Goal: Communication & Community: Answer question/provide support

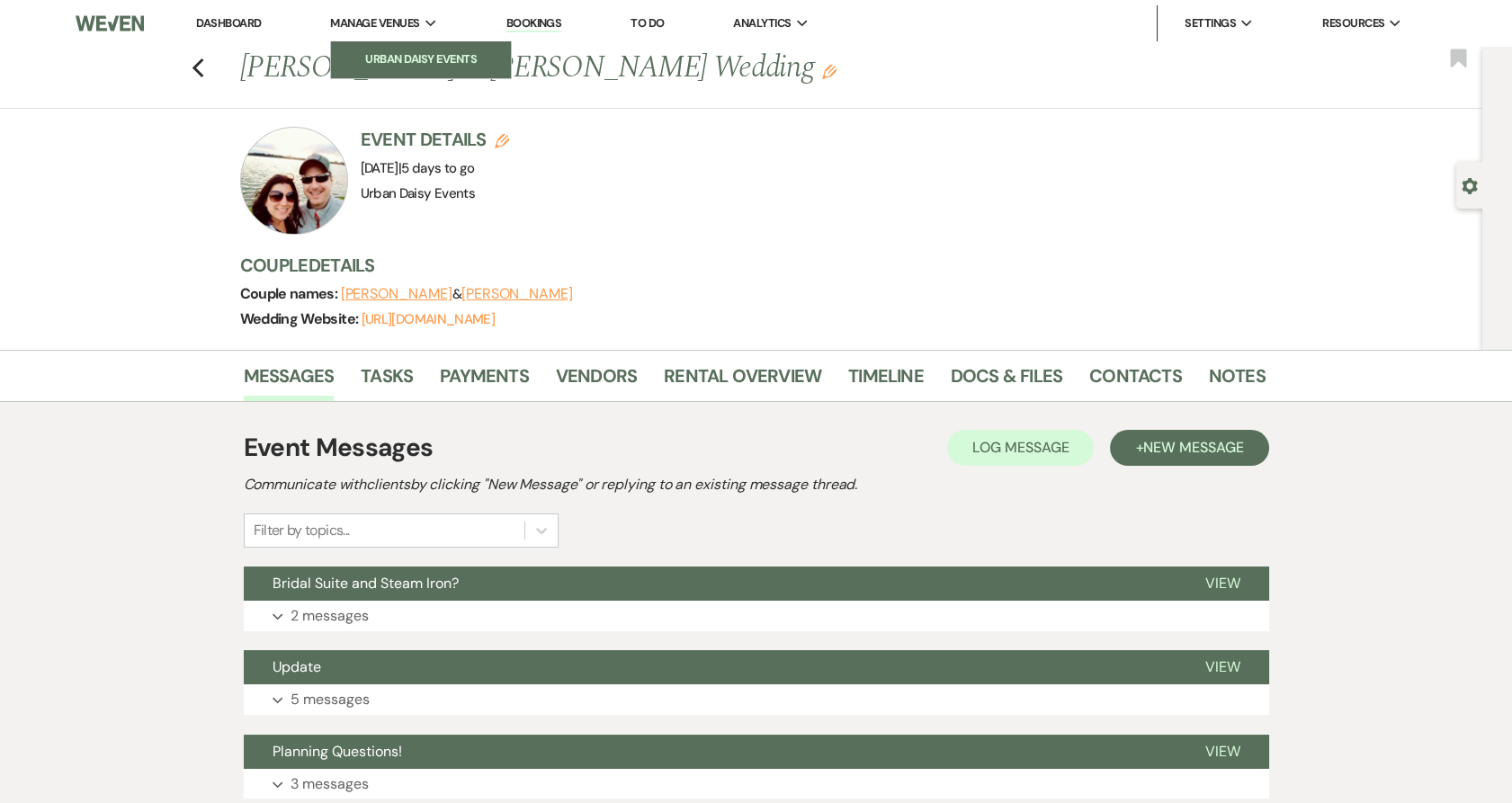
click at [379, 58] on li "Urban Daisy Events" at bounding box center [421, 59] width 162 height 18
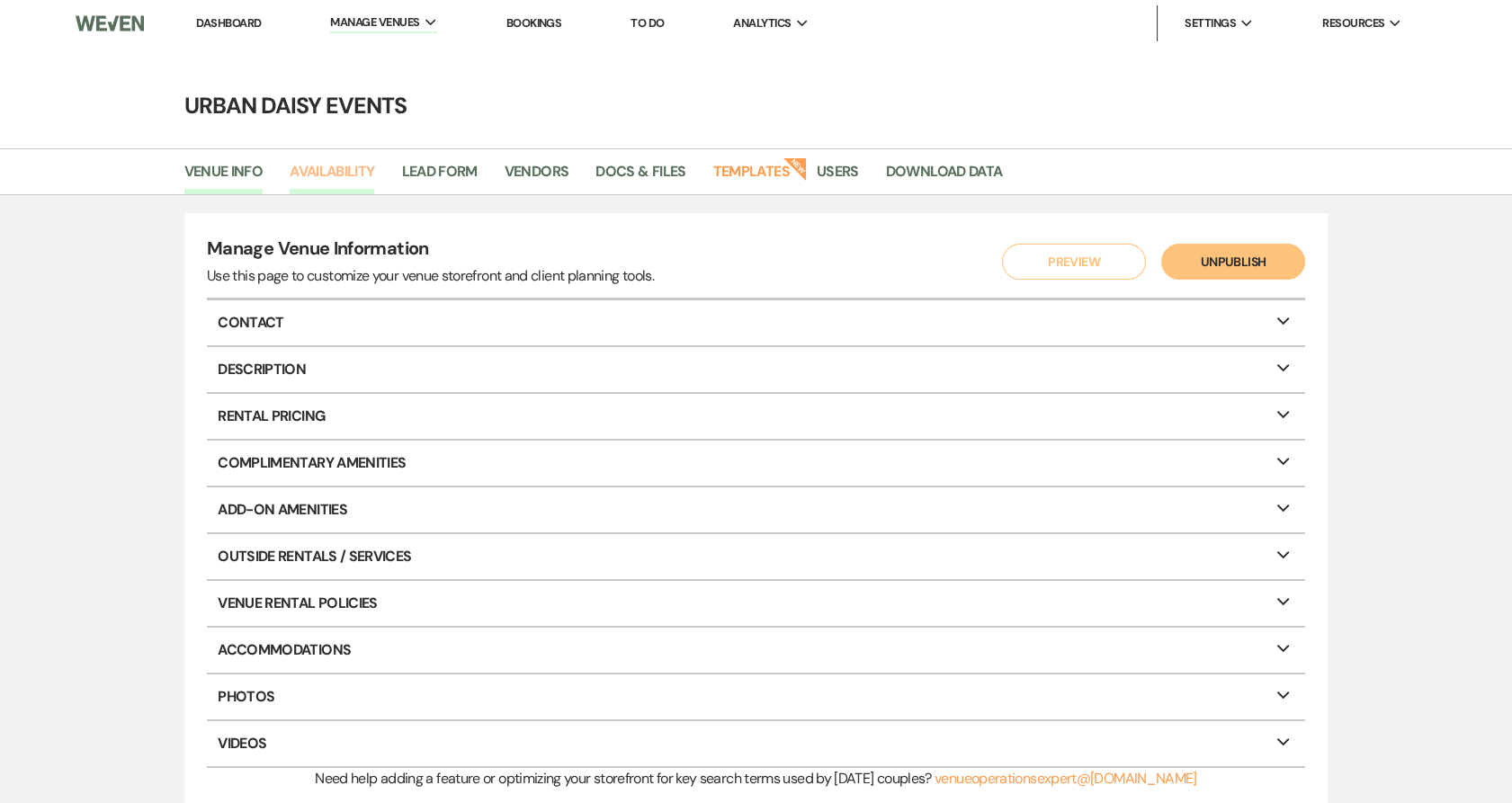
click at [345, 162] on link "Availability" at bounding box center [331, 177] width 84 height 34
select select "2"
select select "2026"
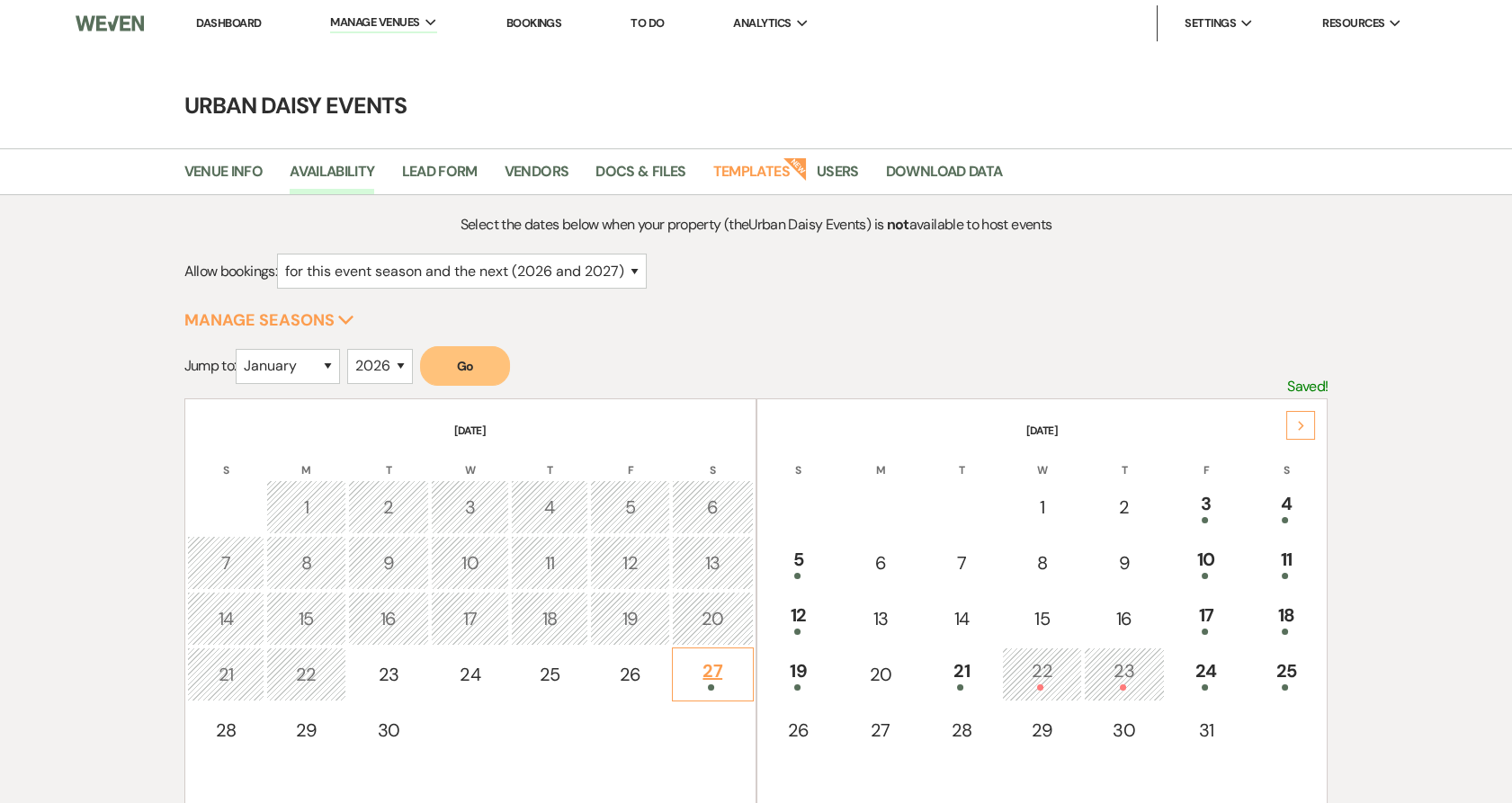
click at [710, 689] on td "27" at bounding box center [713, 674] width 82 height 54
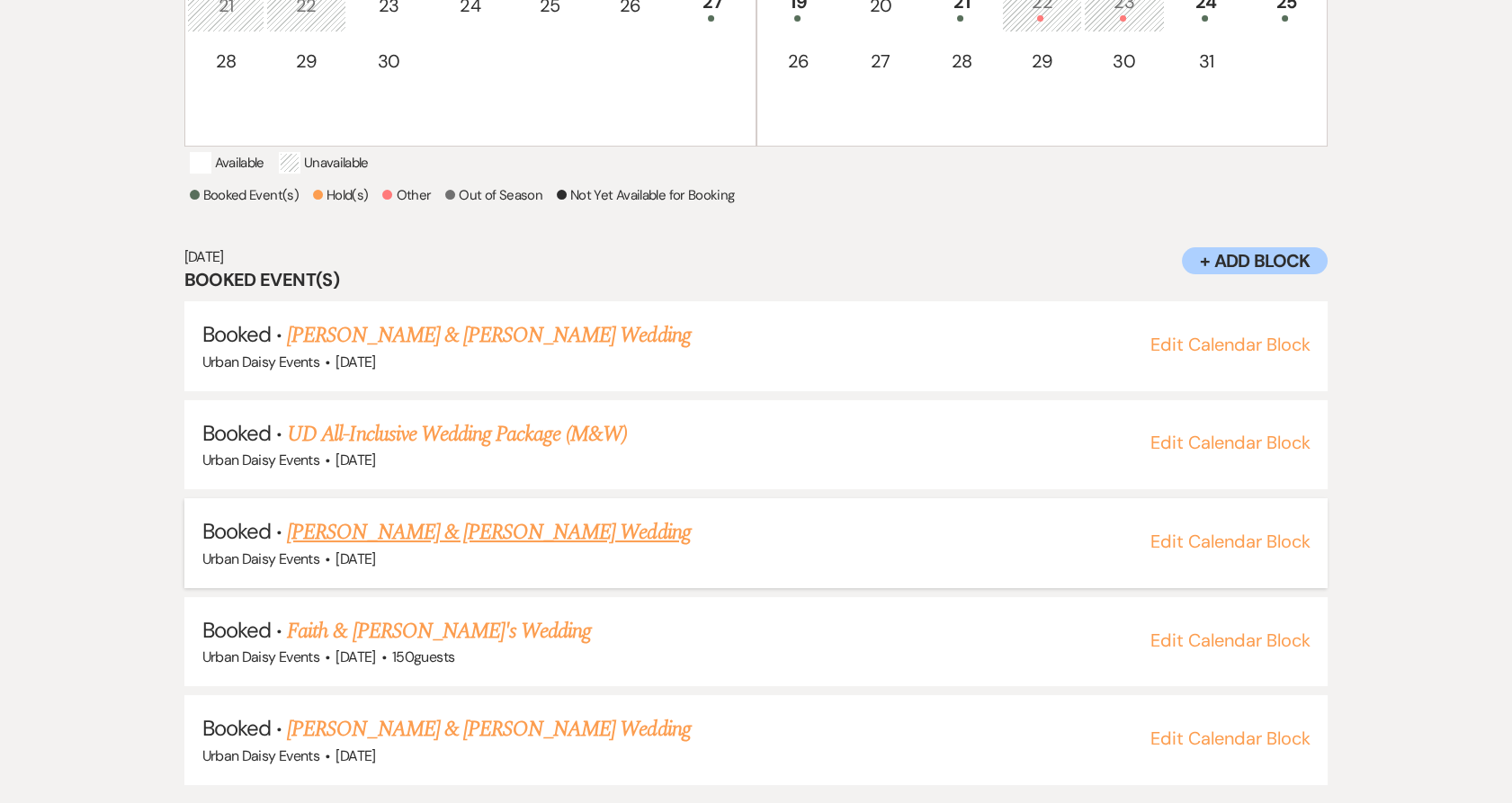
scroll to position [687, 0]
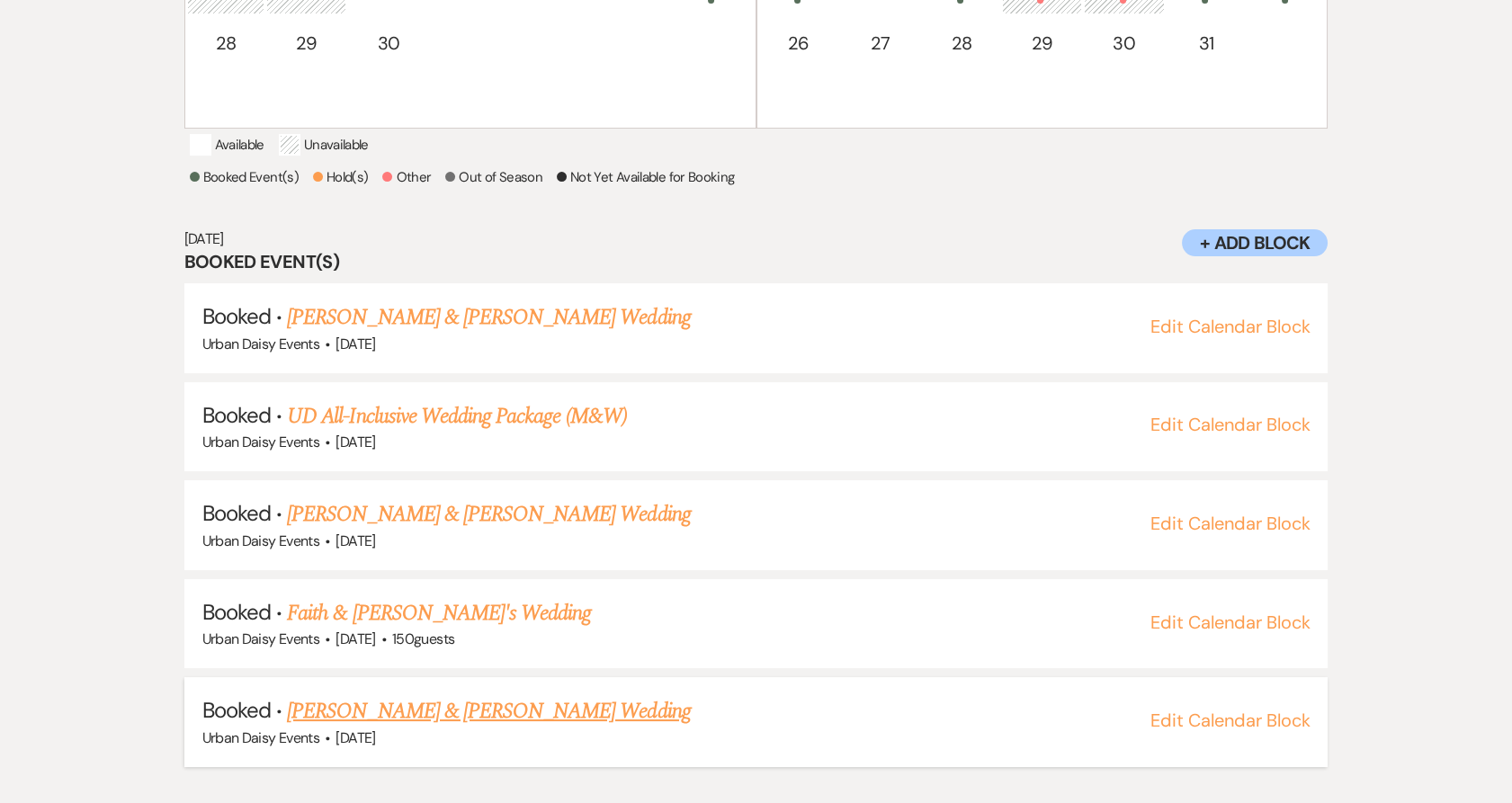
click at [394, 727] on link "[PERSON_NAME] & [PERSON_NAME] Wedding" at bounding box center [489, 711] width 403 height 32
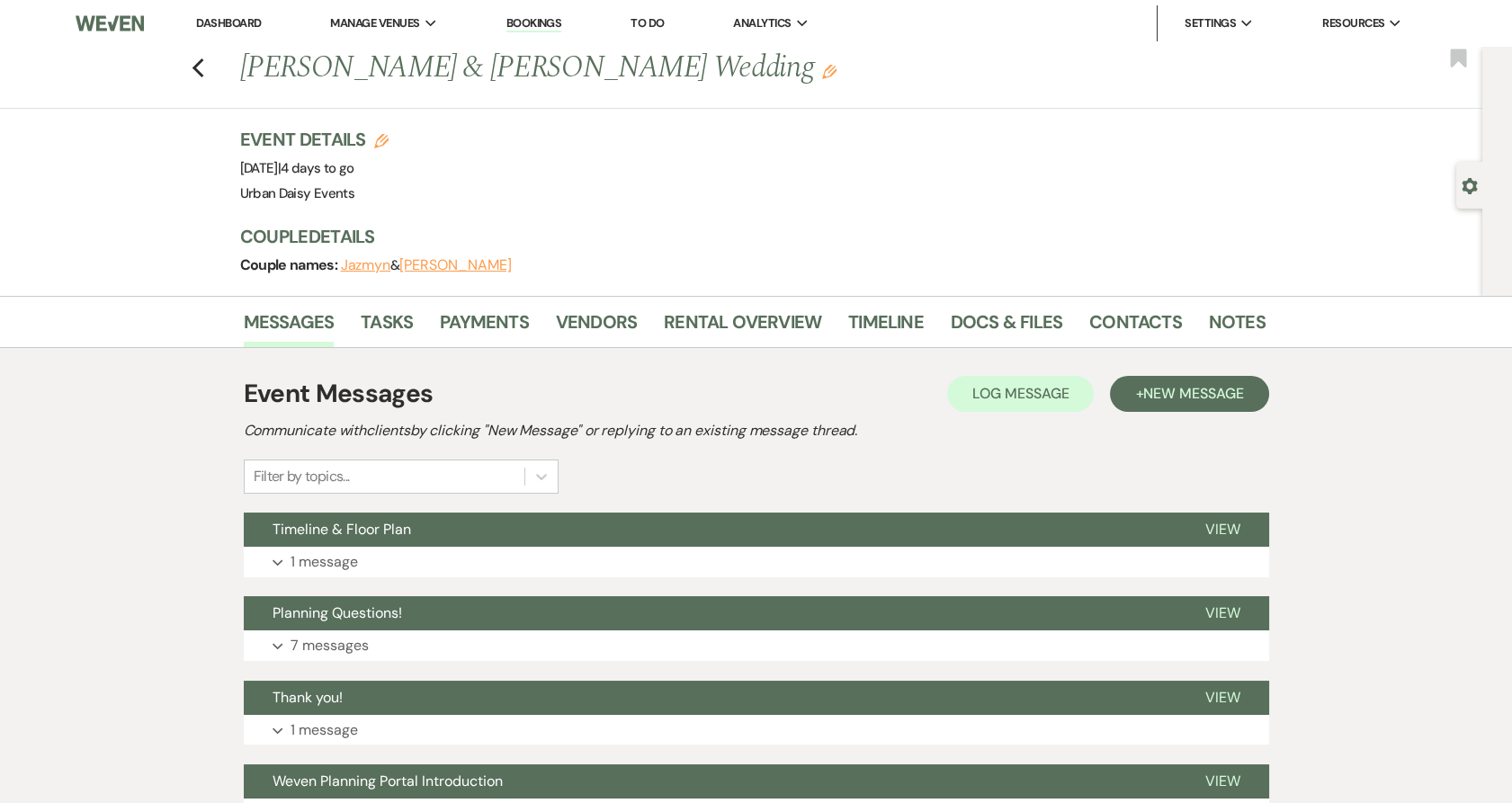
click at [157, 641] on div "Messages Tasks Payments Vendors Rental Overview Timeline Docs & Files Contacts …" at bounding box center [756, 617] width 1512 height 643
click at [418, 637] on button "Expand 7 messages" at bounding box center [756, 645] width 1025 height 30
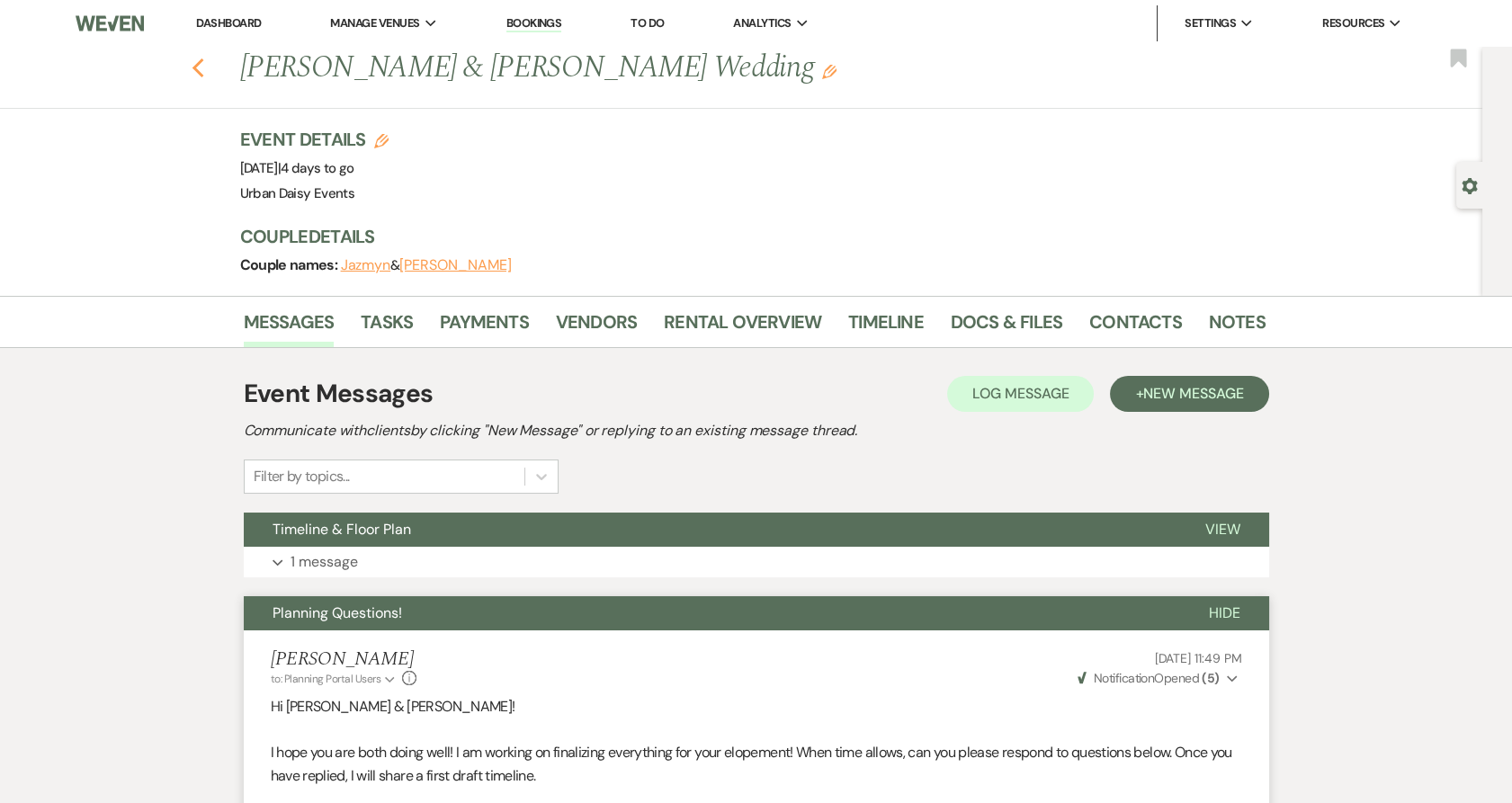
click at [205, 71] on icon "Previous" at bounding box center [198, 68] width 13 height 22
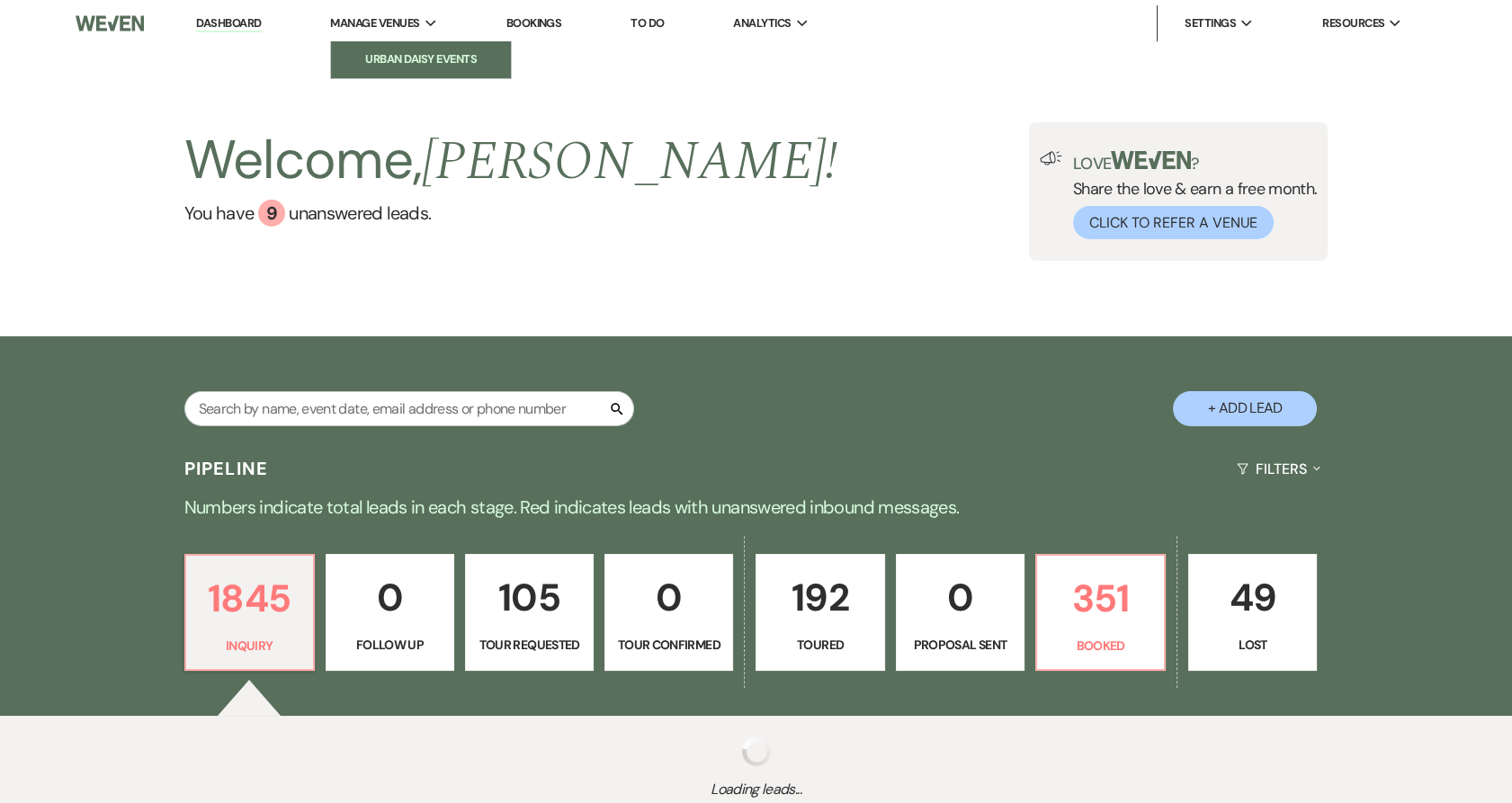
click at [374, 67] on li "Urban Daisy Events" at bounding box center [421, 59] width 162 height 18
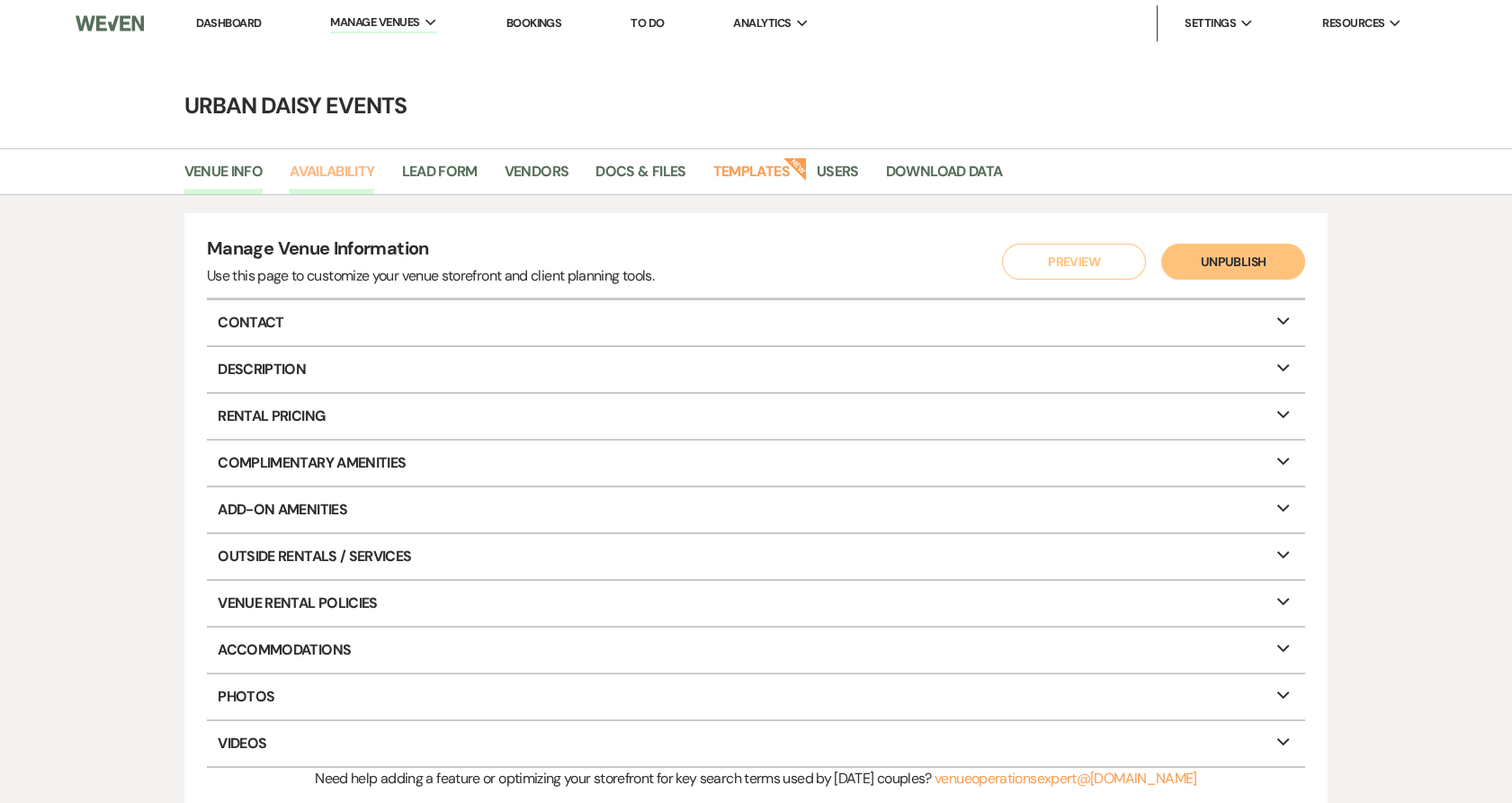
click at [322, 171] on link "Availability" at bounding box center [331, 177] width 84 height 34
select select "2"
select select "2026"
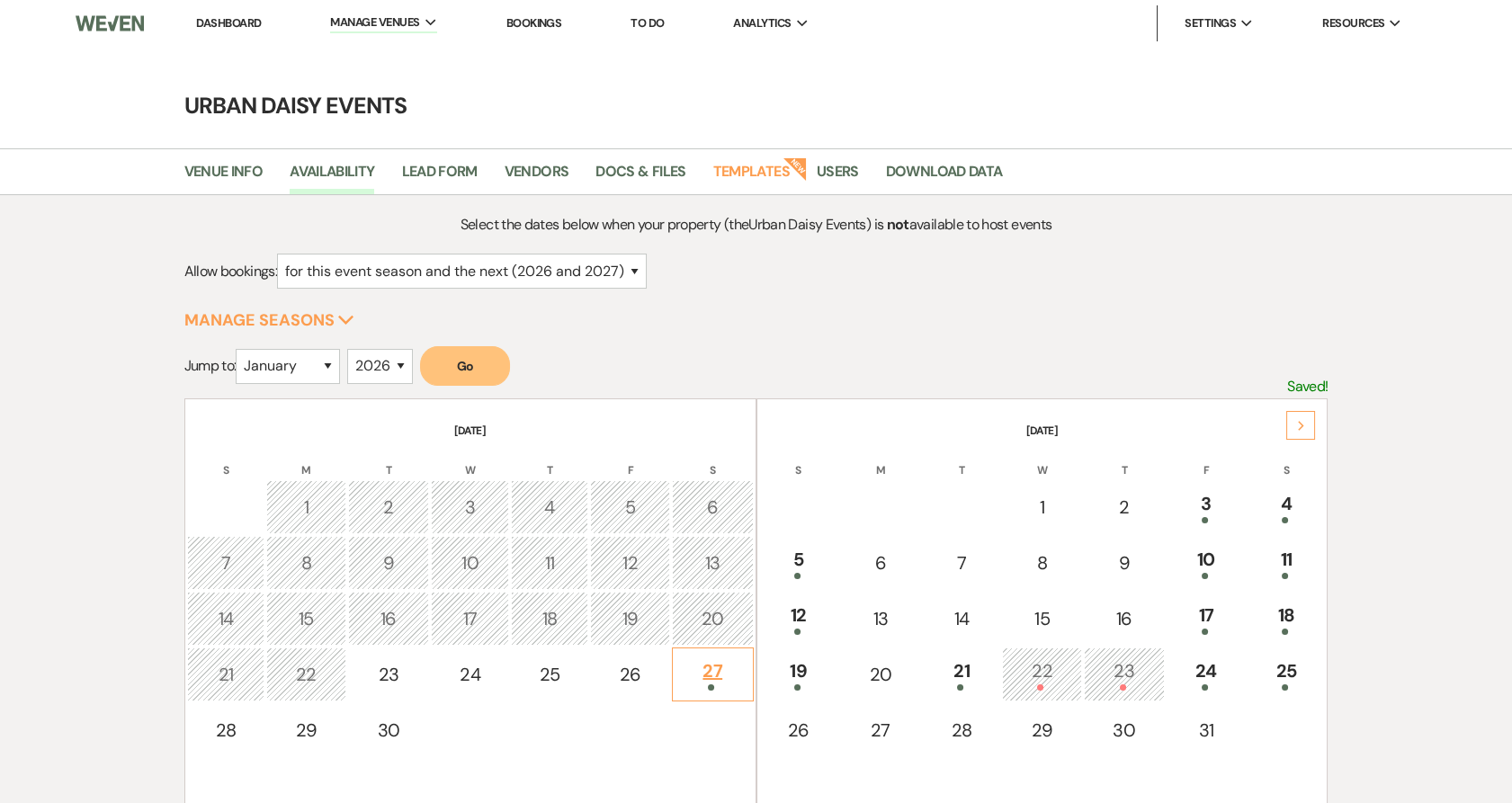
click at [702, 673] on div "27" at bounding box center [713, 674] width 62 height 33
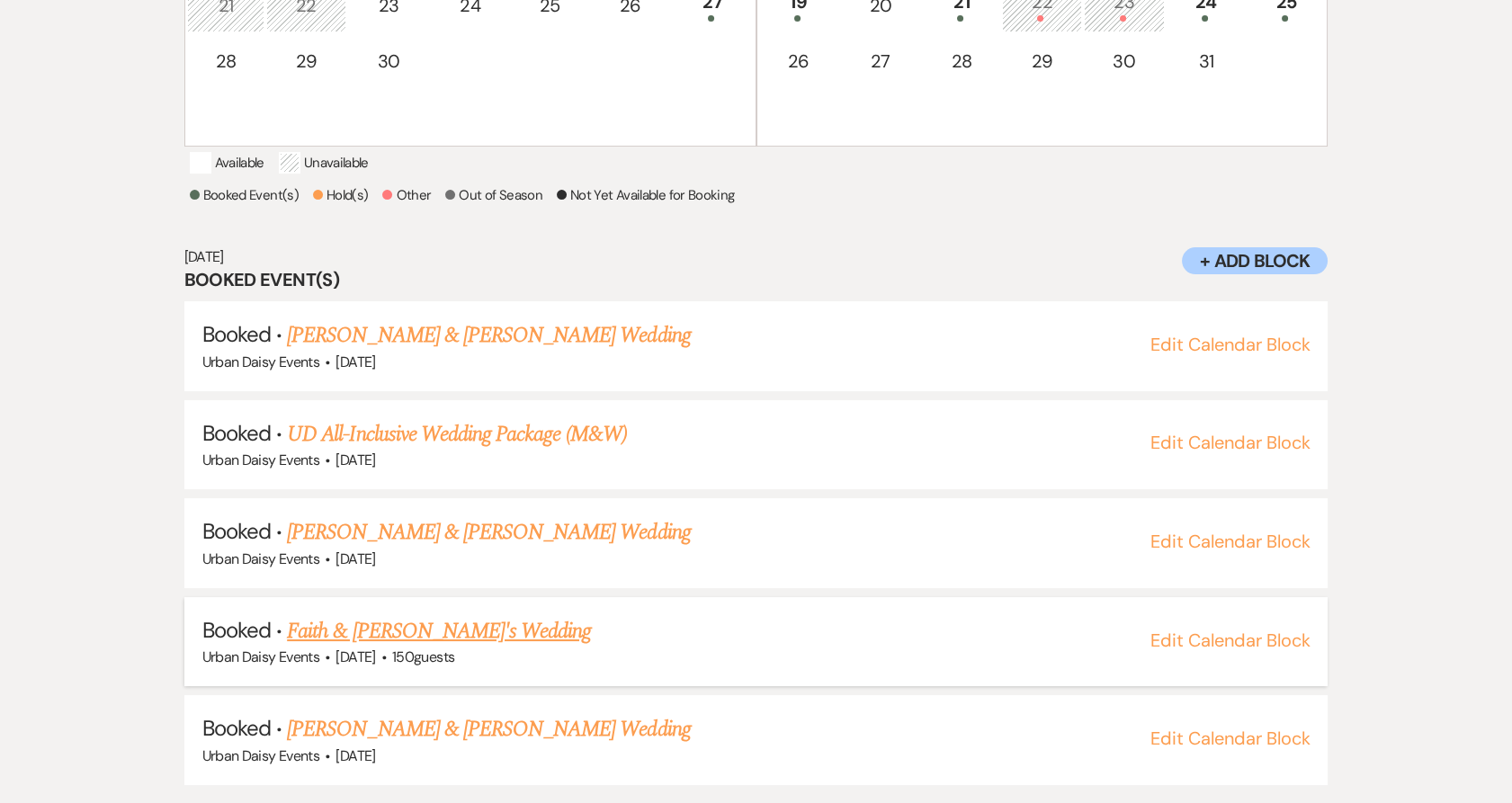
scroll to position [687, 0]
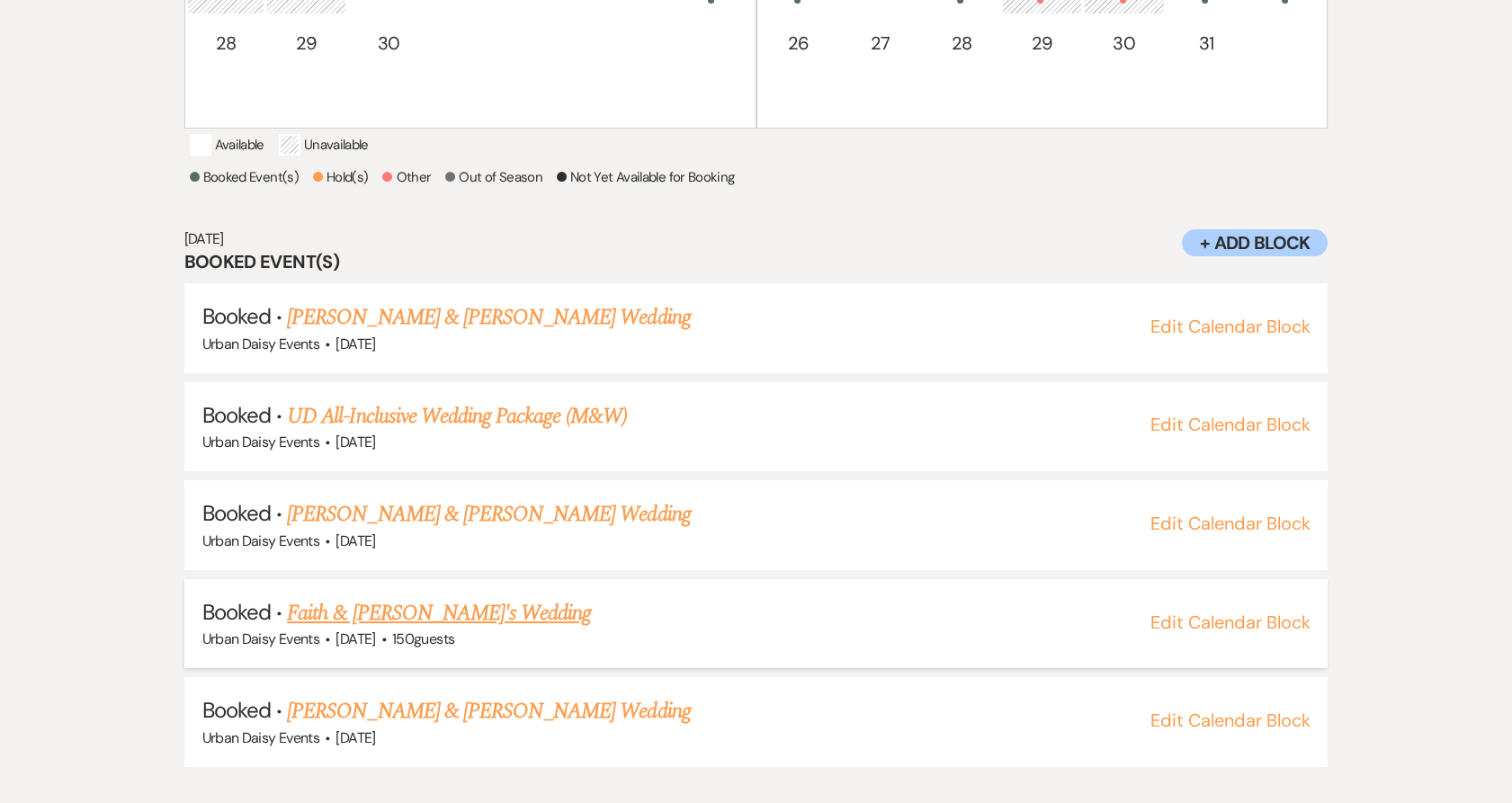
click at [437, 629] on link "Faith & [PERSON_NAME]'s Wedding" at bounding box center [439, 613] width 304 height 32
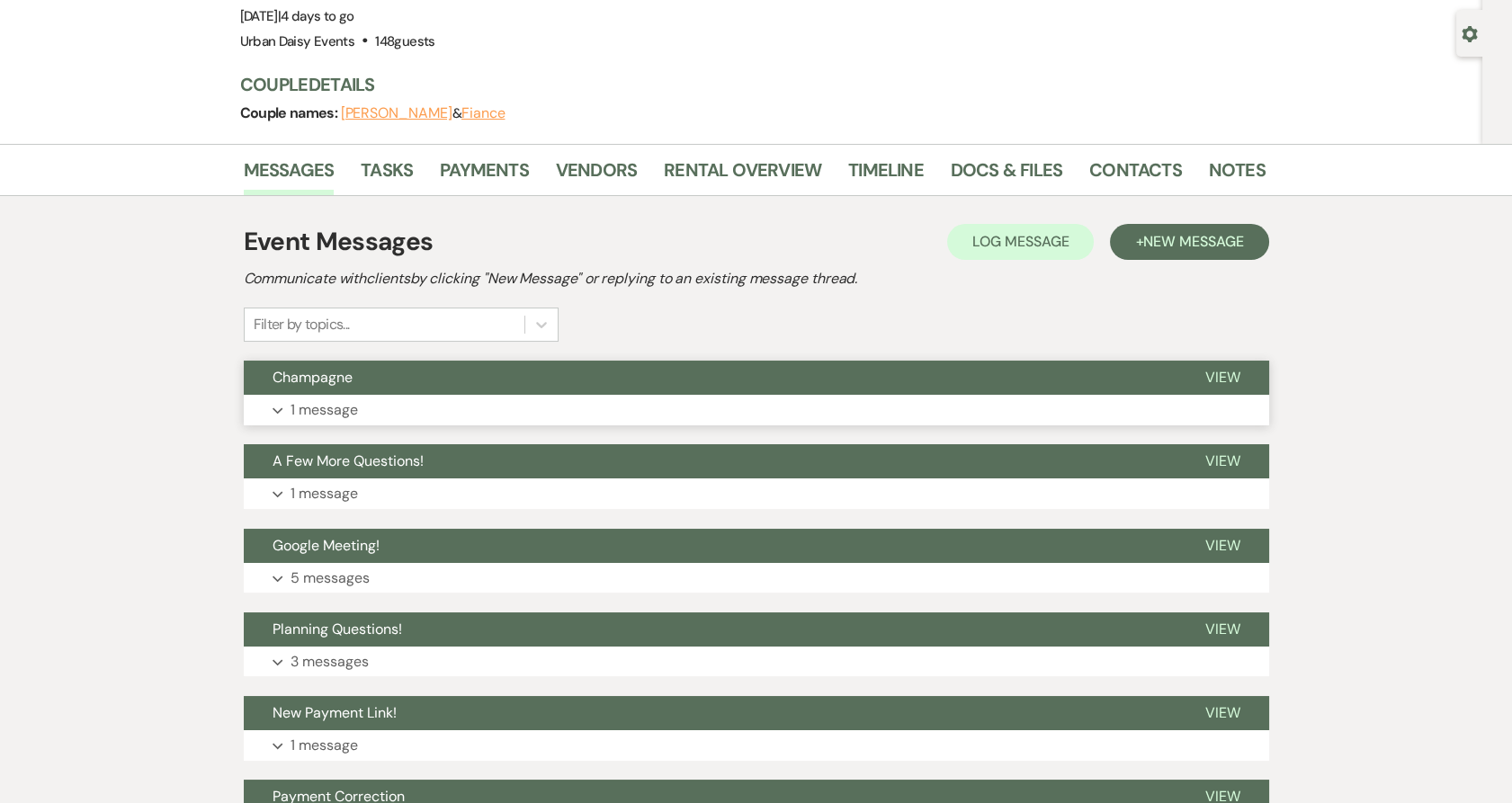
scroll to position [199, 0]
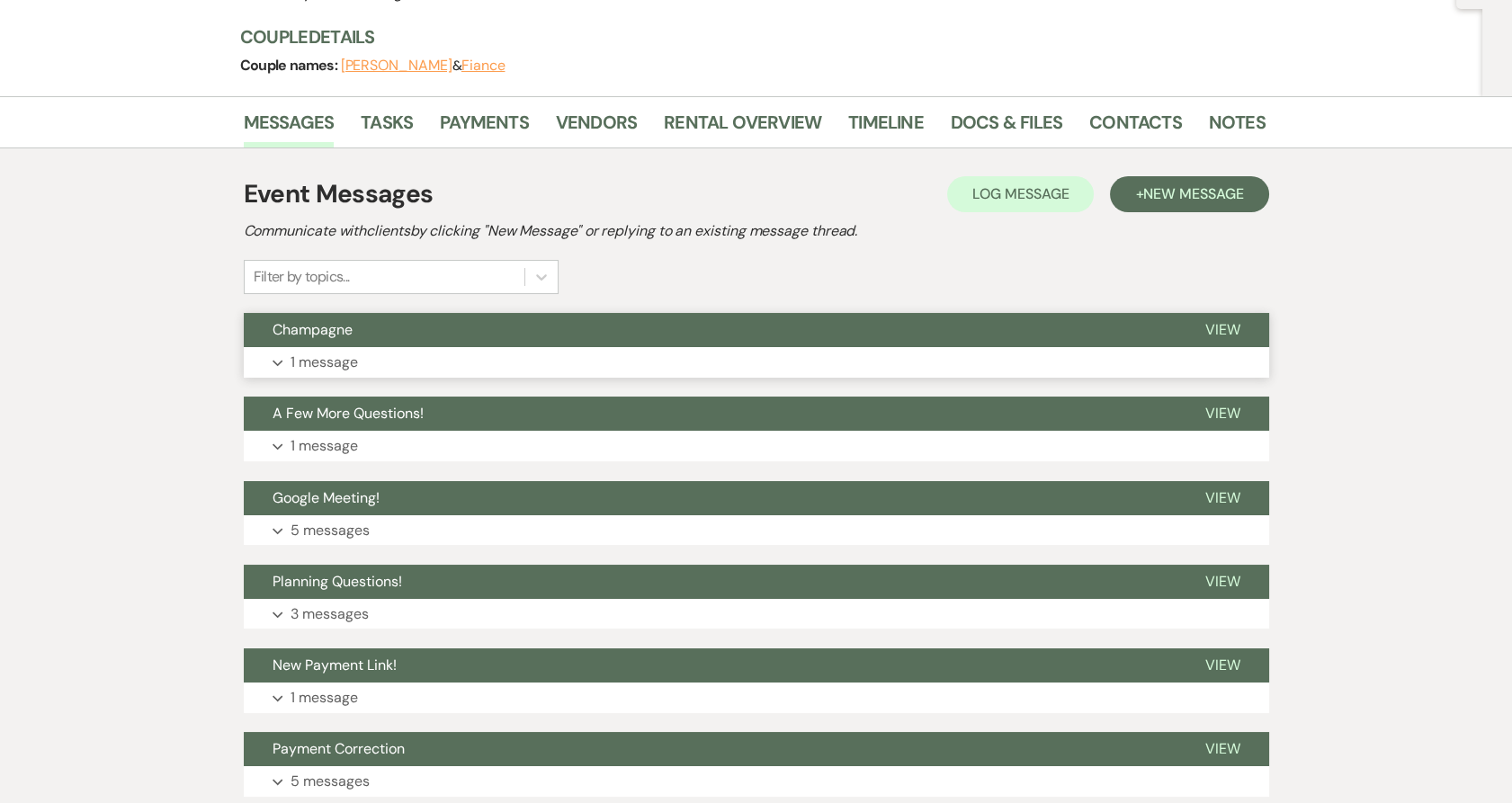
click at [338, 325] on span "Champagne" at bounding box center [312, 330] width 80 height 19
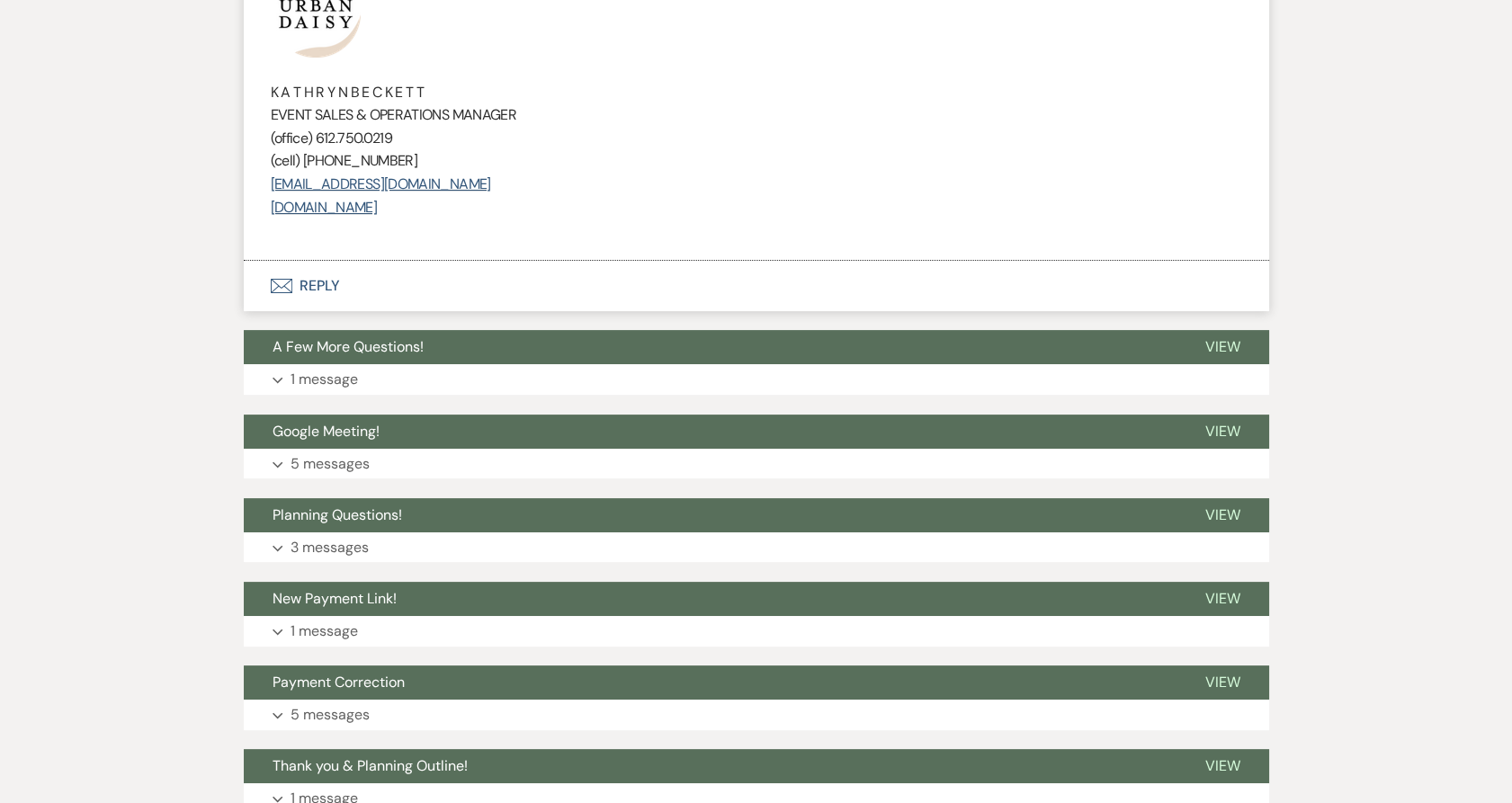
scroll to position [1198, 0]
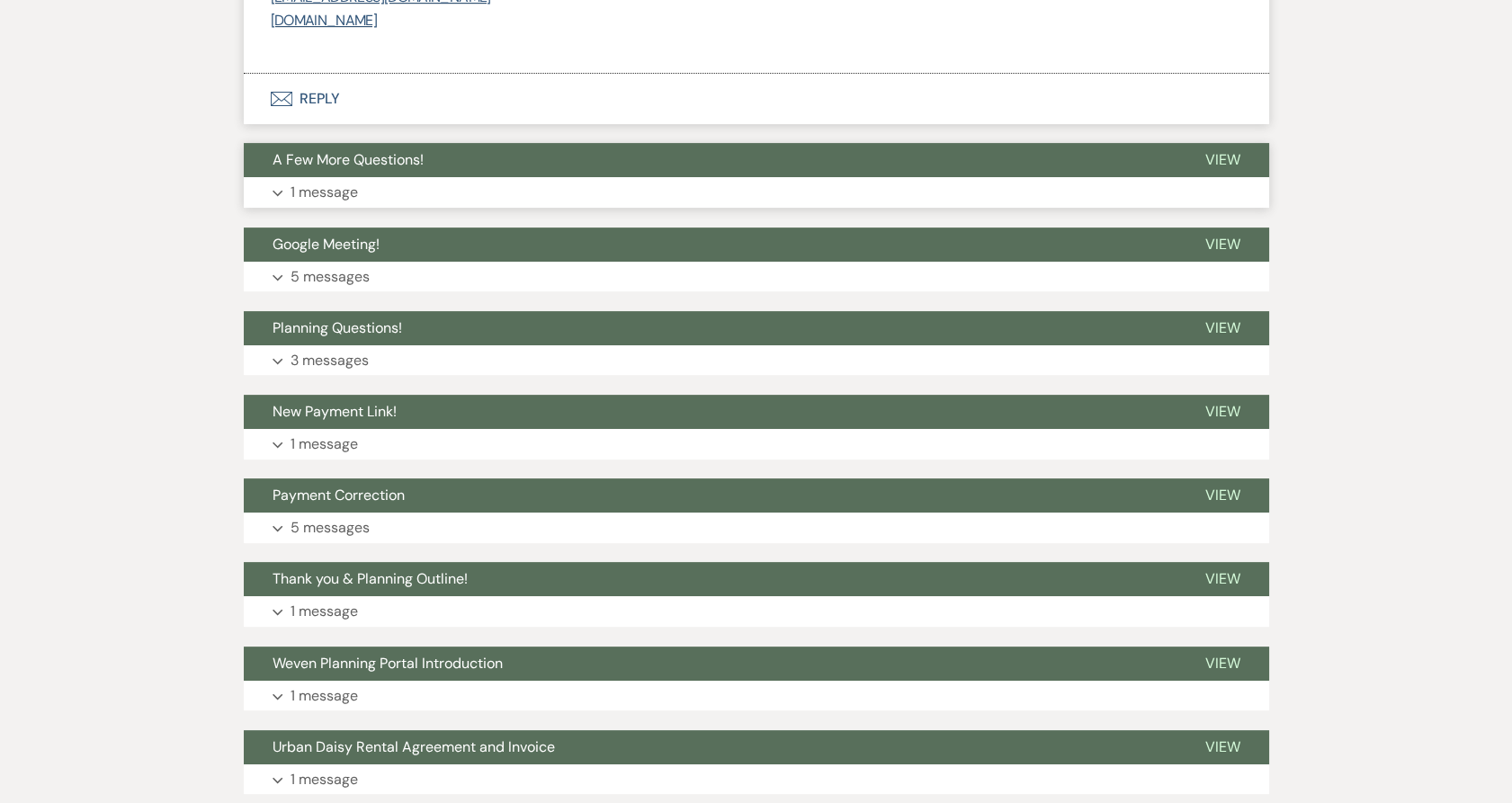
click at [372, 151] on button "A Few More Questions!" at bounding box center [710, 160] width 933 height 34
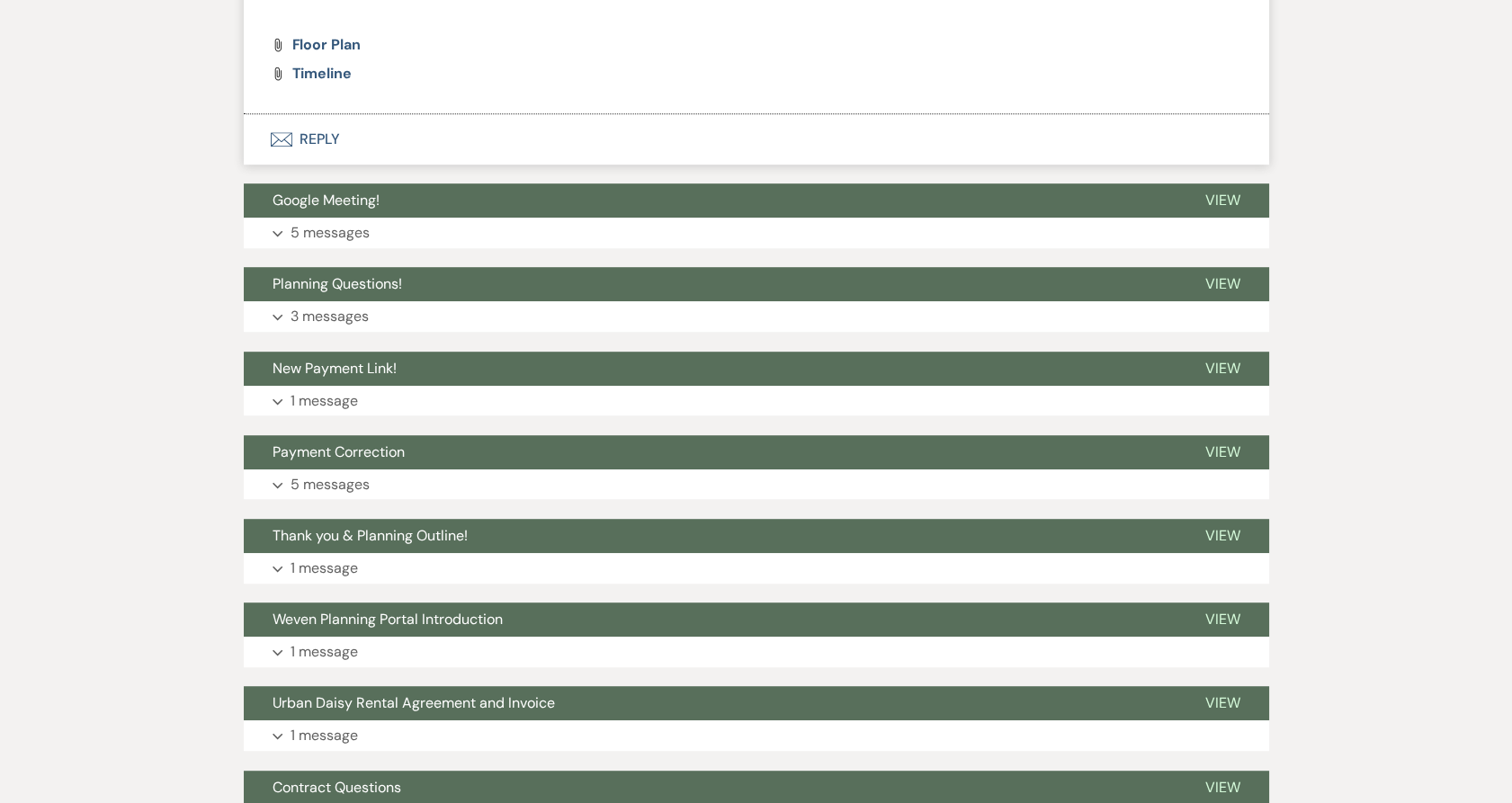
scroll to position [2397, 0]
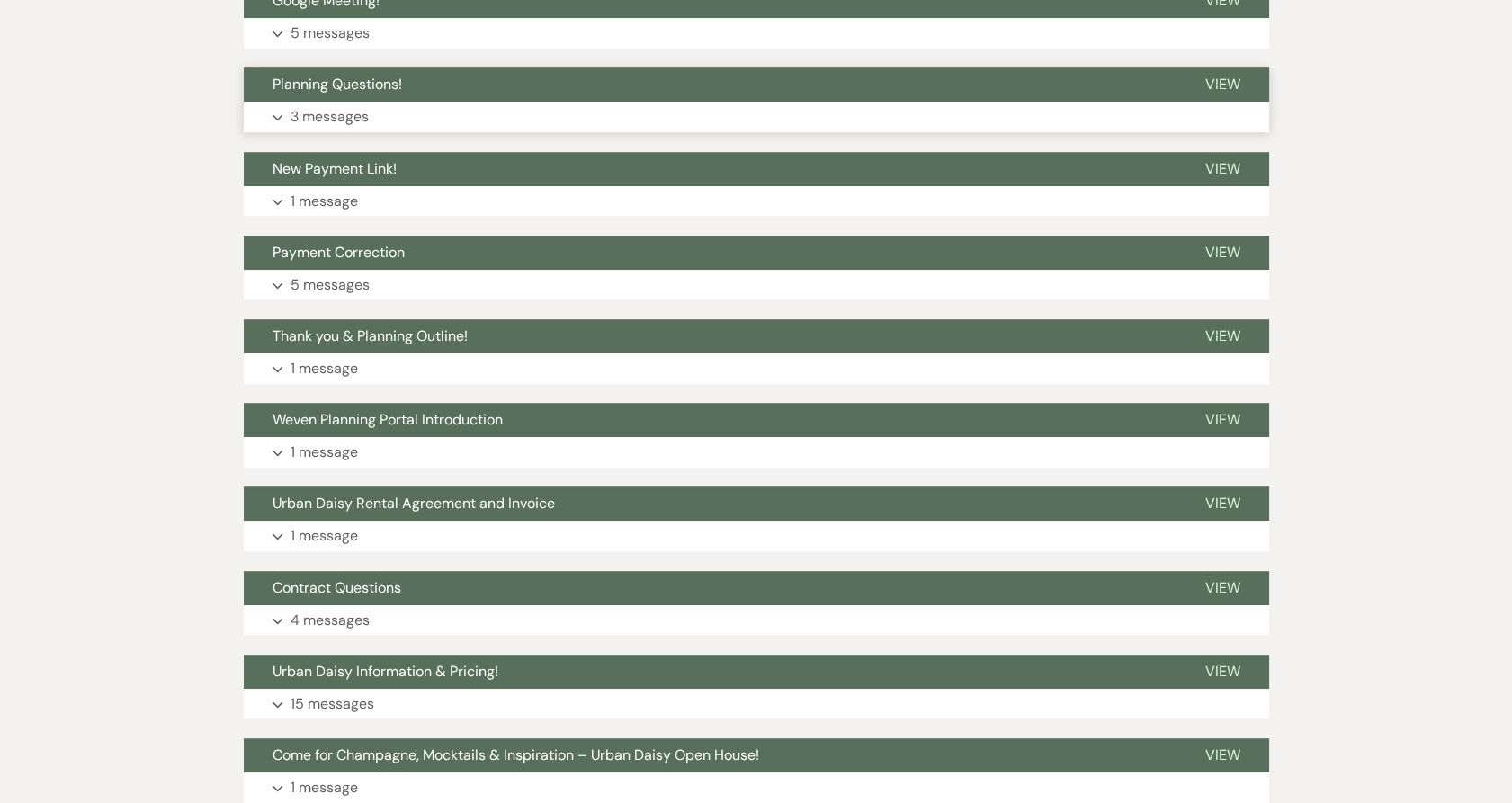
click at [360, 102] on button "Expand 3 messages" at bounding box center [756, 117] width 1025 height 30
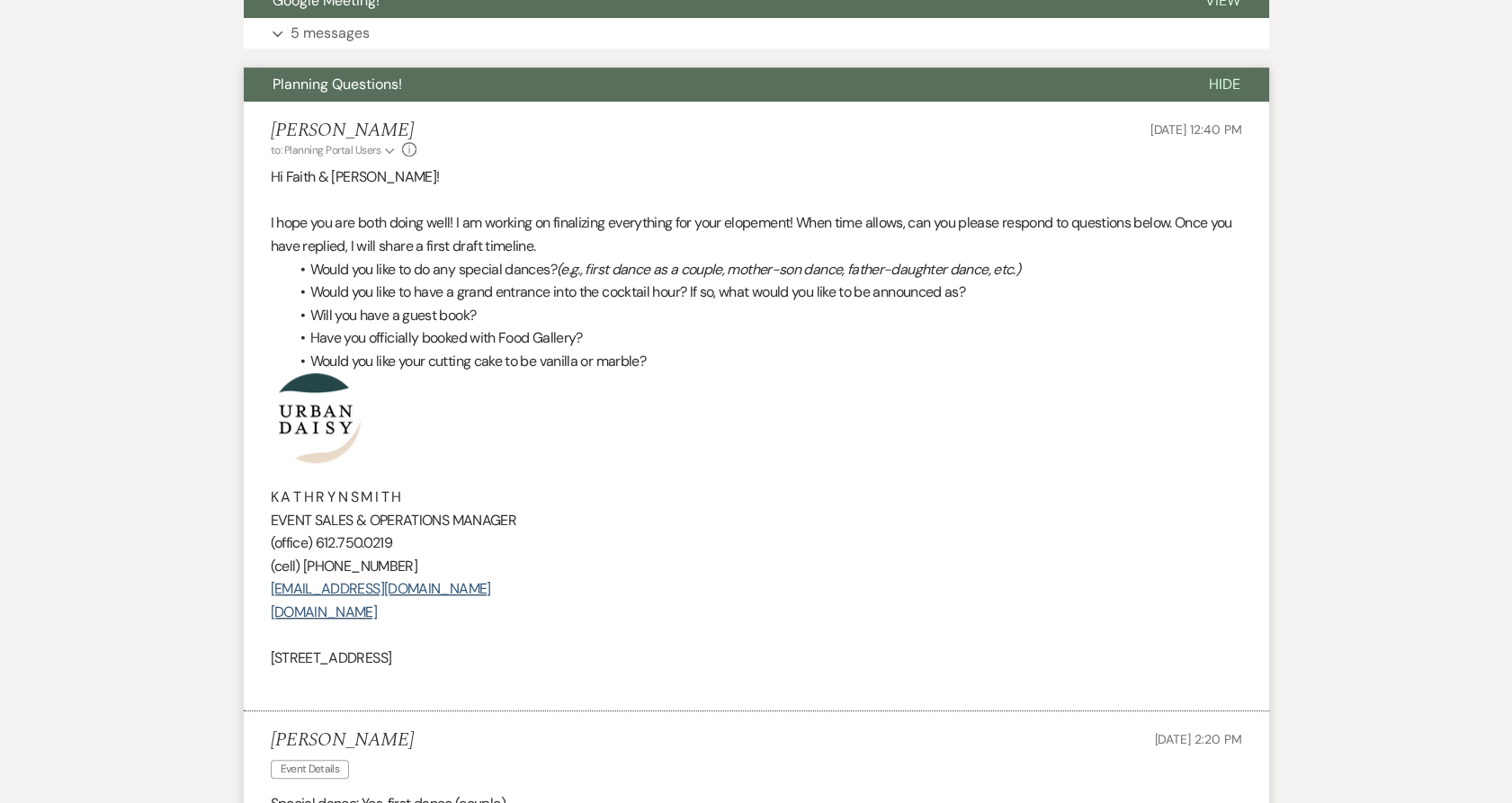
click at [363, 260] on span "Would you like to do any special dances?" at bounding box center [433, 269] width 247 height 19
click at [369, 283] on span "Would you like to have a grand entrance into the cocktail hour? If so, what wou…" at bounding box center [638, 293] width 656 height 19
click at [369, 306] on span "Will you have a guest book?" at bounding box center [393, 316] width 166 height 19
click at [367, 329] on span "Have you officially booked with Food Gallery?" at bounding box center [446, 338] width 272 height 19
click at [367, 373] on p at bounding box center [756, 418] width 971 height 90
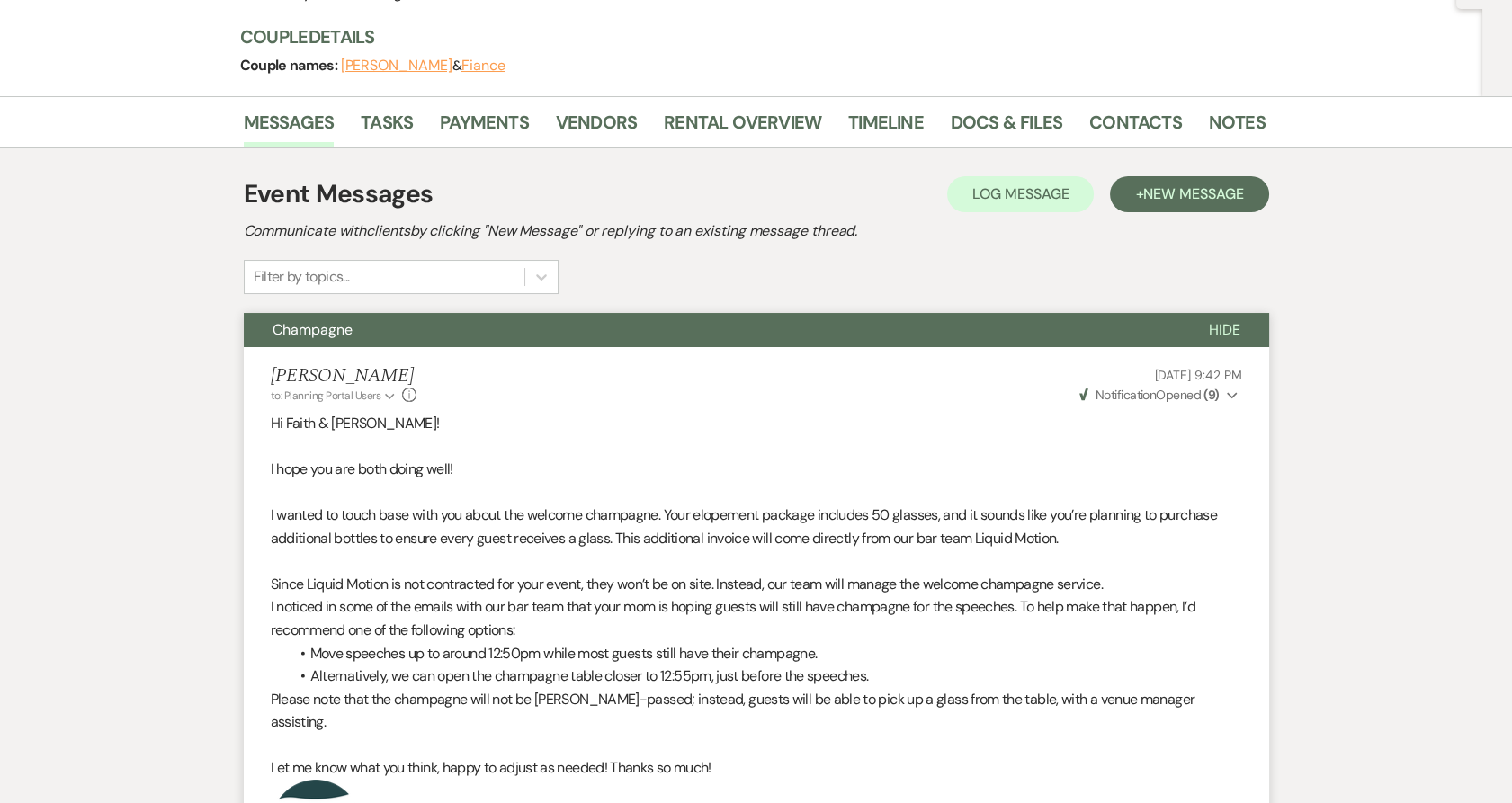
scroll to position [0, 0]
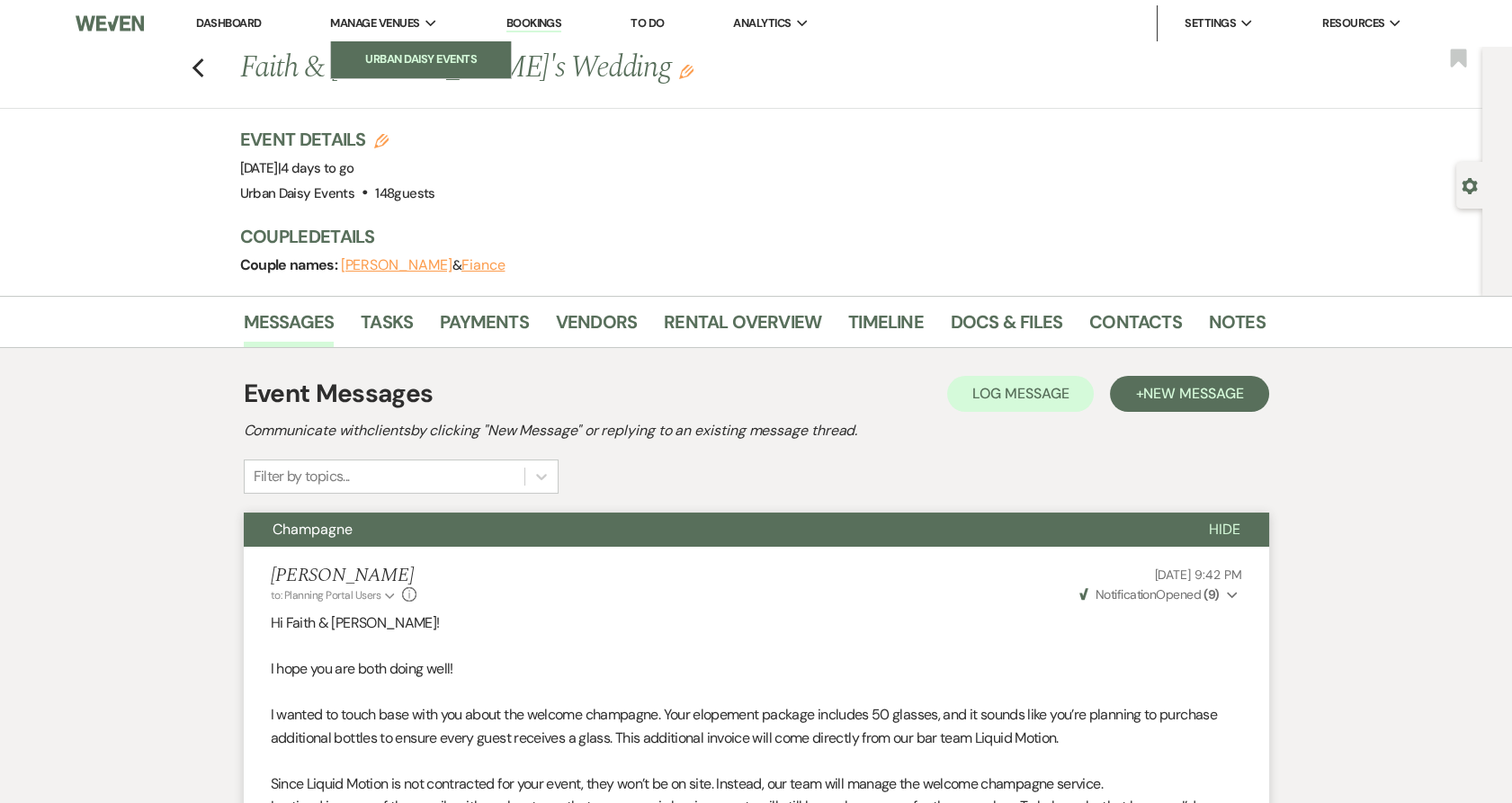
click at [396, 57] on li "Urban Daisy Events" at bounding box center [421, 59] width 162 height 18
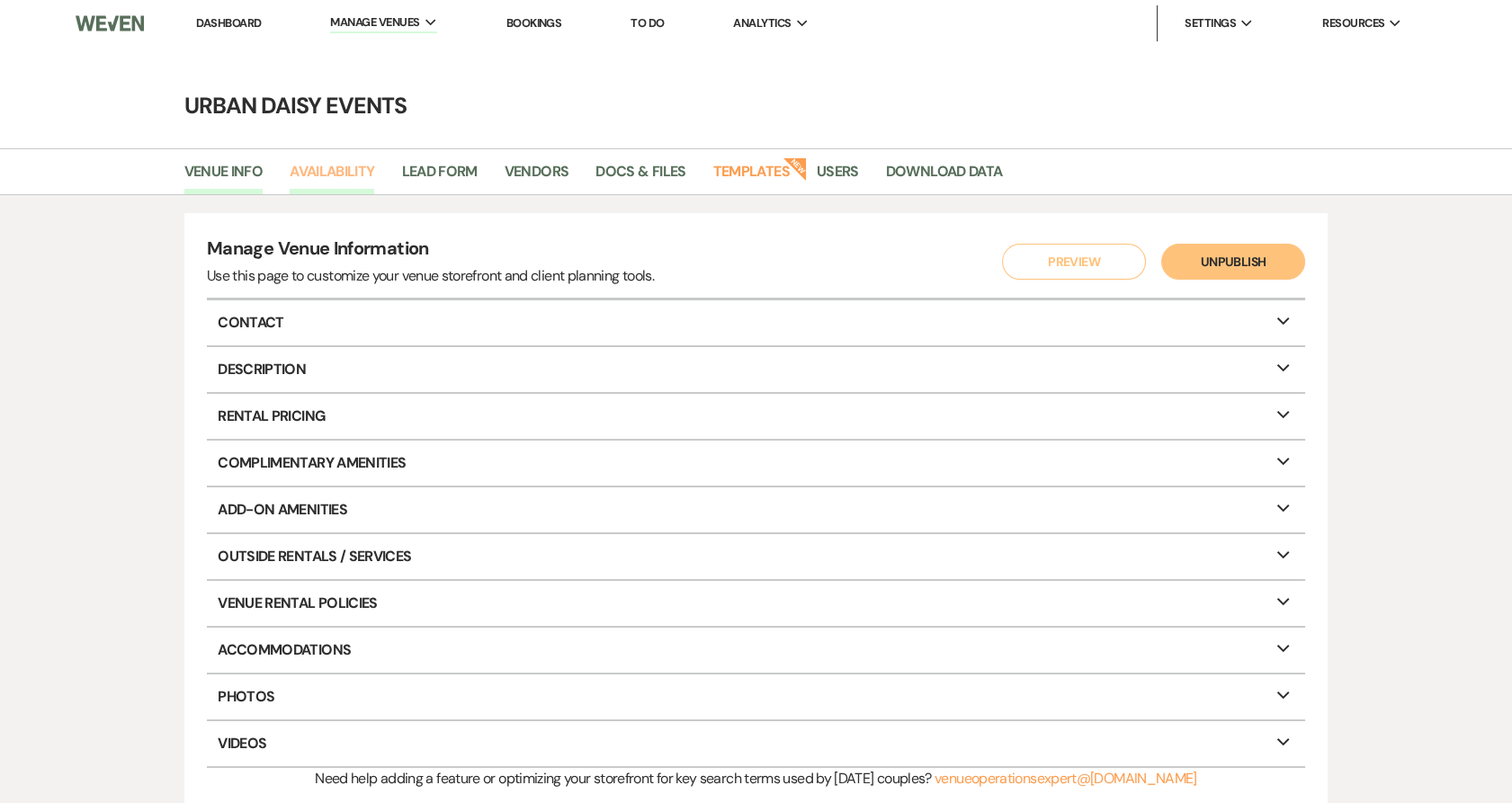
click at [362, 170] on link "Availability" at bounding box center [331, 177] width 84 height 34
select select "2"
select select "2026"
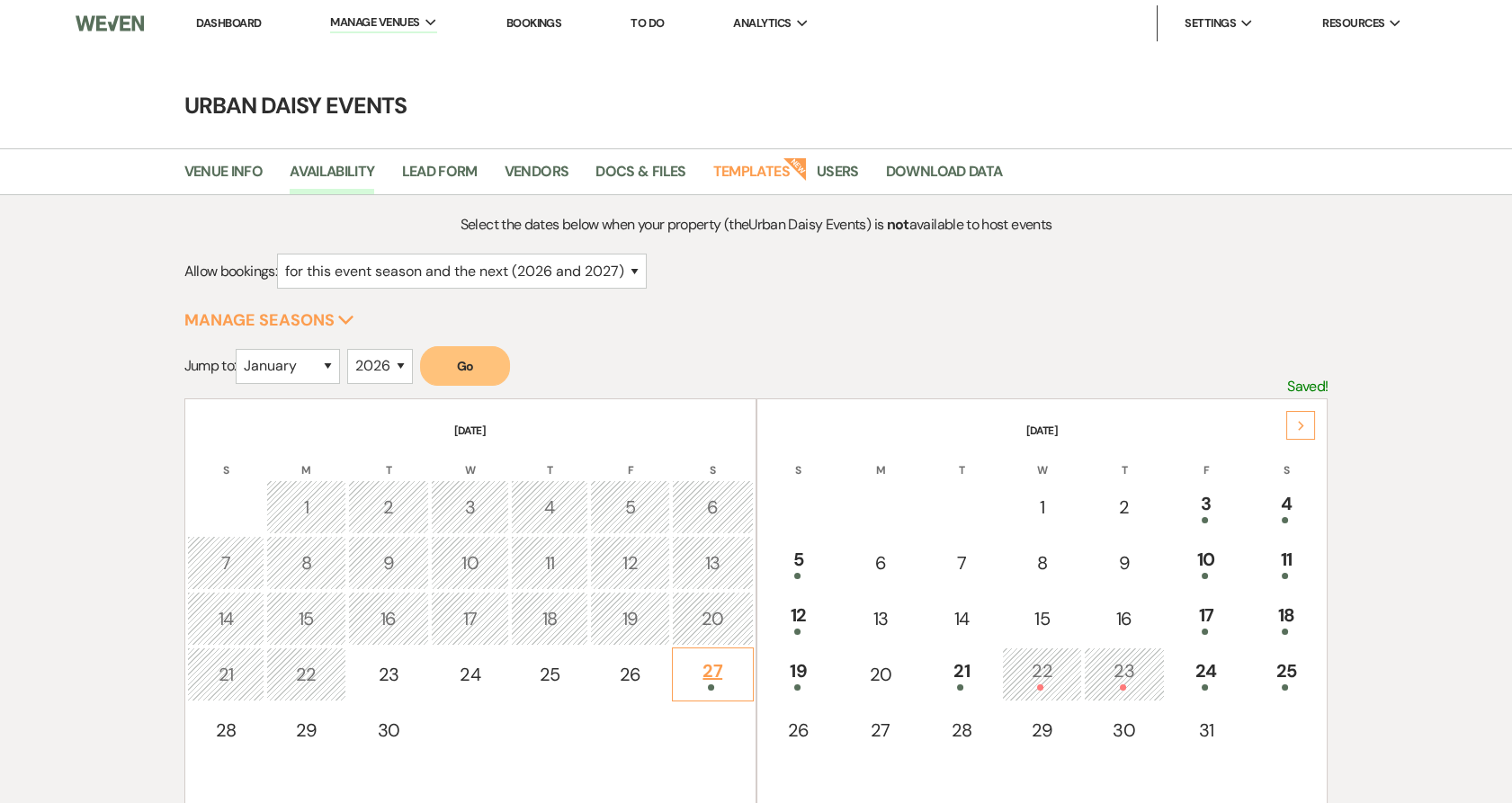
click at [712, 672] on div "27" at bounding box center [713, 674] width 62 height 33
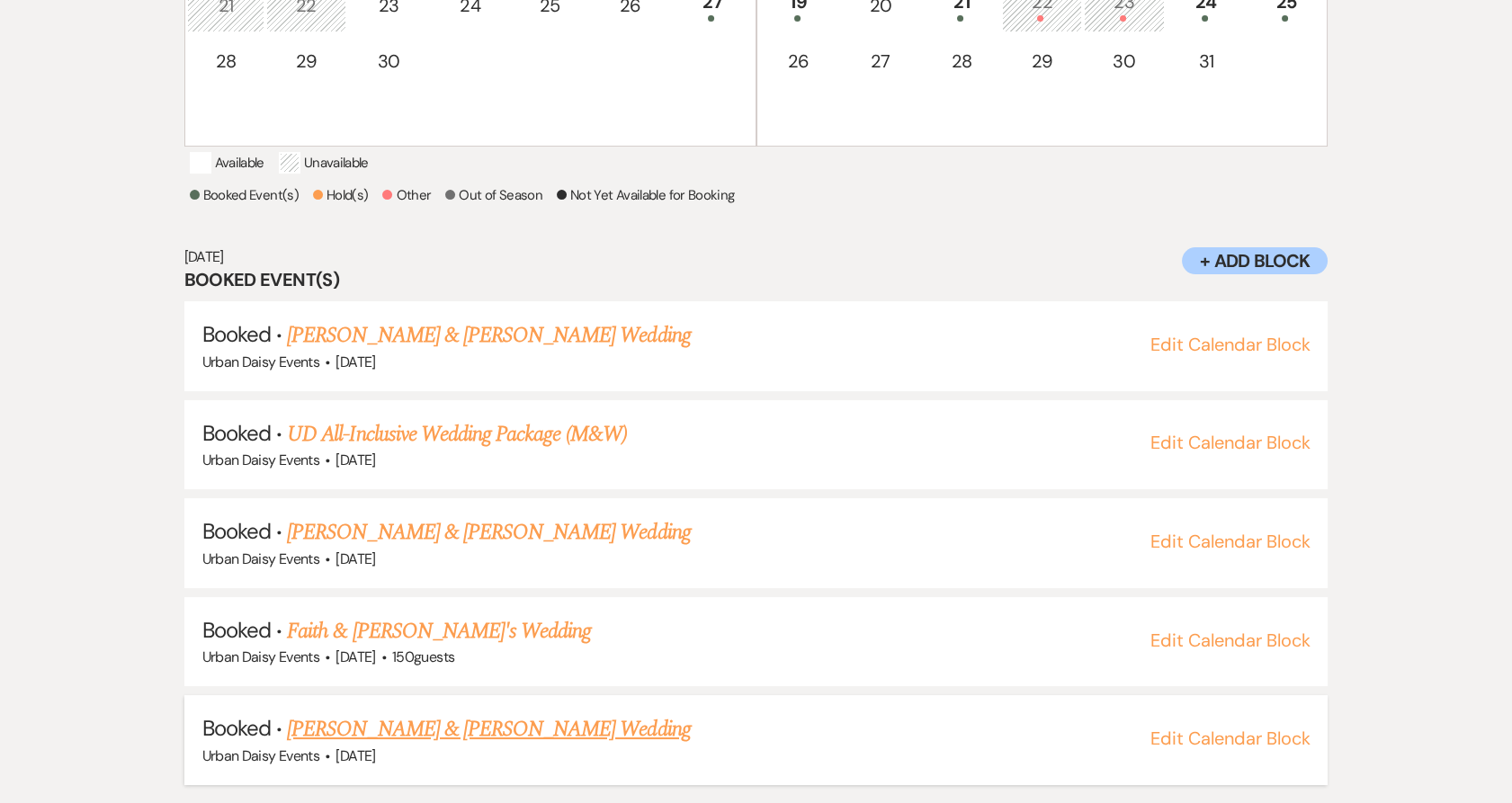
scroll to position [687, 0]
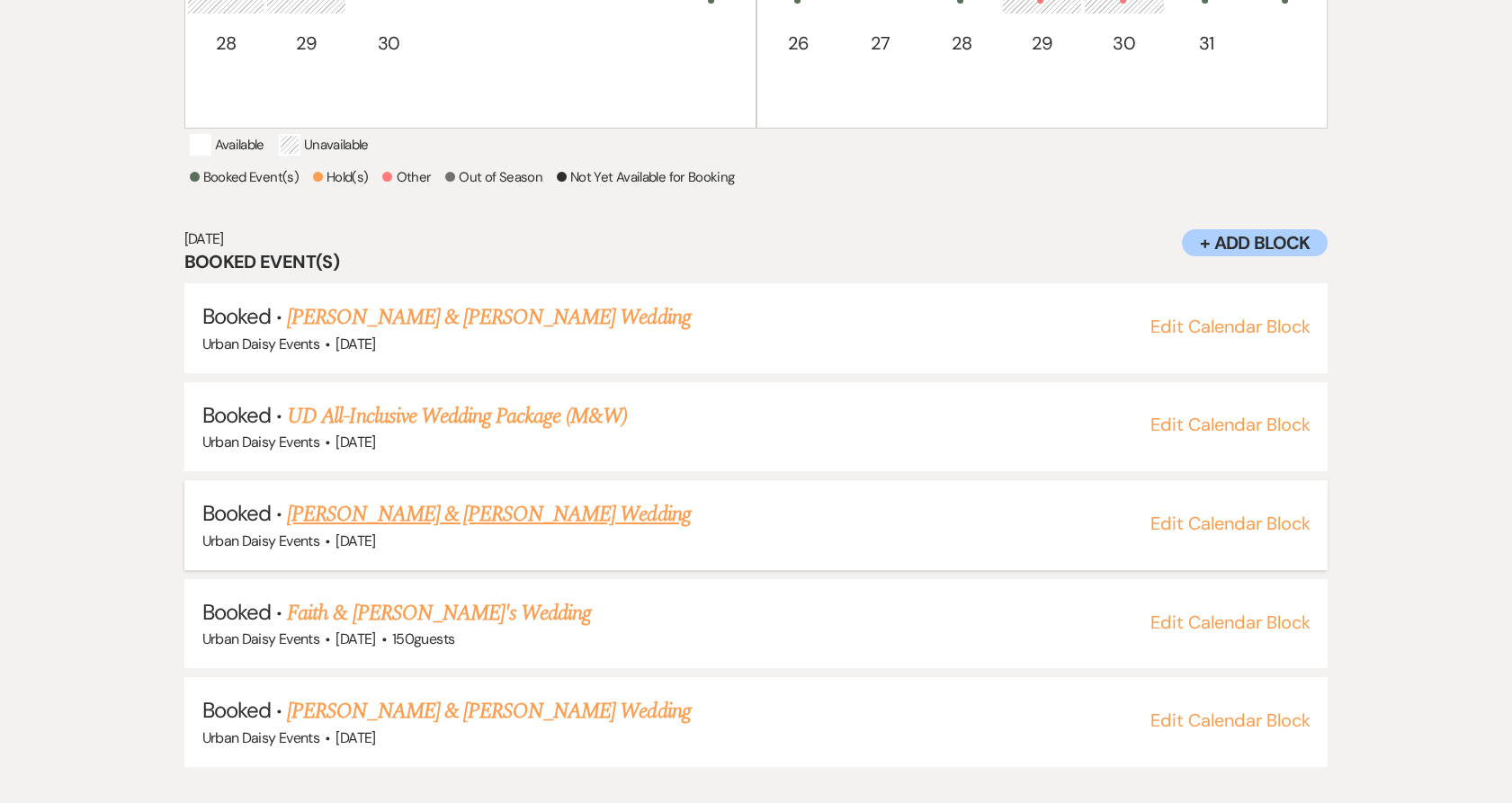
click at [422, 530] on link "[PERSON_NAME] & [PERSON_NAME] Wedding" at bounding box center [489, 514] width 403 height 32
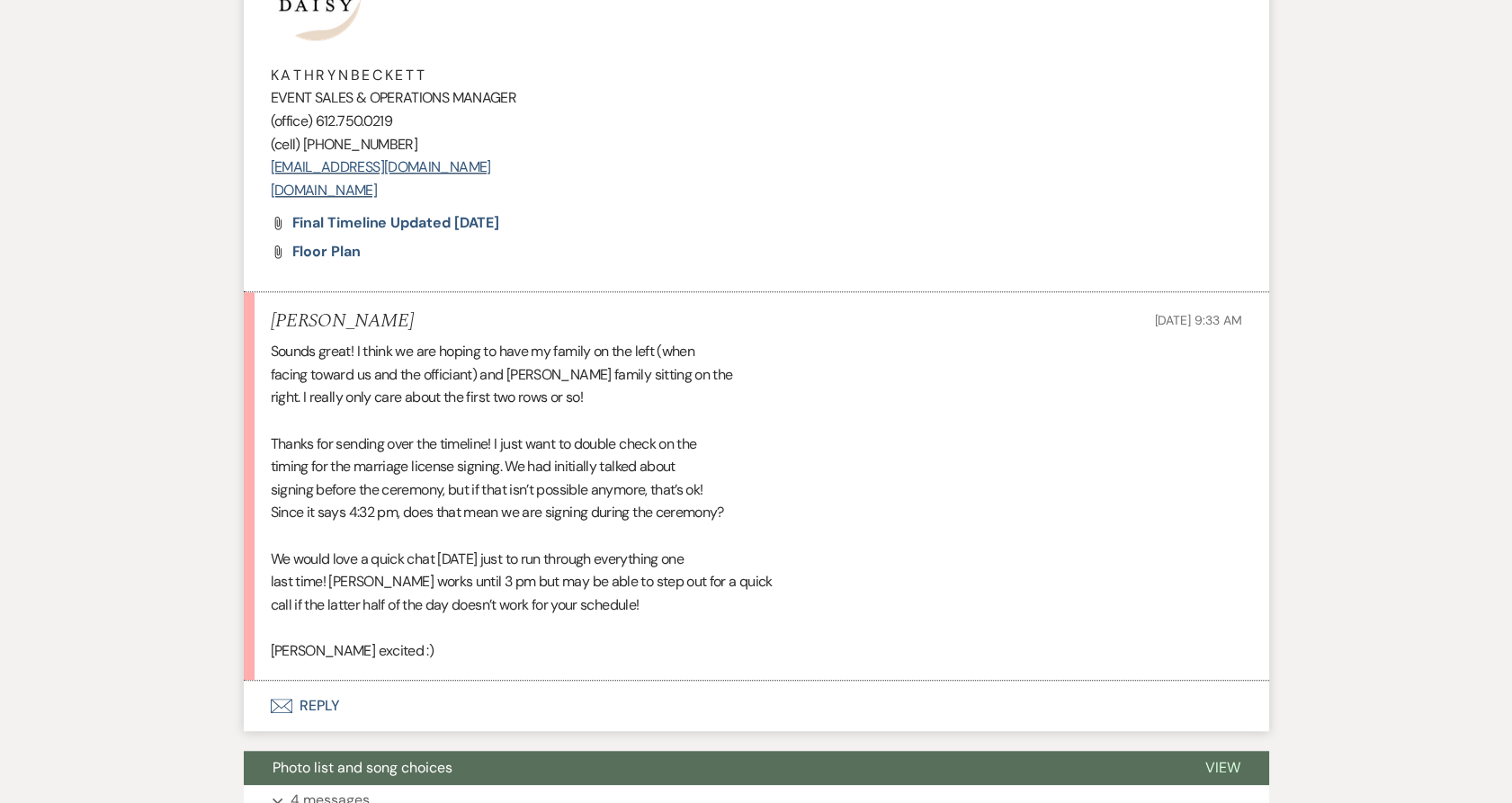
scroll to position [3996, 0]
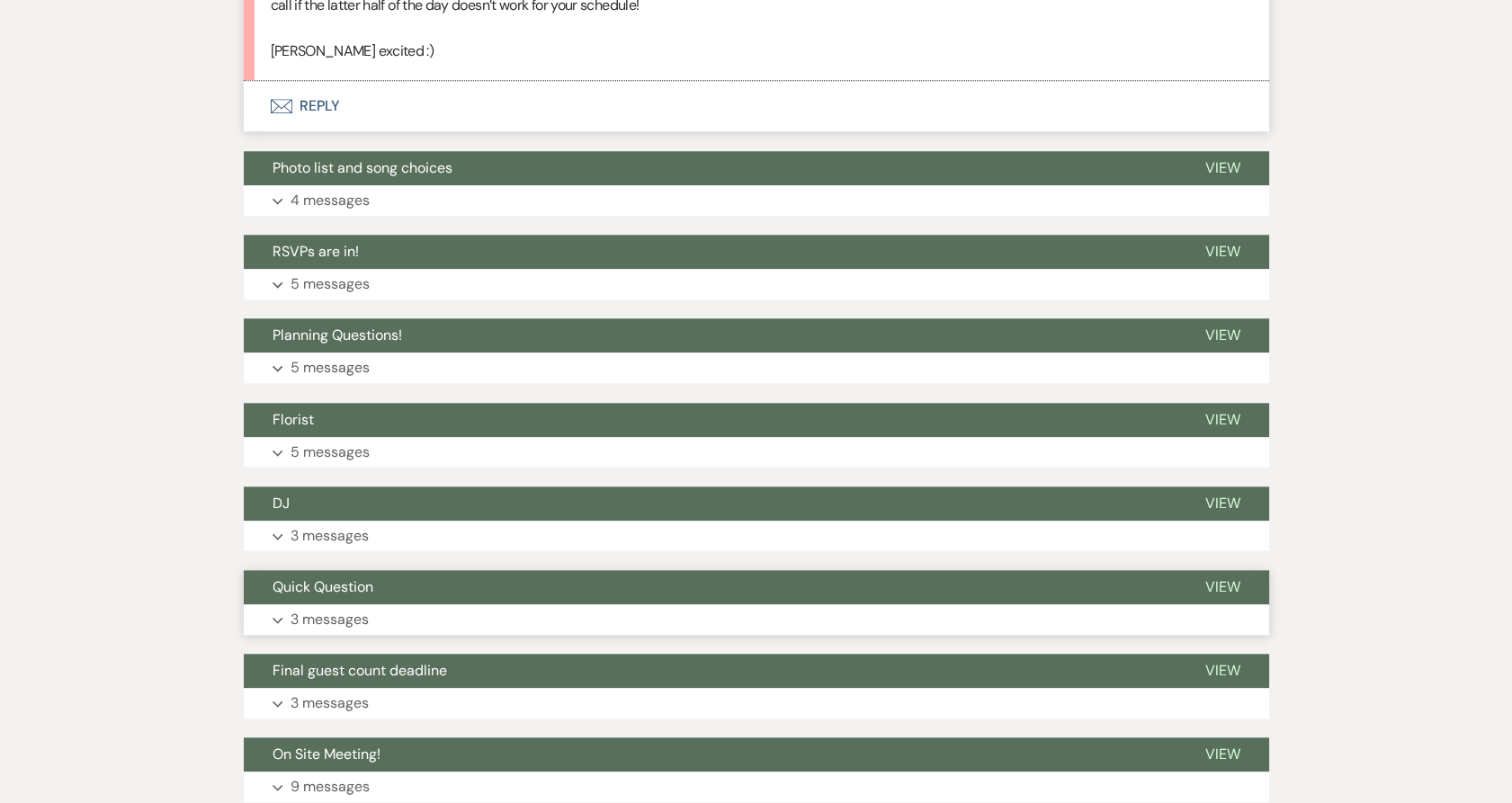
click at [401, 609] on button "Expand 3 messages" at bounding box center [756, 619] width 1025 height 30
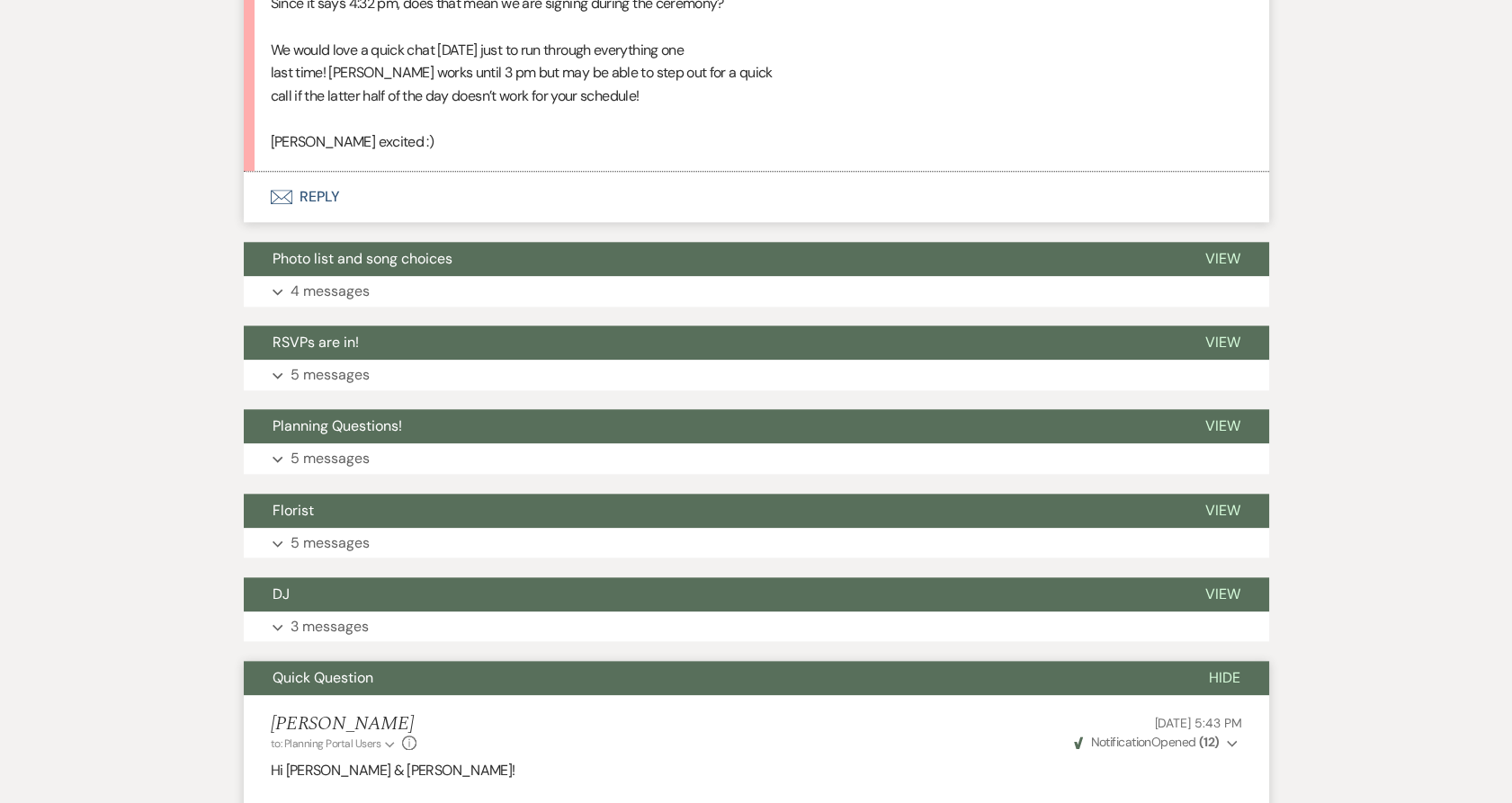
scroll to position [3896, 0]
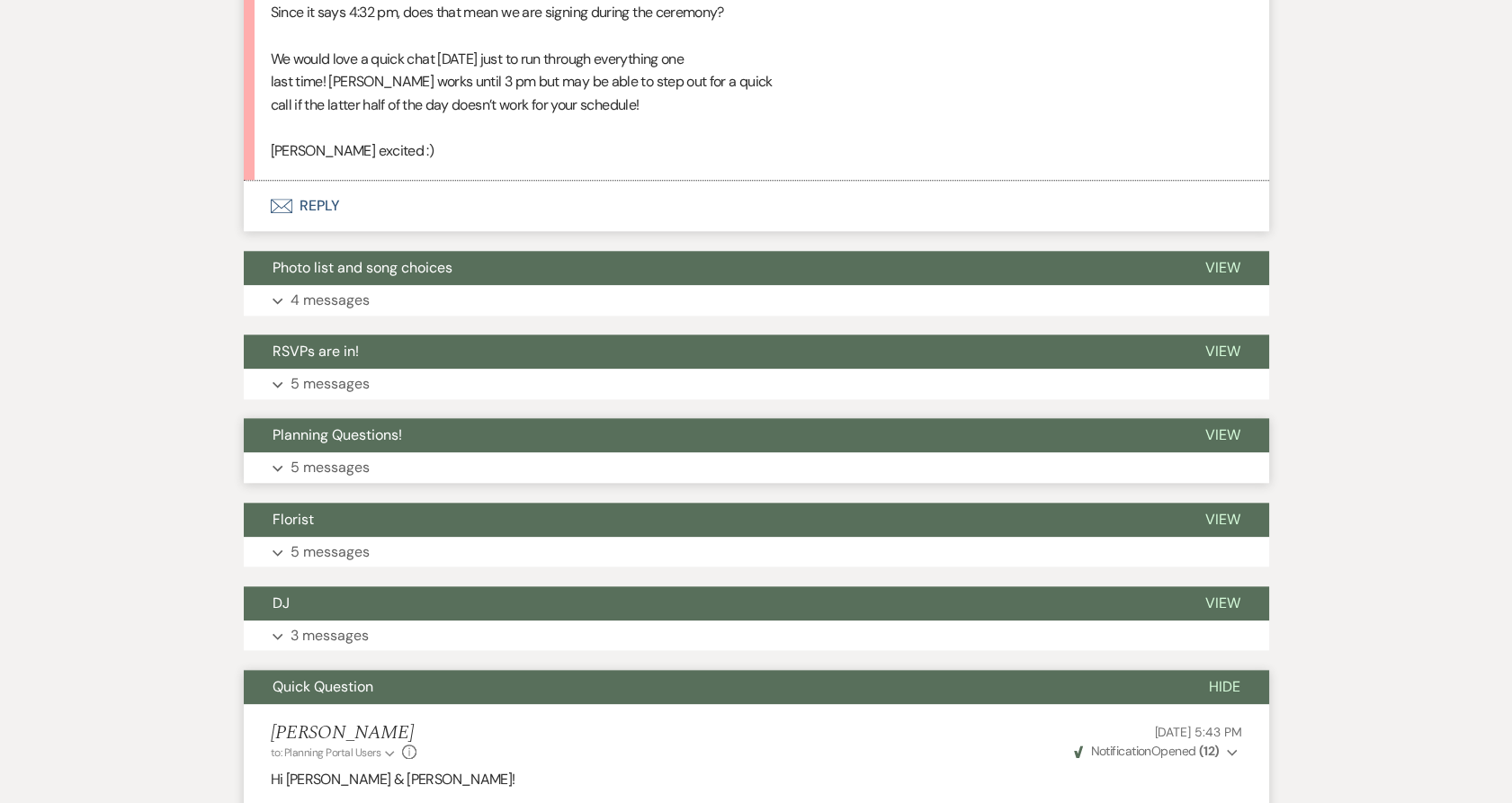
click at [381, 454] on button "Expand 5 messages" at bounding box center [756, 468] width 1025 height 30
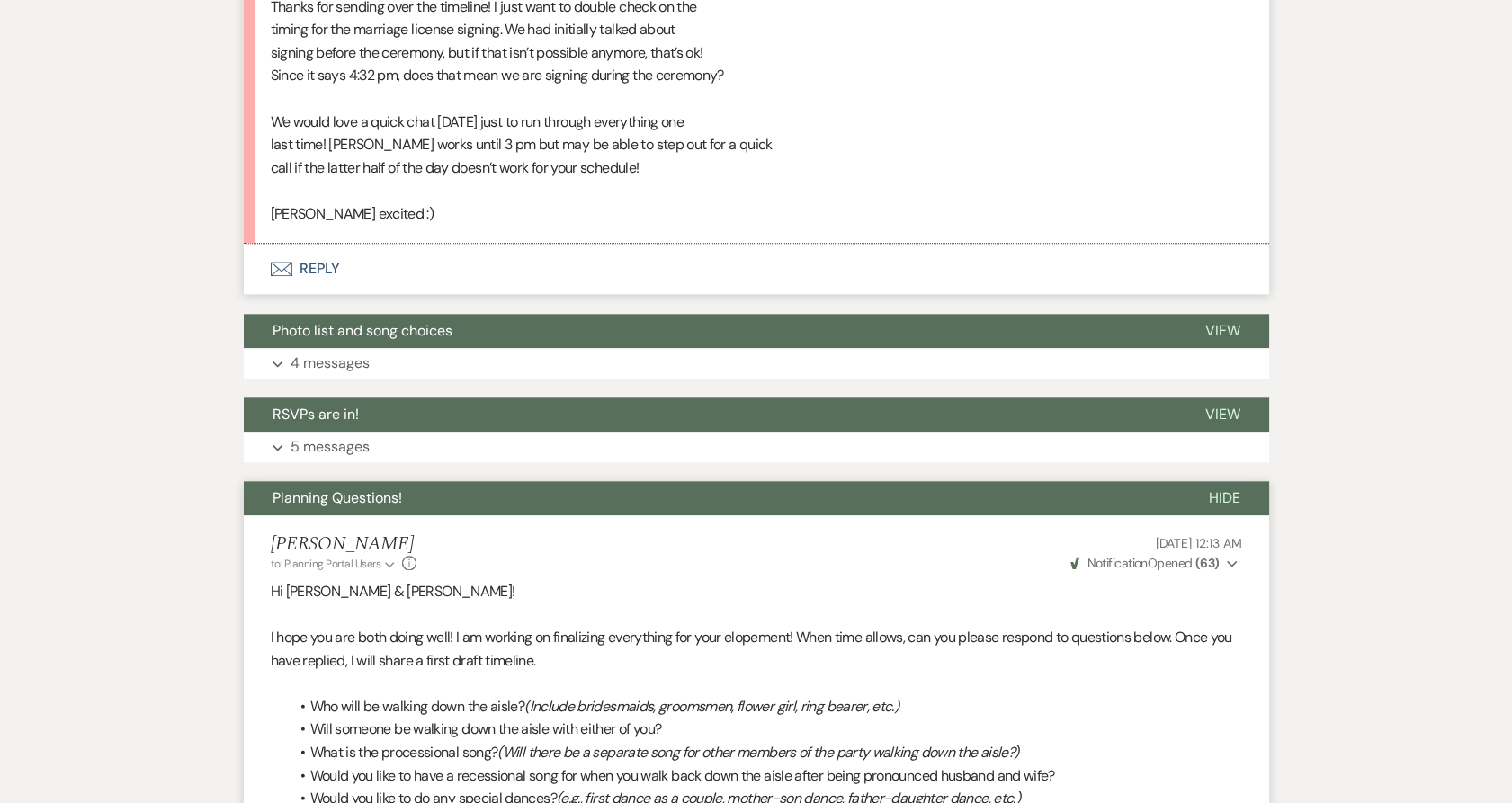
scroll to position [3797, 0]
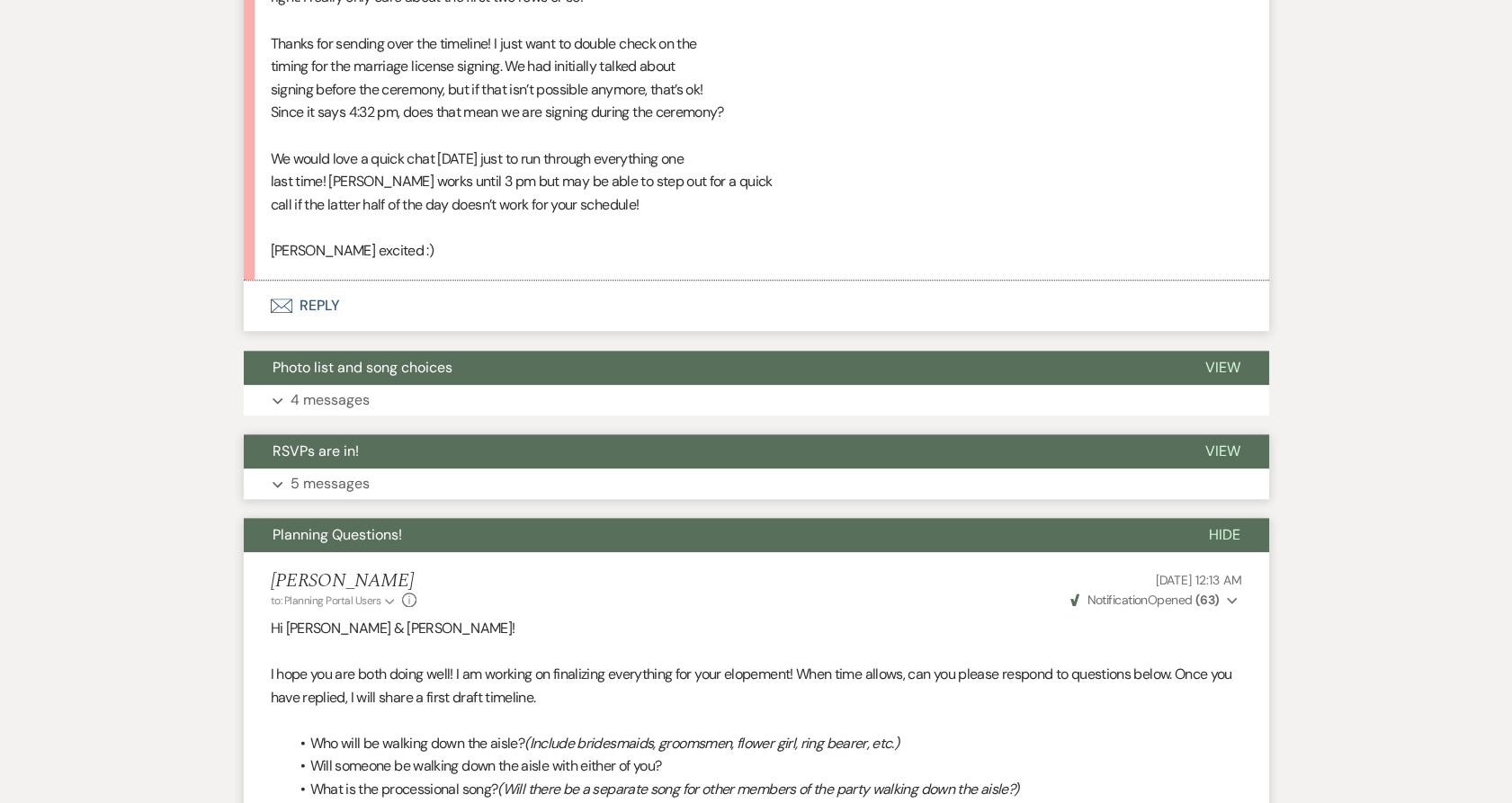
click at [343, 469] on button "Expand 5 messages" at bounding box center [756, 484] width 1025 height 30
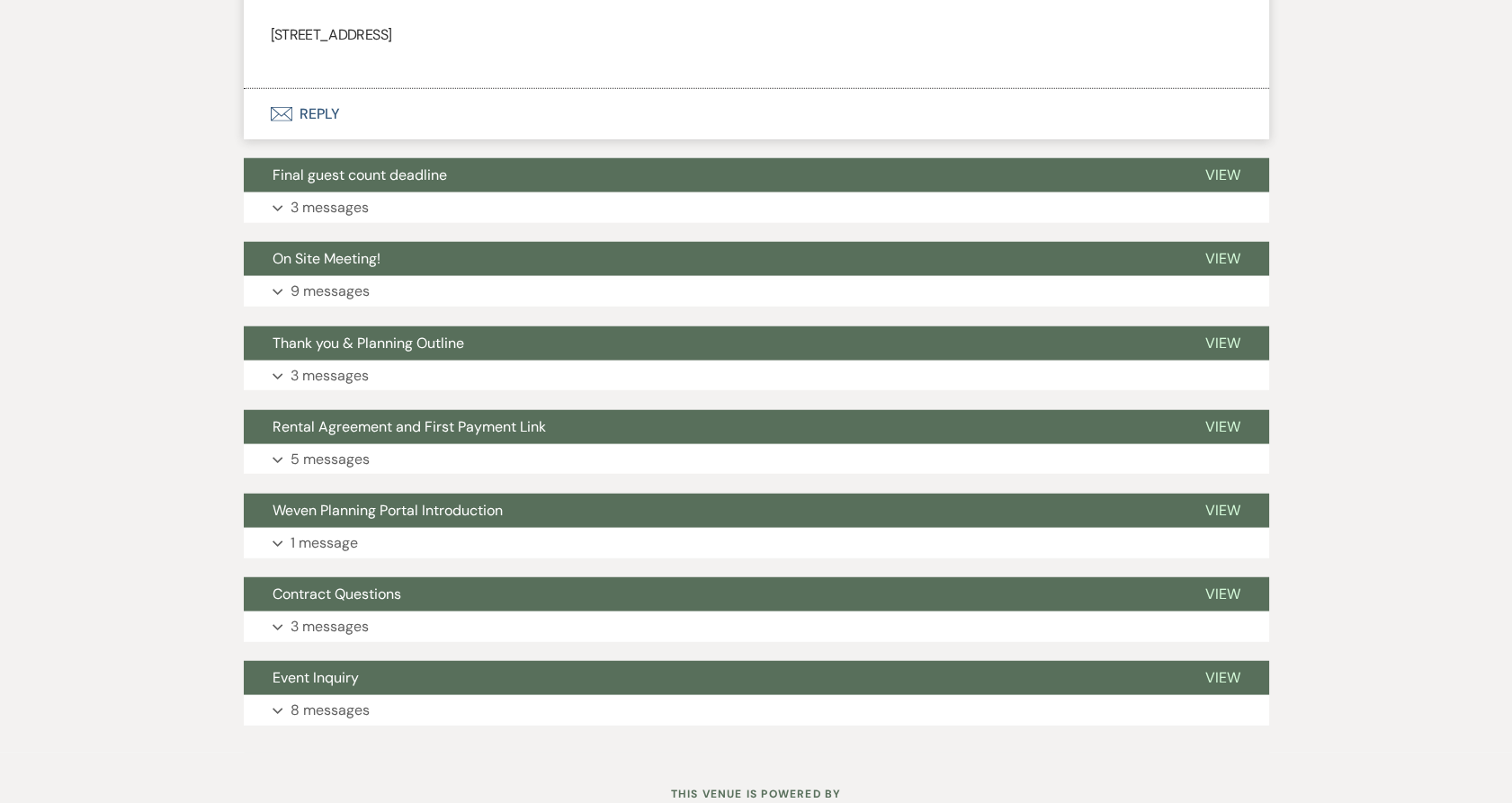
scroll to position [9893, 0]
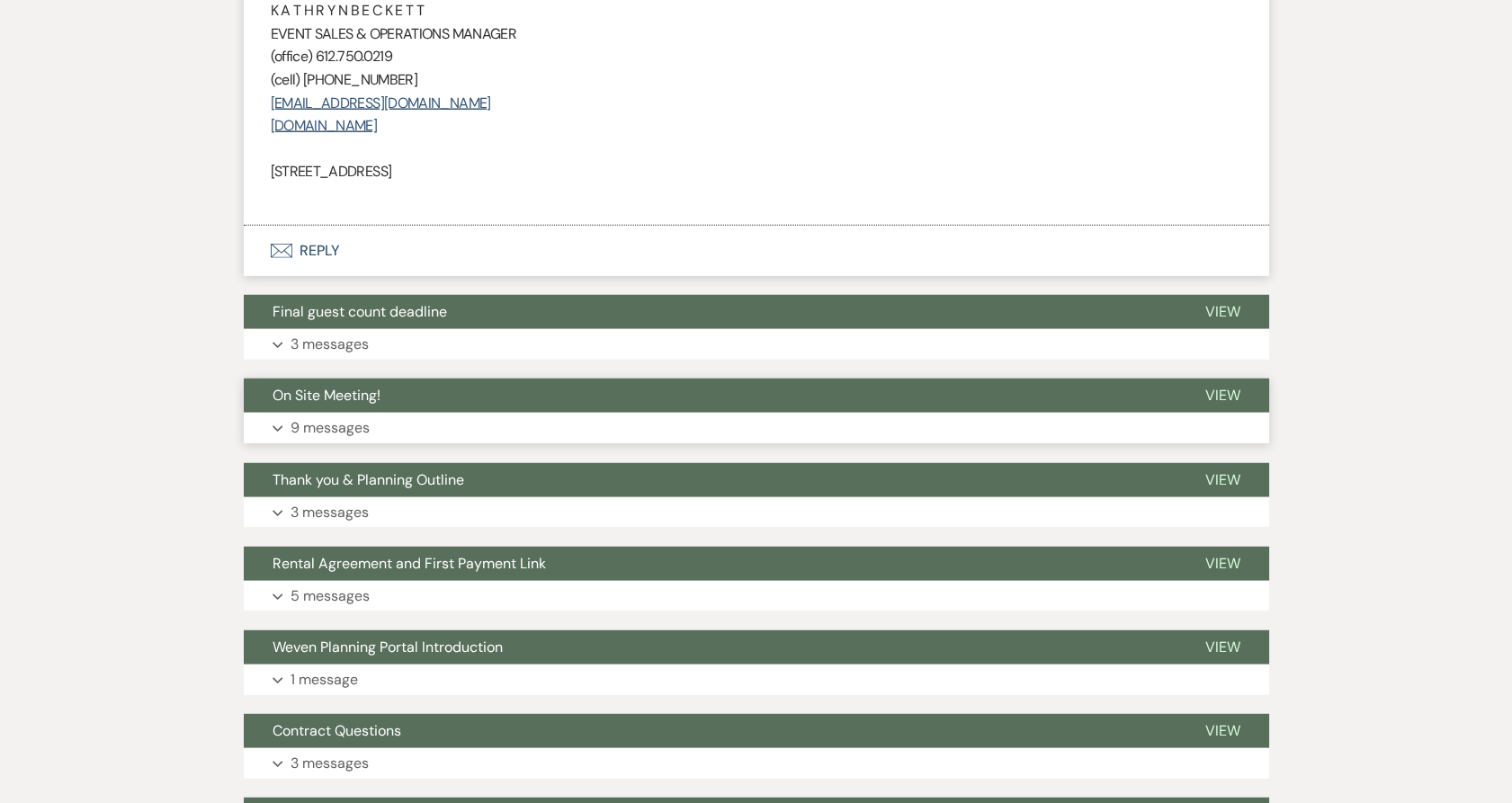
click at [346, 404] on button "On Site Meeting!" at bounding box center [710, 396] width 933 height 34
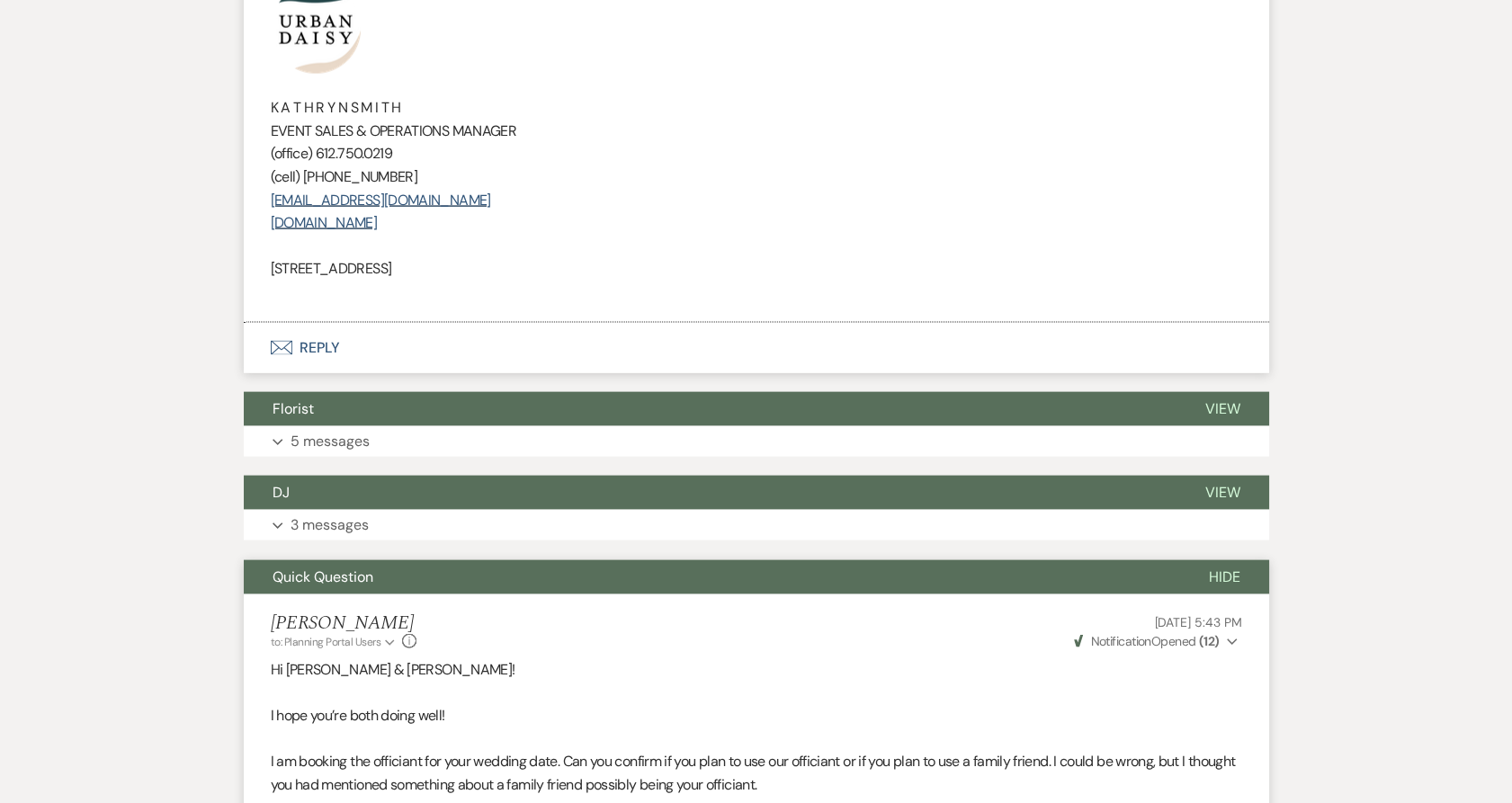
scroll to position [7995, 0]
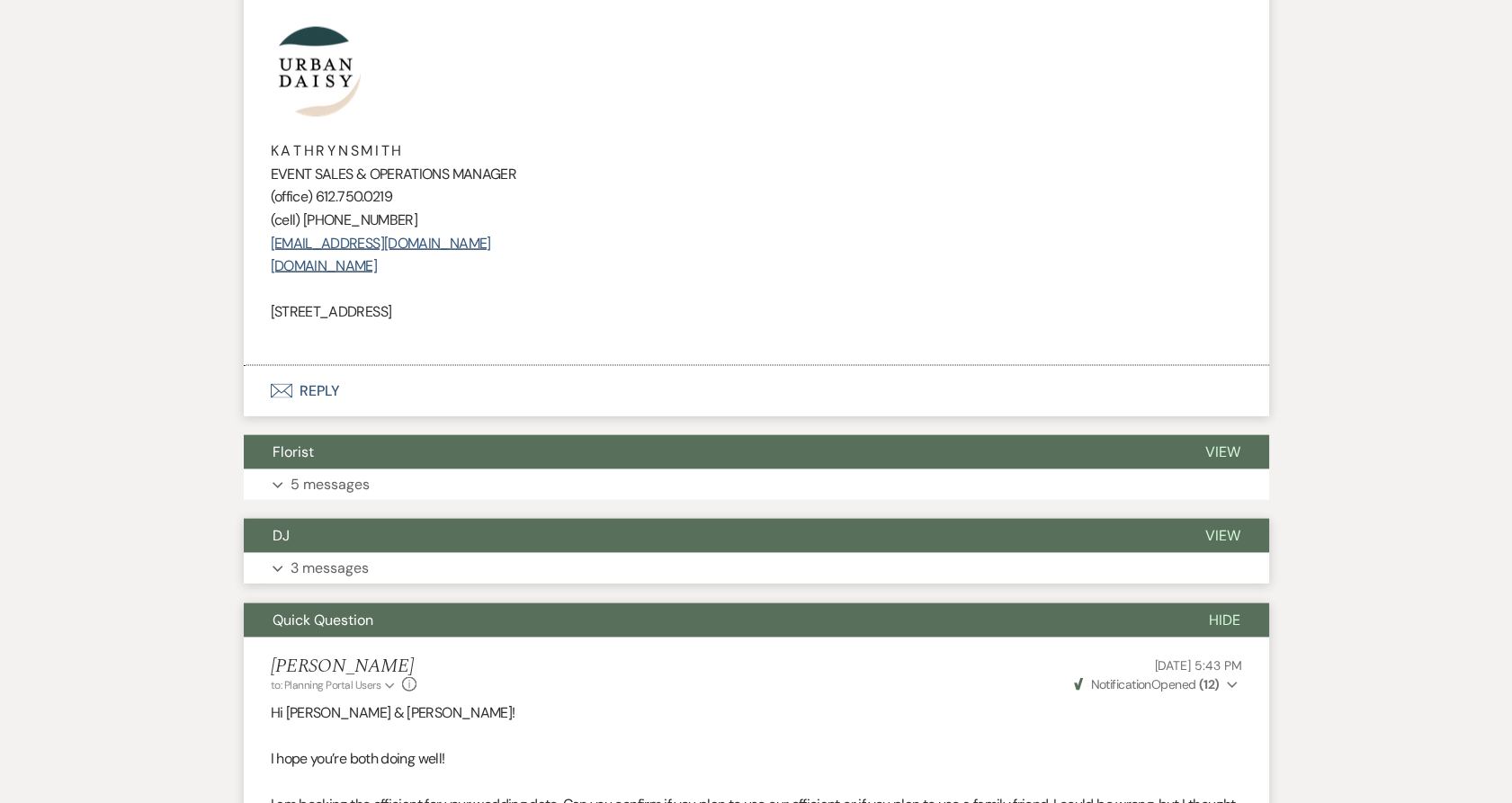
click at [345, 564] on p "3 messages" at bounding box center [329, 568] width 78 height 24
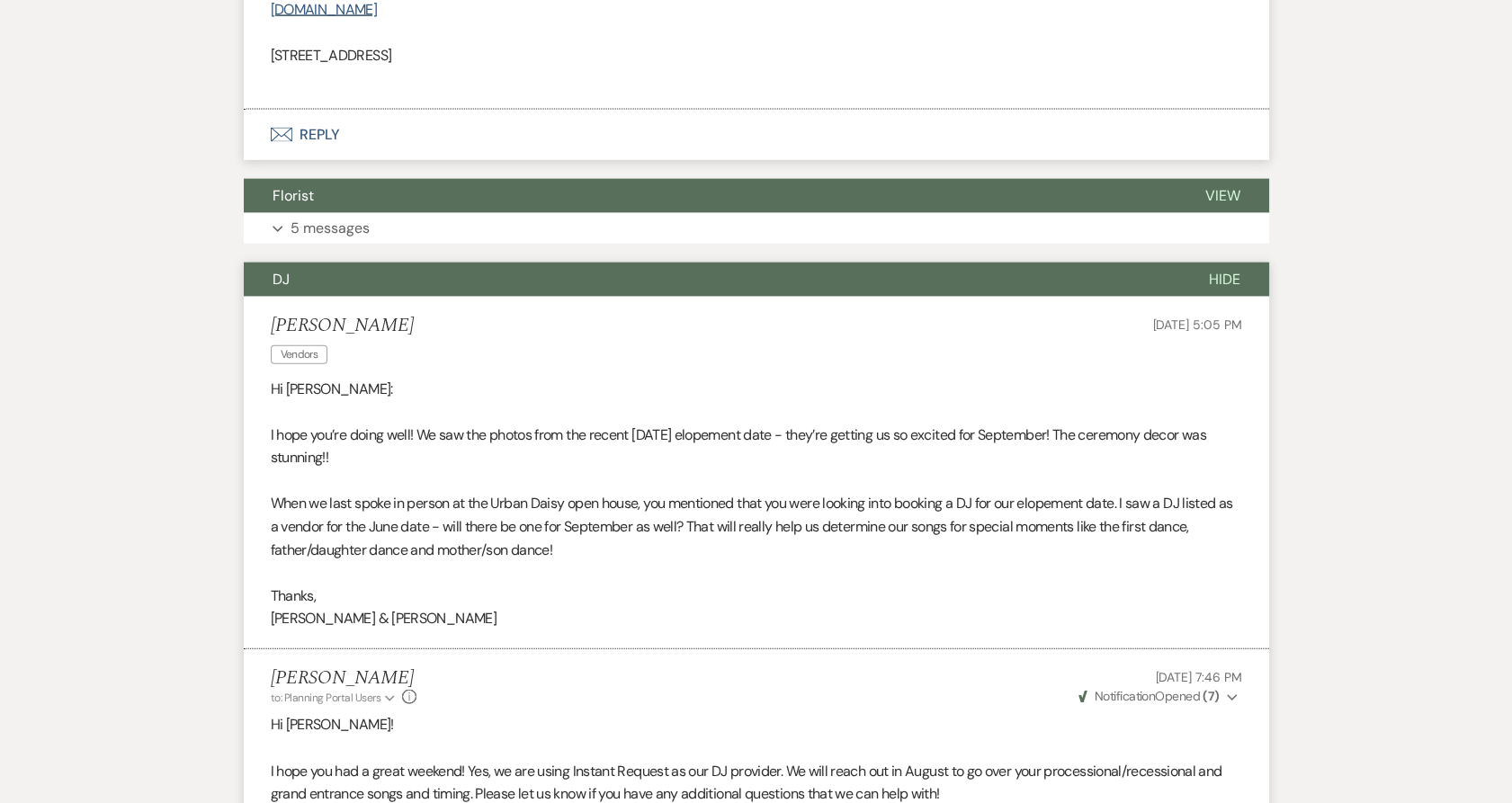
scroll to position [8095, 0]
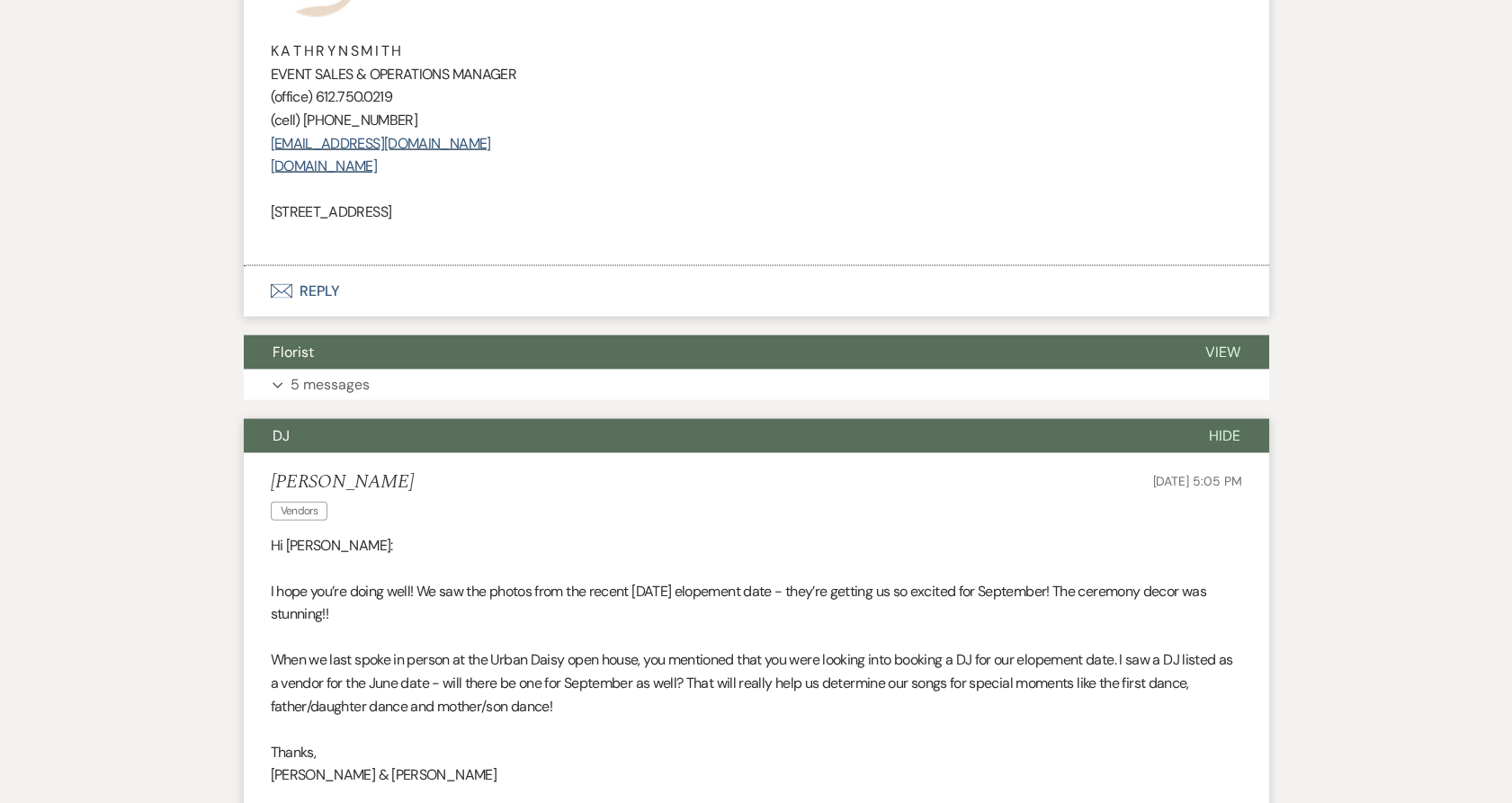
click at [328, 436] on button "DJ" at bounding box center [712, 436] width 936 height 34
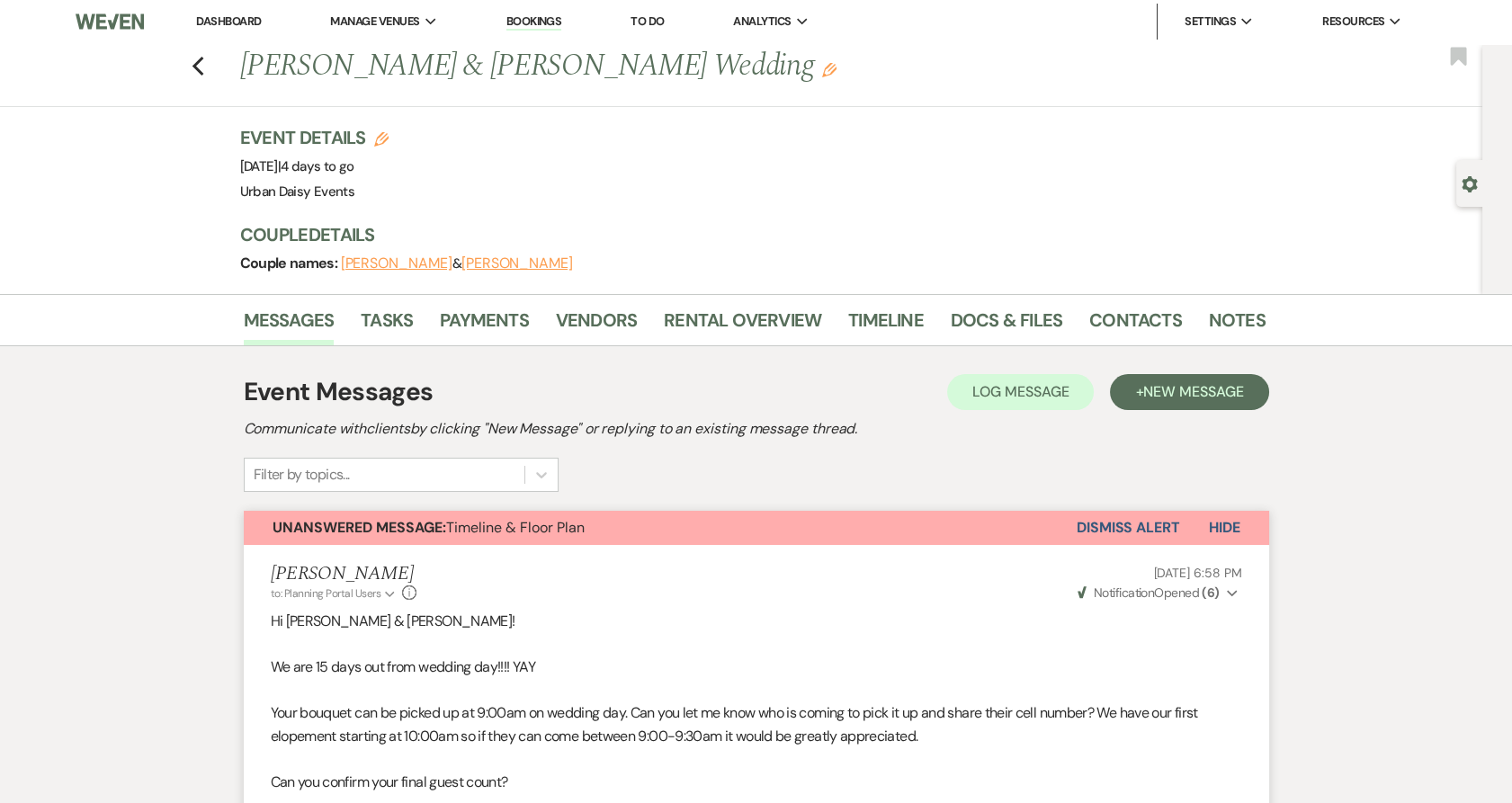
scroll to position [0, 0]
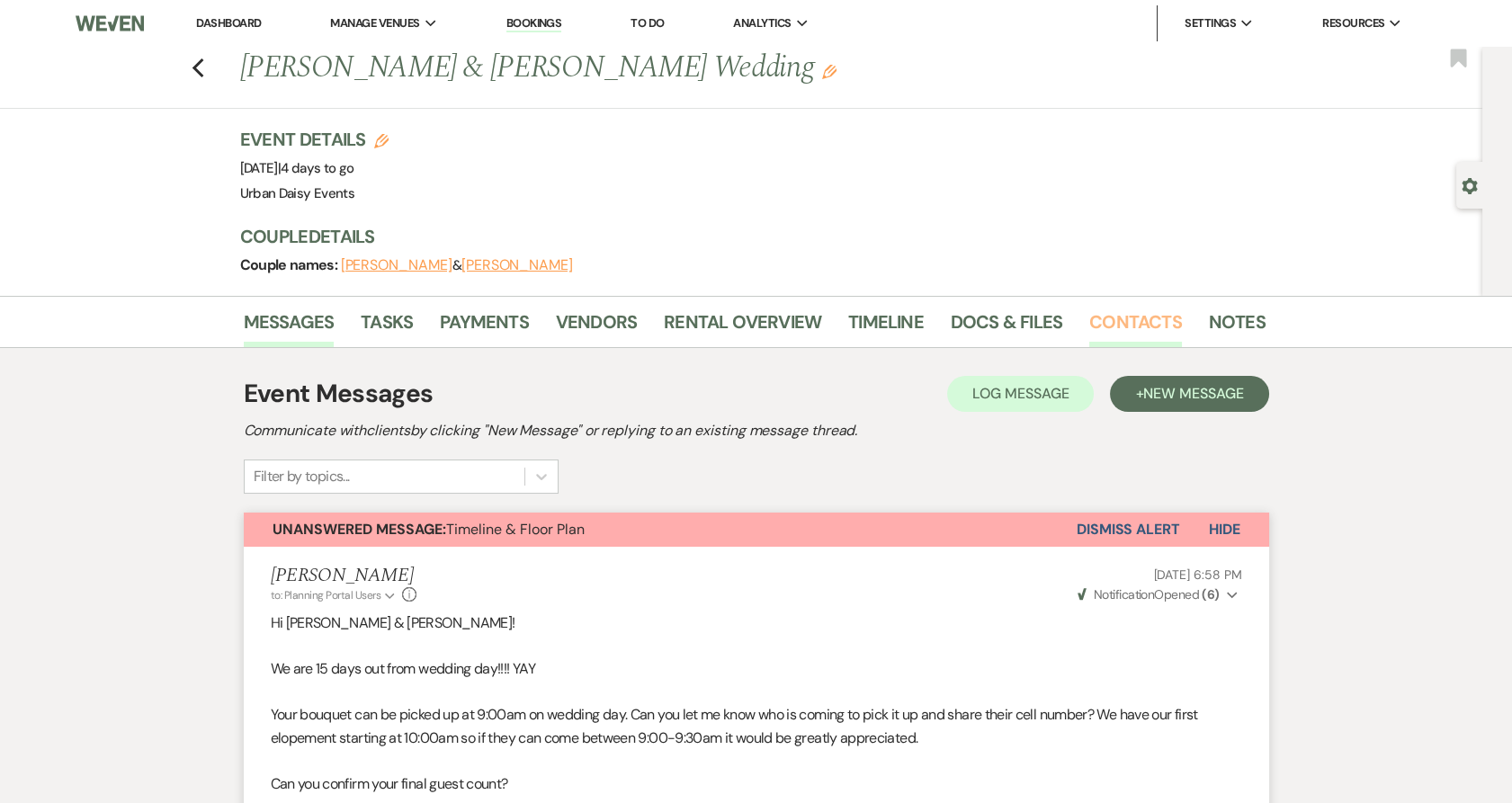
click at [1120, 310] on link "Contacts" at bounding box center [1135, 327] width 93 height 40
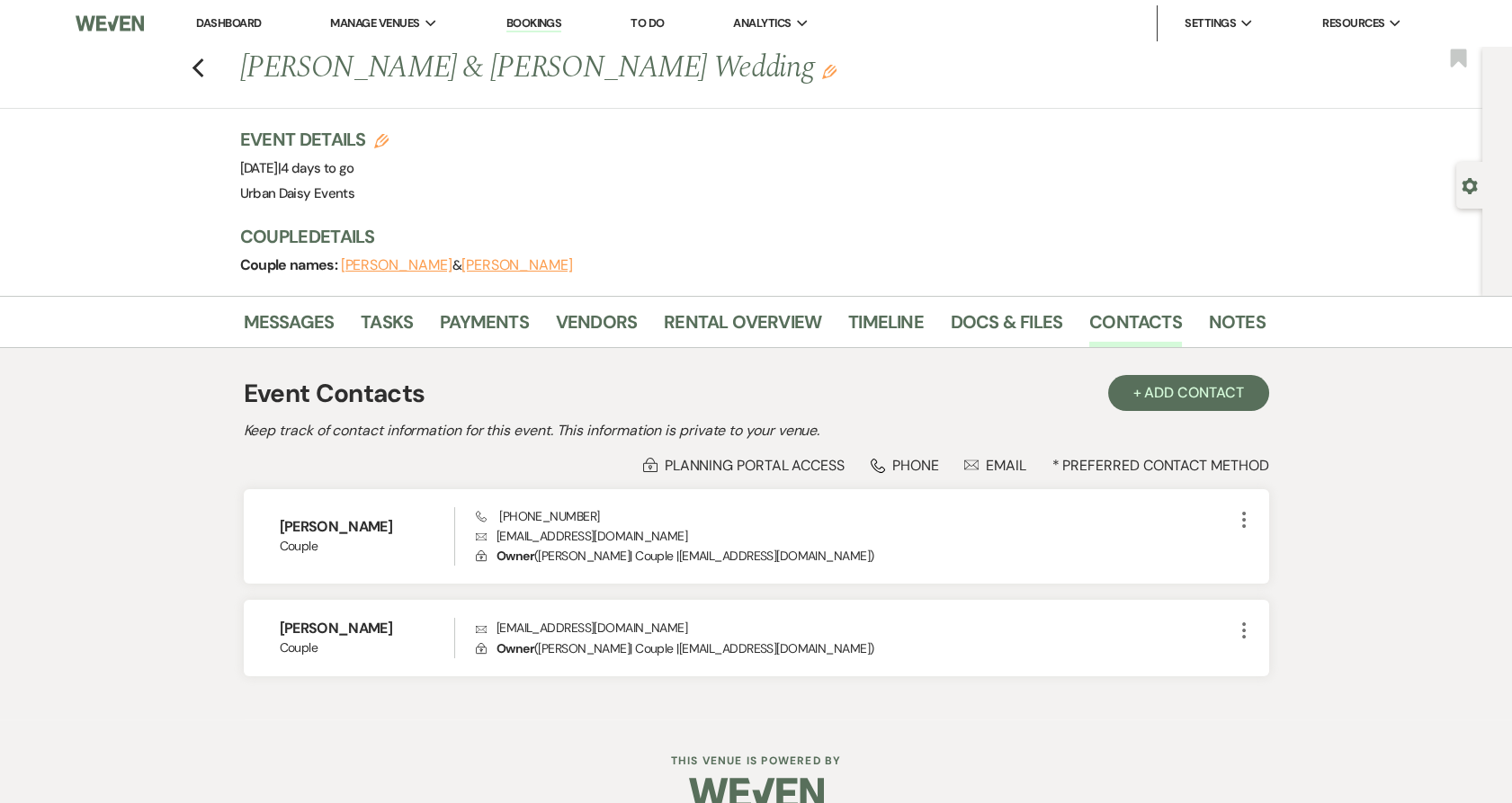
click at [447, 361] on div "Event Contacts + Add Contact Keep track of contact information for this event. …" at bounding box center [756, 534] width 1025 height 372
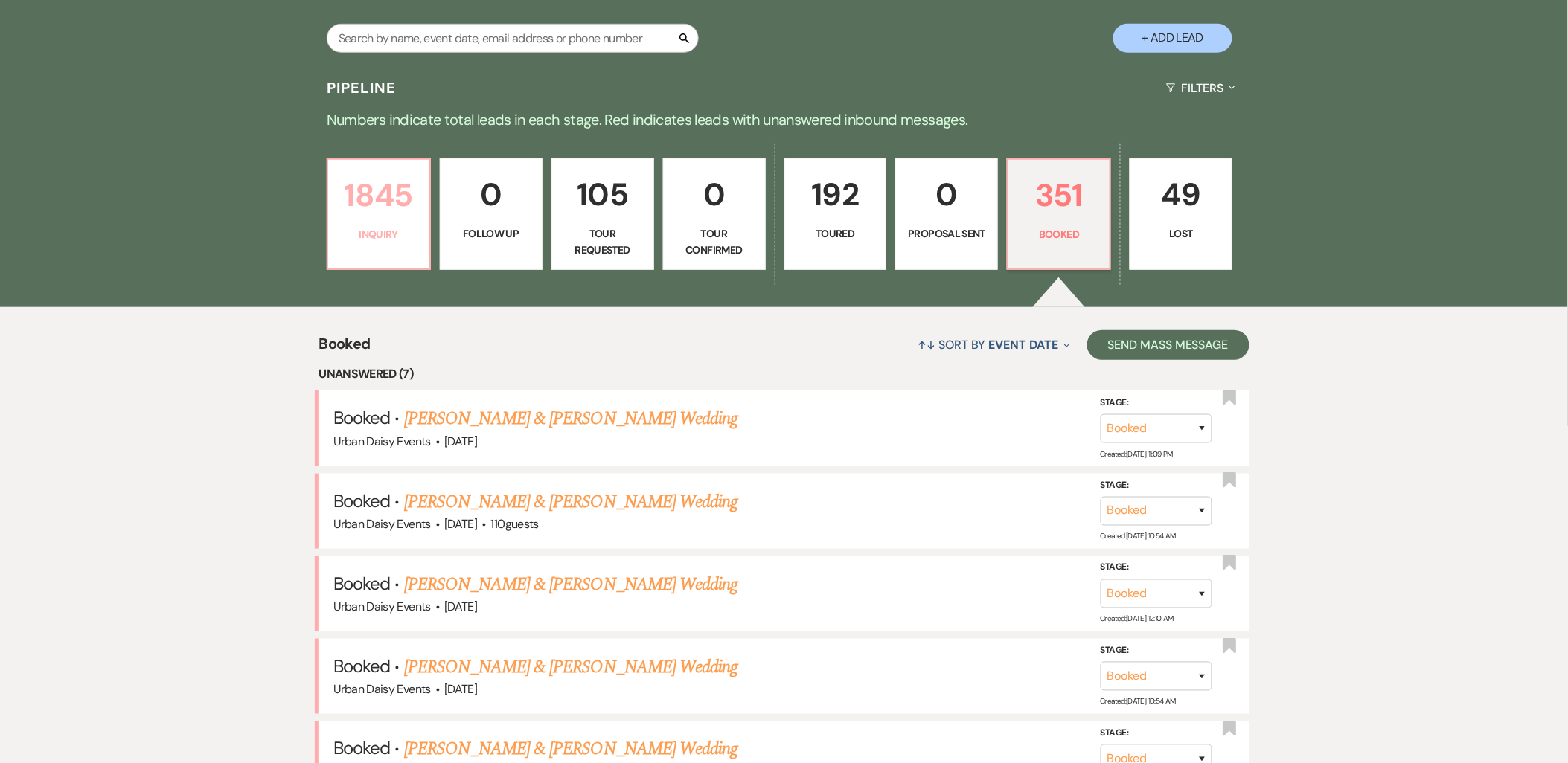
click at [357, 244] on link "1845 Inquiry" at bounding box center [379, 214] width 104 height 112
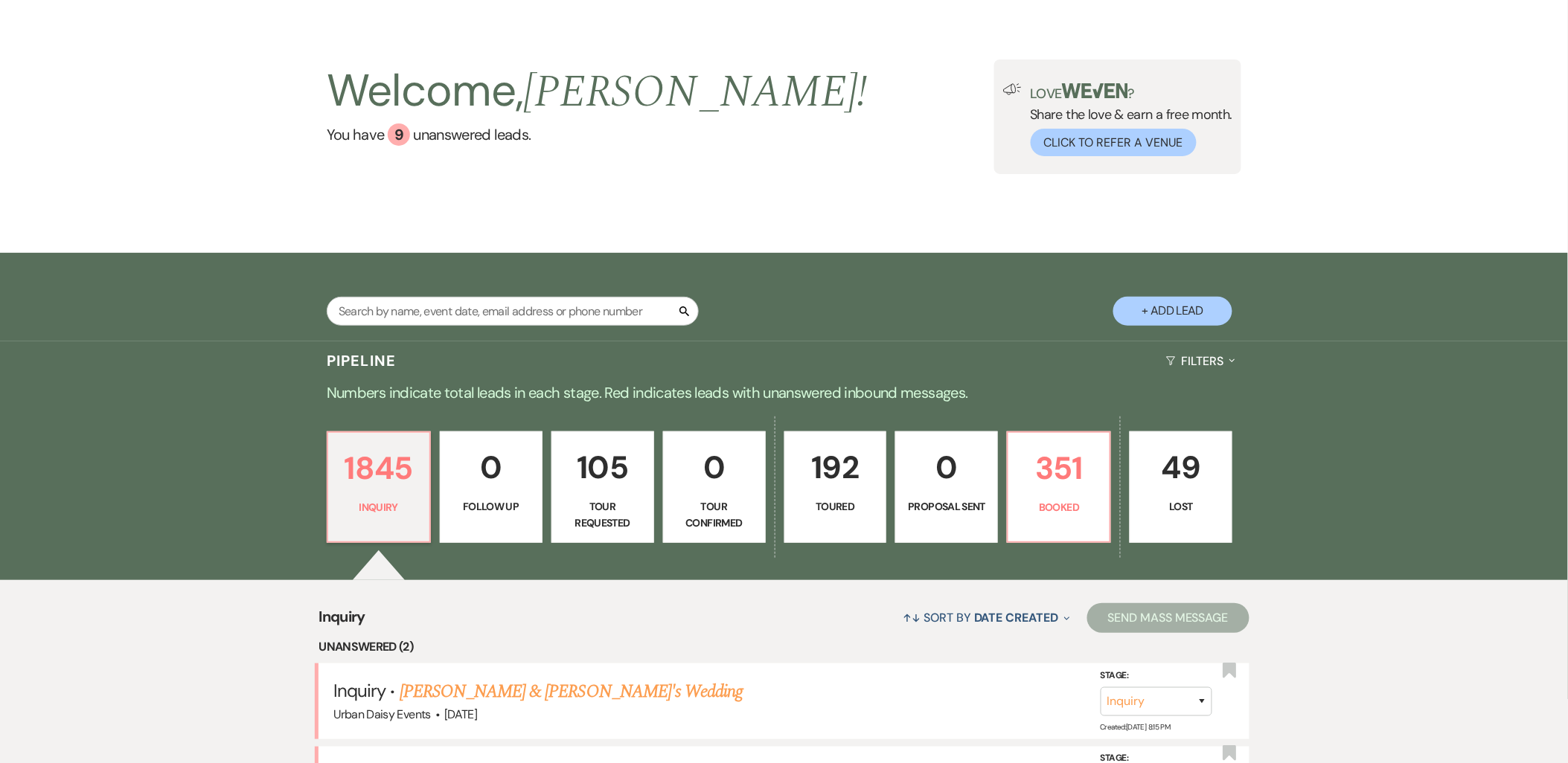
scroll to position [331, 0]
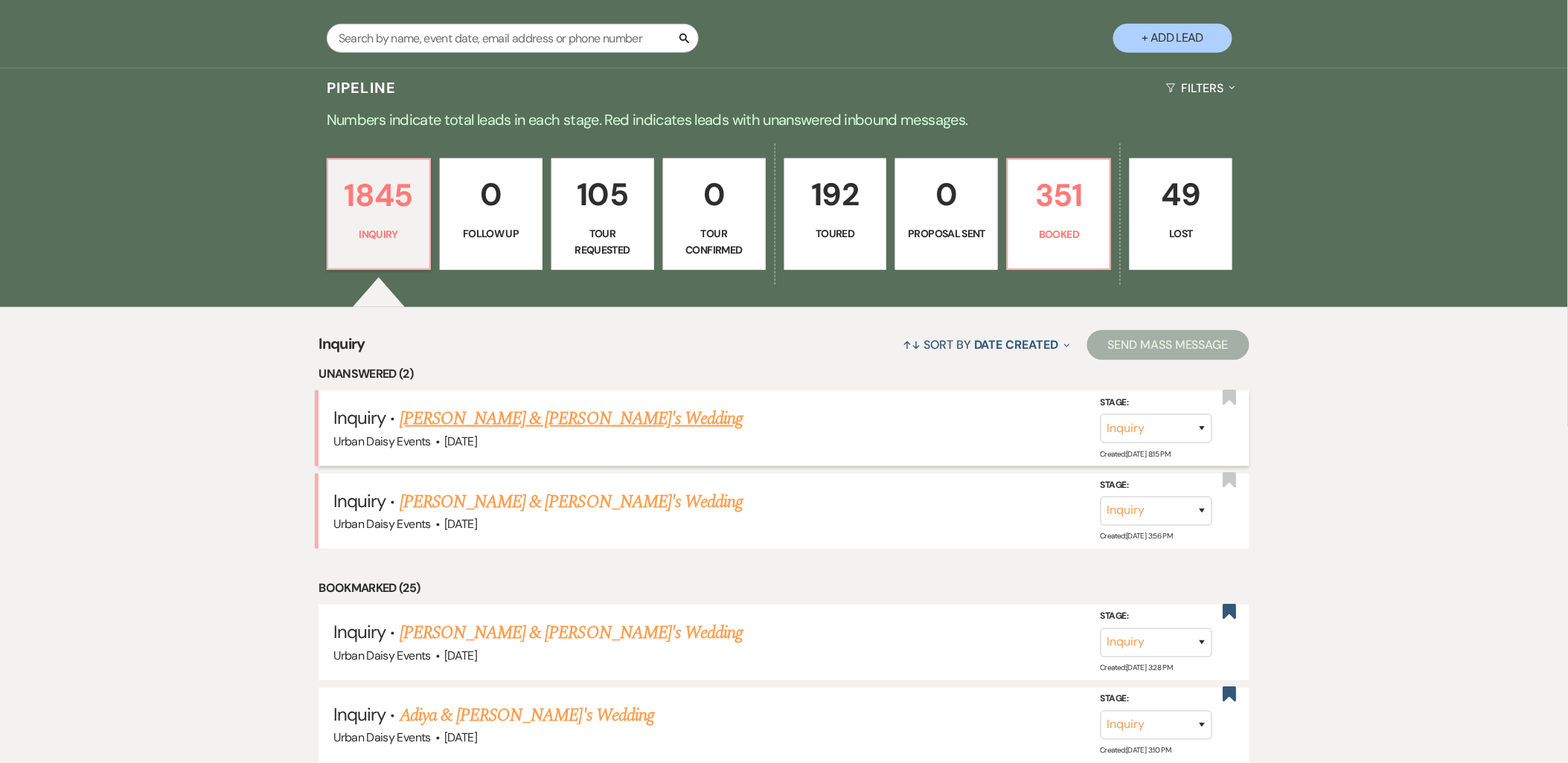
click at [432, 423] on link "Stephanie Rottmann & Fiance's Wedding" at bounding box center [572, 419] width 344 height 27
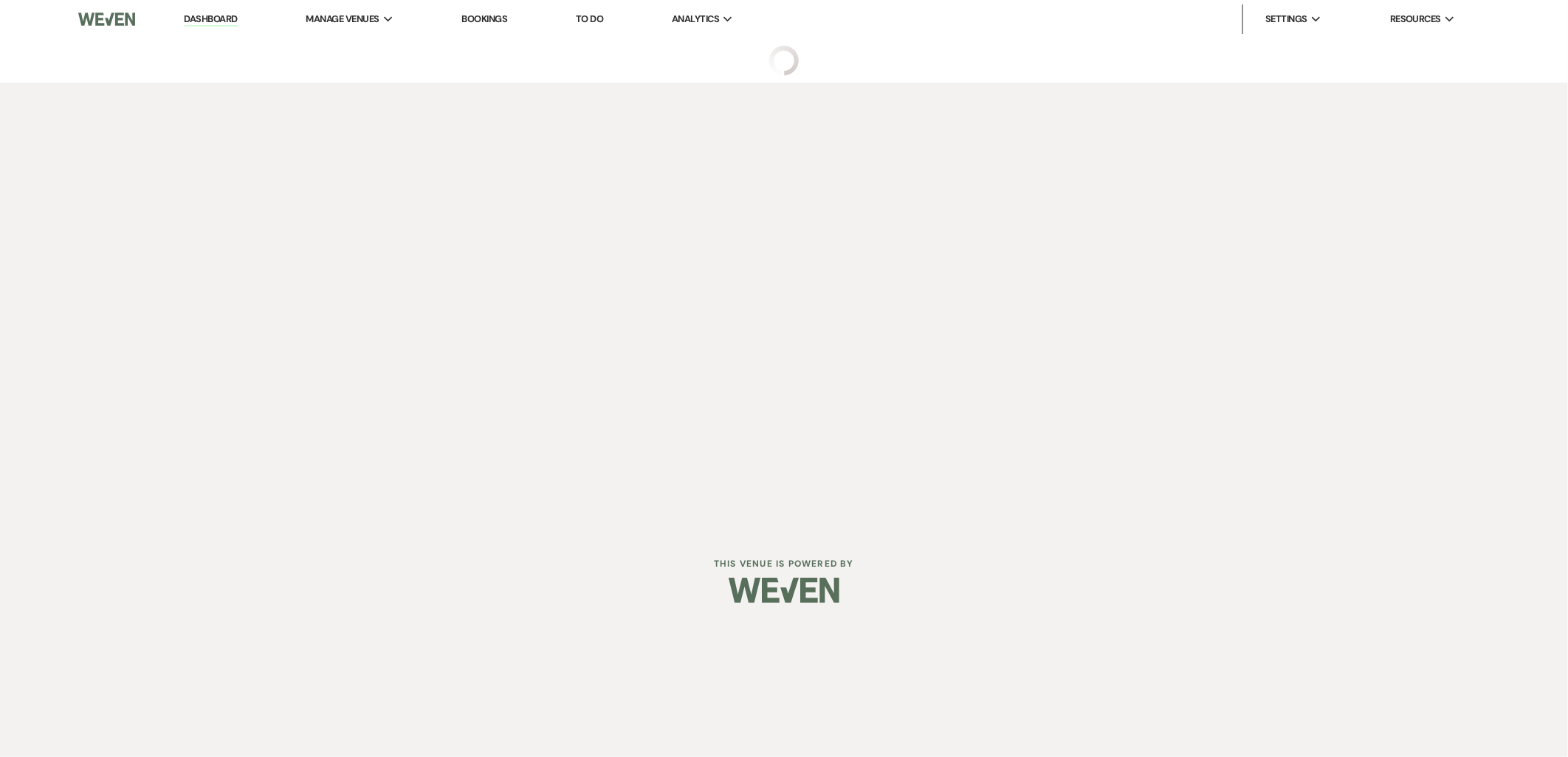
select select "5"
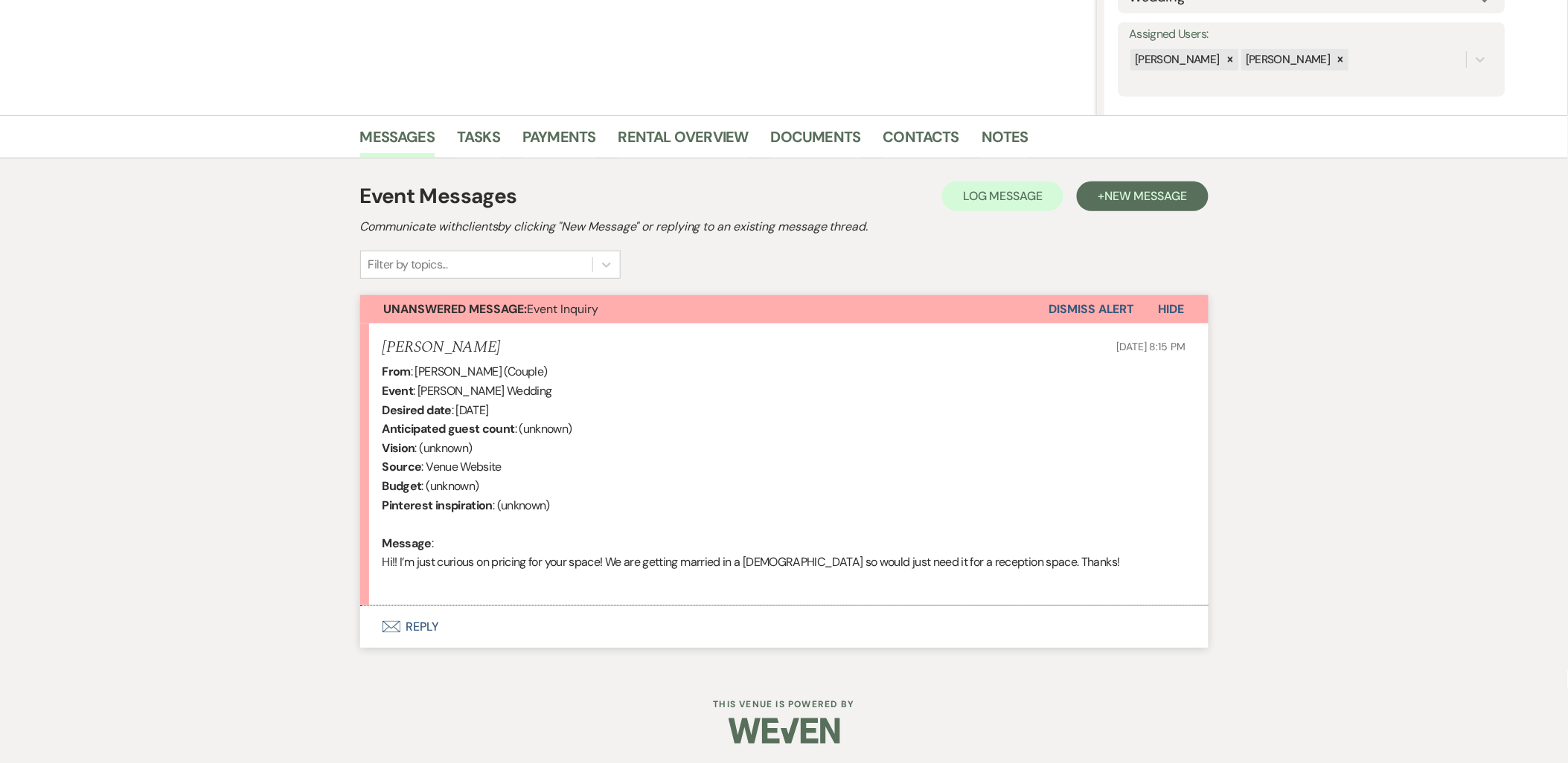
scroll to position [261, 0]
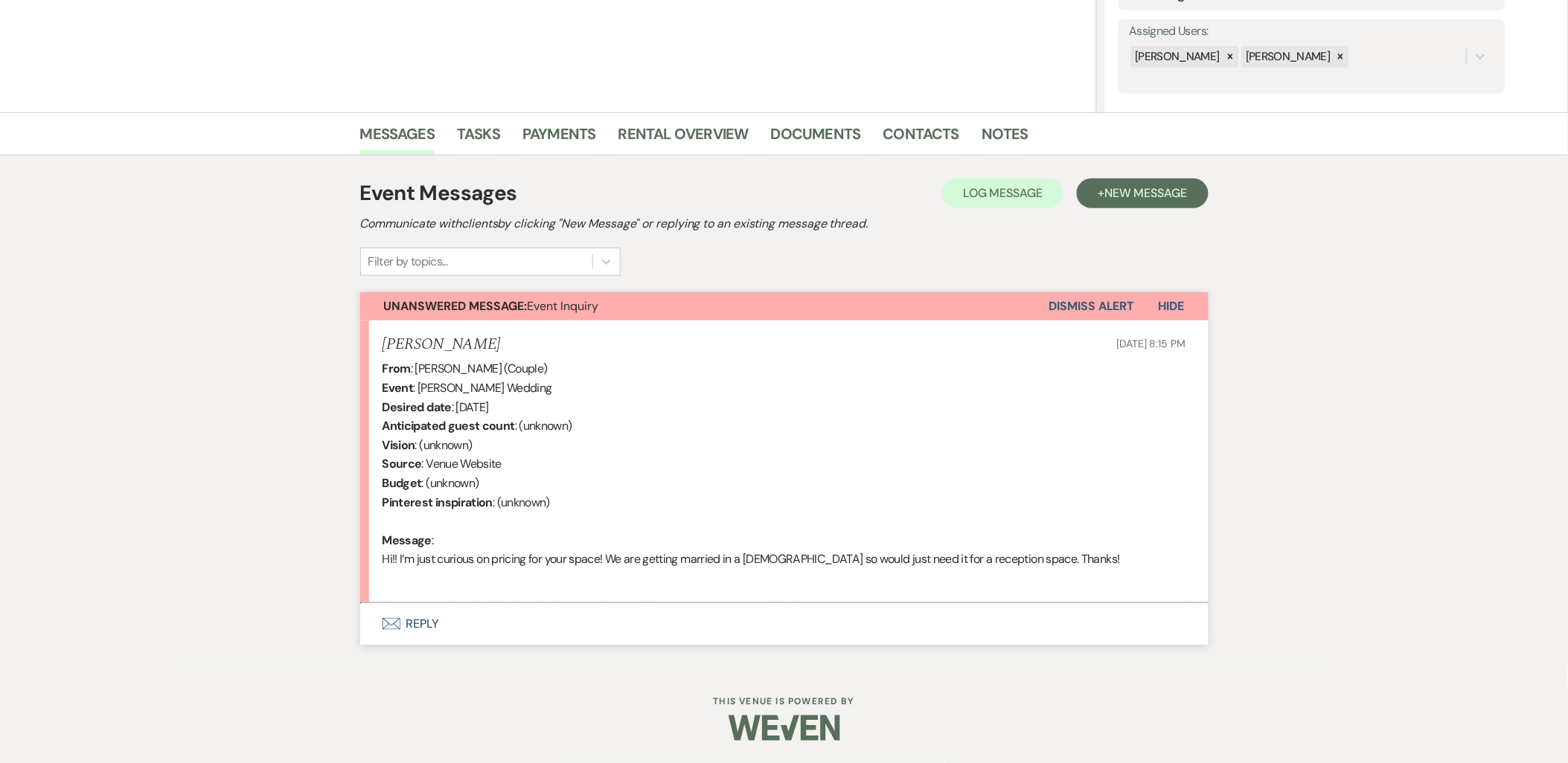
click at [422, 632] on button "Envelope Reply" at bounding box center [784, 624] width 849 height 41
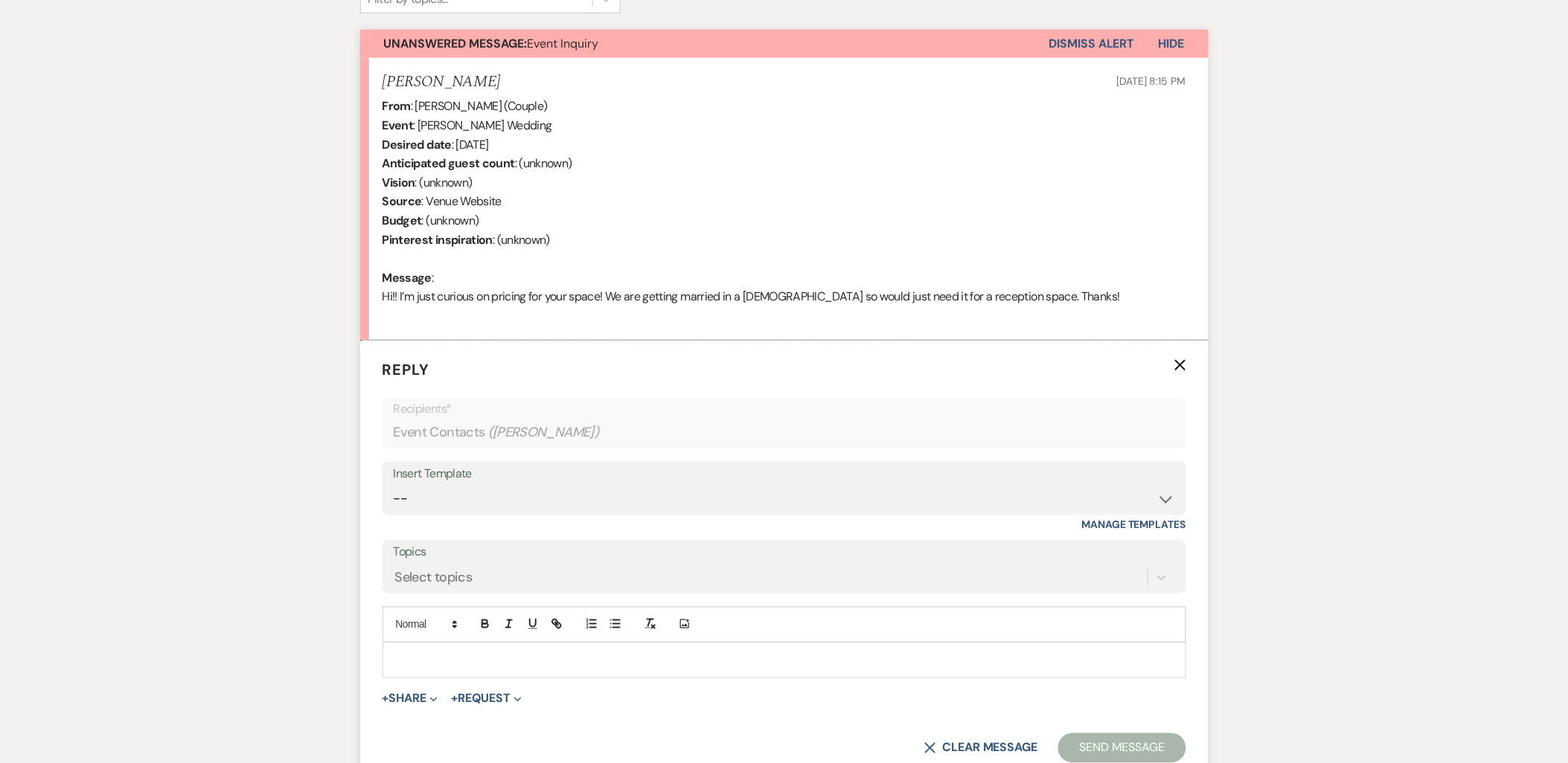
scroll to position [545, 0]
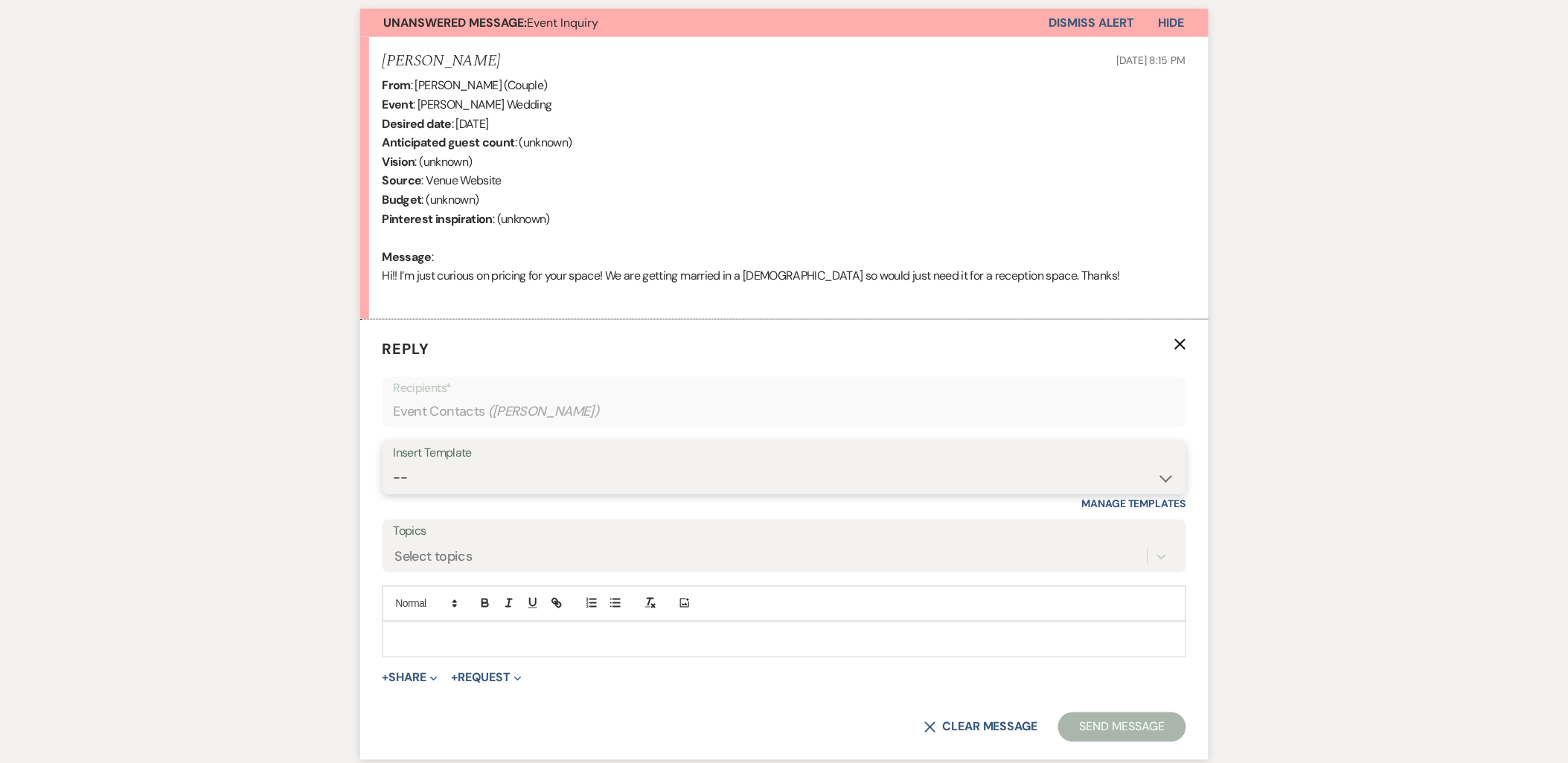
click at [407, 479] on select "-- Payment Past Due Rental Agreement and First Payment Urban Daisy Initial Resp…" at bounding box center [784, 478] width 781 height 29
select select "1243"
click at [393, 464] on select "-- Payment Past Due Rental Agreement and First Payment Urban Daisy Initial Resp…" at bounding box center [784, 478] width 781 height 29
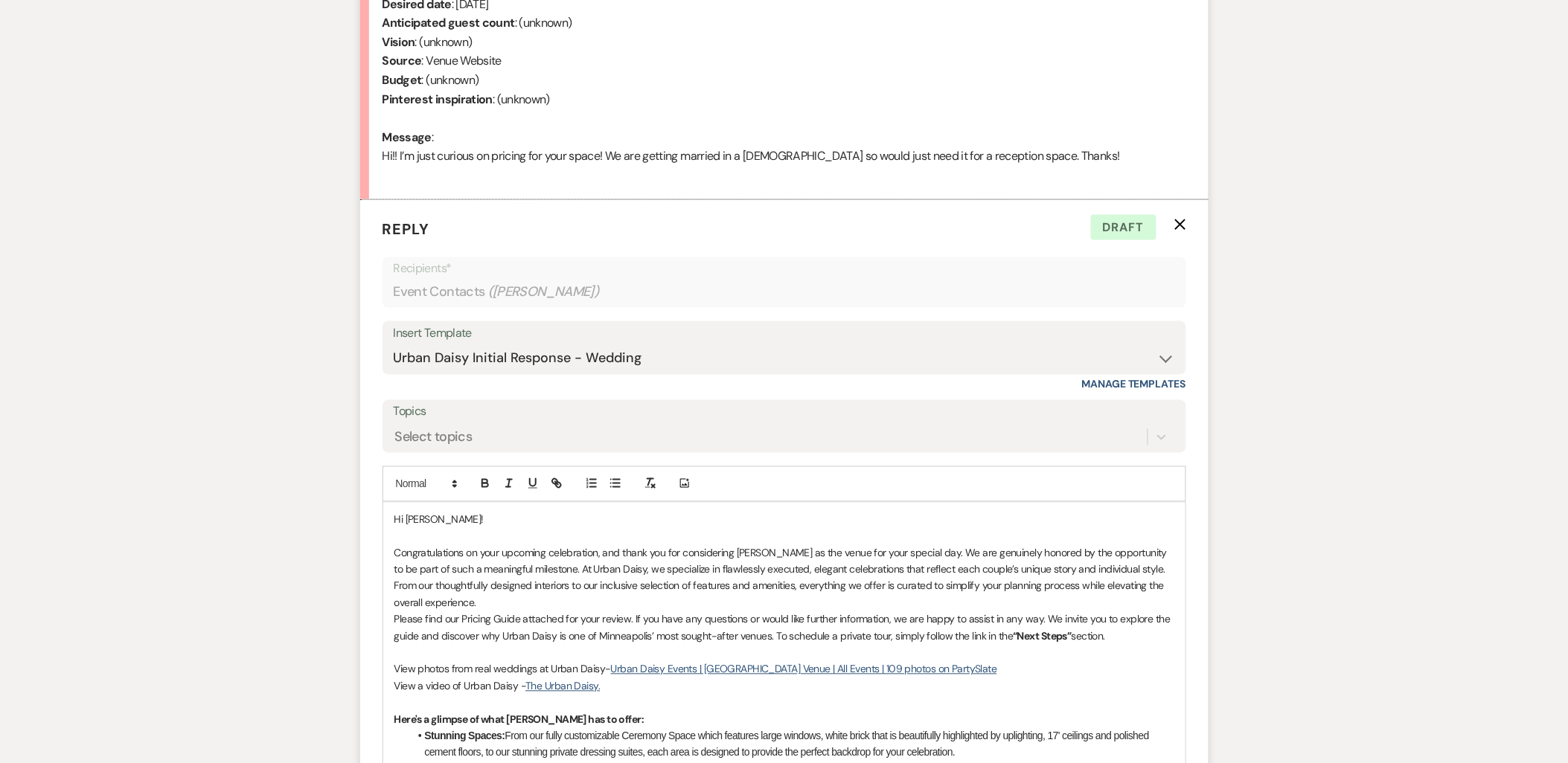
scroll to position [792, 0]
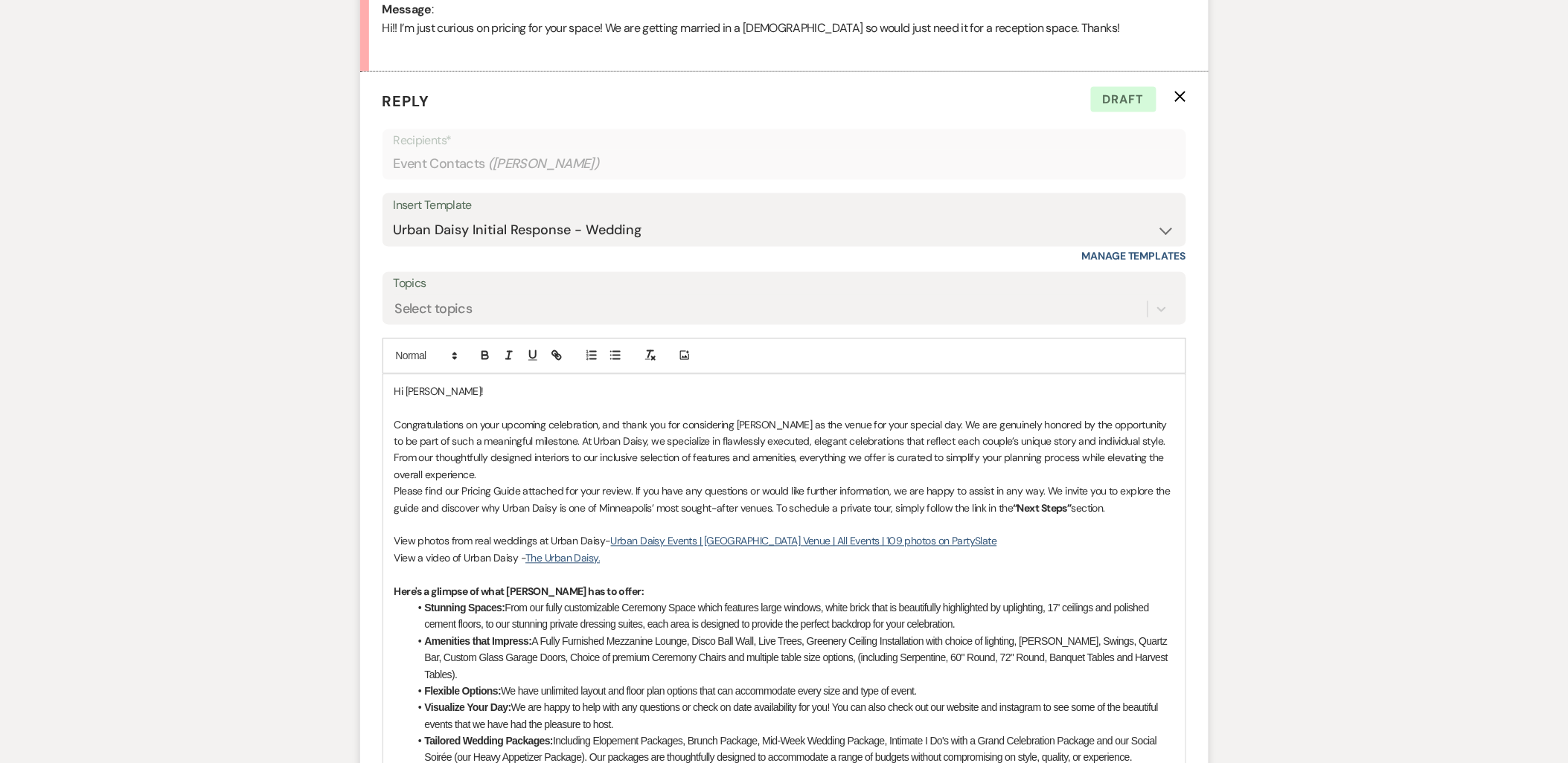
click at [504, 482] on p "Congratulations on your upcoming celebration, and thank you for considering Urb…" at bounding box center [784, 451] width 780 height 67
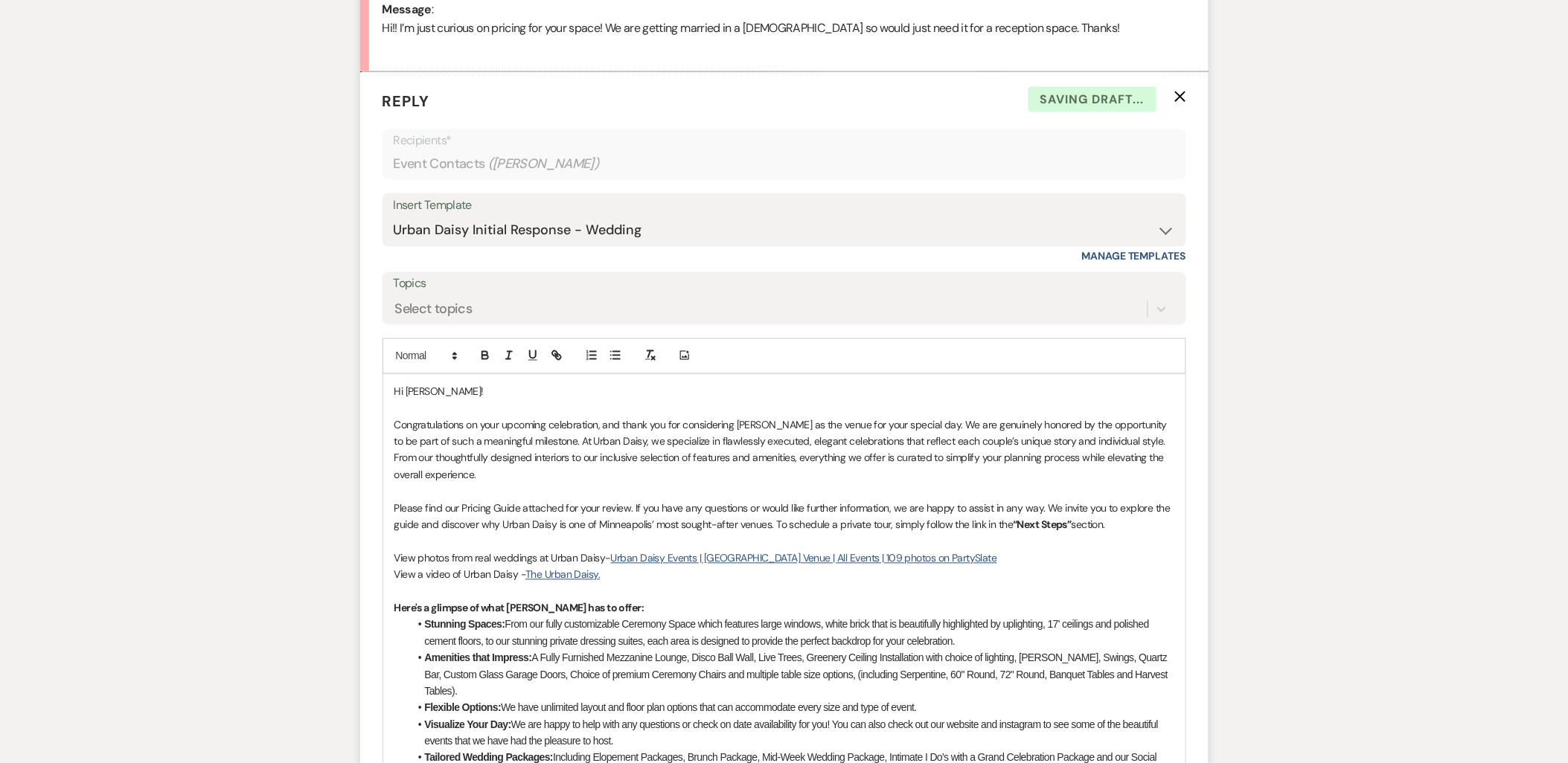
click at [1136, 526] on p "Please find our Pricing Guide attached for your review. If you have any questio…" at bounding box center [784, 517] width 780 height 34
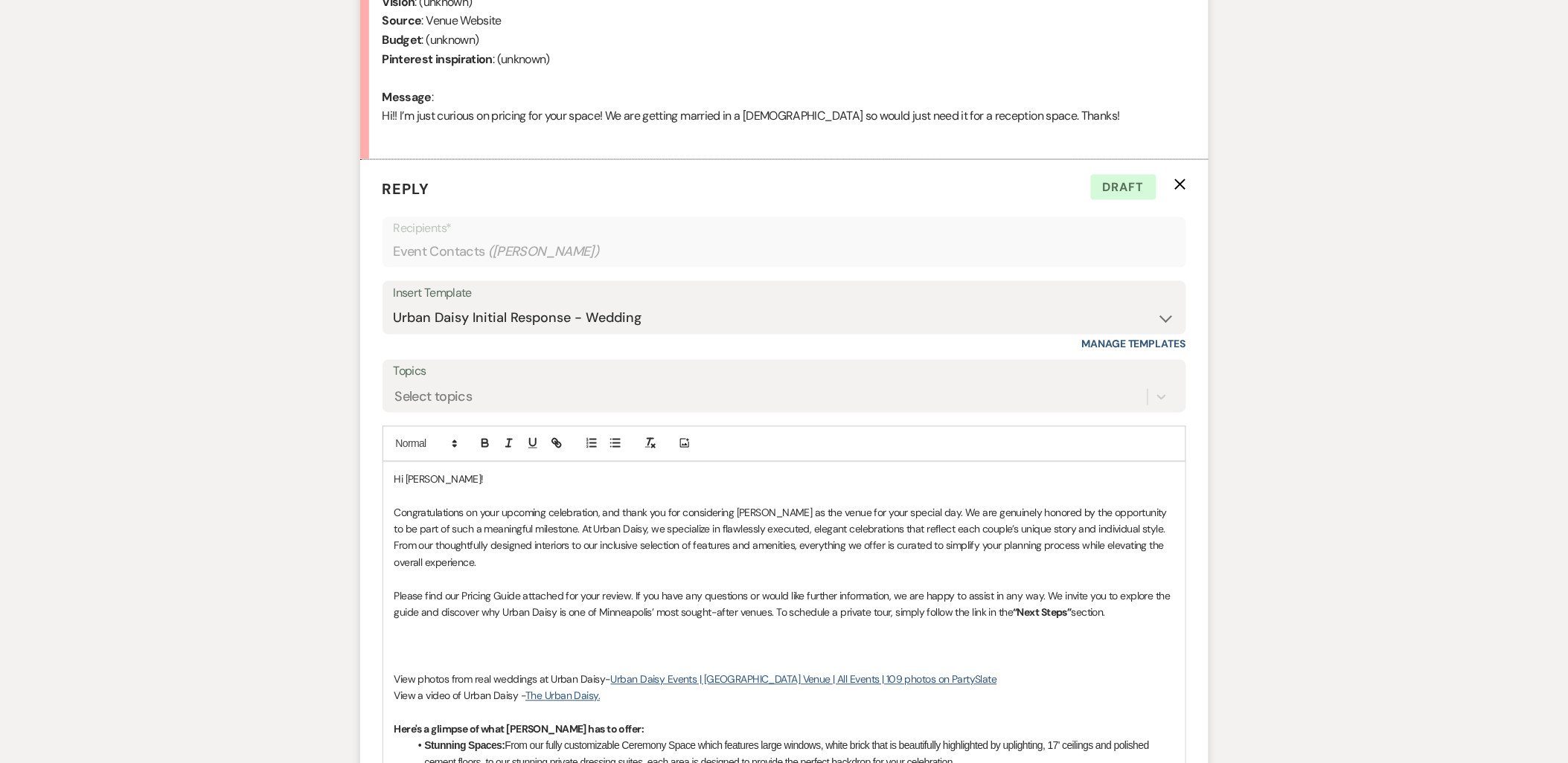
scroll to position [710, 0]
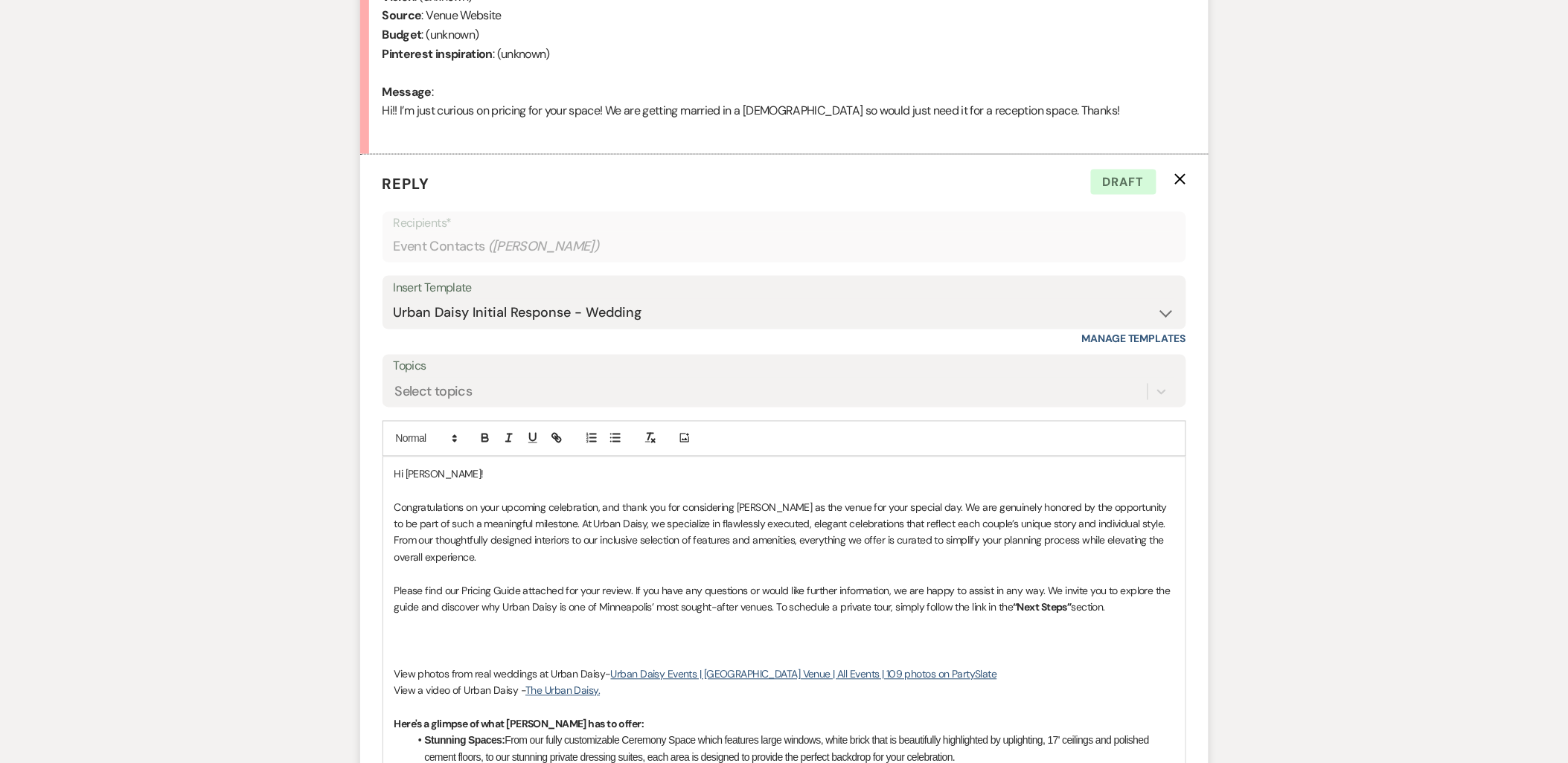
click at [512, 629] on p at bounding box center [784, 624] width 780 height 16
click at [500, 636] on p at bounding box center [784, 641] width 780 height 16
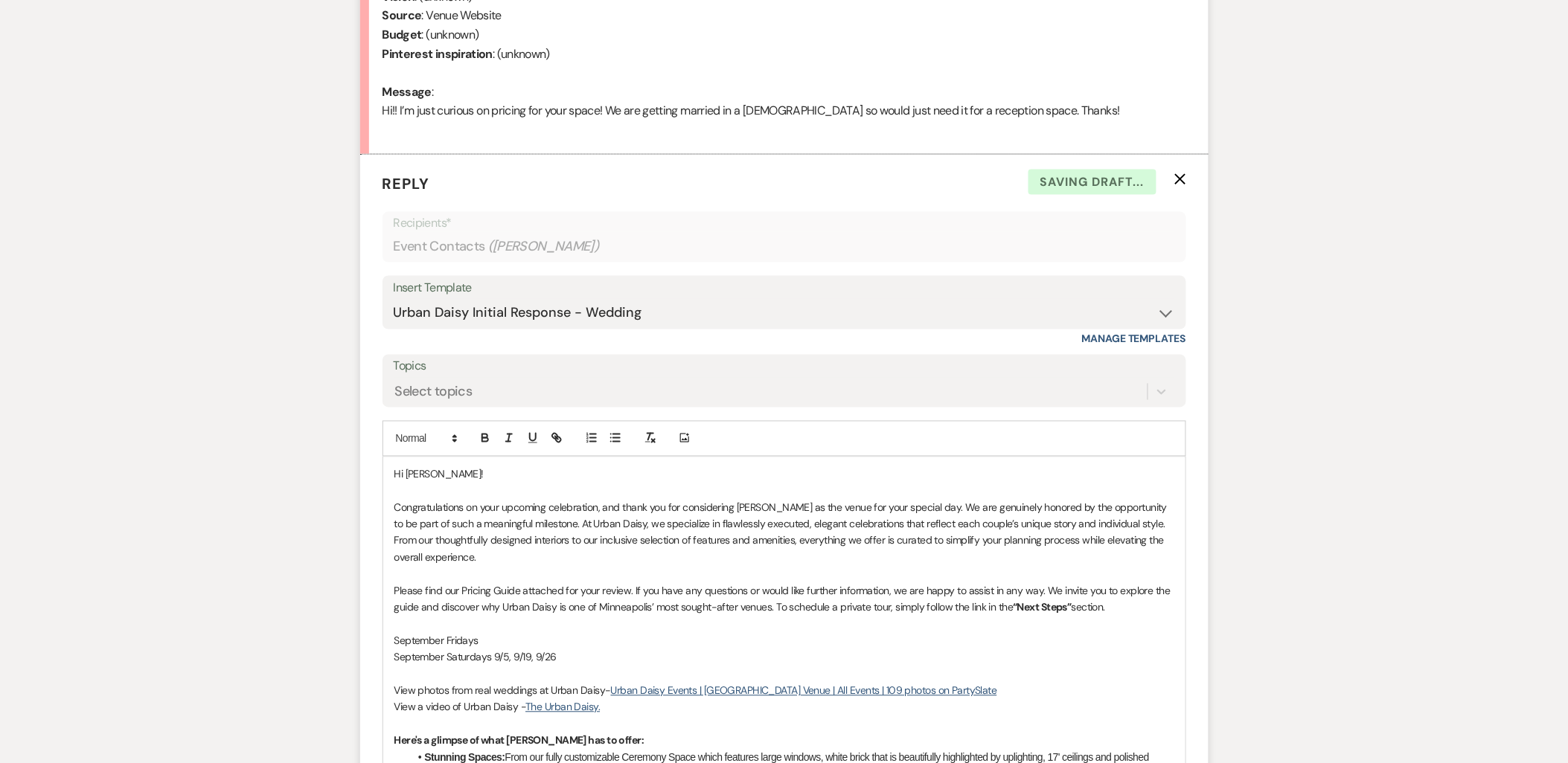
click at [497, 636] on p "September Fridays" at bounding box center [784, 641] width 780 height 16
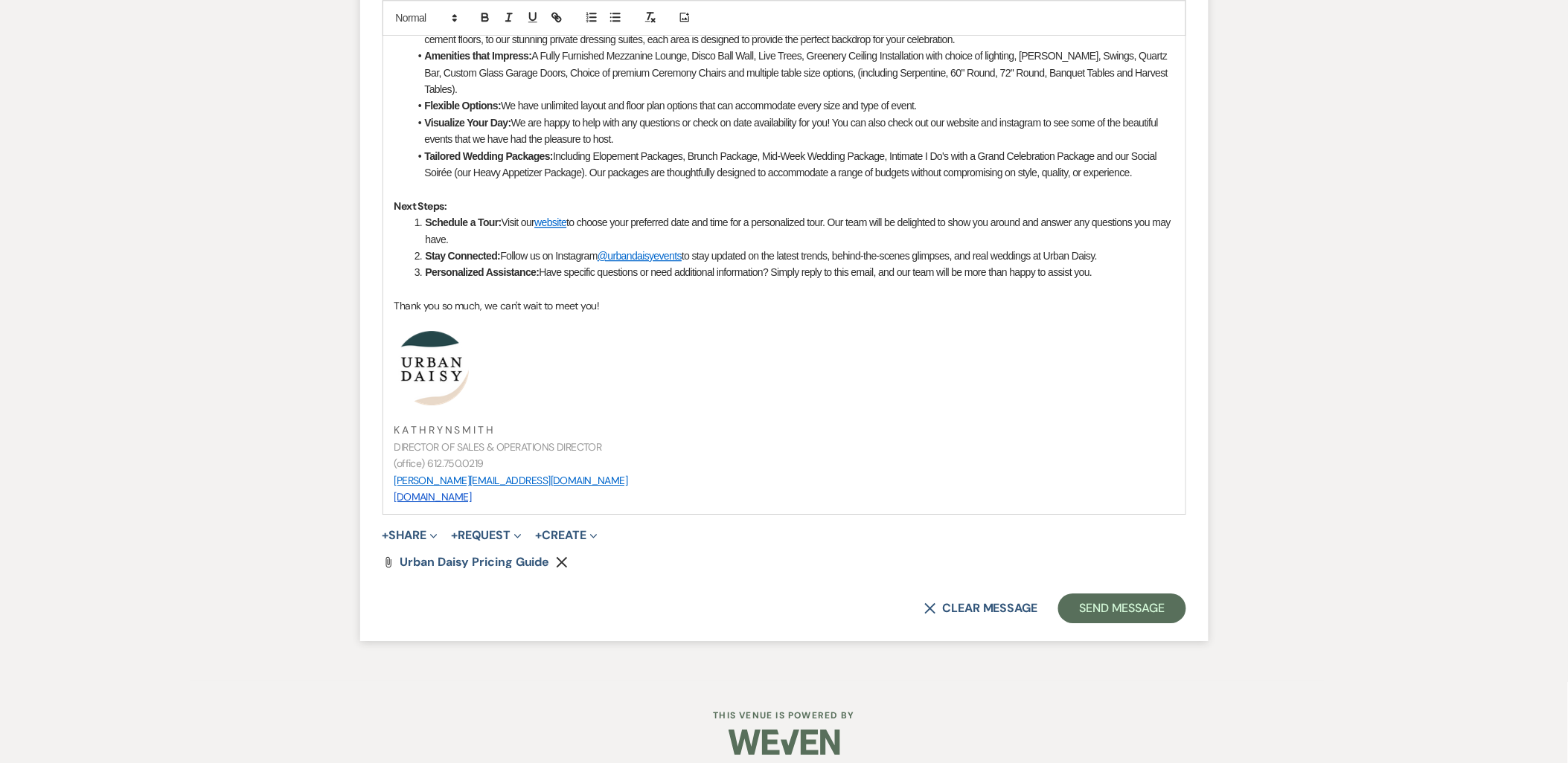
scroll to position [1453, 0]
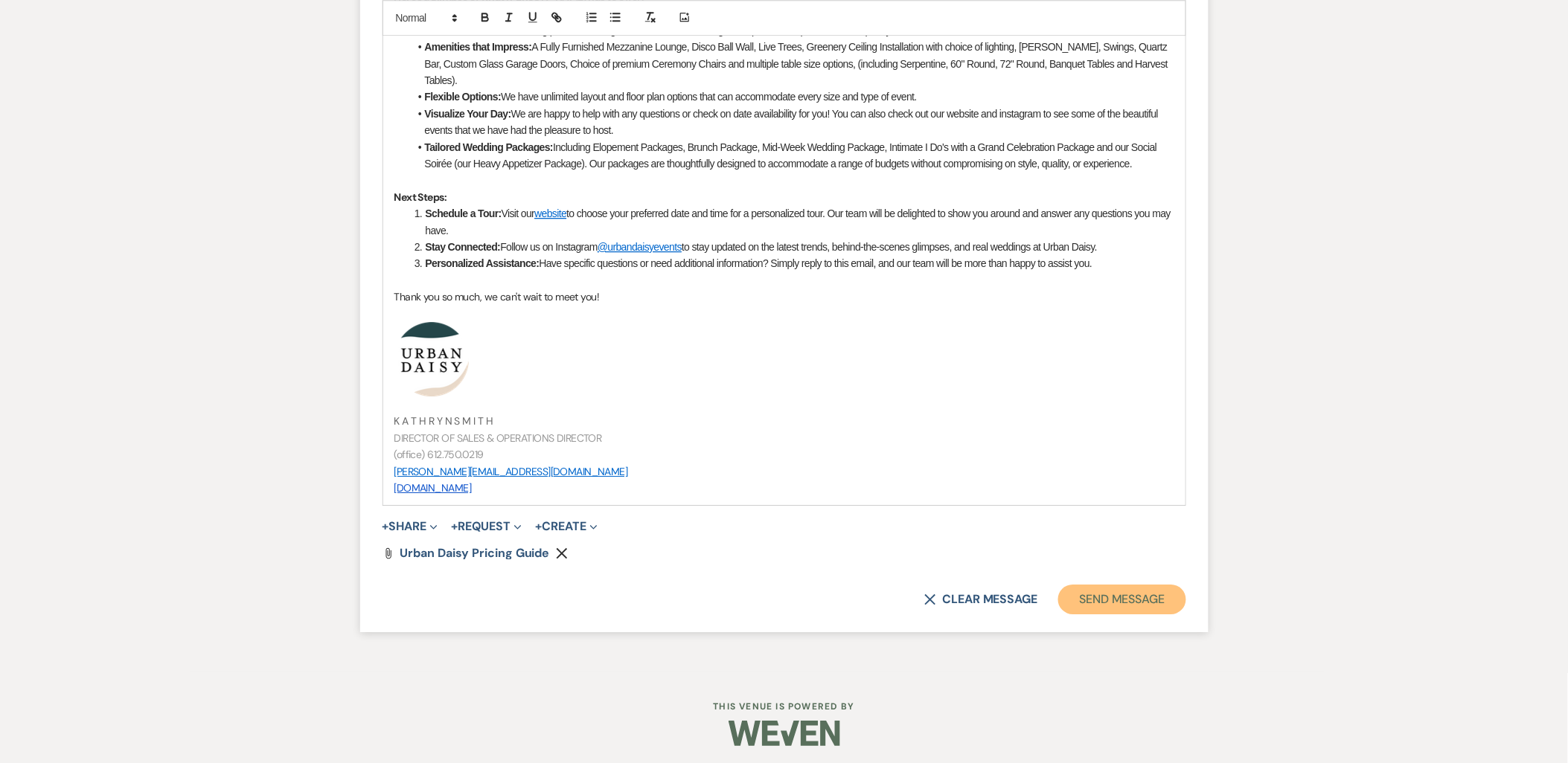
click at [1086, 592] on button "Send Message" at bounding box center [1121, 600] width 127 height 30
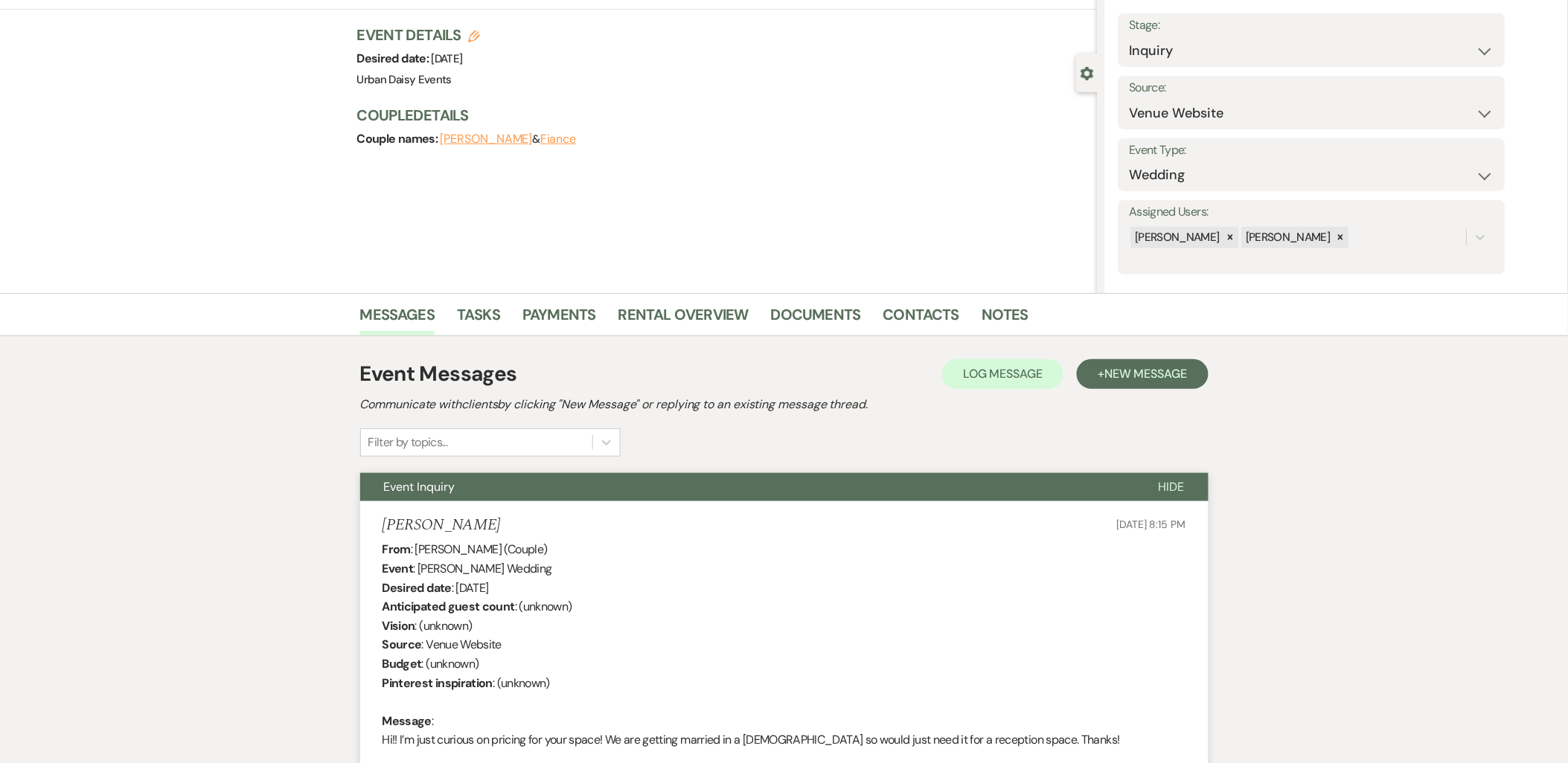
scroll to position [0, 0]
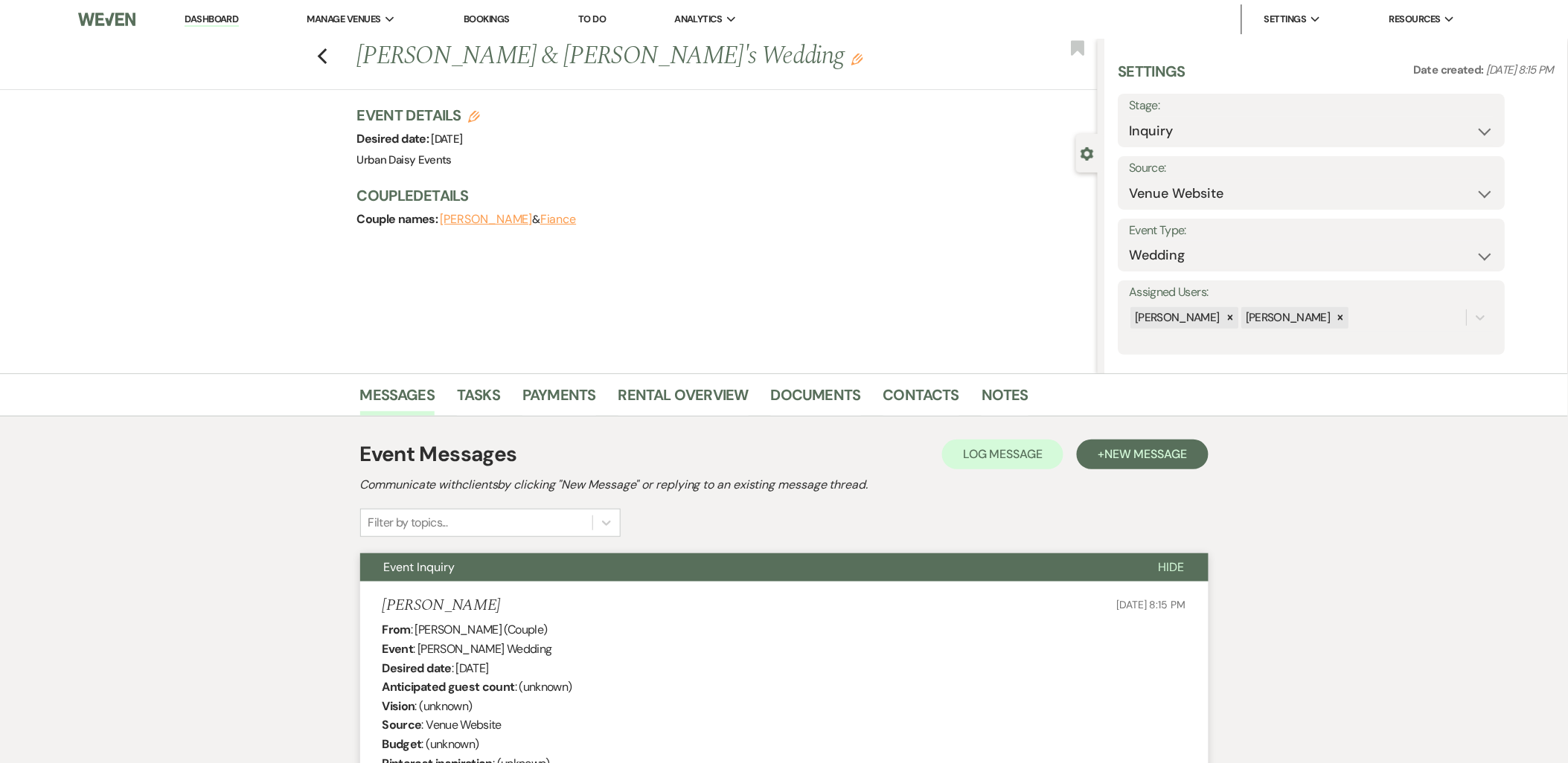
click at [201, 13] on link "Dashboard" at bounding box center [211, 20] width 54 height 14
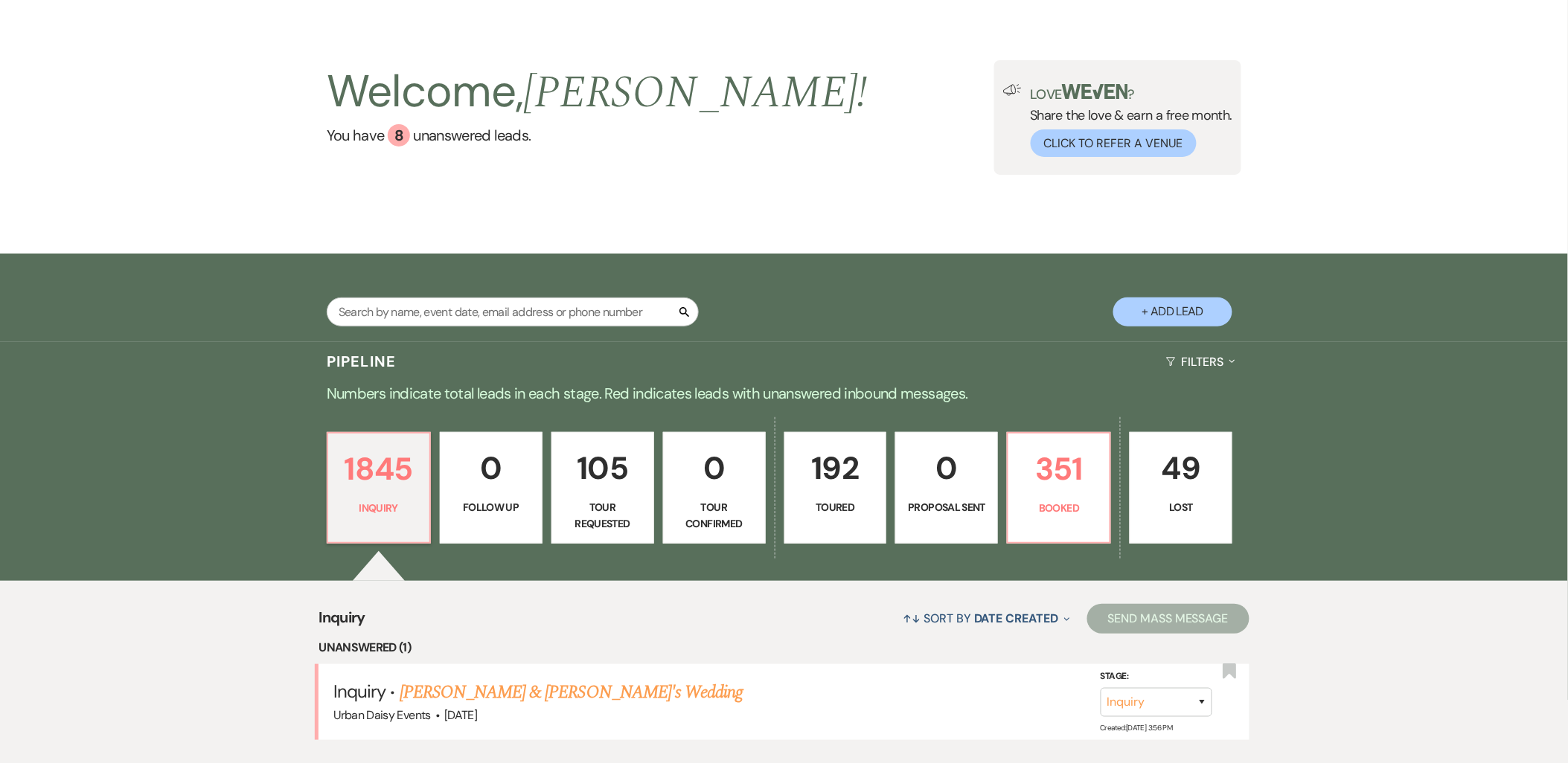
scroll to position [83, 0]
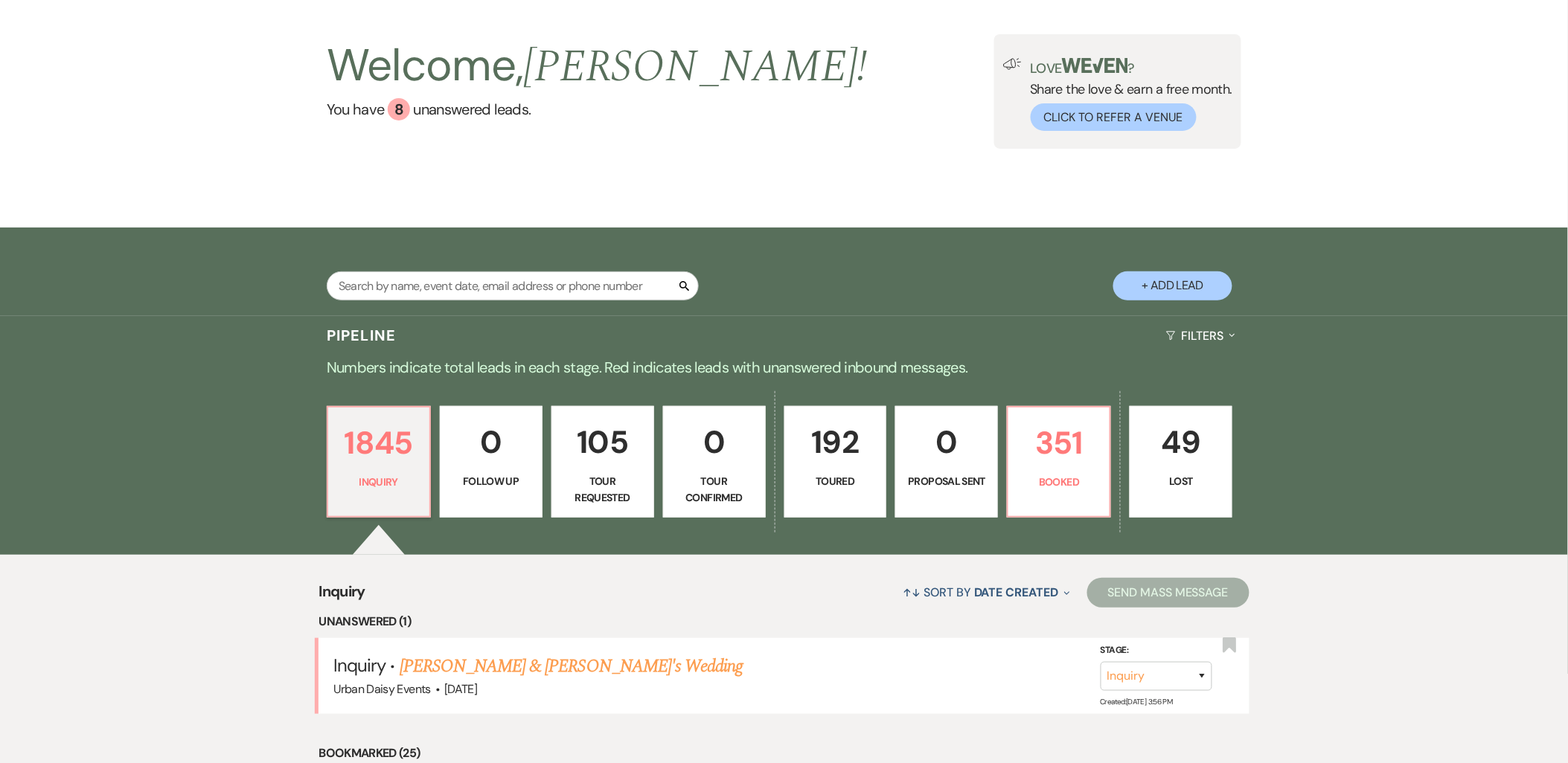
click at [506, 672] on link "Miranda Peaney & Fiance's Wedding" at bounding box center [572, 666] width 344 height 27
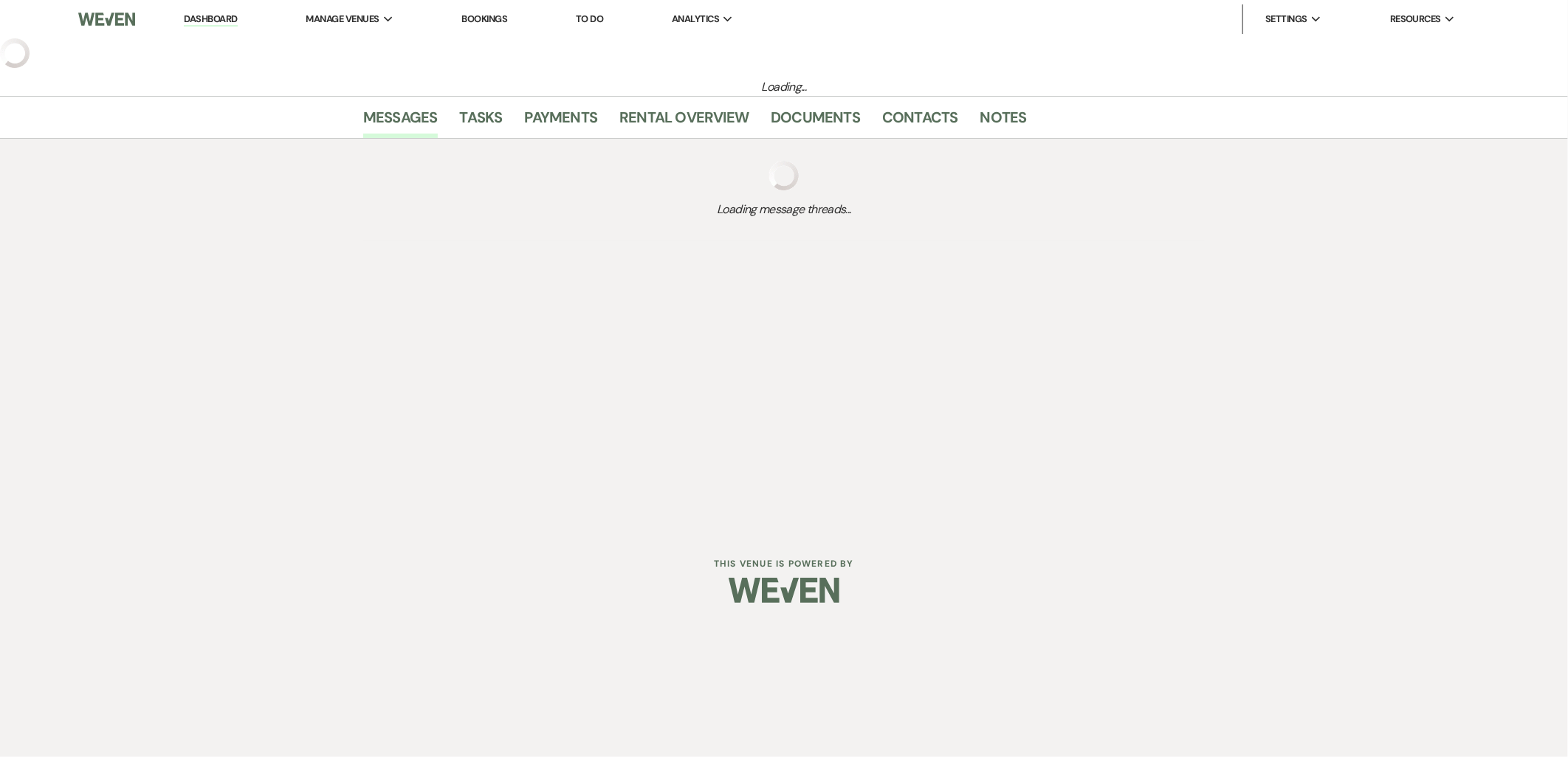
select select "5"
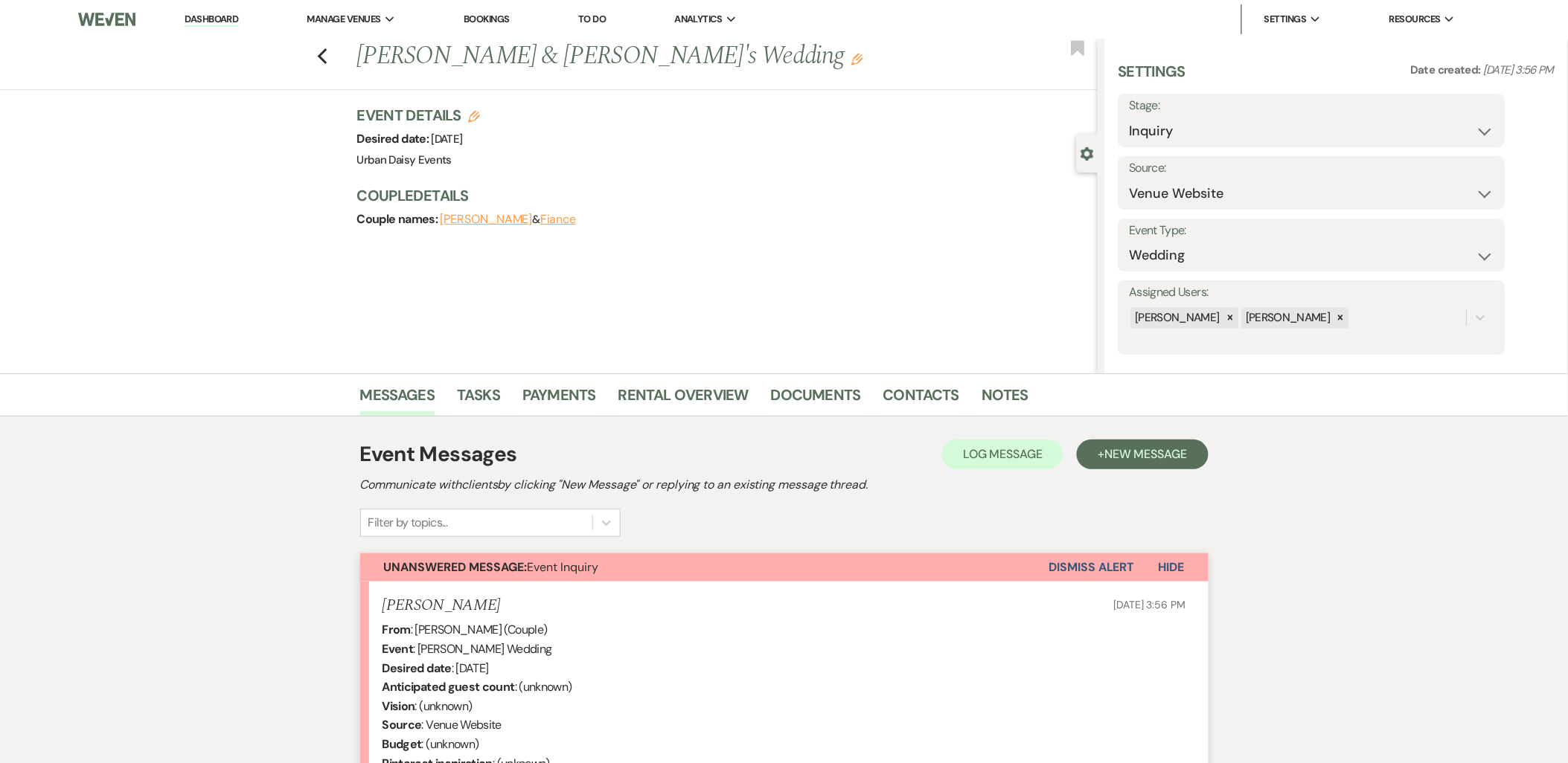
scroll to position [261, 0]
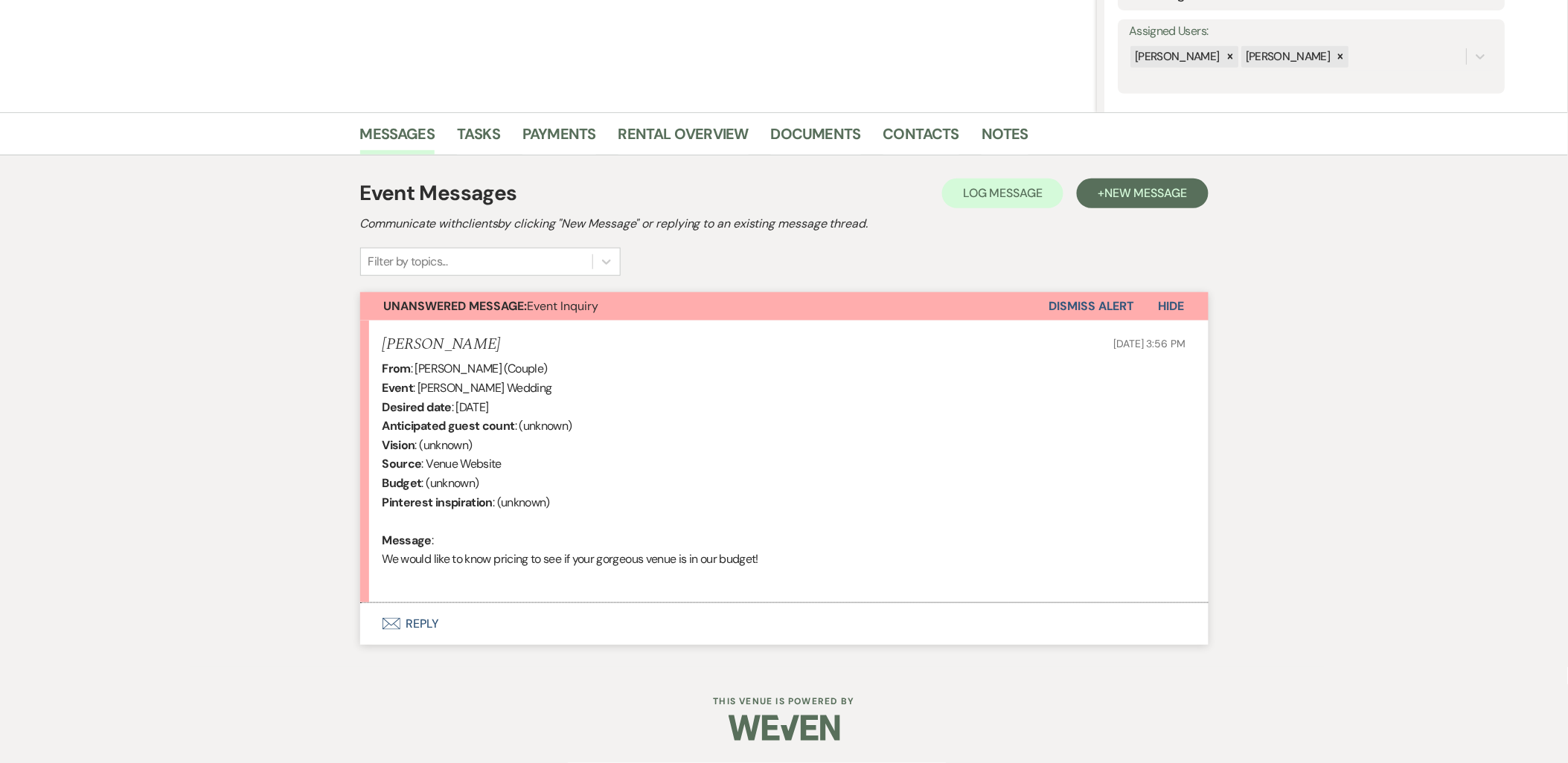
click at [389, 625] on icon "Envelope" at bounding box center [391, 624] width 18 height 12
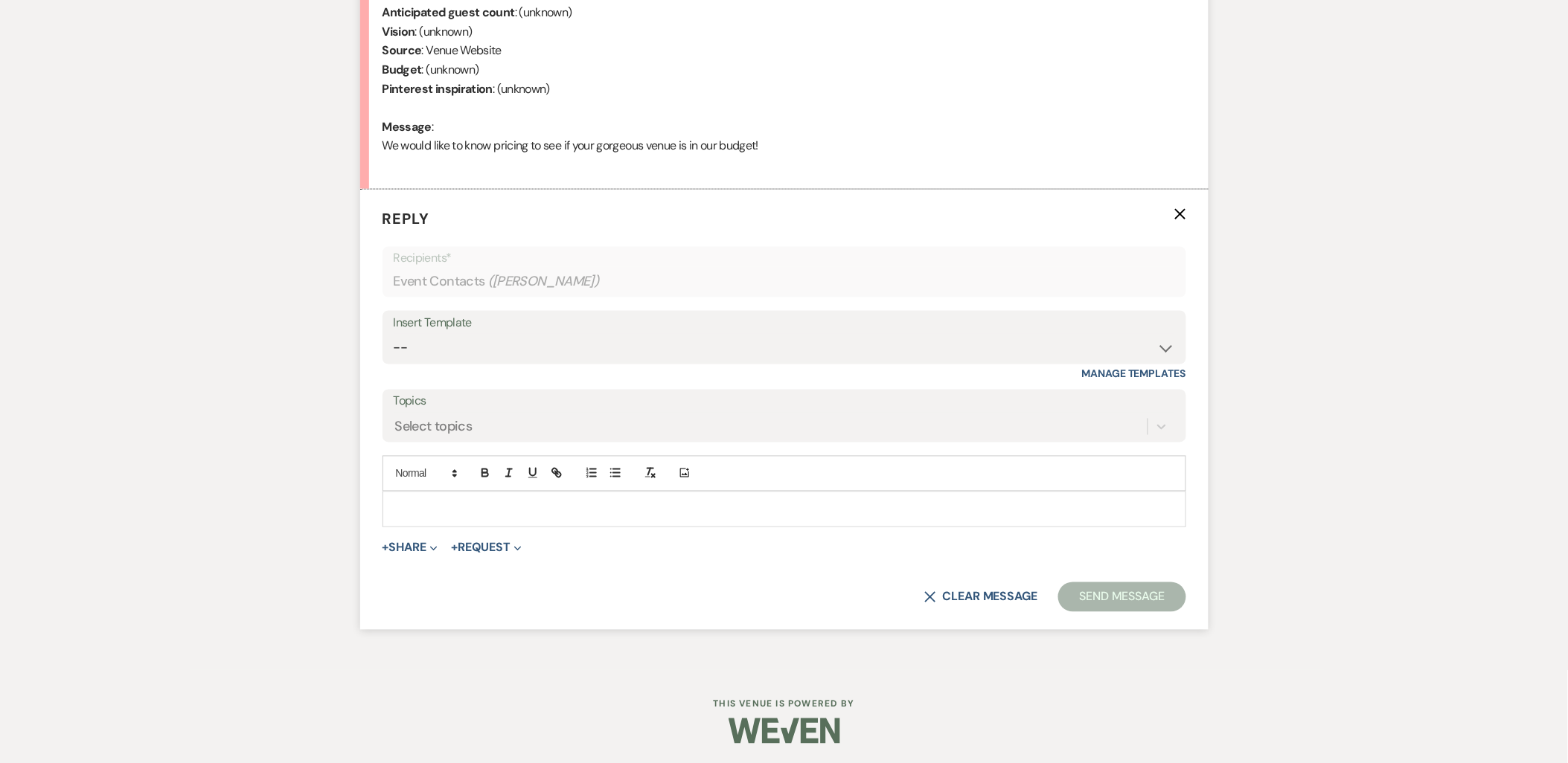
scroll to position [678, 0]
click at [516, 335] on select "-- Payment Past Due Rental Agreement and First Payment Urban Daisy Initial Resp…" at bounding box center [784, 345] width 781 height 29
select select "1243"
click at [393, 331] on select "-- Payment Past Due Rental Agreement and First Payment Urban Daisy Initial Resp…" at bounding box center [784, 345] width 781 height 29
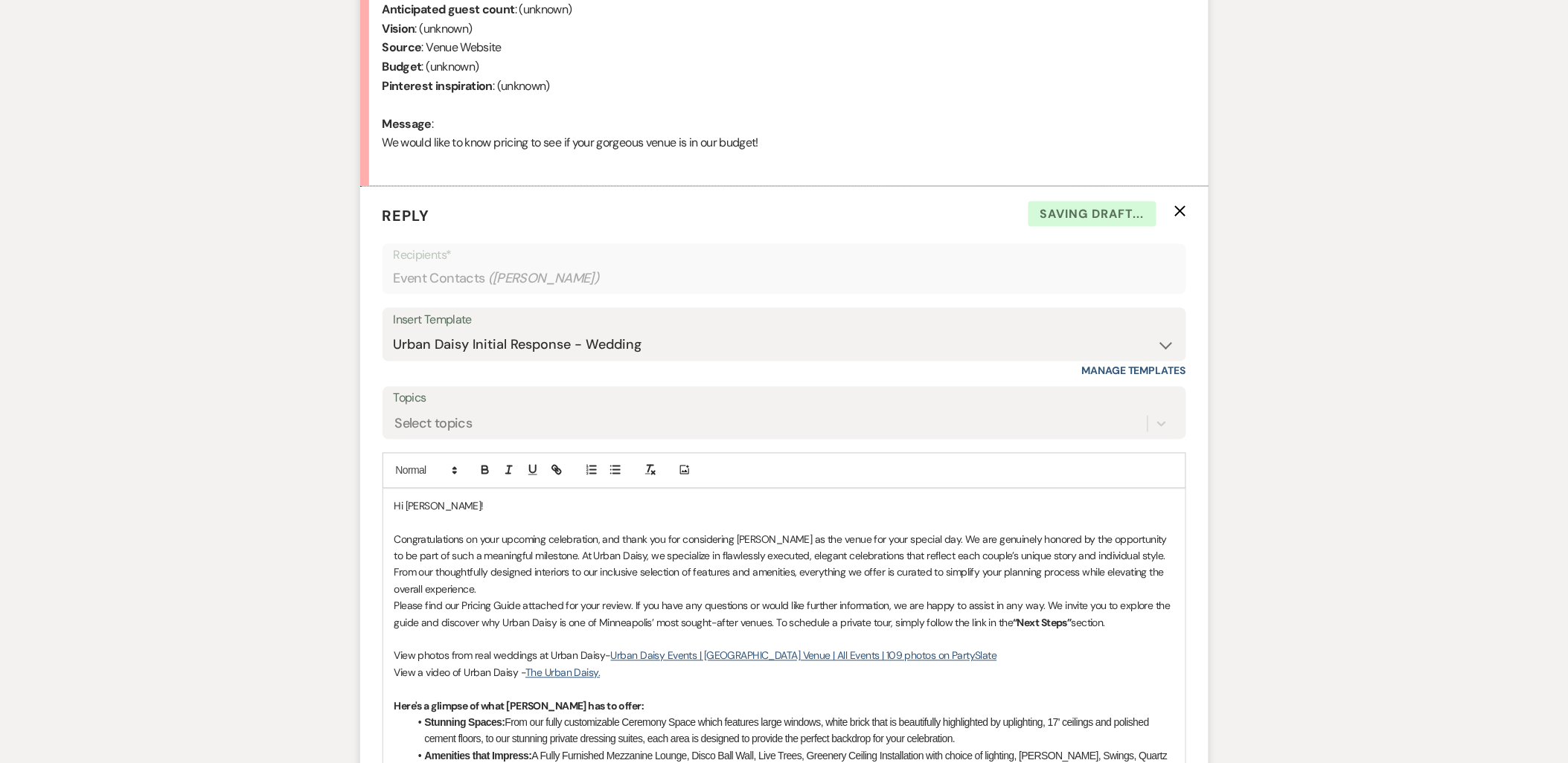
click at [490, 589] on p "Congratulations on your upcoming celebration, and thank you for considering Urb…" at bounding box center [784, 565] width 780 height 67
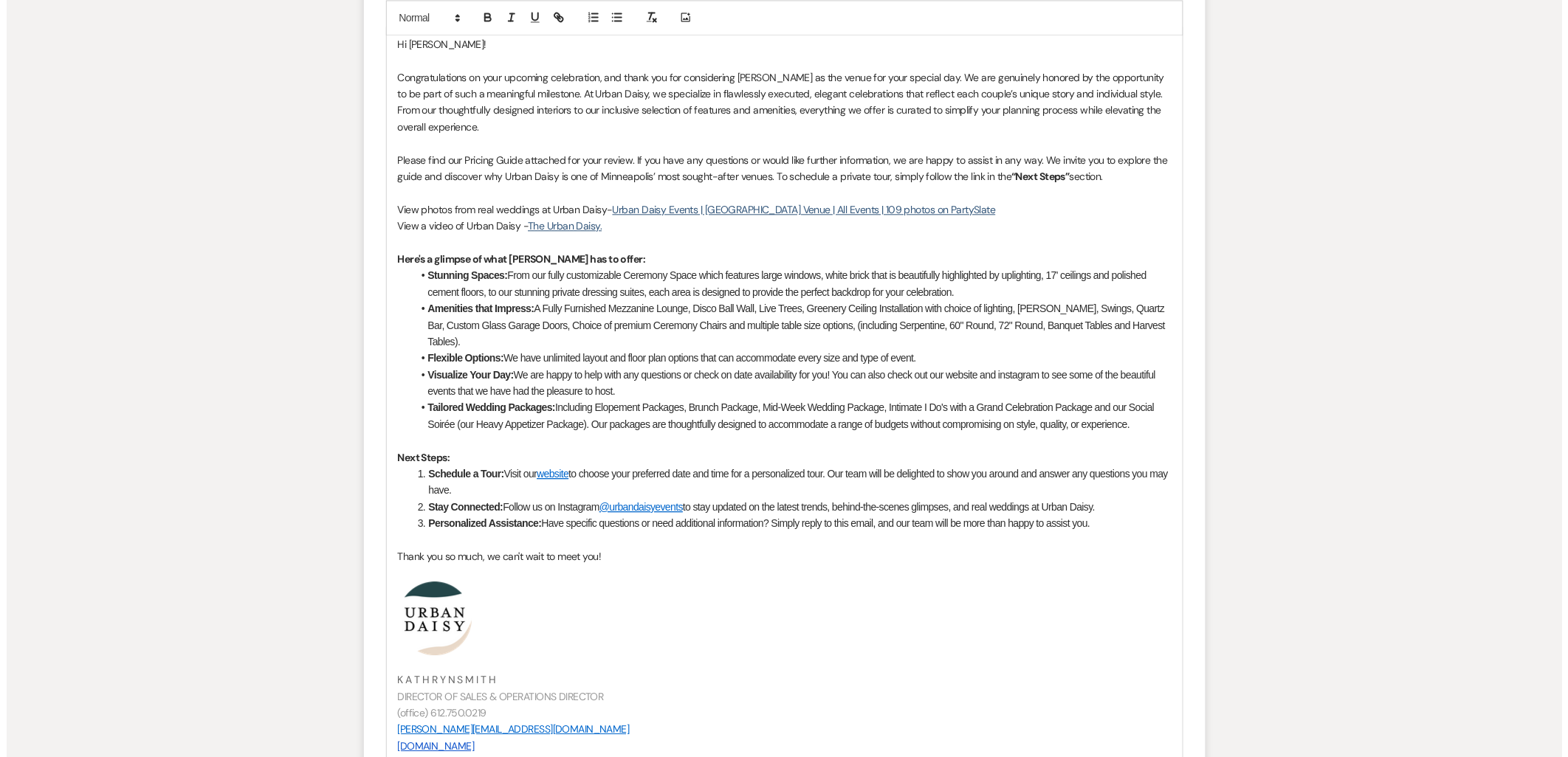
scroll to position [1397, 0]
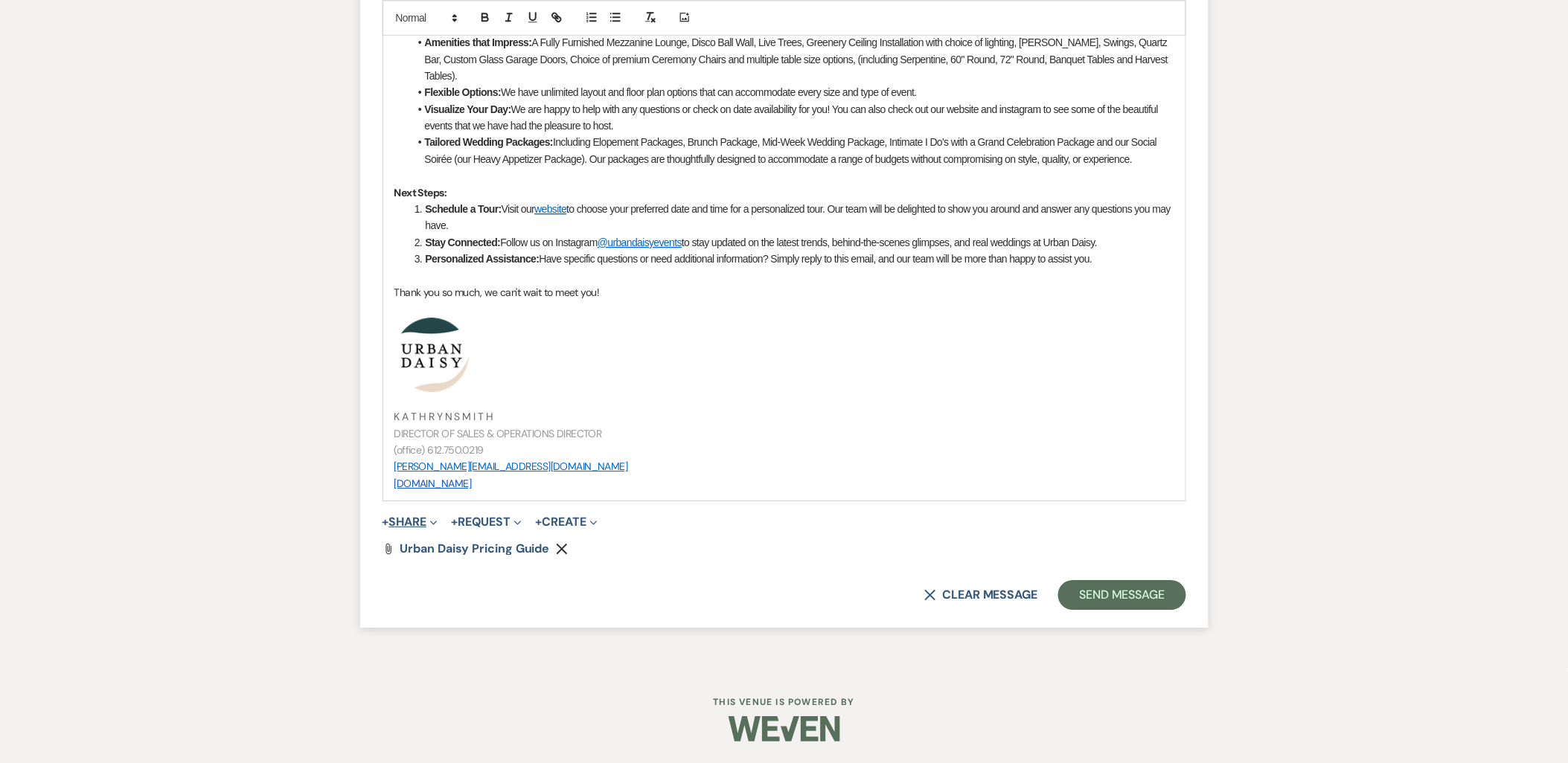
click at [407, 517] on button "+ Share Expand" at bounding box center [410, 521] width 56 height 12
click at [409, 545] on span "Doc Upload Documents" at bounding box center [443, 552] width 84 height 16
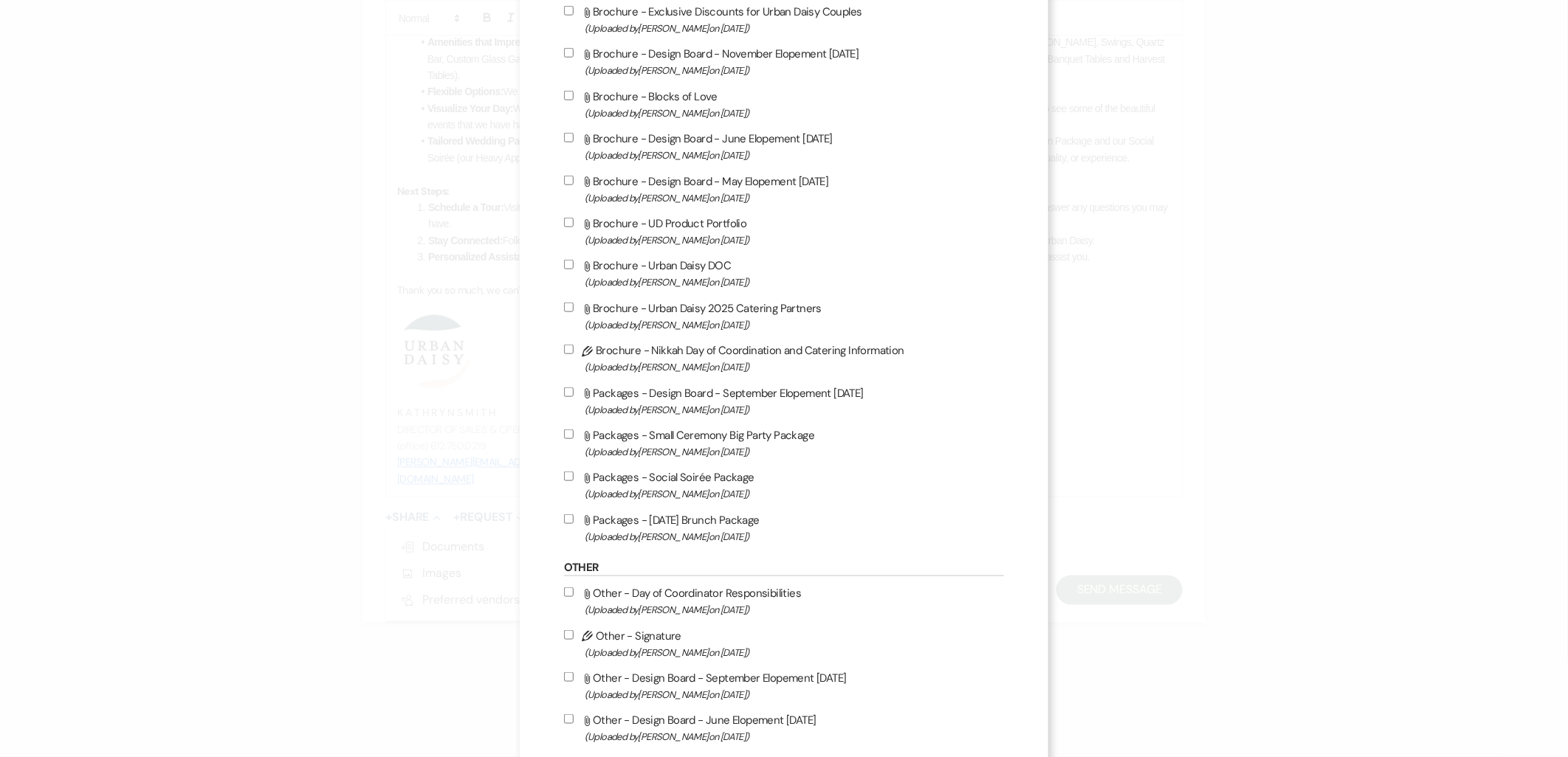
scroll to position [902, 0]
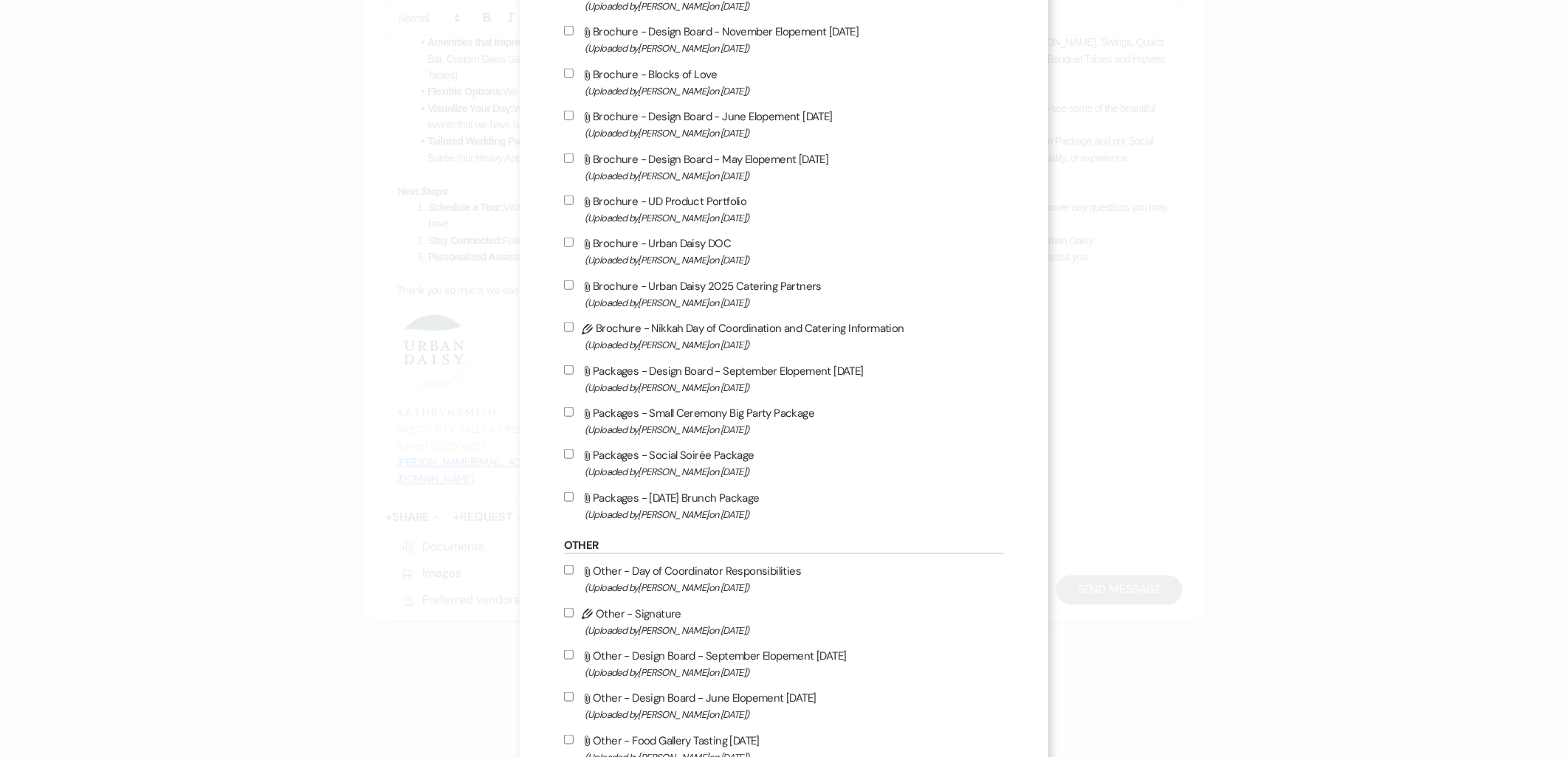
click at [662, 506] on span "(Uploaded by Kathryn Beckett on Jul 9th, 2025 )" at bounding box center [794, 515] width 420 height 17
click at [573, 502] on input "Attach File Packages - Sunday Brunch Package (Uploaded by Kathryn Beckett on Ju…" at bounding box center [569, 497] width 9 height 9
checkbox input "true"
click at [659, 448] on label "Attach File Packages - Social Soirée Package (Uploaded by Kathryn Beckett on Ju…" at bounding box center [784, 463] width 441 height 35
click at [573, 450] on input "Attach File Packages - Social Soirée Package (Uploaded by Kathryn Beckett on Ju…" at bounding box center [569, 455] width 9 height 9
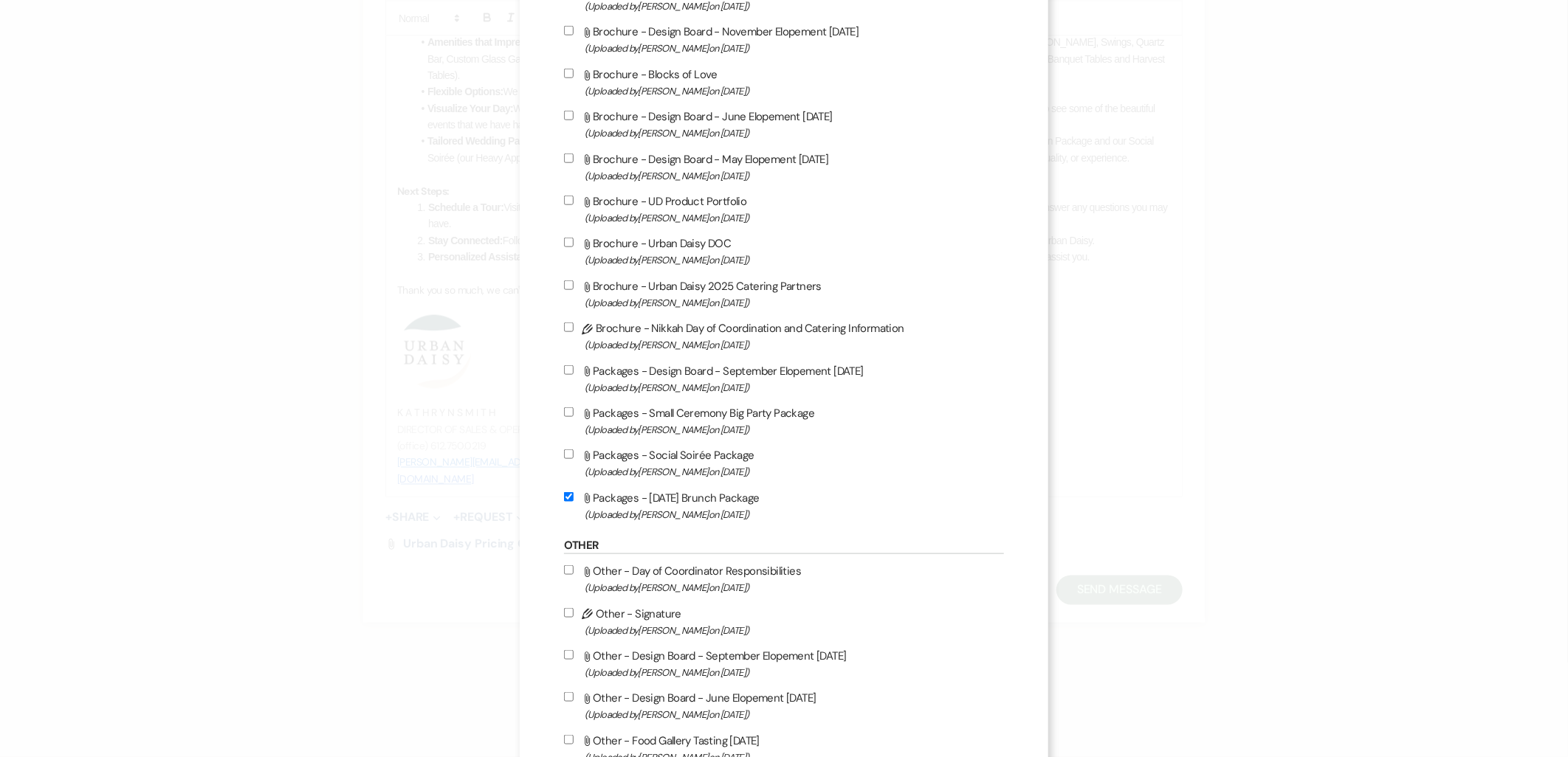
checkbox input "true"
click at [651, 421] on span "(Uploaded by Kathryn Beckett on Jul 9th, 2025 )" at bounding box center [794, 430] width 420 height 17
click at [573, 417] on input "Attach File Packages - Small Ceremony Big Party Package (Uploaded by Kathryn Be…" at bounding box center [569, 412] width 9 height 9
checkbox input "true"
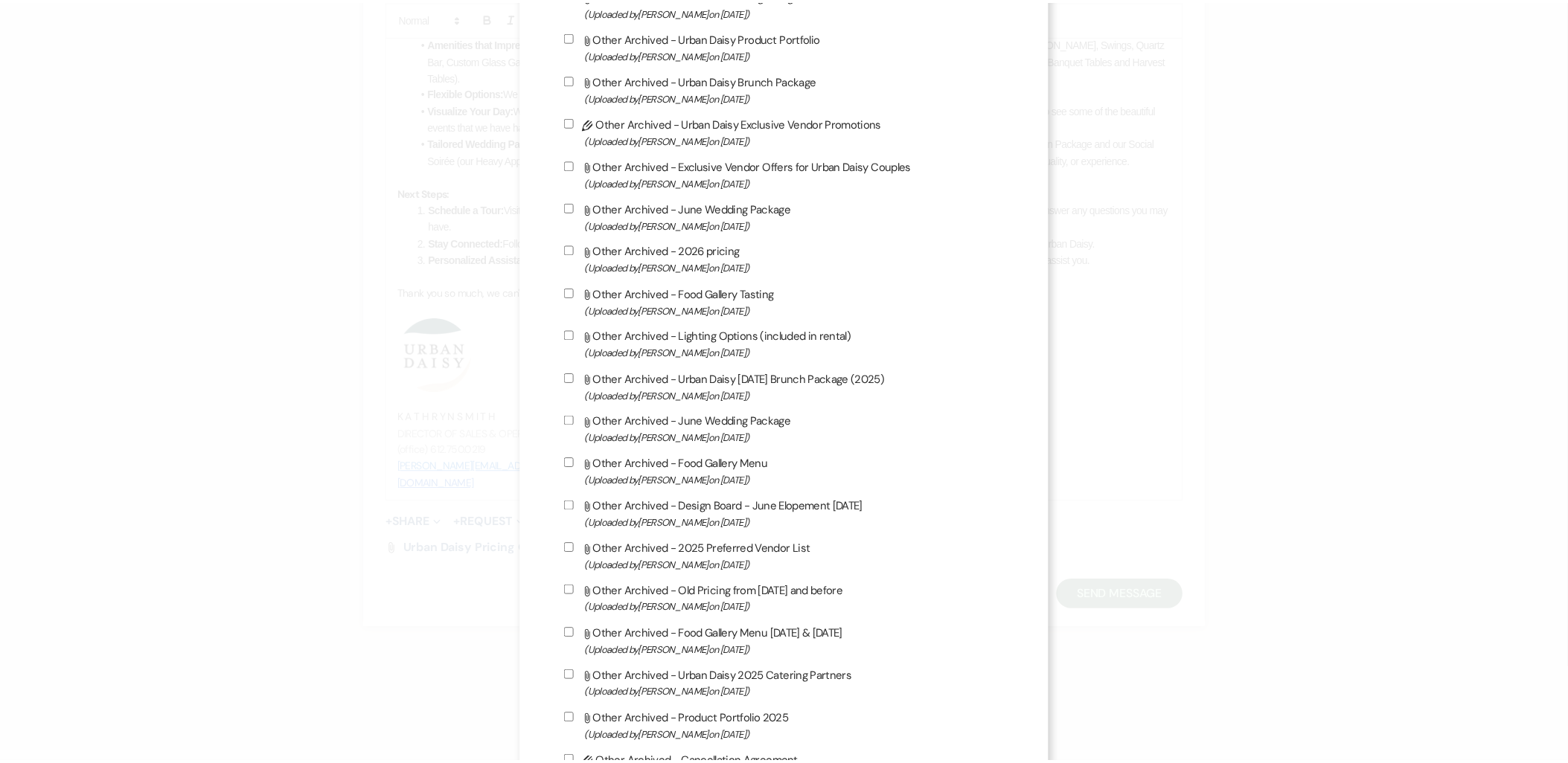
scroll to position [2266, 0]
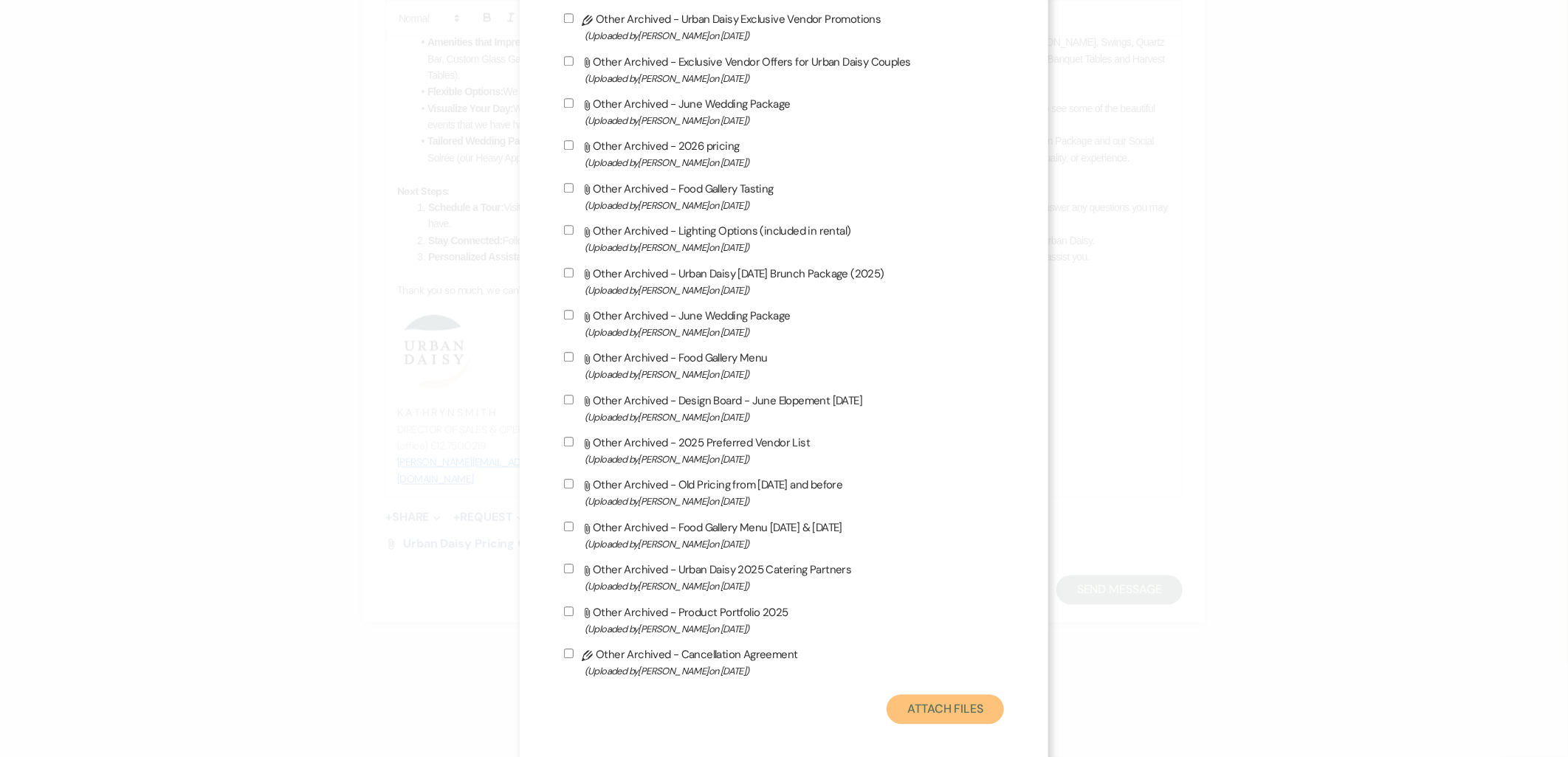
click at [930, 703] on button "Attach Files" at bounding box center [945, 709] width 117 height 29
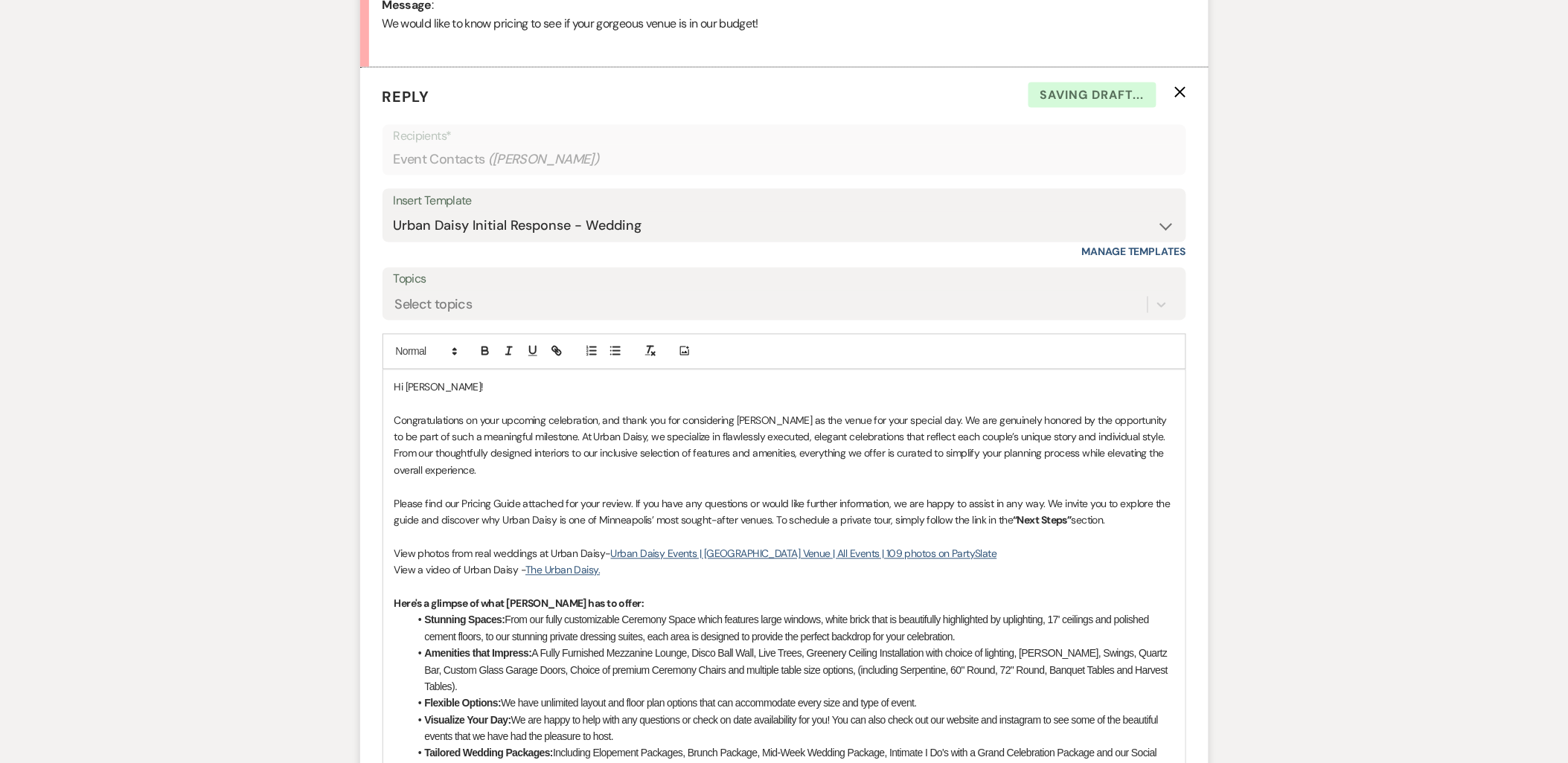
scroll to position [747, 0]
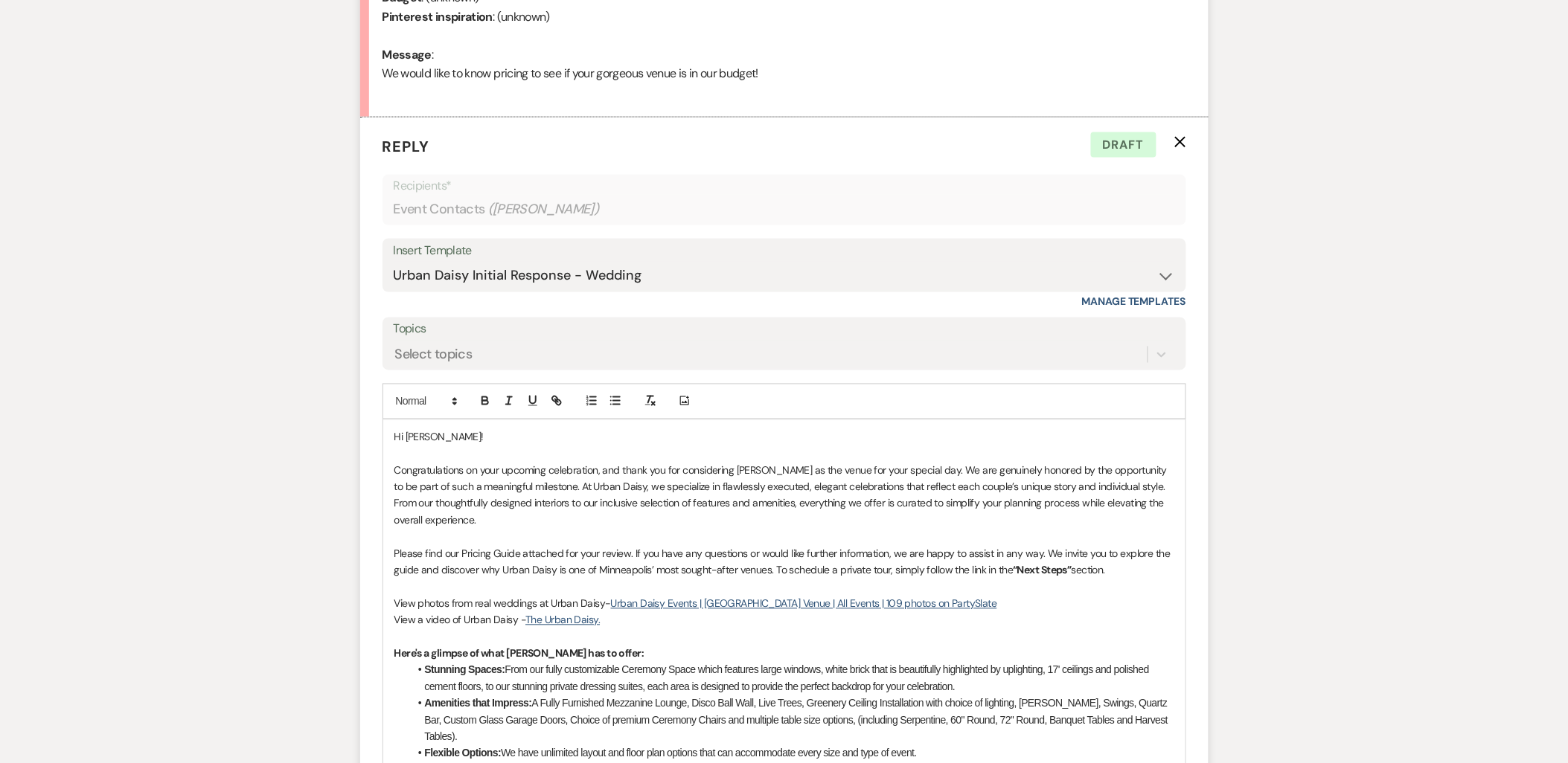
click at [633, 556] on p "Please find our Pricing Guide attached for your review. If you have any questio…" at bounding box center [784, 562] width 780 height 34
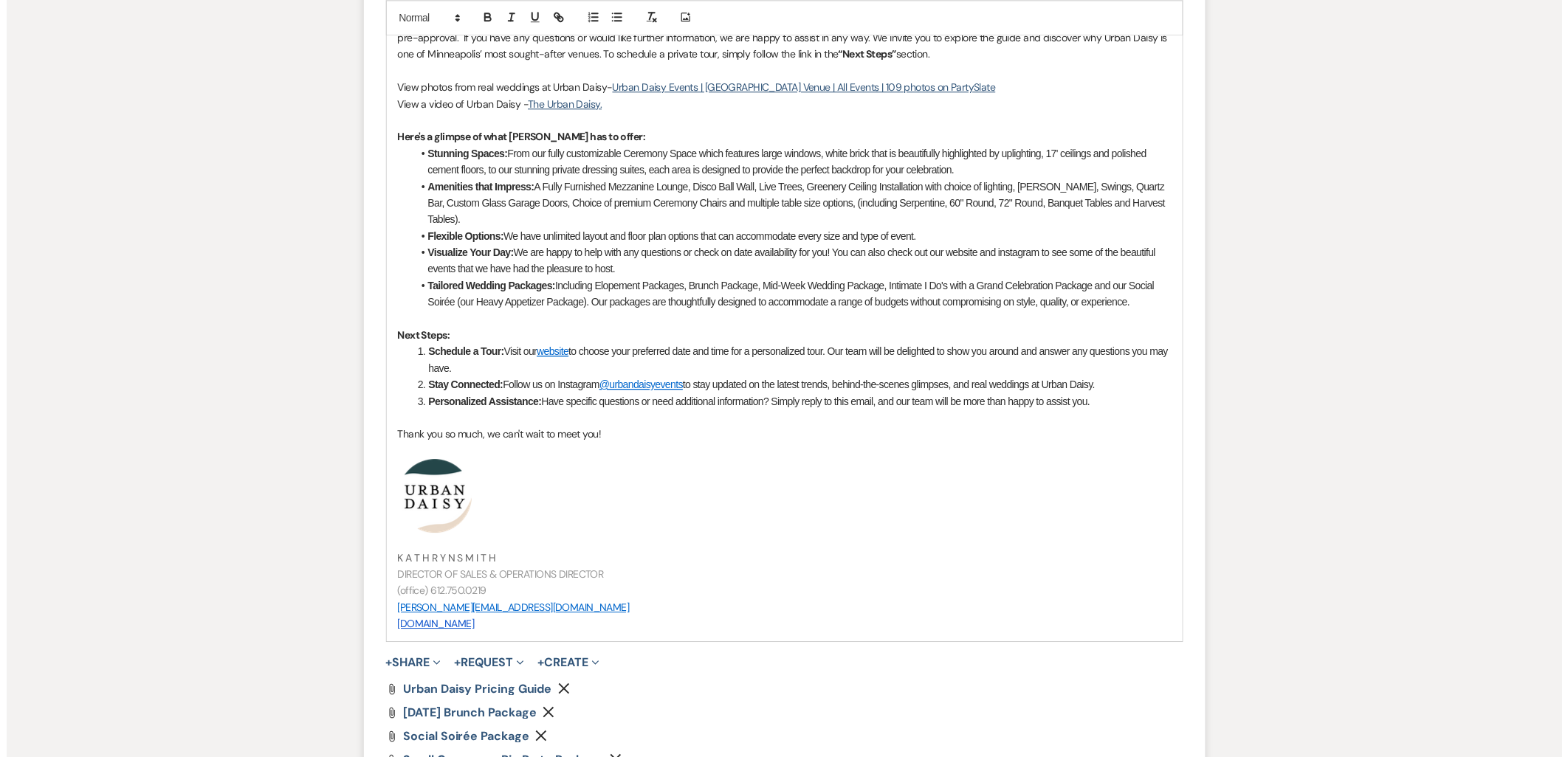
scroll to position [1397, 0]
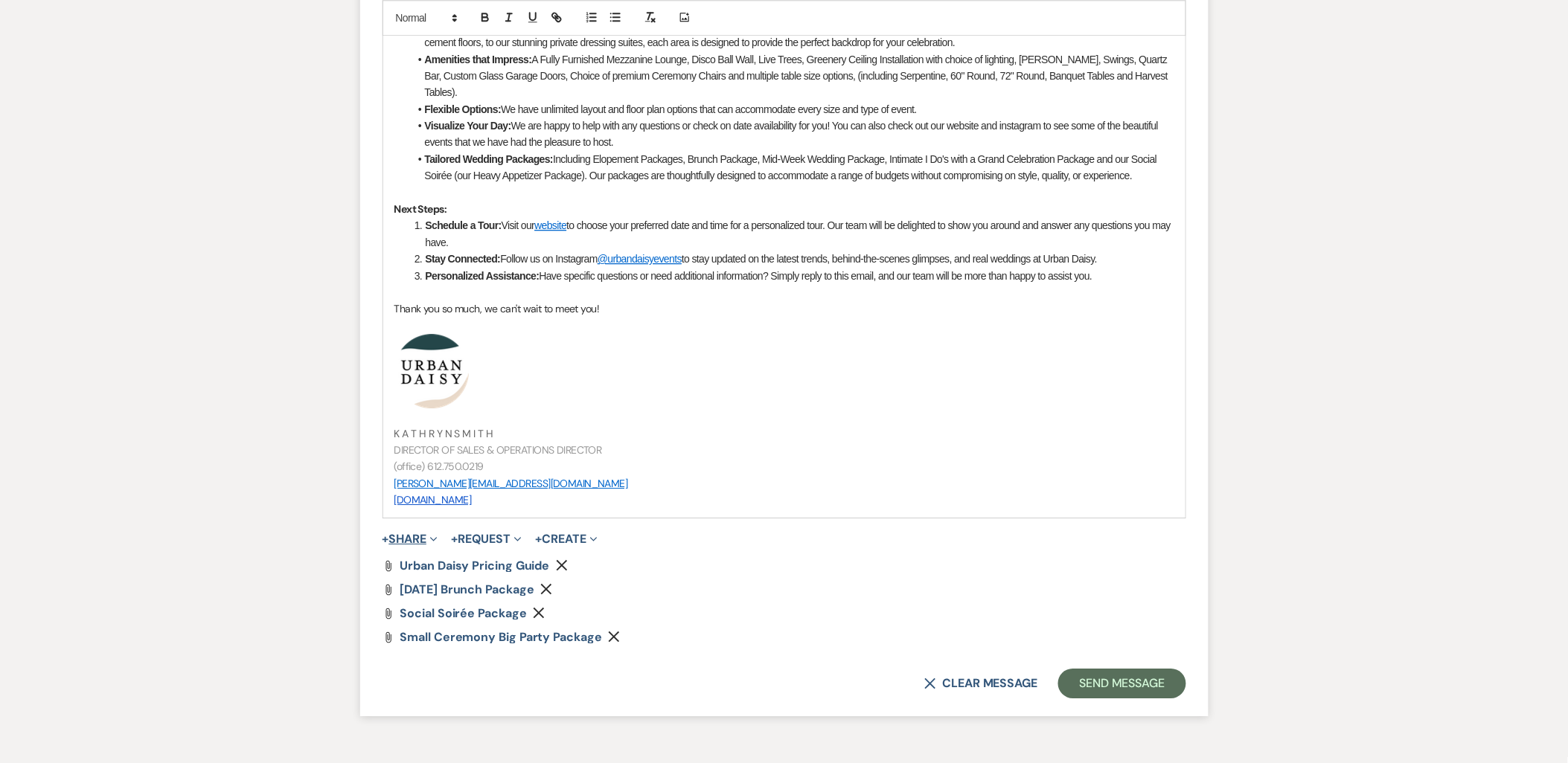
click at [415, 539] on button "+ Share Expand" at bounding box center [410, 539] width 56 height 12
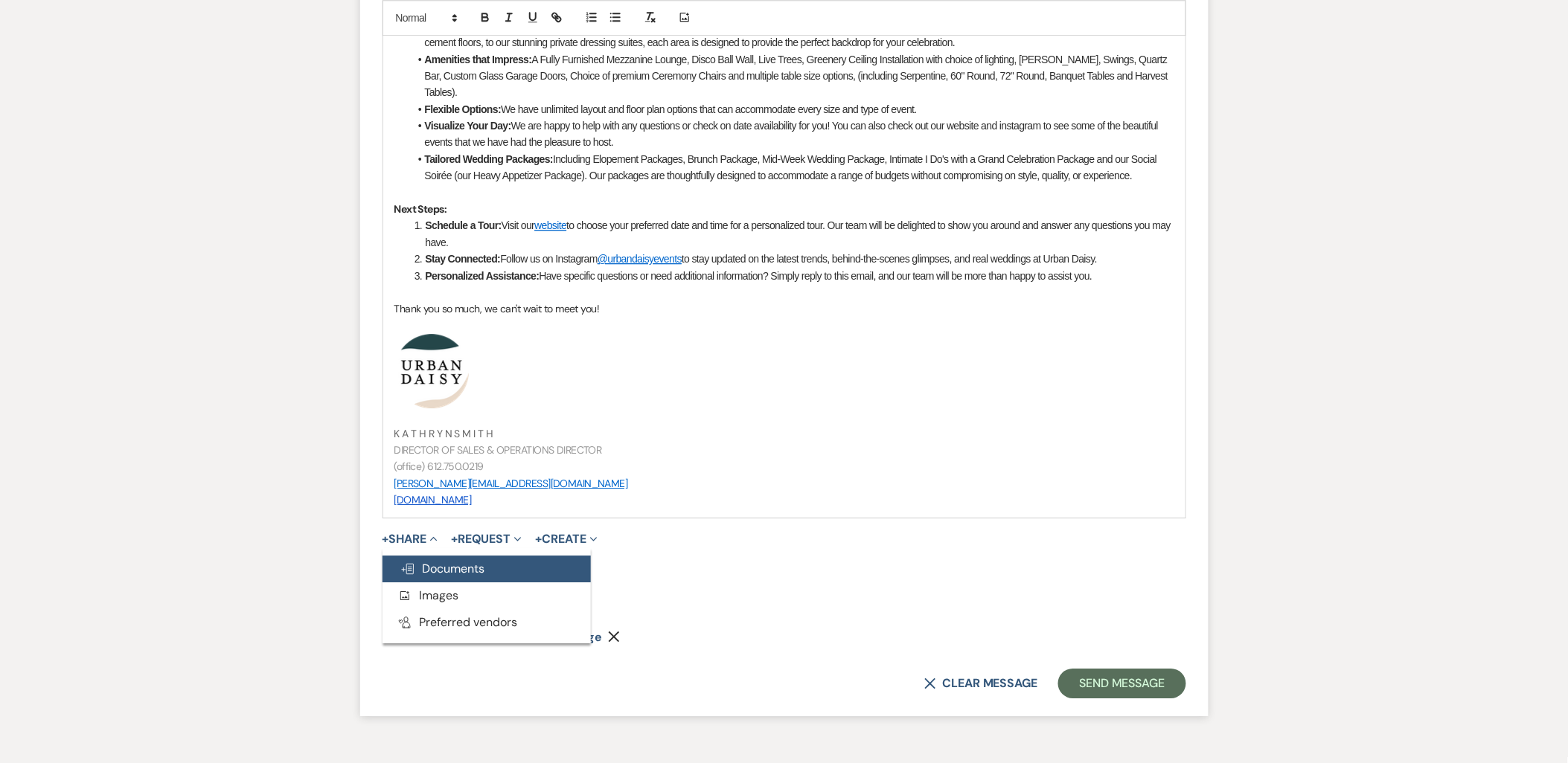
click at [425, 564] on span "Doc Upload Documents" at bounding box center [443, 568] width 84 height 16
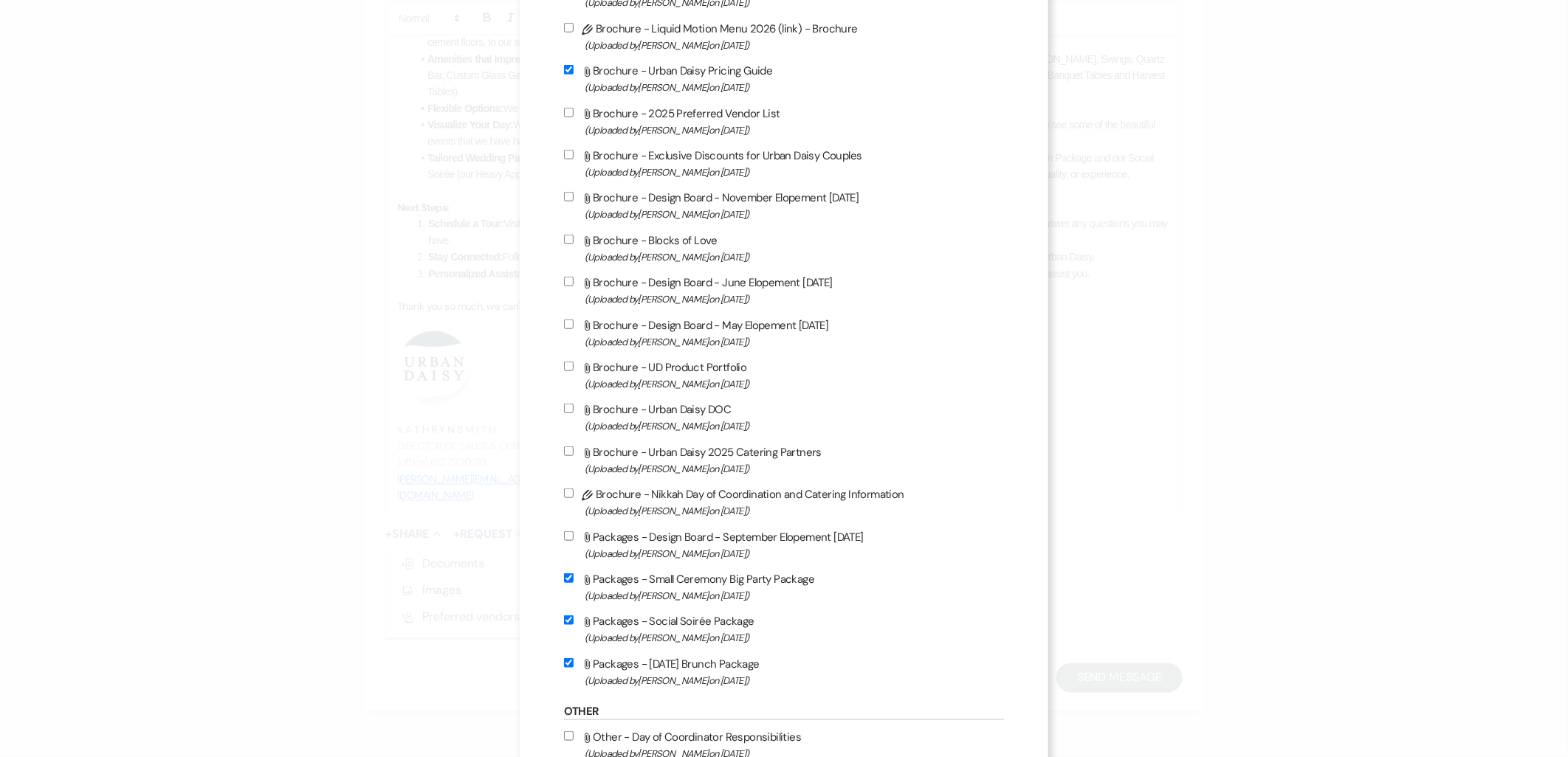
scroll to position [738, 0]
click at [679, 458] on span "(Uploaded by Amy Knight on Jul 21st, 2025 )" at bounding box center [794, 467] width 420 height 17
click at [573, 454] on input "Attach File Brochure - Urban Daisy 2025 Catering Partners (Uploaded by Amy Knig…" at bounding box center [569, 449] width 9 height 9
checkbox input "true"
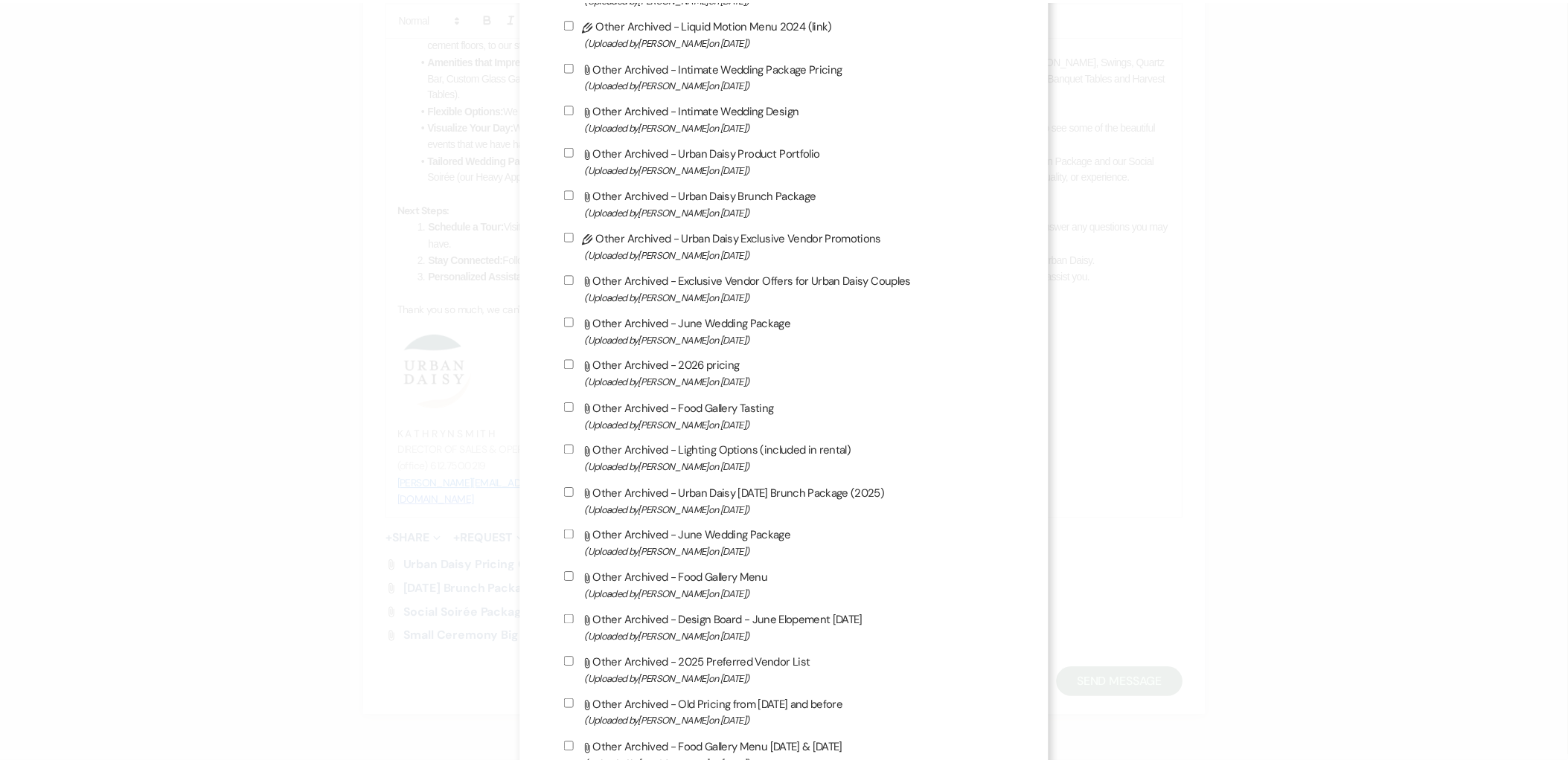
scroll to position [2266, 0]
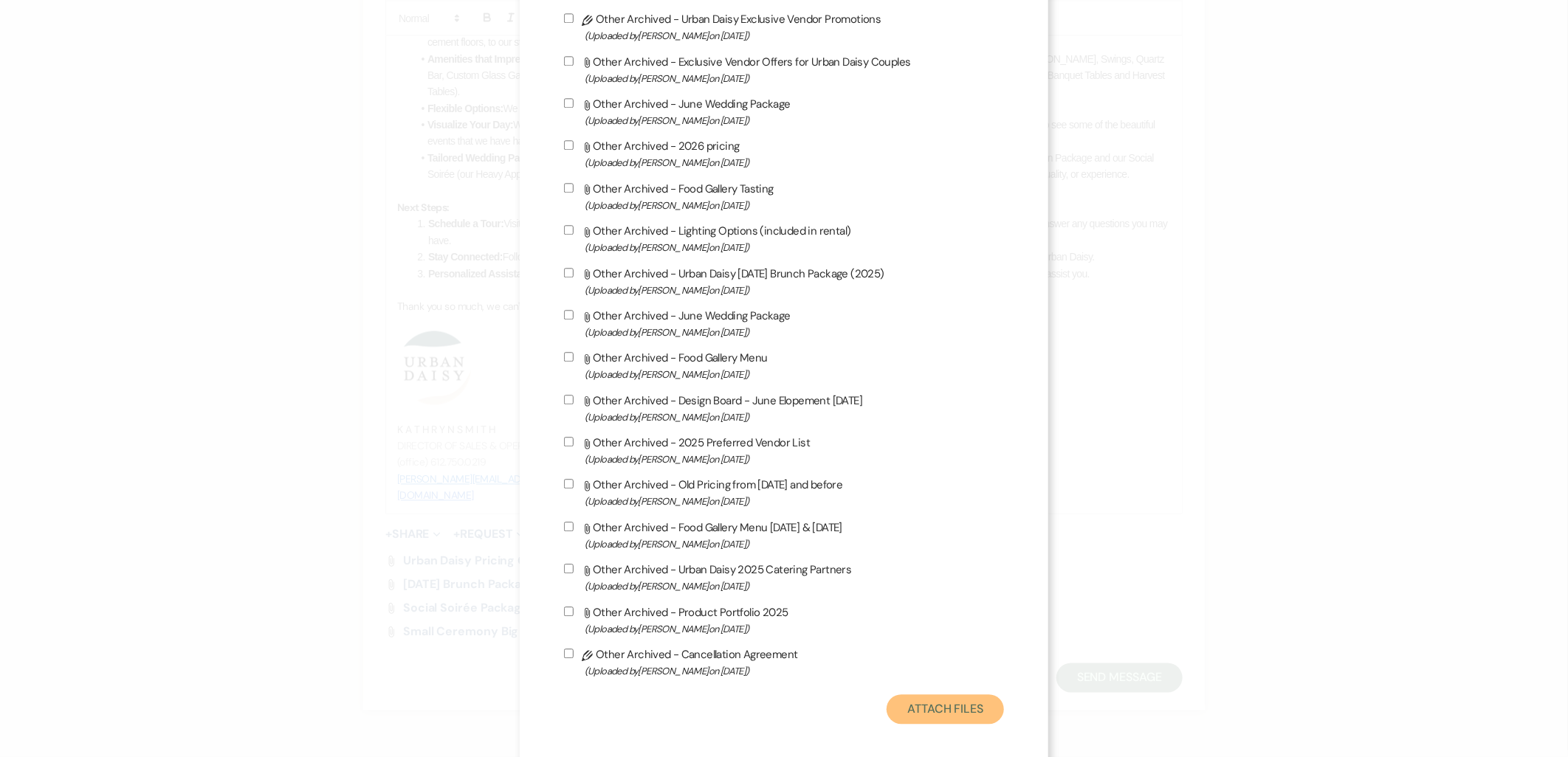
click at [912, 694] on button "Attach Files" at bounding box center [945, 709] width 117 height 29
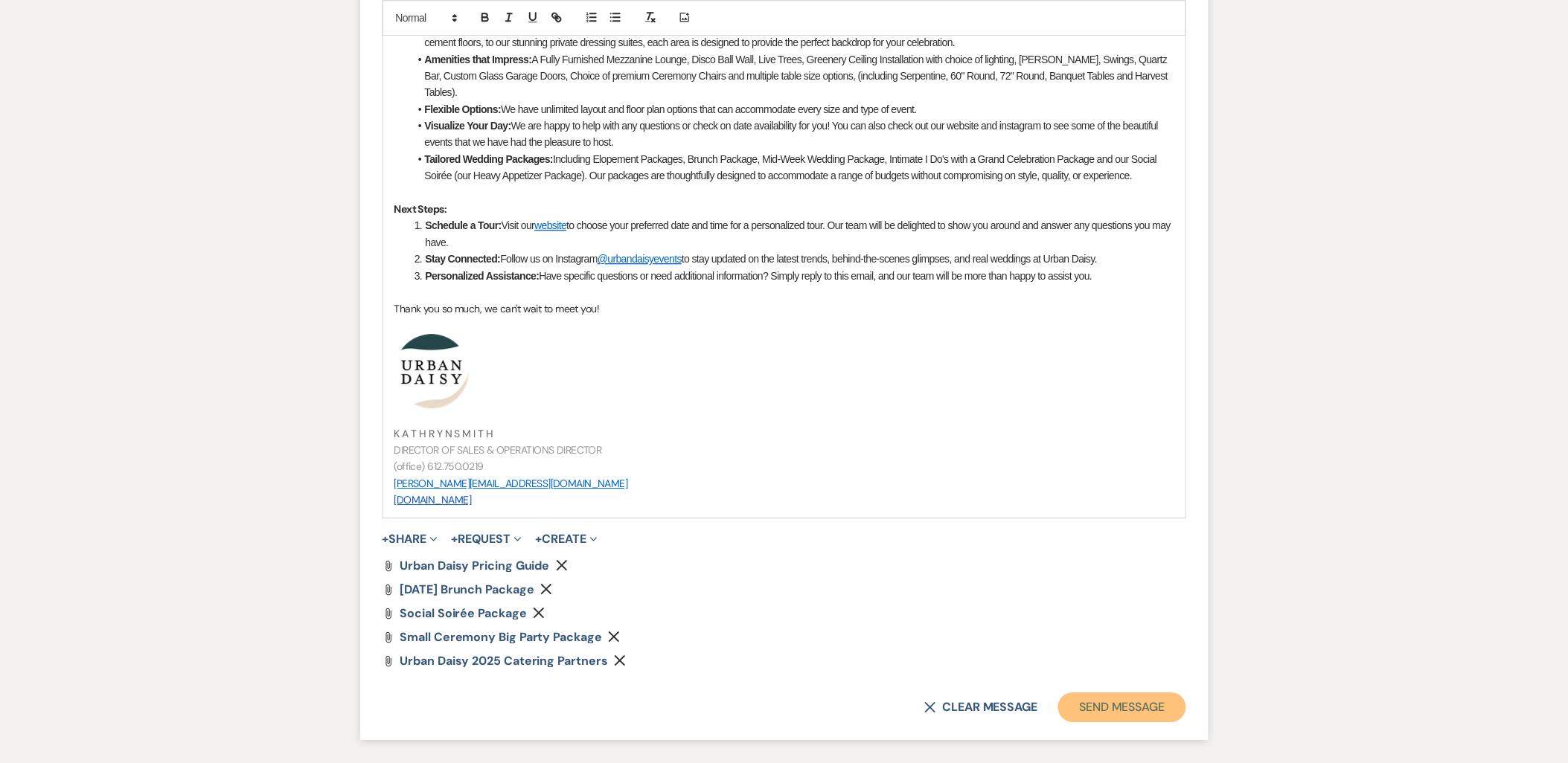
click at [1092, 709] on button "Send Message" at bounding box center [1121, 707] width 127 height 30
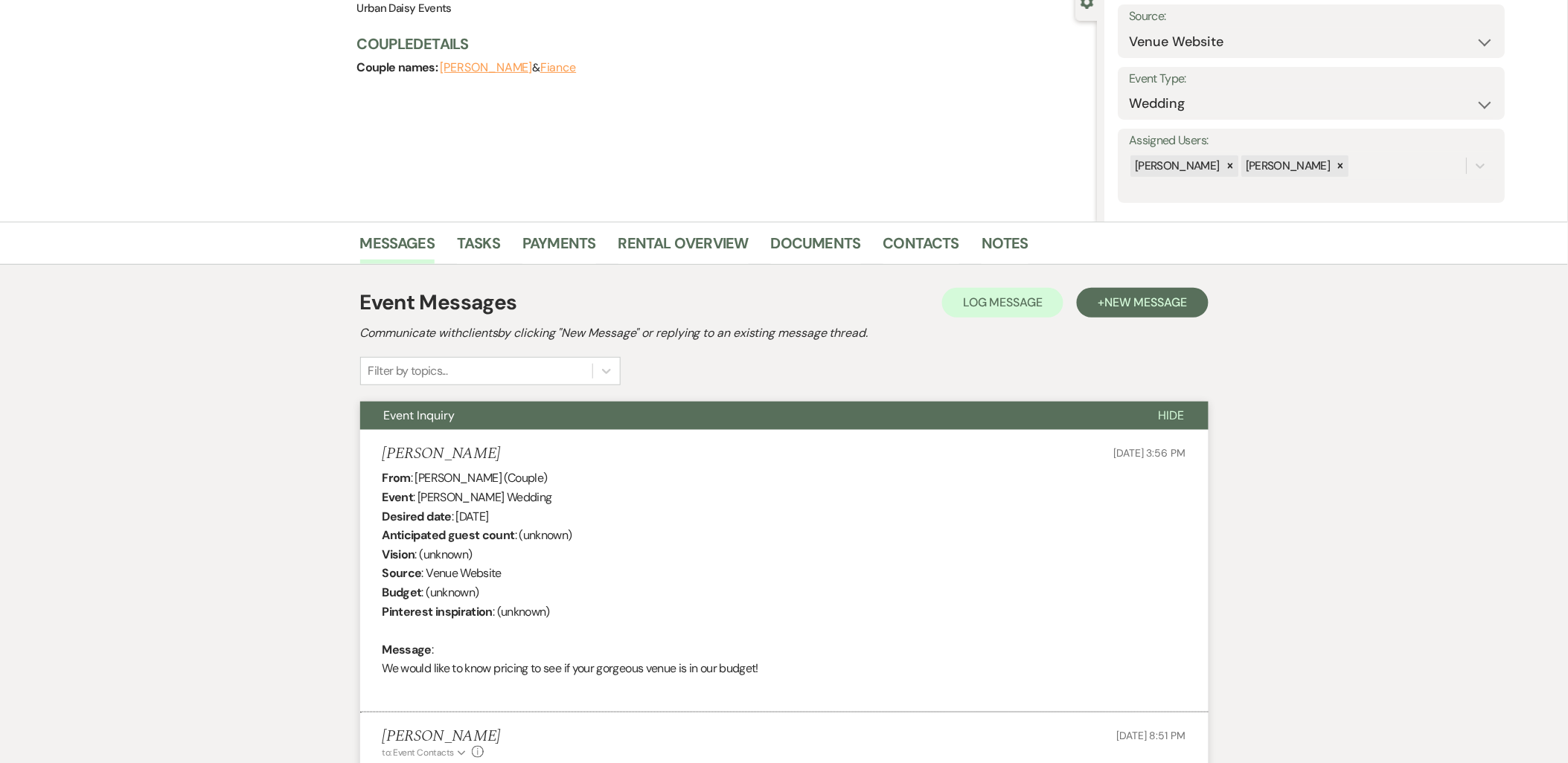
scroll to position [0, 0]
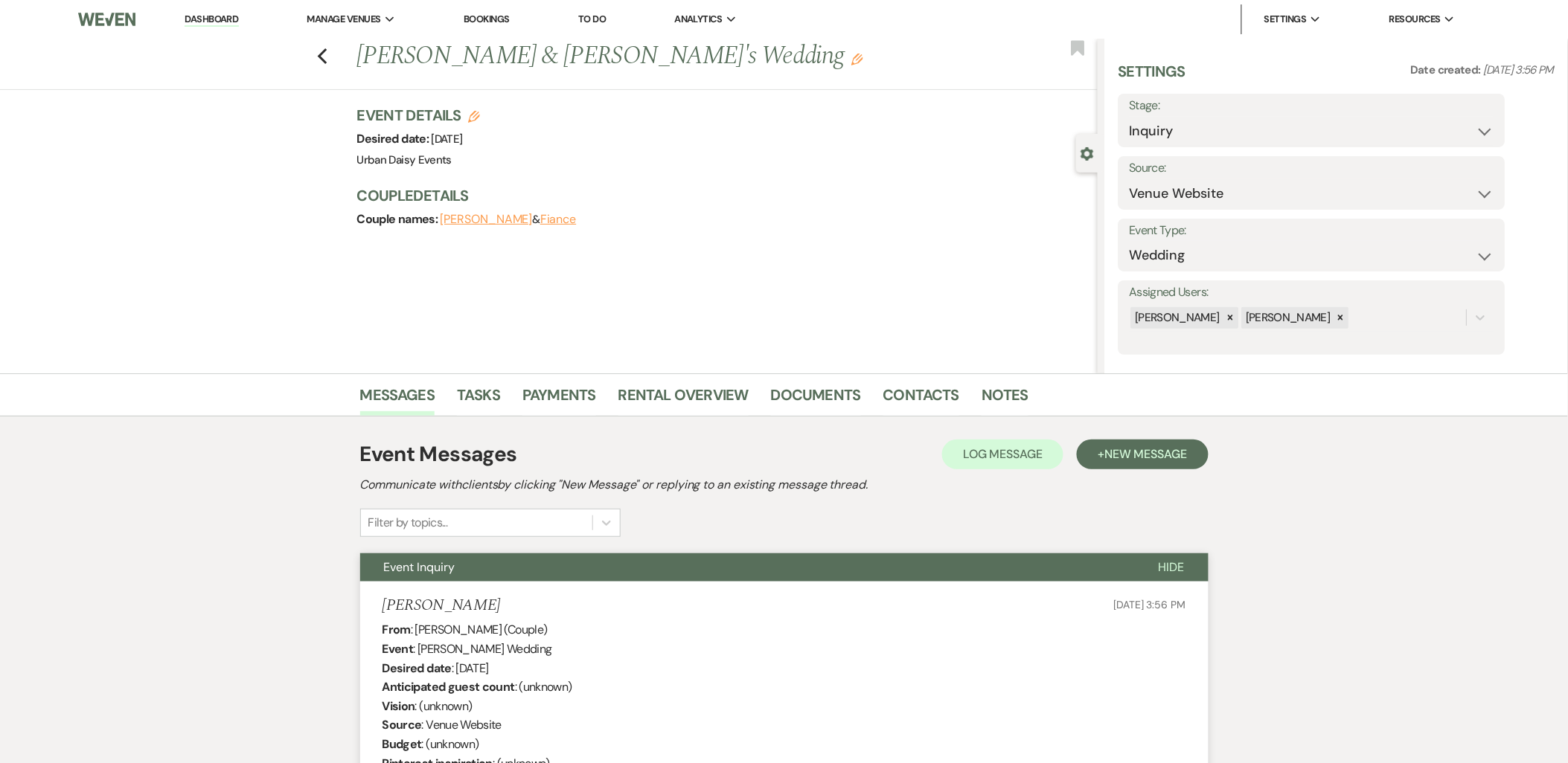
click at [211, 13] on link "Dashboard" at bounding box center [211, 20] width 54 height 14
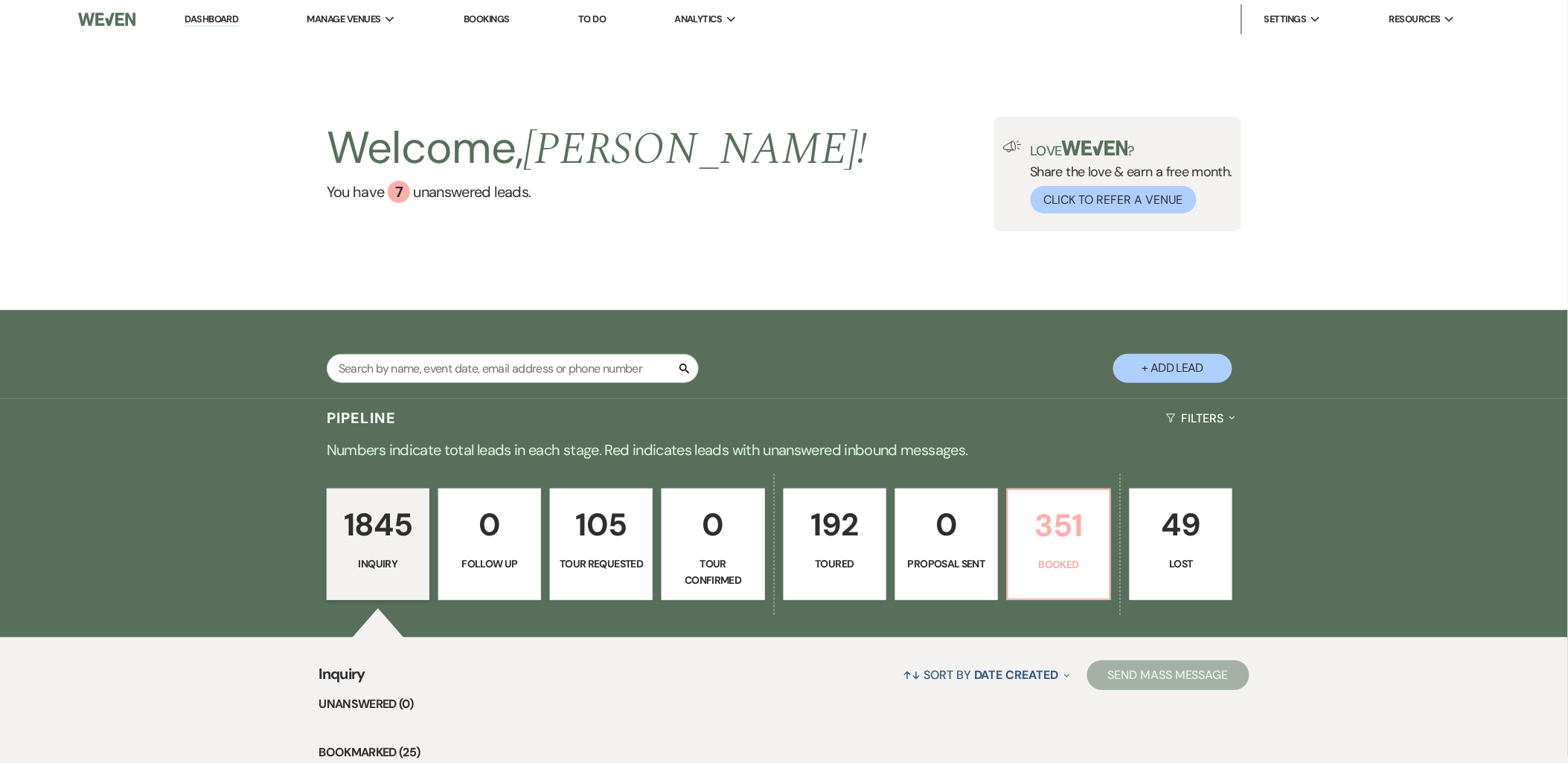
click at [1057, 561] on p "Booked" at bounding box center [1059, 564] width 84 height 16
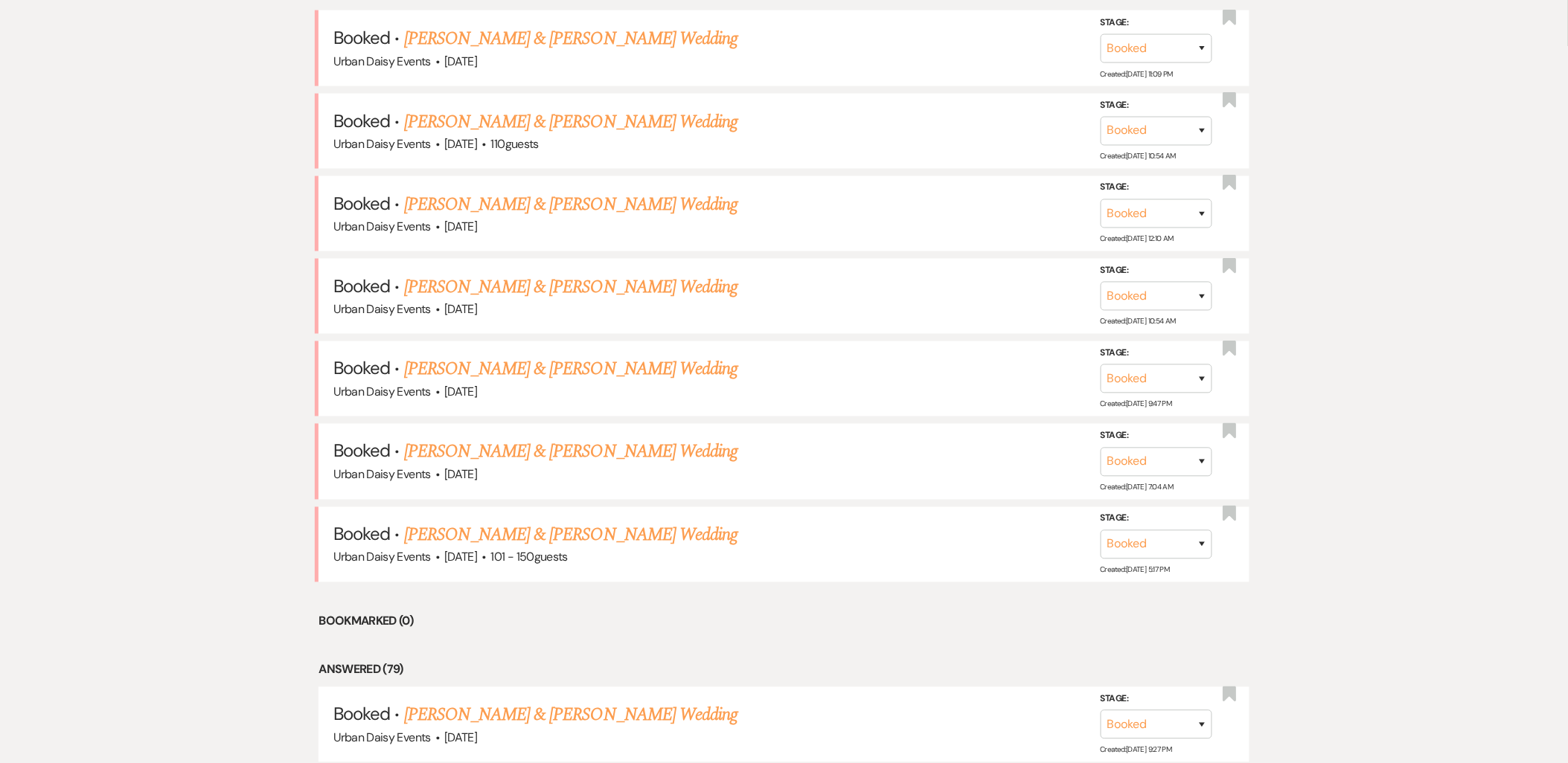
scroll to position [744, 0]
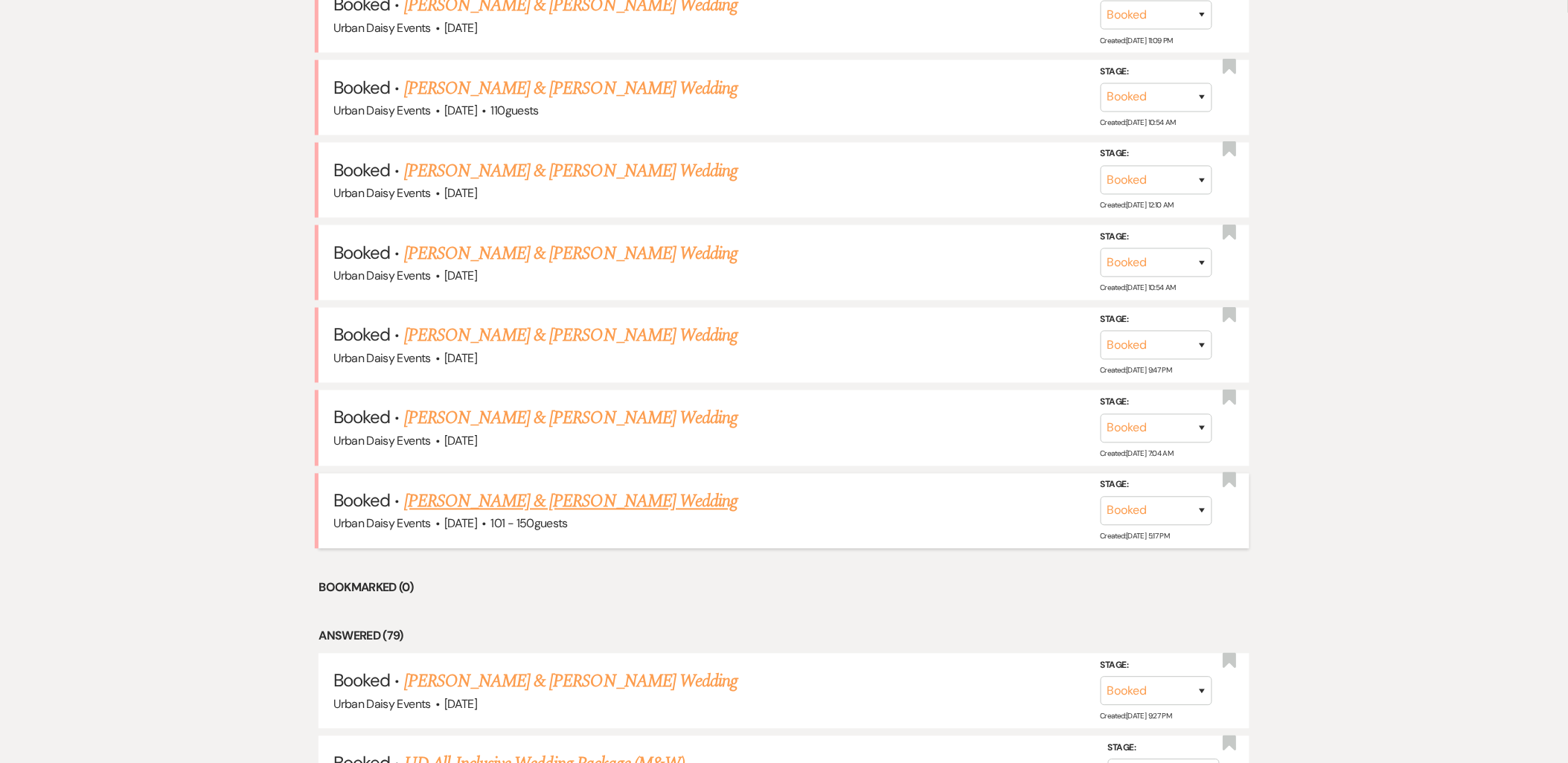
click at [504, 500] on link "Kelly Moeller & Dillon Hebert's Wedding" at bounding box center [571, 502] width 333 height 27
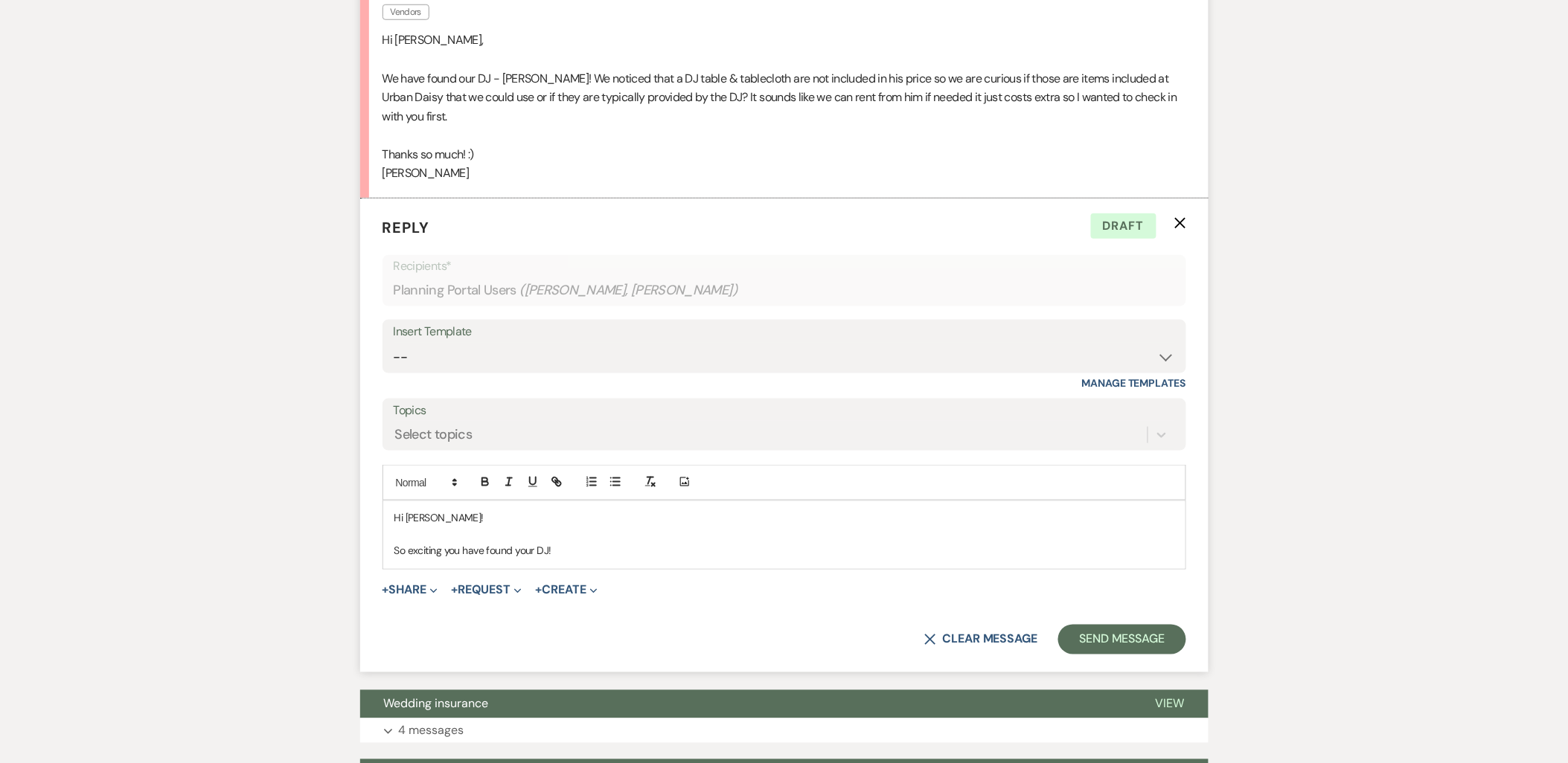
scroll to position [542, 0]
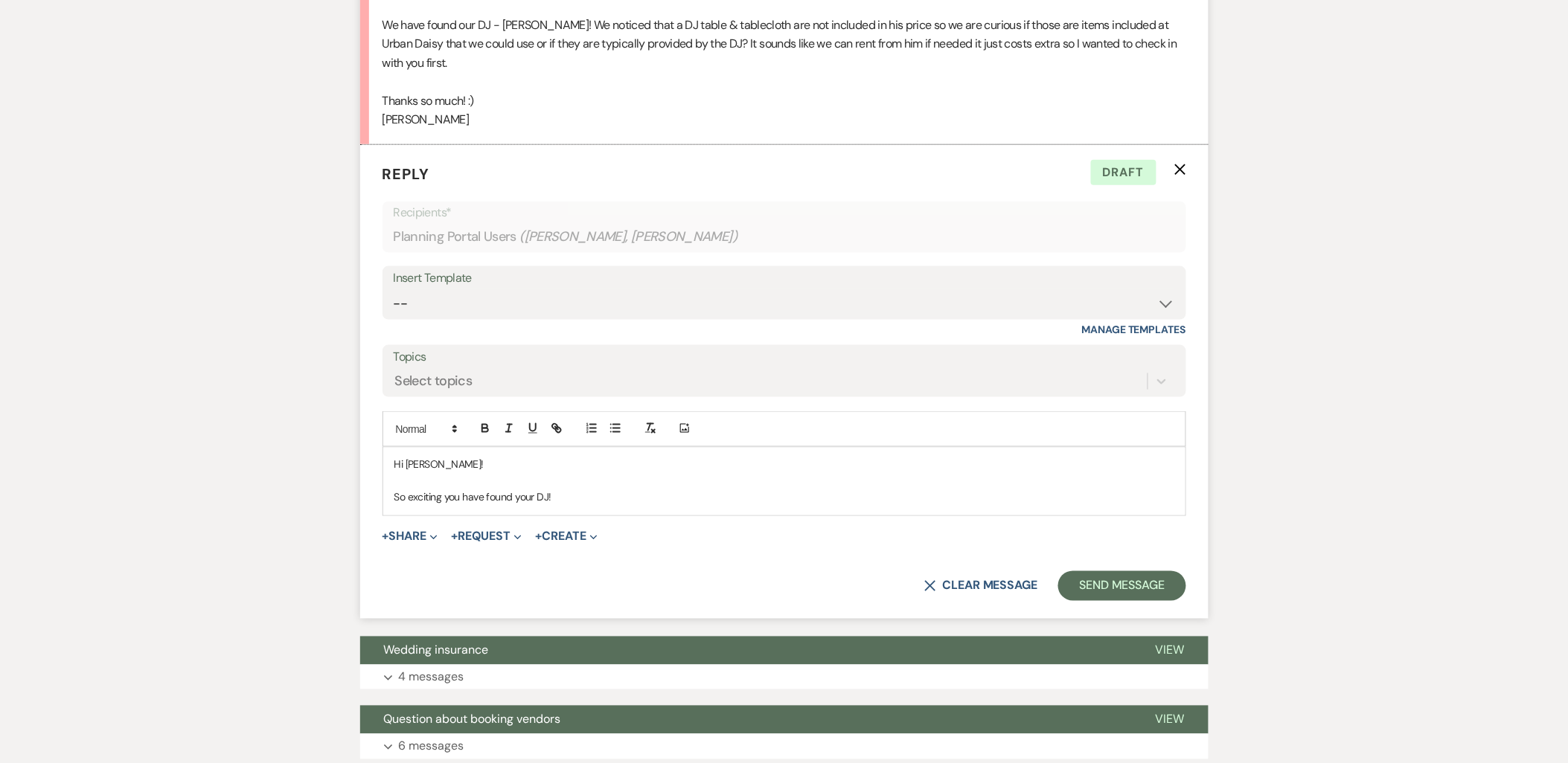
click at [625, 501] on p "So exciting you have found your DJ!" at bounding box center [784, 497] width 780 height 16
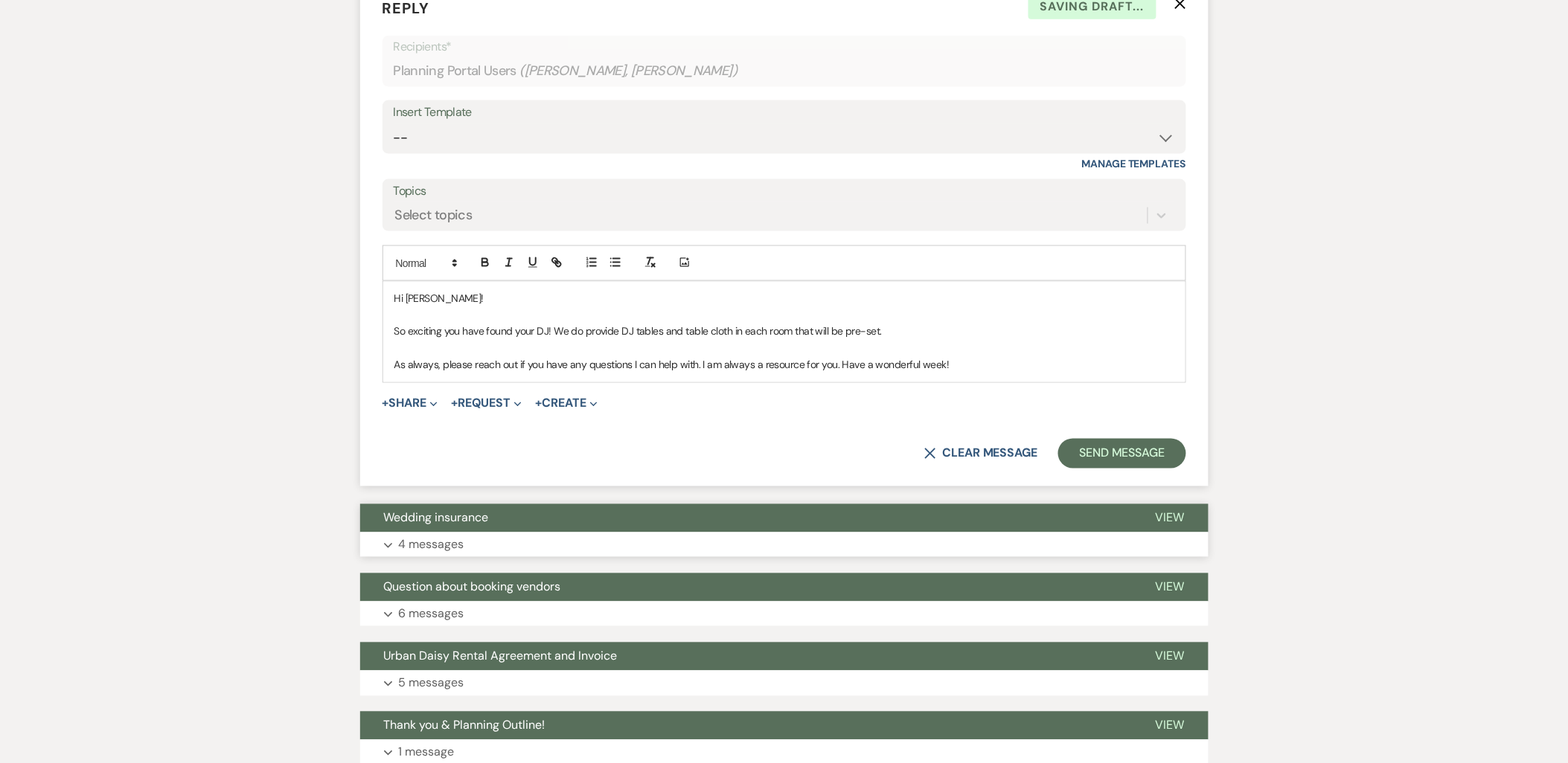
click at [533, 524] on button "Wedding insurance" at bounding box center [746, 518] width 772 height 28
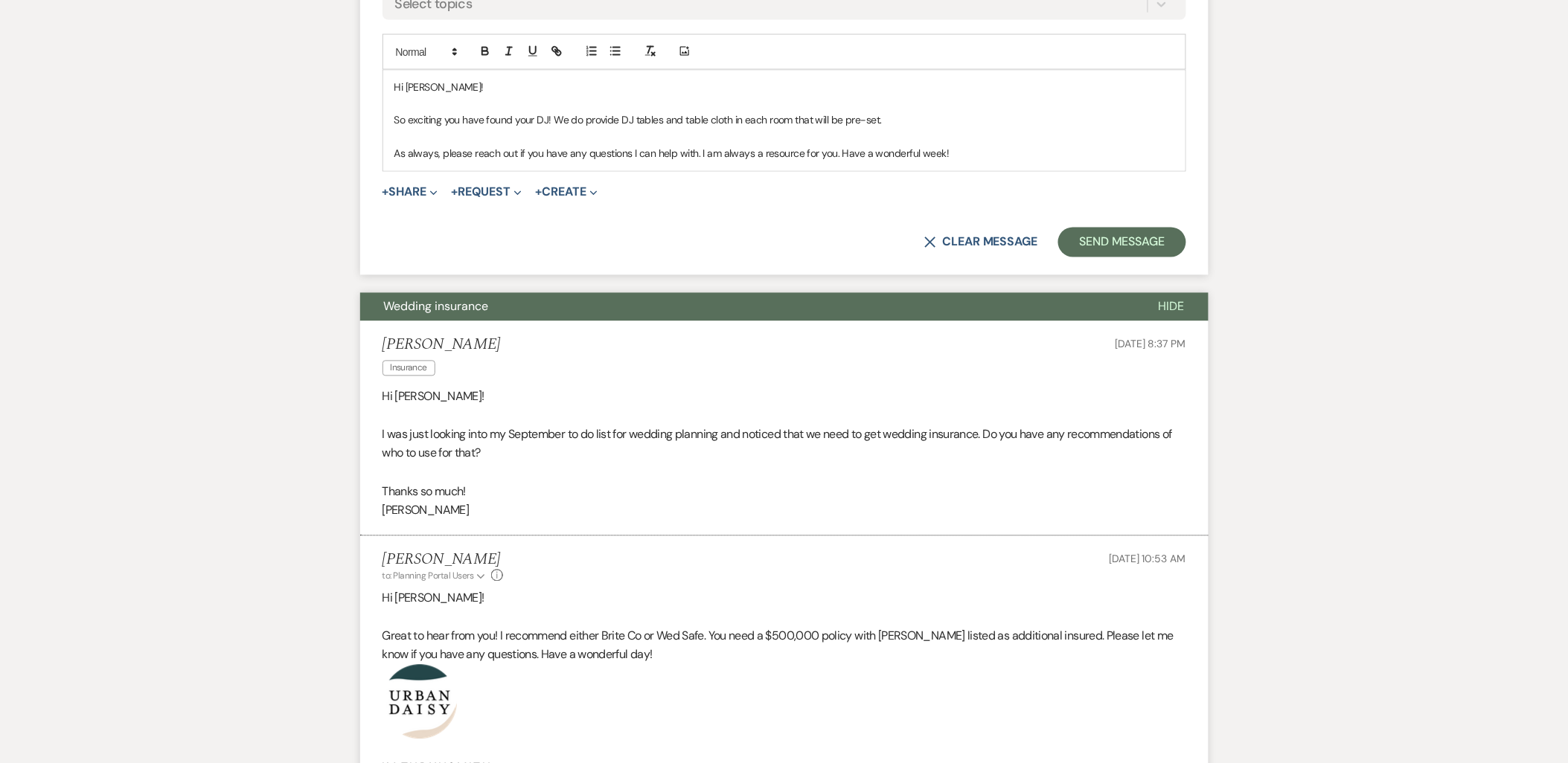
scroll to position [1285, 0]
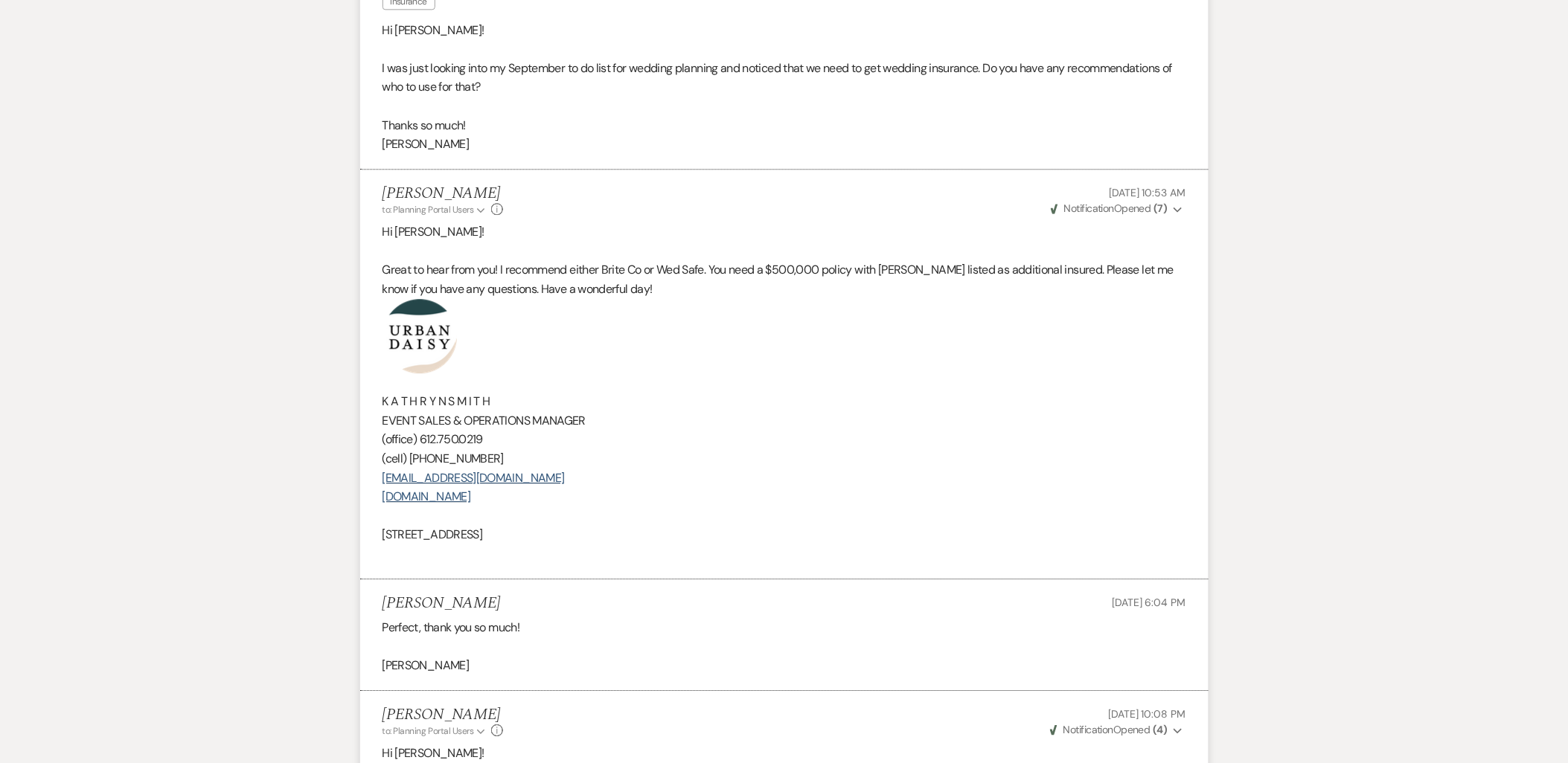
drag, startPoint x: 623, startPoint y: 528, endPoint x: 350, endPoint y: 329, distance: 337.8
click at [350, 329] on div "Messages Tasks Payments Vendors Rental Overview Timeline Docs & Files Contacts …" at bounding box center [784, 267] width 1568 height 2615
copy div "K A T H R Y N S M I T H EVENT SALES & OPERATIONS MANAGER (office) [PHONE_NUMBER…"
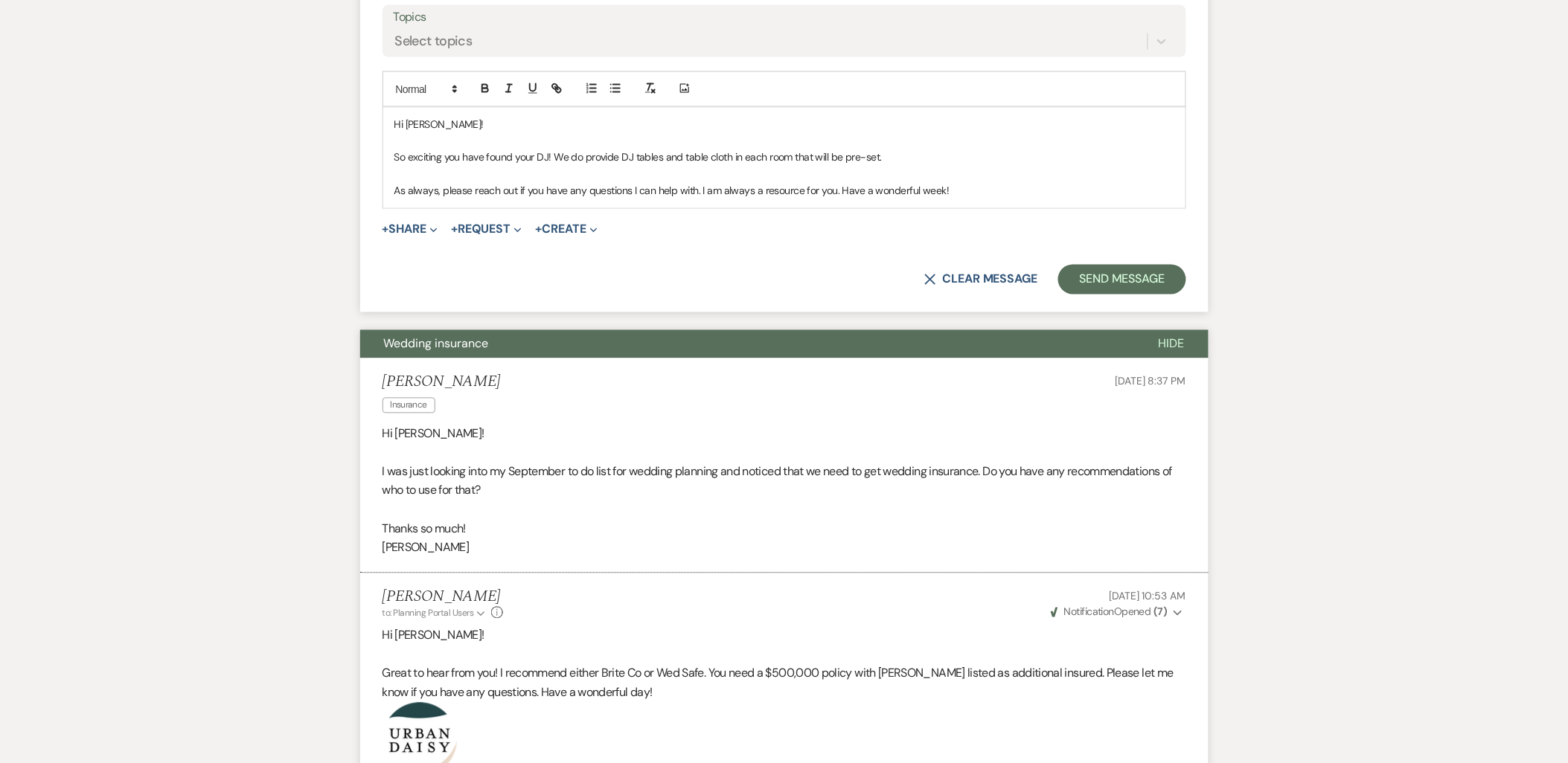
scroll to position [790, 0]
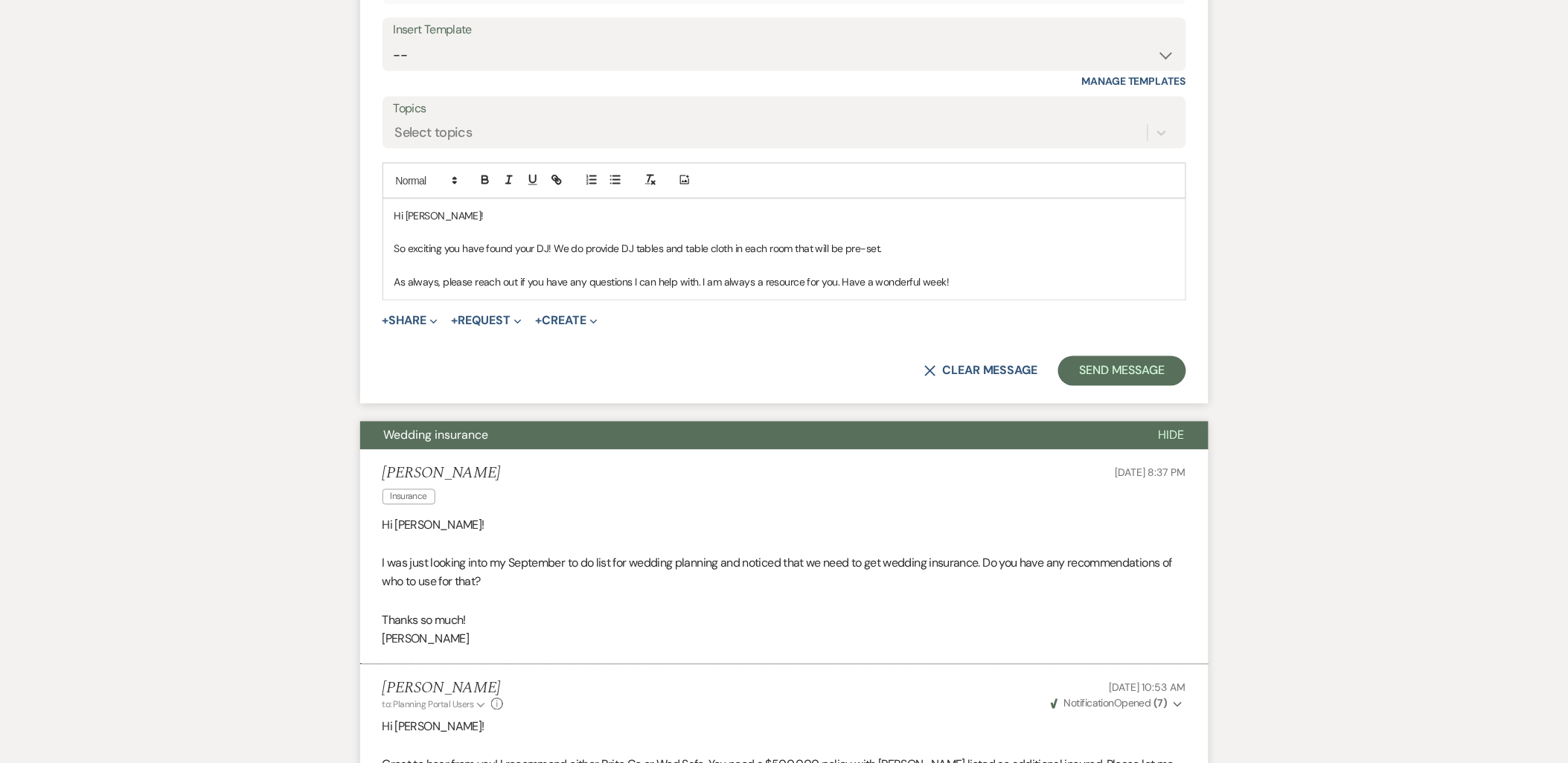
click at [992, 292] on div "Hi Kelly! So exciting you have found your DJ! We do provide DJ tables and table…" at bounding box center [784, 249] width 802 height 101
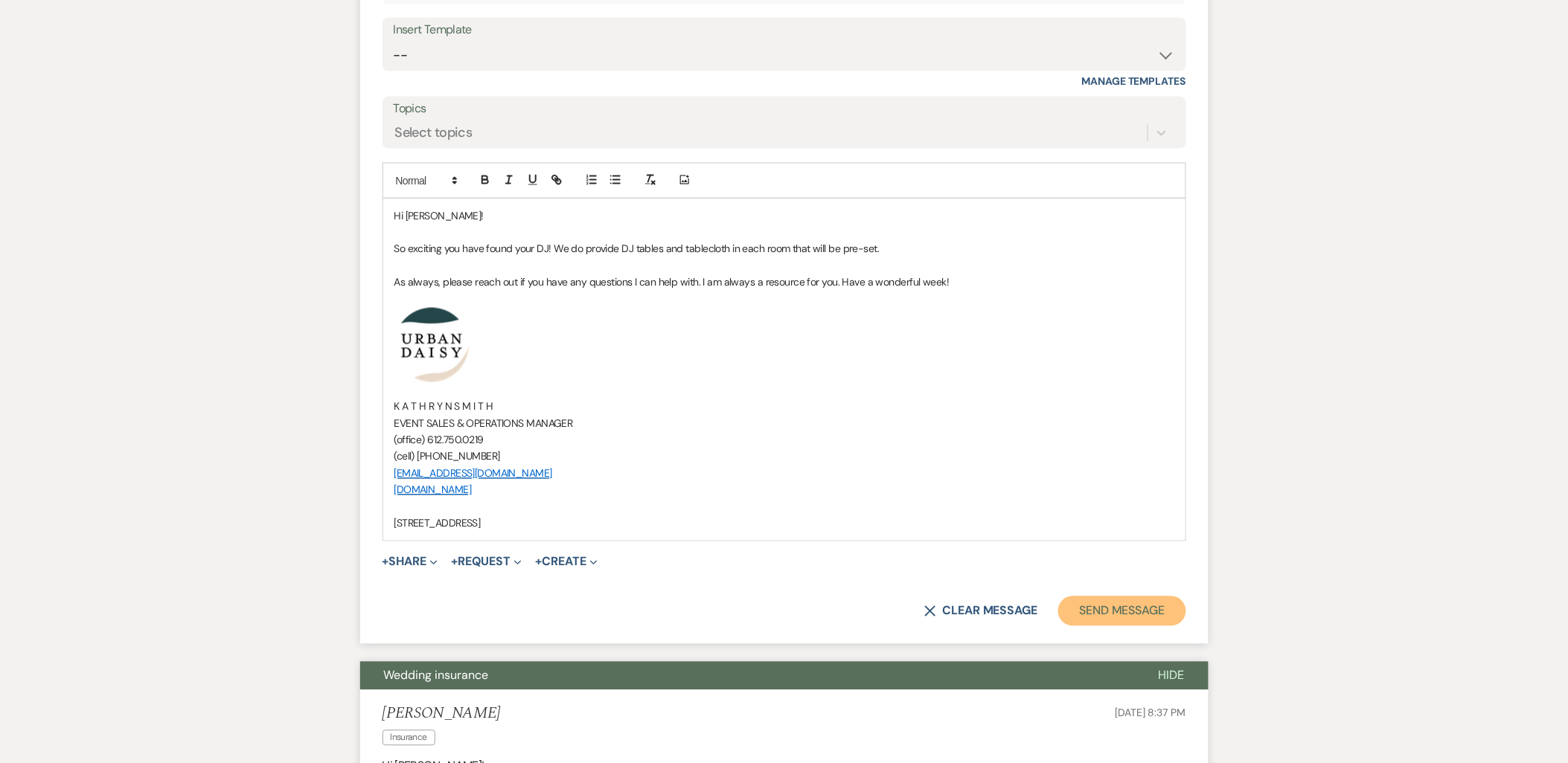
click at [1096, 616] on button "Send Message" at bounding box center [1121, 611] width 127 height 30
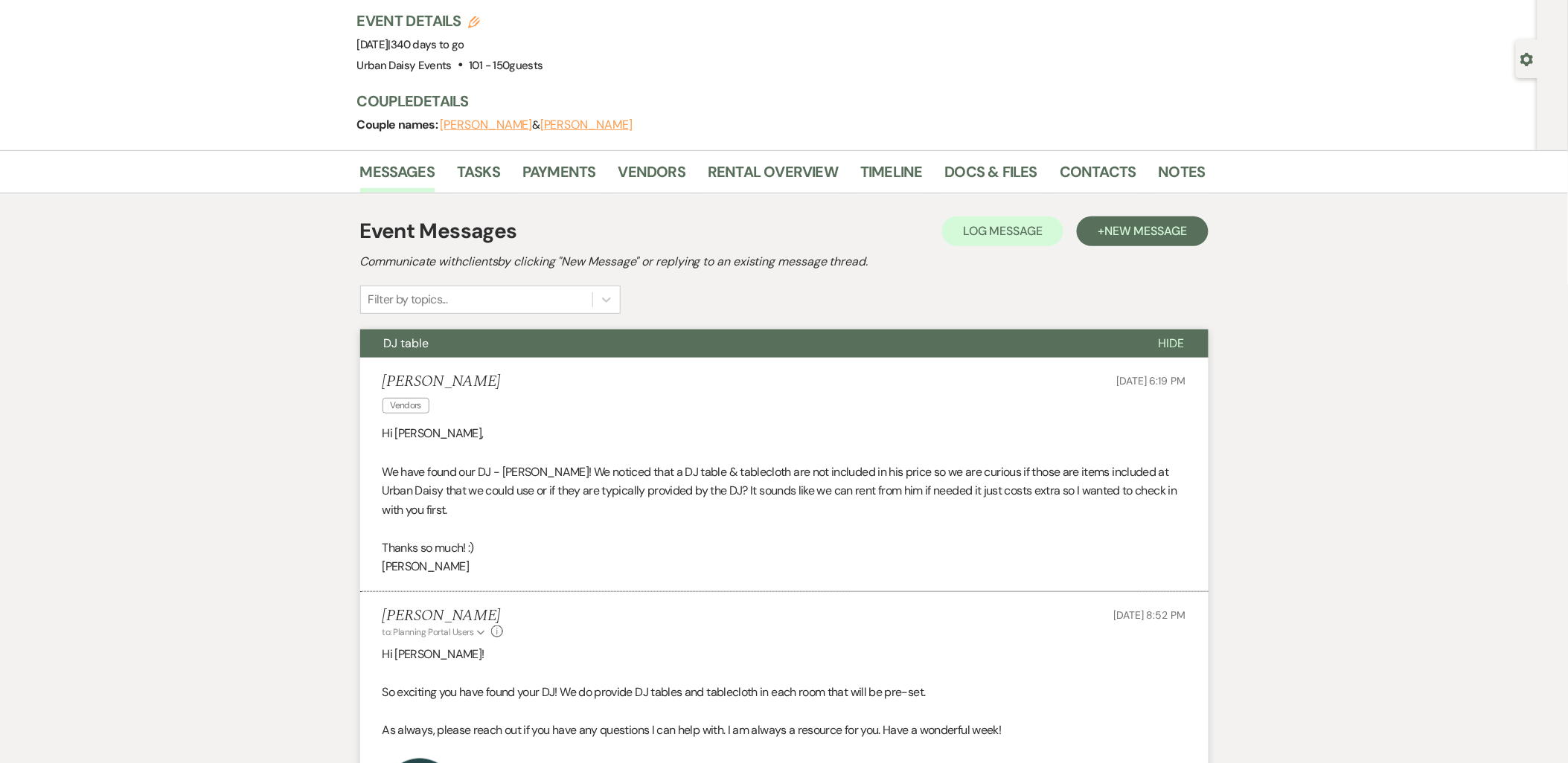
scroll to position [0, 0]
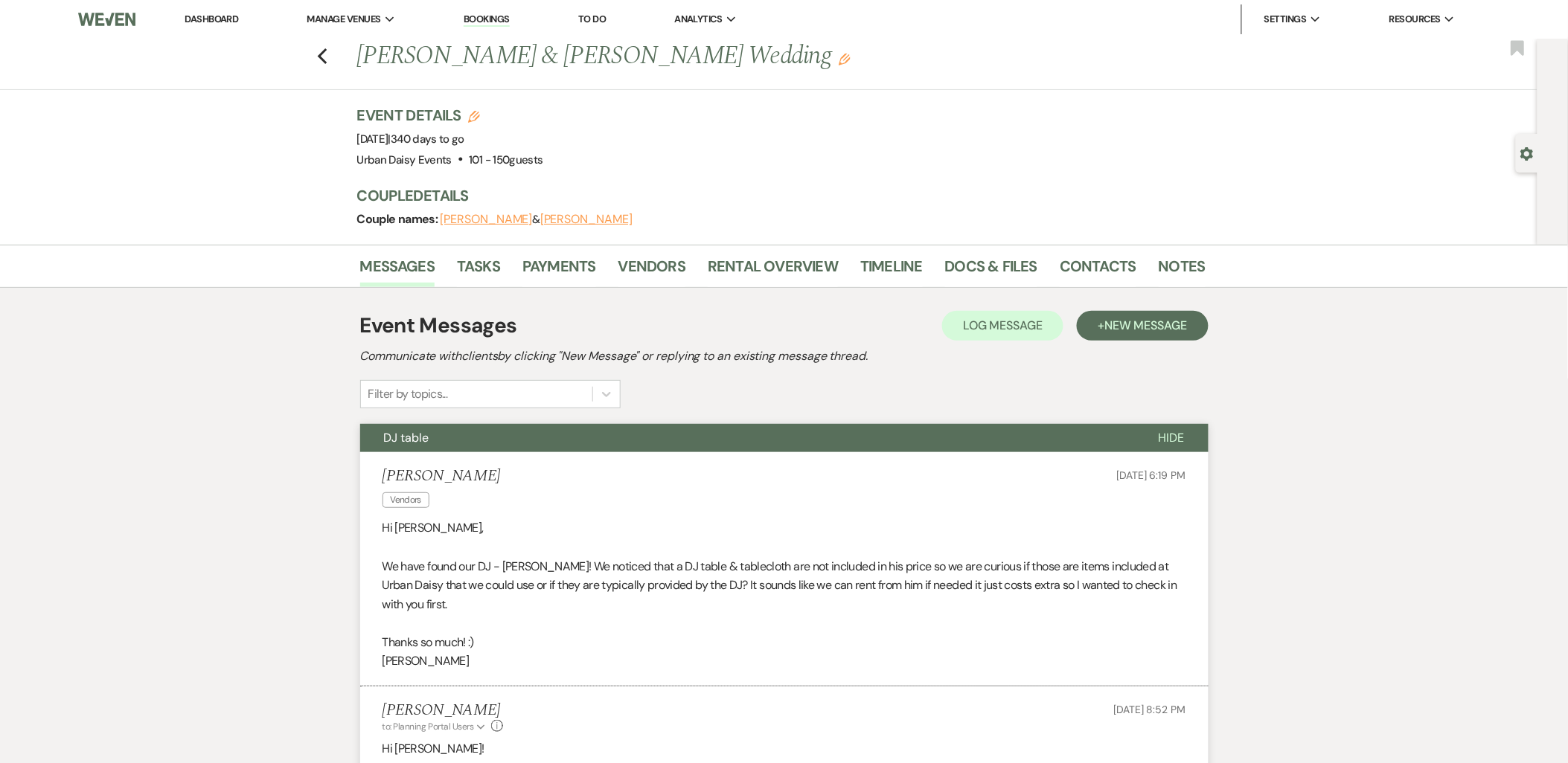
click at [197, 16] on link "Dashboard" at bounding box center [211, 19] width 54 height 13
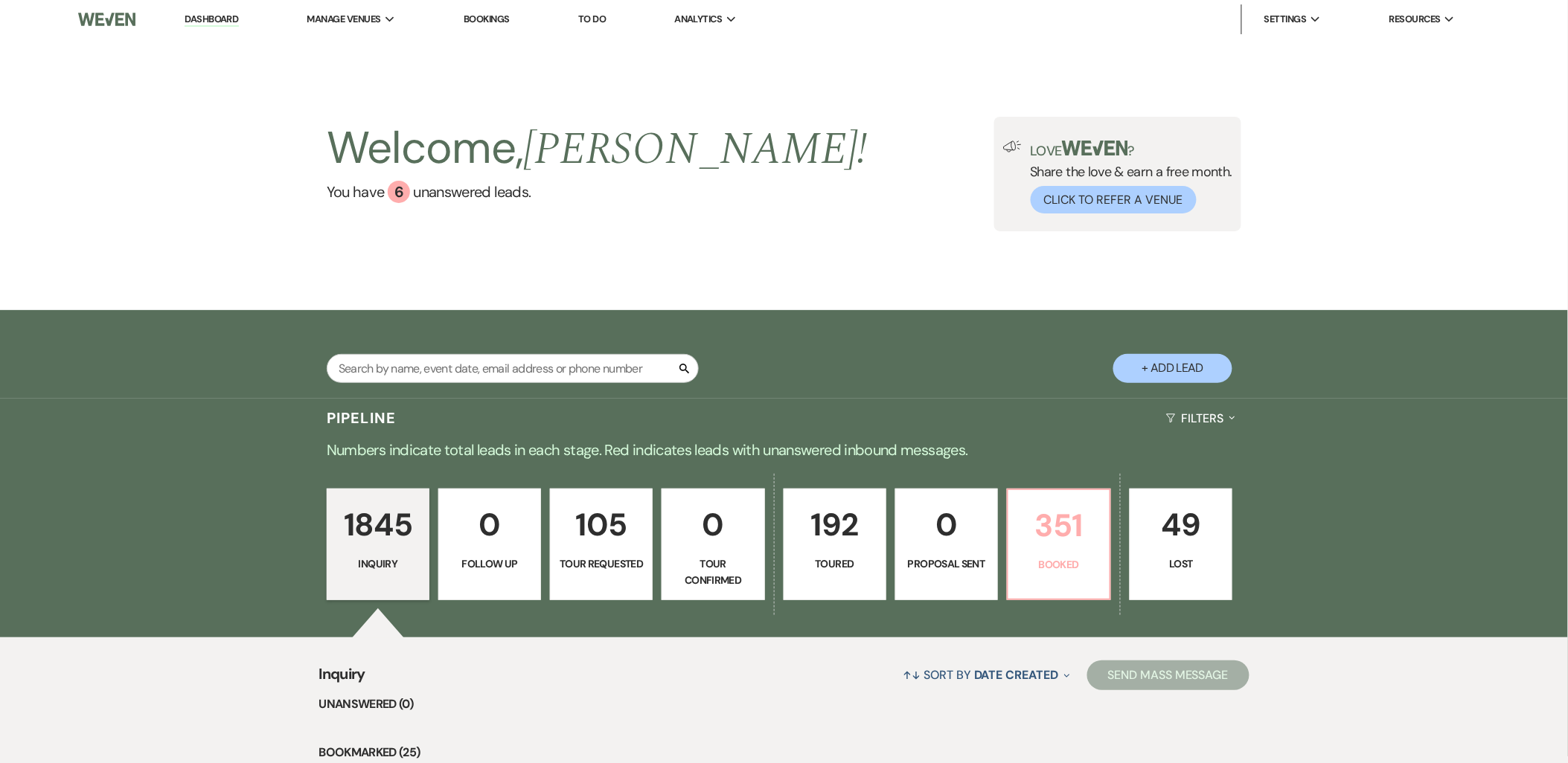
click at [1060, 530] on p "351" at bounding box center [1059, 525] width 84 height 50
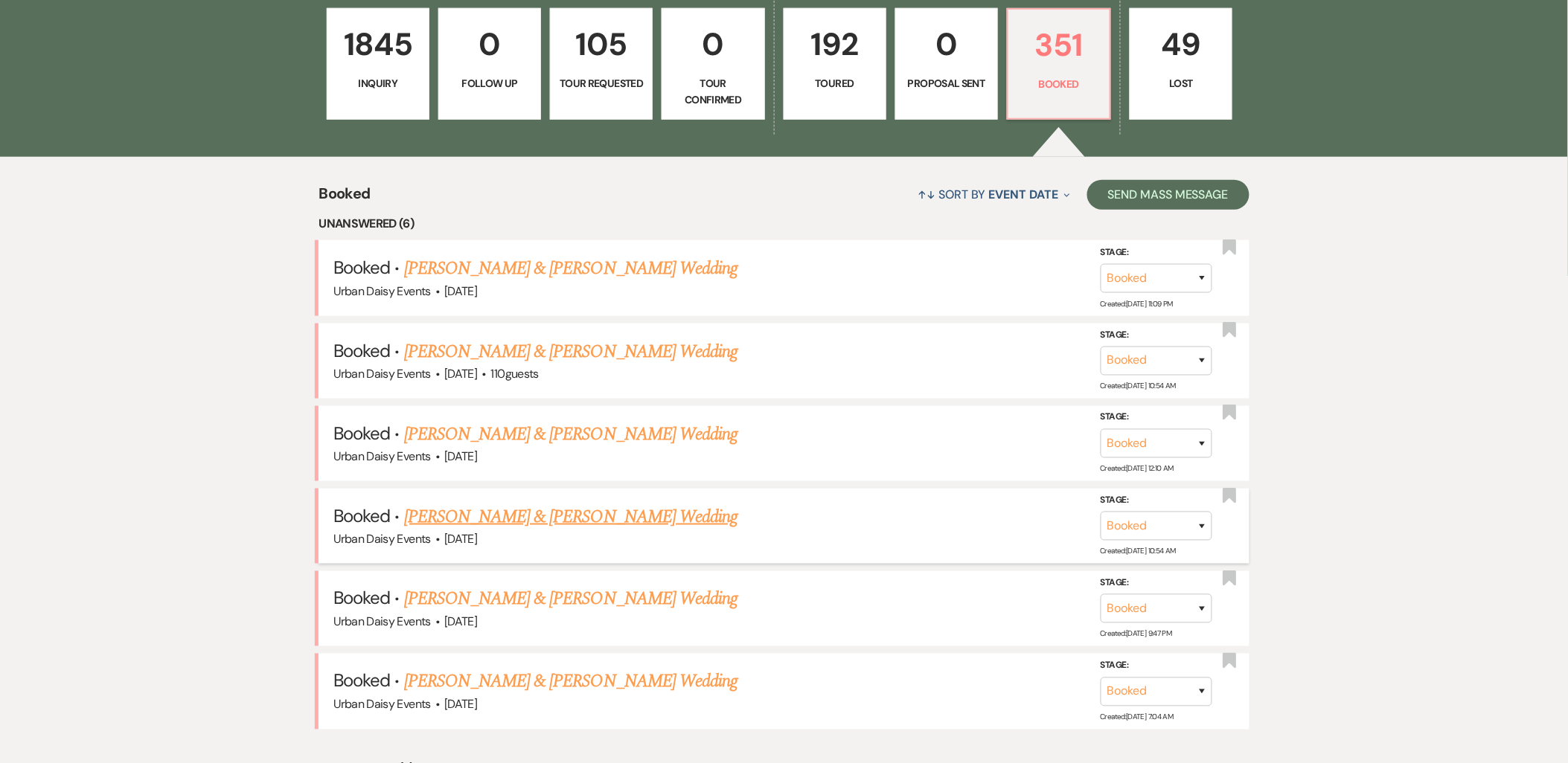
scroll to position [496, 0]
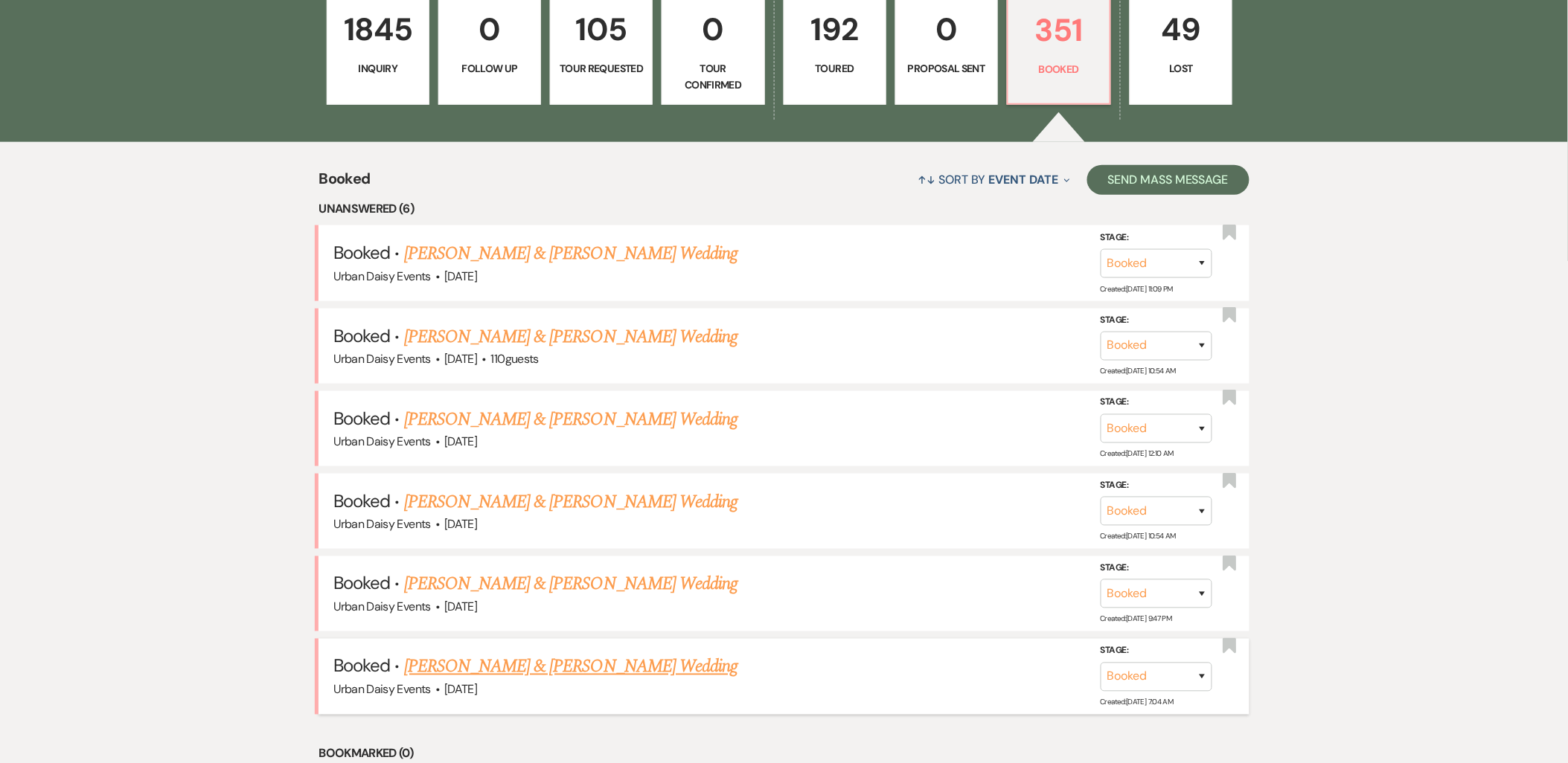
click at [469, 667] on link "Marissa Gilbertson & Mark Schmidt's Wedding" at bounding box center [571, 667] width 333 height 27
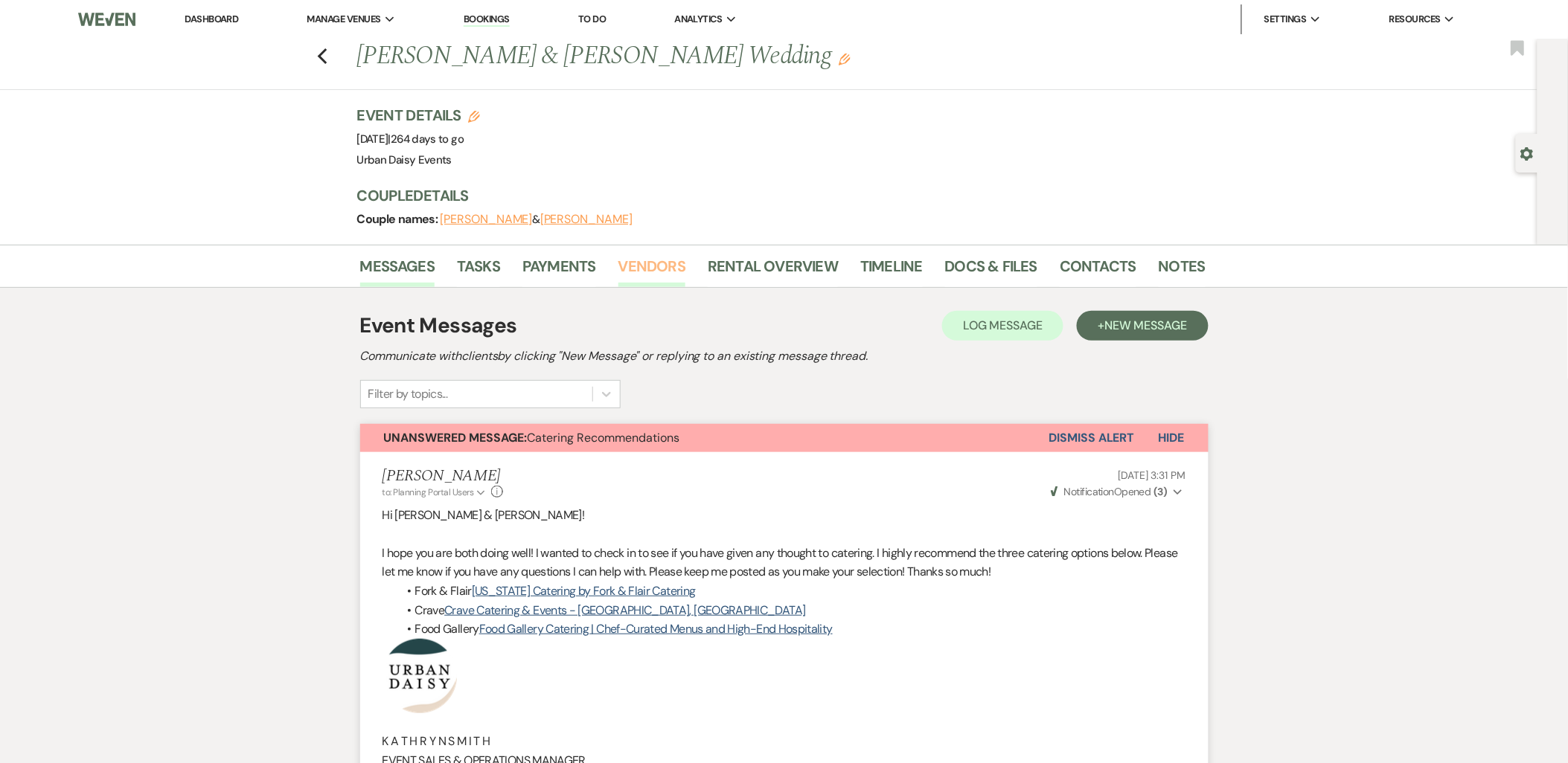
click at [660, 264] on link "Vendors" at bounding box center [652, 270] width 67 height 33
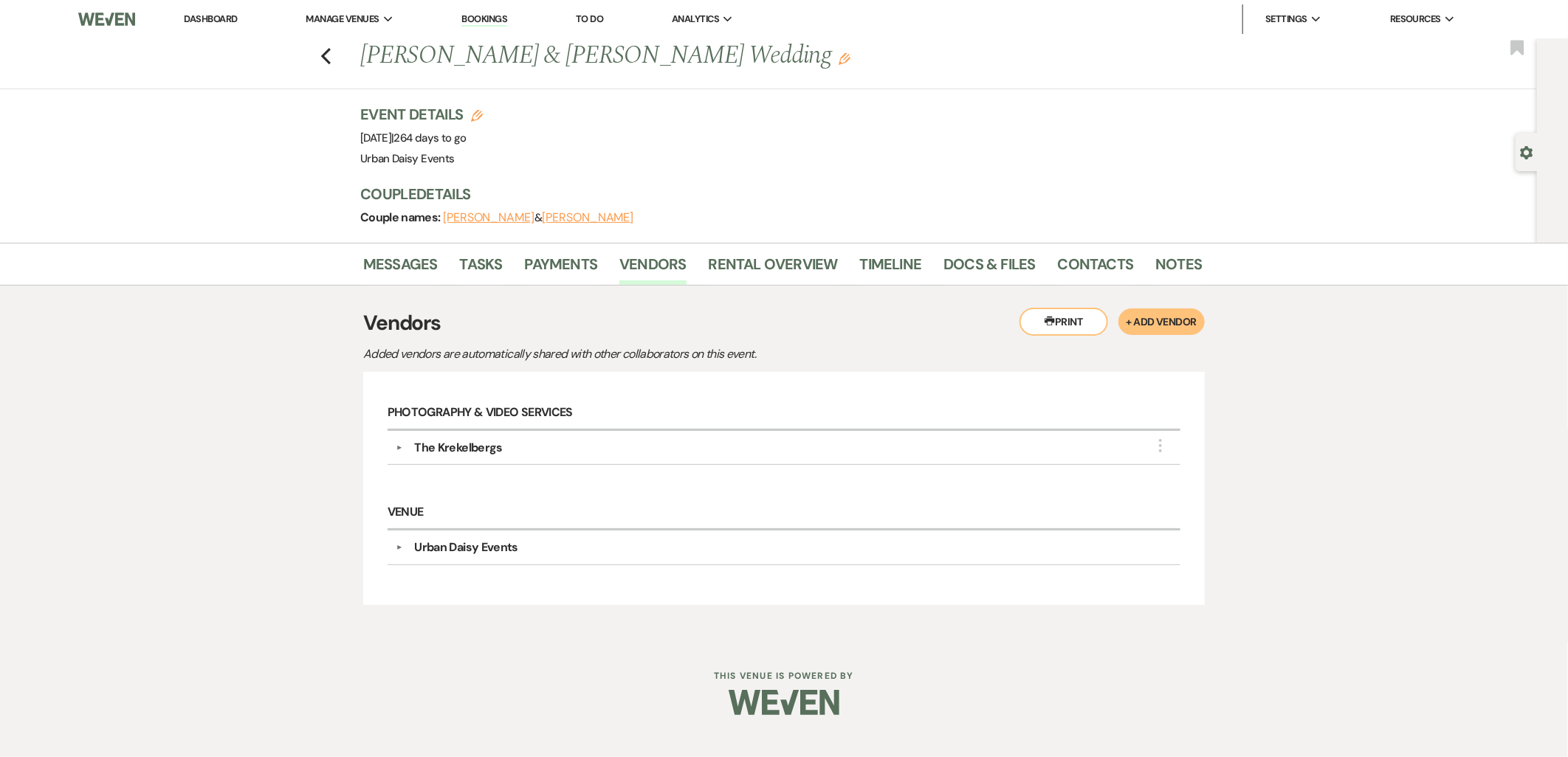
click at [1178, 326] on button "+ Add Vendor" at bounding box center [1161, 322] width 86 height 26
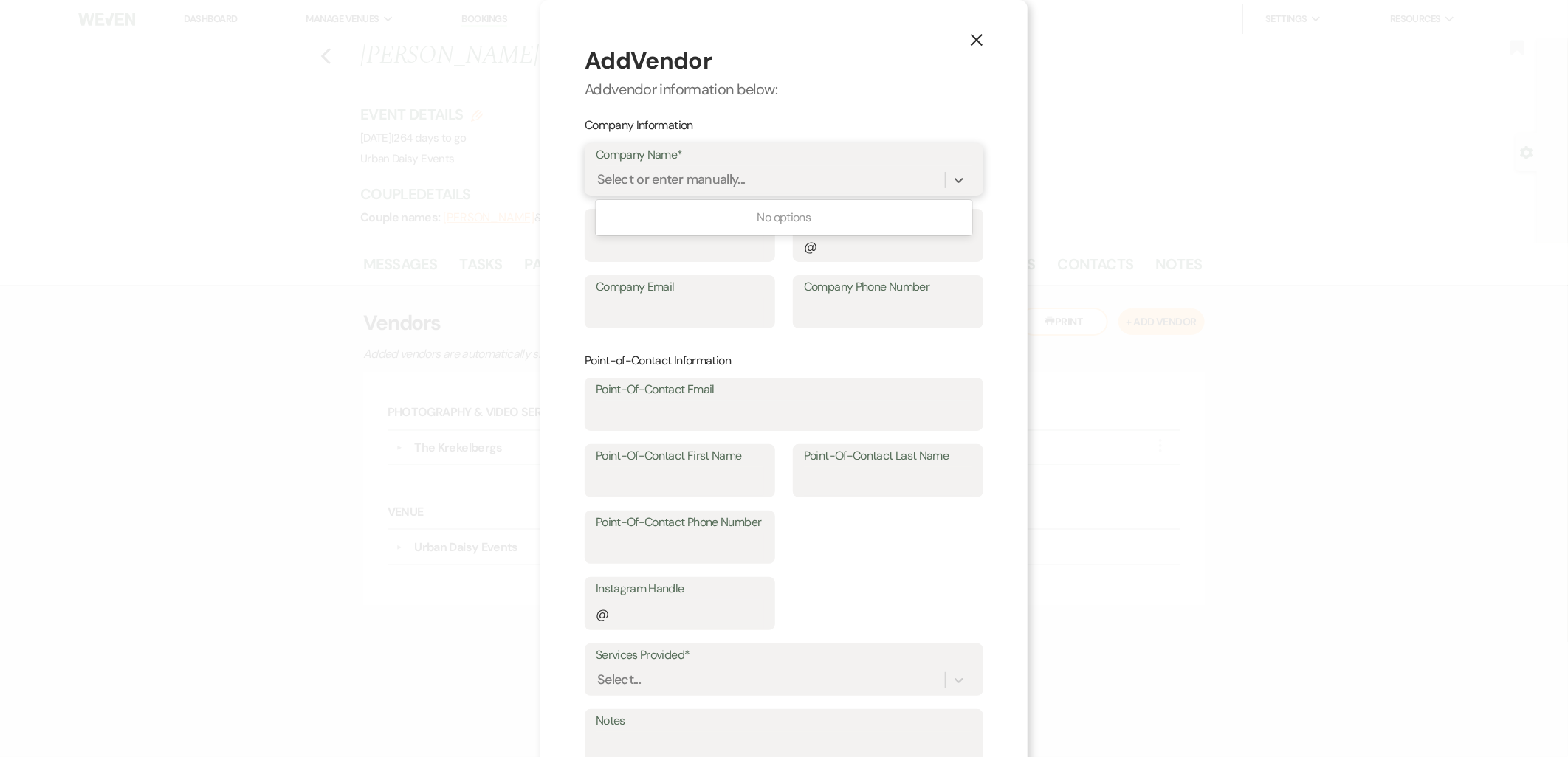
click at [633, 173] on div "Select or enter manually..." at bounding box center [671, 181] width 148 height 20
type input "Fork and Flair"
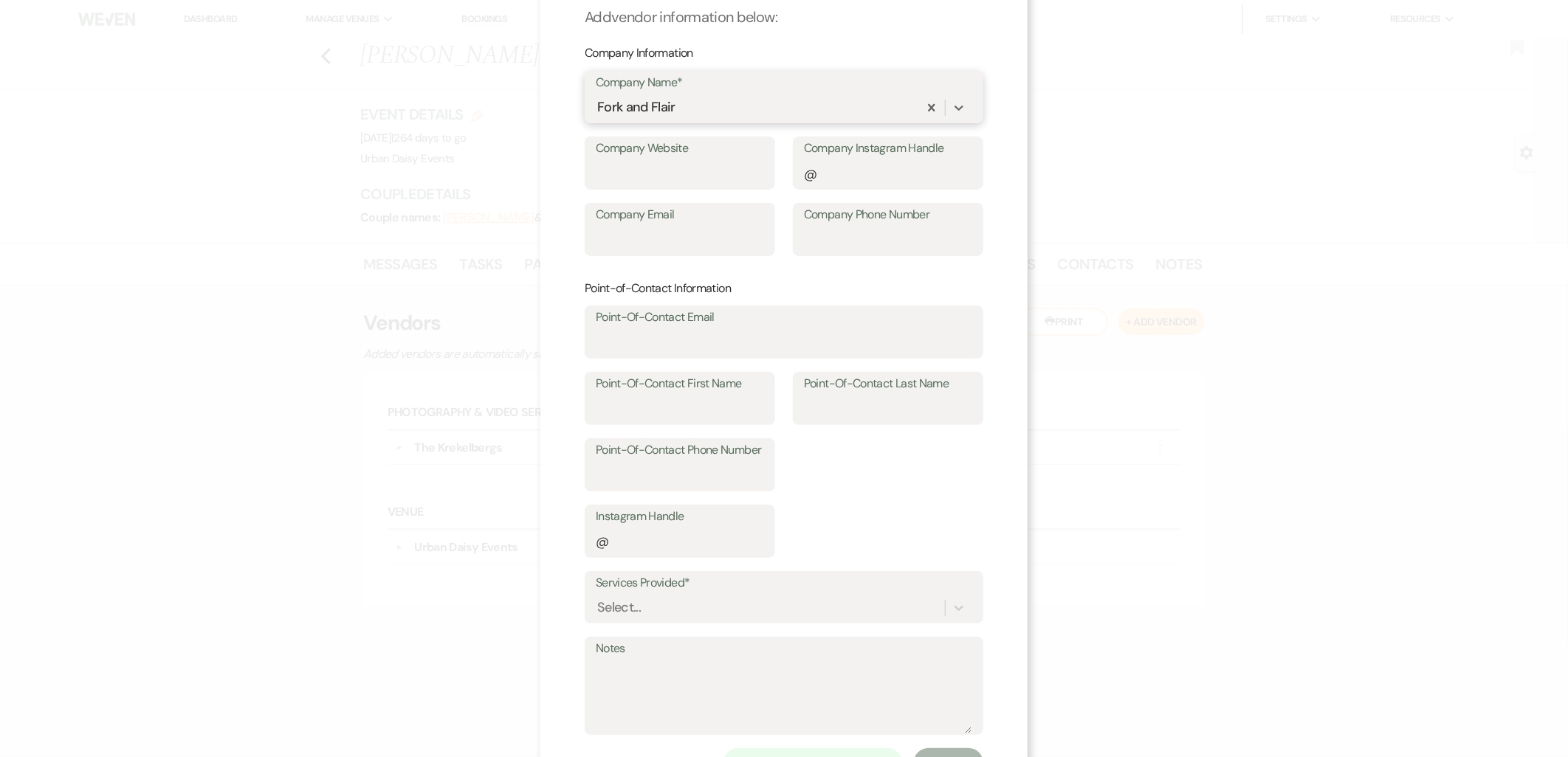
scroll to position [136, 0]
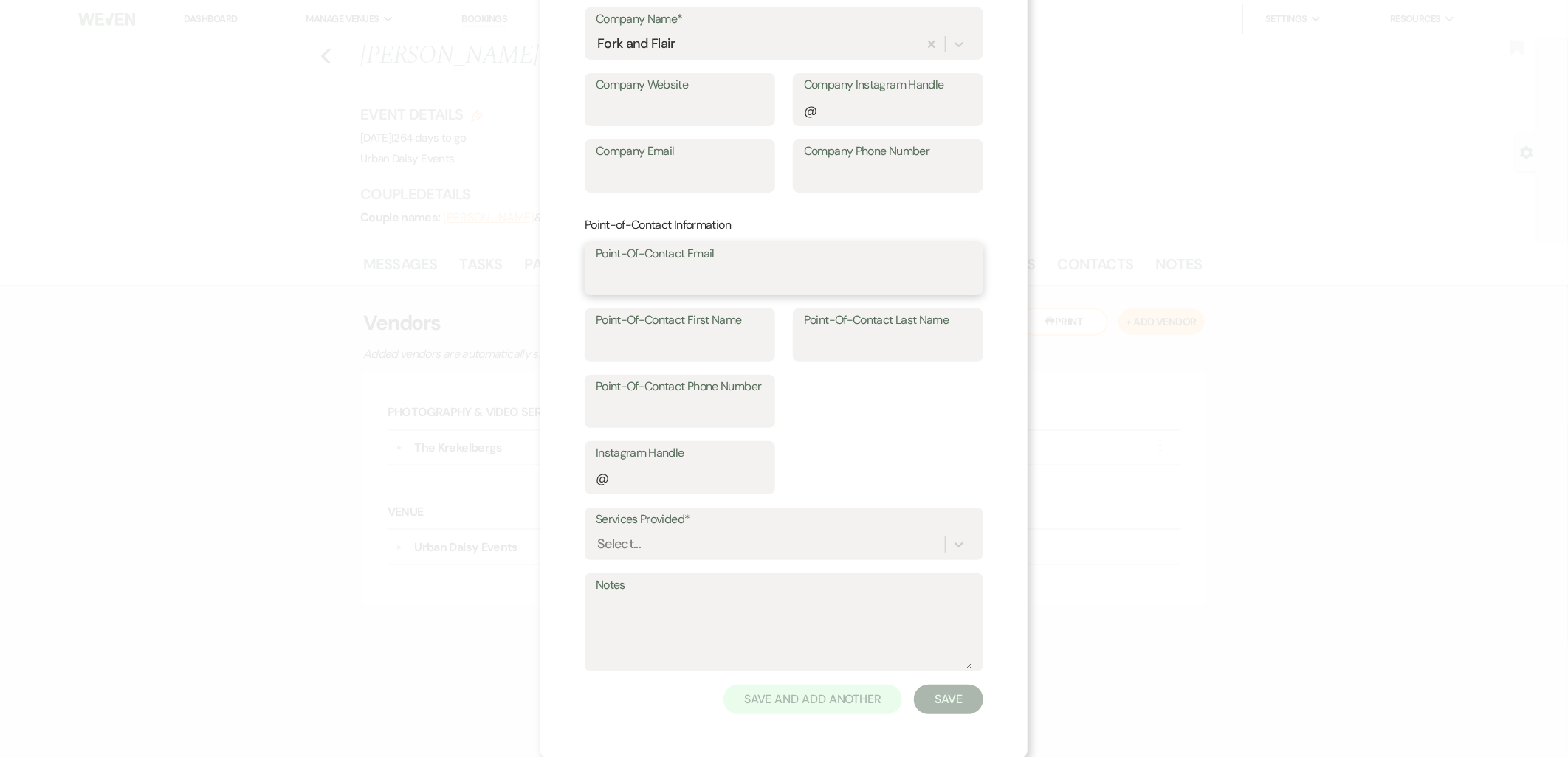
click at [684, 284] on input "Point-Of-Contact Email" at bounding box center [784, 279] width 376 height 29
click at [569, 410] on div "X Add Vendor Add vendor information below: Company Information Company Name* Fo…" at bounding box center [784, 311] width 487 height 894
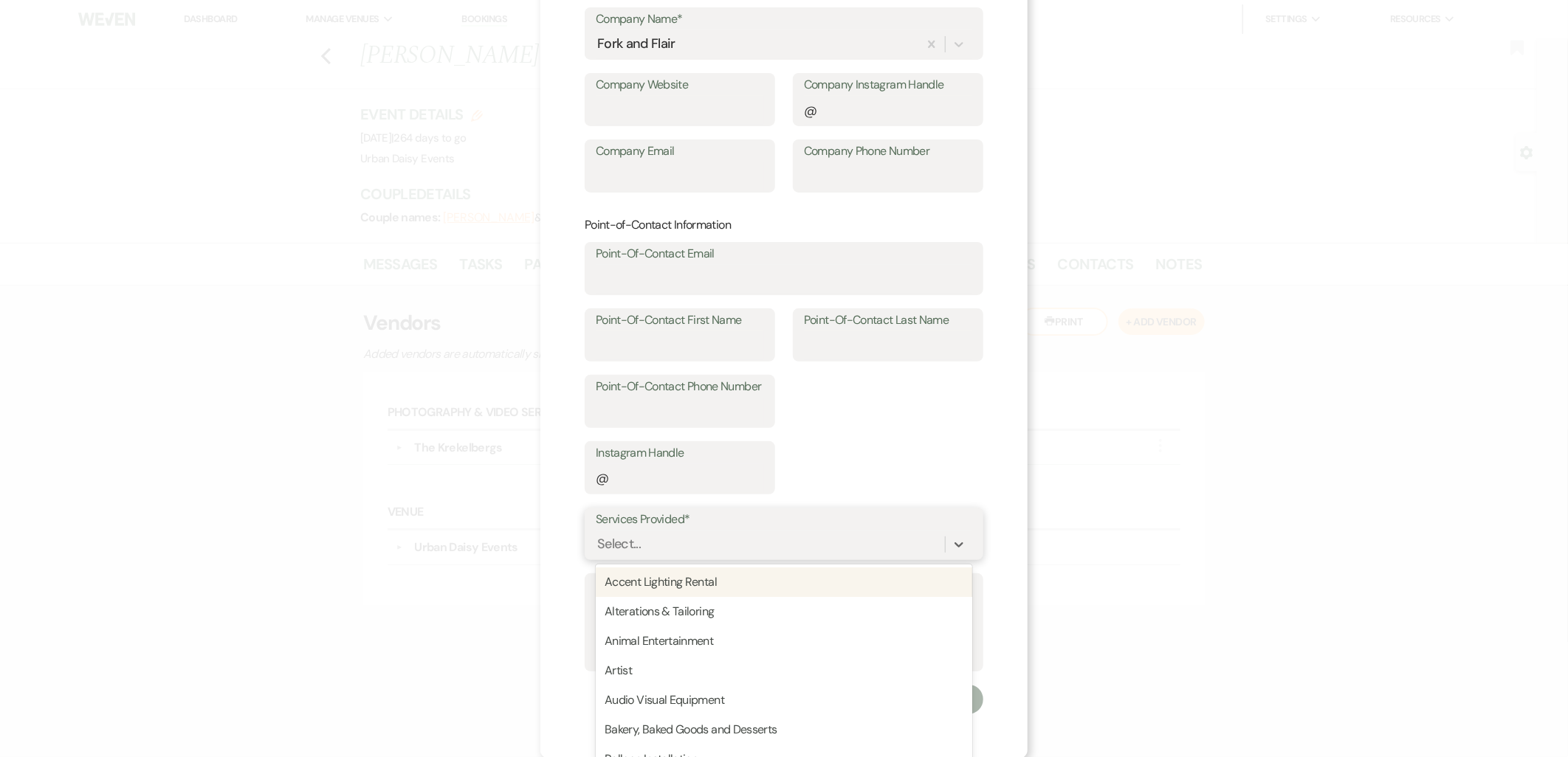
click at [697, 552] on div "option Accent Lighting Rental focused, 1 of 95. 95 results available. Use Up an…" at bounding box center [784, 544] width 376 height 28
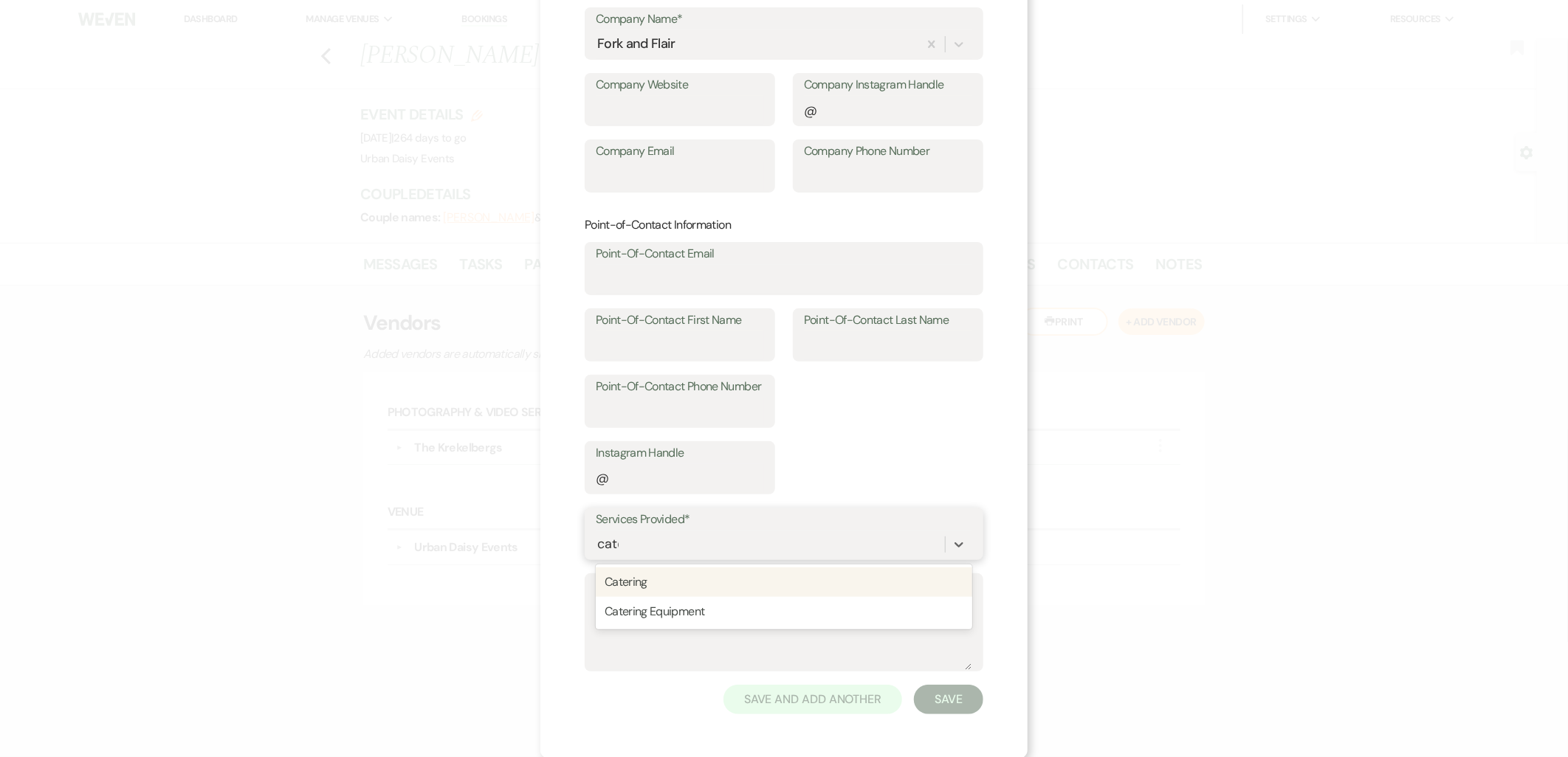
type input "cater"
click at [691, 583] on div "Catering" at bounding box center [784, 582] width 376 height 29
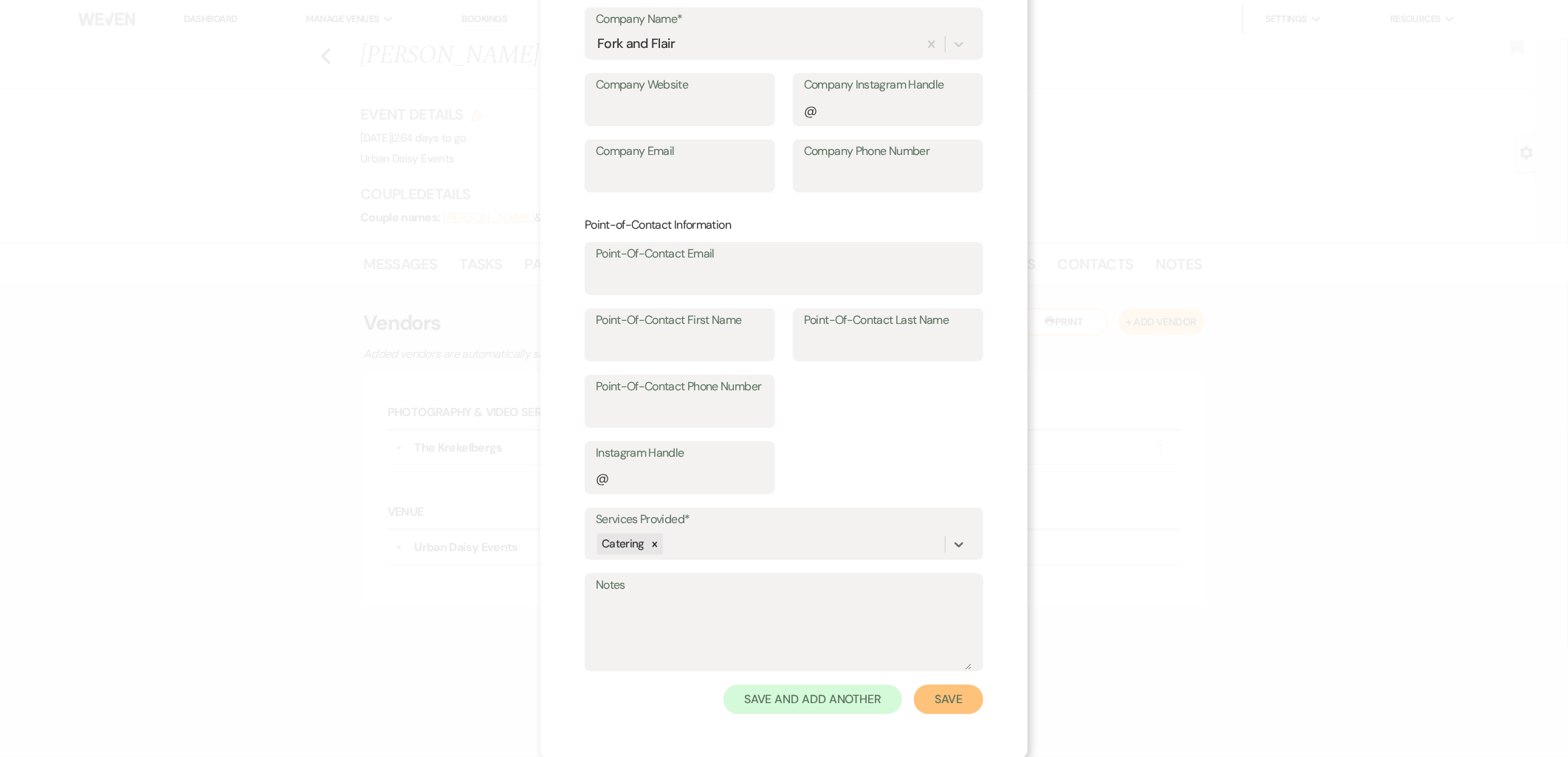
click at [947, 694] on button "Save" at bounding box center [948, 700] width 69 height 29
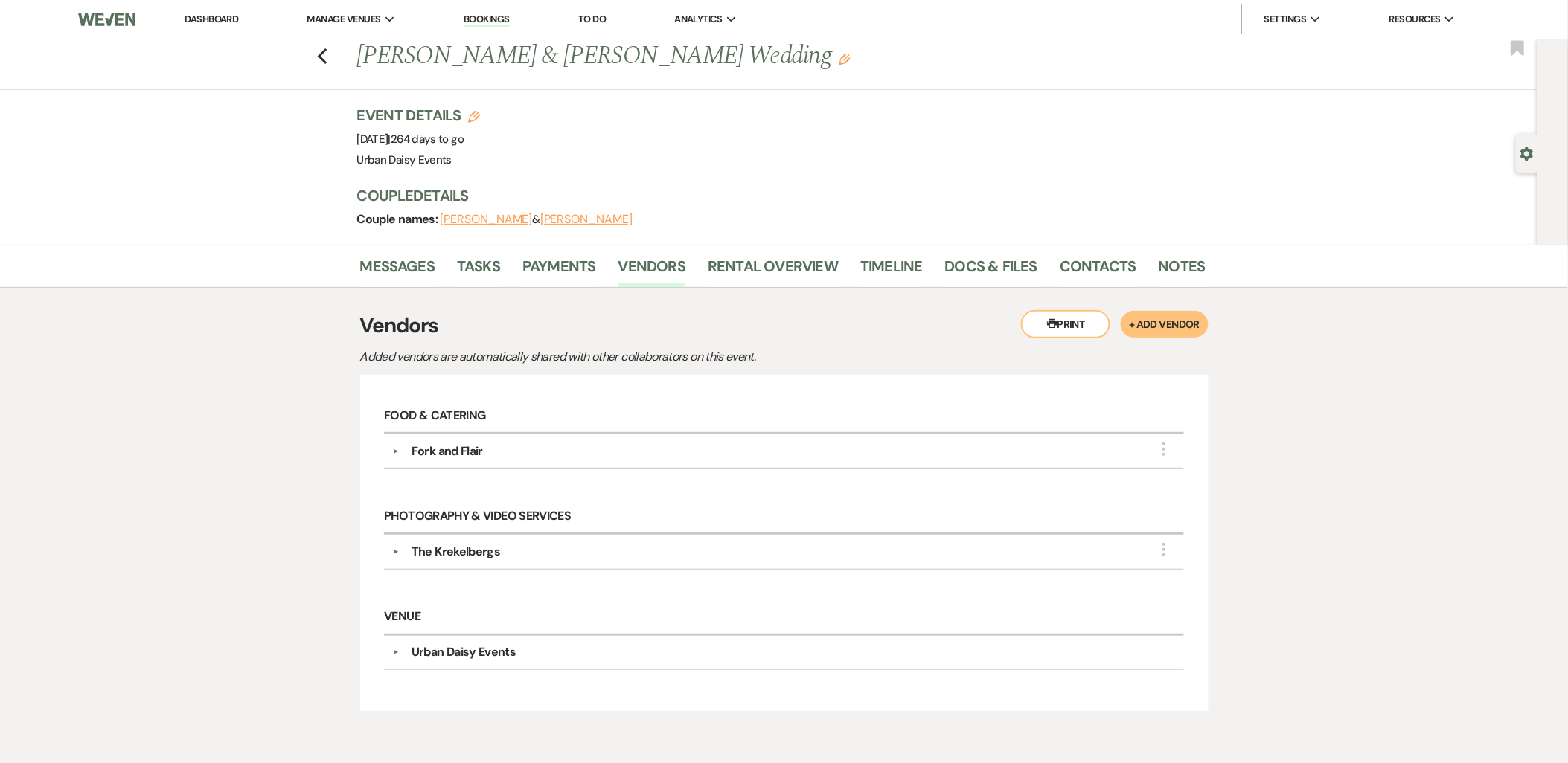
click at [410, 291] on div "Printer Print + Add Vendor Vendors Added vendors are automatically shared with …" at bounding box center [784, 518] width 849 height 460
click at [398, 268] on link "Messages" at bounding box center [398, 270] width 75 height 33
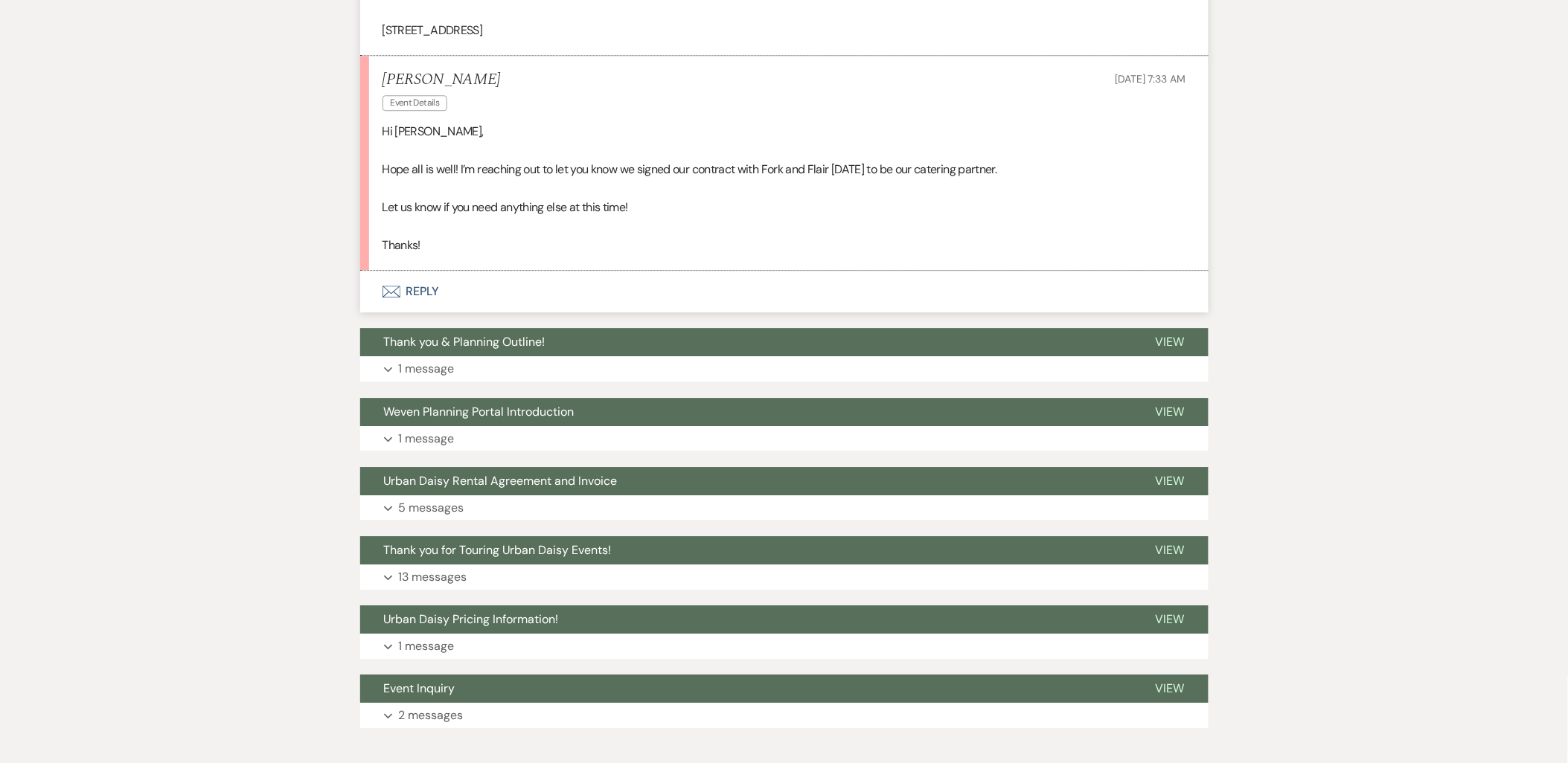
click at [414, 299] on button "Envelope Reply" at bounding box center [784, 291] width 849 height 41
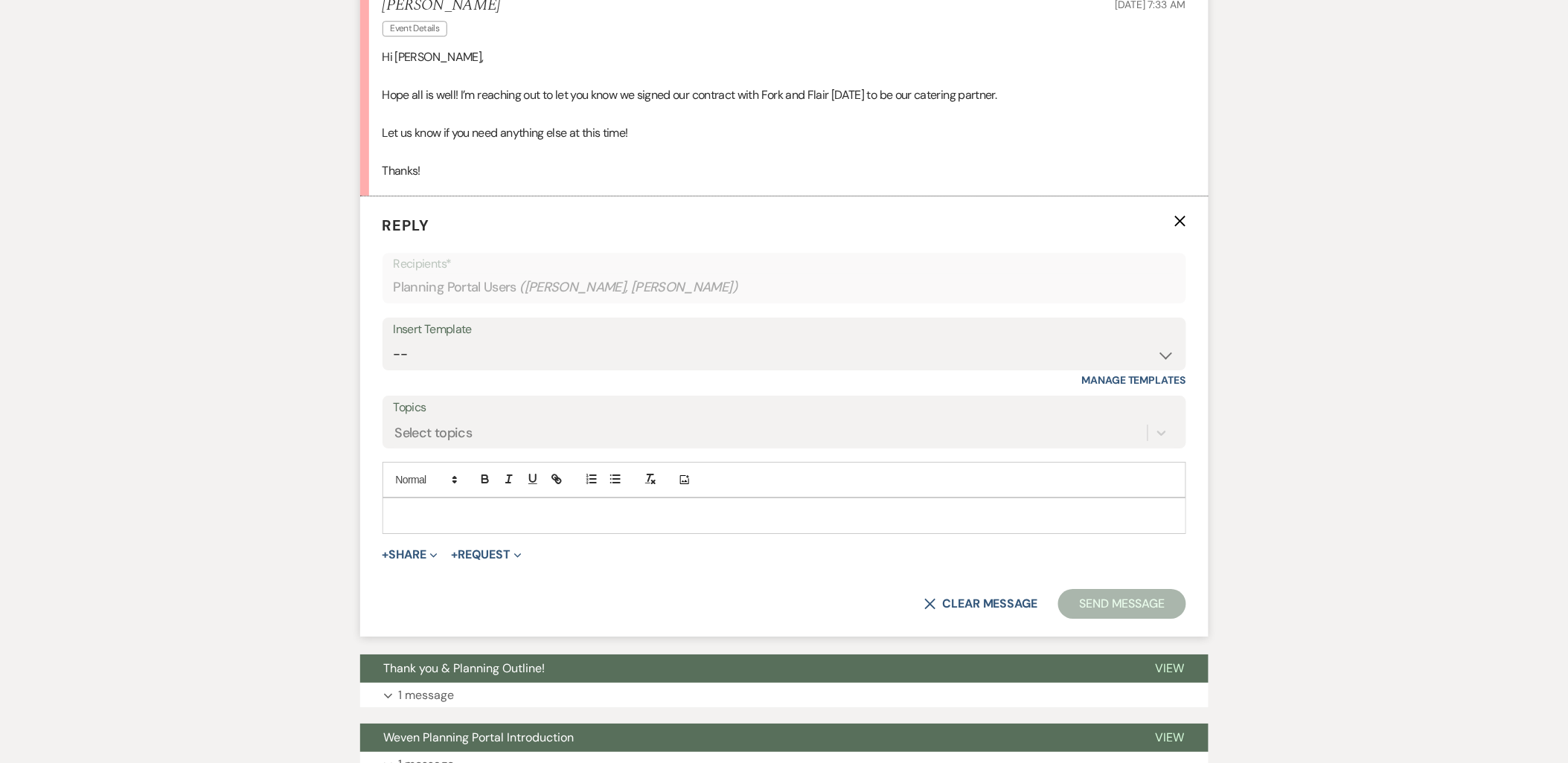
scroll to position [1513, 0]
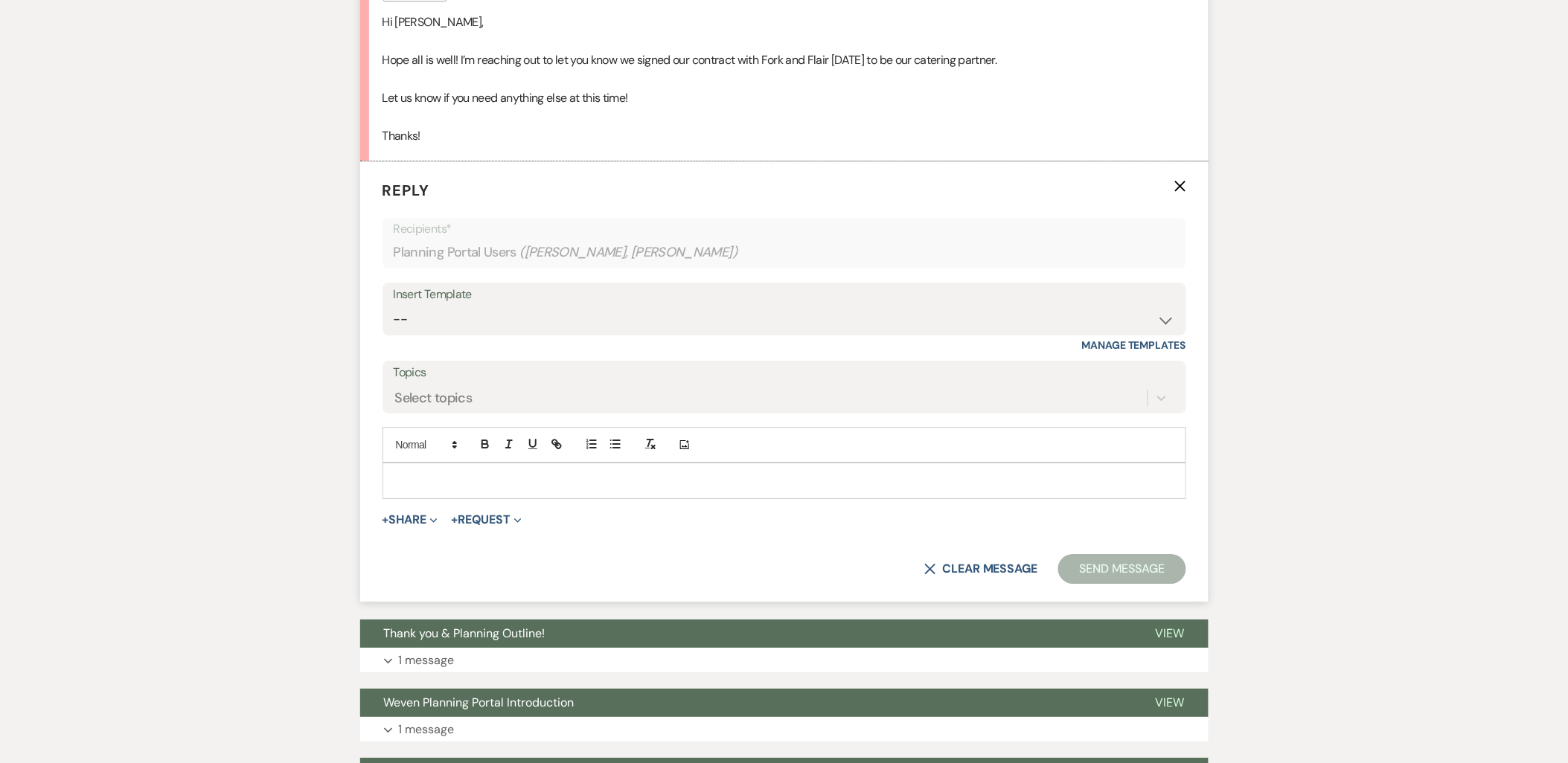
click at [453, 480] on p at bounding box center [784, 480] width 780 height 16
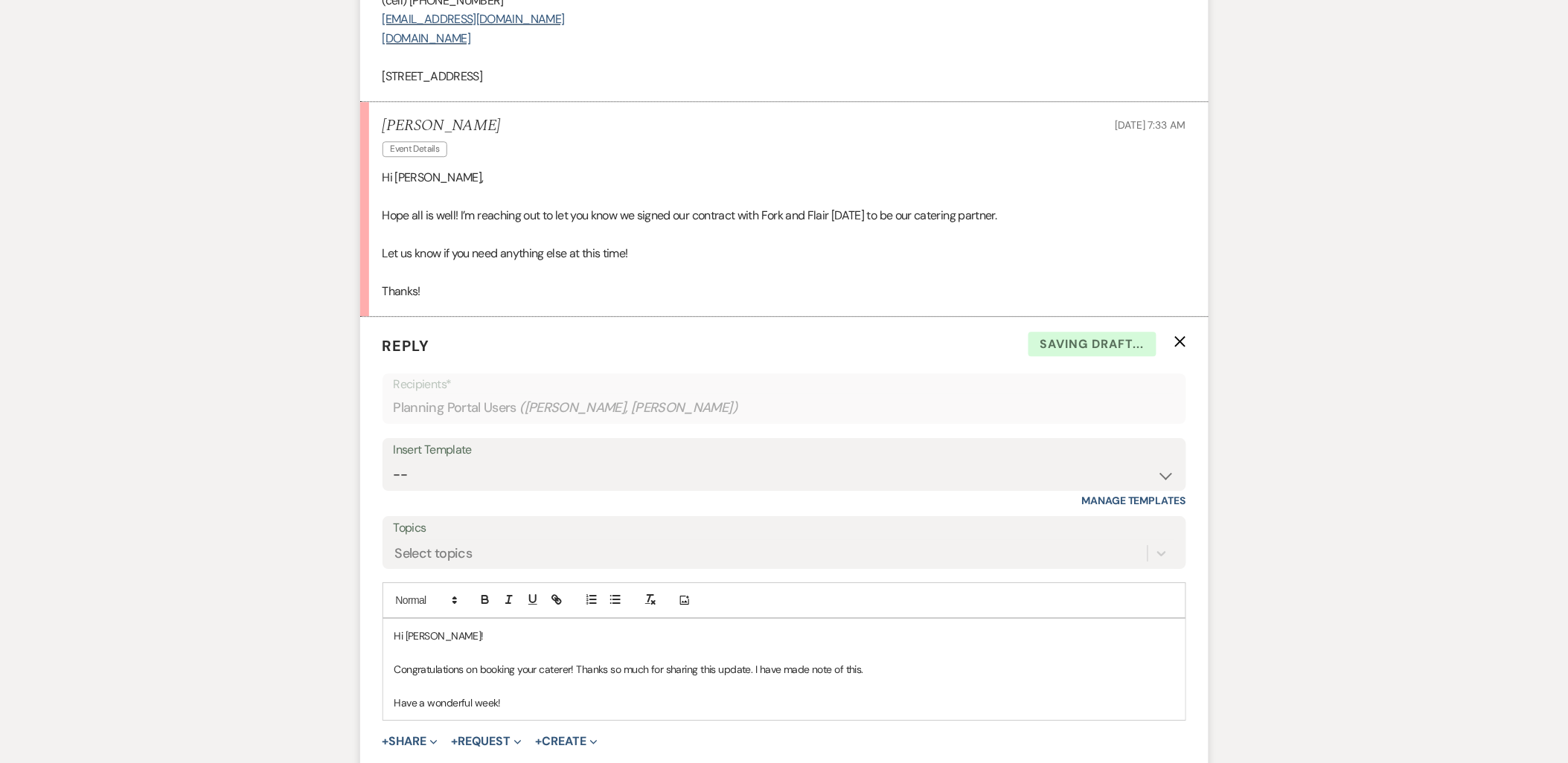
scroll to position [1184, 0]
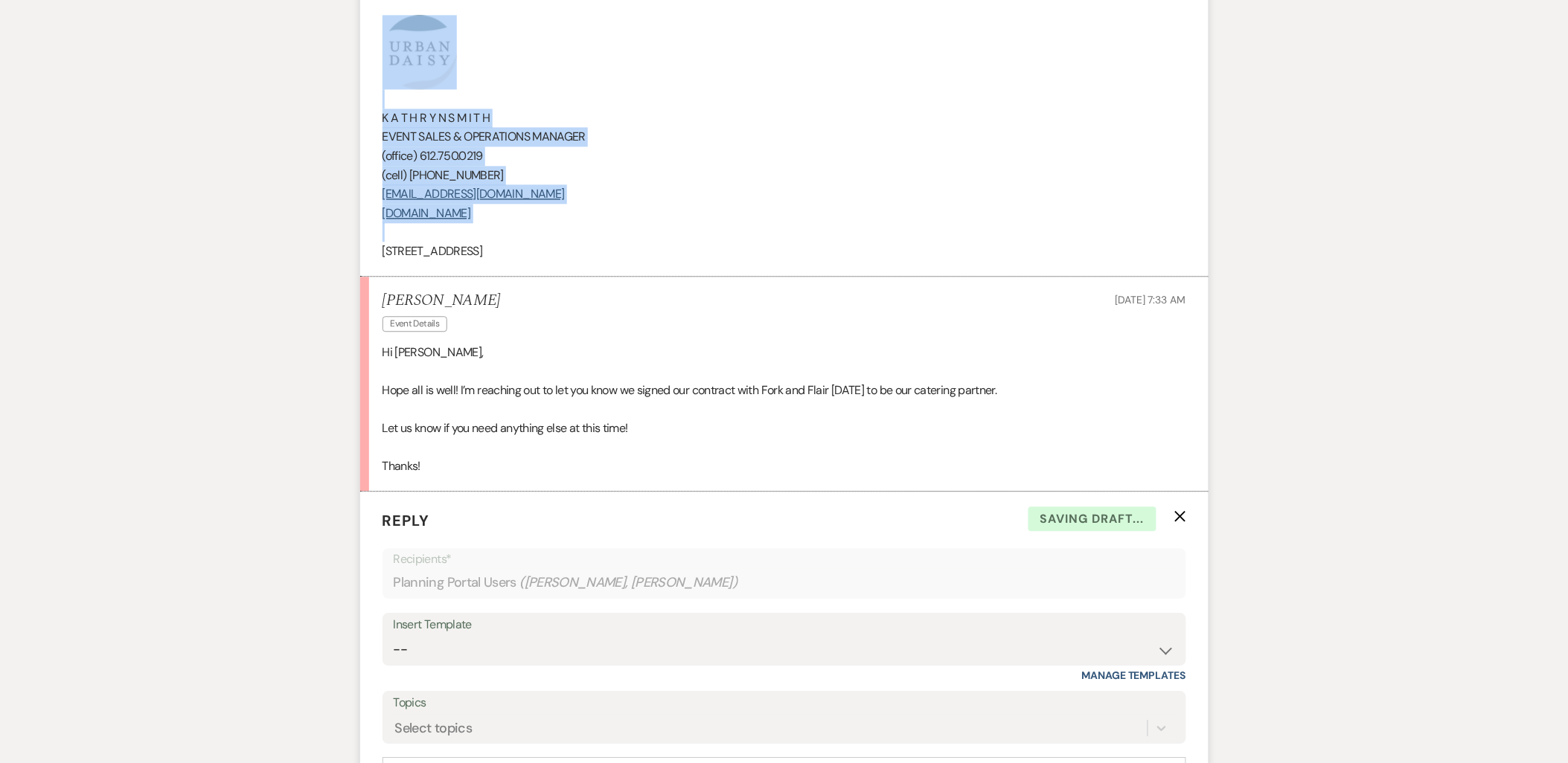
drag, startPoint x: 626, startPoint y: 240, endPoint x: 368, endPoint y: 27, distance: 334.6
click at [368, 27] on li "Kathryn Beckett to: Planning Portal Users Expand Info Aug 11, 2025, 11:14 AM We…" at bounding box center [784, 81] width 849 height 391
copy div "K A T H R Y N S M I T H EVENT SALES & OPERATIONS MANAGER (office) 612.750.0219 …"
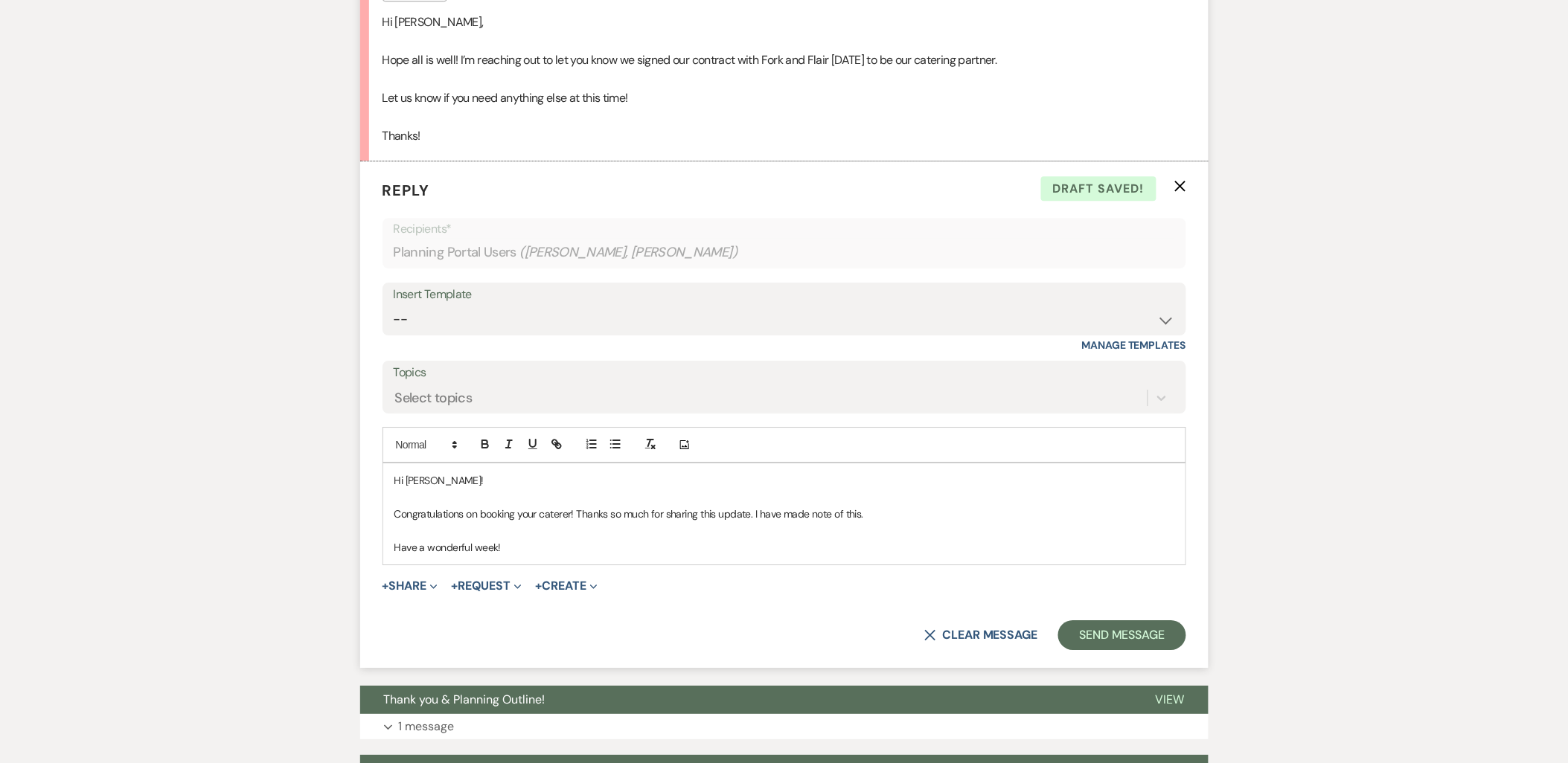
click at [601, 546] on p "Have a wonderful week!" at bounding box center [784, 547] width 780 height 16
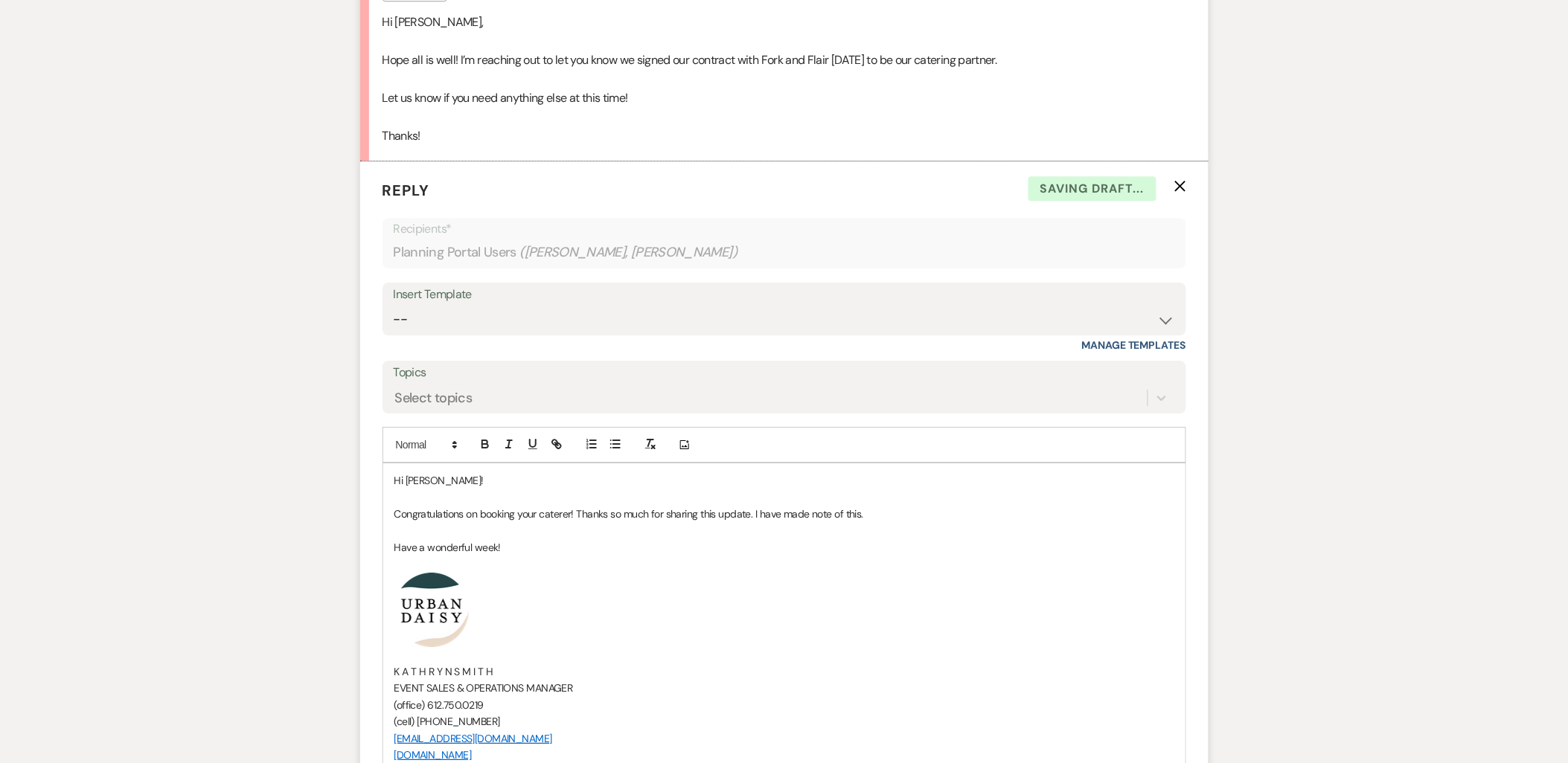
scroll to position [1761, 0]
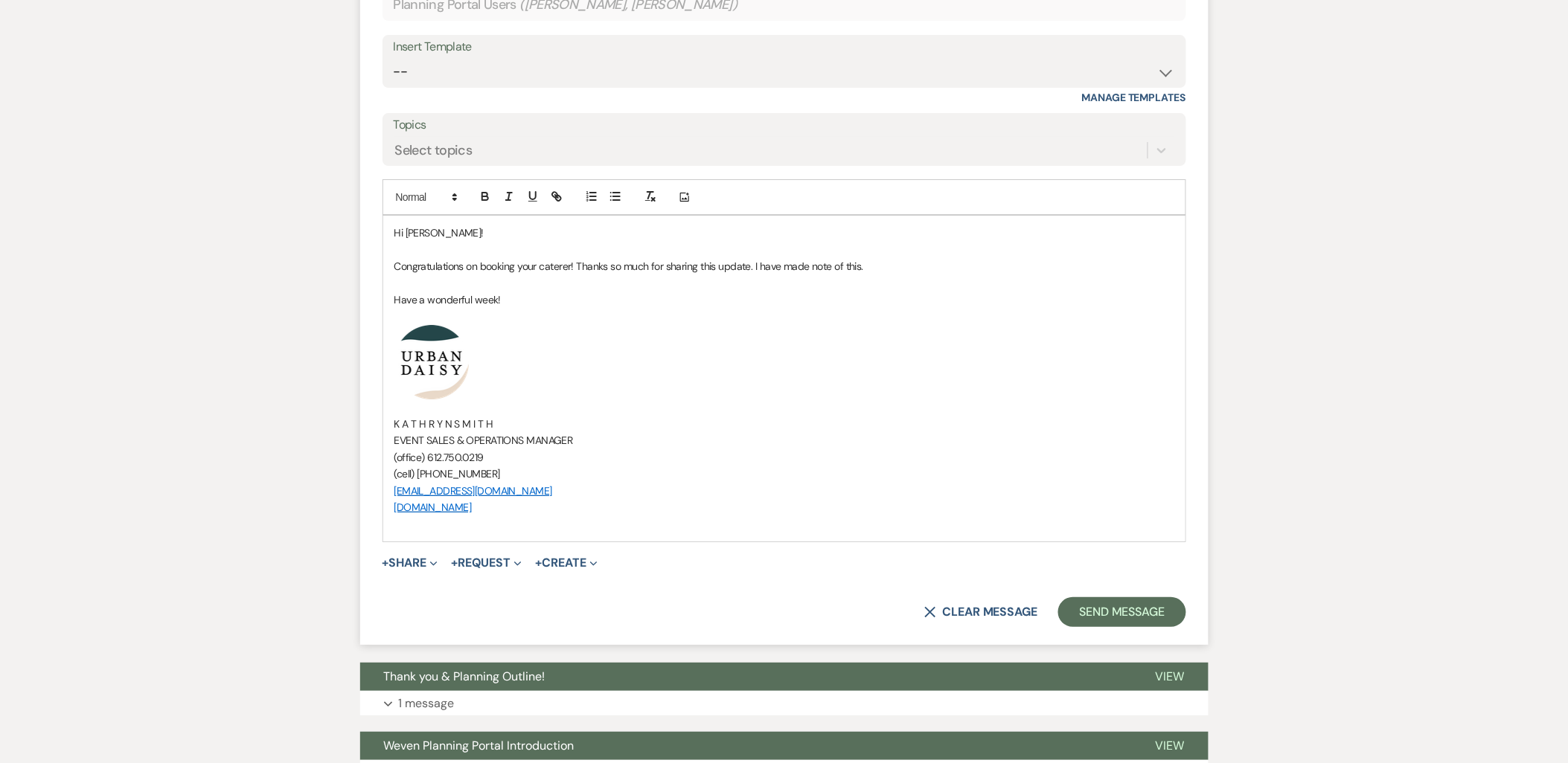
click at [1107, 596] on form "Reply X Saving draft... Recipients* Planning Portal Users ( Marissa Gilbertson,…" at bounding box center [784, 279] width 849 height 731
click at [1104, 607] on button "Send Message" at bounding box center [1121, 612] width 127 height 30
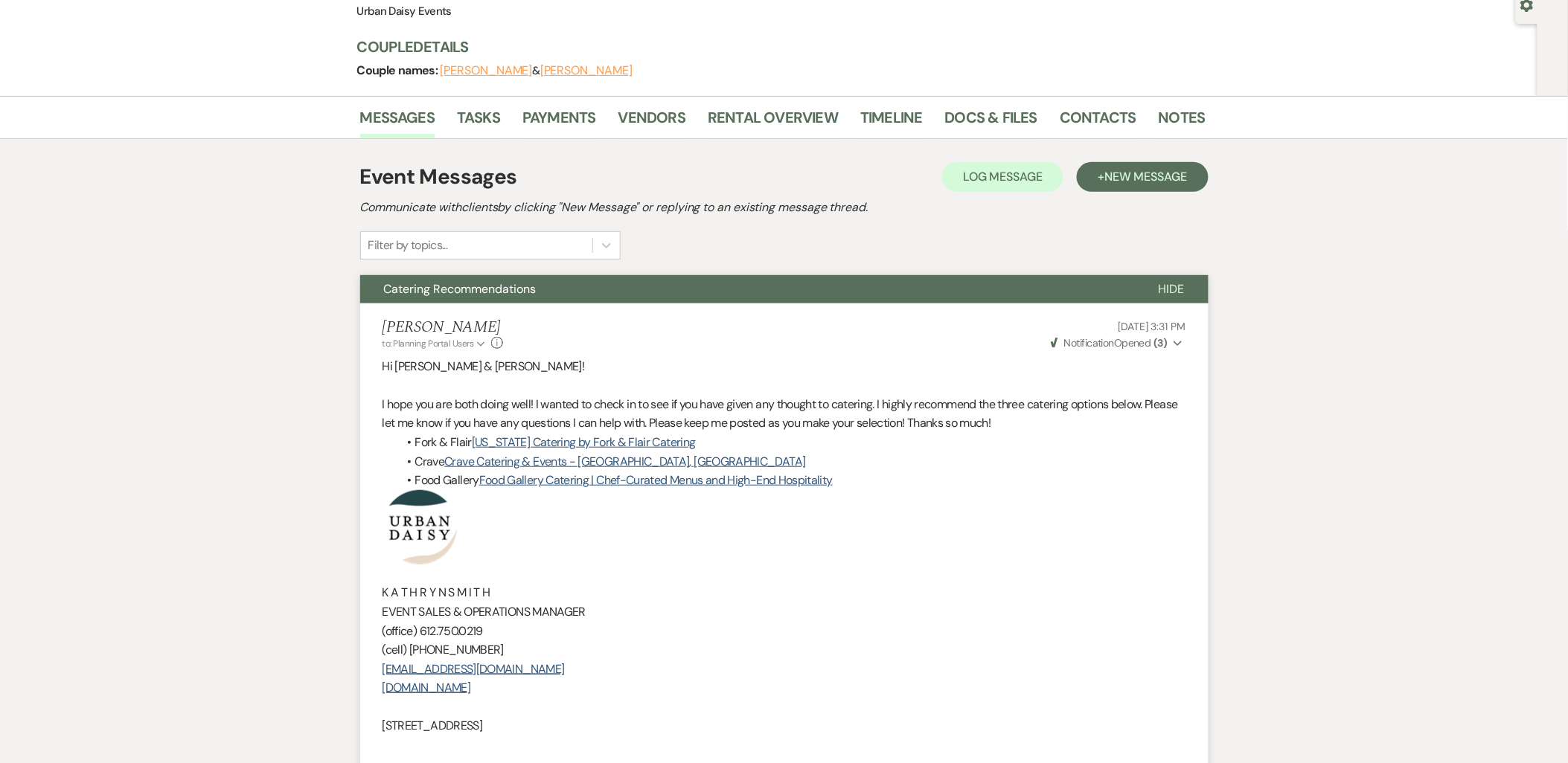
scroll to position [0, 0]
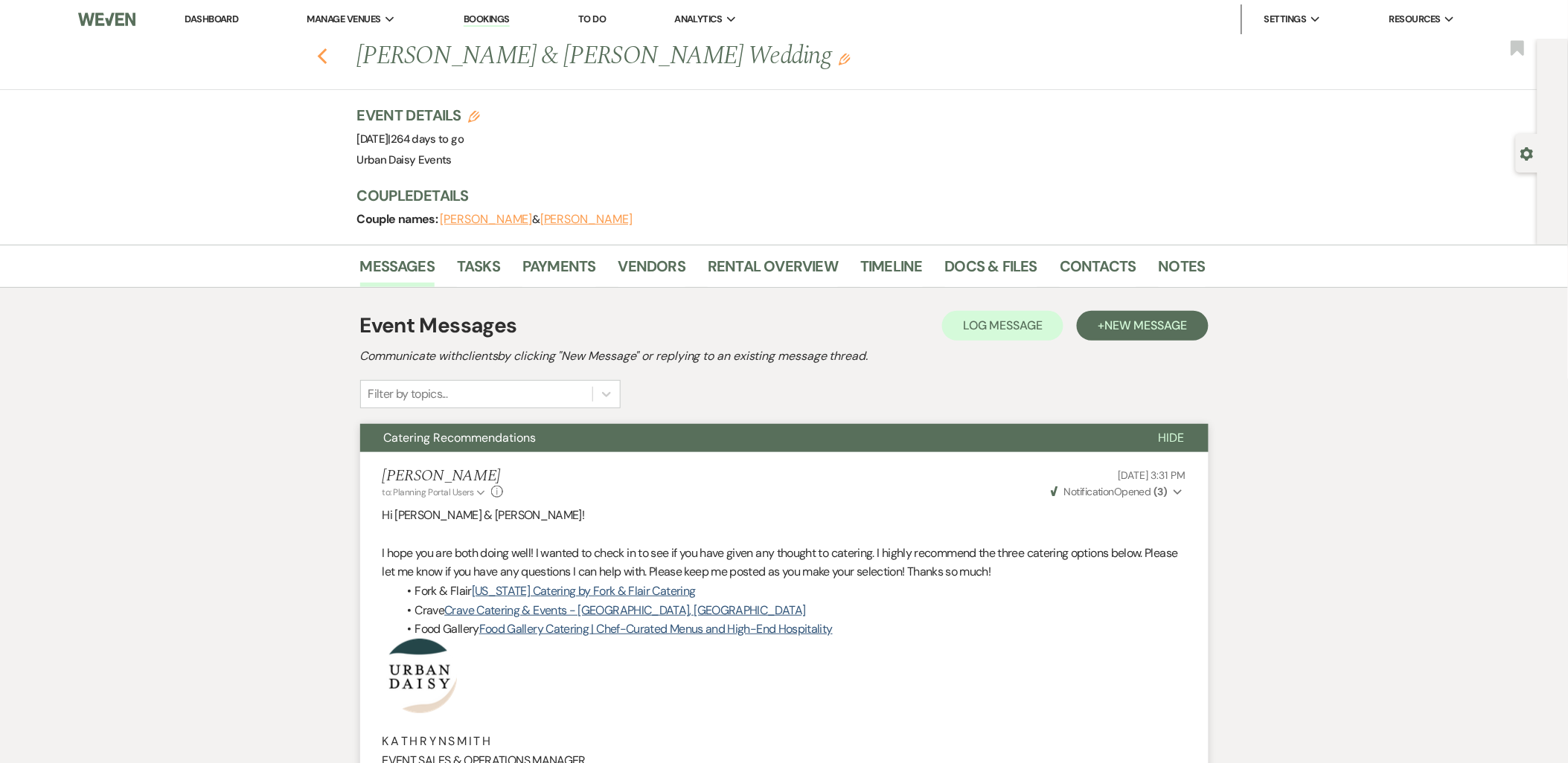
click at [328, 58] on icon "Previous" at bounding box center [322, 56] width 11 height 18
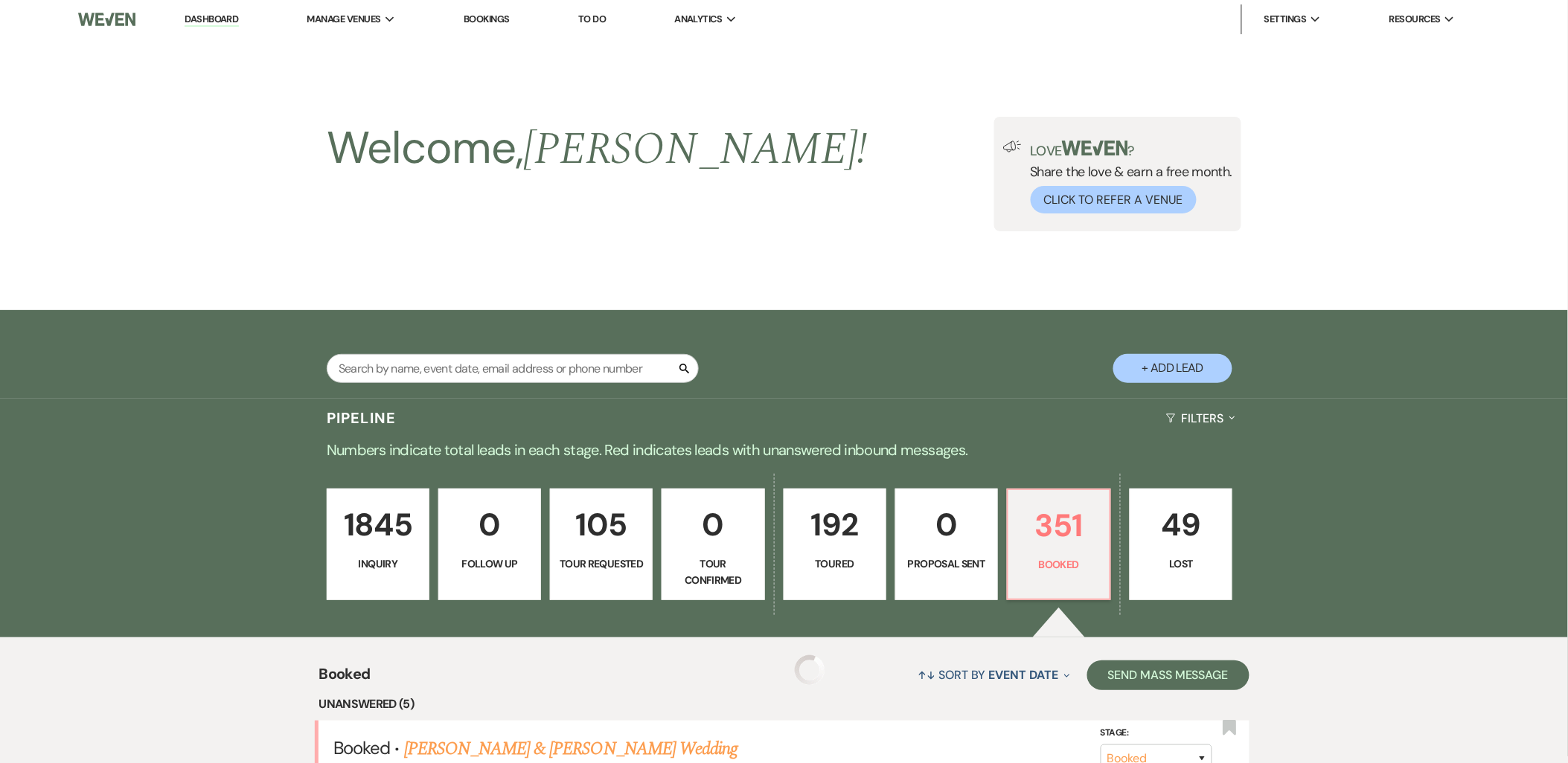
scroll to position [496, 0]
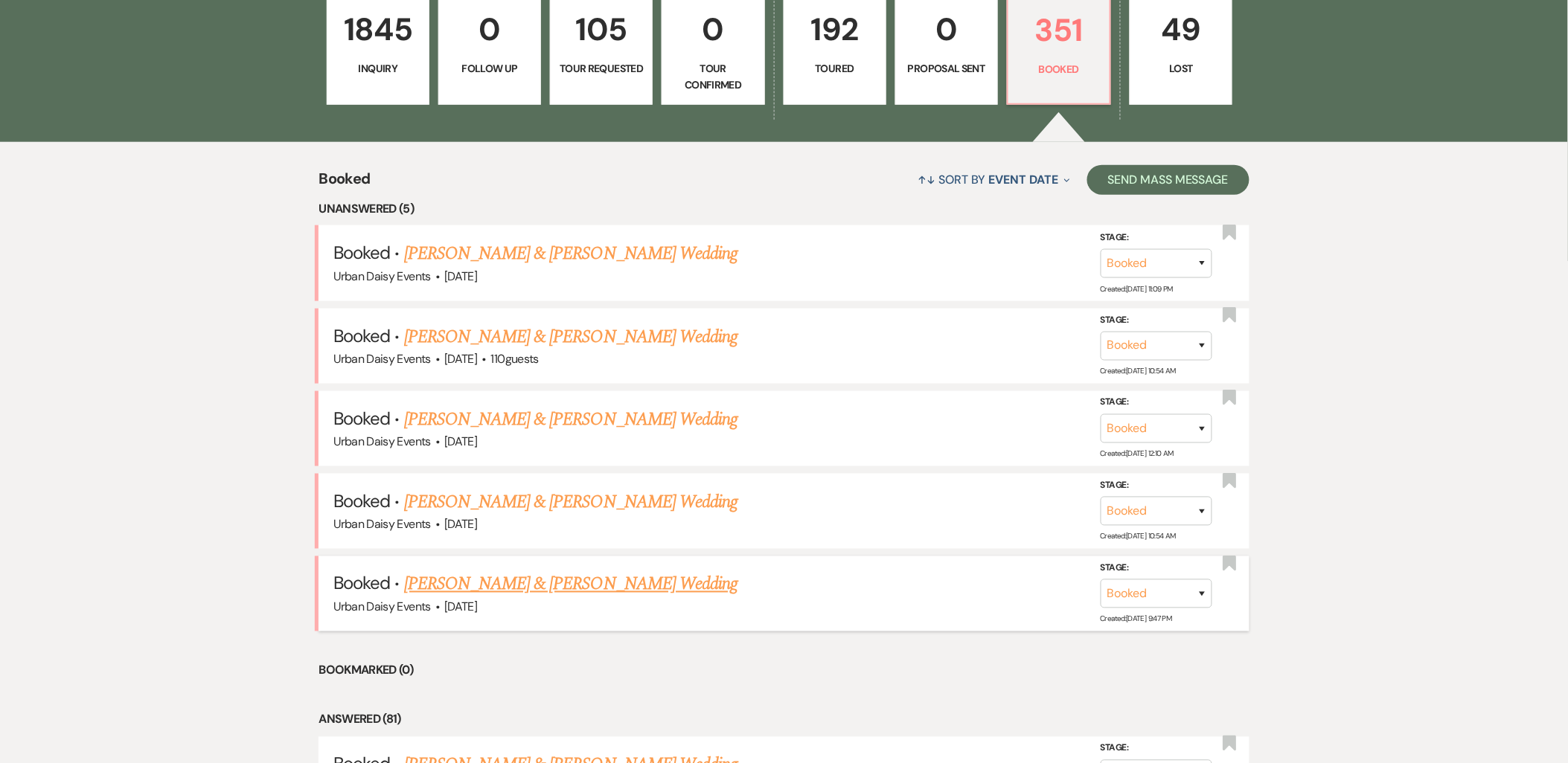
click at [631, 578] on link "Alexis Pham & Nathaniel Ross's Wedding" at bounding box center [571, 585] width 333 height 27
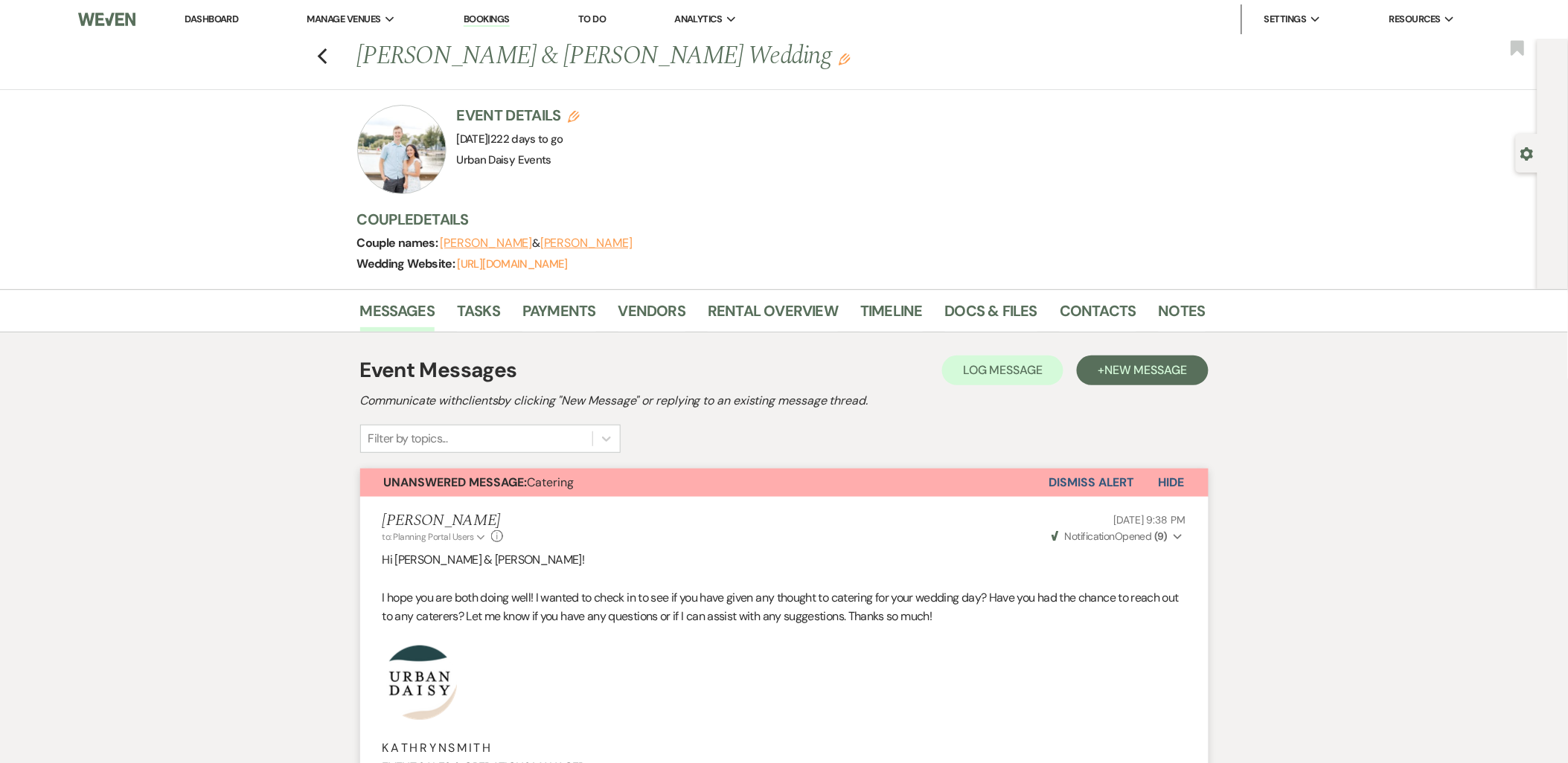
scroll to position [331, 0]
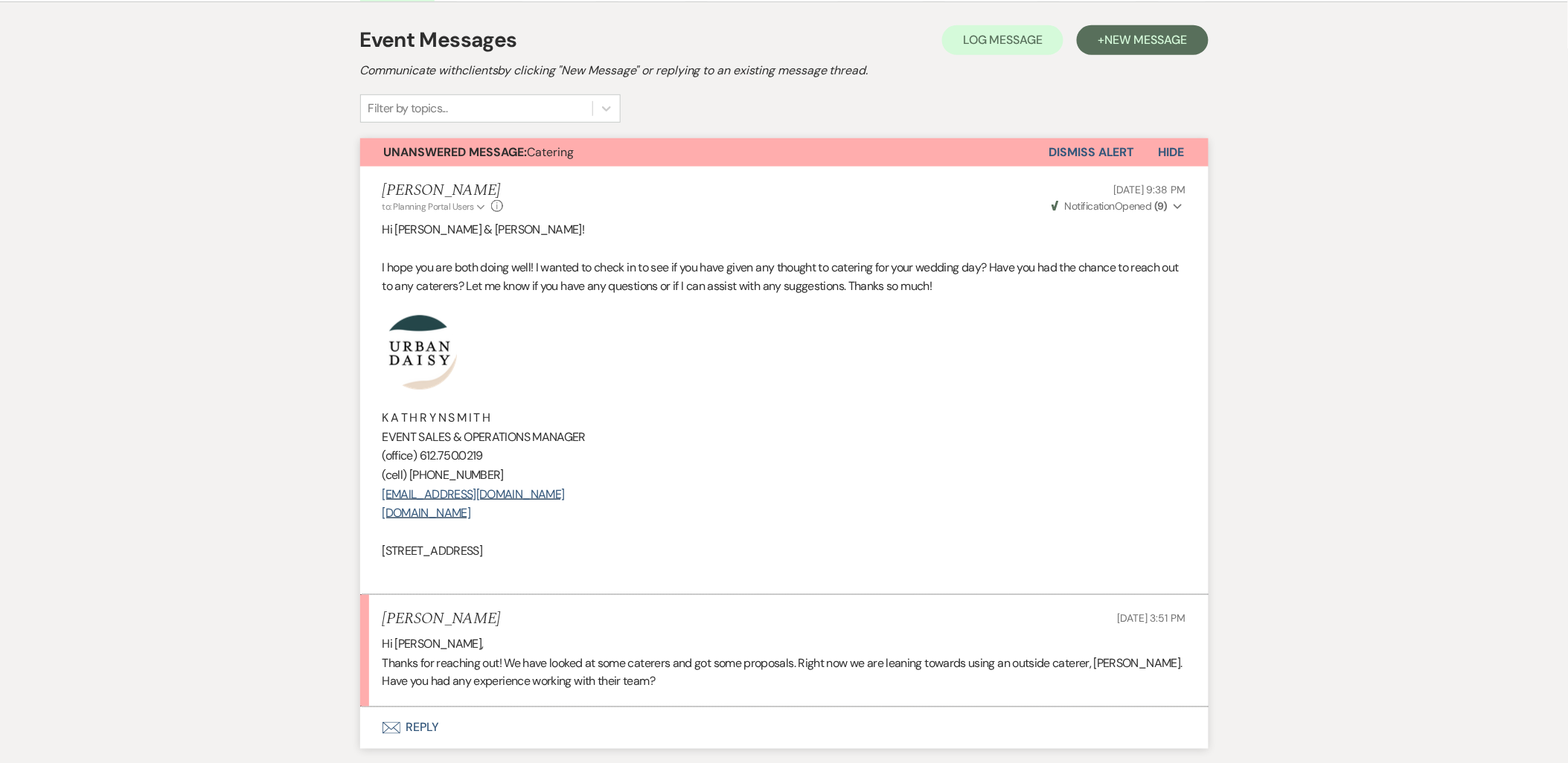
drag, startPoint x: 407, startPoint y: 737, endPoint x: 429, endPoint y: 693, distance: 49.2
click at [422, 702] on div "Unanswered Message: Catering Dismiss Alert Hide Kathryn Beckett to: Planning Po…" at bounding box center [784, 443] width 849 height 611
click at [413, 725] on button "Envelope Reply" at bounding box center [784, 728] width 849 height 41
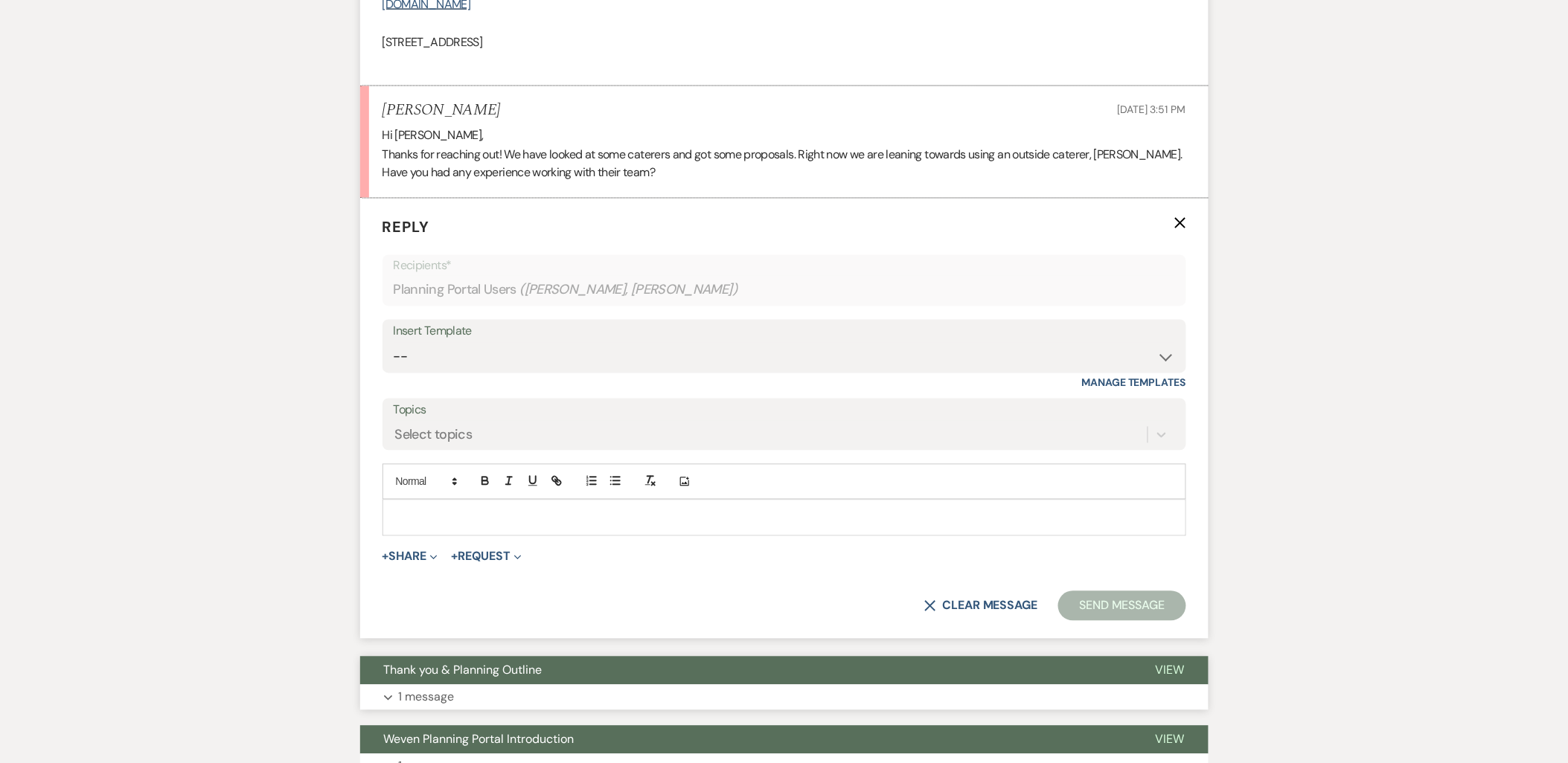
scroll to position [876, 0]
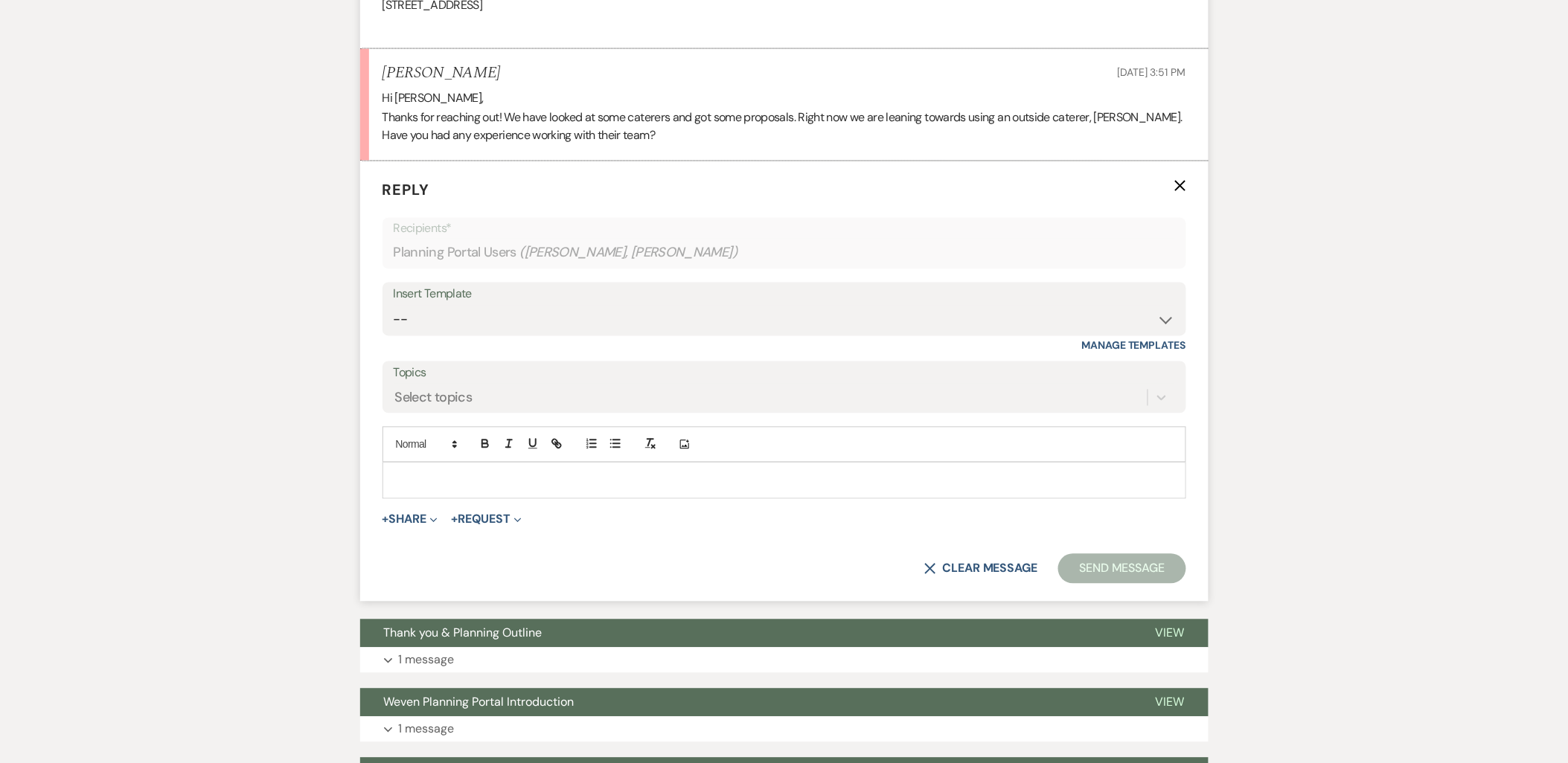
click at [410, 493] on div at bounding box center [784, 481] width 802 height 34
click at [433, 484] on p "Hi Aleix" at bounding box center [784, 480] width 780 height 16
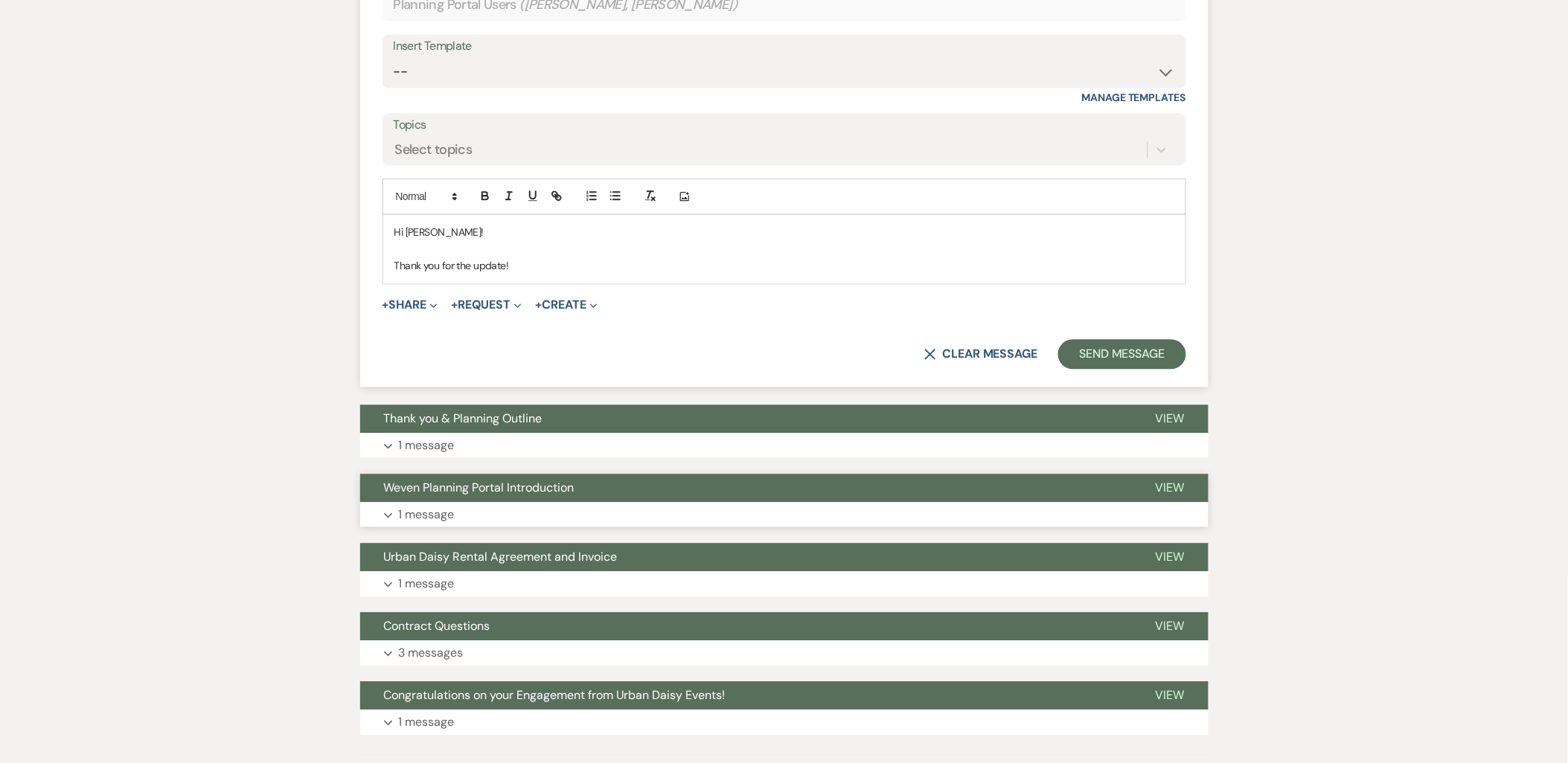
click at [443, 501] on button "Weven Planning Portal Introduction" at bounding box center [746, 488] width 772 height 28
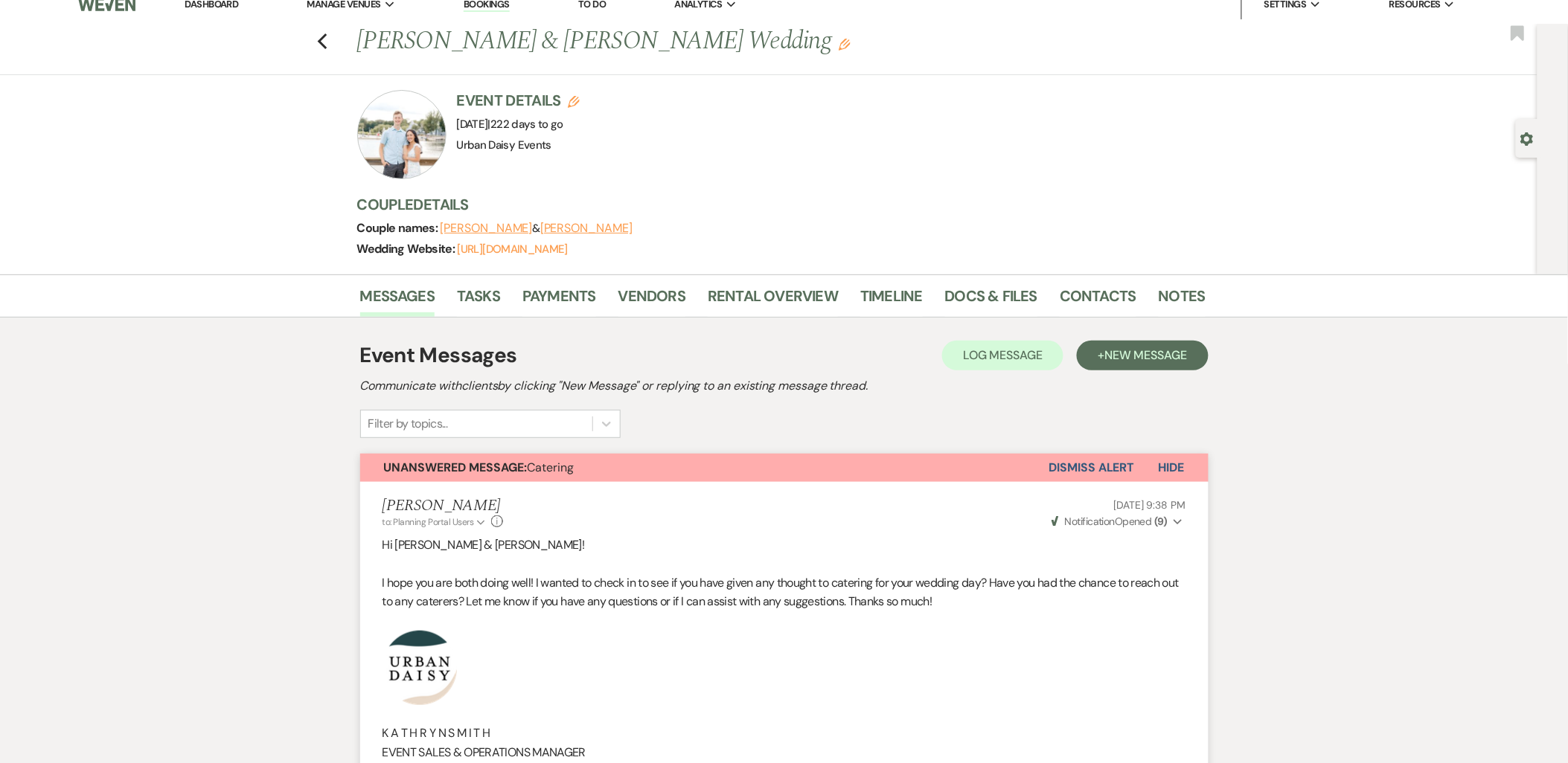
scroll to position [0, 0]
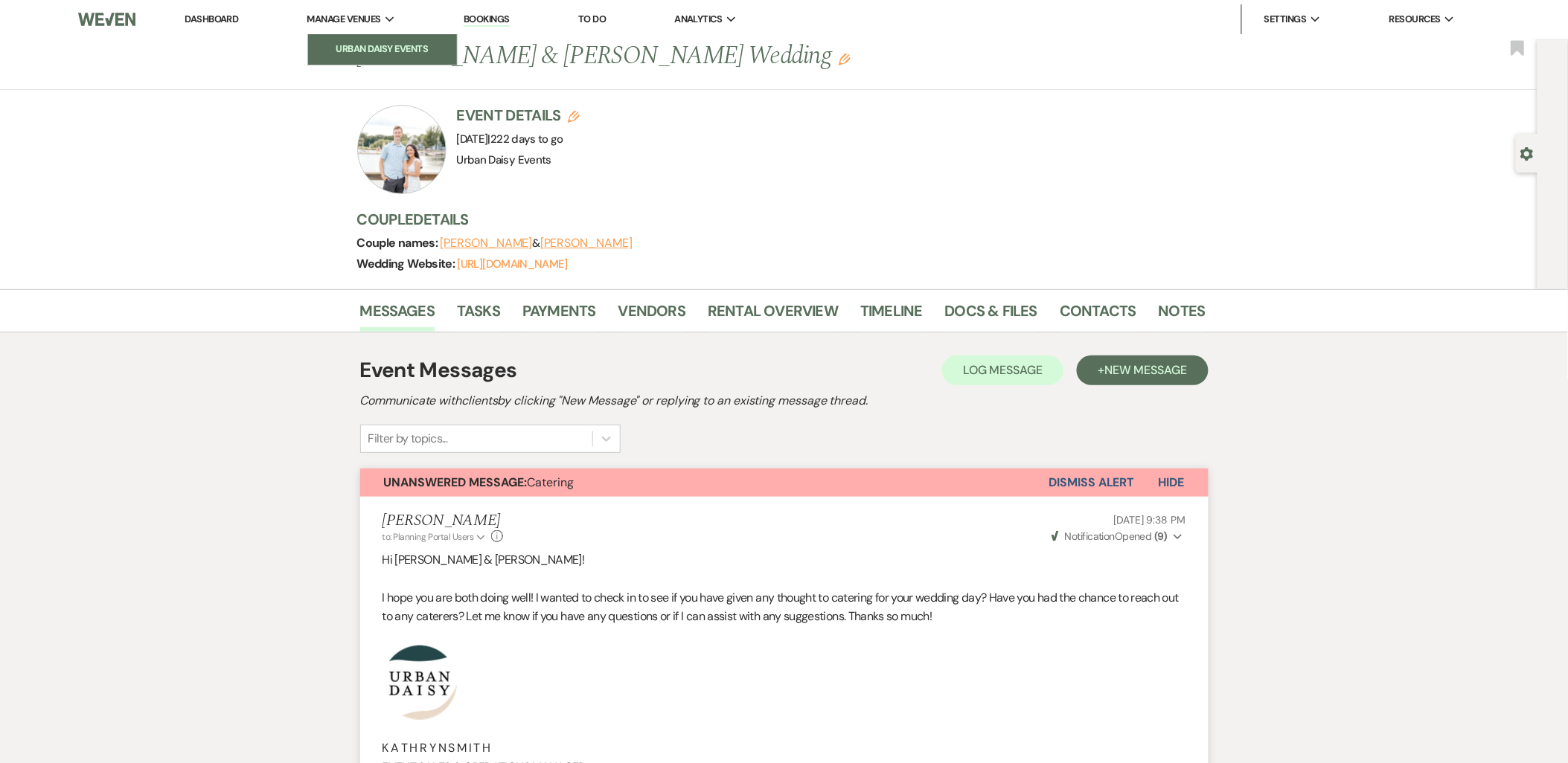
click at [358, 53] on li "Urban Daisy Events" at bounding box center [382, 48] width 134 height 15
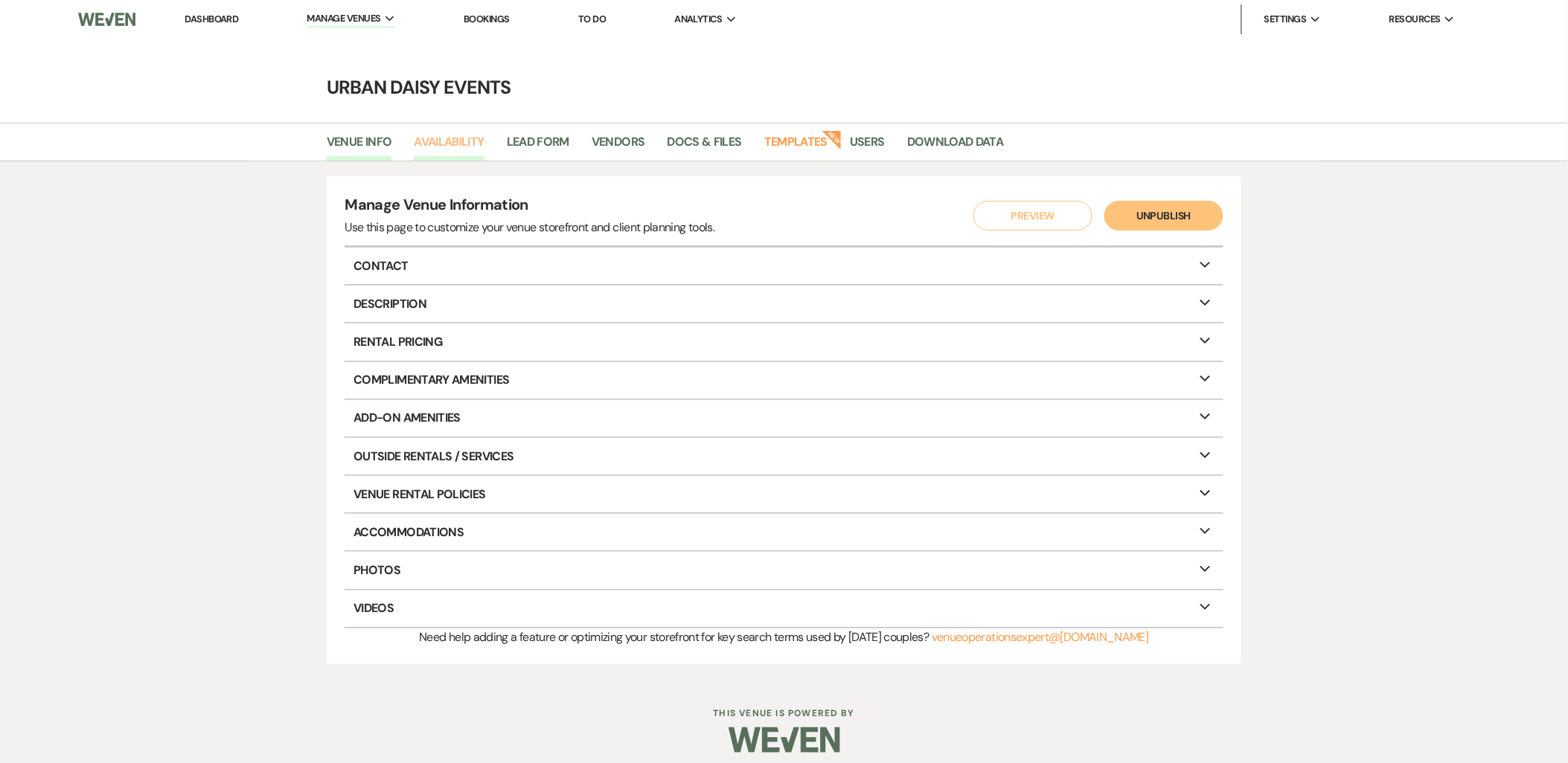
click at [450, 153] on link "Availability" at bounding box center [448, 146] width 70 height 28
select select "2"
select select "2026"
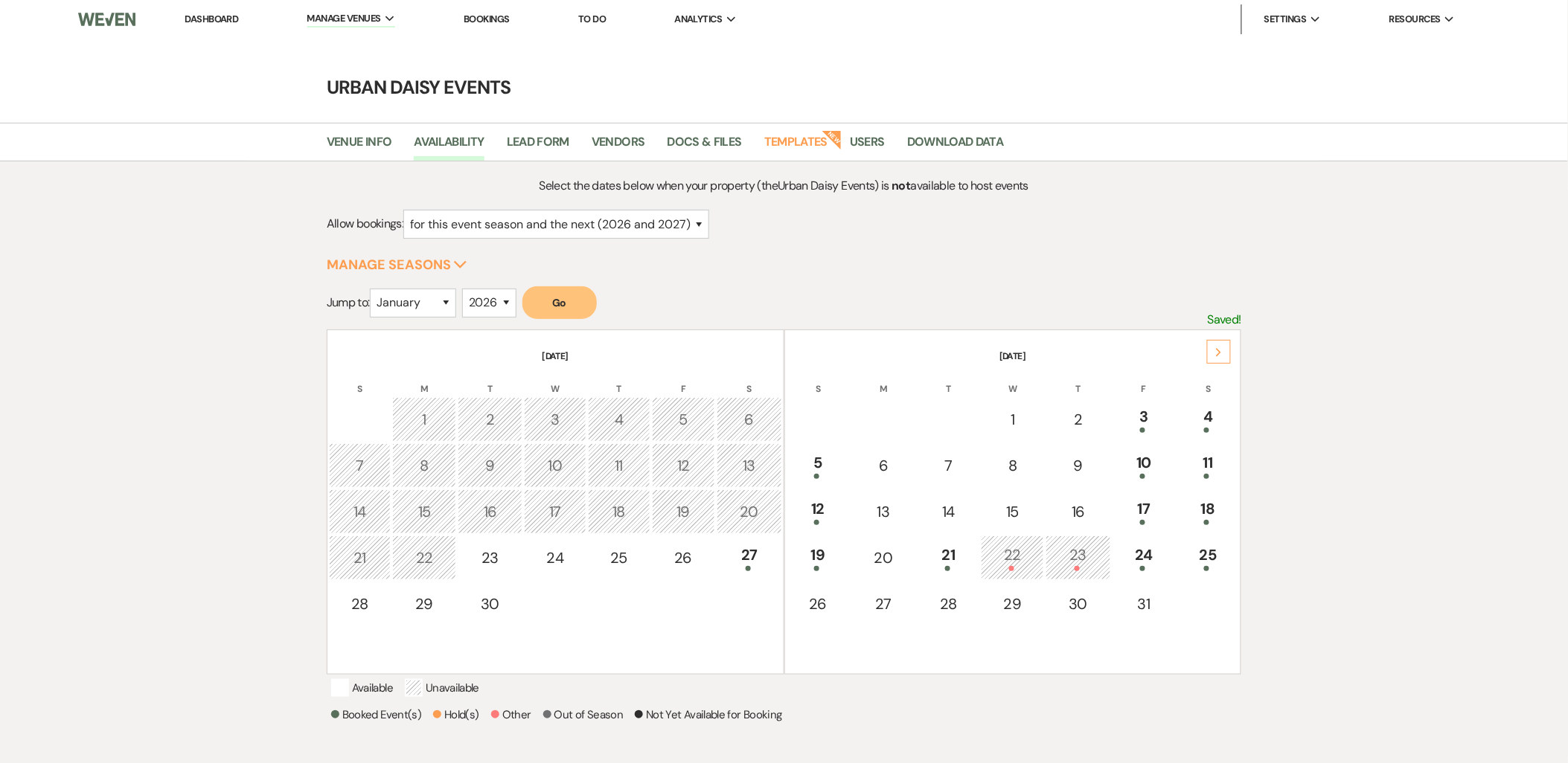
click at [1223, 353] on div "Next" at bounding box center [1218, 352] width 23 height 23
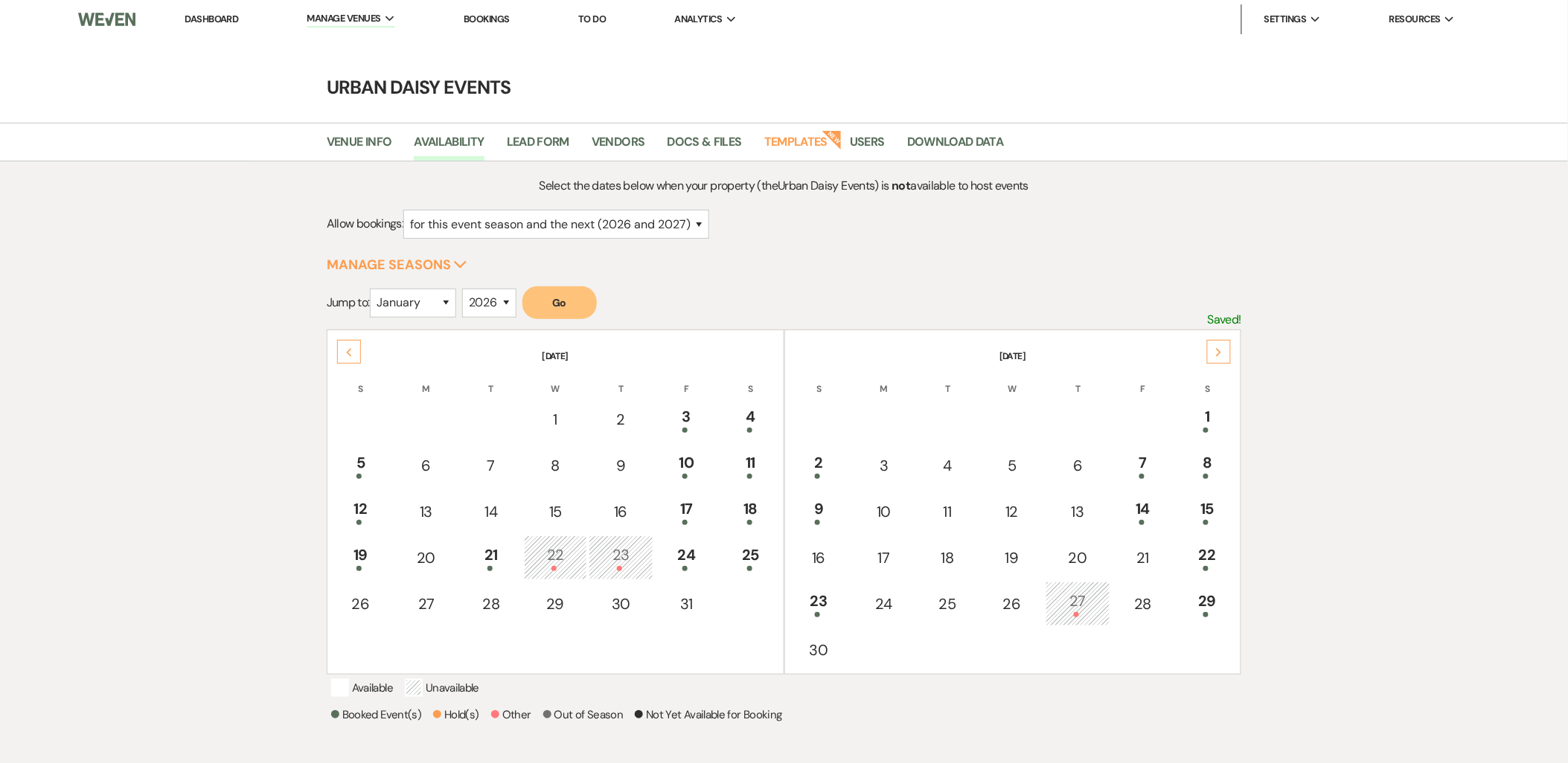
click at [1223, 353] on div "Next" at bounding box center [1218, 352] width 23 height 23
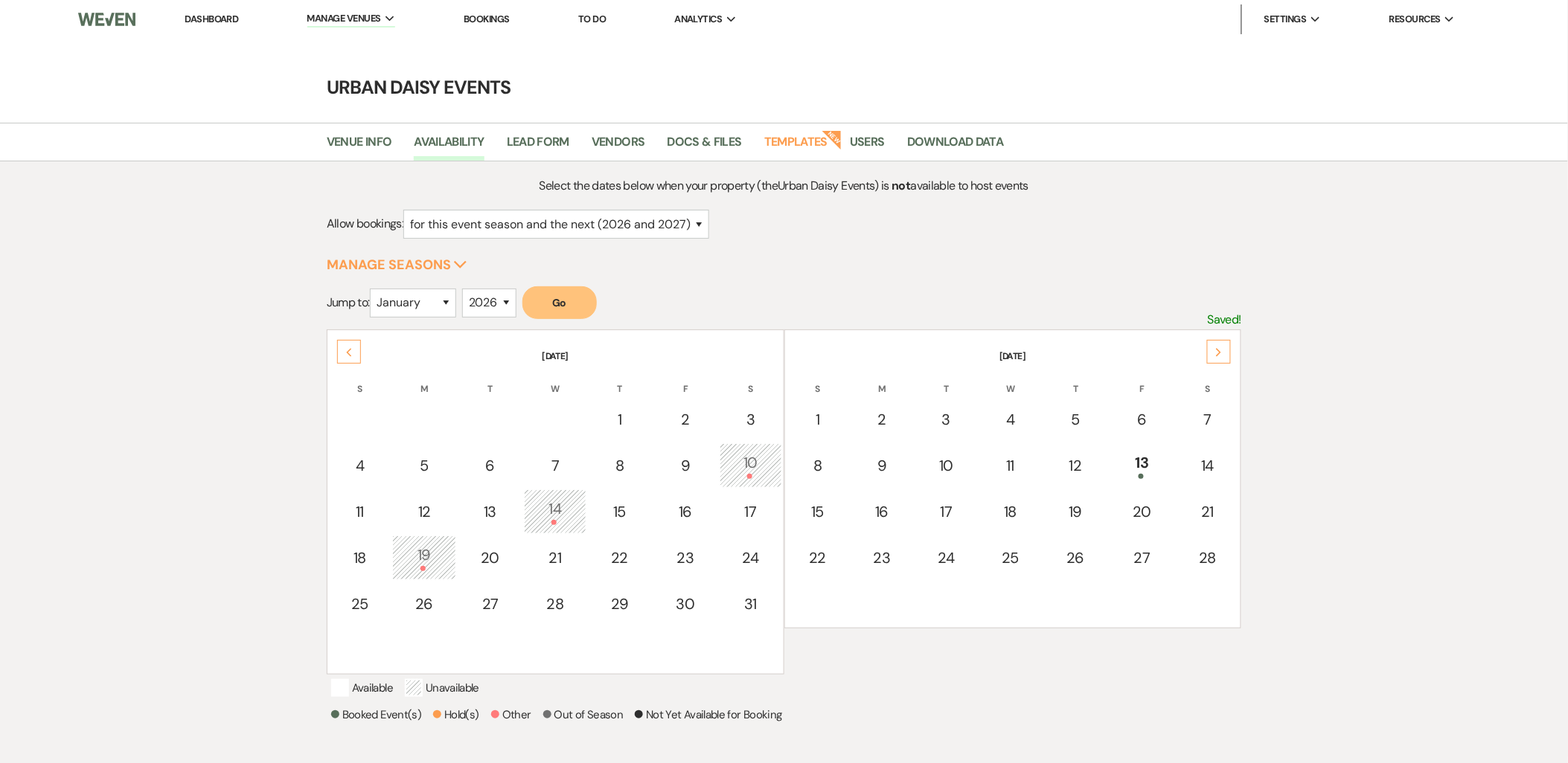
click at [1223, 353] on div "Next" at bounding box center [1218, 352] width 23 height 23
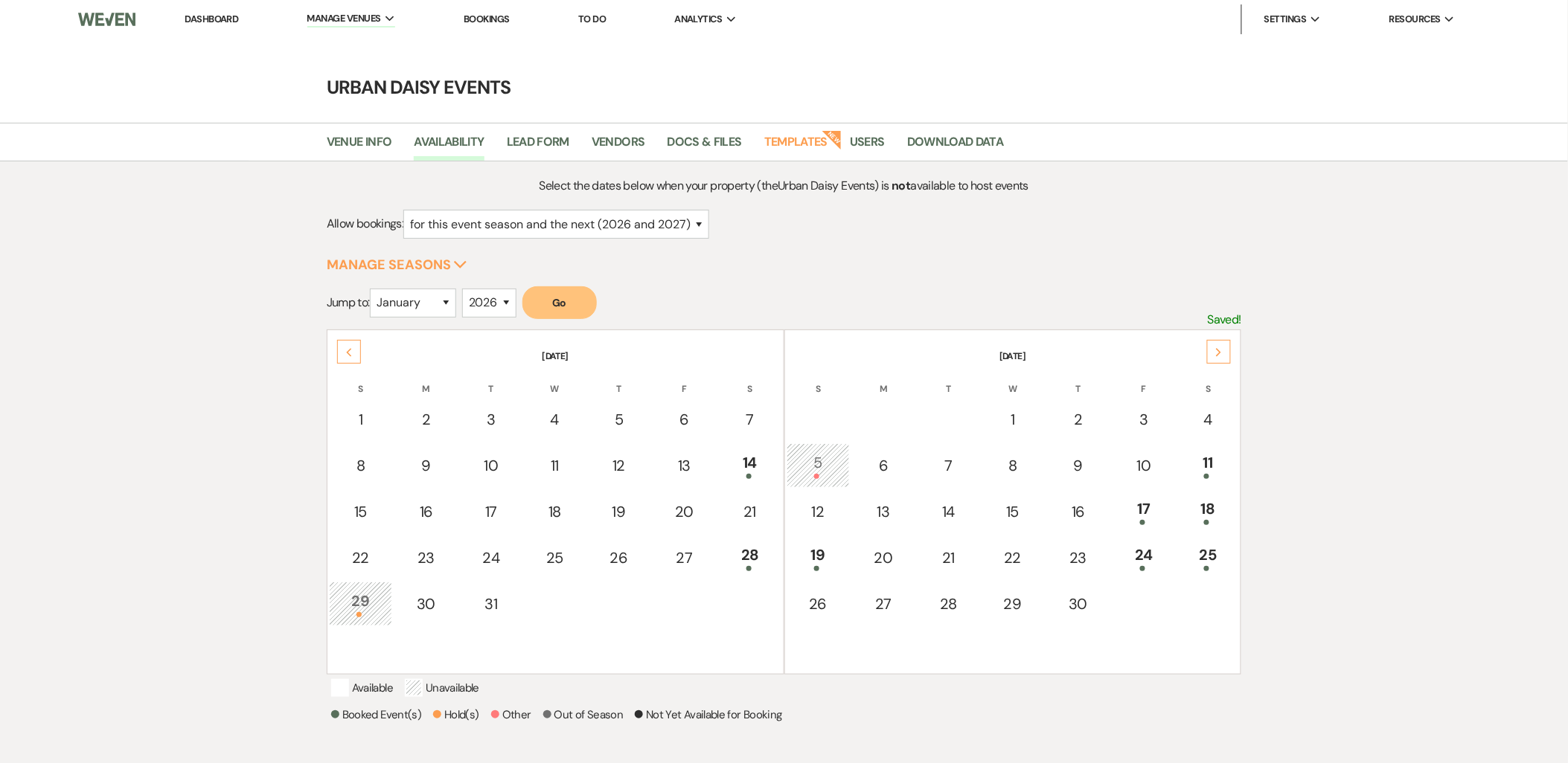
click at [1223, 353] on div "Next" at bounding box center [1218, 352] width 23 height 23
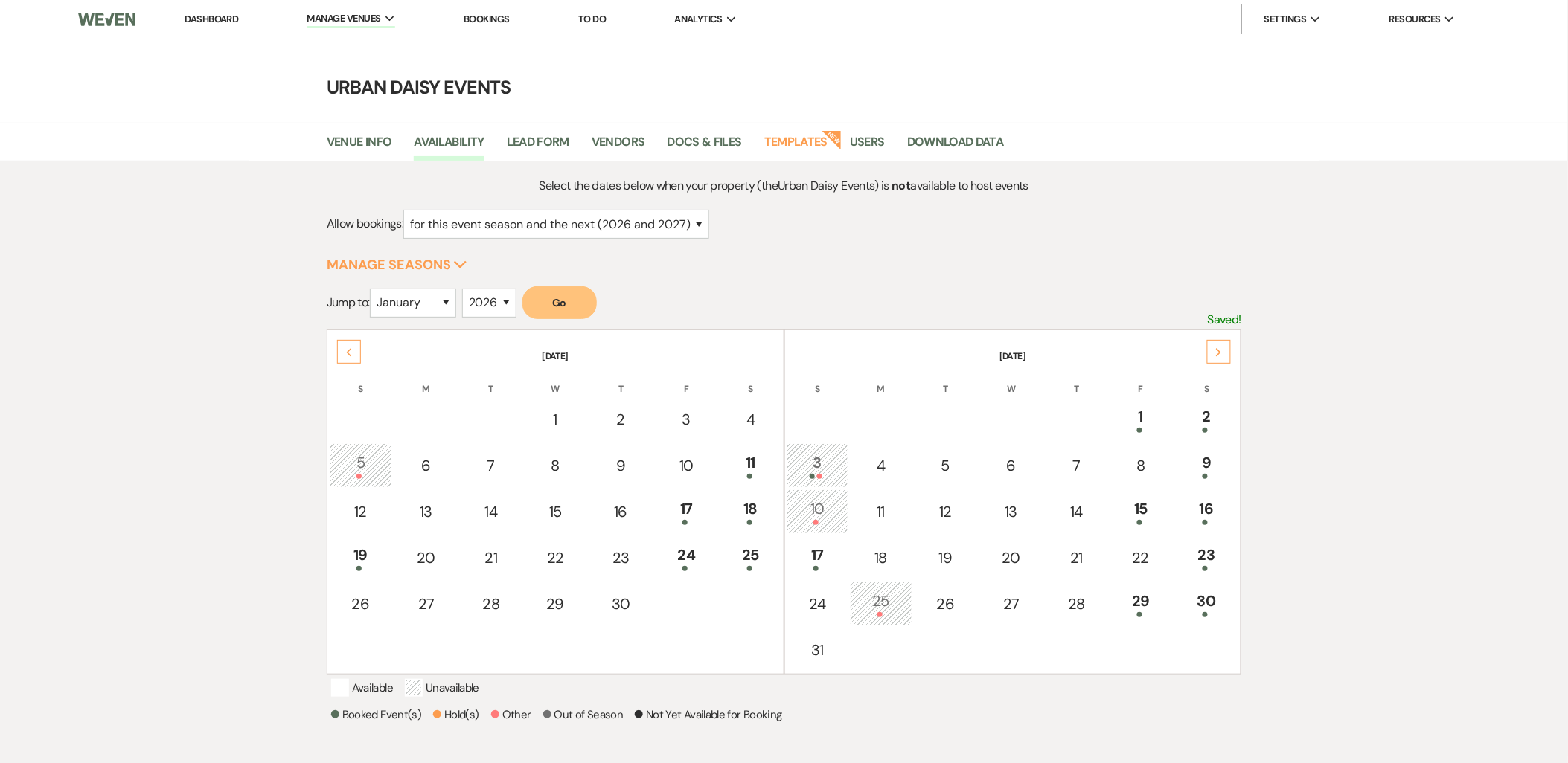
click at [1223, 353] on div "Next" at bounding box center [1218, 352] width 23 height 23
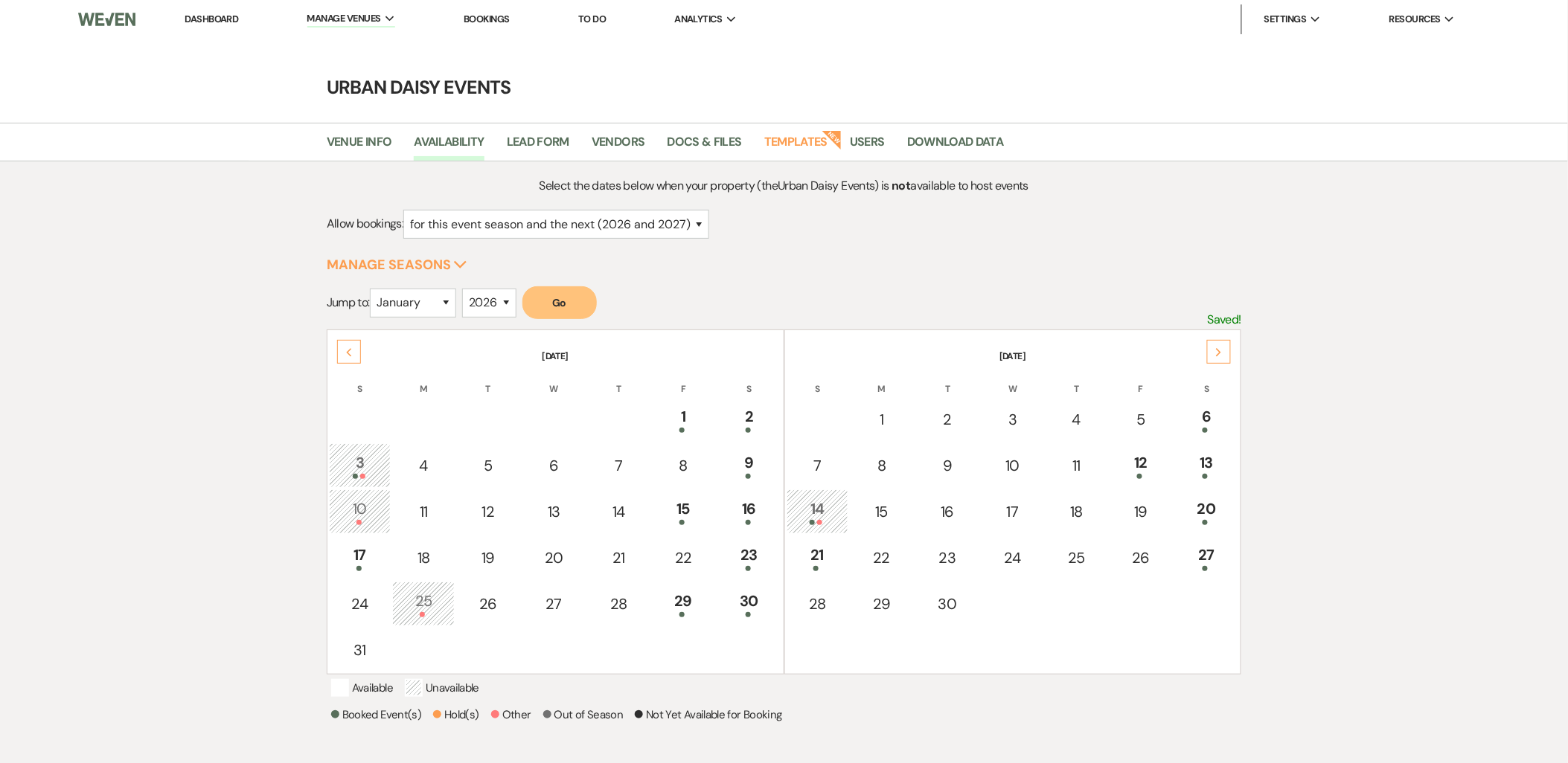
click at [361, 464] on div "3" at bounding box center [360, 465] width 46 height 27
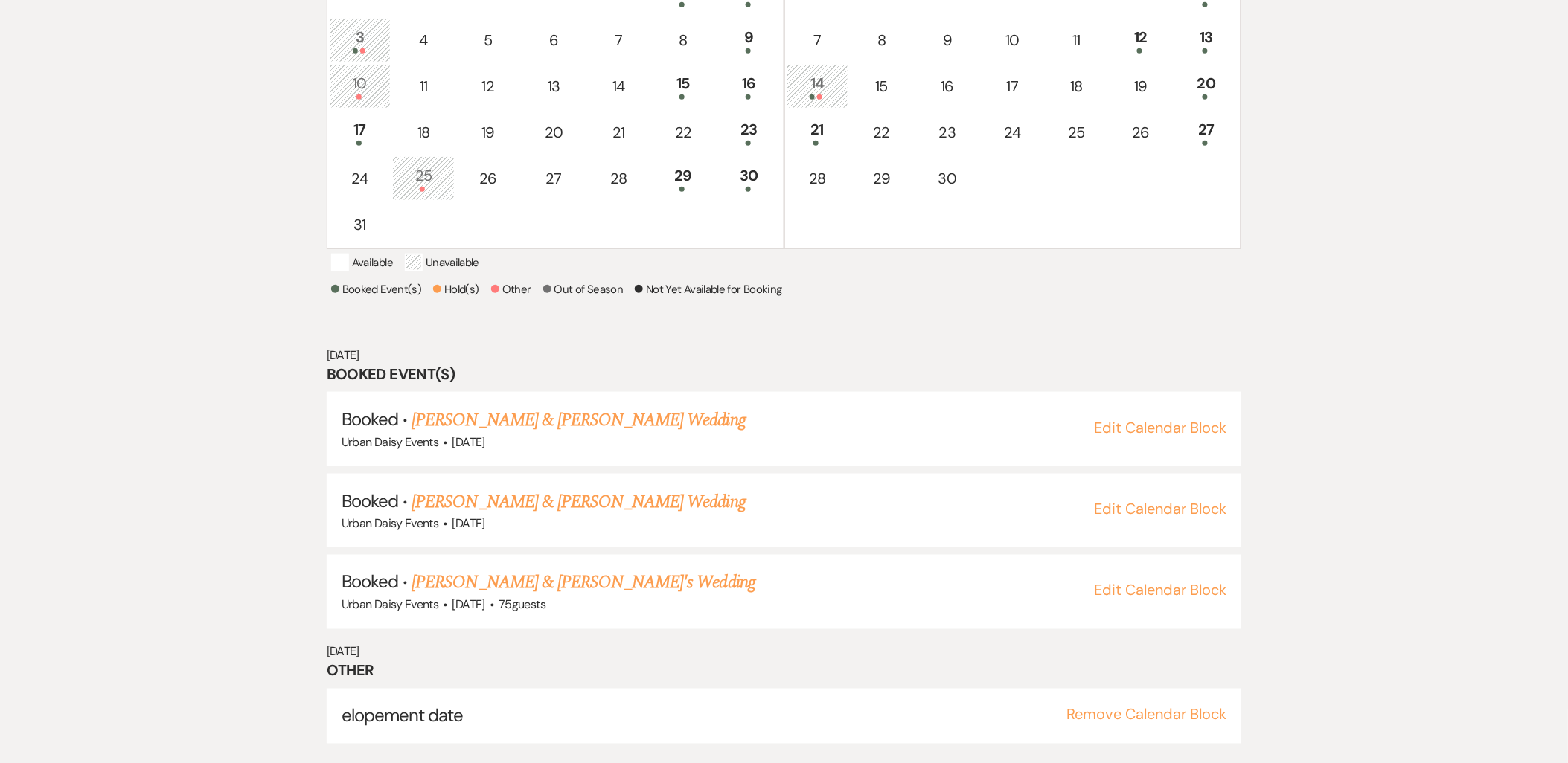
scroll to position [432, 0]
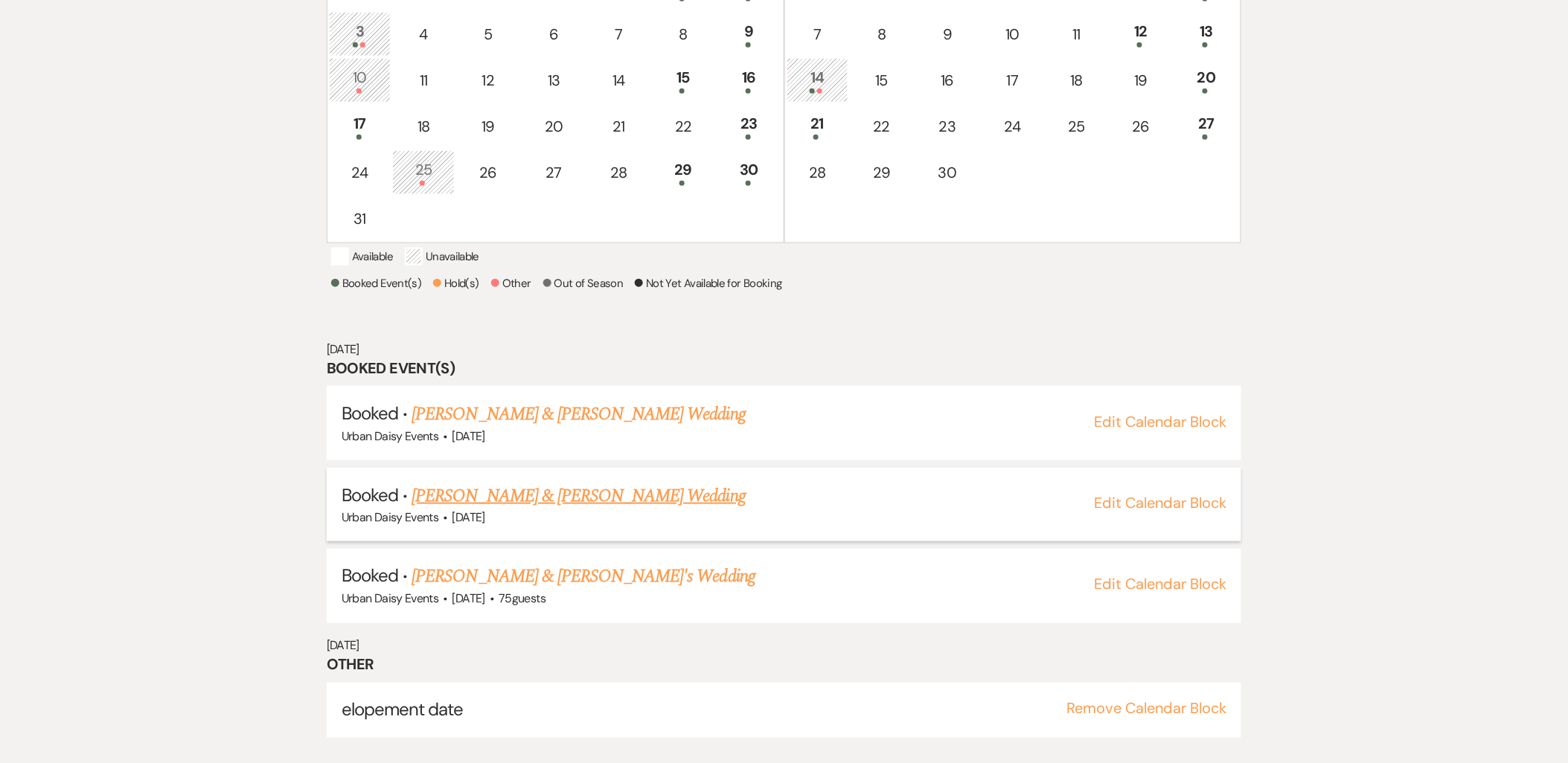
click at [494, 510] on link "Alexis Pham & Nathaniel Ross's Wedding" at bounding box center [578, 496] width 333 height 27
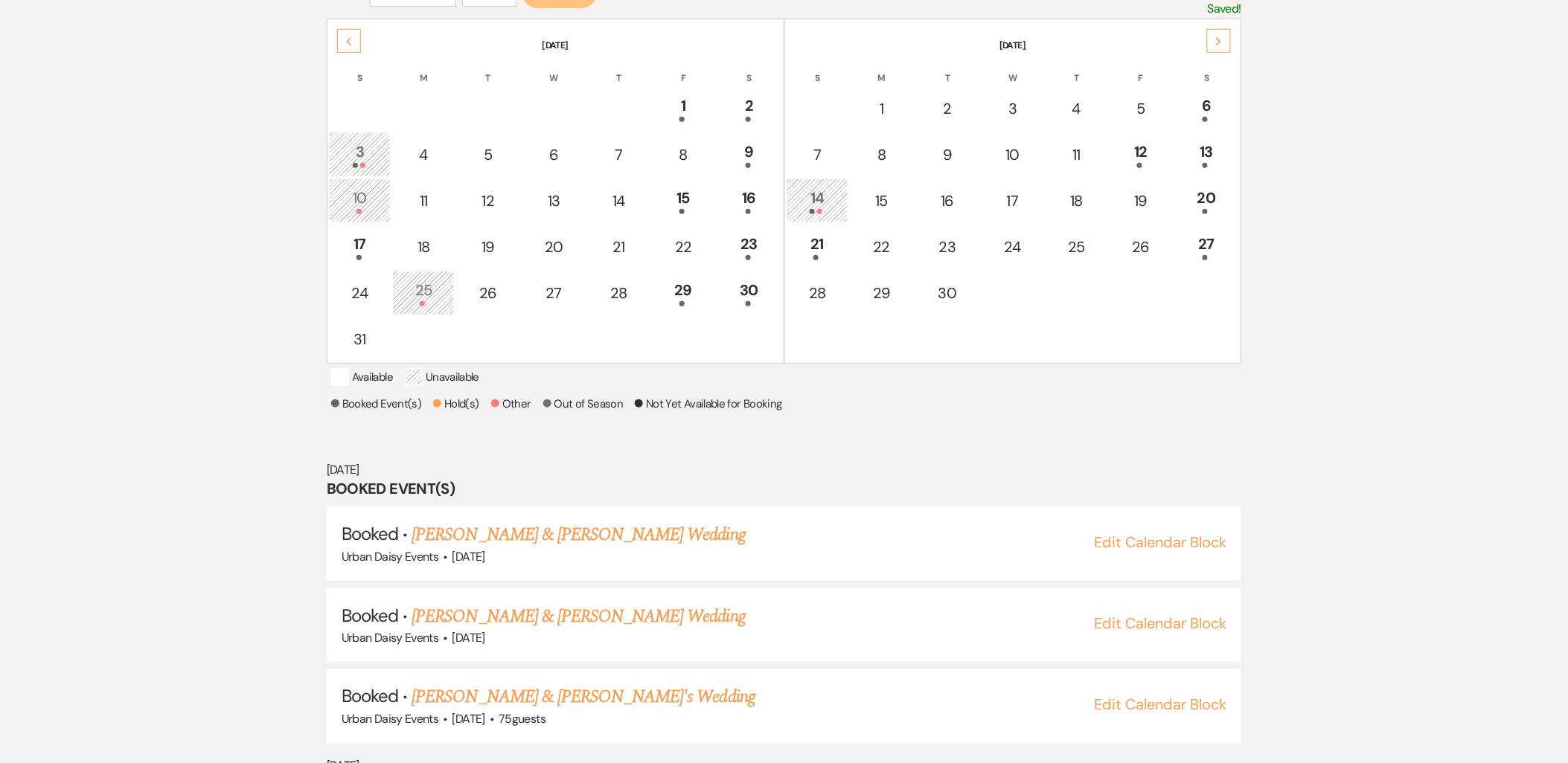
scroll to position [100, 0]
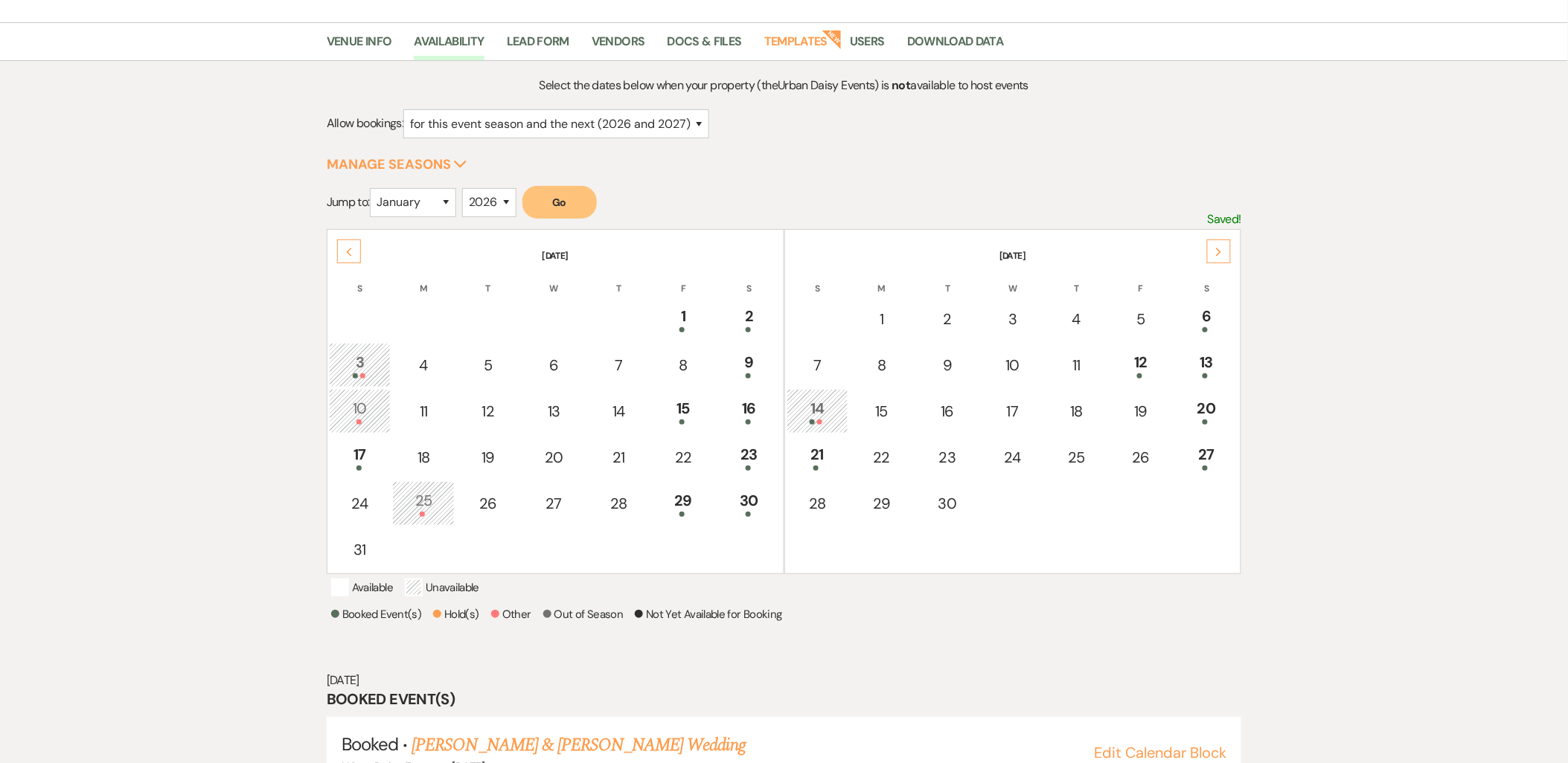
click at [828, 420] on div at bounding box center [817, 422] width 46 height 5
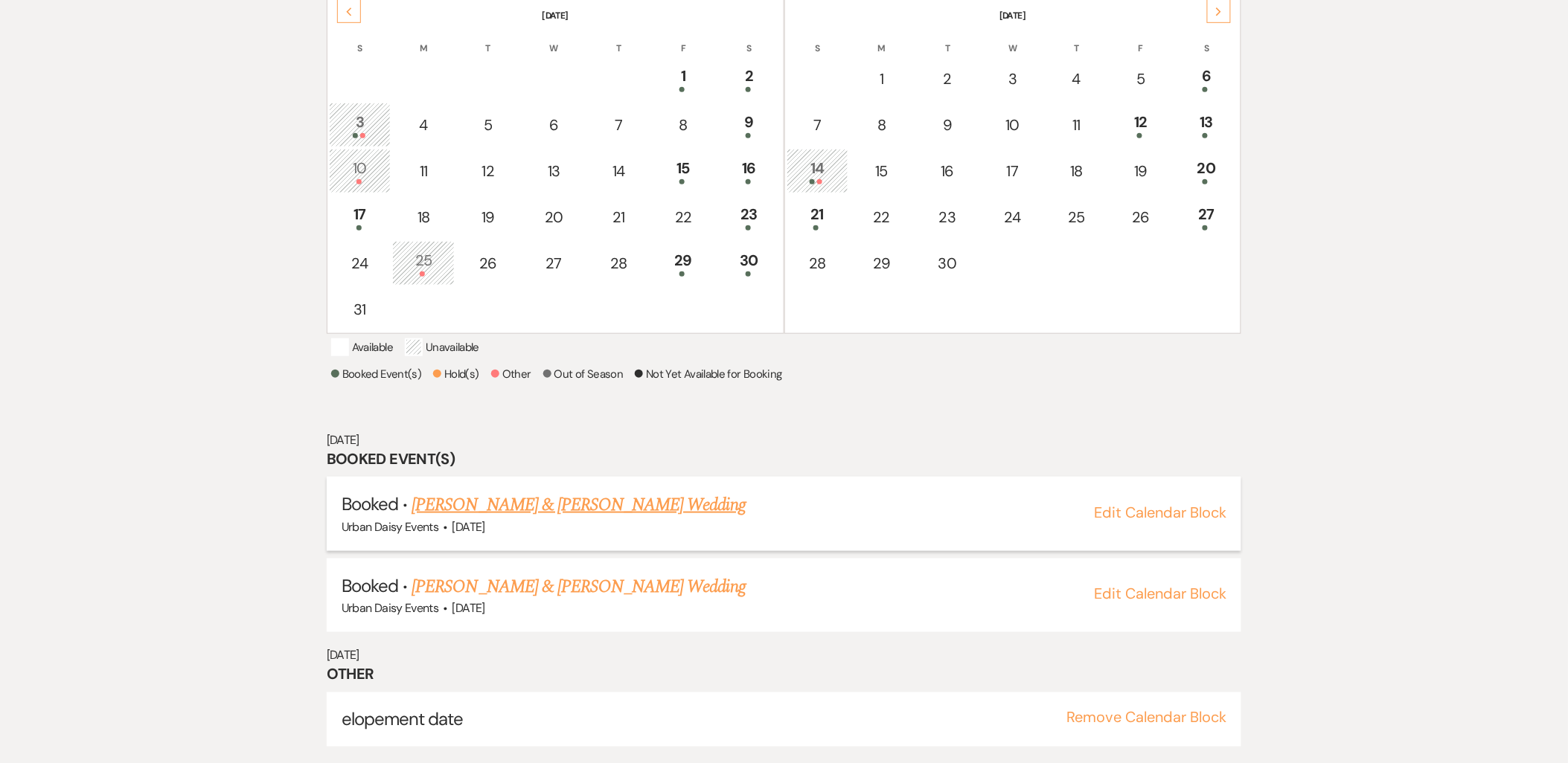
scroll to position [350, 0]
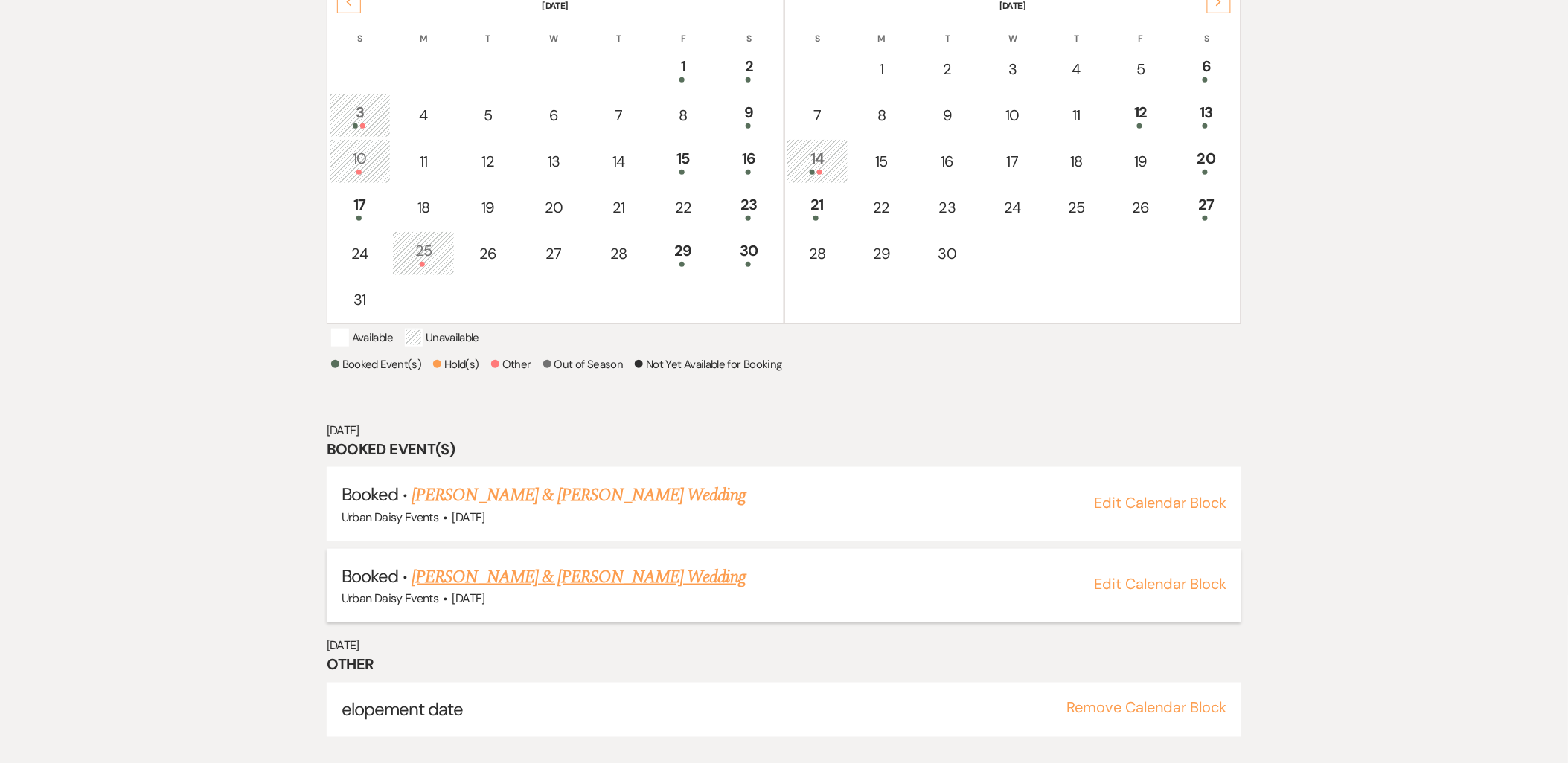
click at [675, 584] on link "Marissa Gilbertson & Mark Schmidt's Wedding" at bounding box center [578, 577] width 333 height 27
click at [352, 150] on div "10" at bounding box center [360, 160] width 46 height 27
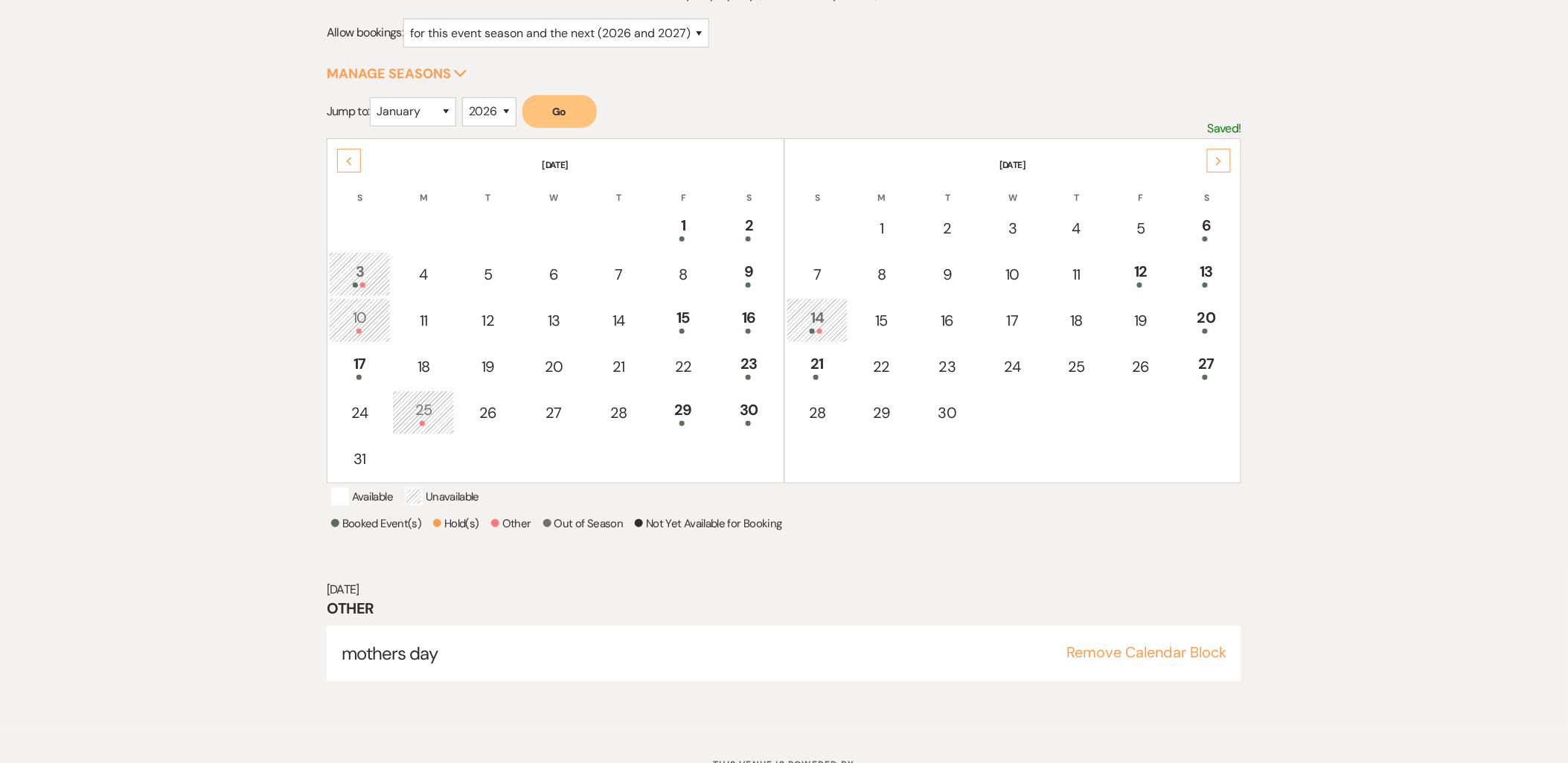
scroll to position [155, 0]
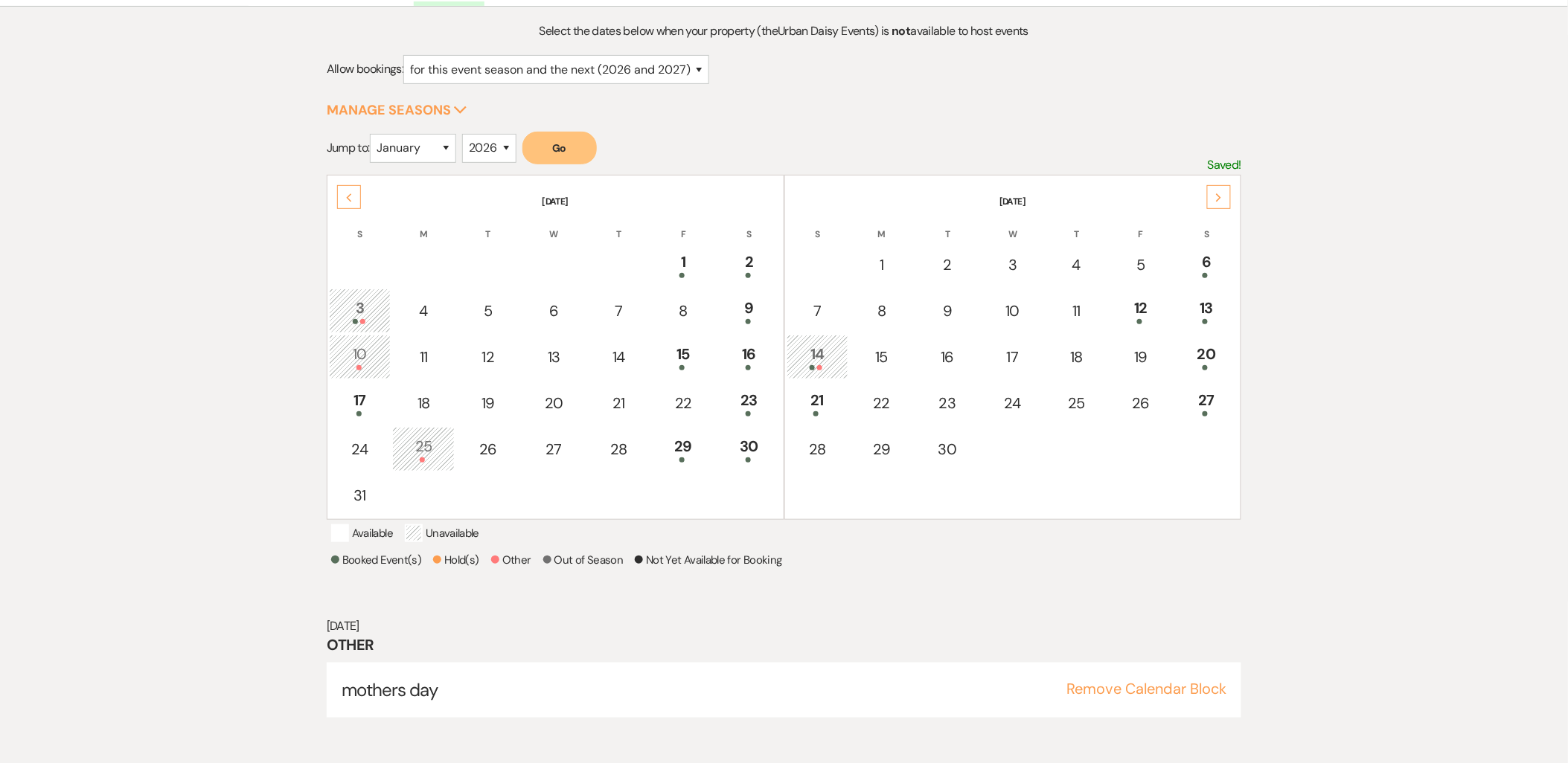
click at [379, 306] on div "3" at bounding box center [360, 310] width 46 height 27
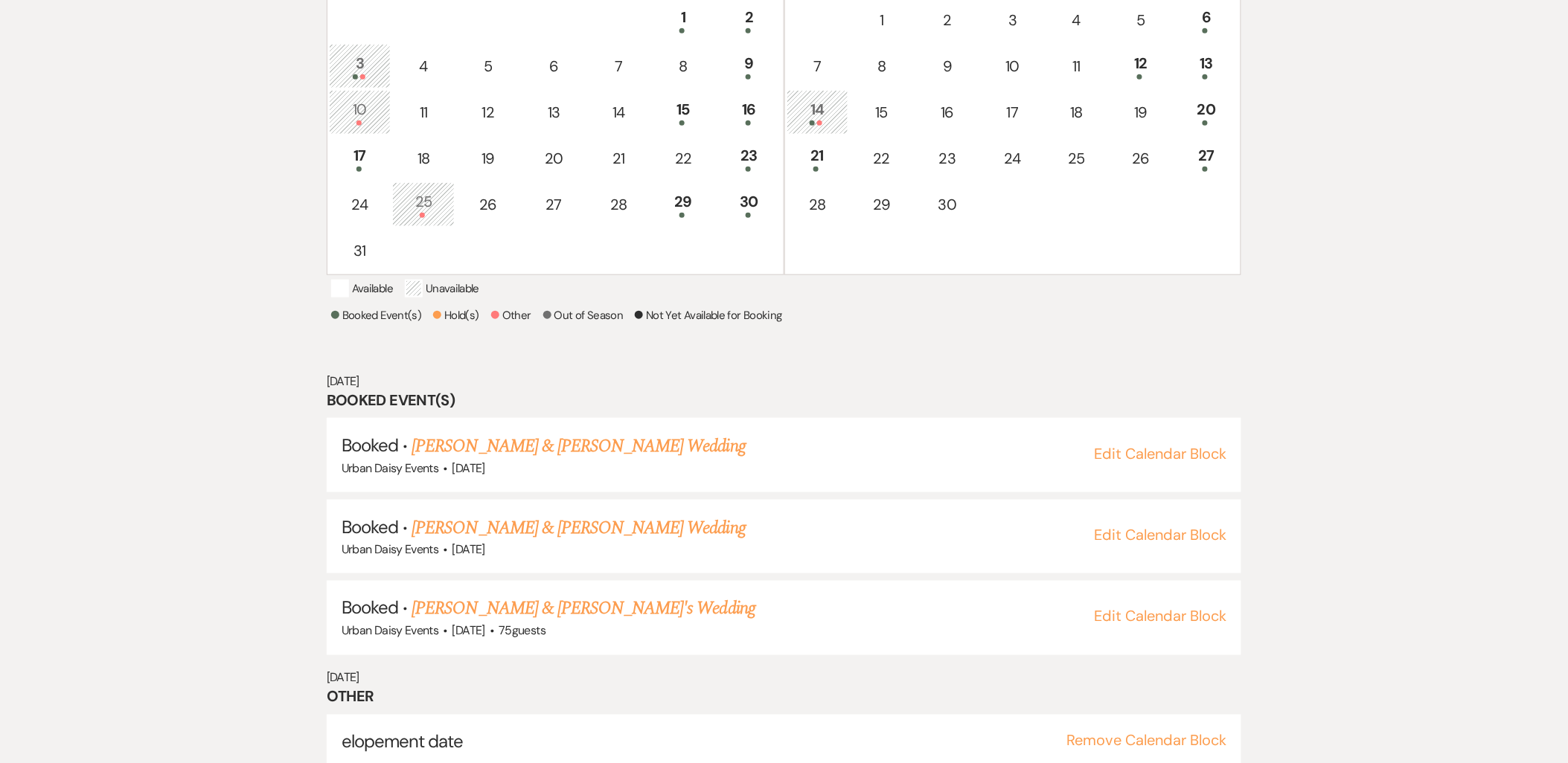
scroll to position [432, 0]
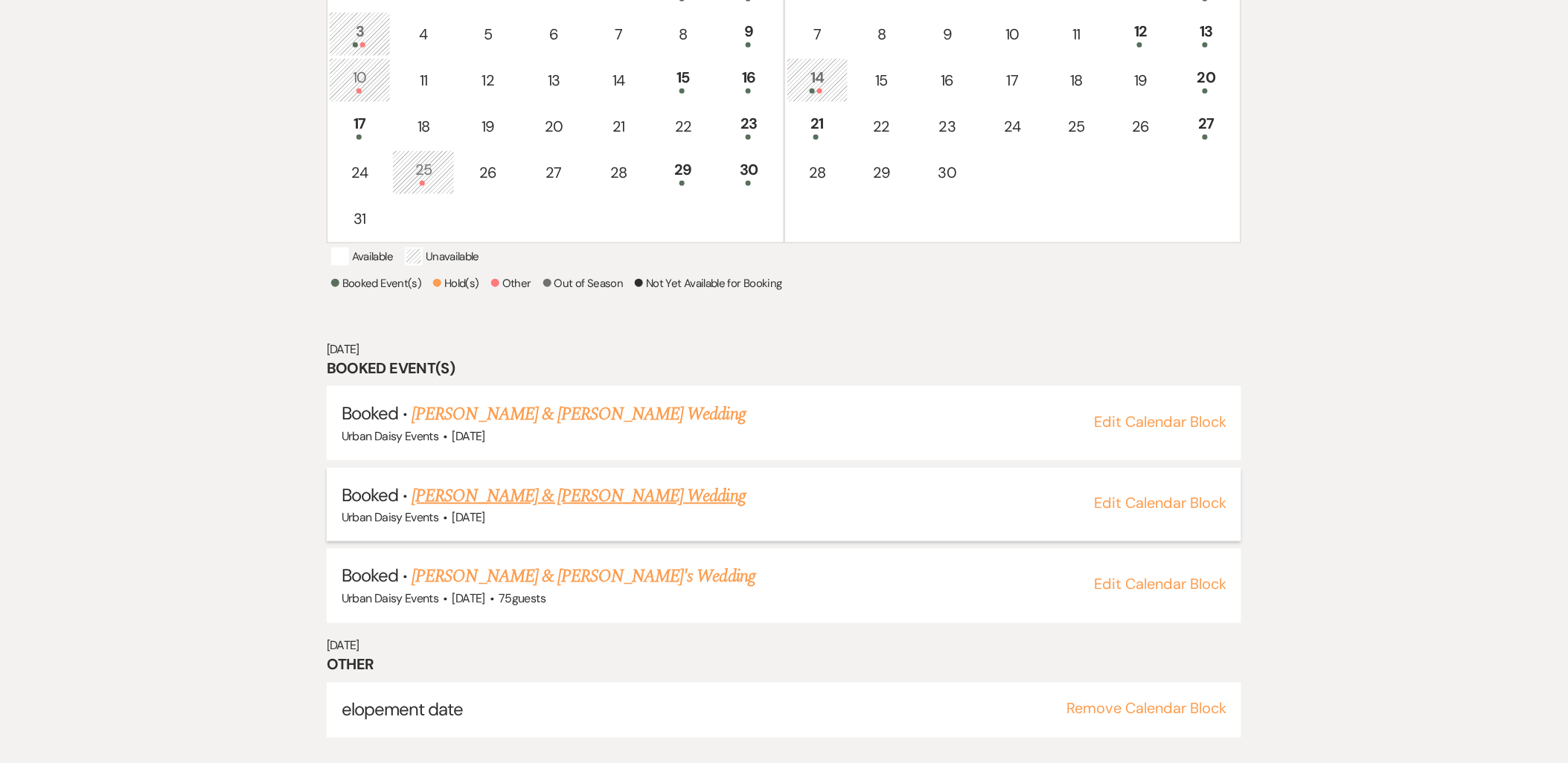
click at [499, 507] on link "Alexis Pham & Nathaniel Ross's Wedding" at bounding box center [578, 496] width 333 height 27
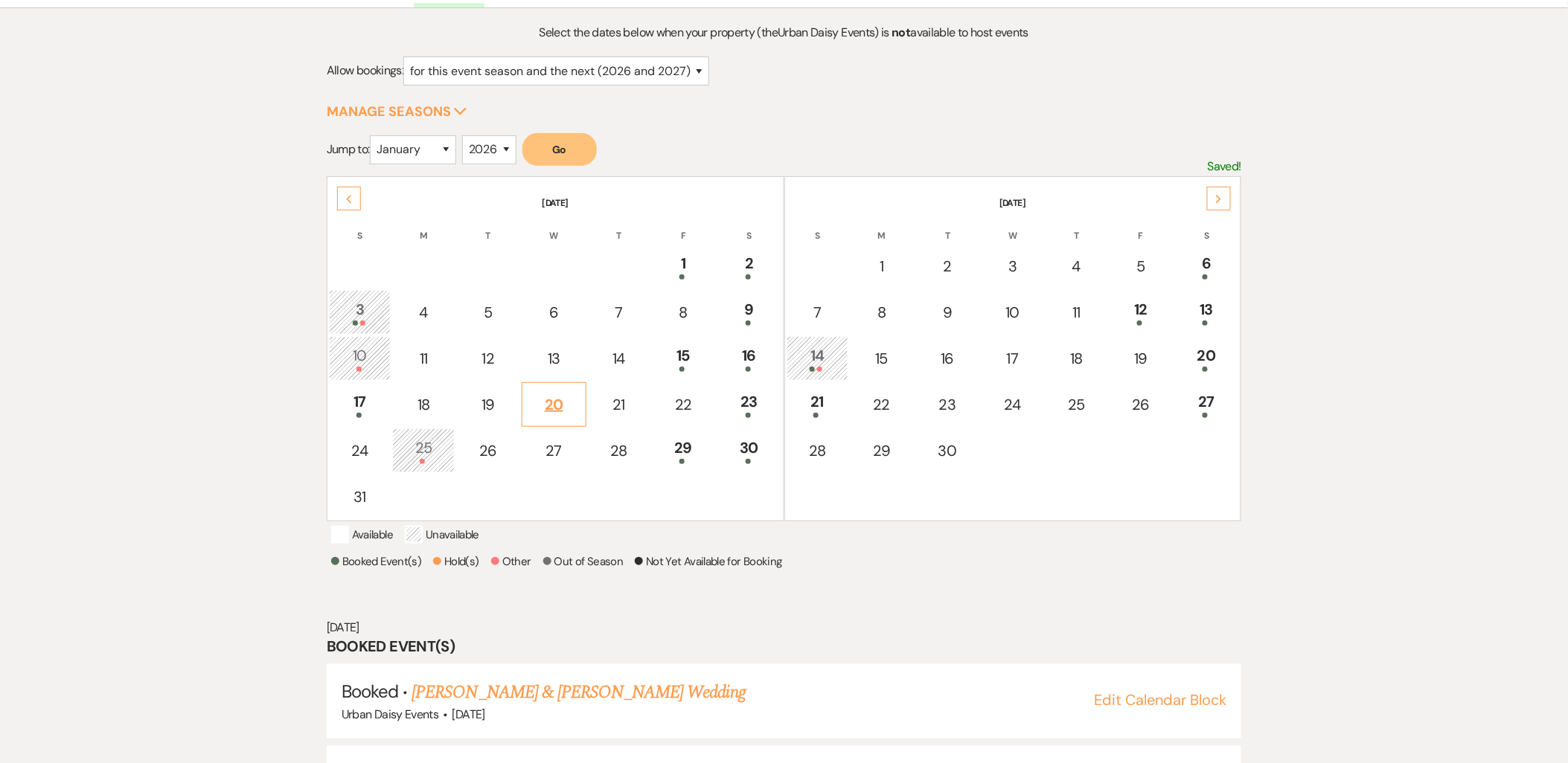
scroll to position [100, 0]
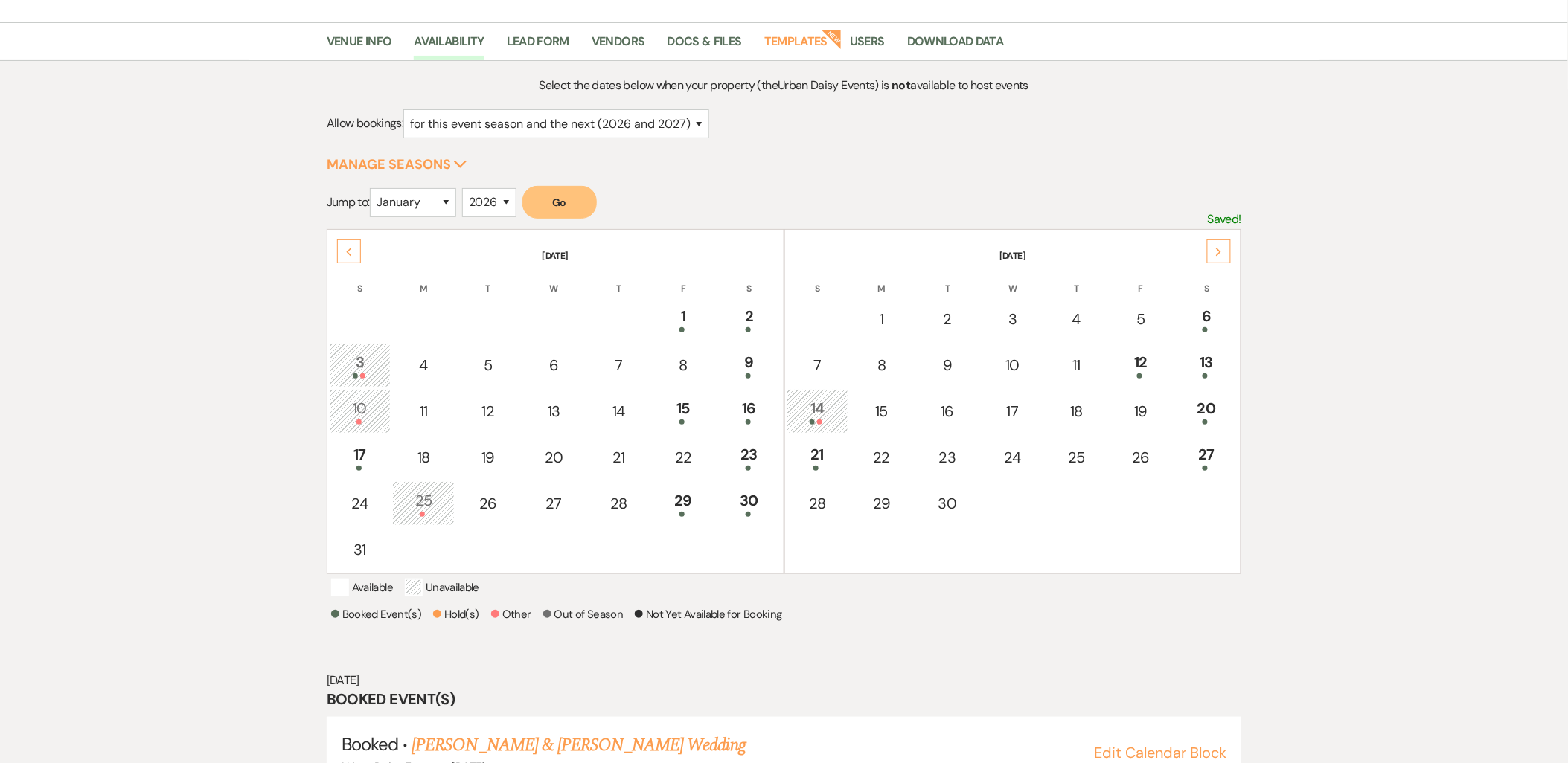
click at [346, 252] on icon "Previous" at bounding box center [350, 252] width 8 height 9
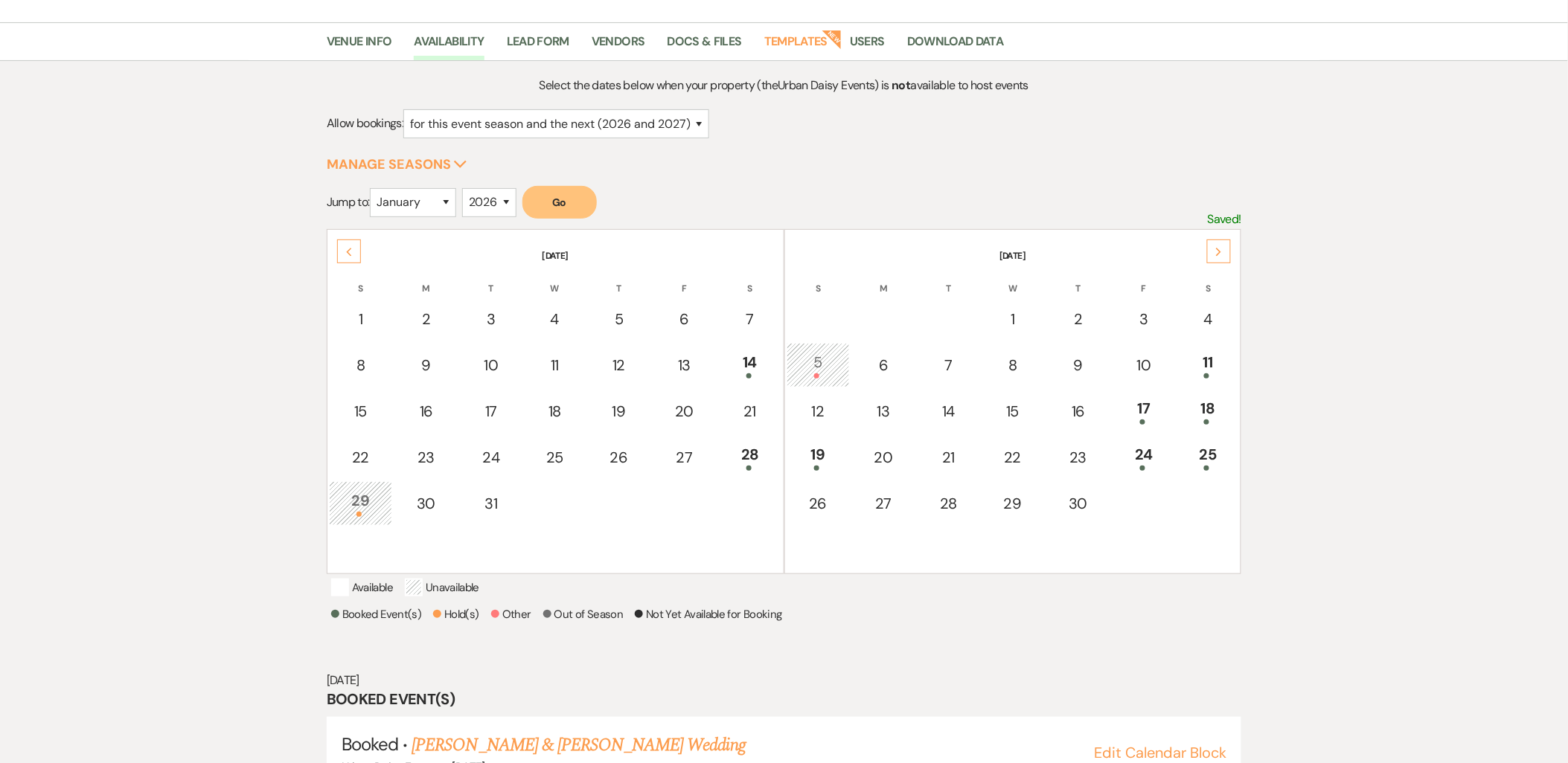
click at [346, 252] on icon "Previous" at bounding box center [350, 252] width 8 height 9
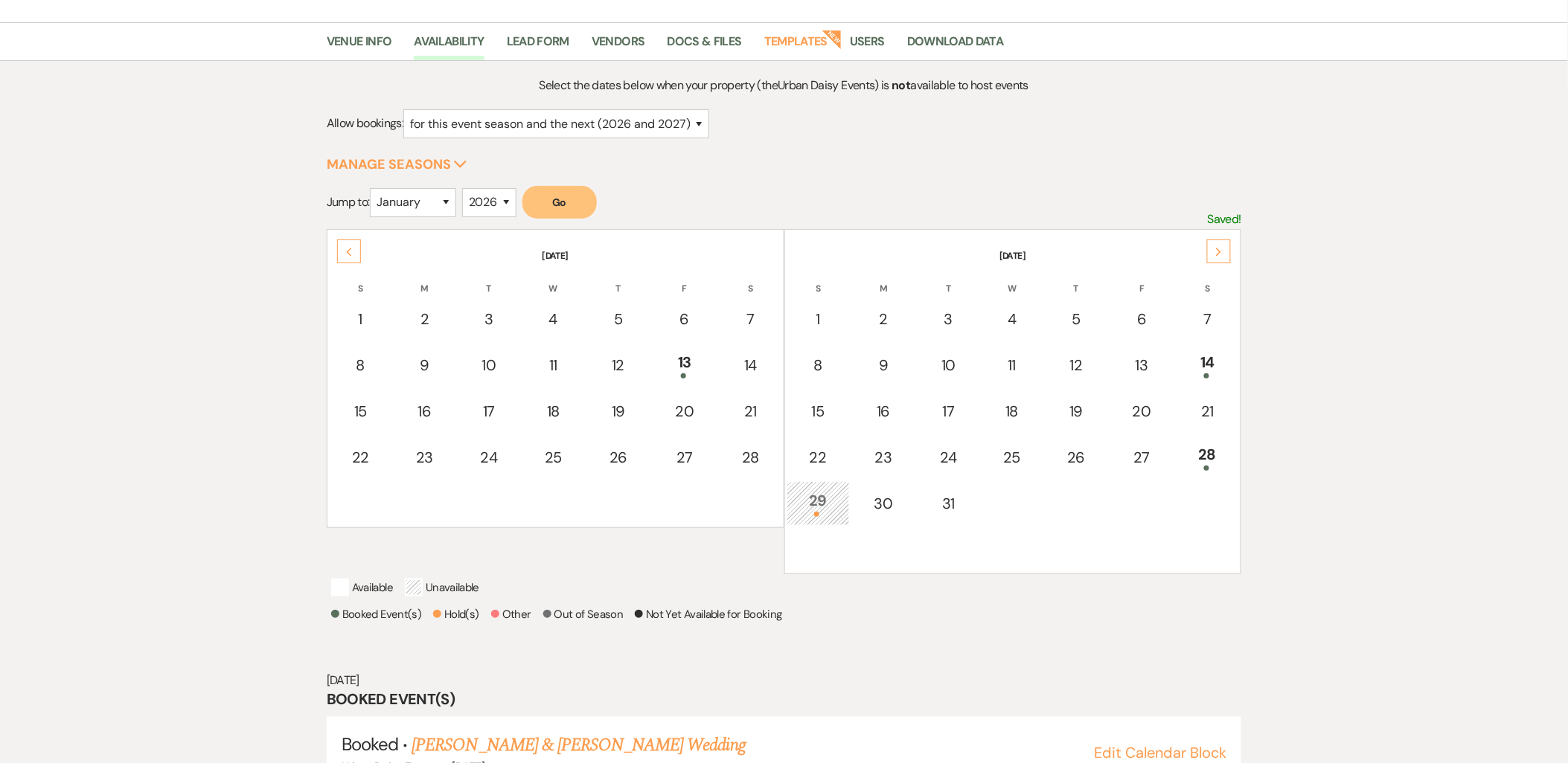
click at [346, 252] on icon "Previous" at bounding box center [350, 252] width 8 height 9
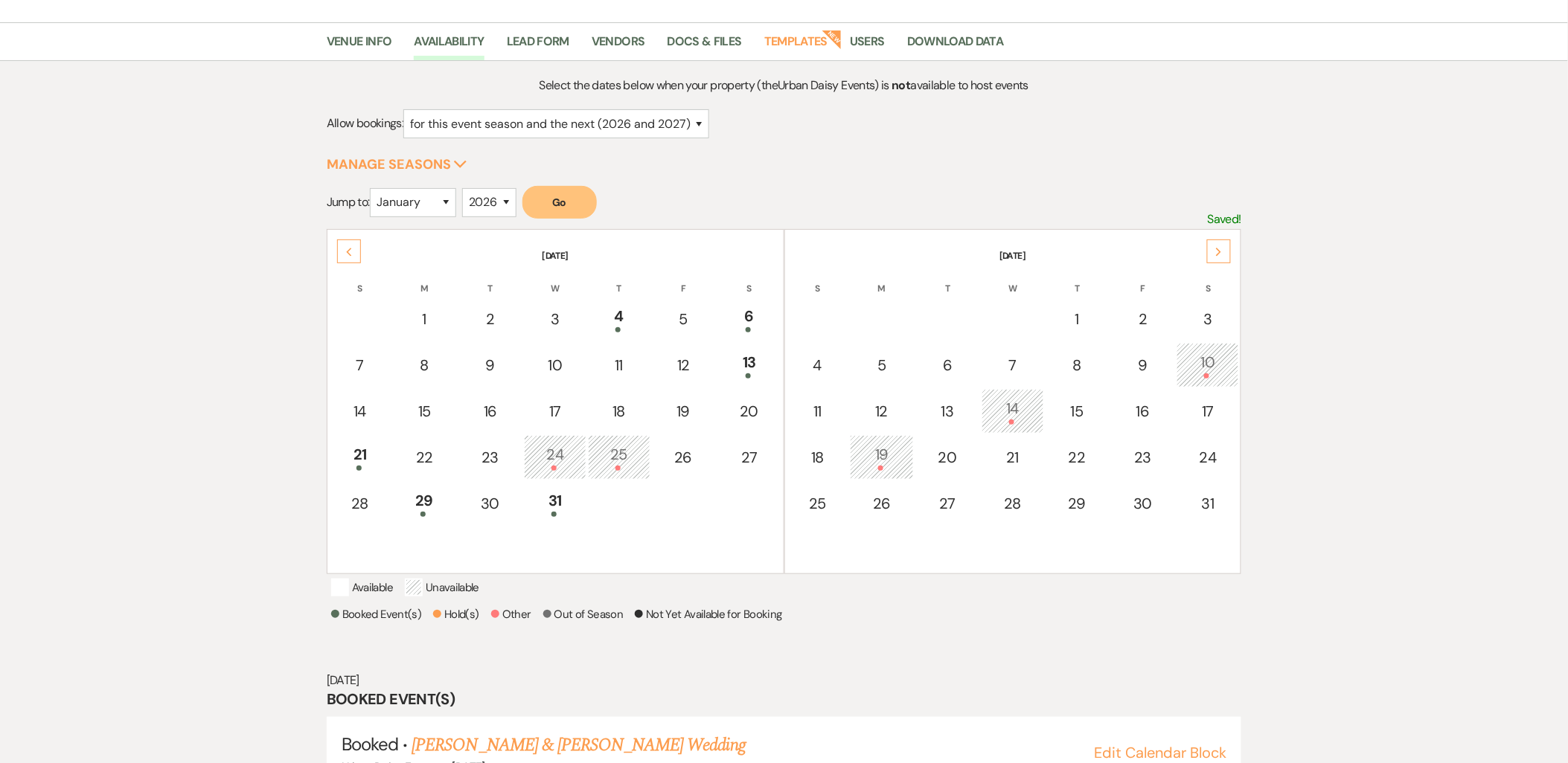
click at [346, 252] on icon "Previous" at bounding box center [350, 252] width 8 height 9
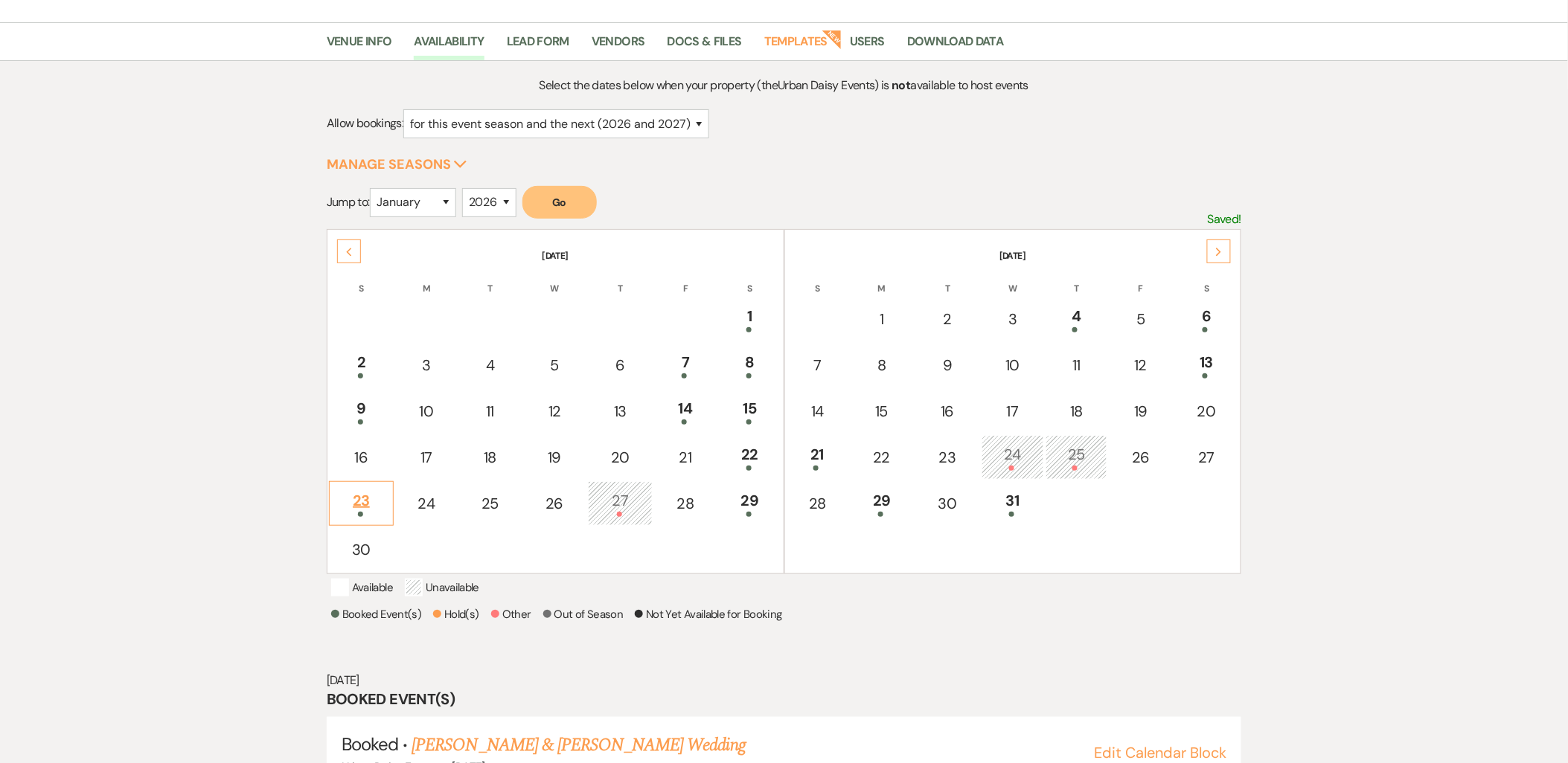
click at [367, 499] on div "23" at bounding box center [361, 503] width 48 height 27
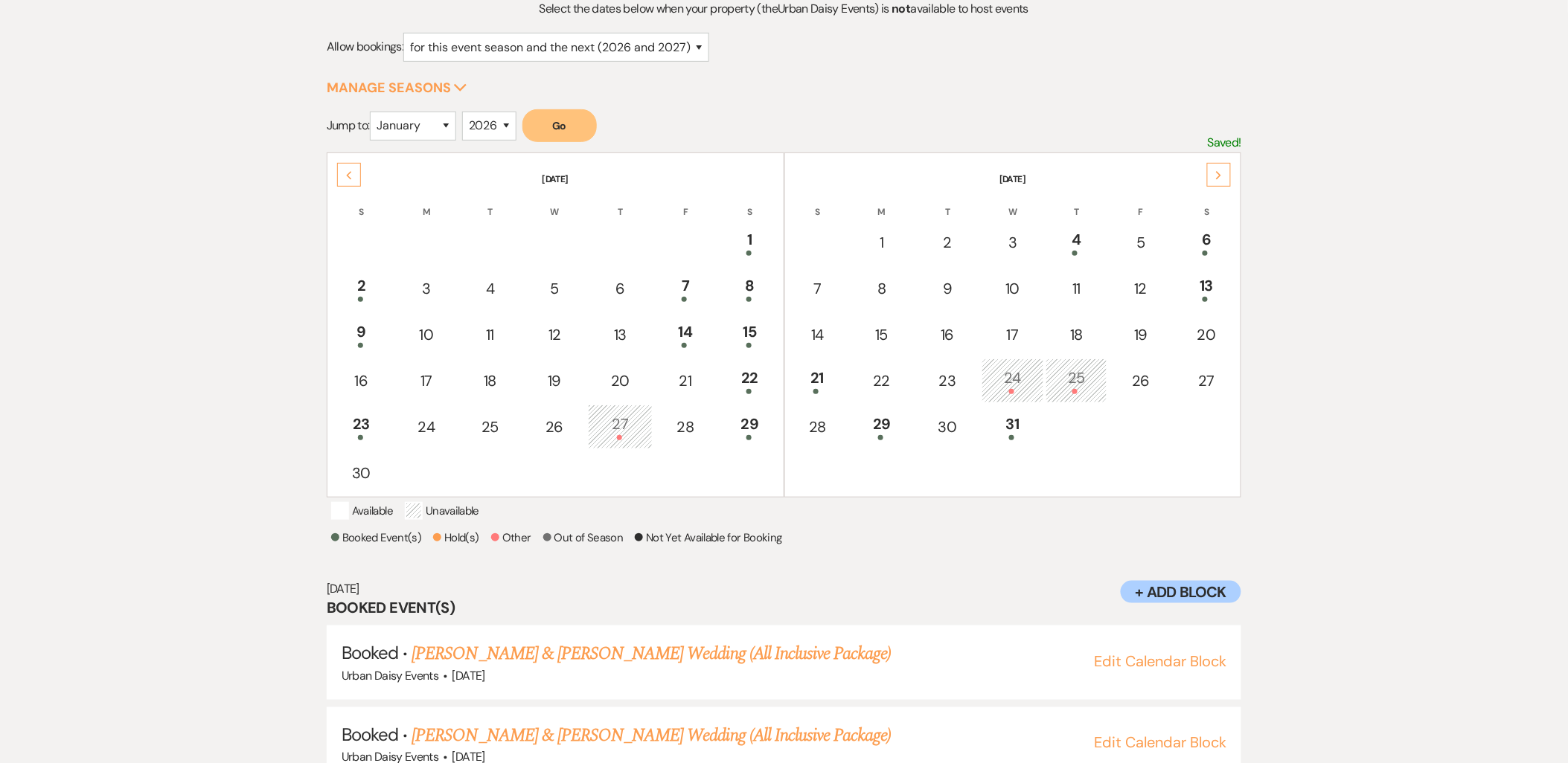
scroll to position [220, 0]
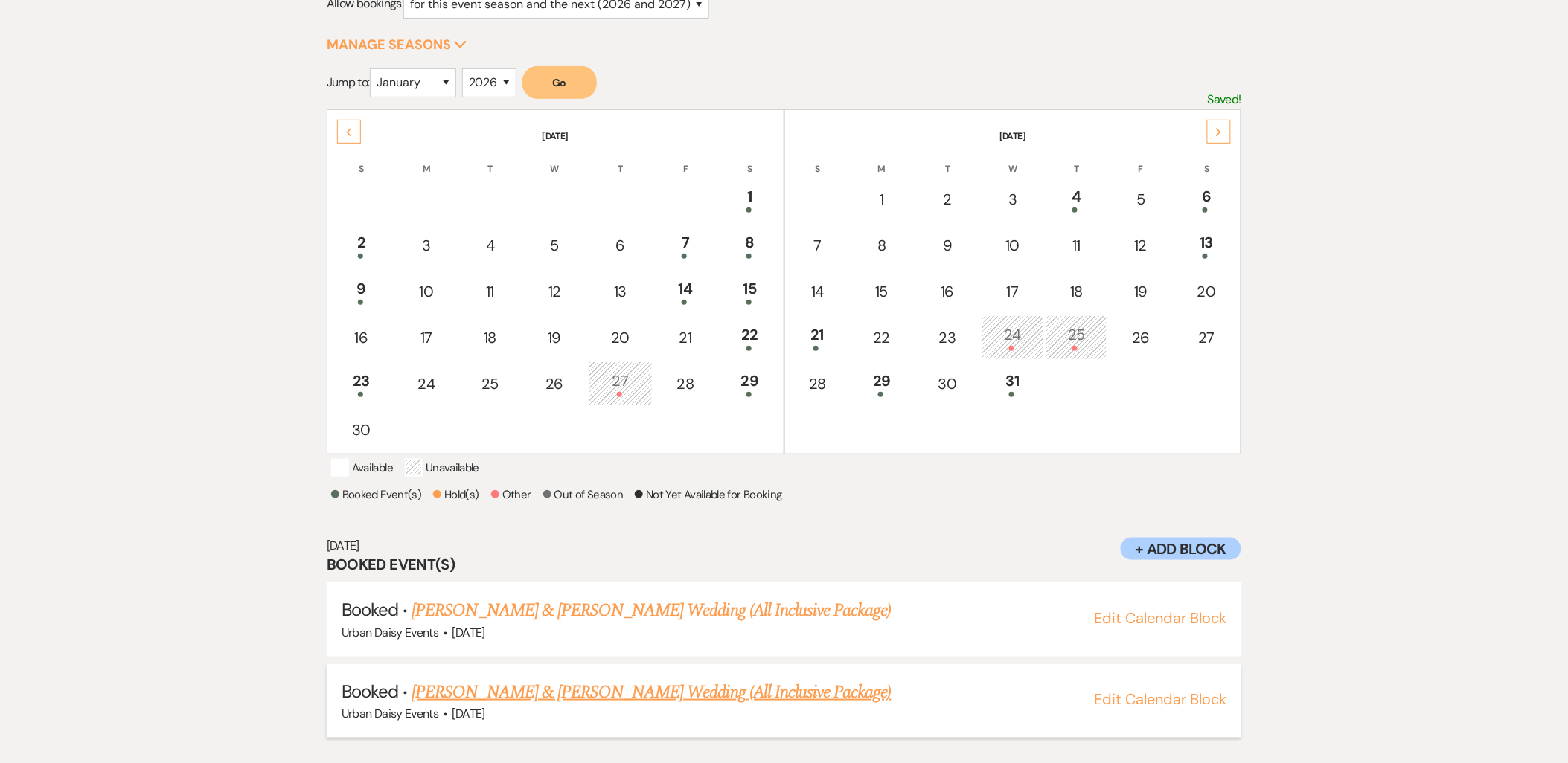
click at [483, 694] on link "[PERSON_NAME] & [PERSON_NAME] Wedding (All Inclusive Package)" at bounding box center [651, 693] width 479 height 27
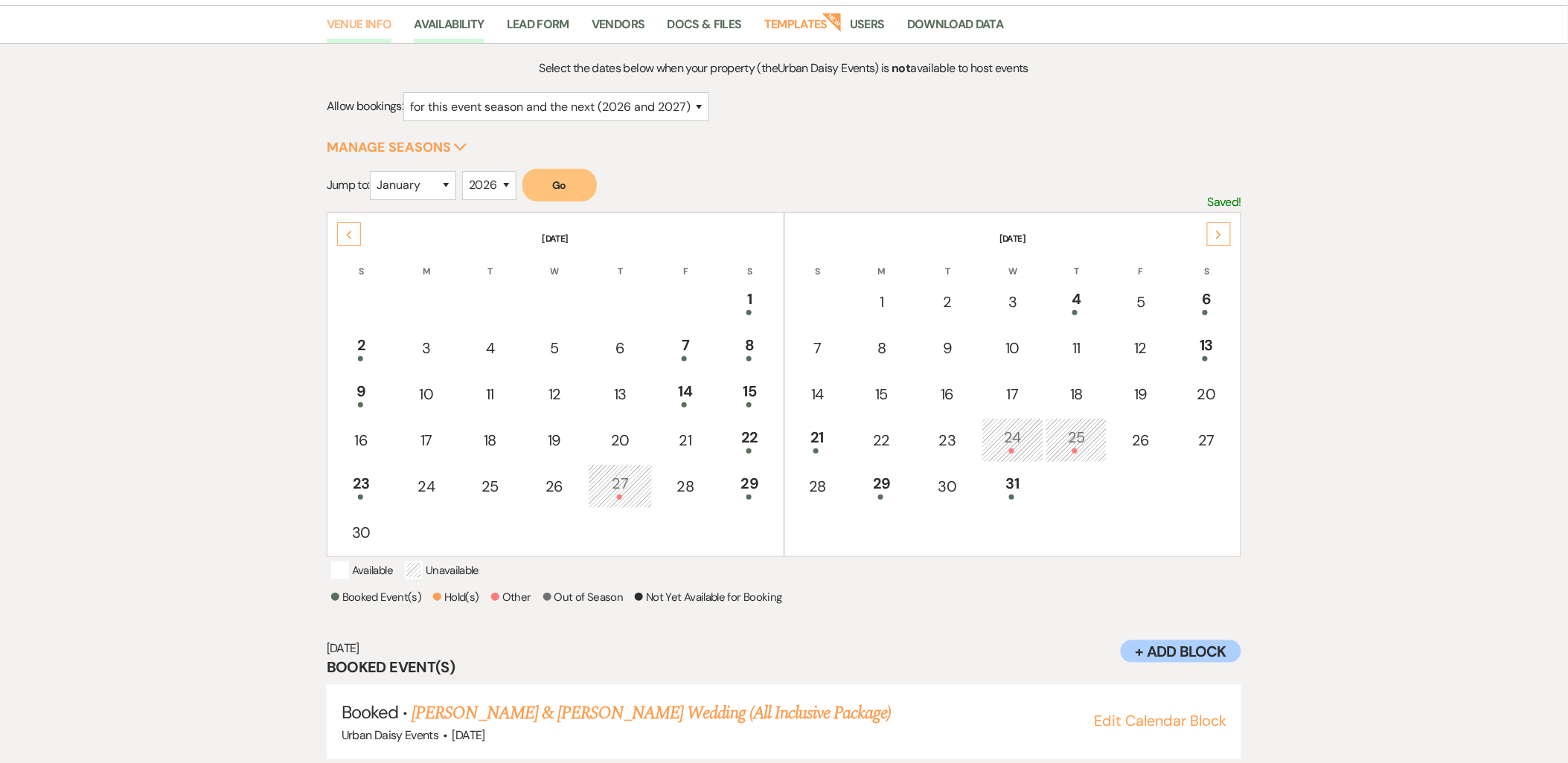
scroll to position [0, 0]
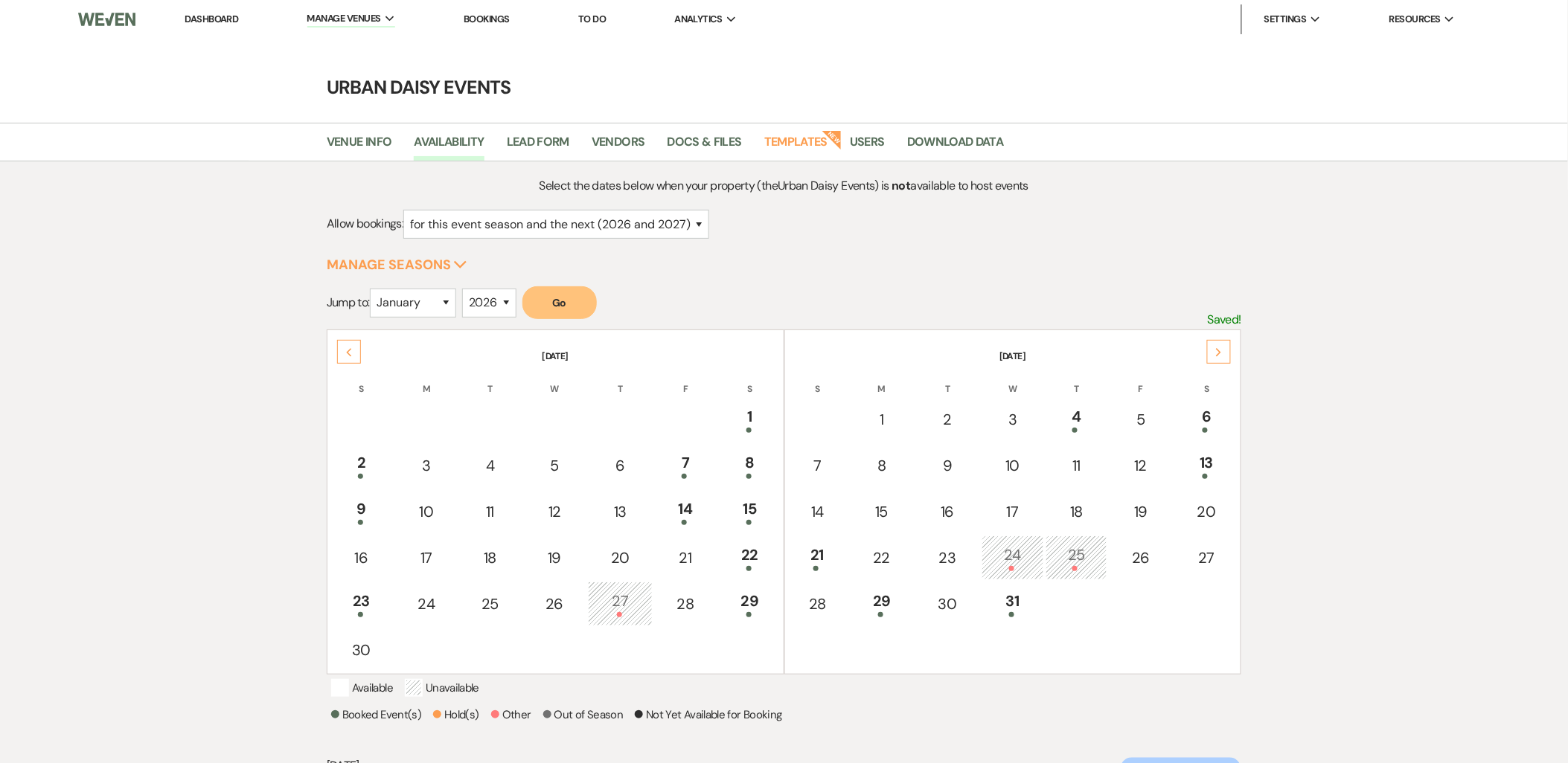
click at [222, 16] on link "Dashboard" at bounding box center [211, 19] width 54 height 13
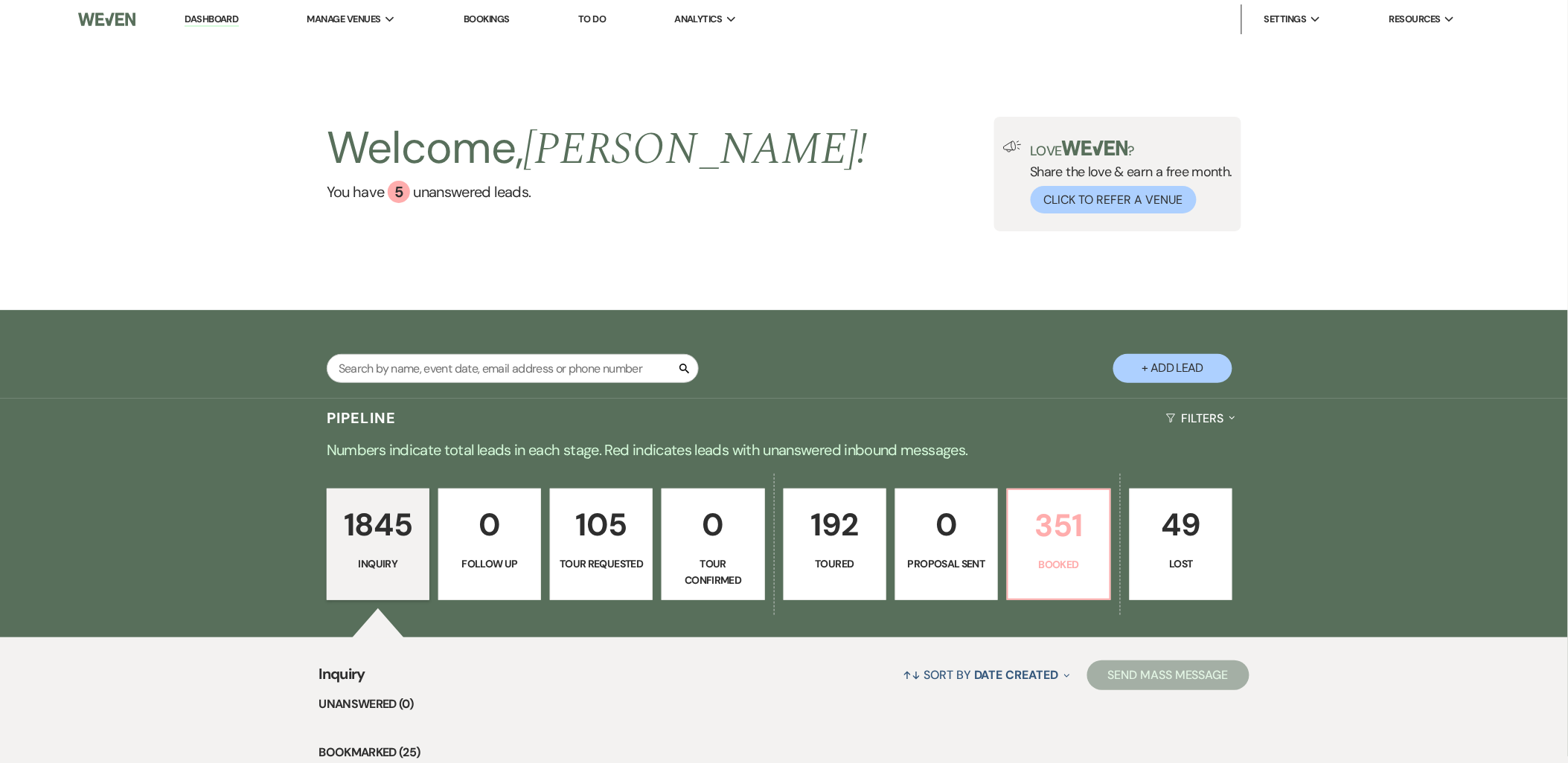
click at [1082, 567] on p "Booked" at bounding box center [1059, 564] width 84 height 16
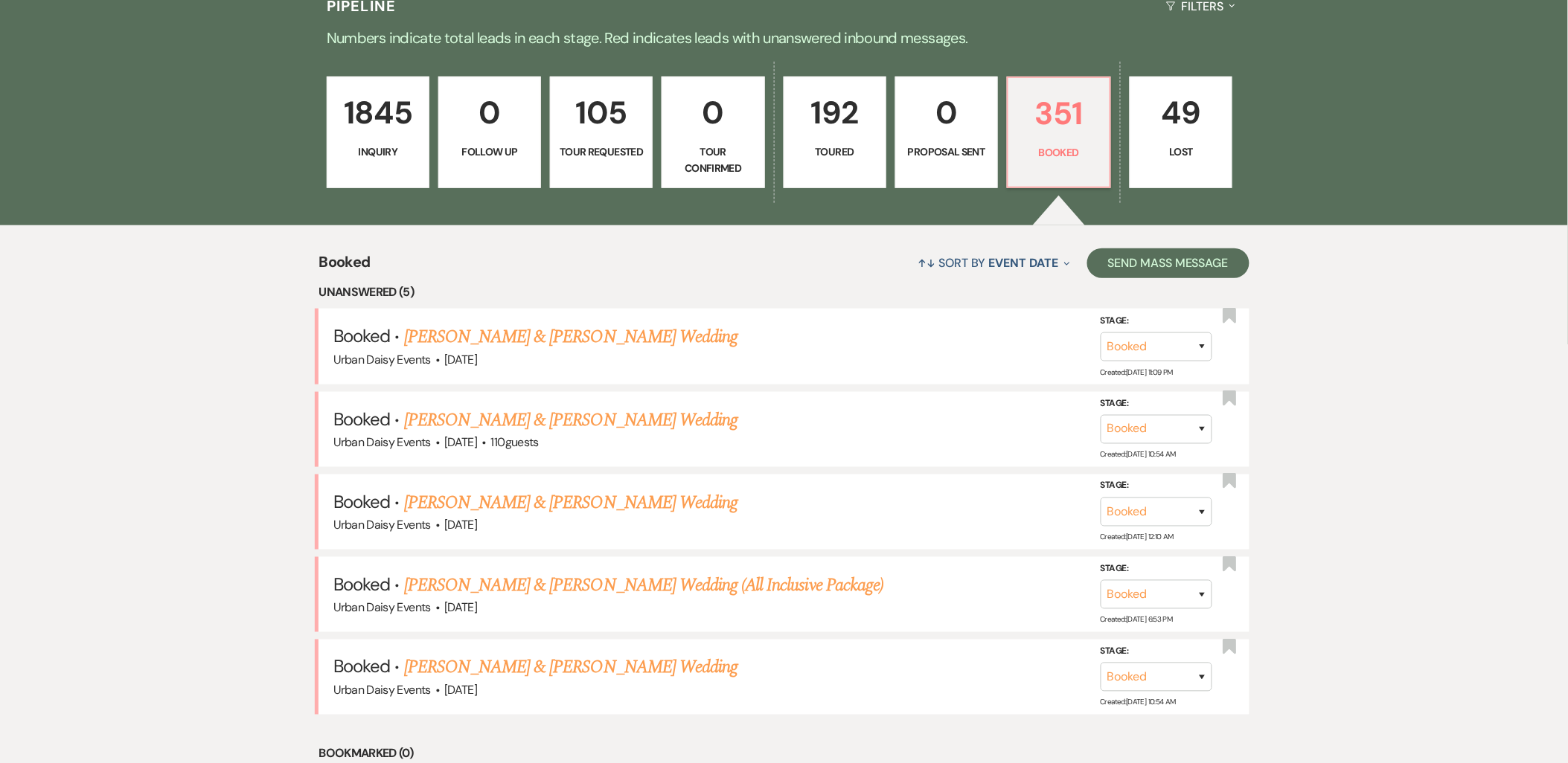
scroll to position [413, 0]
click at [537, 576] on link "[PERSON_NAME] & [PERSON_NAME] Wedding (All Inclusive Package)" at bounding box center [644, 585] width 479 height 27
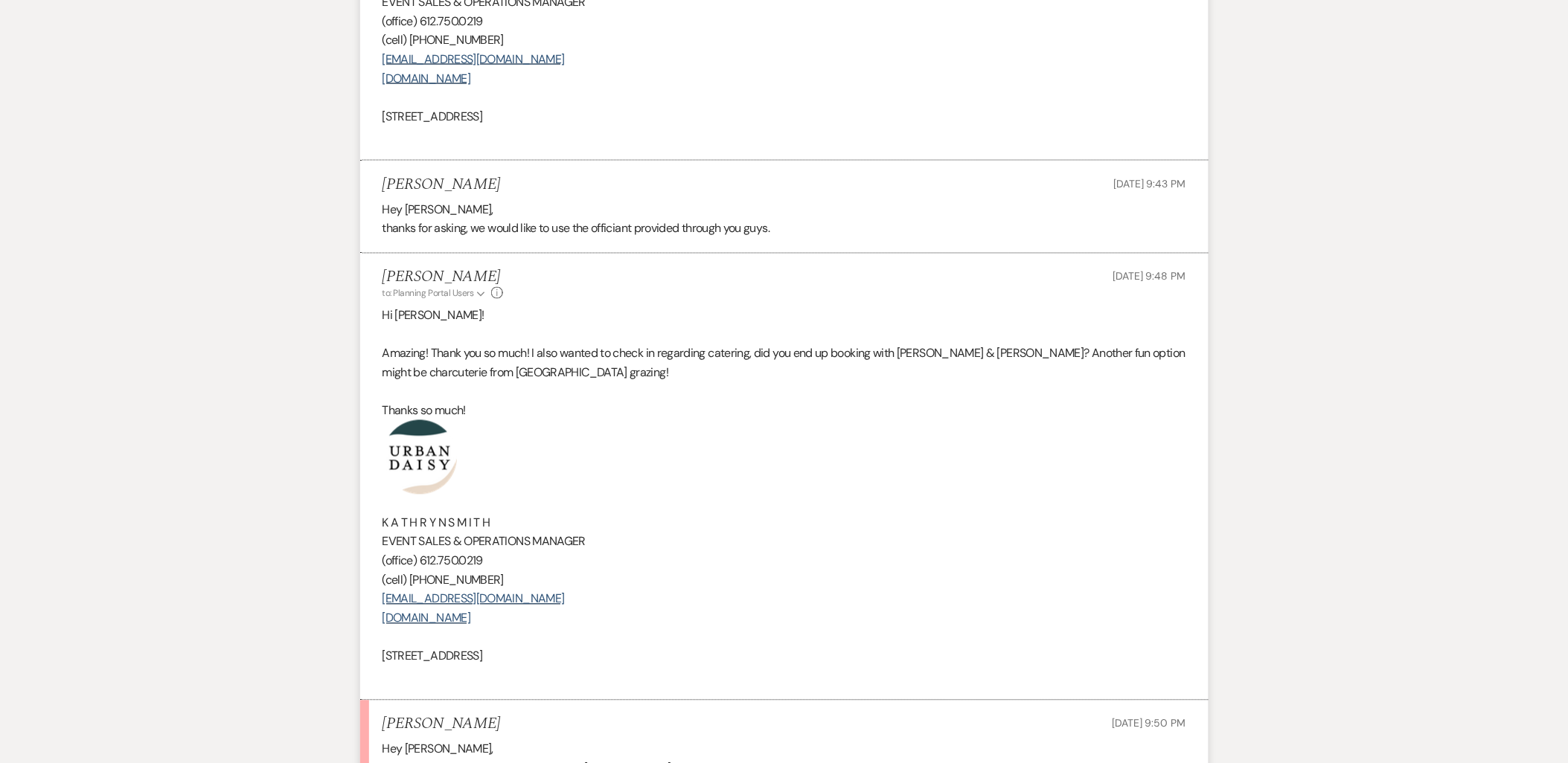
scroll to position [991, 0]
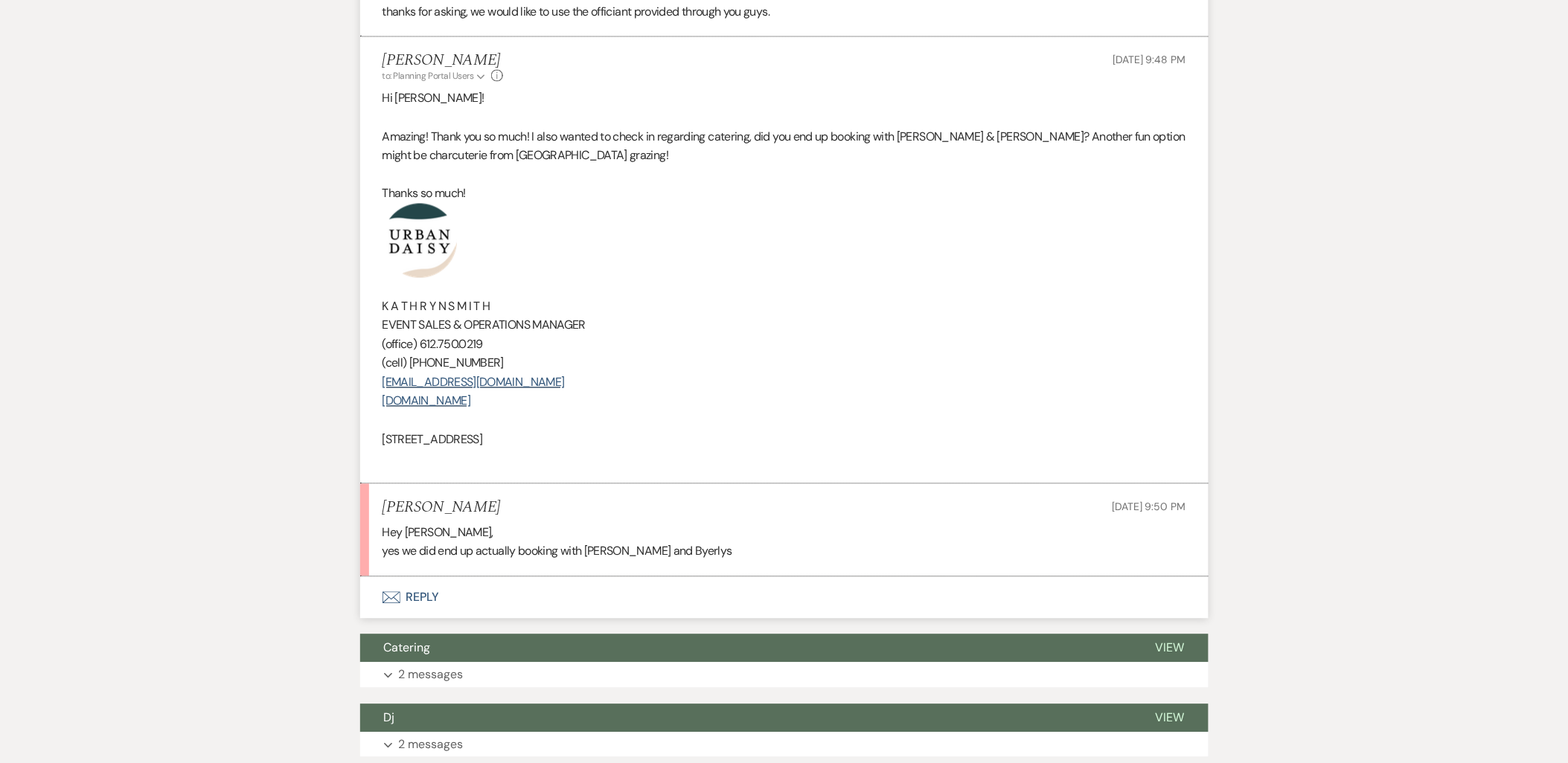
click at [395, 577] on button "Envelope Reply" at bounding box center [784, 597] width 849 height 41
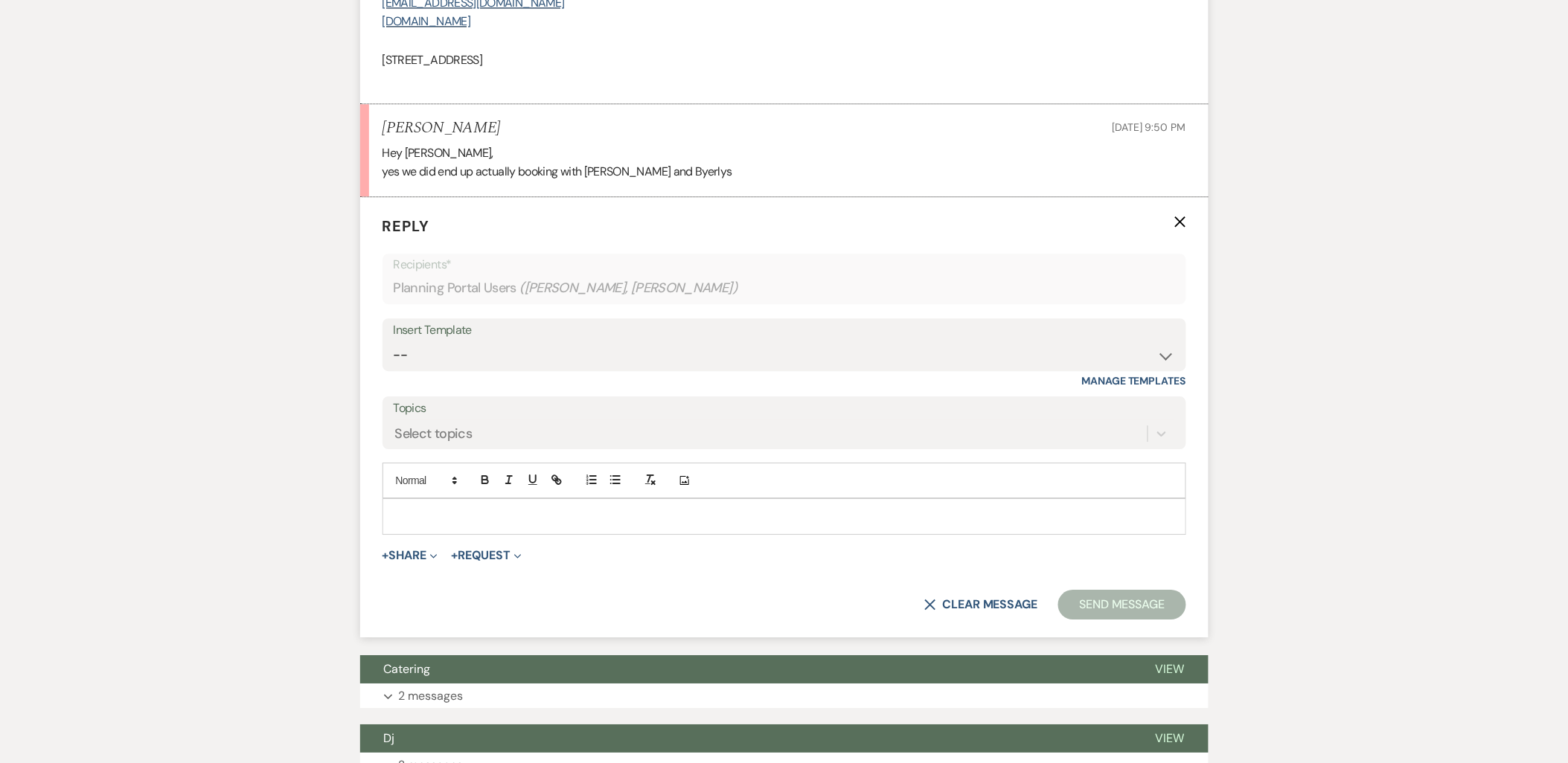
scroll to position [1373, 0]
click at [409, 507] on p at bounding box center [784, 515] width 780 height 16
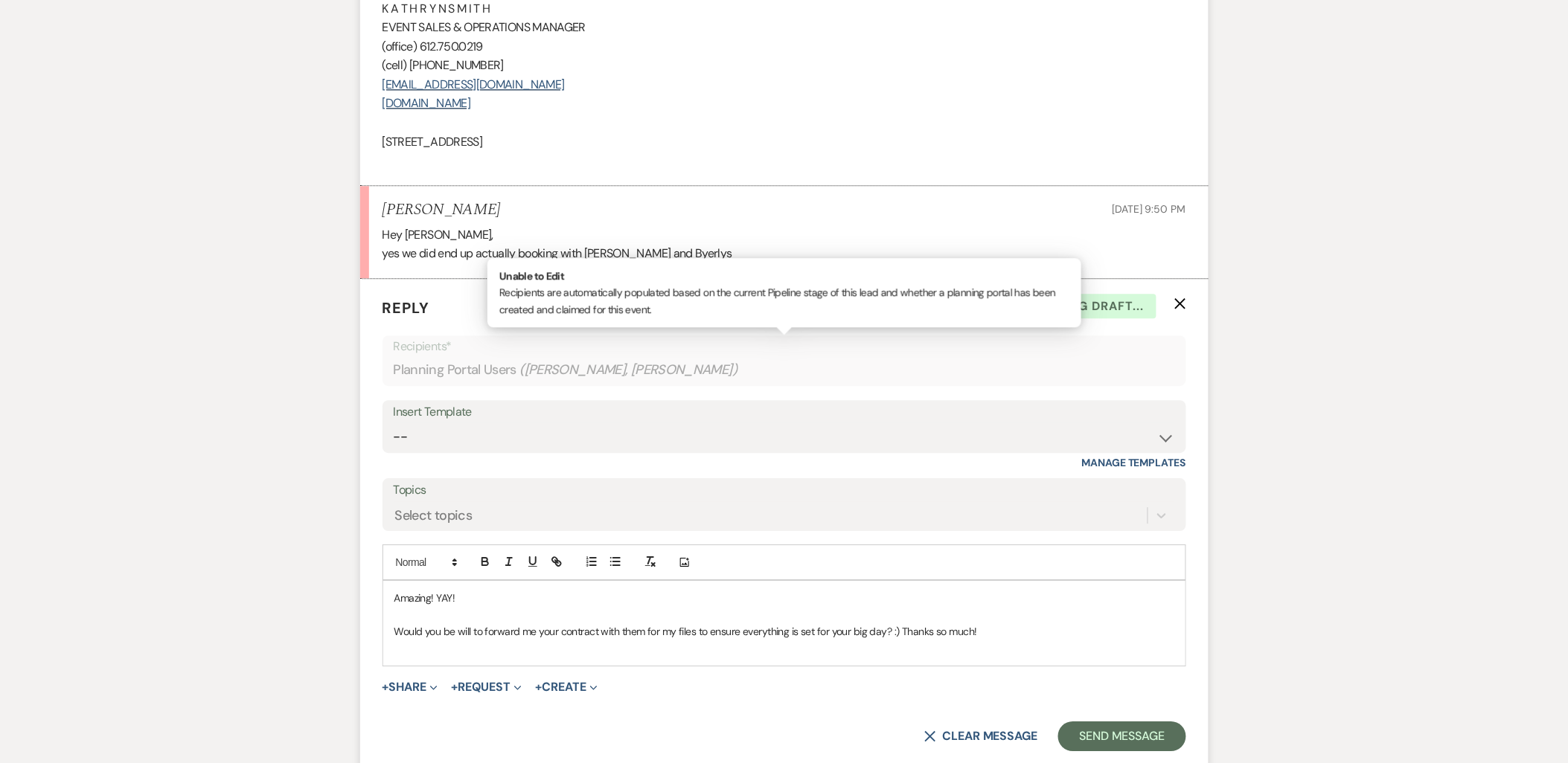
scroll to position [1125, 0]
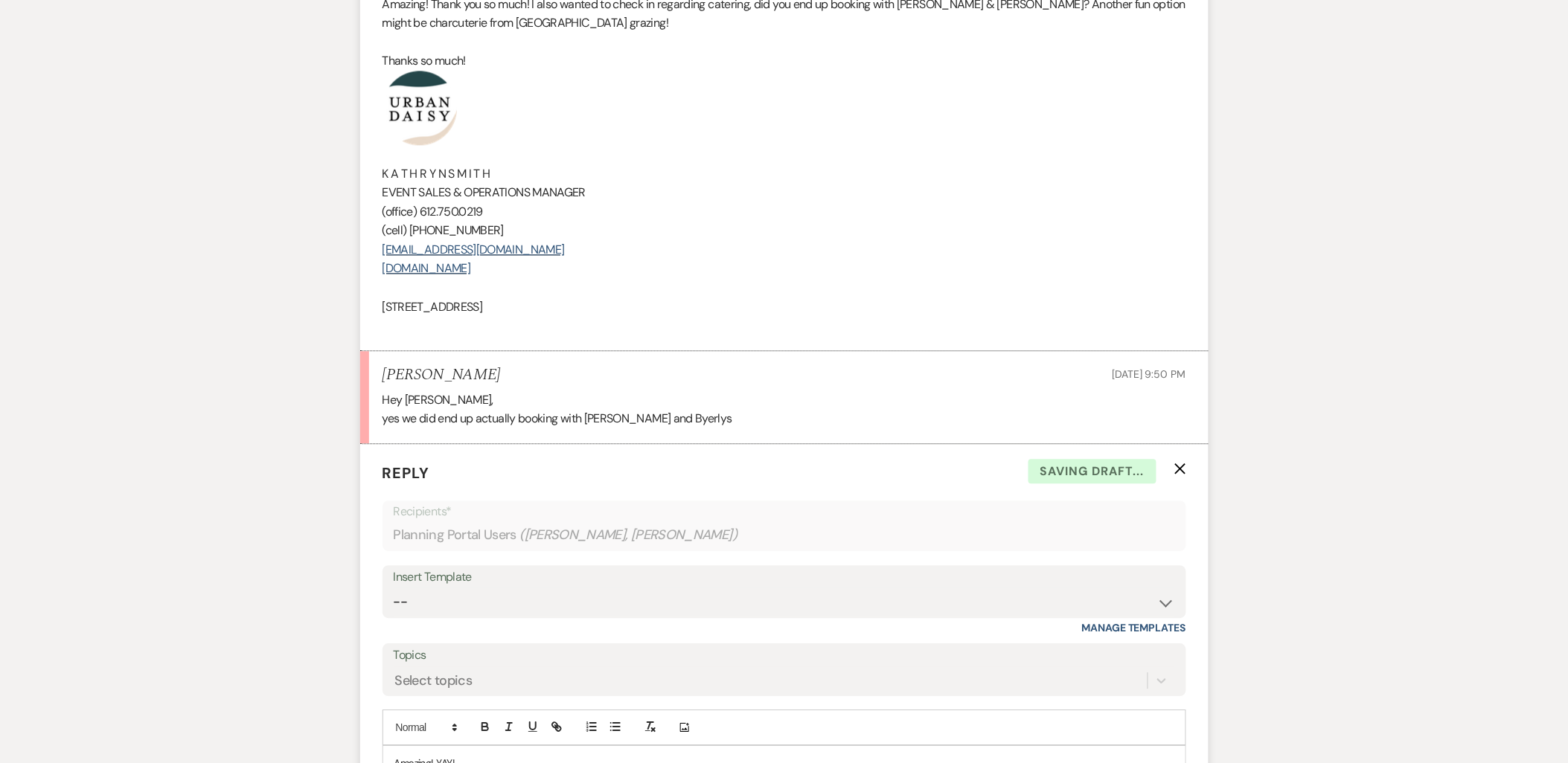
drag, startPoint x: 630, startPoint y: 272, endPoint x: 399, endPoint y: 78, distance: 301.7
click at [399, 78] on div "Hi Alexus! Amazing! Thank you so much! I also wanted to check in regarding cate…" at bounding box center [784, 145] width 804 height 379
copy div "K A T H R Y N S M I T H EVENT SALES & OPERATIONS MANAGER (office) 612.750.0219 …"
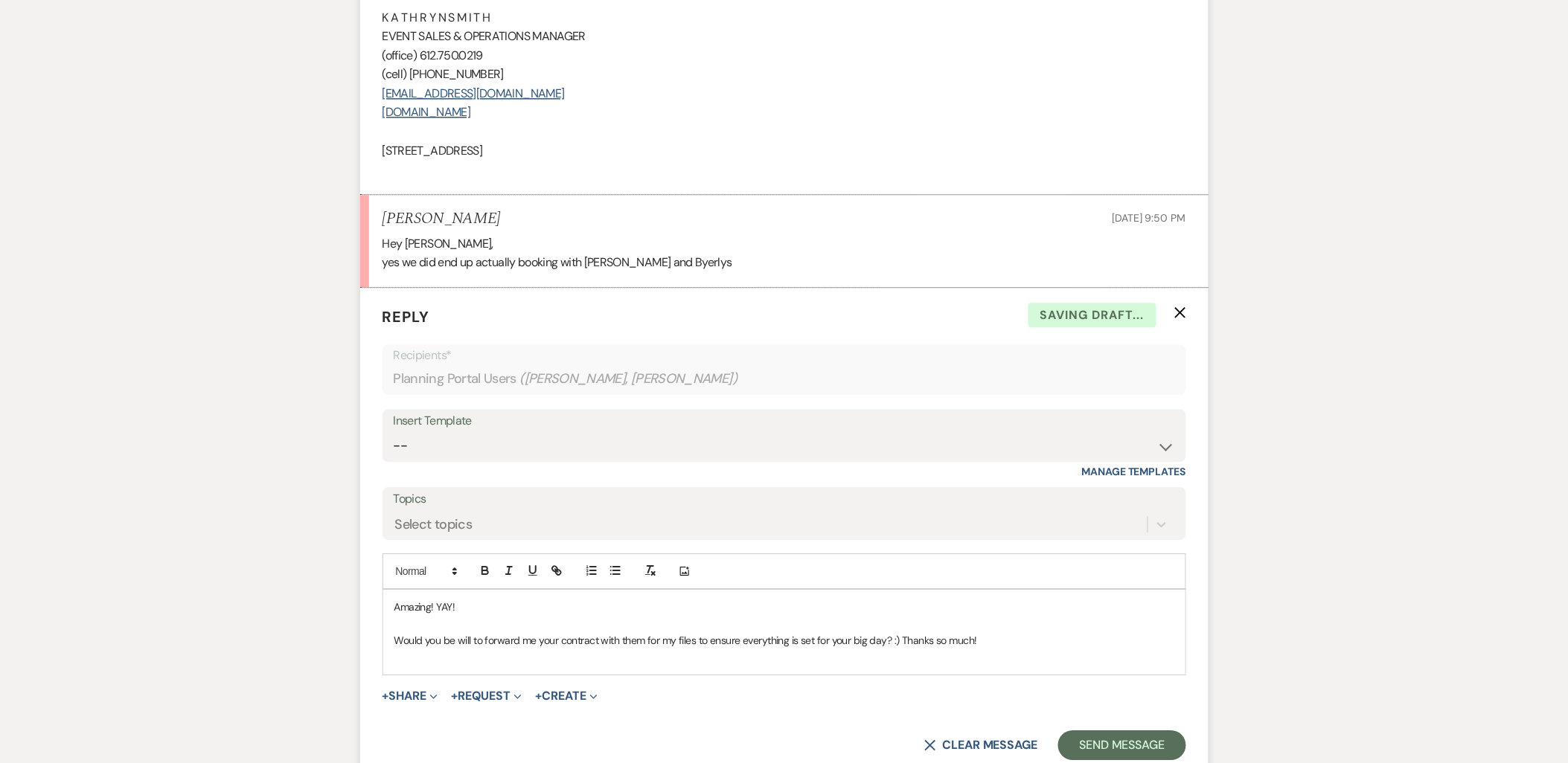
scroll to position [1455, 0]
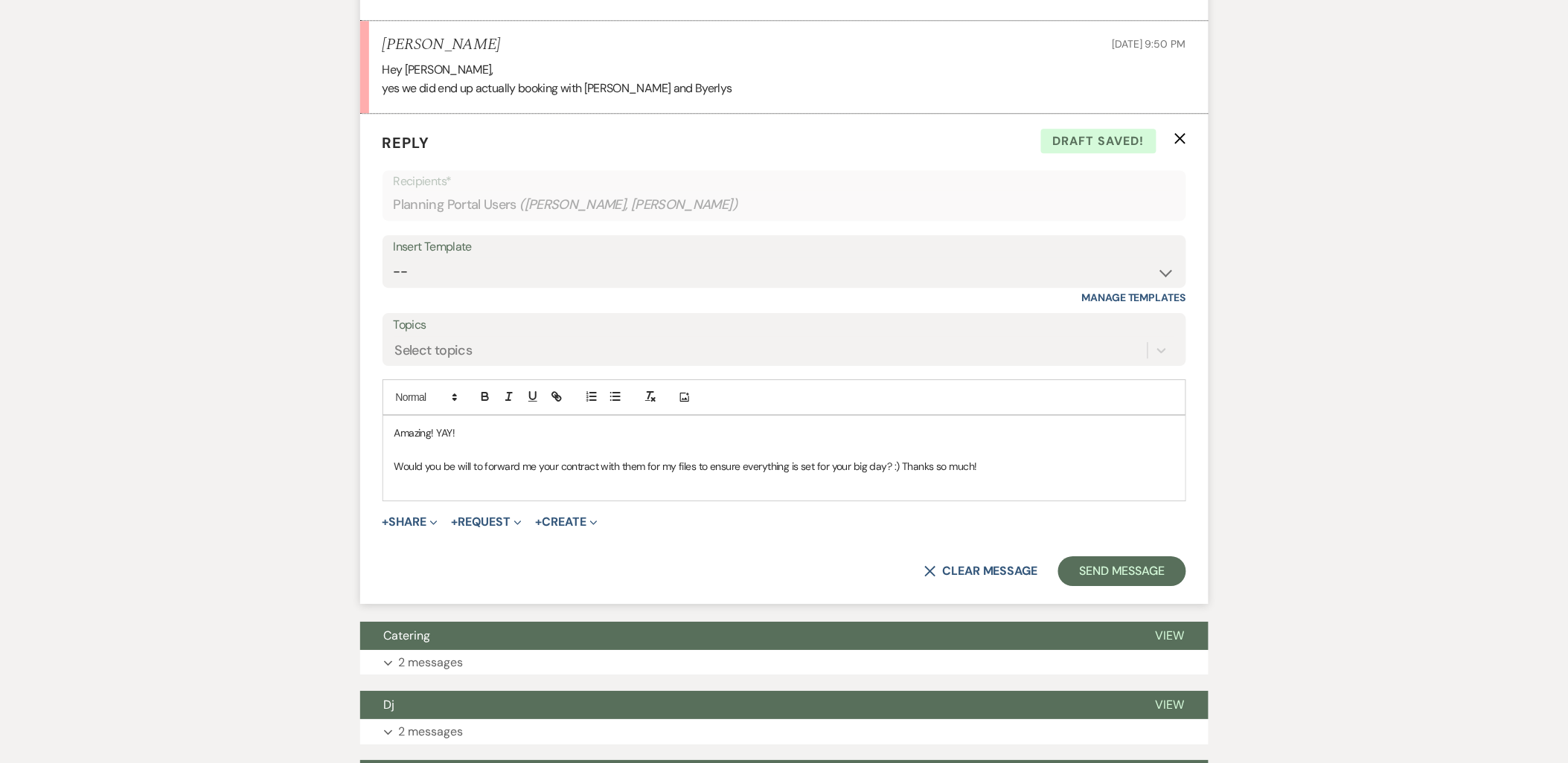
click at [470, 475] on p at bounding box center [784, 482] width 780 height 16
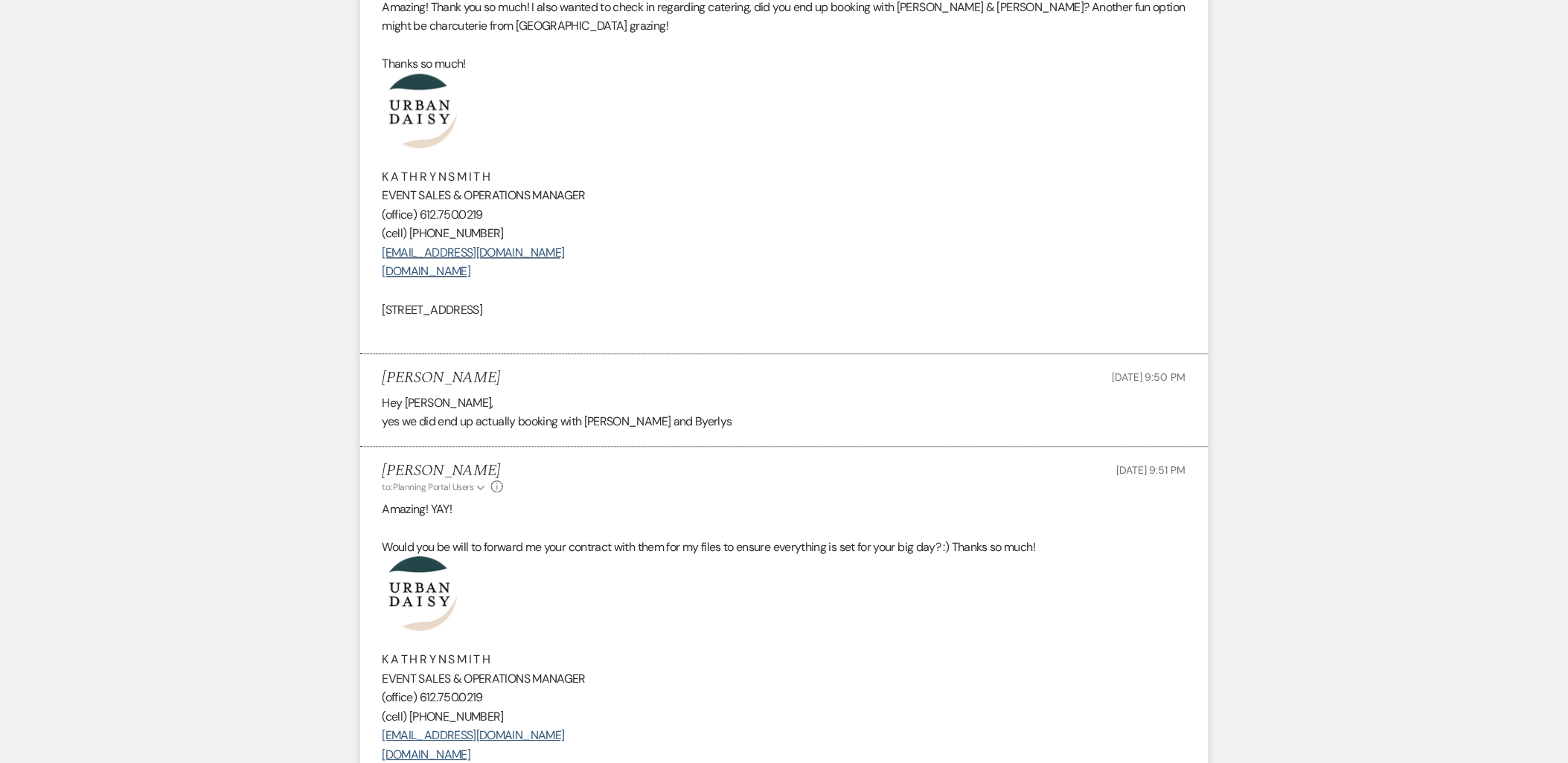
scroll to position [1125, 0]
drag, startPoint x: 679, startPoint y: 379, endPoint x: 586, endPoint y: 382, distance: 93.0
click at [586, 409] on p "yes we did end up actually booking with Lunds and Byerlys" at bounding box center [784, 418] width 804 height 20
copy p "Lunds and Byerlys"
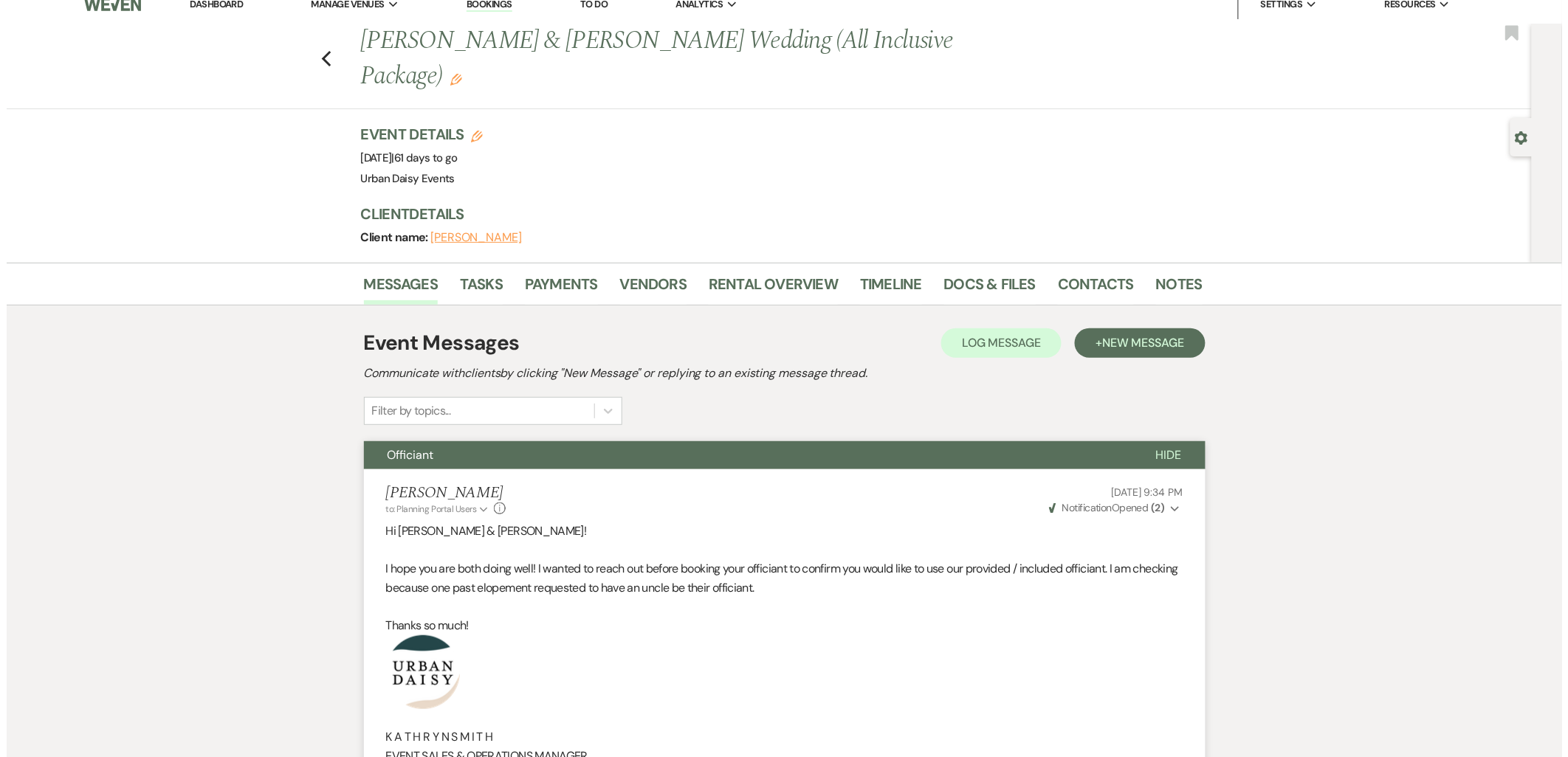
scroll to position [0, 0]
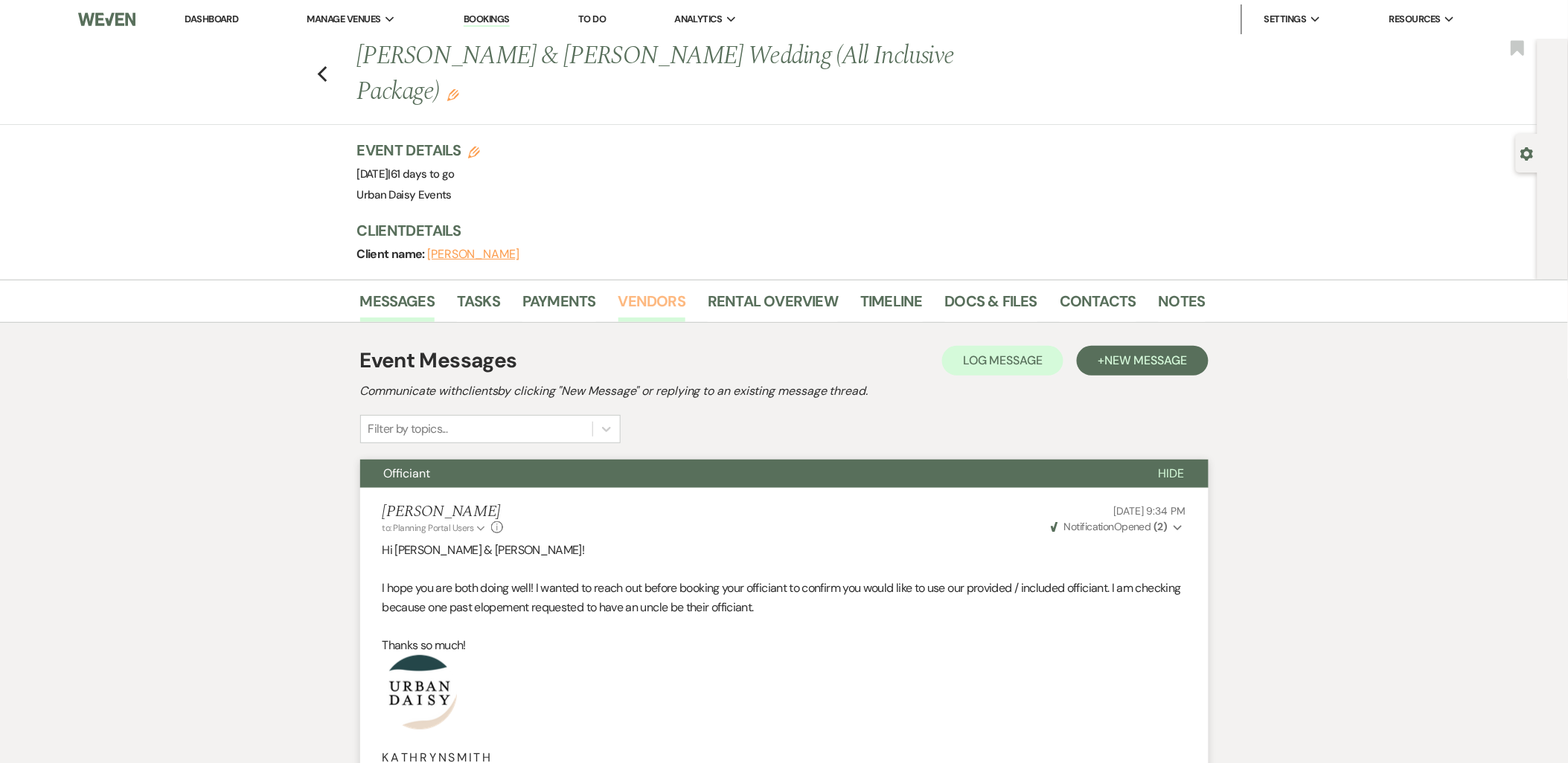
click at [642, 289] on link "Vendors" at bounding box center [652, 306] width 67 height 33
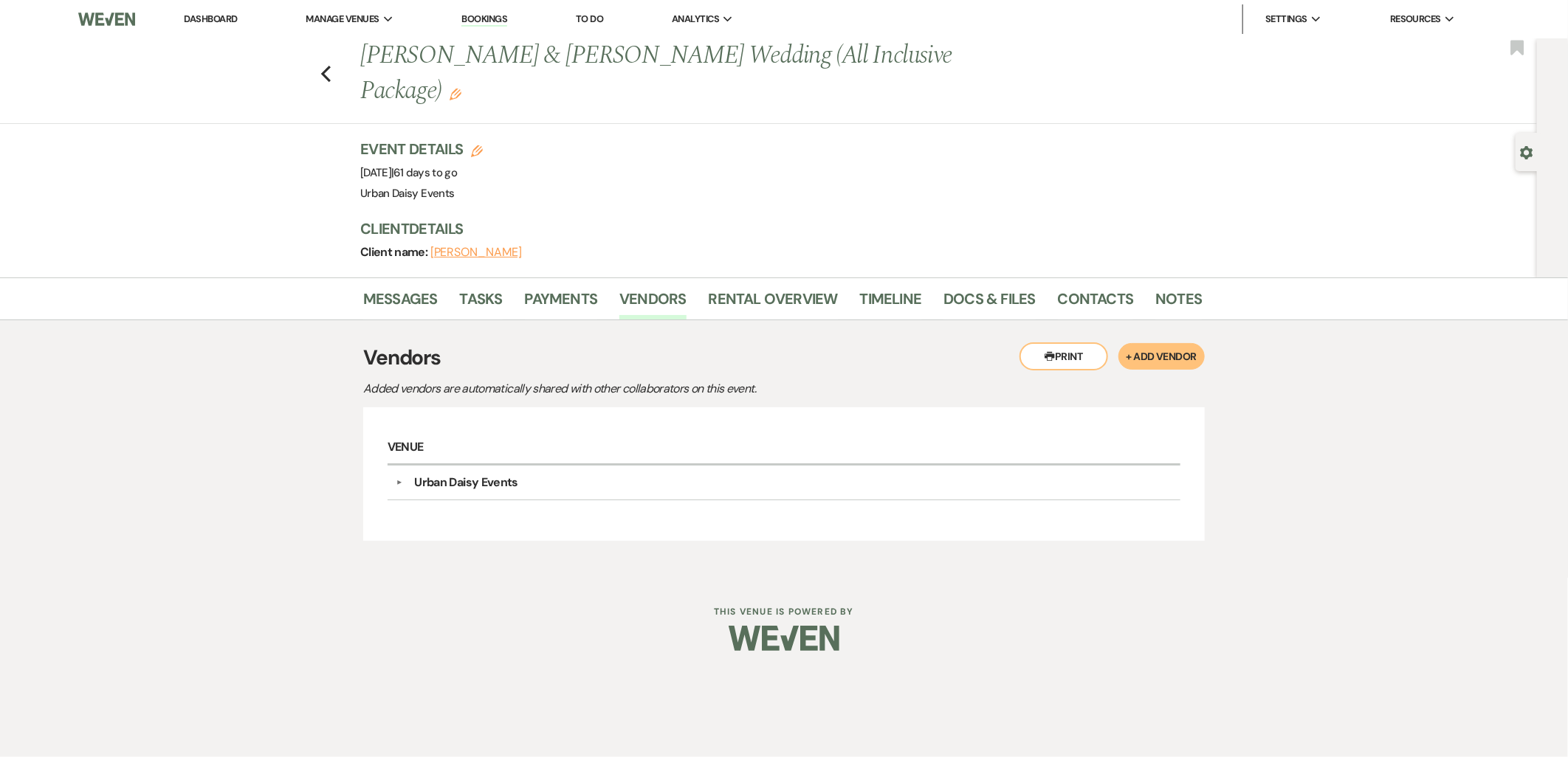
click at [1146, 343] on button "+ Add Vendor" at bounding box center [1161, 356] width 86 height 26
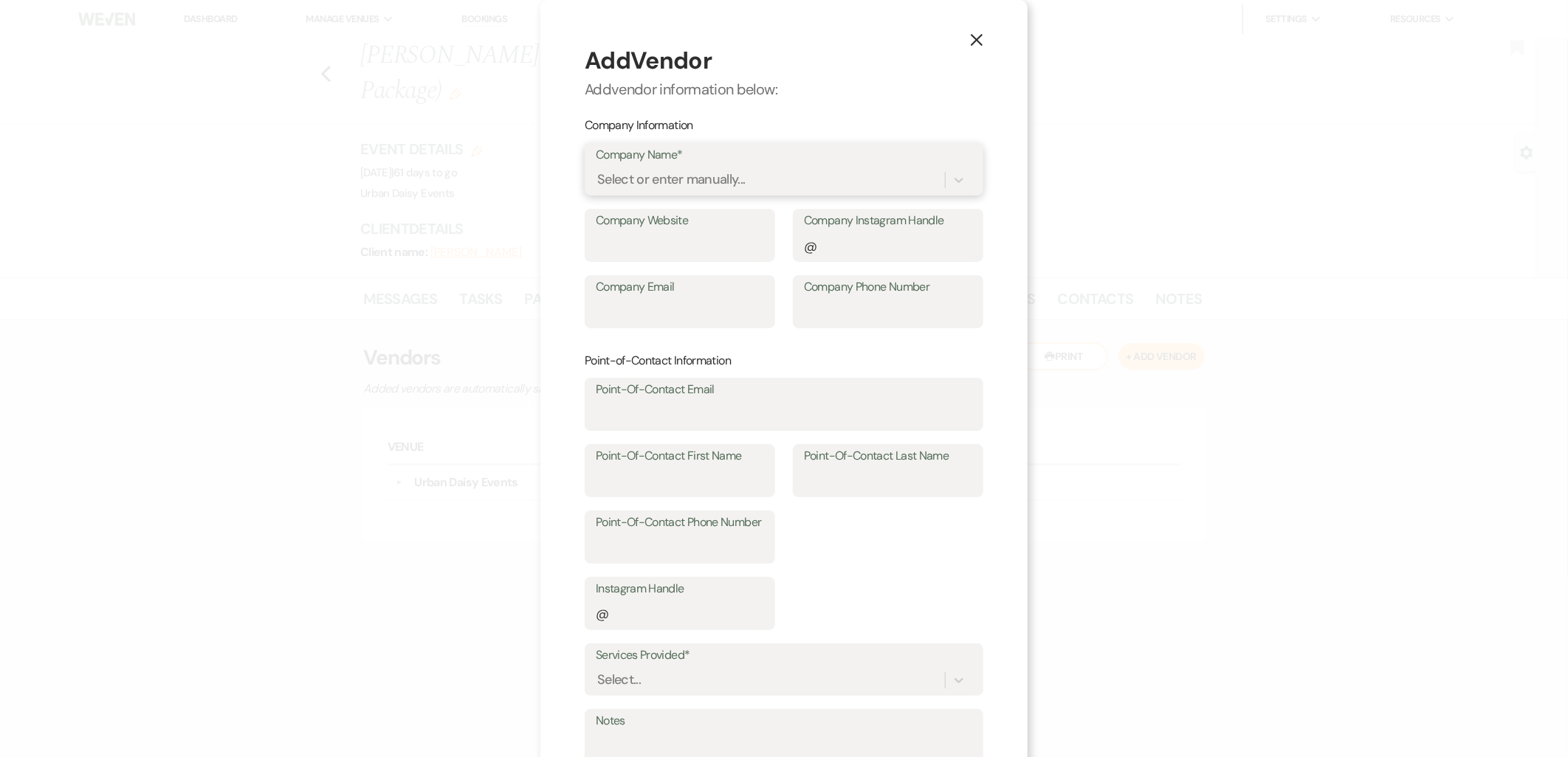
click at [685, 188] on div "Select or enter manually..." at bounding box center [671, 181] width 148 height 20
paste input "Lunds and Byerlys"
type input "Lunds and Byerlys"
click at [694, 673] on div "Select..." at bounding box center [784, 680] width 376 height 28
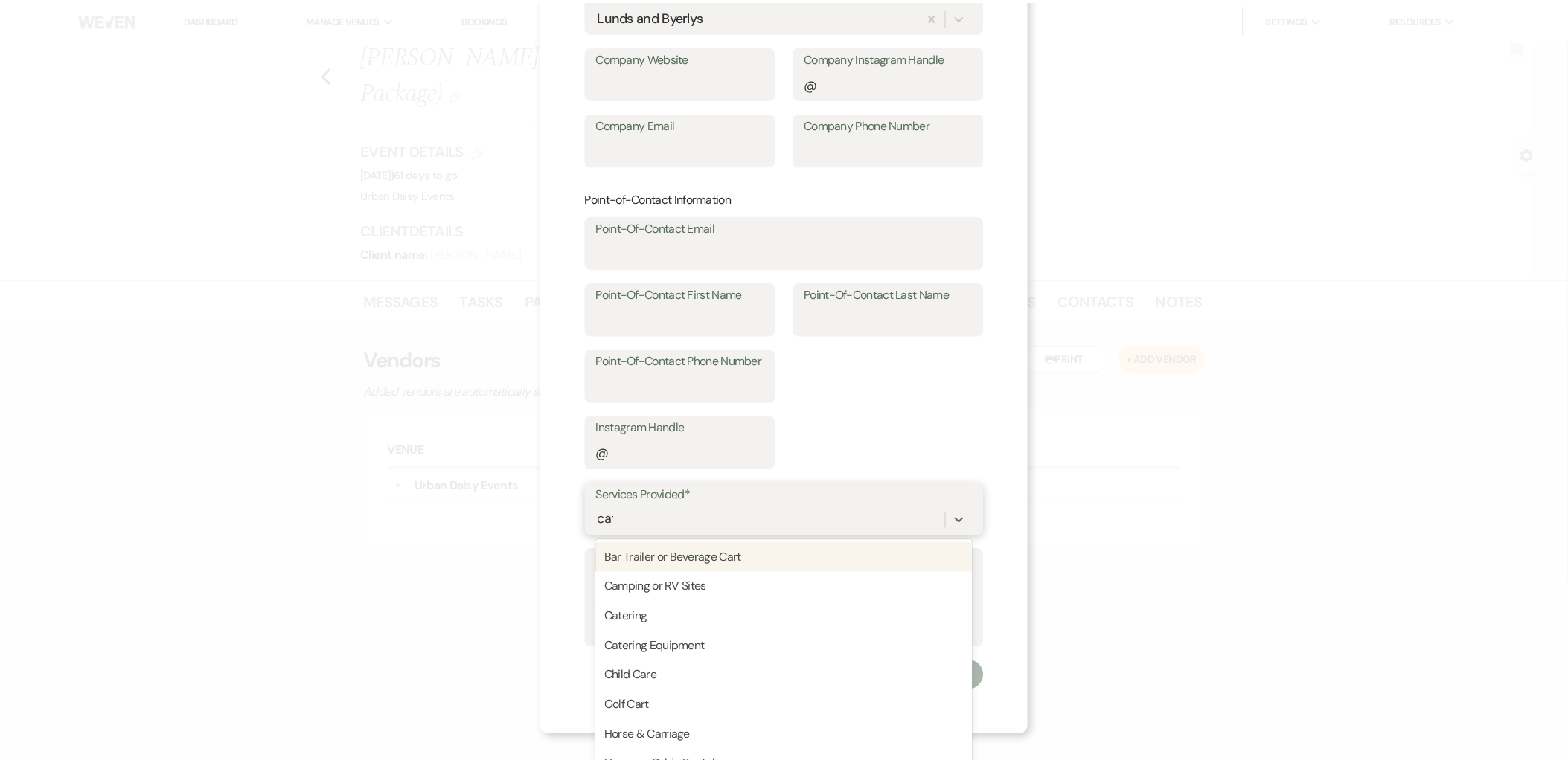
scroll to position [137, 0]
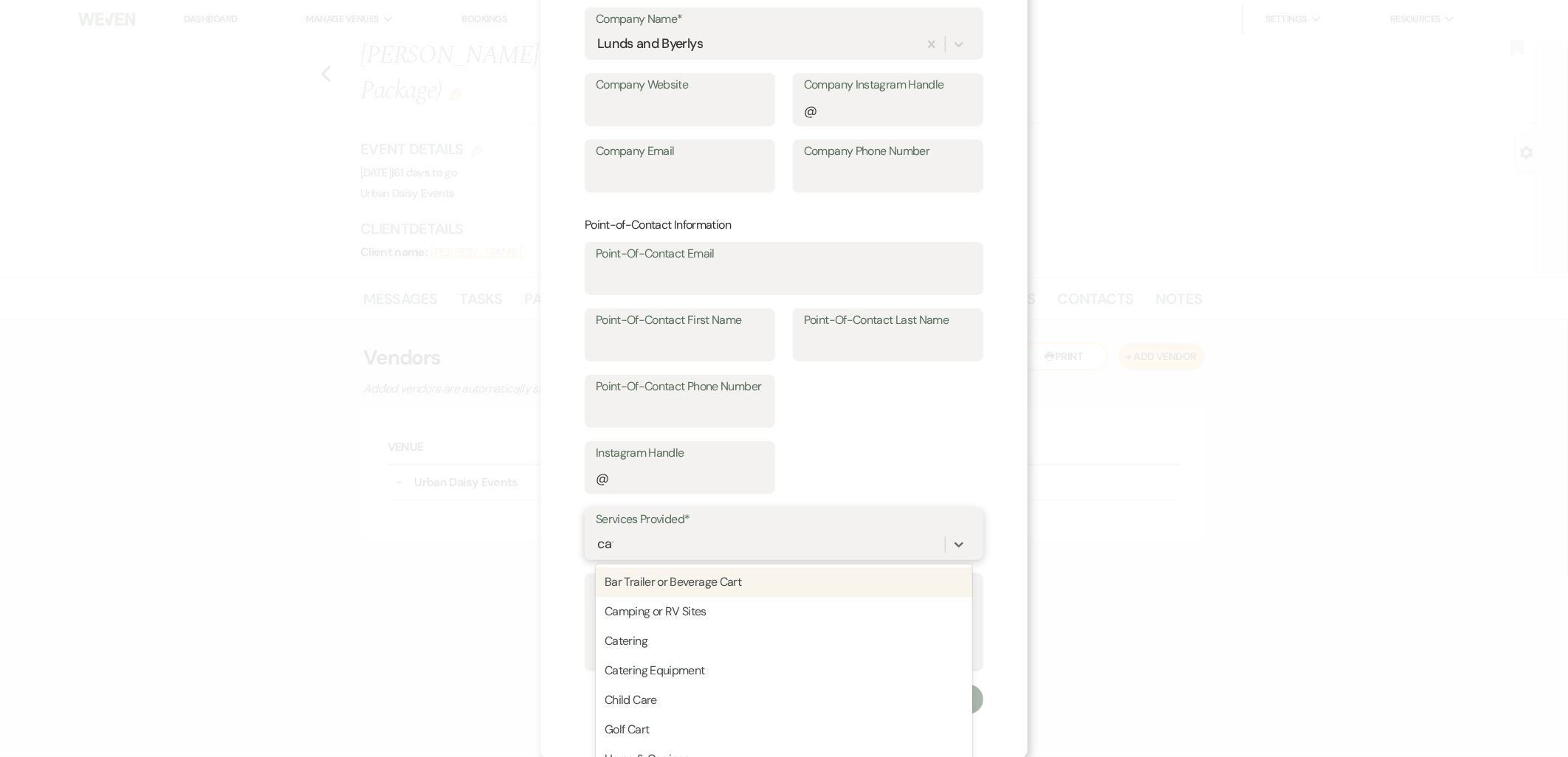
type input "cater"
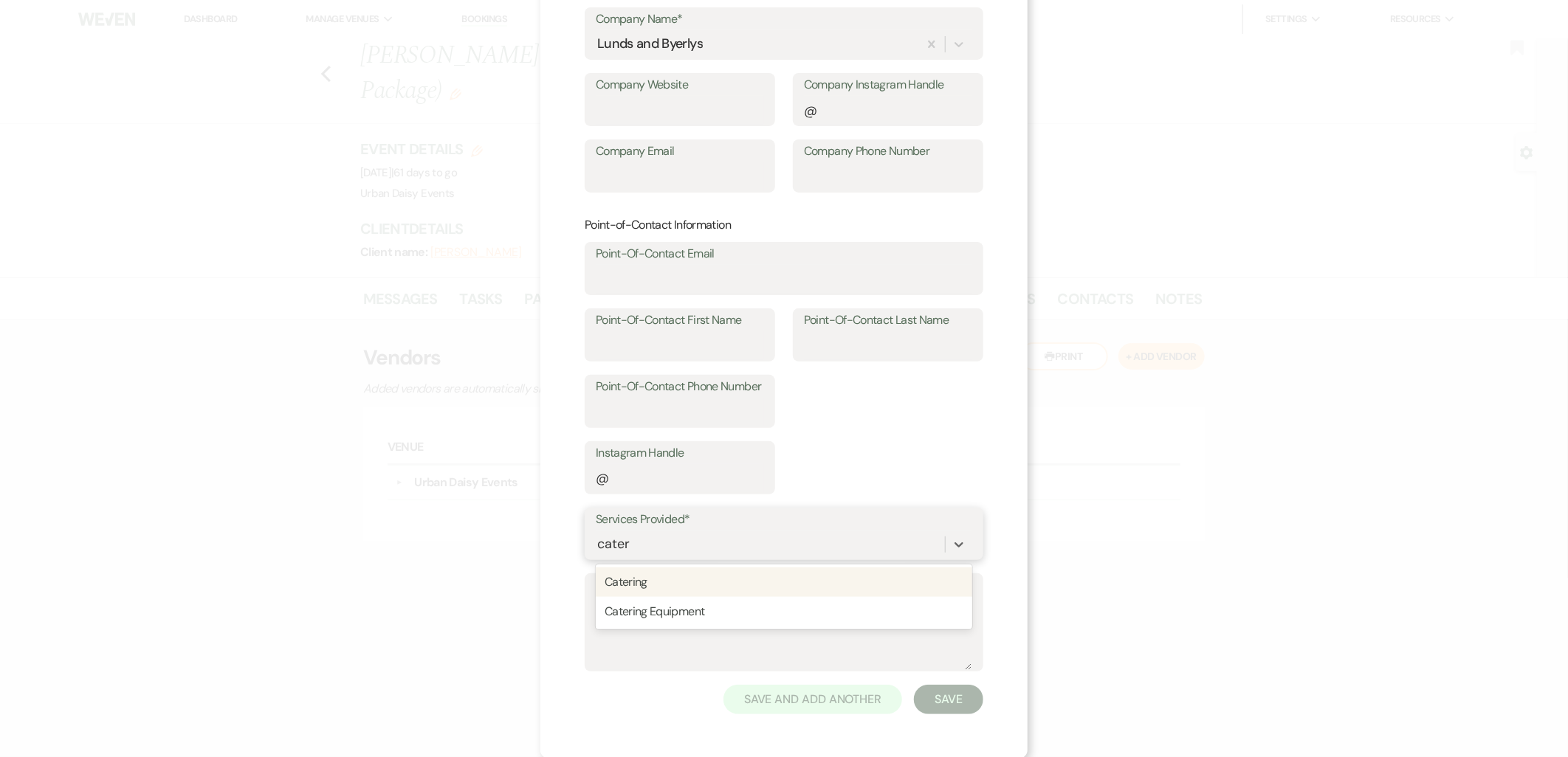
click at [673, 588] on div "Catering" at bounding box center [784, 582] width 376 height 29
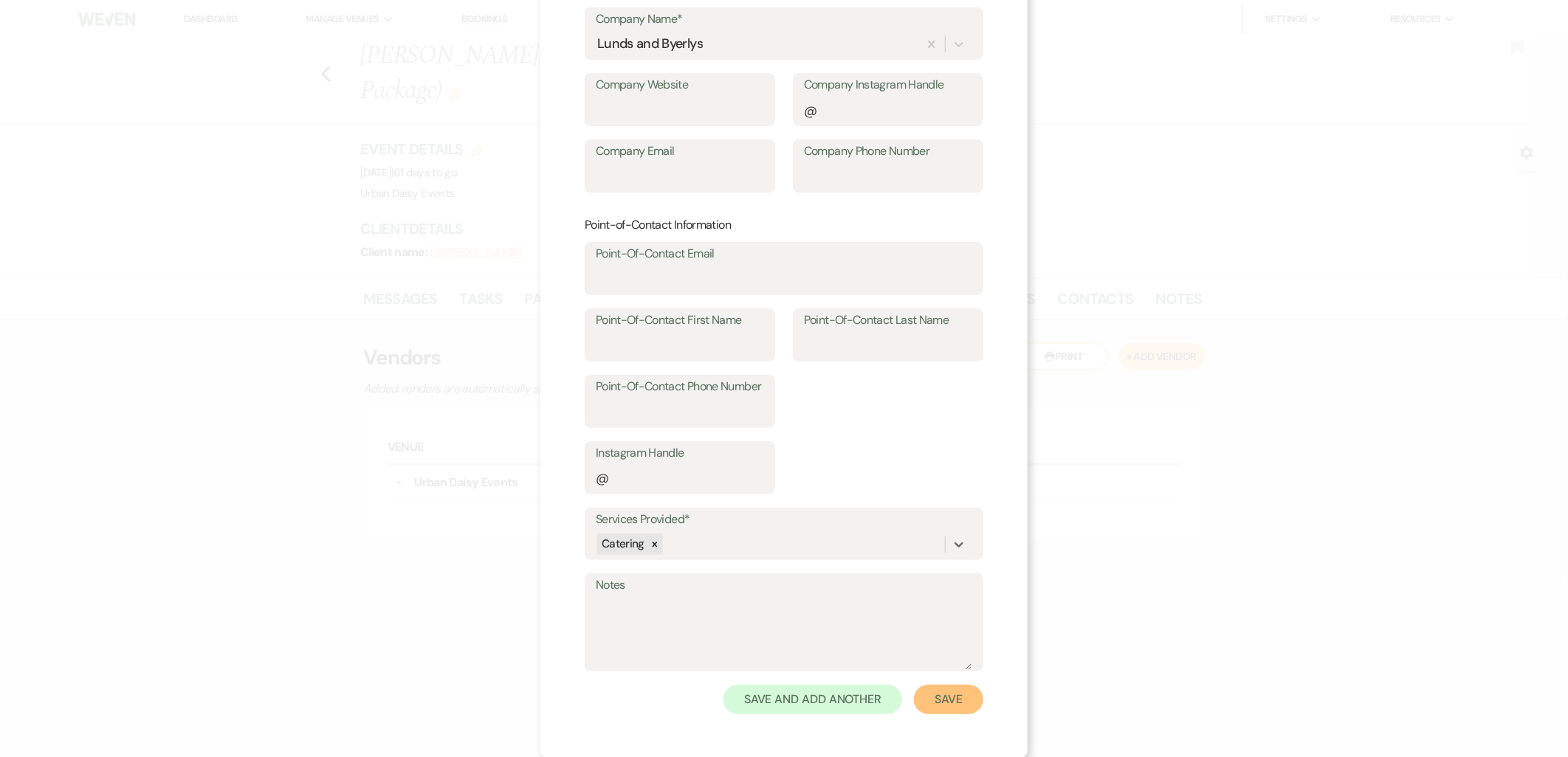
click at [926, 693] on button "Save" at bounding box center [948, 700] width 69 height 29
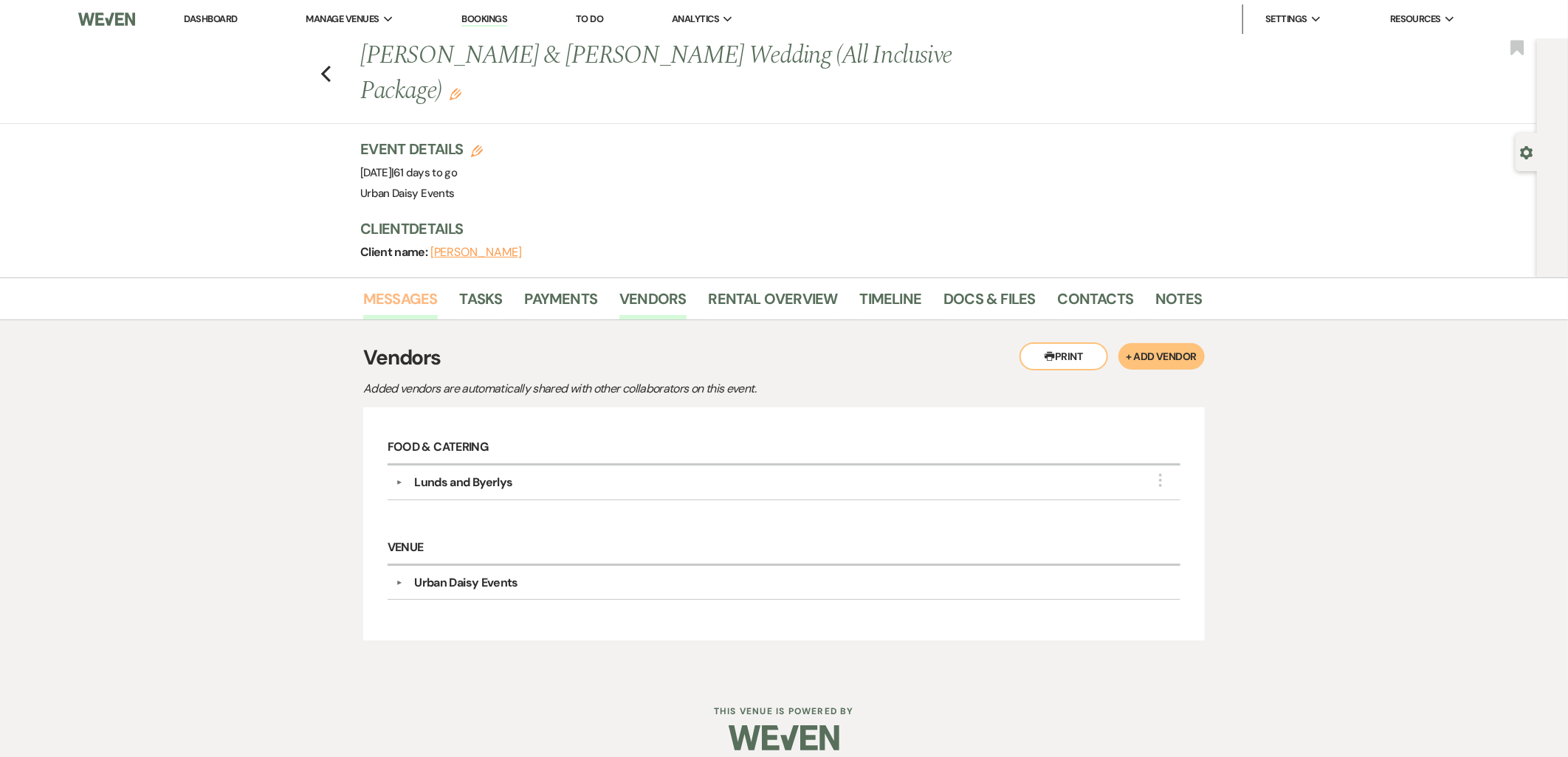
click at [387, 287] on link "Messages" at bounding box center [400, 303] width 74 height 33
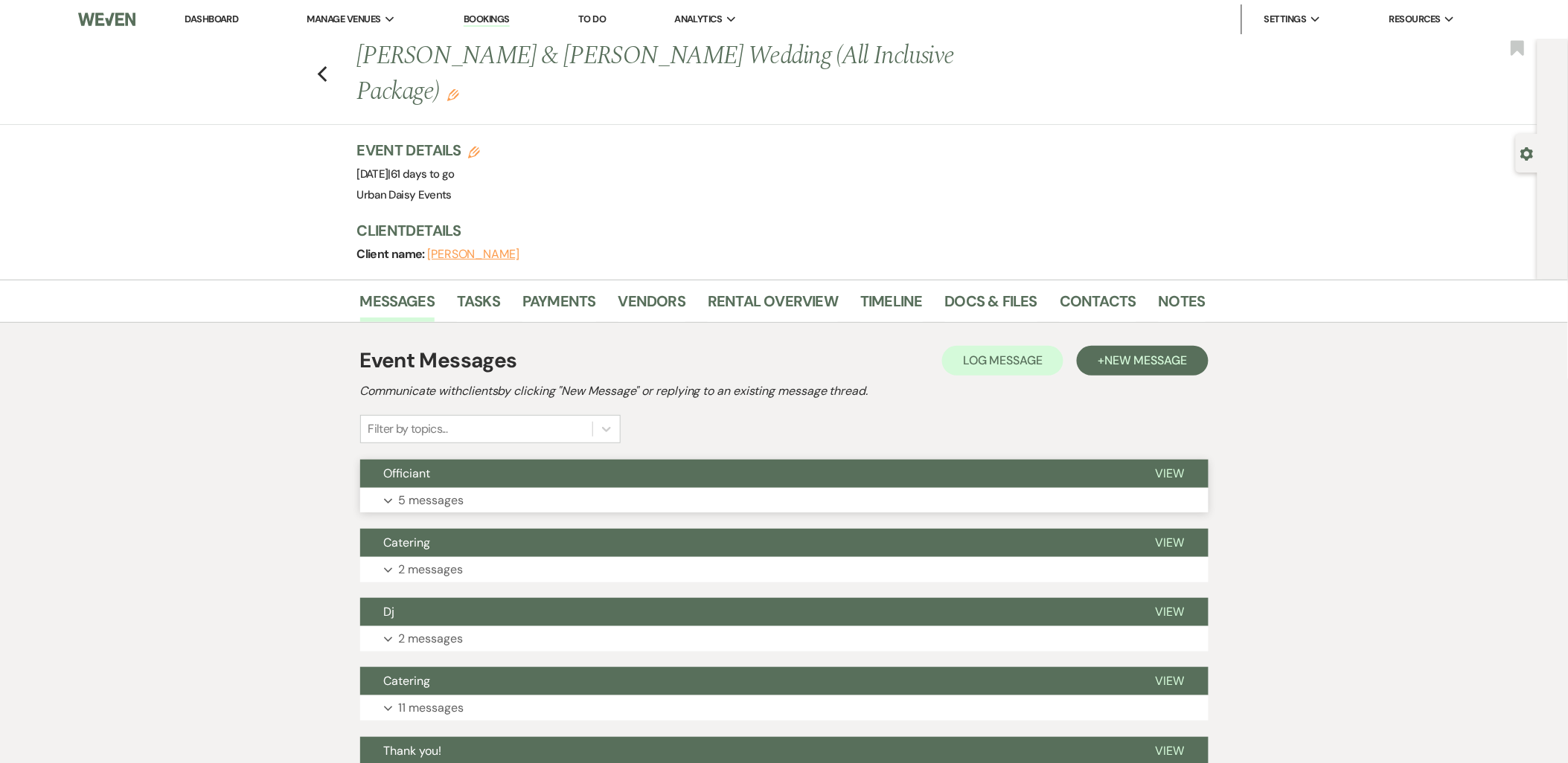
click at [441, 491] on p "5 messages" at bounding box center [432, 500] width 66 height 20
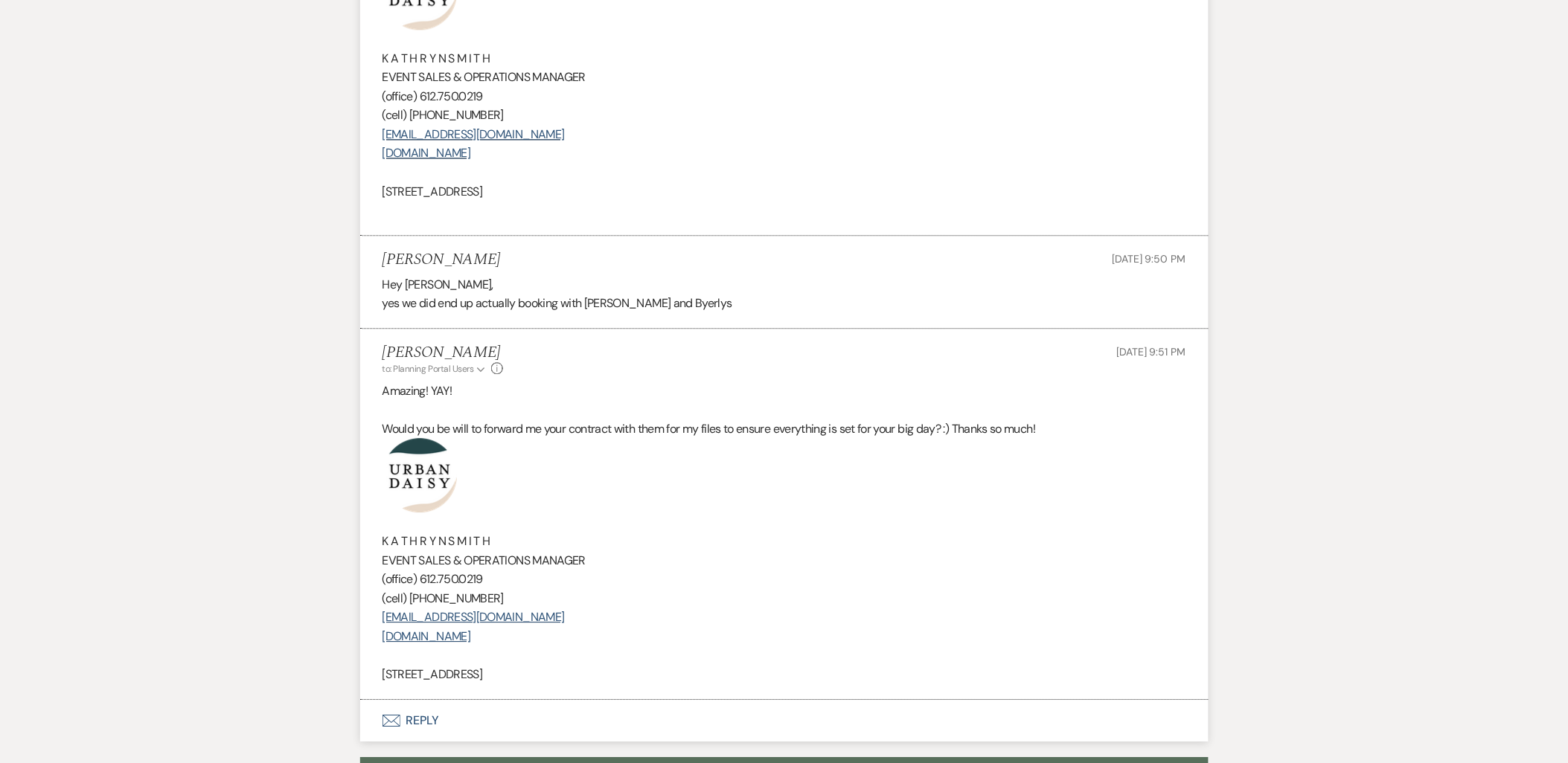
click at [410, 700] on button "Envelope Reply" at bounding box center [784, 720] width 849 height 41
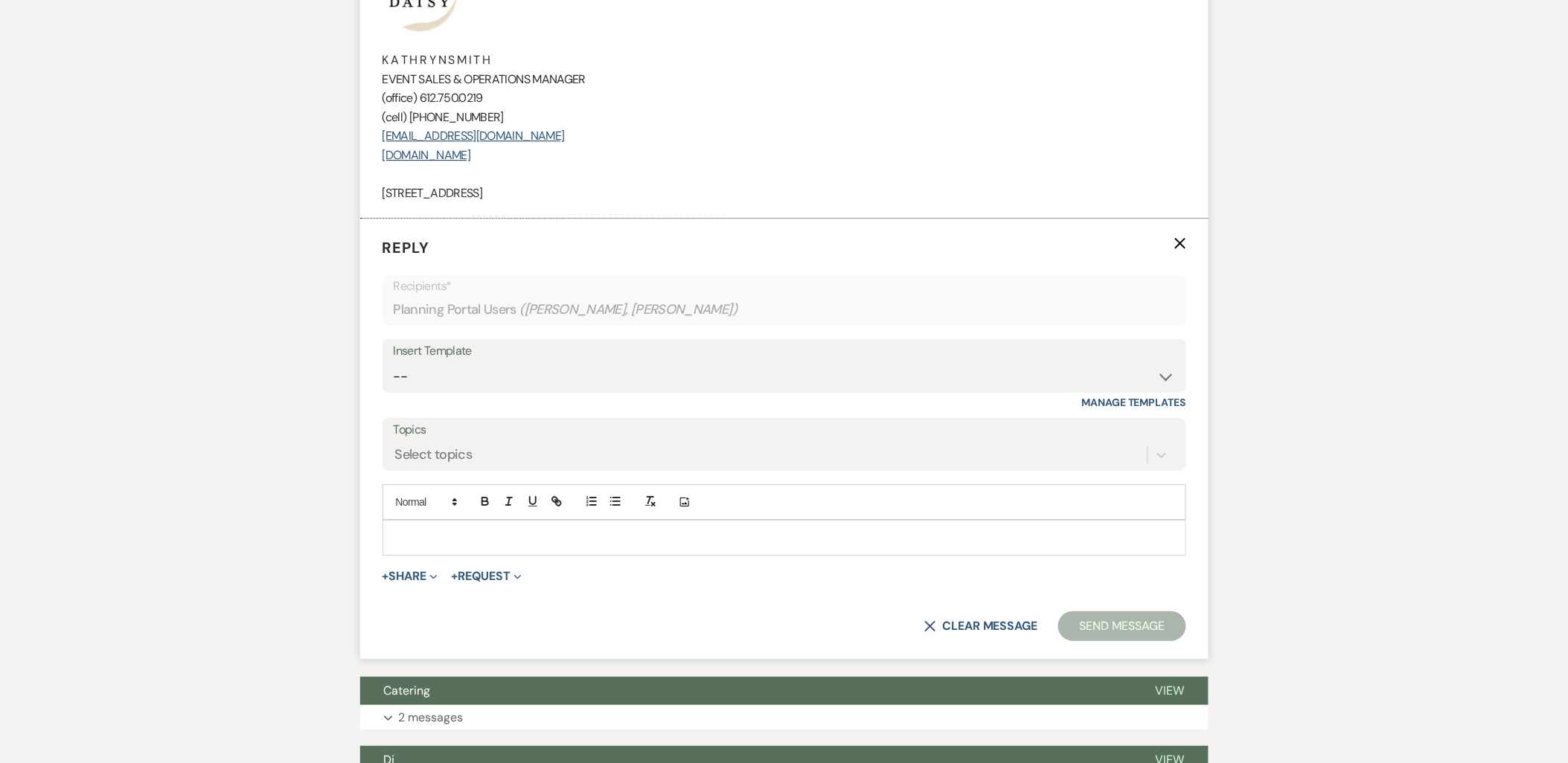
scroll to position [1744, 0]
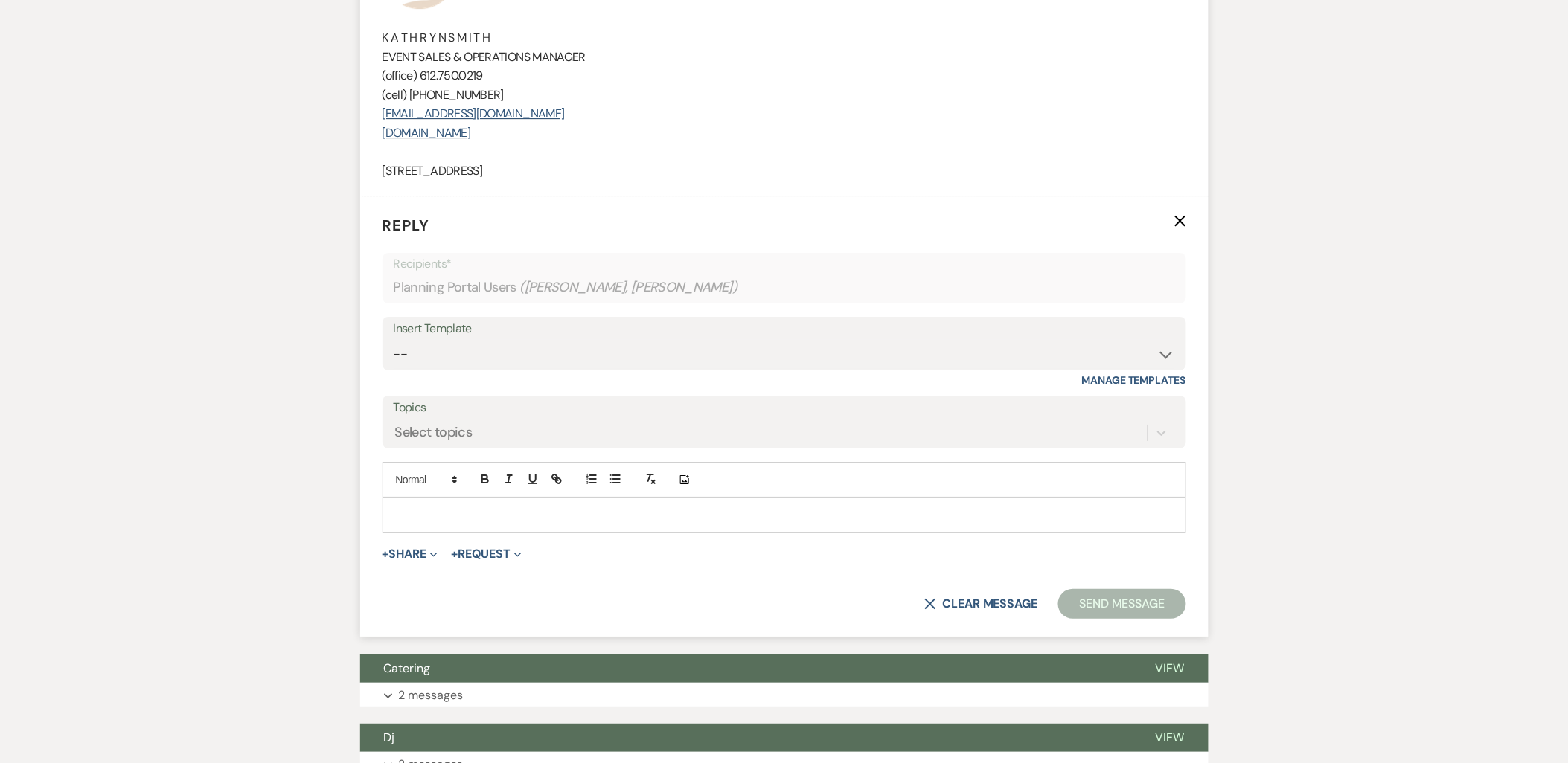
click at [462, 507] on p at bounding box center [784, 515] width 780 height 16
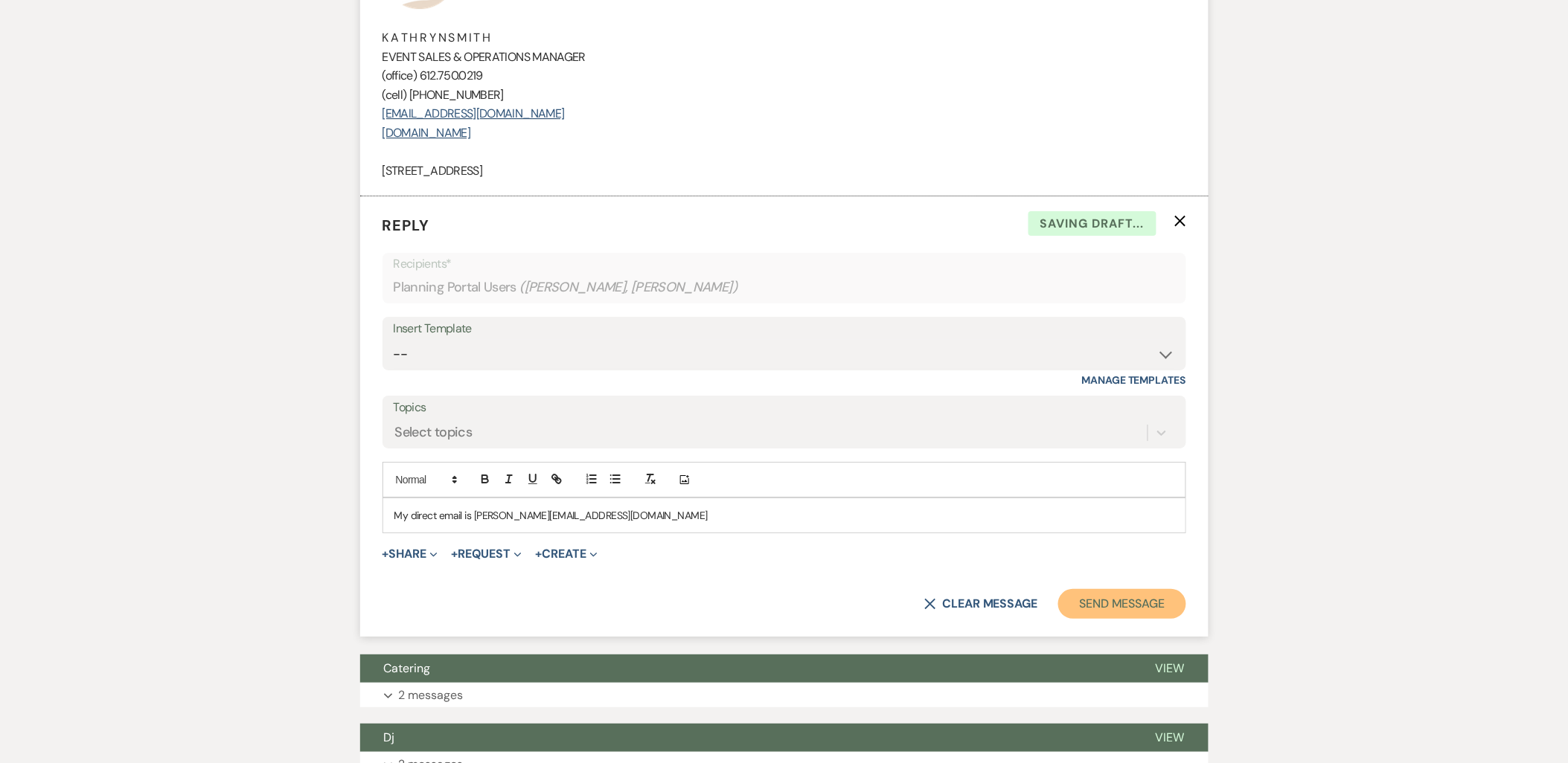
click at [1090, 589] on button "Send Message" at bounding box center [1121, 604] width 127 height 30
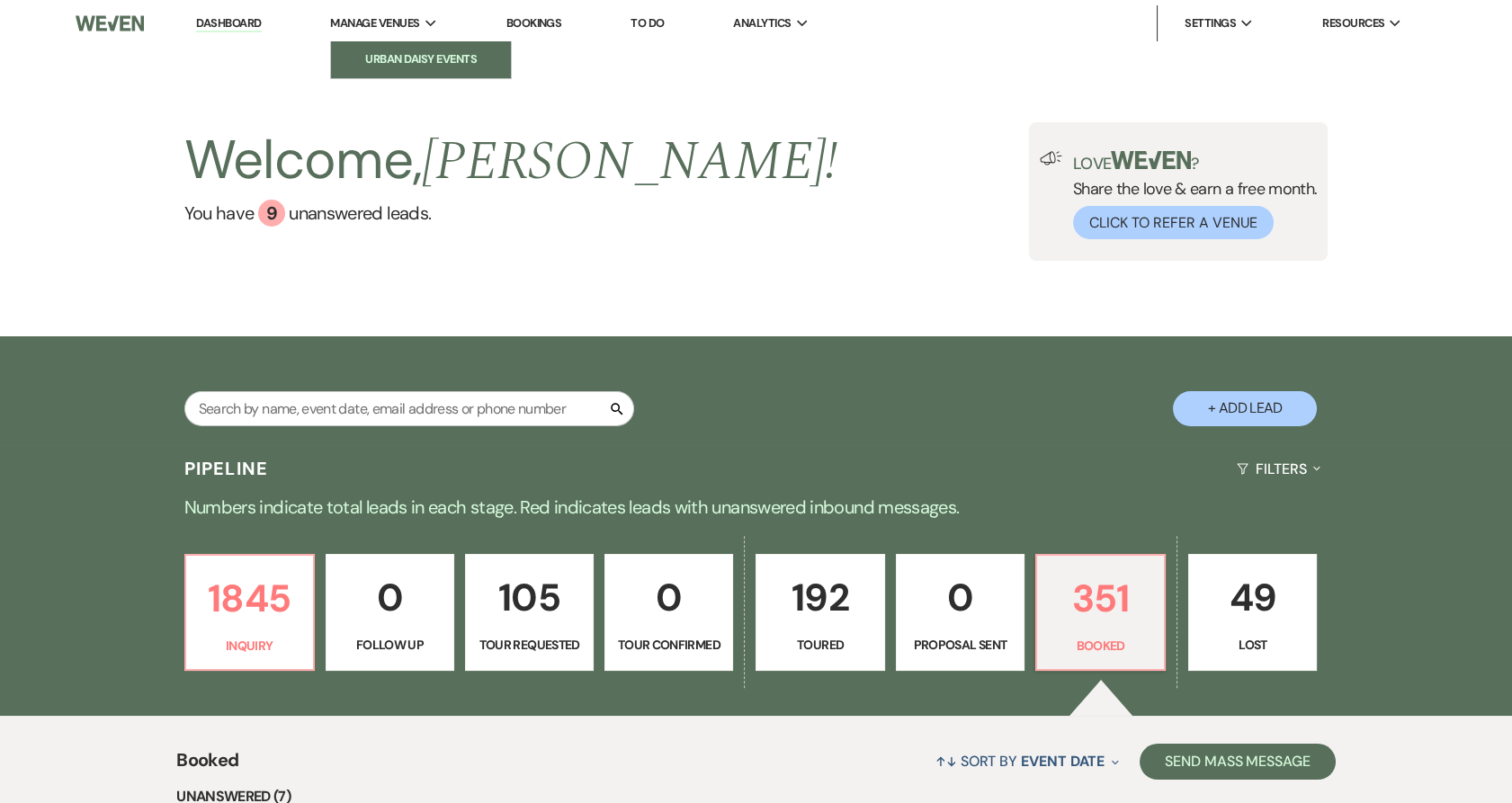
click at [404, 43] on link "Urban Daisy Events" at bounding box center [421, 60] width 180 height 36
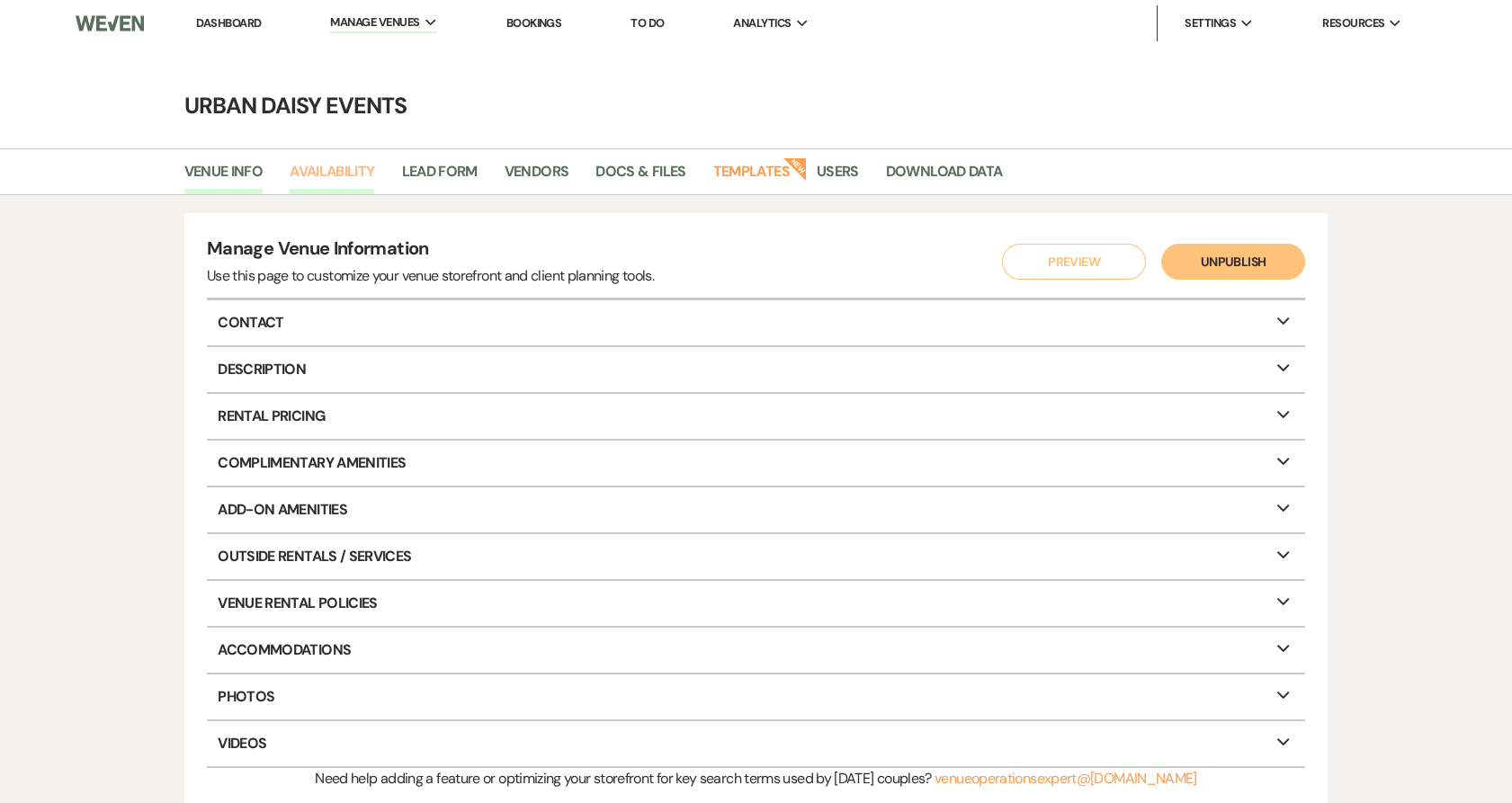
click at [353, 164] on link "Availability" at bounding box center [331, 177] width 84 height 34
select select "2"
select select "2026"
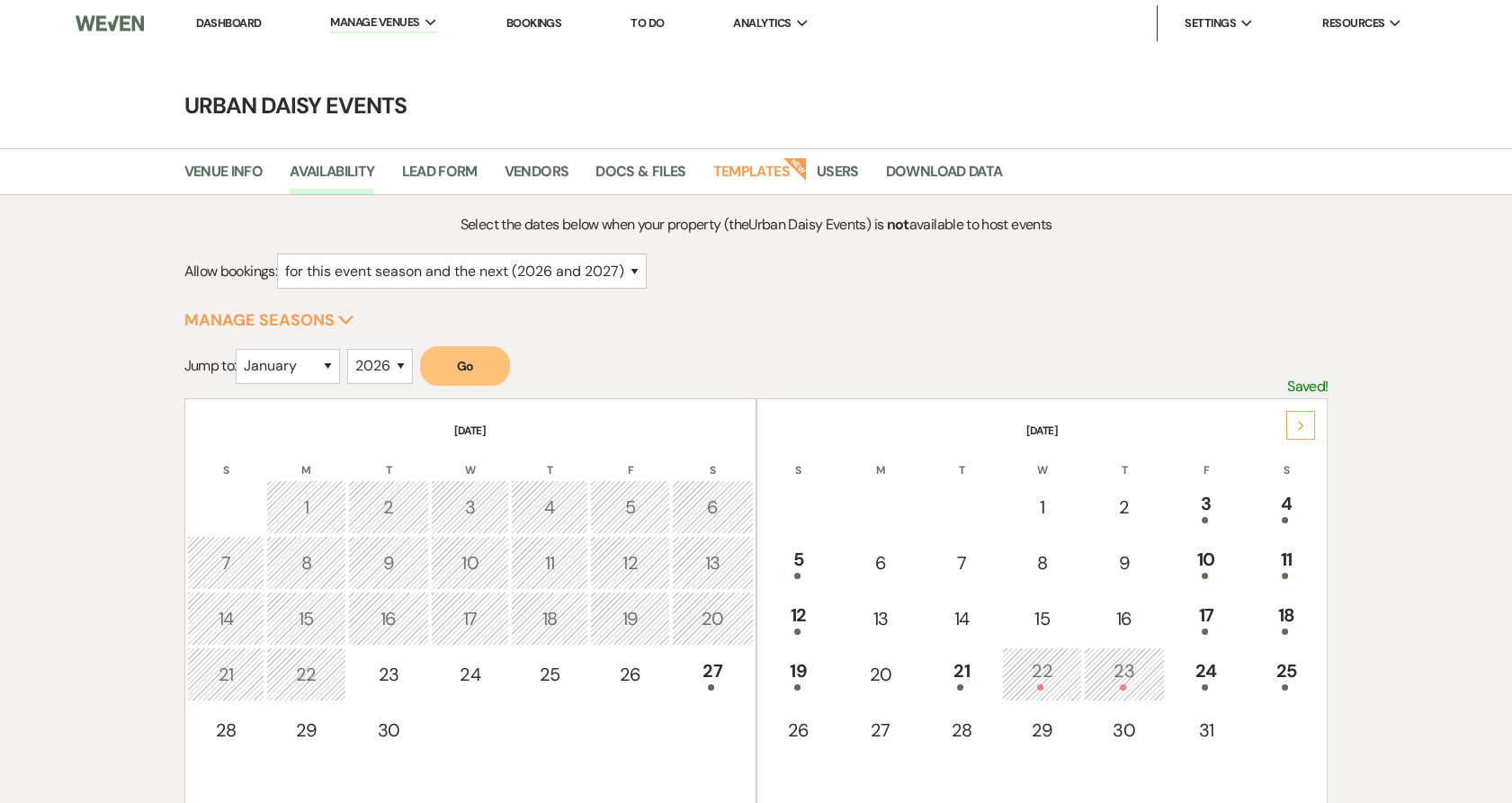
click at [1303, 429] on icon "Next" at bounding box center [1301, 425] width 9 height 10
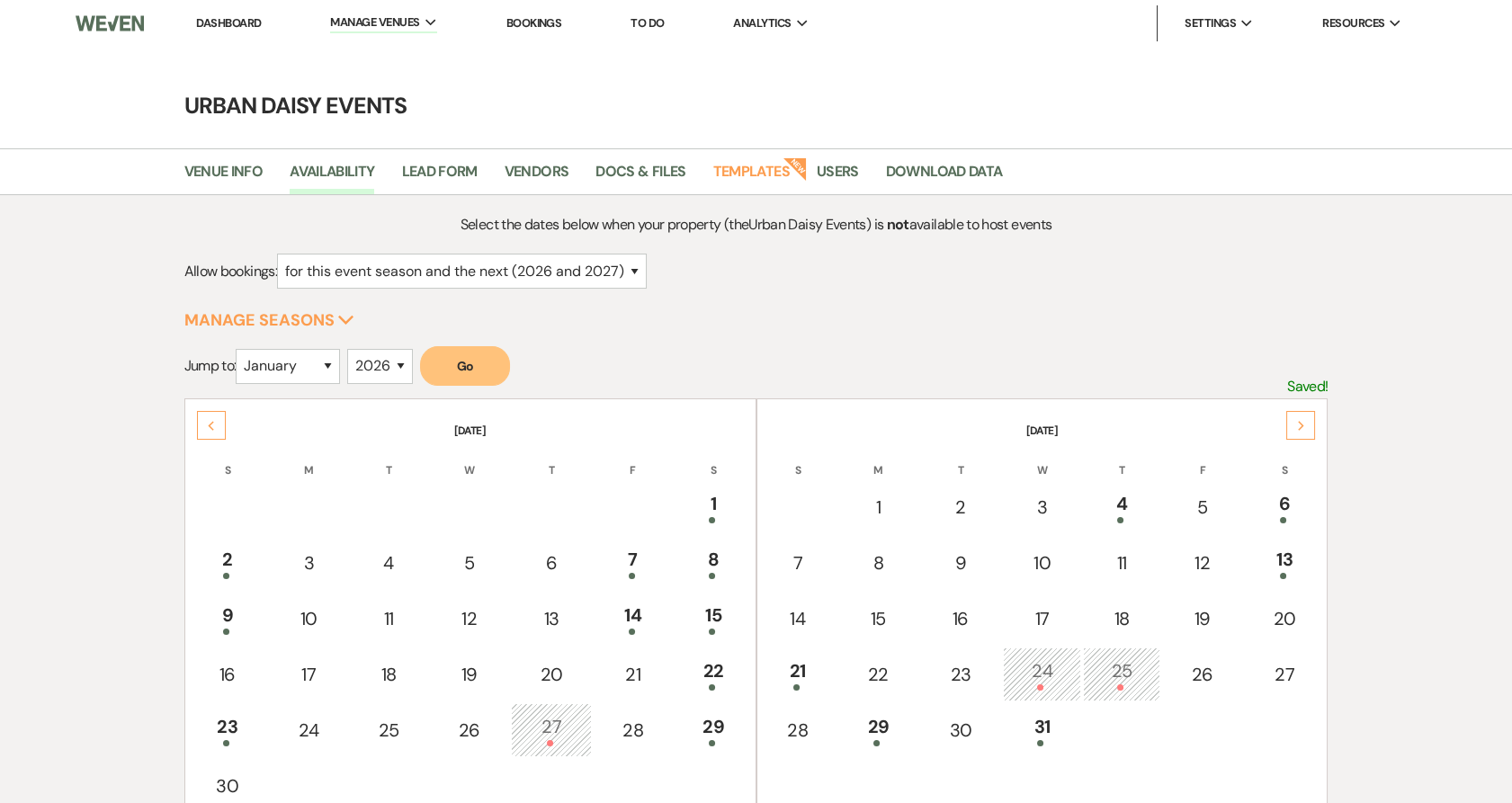
click at [1303, 429] on icon "Next" at bounding box center [1301, 425] width 9 height 10
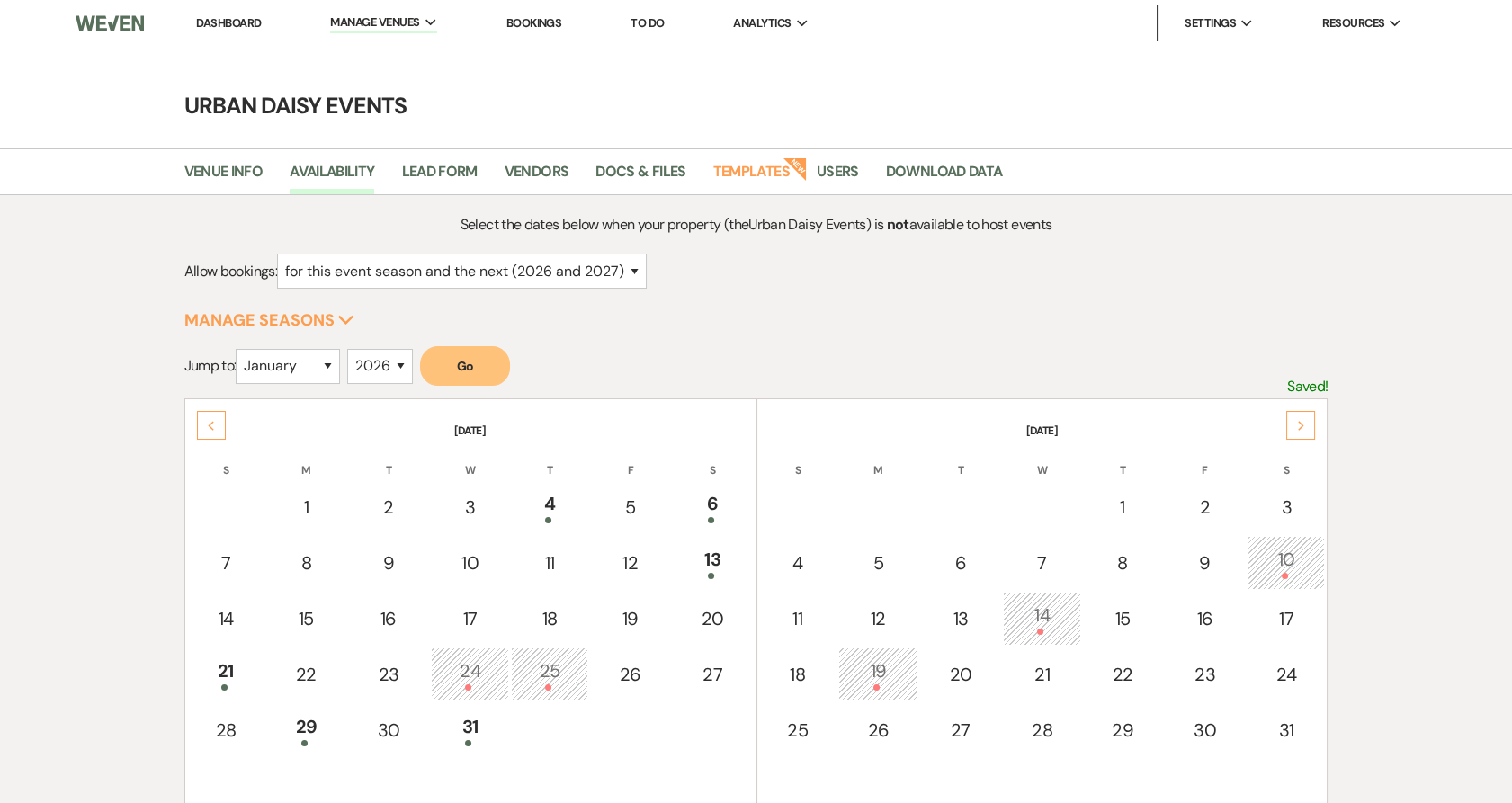
click at [1303, 429] on icon "Next" at bounding box center [1301, 425] width 9 height 10
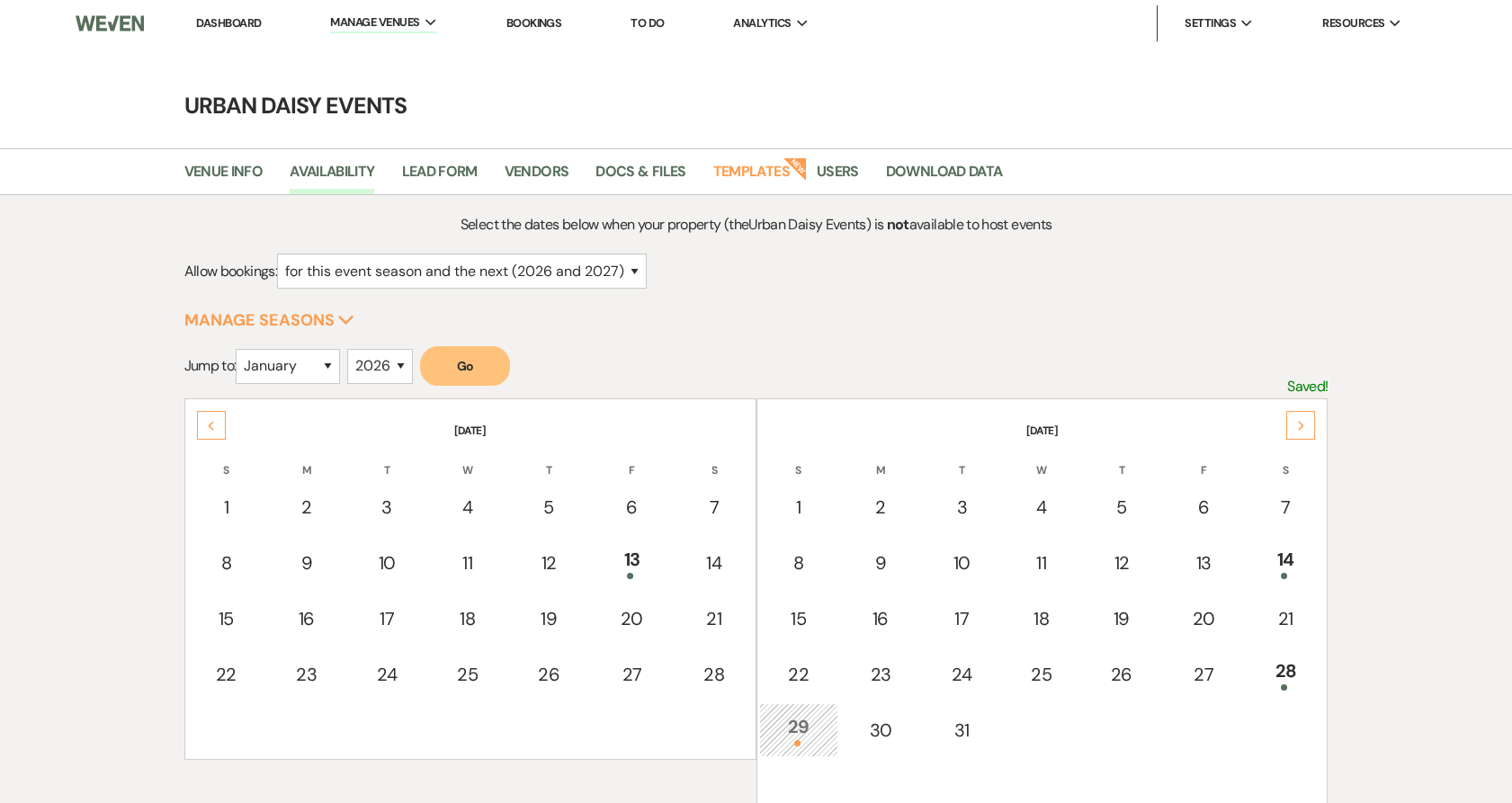
click at [1303, 429] on icon "Next" at bounding box center [1301, 425] width 9 height 10
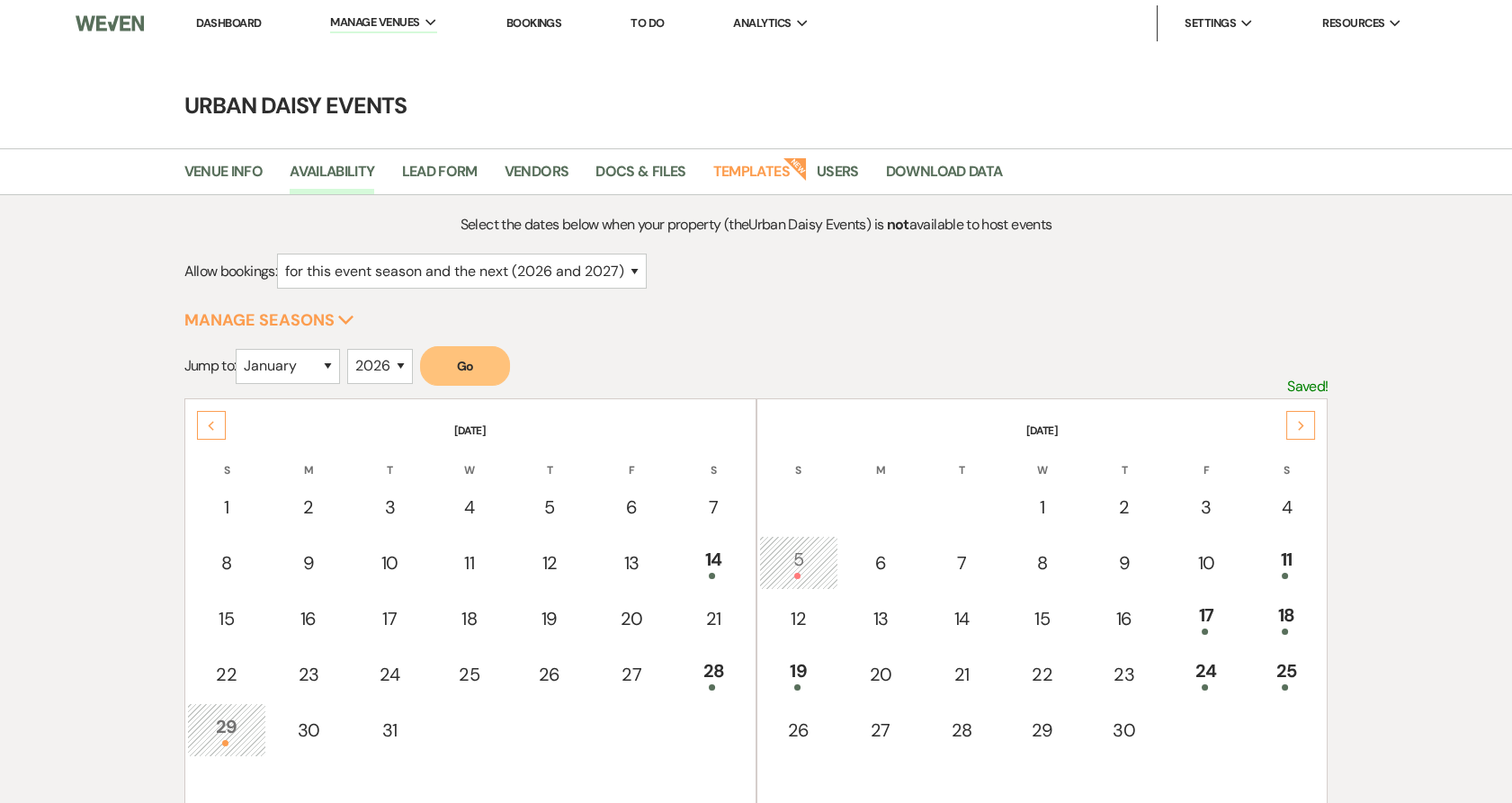
click at [1303, 429] on icon "Next" at bounding box center [1301, 425] width 9 height 10
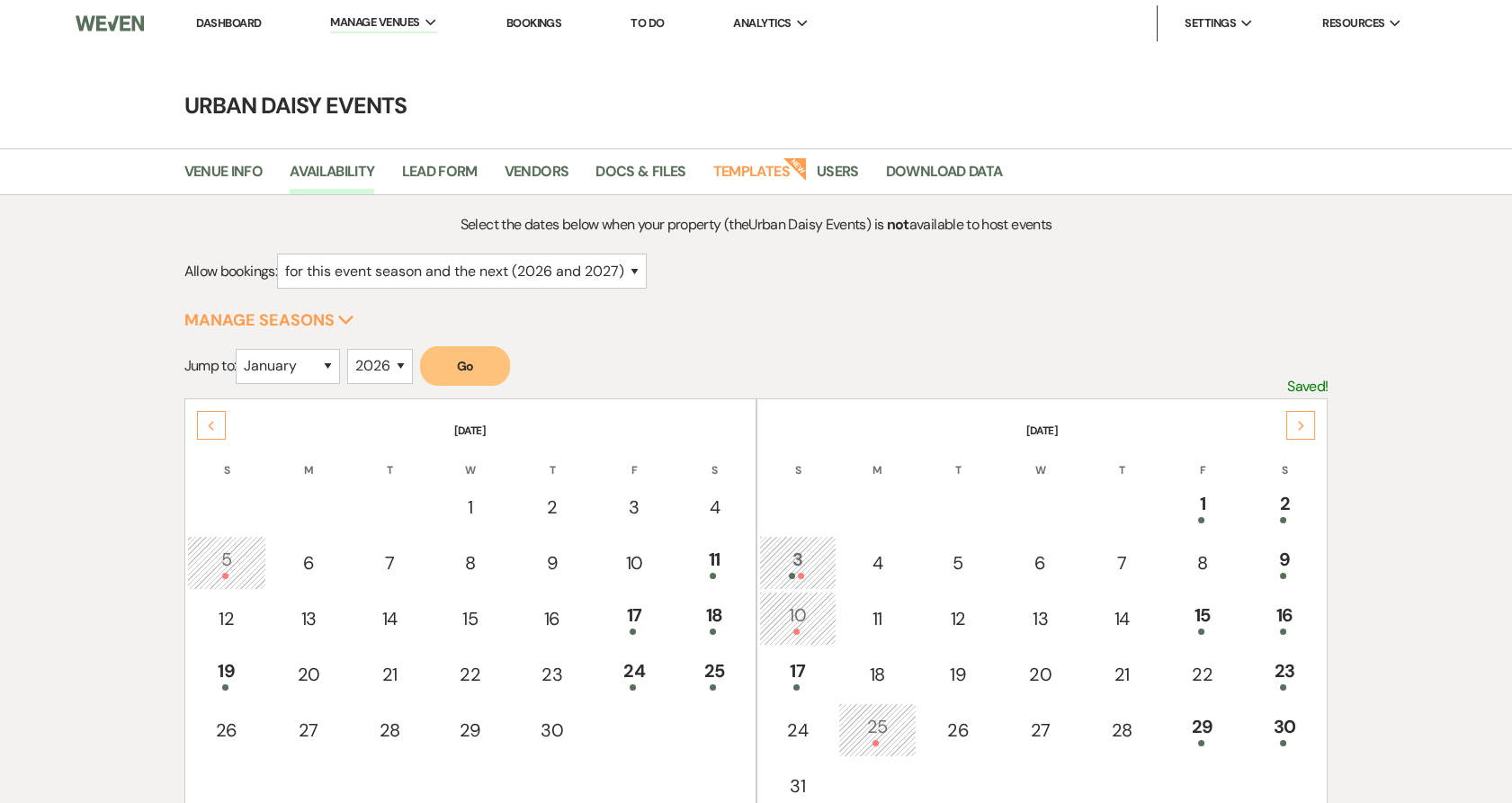
click at [1303, 429] on icon "Next" at bounding box center [1301, 425] width 9 height 10
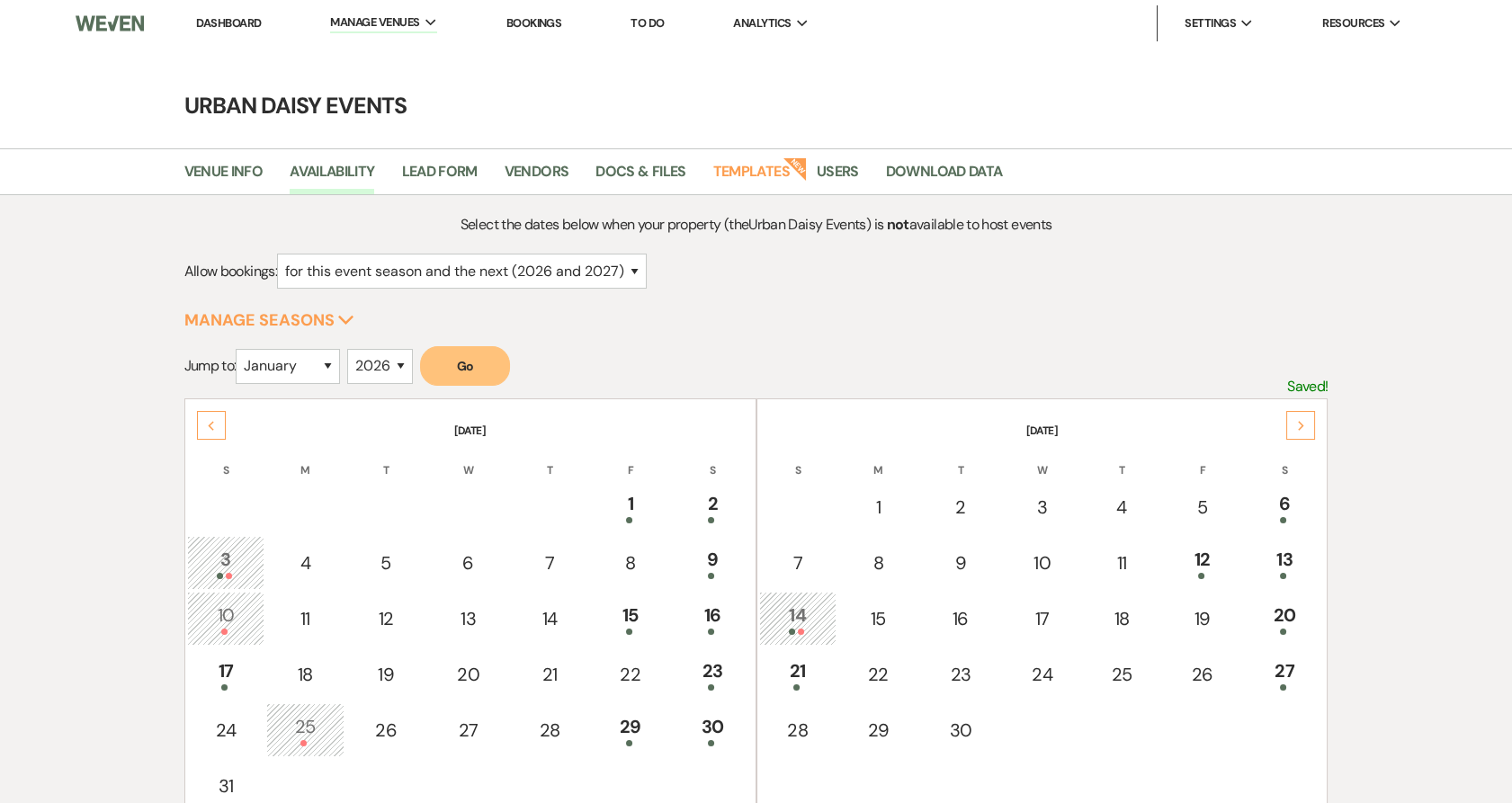
click at [1303, 431] on div "Next" at bounding box center [1300, 425] width 28 height 28
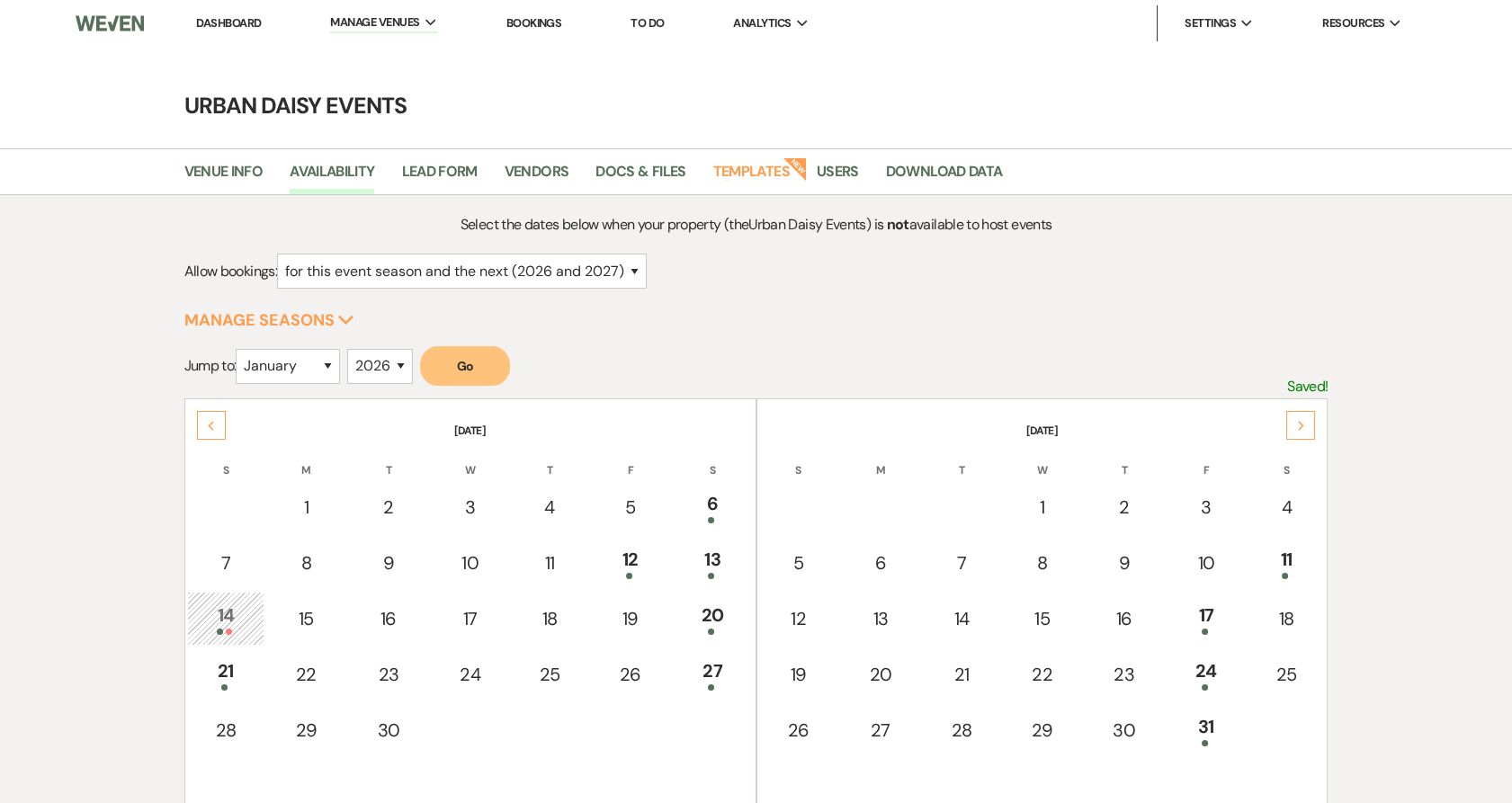
click at [1303, 431] on div "Next" at bounding box center [1300, 425] width 28 height 28
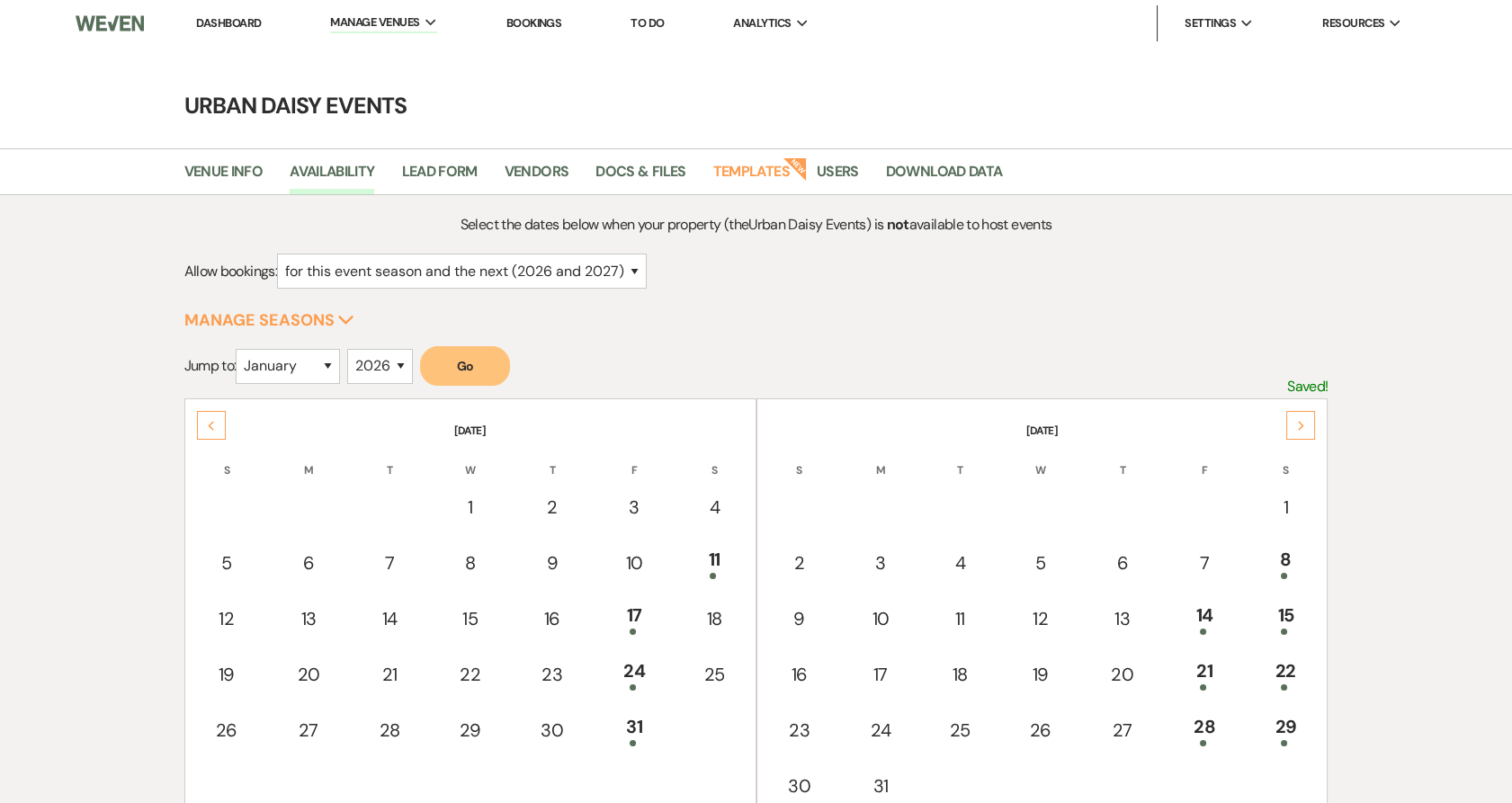
click at [1303, 431] on div "Next" at bounding box center [1300, 425] width 28 height 28
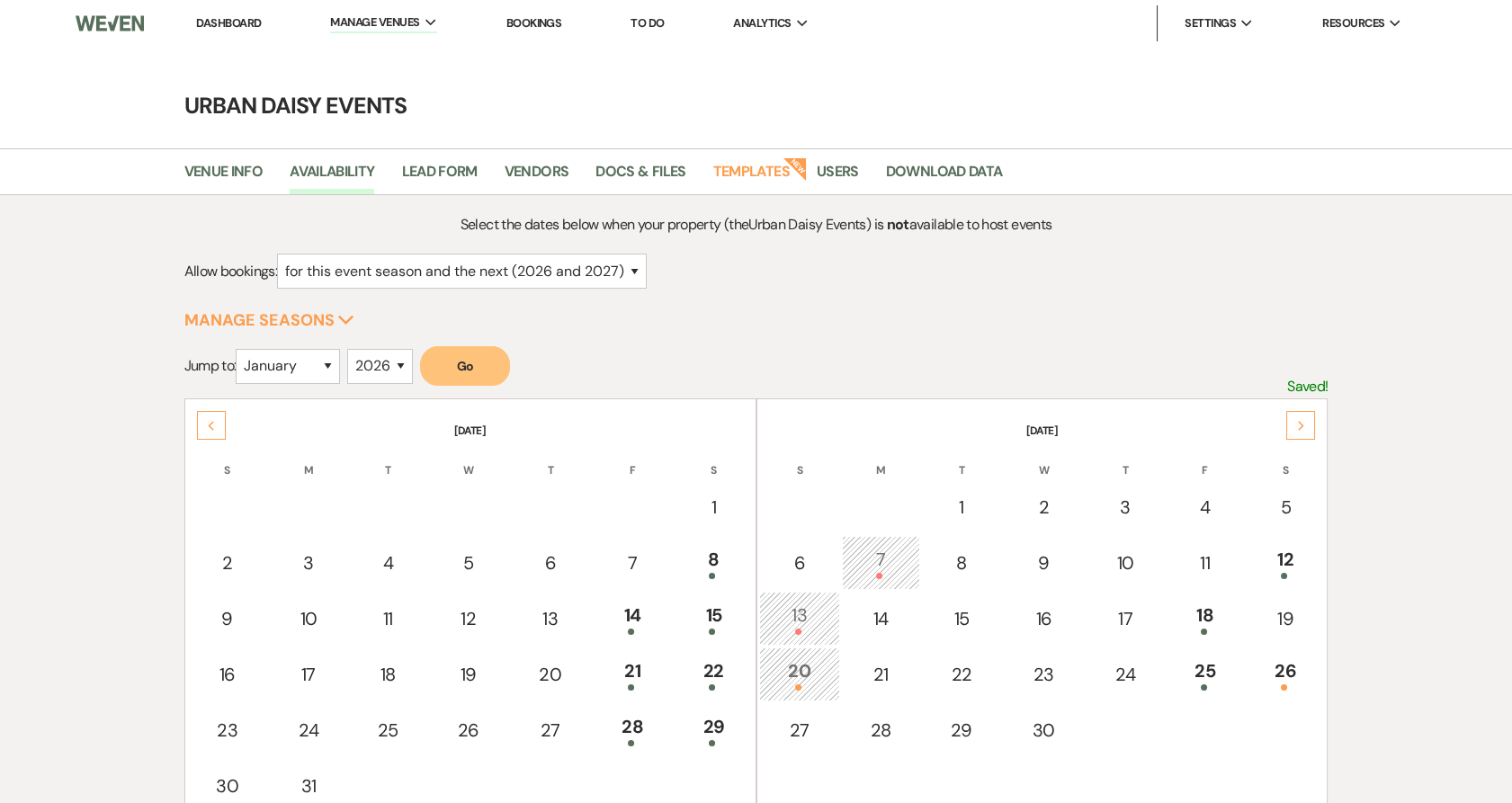
click at [197, 433] on div "Previous" at bounding box center [211, 425] width 28 height 28
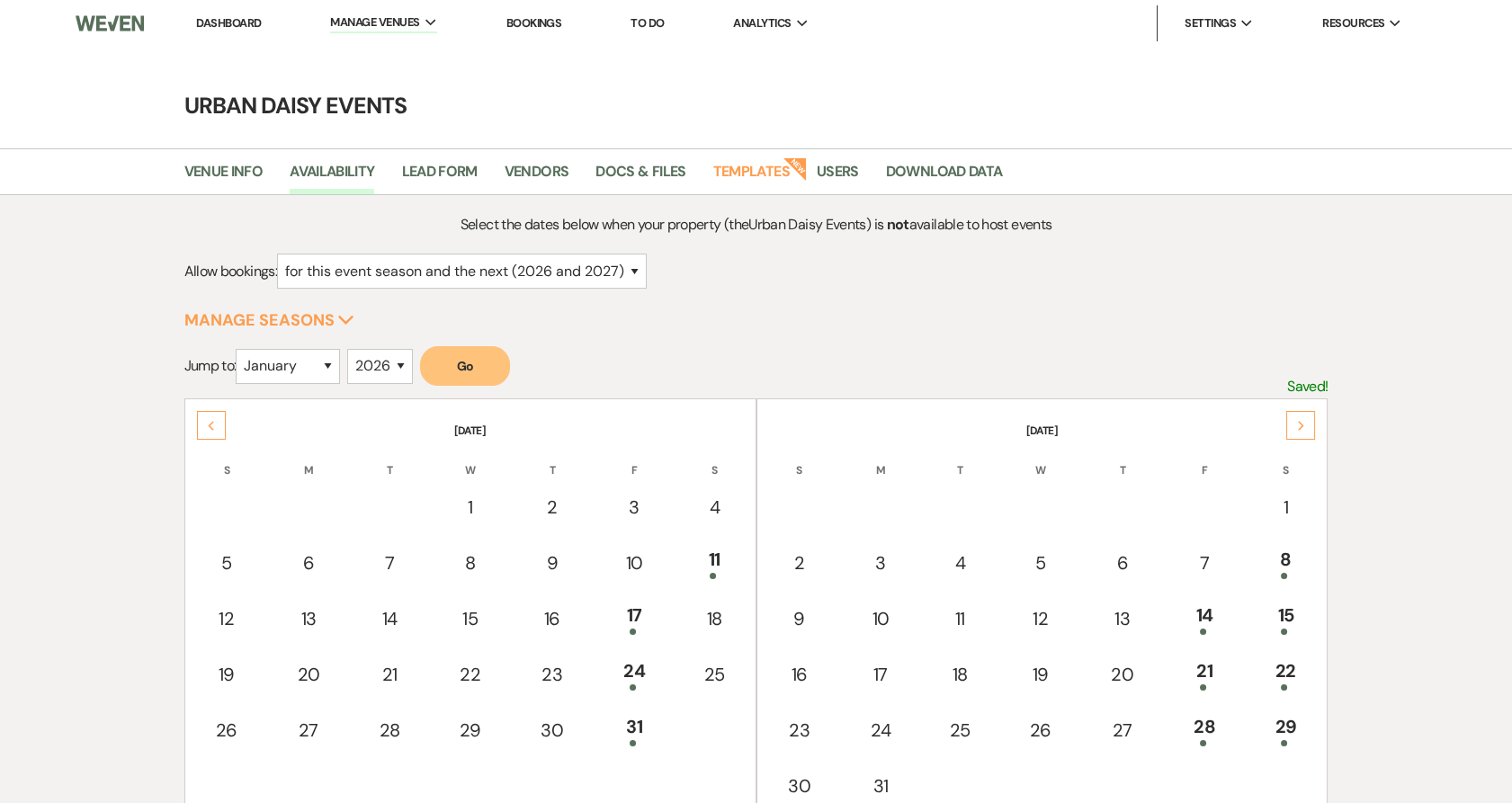
click at [197, 433] on div "Previous" at bounding box center [211, 425] width 28 height 28
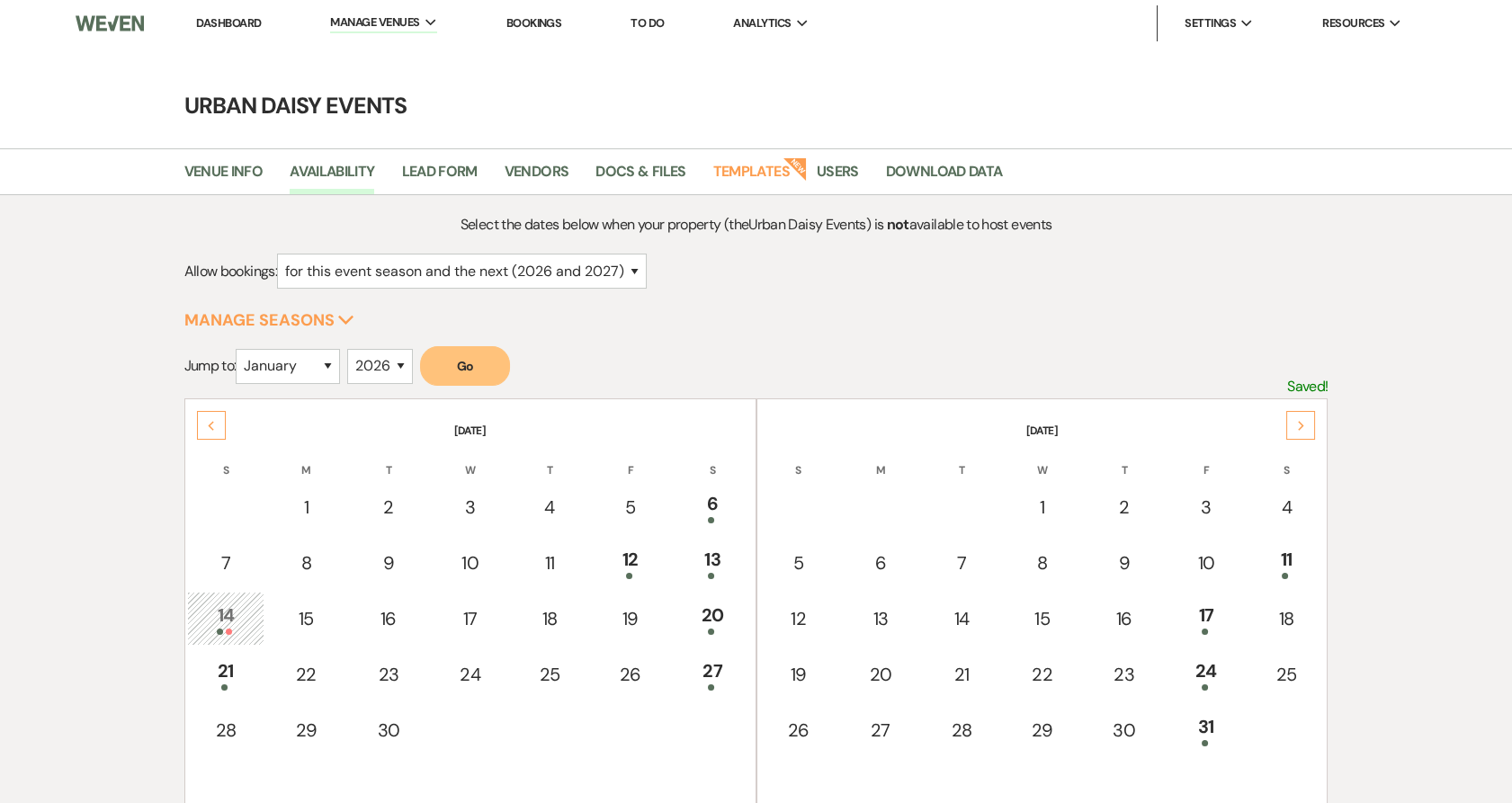
click at [197, 433] on div "Previous" at bounding box center [211, 425] width 28 height 28
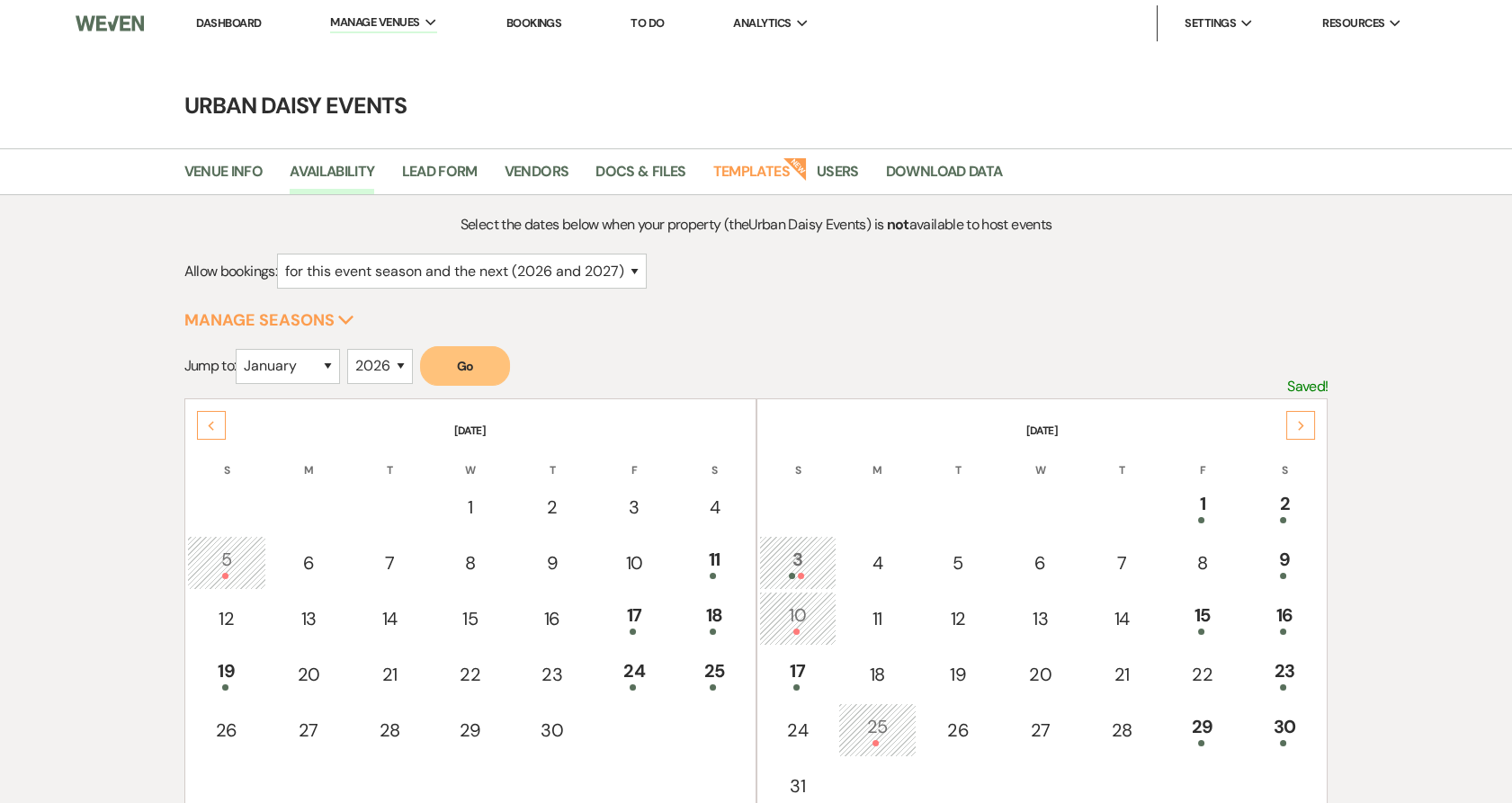
click at [197, 433] on div "Previous" at bounding box center [211, 425] width 28 height 28
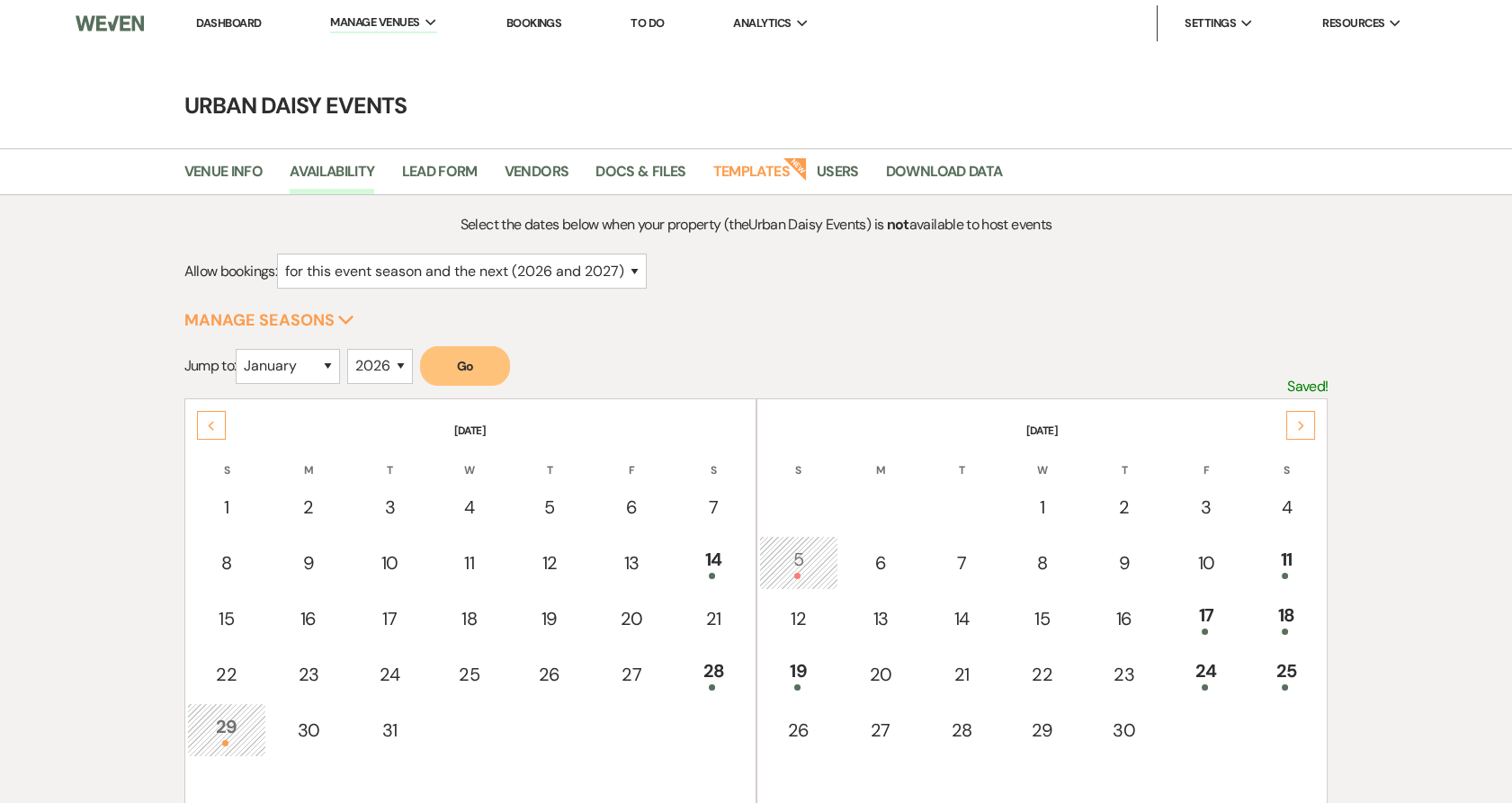
click at [197, 433] on div "Previous" at bounding box center [211, 425] width 28 height 28
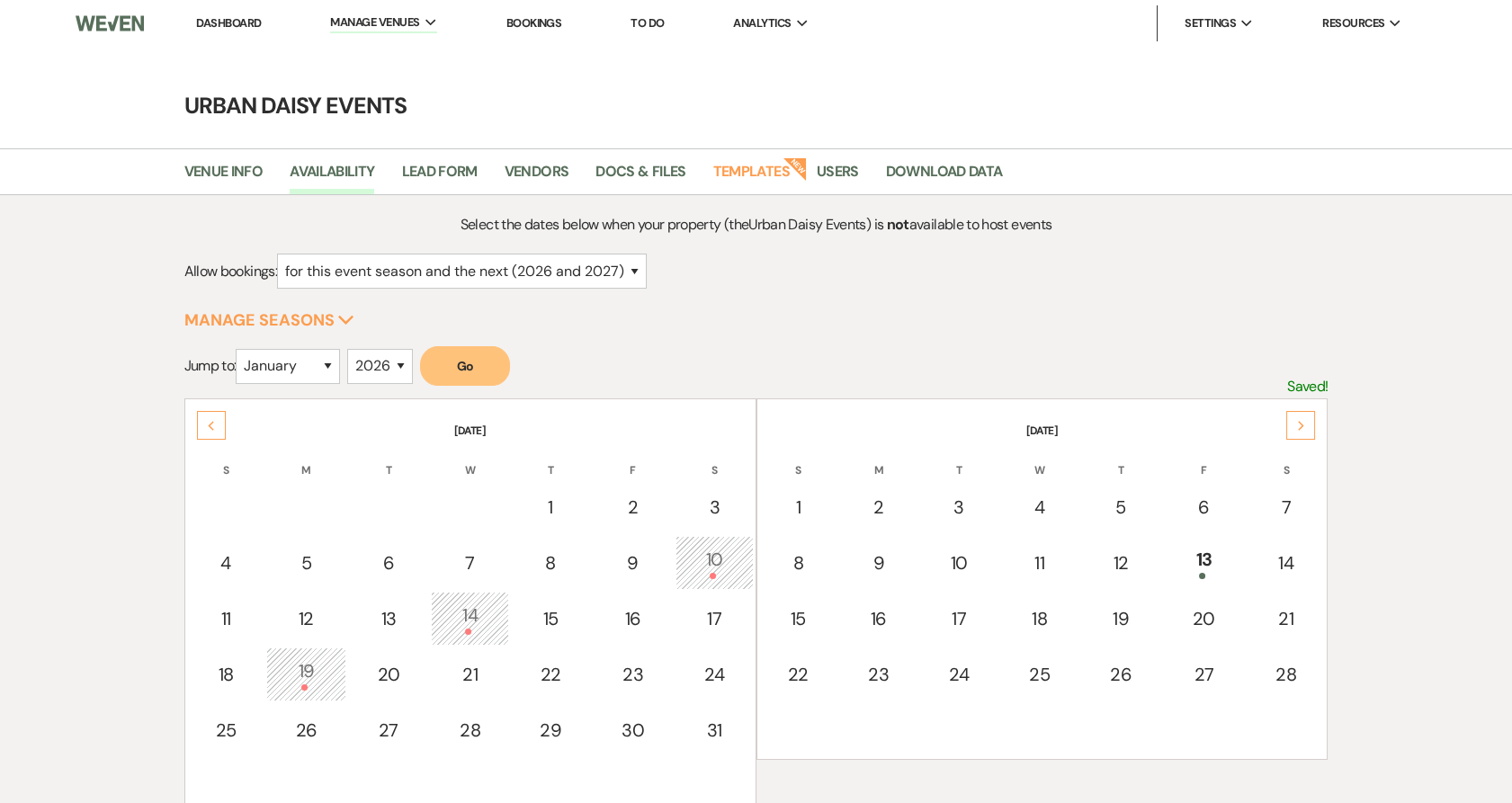
click at [197, 433] on div "Previous" at bounding box center [211, 425] width 28 height 28
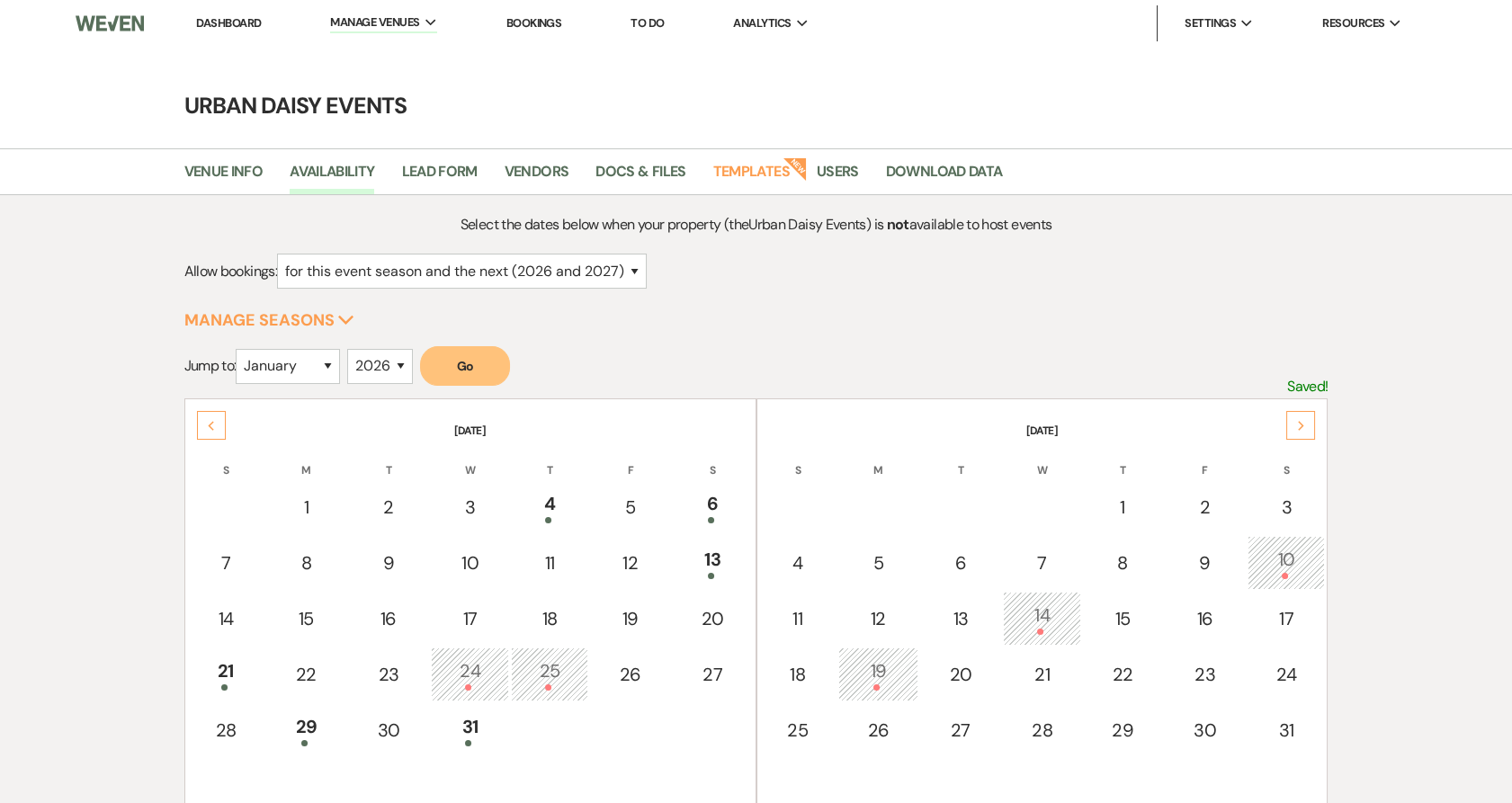
click at [197, 433] on div "Previous" at bounding box center [211, 425] width 28 height 28
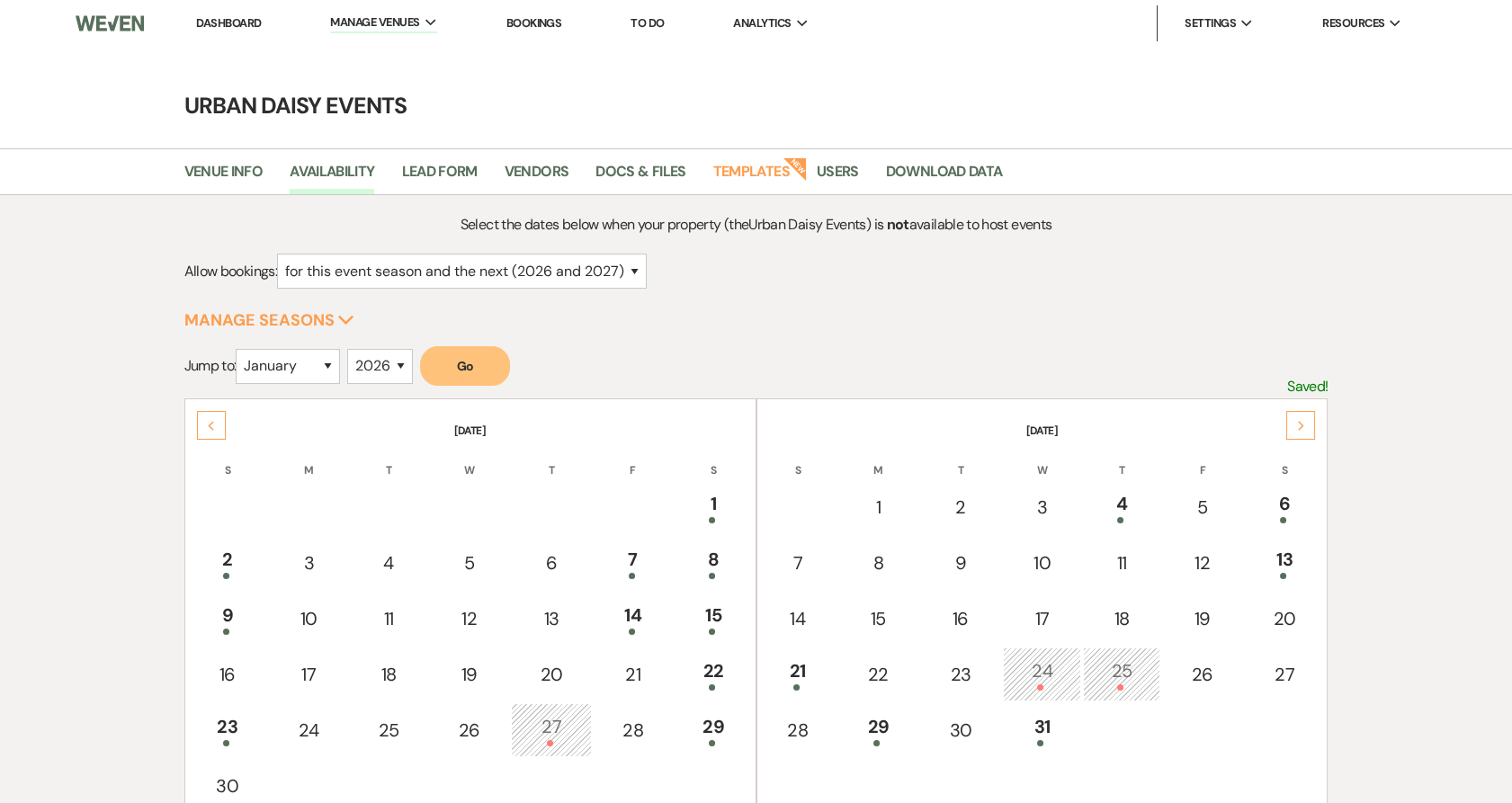
click at [197, 424] on div "Previous" at bounding box center [211, 425] width 28 height 28
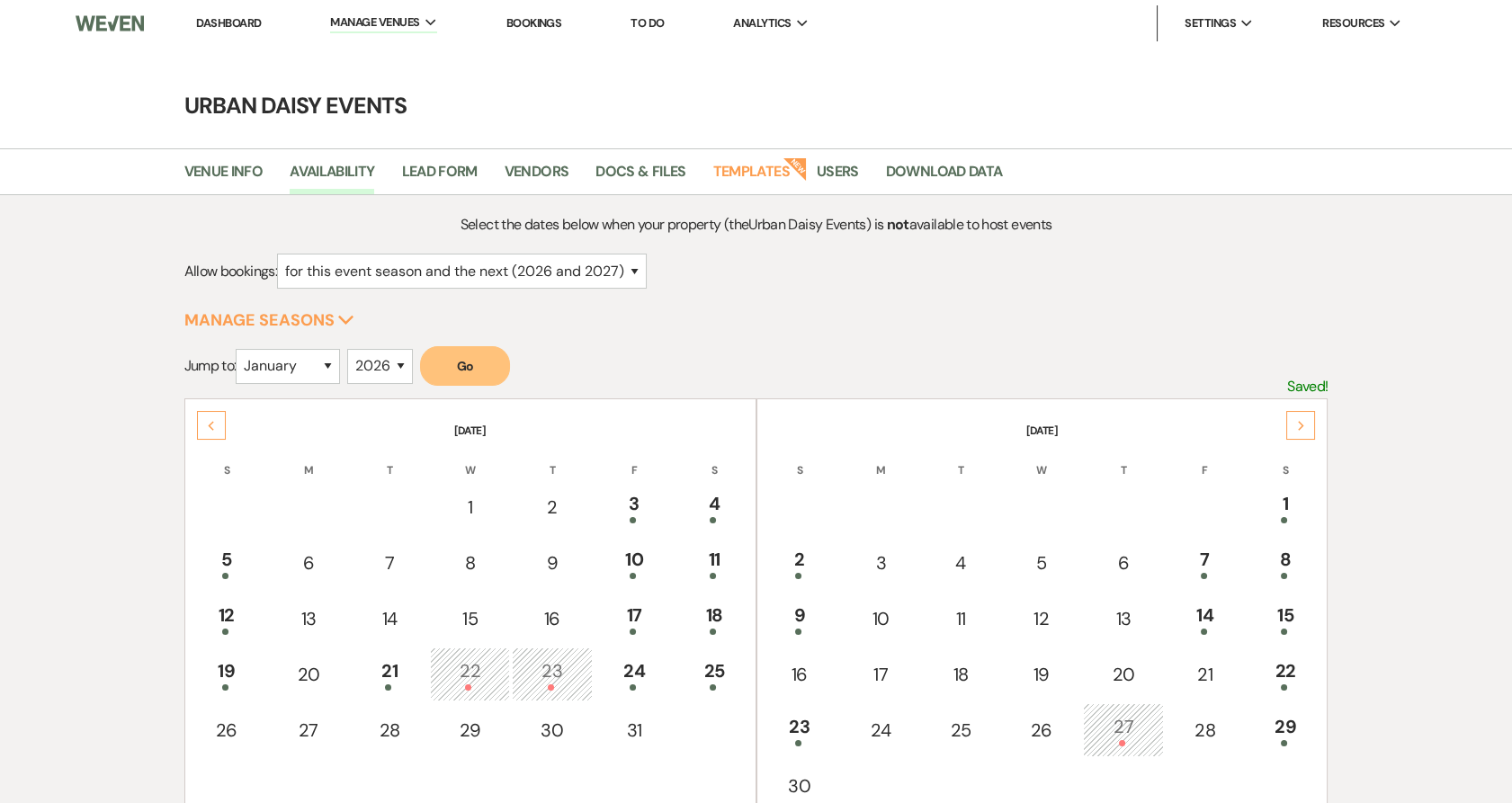
click at [197, 424] on div "Previous" at bounding box center [211, 425] width 28 height 28
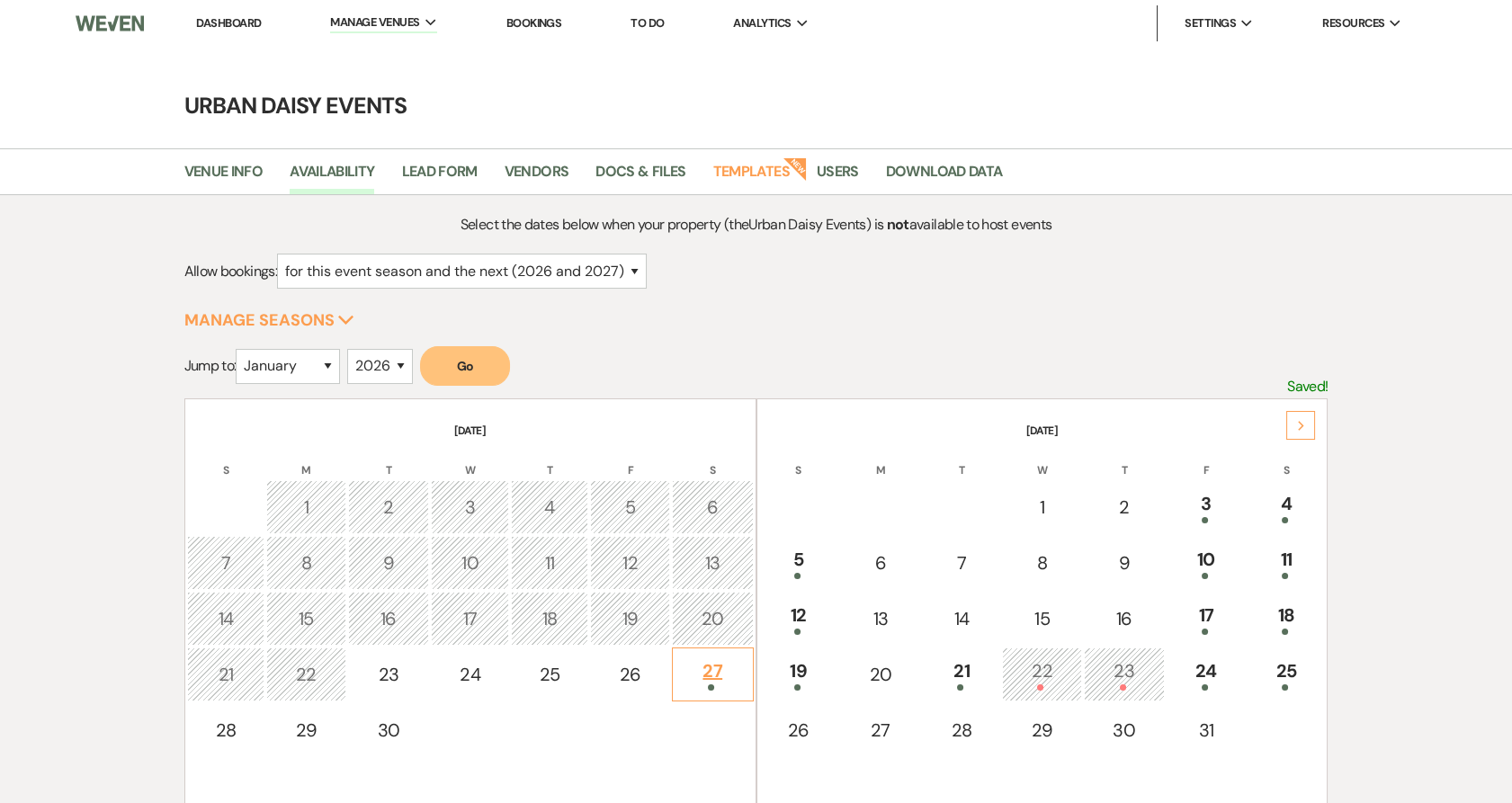
click at [704, 658] on div "27" at bounding box center [713, 674] width 62 height 33
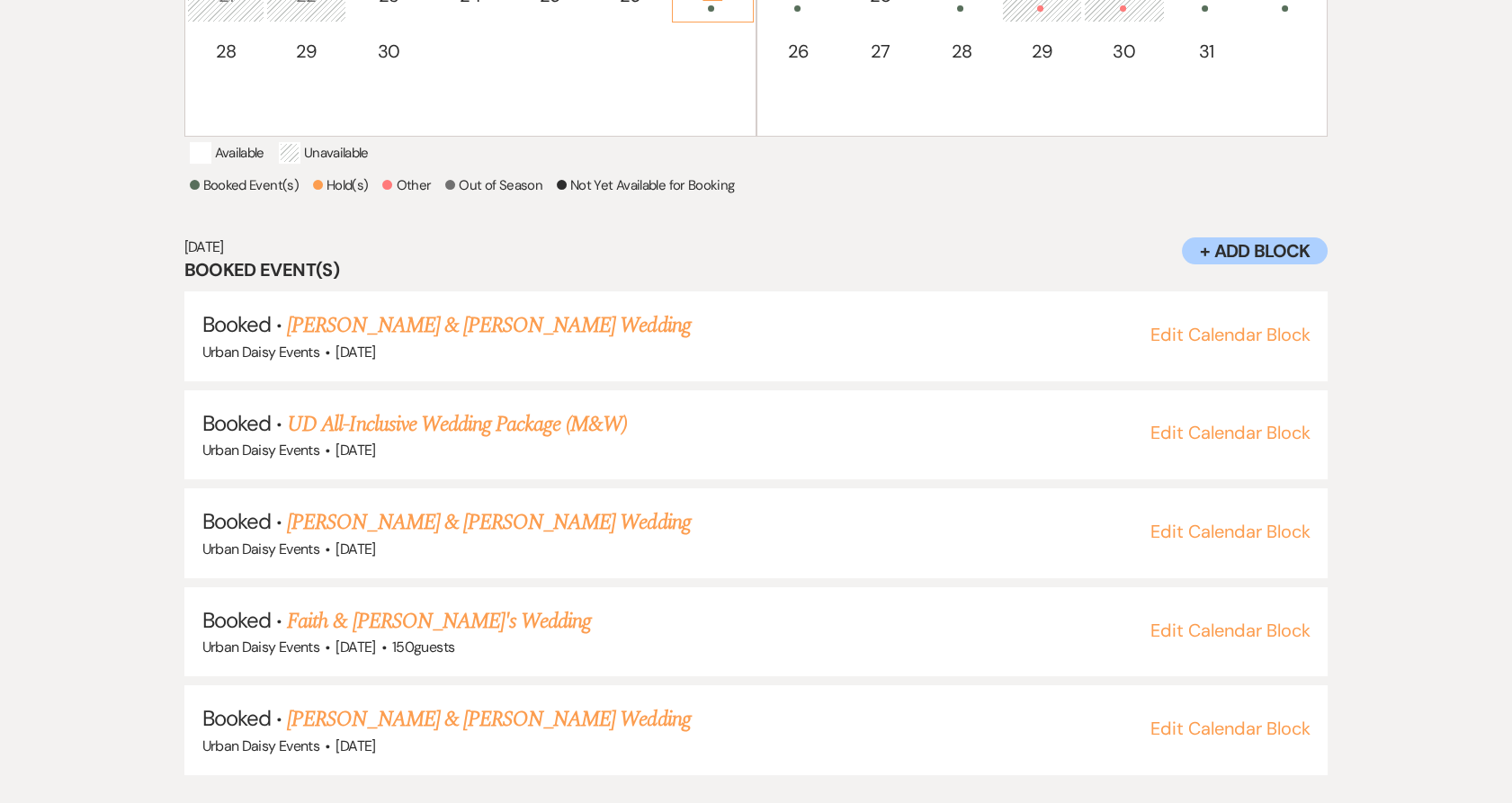
scroll to position [687, 0]
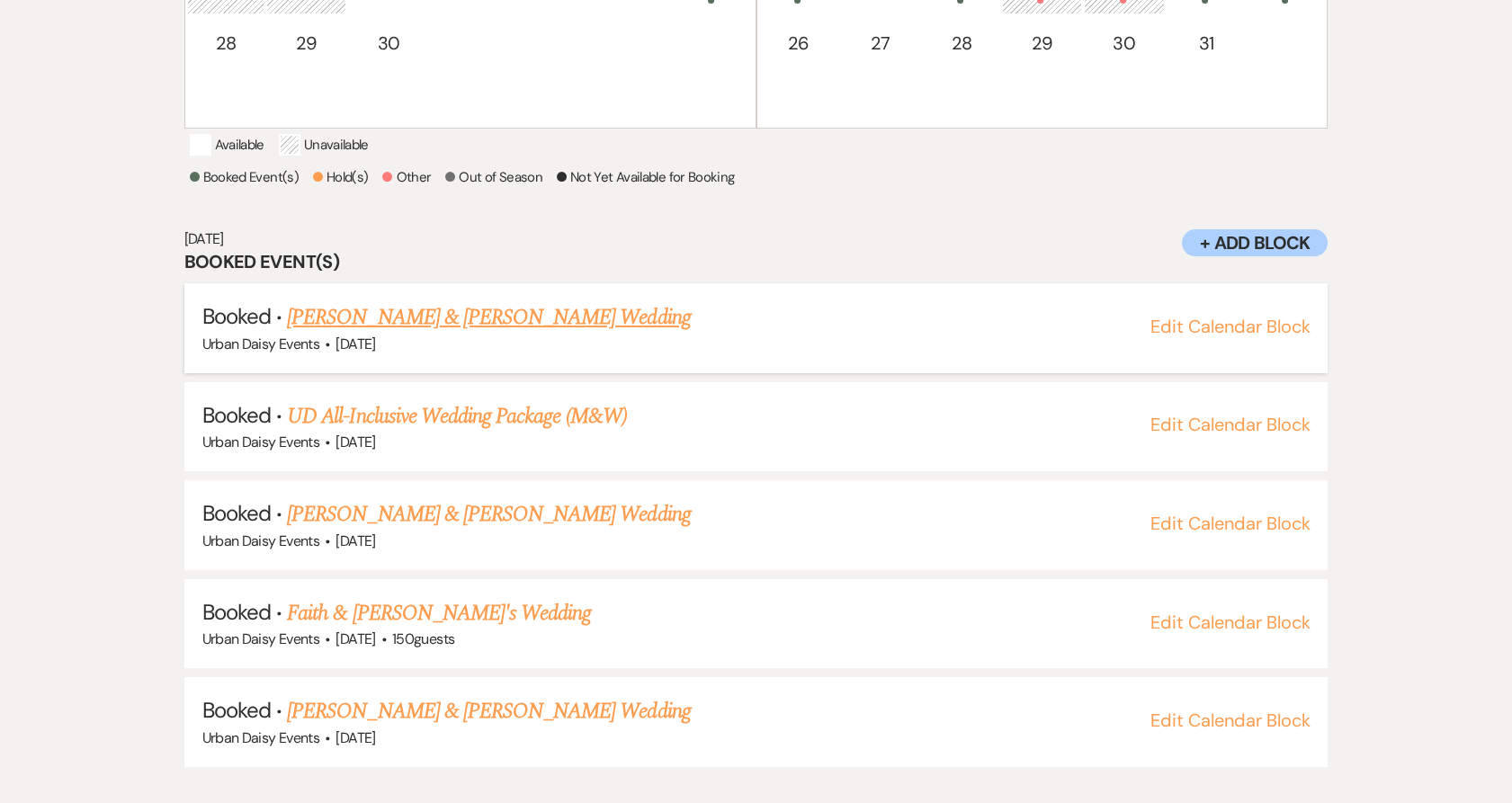
click at [362, 333] on link "[PERSON_NAME] & [PERSON_NAME] Wedding" at bounding box center [489, 317] width 403 height 32
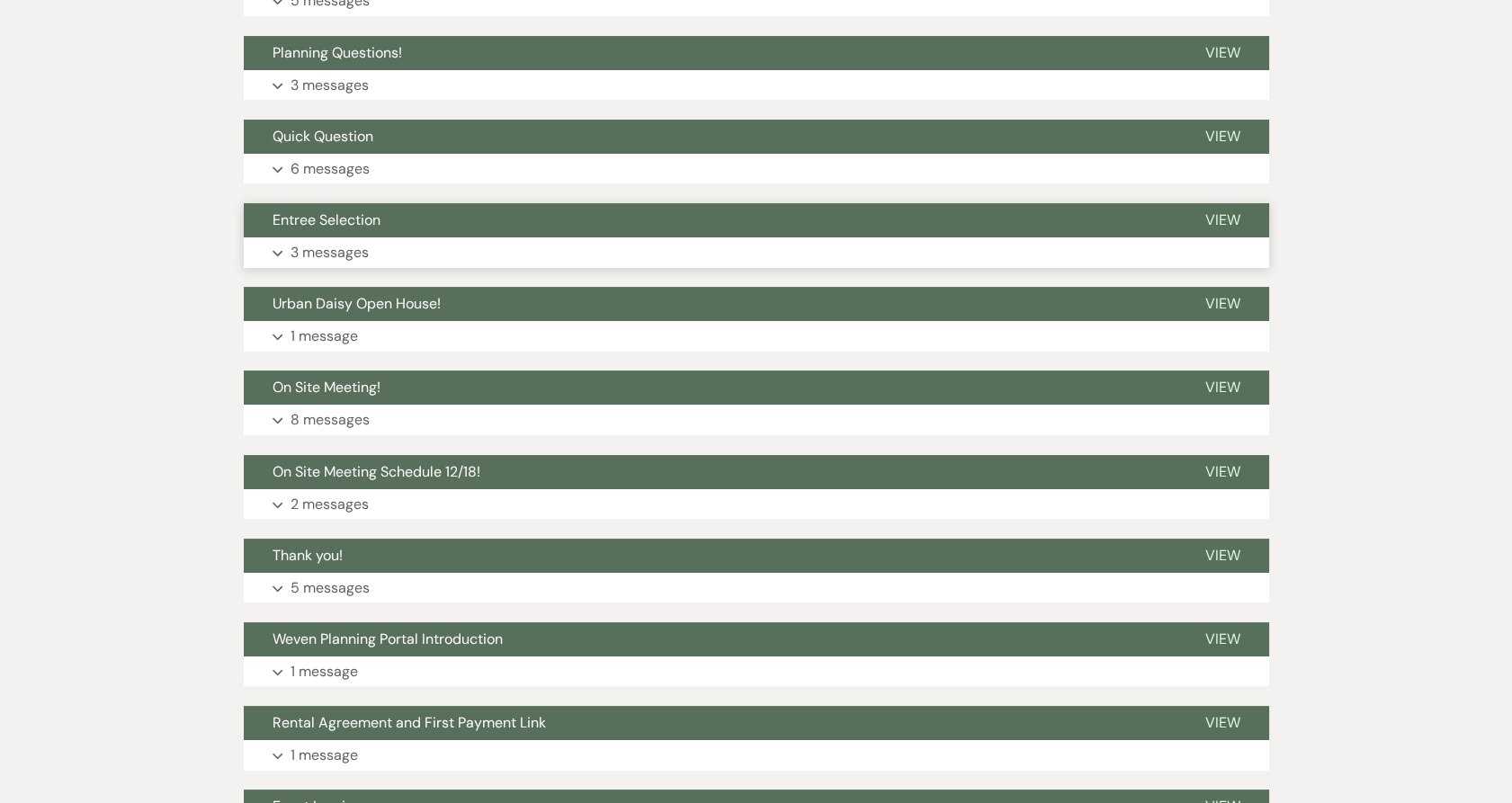
scroll to position [599, 0]
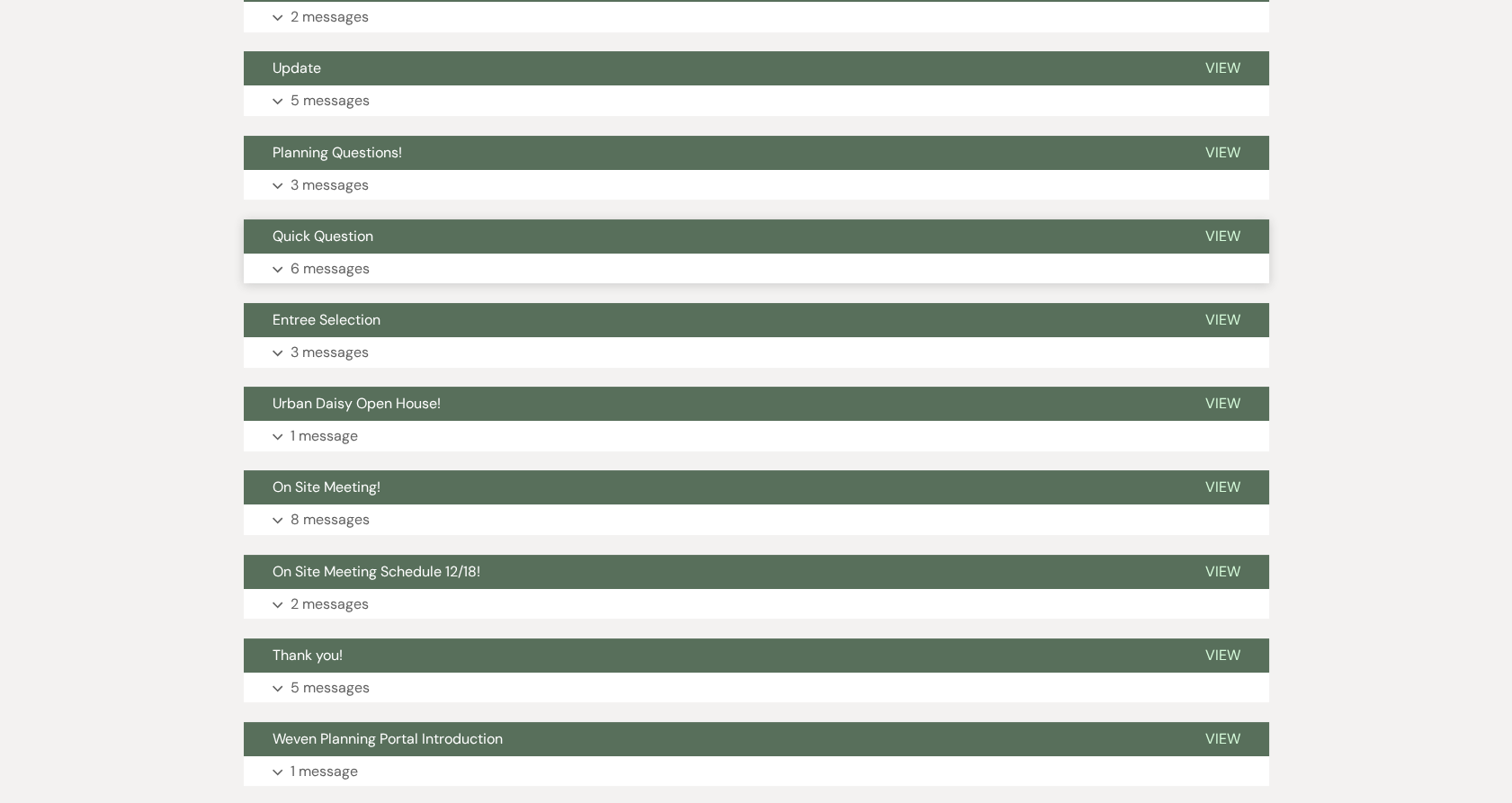
click at [387, 261] on button "Expand 6 messages" at bounding box center [756, 268] width 1025 height 30
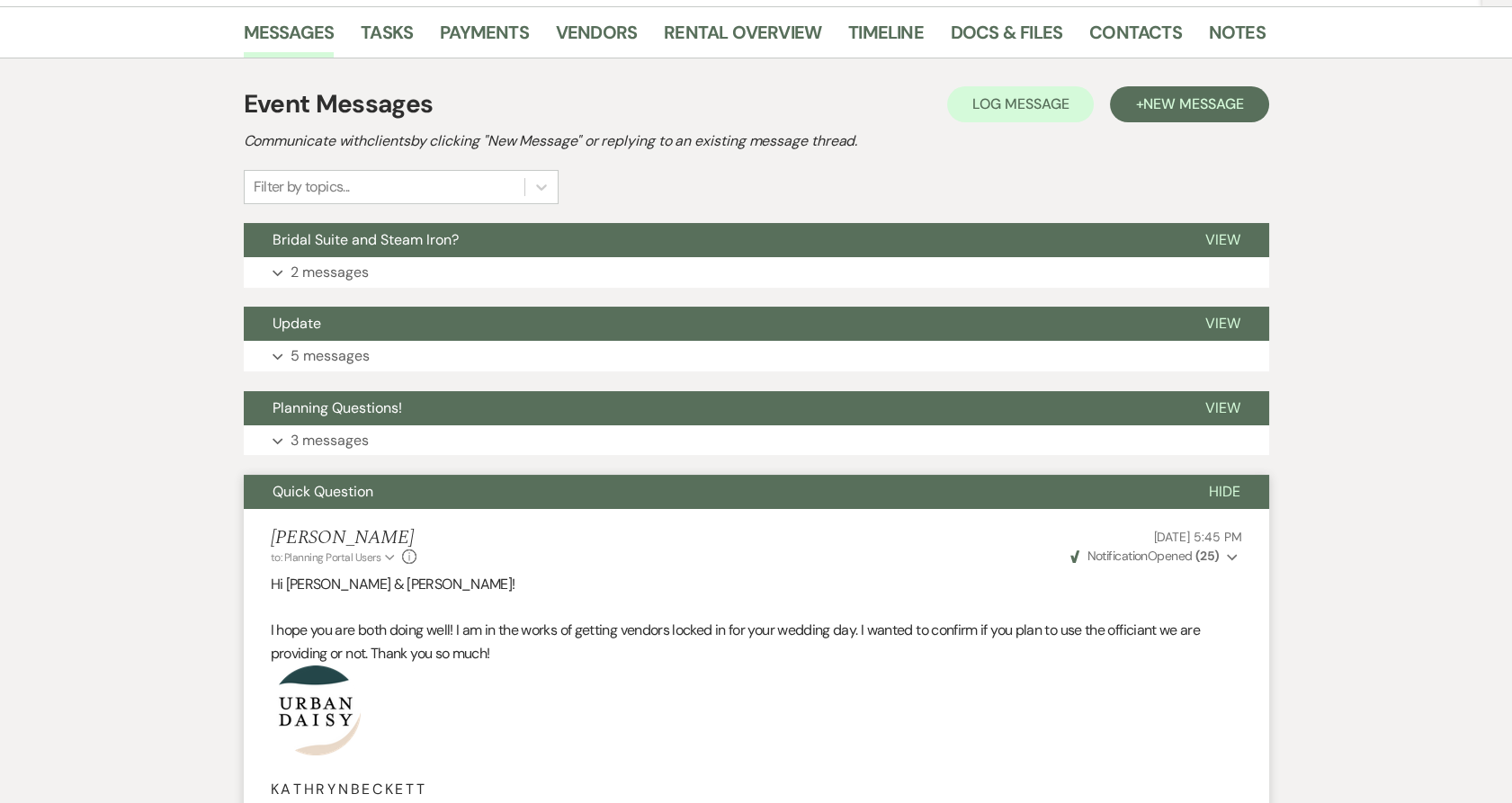
scroll to position [100, 0]
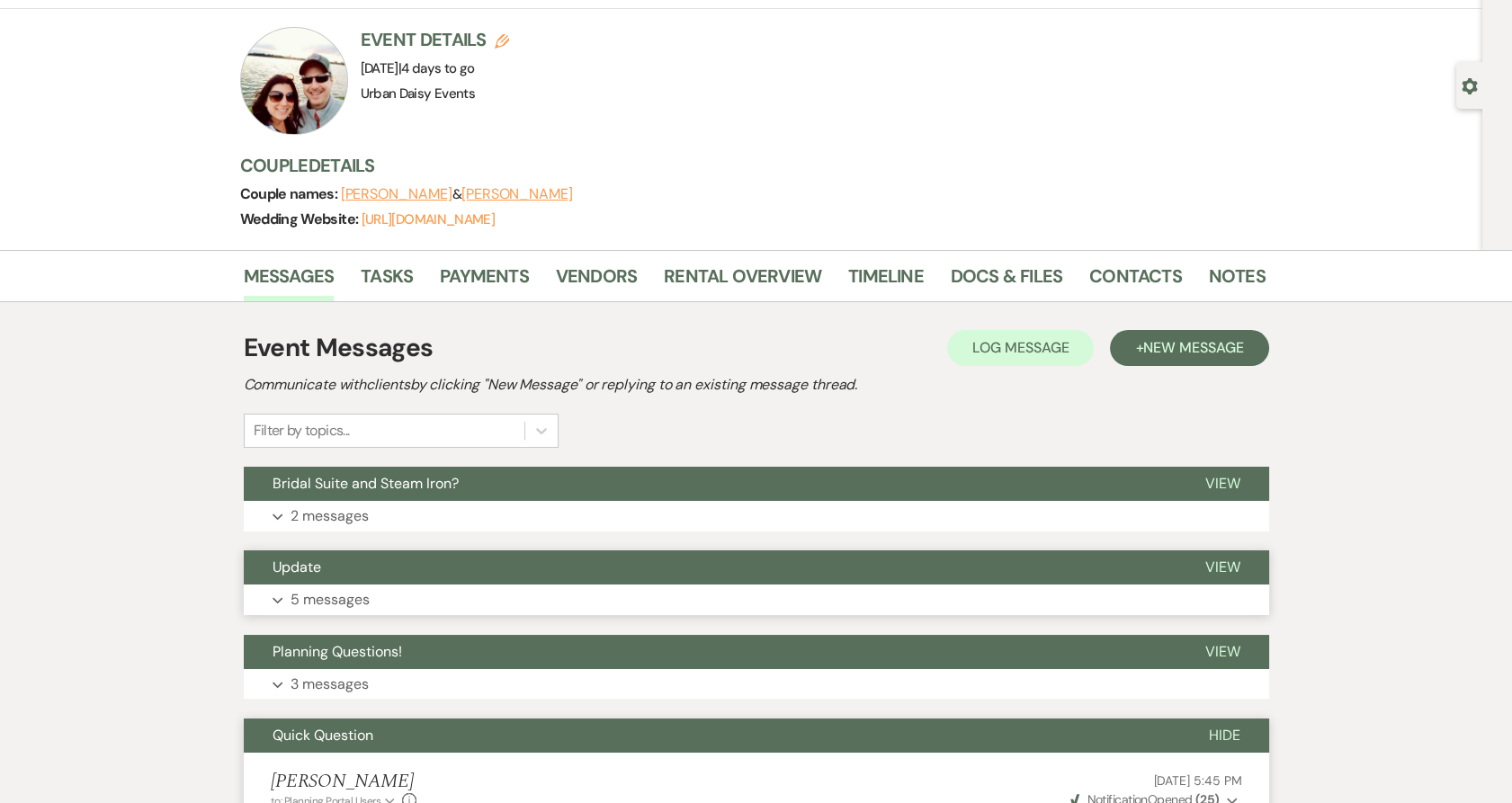
drag, startPoint x: 393, startPoint y: 667, endPoint x: 326, endPoint y: 572, distance: 116.2
click at [393, 667] on button "Planning Questions!" at bounding box center [710, 652] width 933 height 34
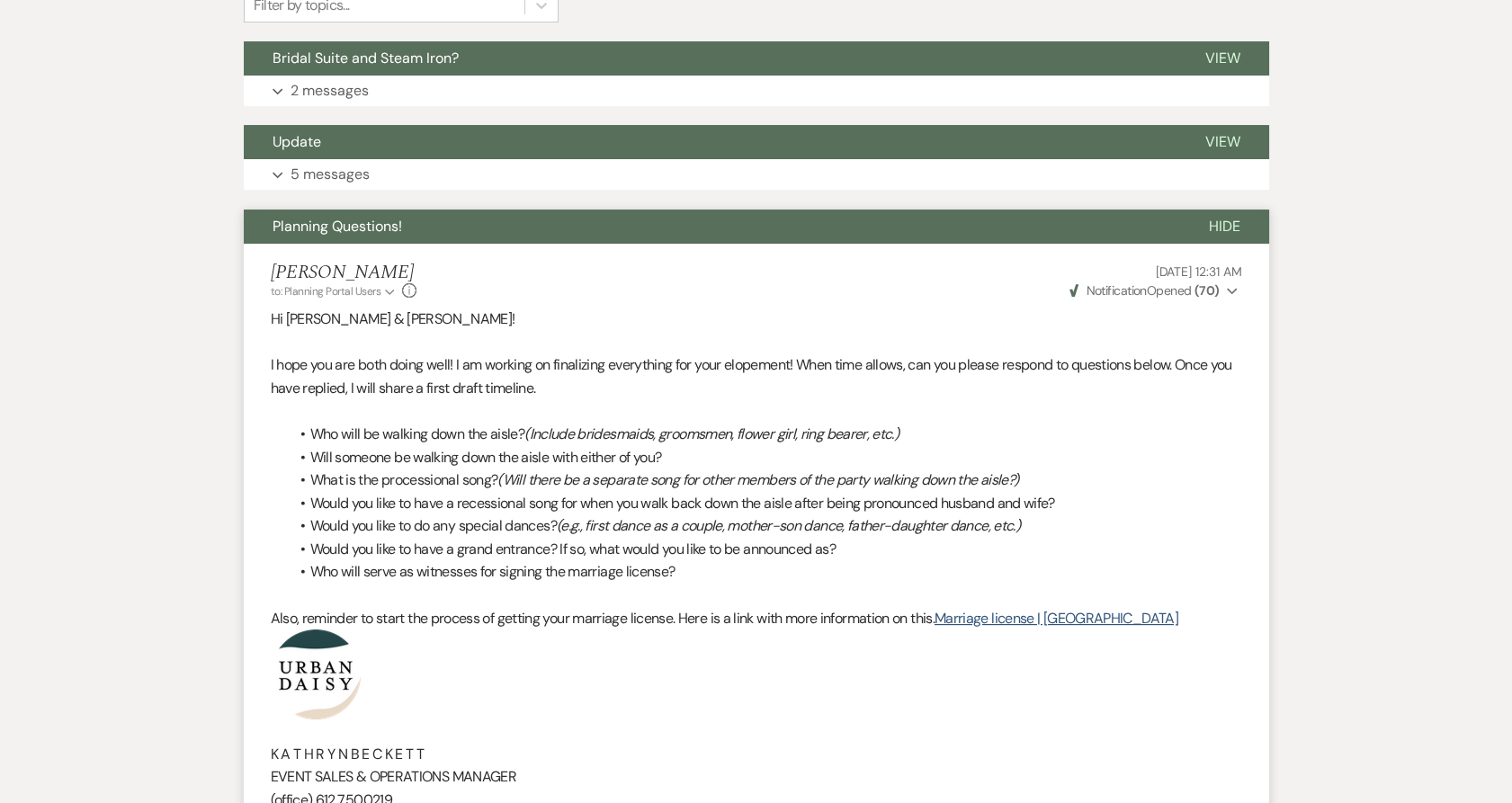
scroll to position [499, 0]
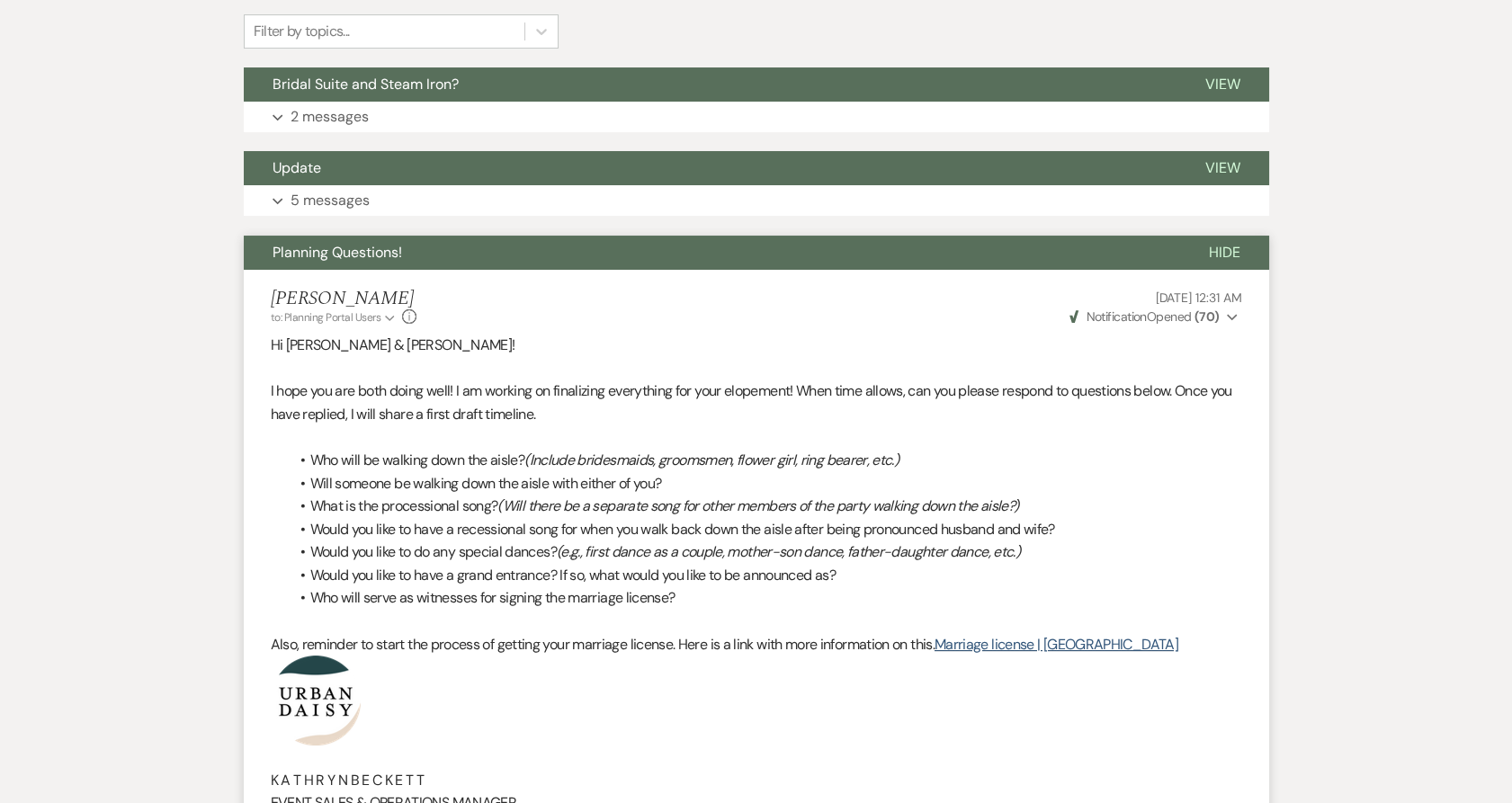
click at [357, 250] on span "Planning Questions!" at bounding box center [336, 252] width 129 height 19
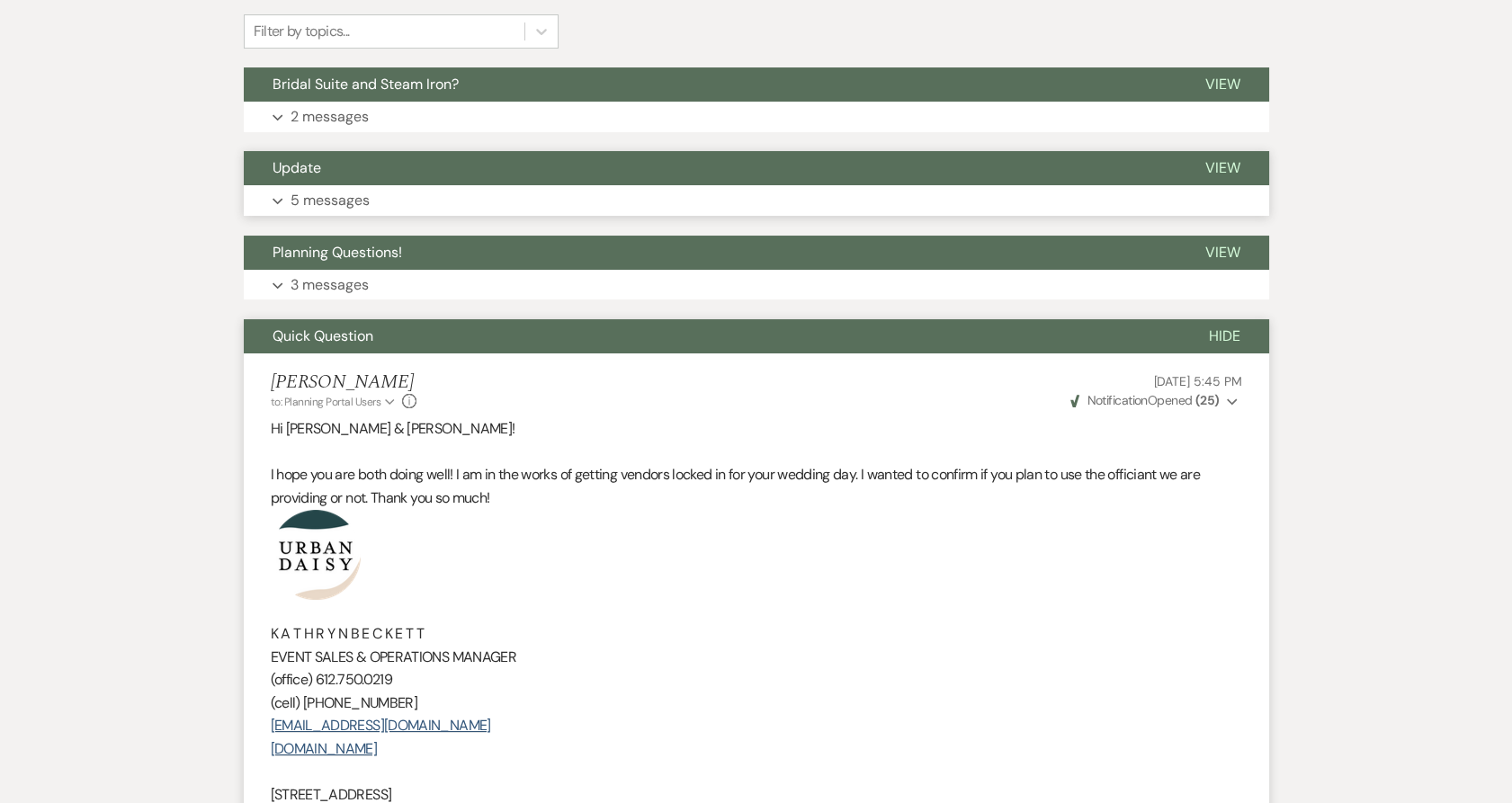
click at [340, 203] on p "5 messages" at bounding box center [330, 200] width 79 height 24
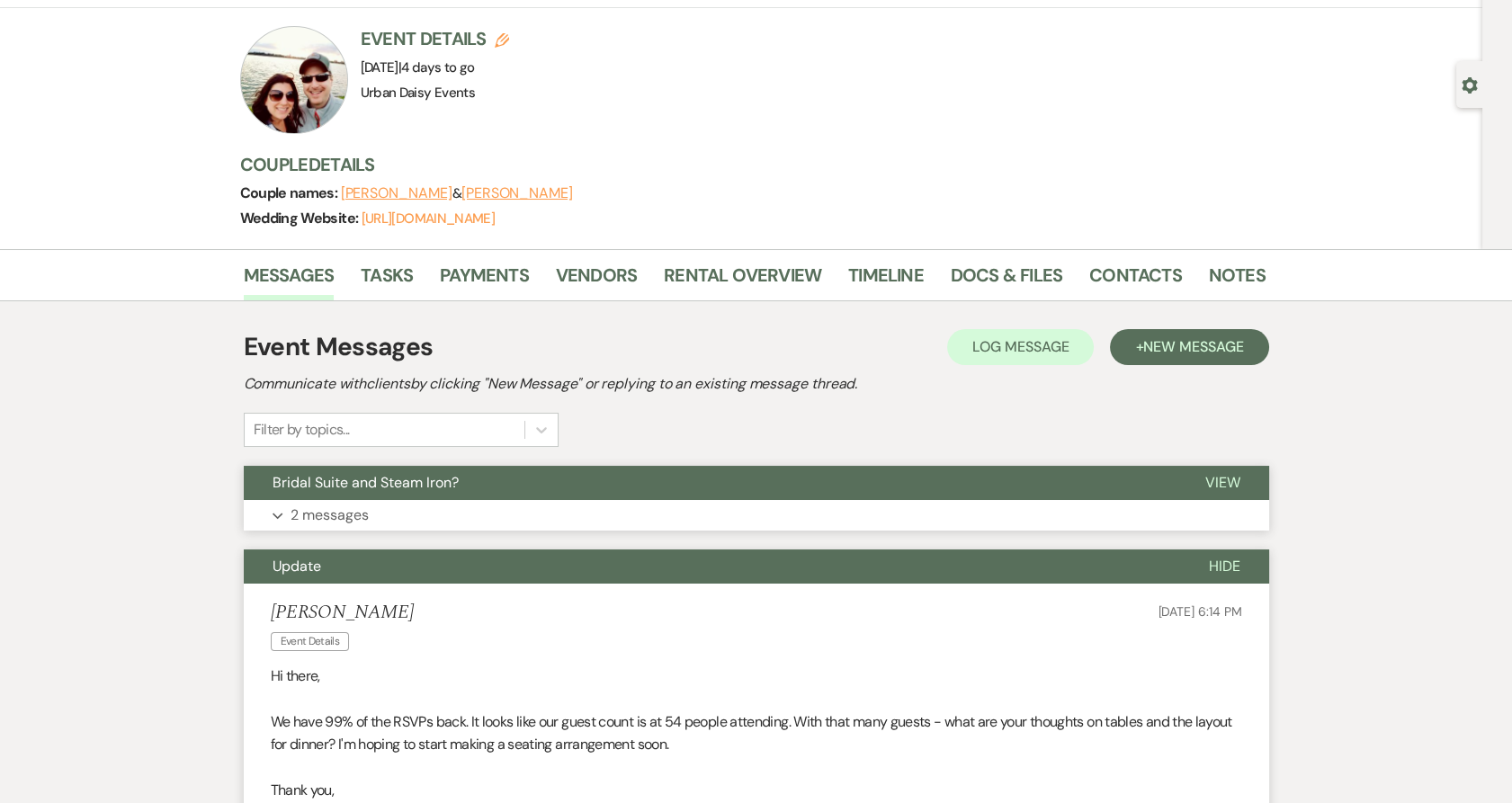
click at [394, 487] on span "Bridal Suite and Steam Iron?" at bounding box center [365, 483] width 186 height 19
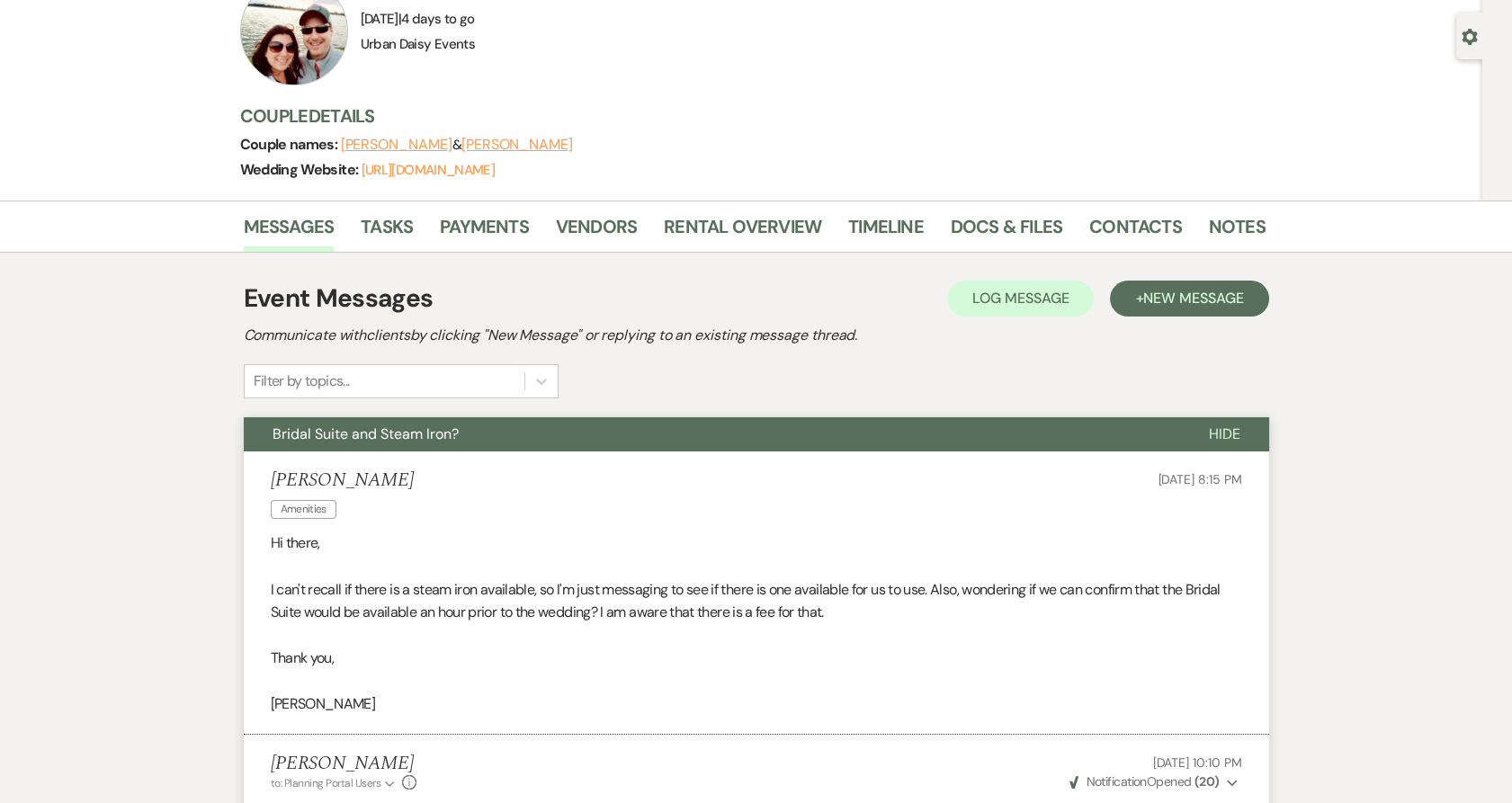
scroll to position [1, 0]
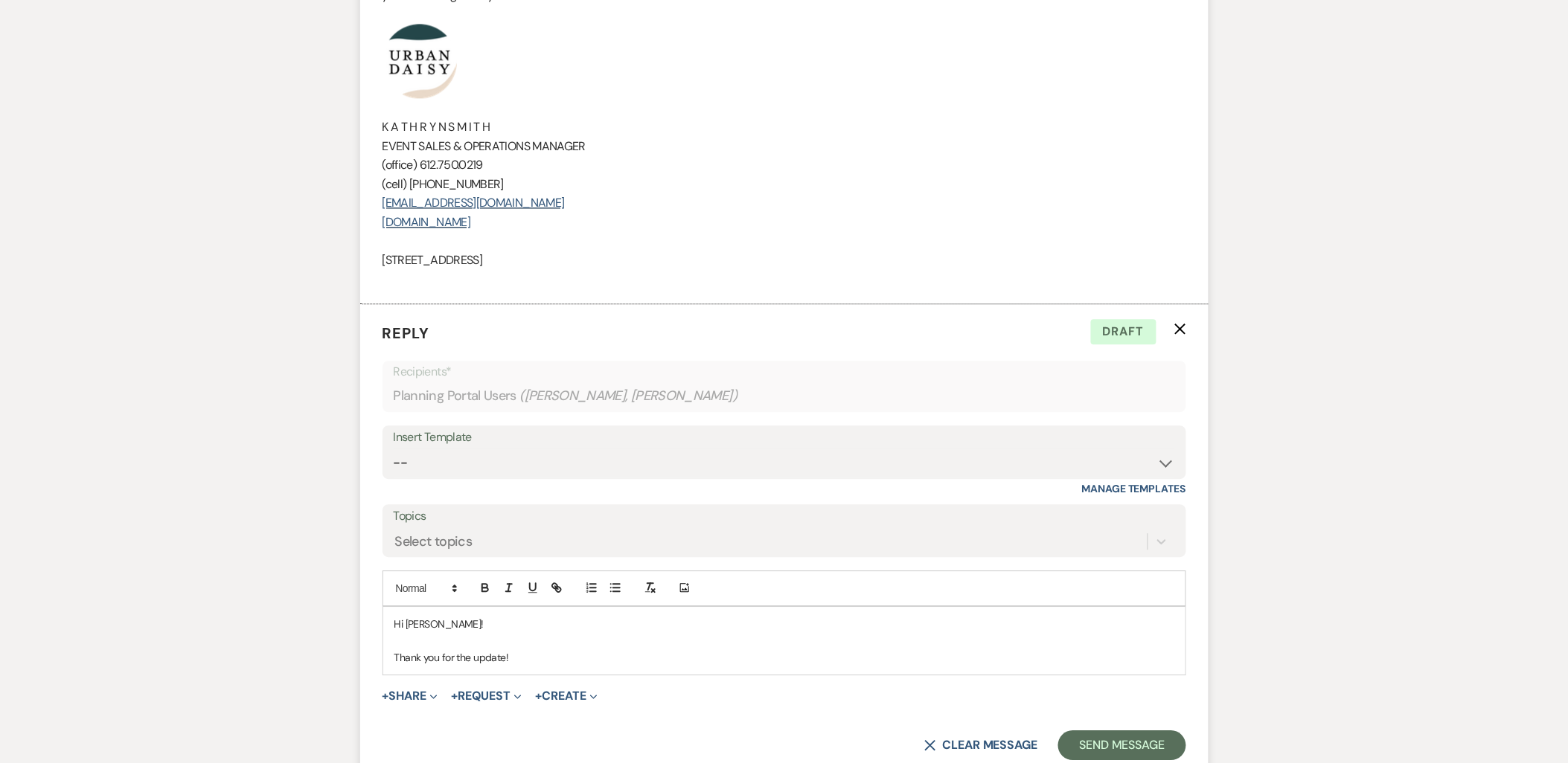
scroll to position [1305, 0]
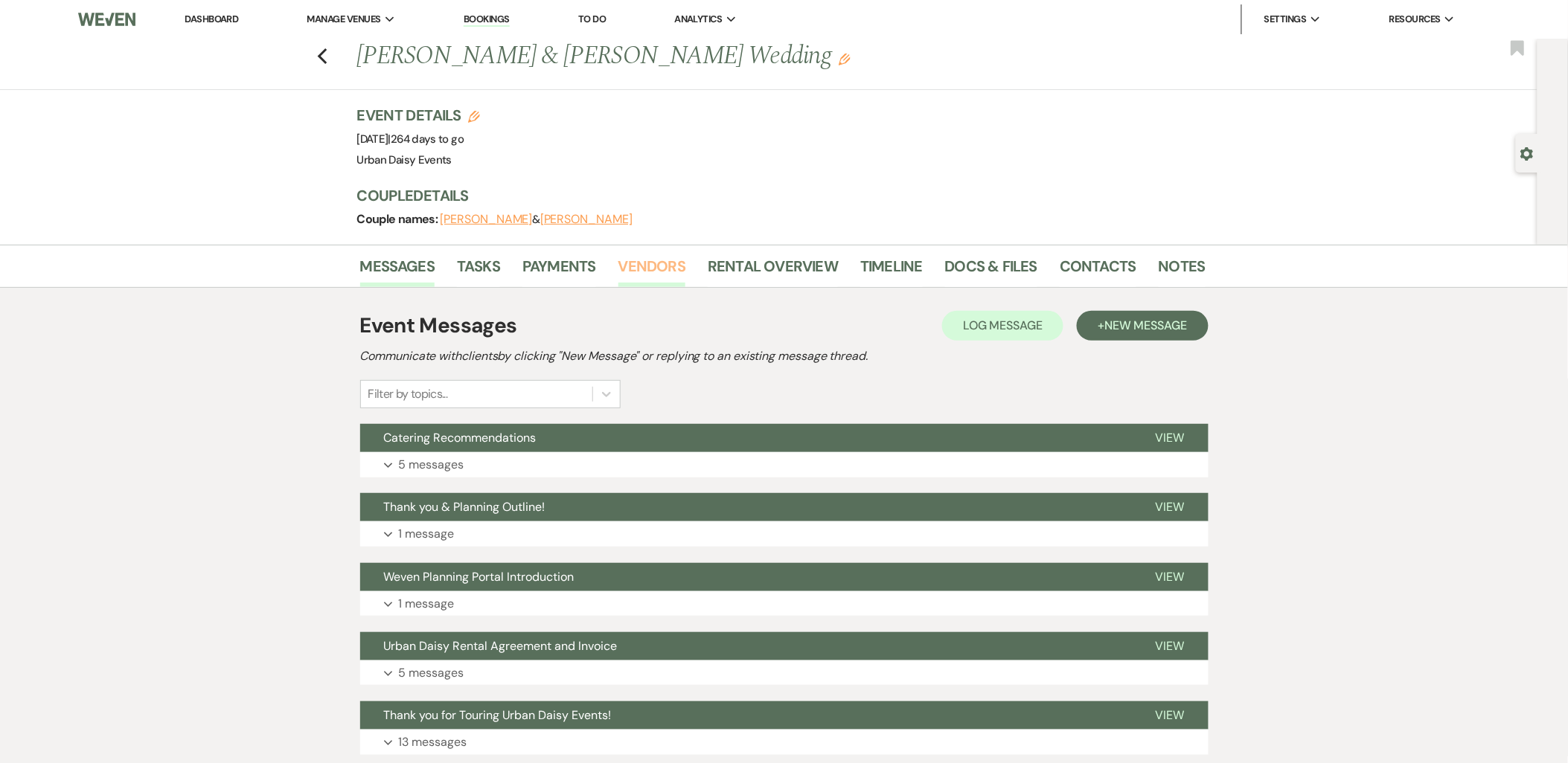
click at [636, 270] on link "Vendors" at bounding box center [652, 270] width 67 height 33
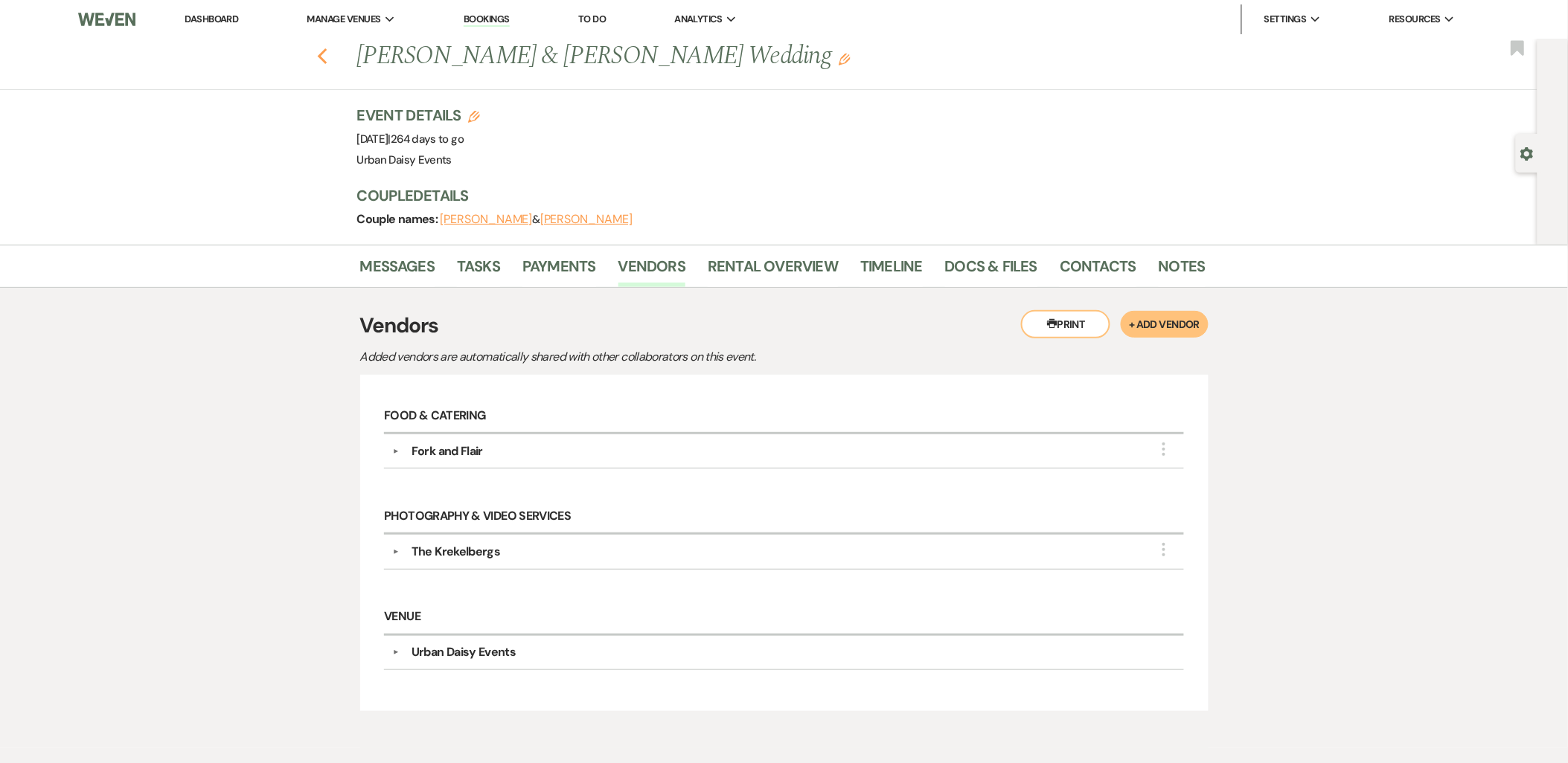
click at [328, 57] on icon "Previous" at bounding box center [322, 56] width 11 height 18
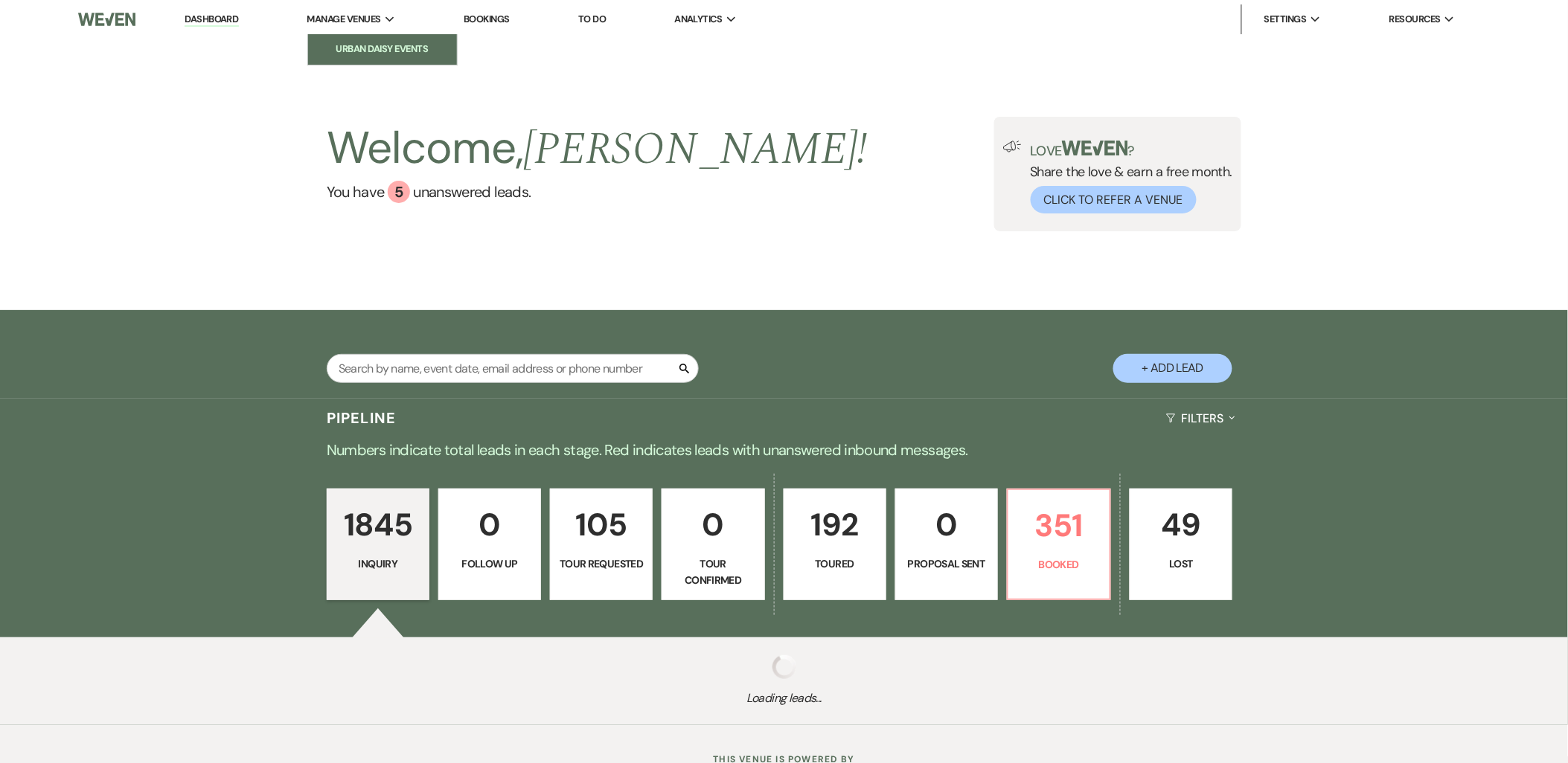
click at [369, 42] on li "Urban Daisy Events" at bounding box center [382, 48] width 134 height 15
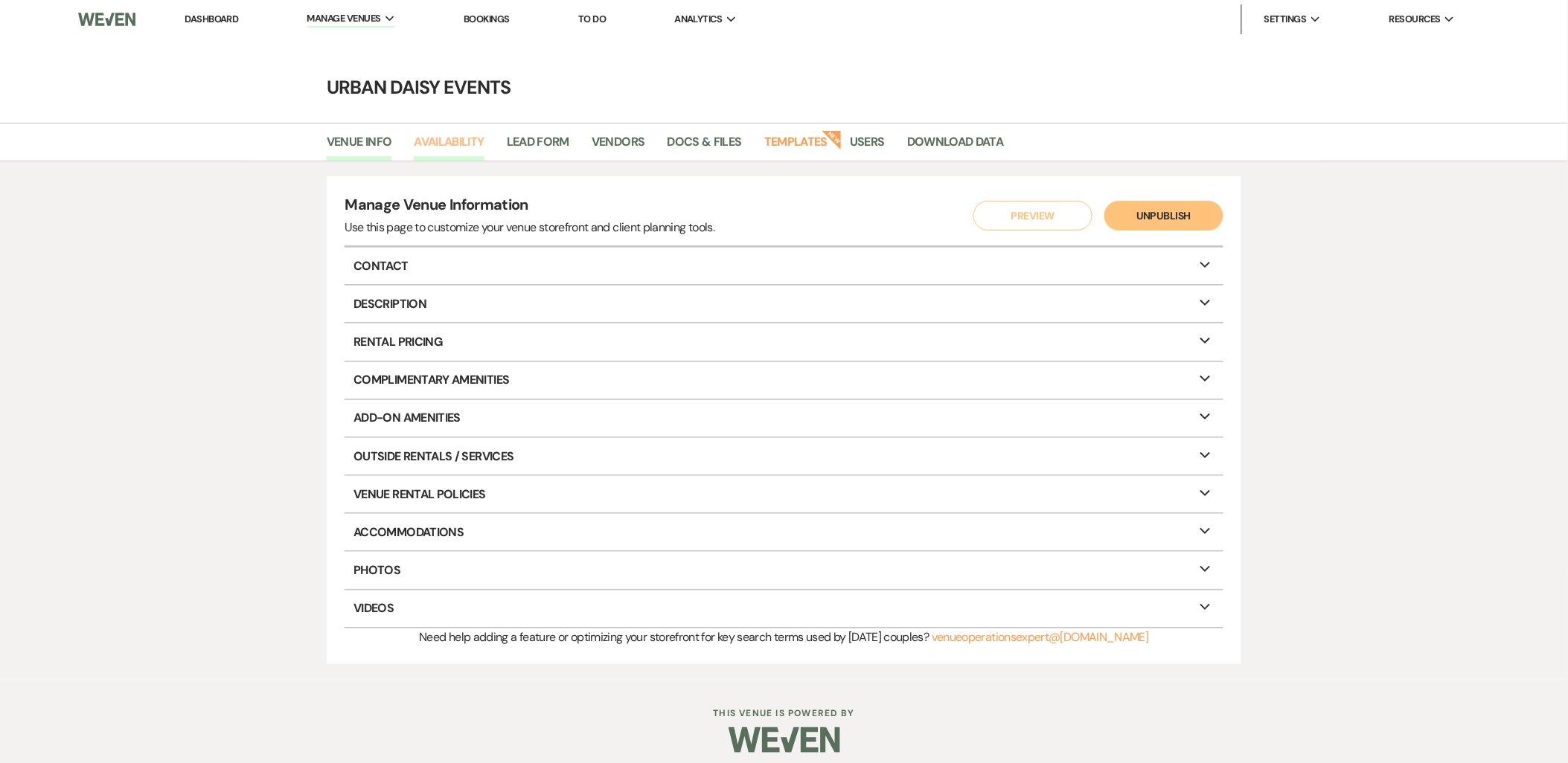
click at [469, 146] on link "Availability" at bounding box center [448, 146] width 70 height 28
select select "2"
select select "2026"
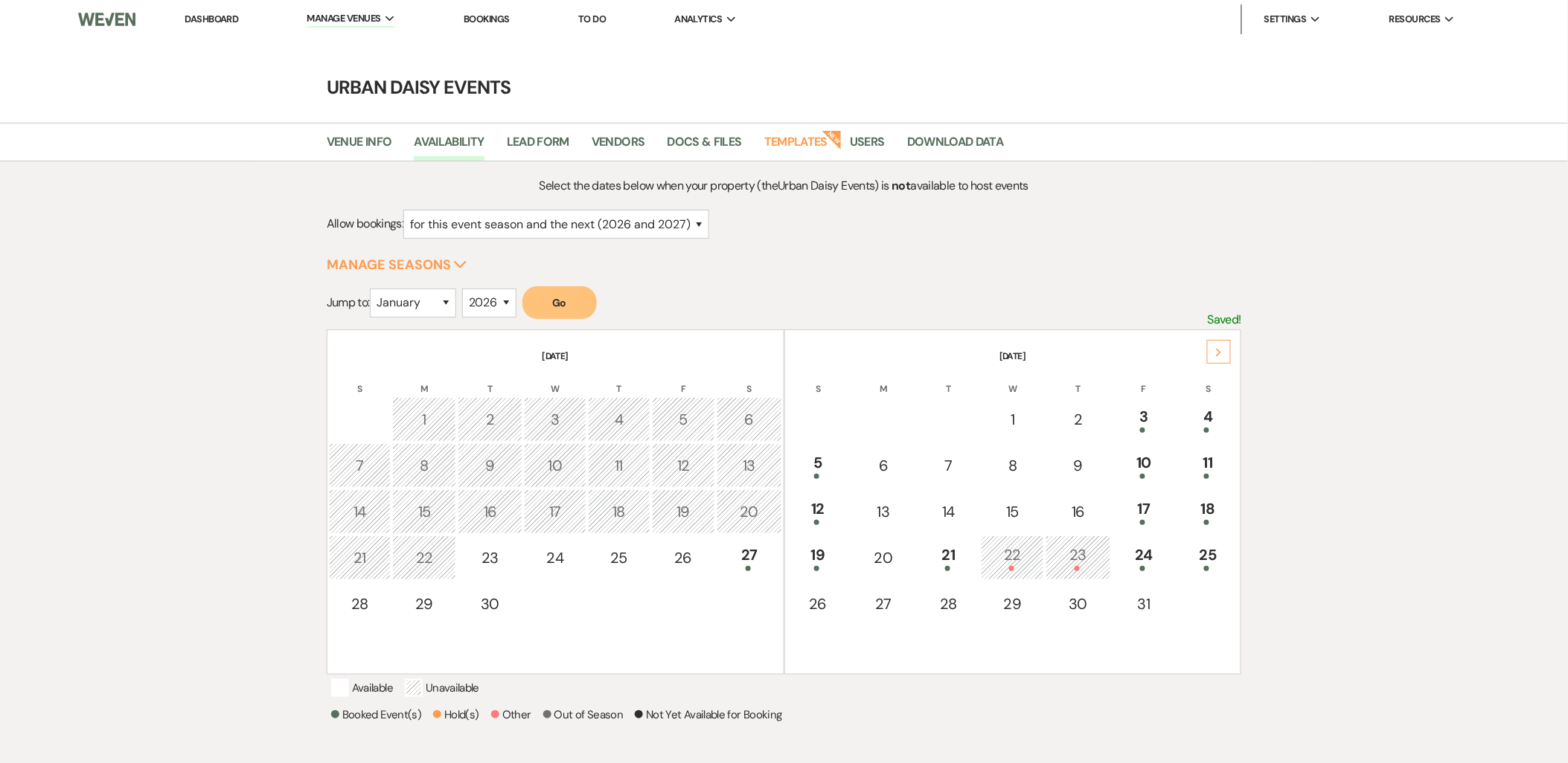
click at [1218, 345] on div "Next" at bounding box center [1218, 352] width 23 height 23
click at [1218, 346] on div "Next" at bounding box center [1218, 352] width 23 height 23
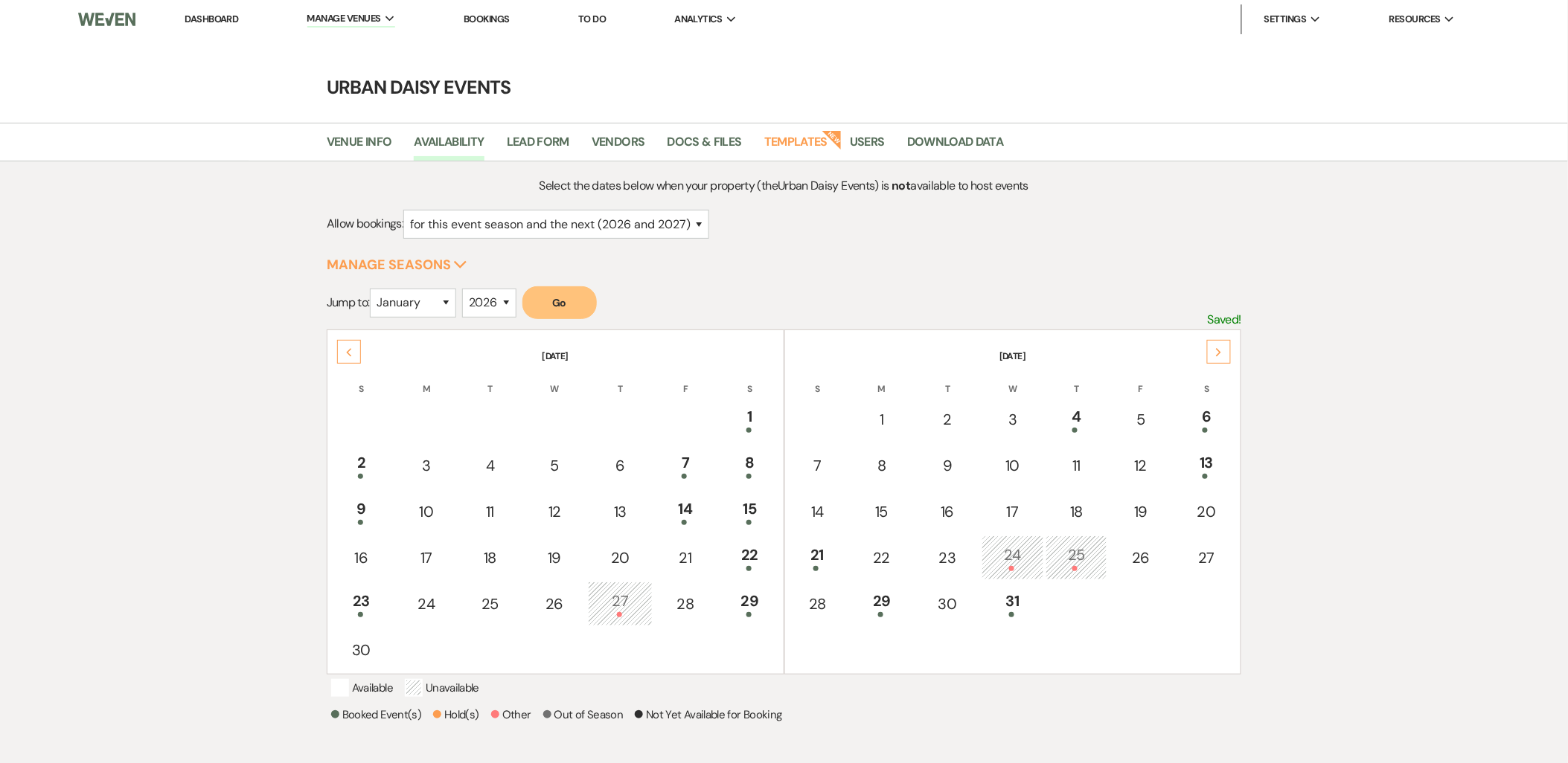
click at [1218, 346] on div "Next" at bounding box center [1218, 352] width 23 height 23
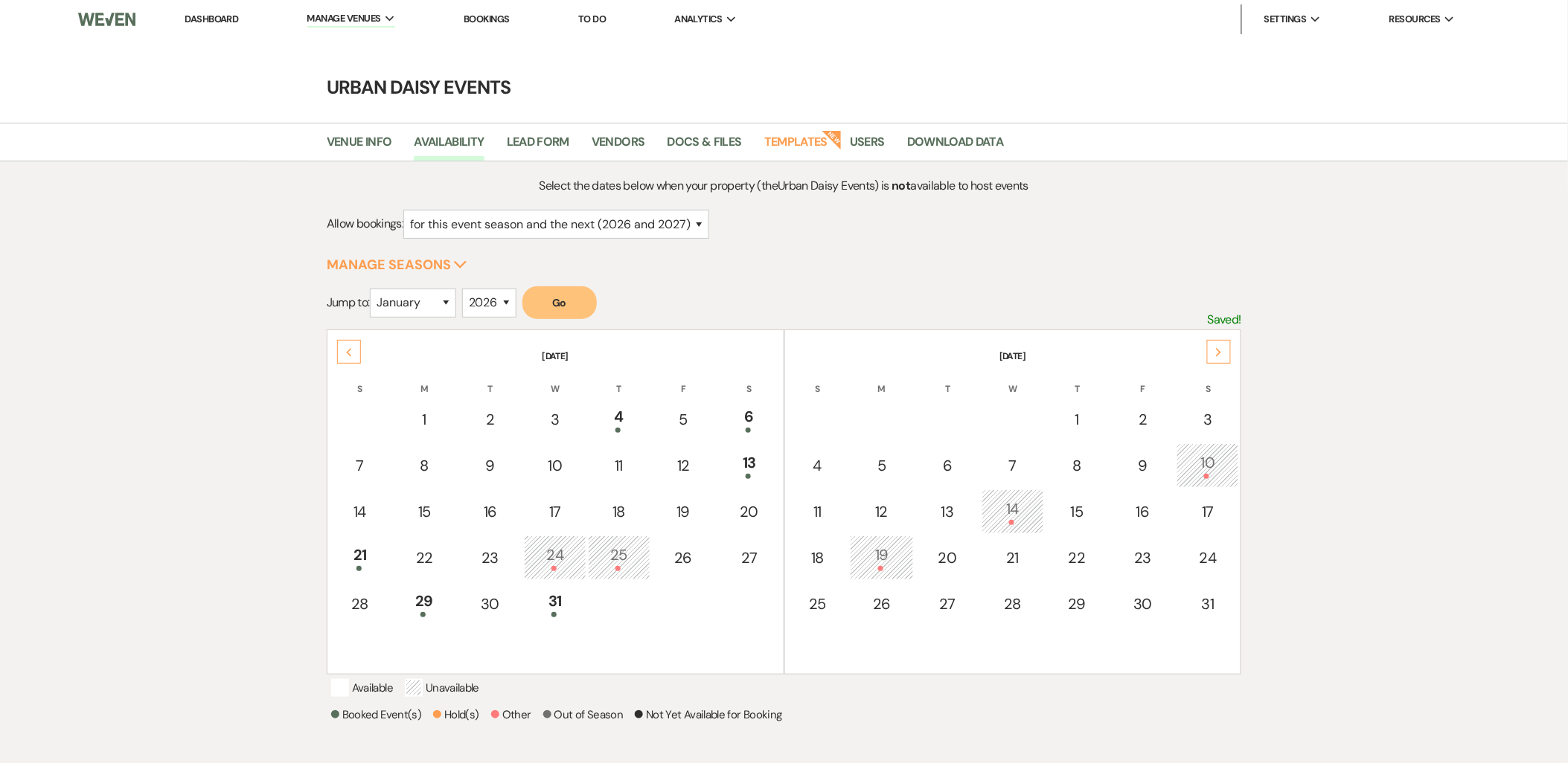
click at [1218, 346] on div "Next" at bounding box center [1218, 352] width 23 height 23
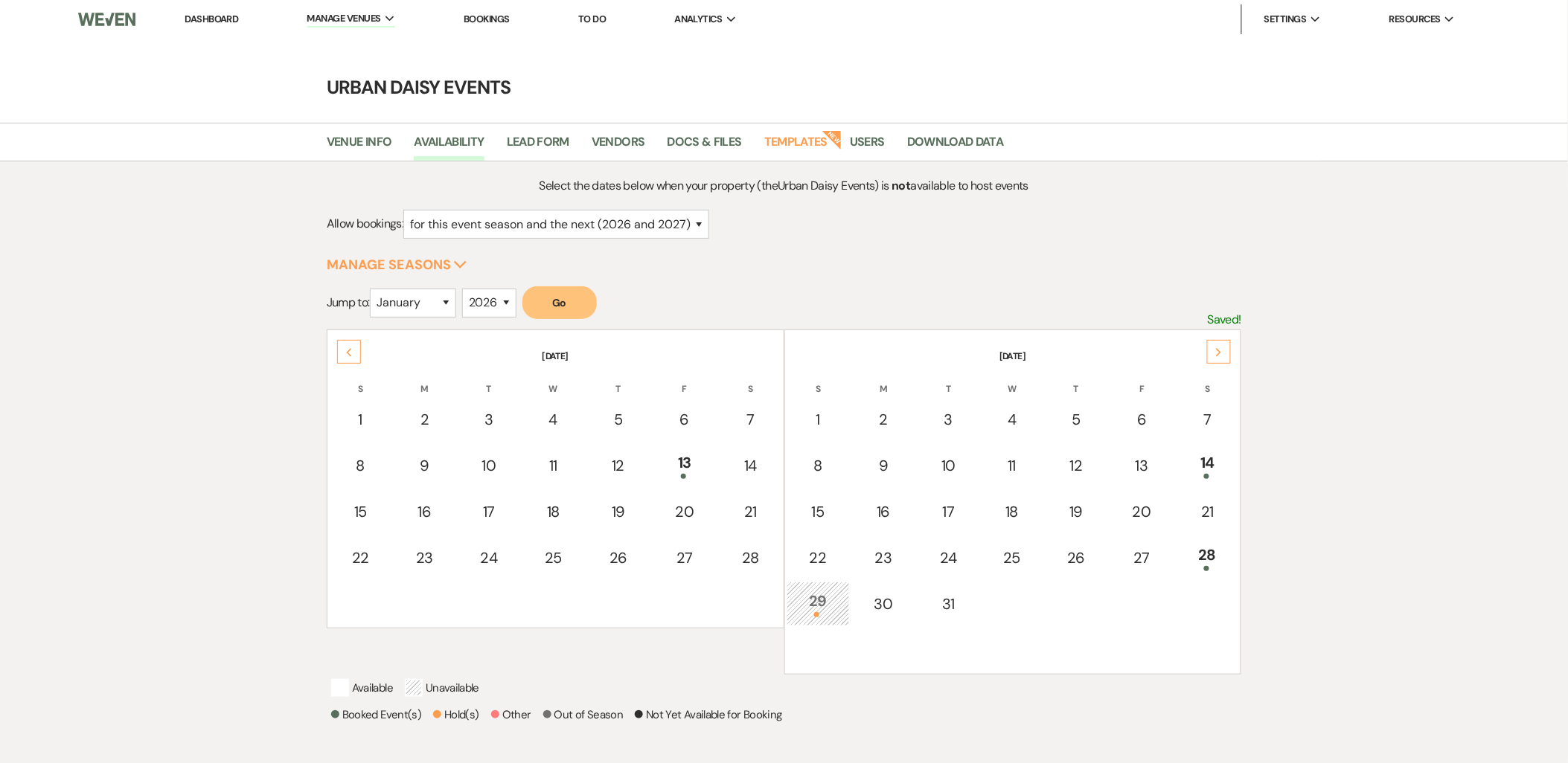
click at [1218, 346] on div "Next" at bounding box center [1218, 352] width 23 height 23
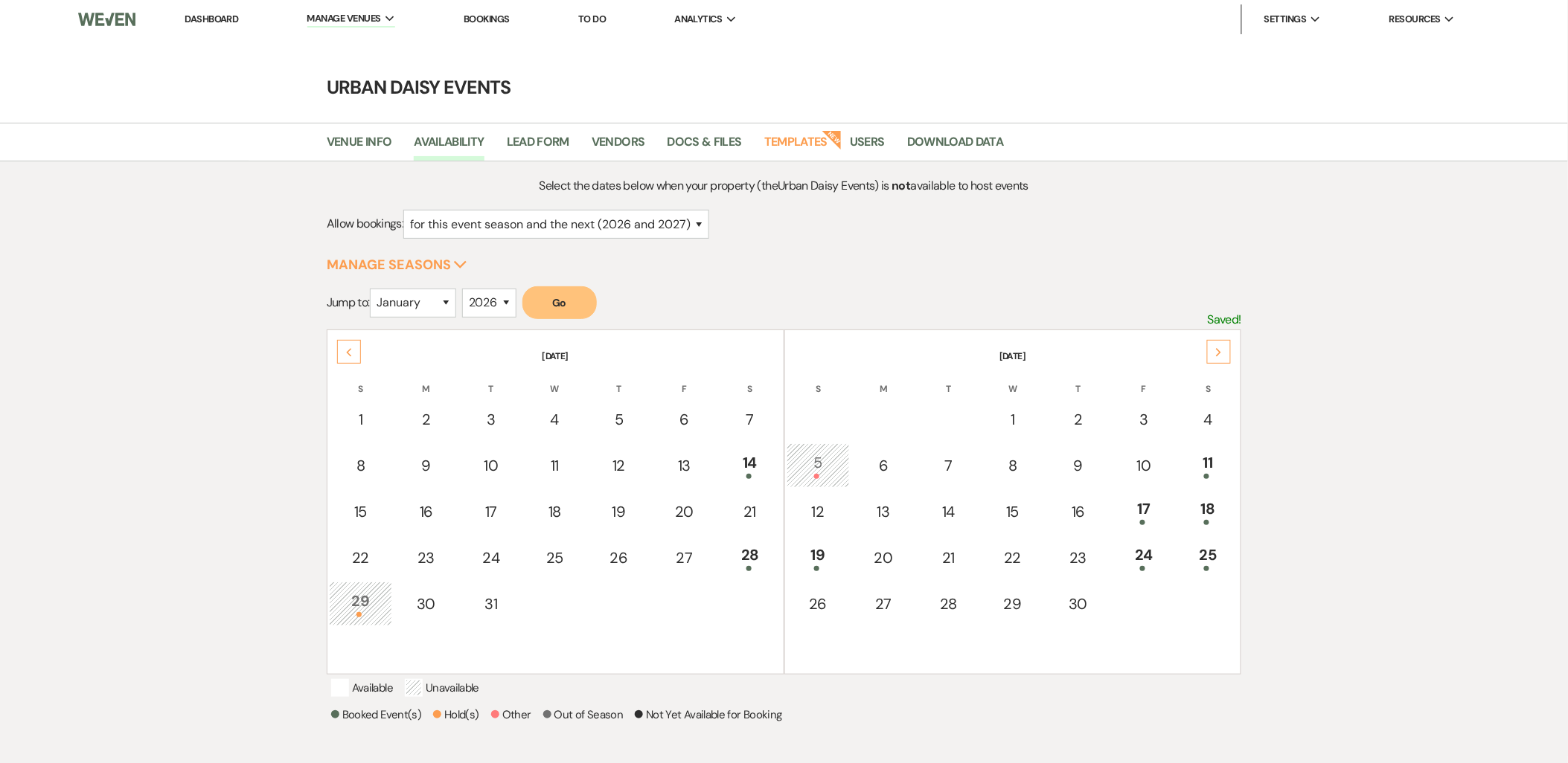
click at [1218, 346] on div "Next" at bounding box center [1218, 352] width 23 height 23
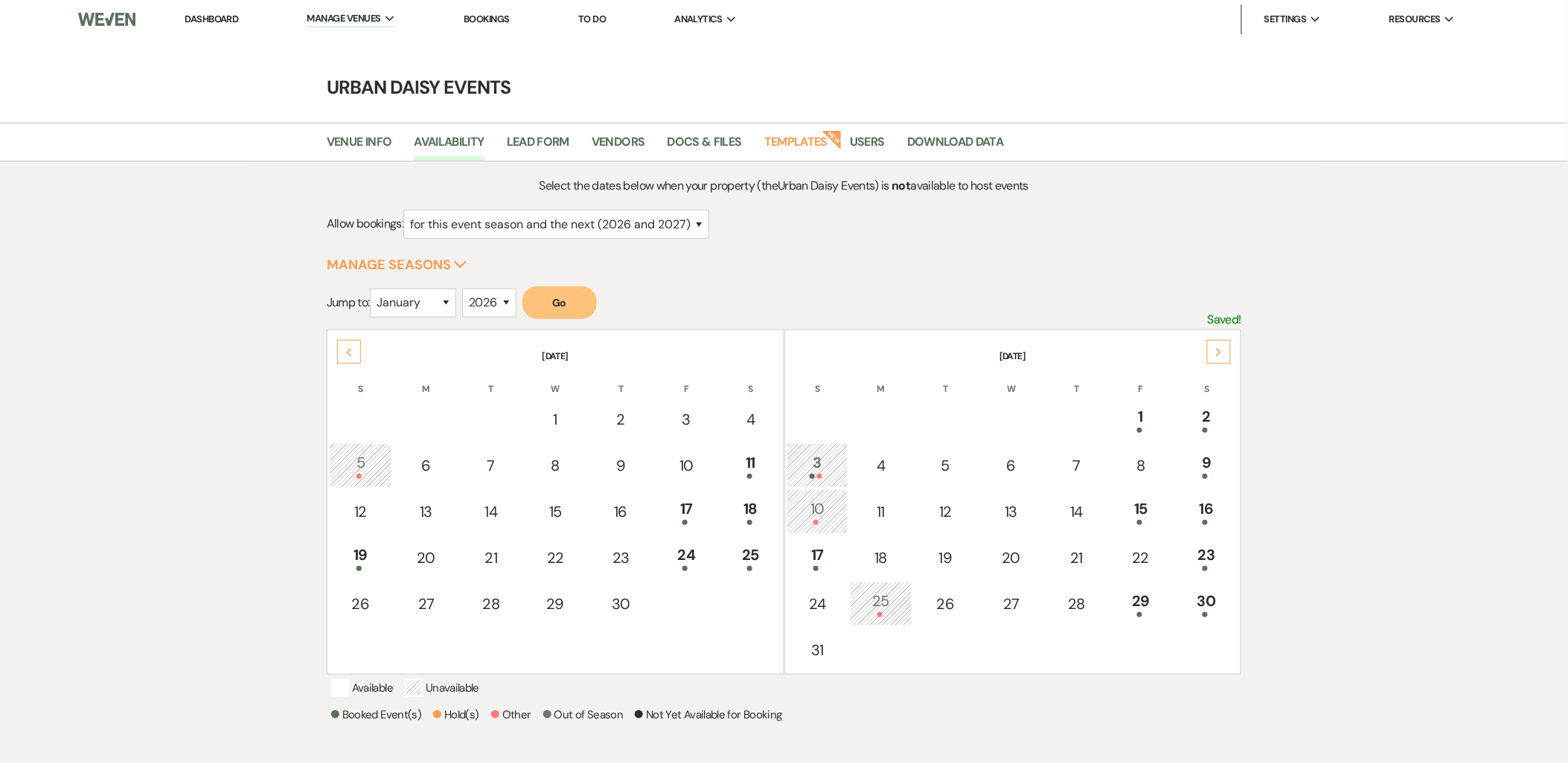
click at [1218, 346] on div "Next" at bounding box center [1218, 352] width 23 height 23
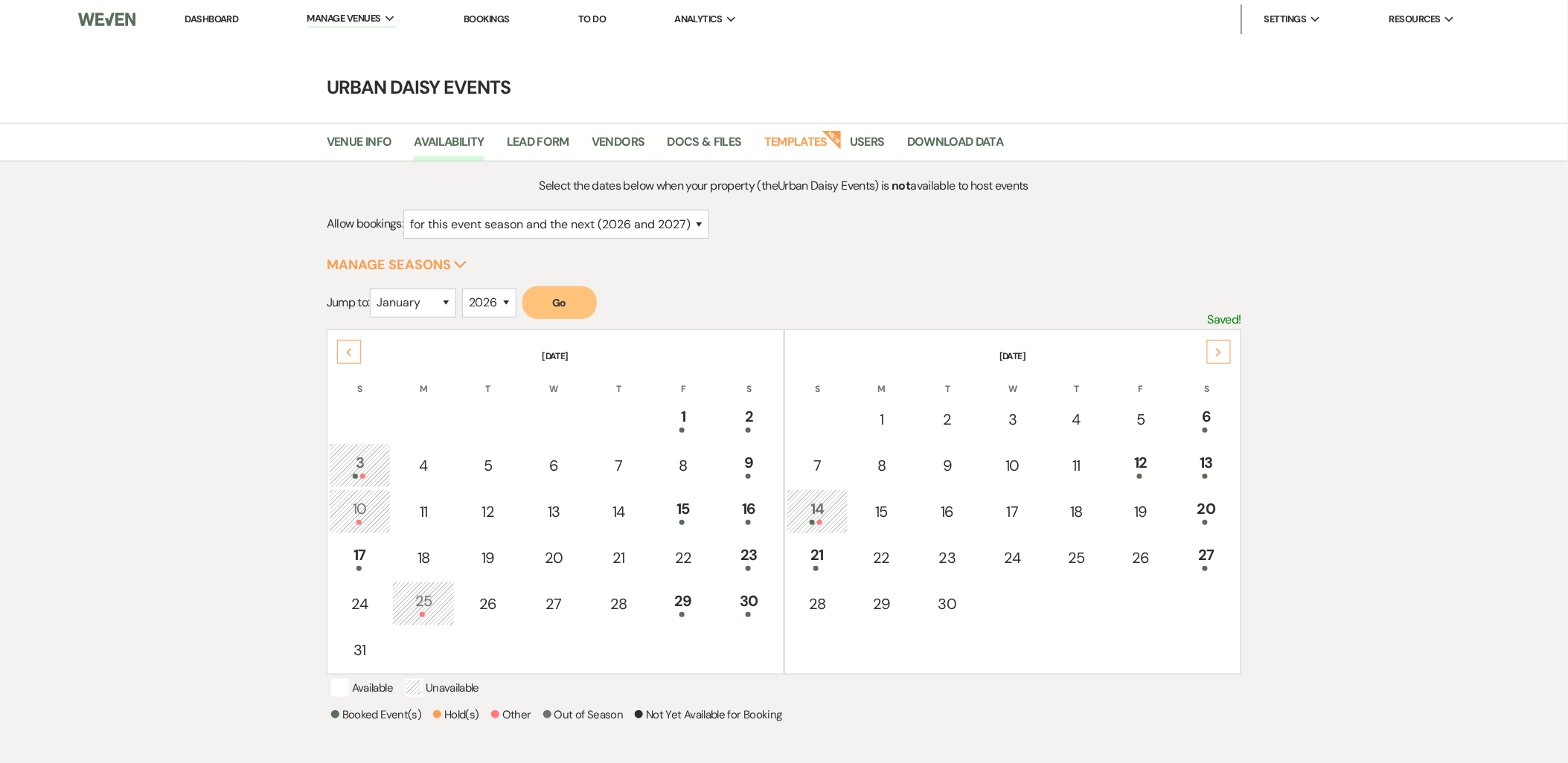
click at [827, 511] on div "14" at bounding box center [817, 511] width 46 height 27
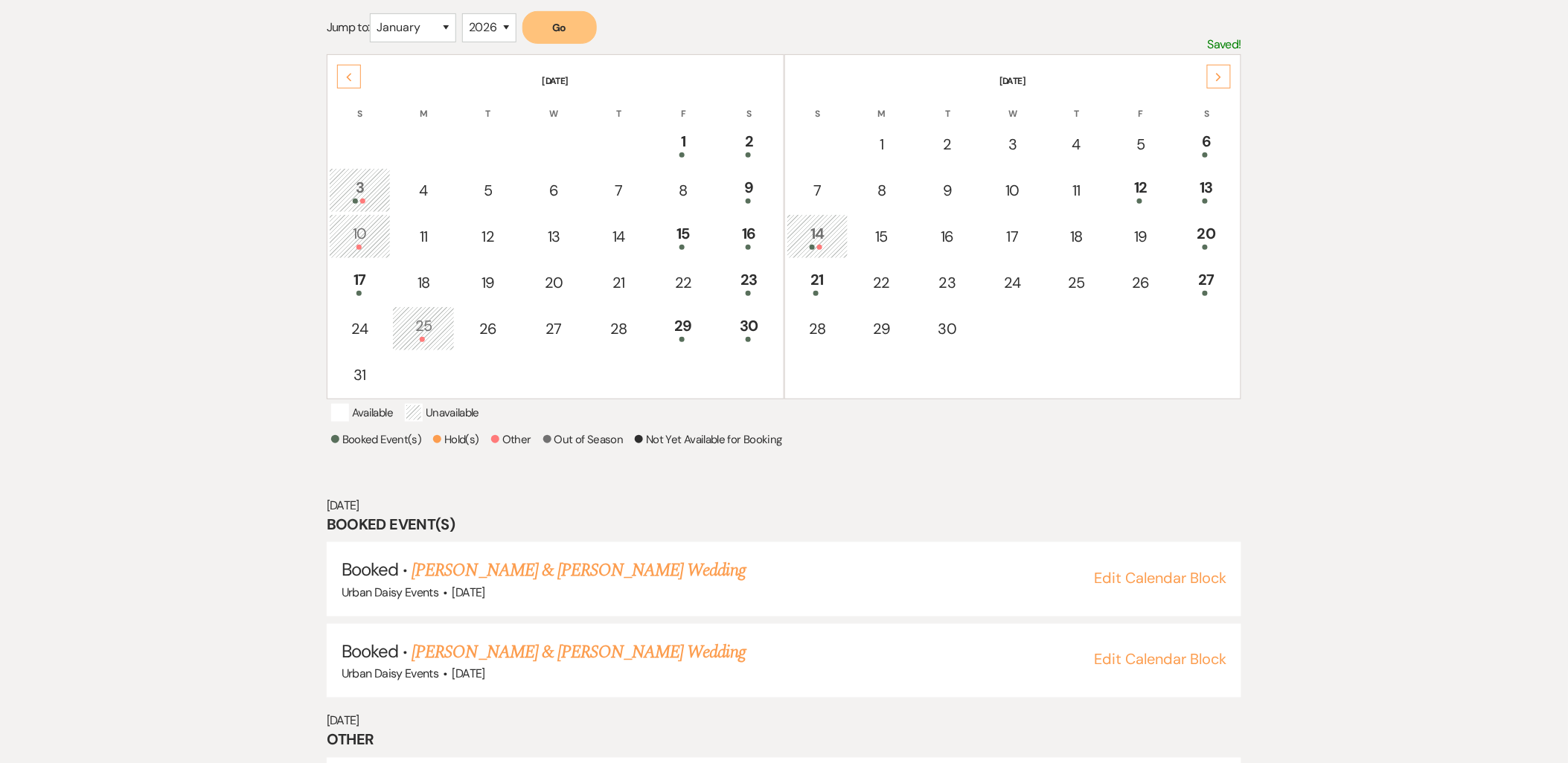
scroll to position [350, 0]
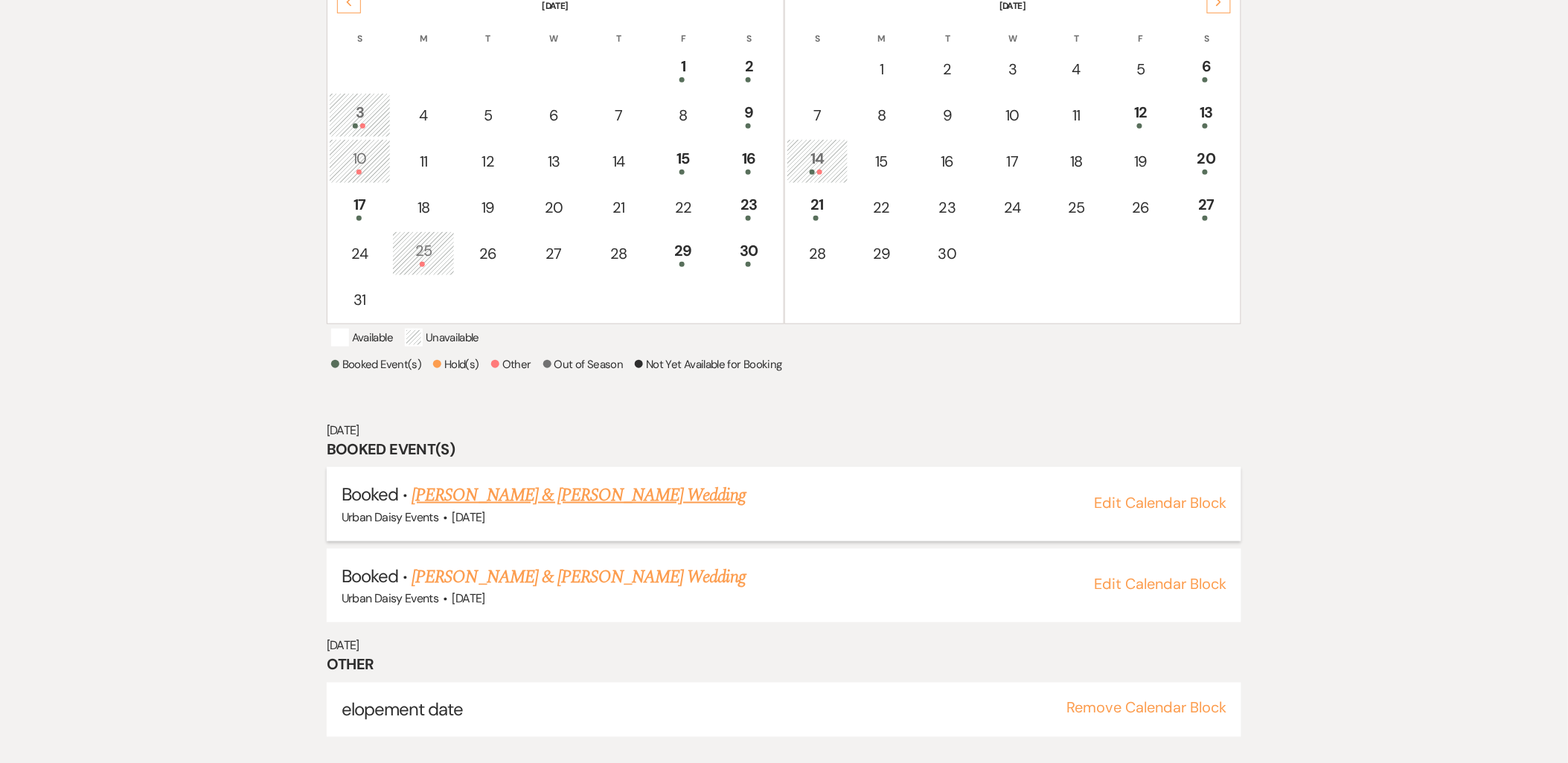
click at [472, 502] on link "Rachel Stege & Thomas Falk's Wedding" at bounding box center [578, 496] width 333 height 27
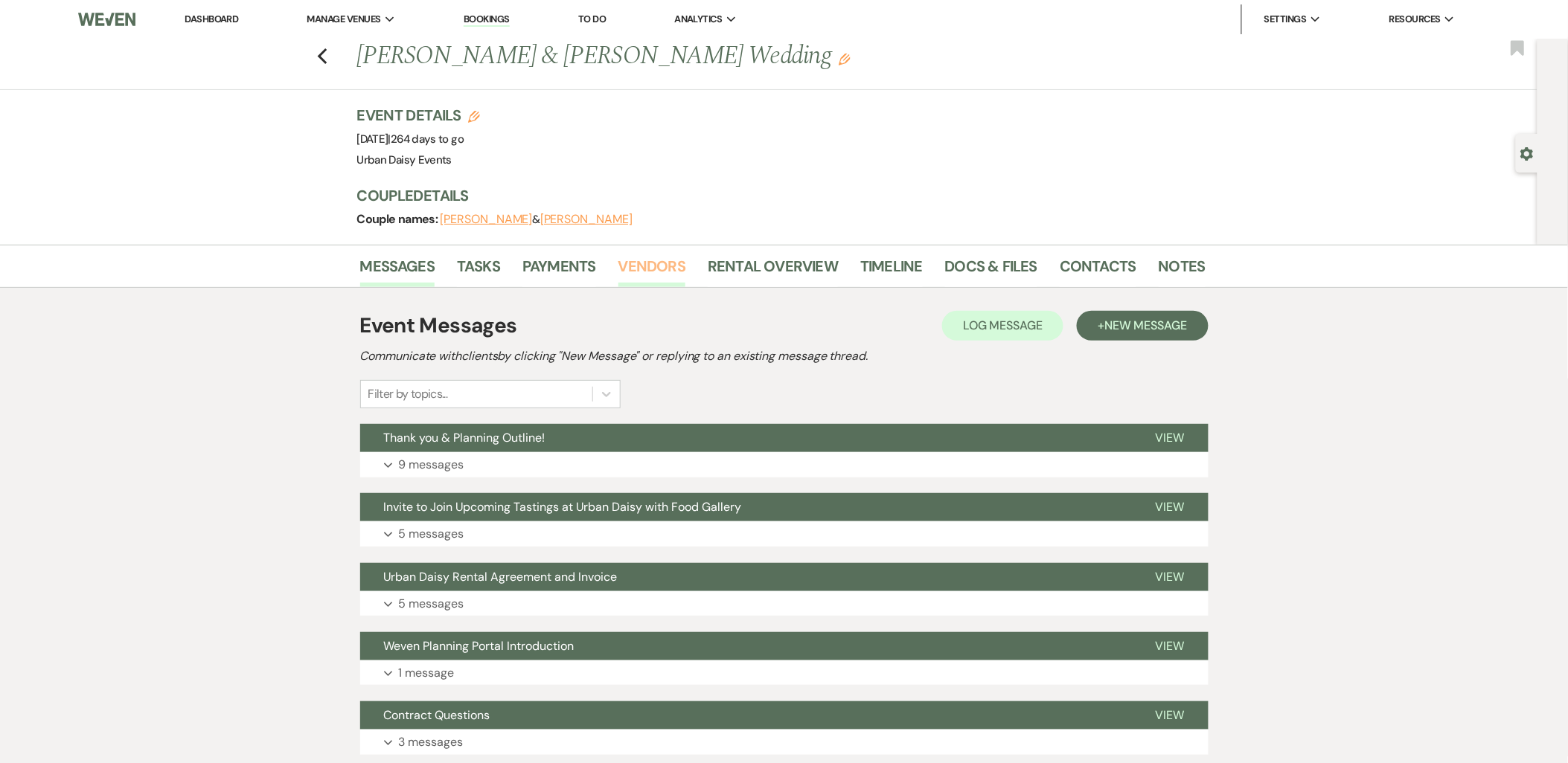
click at [626, 265] on link "Vendors" at bounding box center [652, 270] width 67 height 33
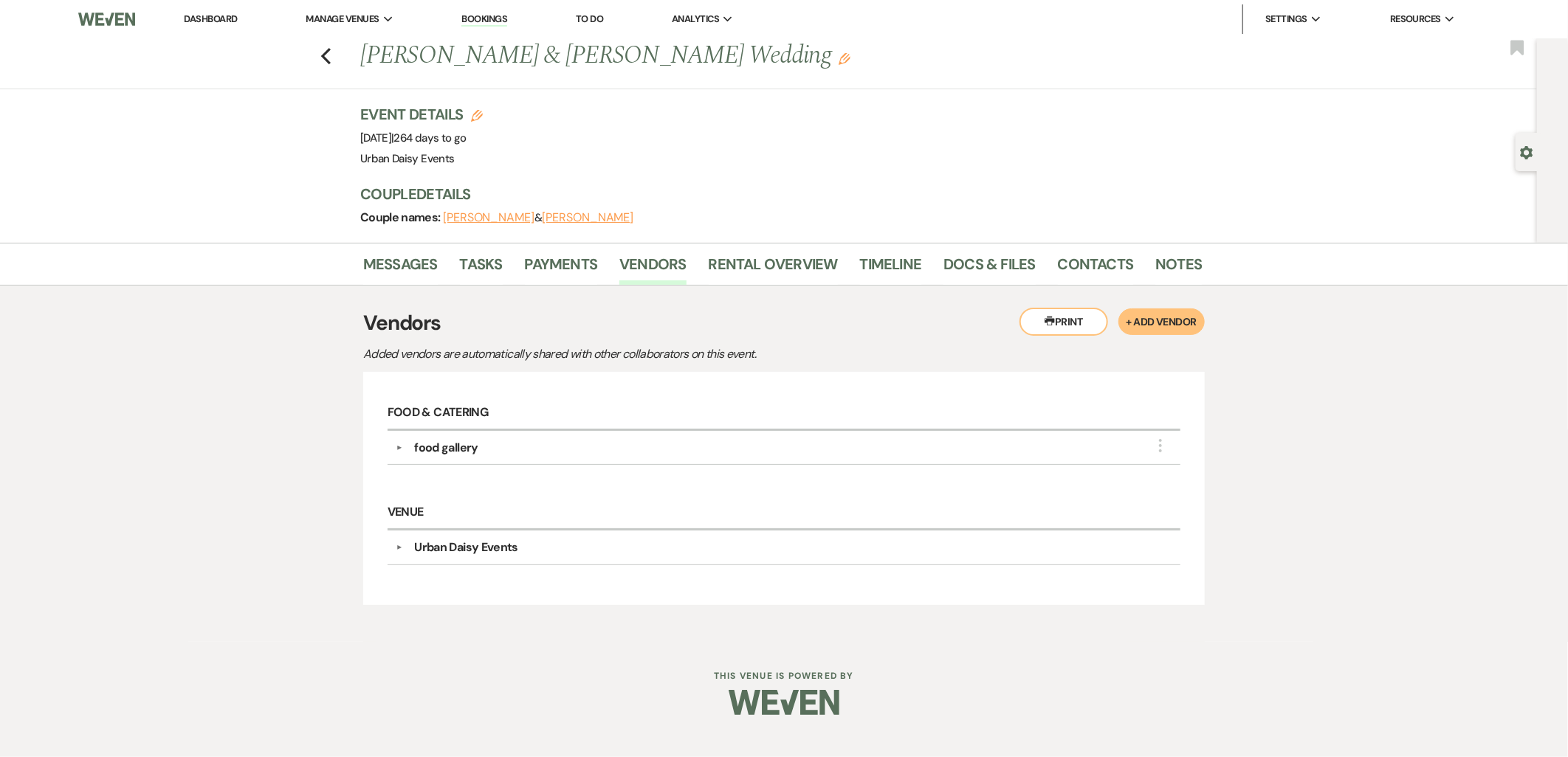
click at [206, 16] on link "Dashboard" at bounding box center [210, 19] width 54 height 12
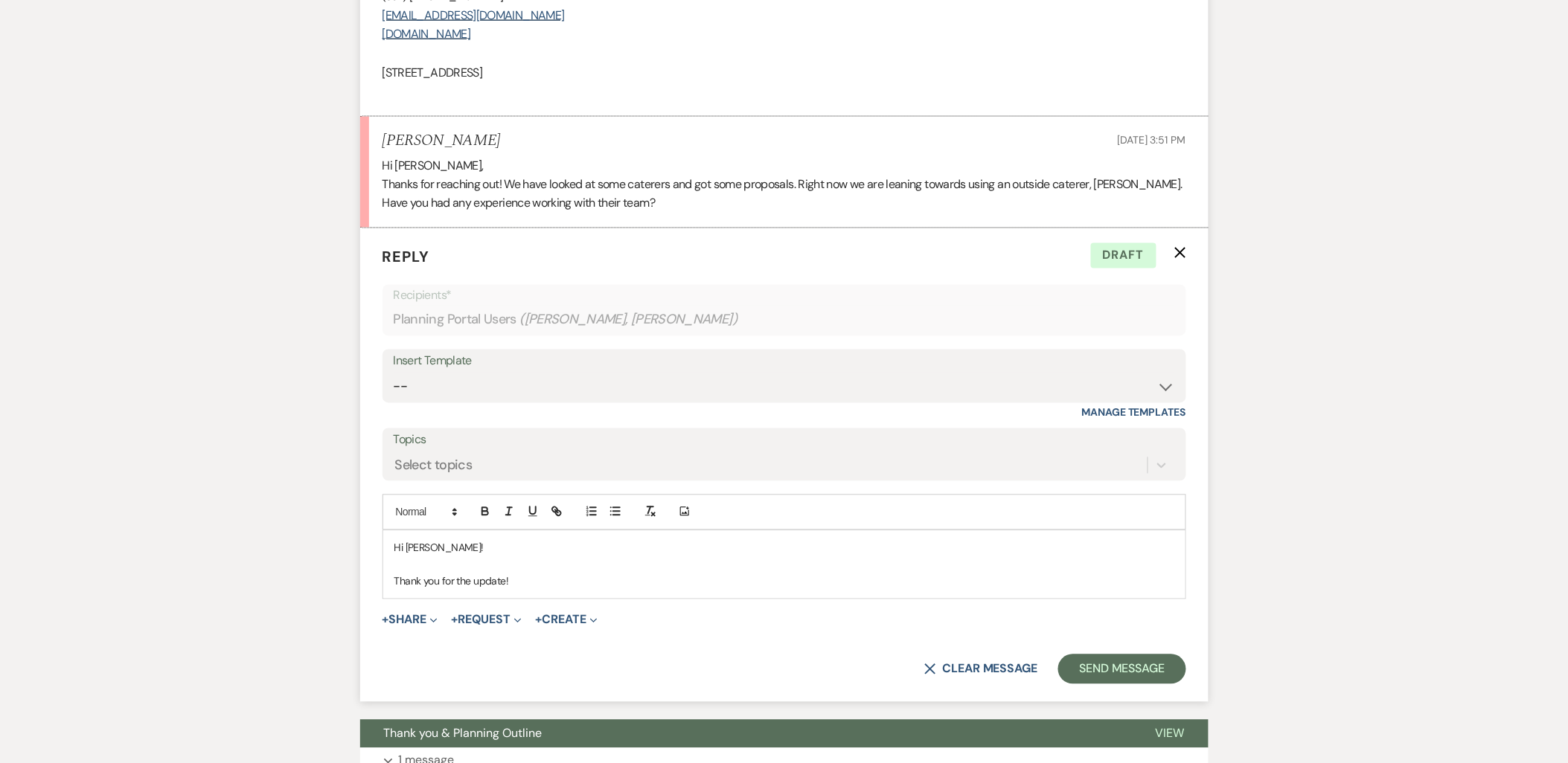
scroll to position [809, 0]
click at [536, 583] on p "Thank you for the update!" at bounding box center [784, 581] width 780 height 16
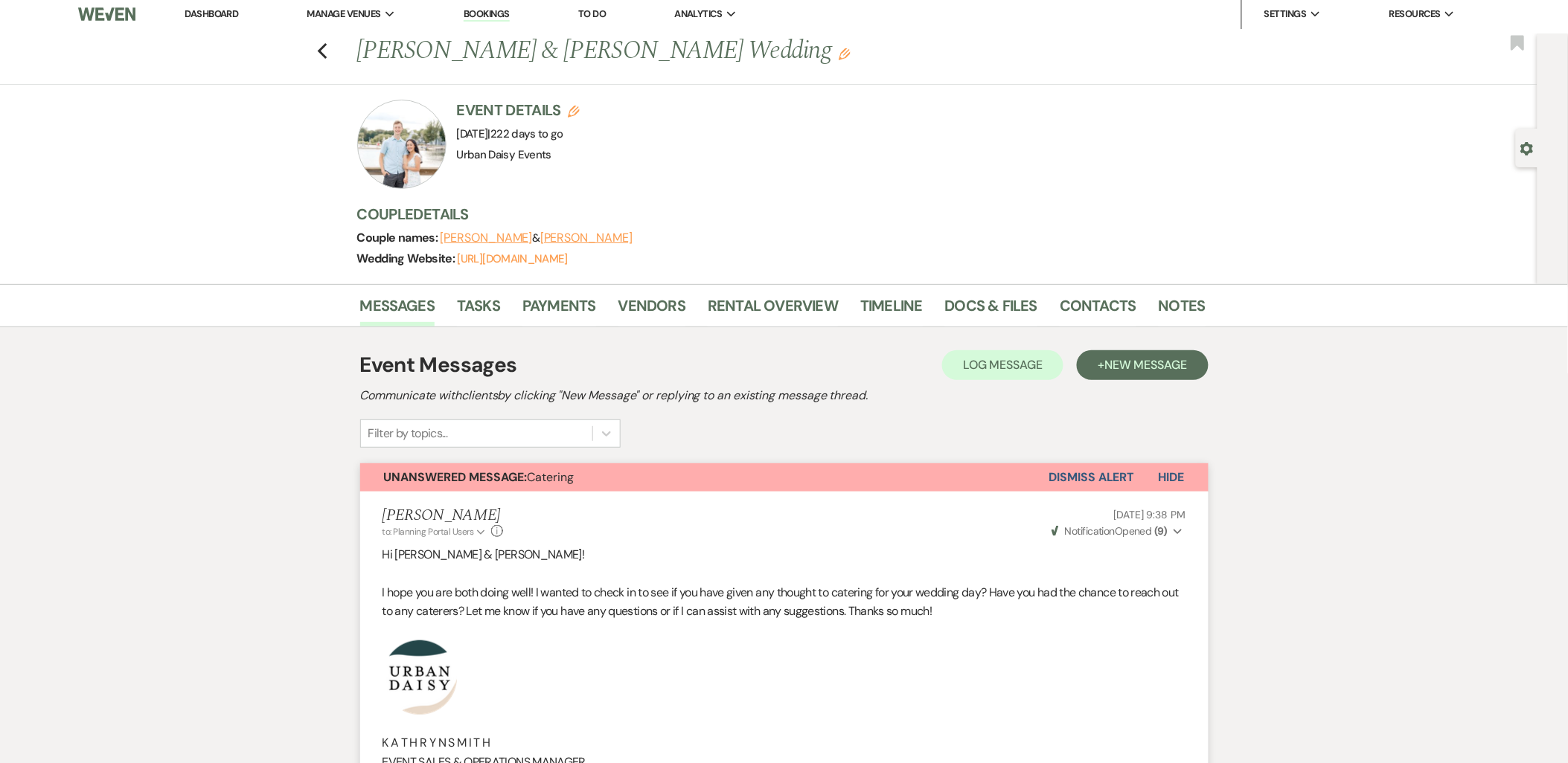
scroll to position [0, 0]
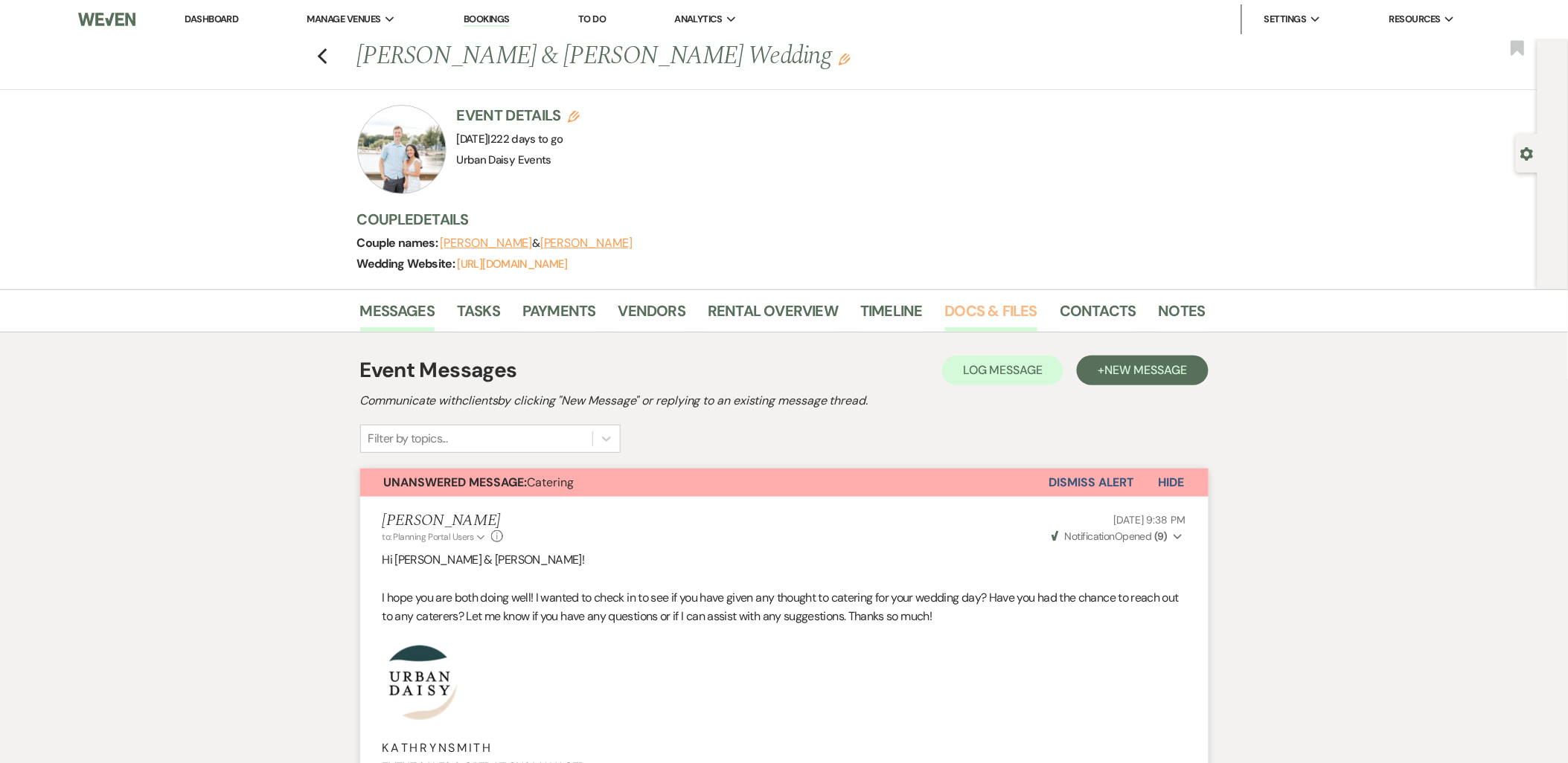
click at [994, 330] on link "Docs & Files" at bounding box center [992, 316] width 92 height 33
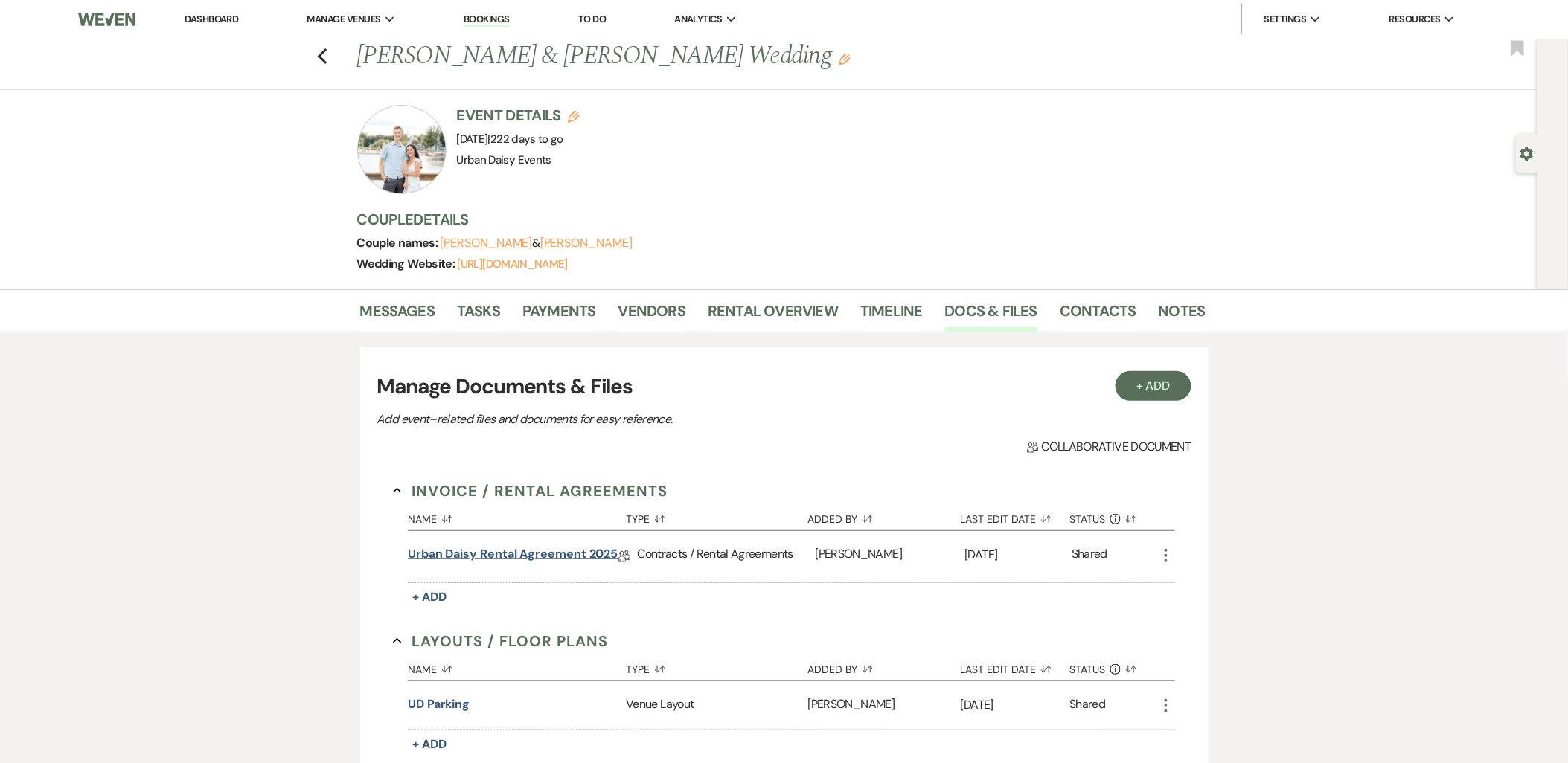
click at [607, 556] on link "Urban Daisy Rental Agreement 2025" at bounding box center [512, 557] width 210 height 23
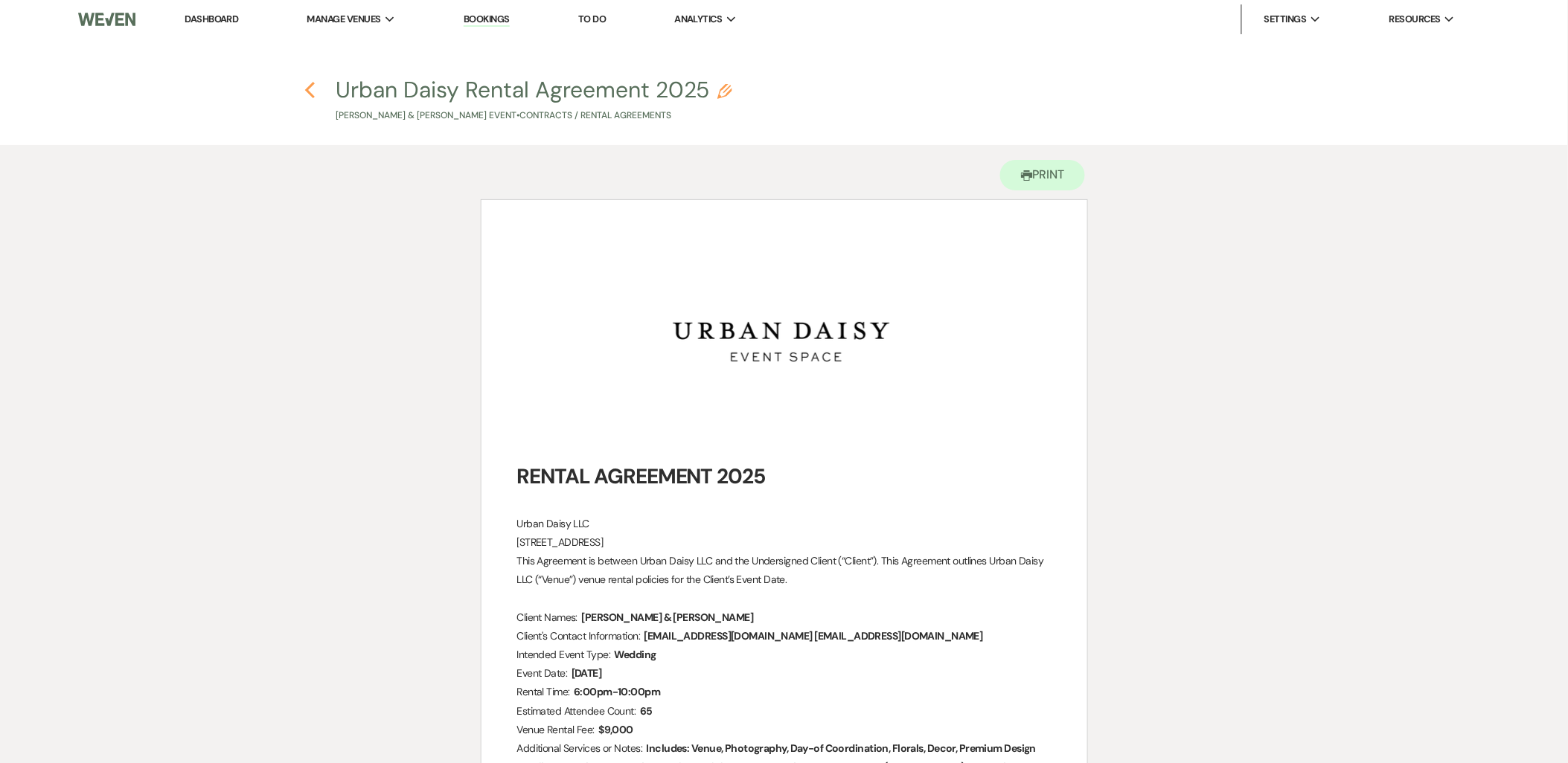
click at [305, 92] on icon "Previous" at bounding box center [310, 90] width 11 height 18
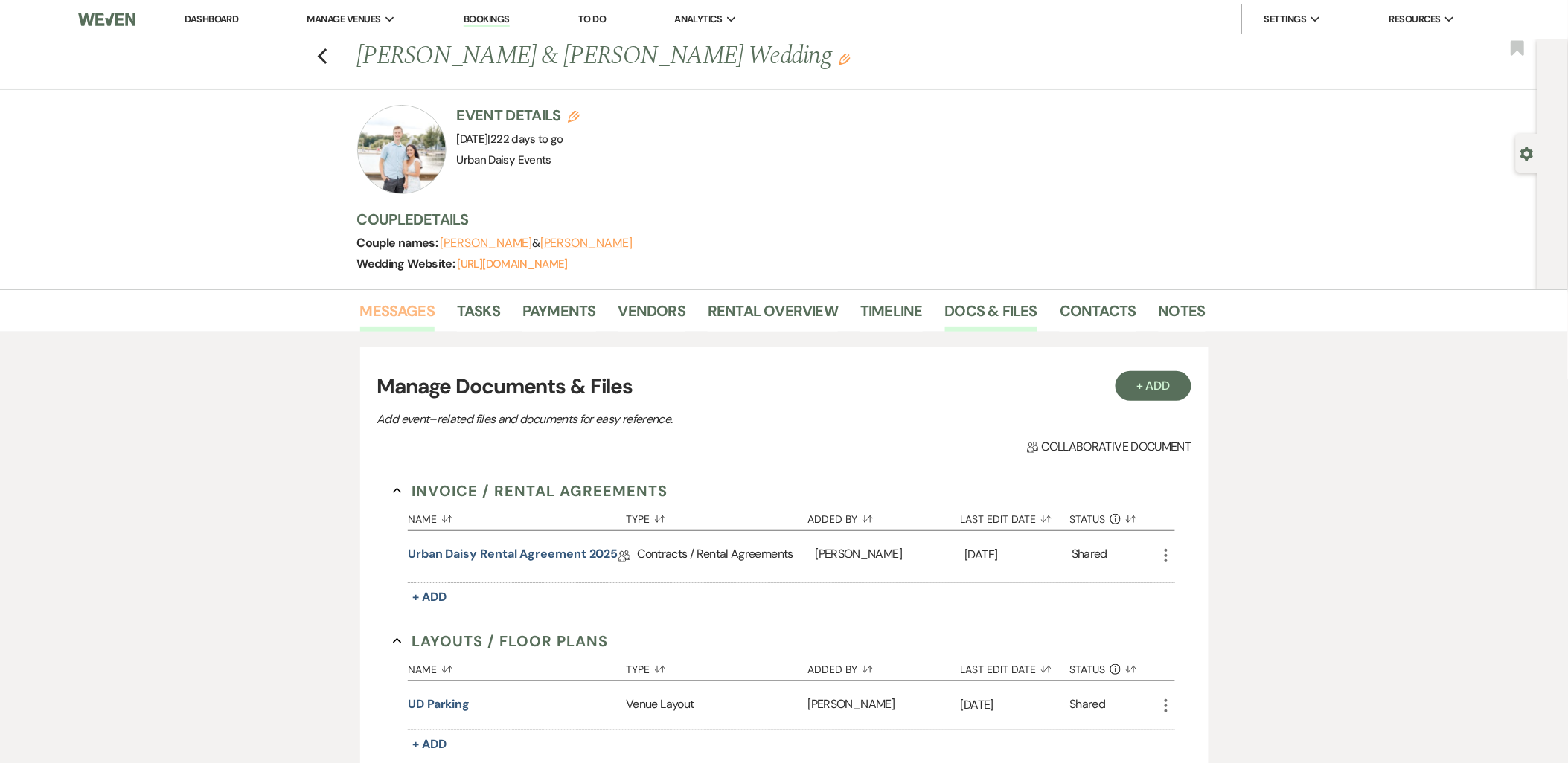
click at [407, 325] on link "Messages" at bounding box center [398, 316] width 75 height 33
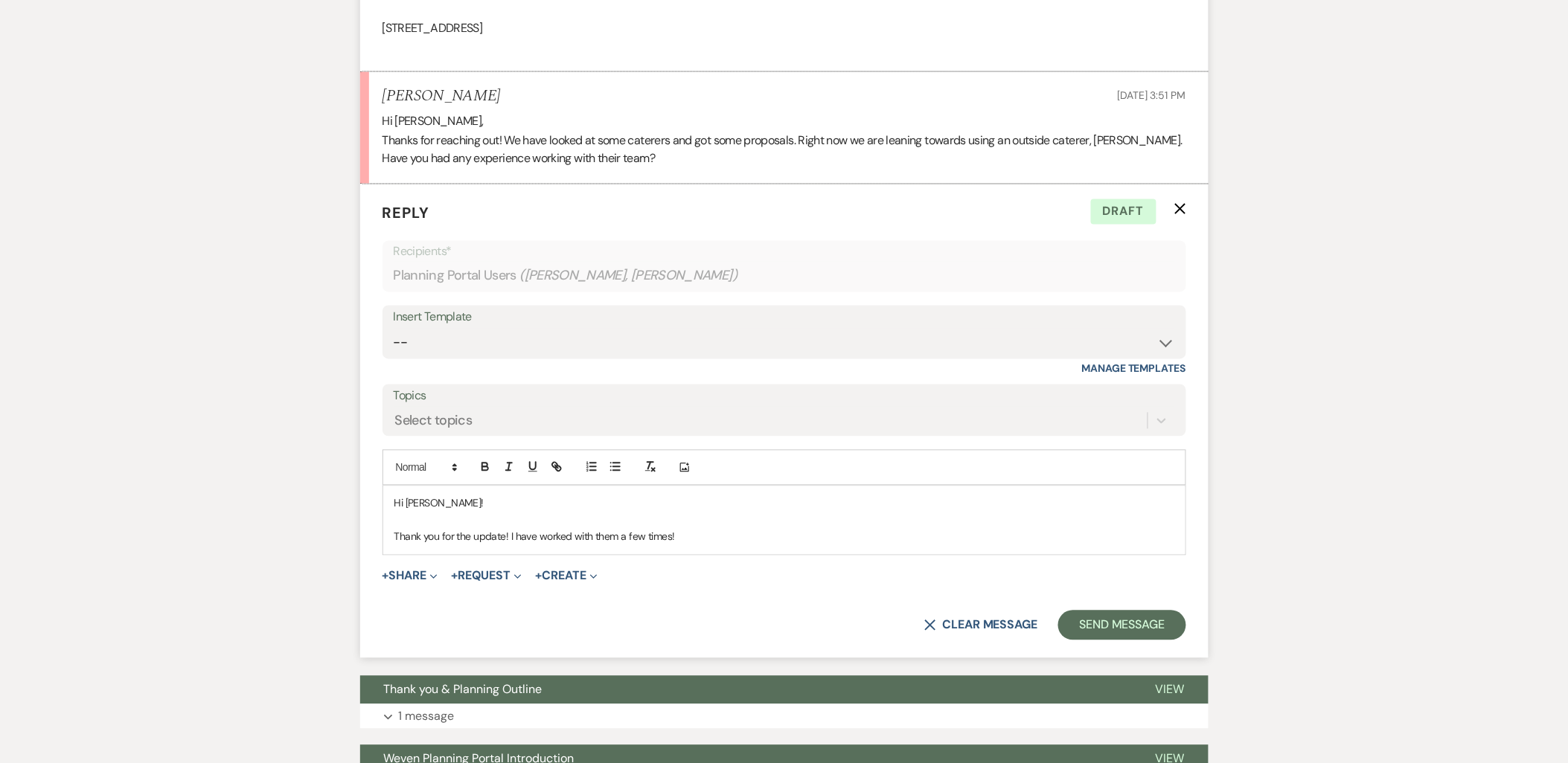
scroll to position [893, 0]
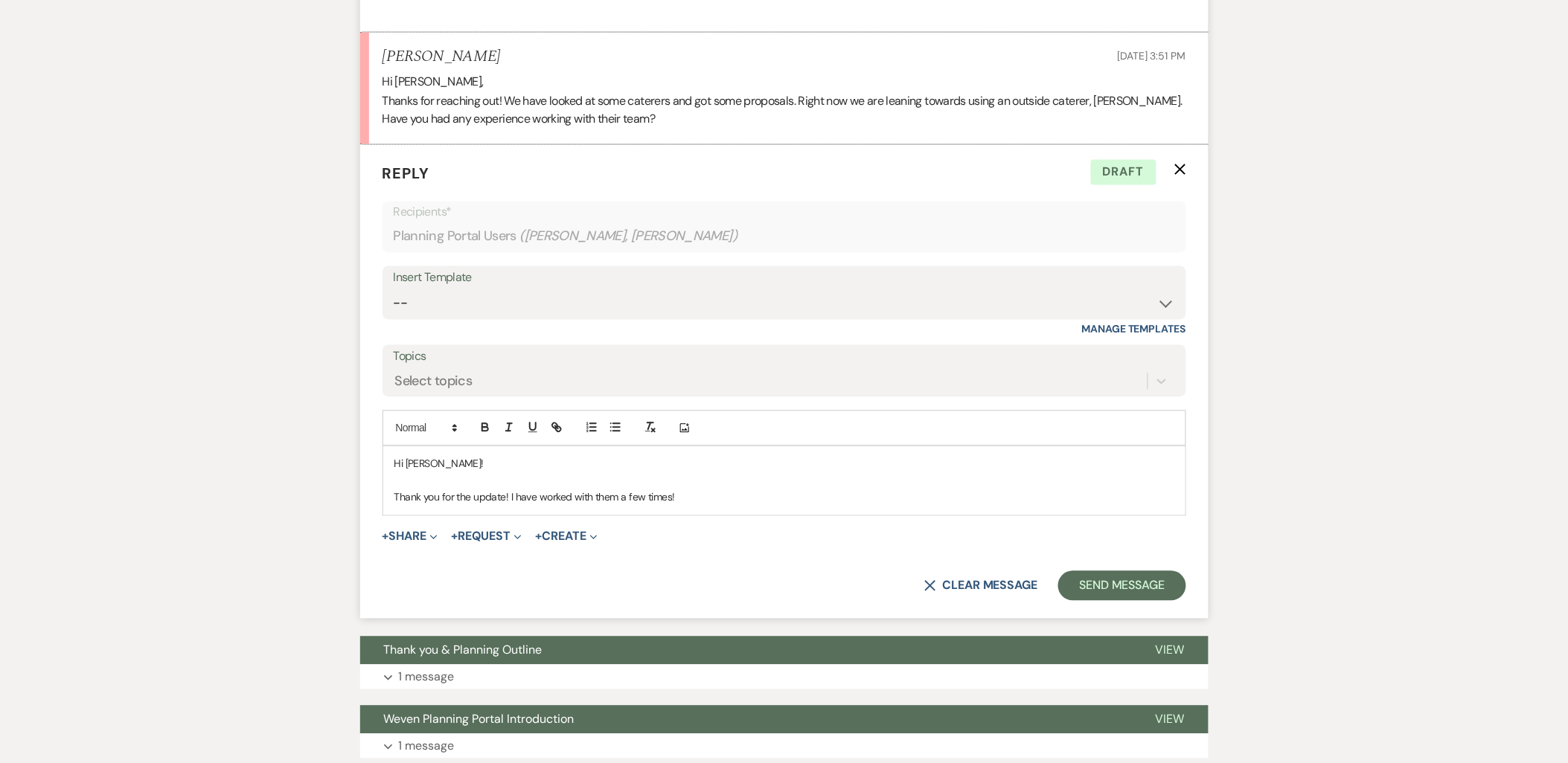
click at [712, 503] on p "Thank you for the update! I have worked with them a few times!" at bounding box center [784, 497] width 780 height 16
click at [695, 481] on p at bounding box center [784, 481] width 780 height 16
click at [690, 503] on p "Thank you for the update! I have worked with them a few times!" at bounding box center [784, 497] width 780 height 16
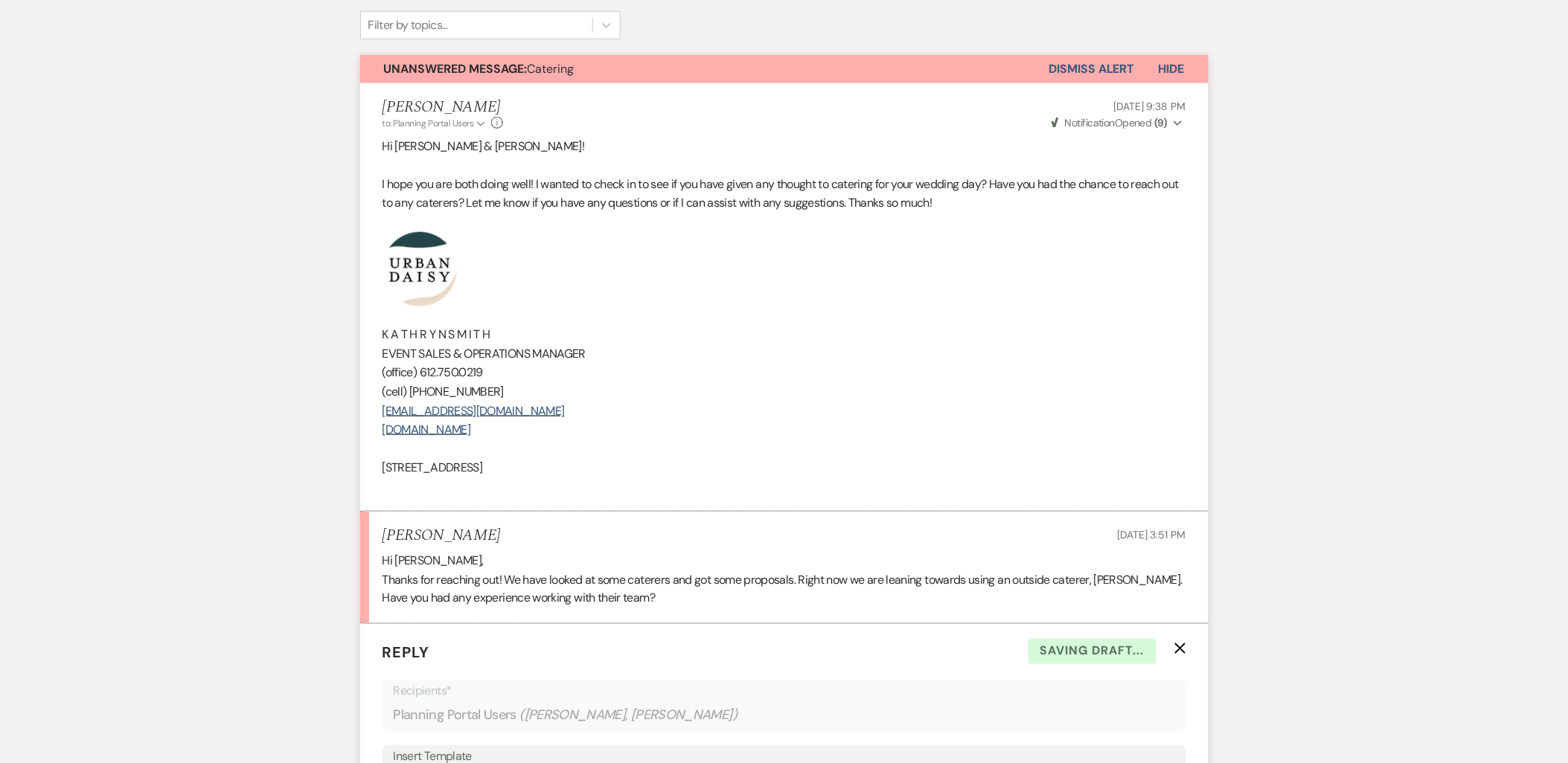
scroll to position [396, 0]
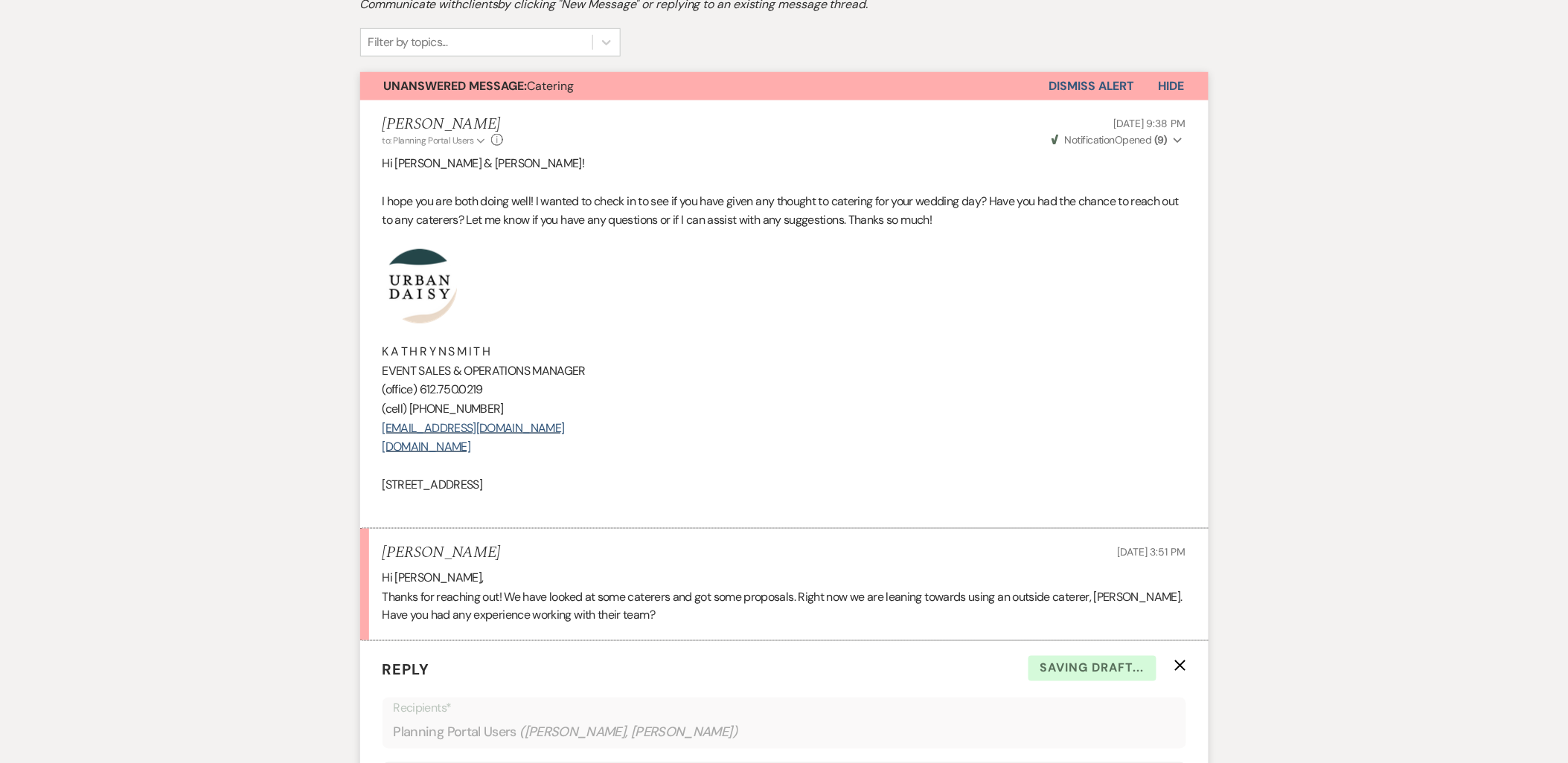
drag, startPoint x: 616, startPoint y: 484, endPoint x: 353, endPoint y: 310, distance: 315.3
click at [353, 310] on div "Messages Tasks Payments Vendors Rental Overview Timeline Docs & Files Contacts …" at bounding box center [784, 697] width 1568 height 1610
copy div "﻿ K A T H R Y N S M I T H EVENT SALES & OPERATIONS MANAGER (office) 612.750.021…"
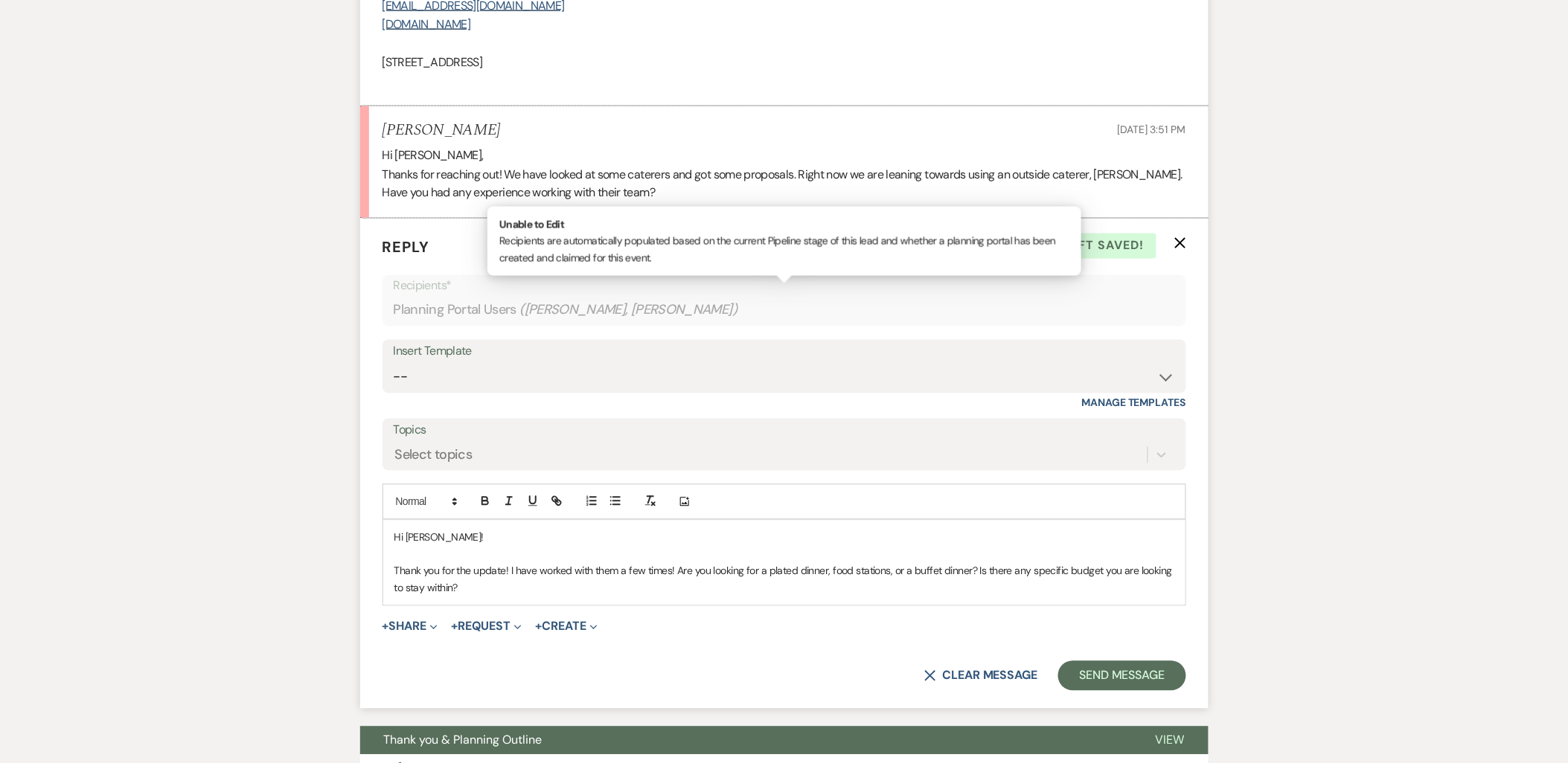
scroll to position [893, 0]
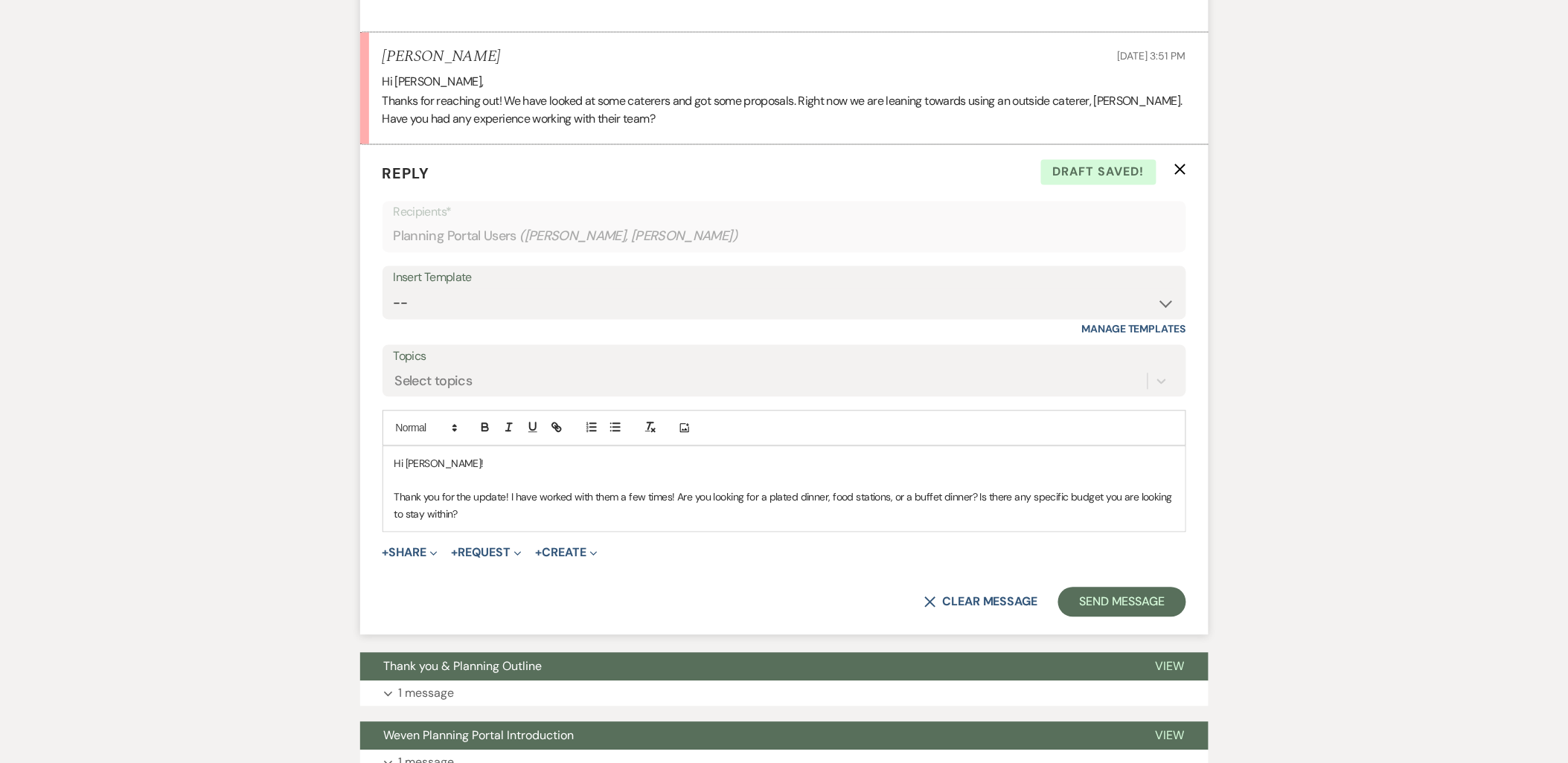
click at [465, 512] on p "Thank you for the update! I have worked with them a few times! Are you looking …" at bounding box center [784, 506] width 780 height 34
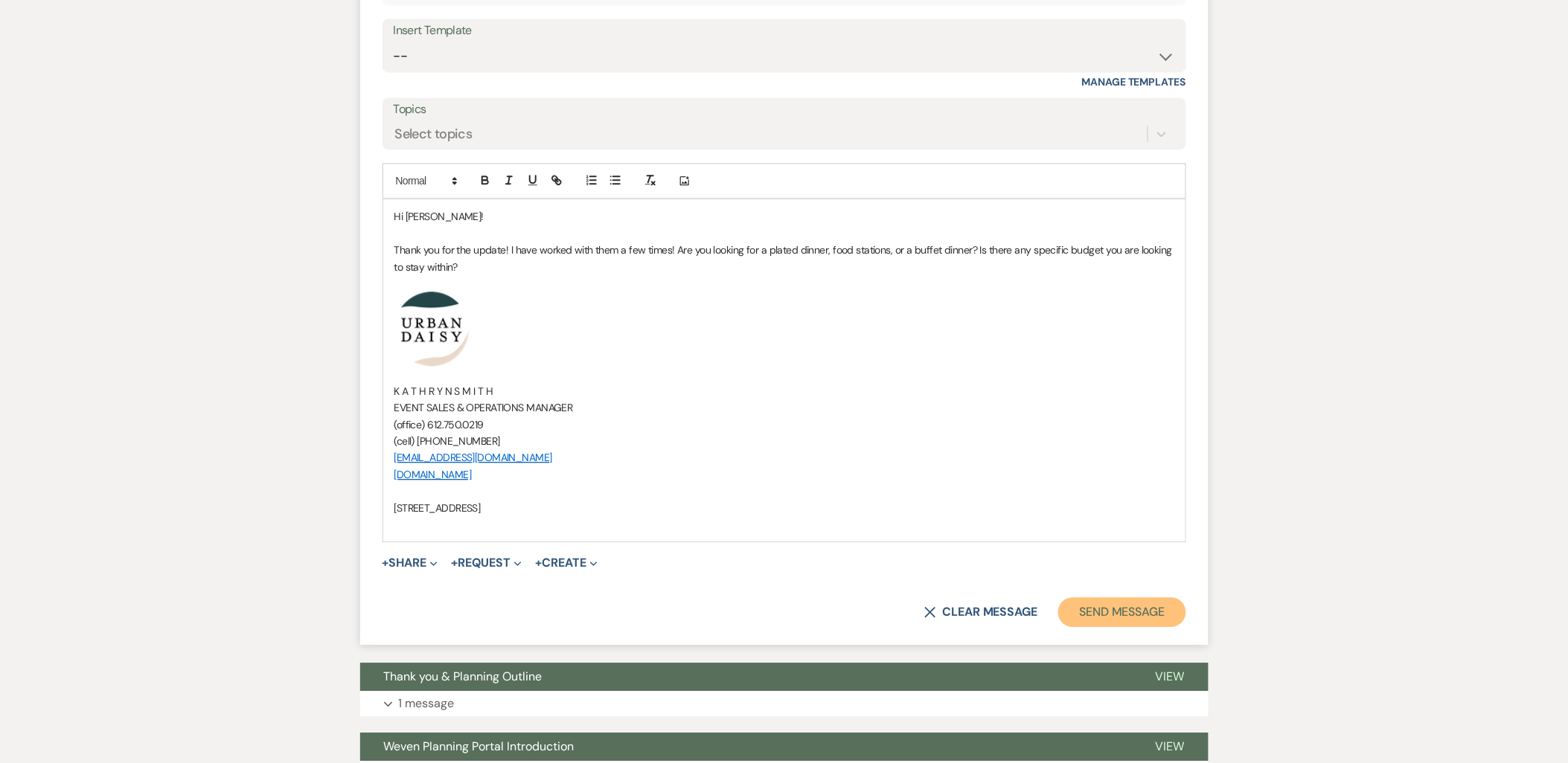
click at [1119, 622] on button "Send Message" at bounding box center [1121, 612] width 127 height 30
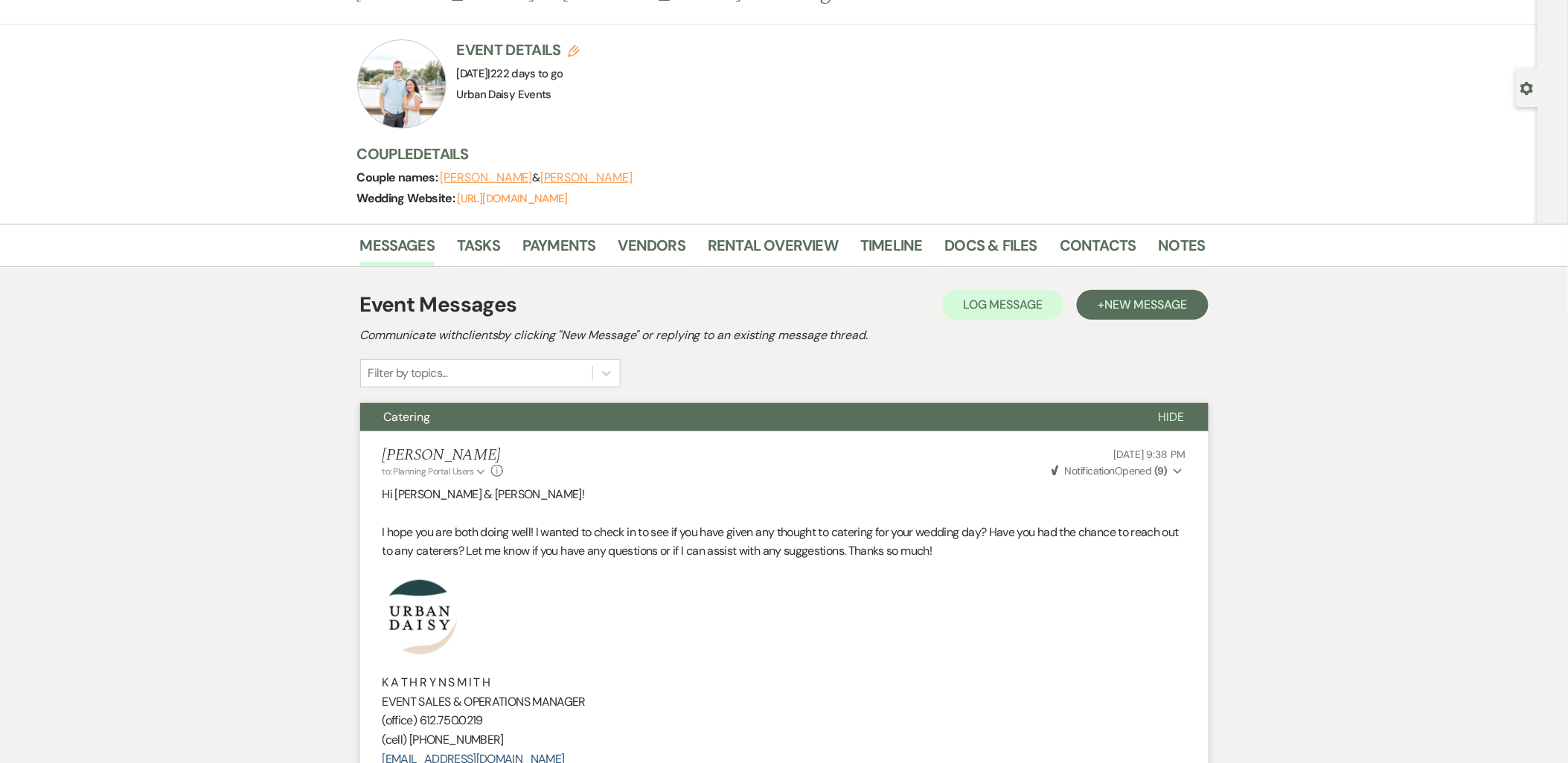
scroll to position [0, 0]
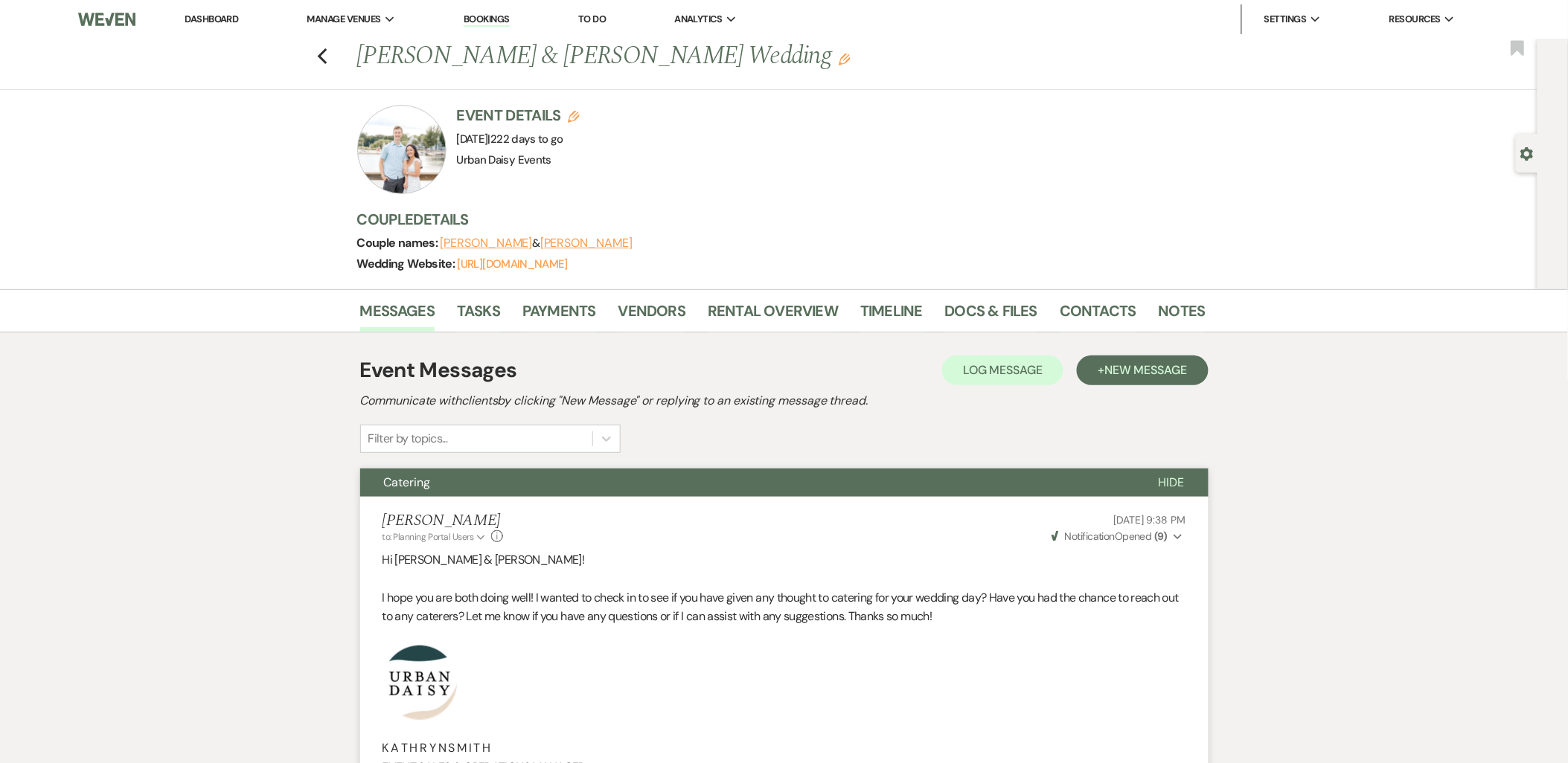
click at [196, 19] on link "Dashboard" at bounding box center [211, 19] width 54 height 13
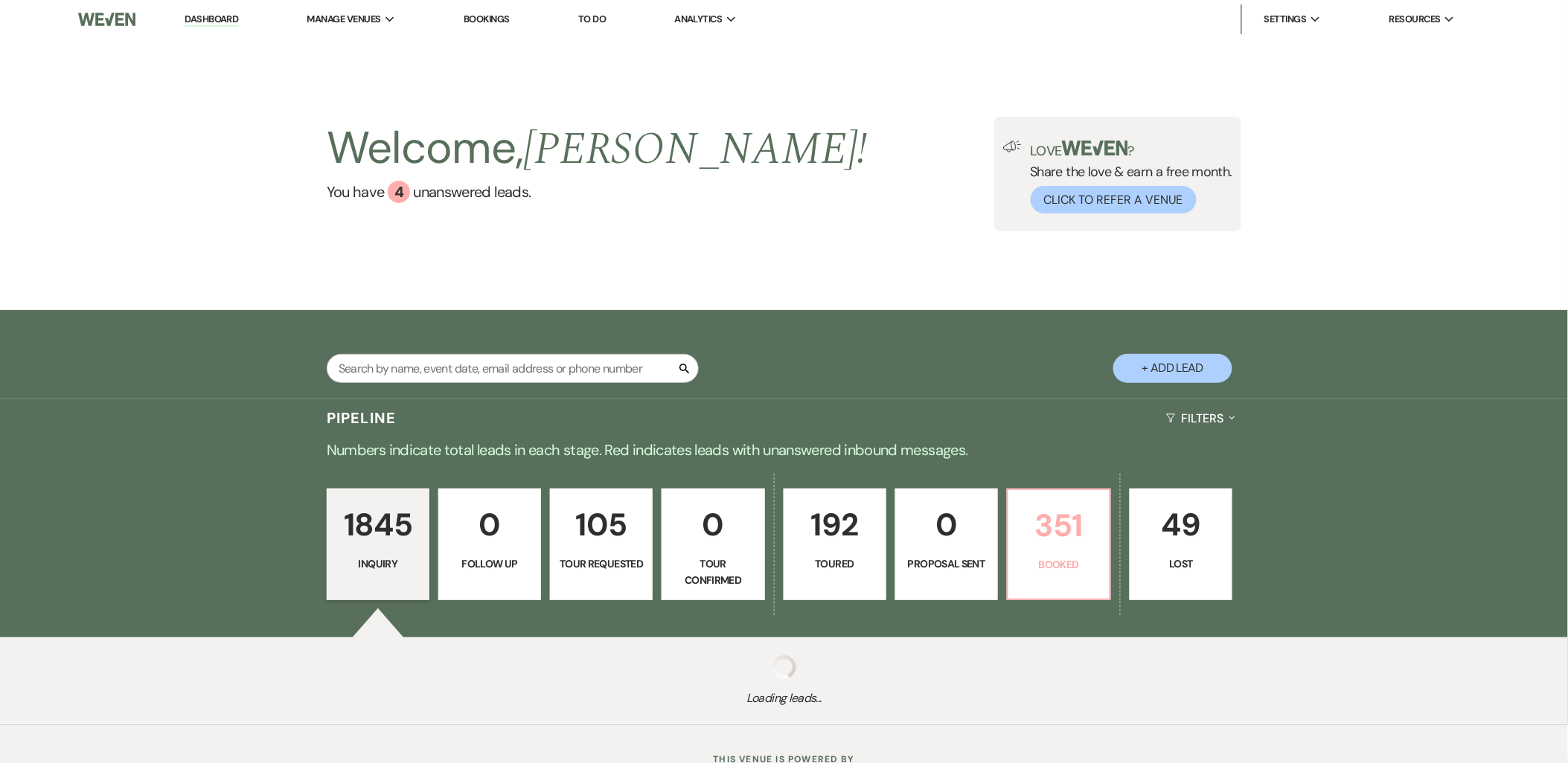
click at [1051, 557] on p "Booked" at bounding box center [1059, 564] width 84 height 16
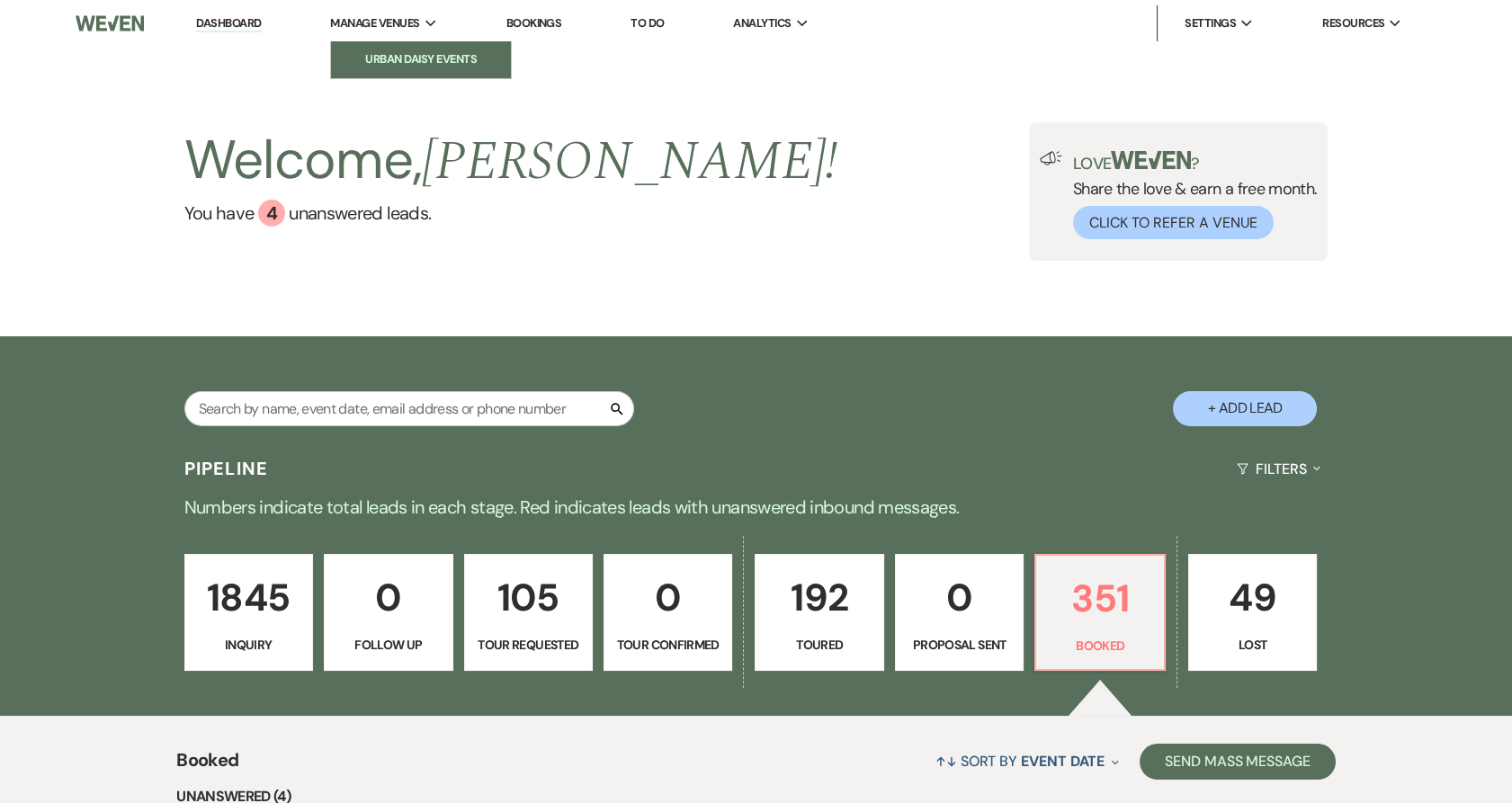
click at [397, 56] on li "Urban Daisy Events" at bounding box center [421, 59] width 162 height 18
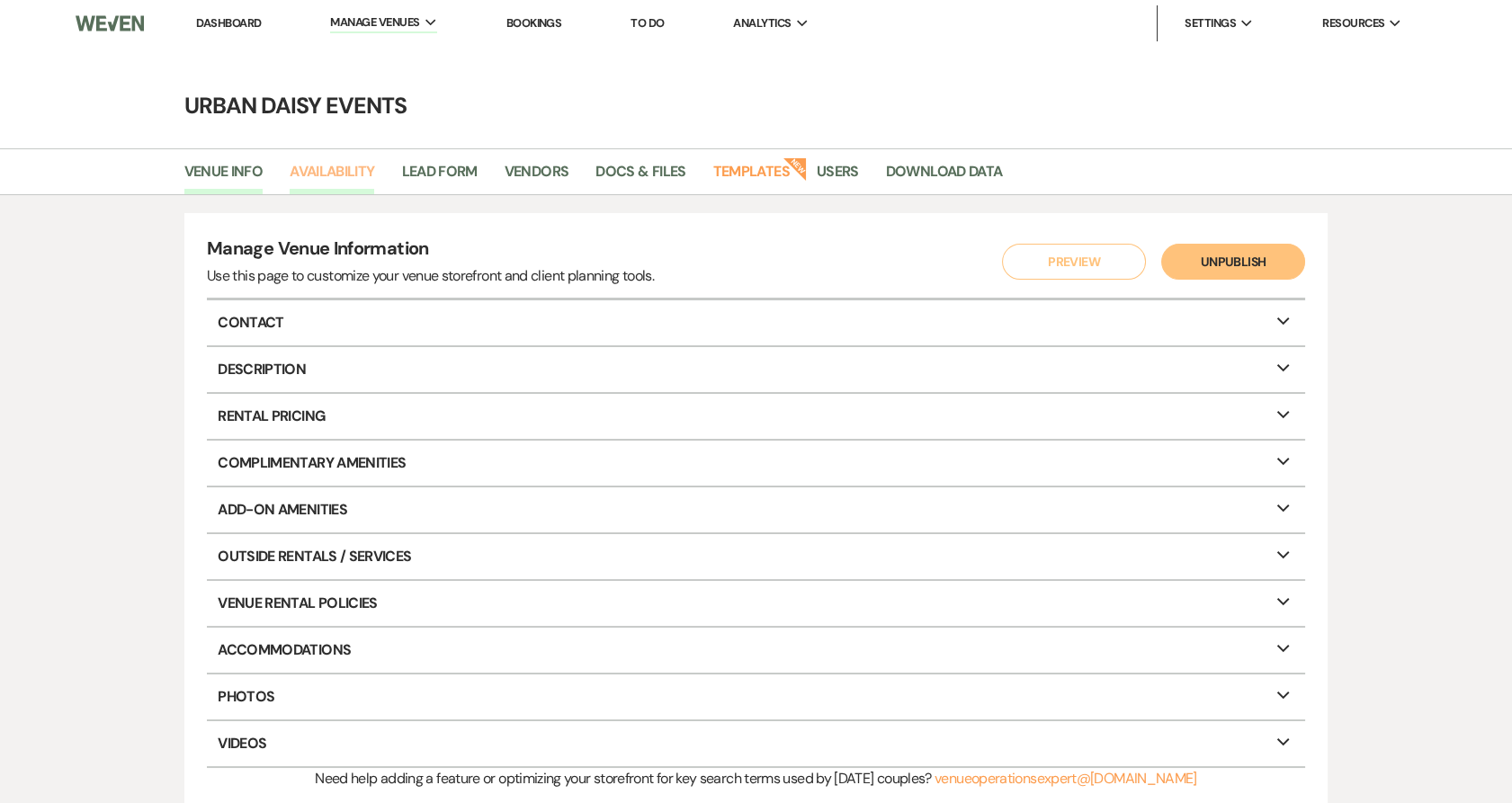
click at [302, 179] on link "Availability" at bounding box center [331, 177] width 84 height 34
select select "2"
select select "2026"
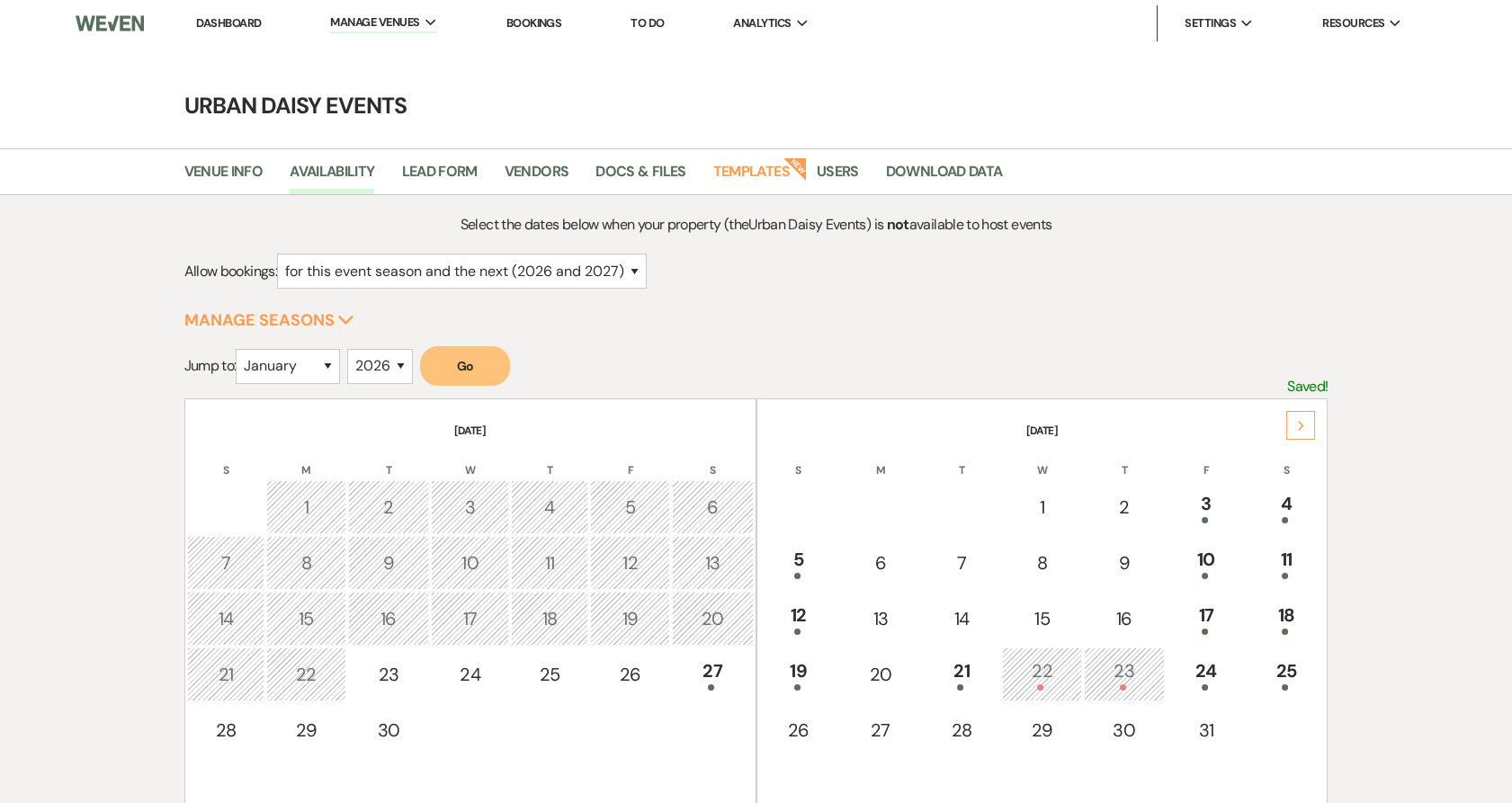
click at [1310, 430] on div "Next" at bounding box center [1300, 425] width 28 height 28
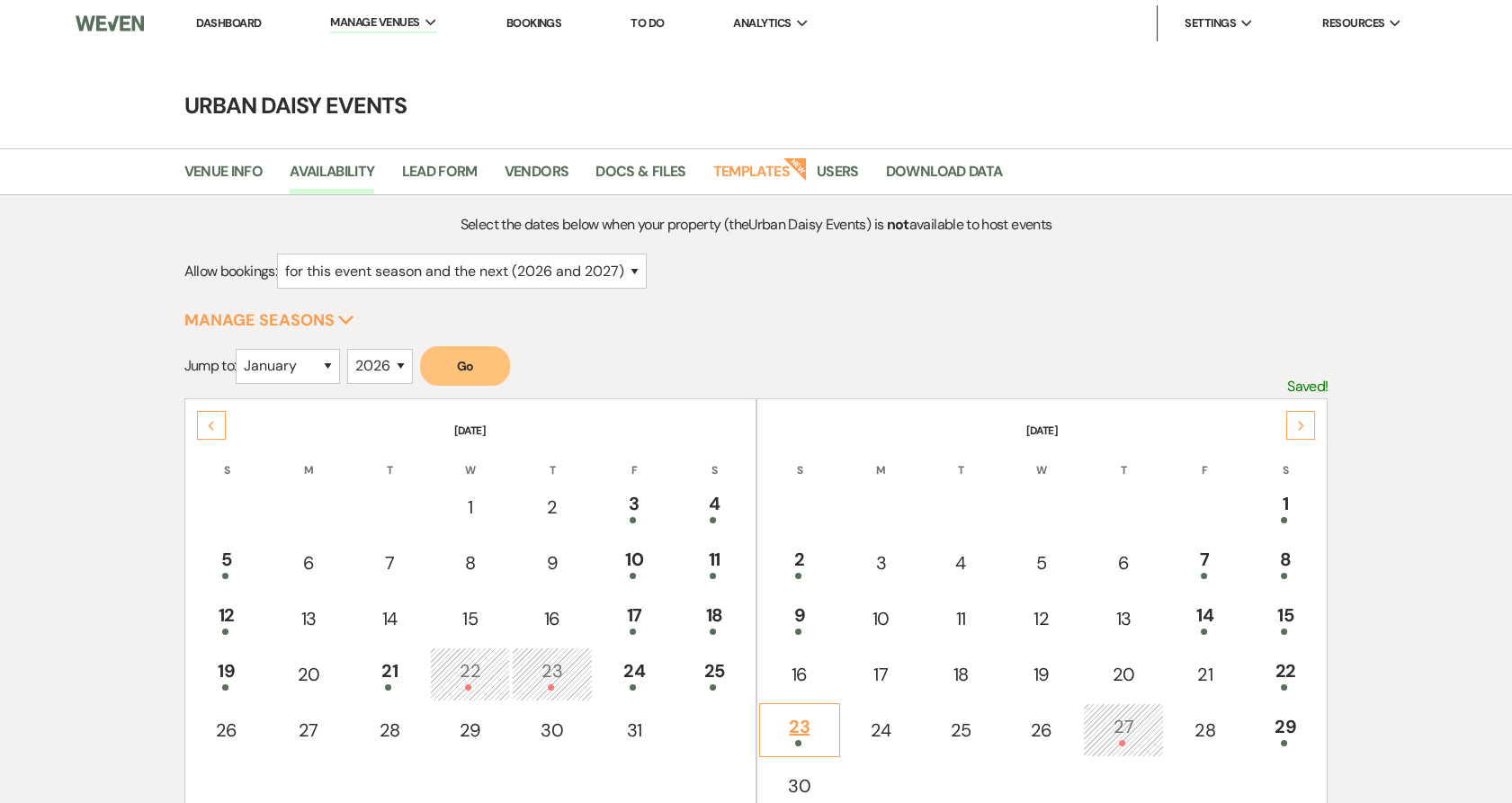
click at [816, 733] on div "23" at bounding box center [799, 729] width 61 height 33
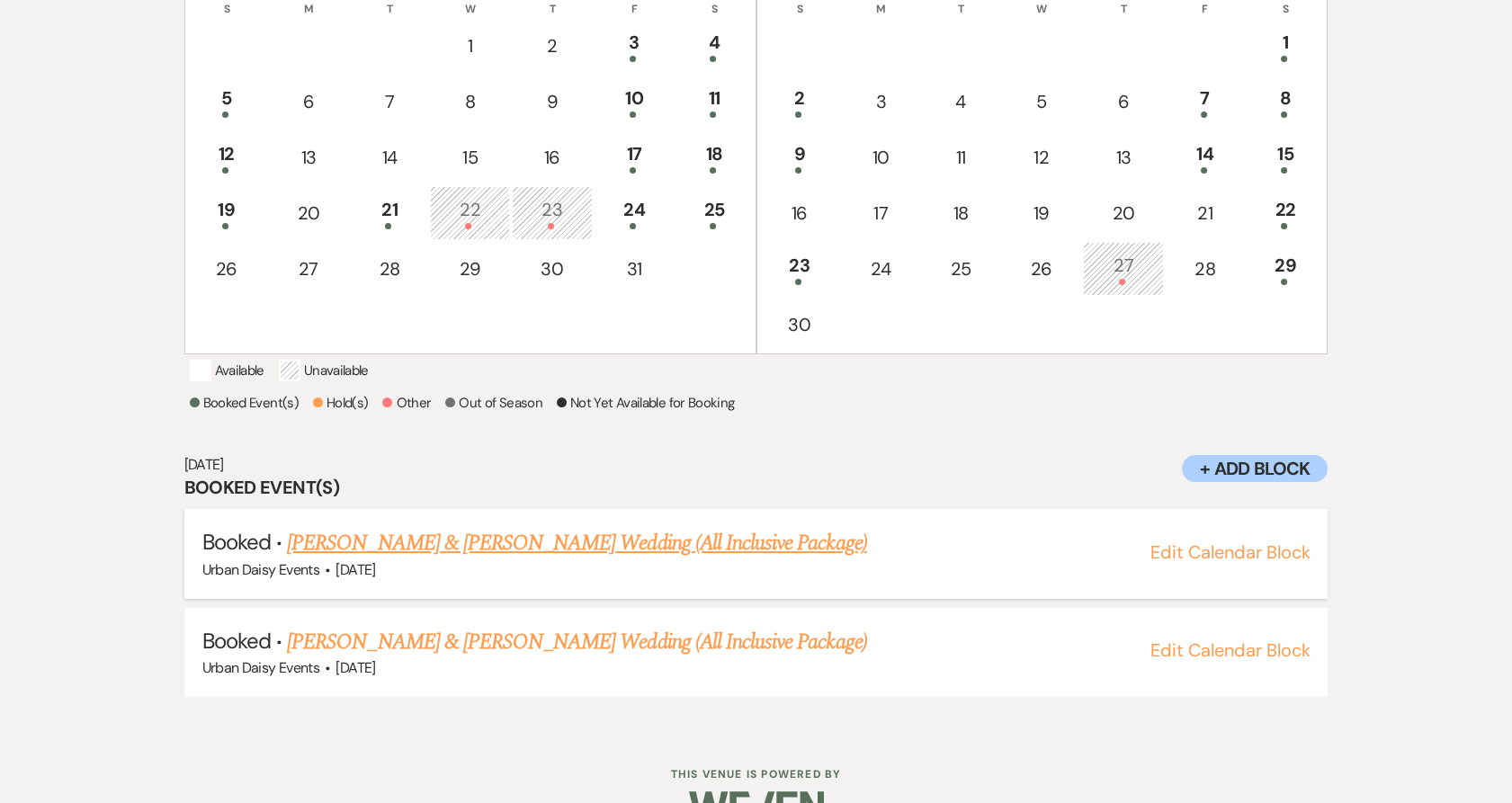
scroll to position [526, 0]
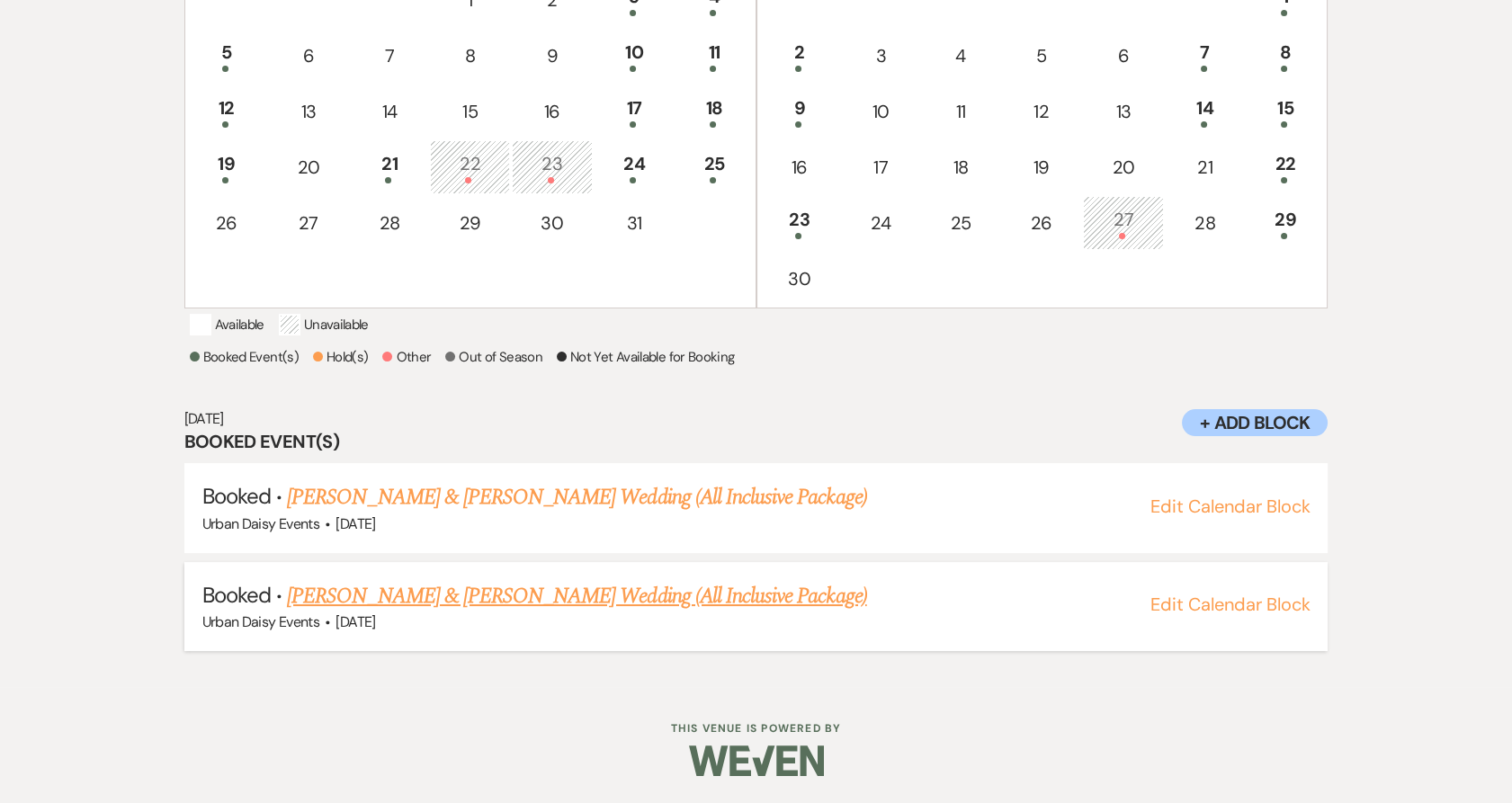
click at [403, 597] on link "[PERSON_NAME] & [PERSON_NAME] Wedding (All Inclusive Package)" at bounding box center [576, 596] width 579 height 32
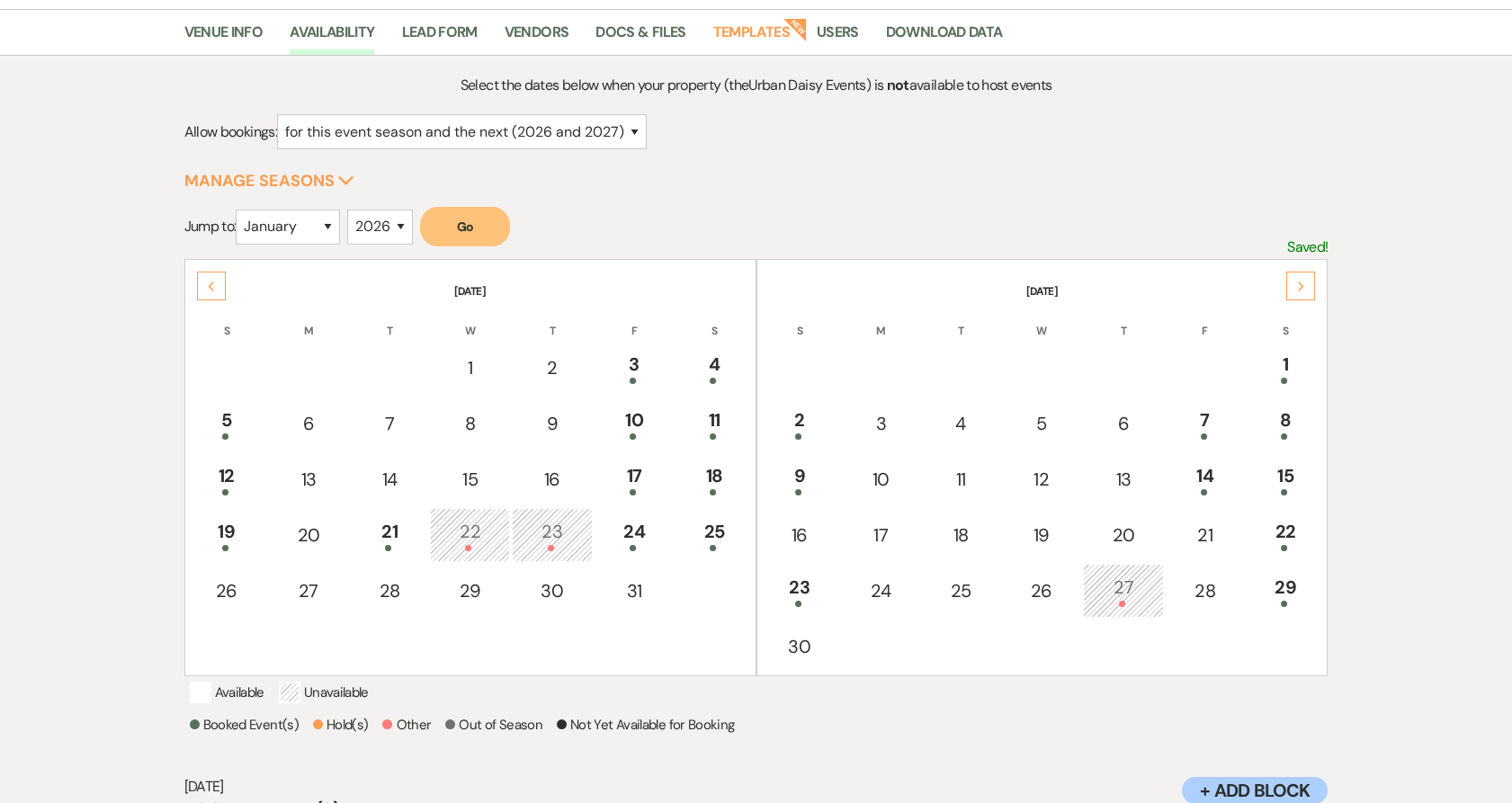
scroll to position [0, 0]
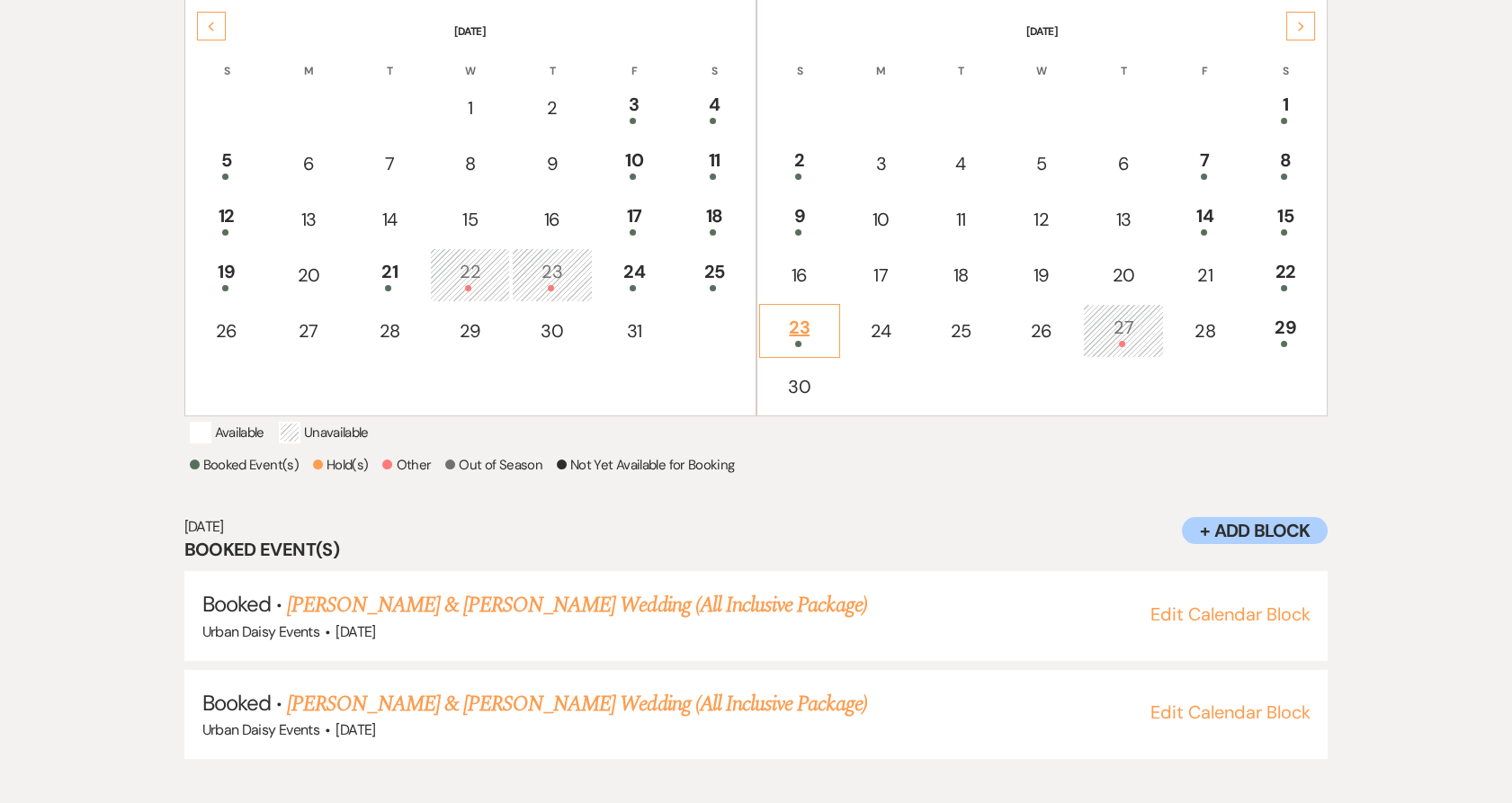
click at [814, 330] on div "23" at bounding box center [799, 330] width 61 height 33
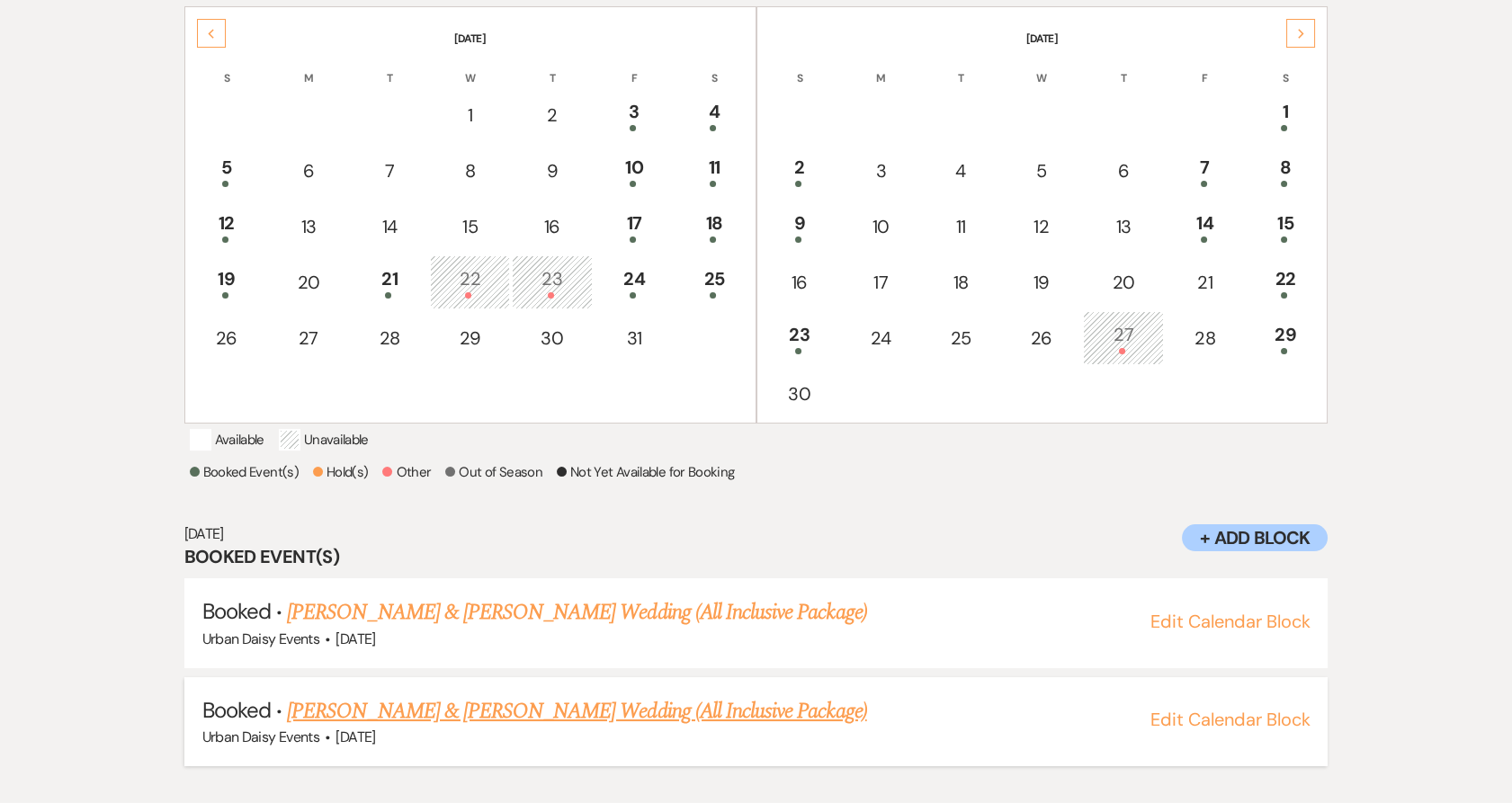
click at [423, 725] on link "[PERSON_NAME] & [PERSON_NAME] Wedding (All Inclusive Package)" at bounding box center [576, 711] width 579 height 32
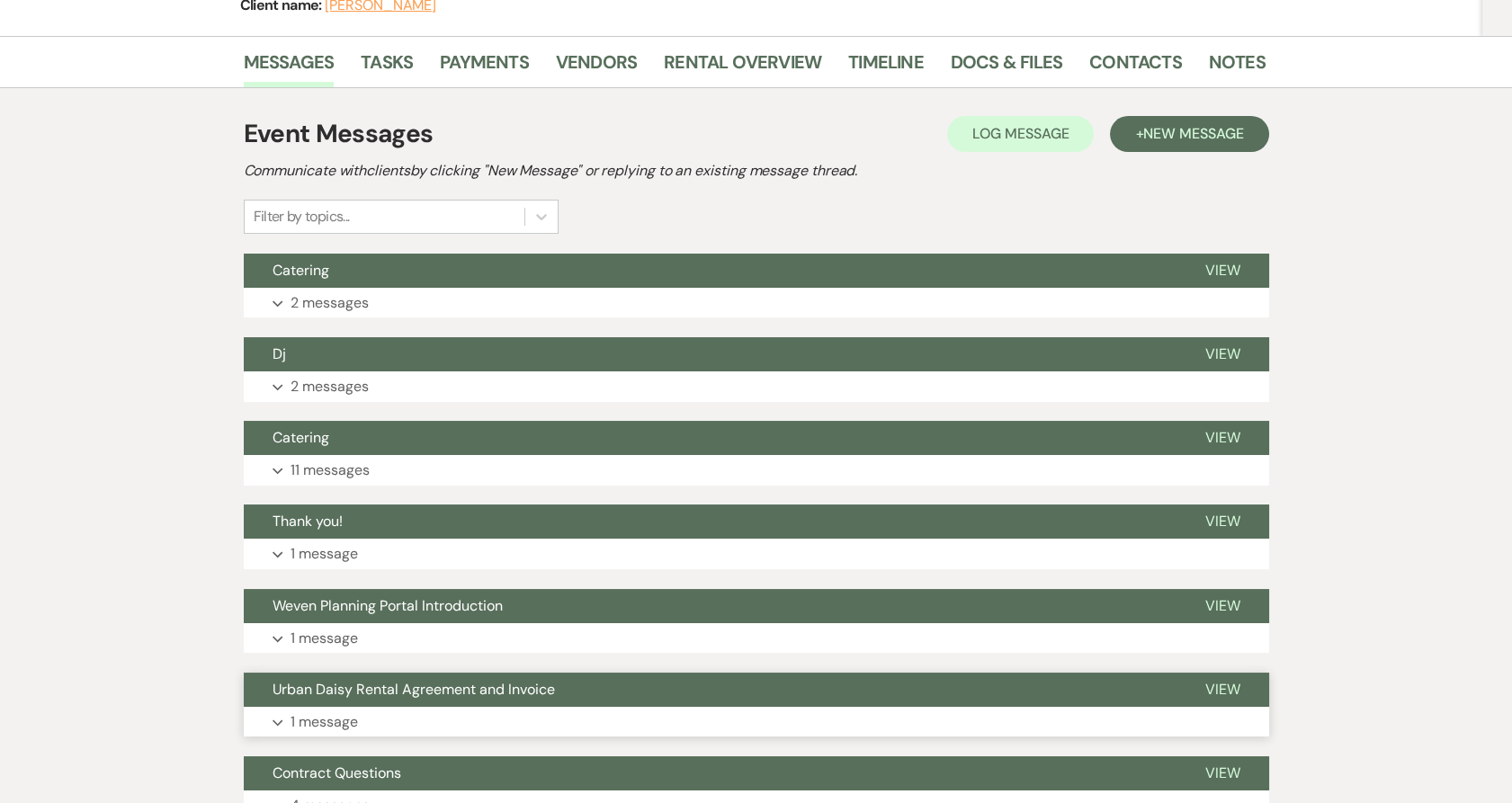
scroll to position [286, 0]
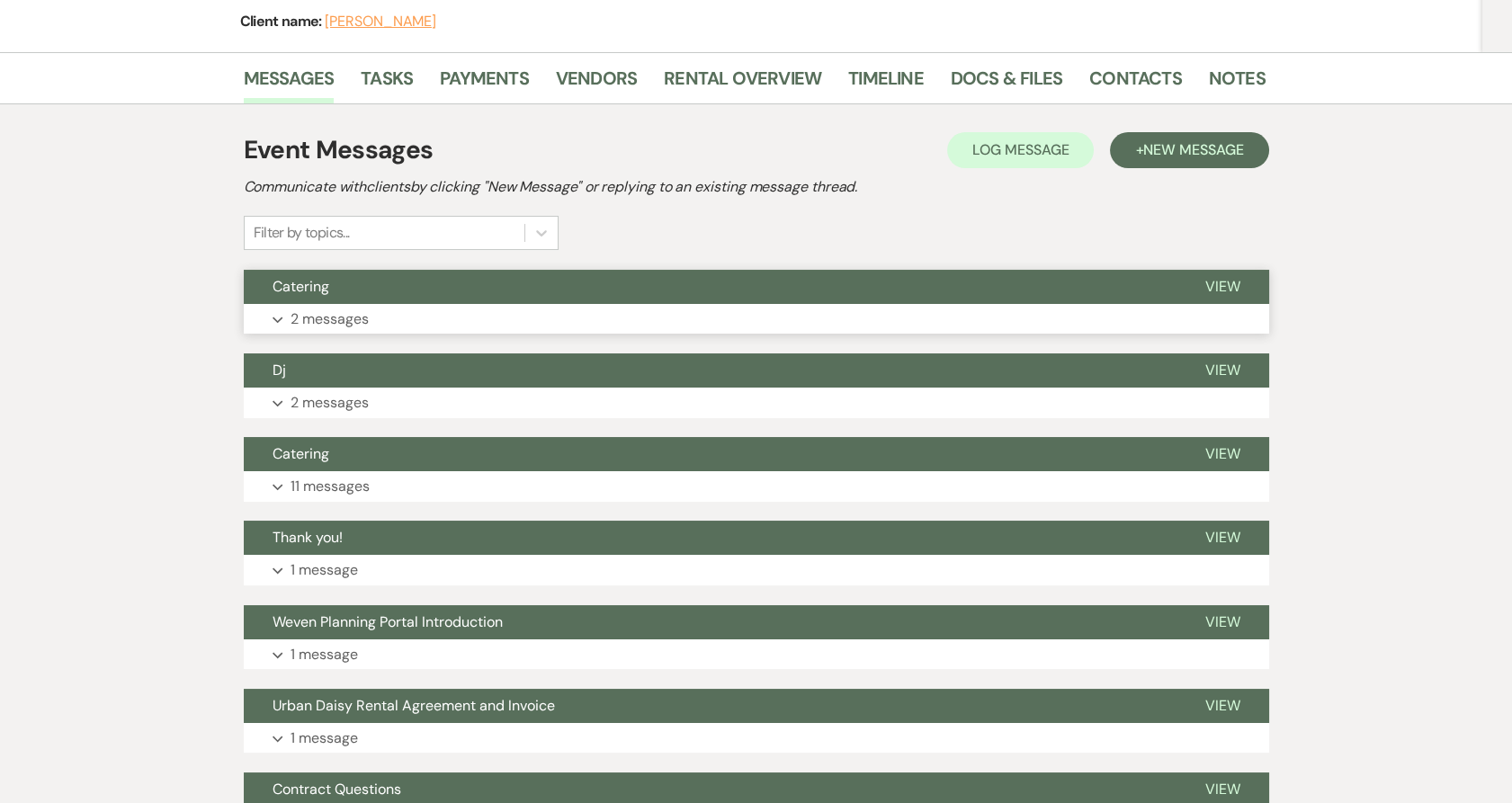
click at [331, 307] on p "2 messages" at bounding box center [329, 318] width 78 height 24
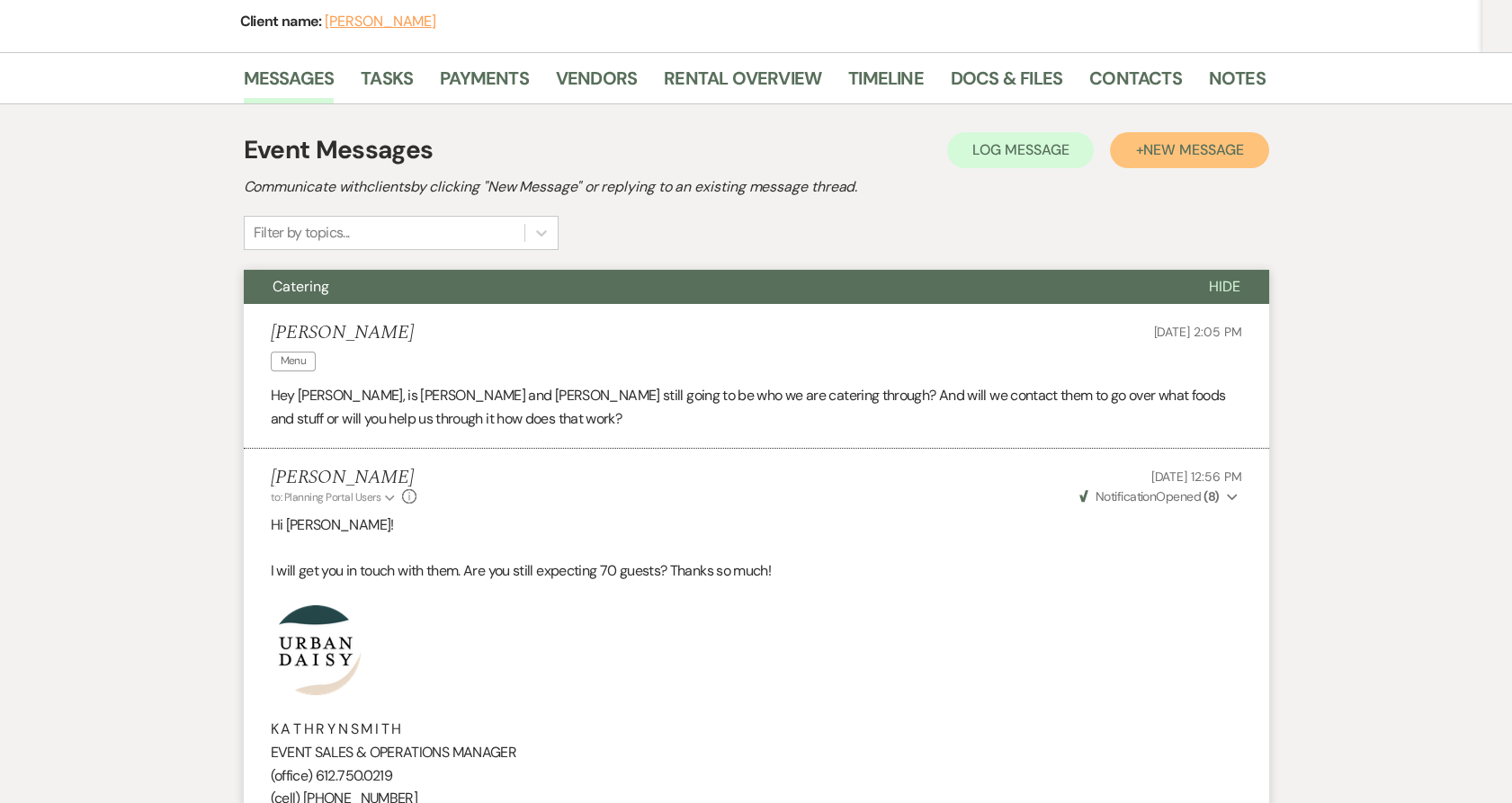
click at [1155, 132] on button "+ New Message" at bounding box center [1188, 150] width 158 height 36
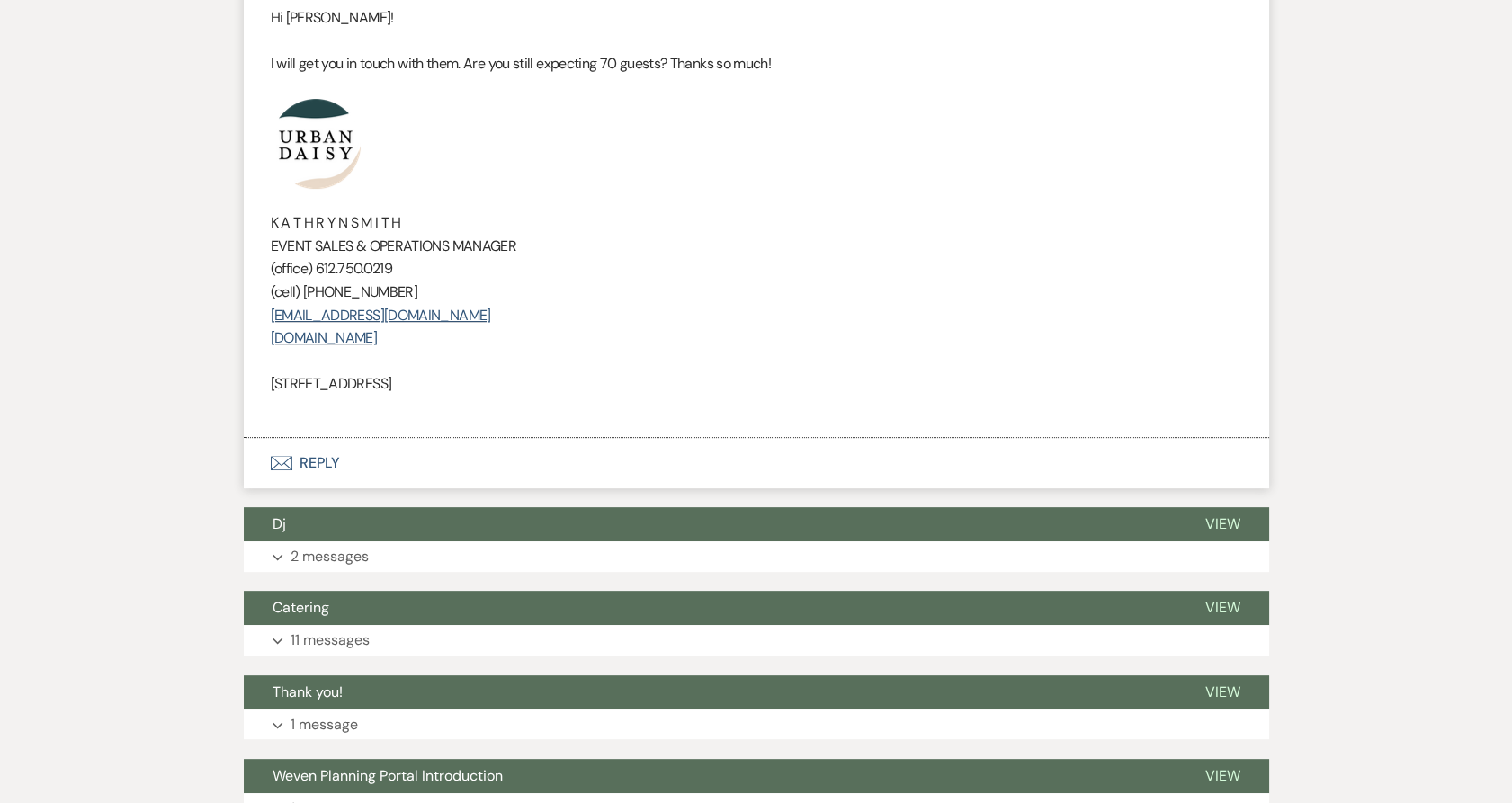
scroll to position [1615, 0]
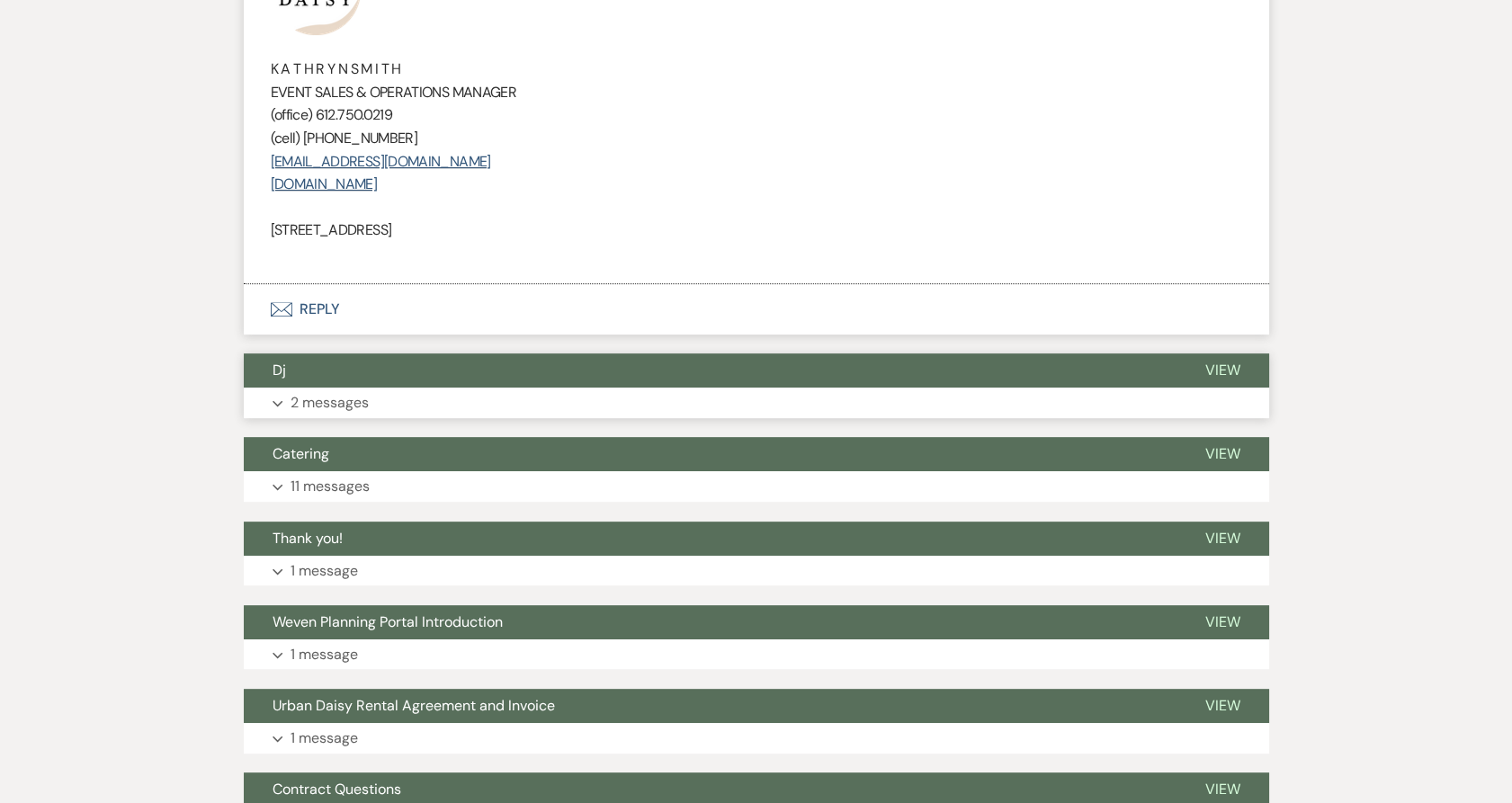
click at [322, 391] on p "2 messages" at bounding box center [329, 402] width 78 height 24
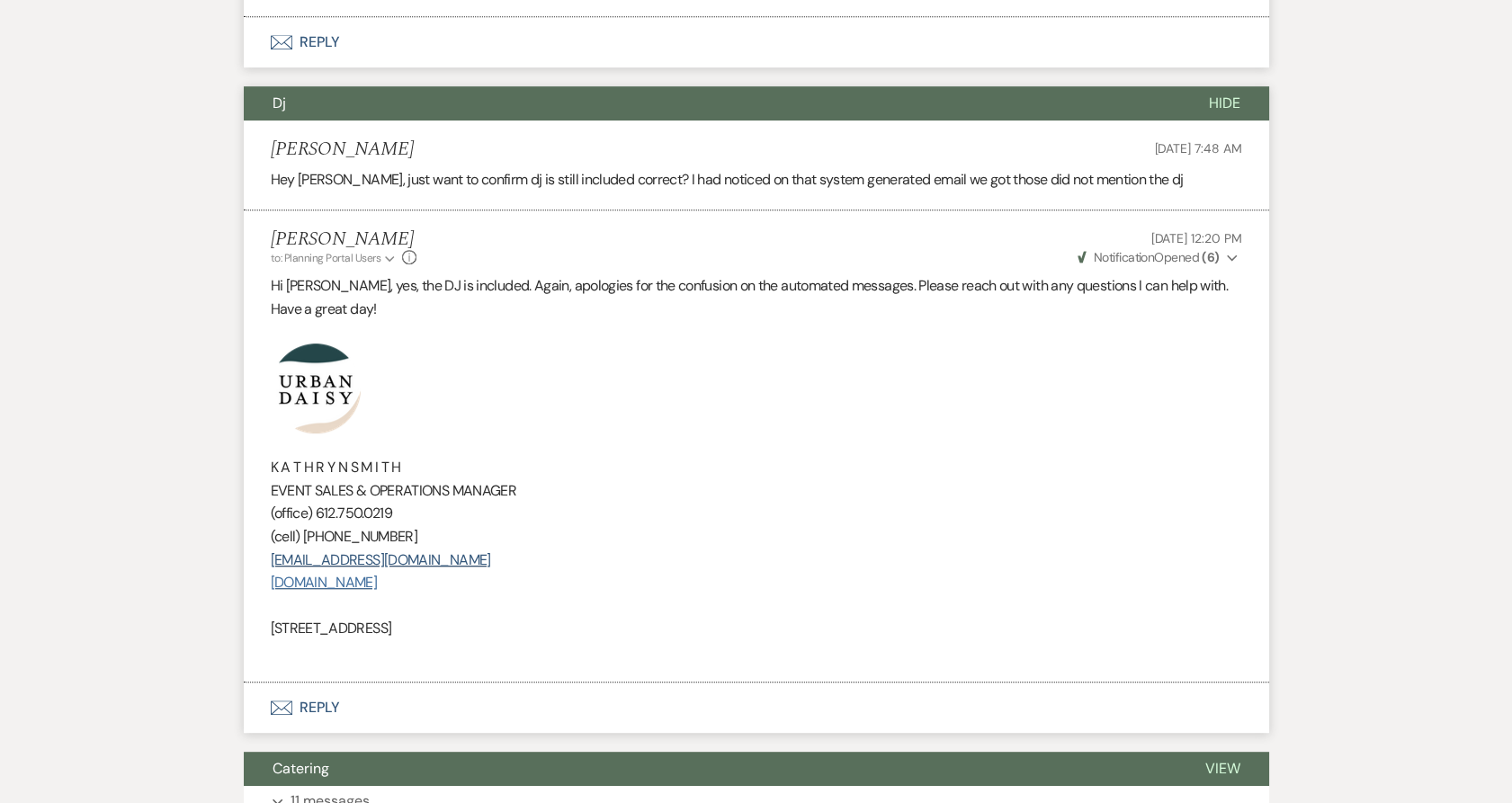
scroll to position [2014, 0]
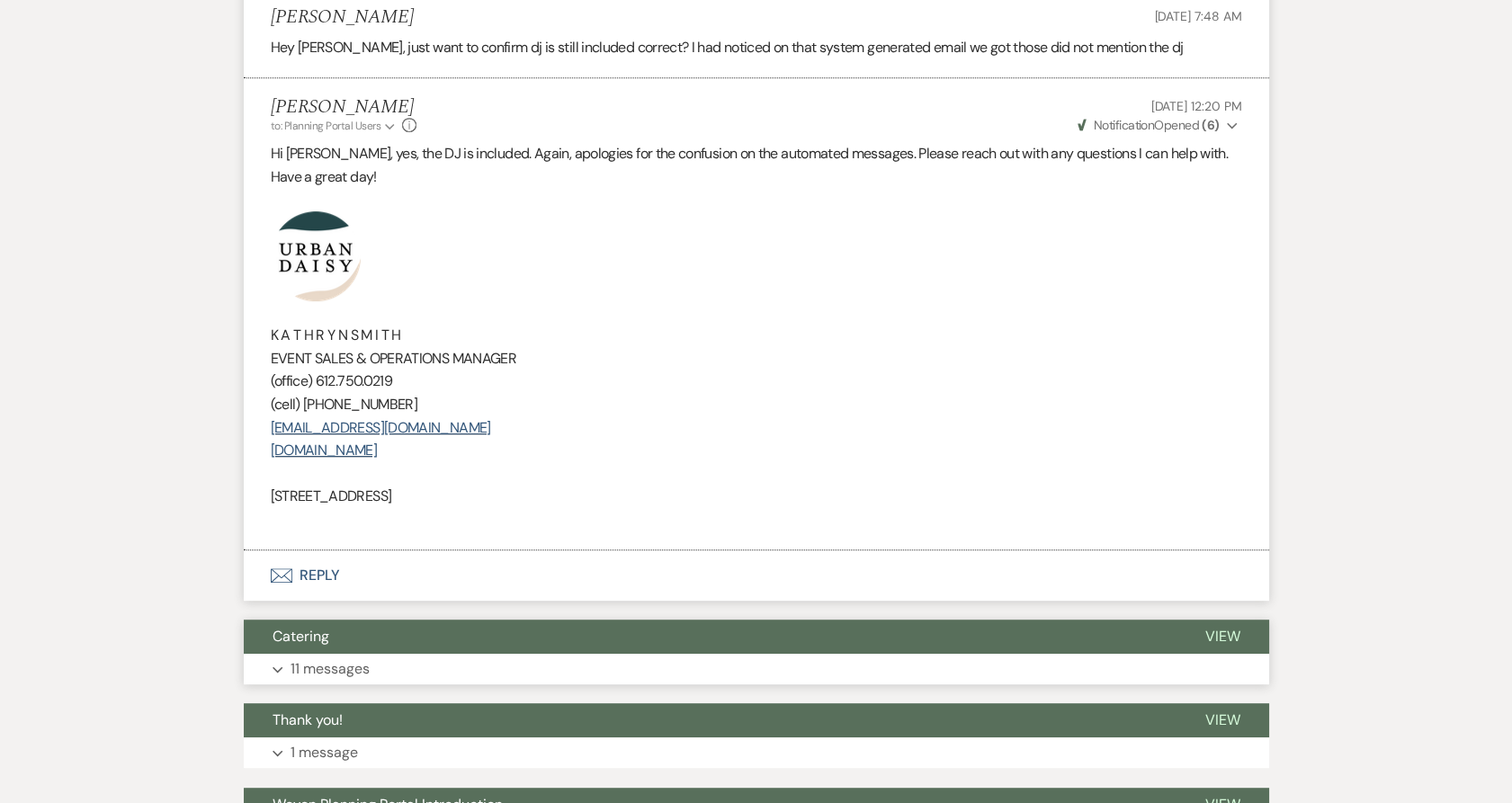
click at [347, 620] on button "Catering" at bounding box center [710, 637] width 933 height 34
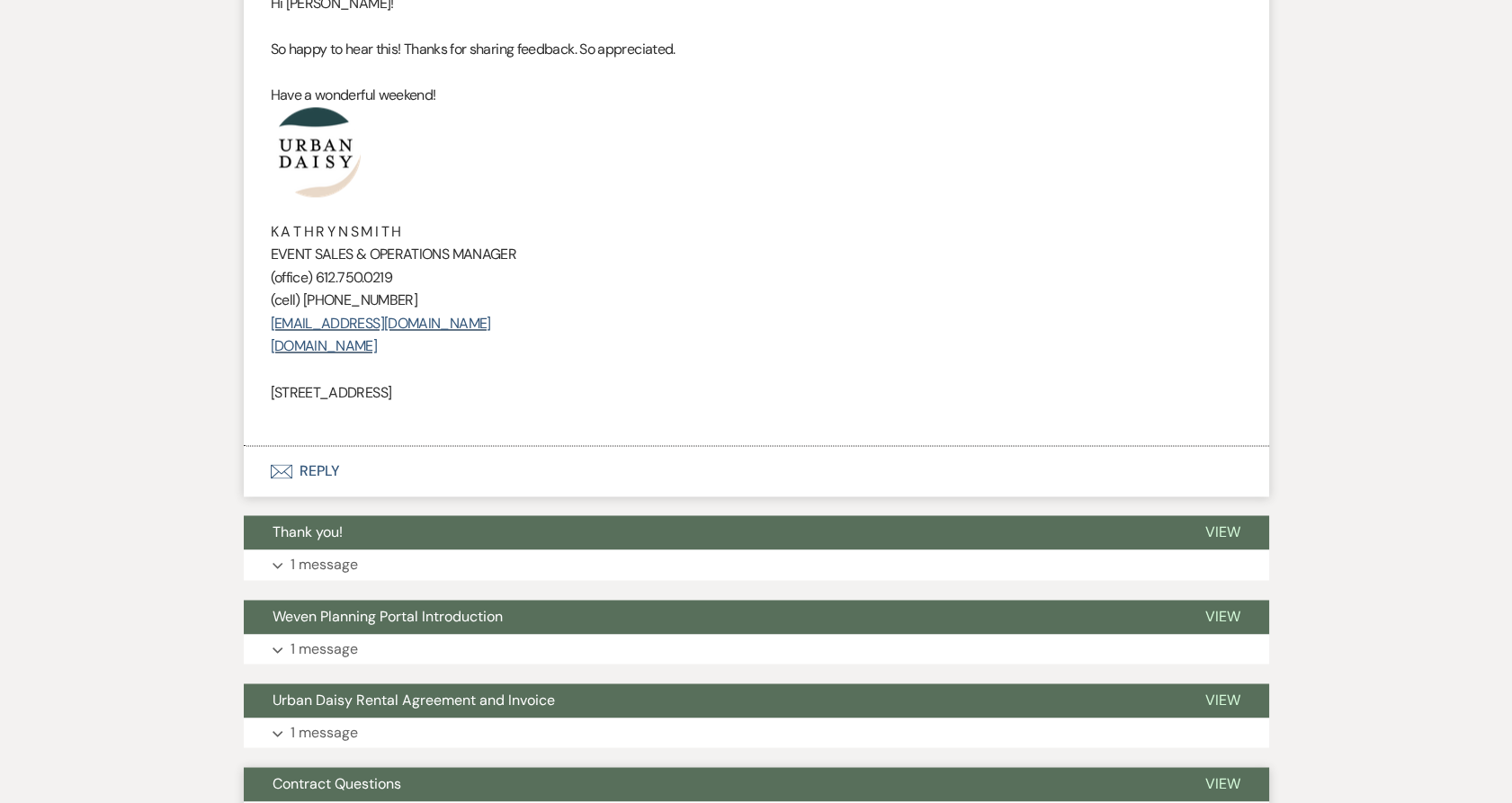
scroll to position [6009, 0]
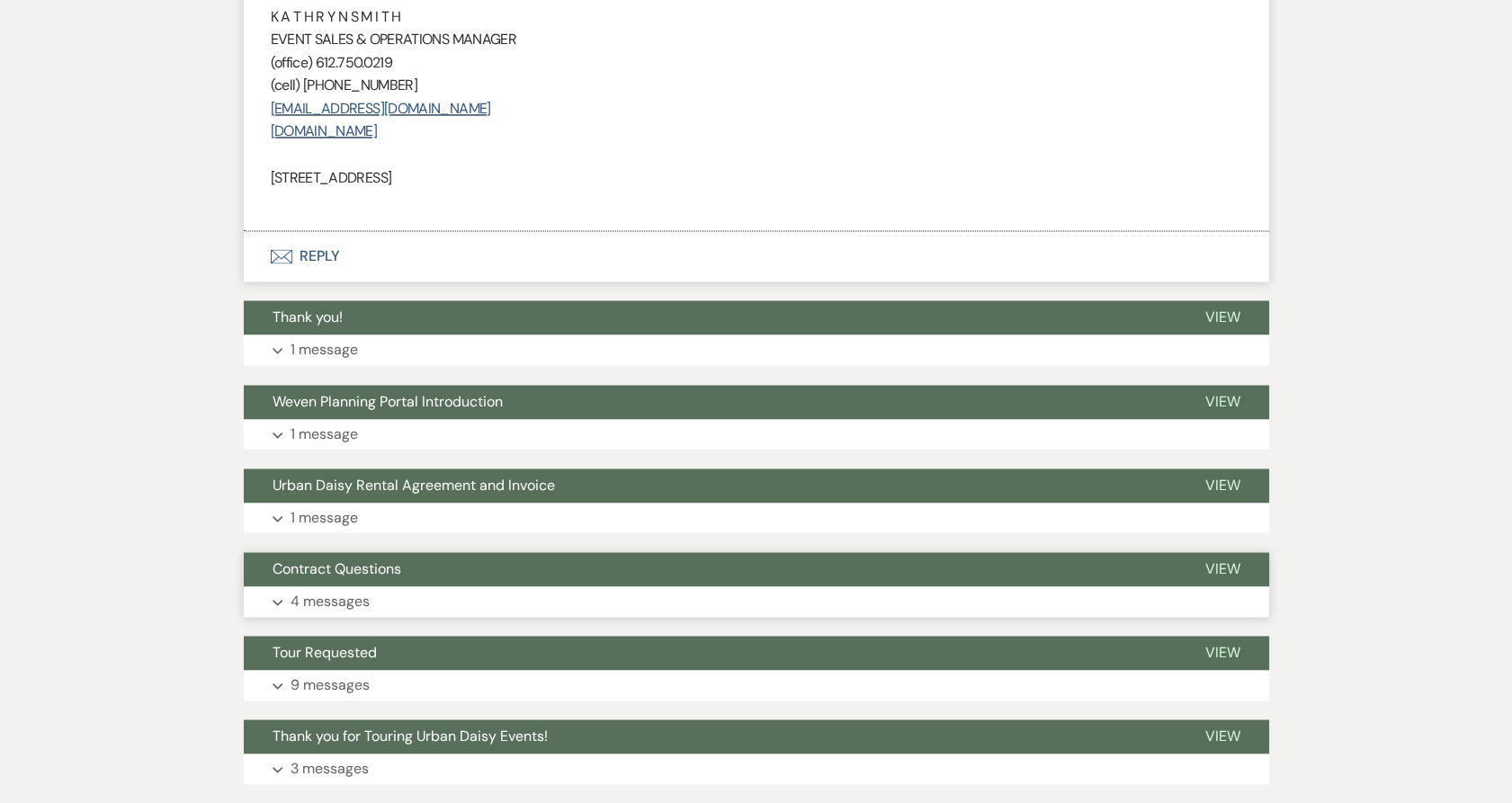
click at [333, 589] on p "4 messages" at bounding box center [330, 601] width 79 height 24
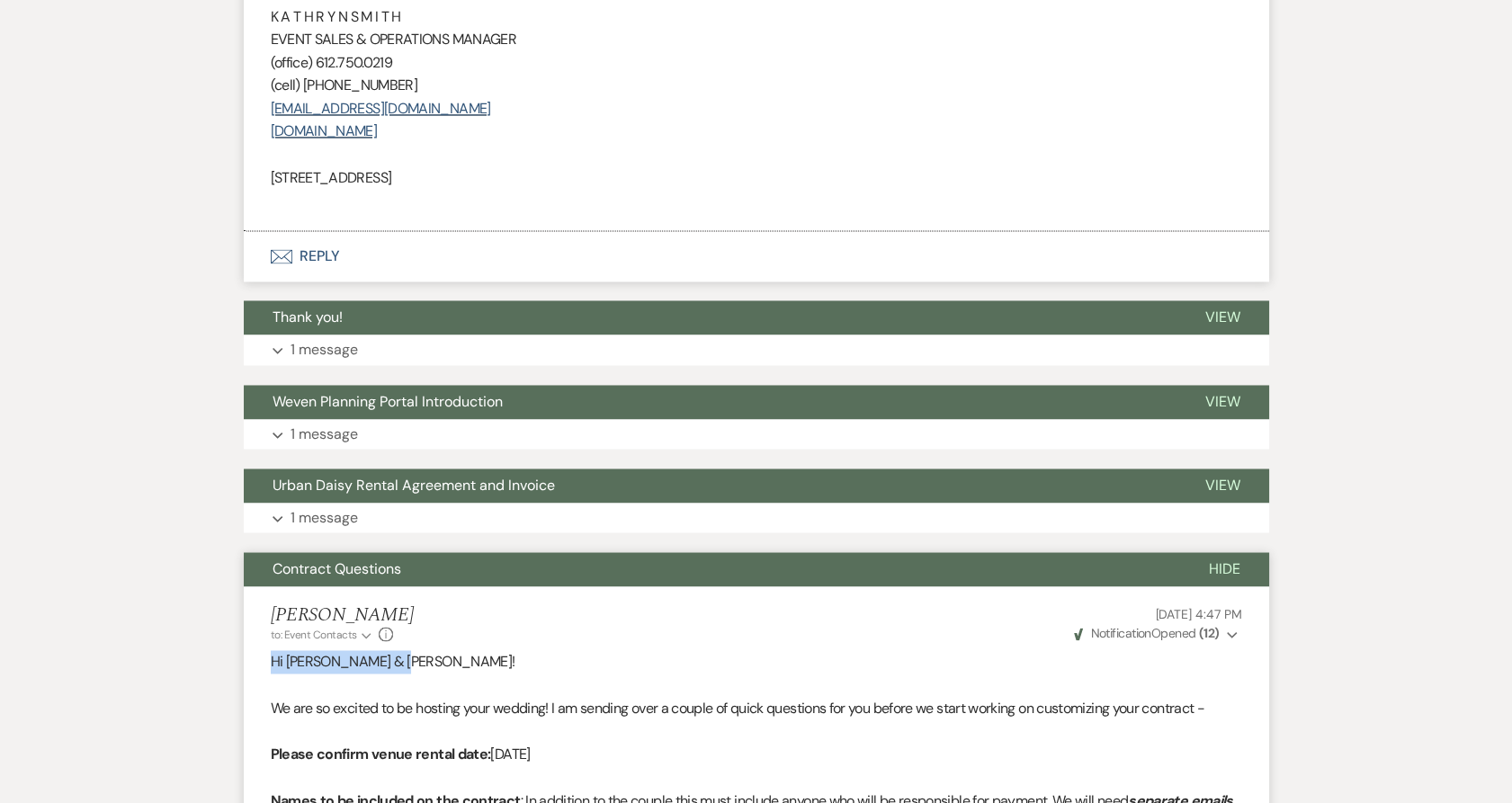
drag, startPoint x: 409, startPoint y: 600, endPoint x: 252, endPoint y: 600, distance: 157.0
copy span "Hi [PERSON_NAME] & [PERSON_NAME]!"
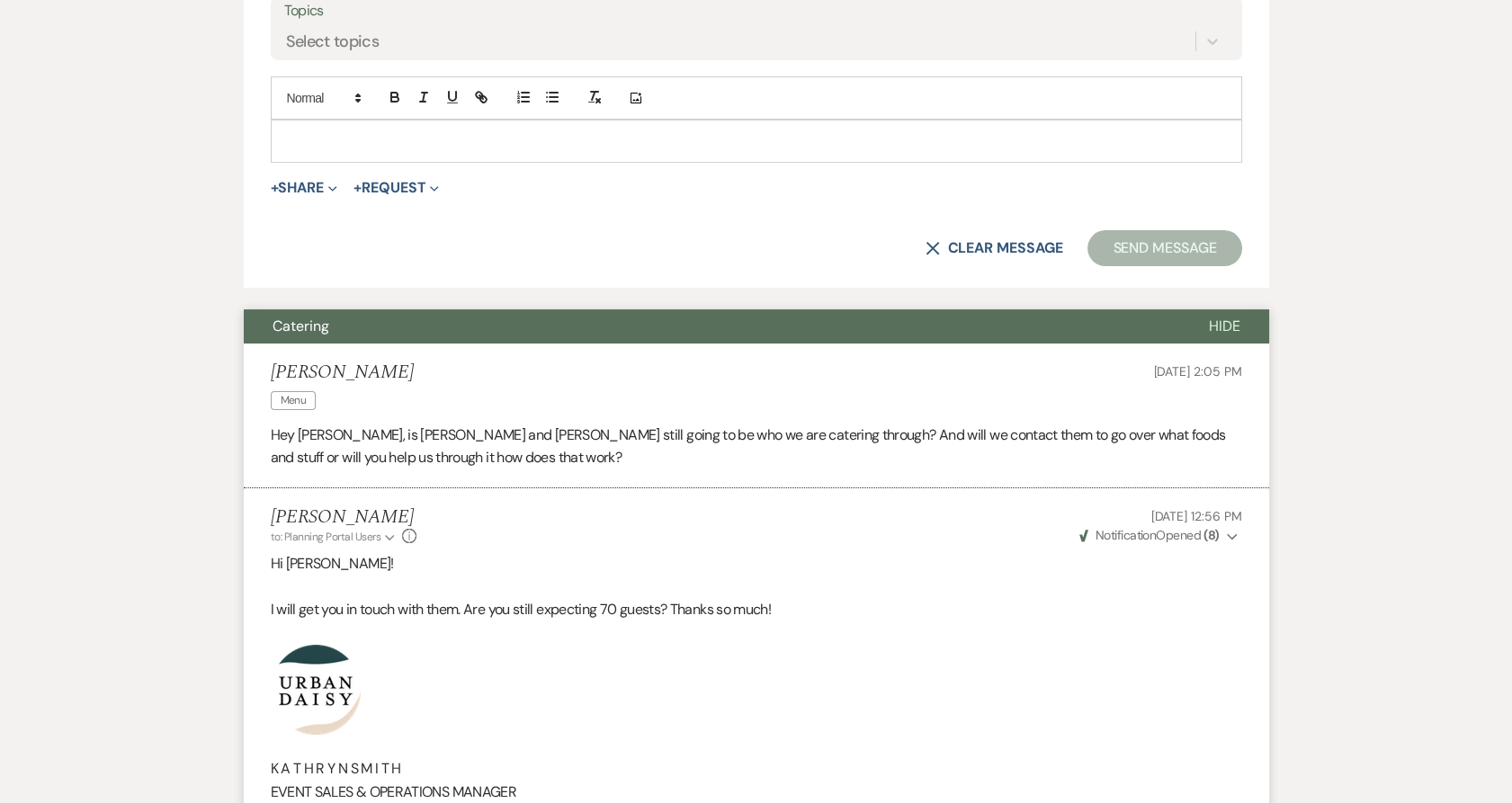
scroll to position [616, 0]
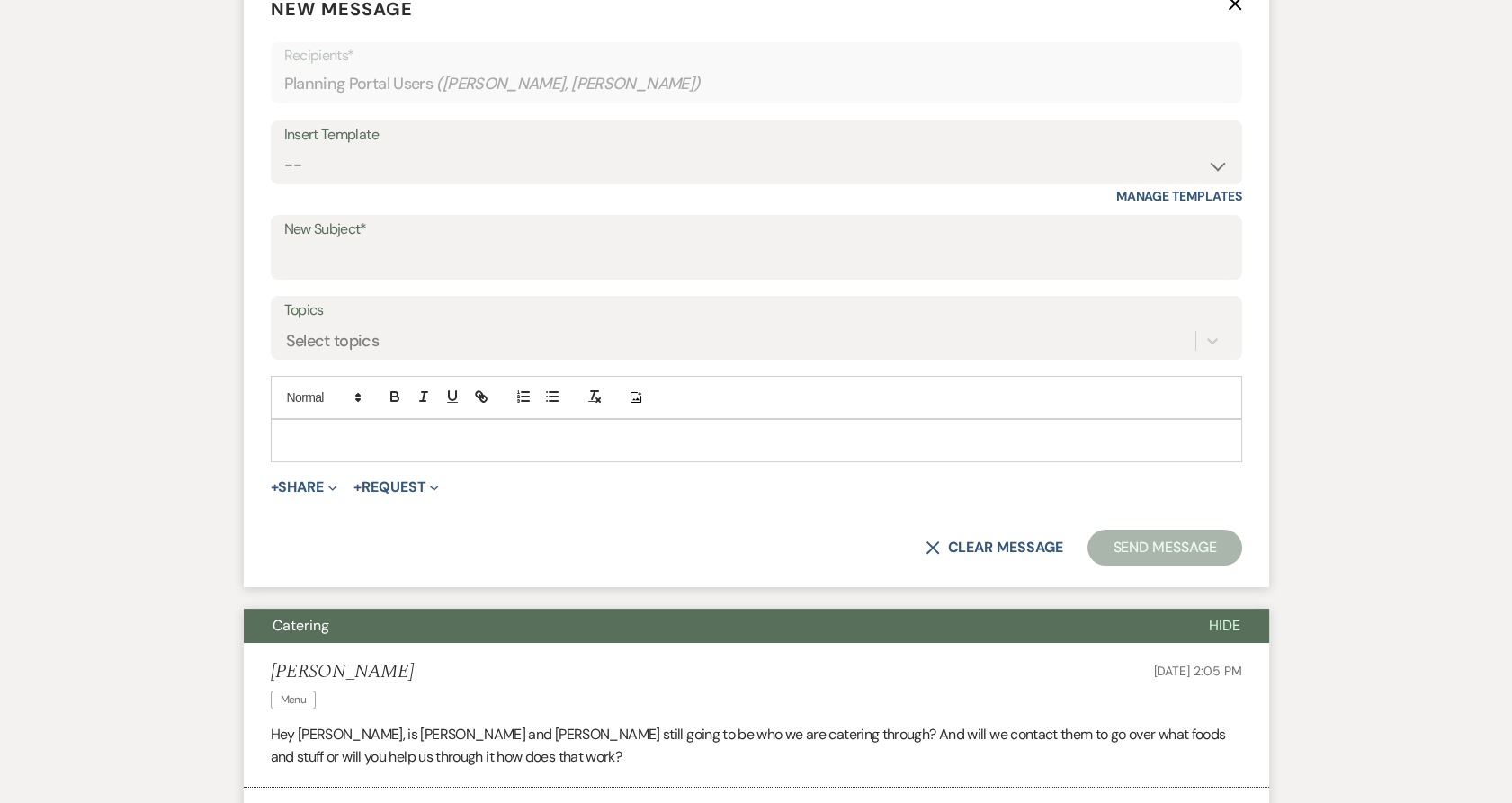
click at [330, 431] on p at bounding box center [756, 440] width 942 height 20
paste div
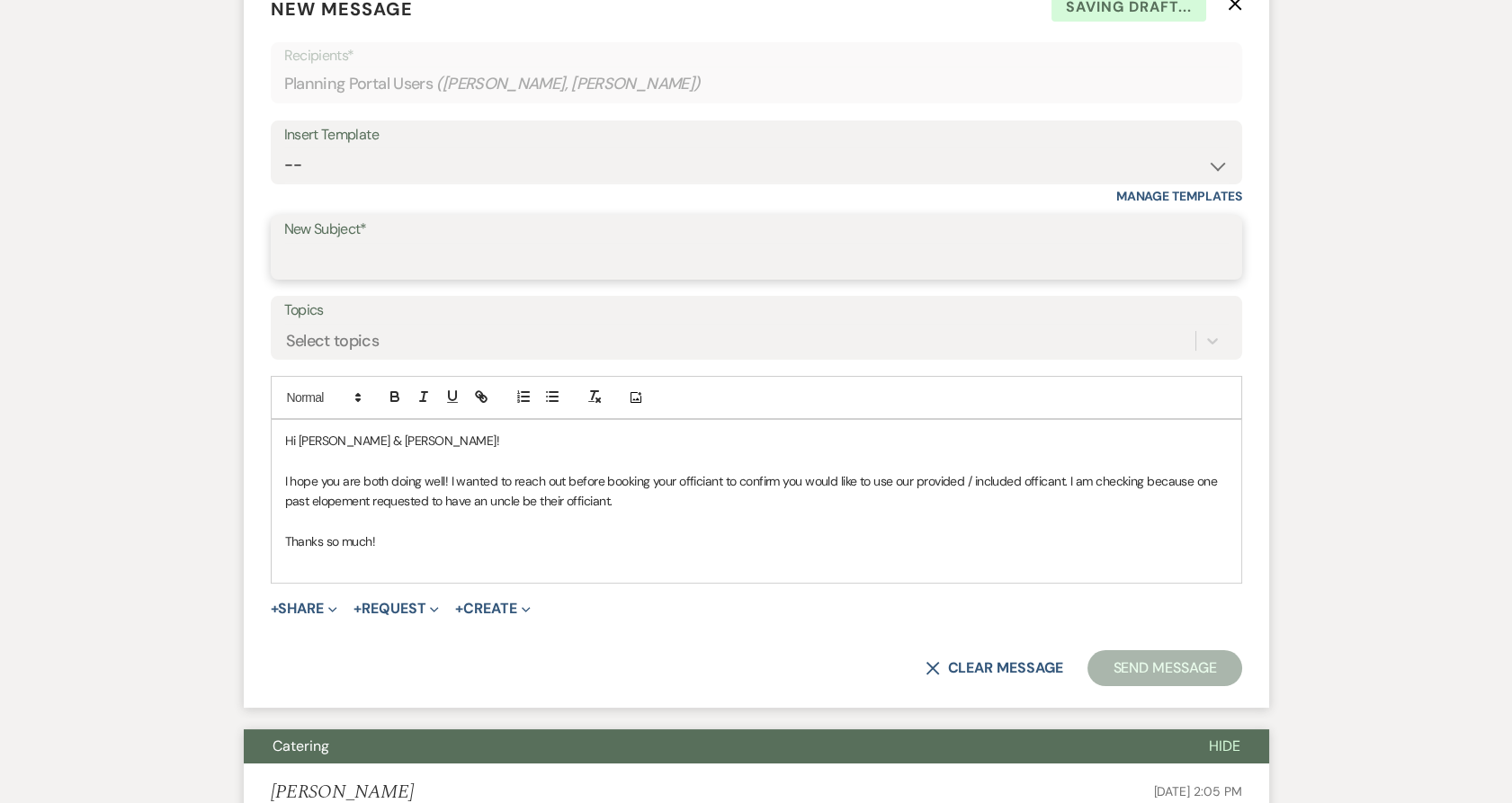
click at [391, 243] on input "New Subject*" at bounding box center [756, 260] width 944 height 35
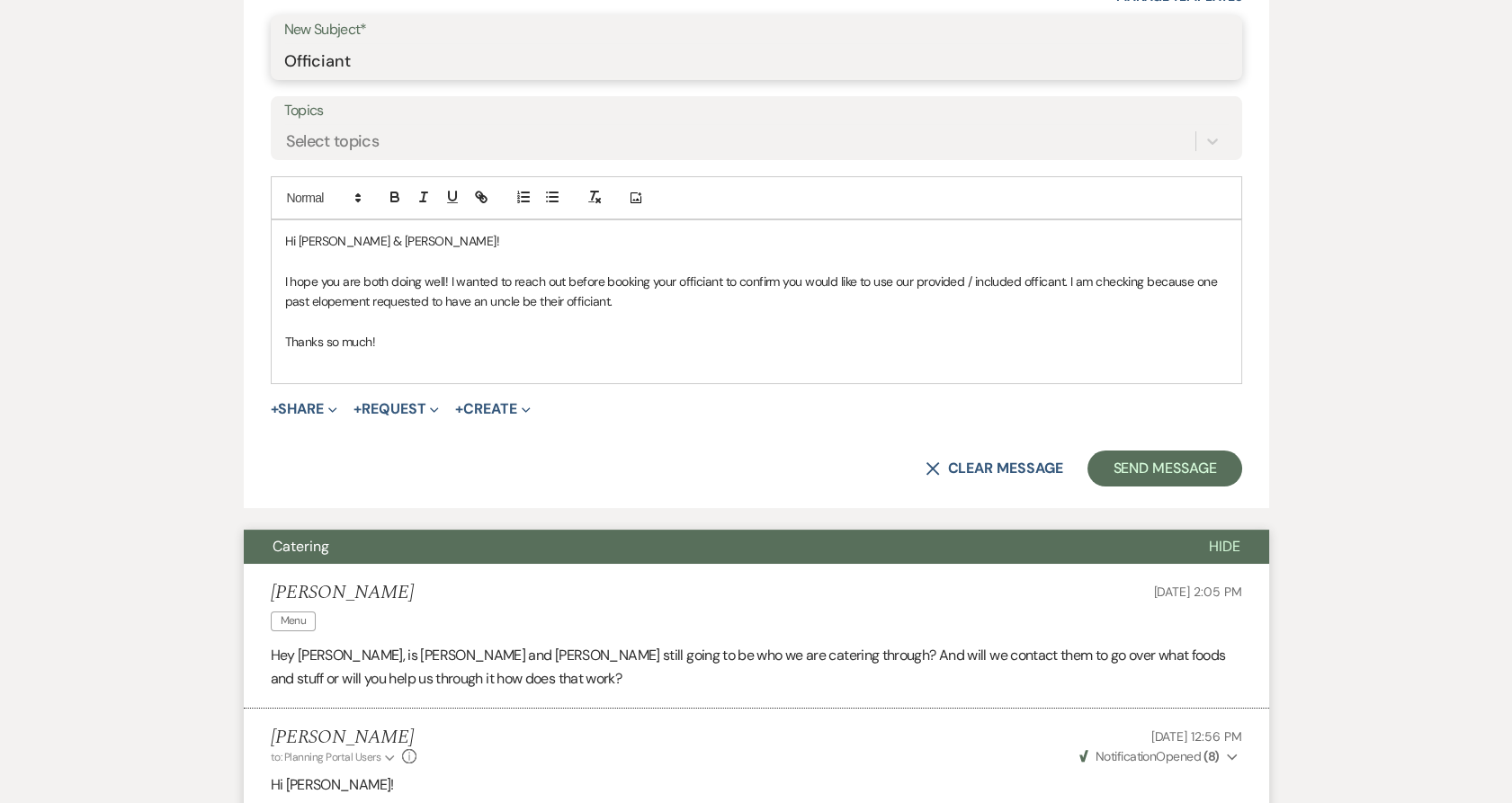
scroll to position [1216, 0]
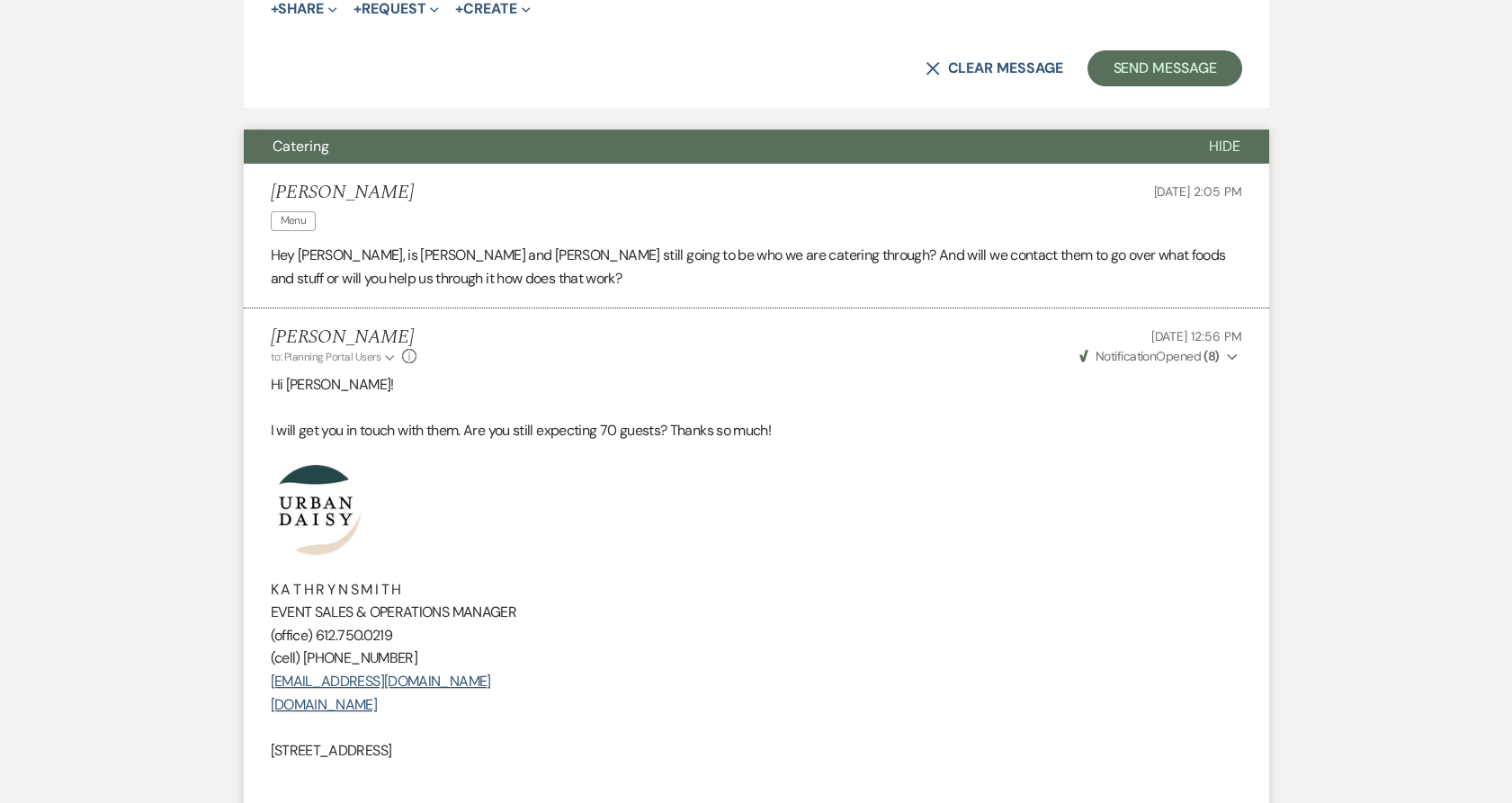
type input "Officiant"
drag, startPoint x: 554, startPoint y: 709, endPoint x: 283, endPoint y: 491, distance: 347.8
click at [283, 491] on div "Hi [PERSON_NAME]! I will get you in touch with them. Are you still expecting 70…" at bounding box center [756, 579] width 971 height 412
copy div "K A T H R Y N S M I T H EVENT SALES & OPERATIONS MANAGER (office) [PHONE_NUMBER…"
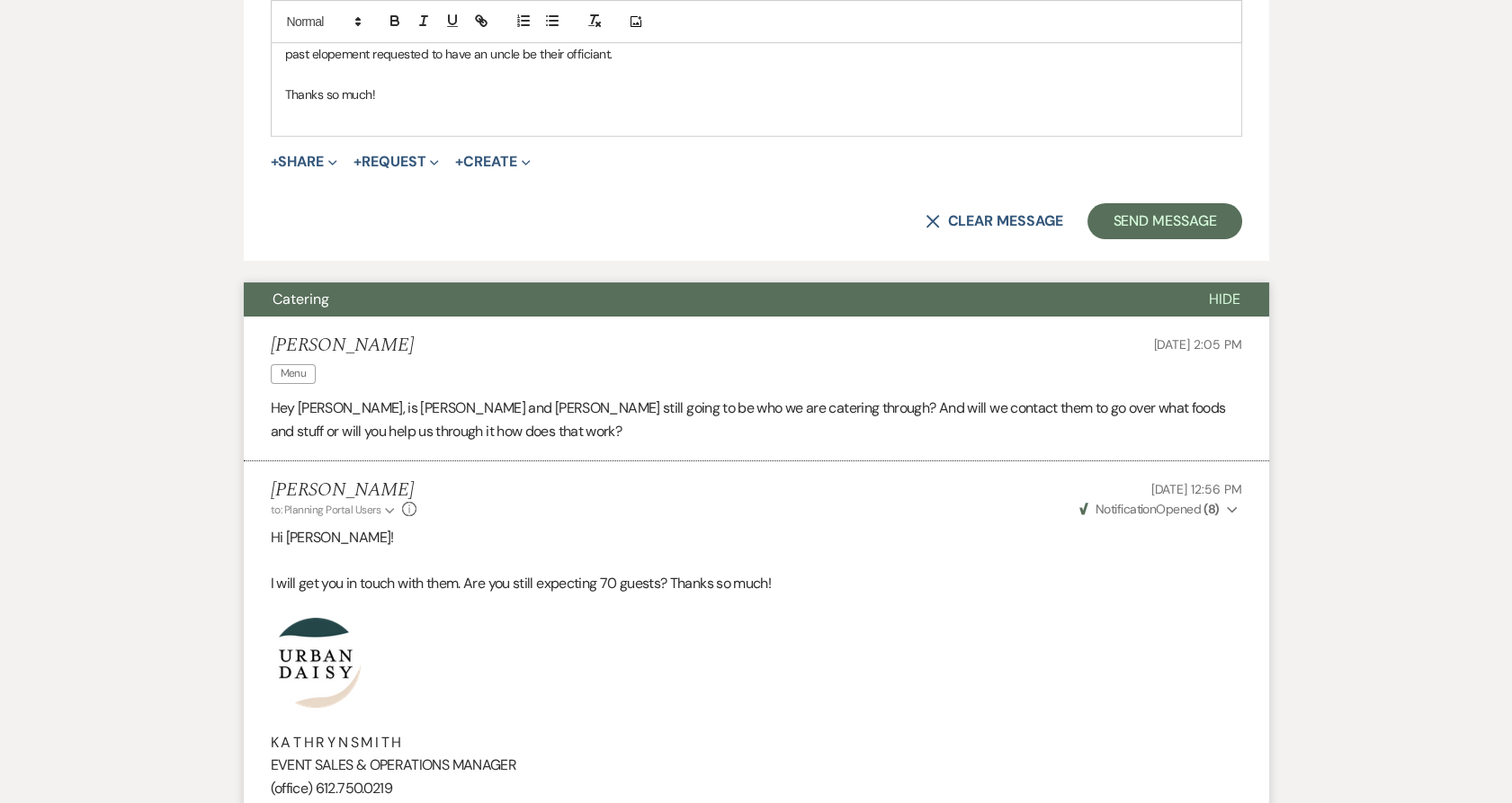
scroll to position [915, 0]
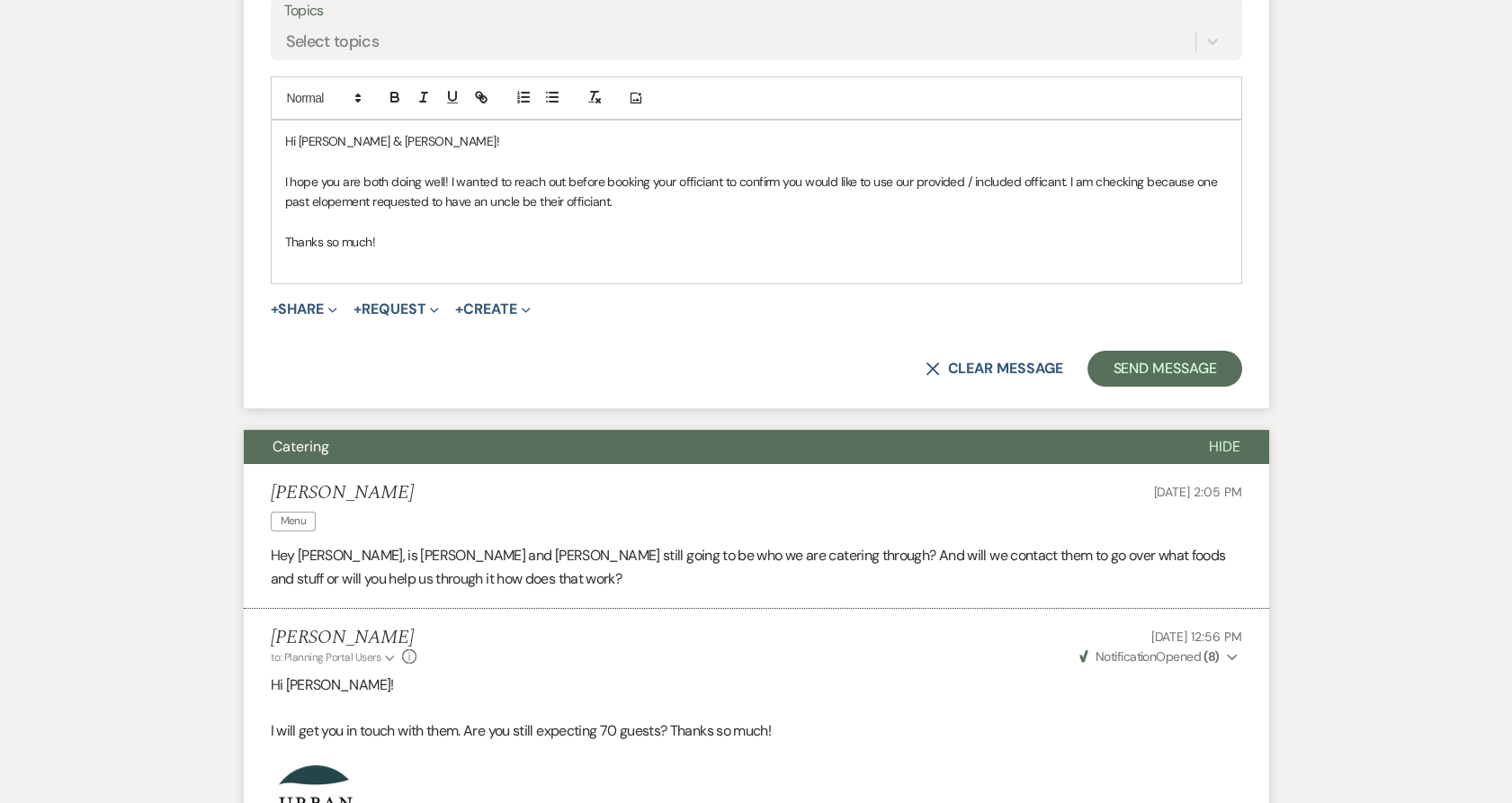
click at [432, 251] on p "﻿" at bounding box center [756, 261] width 942 height 20
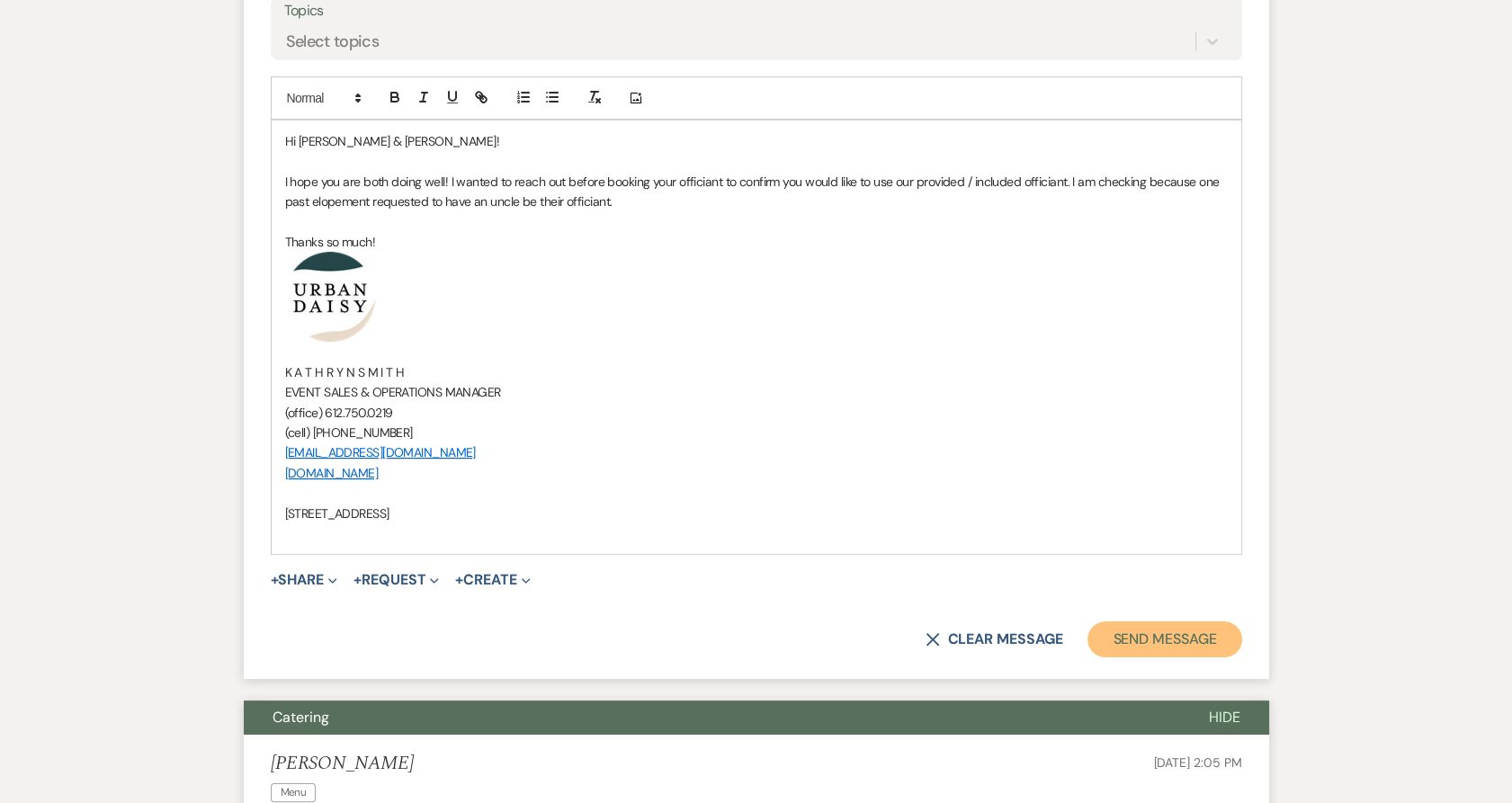
click at [1139, 622] on button "Send Message" at bounding box center [1163, 640] width 154 height 36
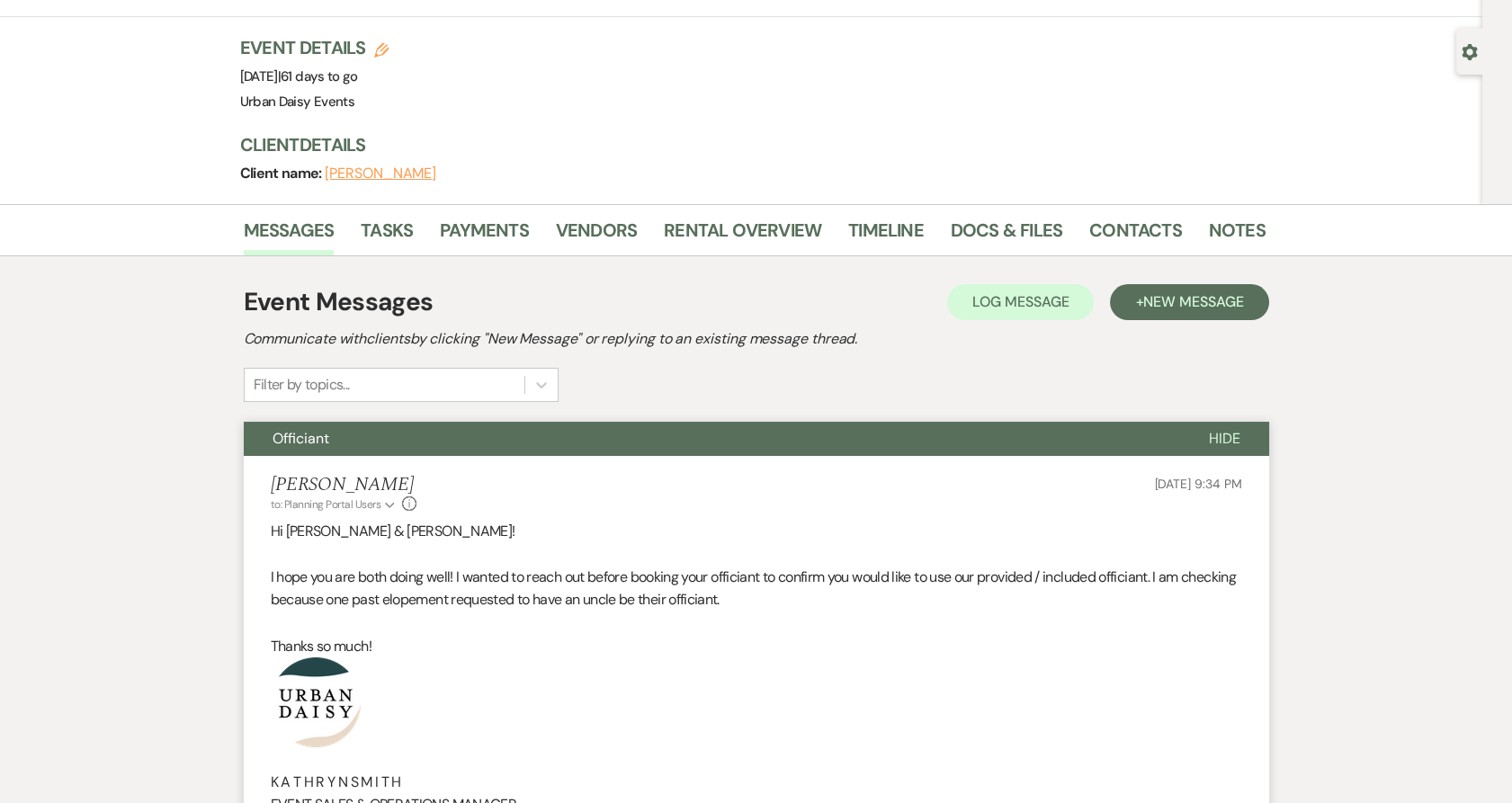
scroll to position [0, 0]
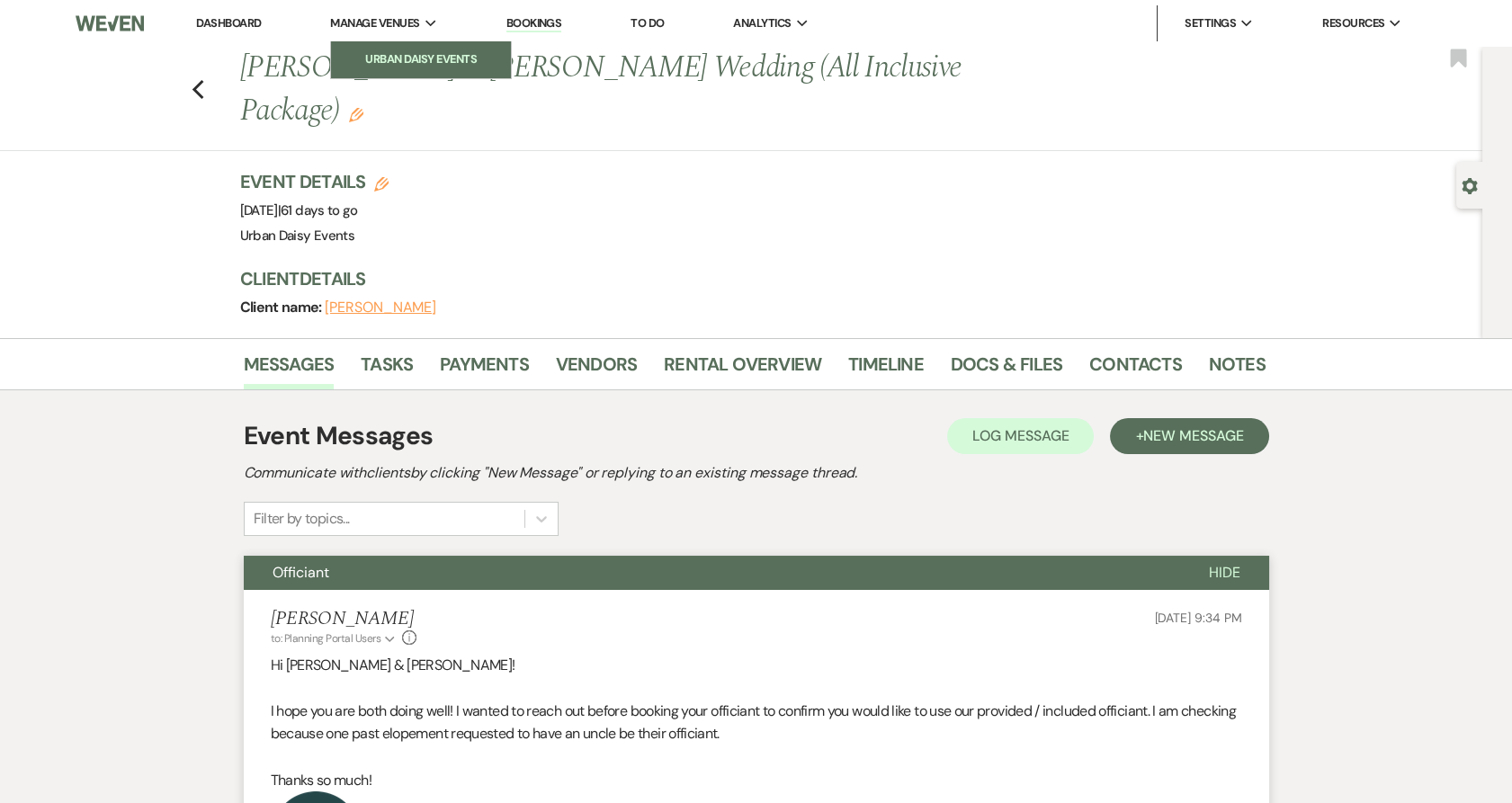
click at [379, 61] on li "Urban Daisy Events" at bounding box center [421, 59] width 162 height 18
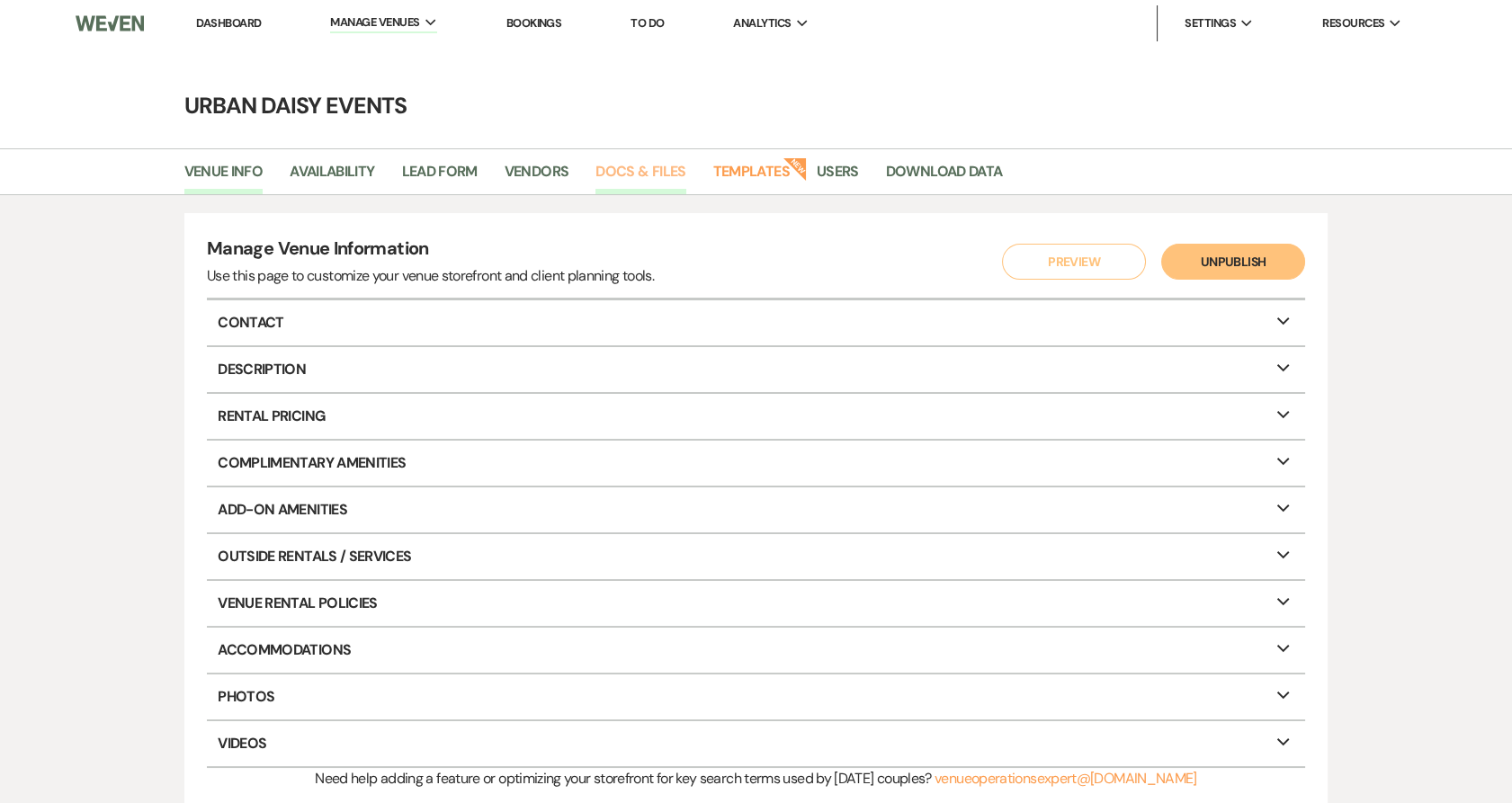
click at [611, 167] on link "Docs & Files" at bounding box center [640, 177] width 90 height 34
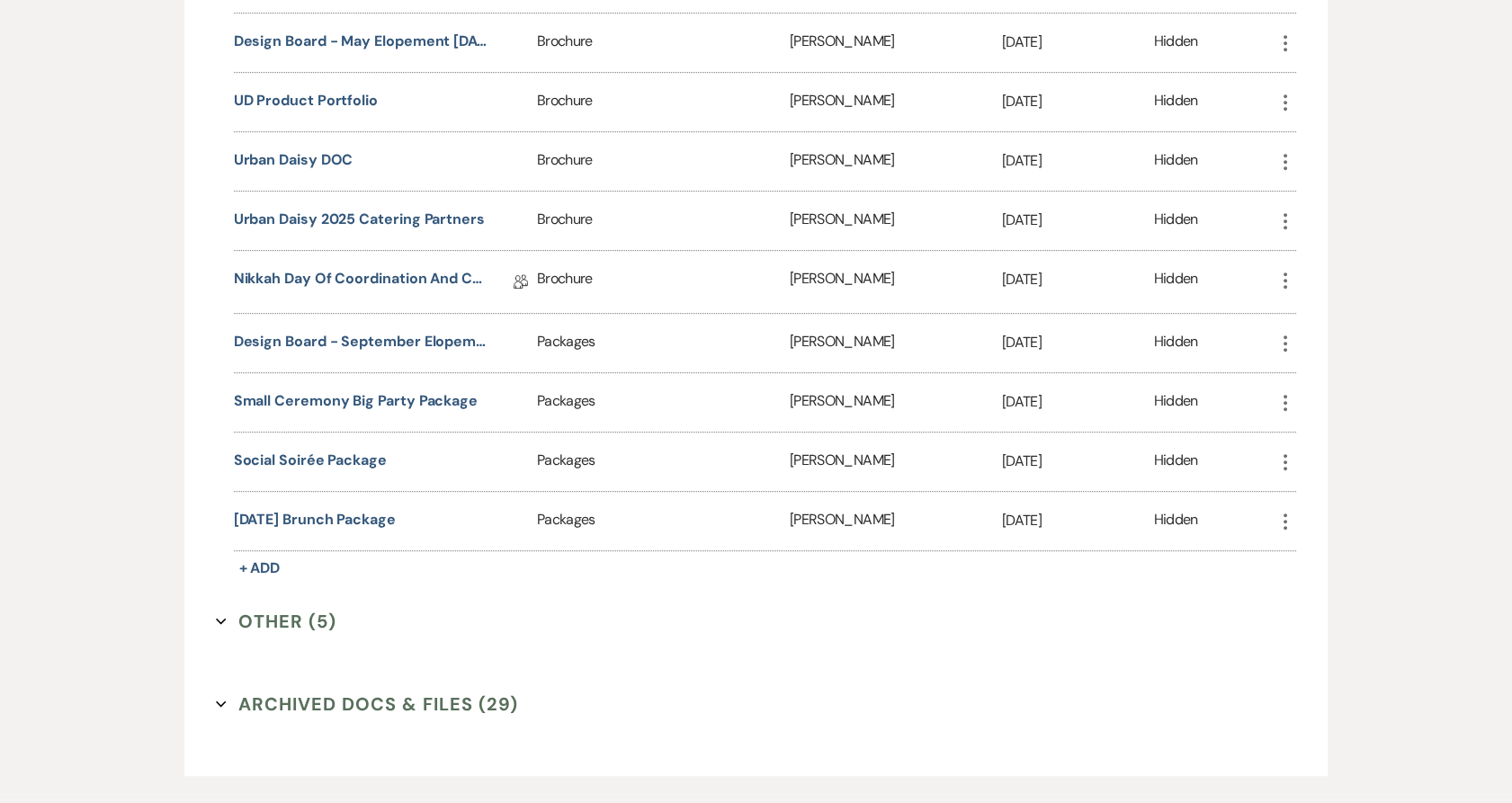
scroll to position [1698, 0]
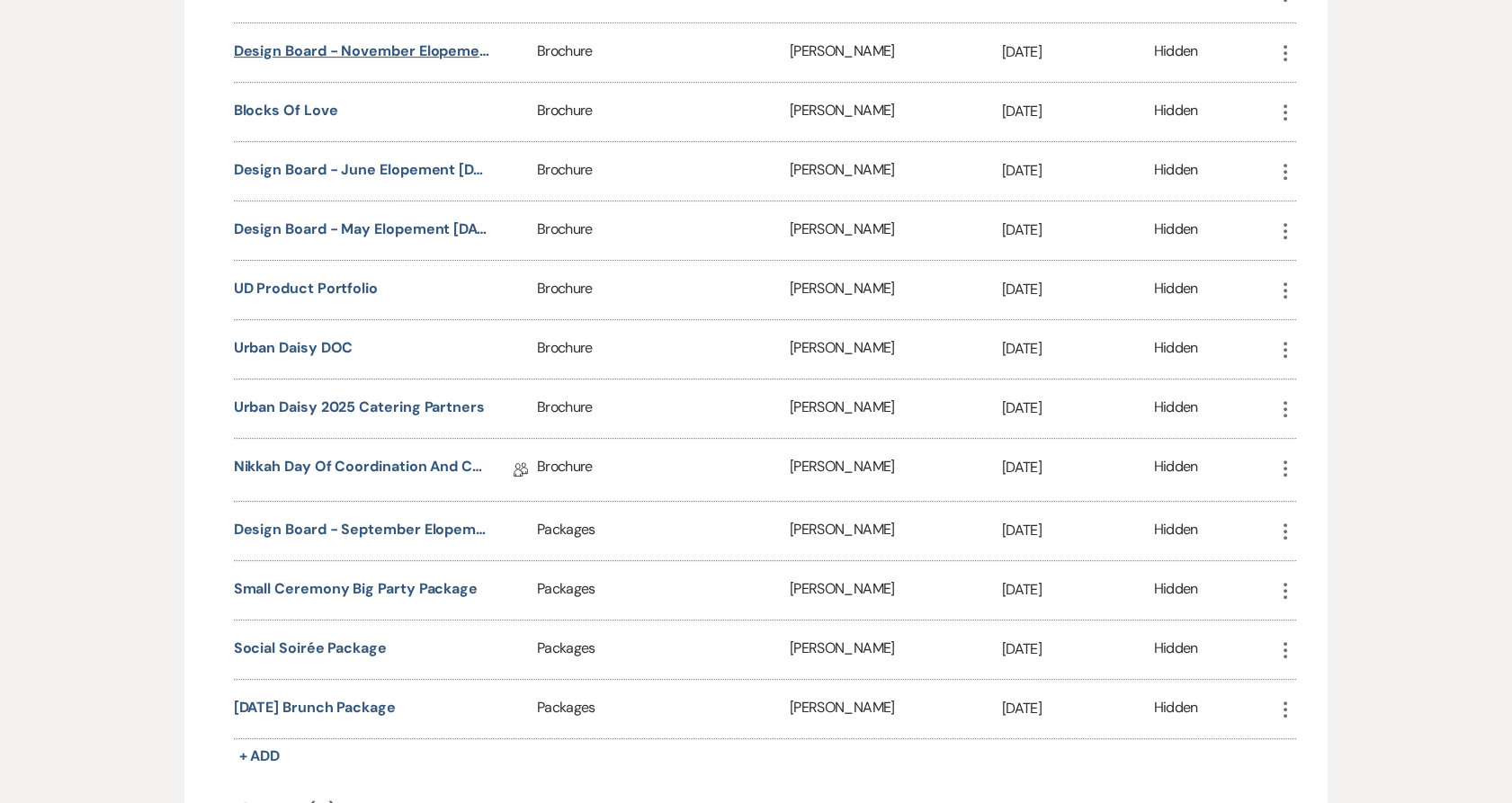
click at [353, 47] on button "Design Board - November Elopement [DATE]" at bounding box center [361, 51] width 256 height 22
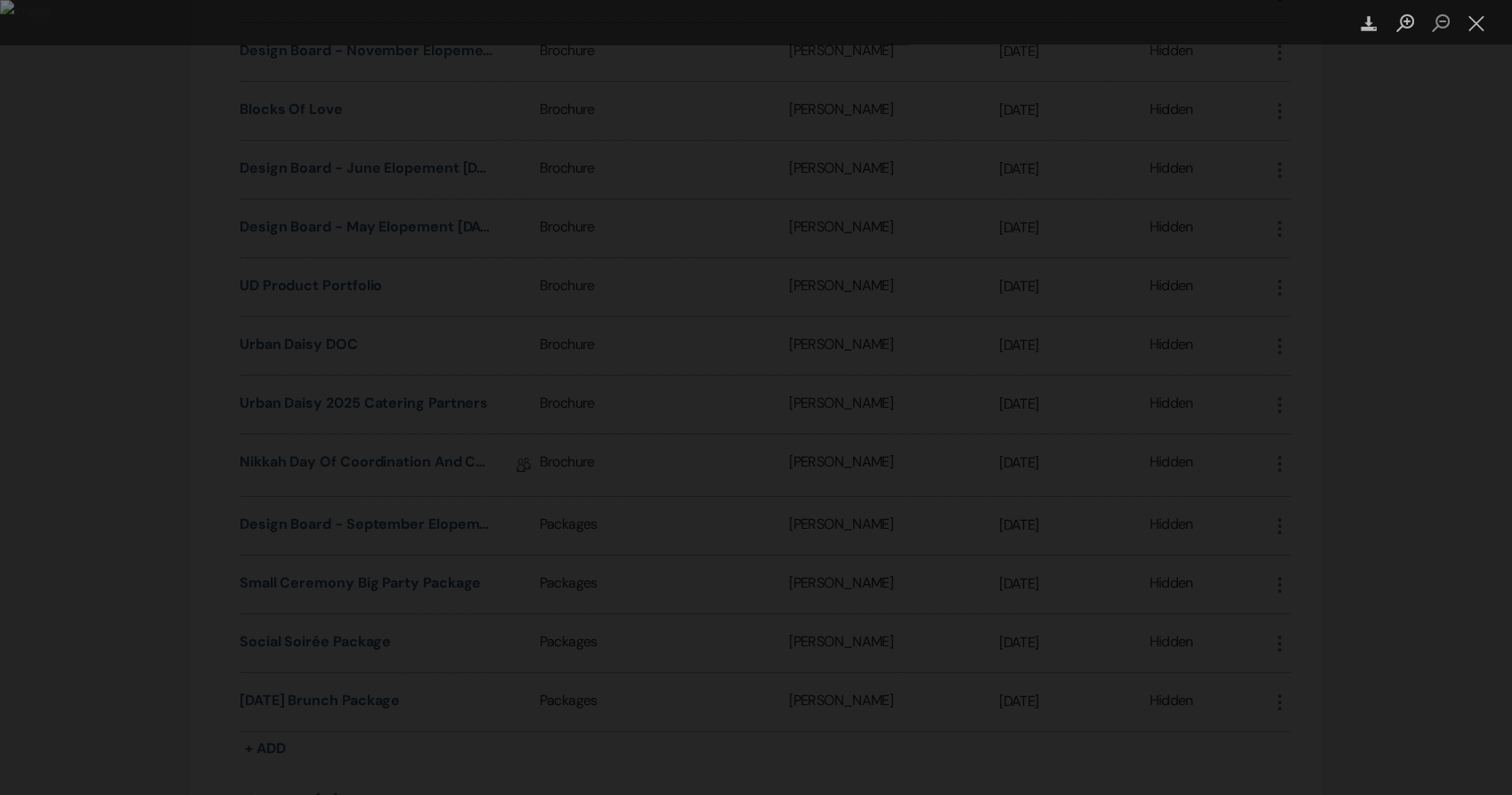
click at [844, 552] on img "Lightbox" at bounding box center [756, 398] width 1512 height 795
click at [76, 225] on div "Lightbox" at bounding box center [756, 398] width 1512 height 795
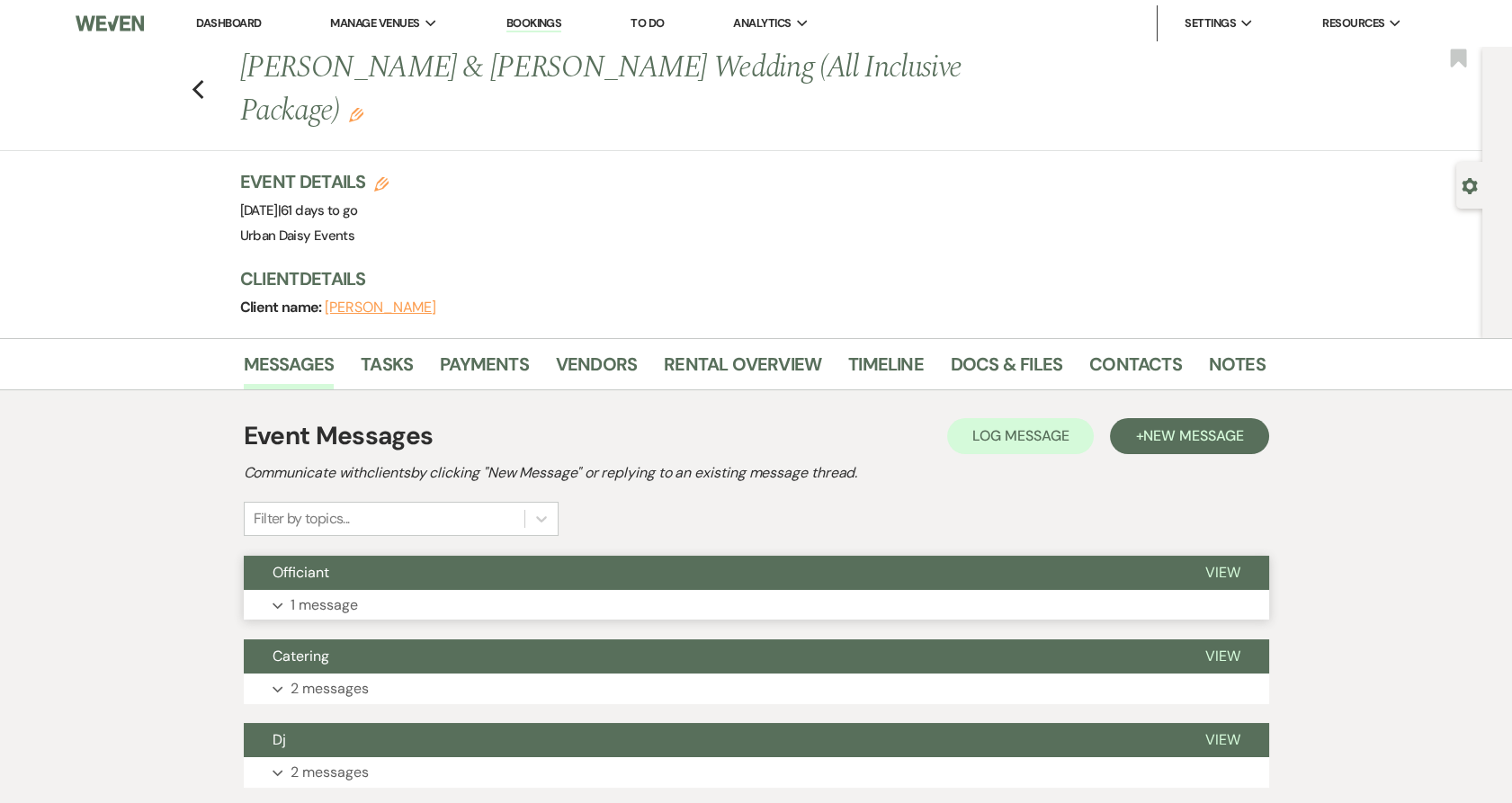
click at [377, 589] on button "Expand 1 message" at bounding box center [756, 605] width 1025 height 30
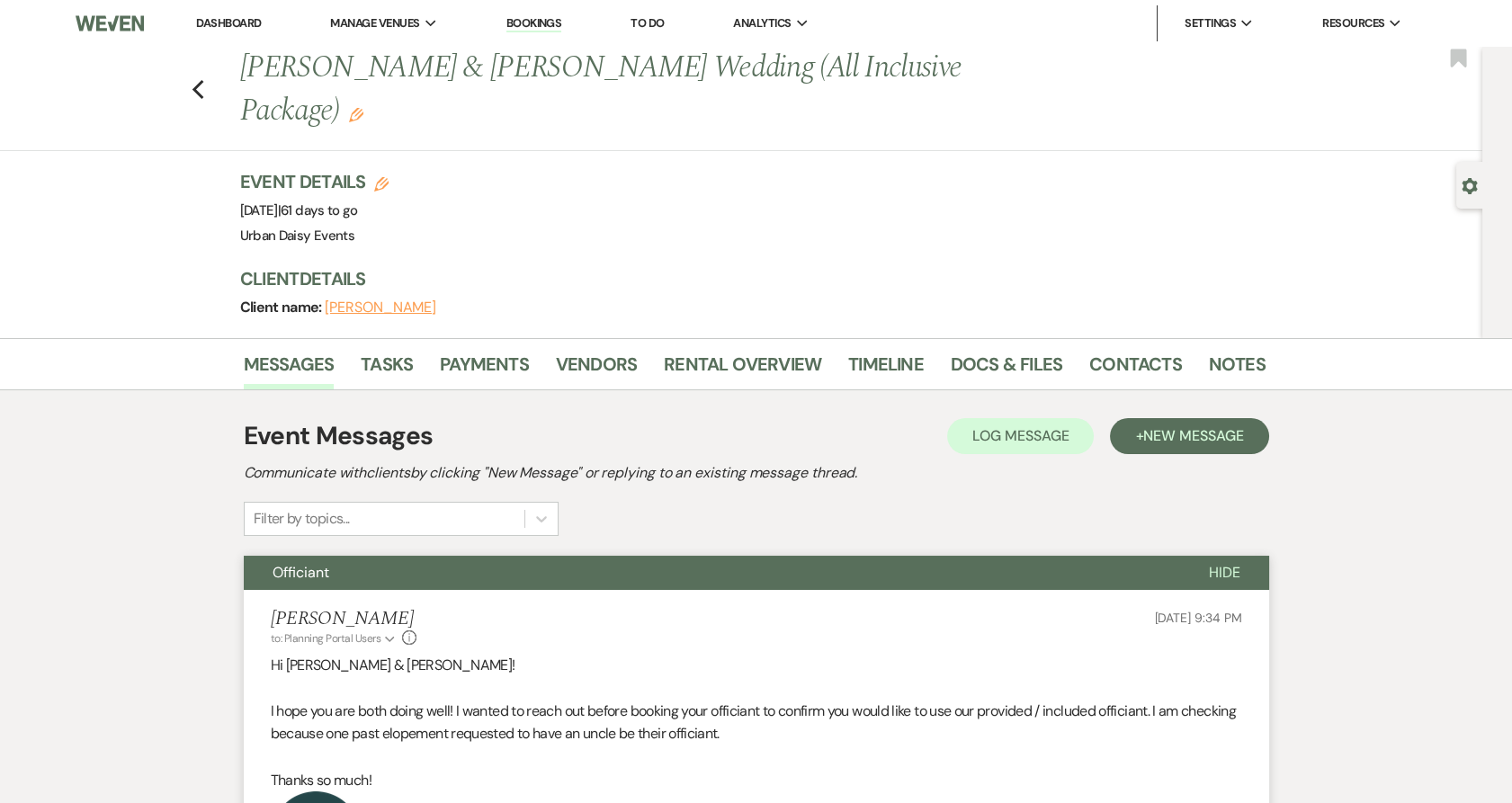
click at [662, 214] on div "Event Details Edit Event Date: [DATE] | 61 days to go Venue: Urban Daisy Events…" at bounding box center [752, 253] width 1025 height 169
click at [223, 23] on link "Dashboard" at bounding box center [228, 23] width 65 height 15
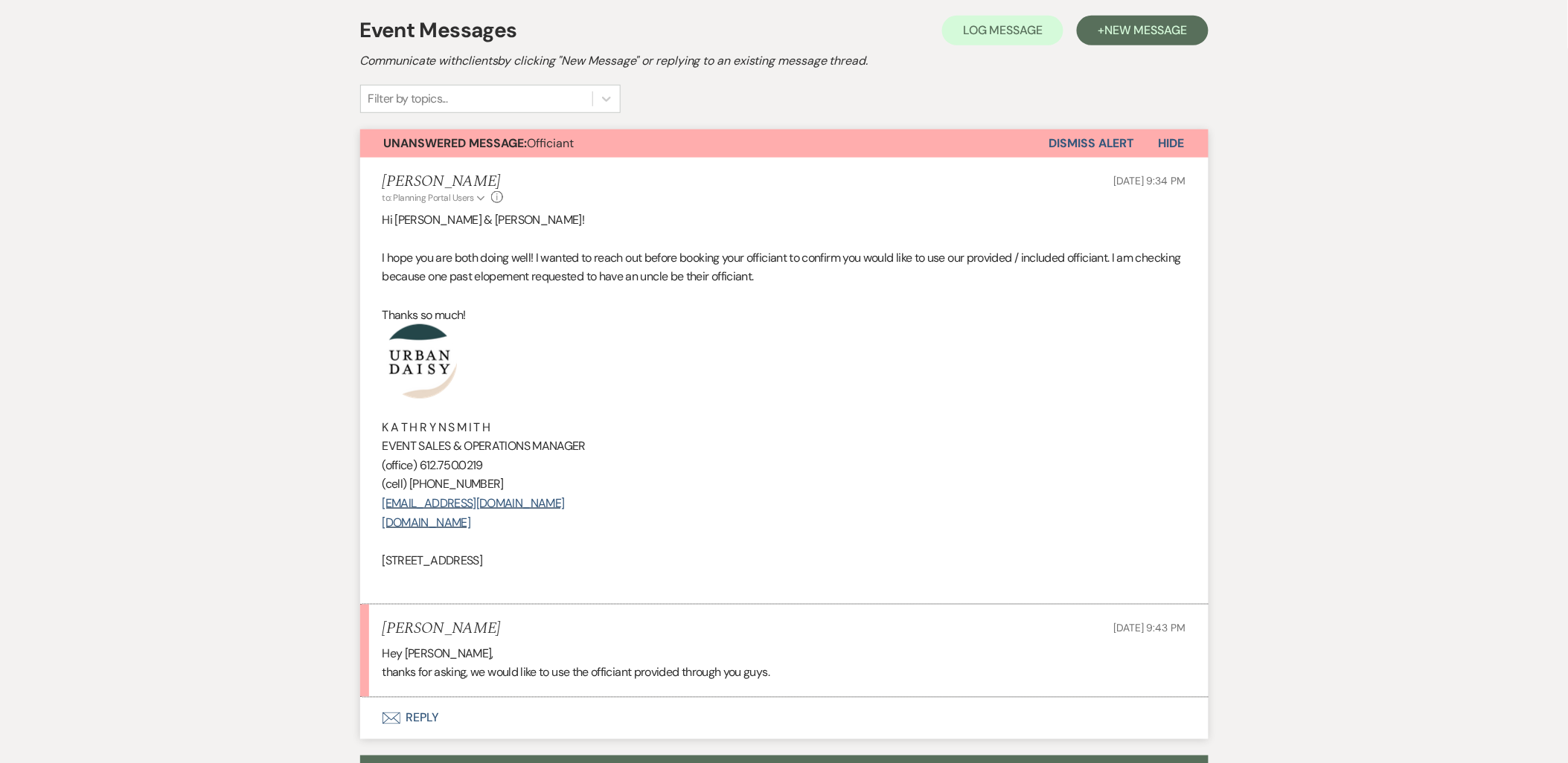
scroll to position [331, 0]
click at [428, 699] on button "Envelope Reply" at bounding box center [784, 719] width 849 height 41
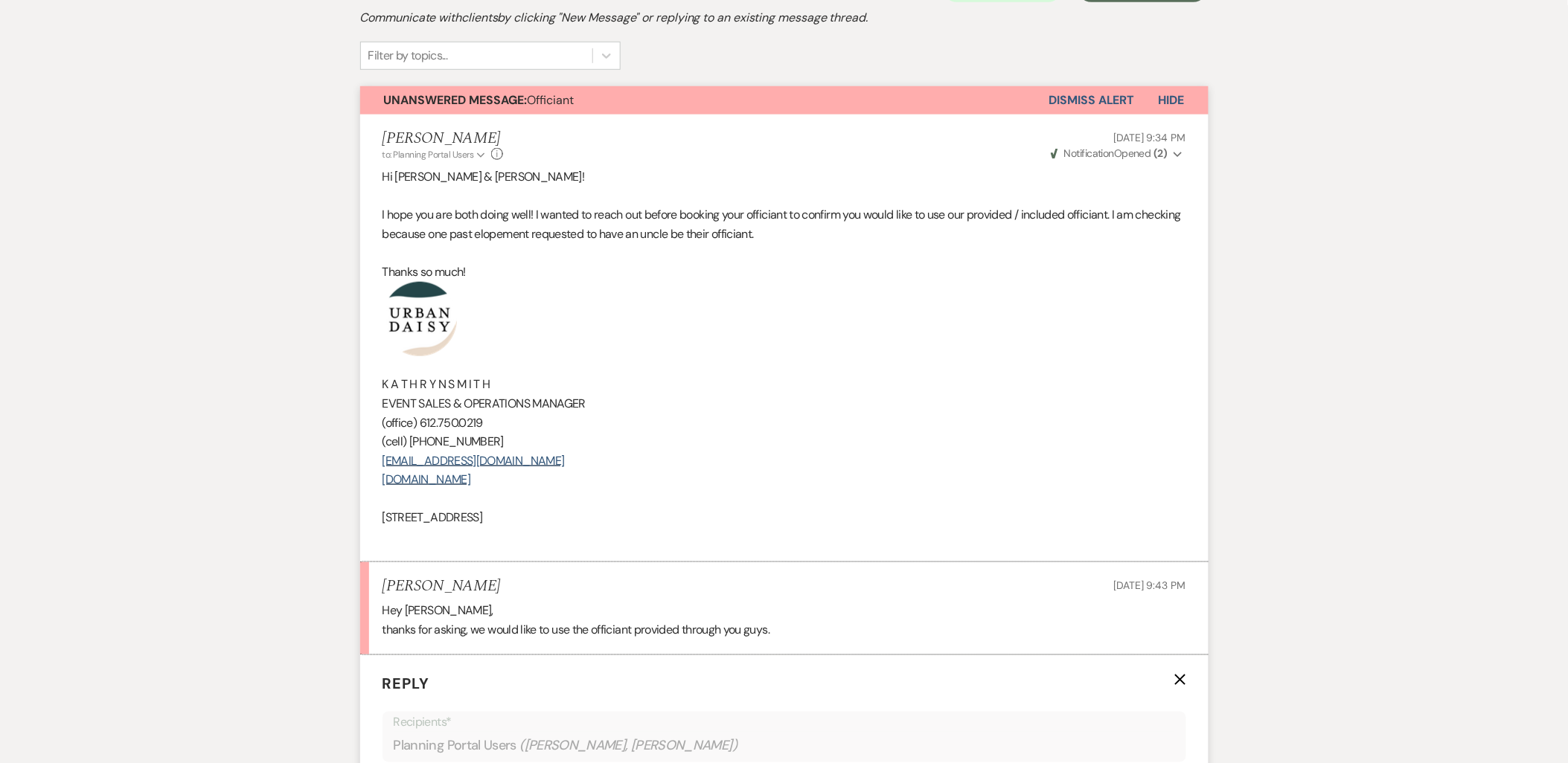
scroll to position [352, 0]
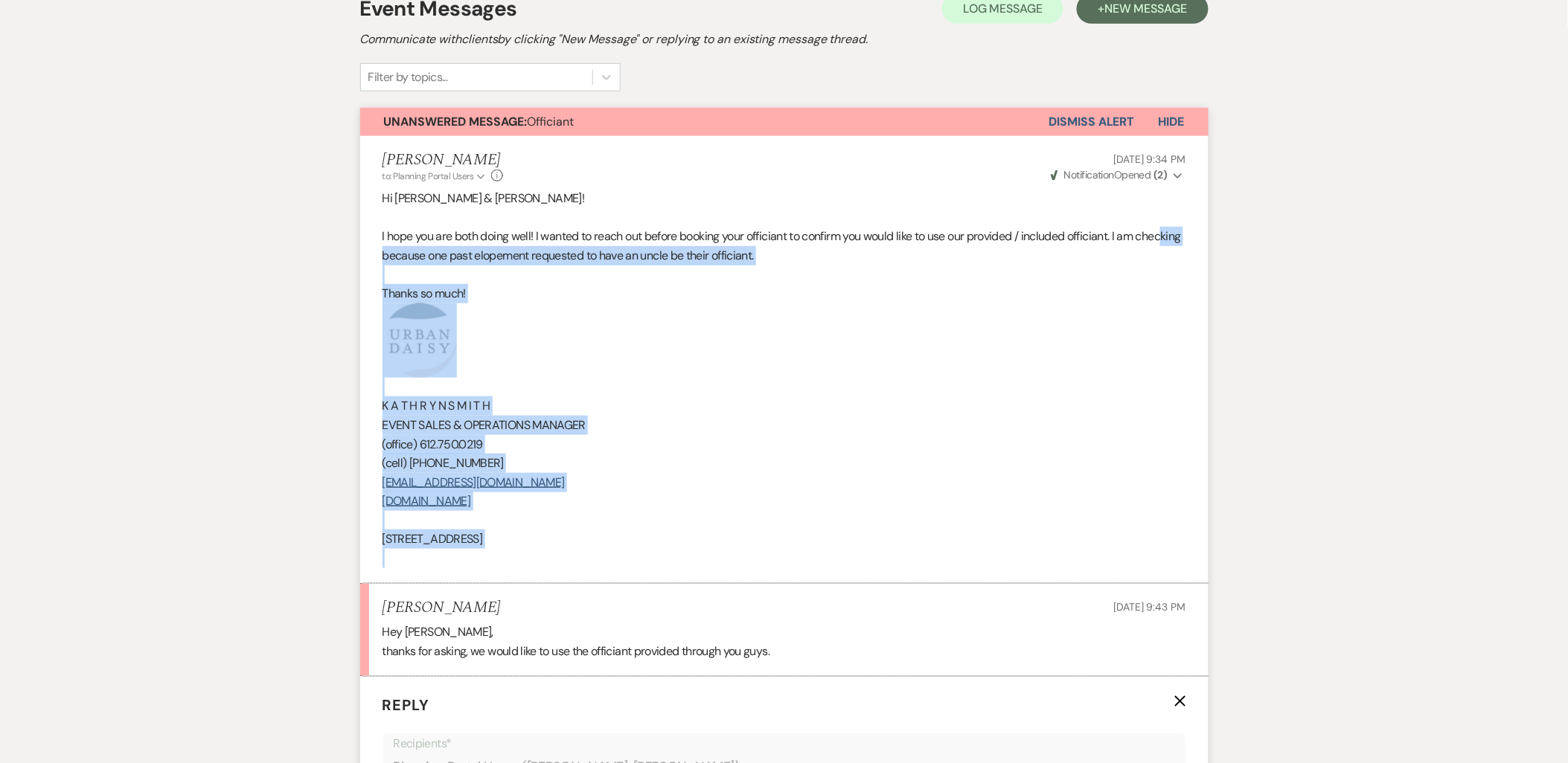
drag, startPoint x: 641, startPoint y: 521, endPoint x: 387, endPoint y: 195, distance: 413.3
click at [396, 209] on div "Hi [PERSON_NAME] & [PERSON_NAME]! I hope you are both doing well! I wanted to r…" at bounding box center [784, 378] width 804 height 379
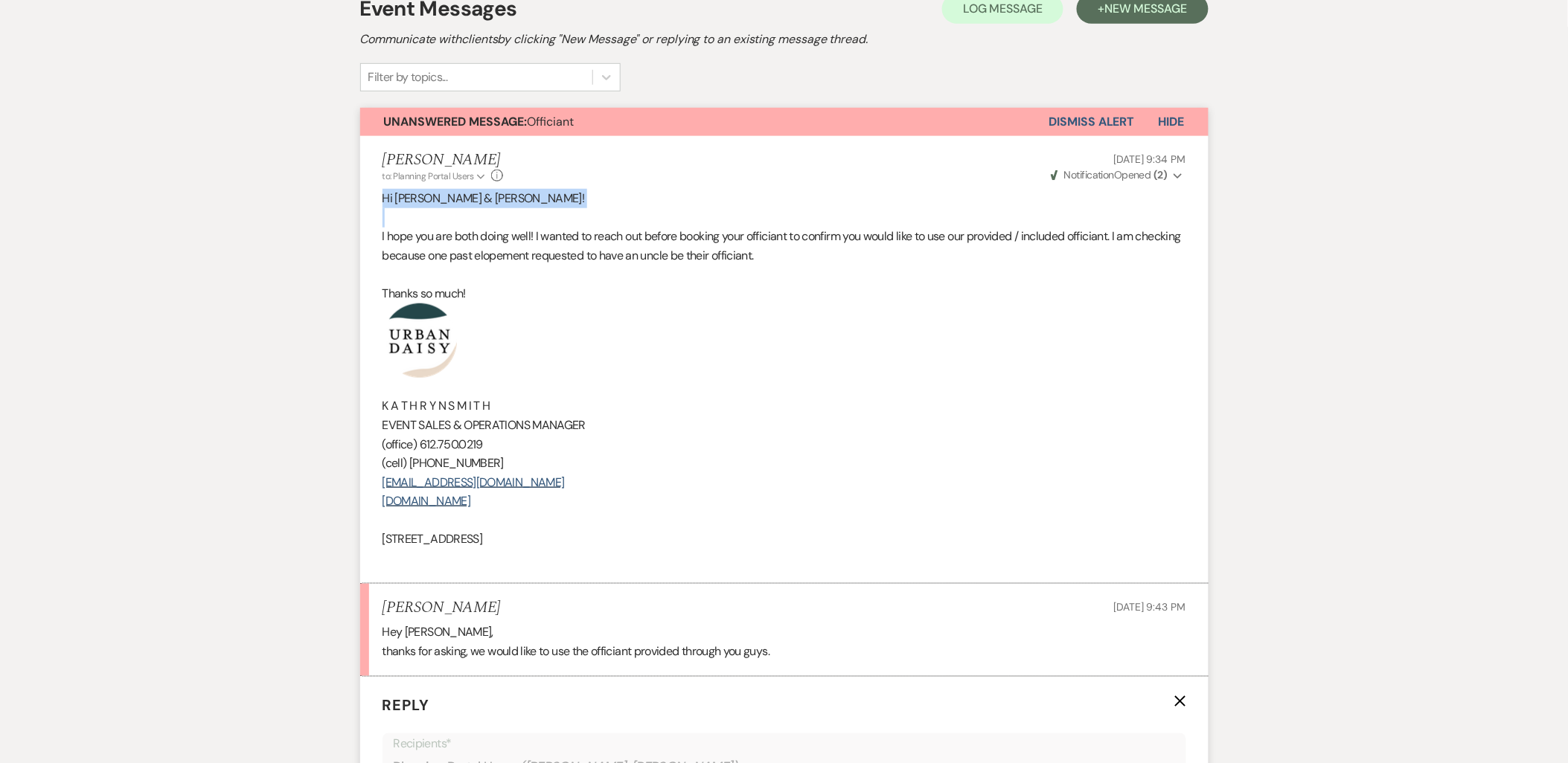
drag, startPoint x: 372, startPoint y: 174, endPoint x: 368, endPoint y: 161, distance: 13.6
click at [368, 161] on li "Kathryn Beckett to: Planning Portal Users Expand Info Sep 21, 2025, 9:34 PM Wev…" at bounding box center [784, 360] width 849 height 448
click at [382, 191] on span "Hi Alexus & Brandon!" at bounding box center [483, 199] width 203 height 16
click at [383, 191] on span "Hi Alexus & Brandon!" at bounding box center [483, 199] width 203 height 16
click at [383, 191] on span "Hi [PERSON_NAME] & [PERSON_NAME]!" at bounding box center [483, 199] width 203 height 16
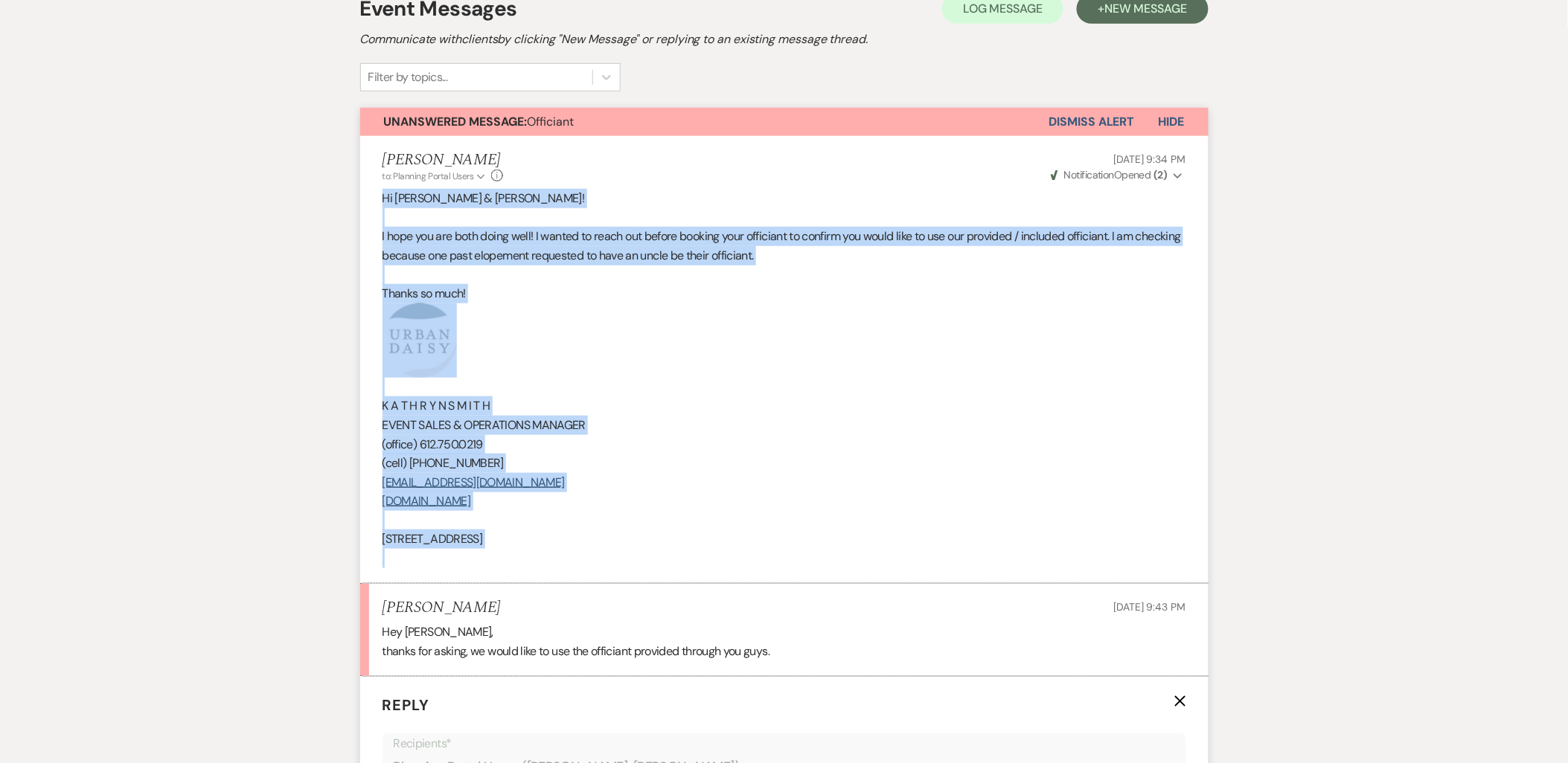
drag, startPoint x: 383, startPoint y: 161, endPoint x: 599, endPoint y: 515, distance: 414.7
click at [599, 515] on div "Hi Alexus & Brandon! I hope you are both doing well! I wanted to reach out befo…" at bounding box center [784, 378] width 804 height 379
copy div "Hi Alexus & Brandon! I hope you are both doing well! I wanted to reach out befo…"
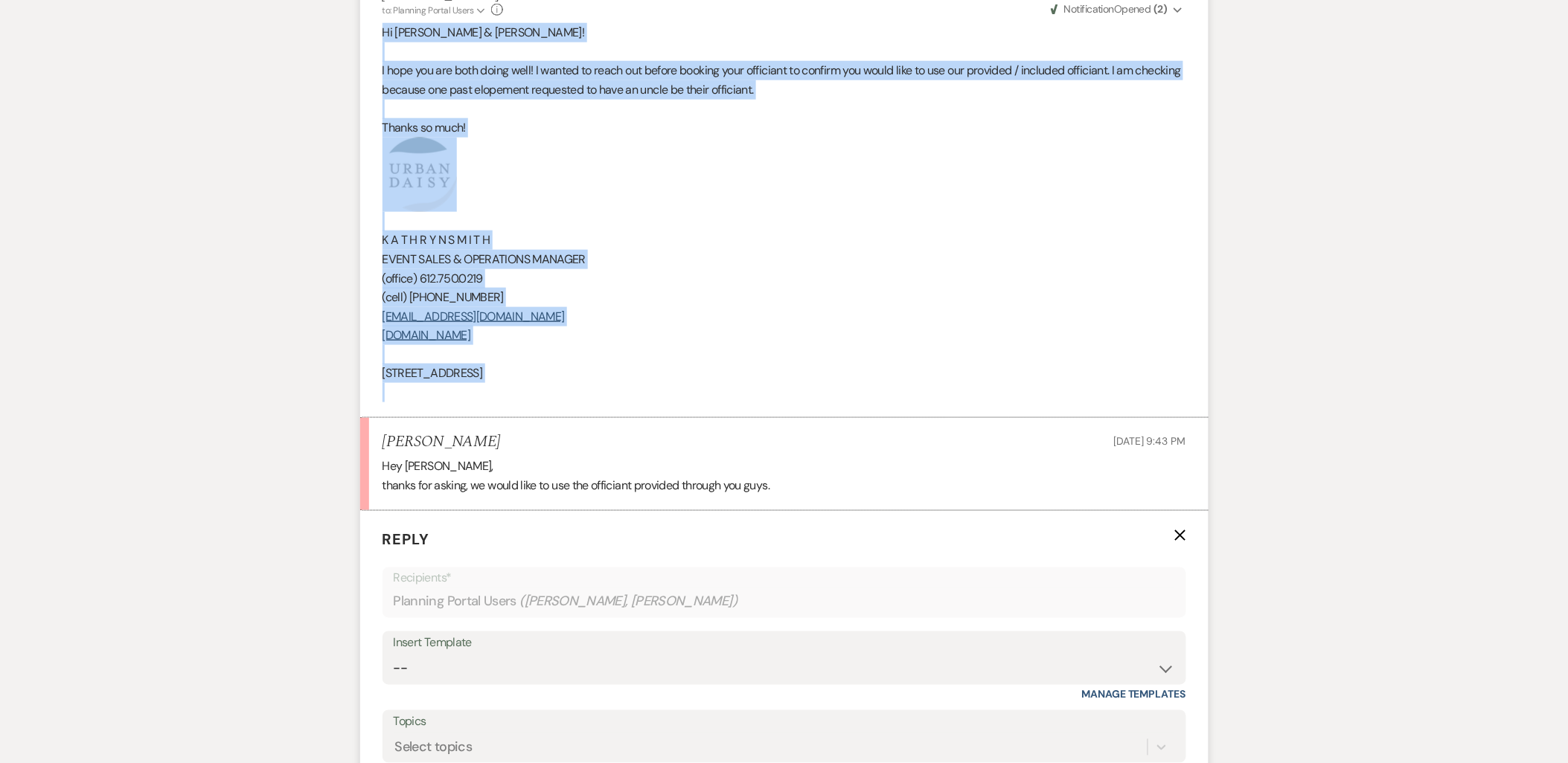
scroll to position [682, 0]
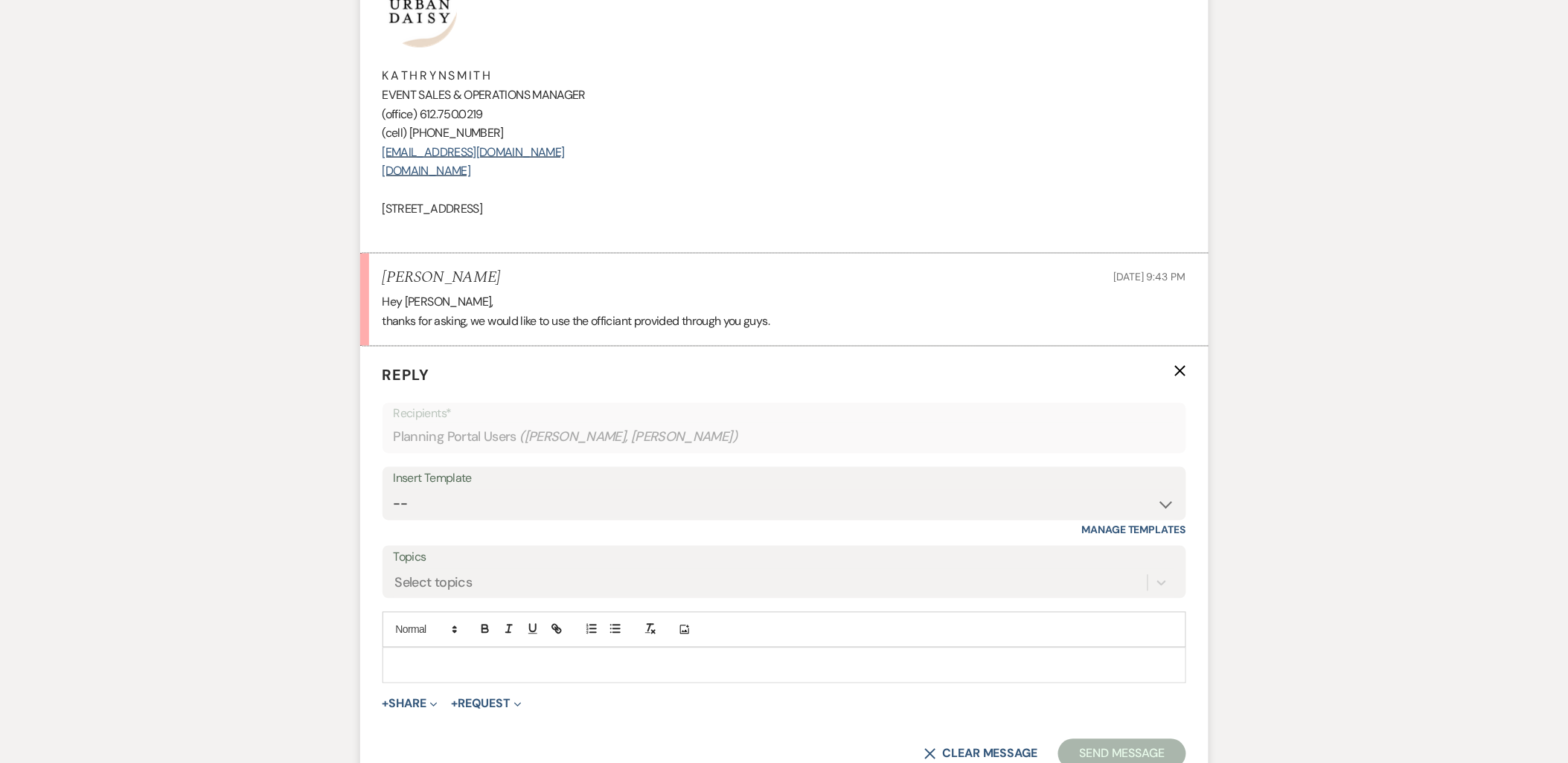
click at [575, 649] on div at bounding box center [784, 666] width 802 height 34
paste div
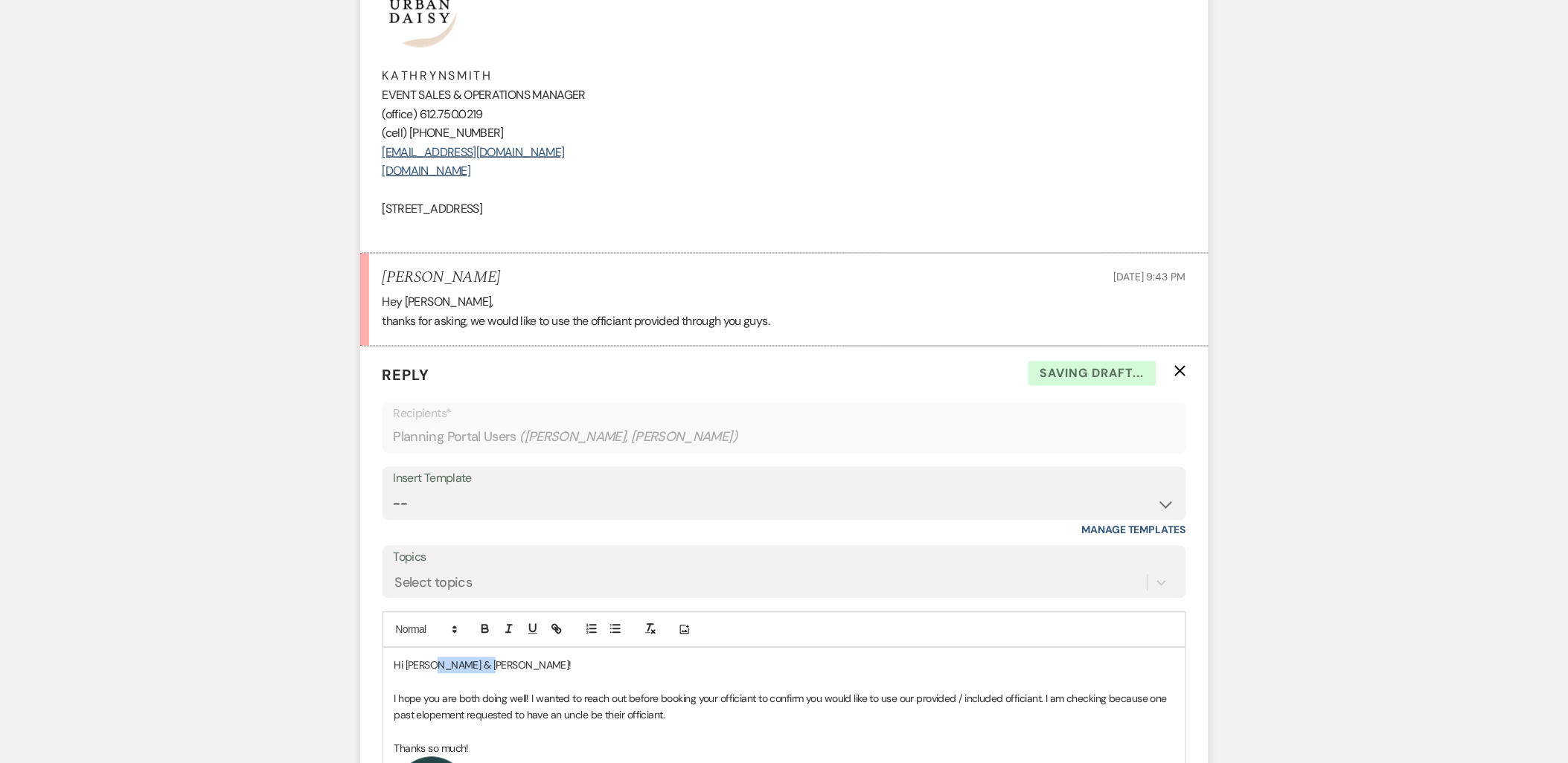
drag, startPoint x: 547, startPoint y: 631, endPoint x: 434, endPoint y: 636, distance: 113.1
click at [434, 657] on p "Hi Alexus & Brandon!" at bounding box center [784, 665] width 780 height 16
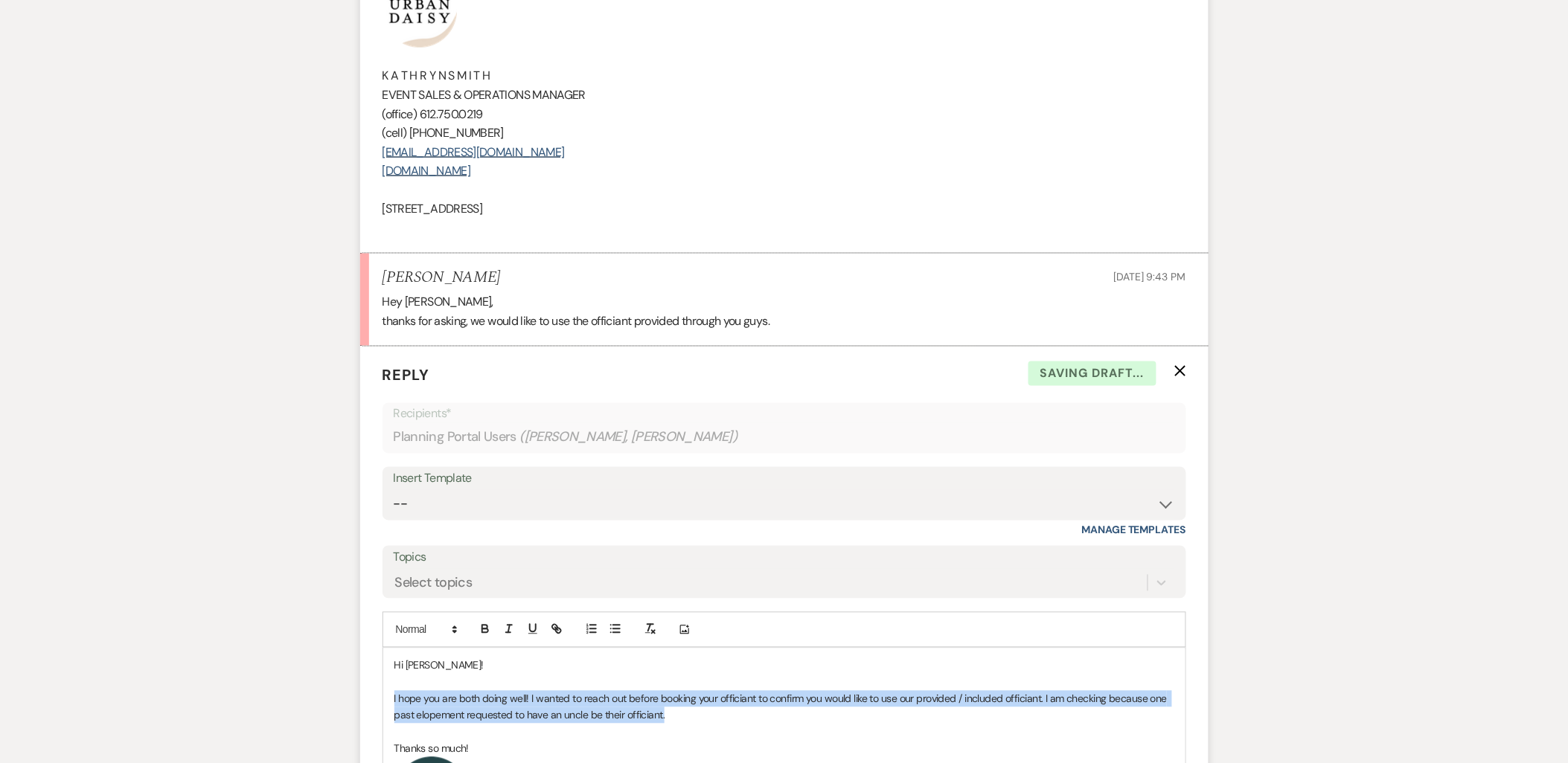
drag, startPoint x: 391, startPoint y: 660, endPoint x: 704, endPoint y: 680, distance: 313.6
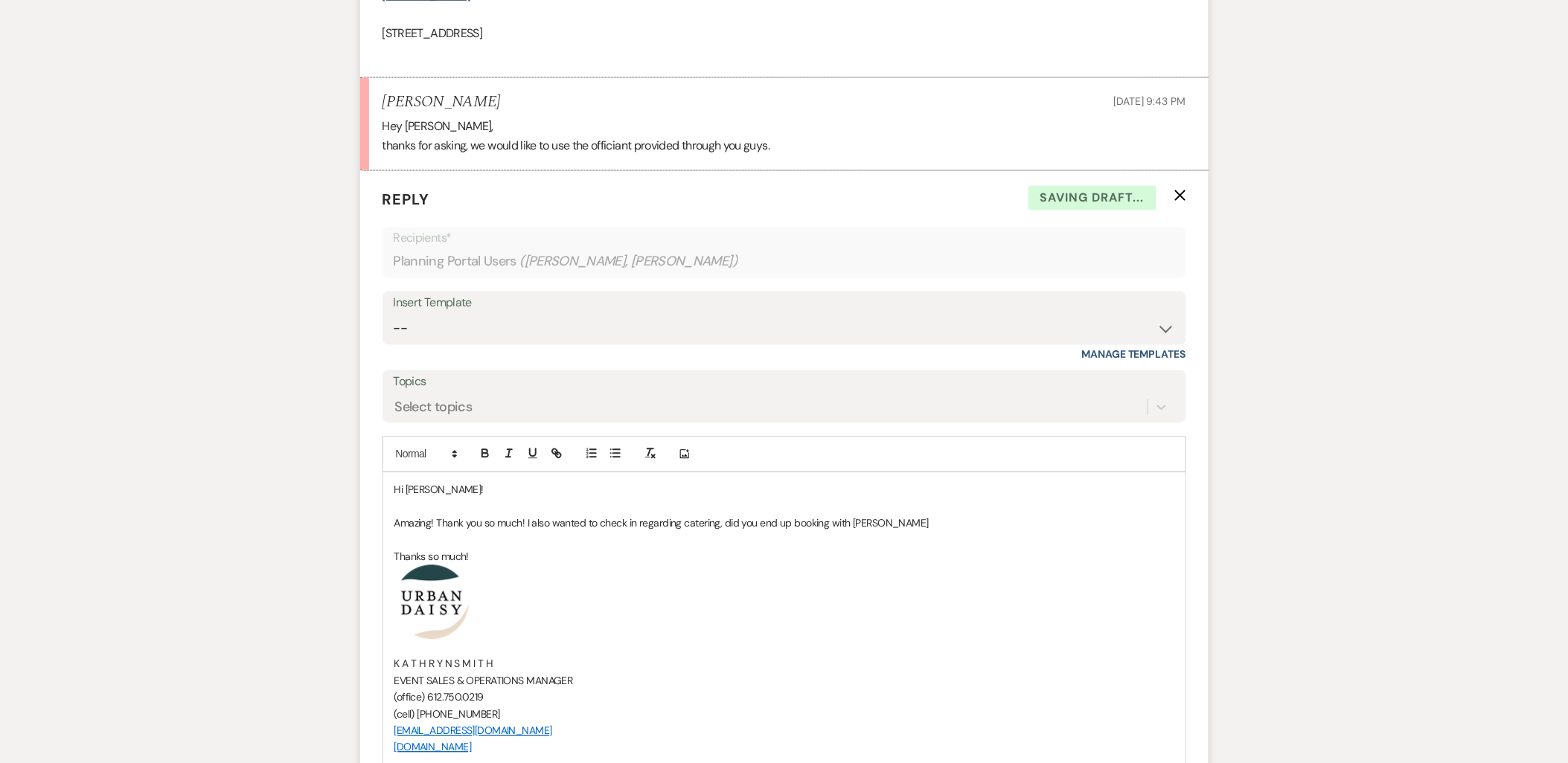
scroll to position [1178, 0]
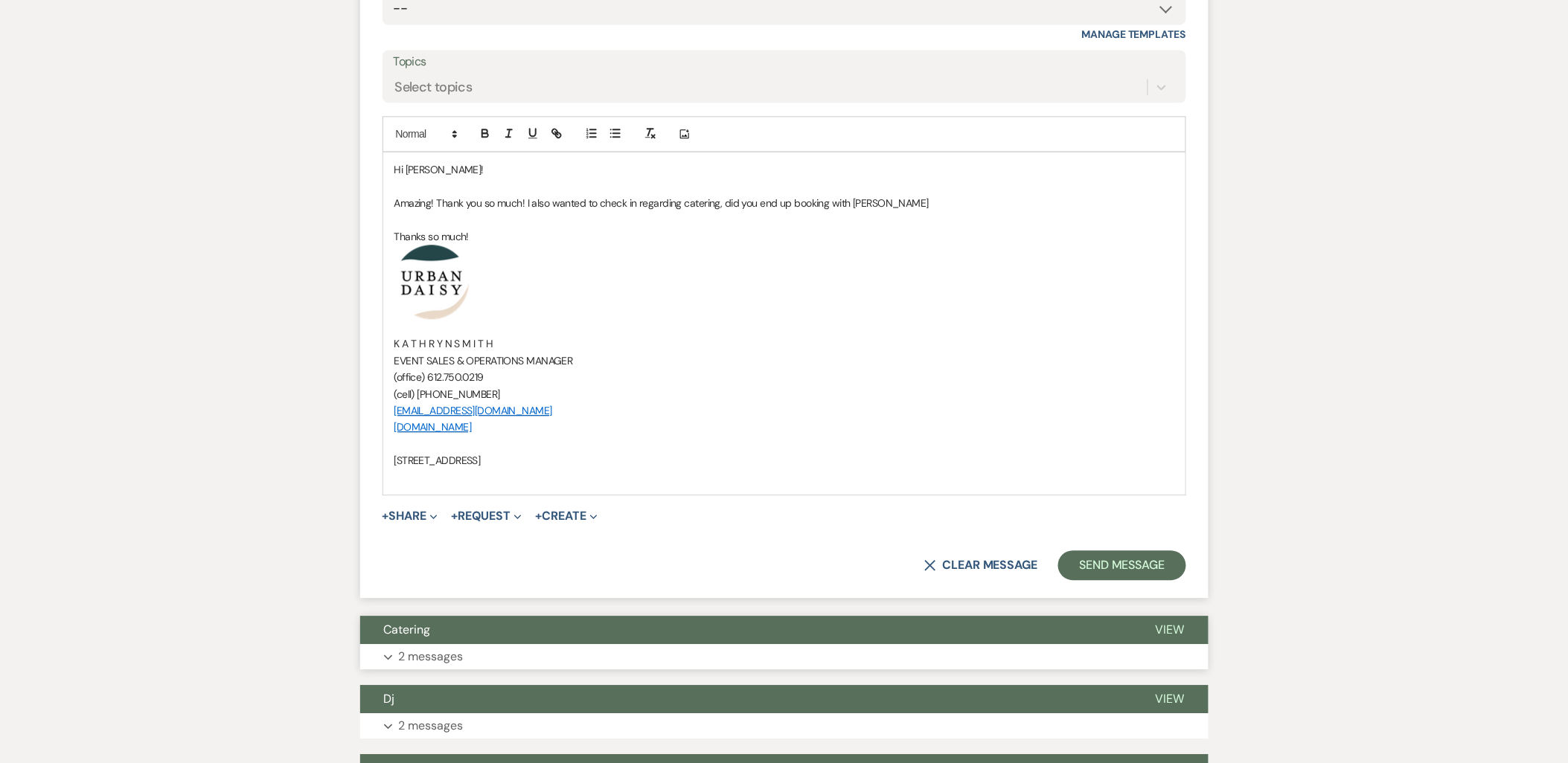
click at [576, 644] on button "Expand 2 messages" at bounding box center [784, 657] width 849 height 25
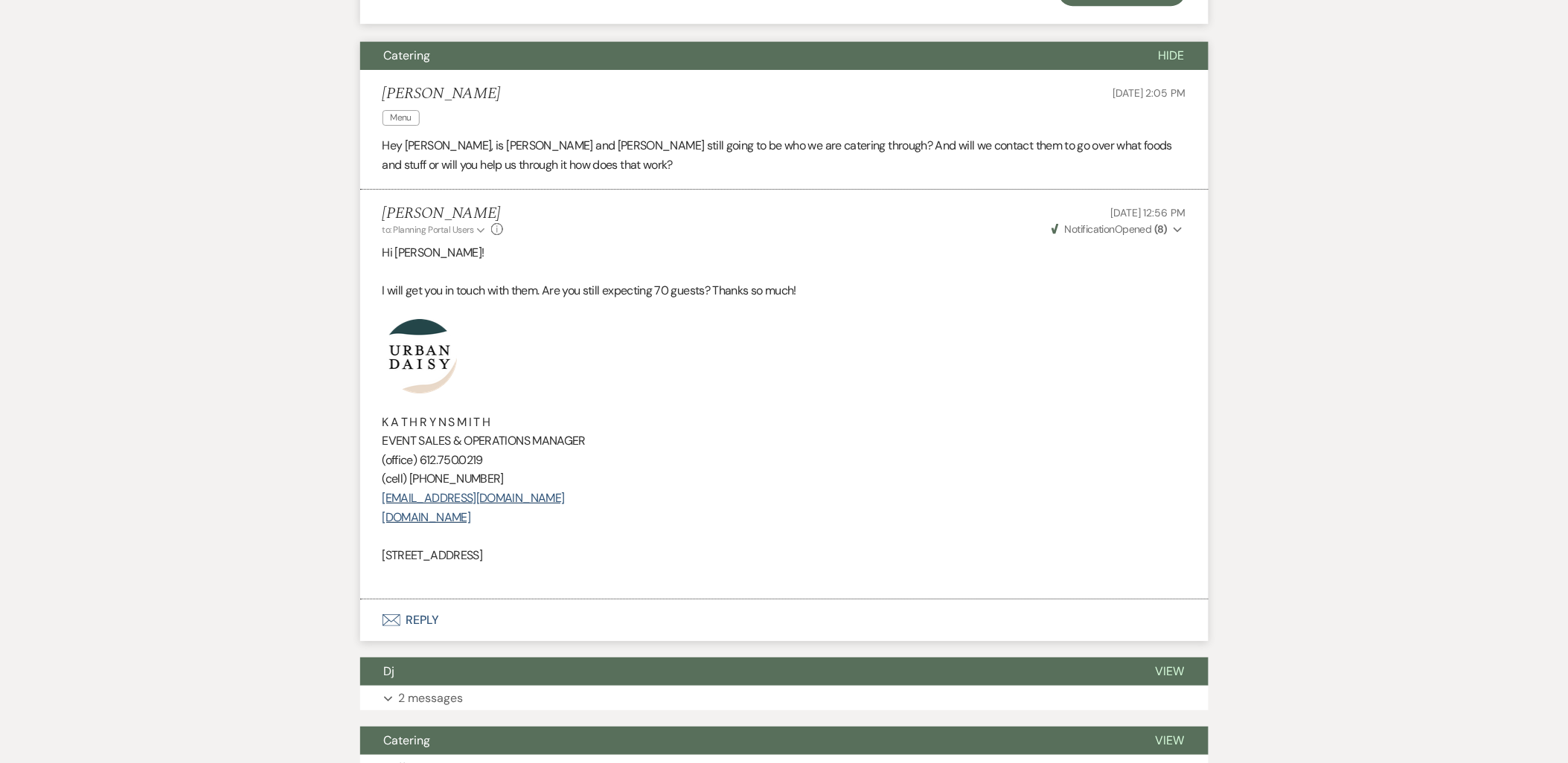
scroll to position [1922, 0]
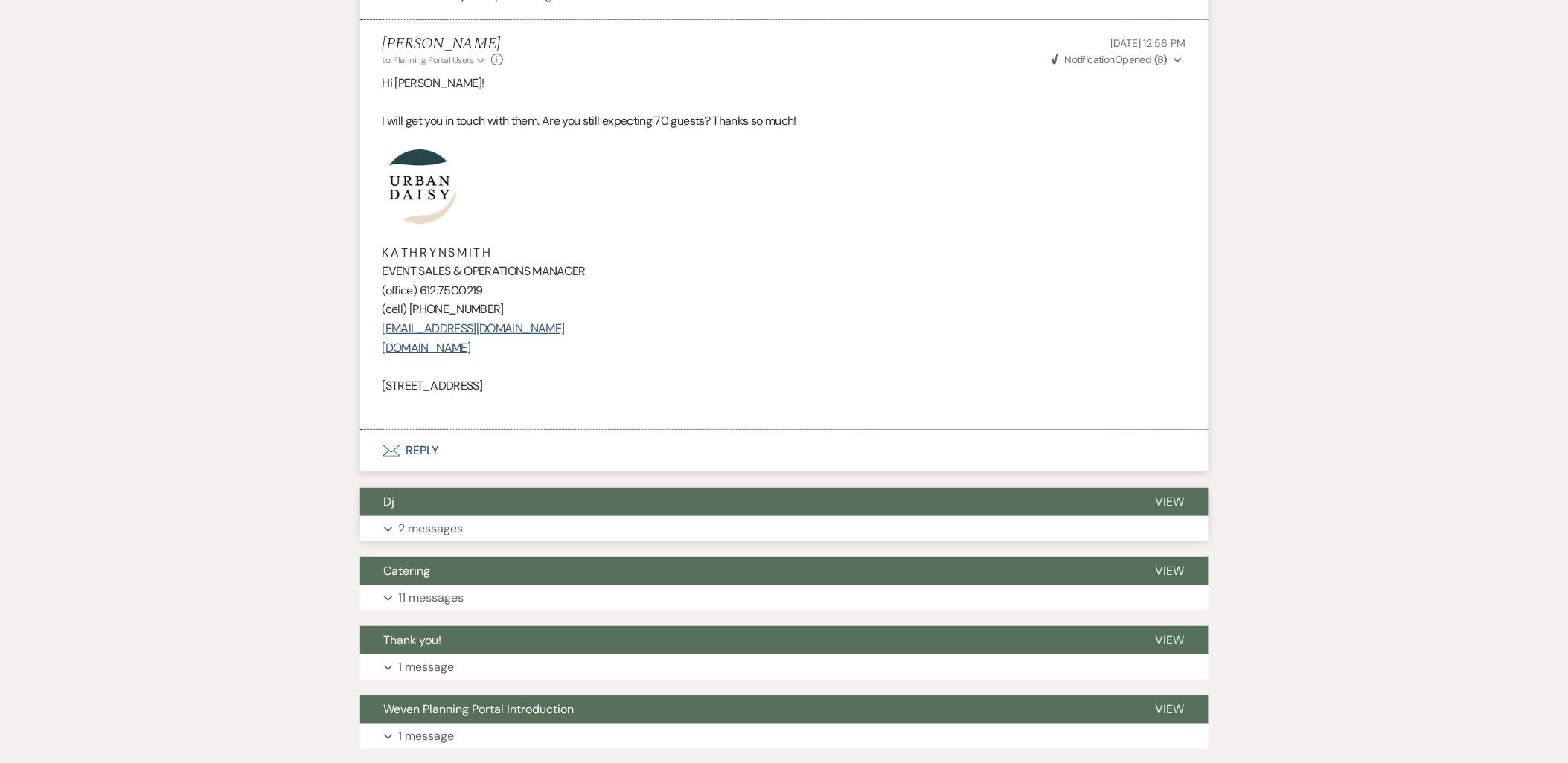
click at [515, 516] on button "Expand 2 messages" at bounding box center [784, 528] width 849 height 25
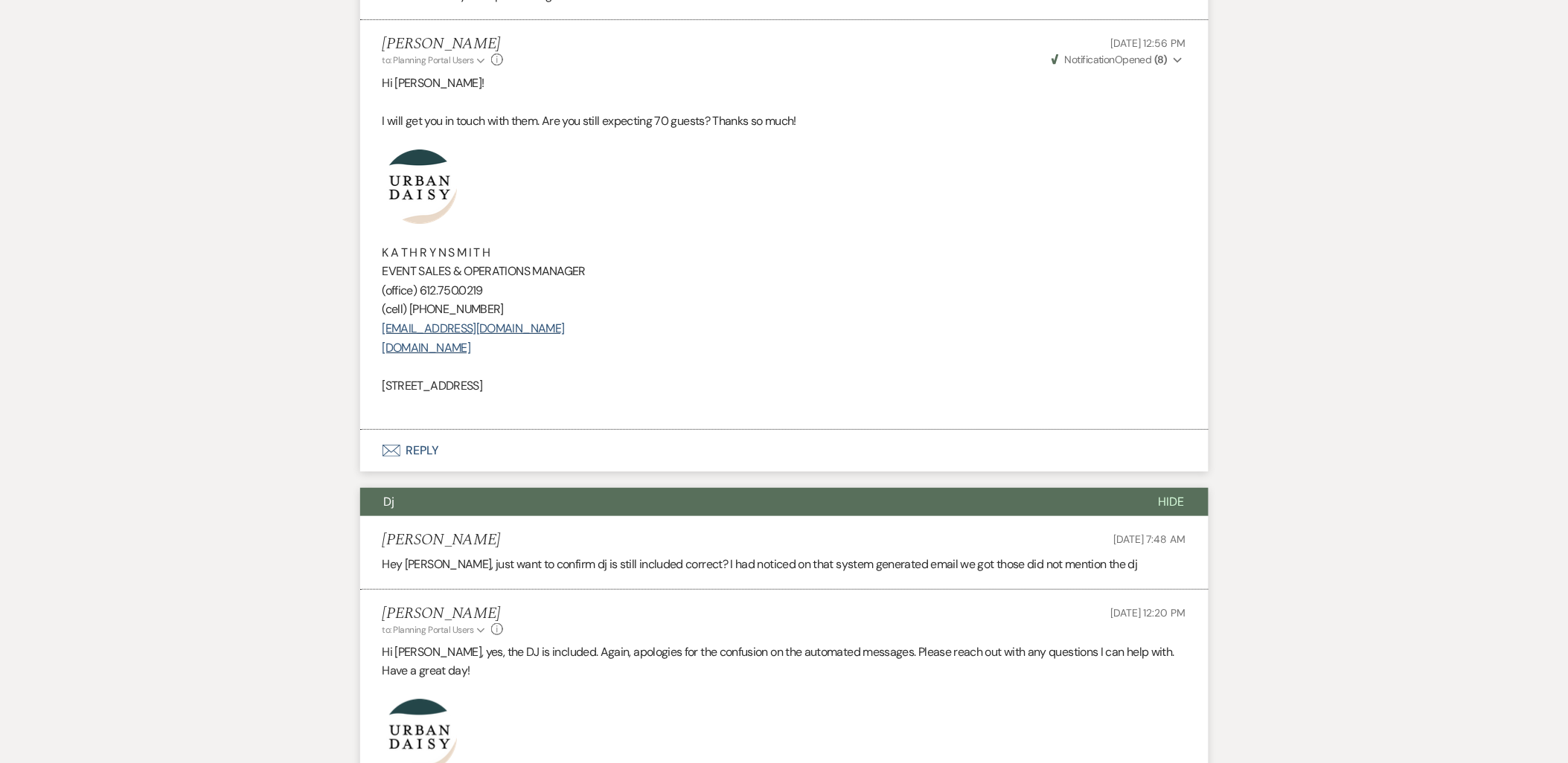
click at [515, 516] on li "Alexus Lindholt May 01, 2025, 7:48 AM Hey Kathryn, just want to confirm dj is s…" at bounding box center [784, 553] width 849 height 73
click at [515, 488] on button "Dj" at bounding box center [748, 502] width 775 height 28
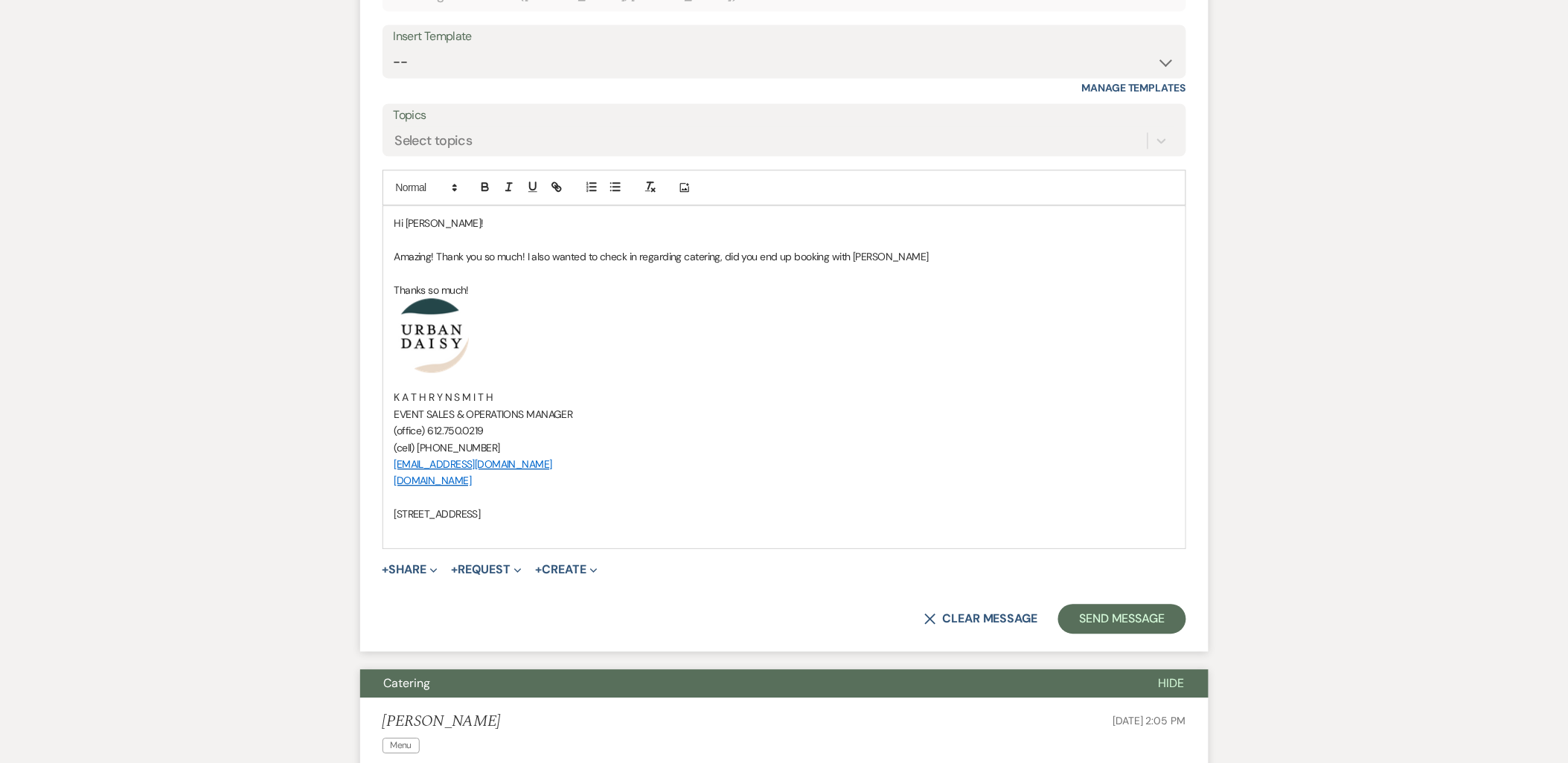
scroll to position [930, 0]
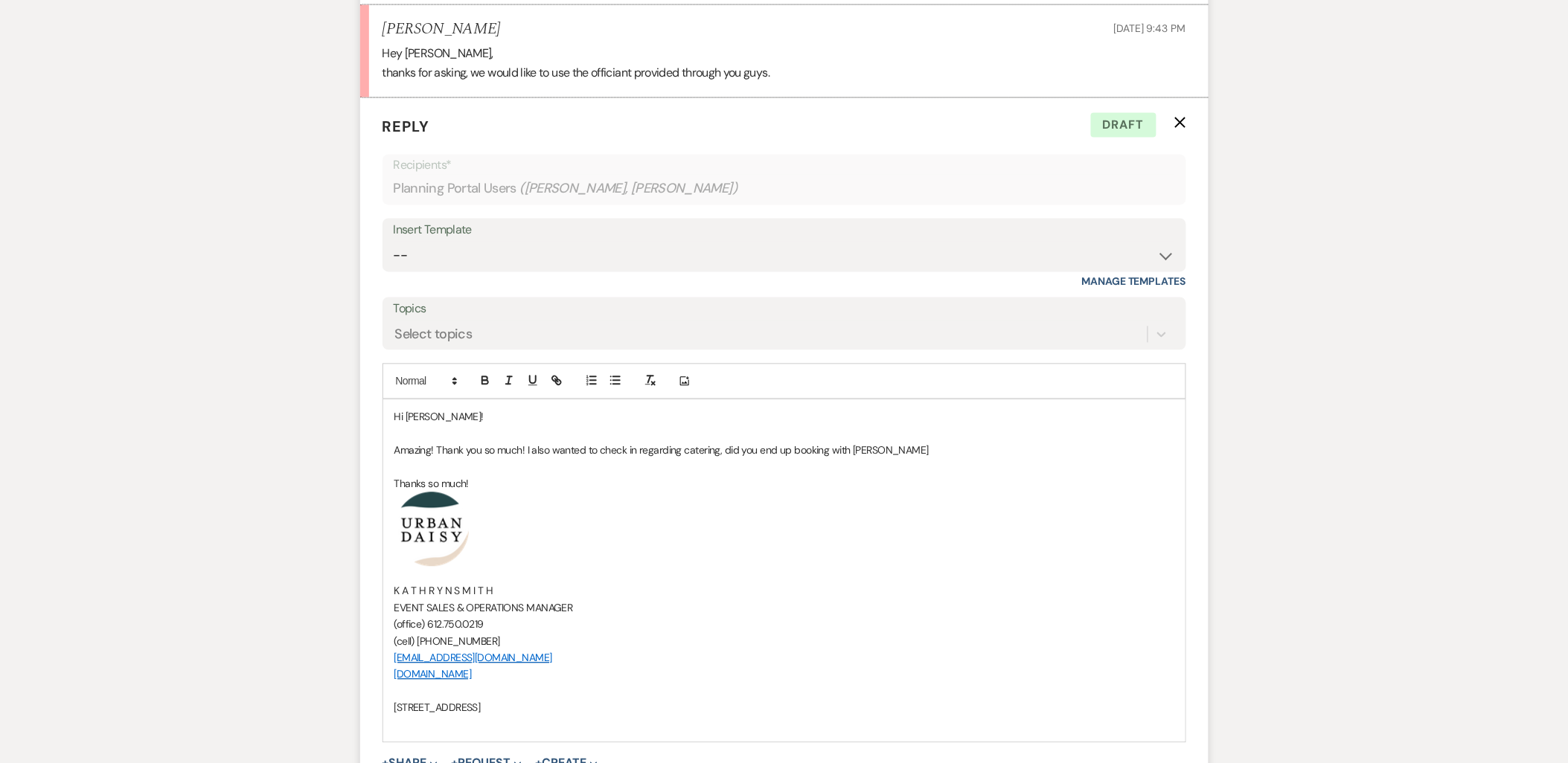
click at [890, 442] on p "Amazing! Thank you so much! I also wanted to check in regarding catering, did y…" at bounding box center [784, 450] width 780 height 16
click at [902, 442] on p "Amazing! Thank you so much! I also wanted to check in regarding catering, did y…" at bounding box center [784, 450] width 780 height 16
click at [911, 442] on p "Amazing! Thank you so much! I also wanted to check in regarding catering, did y…" at bounding box center [784, 450] width 780 height 16
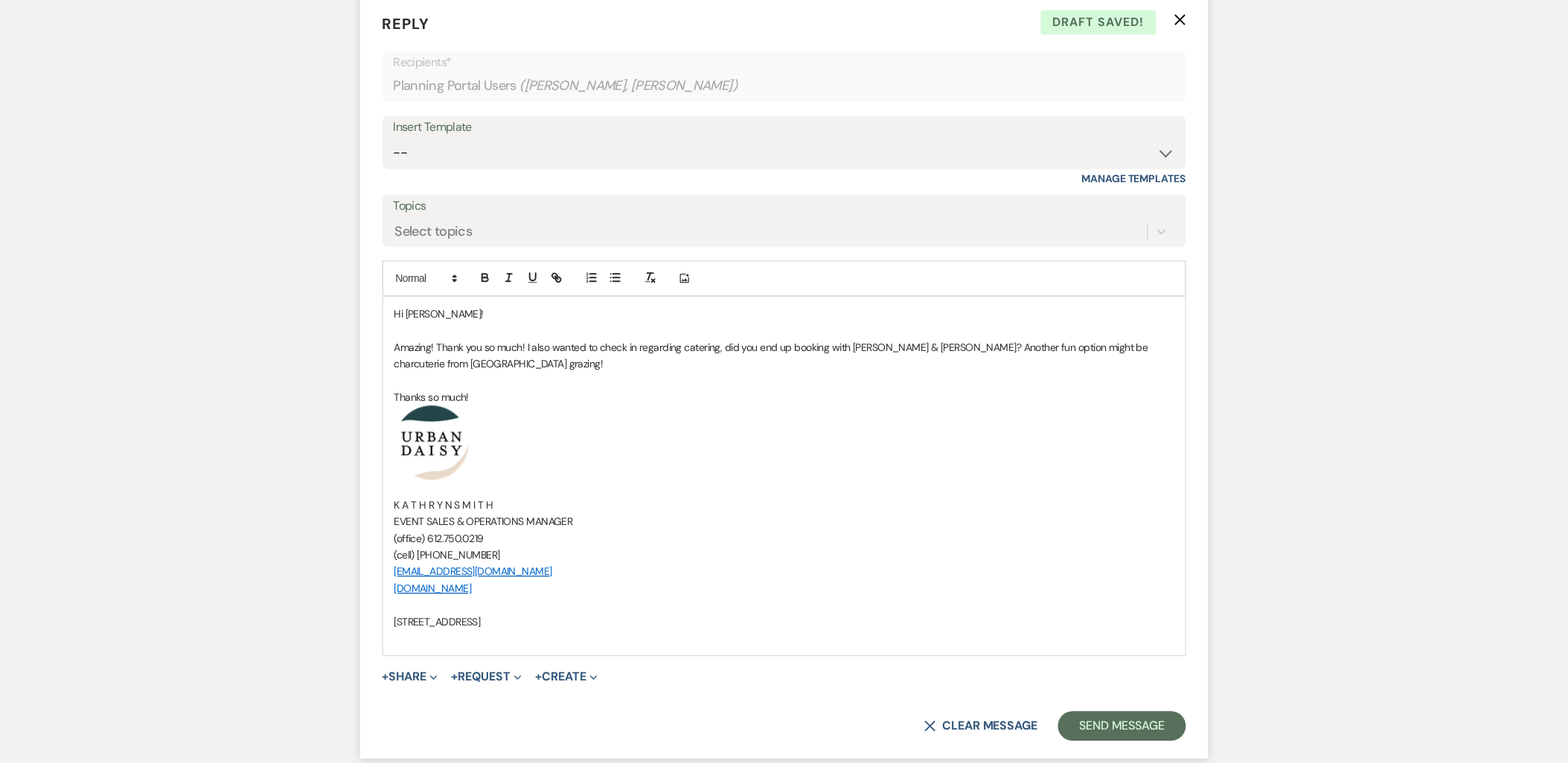
scroll to position [1261, 0]
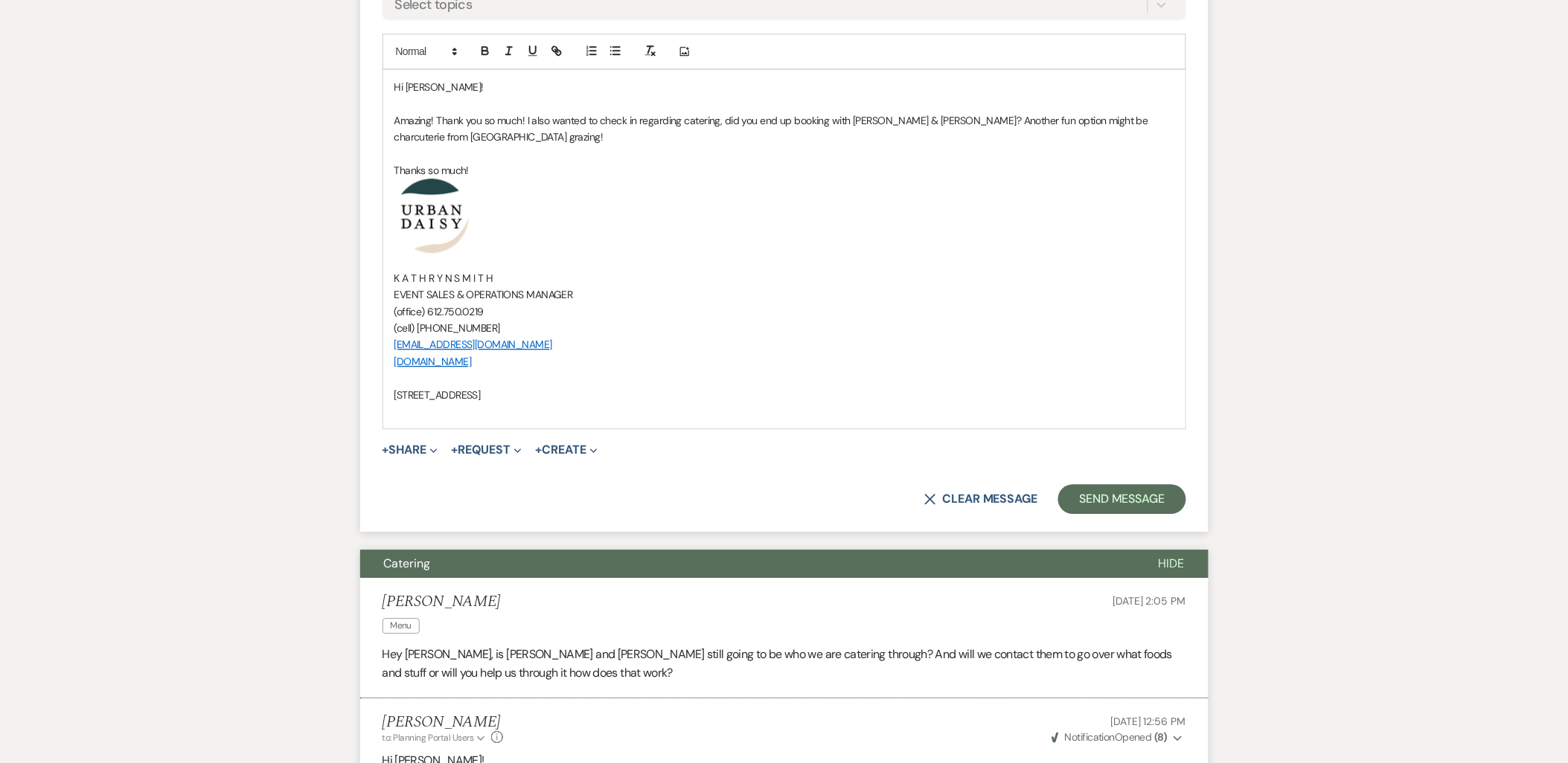
click at [1107, 485] on form "Reply X Draft saved! Recipients* Planning Portal Users ( Alexus Lindholt, Brand…" at bounding box center [784, 150] width 849 height 765
click at [1107, 484] on button "Send Message" at bounding box center [1121, 499] width 127 height 30
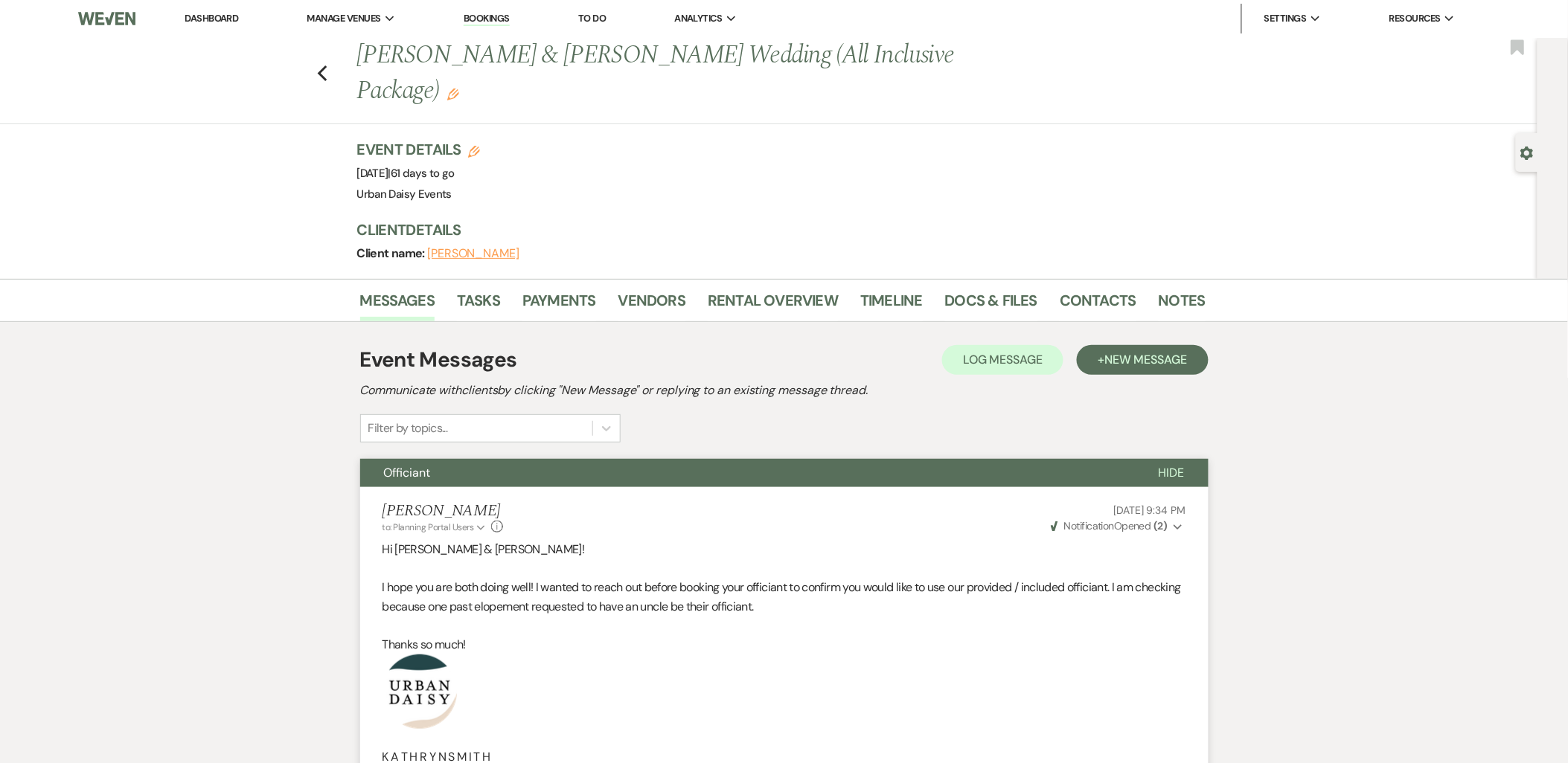
scroll to position [0, 0]
click at [220, 13] on link "Dashboard" at bounding box center [211, 19] width 54 height 13
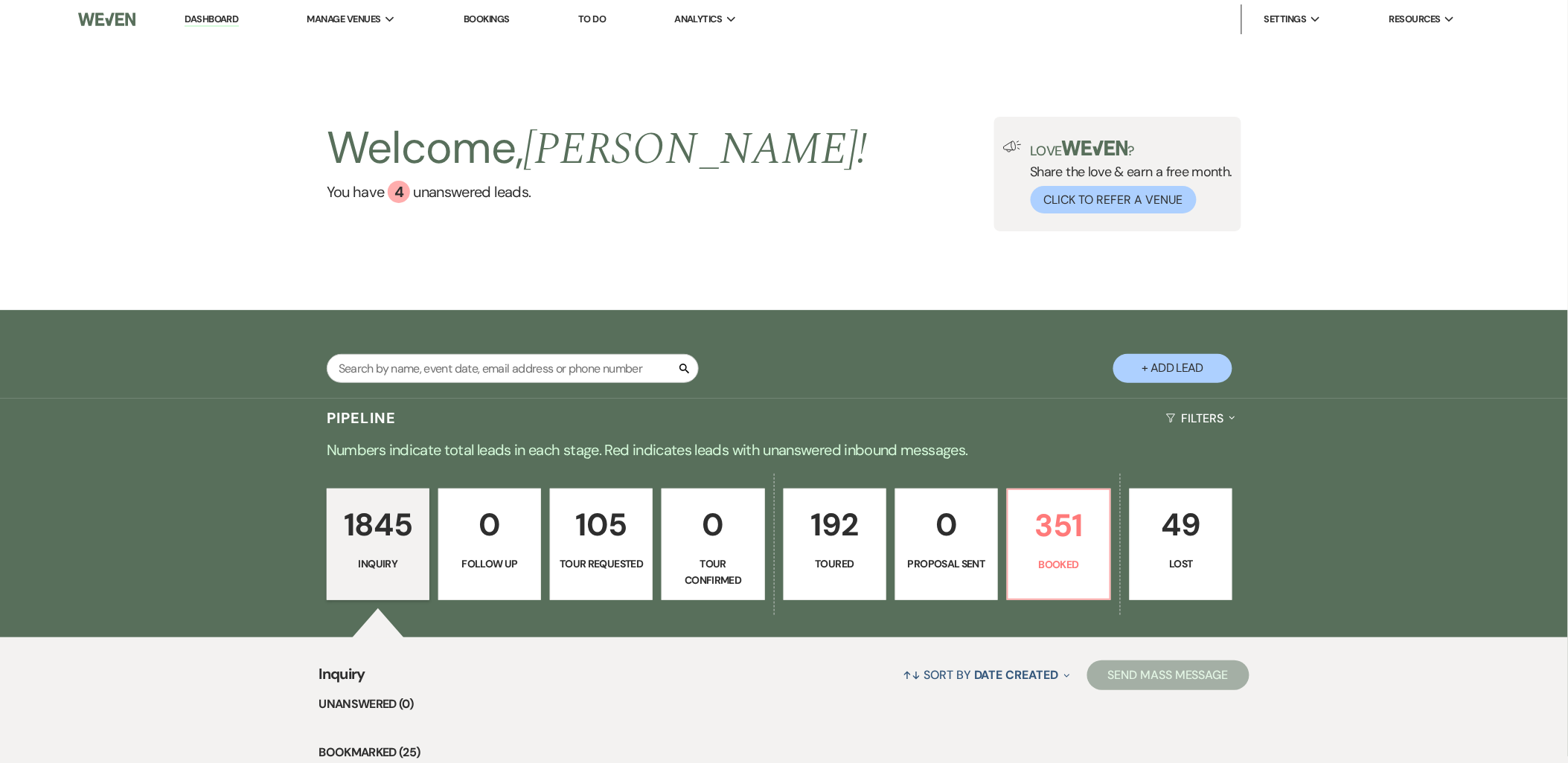
click at [256, 330] on div "Search + Add Lead" at bounding box center [784, 356] width 1071 height 77
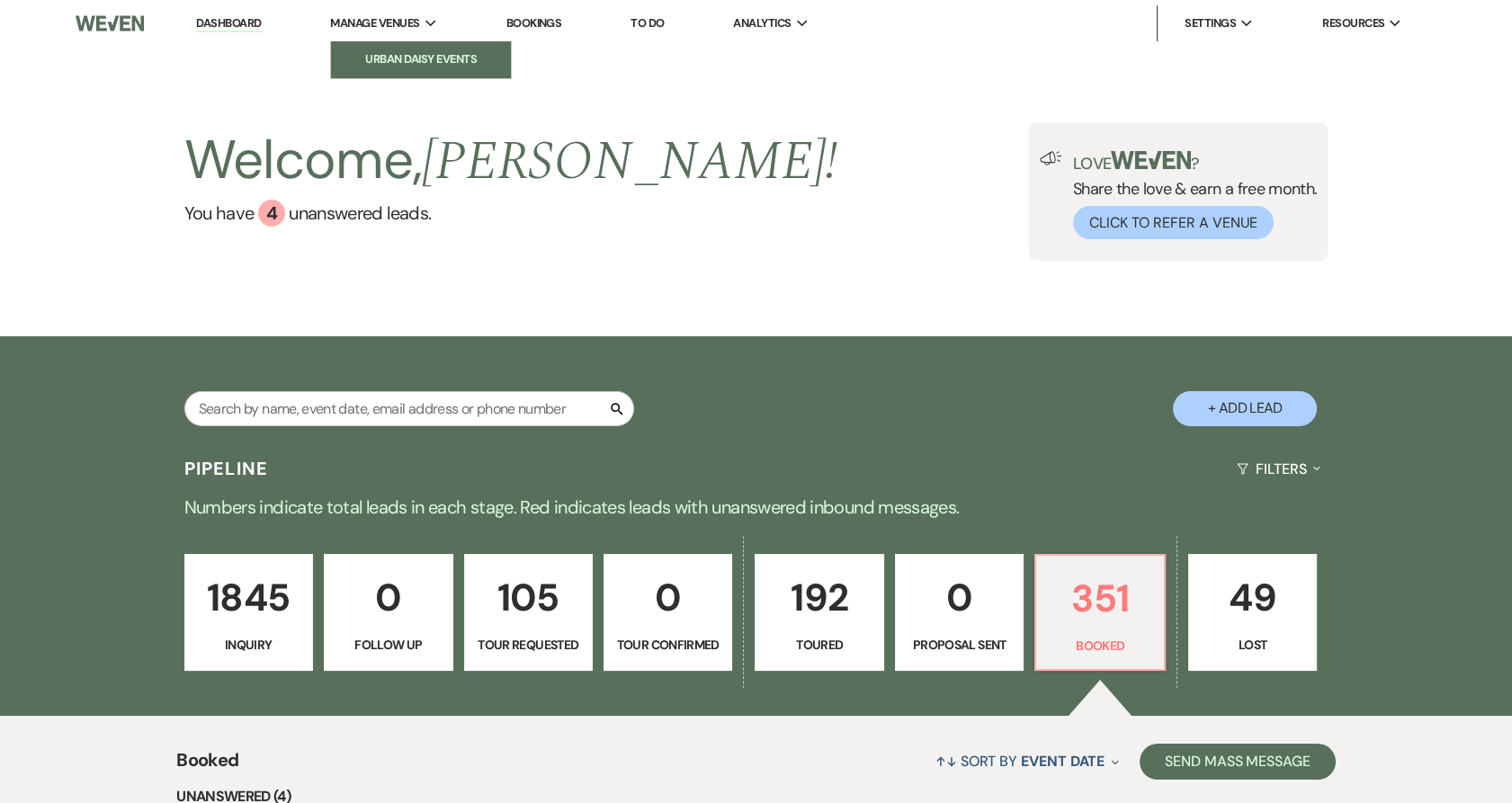
drag, startPoint x: 0, startPoint y: 0, endPoint x: 359, endPoint y: 50, distance: 362.5
click at [359, 50] on li "Urban Daisy Events" at bounding box center [421, 59] width 162 height 18
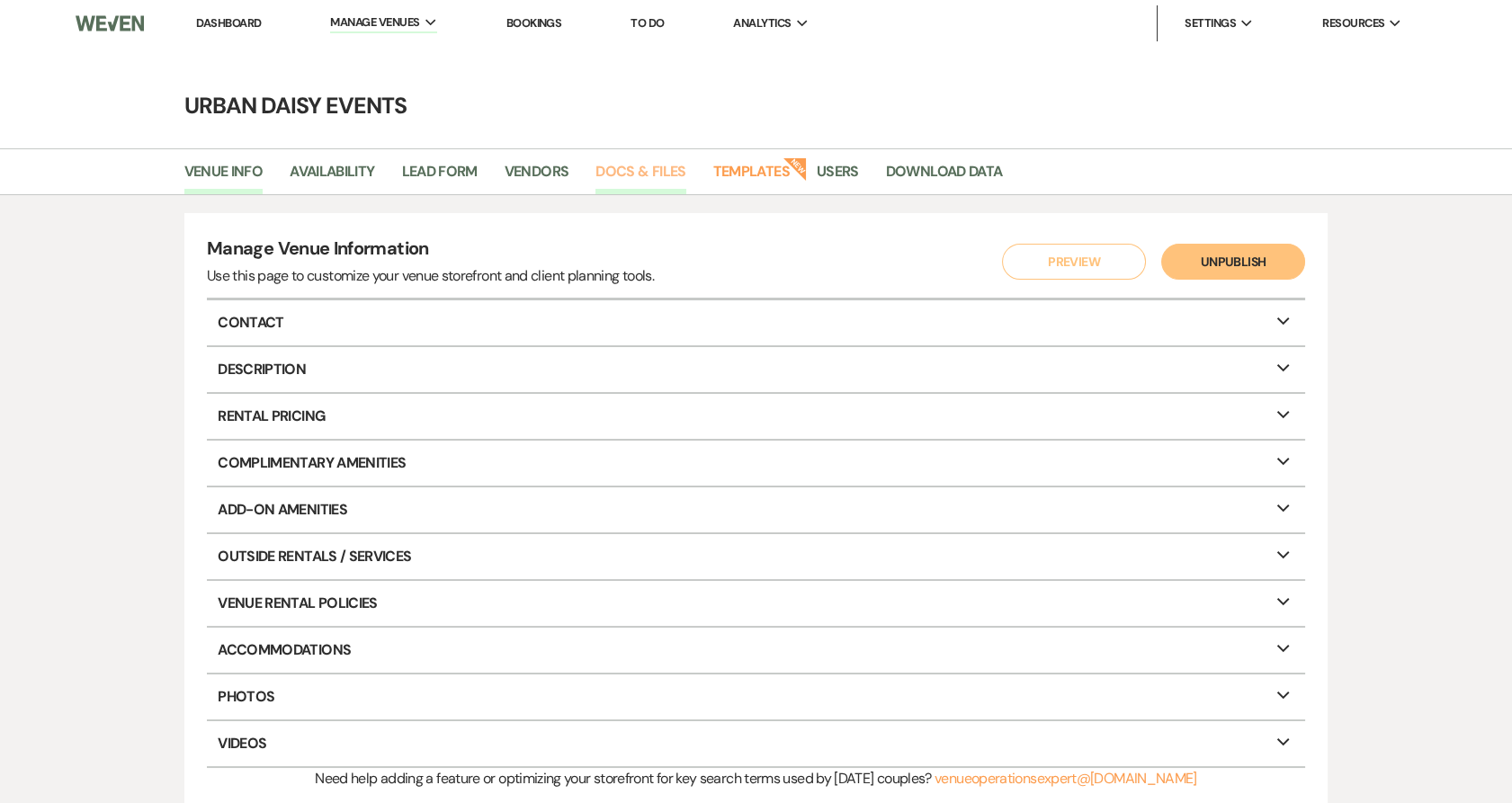
click at [603, 180] on link "Docs & Files" at bounding box center [640, 177] width 90 height 34
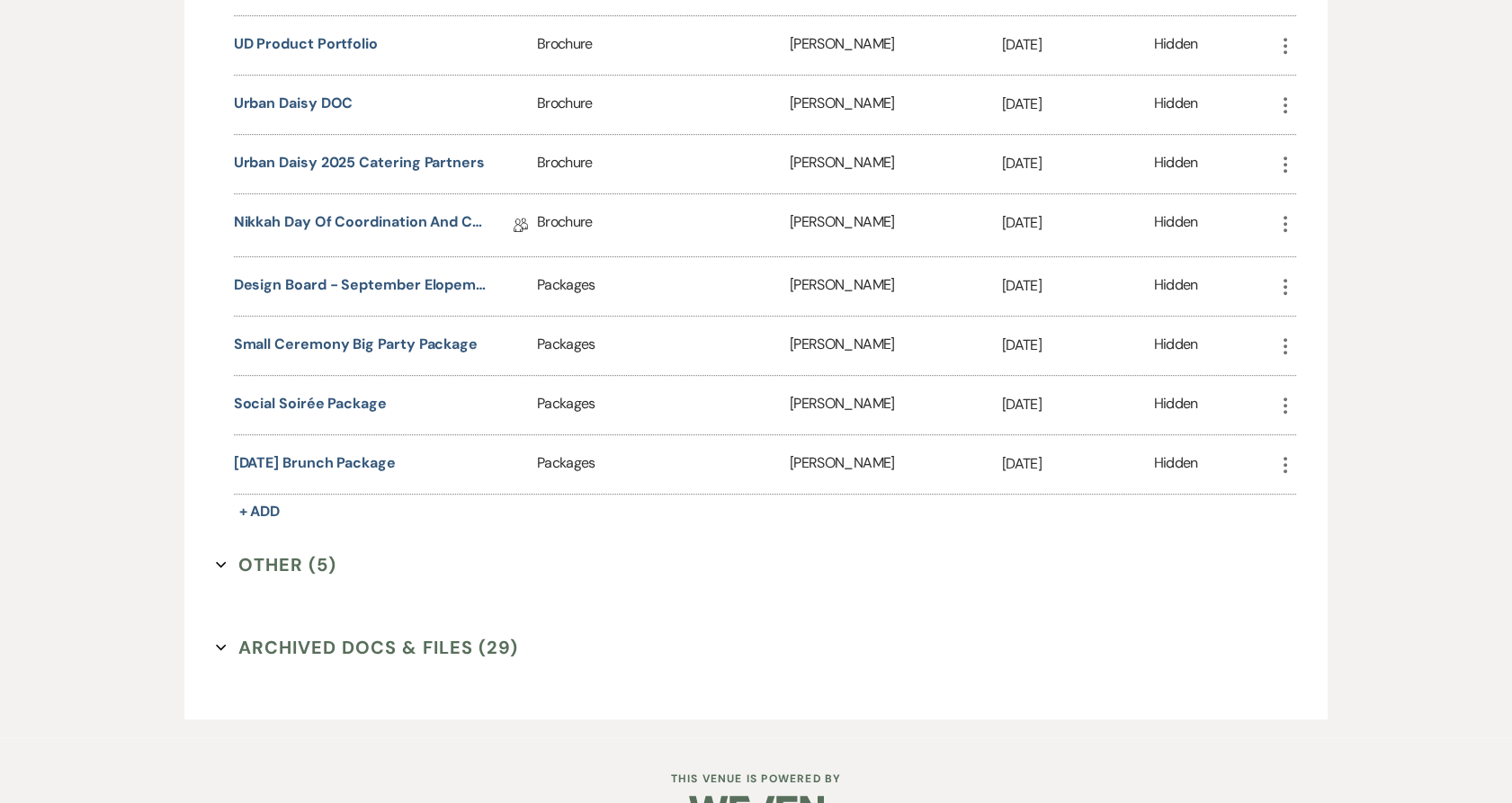
scroll to position [1998, 0]
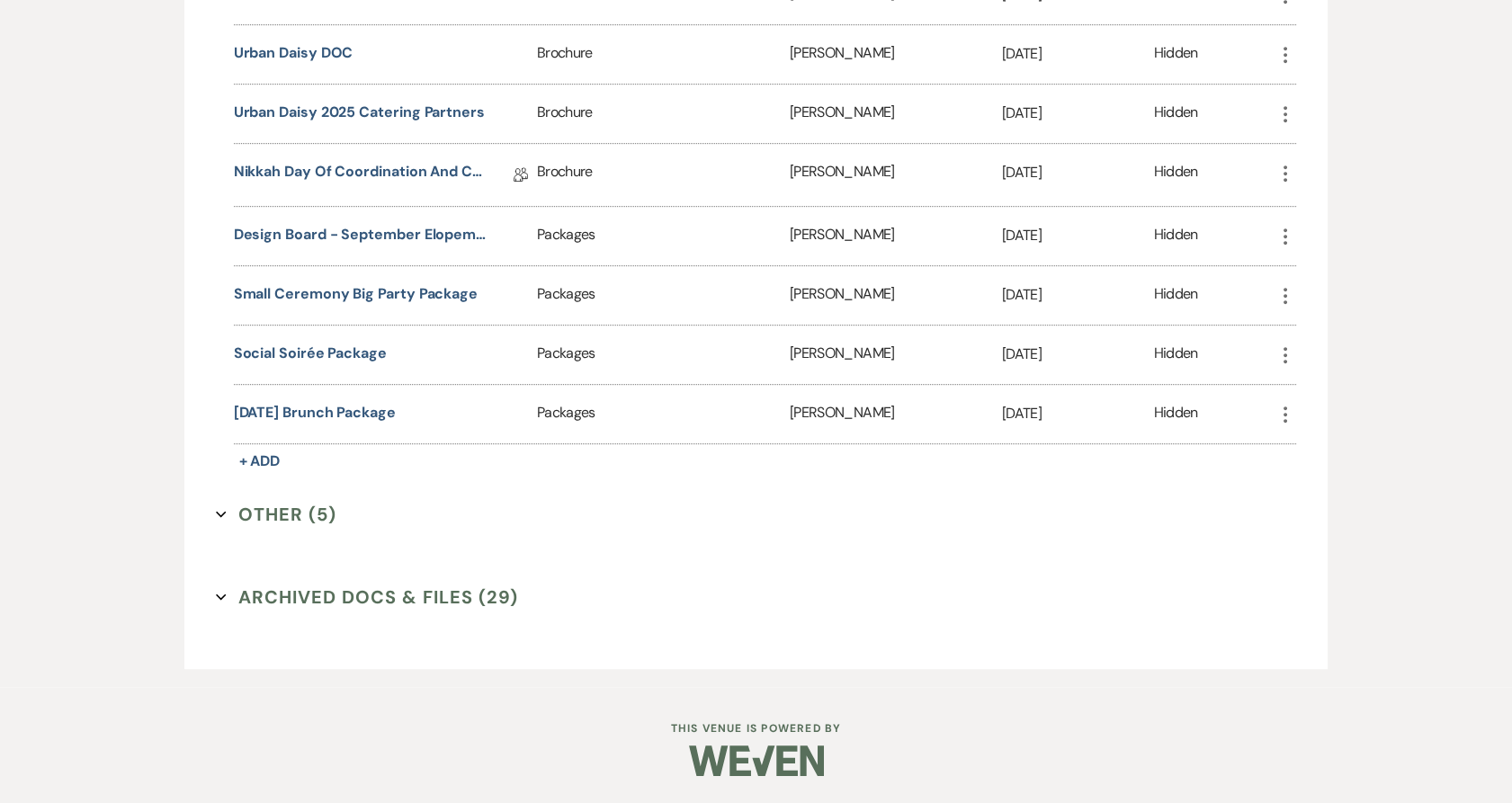
click at [281, 604] on button "Archived Docs & Files (29) Expand" at bounding box center [367, 597] width 302 height 27
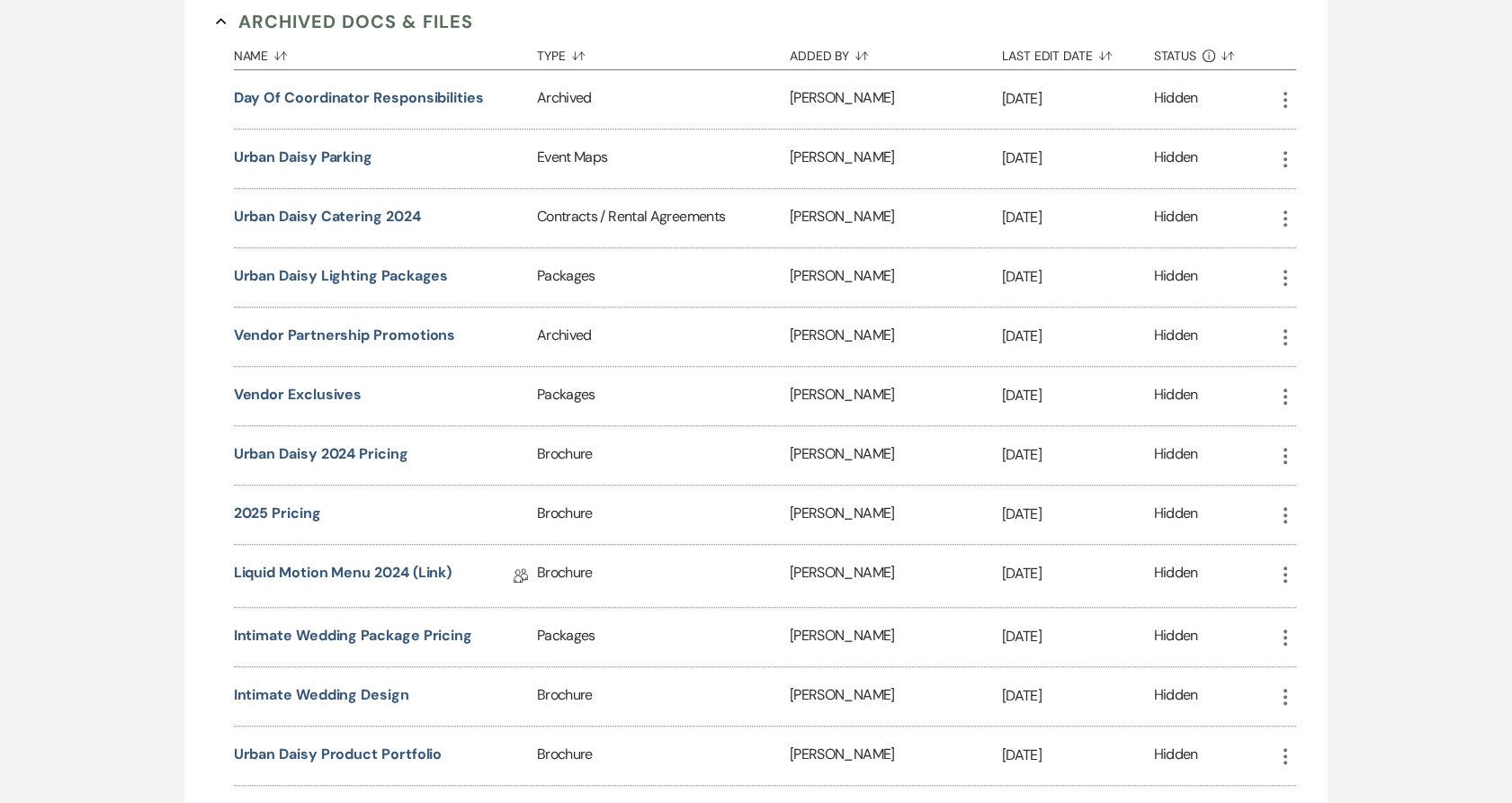
scroll to position [2597, 0]
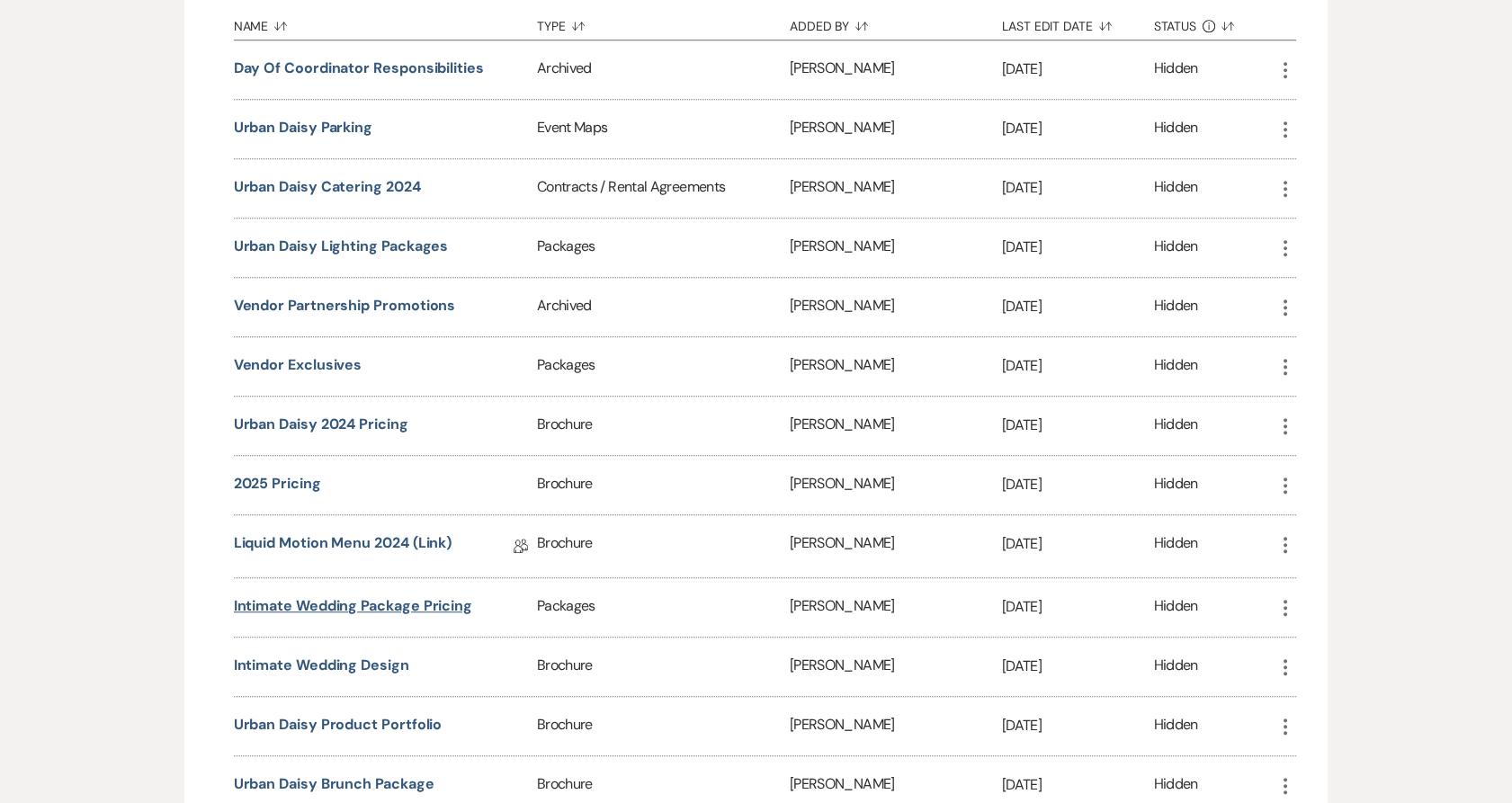
click at [254, 615] on button "Intimate Wedding Package Pricing" at bounding box center [352, 606] width 238 height 22
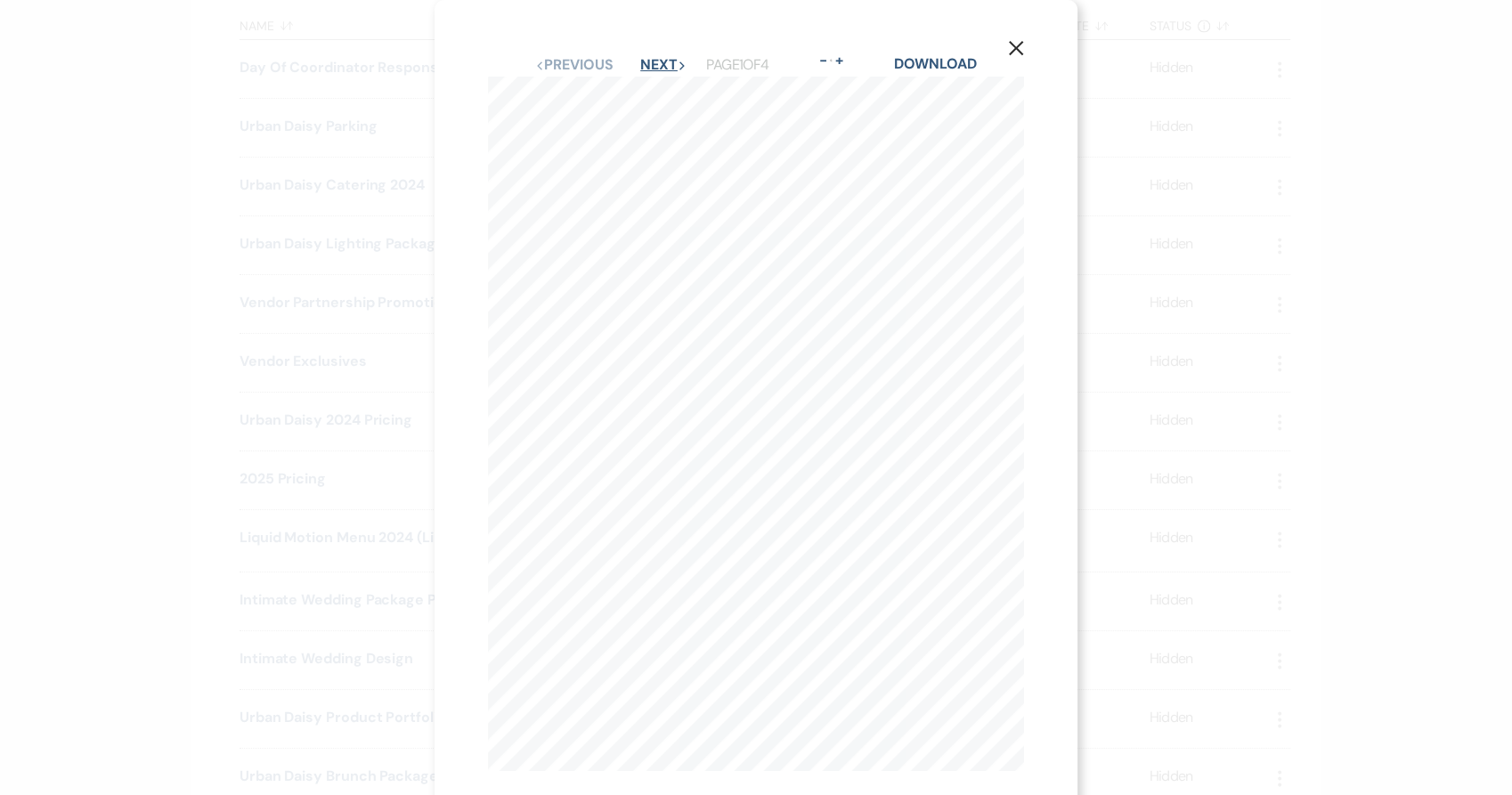
click at [654, 69] on button "Next Next" at bounding box center [662, 65] width 46 height 14
click at [654, 69] on button "Next Next" at bounding box center [662, 65] width 46 height 14
click at [1329, 470] on div "X Previous Previous Next Next Page 4 of 4 - Zoom + Download 6 : 0 0 P M - 9 : 3…" at bounding box center [756, 398] width 1512 height 795
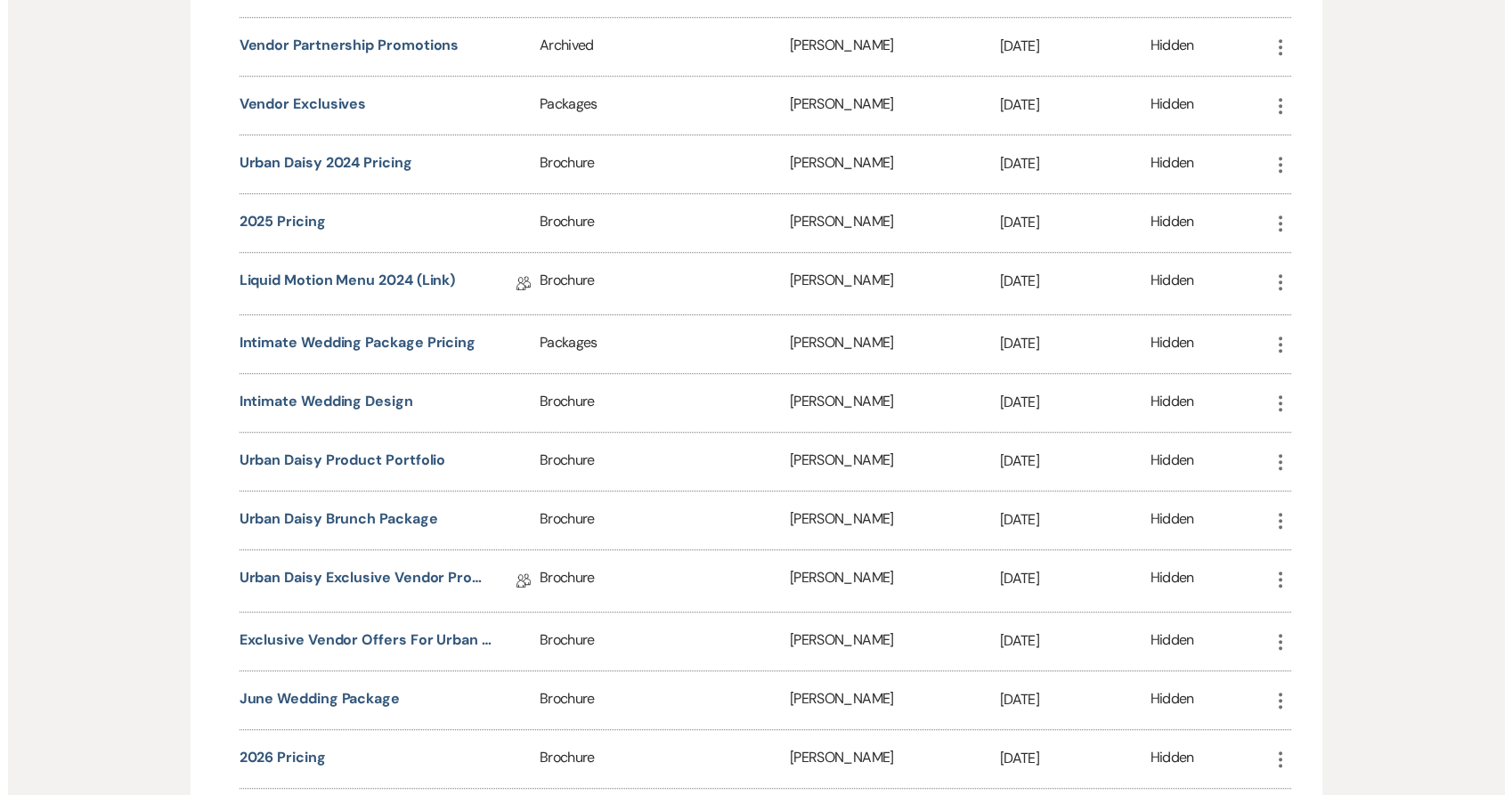
scroll to position [2869, 0]
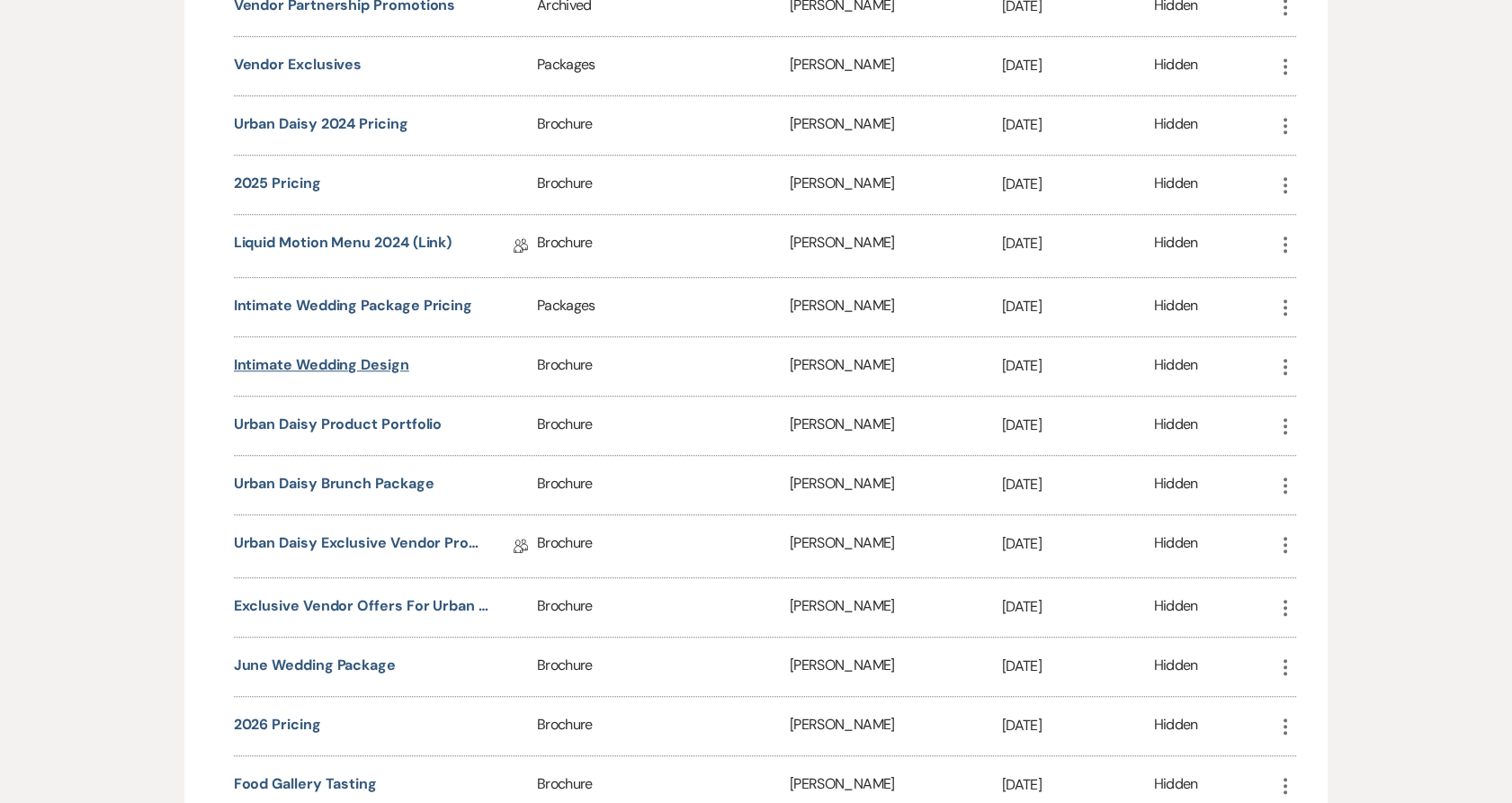
click at [281, 376] on button "Intimate Wedding Design" at bounding box center [321, 365] width 176 height 22
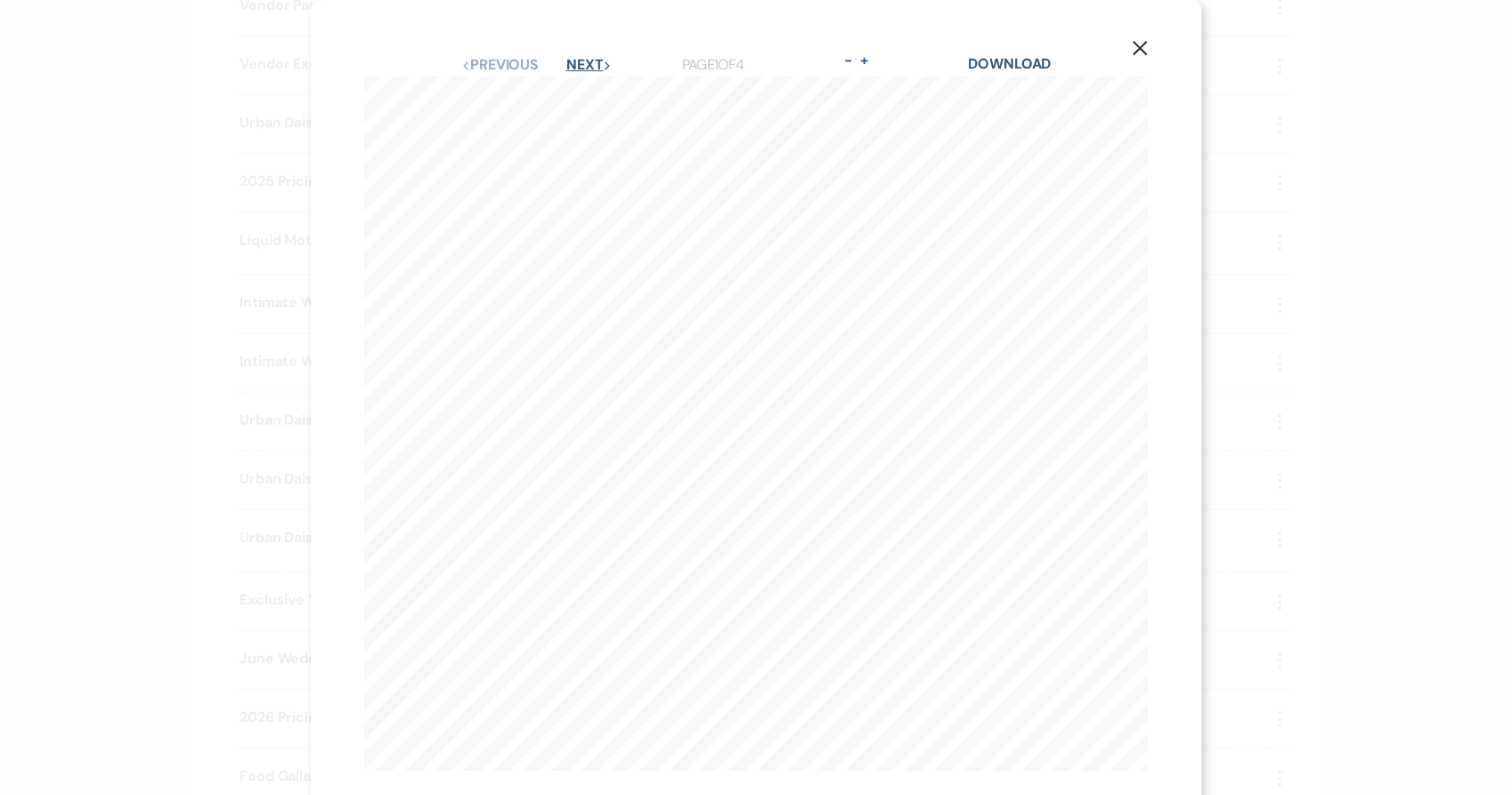
click at [575, 65] on button "Next Next" at bounding box center [589, 65] width 46 height 14
click at [575, 65] on button "Next Next" at bounding box center [588, 65] width 46 height 14
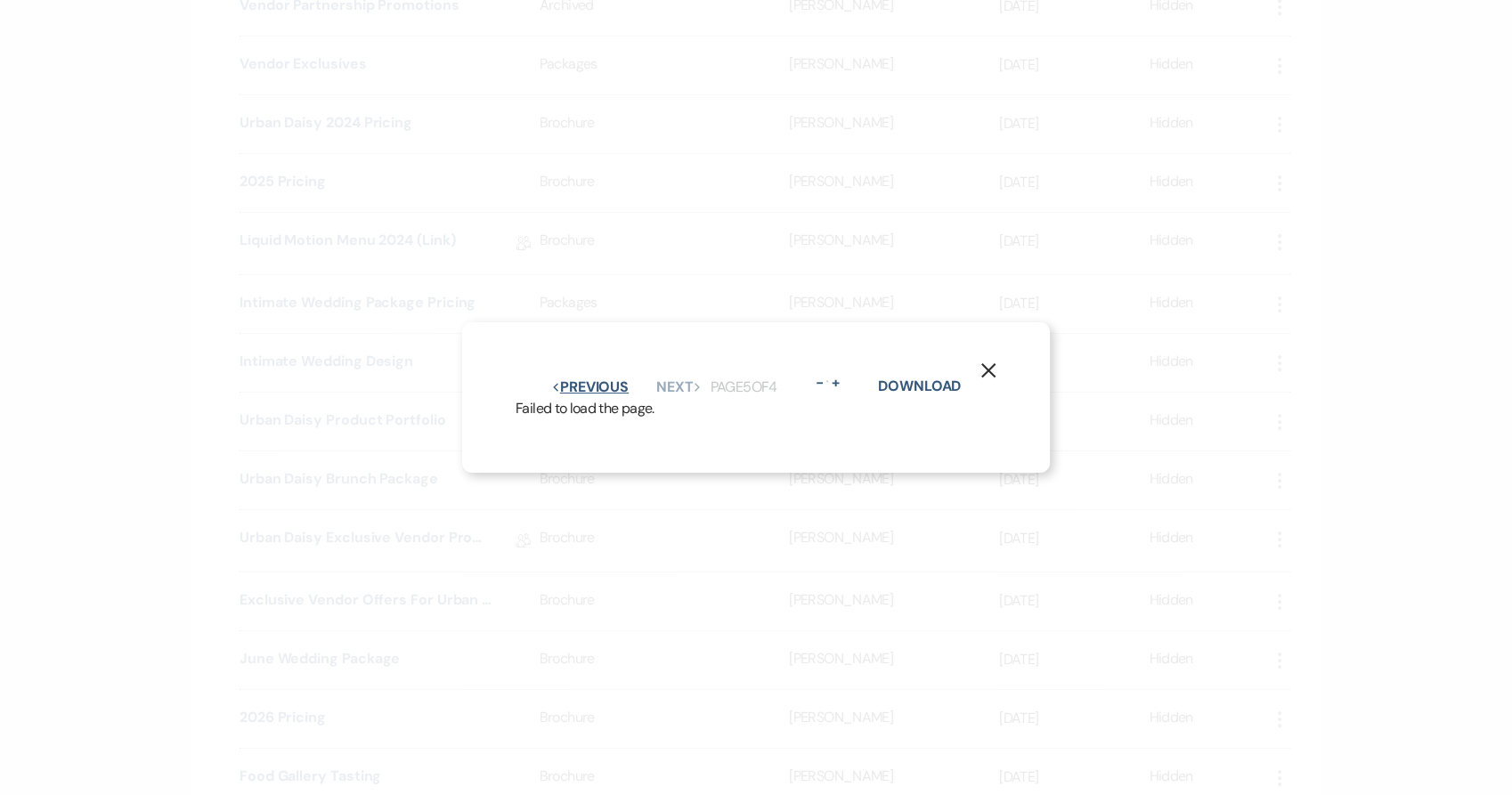
click at [598, 380] on button "Previous Previous" at bounding box center [589, 386] width 78 height 14
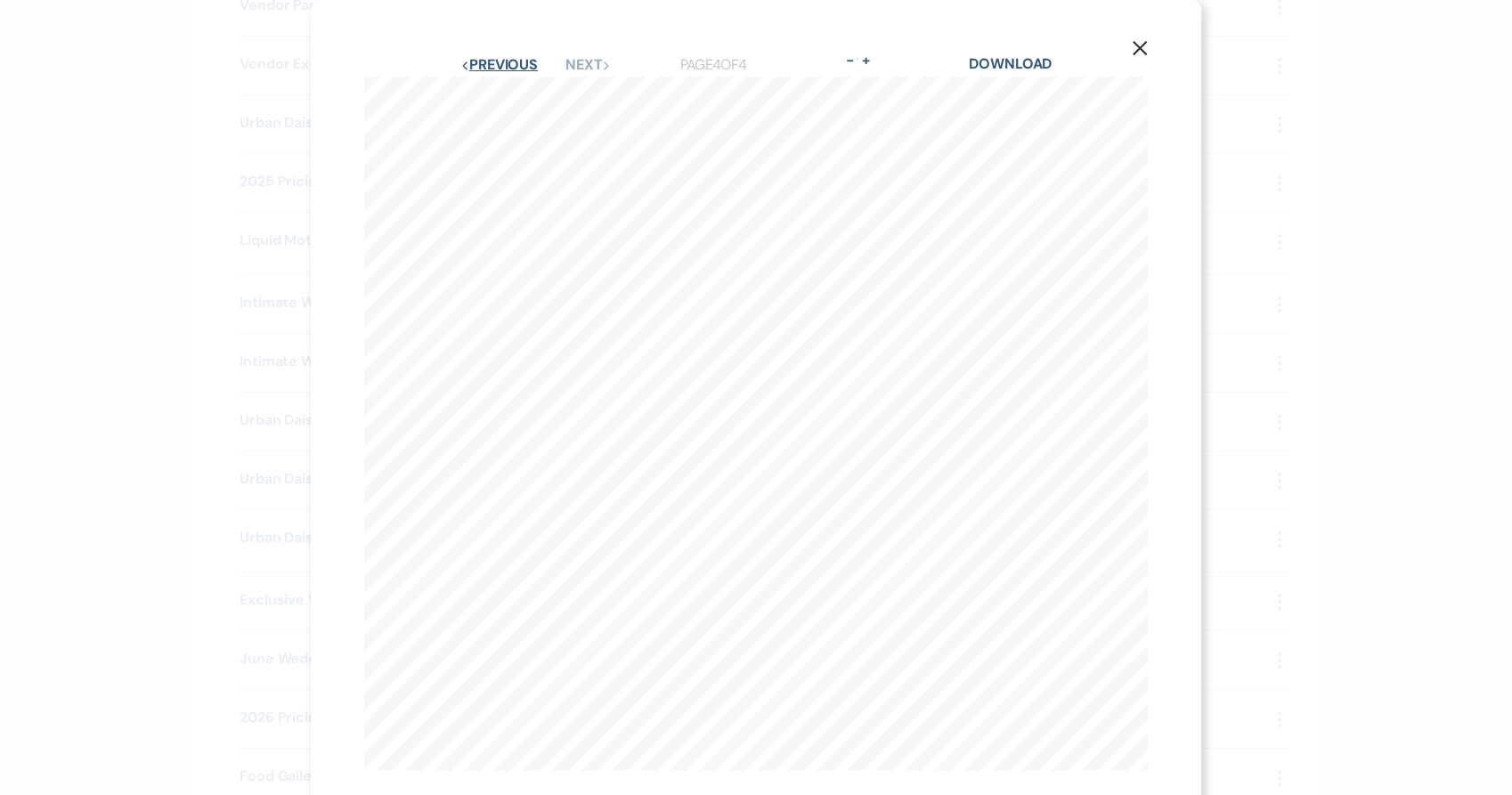
click at [495, 65] on button "Previous Previous" at bounding box center [499, 65] width 78 height 14
click at [576, 67] on button "Next Next" at bounding box center [589, 65] width 46 height 14
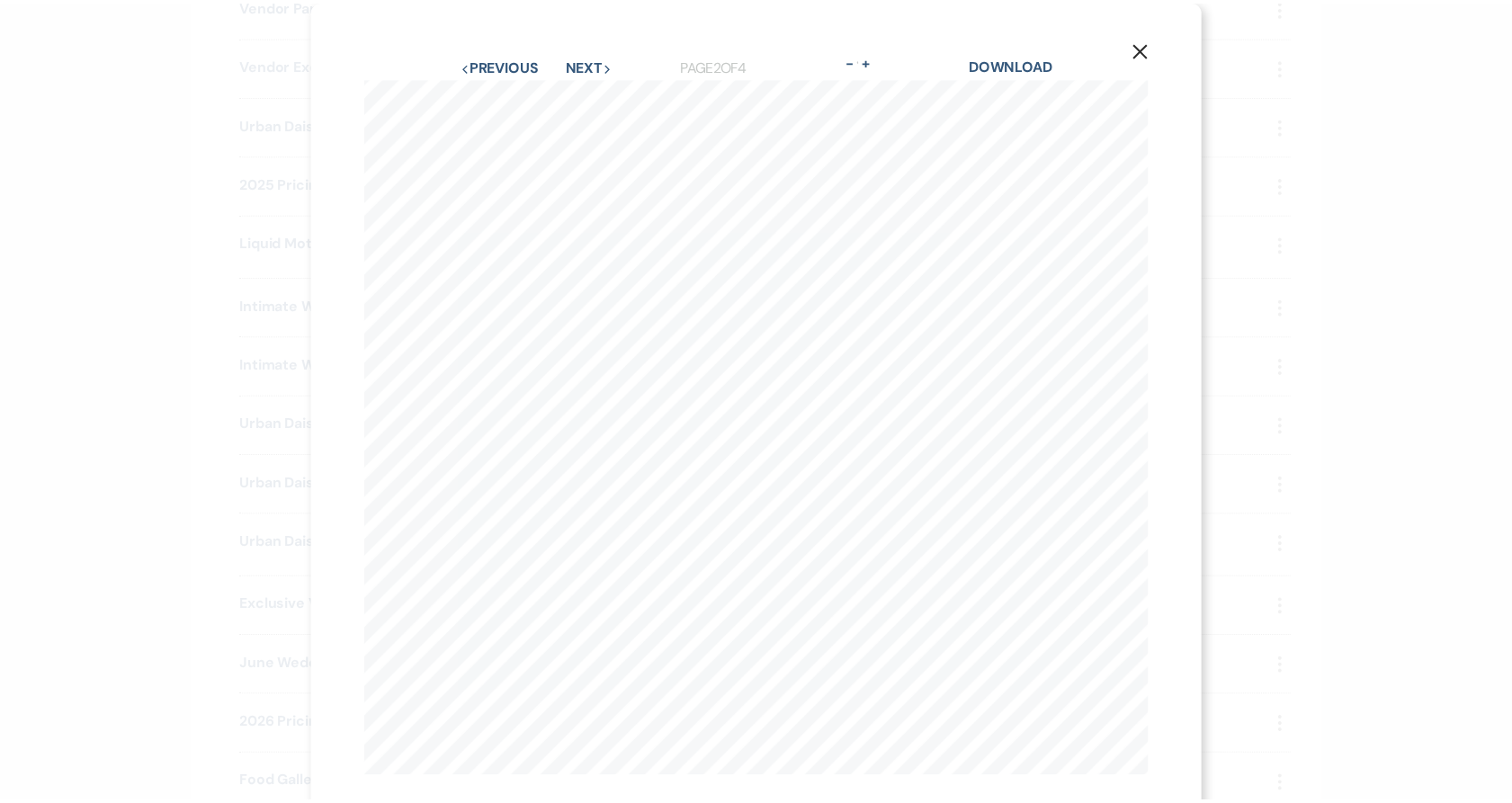
scroll to position [0, 43]
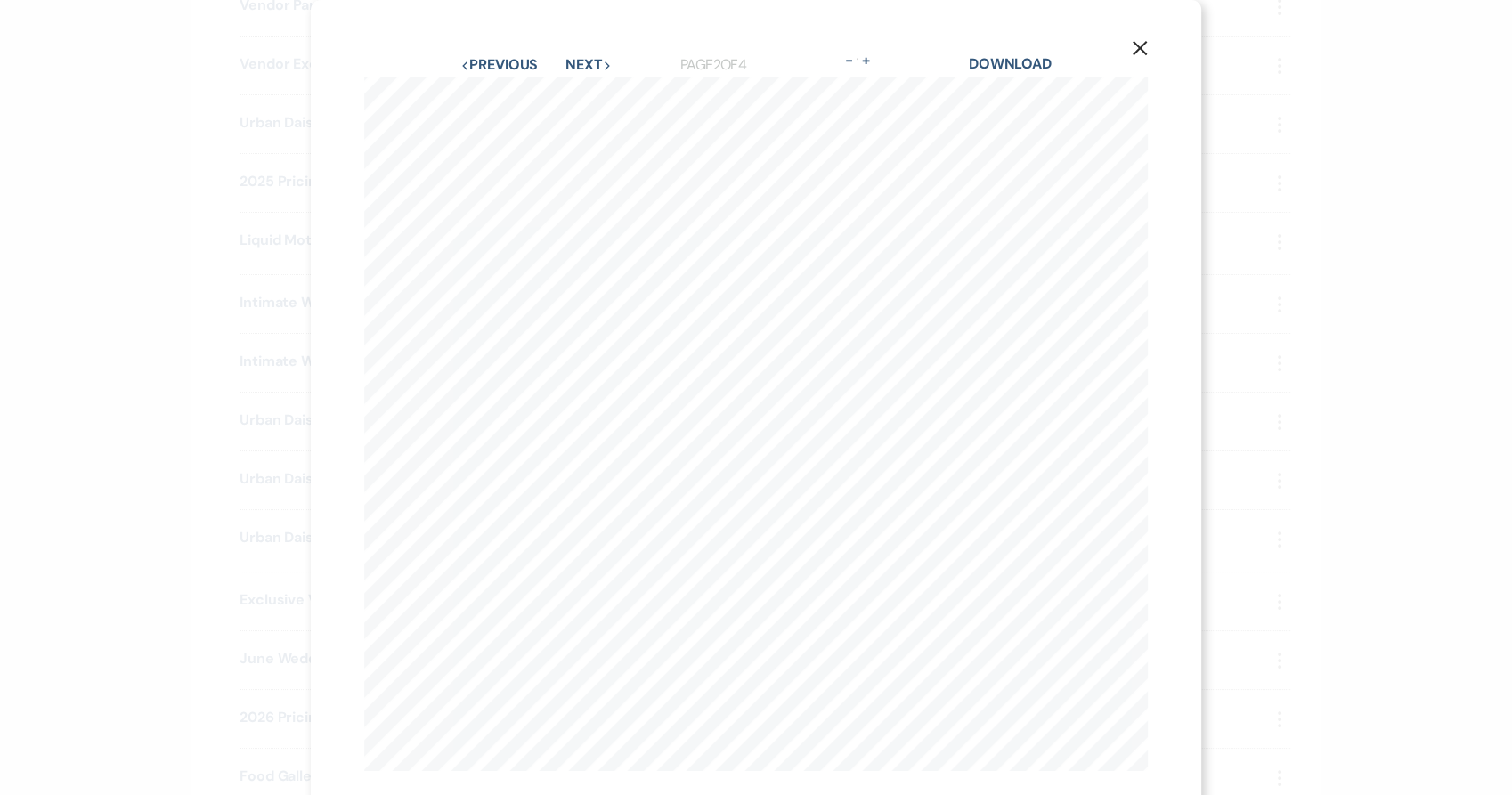
click at [1170, 529] on div "X Previous Previous Next Next Page 2 of 4 - Zoom + Download C E R E M O N Y" at bounding box center [756, 412] width 891 height 824
click at [1332, 322] on div "X Previous Previous Next Next Page 2 of 4 - Zoom + Download C E R E M O N Y" at bounding box center [756, 398] width 1512 height 795
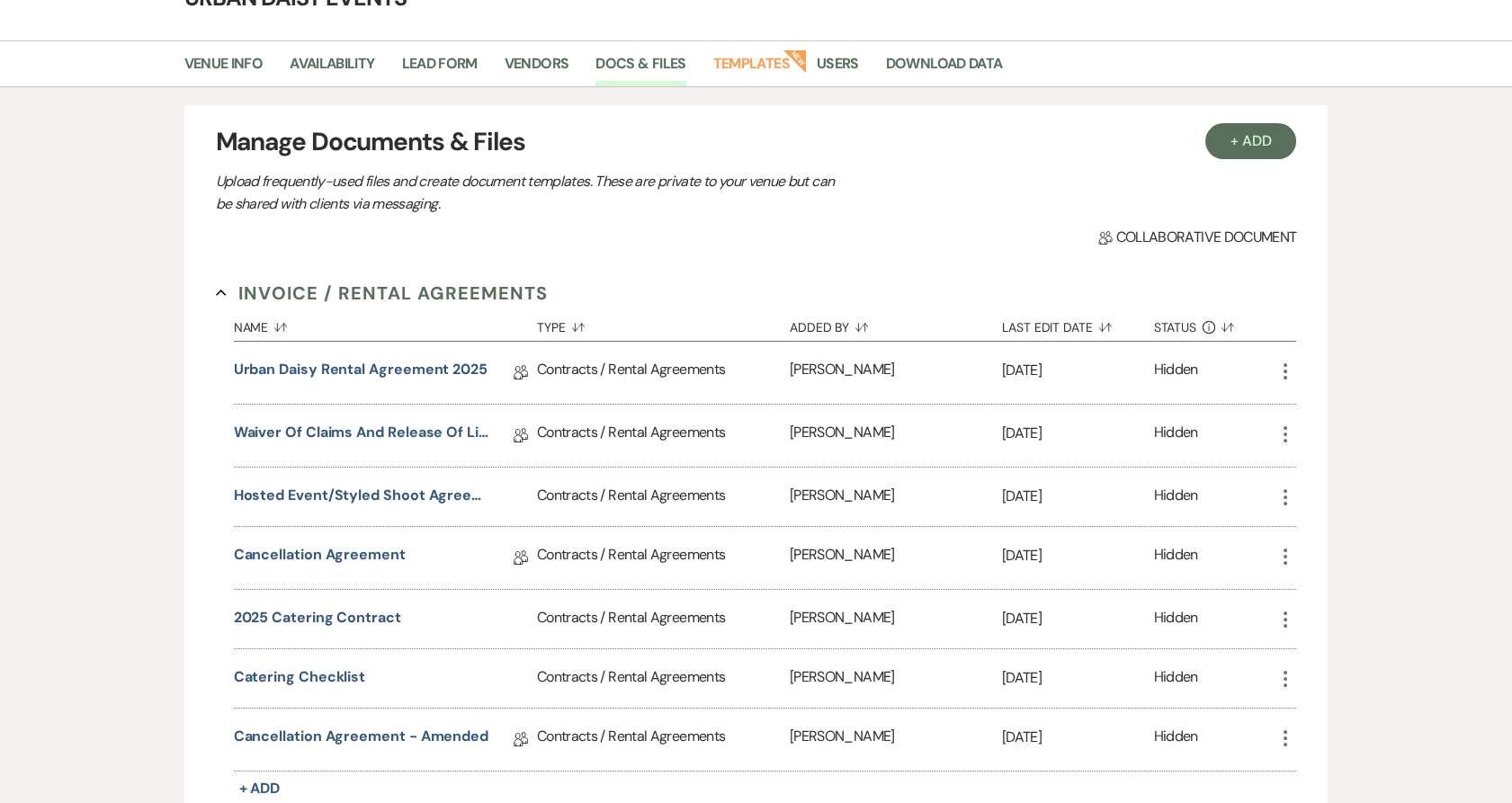
scroll to position [0, 0]
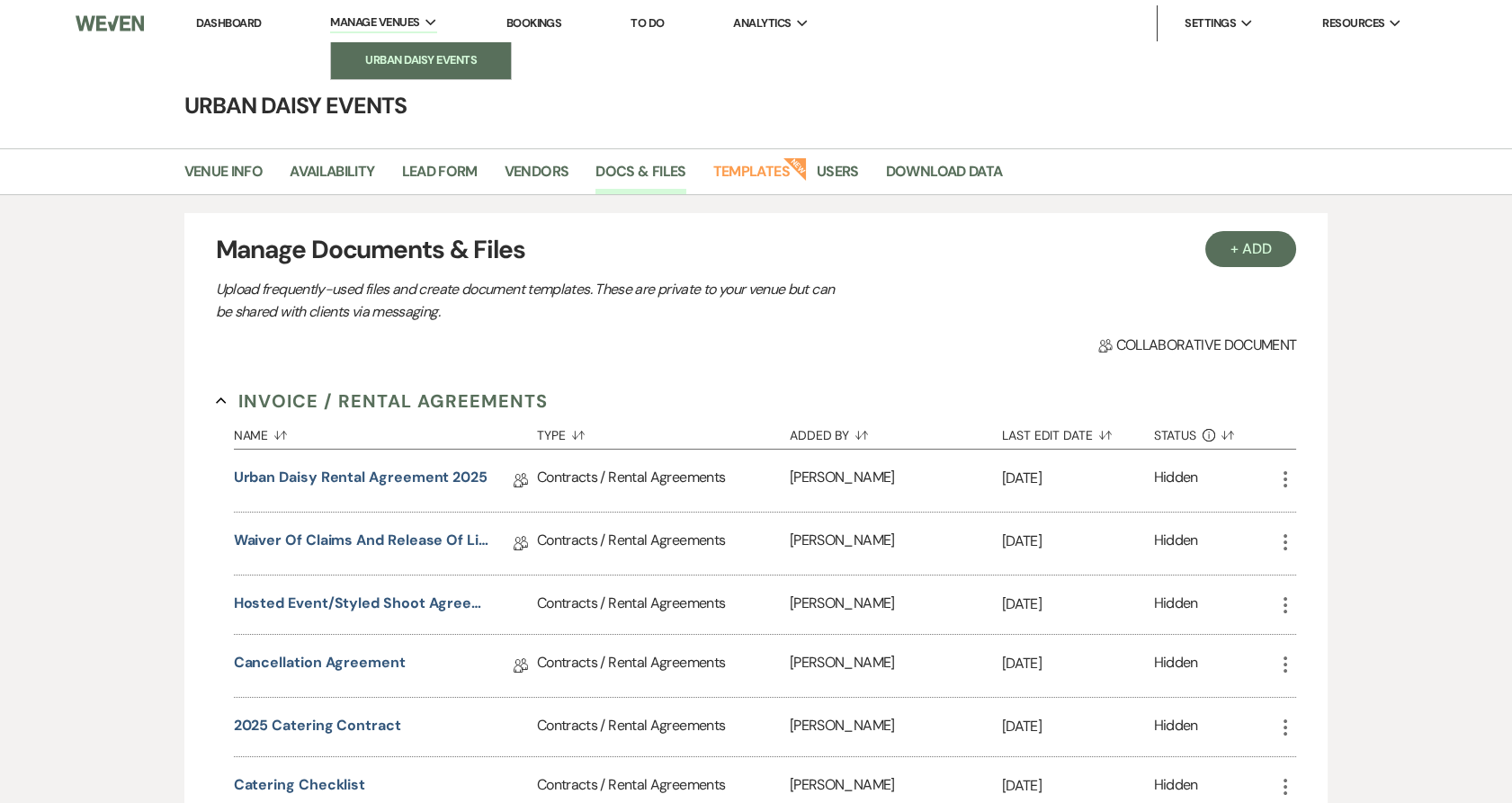
click at [414, 56] on li "Urban Daisy Events" at bounding box center [421, 60] width 162 height 18
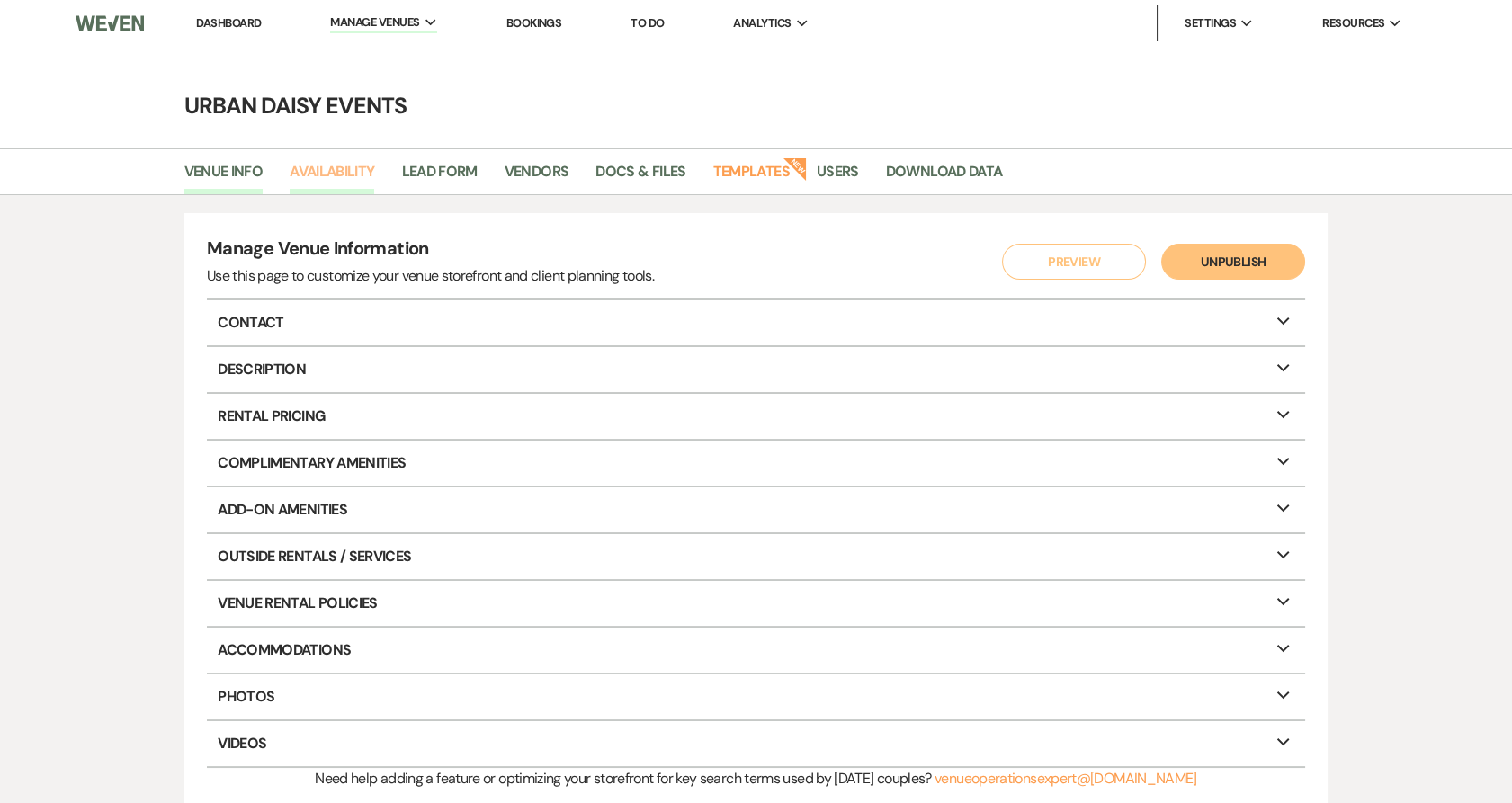
click at [318, 163] on link "Availability" at bounding box center [331, 177] width 84 height 34
select select "2"
select select "2026"
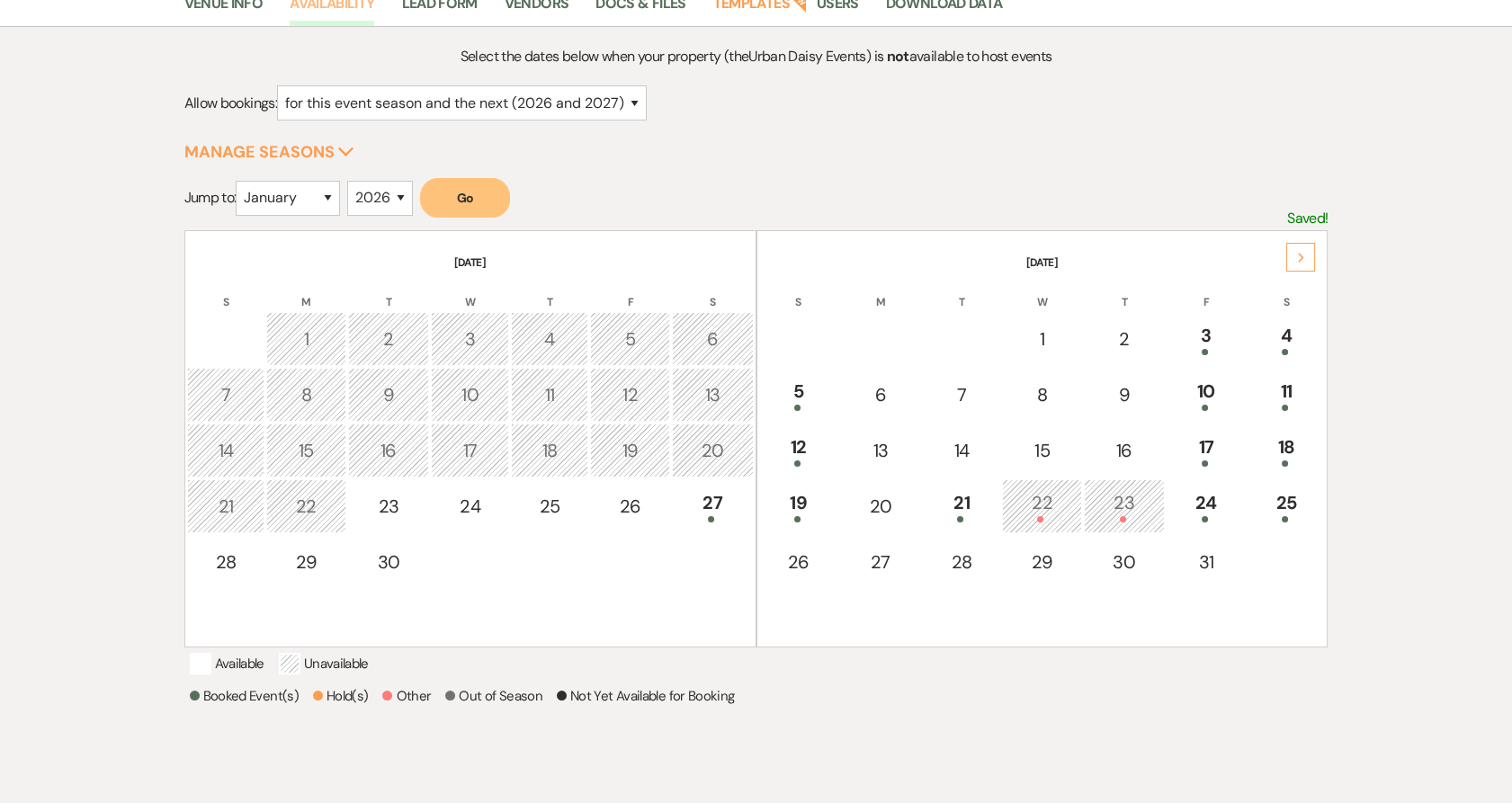
scroll to position [199, 0]
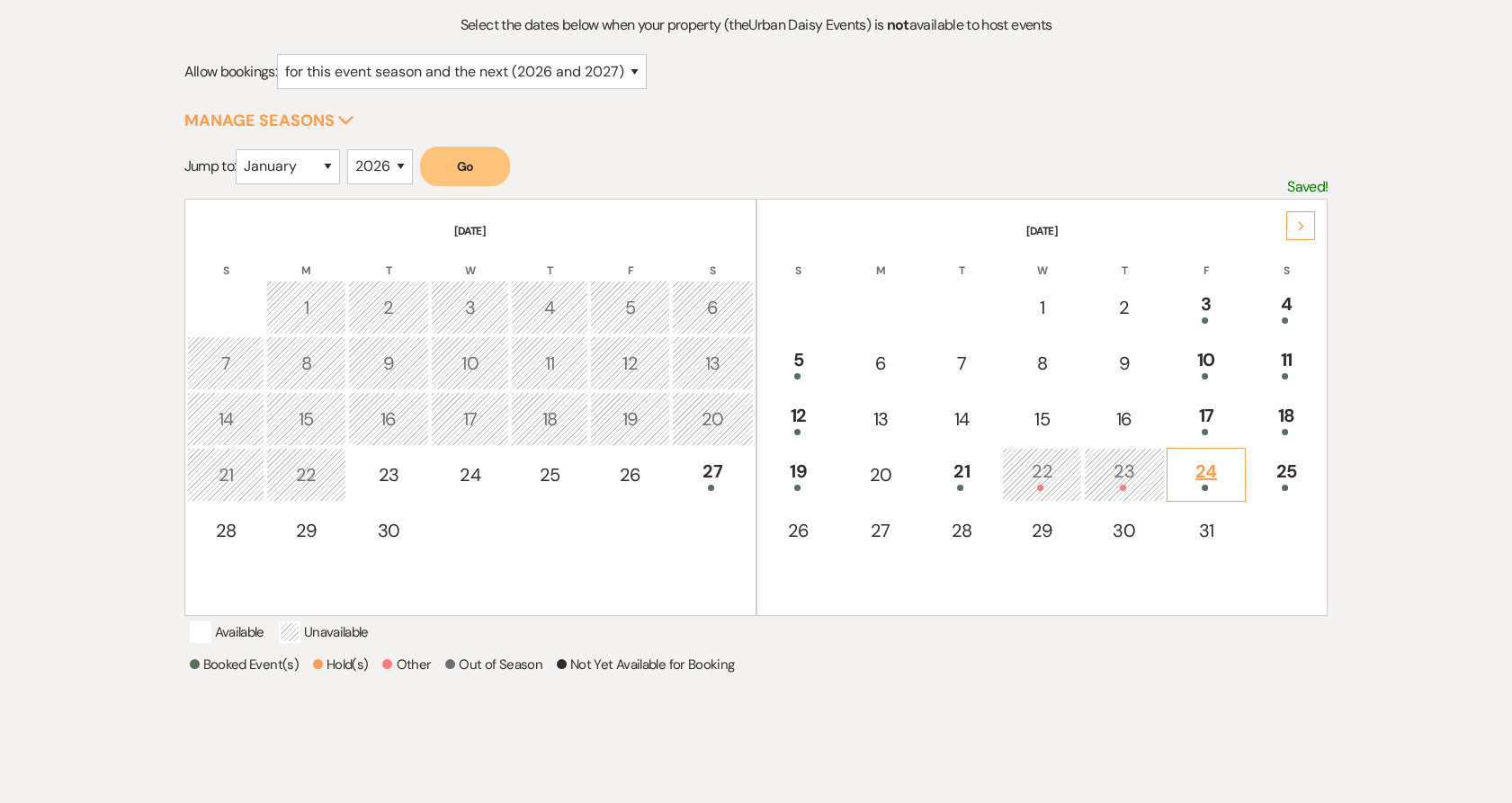
click at [1236, 480] on td "24" at bounding box center [1206, 474] width 79 height 54
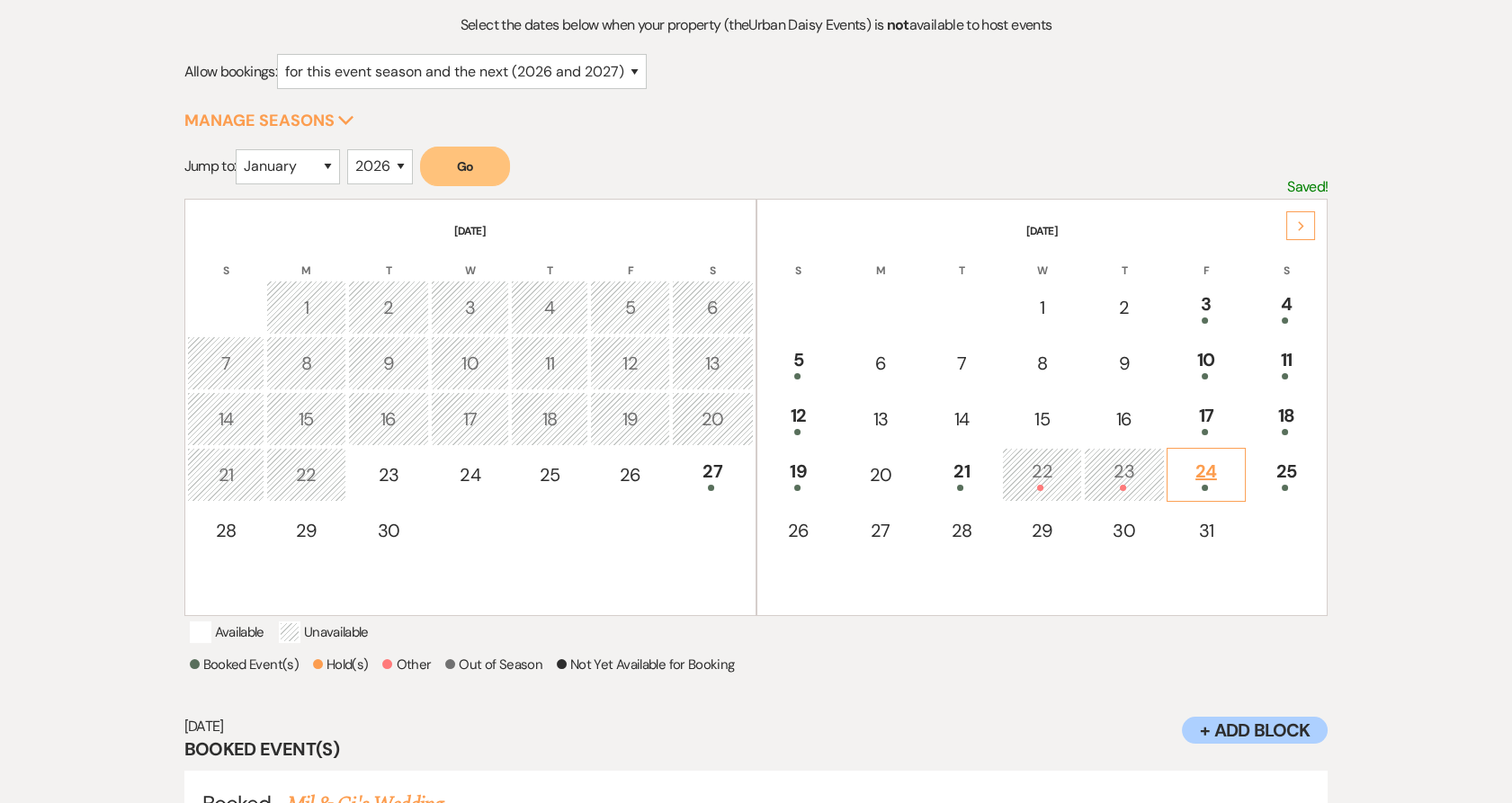
scroll to position [312, 0]
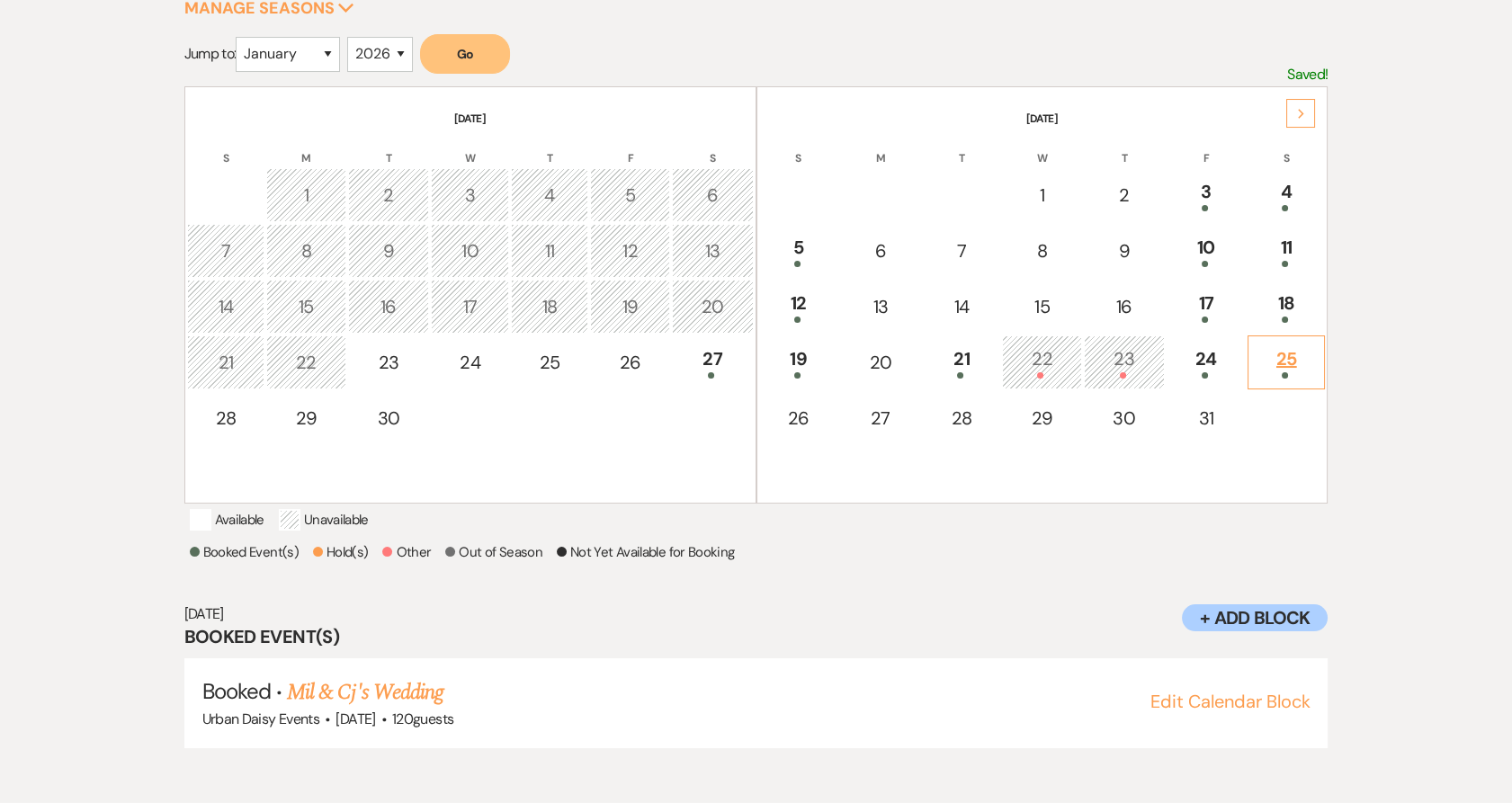
click at [1290, 353] on div "25" at bounding box center [1285, 361] width 58 height 33
click at [780, 372] on div at bounding box center [799, 375] width 60 height 7
click at [964, 359] on div "21" at bounding box center [961, 361] width 58 height 33
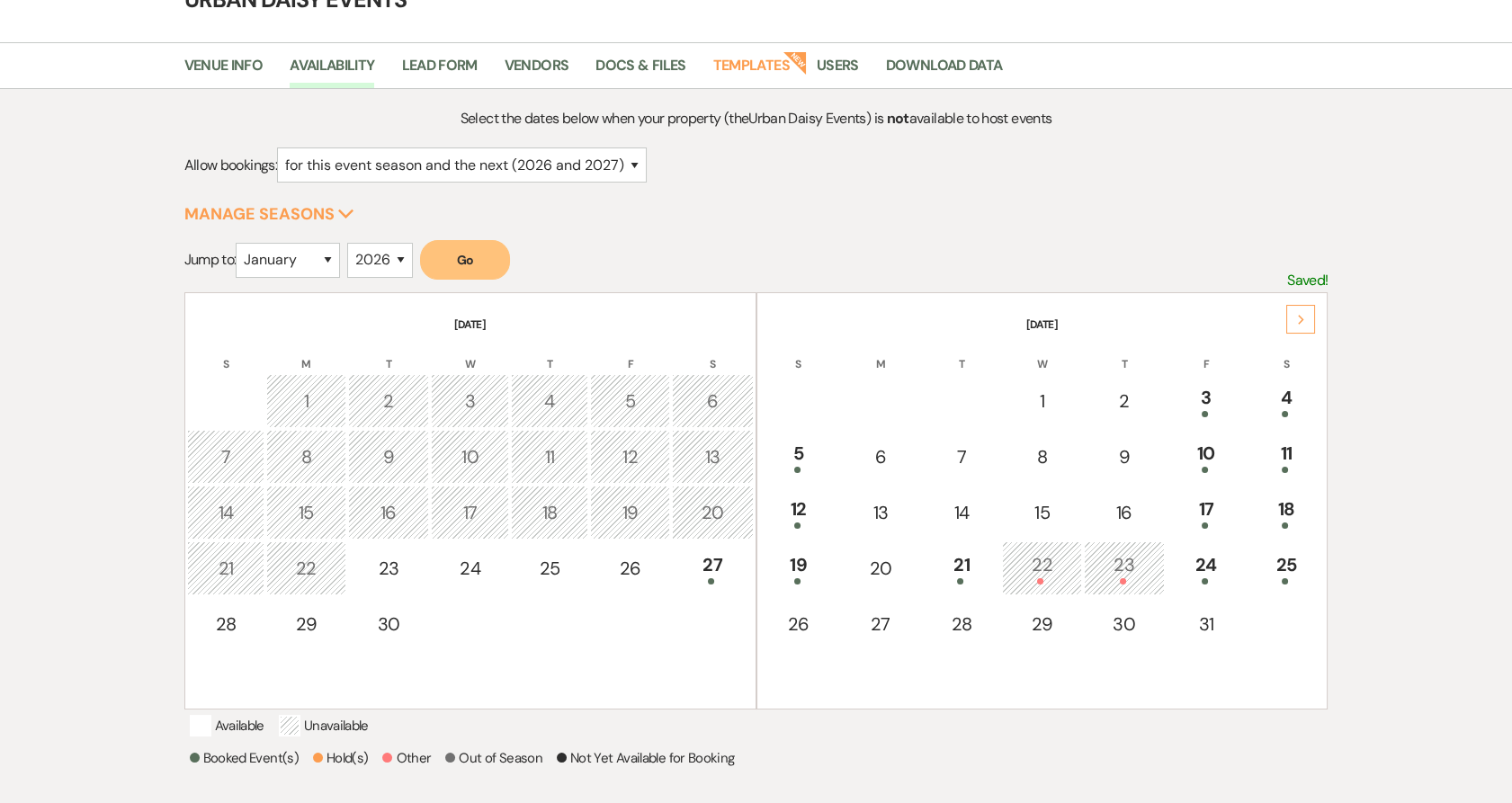
scroll to position [0, 0]
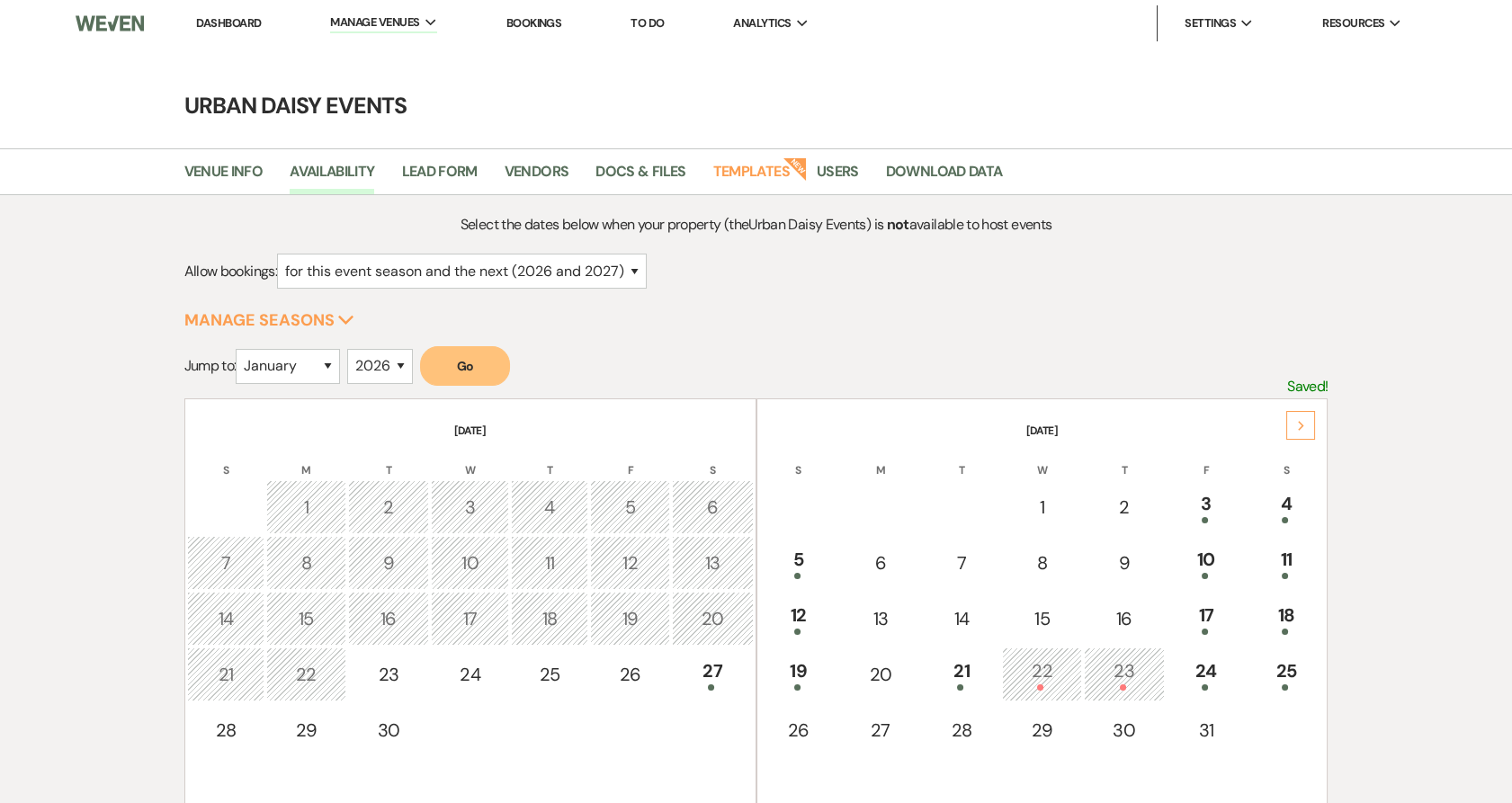
click at [235, 17] on link "Dashboard" at bounding box center [228, 23] width 65 height 15
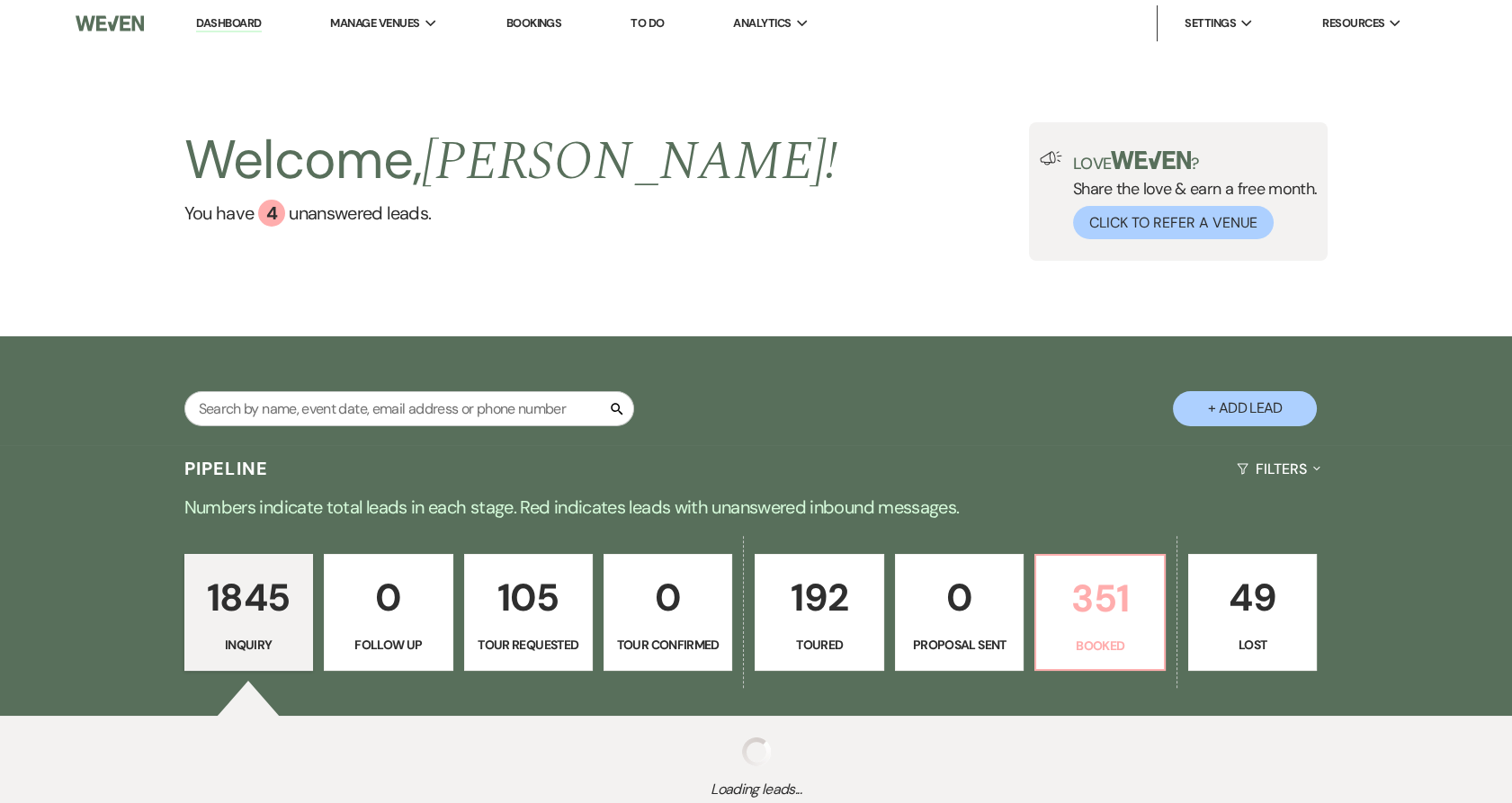
click at [1073, 594] on p "351" at bounding box center [1099, 598] width 105 height 60
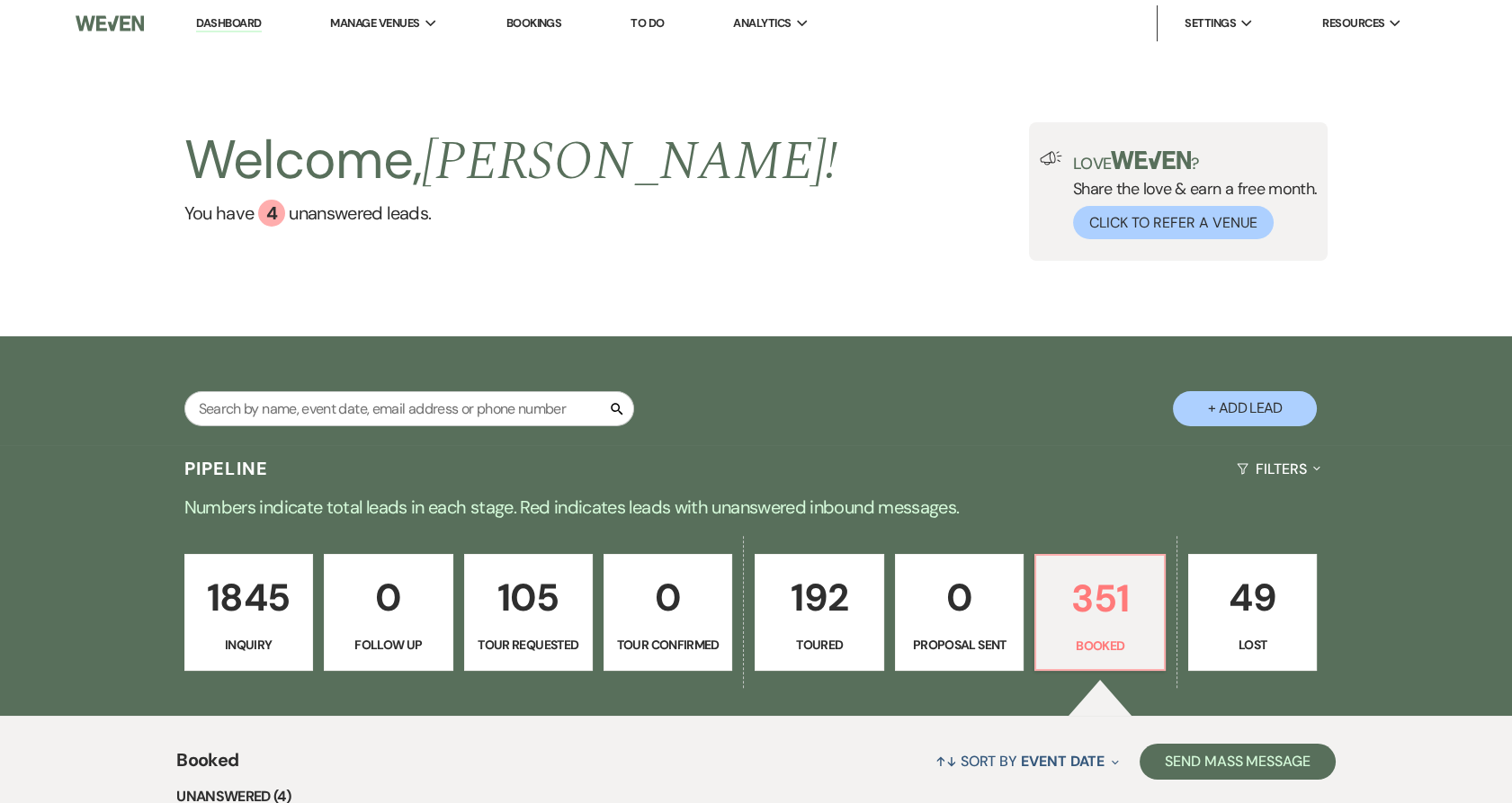
click at [1141, 419] on div "Search + Add Lead" at bounding box center [756, 392] width 1295 height 95
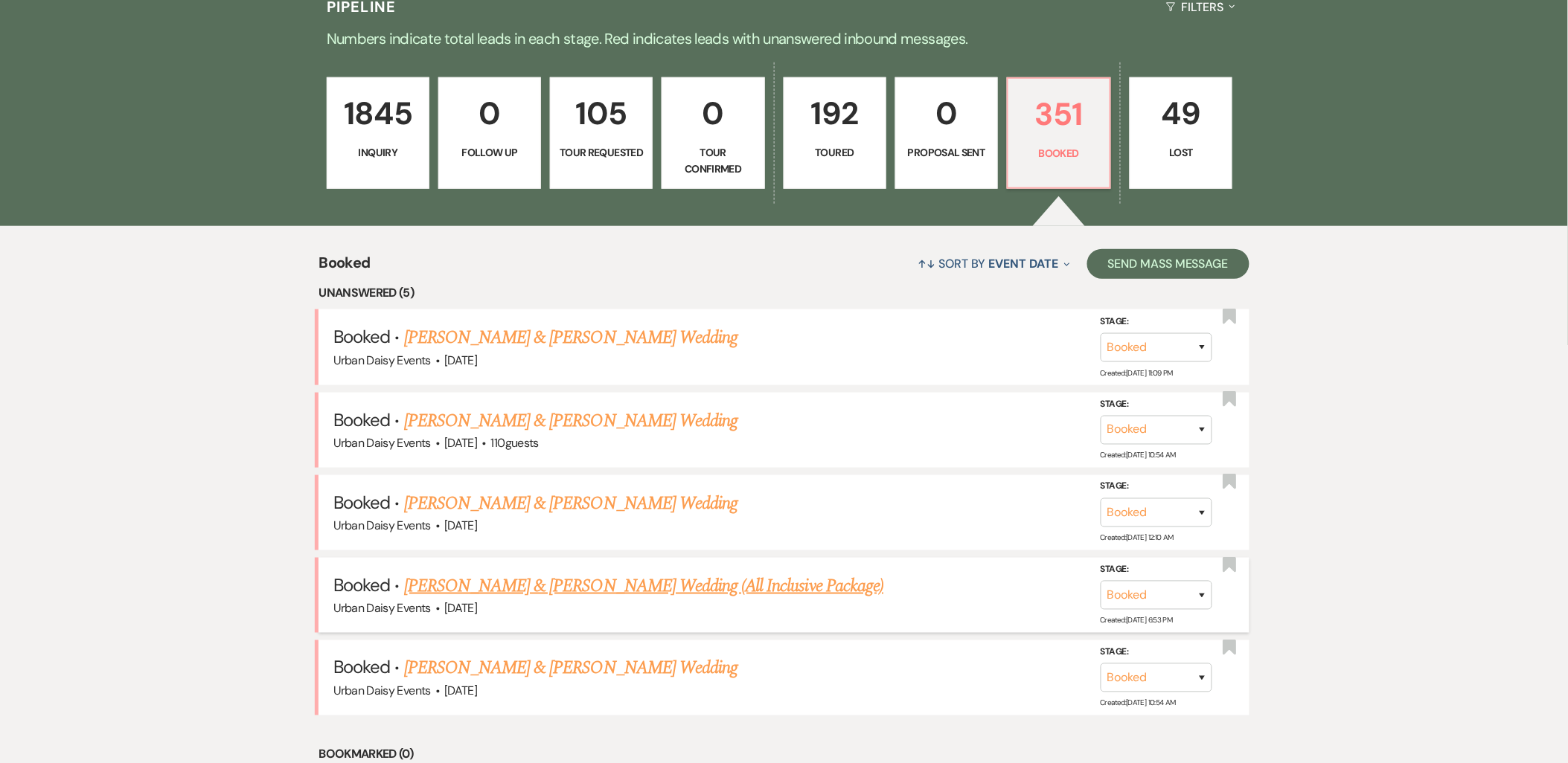
scroll to position [413, 0]
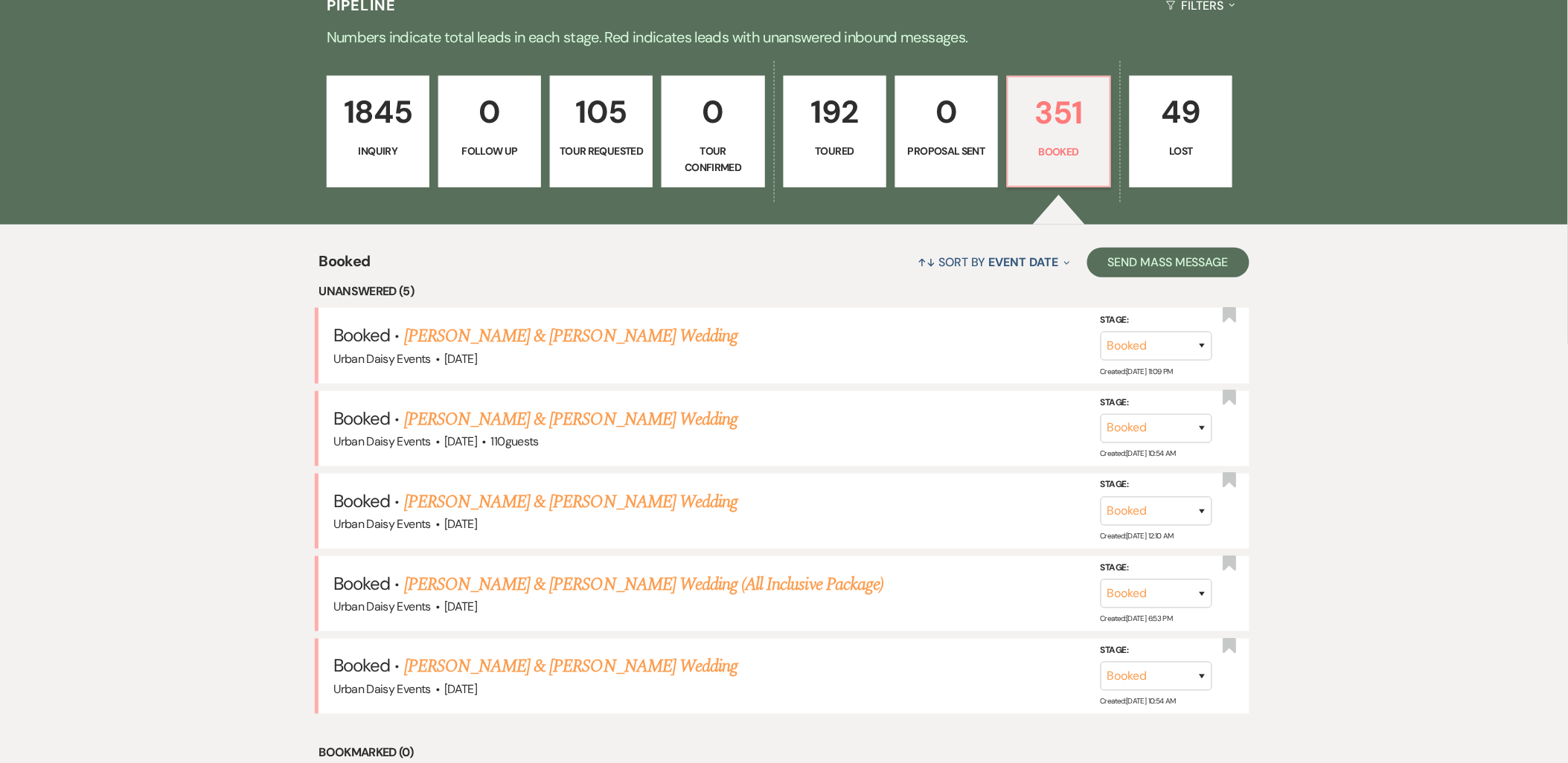
click at [552, 588] on link "[PERSON_NAME] & [PERSON_NAME] Wedding (All Inclusive Package)" at bounding box center [644, 585] width 479 height 27
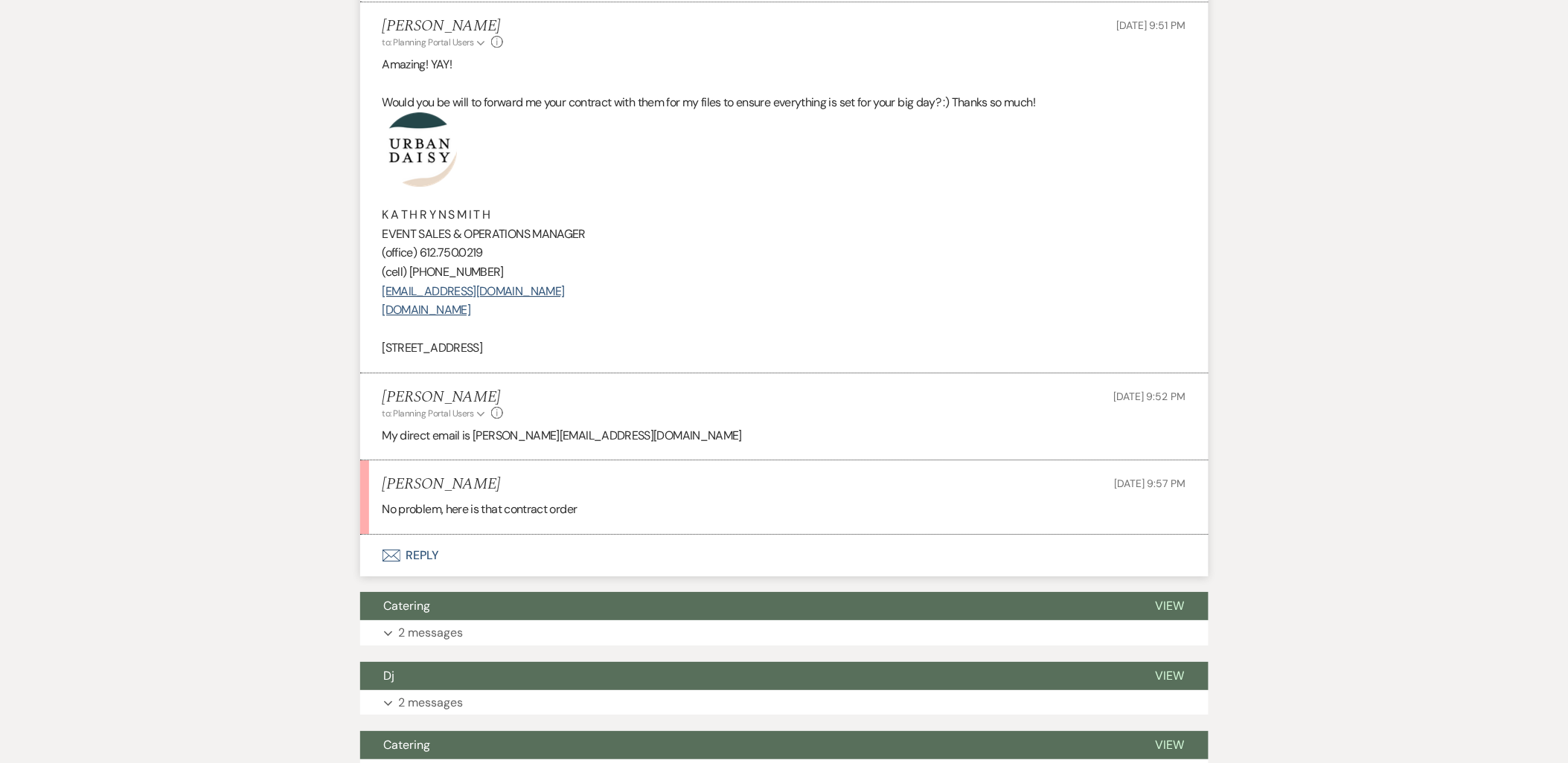
scroll to position [1571, 0]
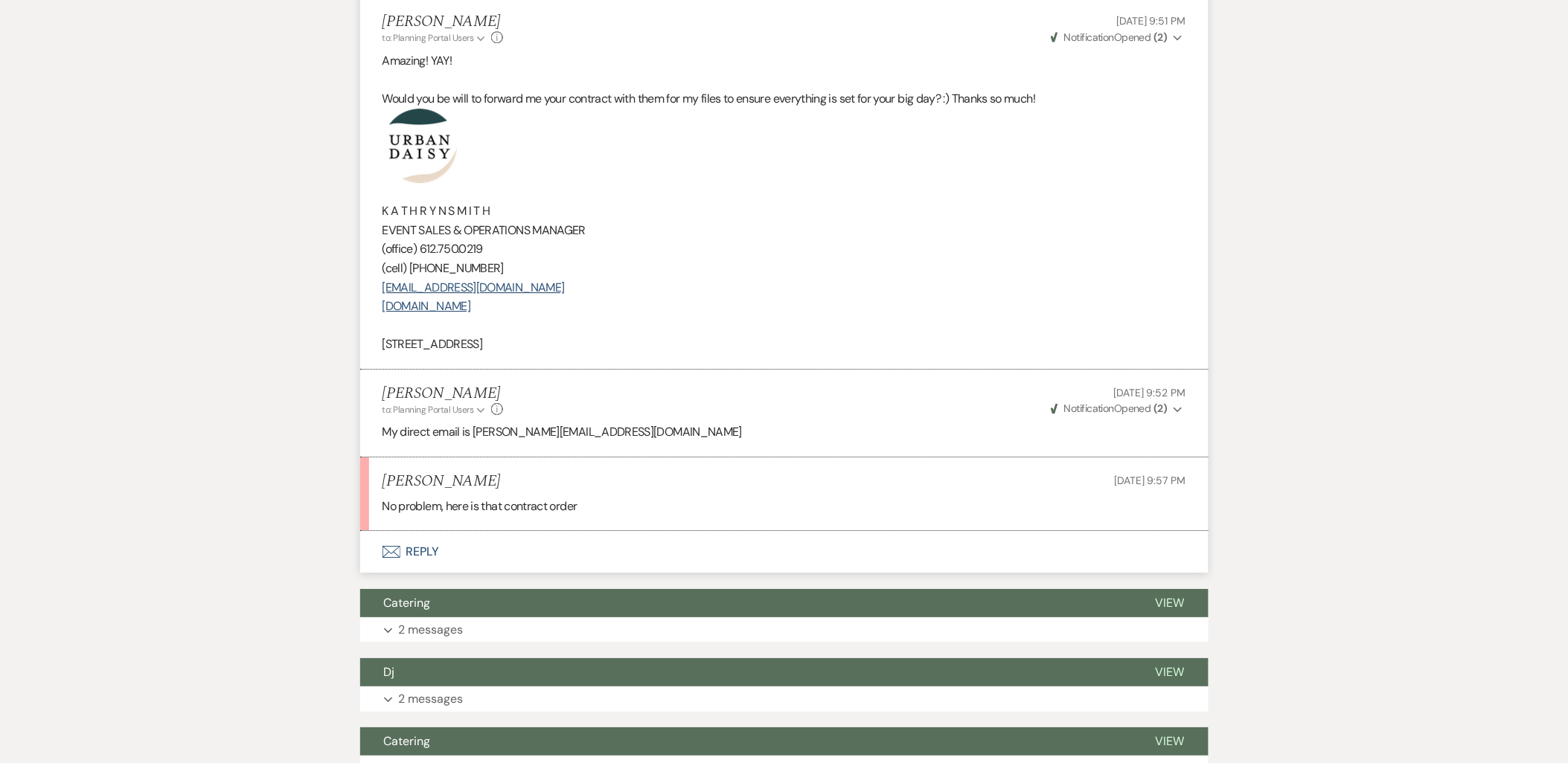
click at [400, 531] on button "Envelope Reply" at bounding box center [784, 551] width 849 height 41
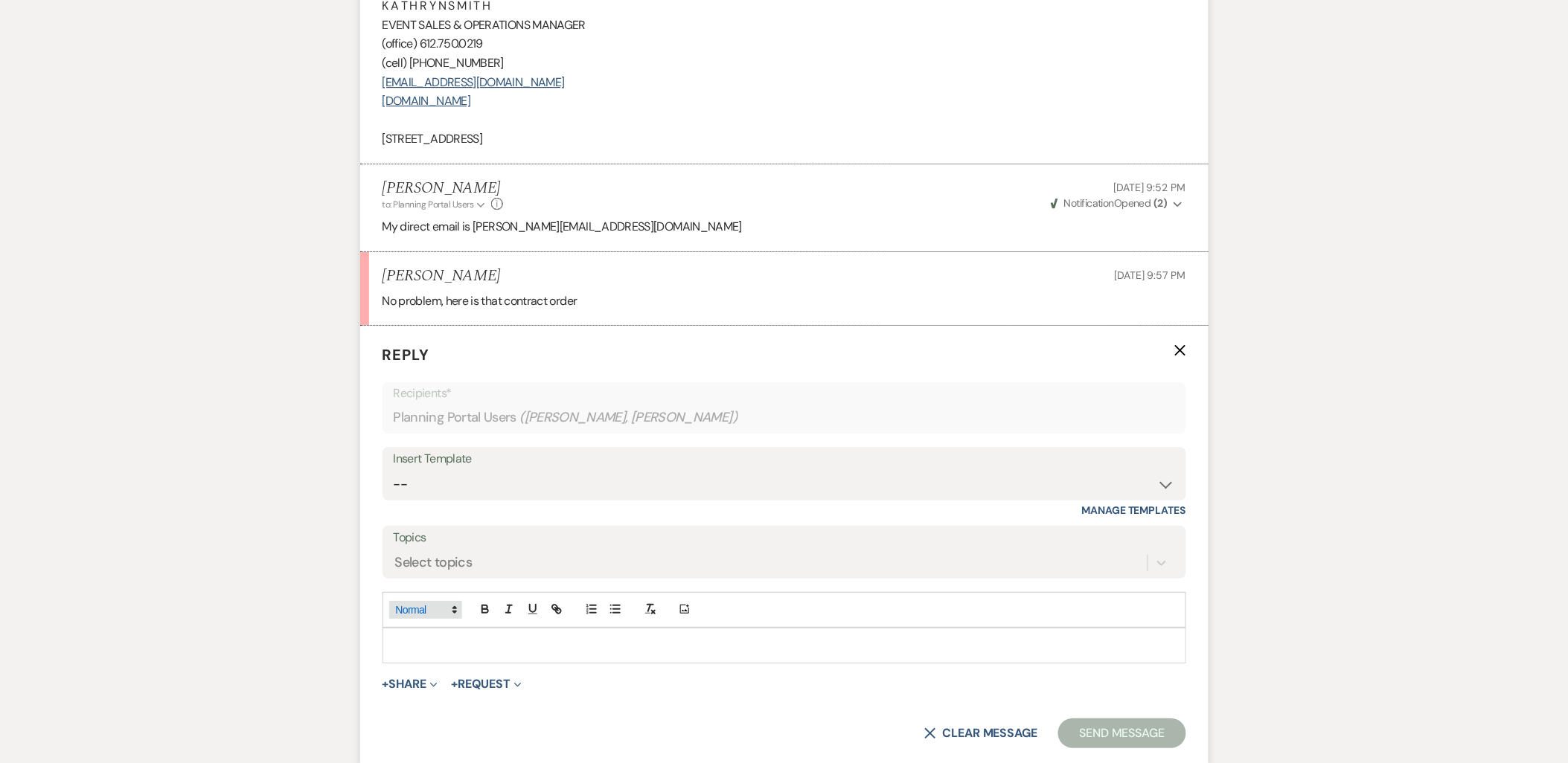
scroll to position [1839, 0]
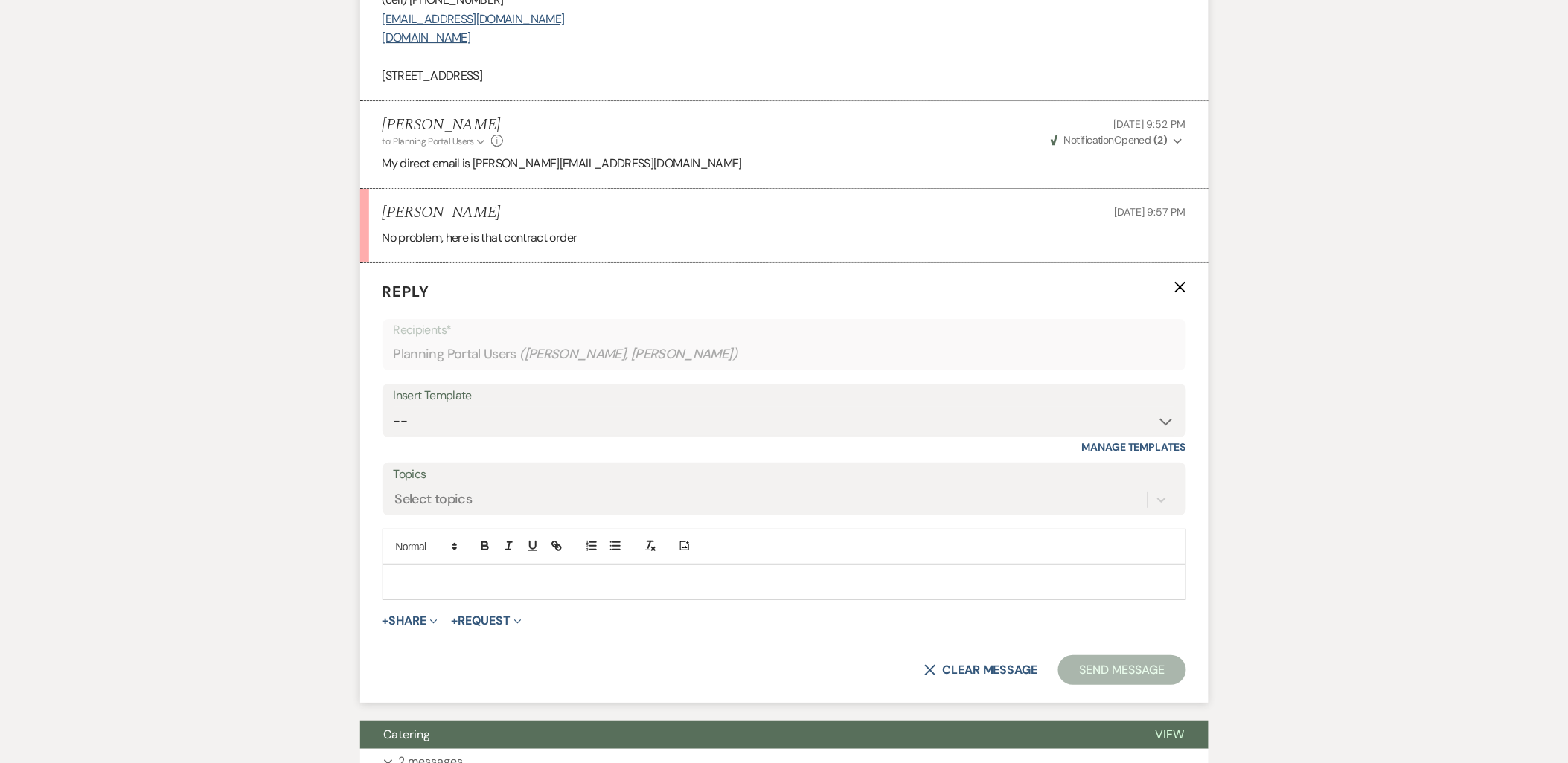
click at [449, 565] on div at bounding box center [784, 582] width 802 height 34
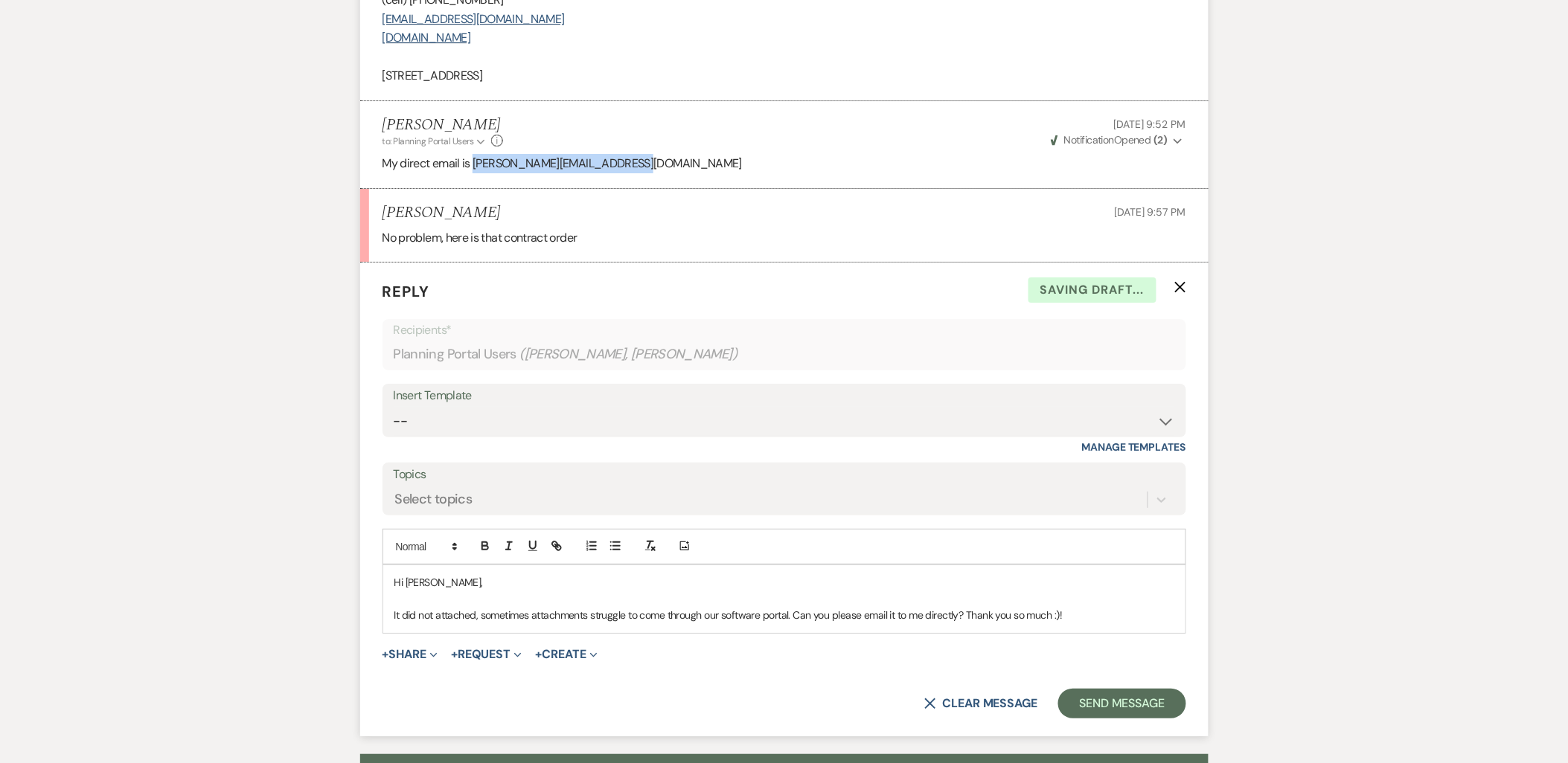
drag, startPoint x: 641, startPoint y: 127, endPoint x: 474, endPoint y: 122, distance: 167.1
click at [474, 154] on p "My direct email is [PERSON_NAME][EMAIL_ADDRESS][DOMAIN_NAME]" at bounding box center [784, 163] width 804 height 20
copy p "[PERSON_NAME][EMAIL_ADDRESS][DOMAIN_NAME]"
click at [1096, 607] on p "It did not attached, sometimes attachments struggle to come through our softwar…" at bounding box center [784, 614] width 780 height 16
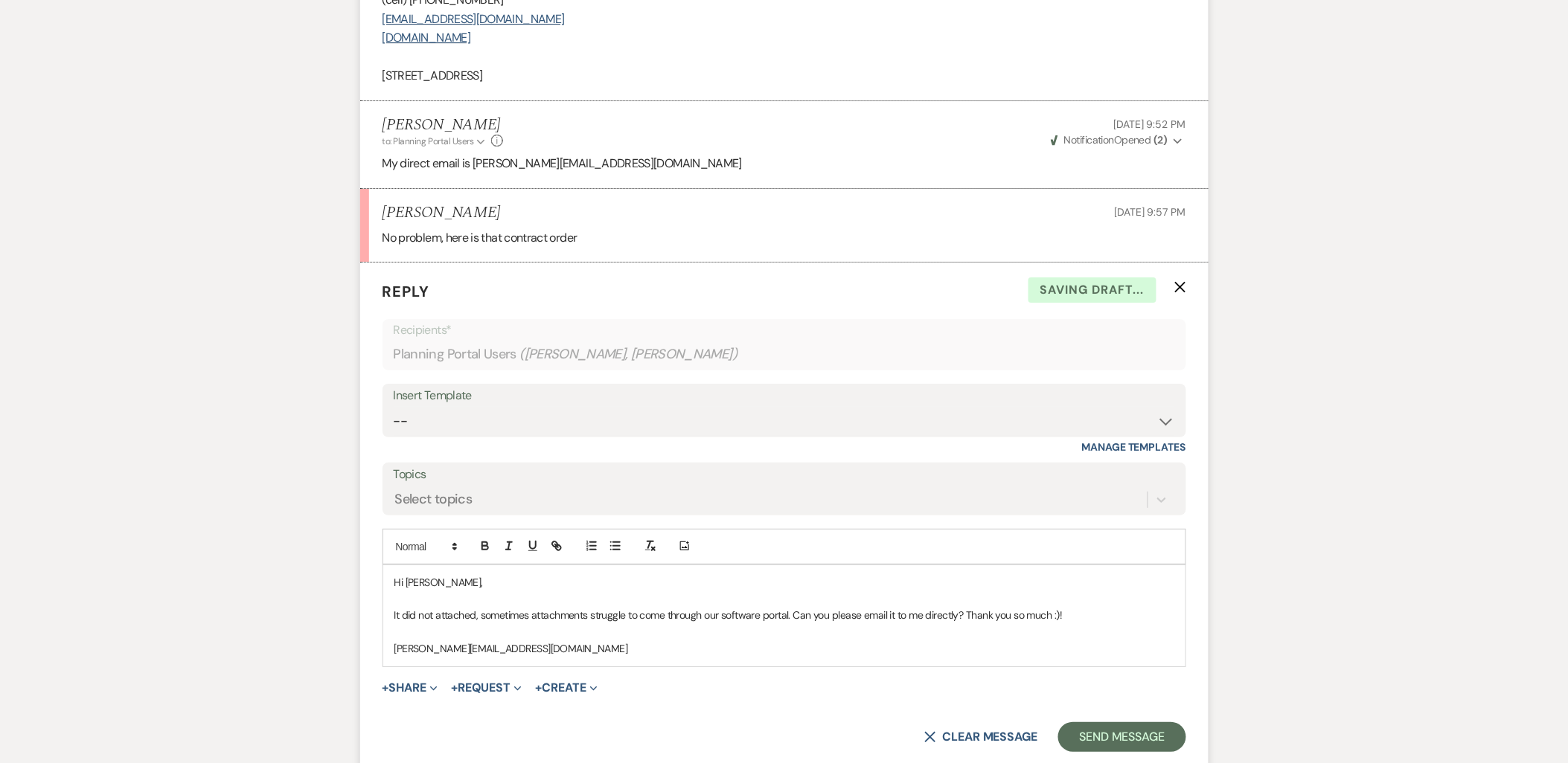
scroll to position [1509, 0]
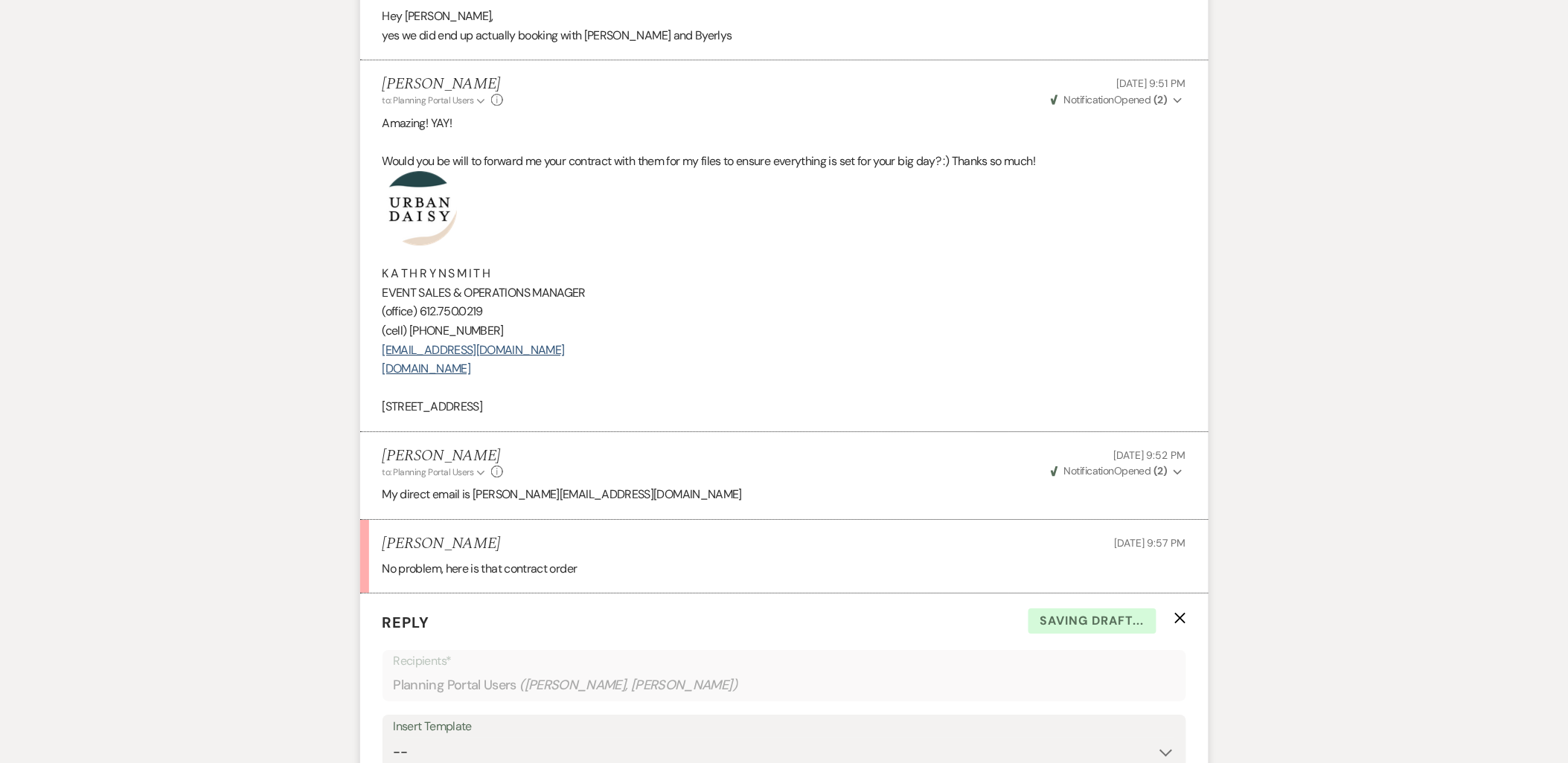
drag, startPoint x: 614, startPoint y: 378, endPoint x: 361, endPoint y: 181, distance: 320.7
click at [361, 181] on li "Kathryn Beckett to: Planning Portal Users Expand Info Sep 21, 2025, 9:51 PM Wev…" at bounding box center [784, 246] width 849 height 372
copy div "K A T H R Y N S M I T H EVENT SALES & OPERATIONS MANAGER (office) 612.750.0219 …"
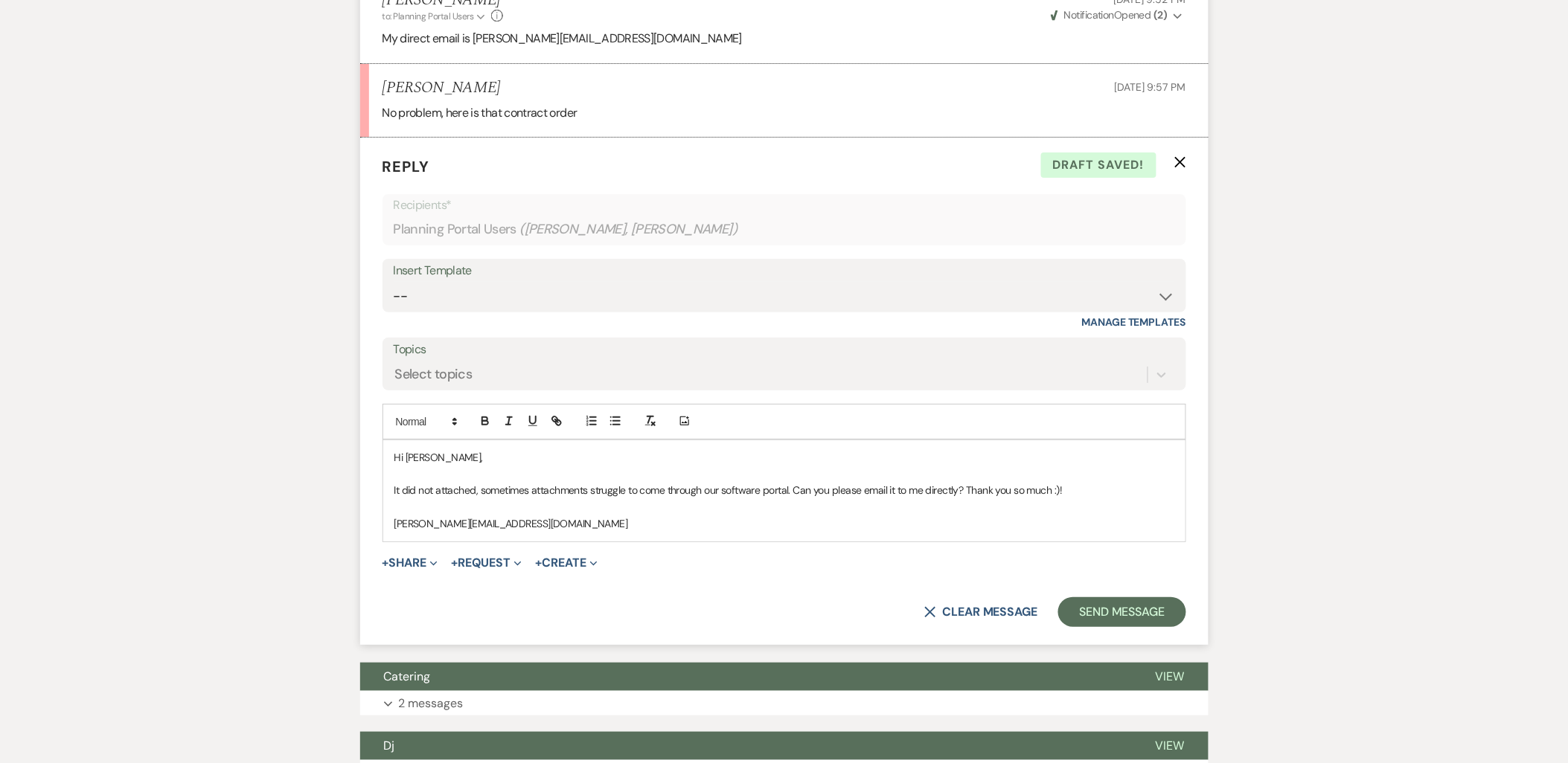
scroll to position [2005, 0]
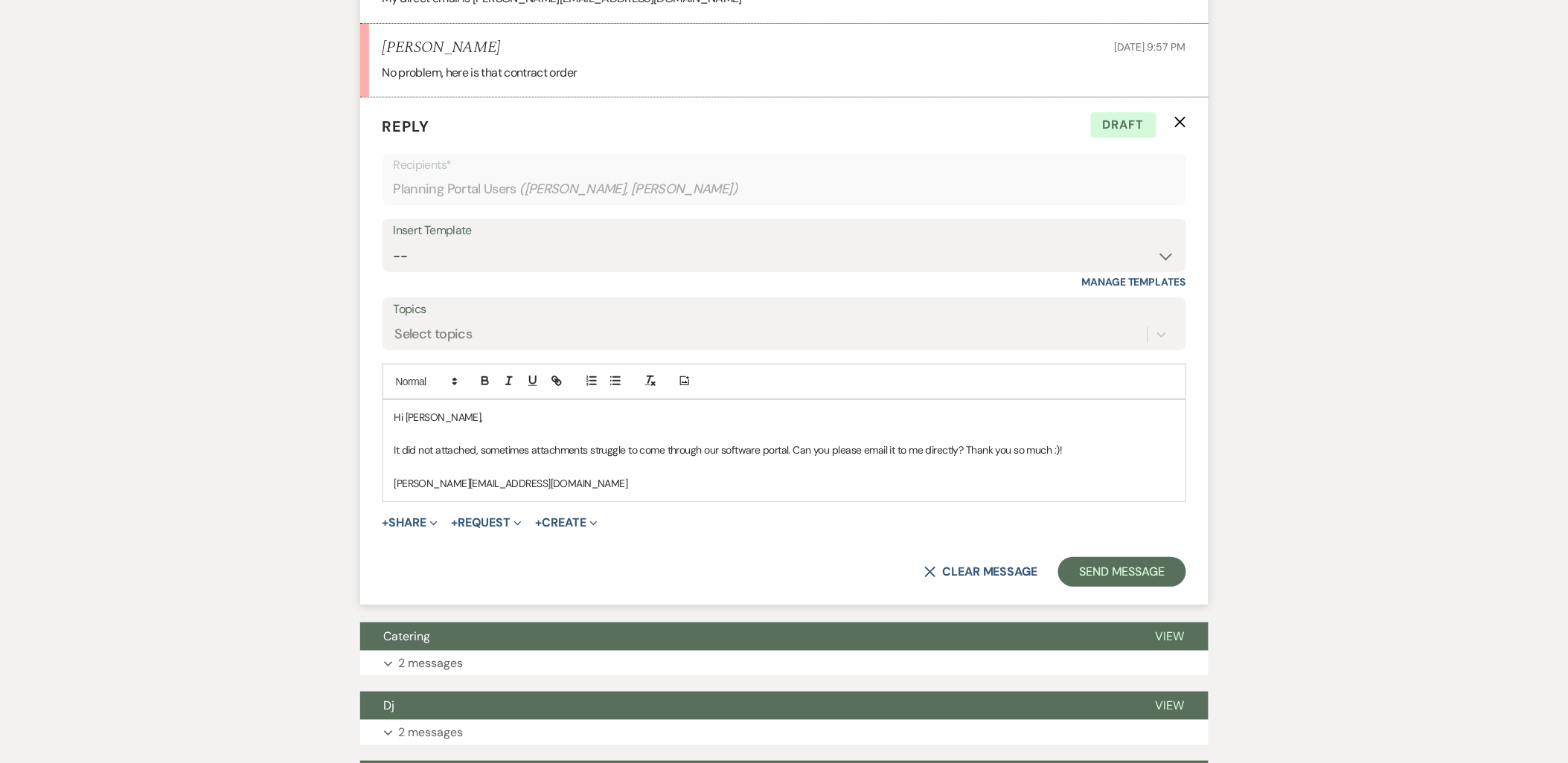
click at [564, 475] on p "kathryn@urbandaisyevents.com" at bounding box center [784, 483] width 780 height 16
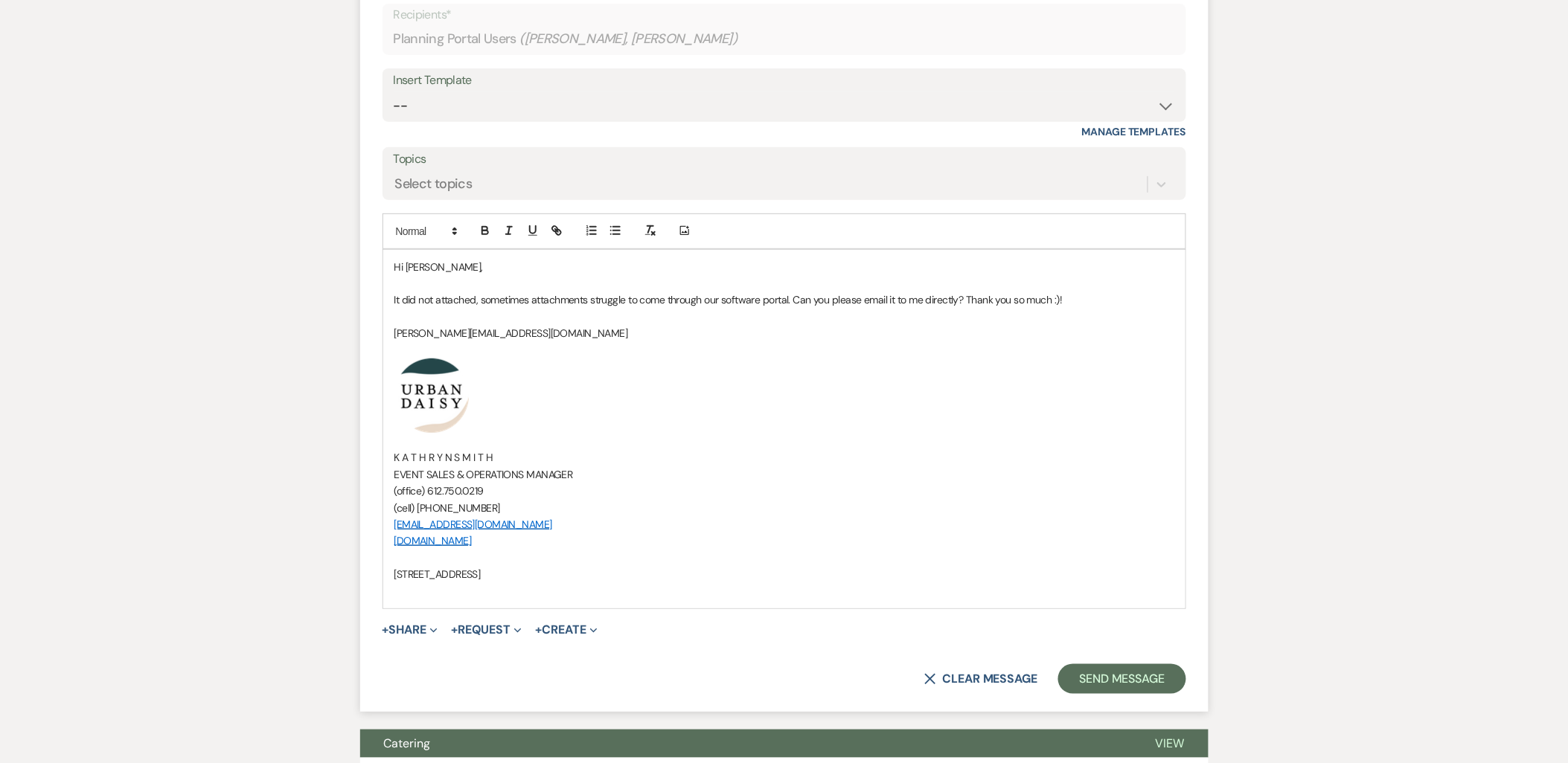
scroll to position [2170, 0]
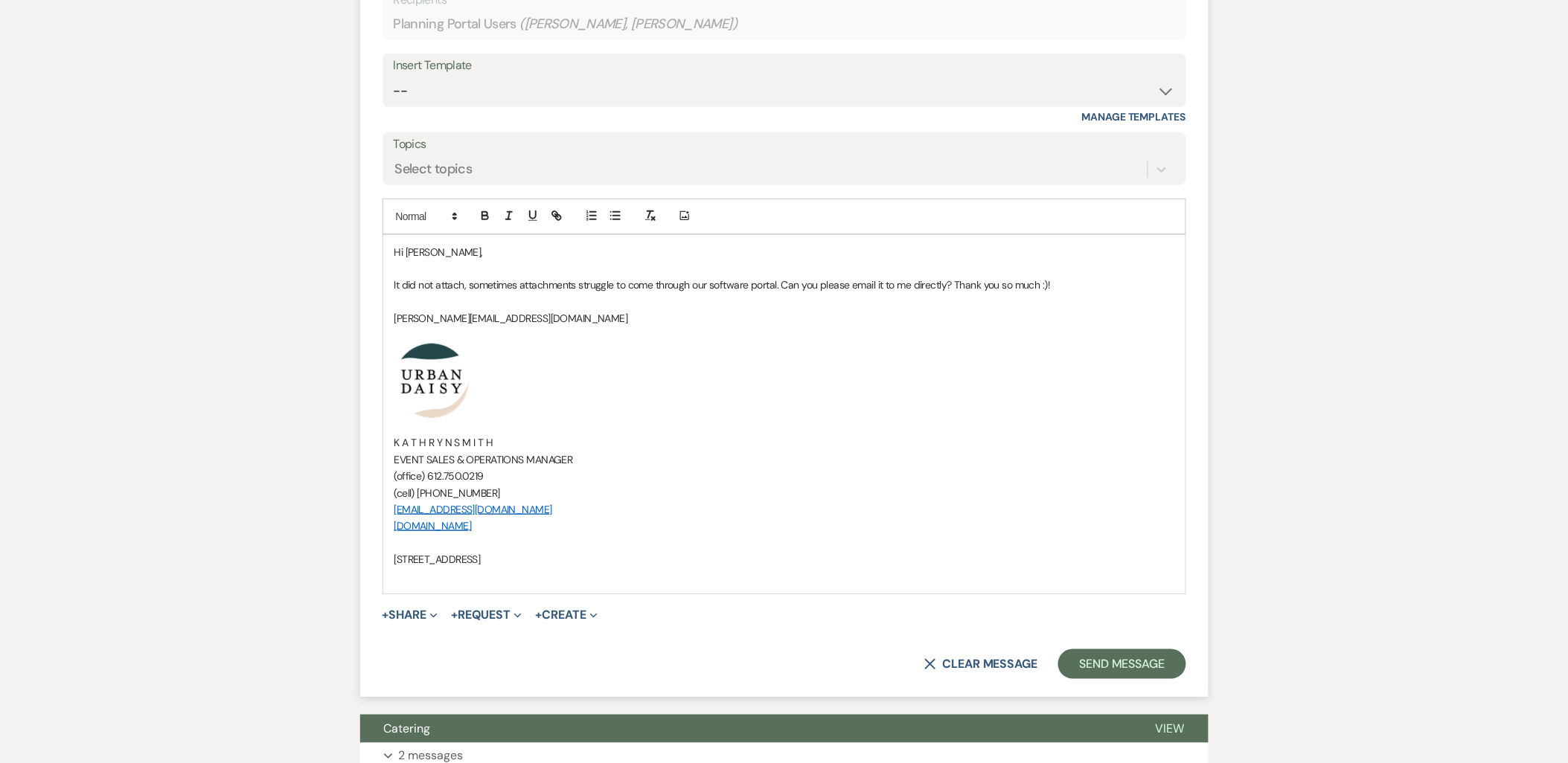
click at [1086, 645] on form "Reply X Saving draft... Recipients* Planning Portal Users ( Alexus Lindholt, Br…" at bounding box center [784, 314] width 849 height 765
click at [1080, 650] on button "Send Message" at bounding box center [1121, 664] width 127 height 30
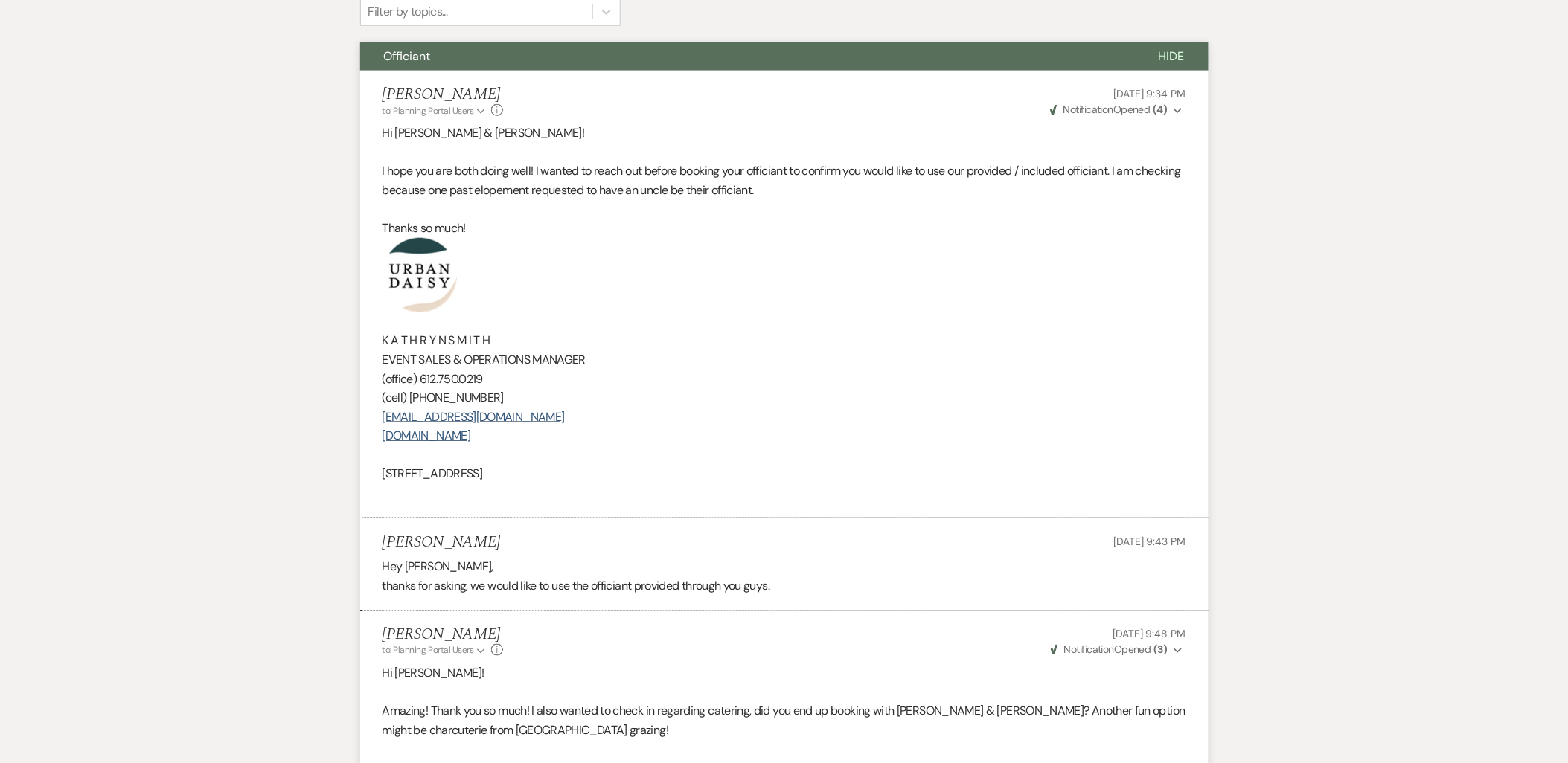
scroll to position [0, 0]
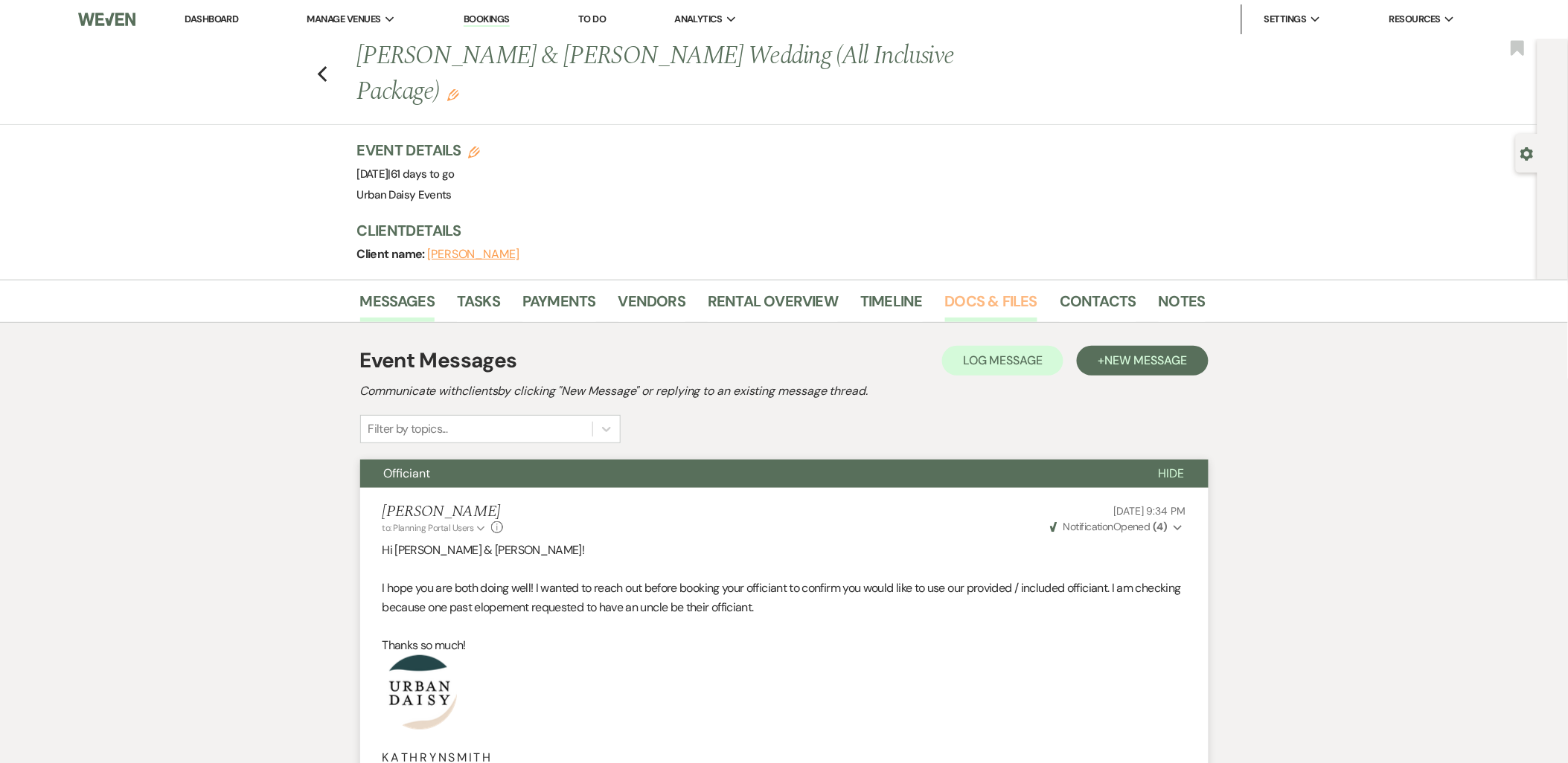
click at [1028, 289] on link "Docs & Files" at bounding box center [992, 306] width 92 height 33
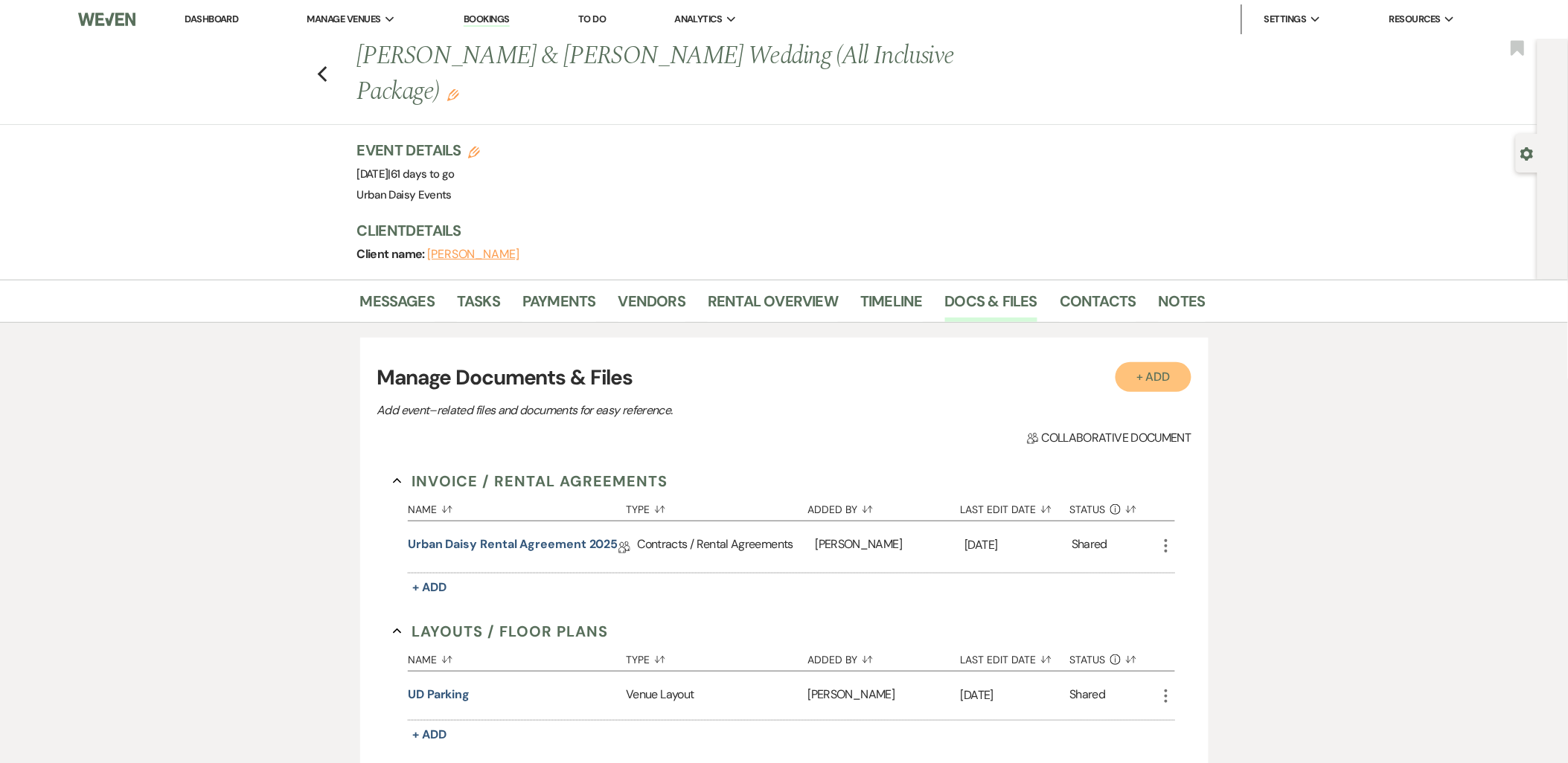
click at [1150, 362] on button "+ Add" at bounding box center [1153, 377] width 76 height 30
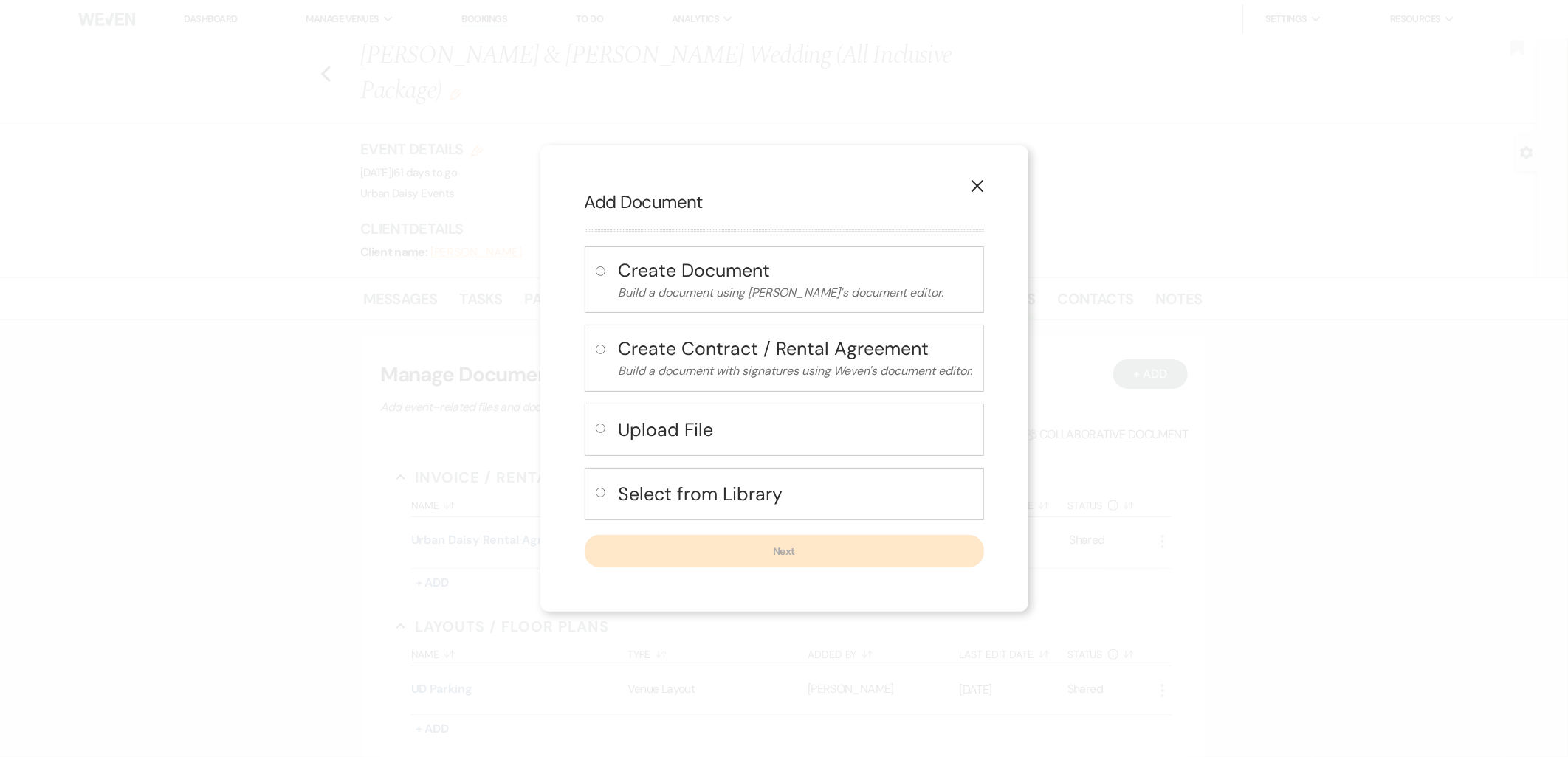
click at [643, 440] on h4 "Upload File" at bounding box center [795, 430] width 355 height 26
radio input "true"
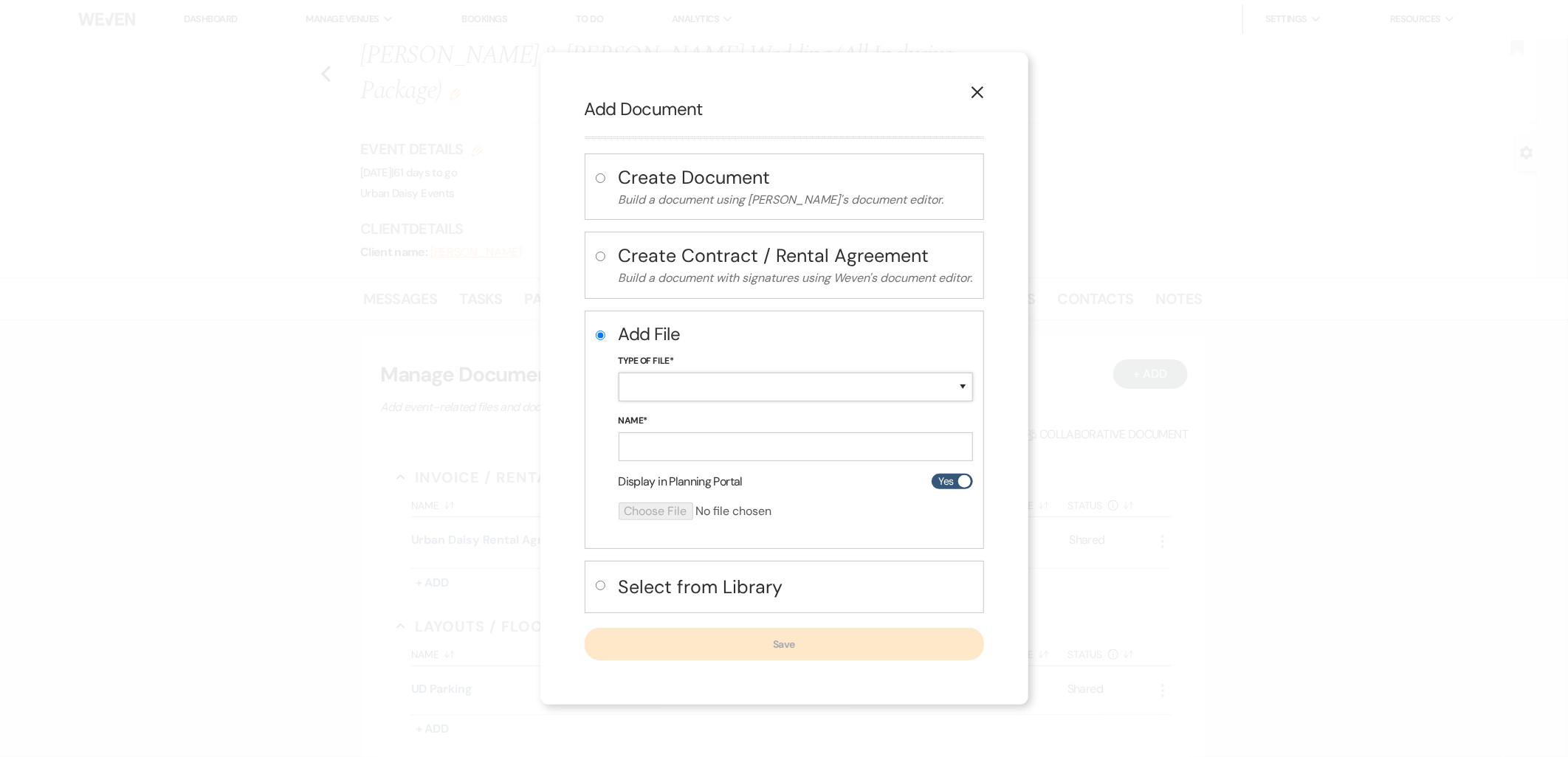
click at [631, 389] on select "Special Event Insurance Vendor Certificate of Insurance Contracts / Rental Agre…" at bounding box center [795, 387] width 355 height 29
drag, startPoint x: 756, startPoint y: 382, endPoint x: 749, endPoint y: 362, distance: 21.2
click at [749, 362] on div "Type of File* Special Event Insurance Vendor Certificate of Insurance Contracts…" at bounding box center [795, 383] width 355 height 60
drag, startPoint x: 739, startPoint y: 391, endPoint x: 734, endPoint y: 372, distance: 19.6
click at [739, 391] on select "Special Event Insurance Vendor Certificate of Insurance Contracts / Rental Agre…" at bounding box center [795, 387] width 355 height 29
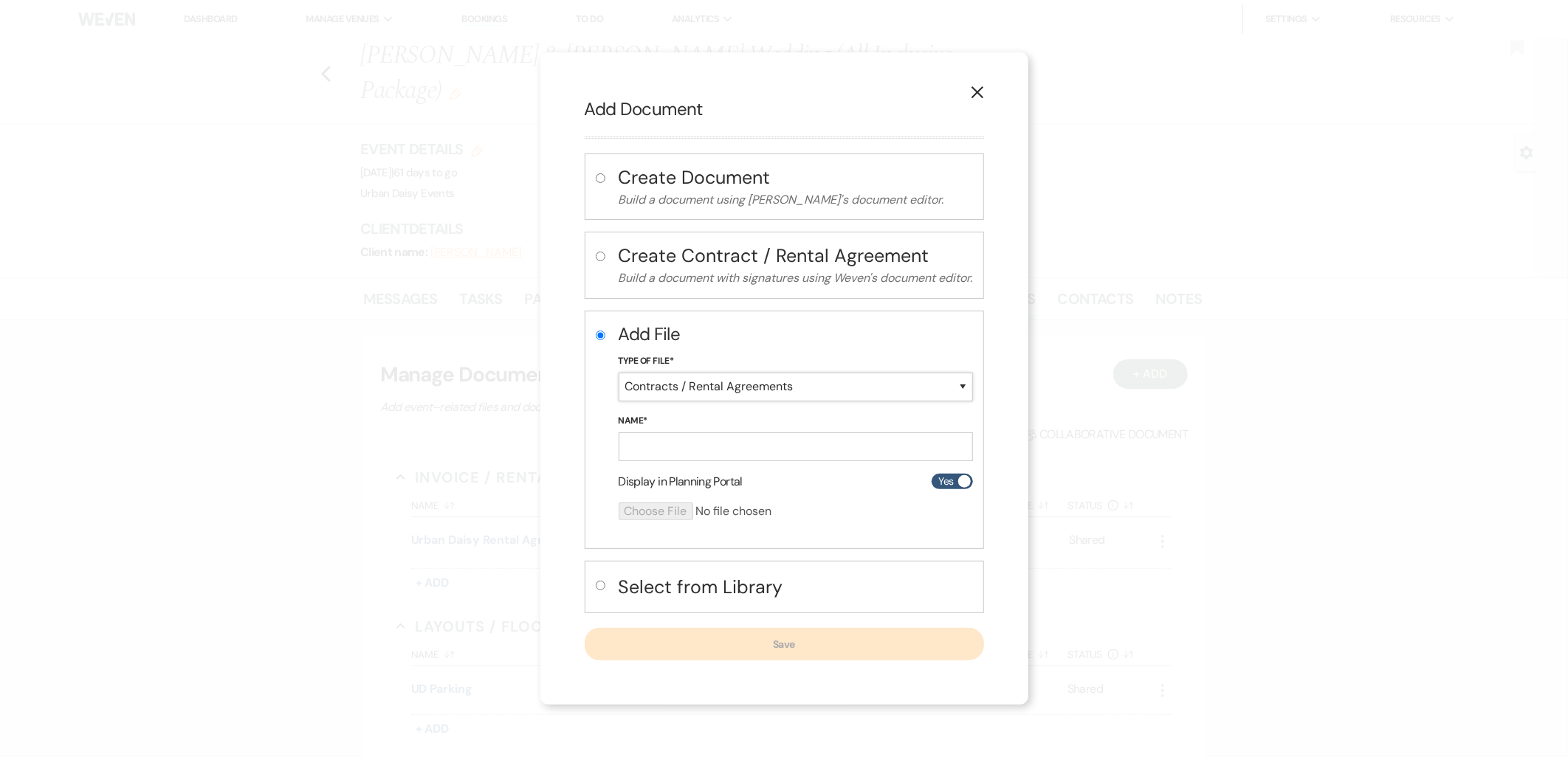
select select "0"
click at [618, 374] on select "Special Event Insurance Vendor Certificate of Insurance Contracts / Rental Agre…" at bounding box center [795, 387] width 355 height 29
click at [702, 441] on input "Name*" at bounding box center [795, 447] width 355 height 29
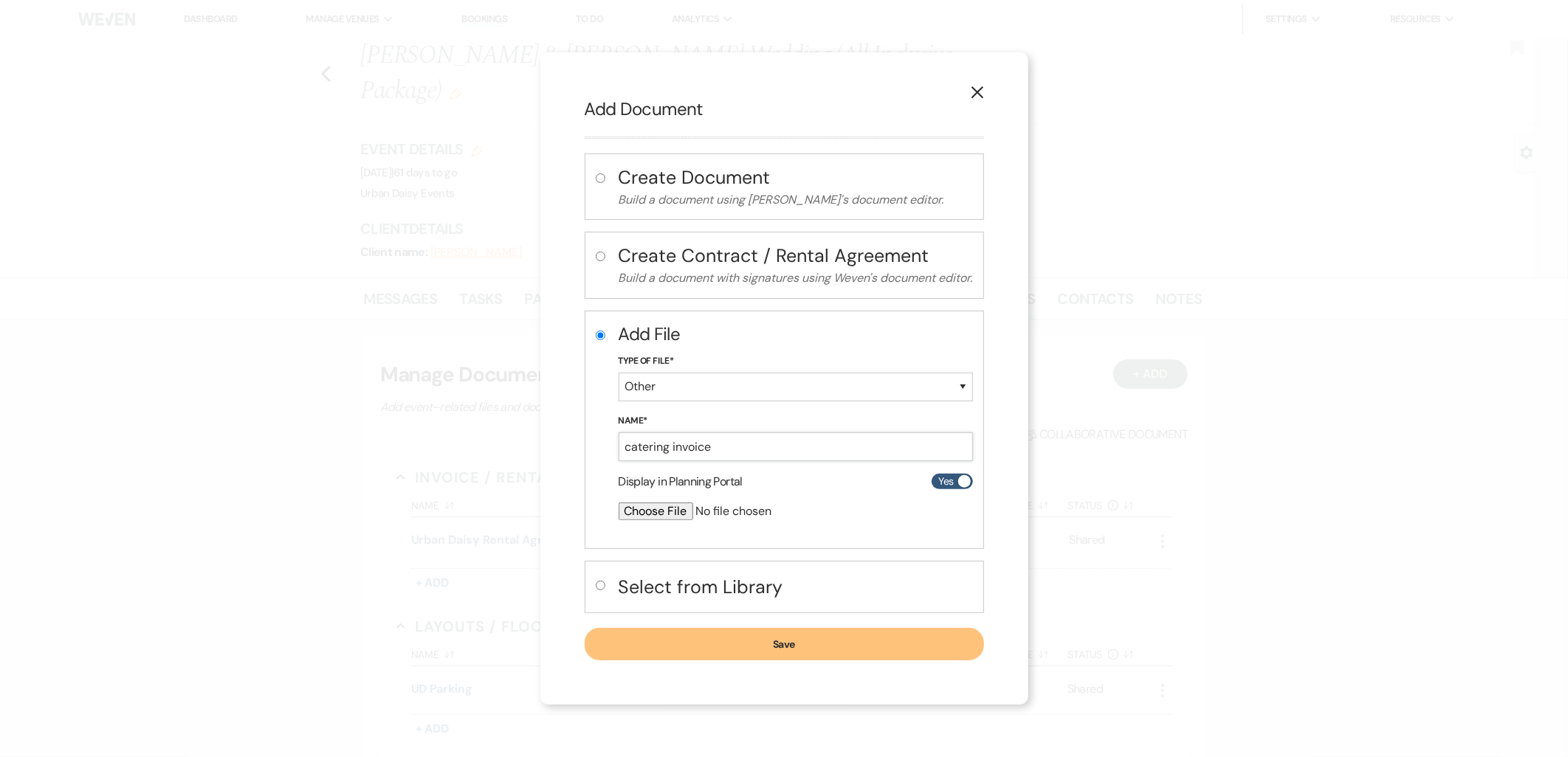
type input "catering invoice"
click at [667, 503] on input "file" at bounding box center [756, 511] width 276 height 18
type input "C:\fakepath\7767.pdf"
click at [763, 638] on button "Save" at bounding box center [784, 645] width 400 height 33
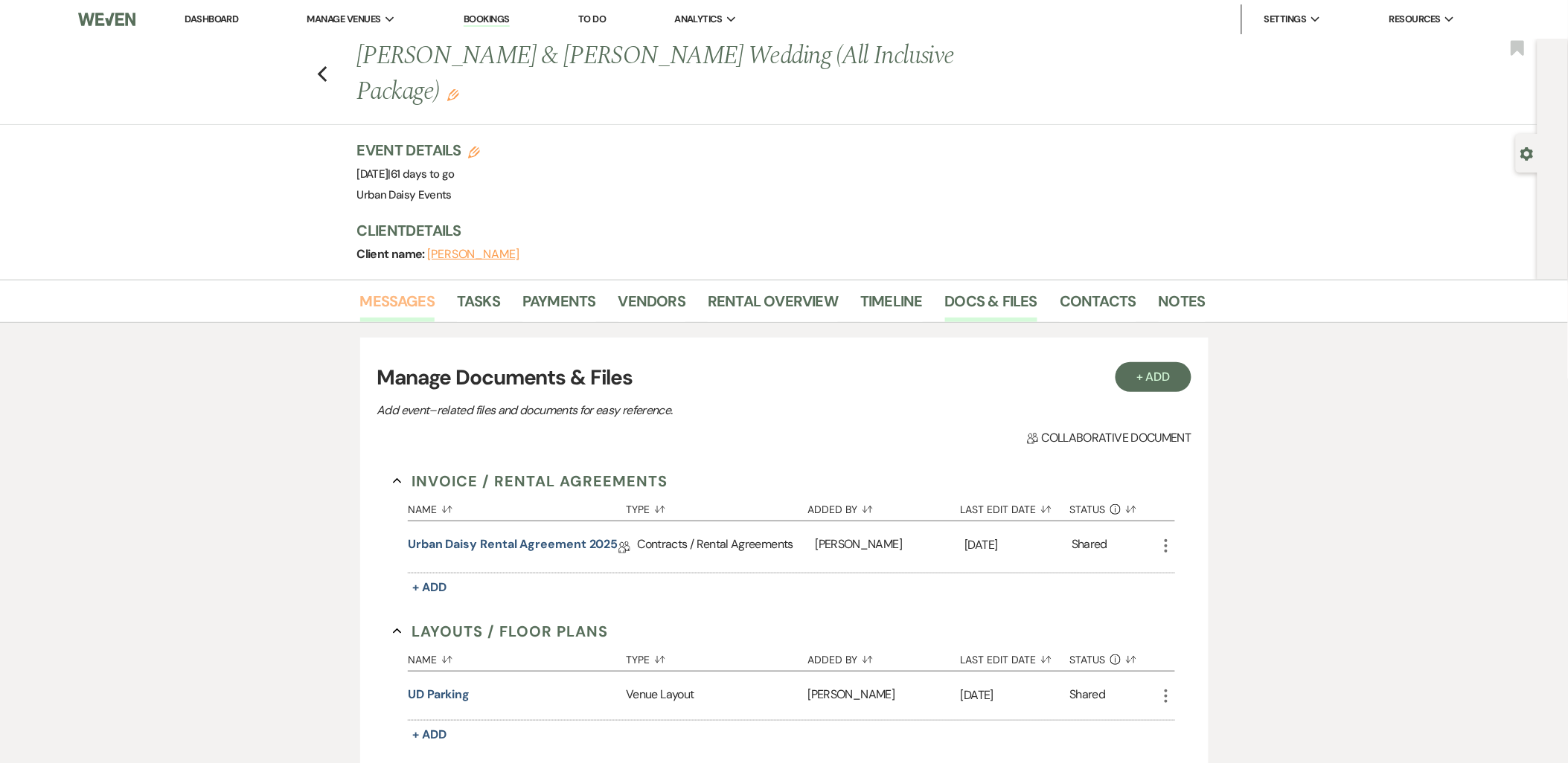
click at [385, 289] on link "Messages" at bounding box center [398, 306] width 75 height 33
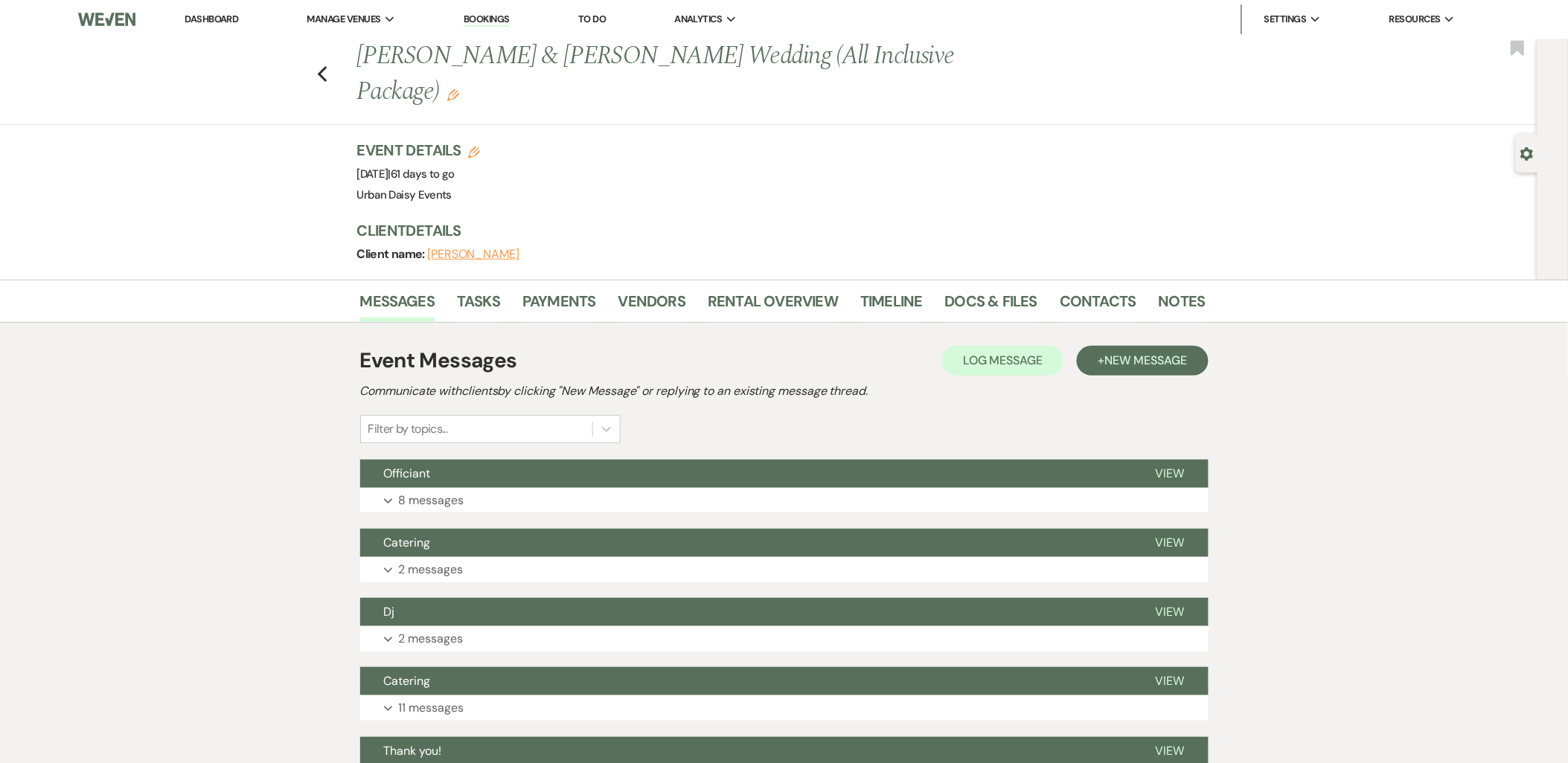
click at [206, 13] on link "Dashboard" at bounding box center [211, 19] width 54 height 13
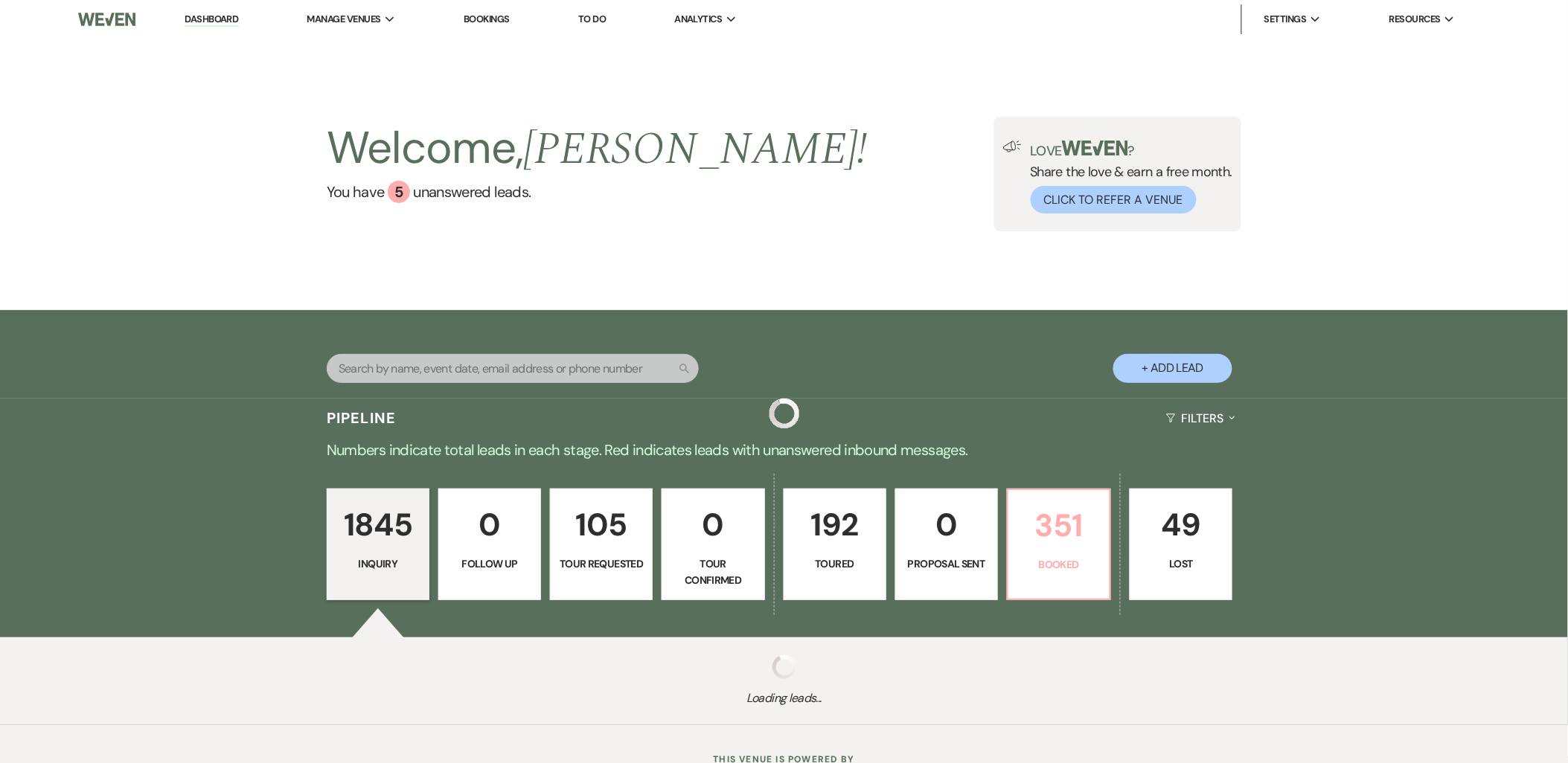
click at [1045, 509] on p "351" at bounding box center [1059, 525] width 84 height 50
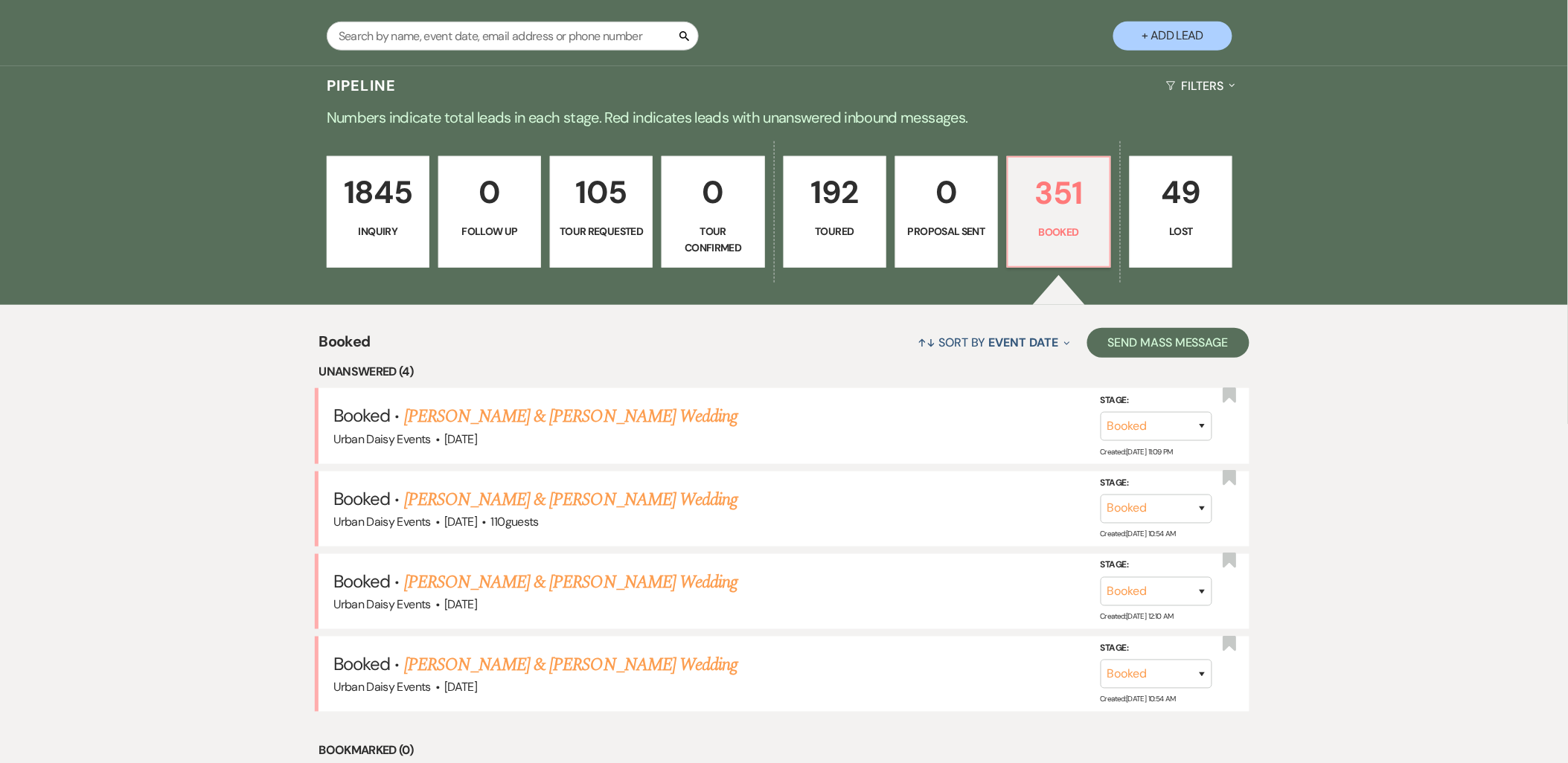
scroll to position [496, 0]
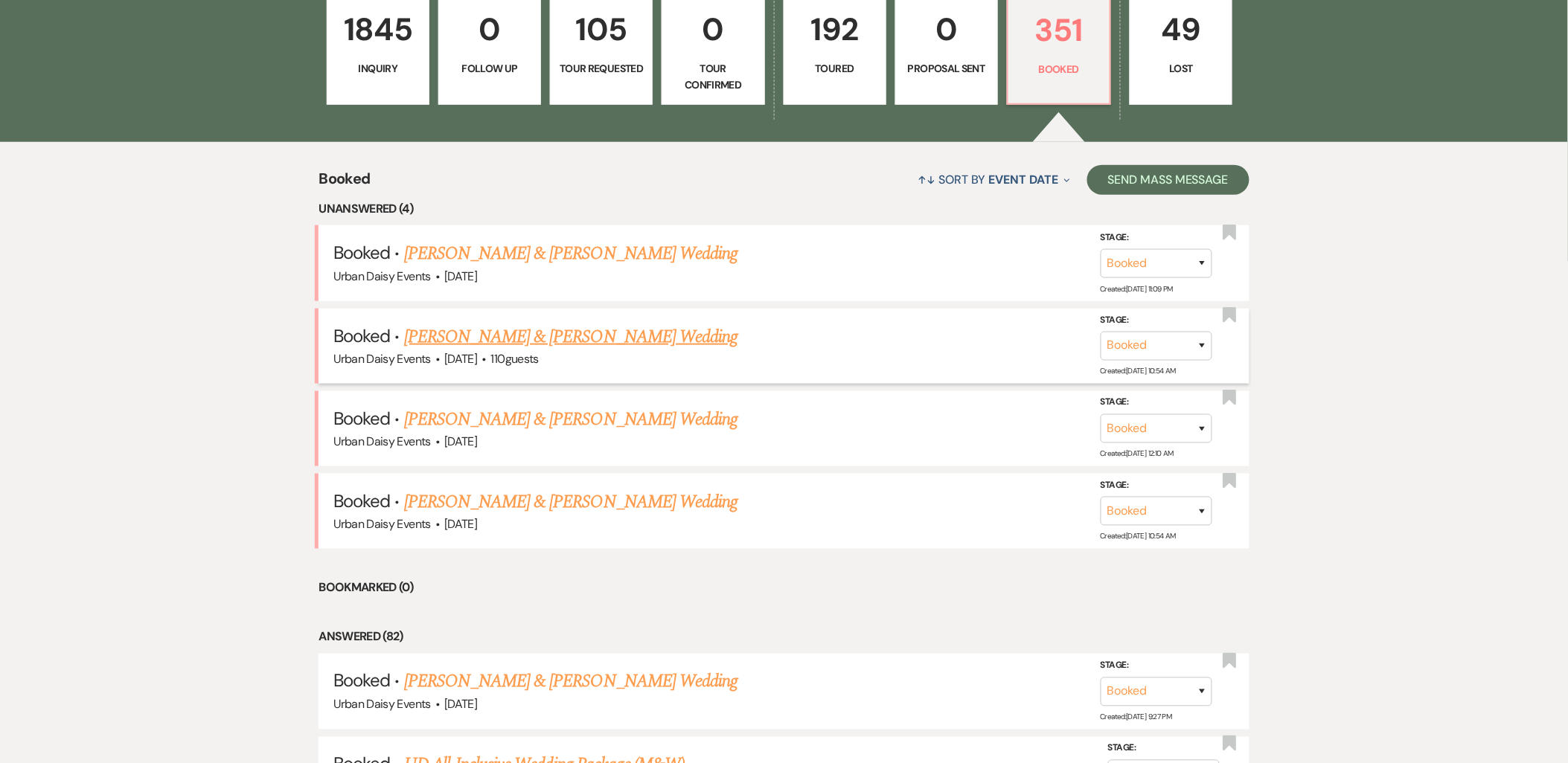
click at [508, 324] on link "Emily Knowlan & Dillon Kurila's Wedding" at bounding box center [571, 337] width 333 height 27
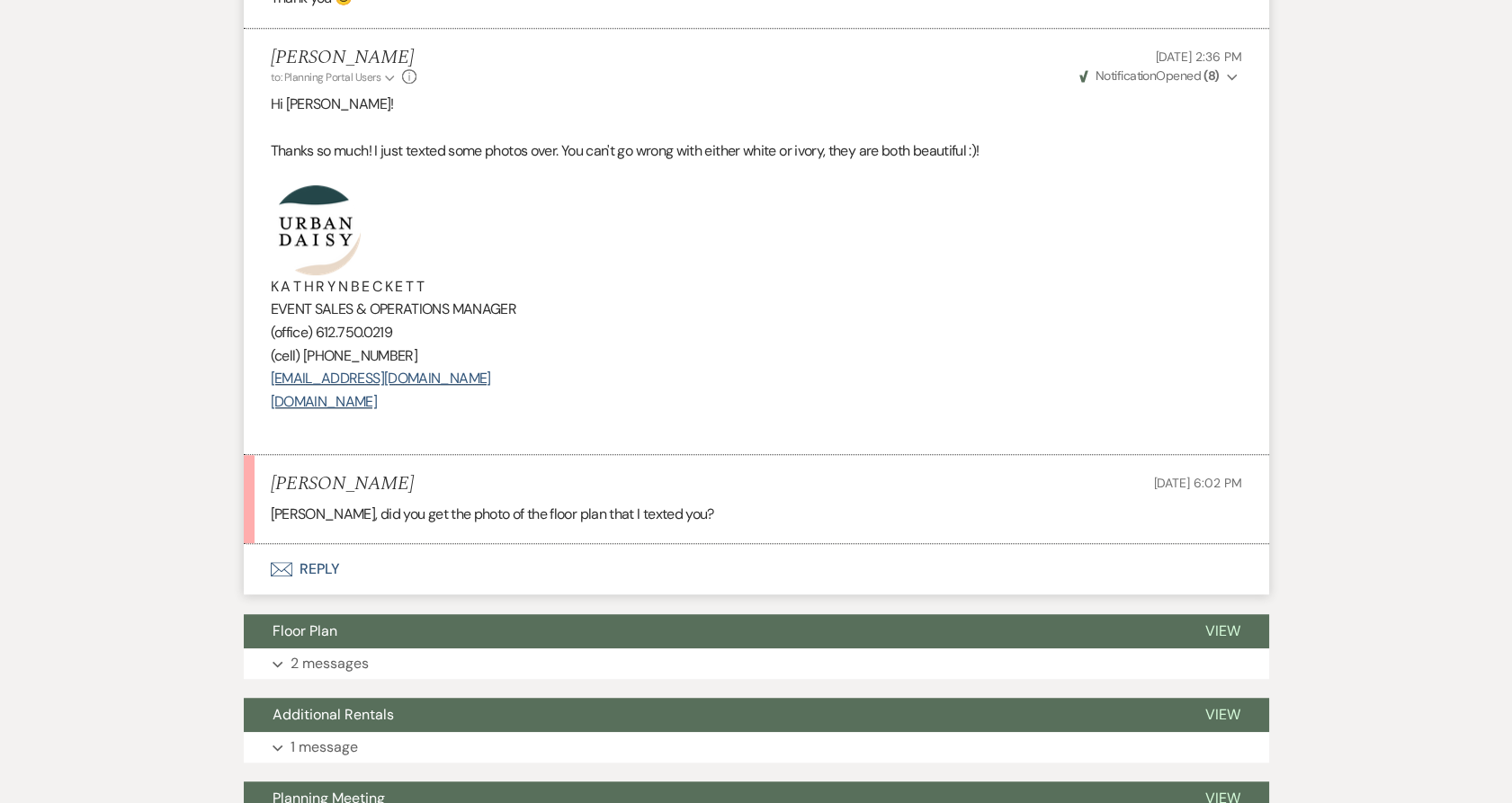
scroll to position [2596, 0]
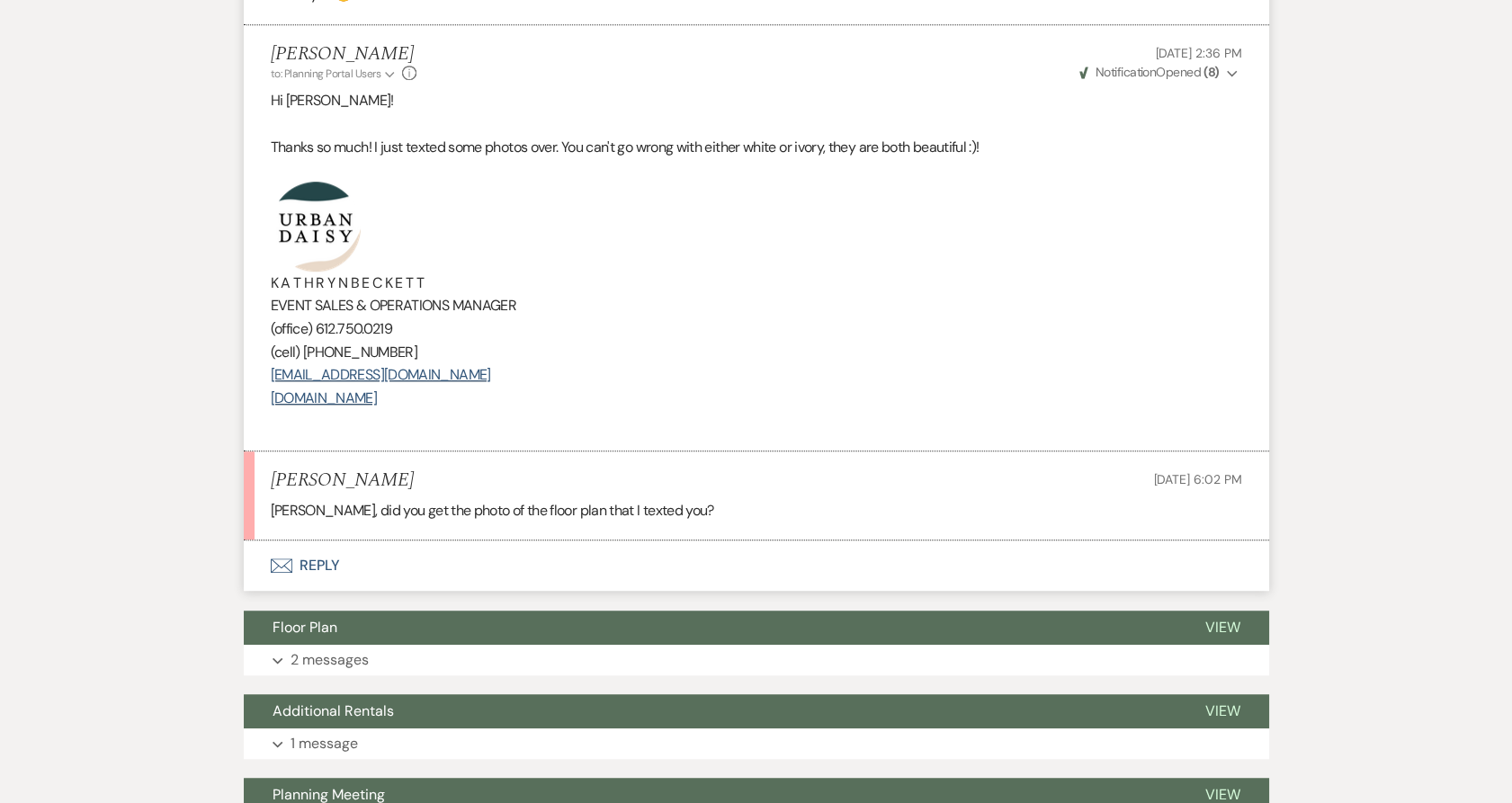
click at [267, 565] on button "Envelope Reply" at bounding box center [756, 565] width 1025 height 50
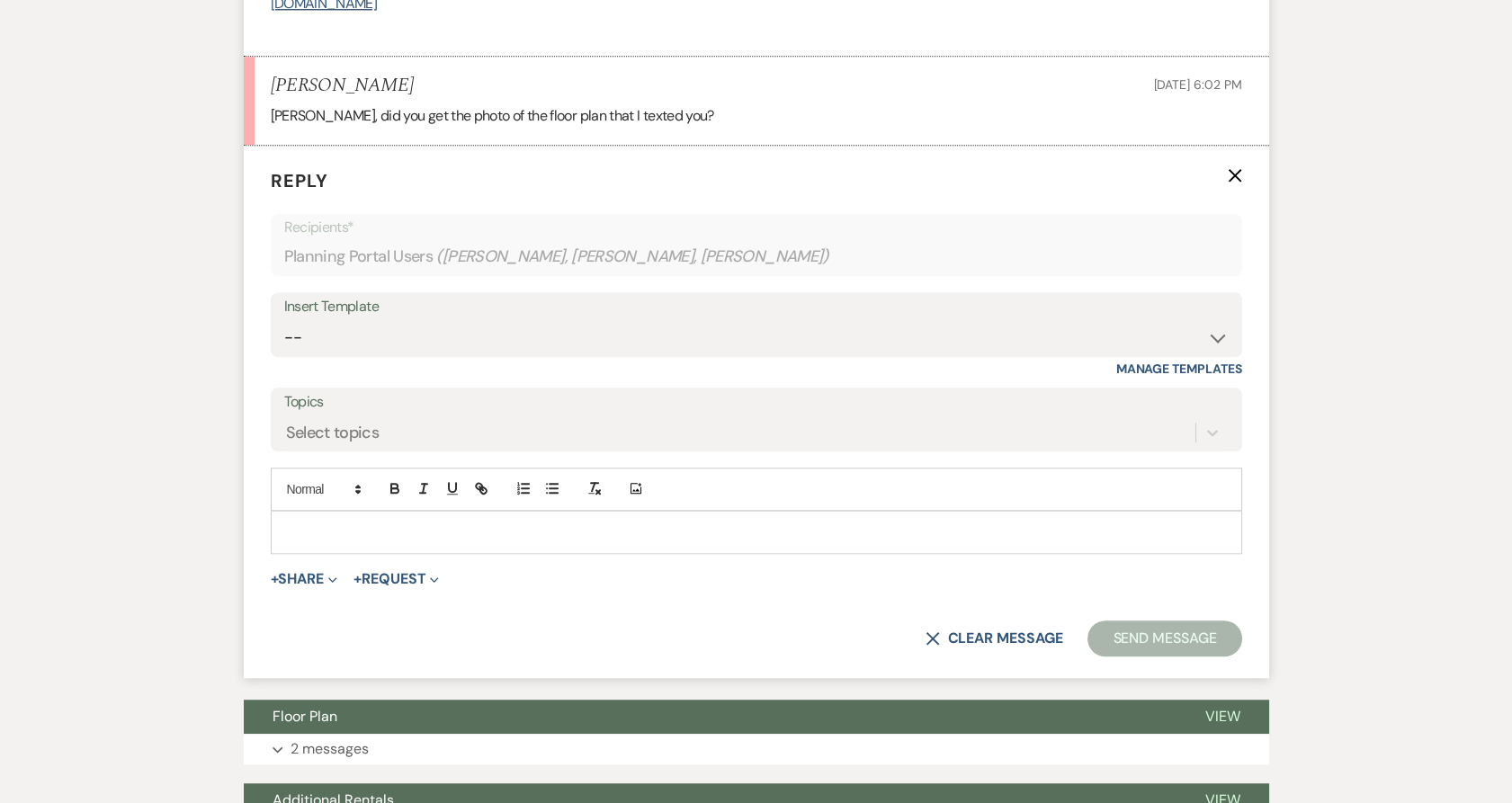
scroll to position [2999, 0]
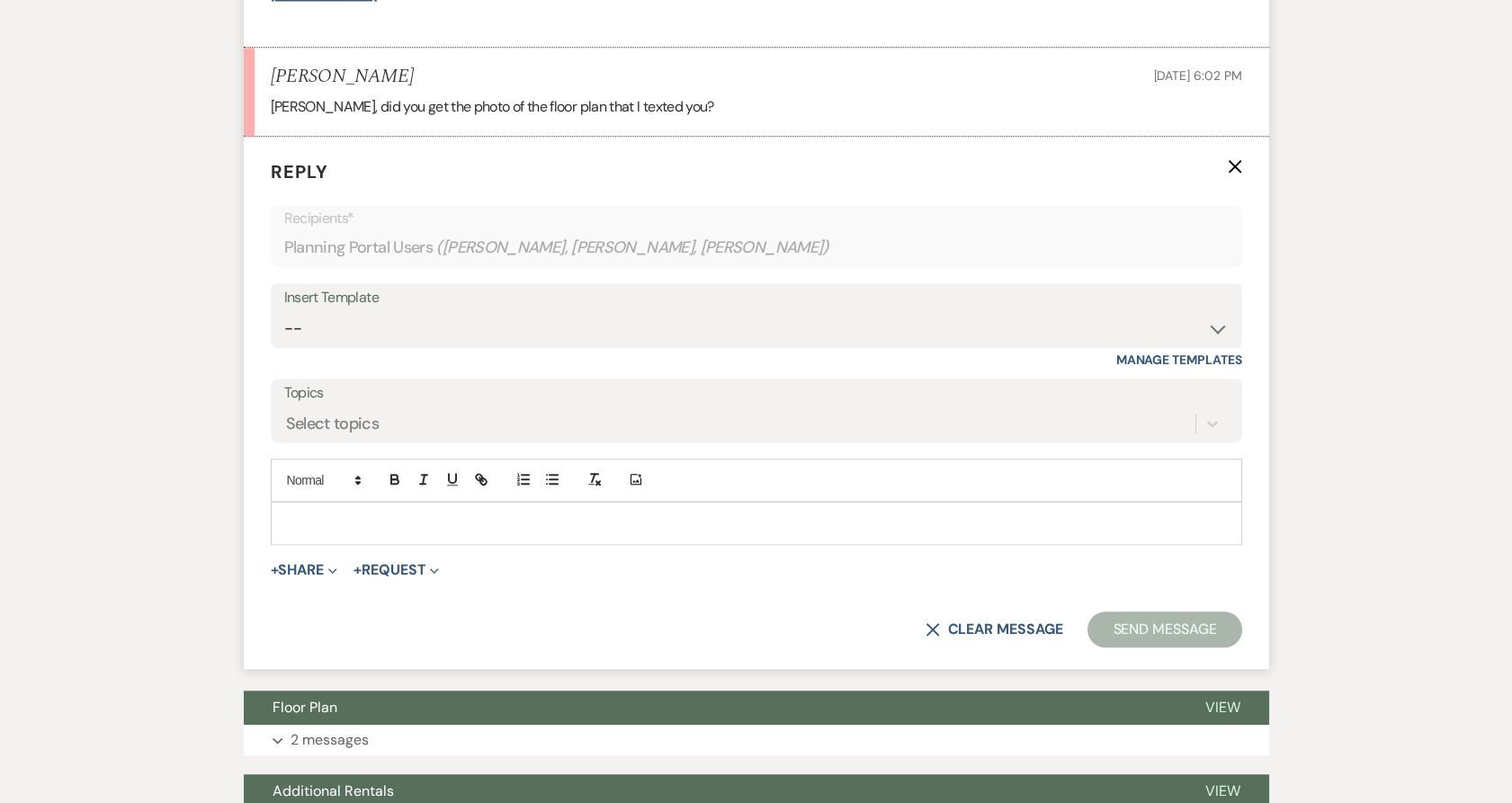
click at [334, 524] on p at bounding box center [756, 522] width 942 height 20
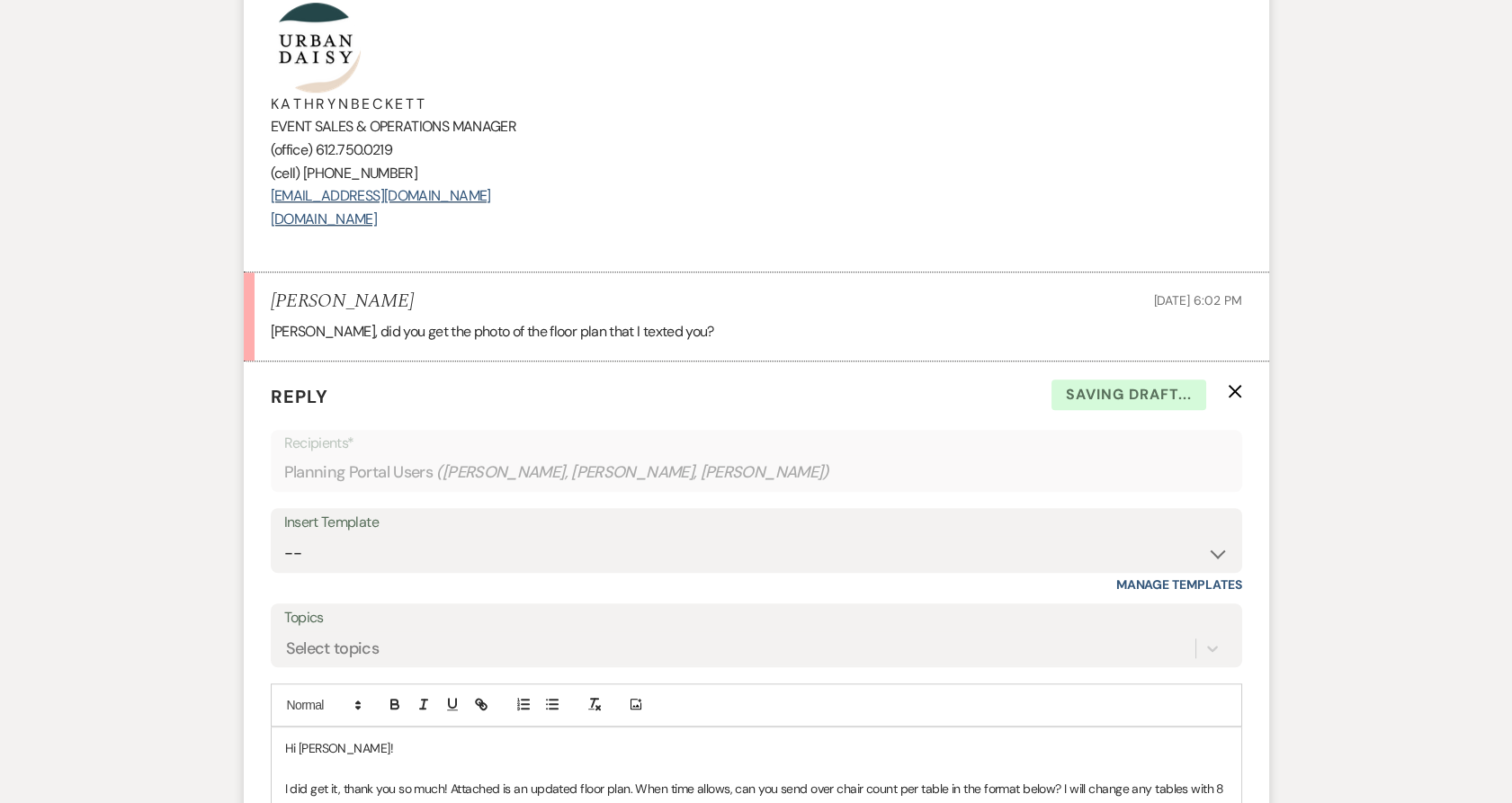
scroll to position [2501, 0]
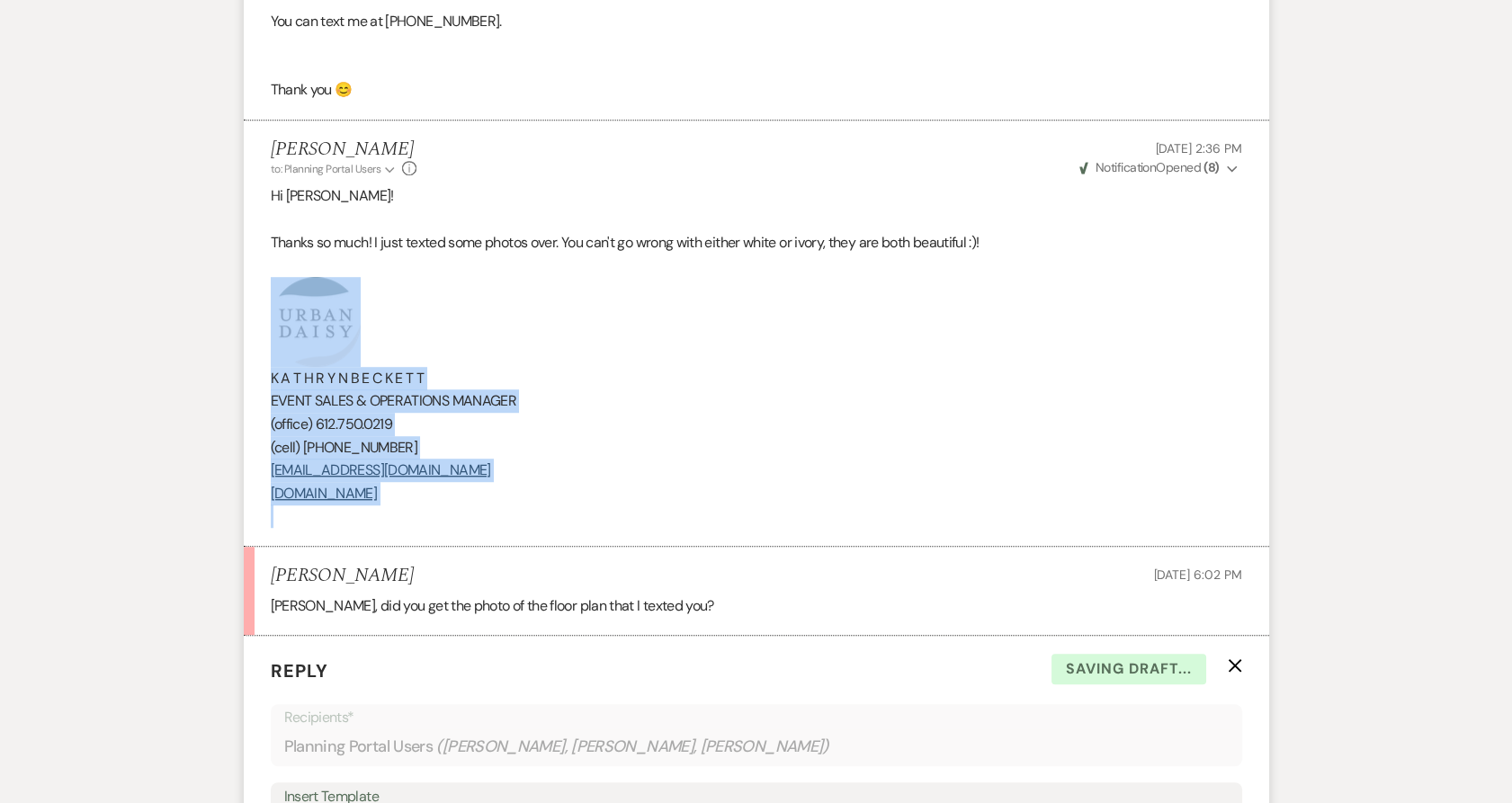
drag, startPoint x: 464, startPoint y: 511, endPoint x: 175, endPoint y: 295, distance: 360.8
click at [175, 295] on div "Messages Tasks Payments Vendors Rental Overview Timeline Docs & Files Contacts …" at bounding box center [756, 105] width 1512 height 4563
copy div "K A T H R Y N B E C K E T T EVENT SALES & OPERATIONS MANAGER (office) 612.750.0…"
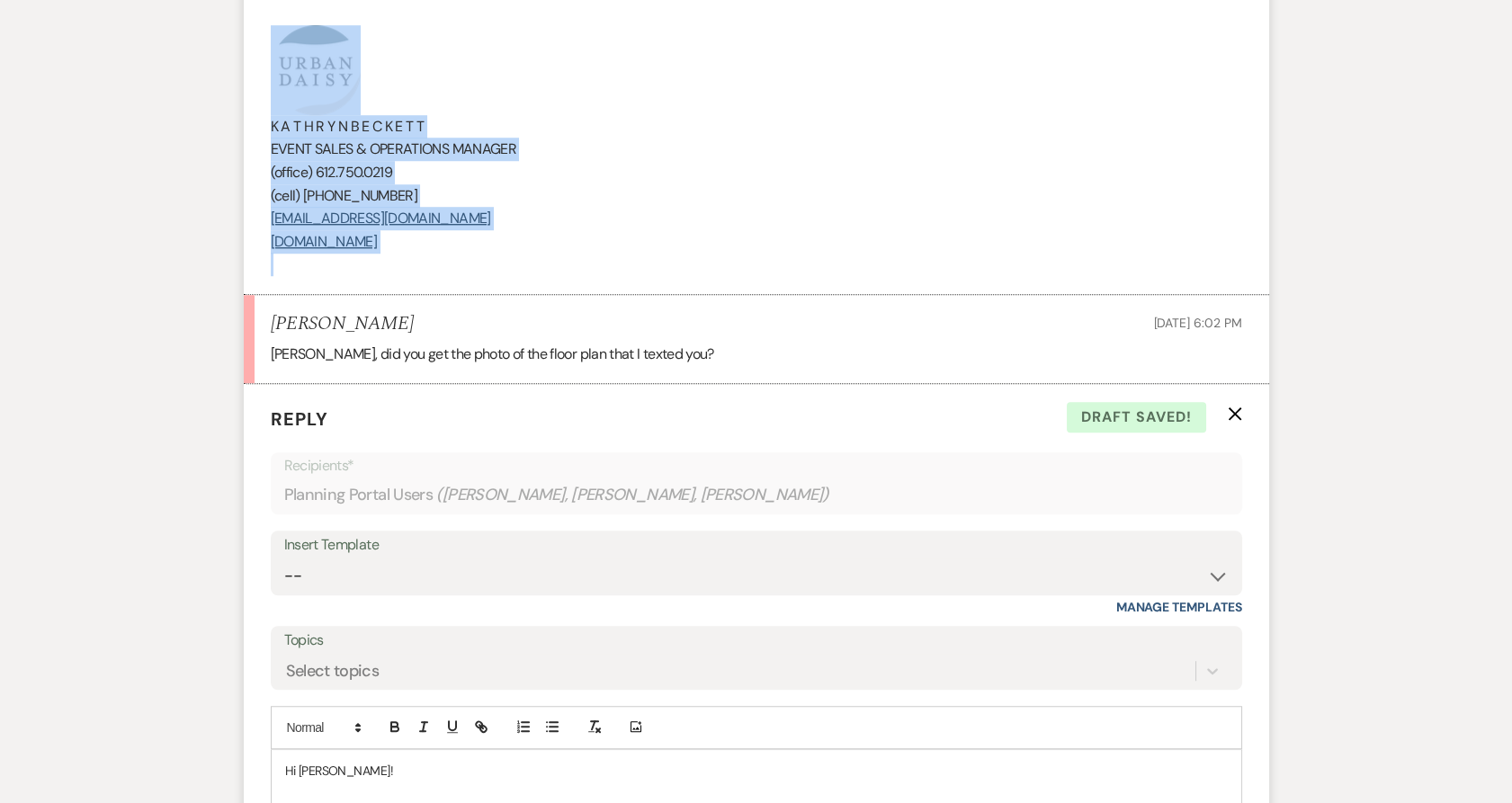
scroll to position [2999, 0]
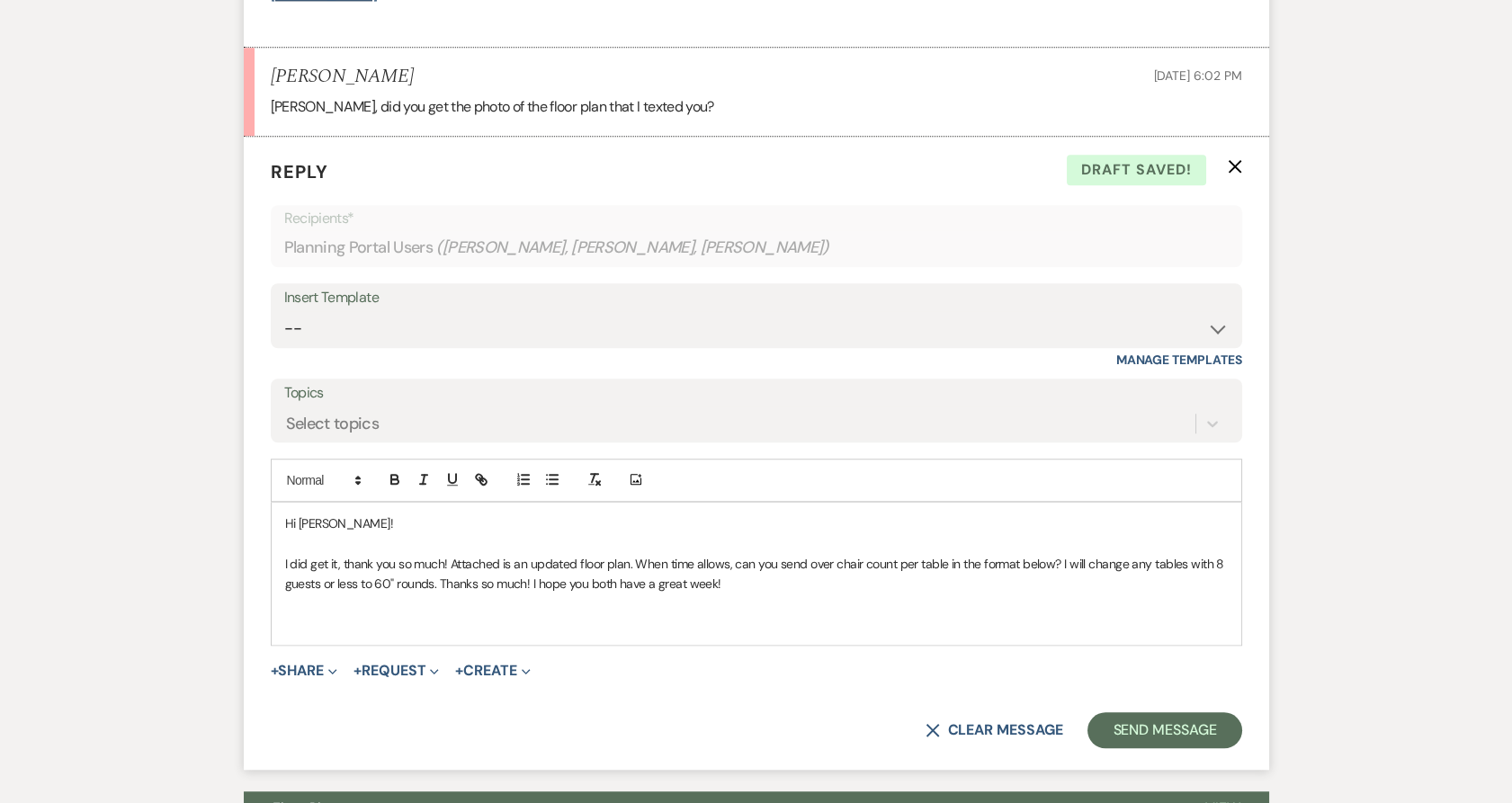
click at [327, 620] on p at bounding box center [756, 624] width 942 height 20
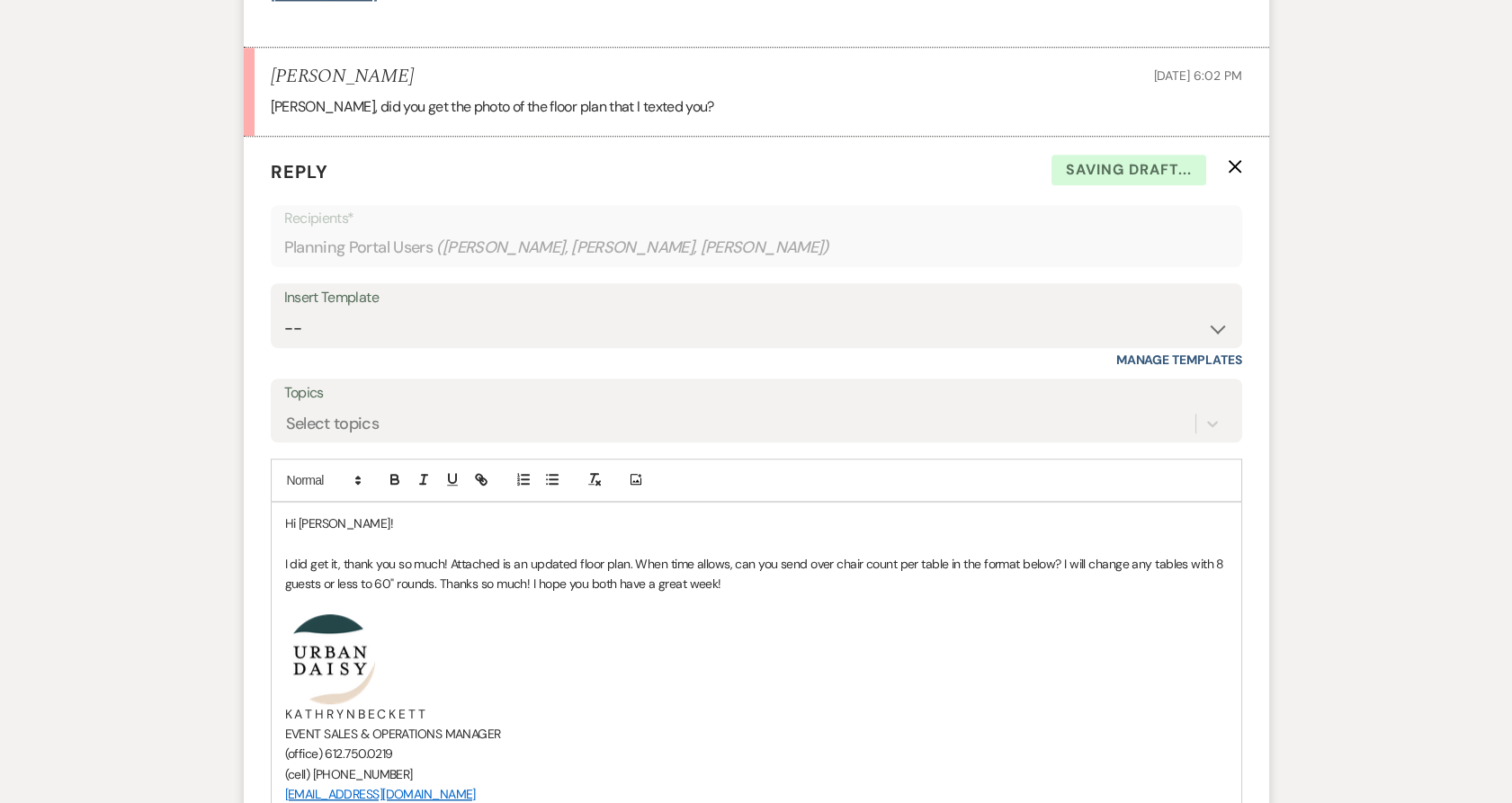
scroll to position [3300, 0]
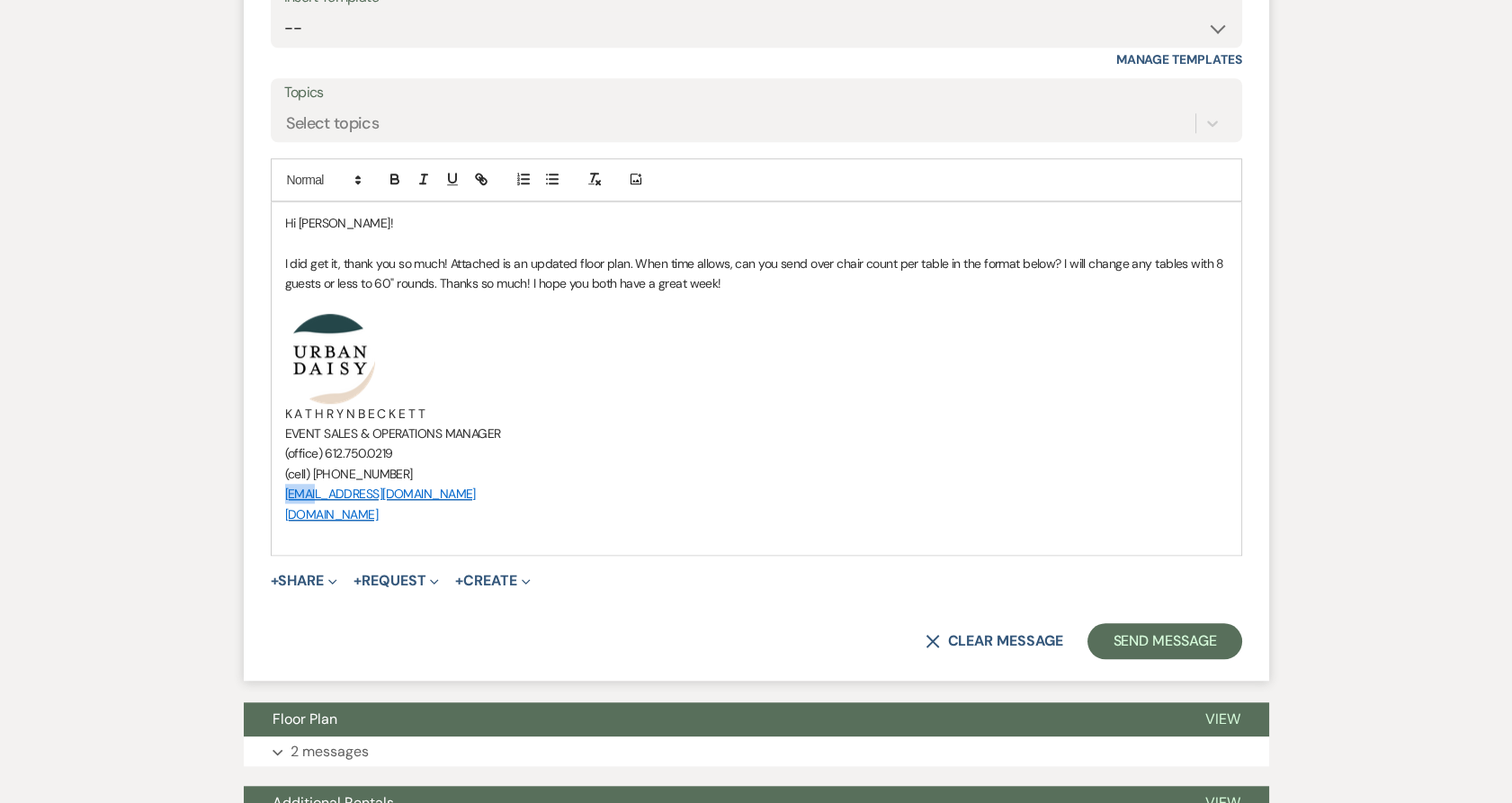
drag, startPoint x: 277, startPoint y: 497, endPoint x: 311, endPoint y: 493, distance: 34.2
click at [311, 493] on div "Hi Dillon! I did get it, thank you so much! Attached is an updated floor plan. …" at bounding box center [756, 379] width 970 height 353
click at [490, 335] on p "﻿ ﻿" at bounding box center [756, 358] width 942 height 90
click at [292, 580] on button "+ Share Expand" at bounding box center [303, 580] width 67 height 14
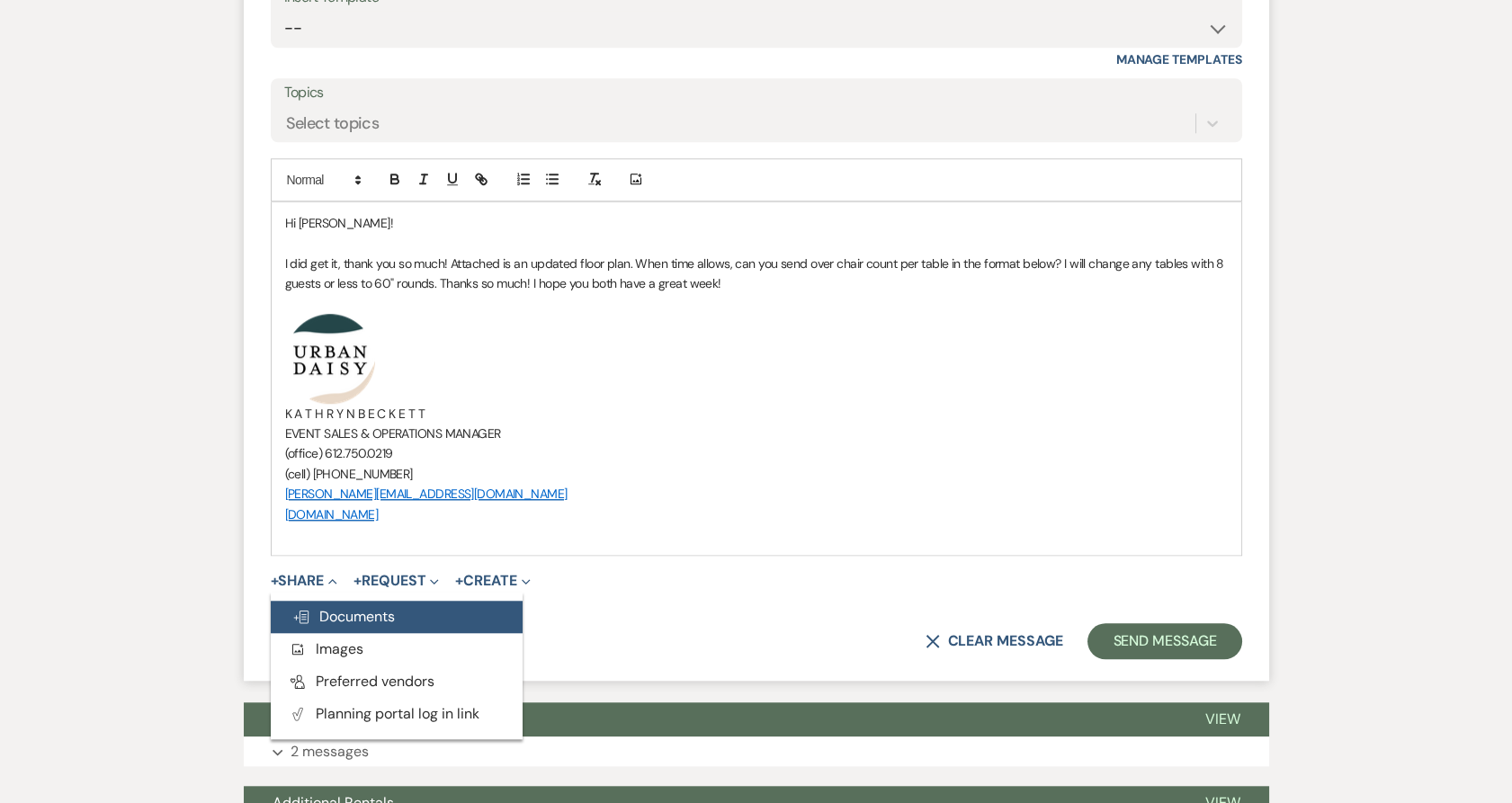
click at [309, 609] on icon "Doc Upload" at bounding box center [301, 616] width 18 height 14
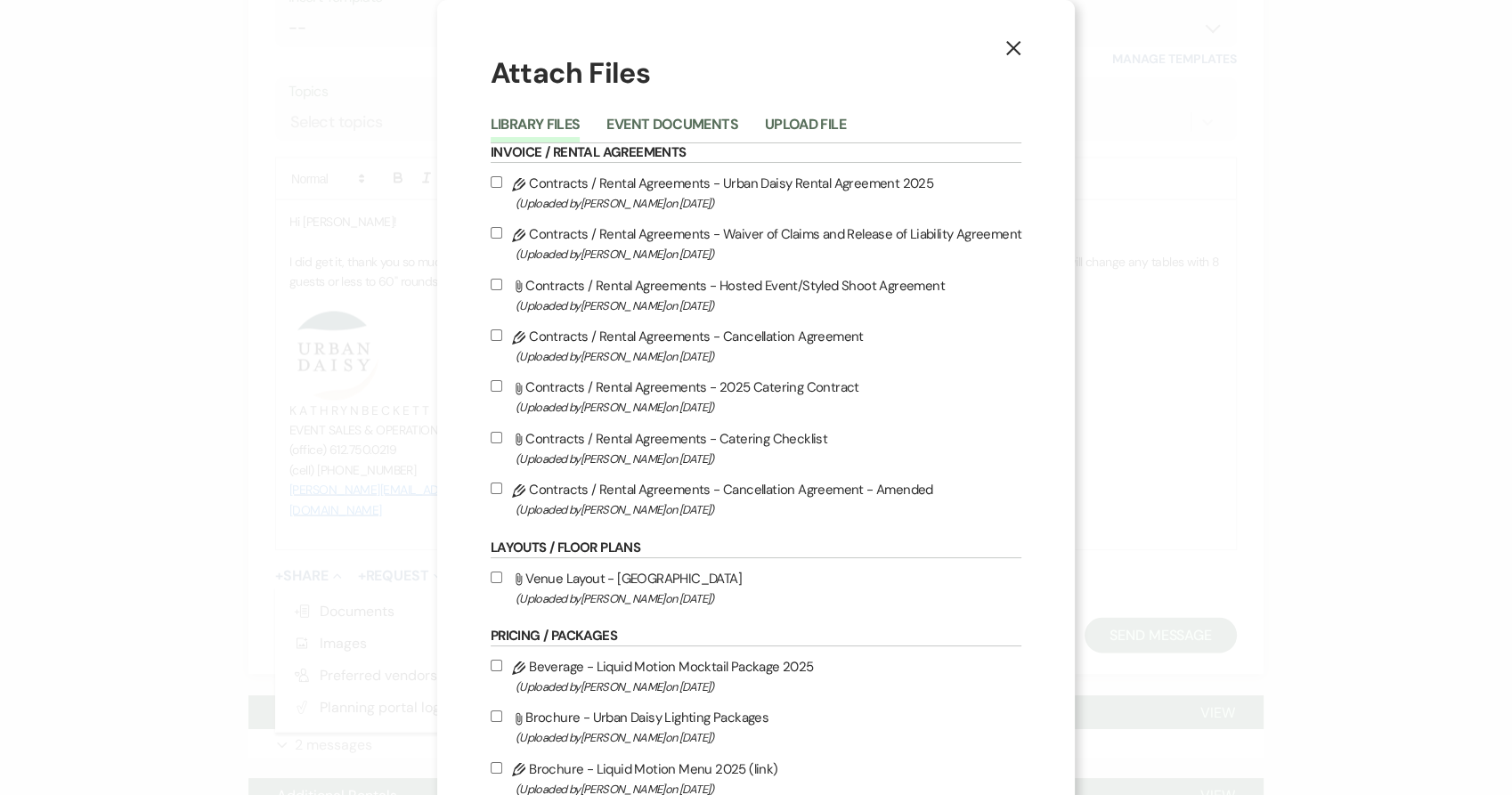
click at [844, 121] on li "Upload File" at bounding box center [818, 127] width 108 height 29
click at [834, 129] on button "Upload File" at bounding box center [805, 130] width 81 height 25
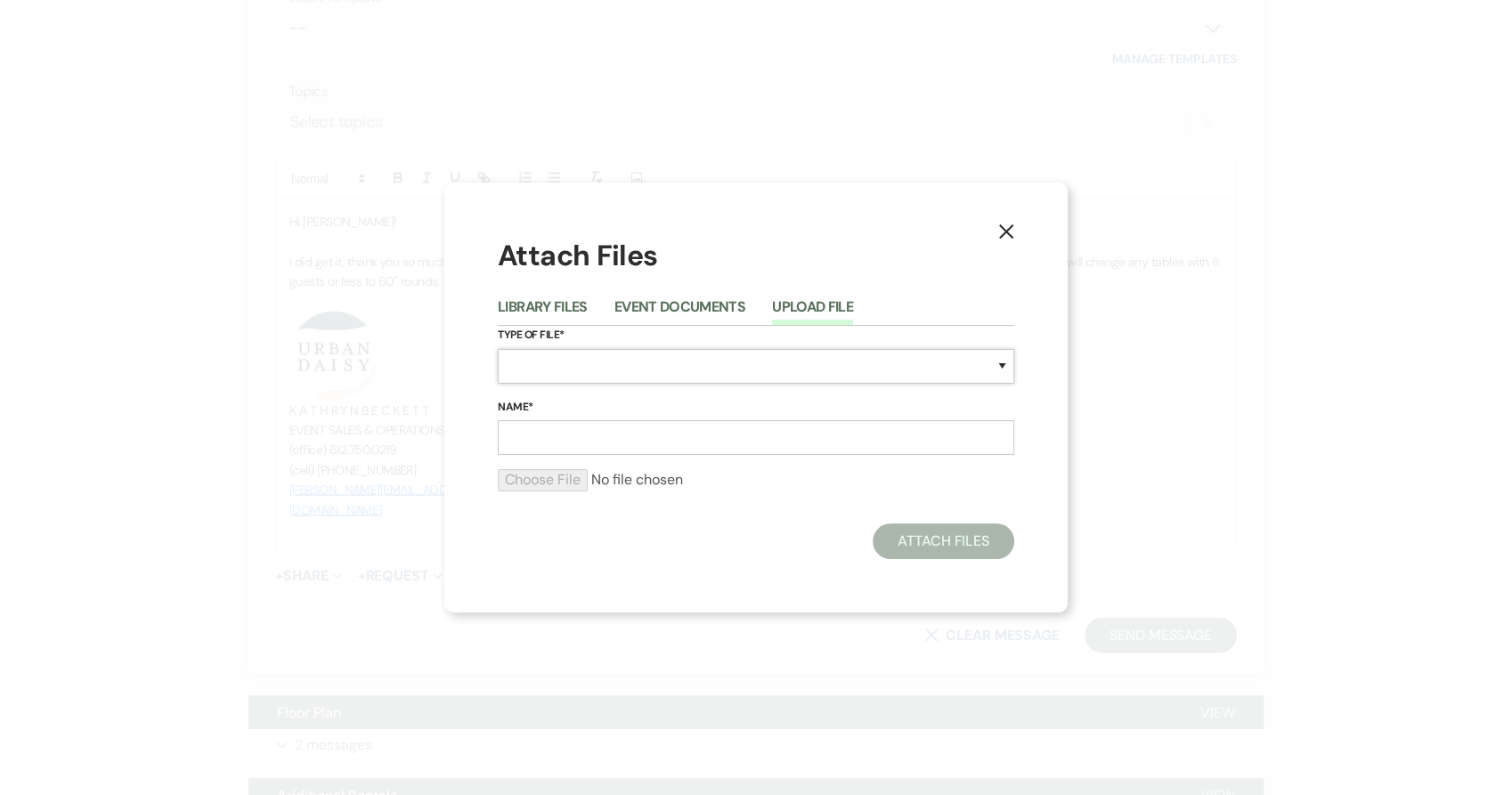
click at [748, 357] on select "Special Event Insurance Vendor Certificate of Insurance Contracts / Rental Agre…" at bounding box center [756, 366] width 516 height 35
select select "24"
click at [498, 349] on select "Special Event Insurance Vendor Certificate of Insurance Contracts / Rental Agre…" at bounding box center [756, 366] width 516 height 35
click at [536, 433] on input "Name*" at bounding box center [756, 437] width 516 height 35
type input "updated 9.21"
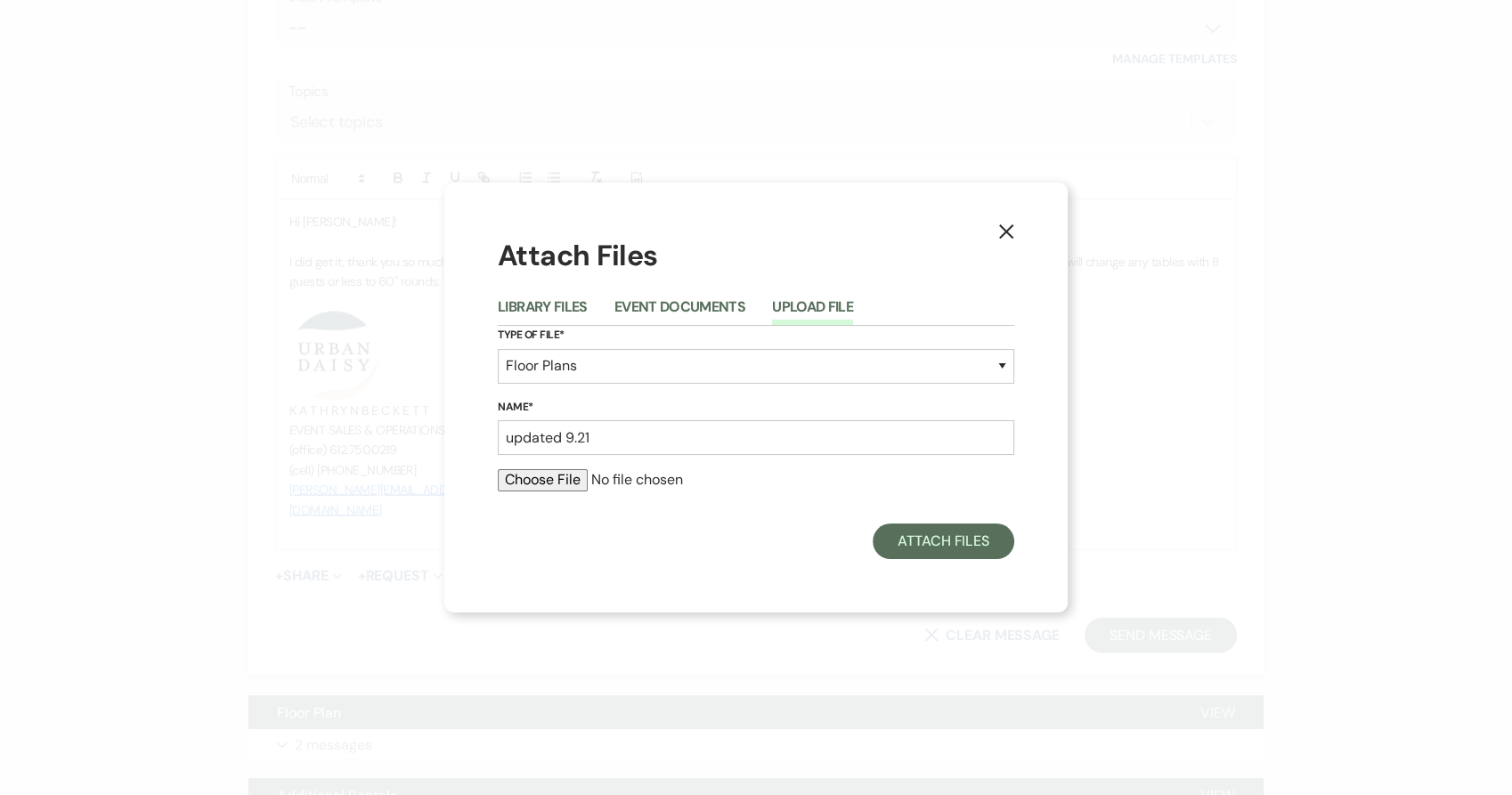
click at [524, 483] on input "file" at bounding box center [756, 479] width 516 height 22
type input "C:\fakepath\updated 9.21.pdf"
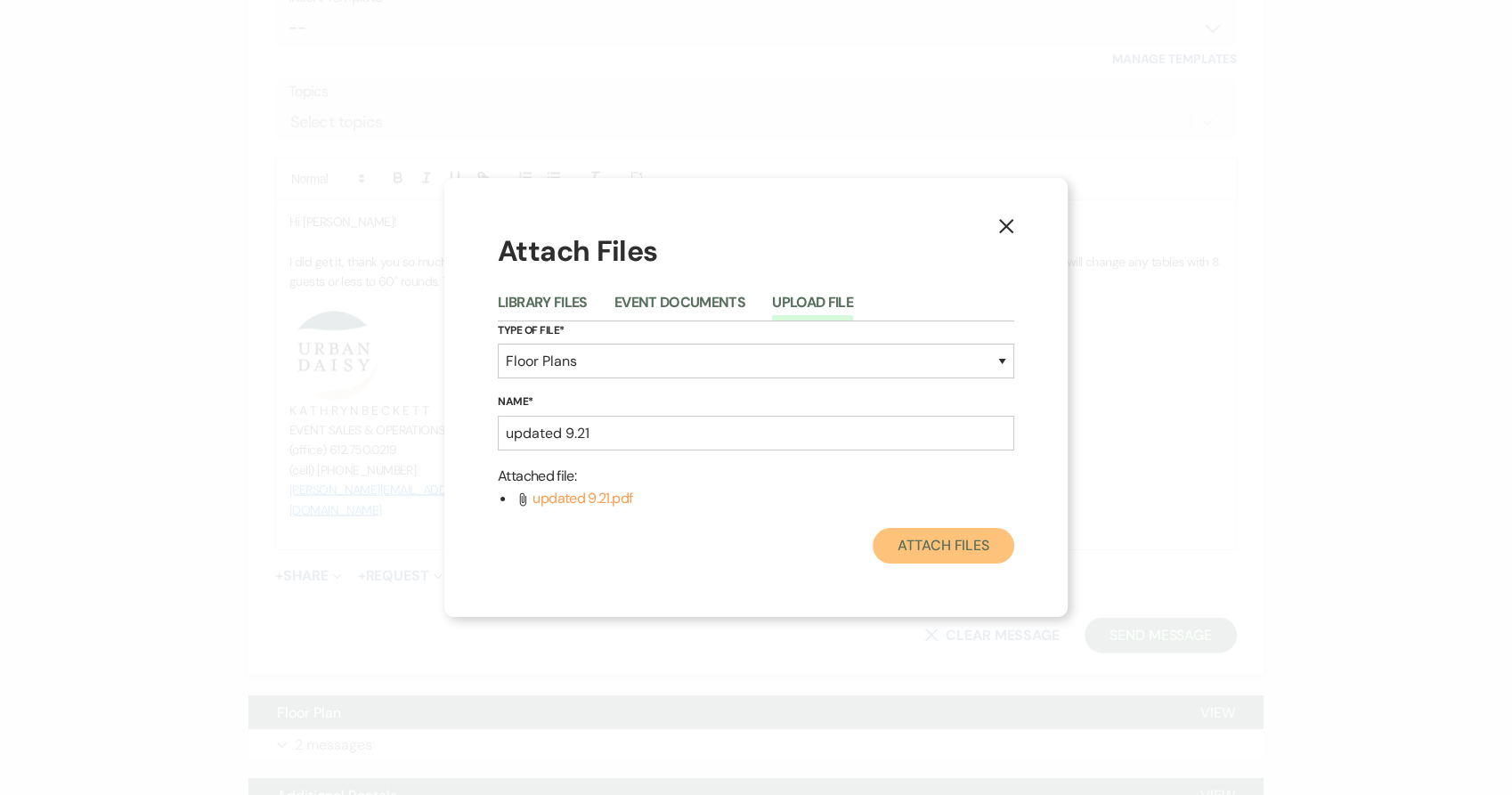
click at [947, 546] on button "Attach Files" at bounding box center [943, 545] width 141 height 36
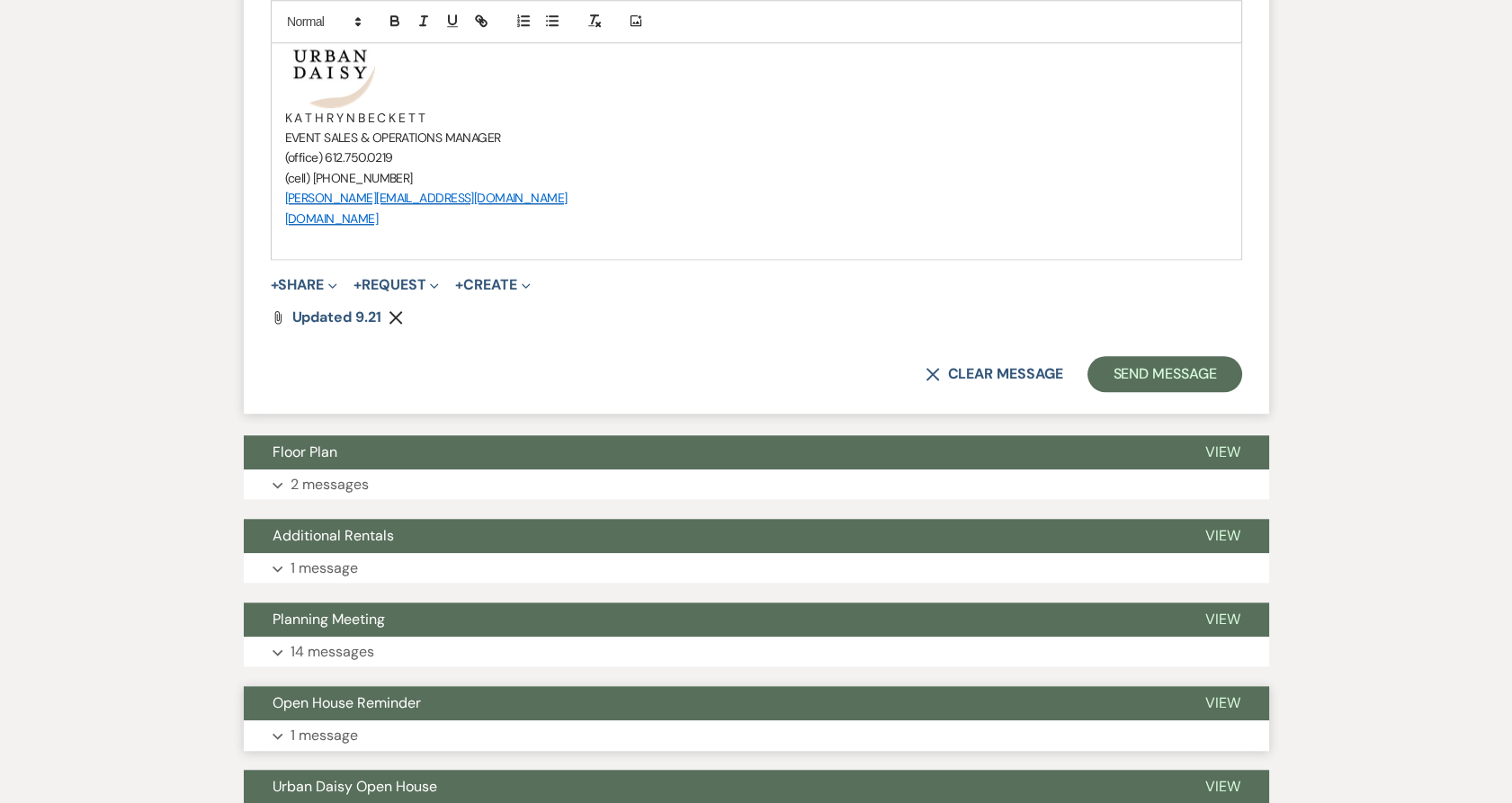
scroll to position [3899, 0]
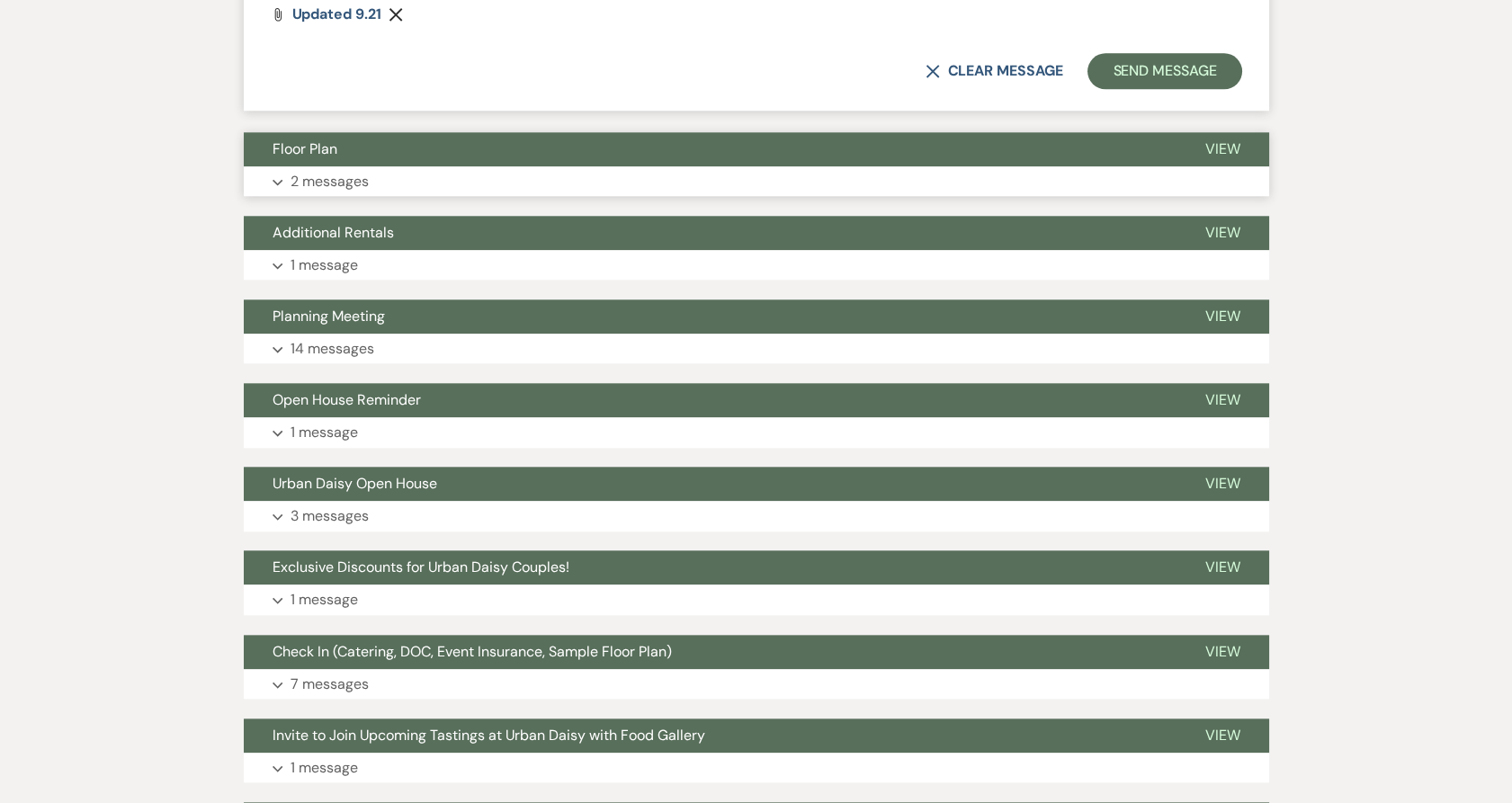
click at [349, 152] on button "Floor Plan" at bounding box center [710, 149] width 933 height 34
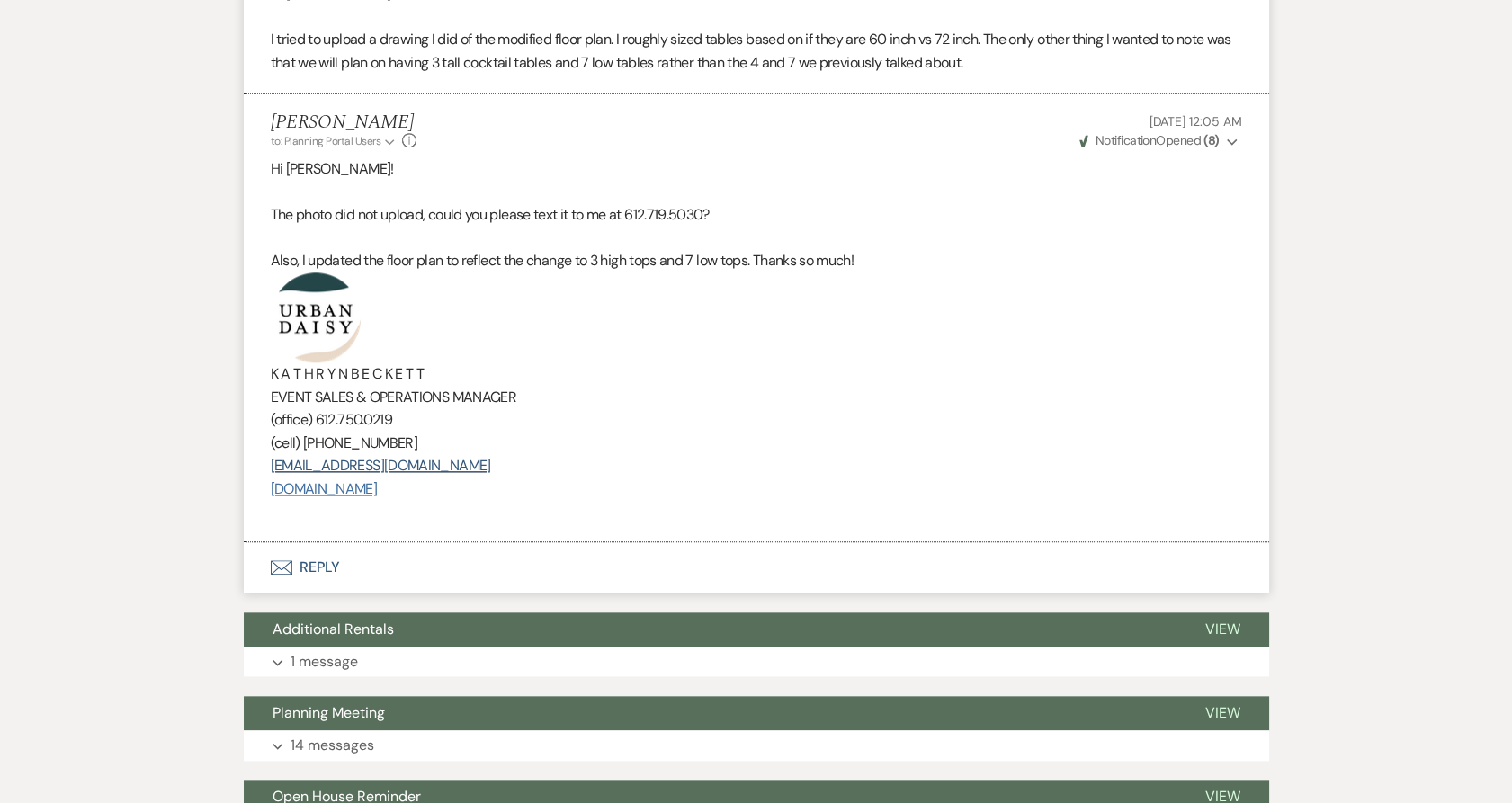
scroll to position [4399, 0]
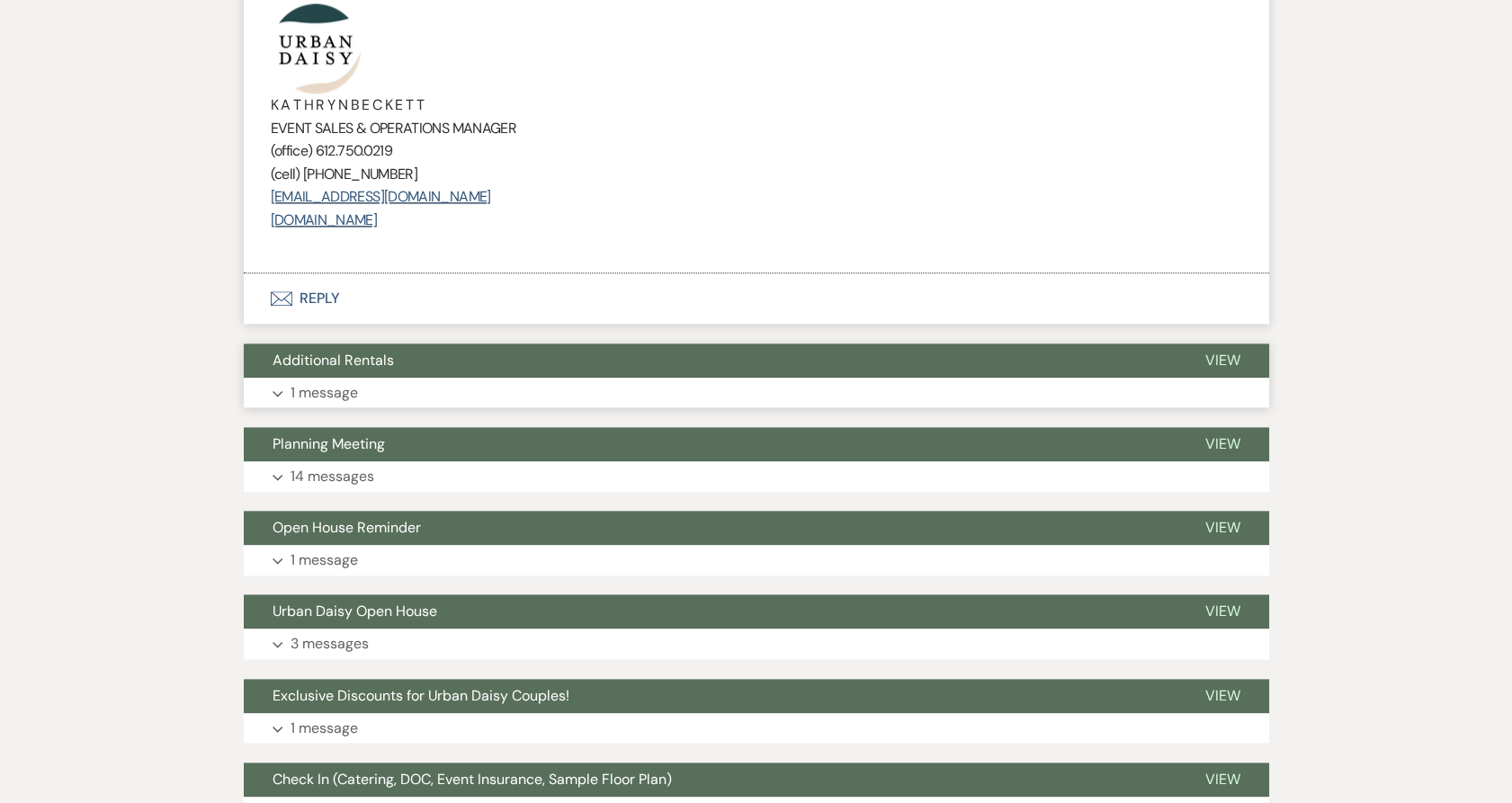
click at [374, 367] on span "Additional Rentals" at bounding box center [333, 360] width 121 height 19
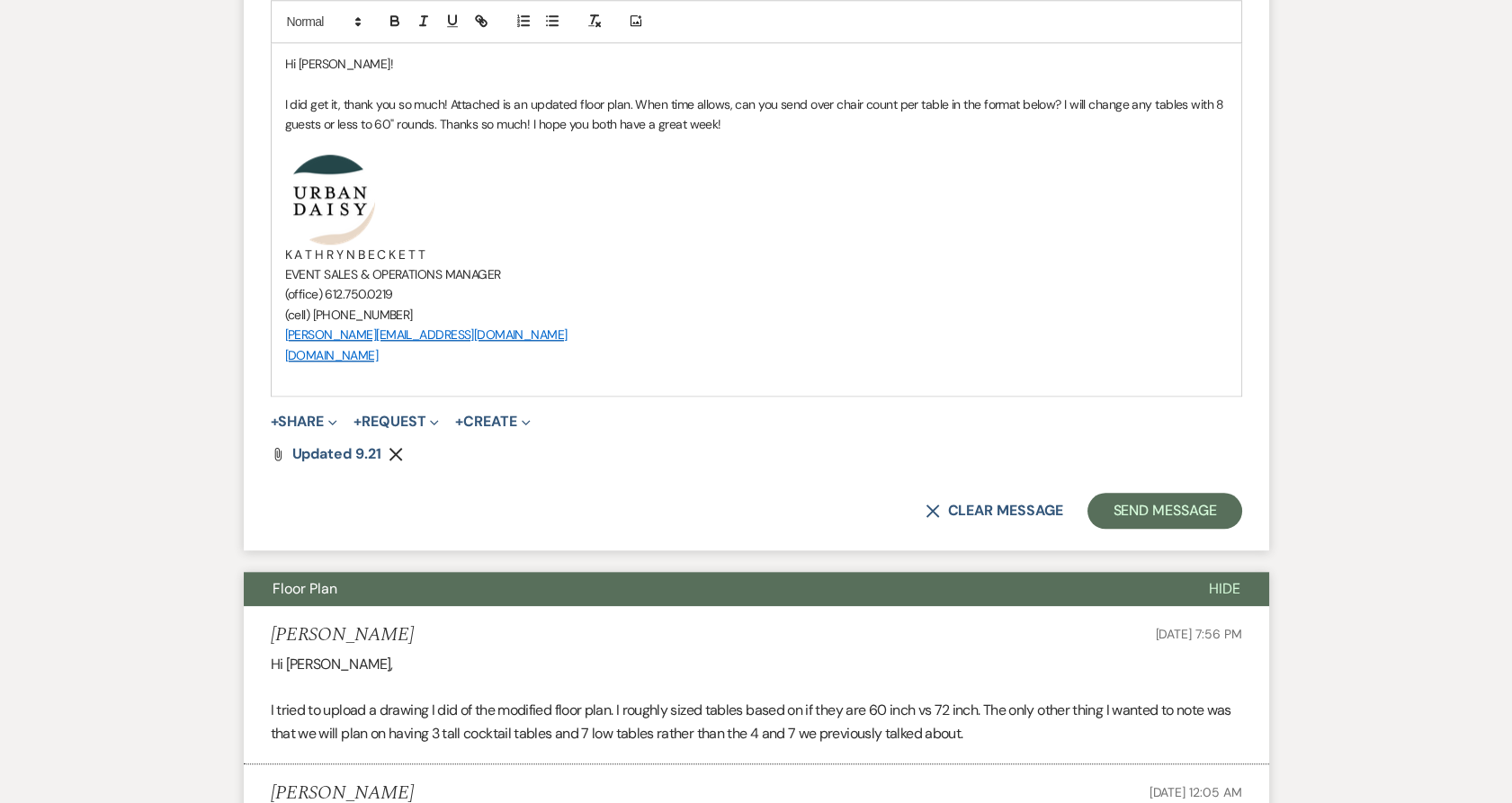
scroll to position [3300, 0]
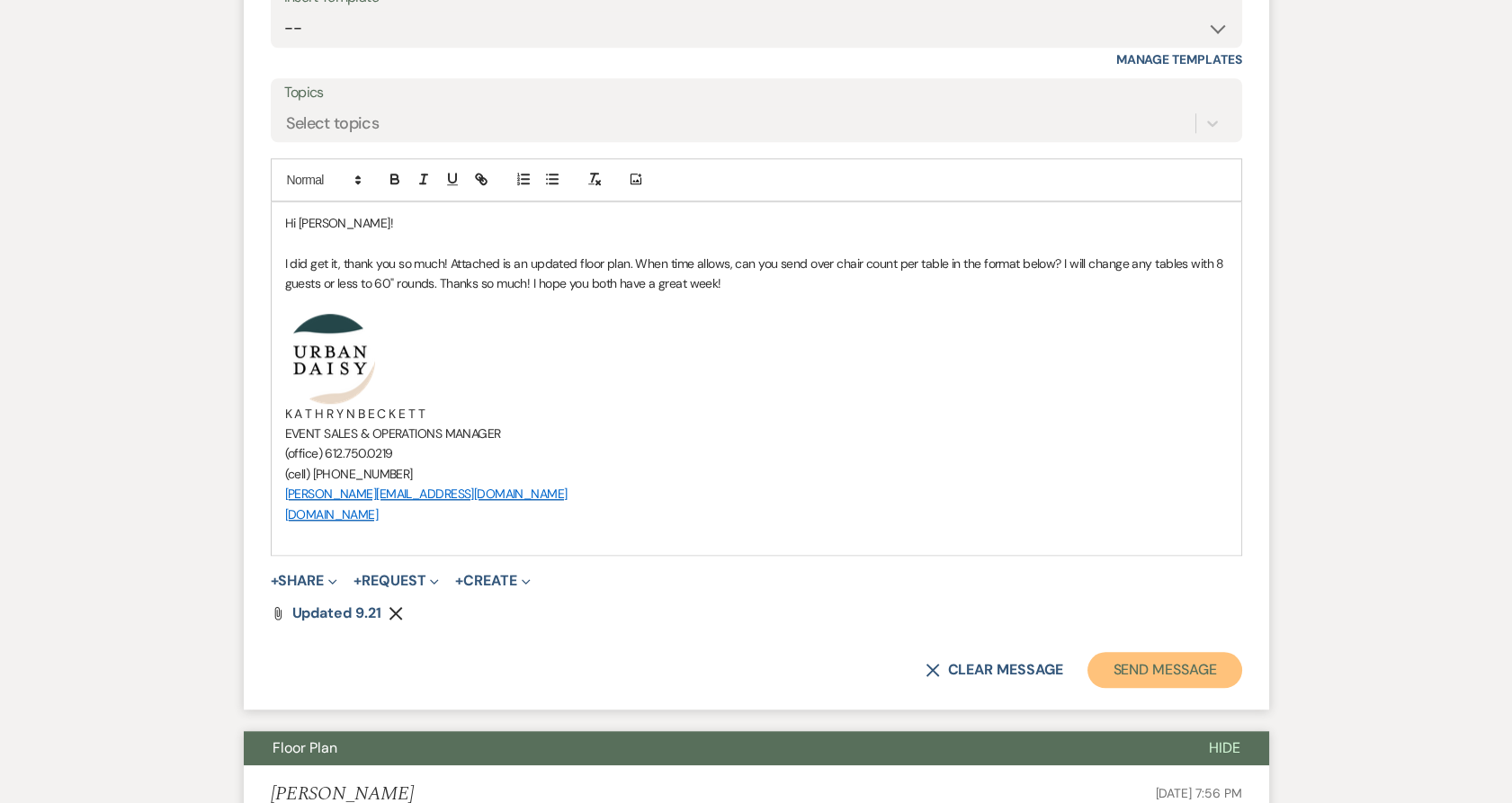
click at [1101, 668] on button "Send Message" at bounding box center [1163, 670] width 154 height 36
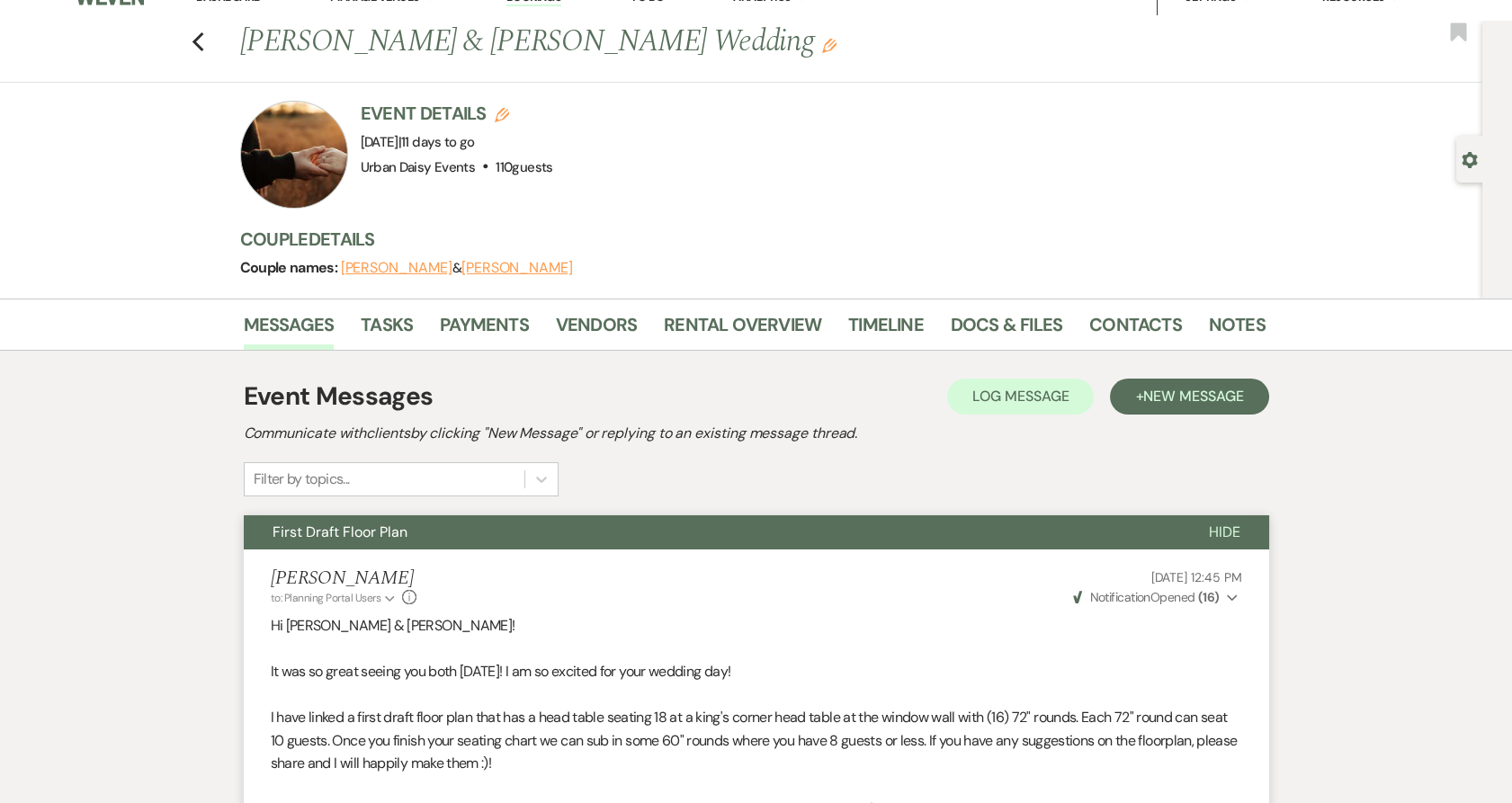
scroll to position [0, 0]
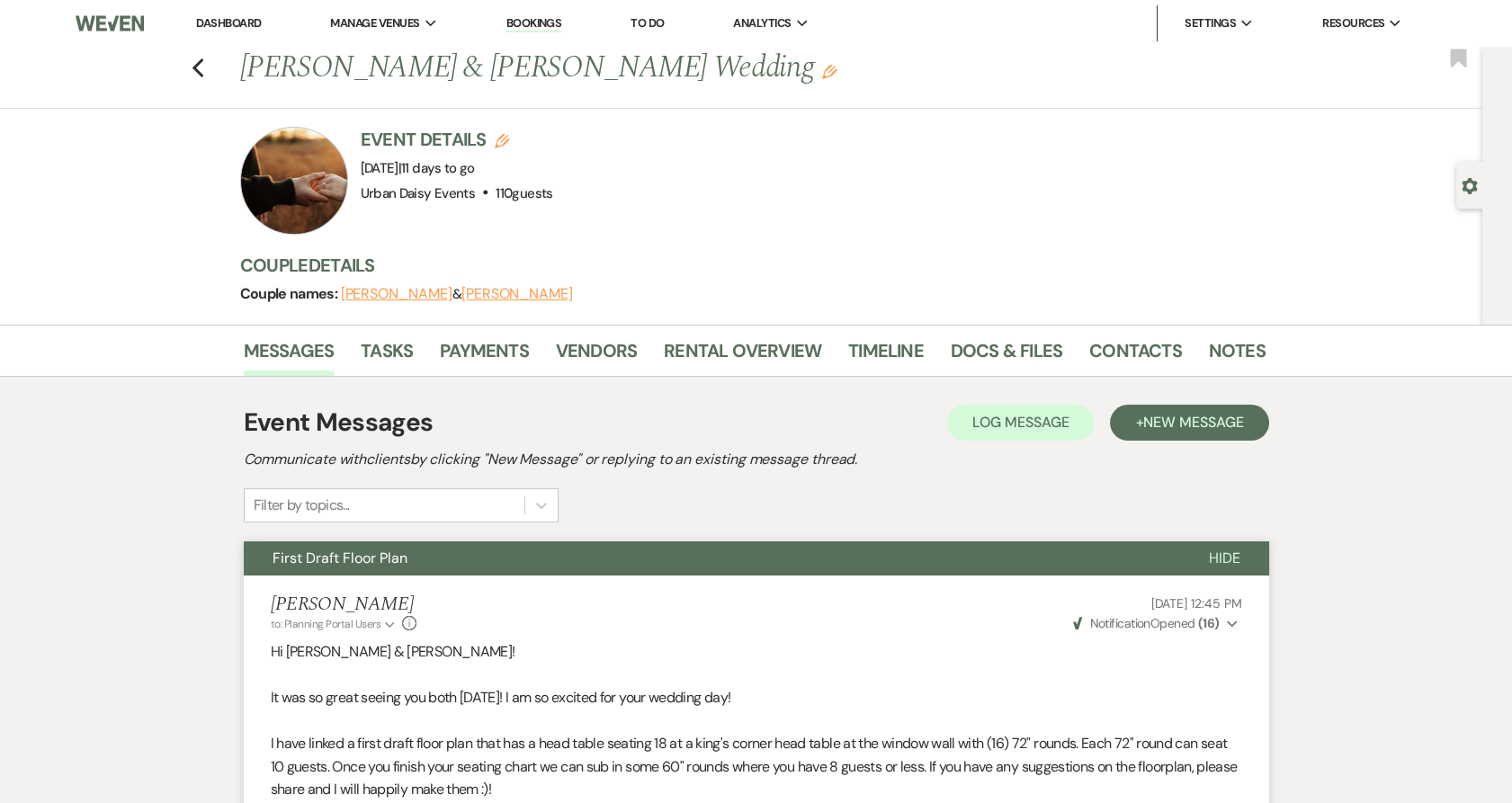
click at [214, 22] on link "Dashboard" at bounding box center [228, 23] width 65 height 15
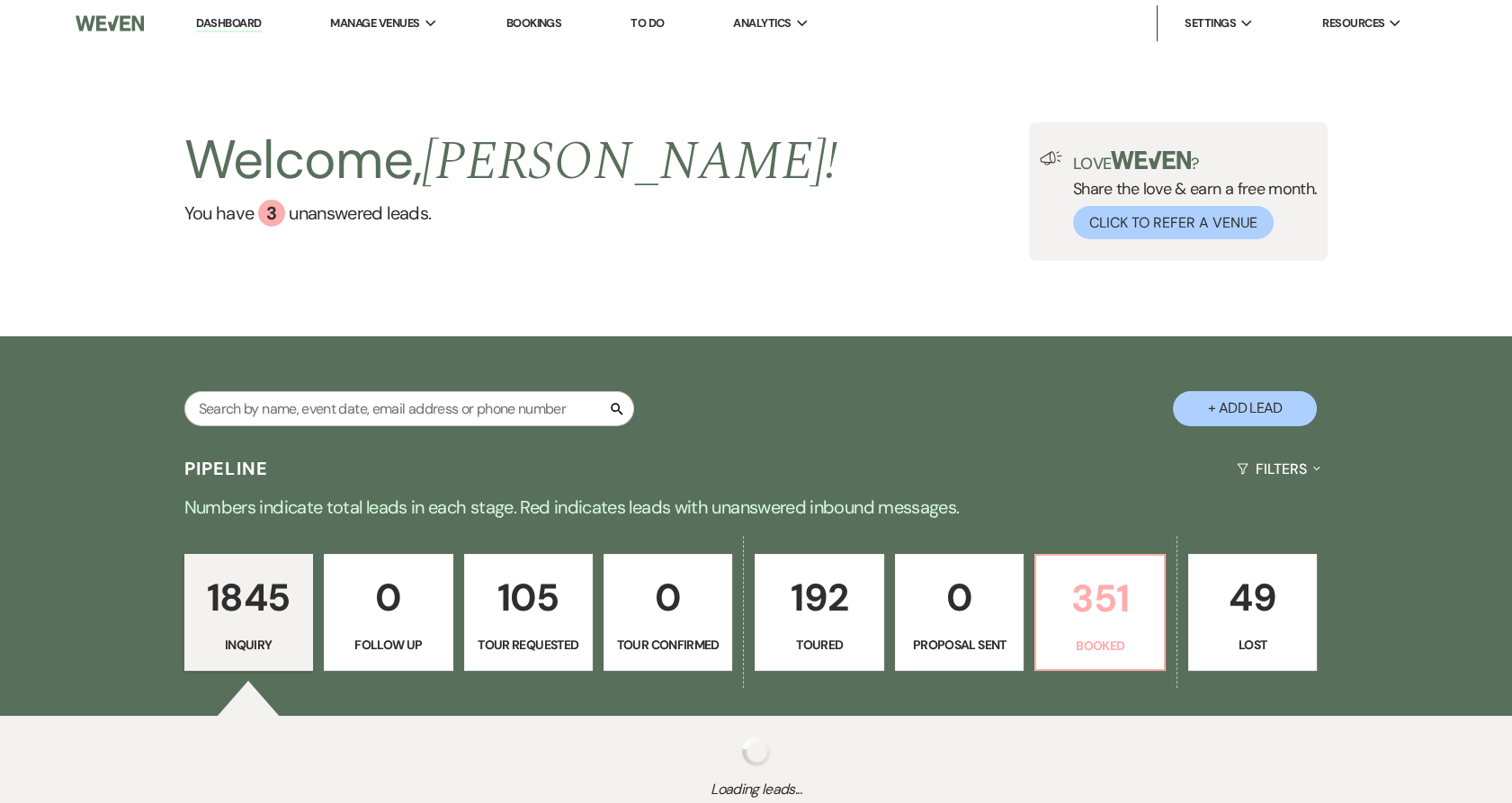
click at [1118, 607] on p "351" at bounding box center [1099, 598] width 105 height 60
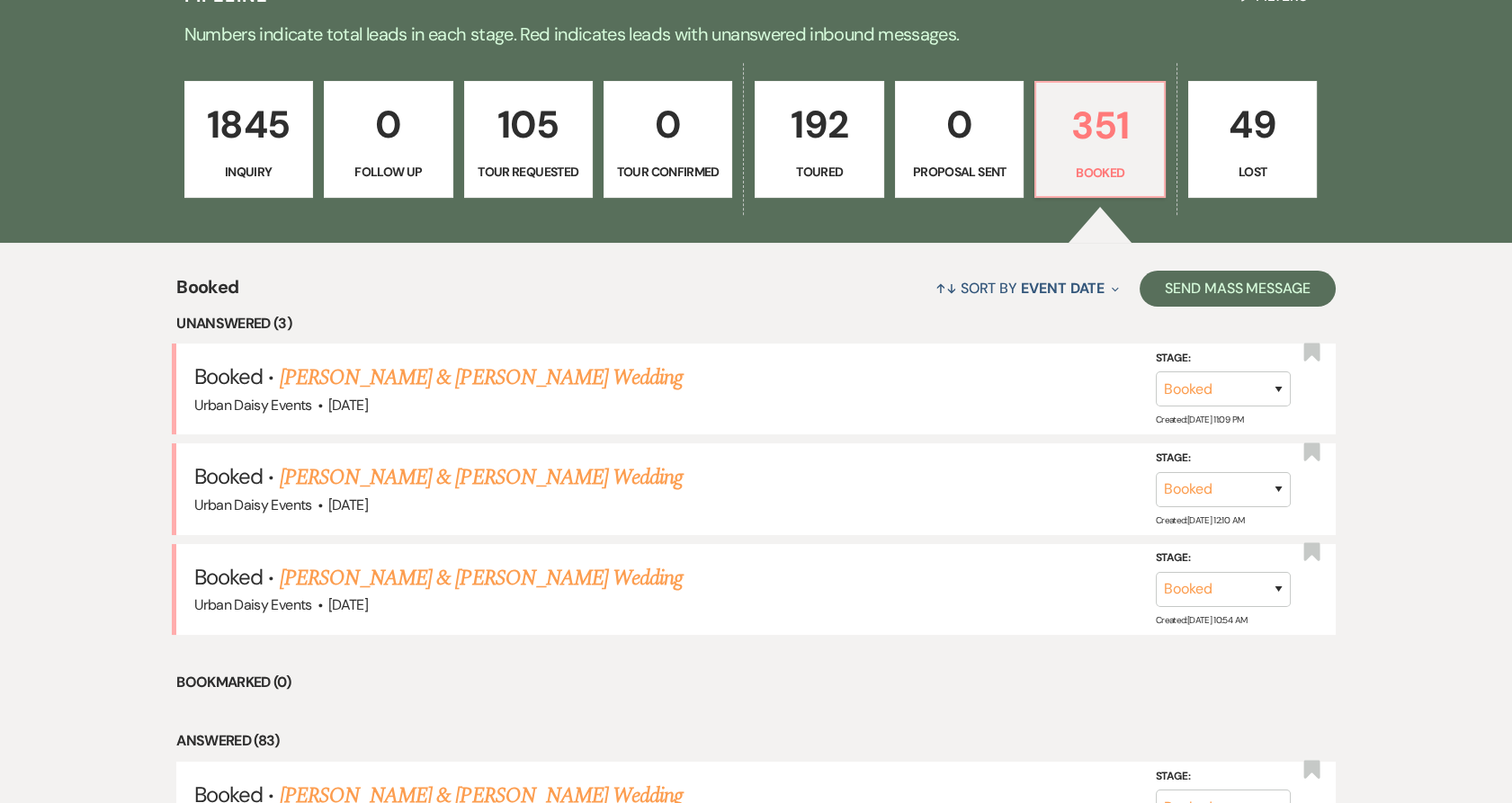
scroll to position [499, 0]
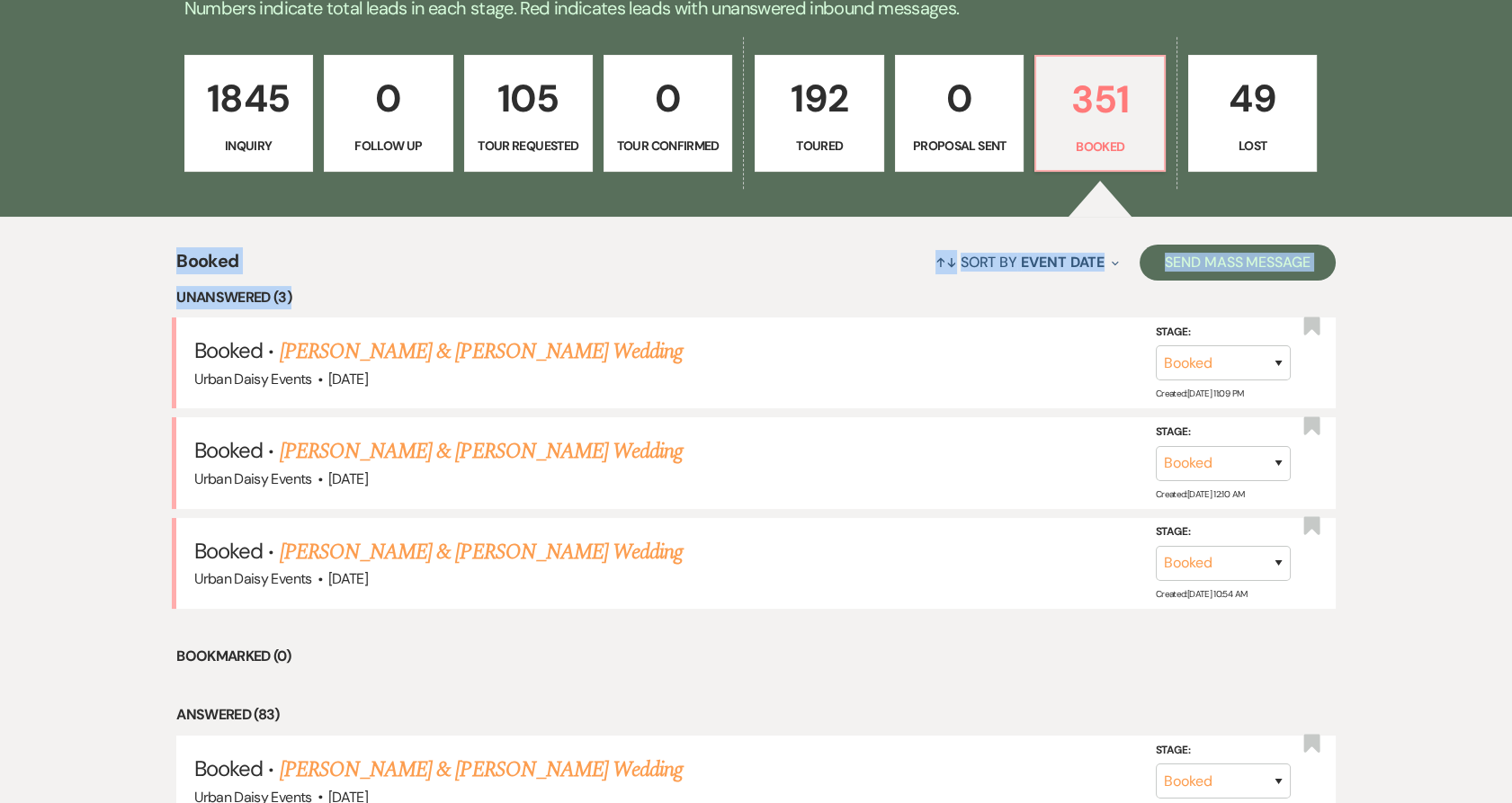
drag, startPoint x: 309, startPoint y: 300, endPoint x: 180, endPoint y: 262, distance: 134.5
click at [180, 262] on span "Booked" at bounding box center [208, 266] width 62 height 39
drag, startPoint x: 174, startPoint y: 261, endPoint x: 247, endPoint y: 273, distance: 74.0
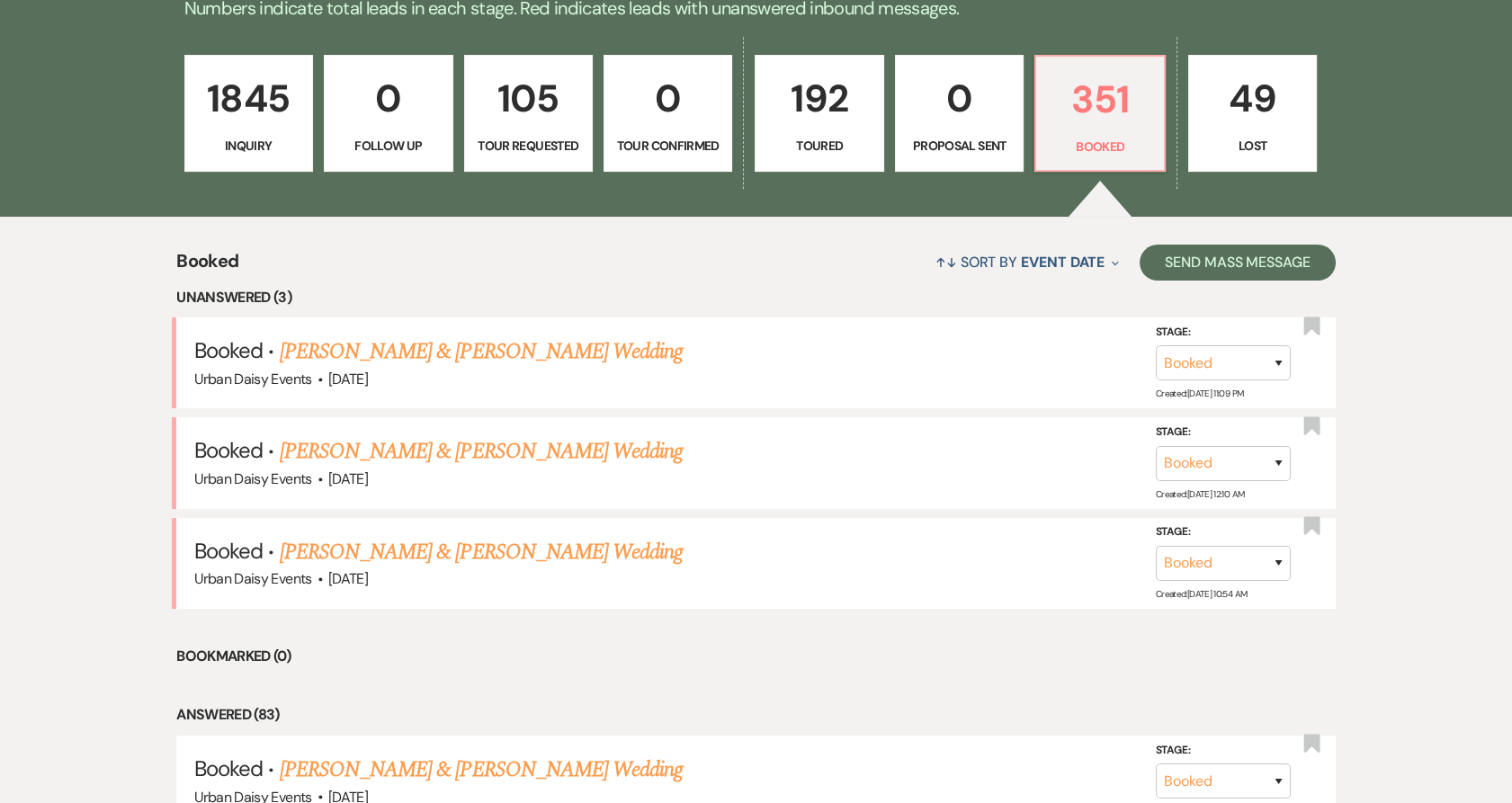
click at [244, 286] on li "Unanswered (3)" at bounding box center [756, 298] width 1160 height 24
click at [403, 446] on link "[PERSON_NAME] & [PERSON_NAME] Wedding" at bounding box center [481, 452] width 403 height 32
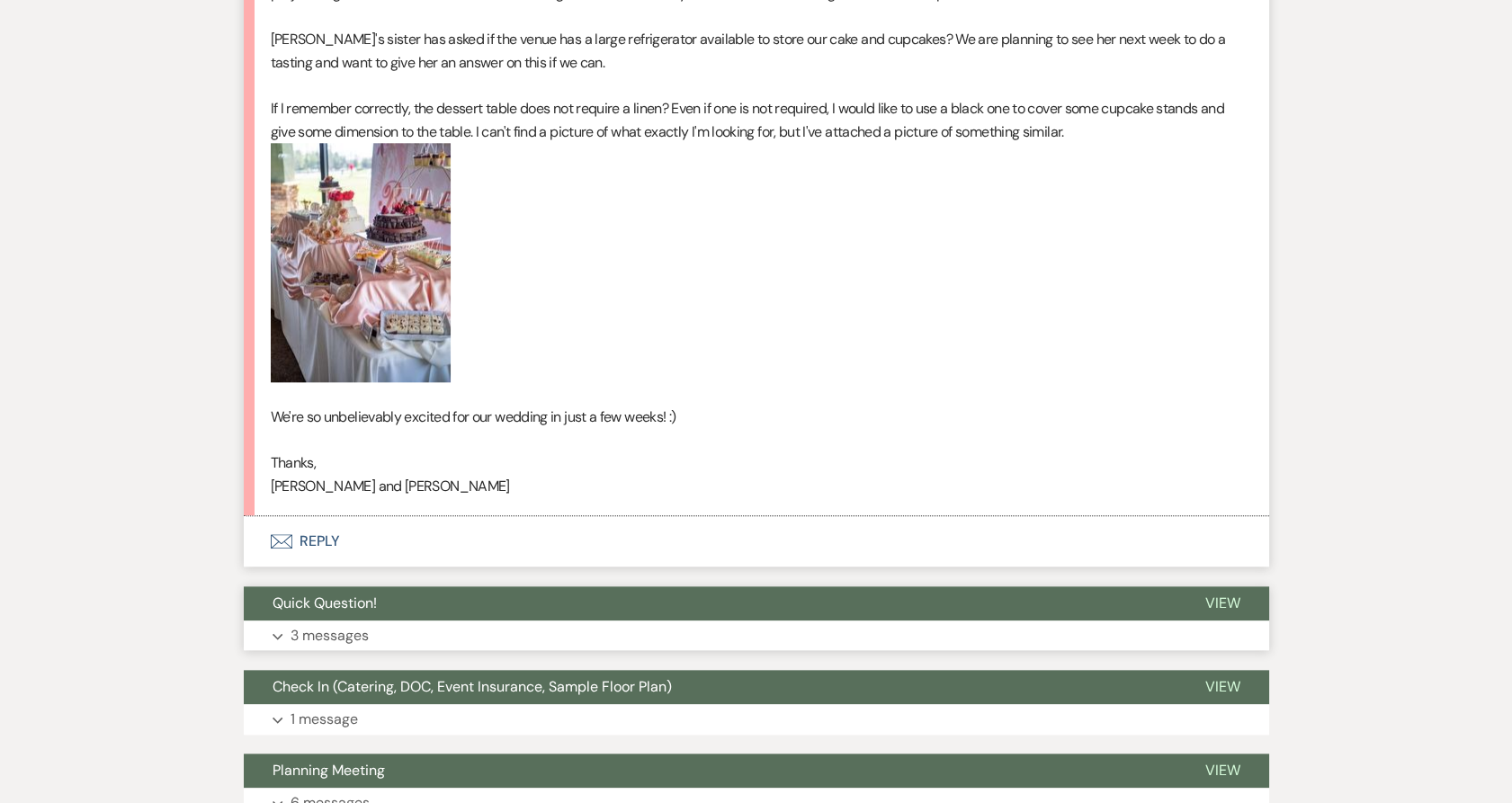
scroll to position [3997, 0]
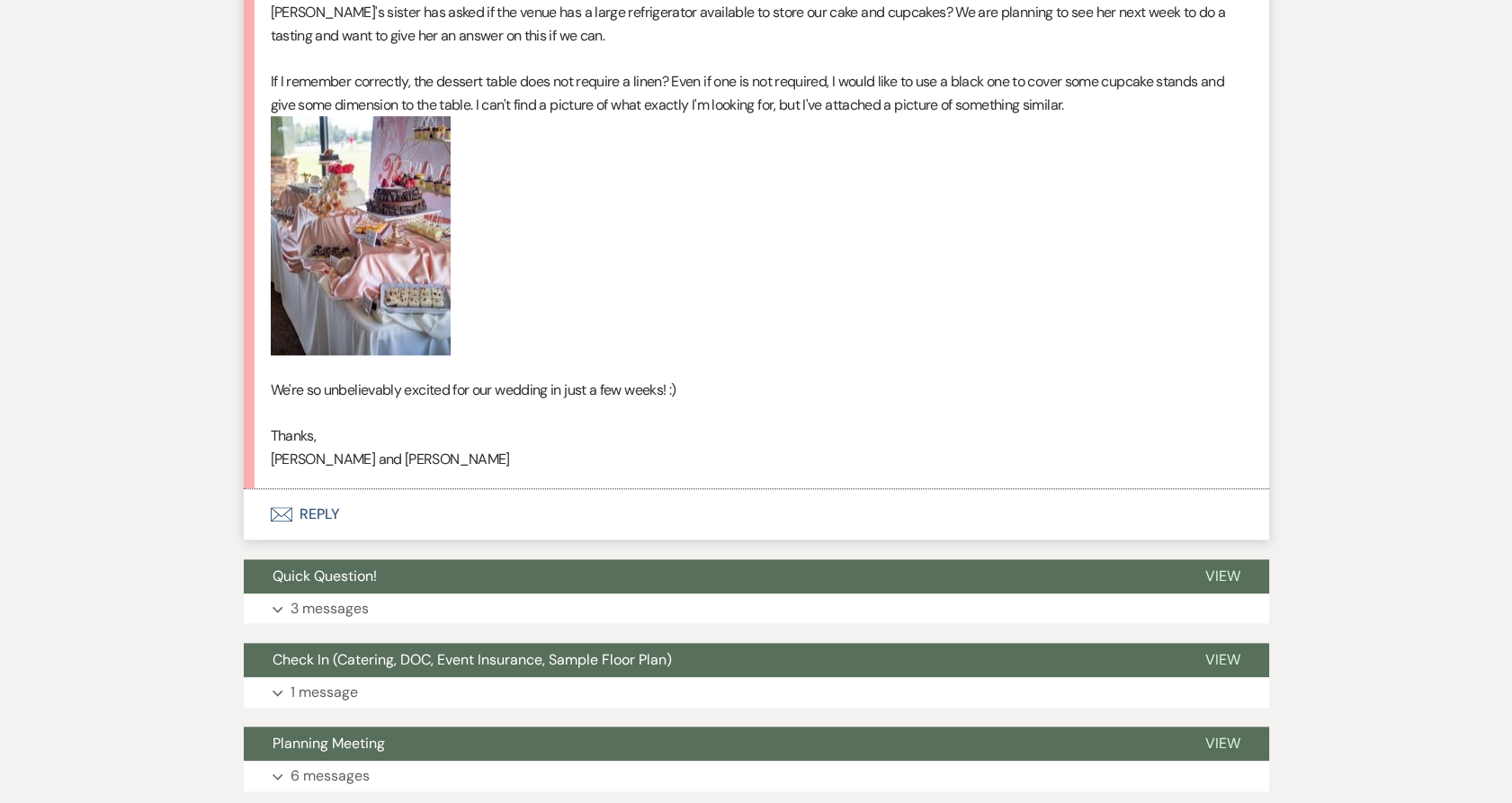
click at [311, 500] on button "Envelope Reply" at bounding box center [756, 514] width 1025 height 50
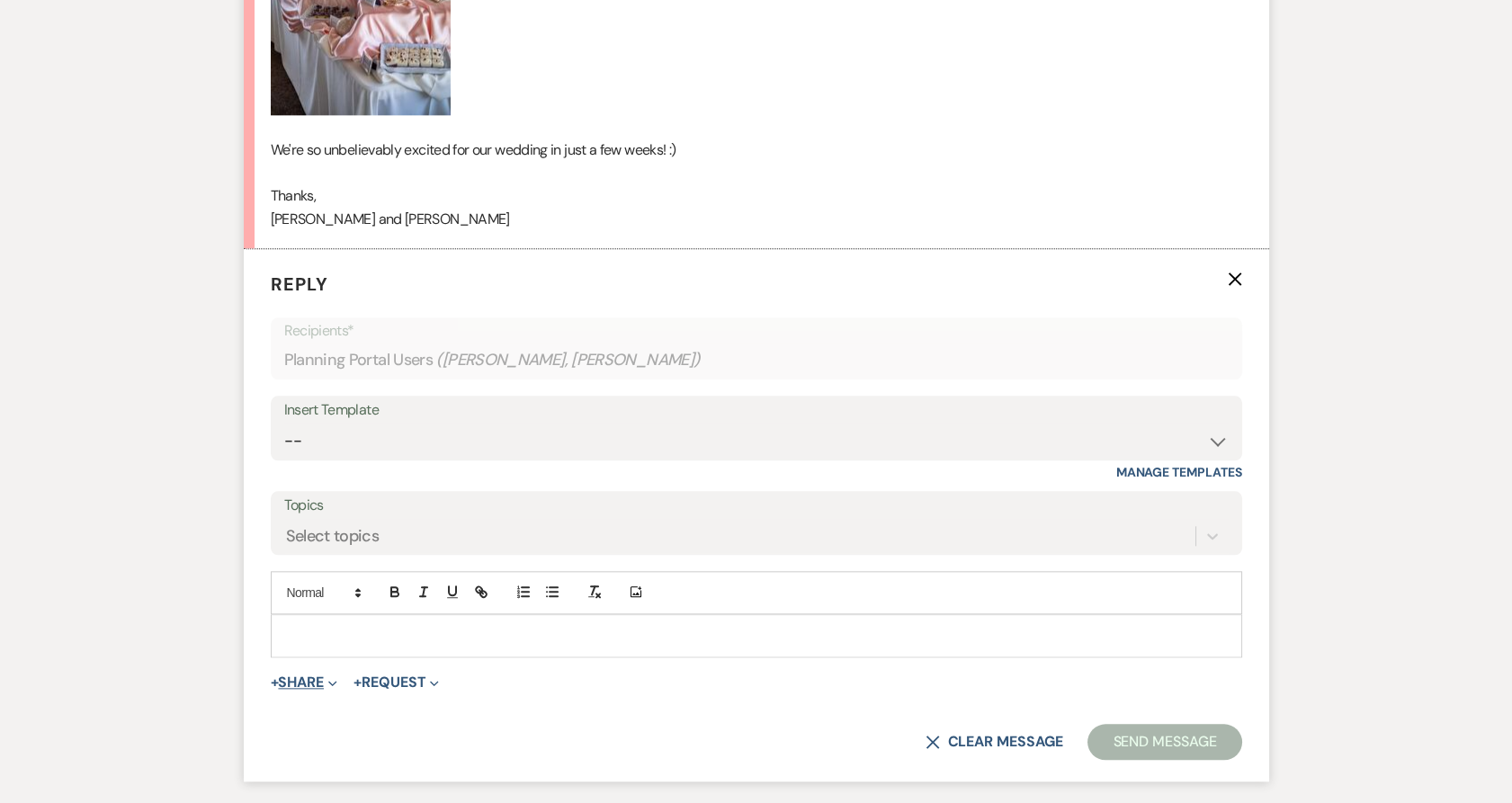
scroll to position [4327, 0]
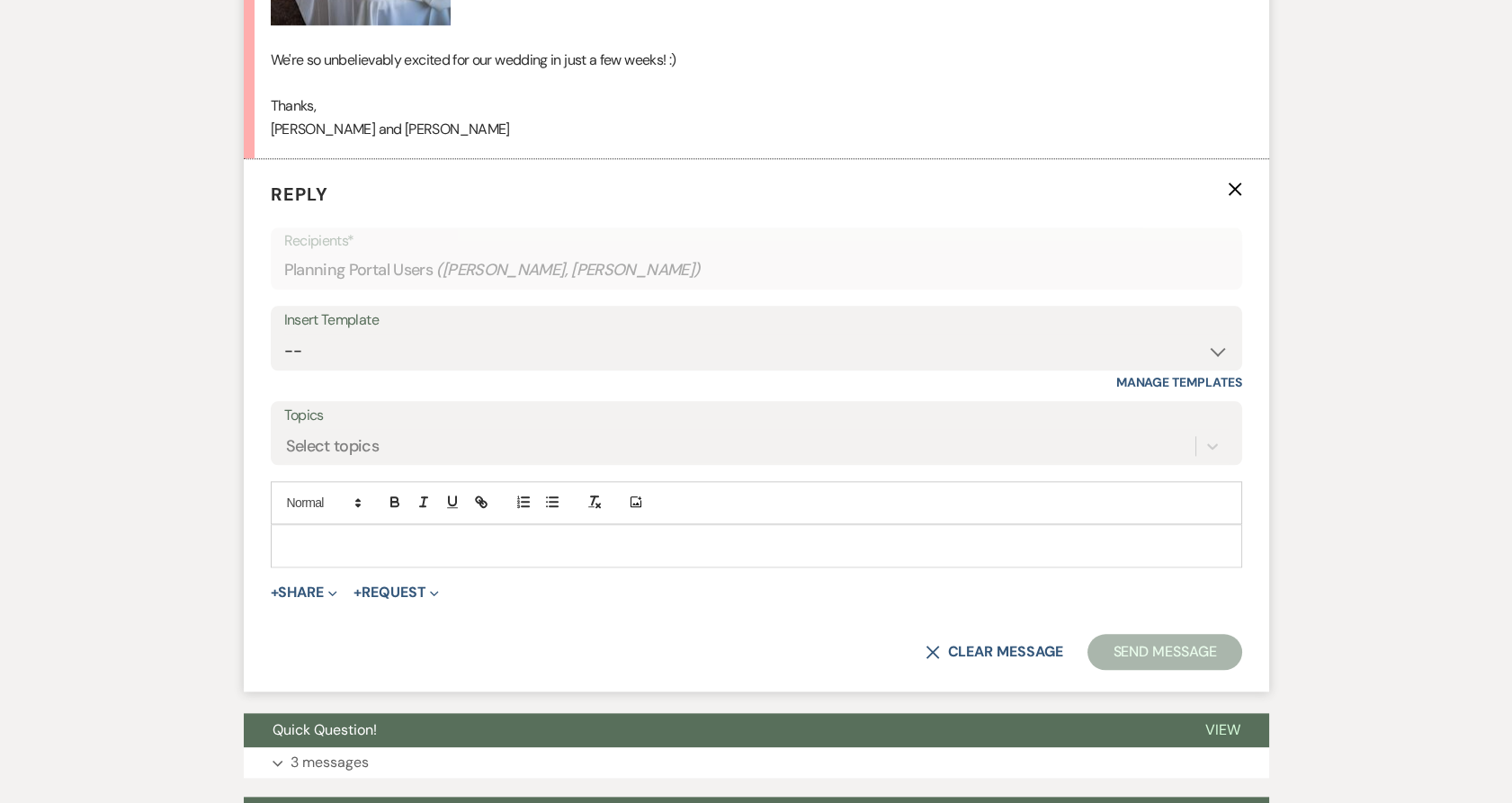
click at [331, 537] on div at bounding box center [756, 546] width 970 height 42
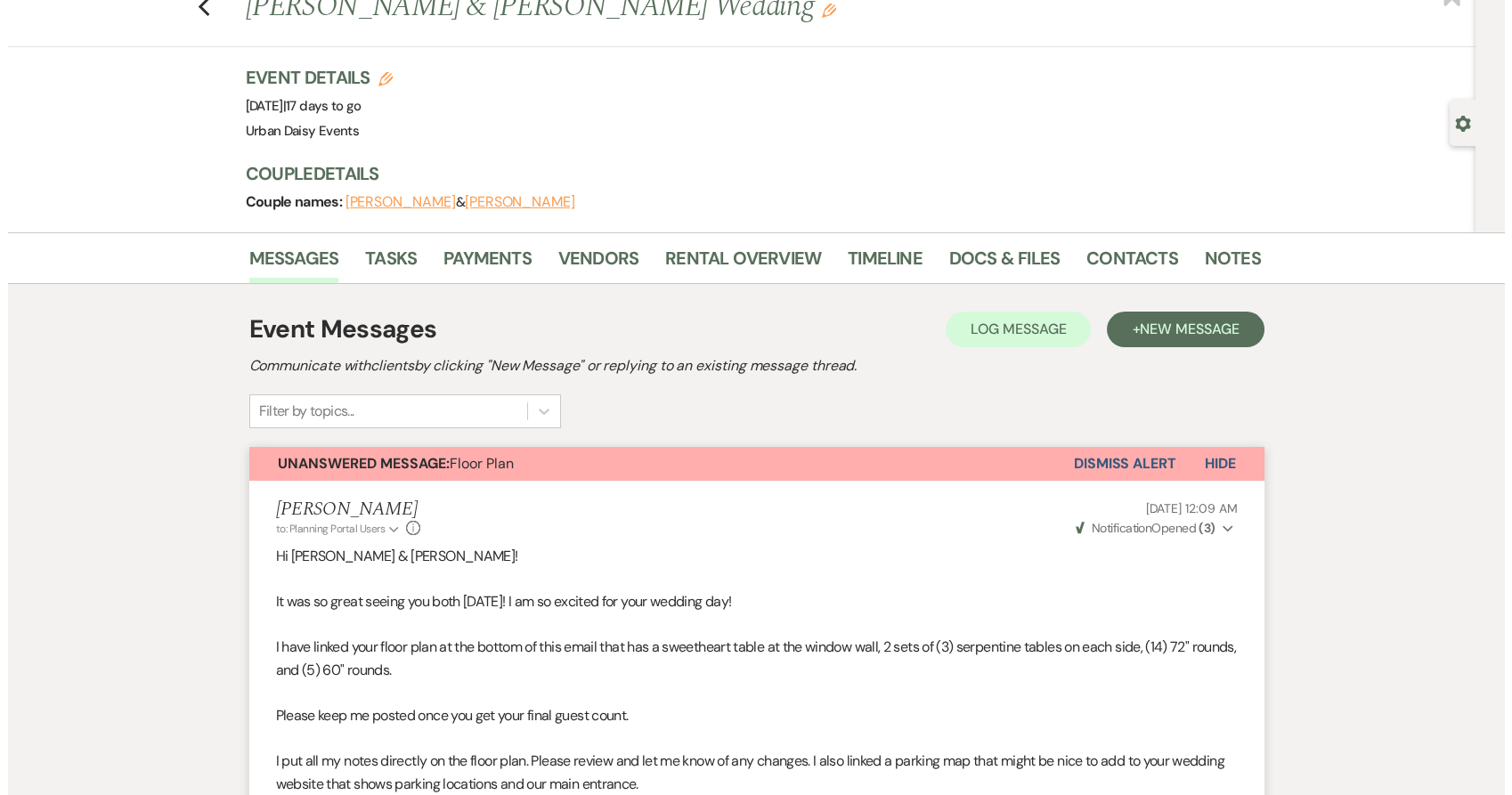
scroll to position [0, 0]
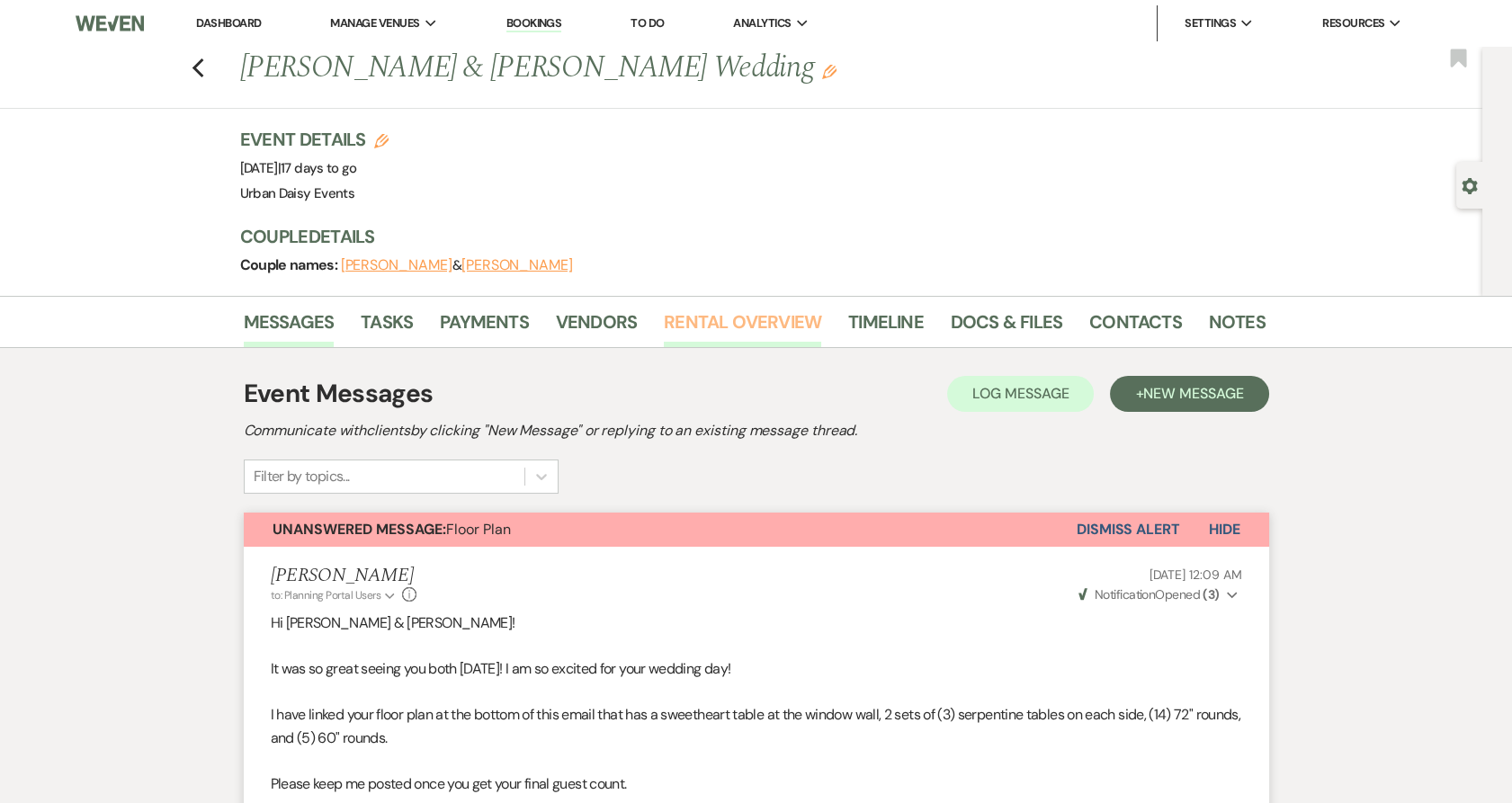
click at [743, 316] on link "Rental Overview" at bounding box center [742, 327] width 158 height 40
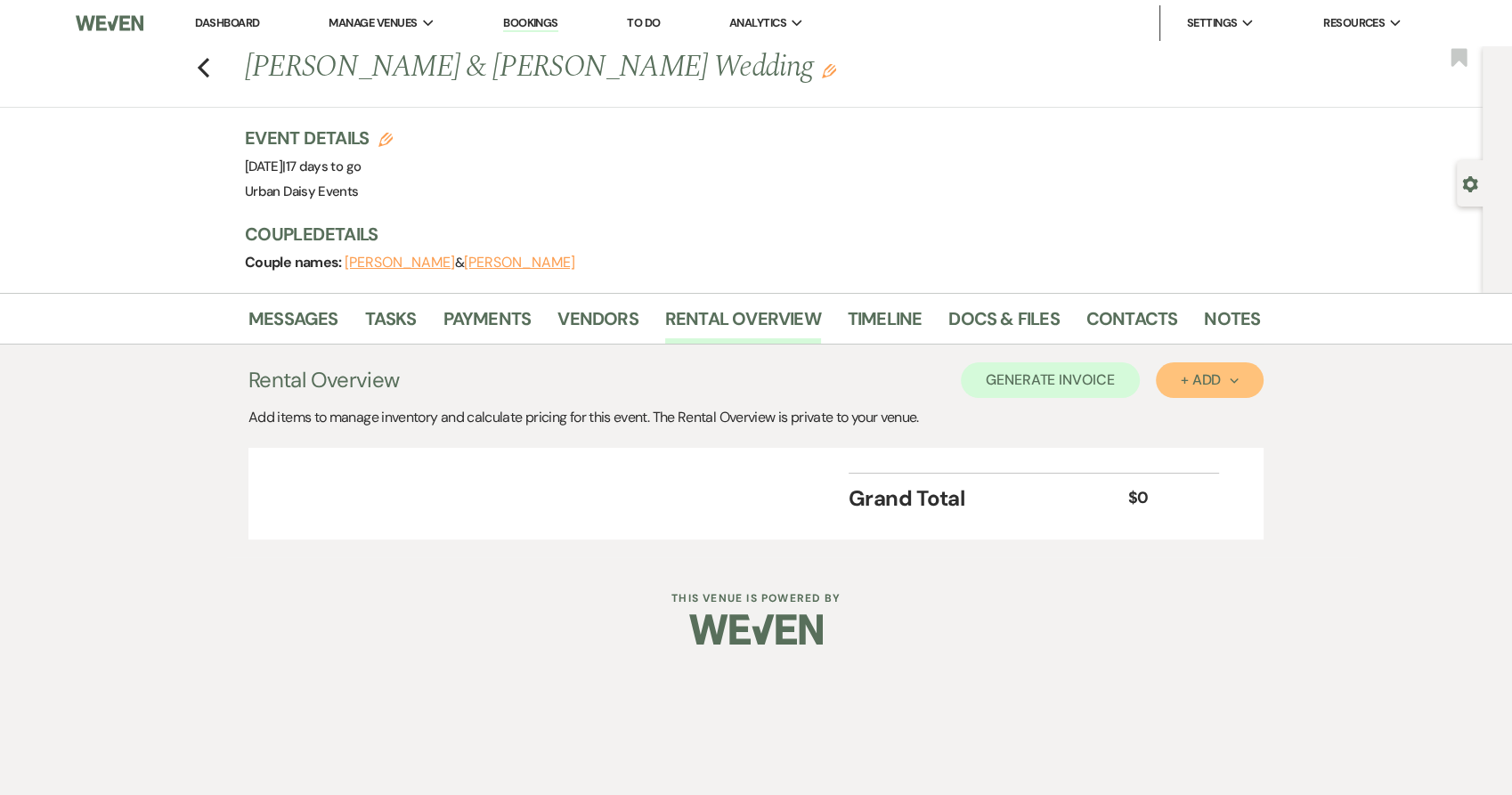
click at [1206, 388] on button "+ Add Next" at bounding box center [1209, 380] width 108 height 36
click at [1197, 409] on button "Item" at bounding box center [1200, 420] width 90 height 27
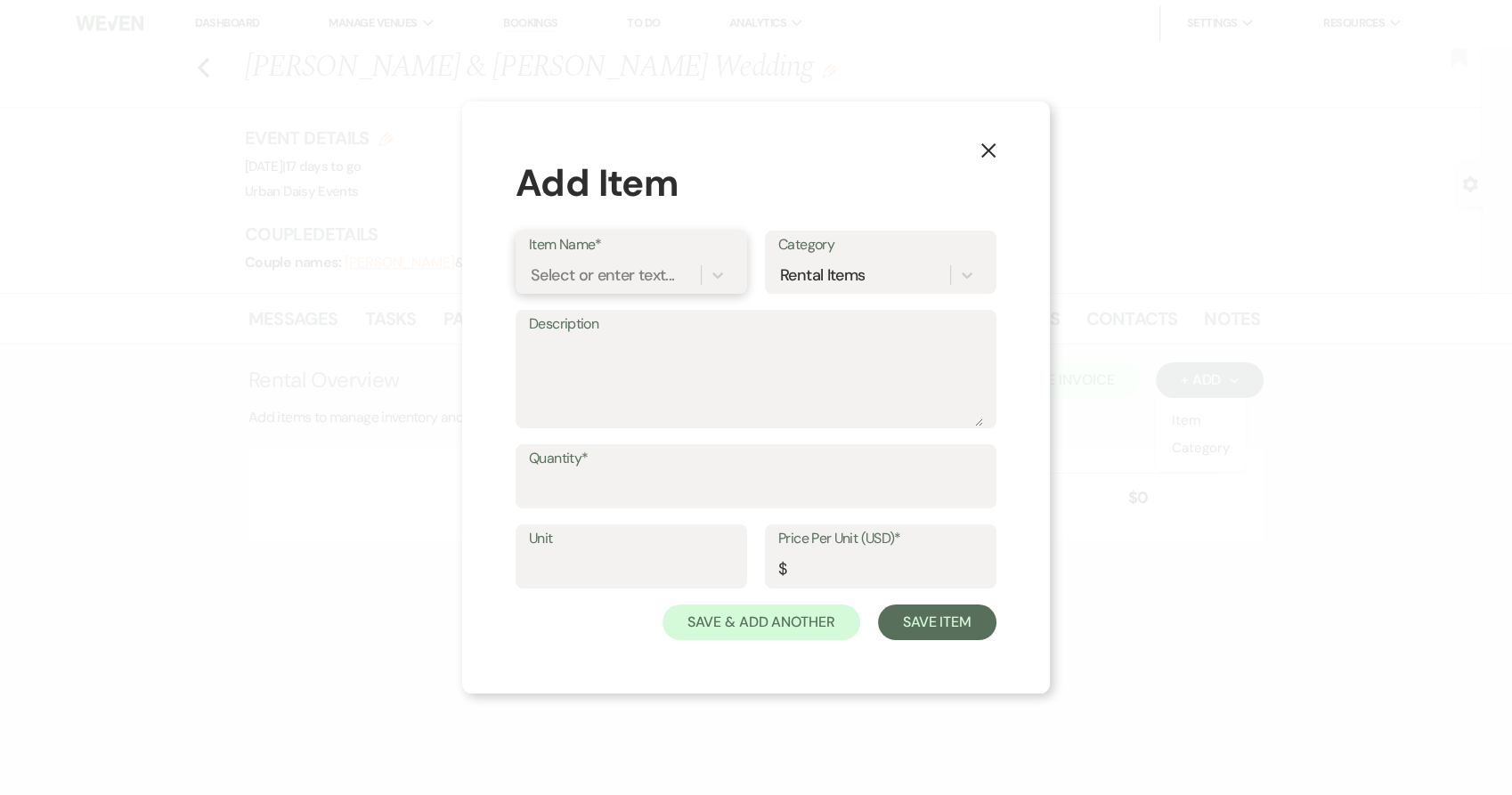
click at [625, 279] on div "Select or enter text..." at bounding box center [602, 276] width 143 height 24
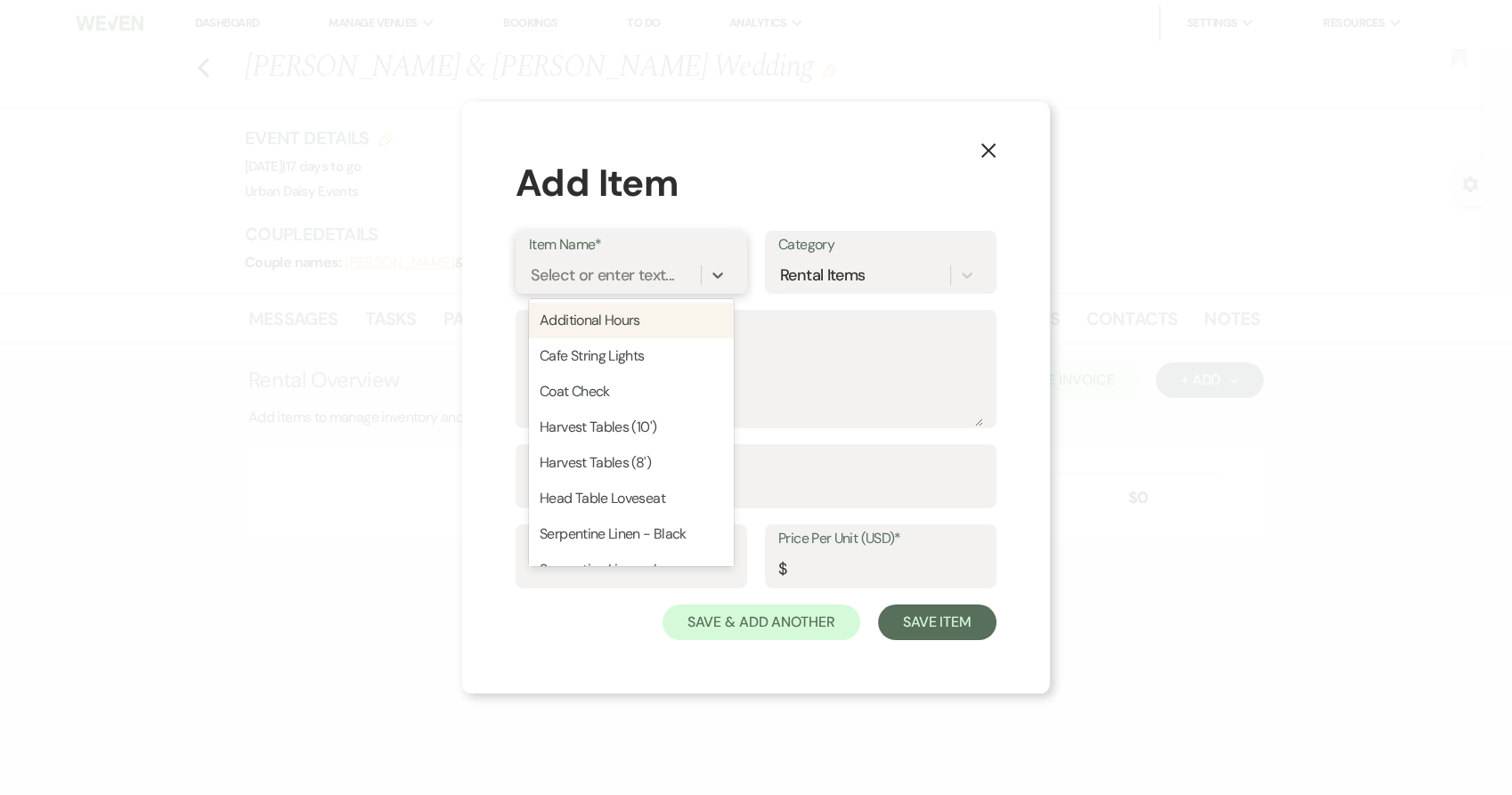
click at [623, 319] on div "Additional Hours" at bounding box center [631, 321] width 205 height 36
type input "Hours"
type input "250"
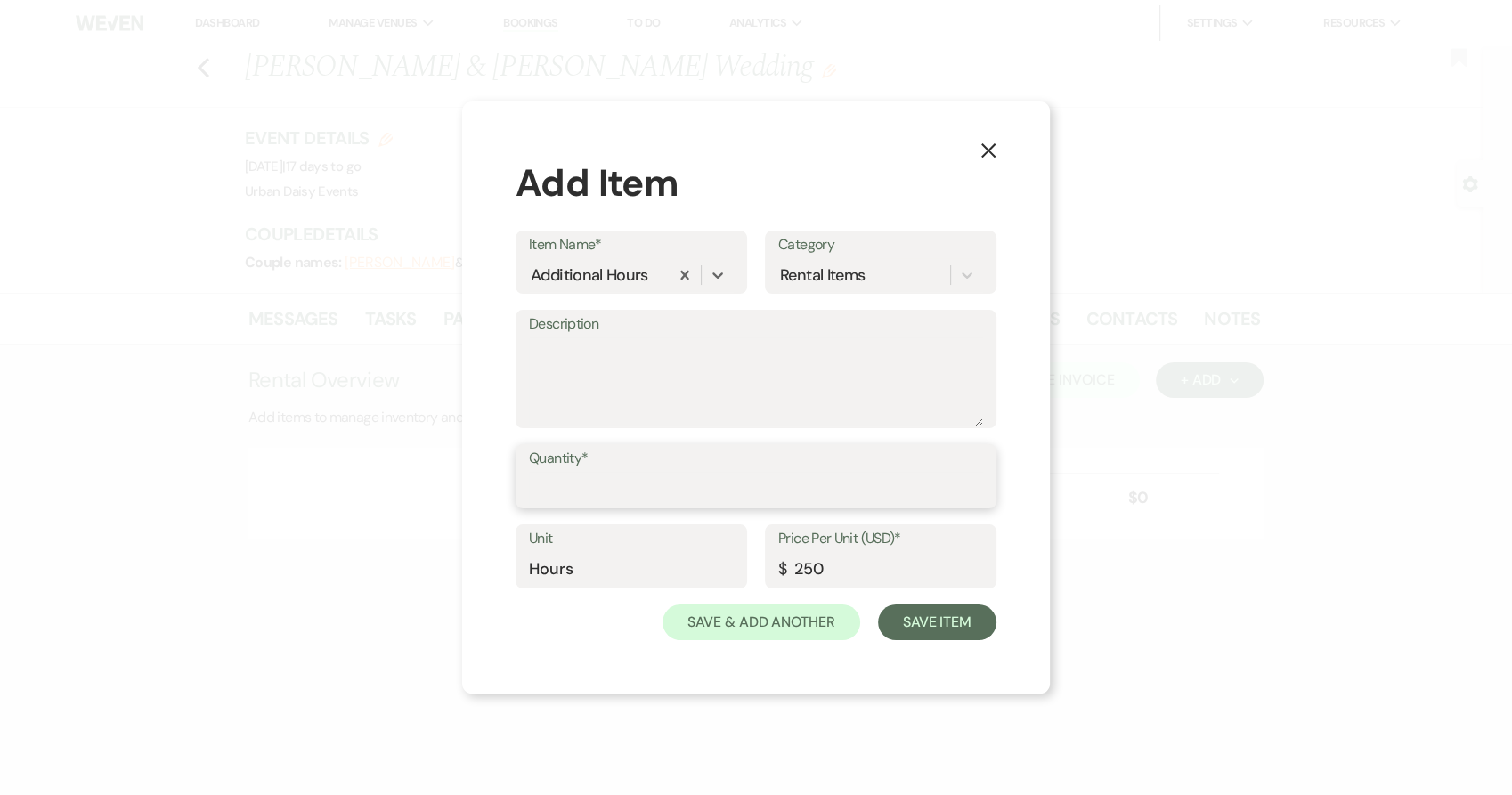
click at [598, 492] on input "Quantity*" at bounding box center [755, 488] width 454 height 35
type input "2"
click at [920, 628] on button "Save Item" at bounding box center [937, 622] width 119 height 36
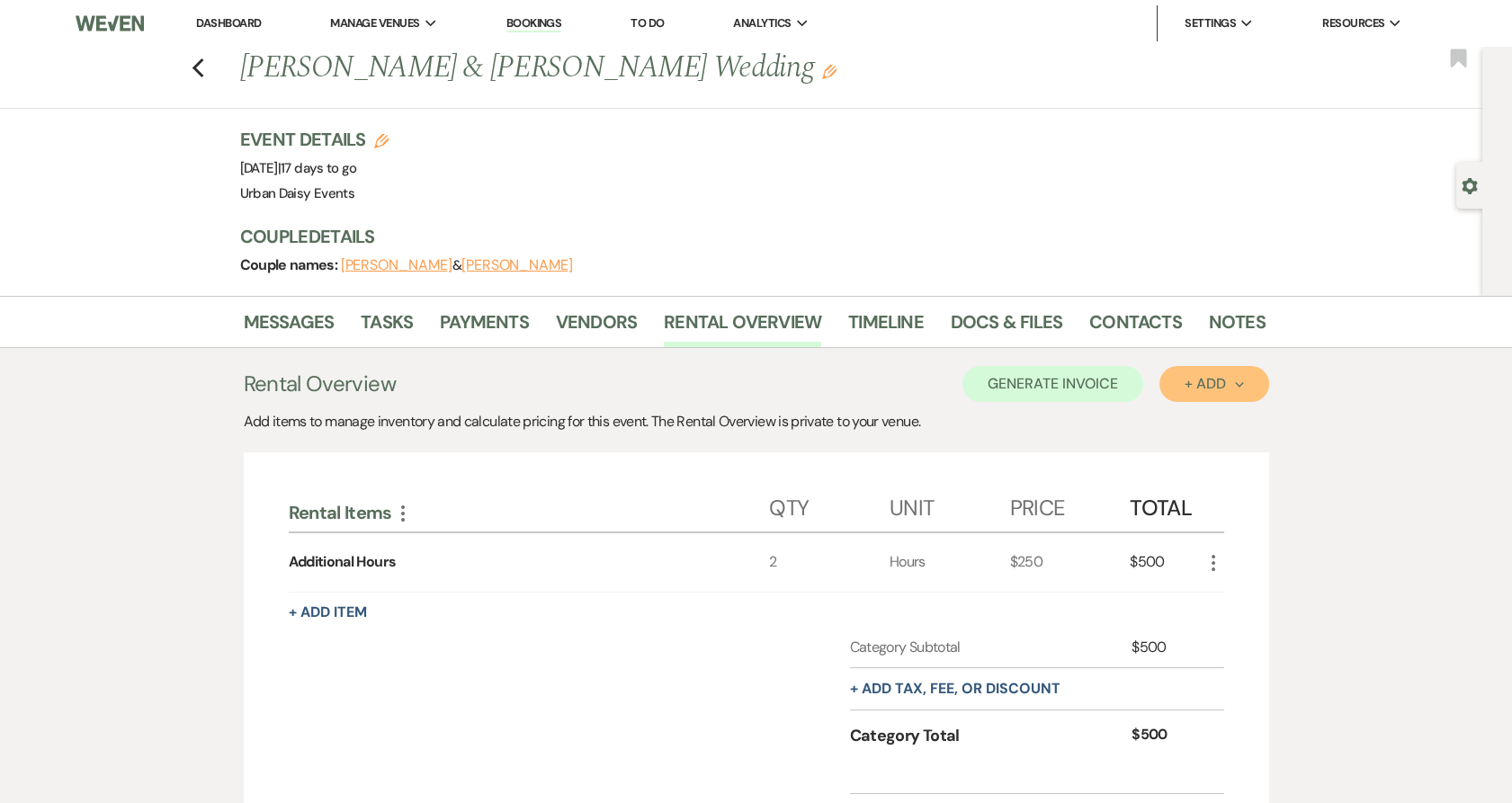
click at [1191, 377] on div "+ Add Next" at bounding box center [1213, 384] width 59 height 14
click at [1173, 415] on button "Item" at bounding box center [1205, 424] width 91 height 27
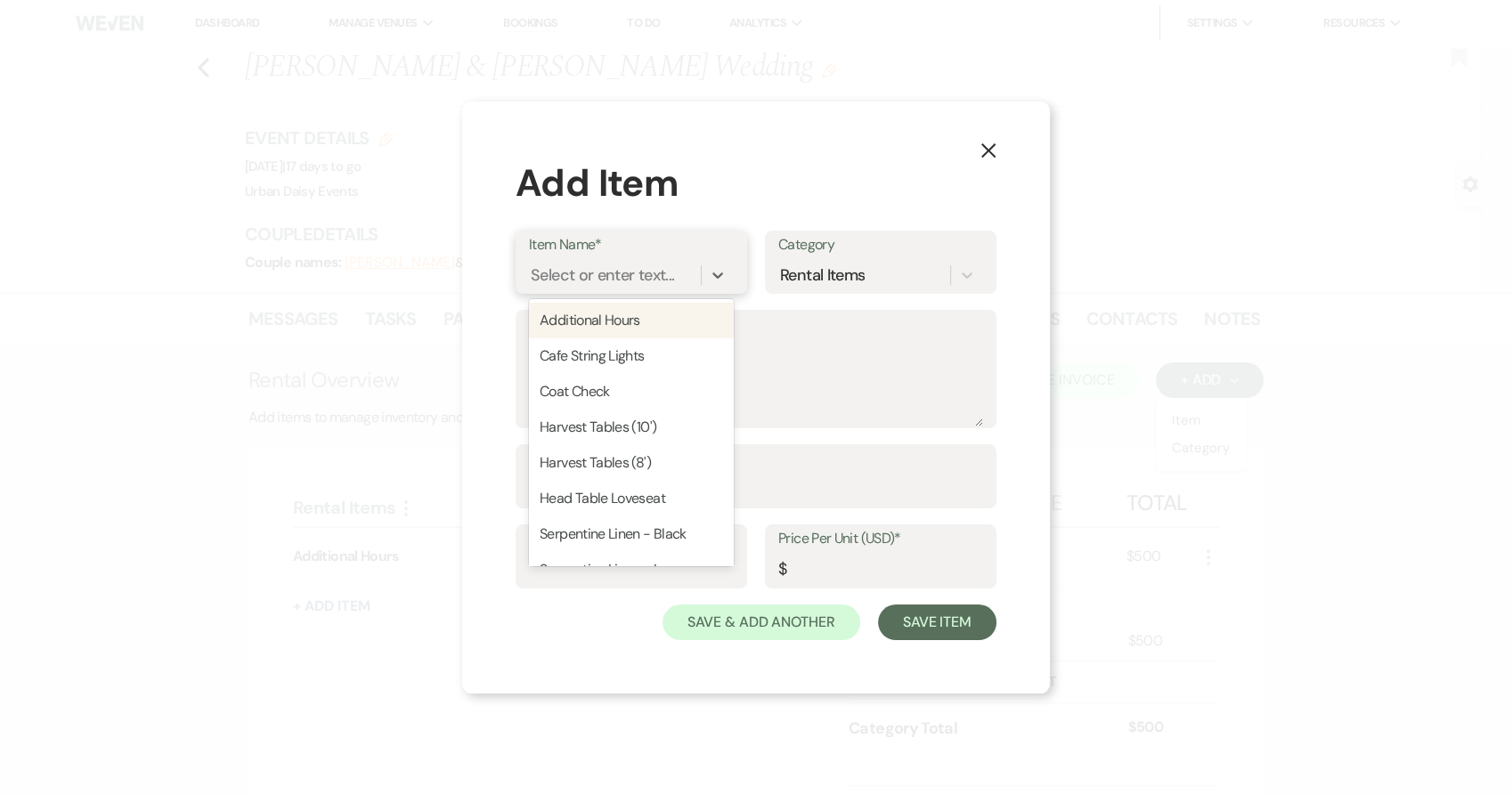
click at [662, 279] on div "Select or enter text..." at bounding box center [602, 276] width 143 height 24
click at [621, 347] on div "Cafe String Lights" at bounding box center [631, 356] width 205 height 36
type input "350"
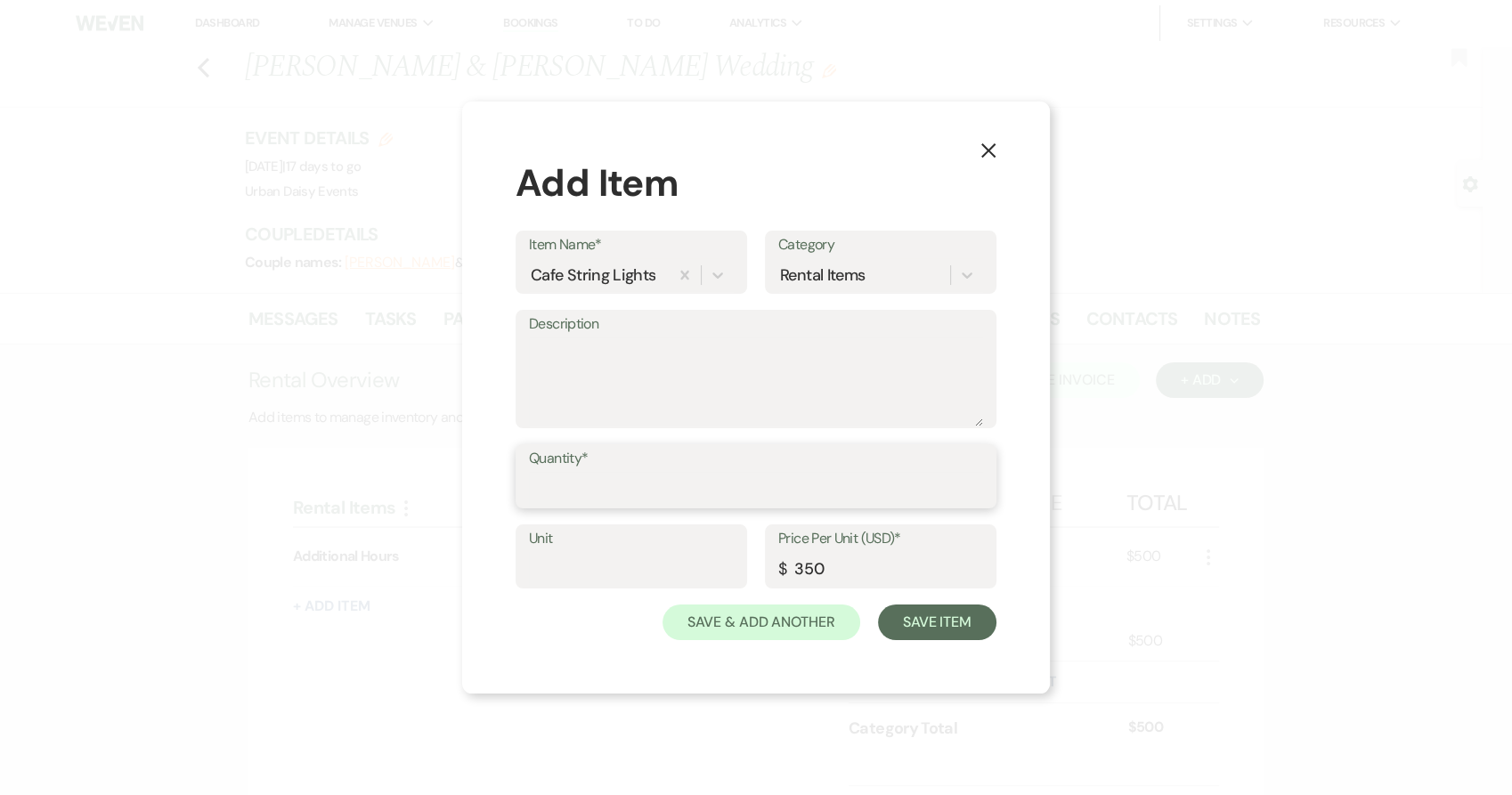
click at [606, 495] on input "Quantity*" at bounding box center [755, 488] width 454 height 35
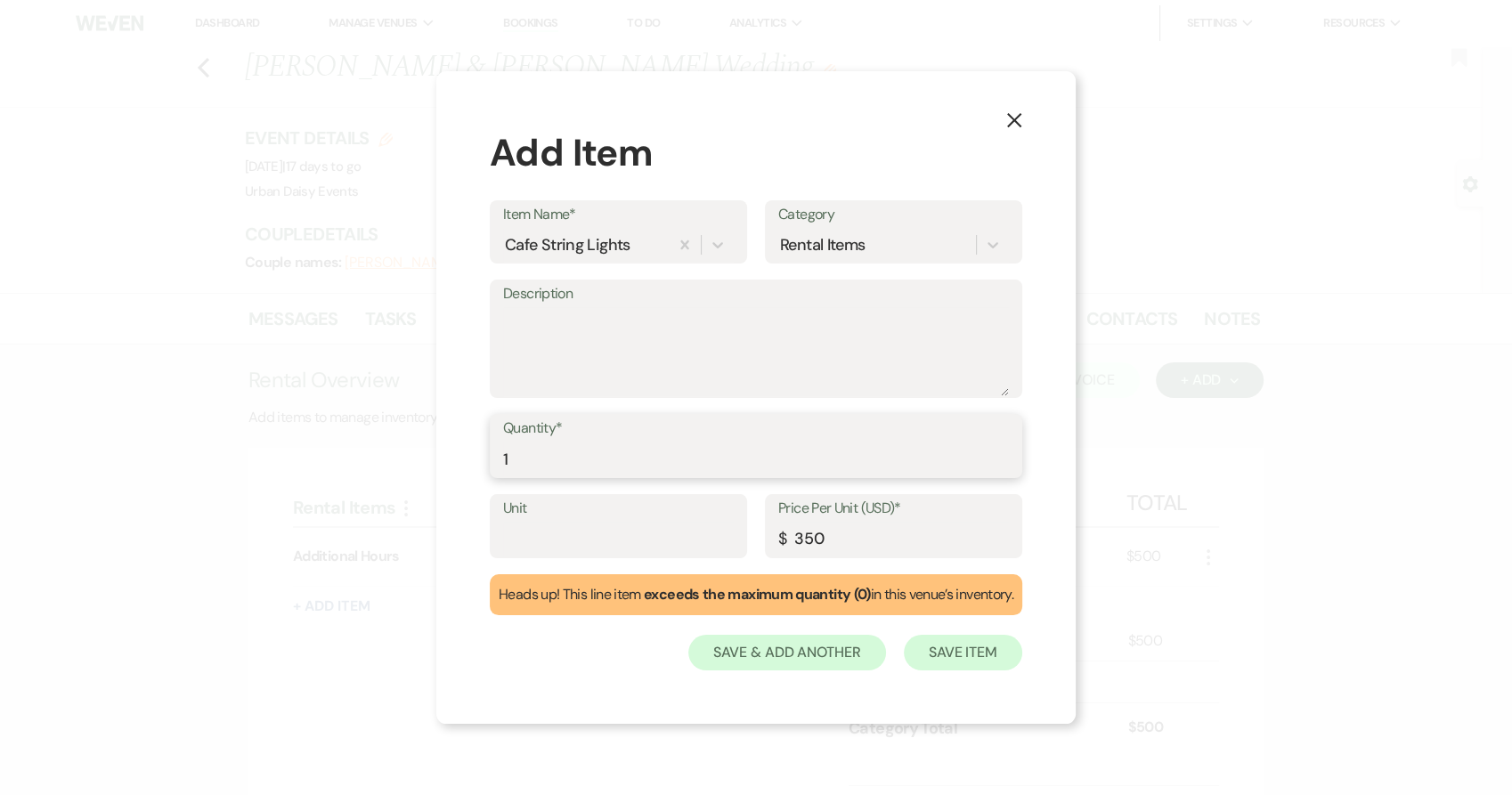
type input "1"
click at [1004, 663] on button "Save Item" at bounding box center [963, 652] width 119 height 36
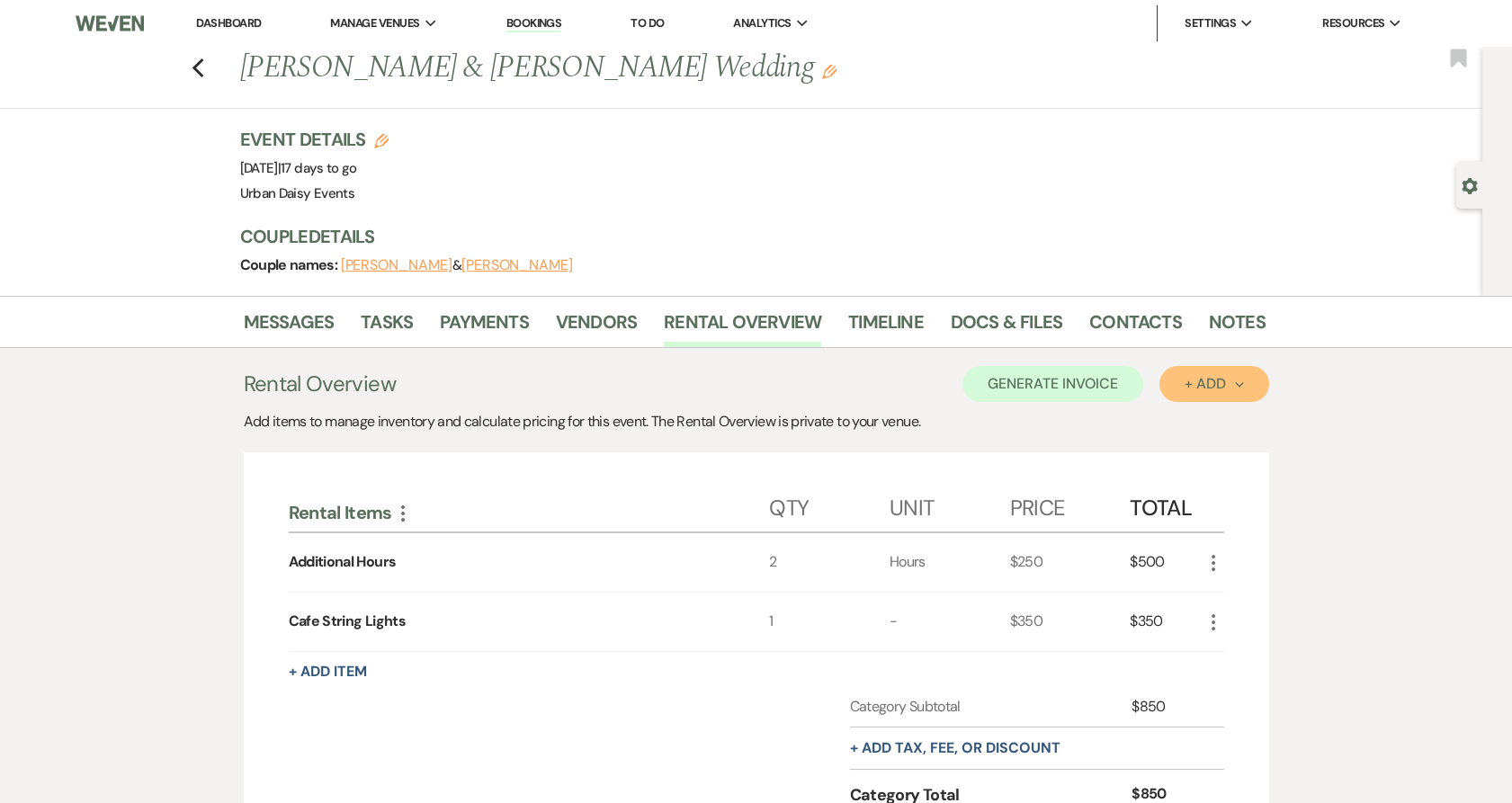
click at [1196, 384] on div "+ Add Next" at bounding box center [1213, 384] width 59 height 14
click at [1181, 421] on button "Item" at bounding box center [1205, 424] width 91 height 27
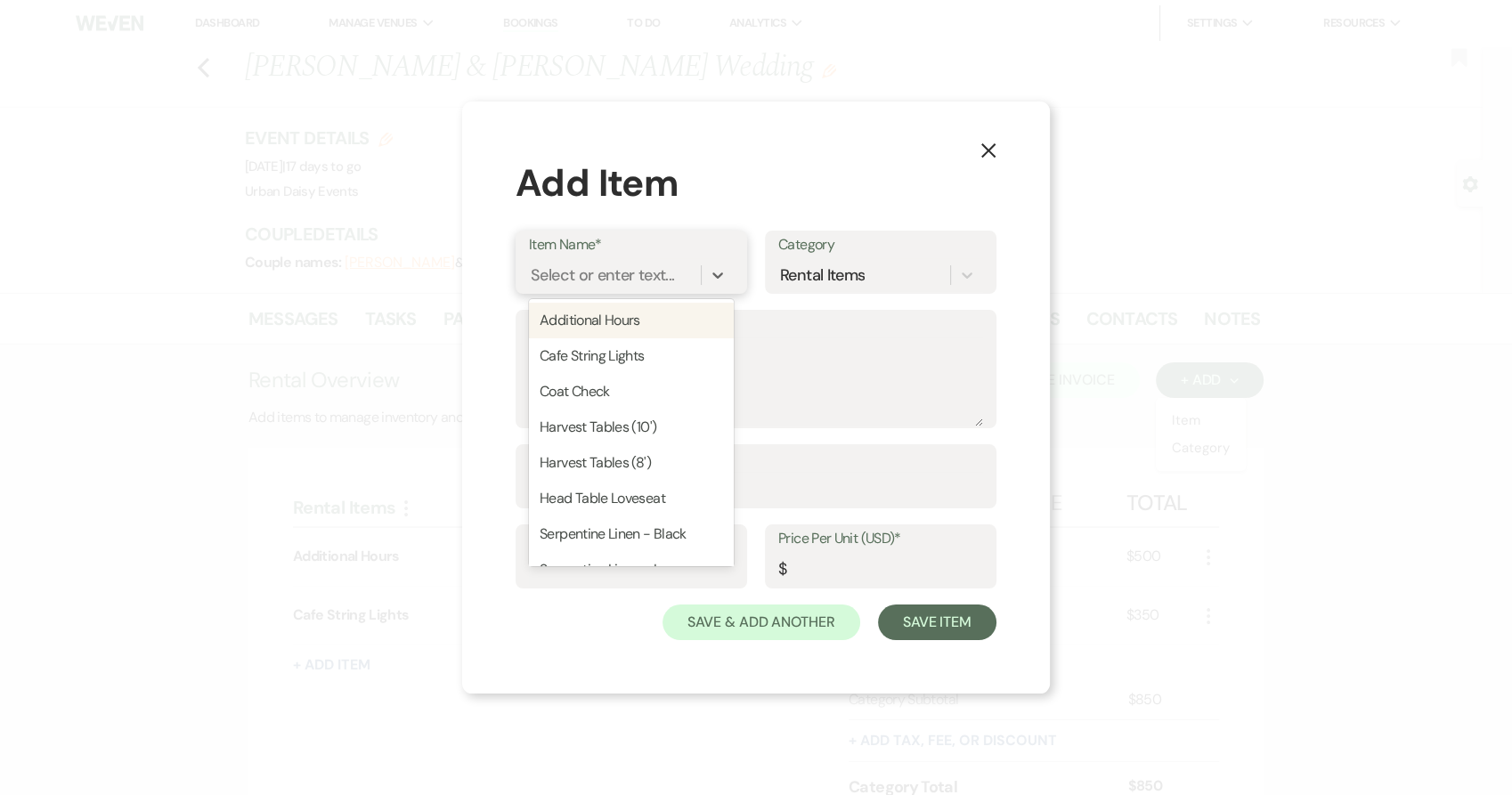
click at [561, 278] on div "Select or enter text..." at bounding box center [602, 276] width 143 height 24
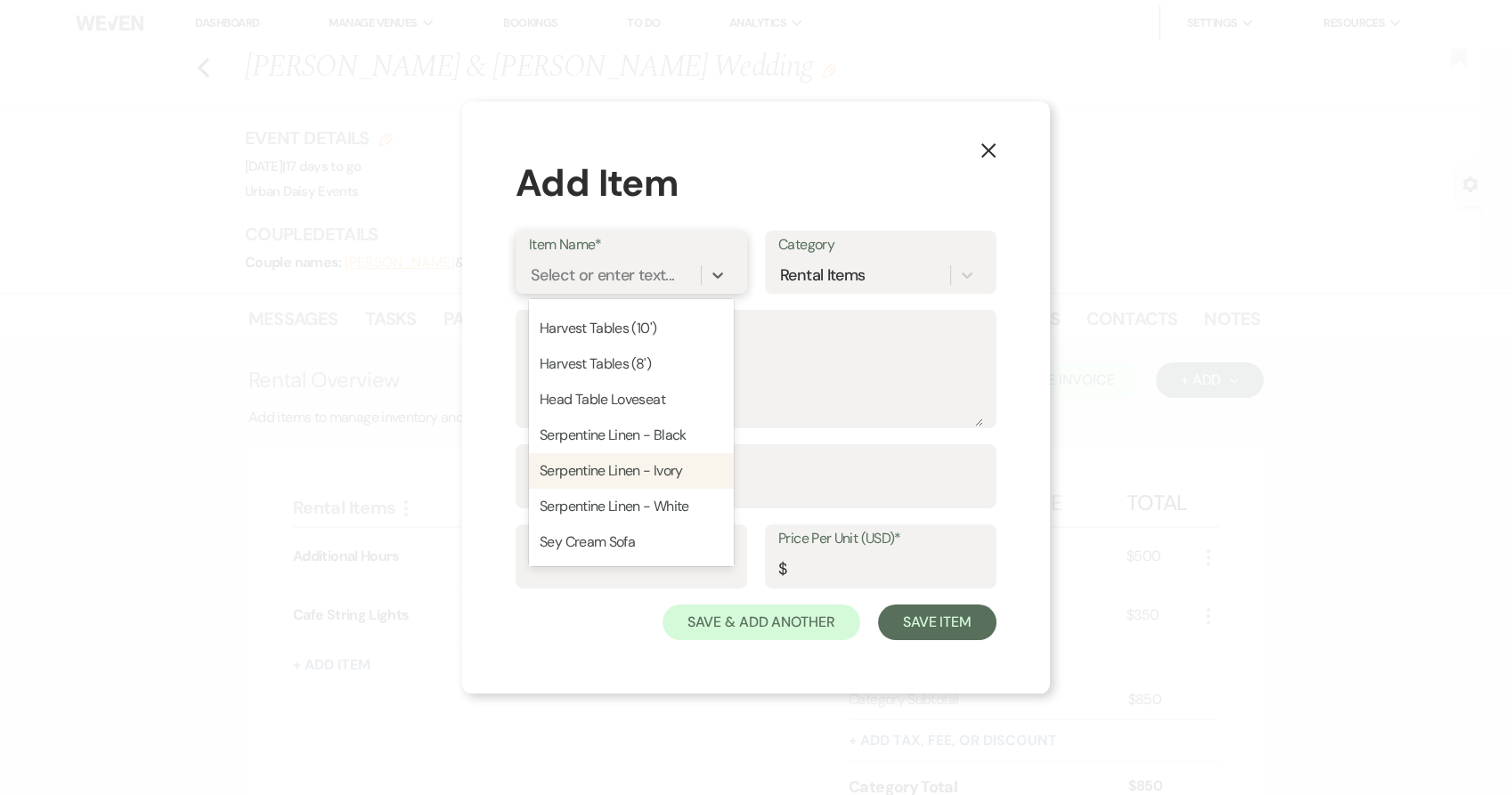
click at [594, 464] on div "Serpentine Linen - Ivory" at bounding box center [631, 470] width 205 height 36
type input "35"
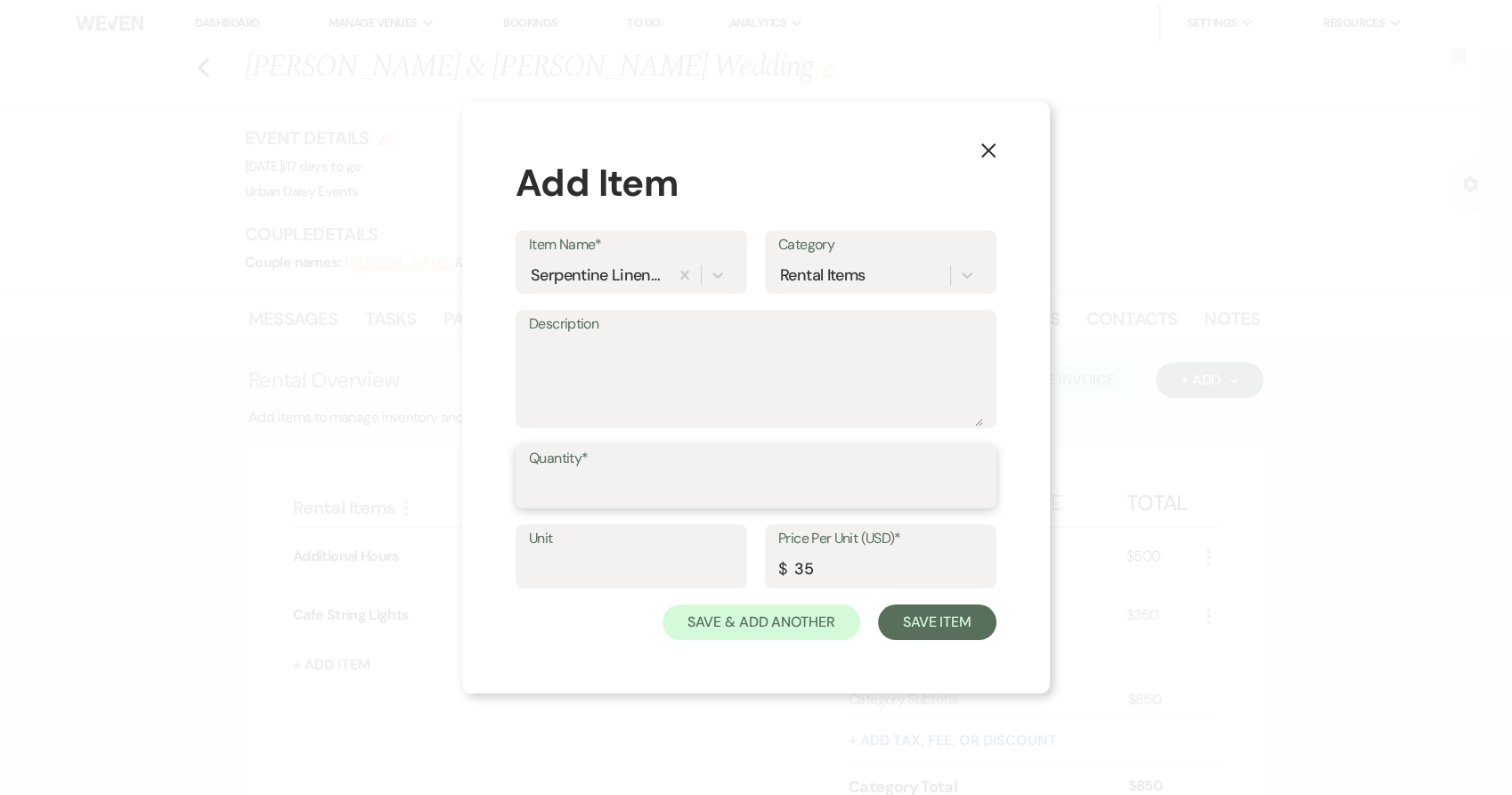
click at [594, 490] on input "Quantity*" at bounding box center [755, 488] width 454 height 35
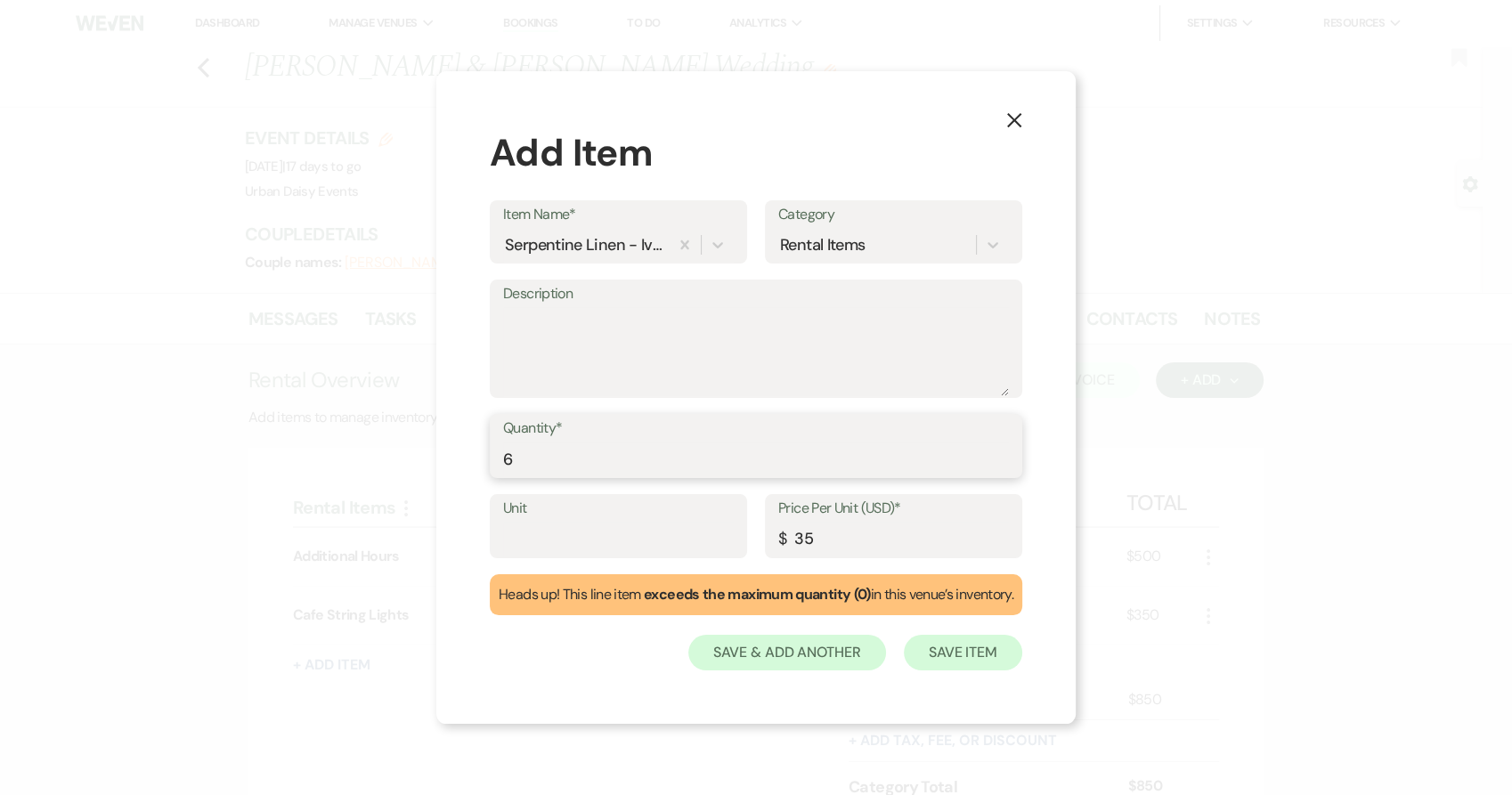
type input "6"
drag, startPoint x: 967, startPoint y: 658, endPoint x: 940, endPoint y: 731, distance: 77.8
click at [940, 731] on div "X Add Item Item Name* Serpentine Linen - Ivory Category Rental Items Descriptio…" at bounding box center [756, 398] width 1512 height 795
drag, startPoint x: 815, startPoint y: 530, endPoint x: 795, endPoint y: 533, distance: 20.2
click at [795, 533] on input "35" at bounding box center [894, 539] width 230 height 35
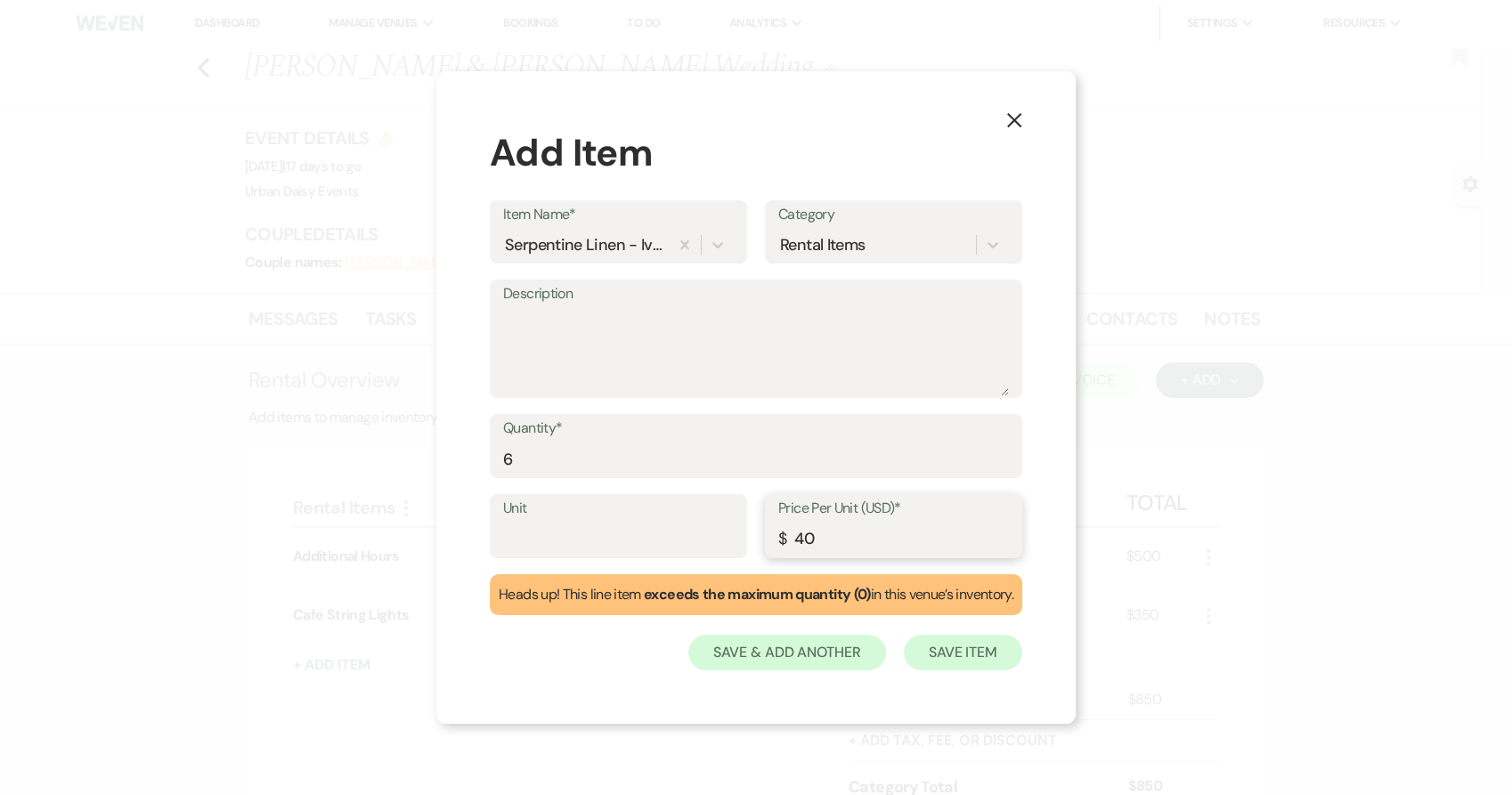
type input "40"
click at [947, 648] on button "Save Item" at bounding box center [963, 652] width 119 height 36
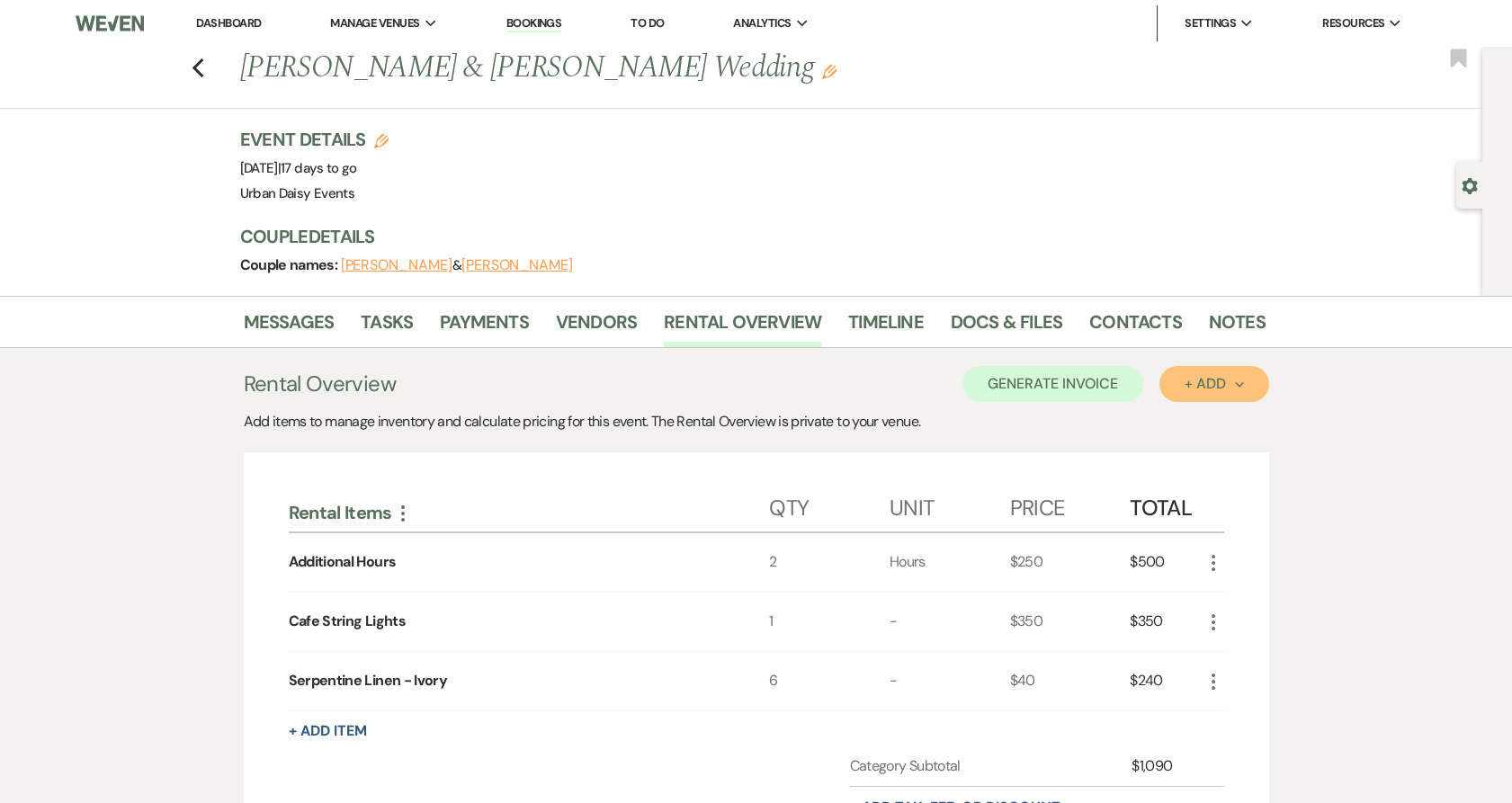
click at [1181, 382] on button "+ Add Next" at bounding box center [1213, 384] width 109 height 36
click at [1232, 420] on button "Item" at bounding box center [1205, 424] width 91 height 27
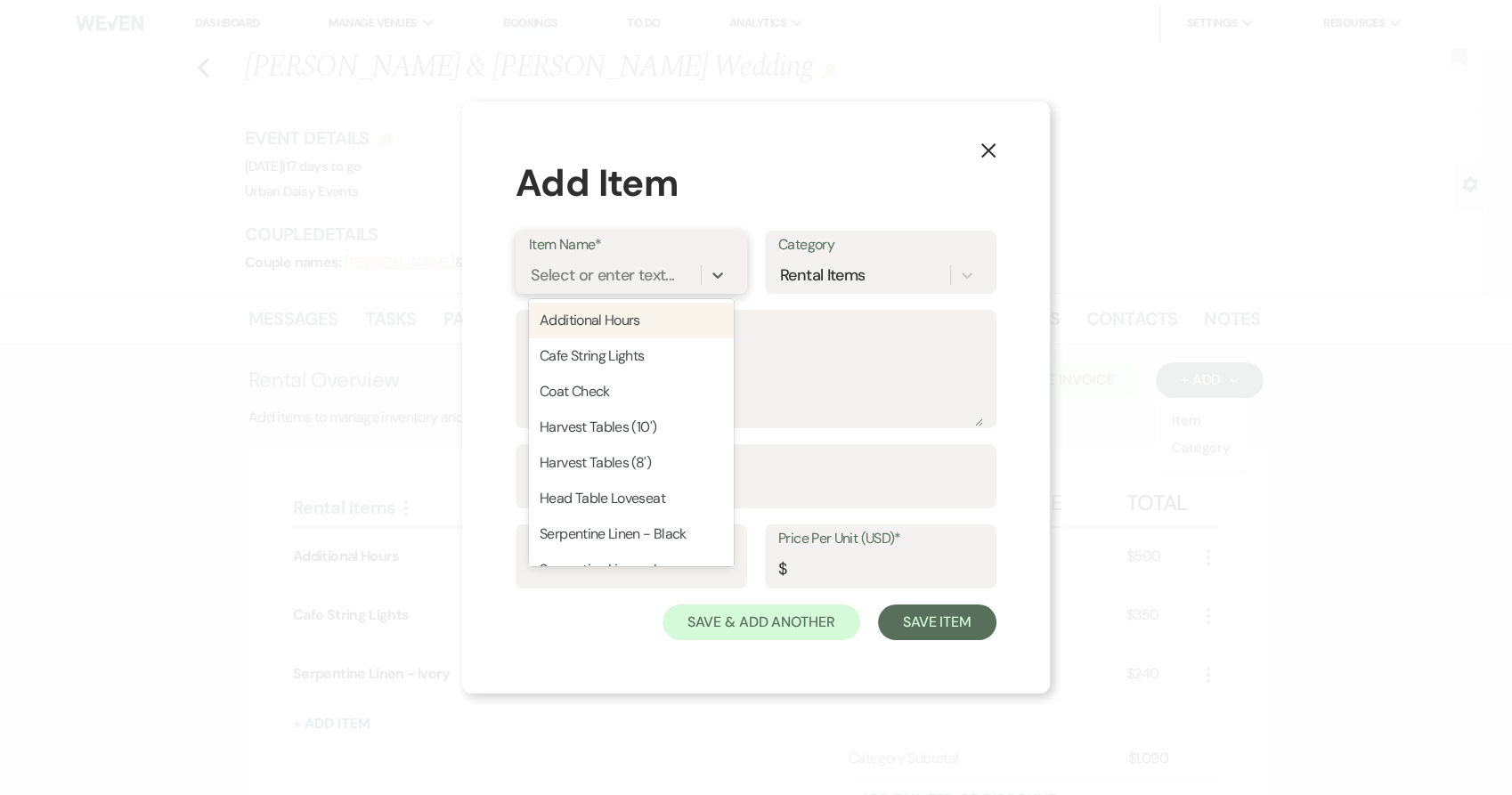
click at [618, 272] on div "Select or enter text..." at bounding box center [602, 276] width 143 height 24
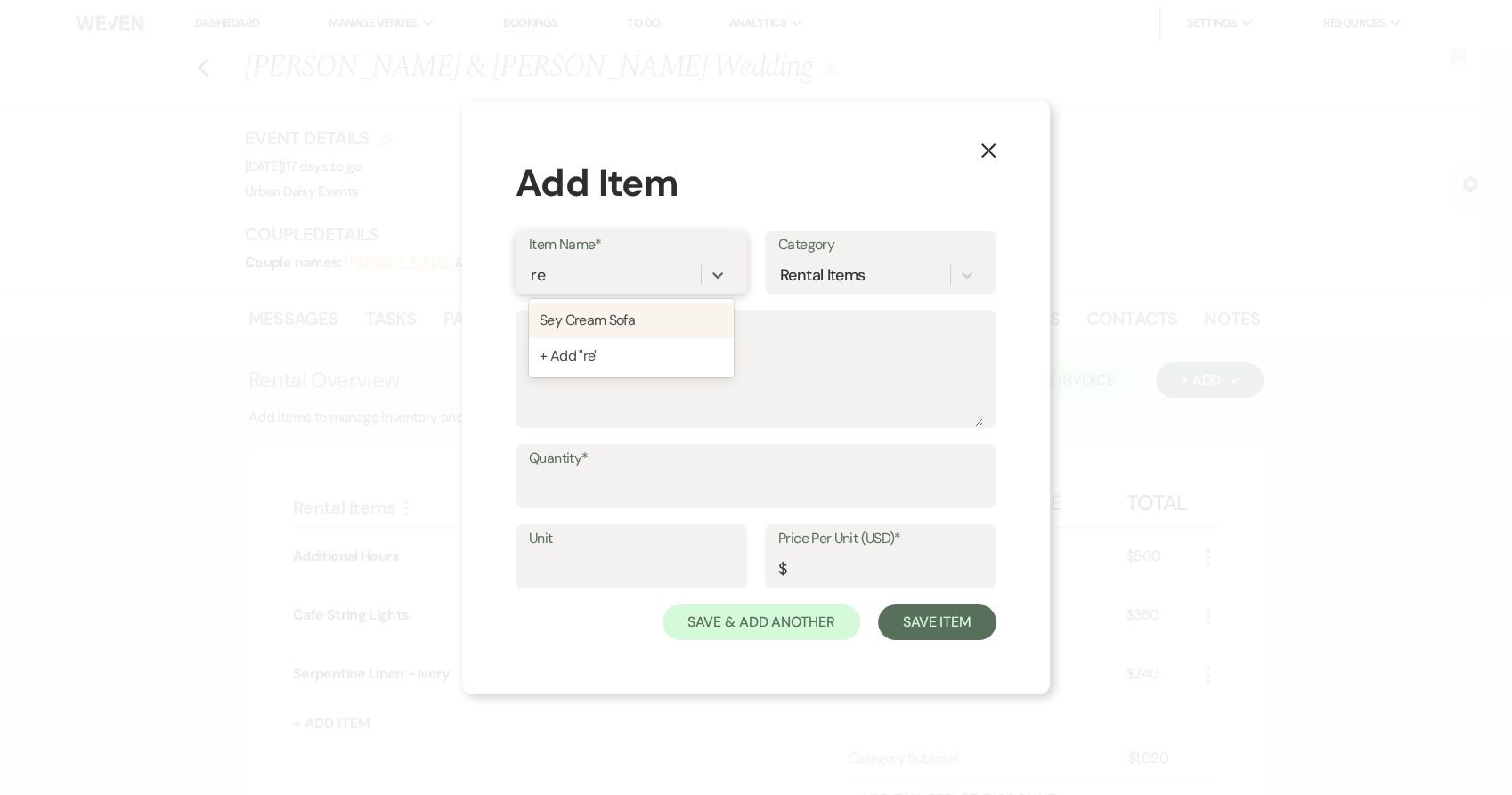
type input "r"
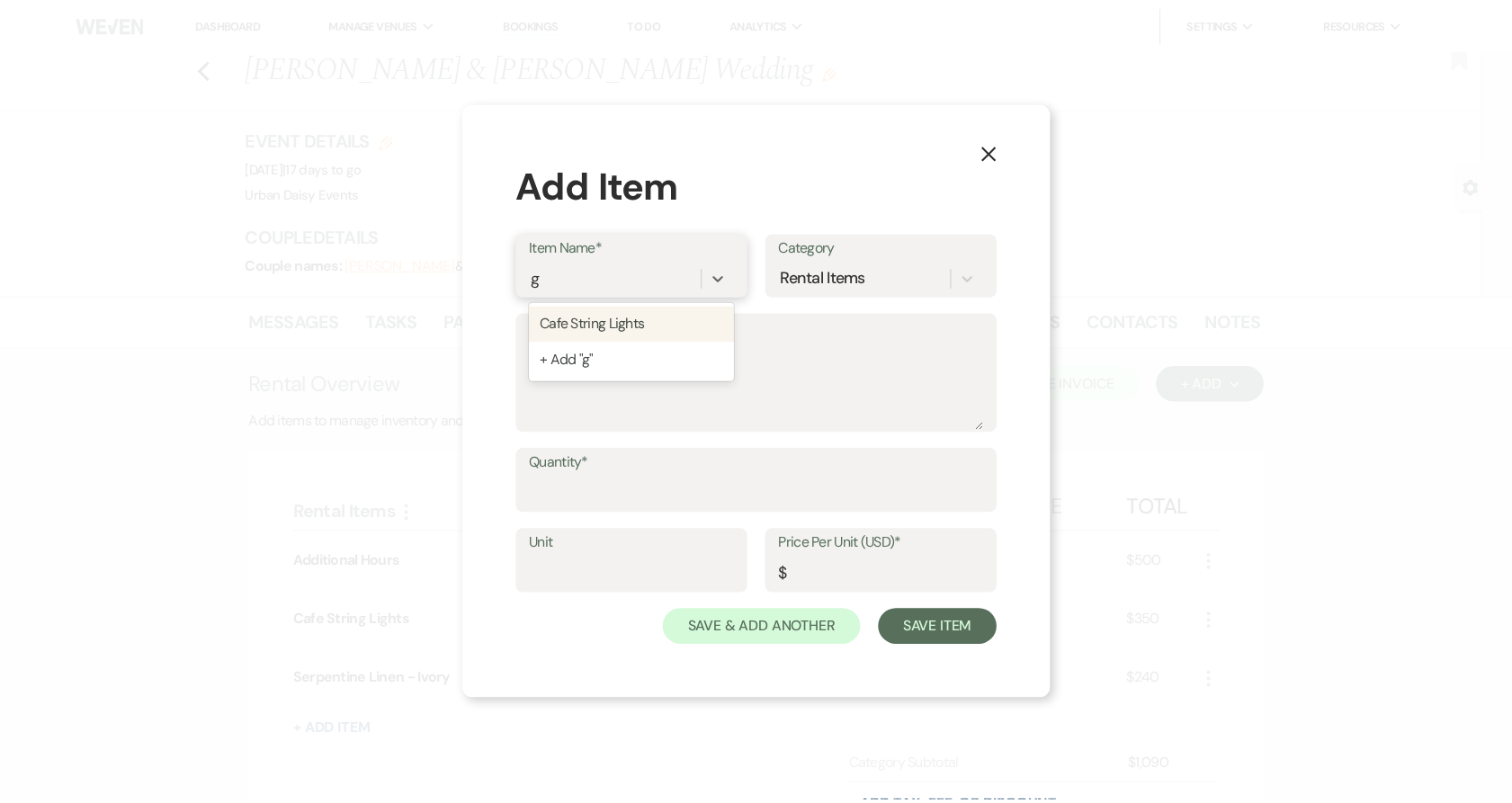
scroll to position [0, 0]
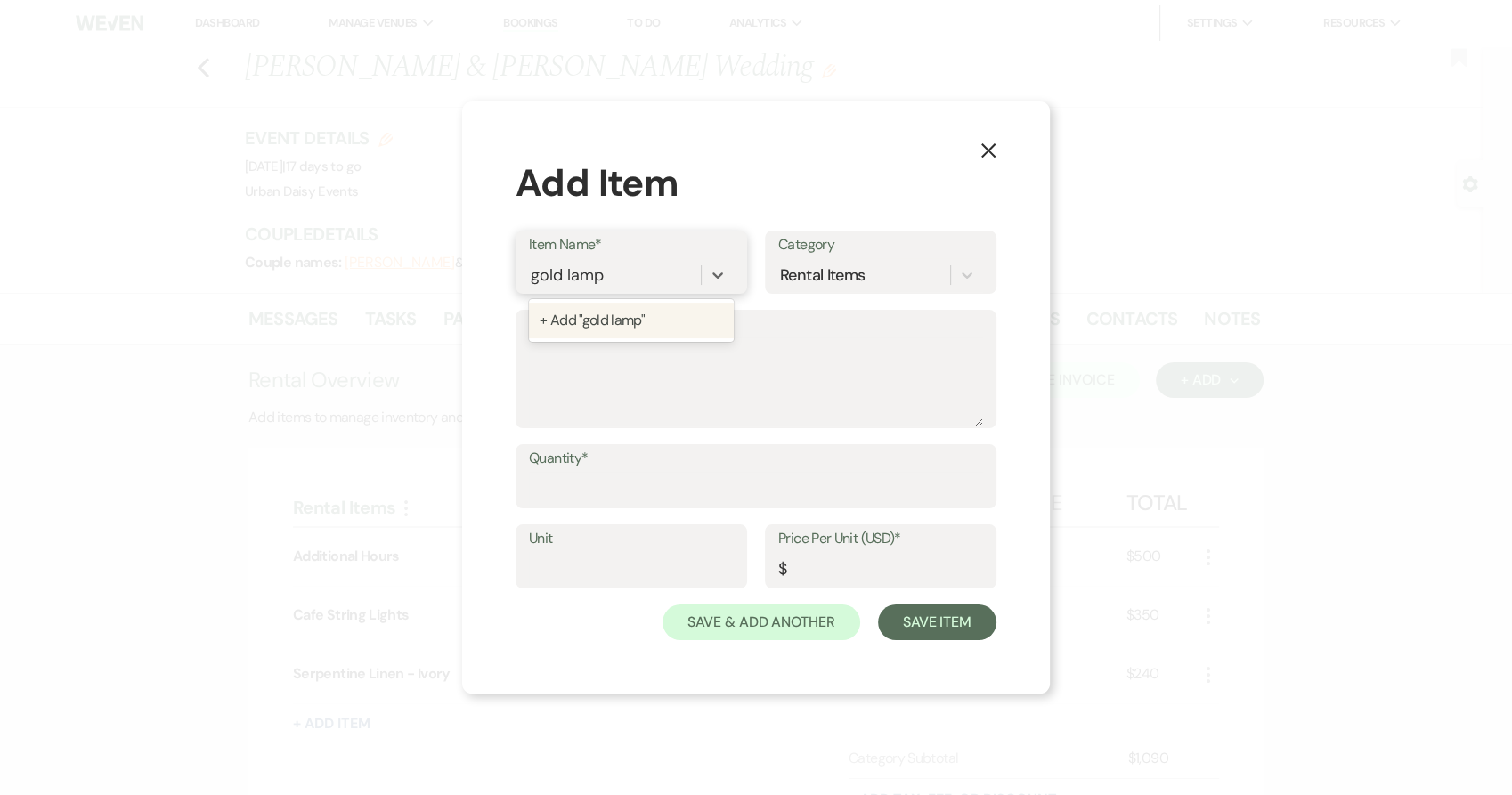
type input "gold lamps"
click at [581, 491] on input "Quantity*" at bounding box center [755, 488] width 454 height 35
type input "2"
click at [828, 586] on div "Price Per Unit (USD)* $" at bounding box center [880, 556] width 231 height 65
type input "8"
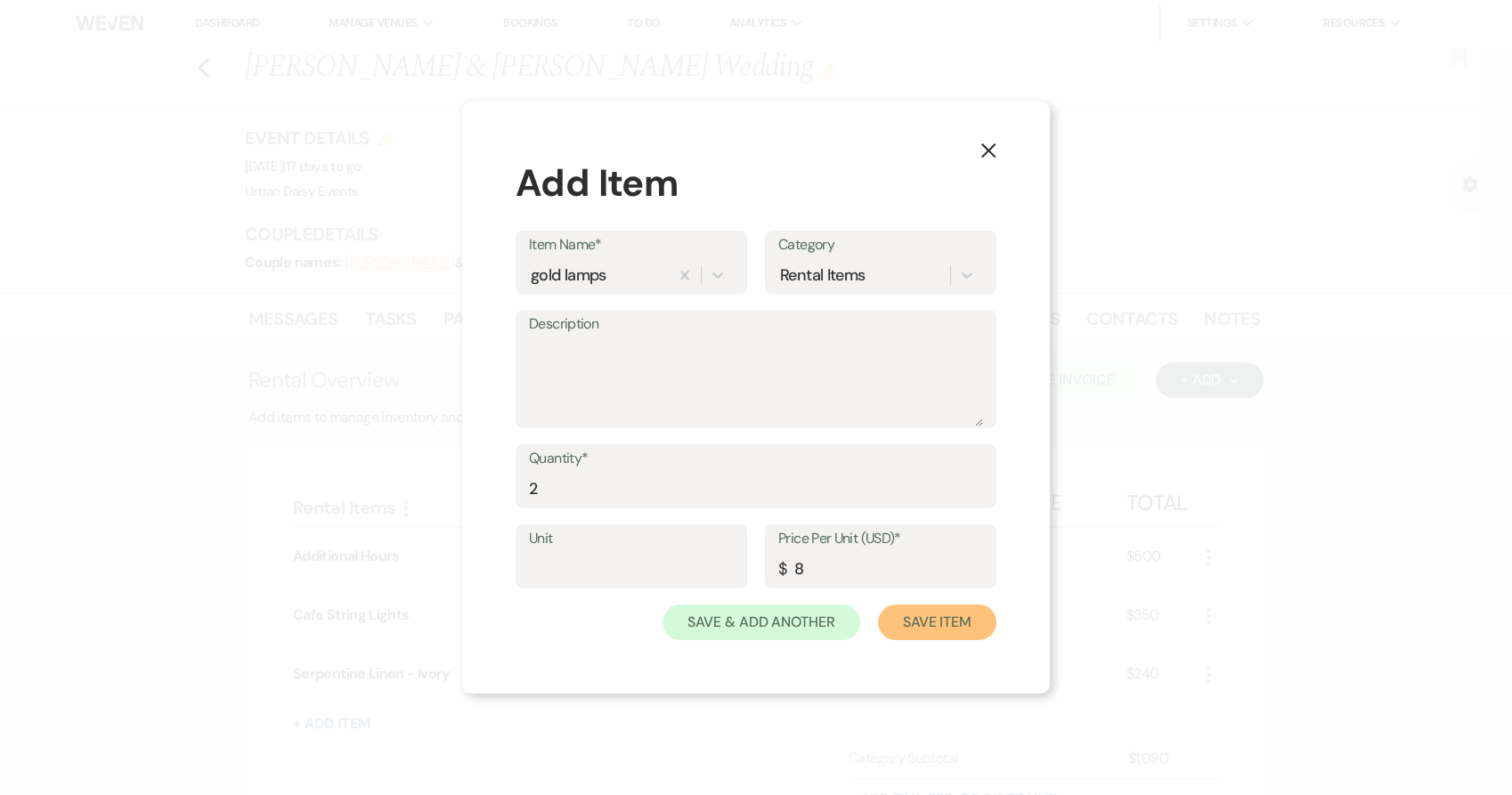
click at [929, 636] on button "Save Item" at bounding box center [937, 622] width 119 height 36
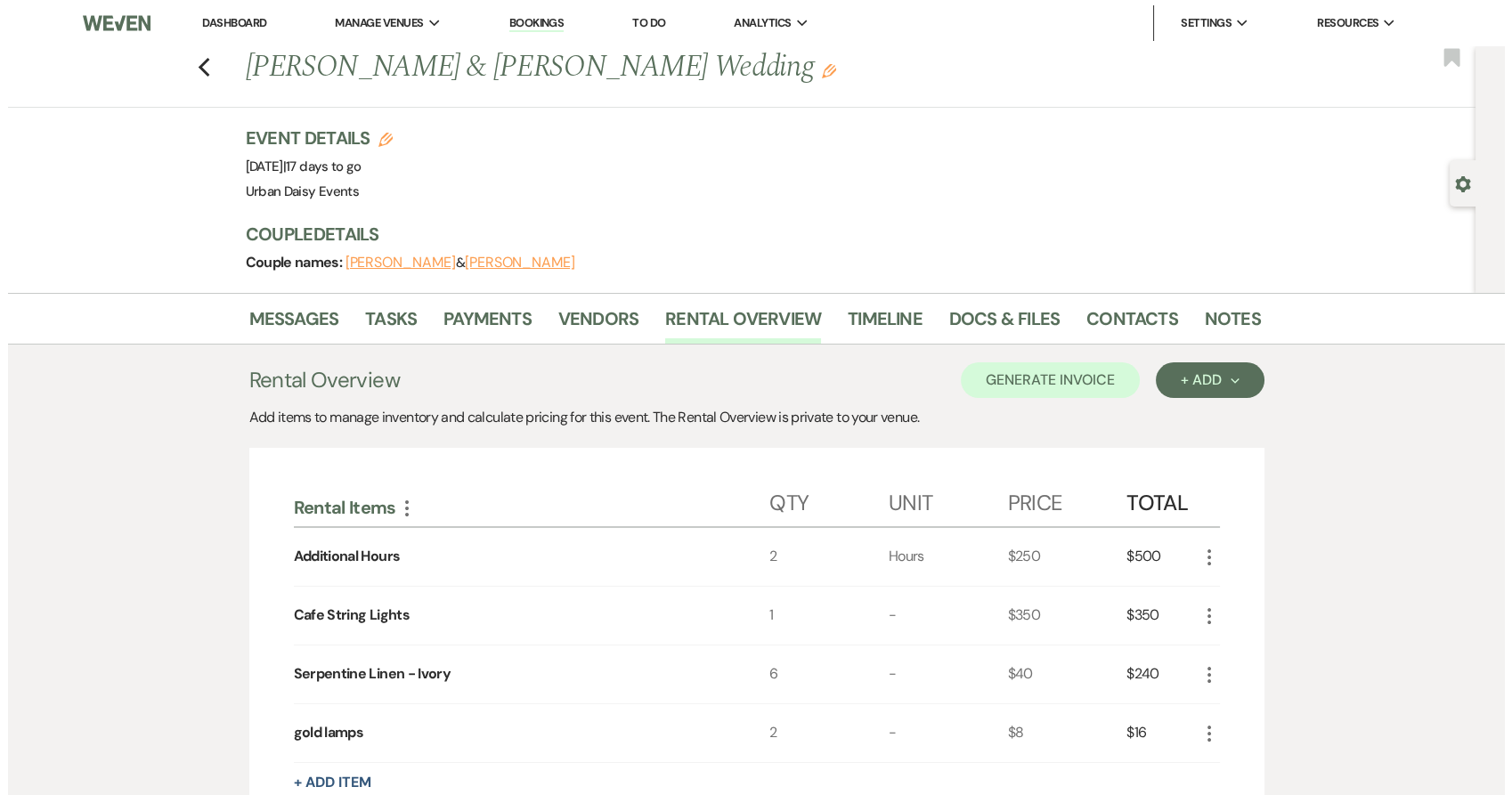
scroll to position [99, 0]
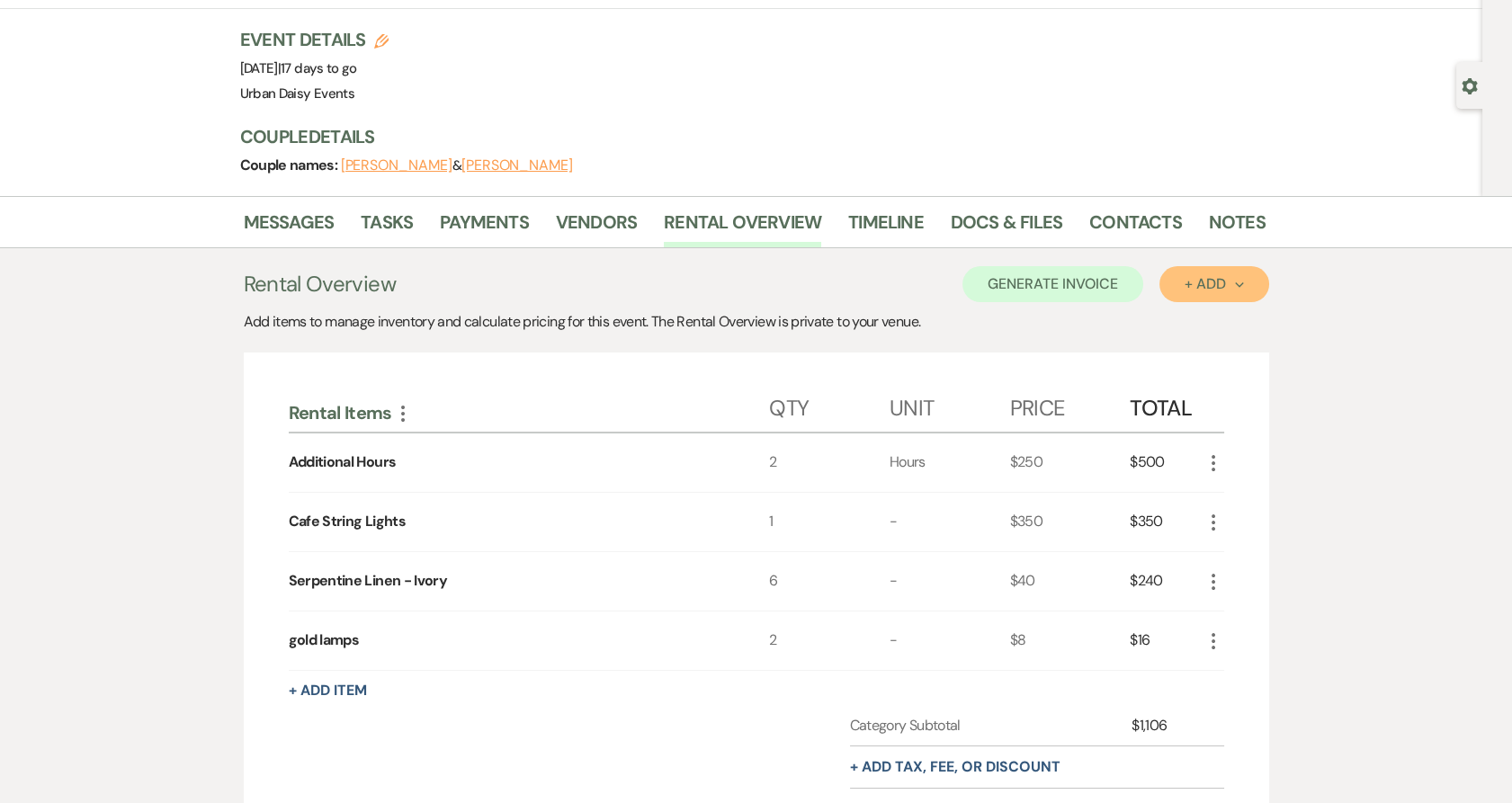
click at [1215, 290] on div "+ Add Next" at bounding box center [1213, 283] width 59 height 14
click at [1191, 327] on button "Item" at bounding box center [1205, 324] width 91 height 27
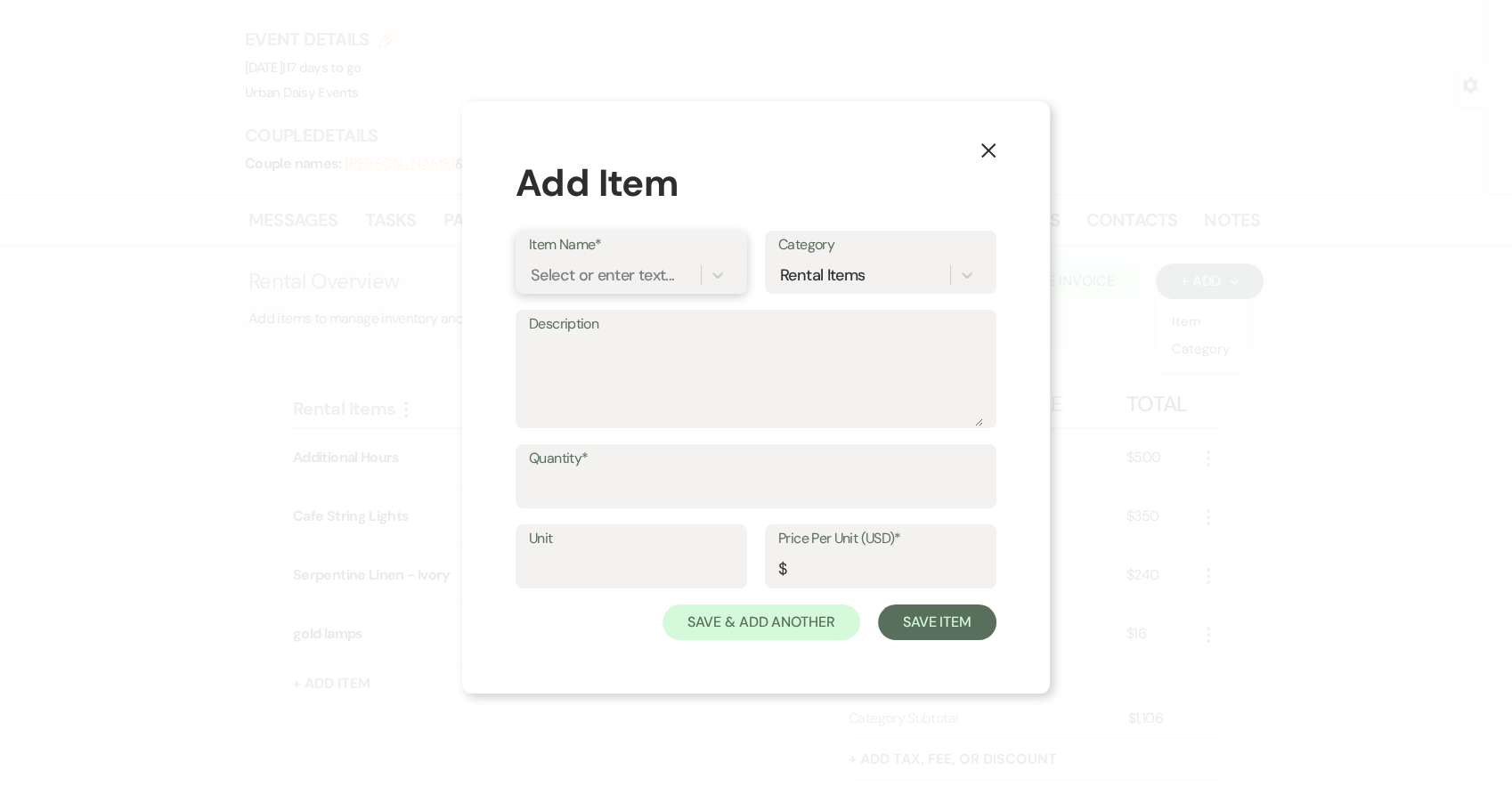
click at [649, 272] on div "Select or enter text..." at bounding box center [602, 276] width 143 height 24
type input "rehersal"
paste input "rehersal"
type input "rehersal"
click at [640, 477] on input "Quantity*" at bounding box center [755, 488] width 454 height 35
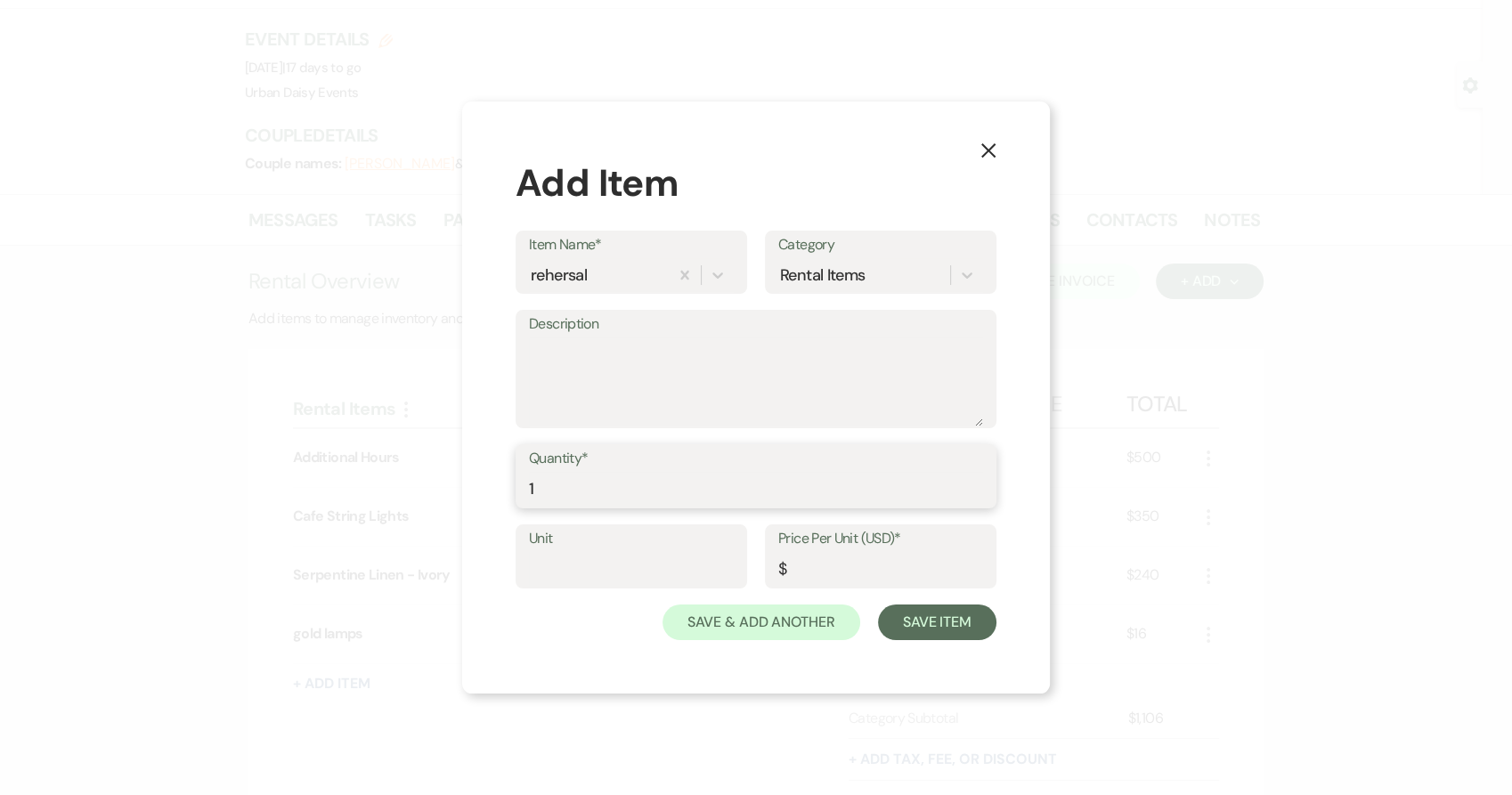
type input "1"
click at [822, 556] on input "Price Per Unit (USD)*" at bounding box center [880, 569] width 205 height 35
type input "150"
click at [726, 367] on textarea "Description" at bounding box center [755, 382] width 454 height 89
click at [634, 358] on textarea "Description" at bounding box center [755, 382] width 454 height 89
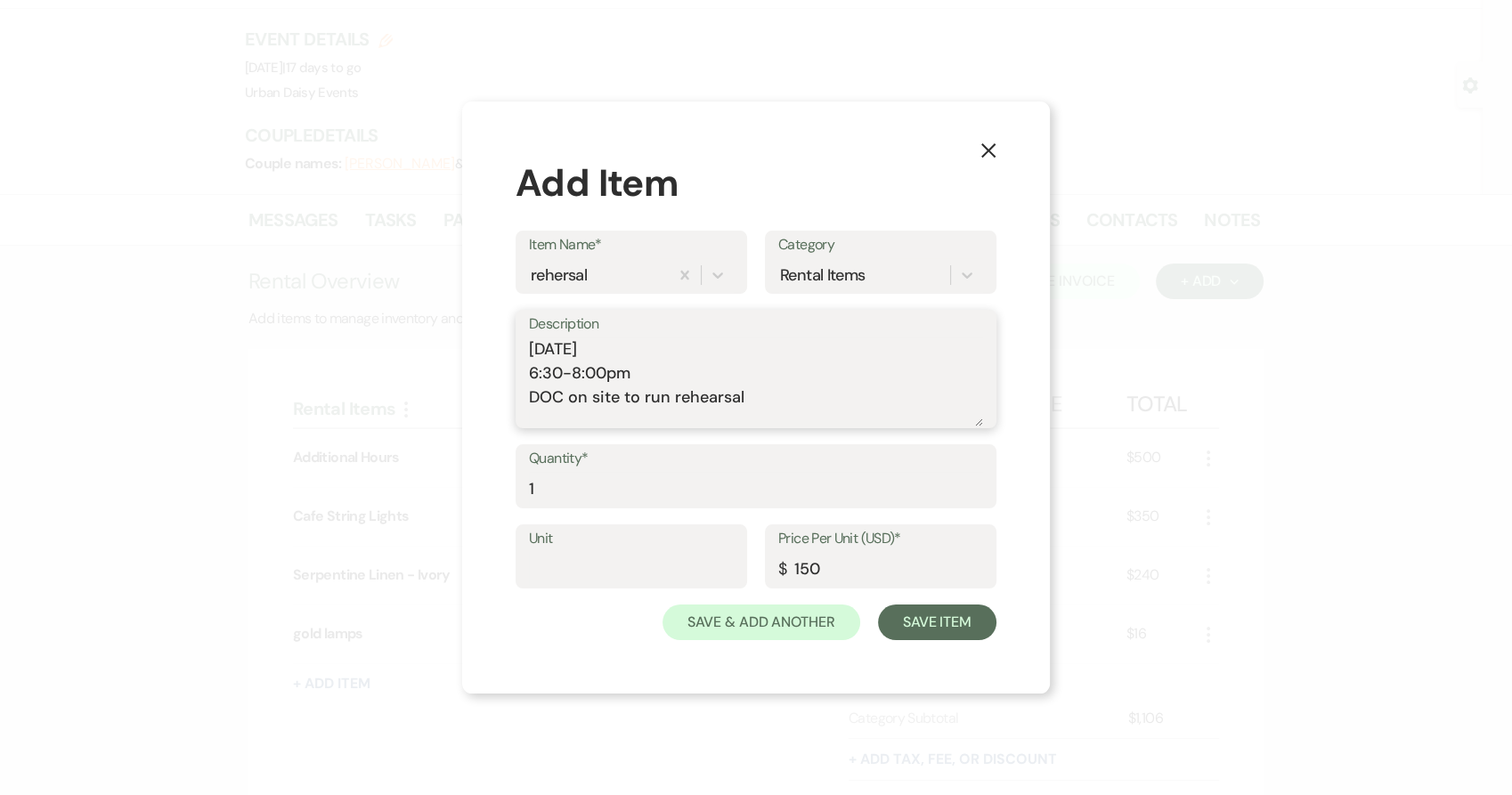
drag, startPoint x: 741, startPoint y: 398, endPoint x: 671, endPoint y: 403, distance: 70.2
click at [671, 403] on textarea "10/9/2025 6:30-8:00pm DOC on site to run rehearsal" at bounding box center [755, 382] width 454 height 89
type textarea "10/9/2025 6:30-8:00pm DOC on site to run rehearsal"
click at [599, 281] on div "rehersal" at bounding box center [598, 275] width 139 height 31
drag, startPoint x: 597, startPoint y: 275, endPoint x: 557, endPoint y: 278, distance: 40.1
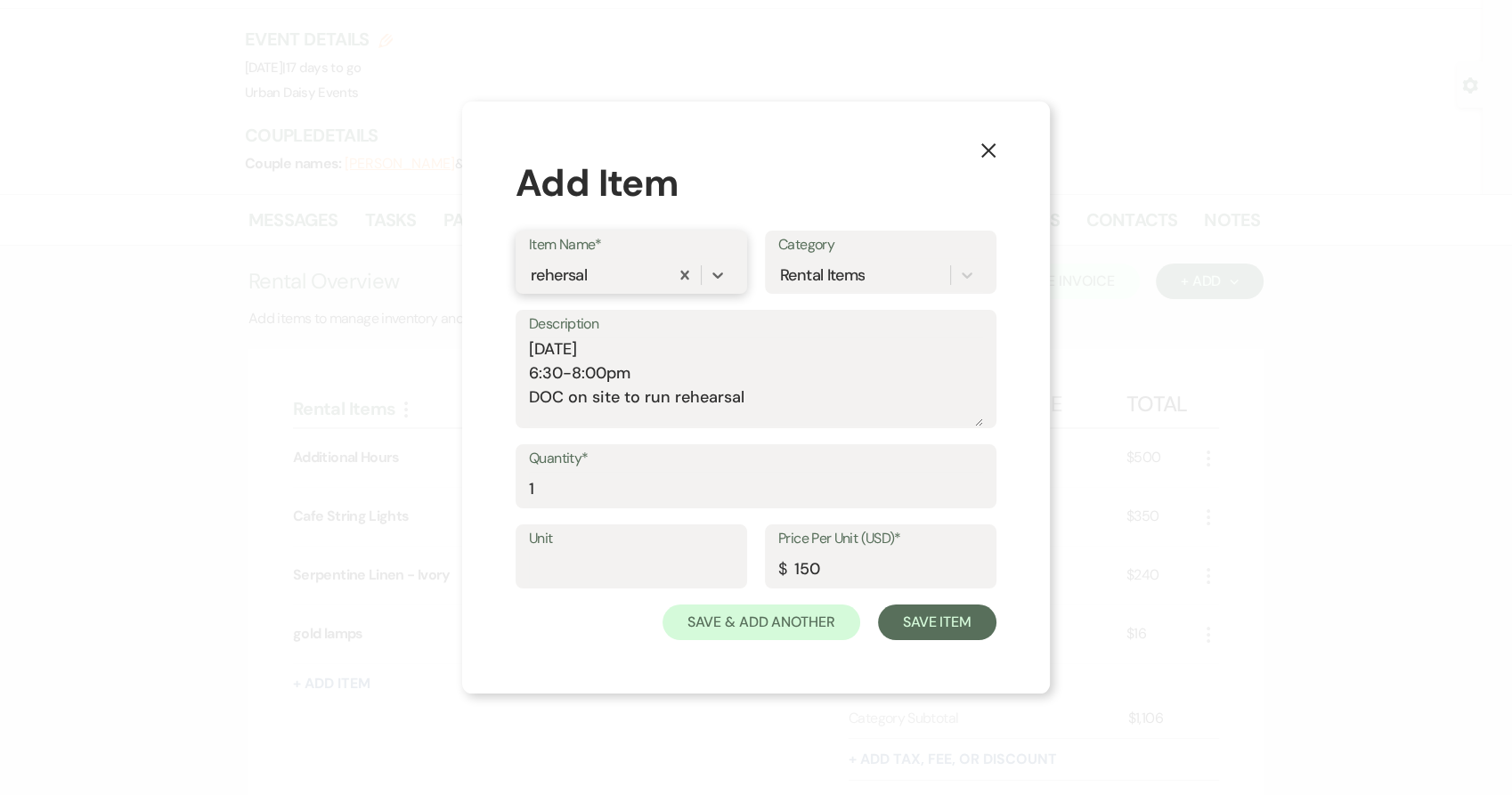
click at [557, 278] on div "rehersal" at bounding box center [598, 275] width 139 height 31
click at [577, 272] on div "rehersal" at bounding box center [559, 276] width 56 height 24
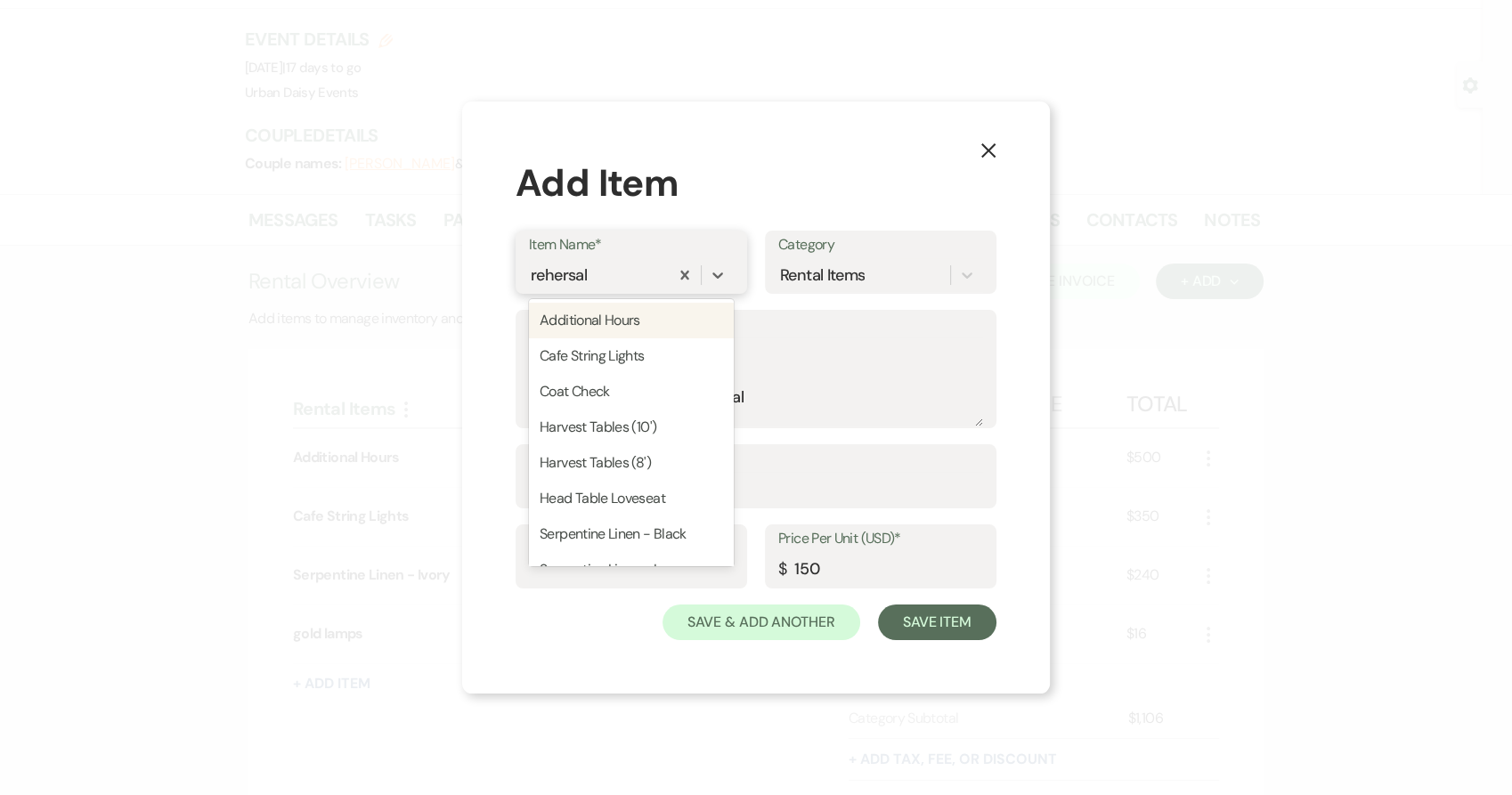
click at [577, 272] on div "rehersal" at bounding box center [559, 276] width 56 height 24
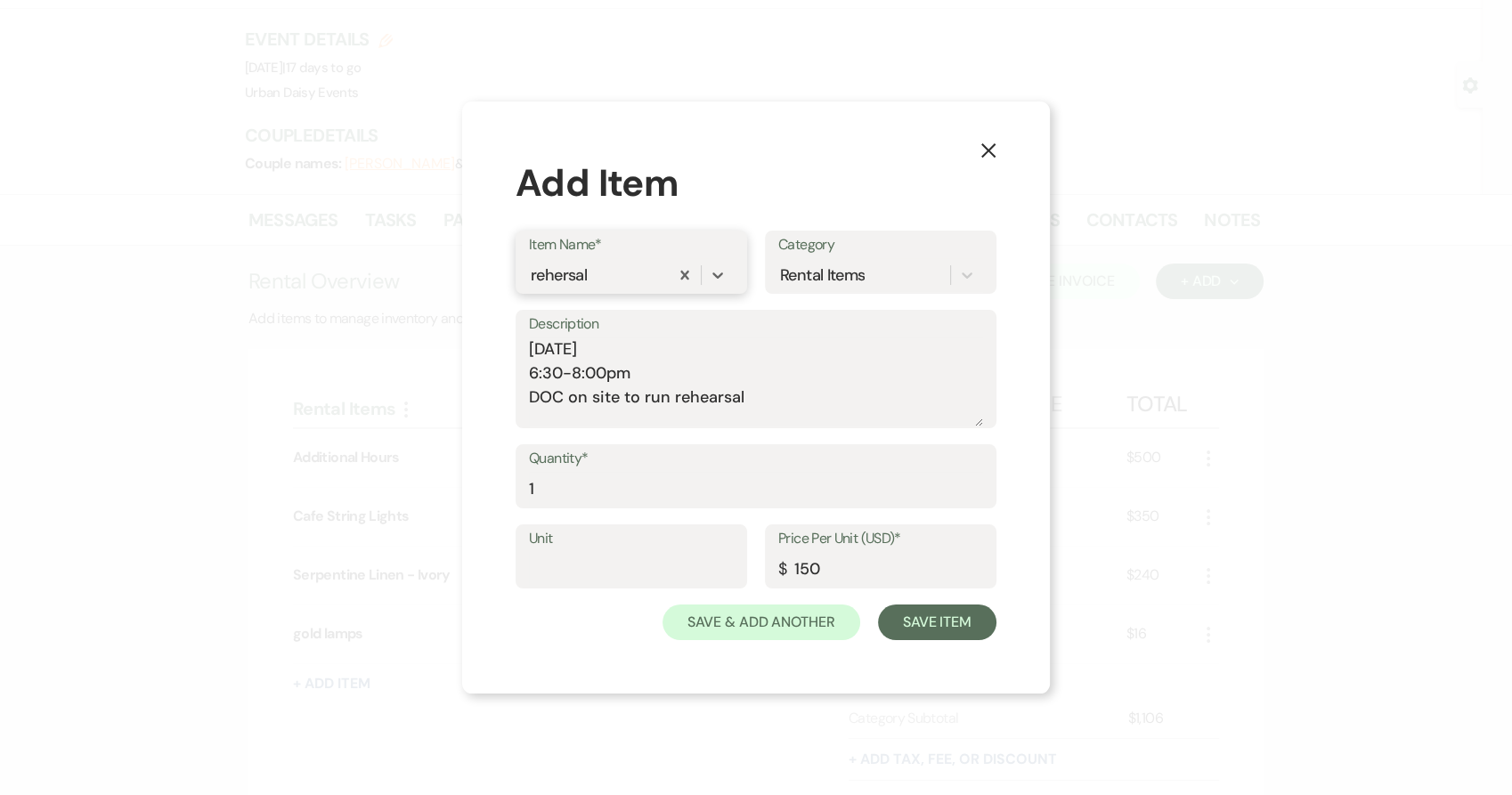
click at [577, 272] on div "rehersal" at bounding box center [559, 276] width 56 height 24
click at [585, 272] on div "rehersal" at bounding box center [559, 276] width 56 height 24
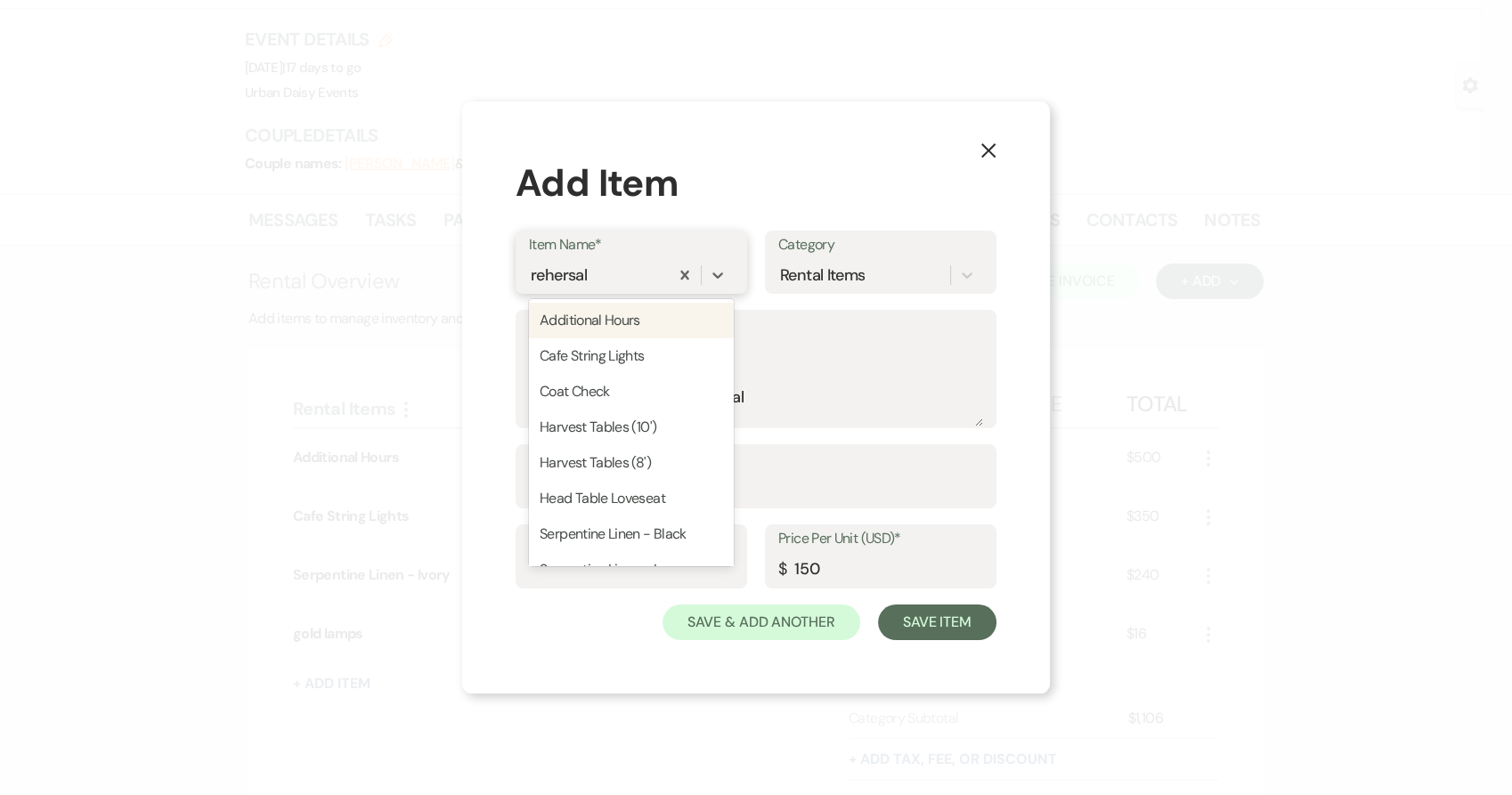
click at [585, 272] on div "rehersal" at bounding box center [559, 276] width 56 height 24
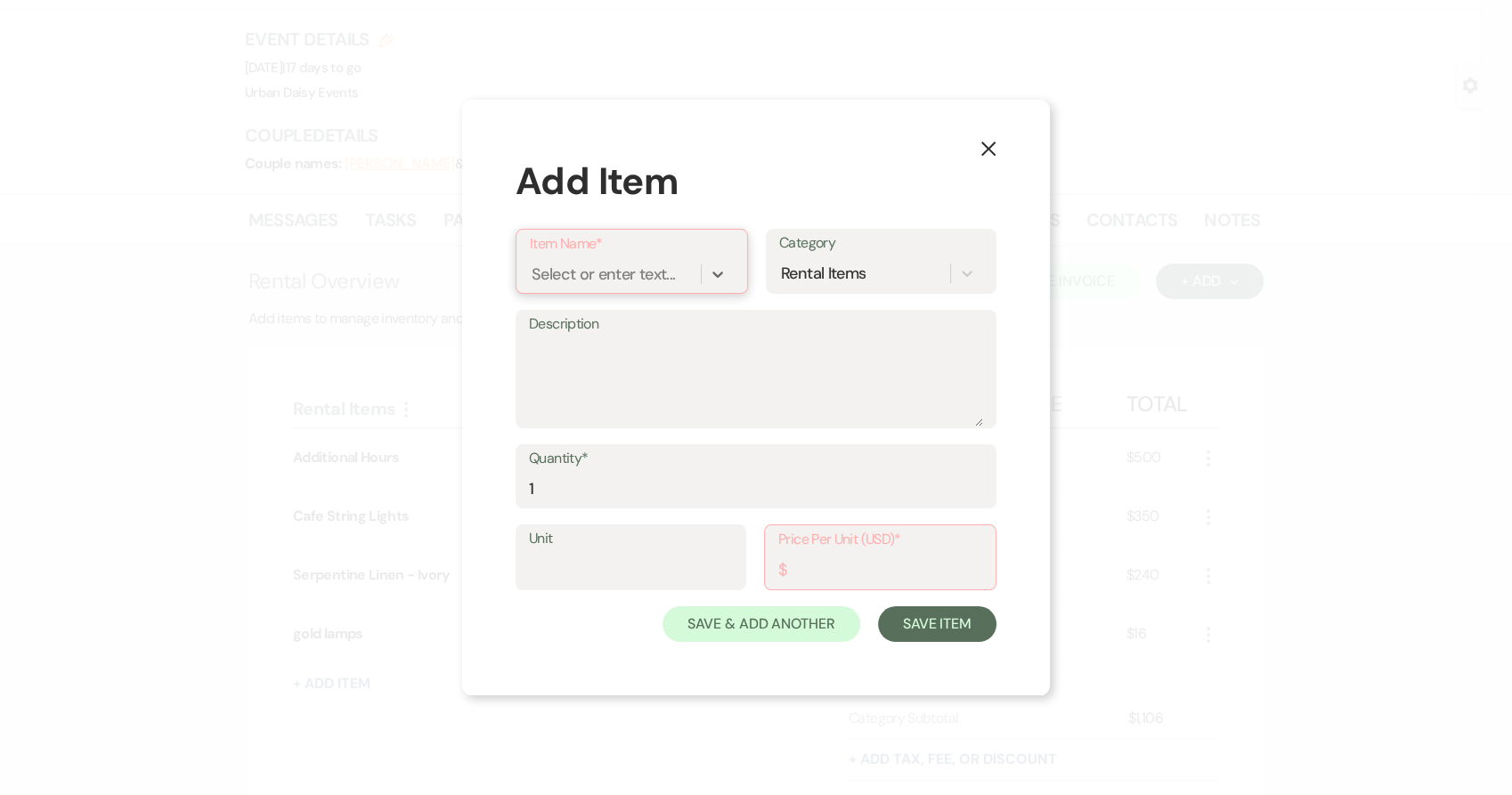
paste input "rehearsal"
type input "rehearsal"
click at [648, 380] on textarea "Description" at bounding box center [755, 382] width 454 height 89
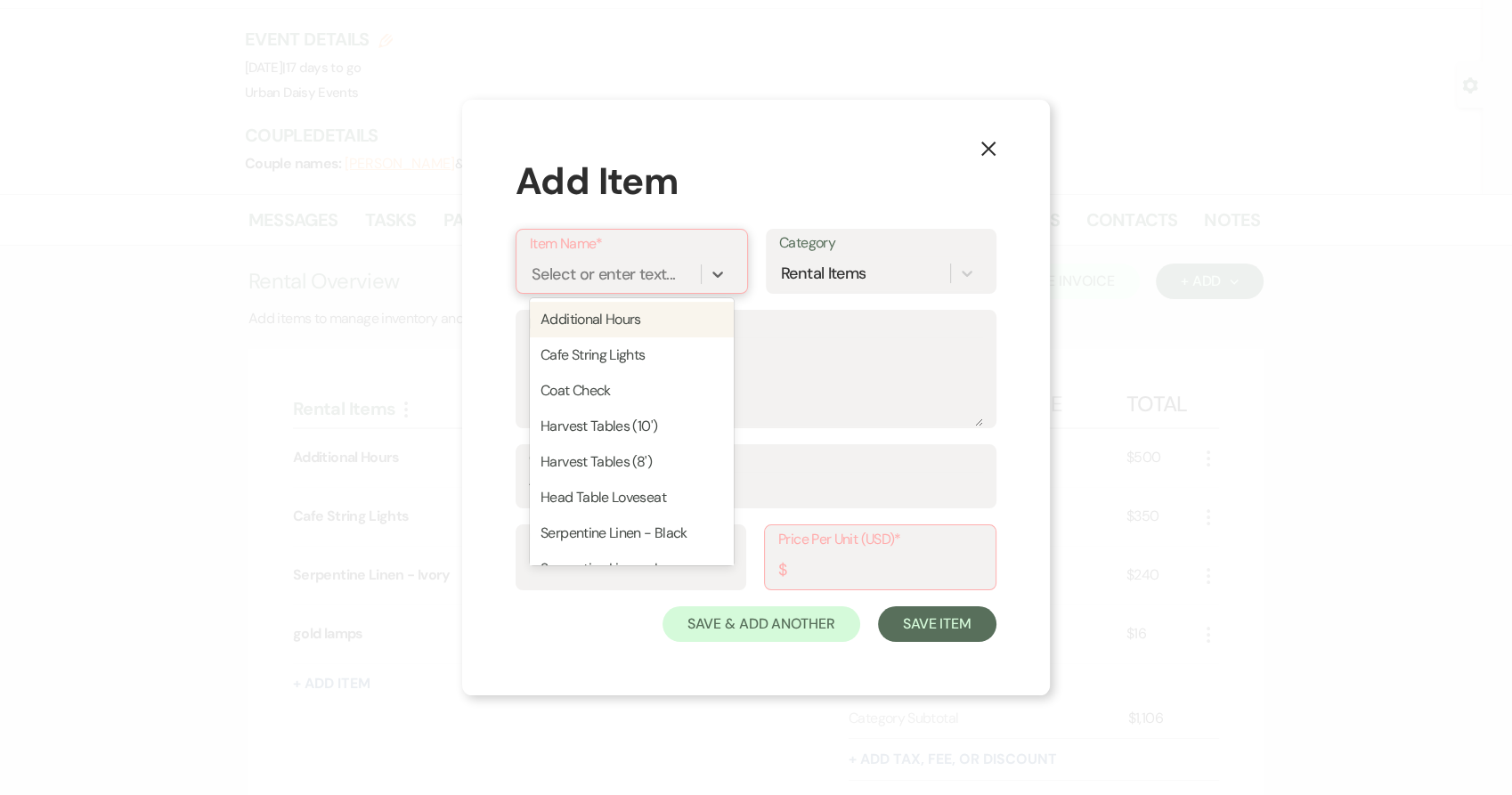
click at [620, 285] on div "Select or enter text..." at bounding box center [603, 275] width 143 height 24
paste input "rehearsal"
type input "rehearsal"
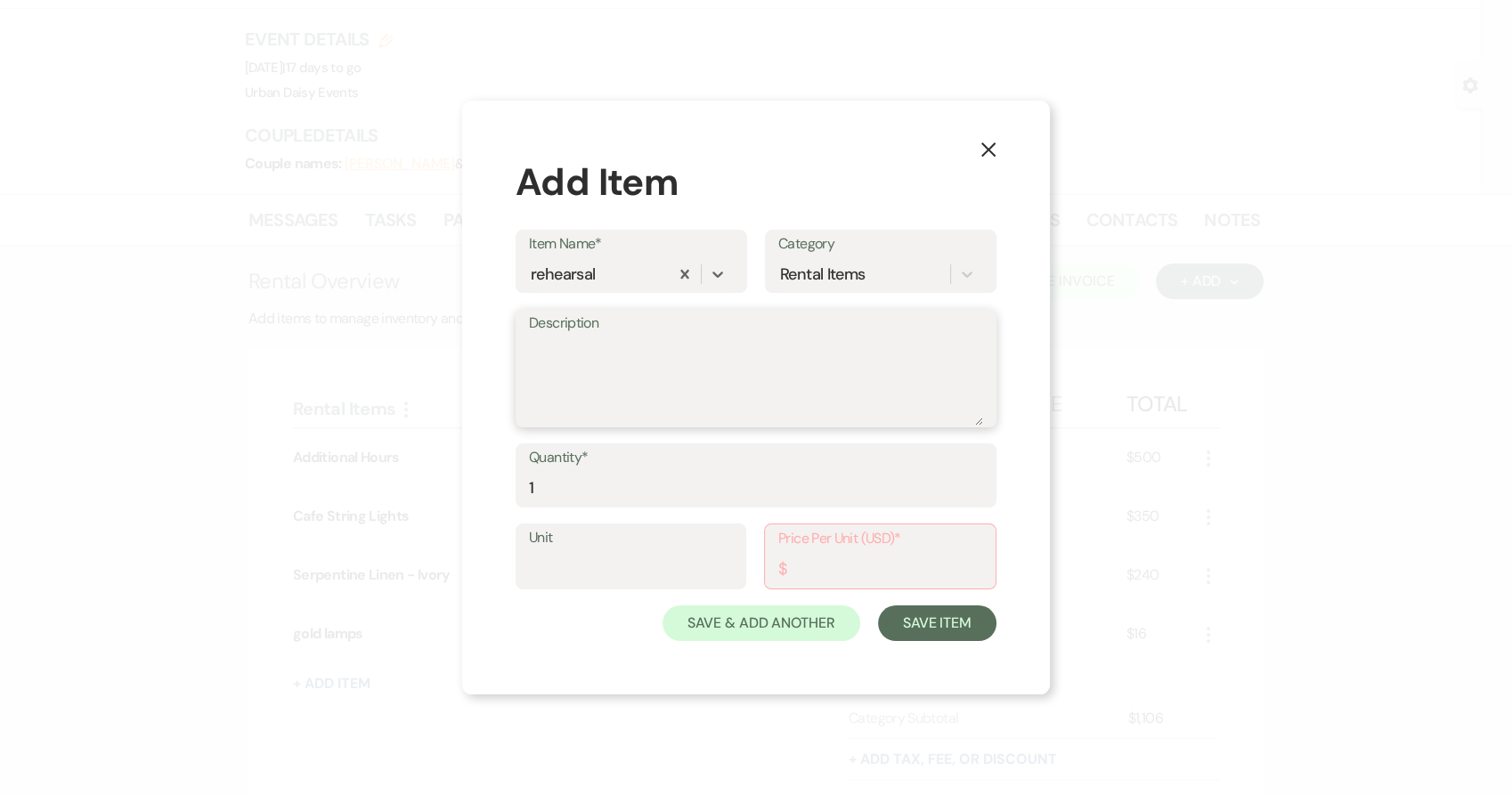
click at [600, 384] on textarea "Description" at bounding box center [755, 381] width 454 height 89
type textarea "2"
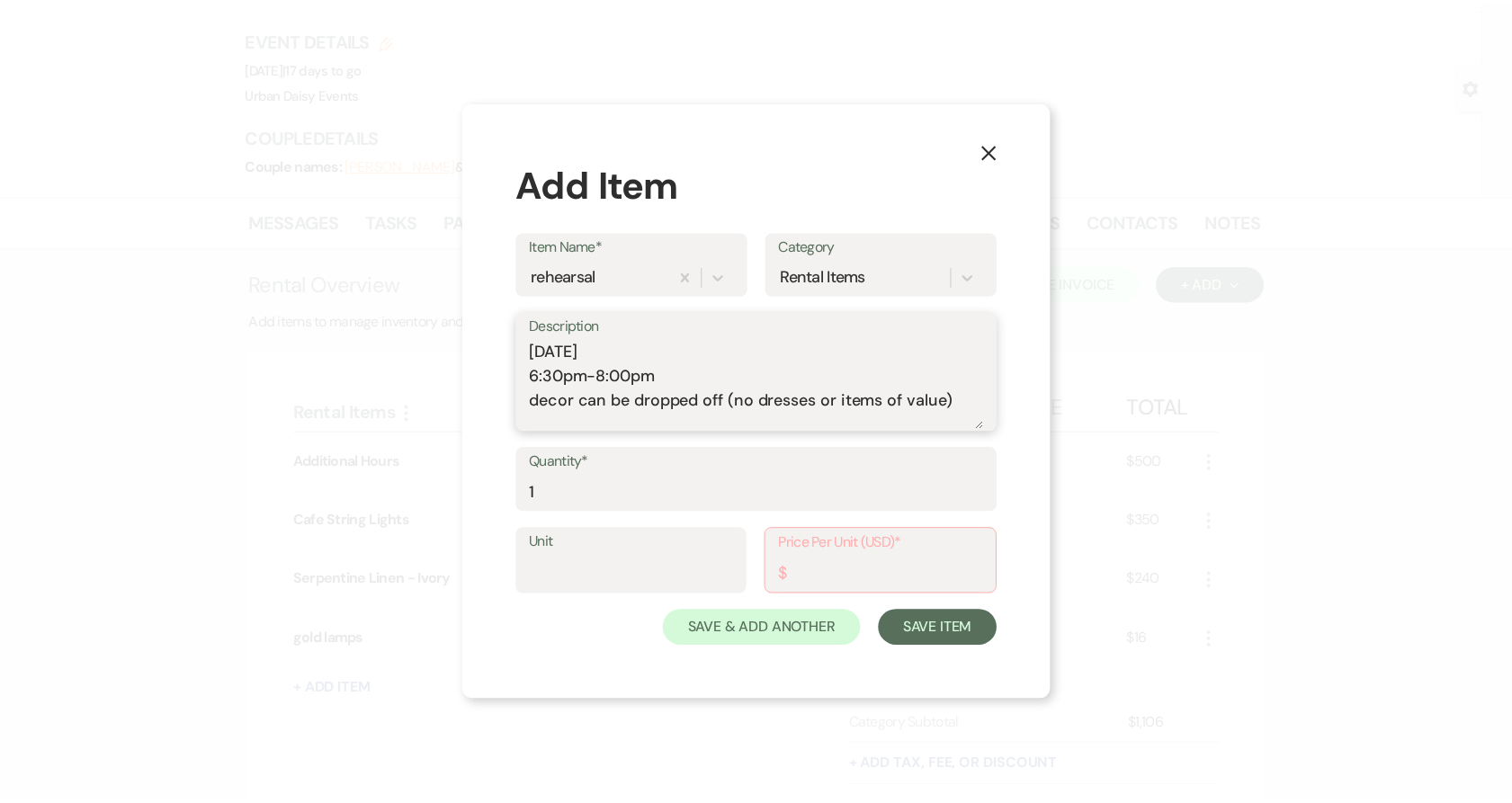
scroll to position [6, 0]
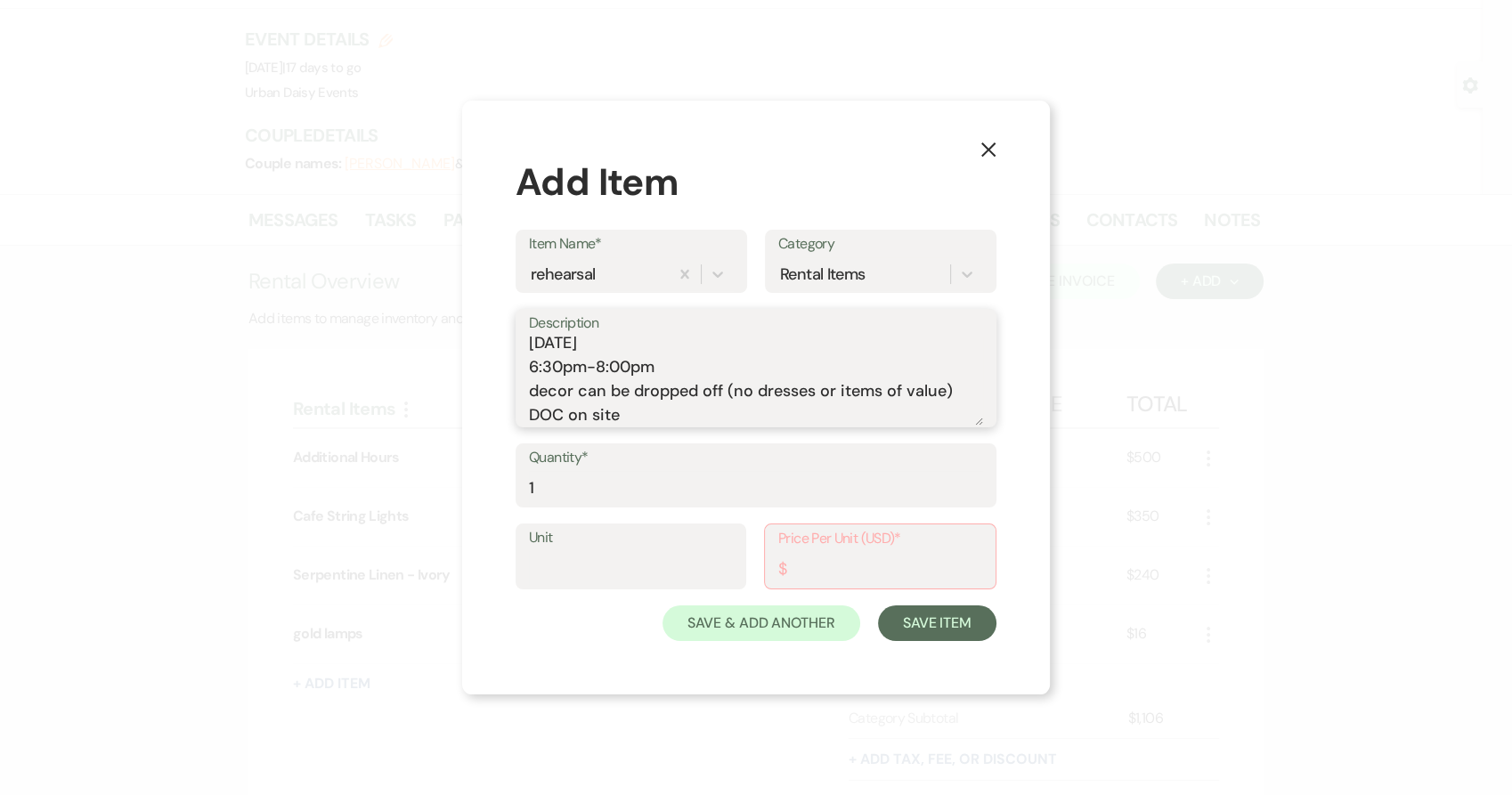
type textarea "10/9/2025 6:30pm-8:00pm decor can be dropped off (no dresses or items of value)…"
click at [826, 572] on input "Price Per Unit (USD)*" at bounding box center [880, 569] width 204 height 35
type input "150"
click at [1004, 620] on div "X Add Item Item Name* rehearsal Category Rental Items Description 10/9/2025 6:3…" at bounding box center [756, 397] width 588 height 592
click at [983, 623] on button "Save Item" at bounding box center [937, 622] width 119 height 36
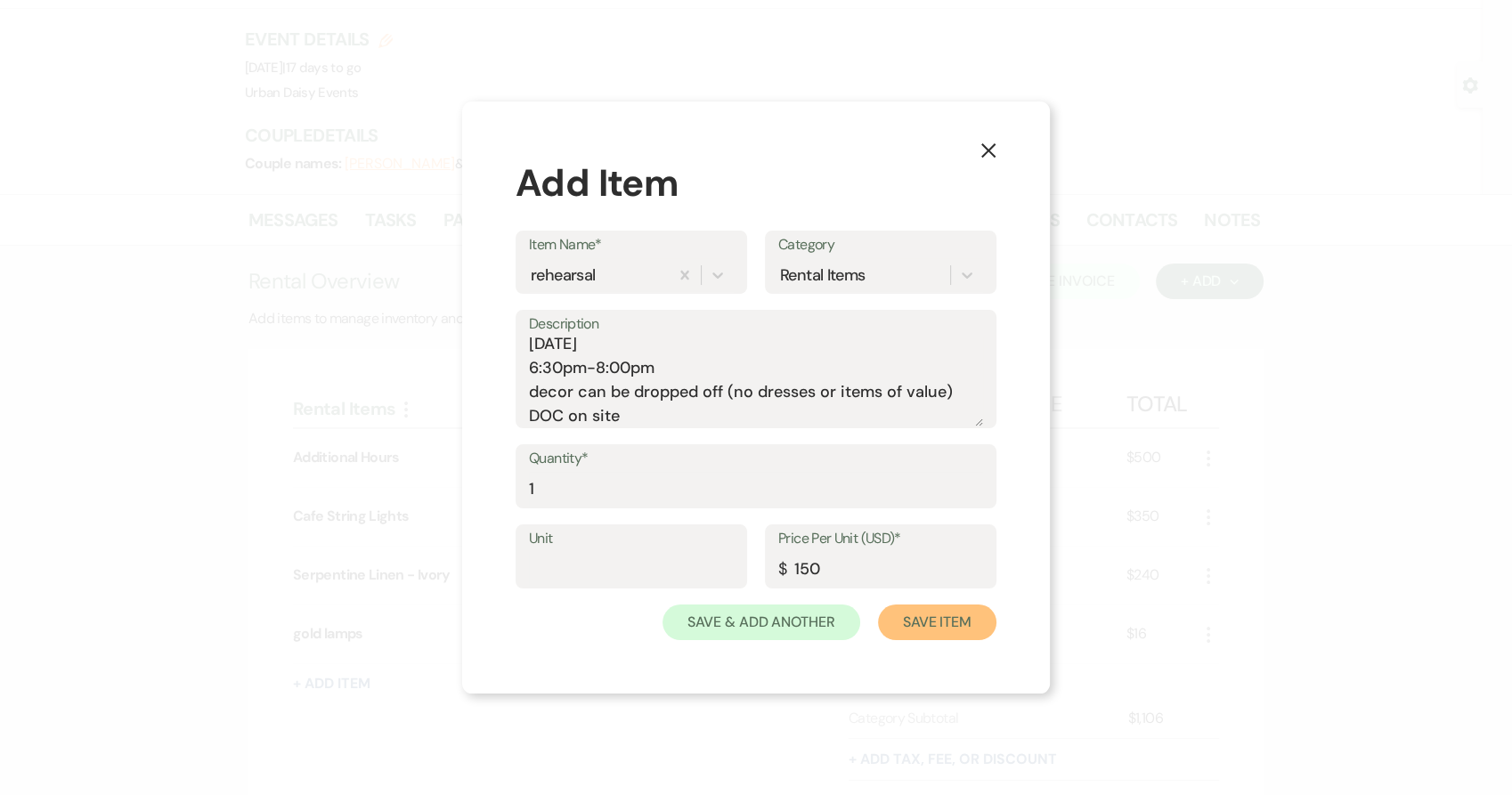
click at [959, 618] on button "Save Item" at bounding box center [937, 622] width 119 height 36
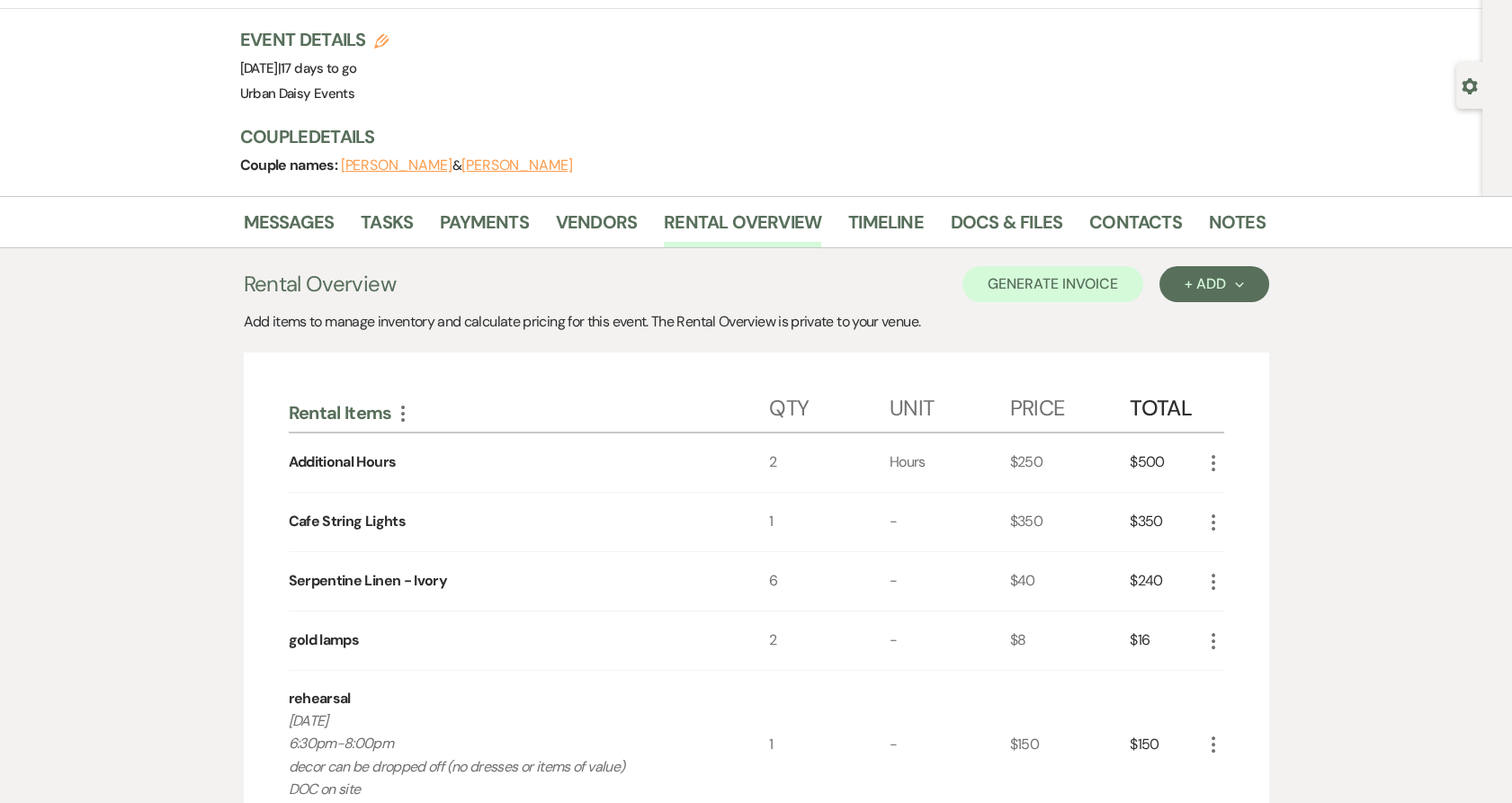
scroll to position [299, 0]
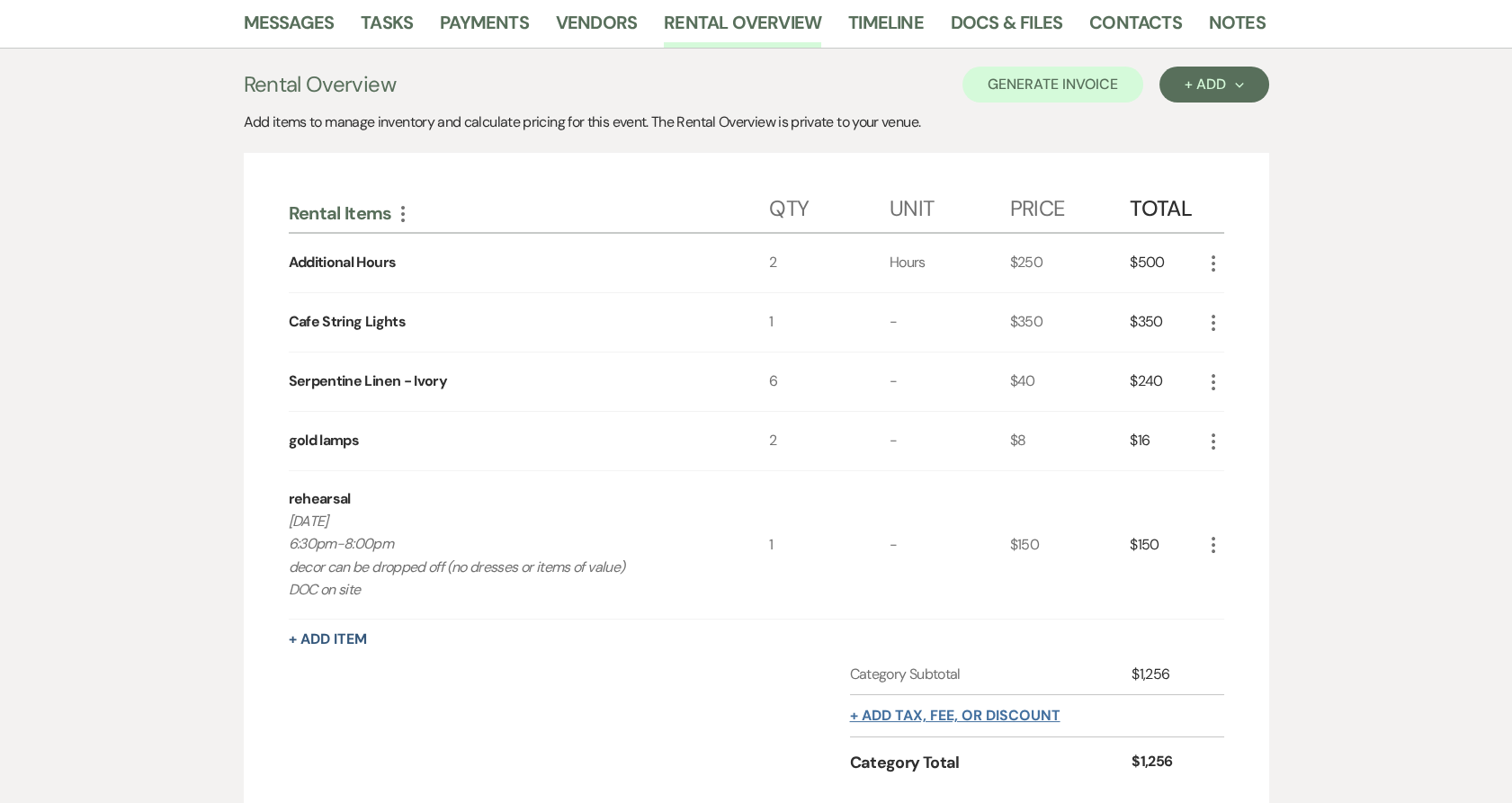
click at [974, 720] on button "+ Add tax, fee, or discount" at bounding box center [954, 715] width 211 height 14
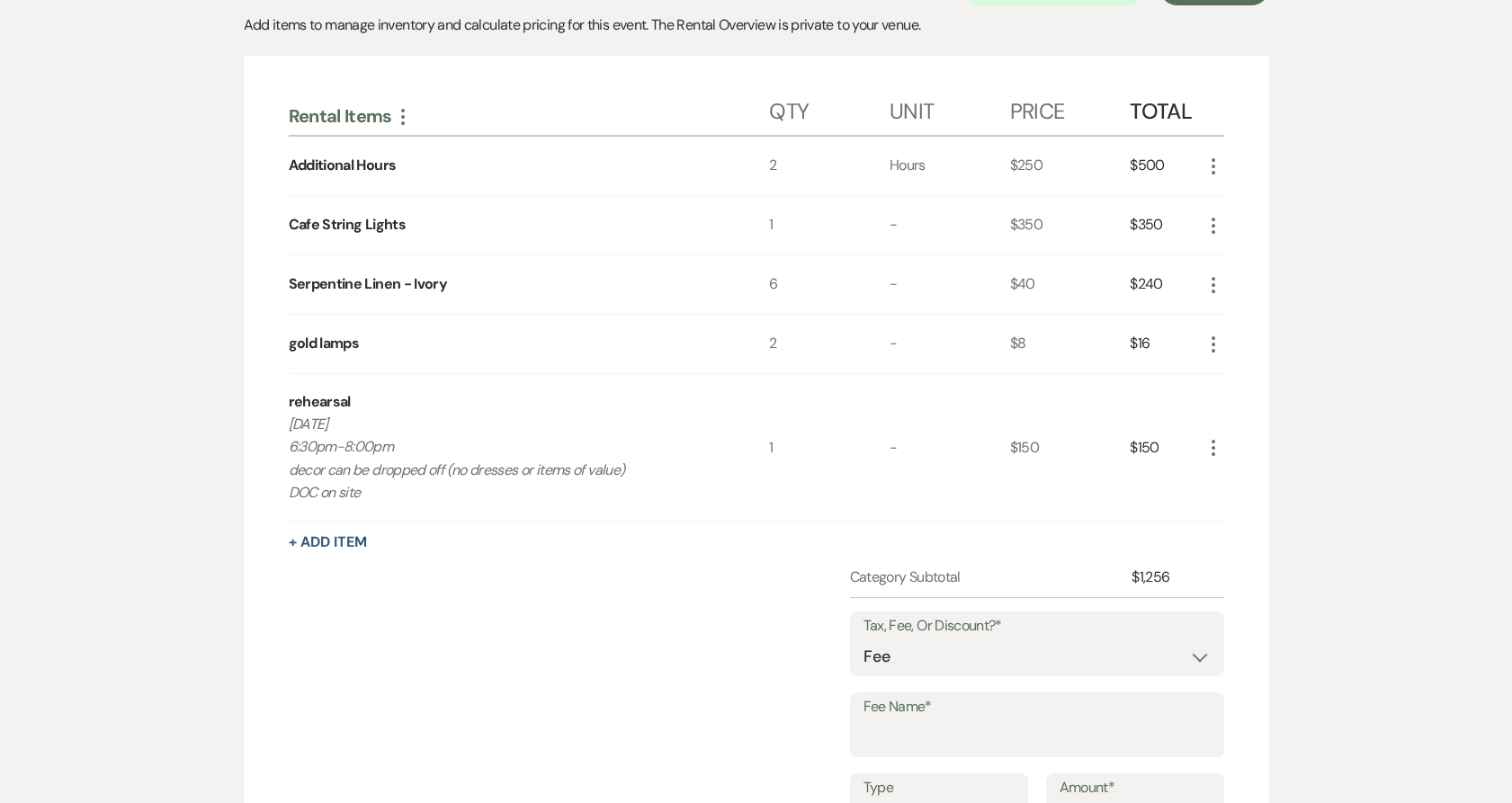
scroll to position [499, 0]
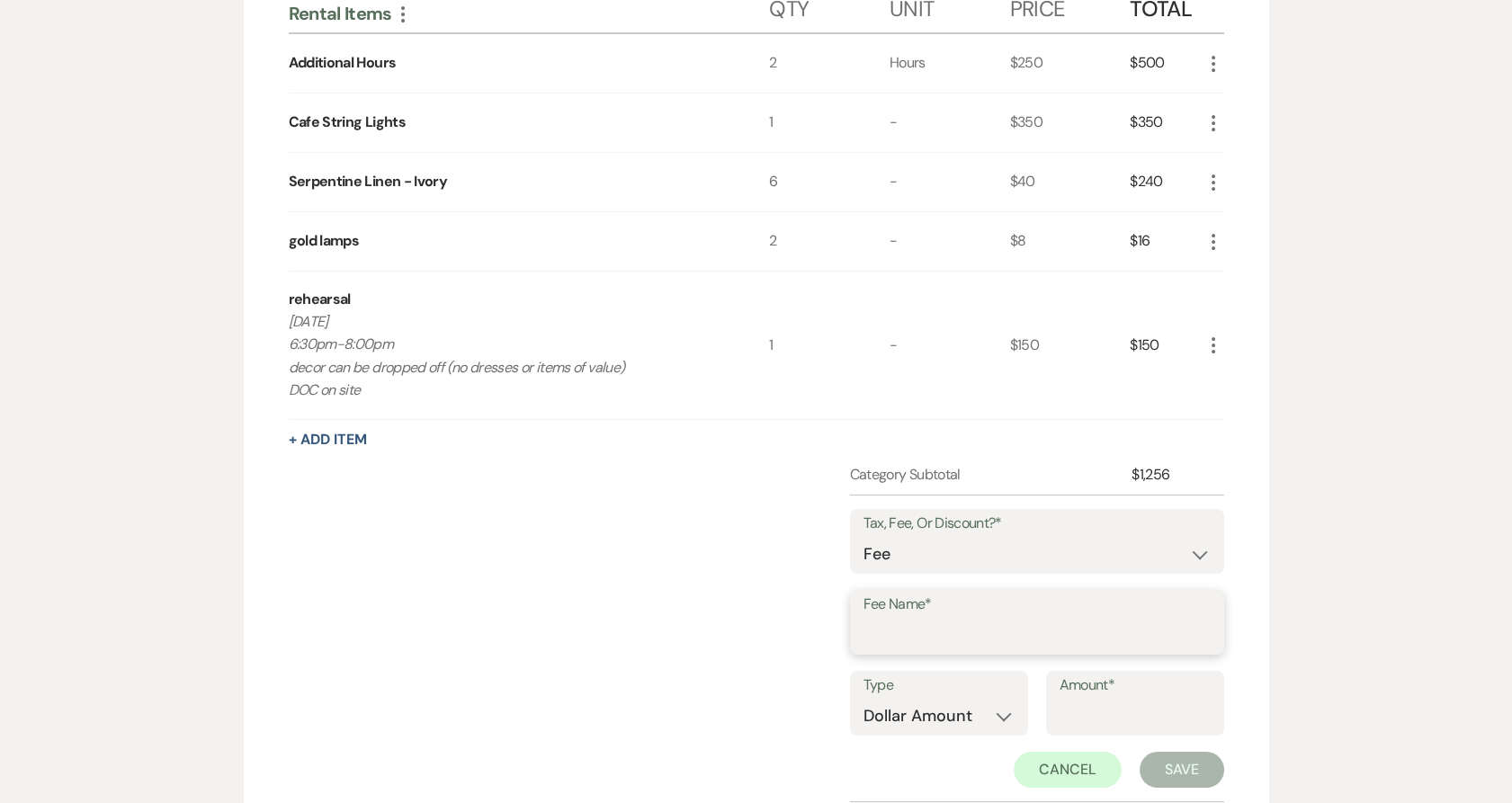
drag, startPoint x: 935, startPoint y: 633, endPoint x: 925, endPoint y: 626, distance: 12.2
click at [934, 631] on input "Fee Name*" at bounding box center [1037, 635] width 347 height 35
type input "Tax"
type input "54.69"
click at [1178, 760] on button "Save" at bounding box center [1181, 770] width 84 height 36
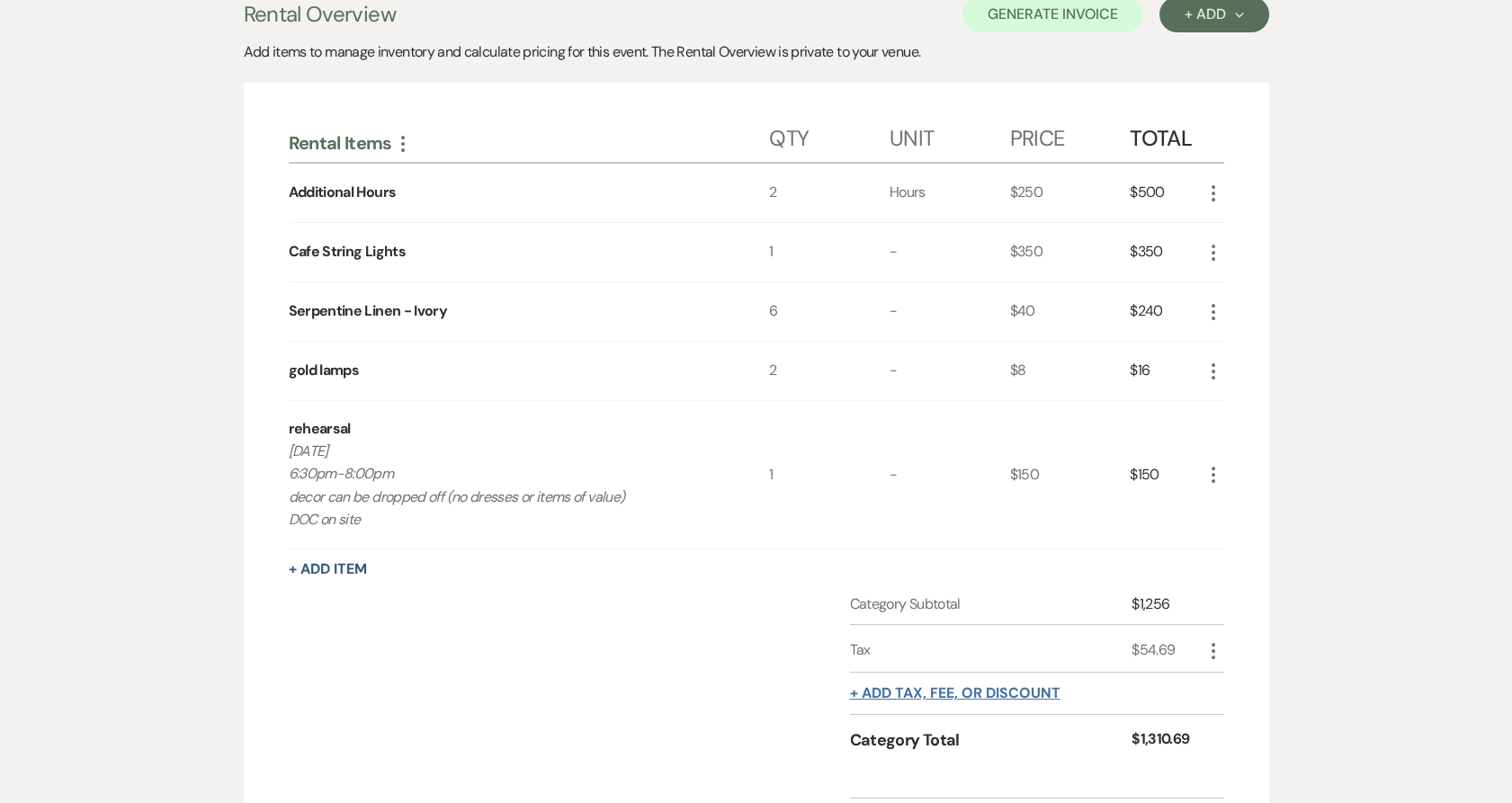
scroll to position [165, 0]
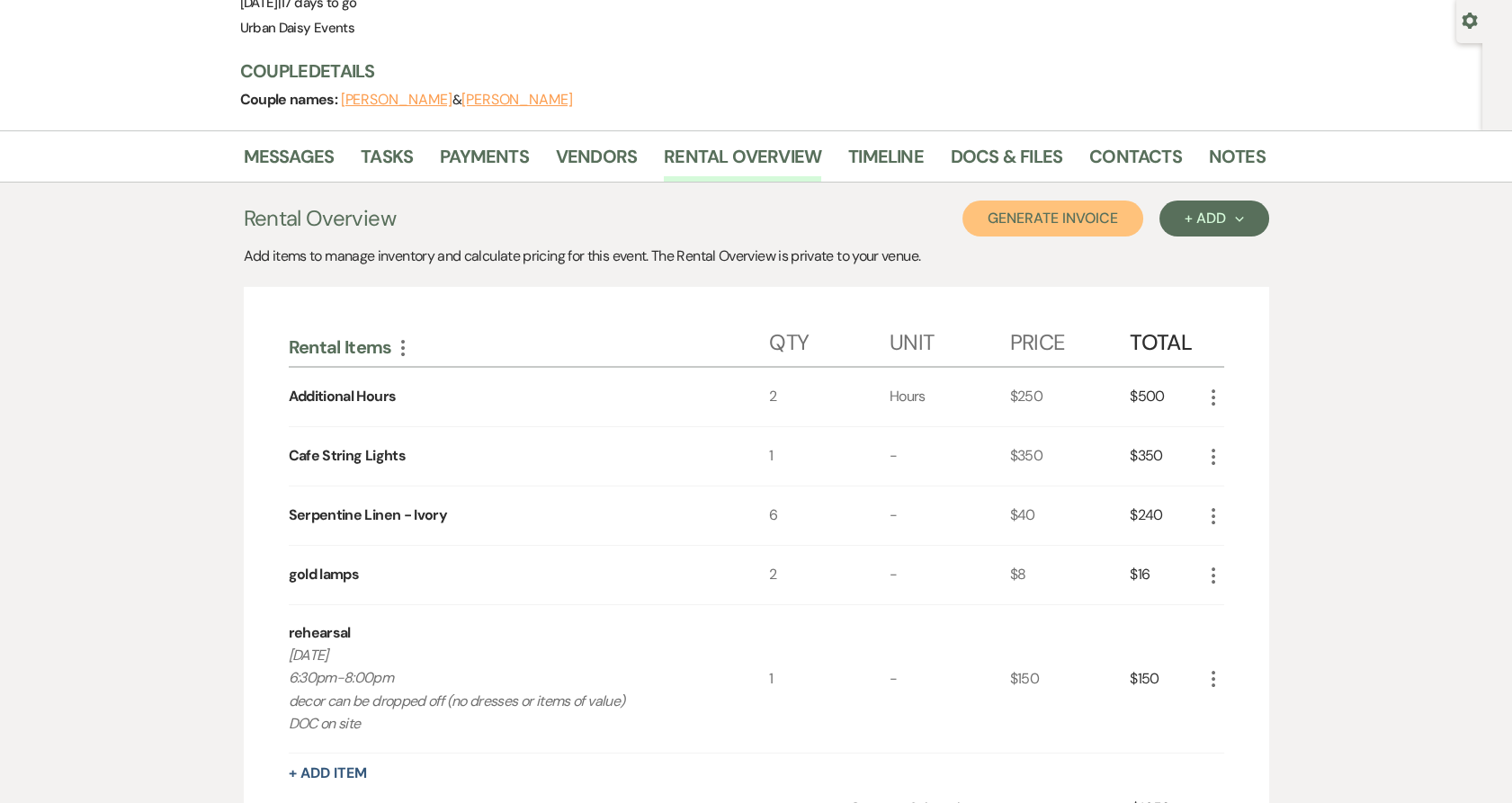
click at [1089, 221] on button "Generate Invoice" at bounding box center [1052, 218] width 180 height 36
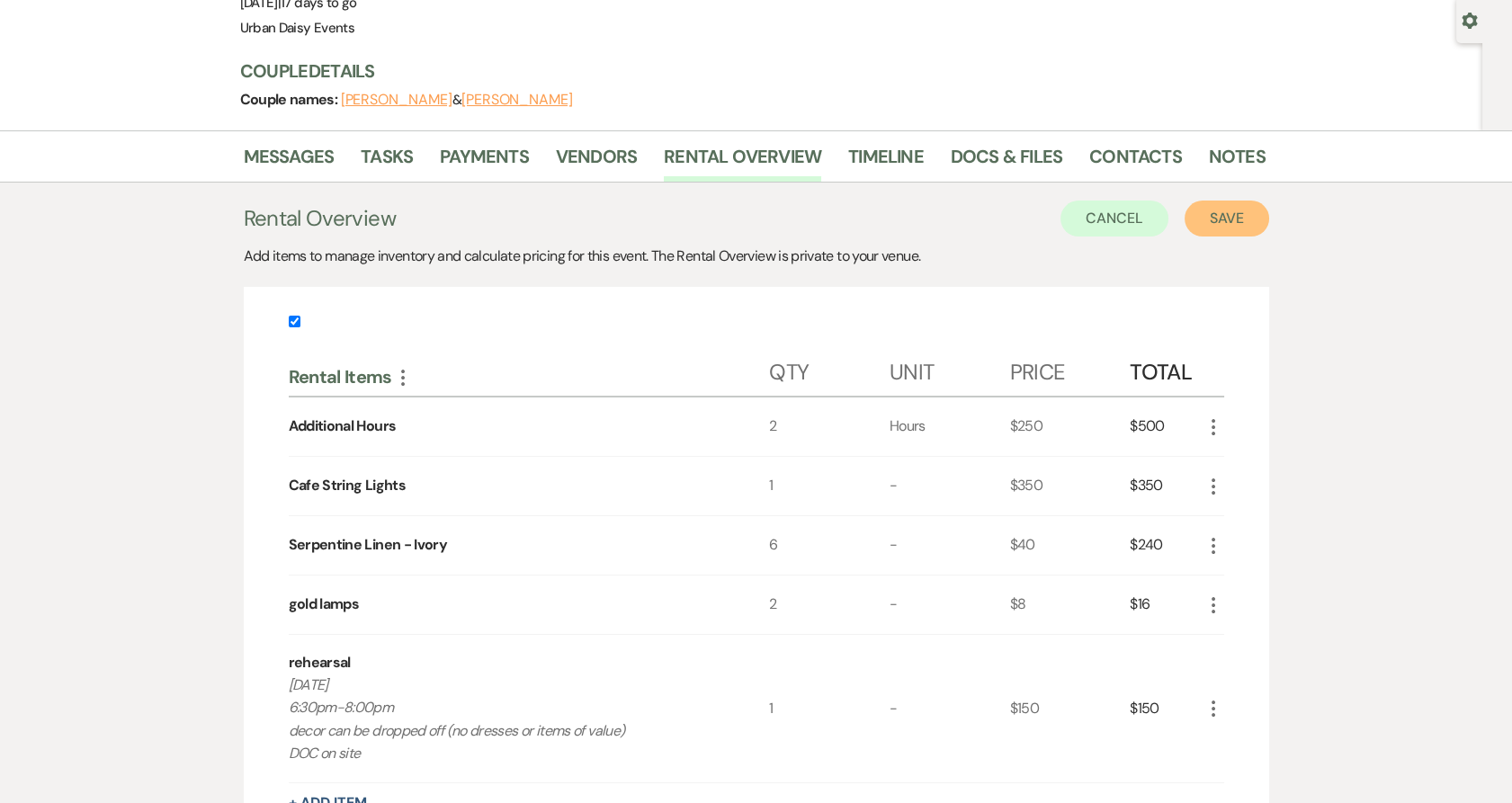
click at [1234, 204] on button "Save" at bounding box center [1226, 218] width 84 height 36
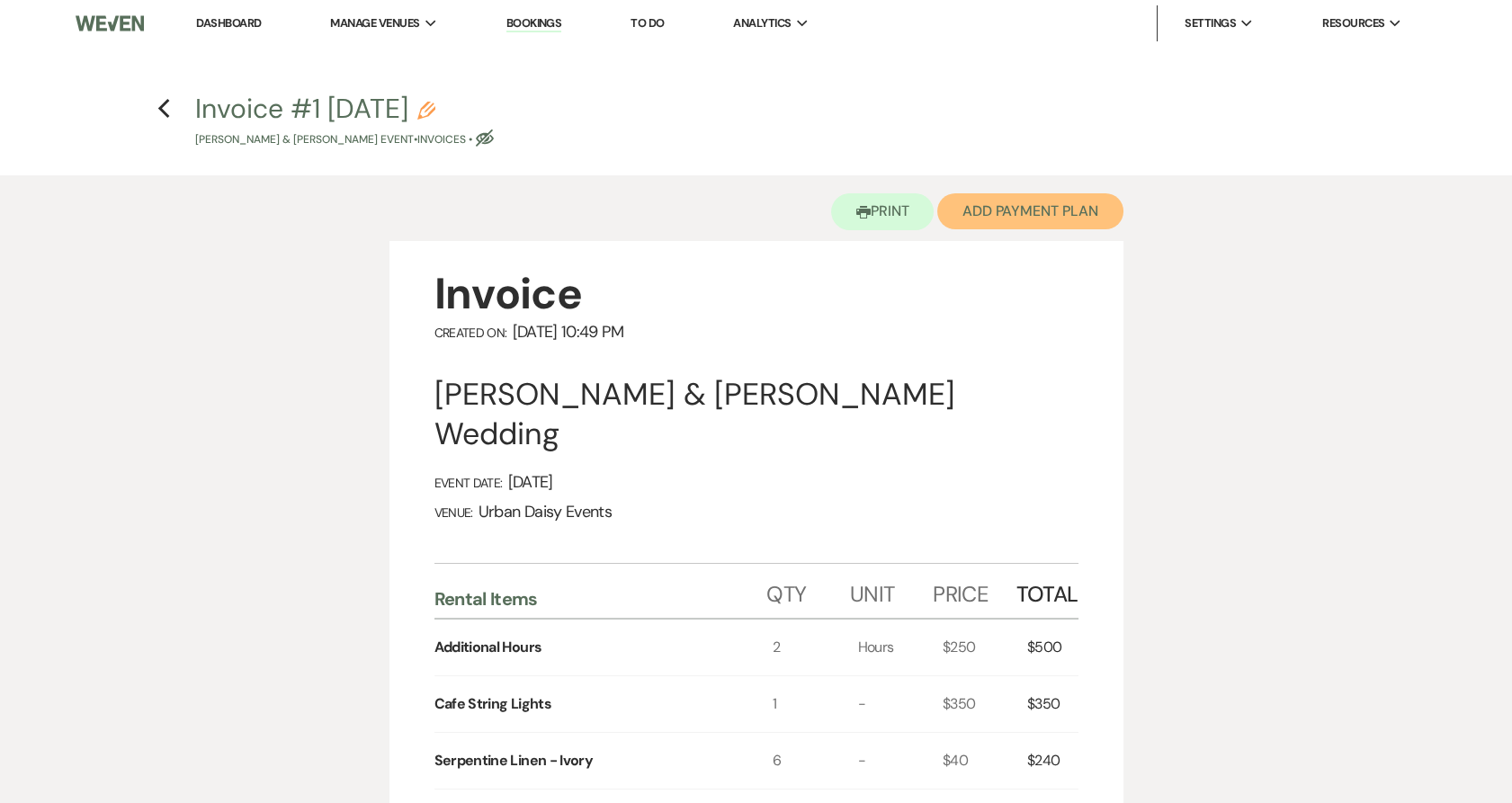
click at [1047, 210] on button "Add Payment Plan" at bounding box center [1030, 212] width 186 height 36
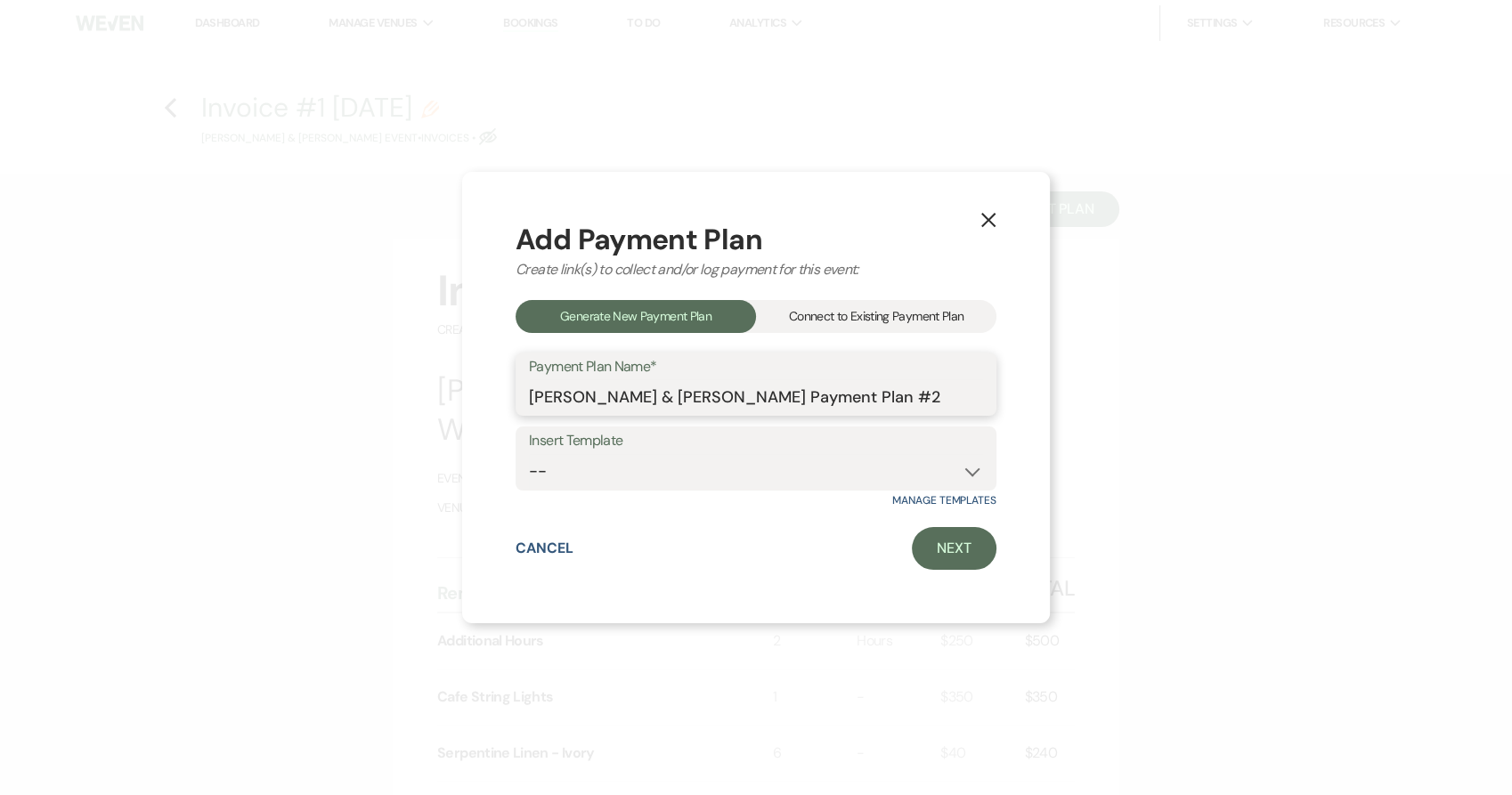
drag, startPoint x: 918, startPoint y: 395, endPoint x: 478, endPoint y: 396, distance: 440.0
click at [478, 396] on div "X Add Payment Plan Create link(s) to collect and/or log payment for this event:…" at bounding box center [756, 398] width 588 height 452
type input "Additional Rentals"
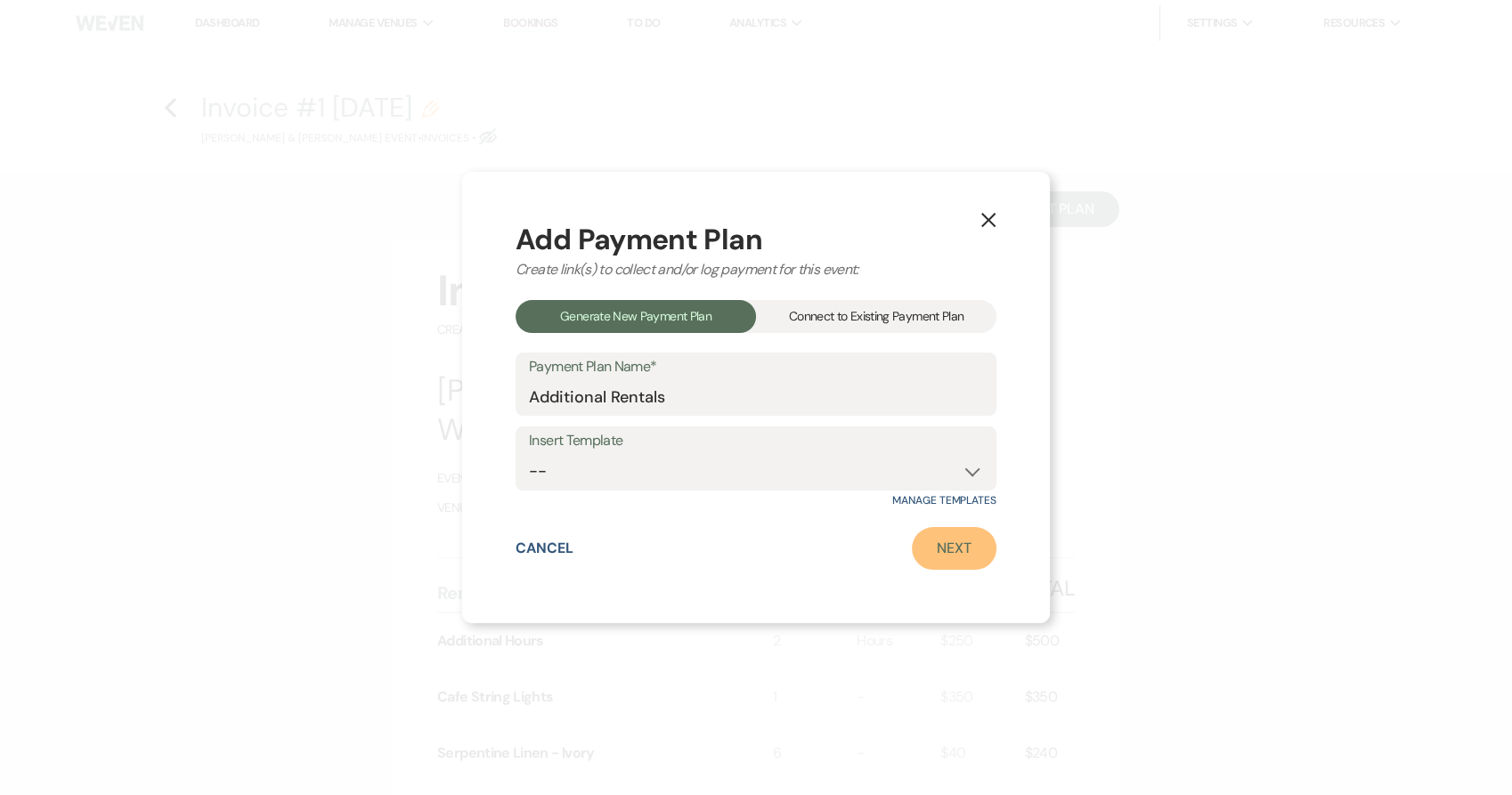
click at [976, 554] on link "Next" at bounding box center [953, 548] width 84 height 43
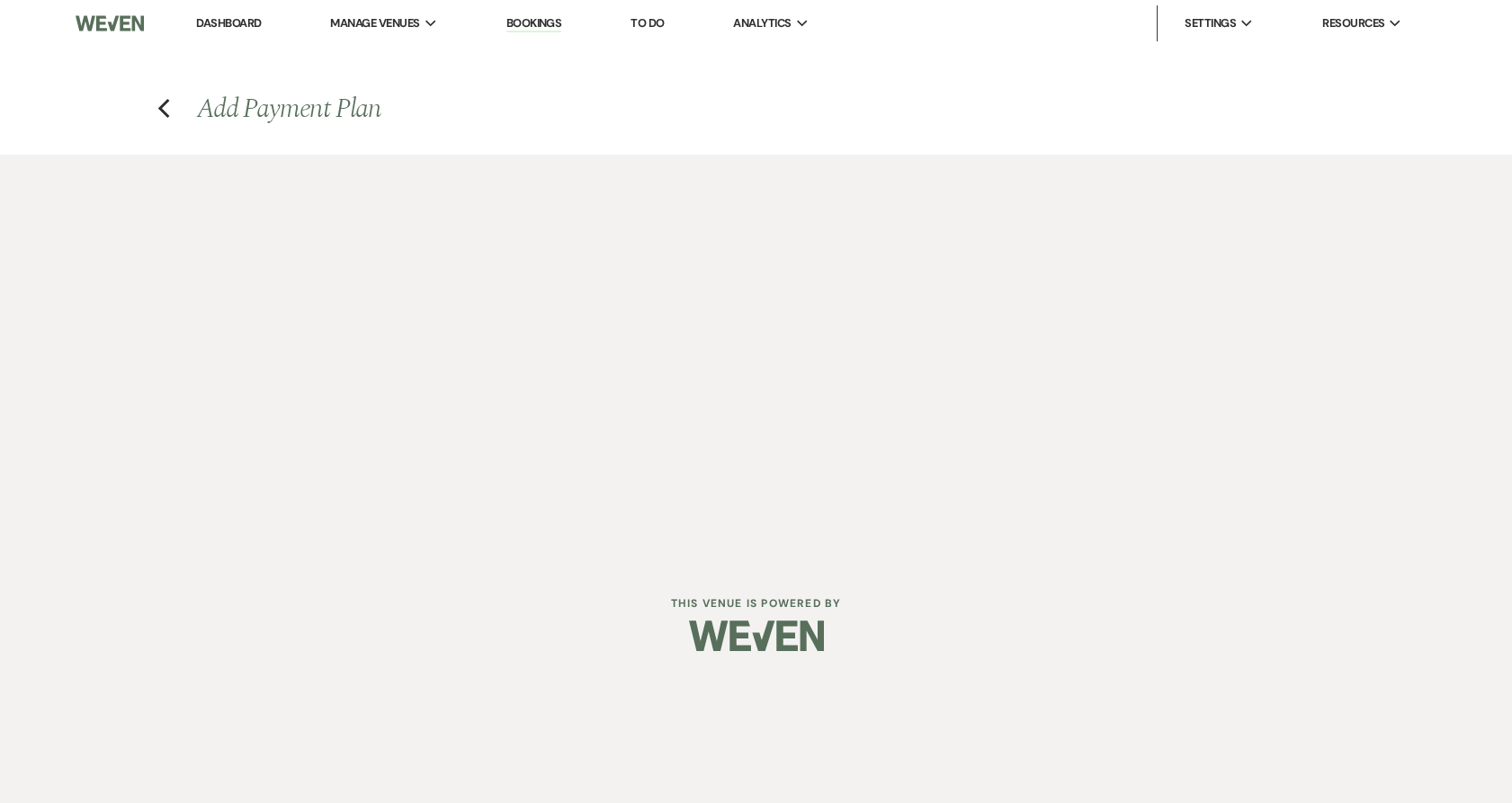
select select "28908"
select select "2"
select select "percentage"
select select "true"
select select "client"
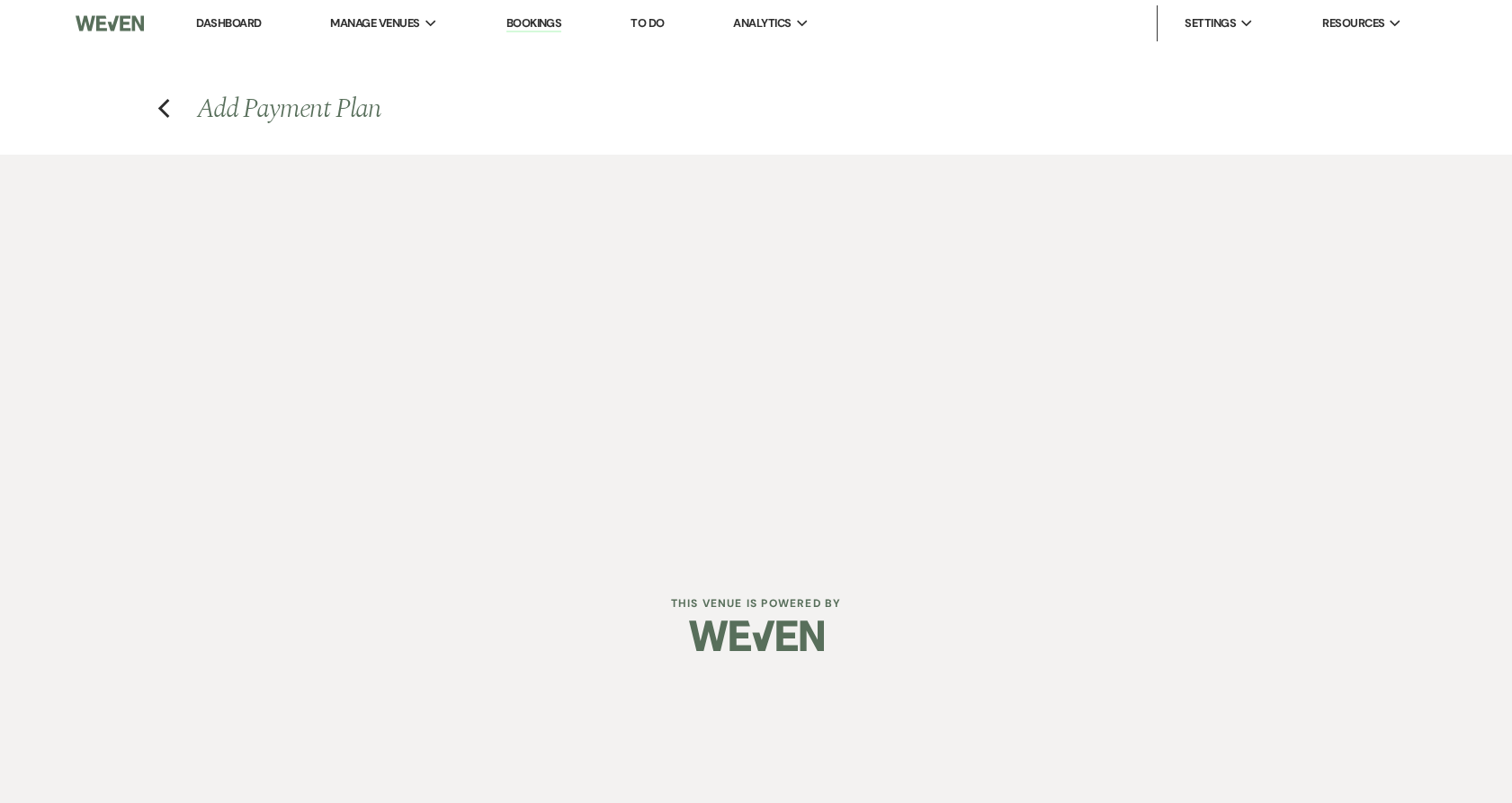
select select "weeks"
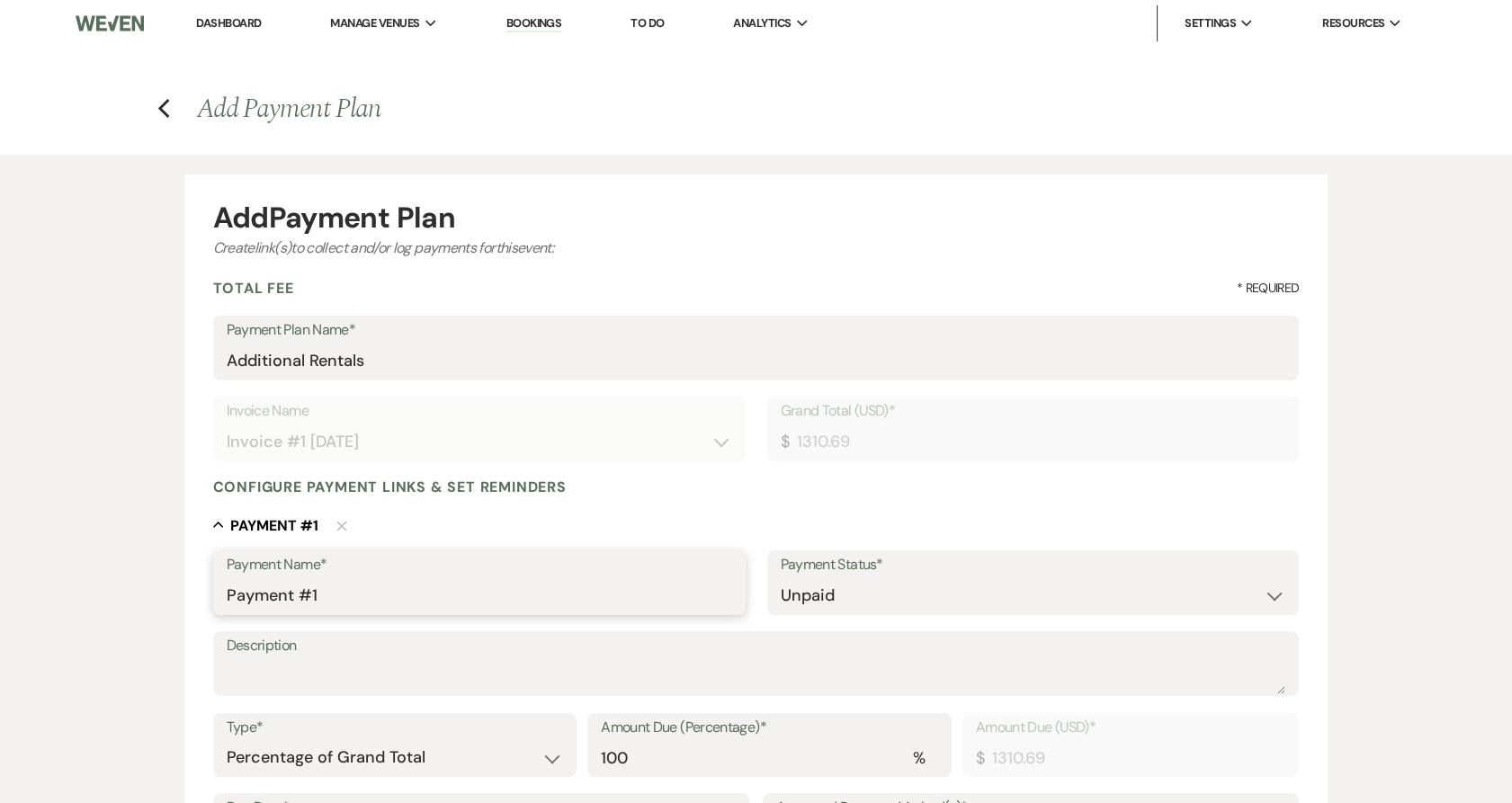
drag, startPoint x: 381, startPoint y: 592, endPoint x: 195, endPoint y: 613, distance: 187.2
click at [195, 613] on form "Add Payment Plan Create link(s) to collect and/or log payments for this event: …" at bounding box center [756, 713] width 1143 height 1077
type input "Additional Rentals"
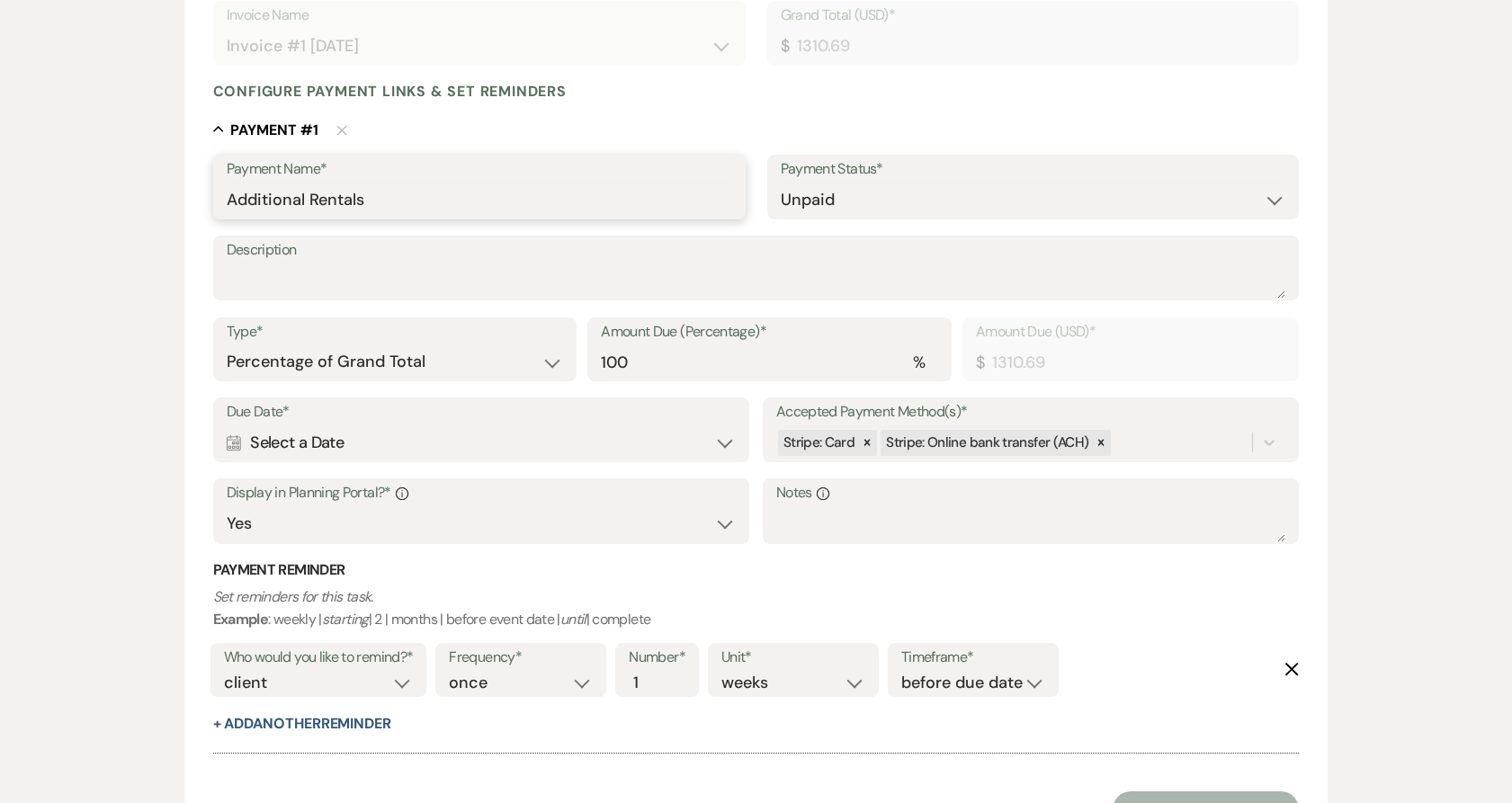
scroll to position [400, 0]
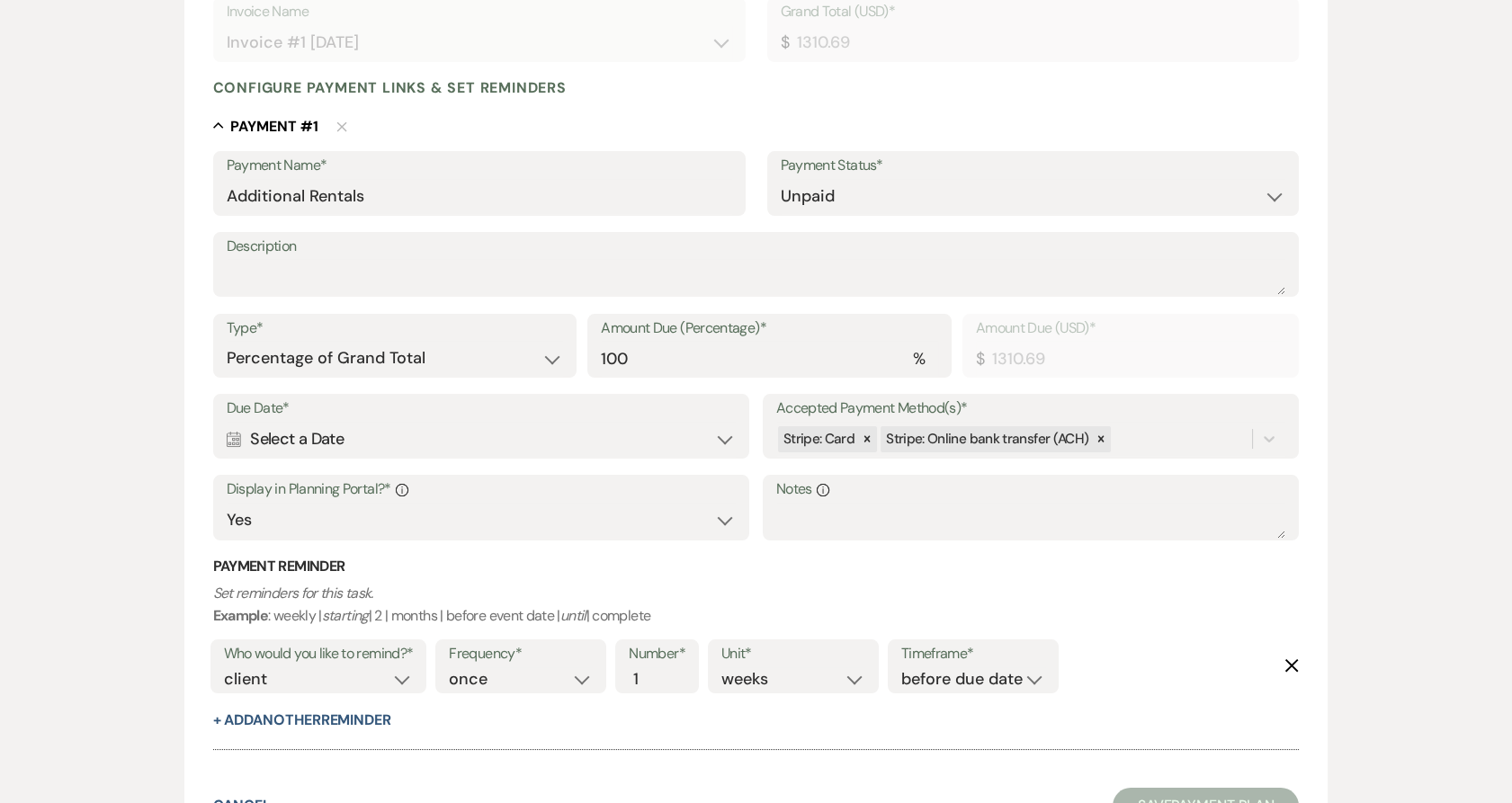
click at [524, 431] on div "Calendar Select a Date Expand" at bounding box center [482, 438] width 510 height 35
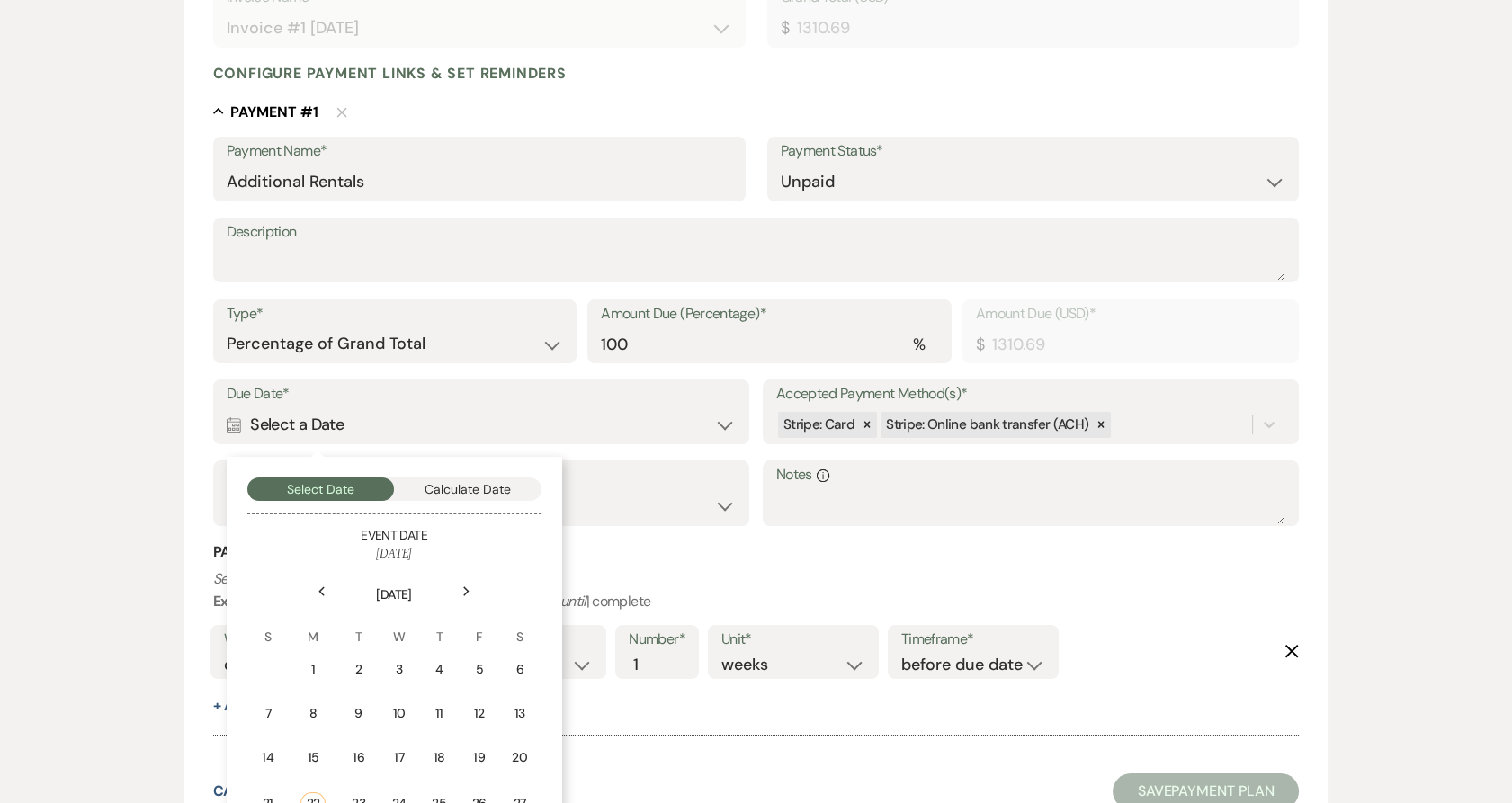
scroll to position [567, 0]
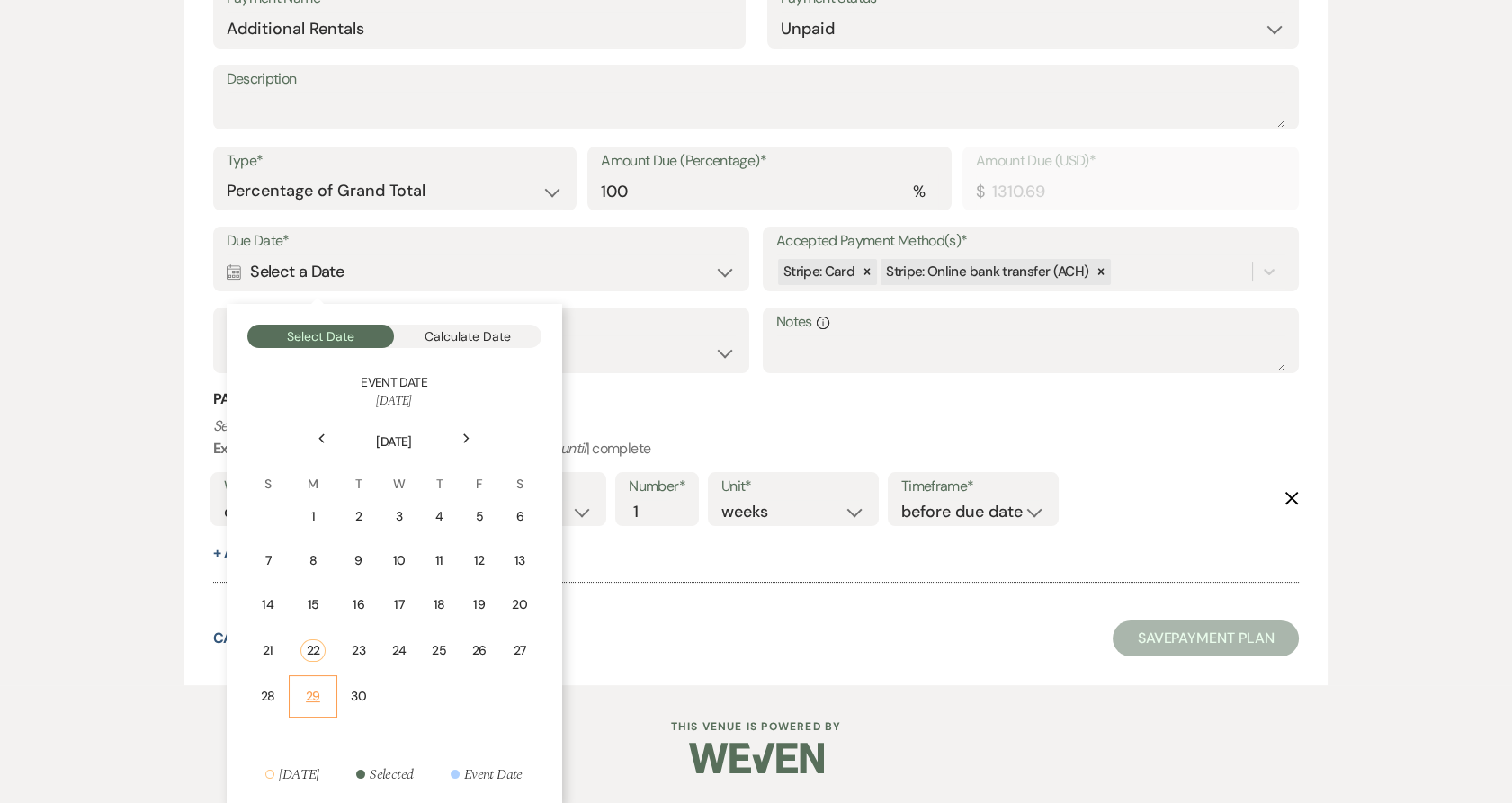
click at [311, 695] on div "29" at bounding box center [313, 696] width 26 height 19
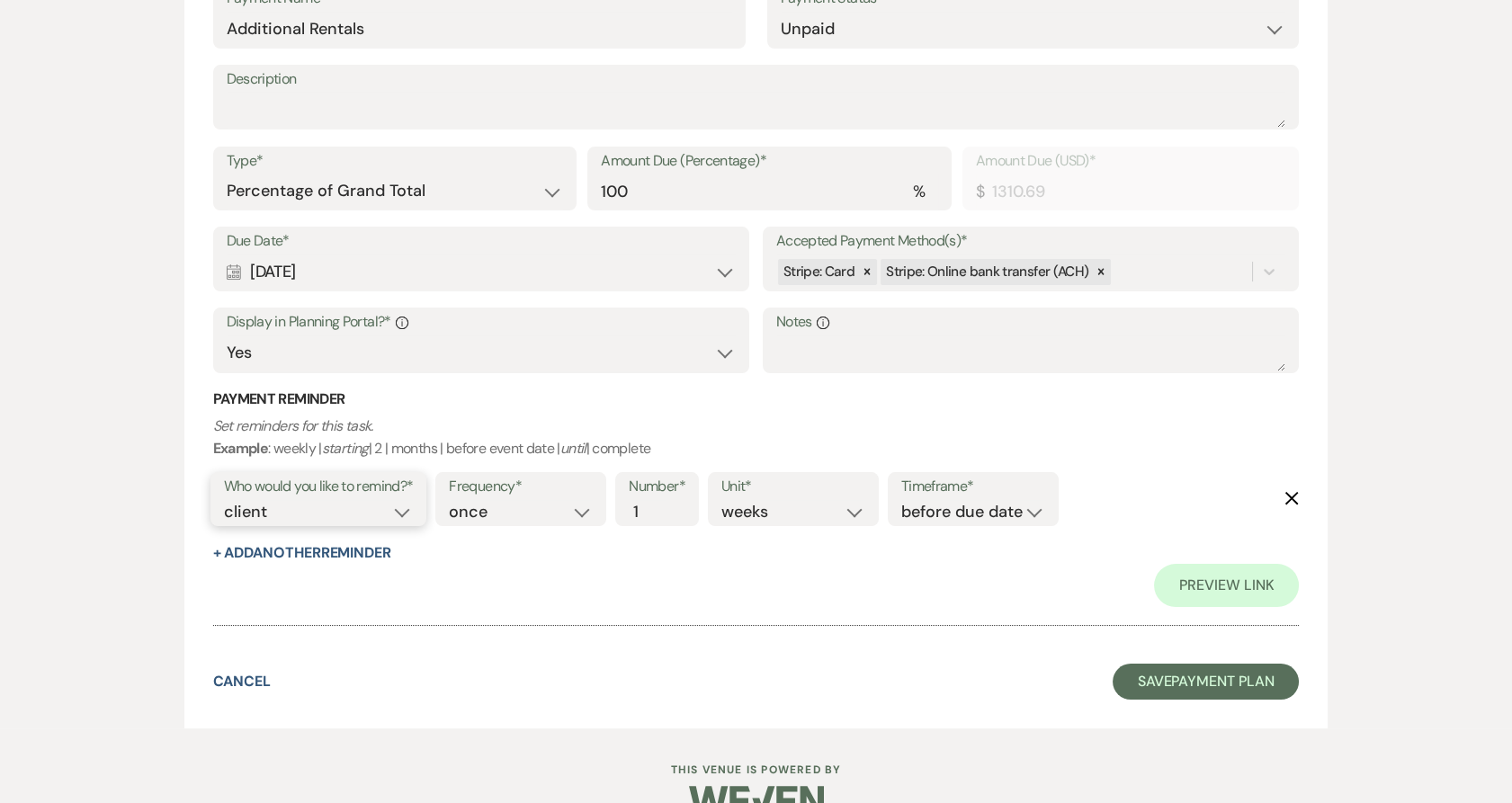
click at [298, 510] on select "client venue both" at bounding box center [318, 512] width 190 height 25
select select "both"
click at [224, 500] on select "client venue both" at bounding box center [318, 512] width 190 height 25
click at [927, 509] on select "before due date after due date on due date on custom date" at bounding box center [972, 512] width 144 height 25
select select "onDueDate"
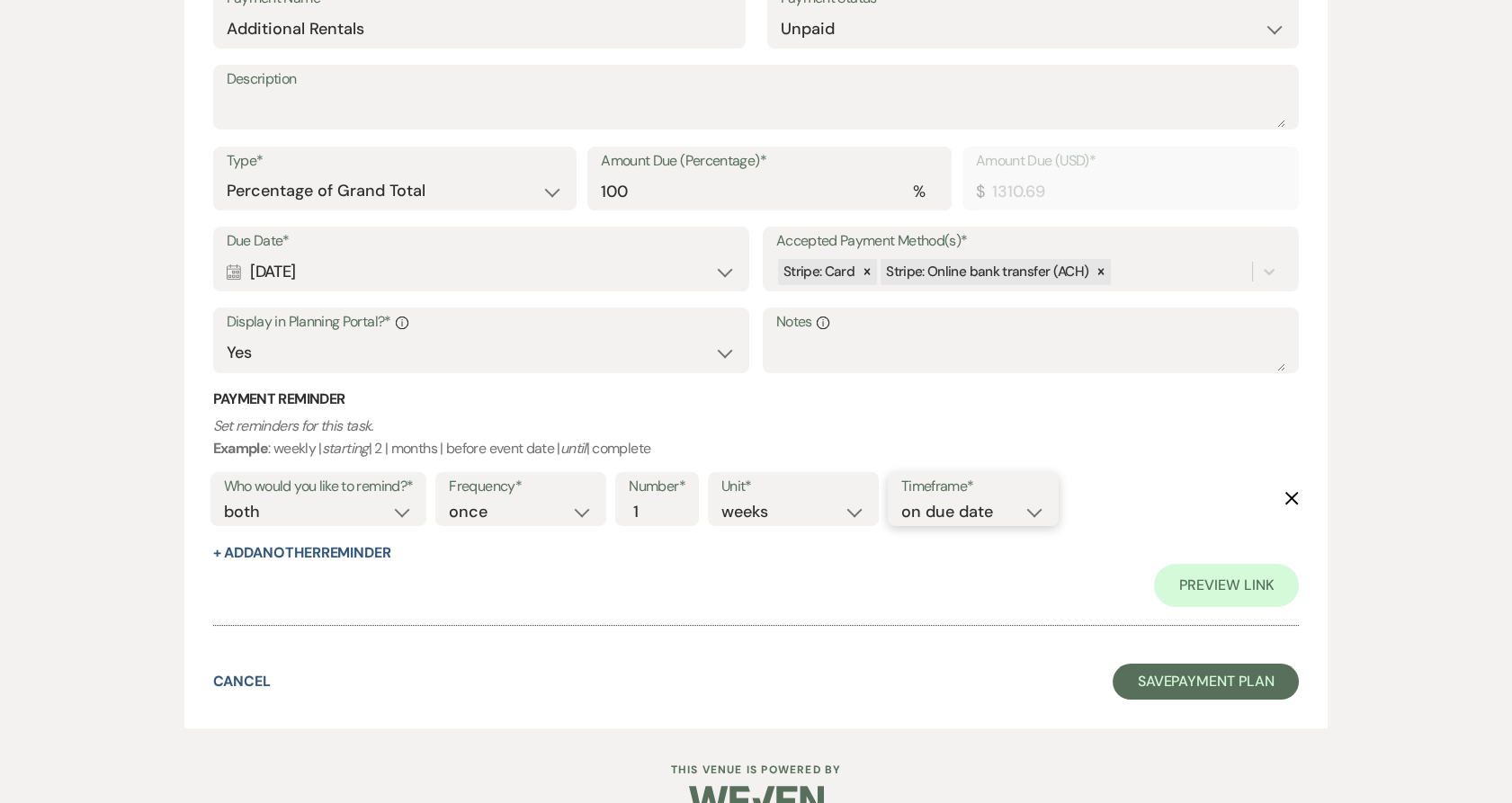
click at [901, 500] on select "before due date after due date on due date on custom date" at bounding box center [972, 512] width 144 height 25
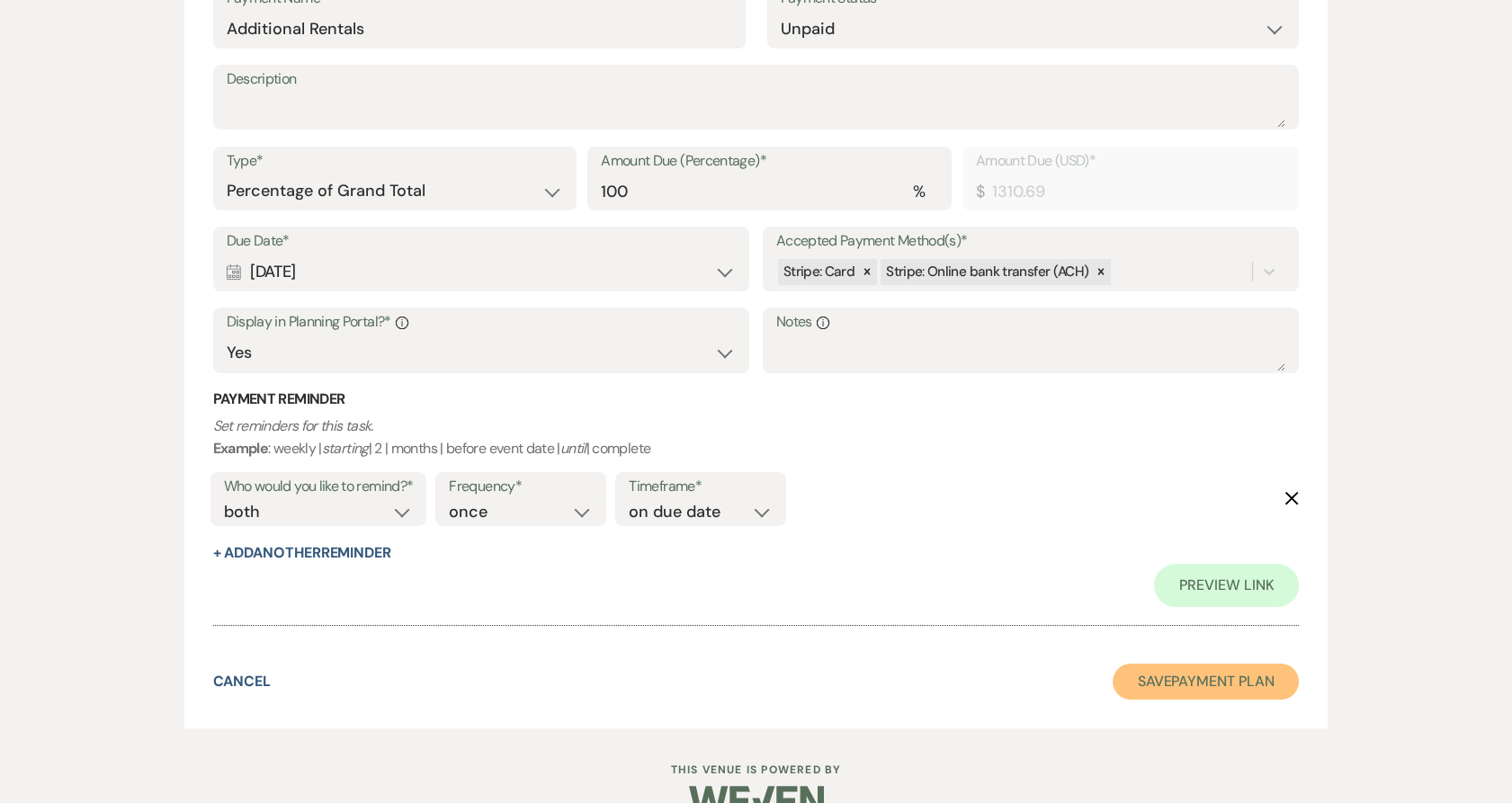
click at [1144, 676] on button "Save Payment Plan" at bounding box center [1206, 681] width 187 height 36
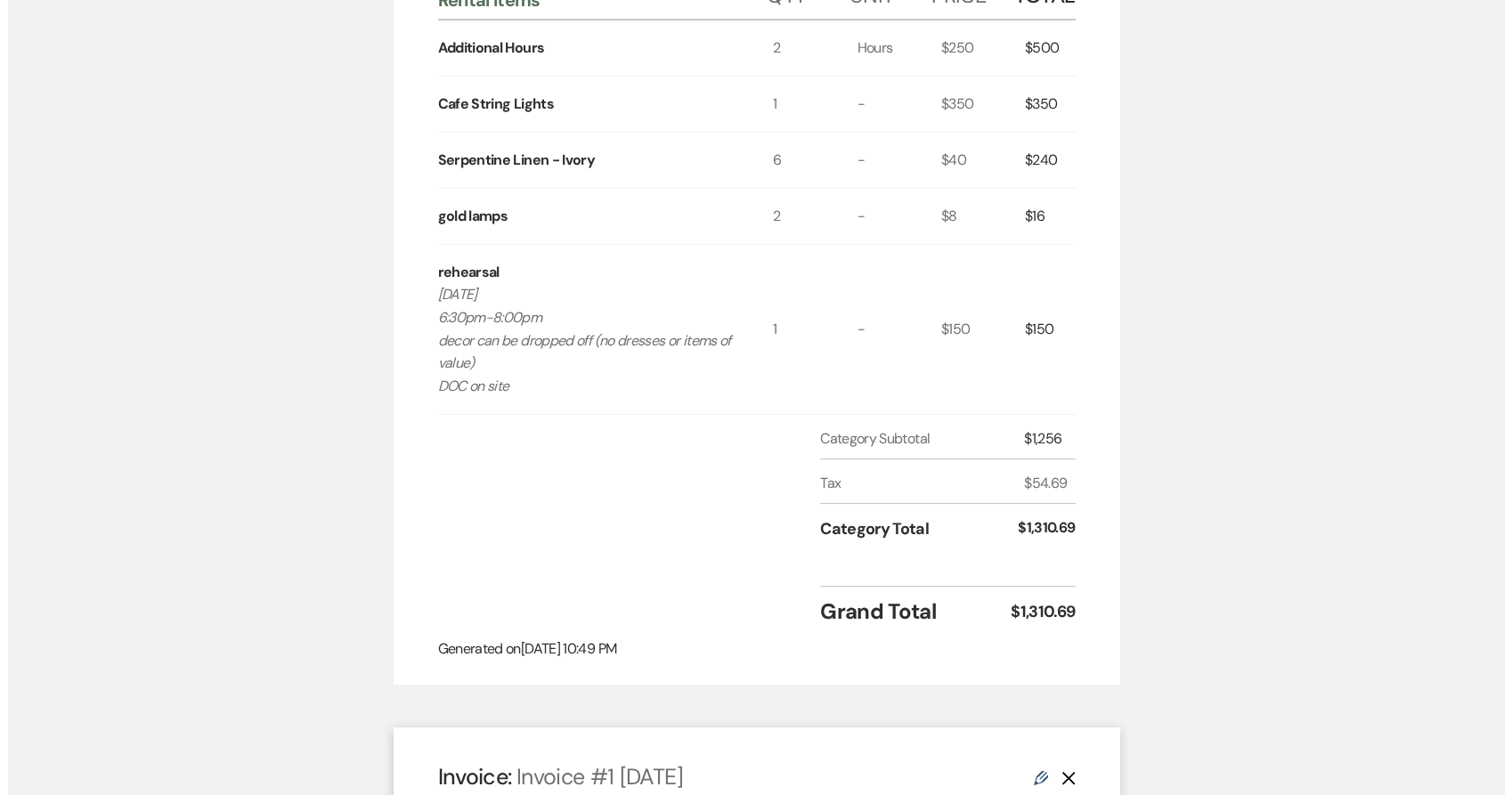
scroll to position [1088, 0]
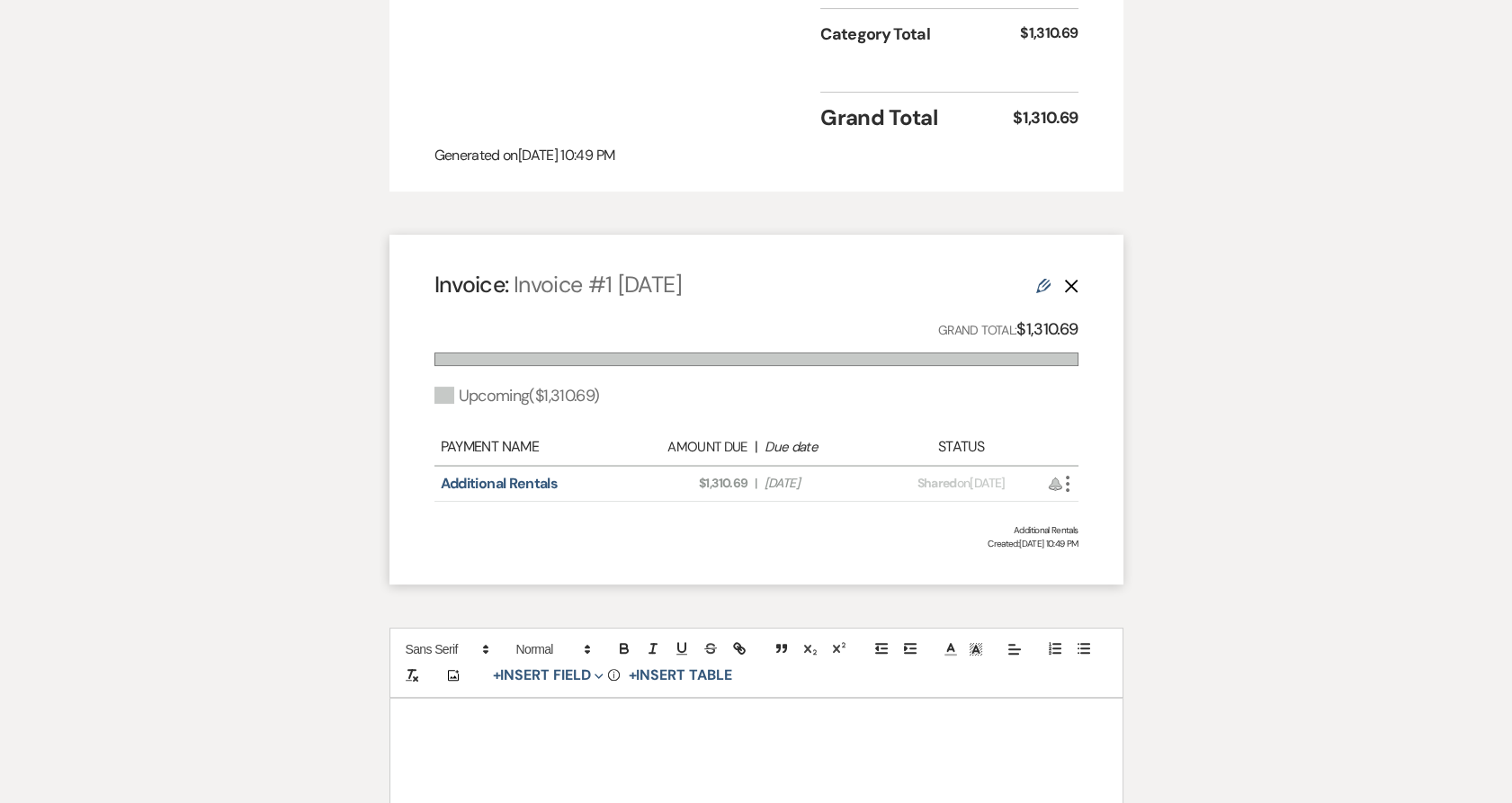
click at [1062, 473] on icon "More" at bounding box center [1067, 484] width 22 height 22
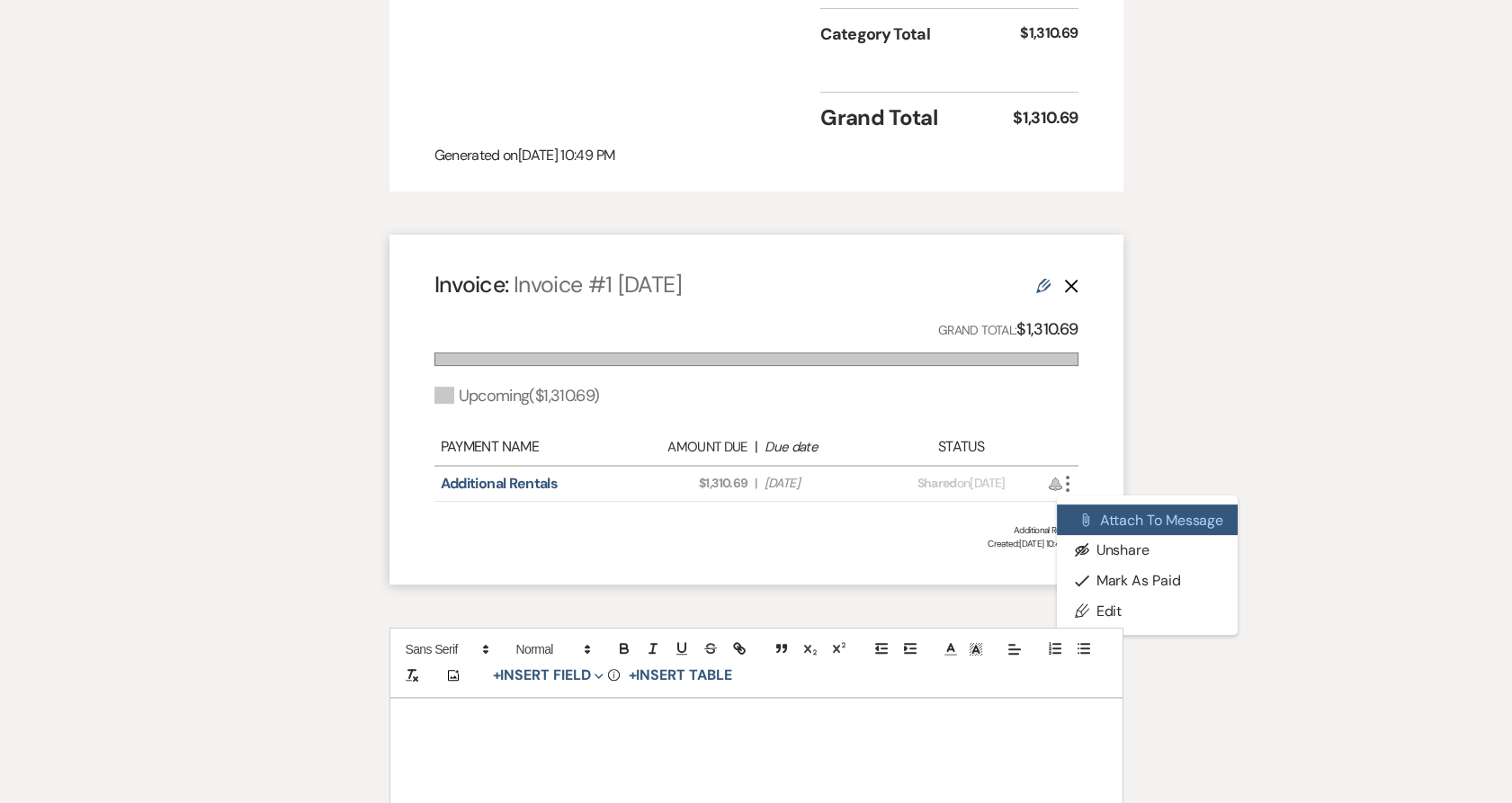
click at [1101, 504] on button "Attach File Attach to Message" at bounding box center [1147, 520] width 181 height 30
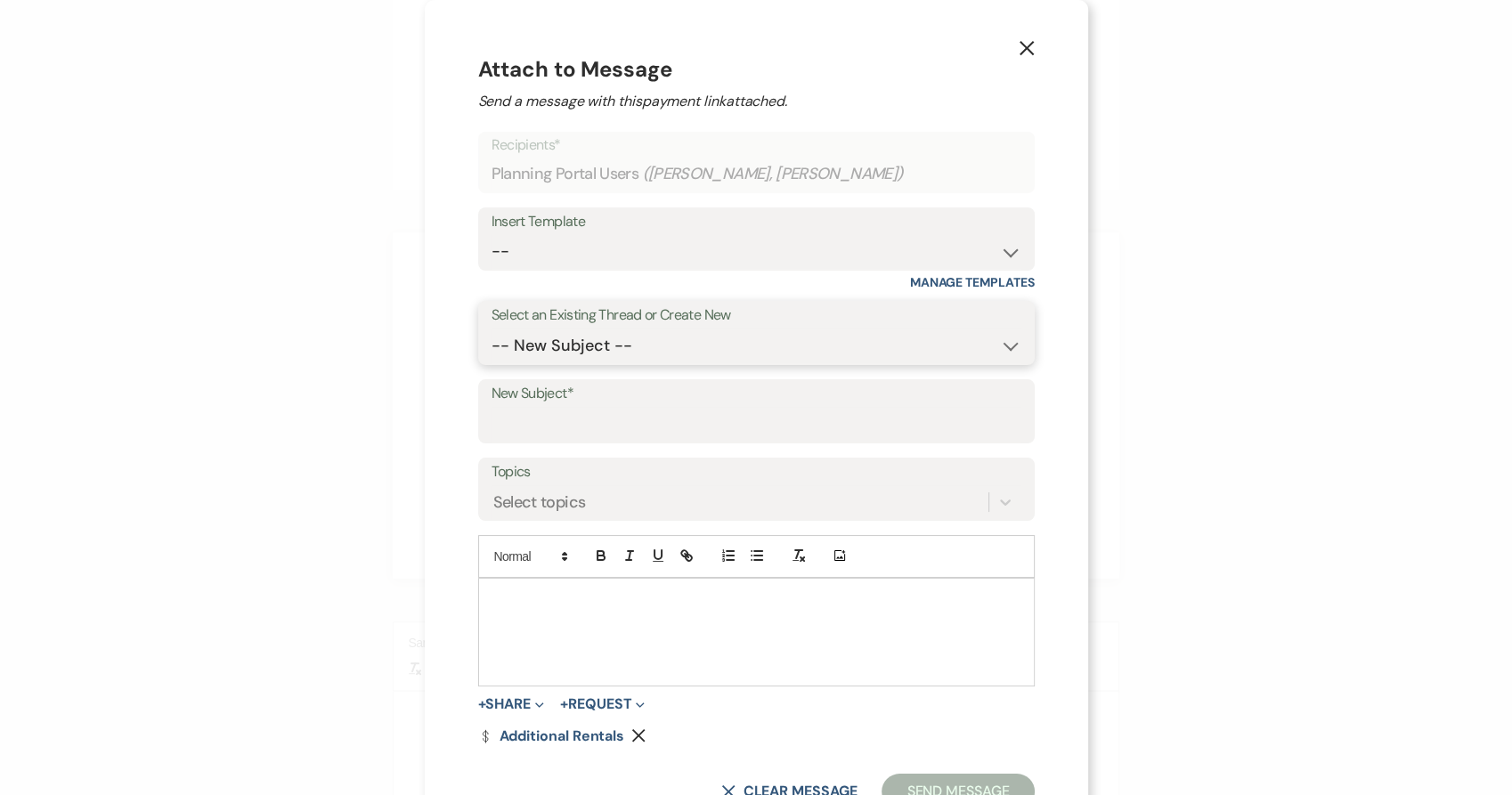
click at [792, 341] on select "-- New Subject -- Floor Plan Quick Question! Check In (Catering, DOC, Event Ins…" at bounding box center [756, 345] width 530 height 35
select select "327089"
click at [627, 278] on div "Insert Template -- Payment Past Due Rental Agreement and First Payment Urban Da…" at bounding box center [756, 249] width 557 height 83
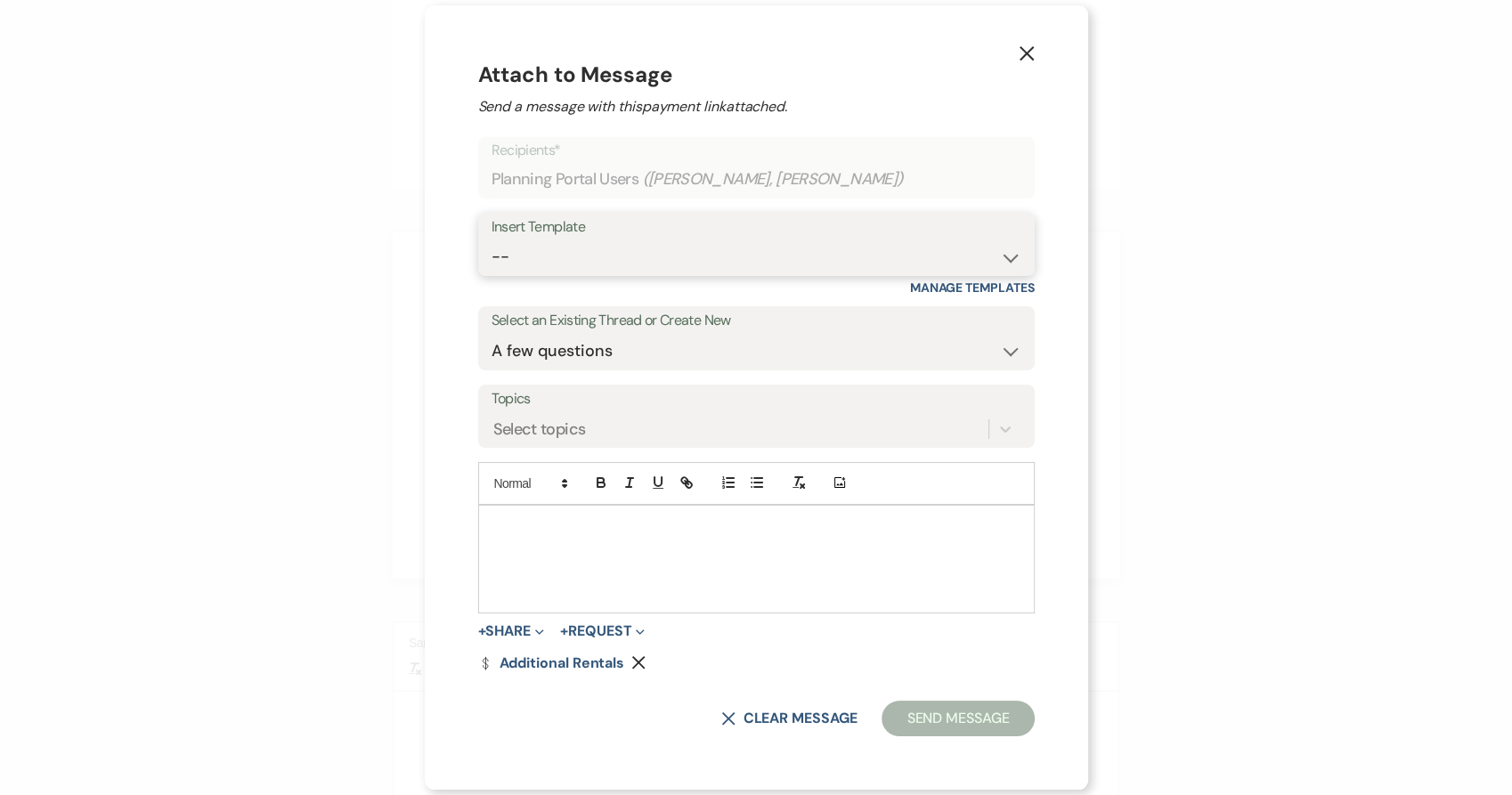
click at [618, 257] on select "-- Payment Past Due Rental Agreement and First Payment Urban Daisy Initial Resp…" at bounding box center [756, 256] width 530 height 35
select select "1532"
click at [494, 239] on select "-- Payment Past Due Rental Agreement and First Payment Urban Daisy Initial Resp…" at bounding box center [756, 256] width 530 height 35
select select "-1"
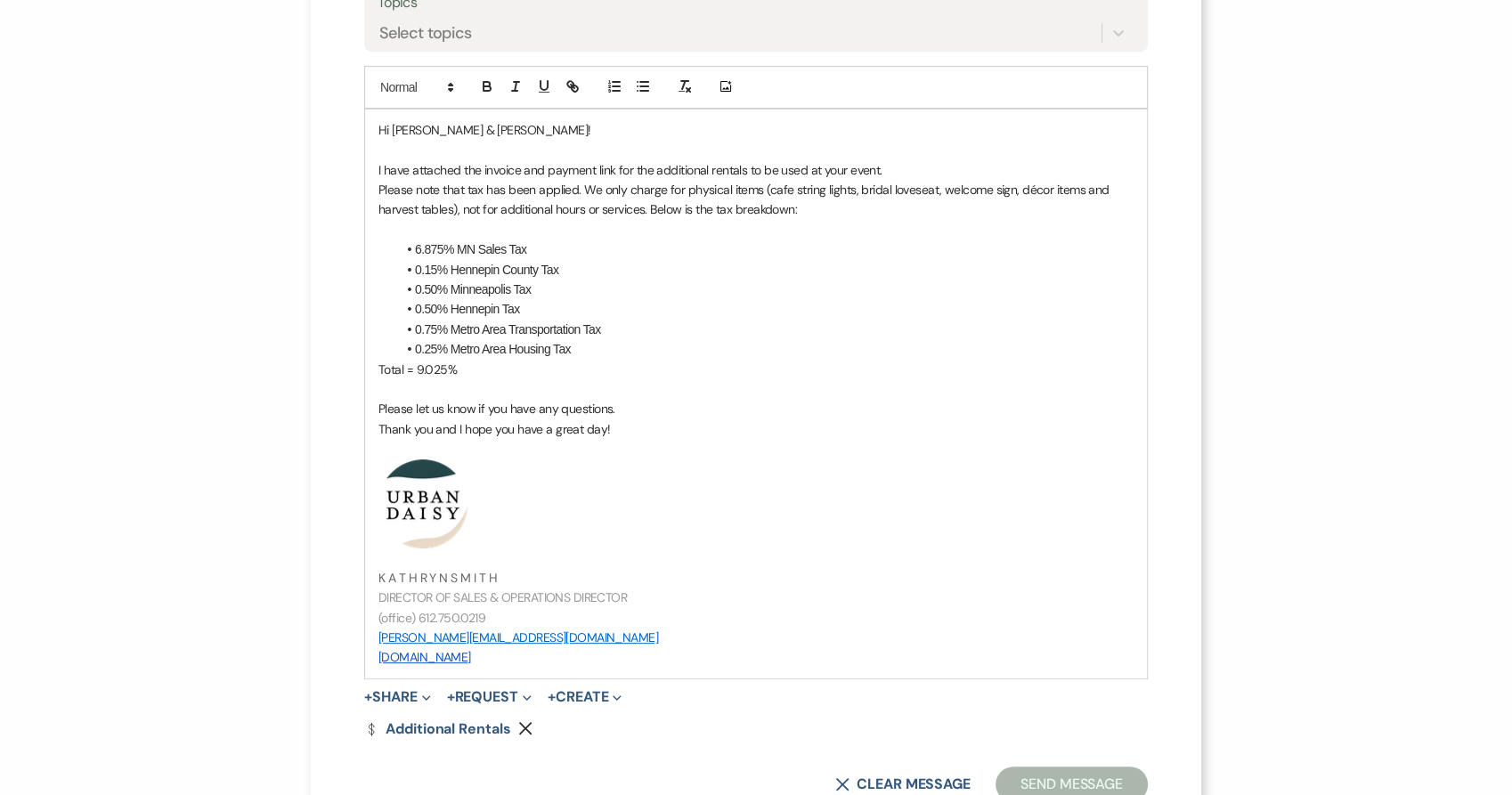
scroll to position [494, 0]
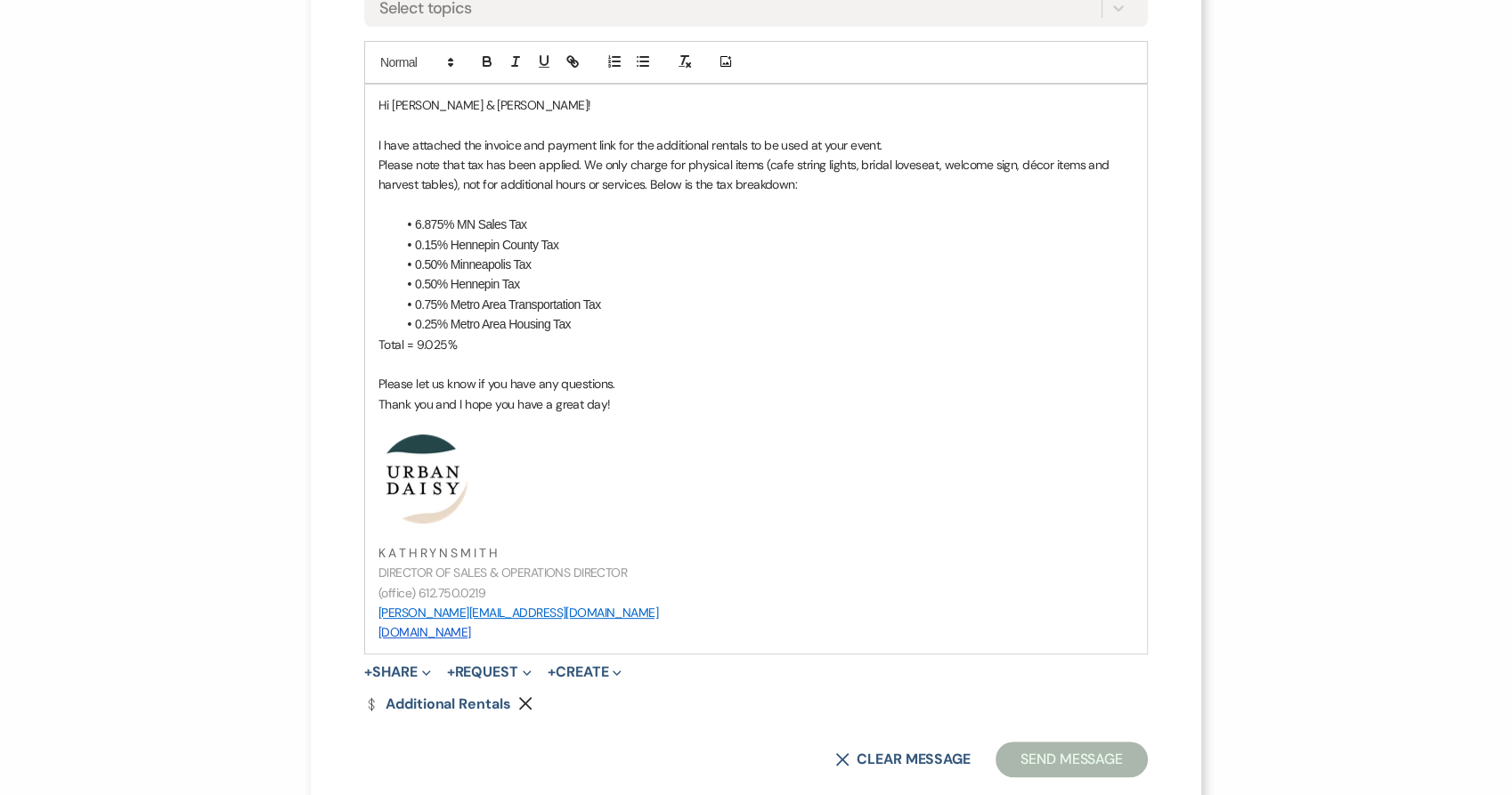
click at [589, 412] on p "Thank you and I hope you have a great day!" at bounding box center [755, 404] width 755 height 20
click at [578, 406] on p "Thank you and I hope you have a great day!" at bounding box center [755, 404] width 755 height 20
drag, startPoint x: 578, startPoint y: 406, endPoint x: 592, endPoint y: 407, distance: 14.0
click at [592, 407] on p "Thank you and I hope you have a great day!" at bounding box center [755, 404] width 755 height 20
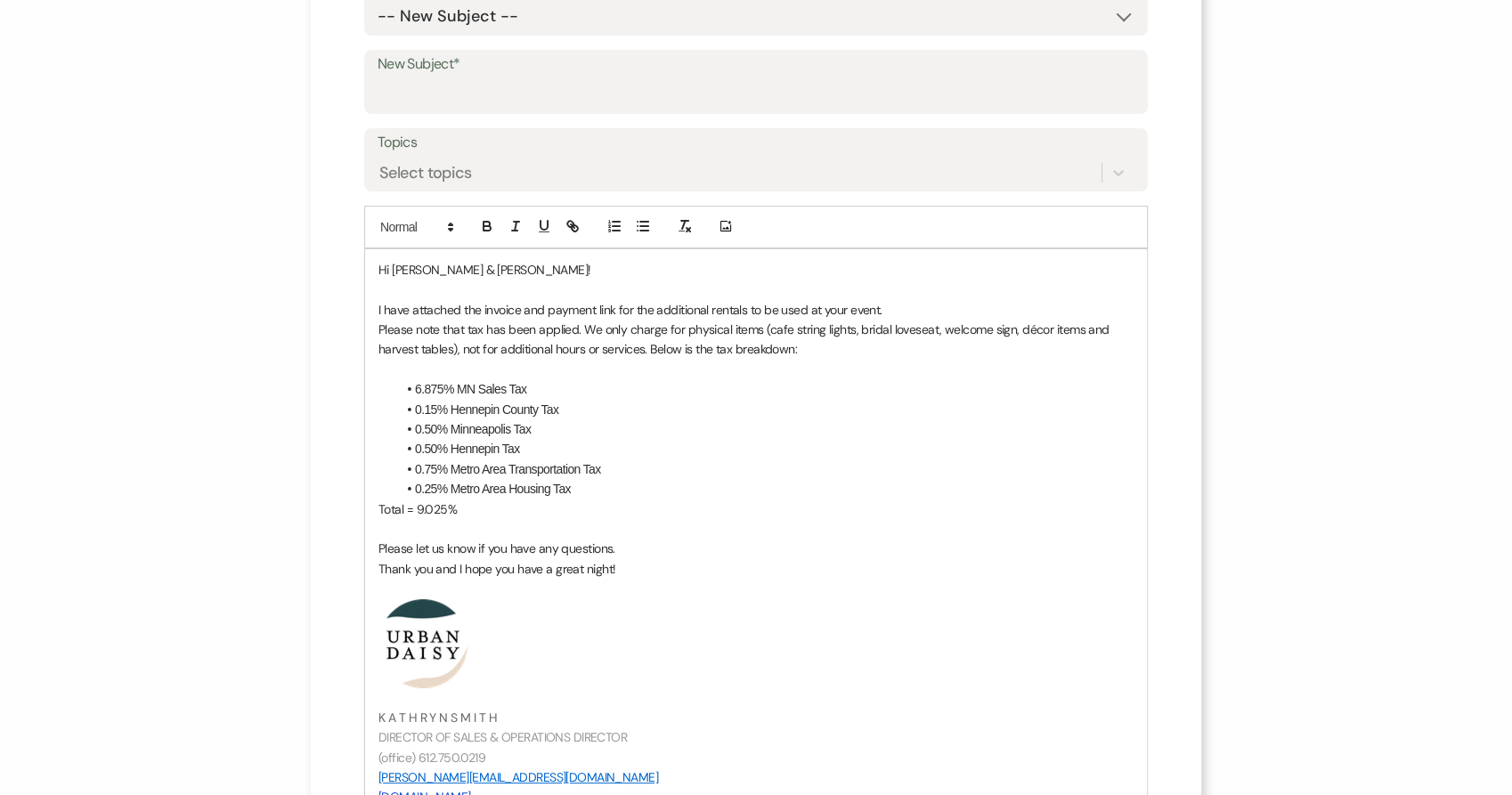
scroll to position [99, 0]
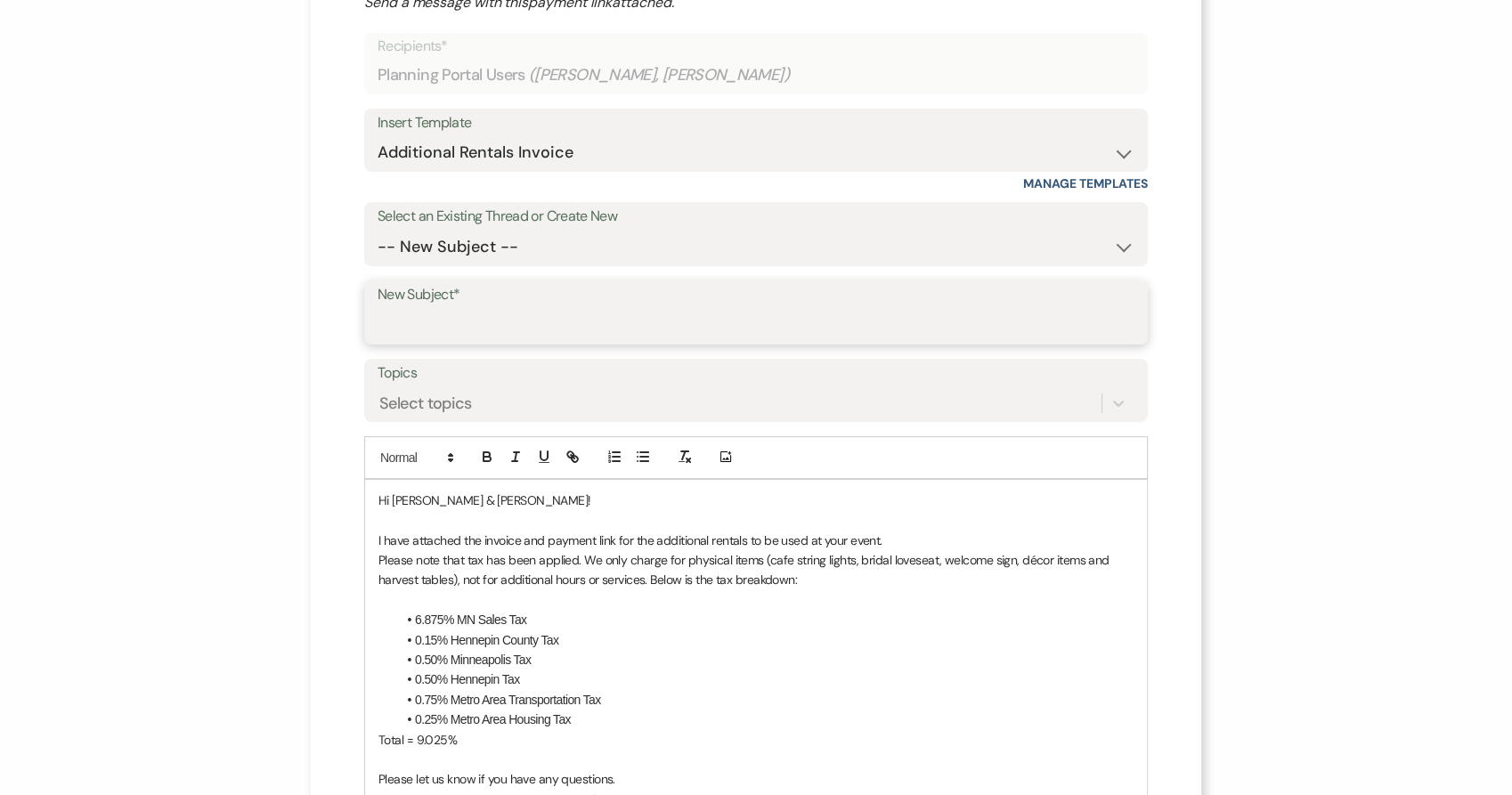
click at [660, 331] on input "New Subject*" at bounding box center [755, 325] width 757 height 35
type input "Additional Rentals"
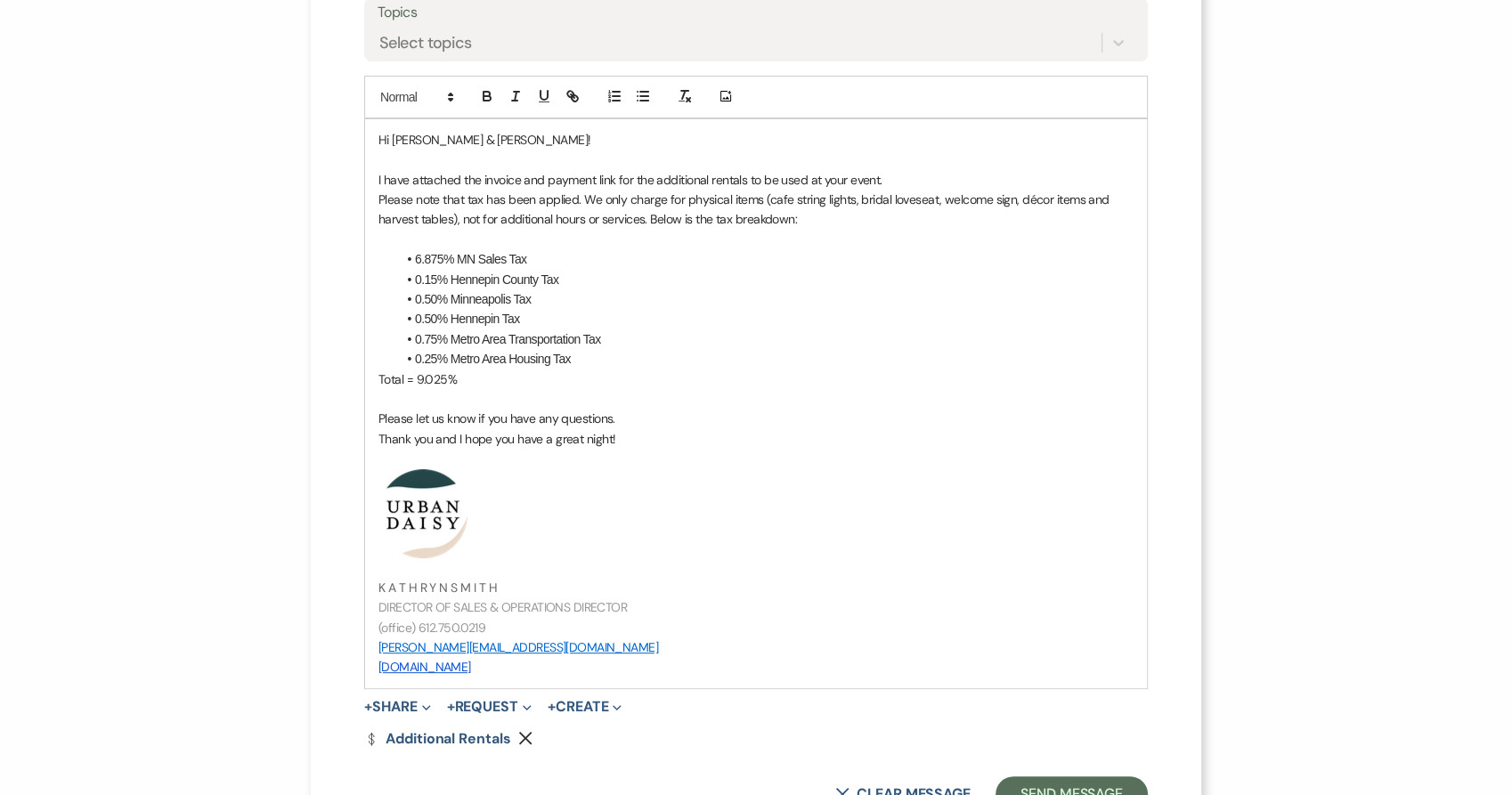
scroll to position [528, 0]
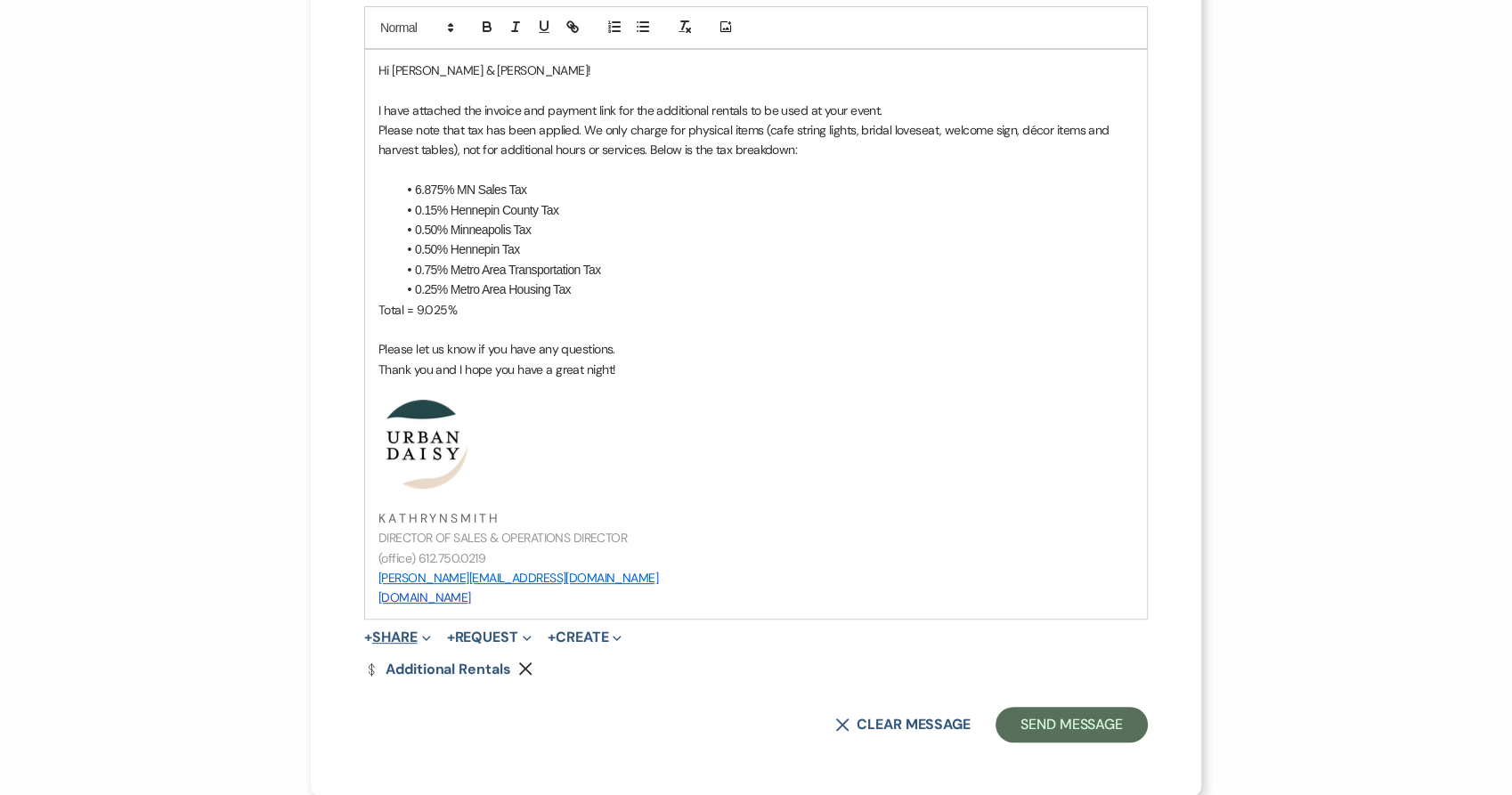
click at [400, 637] on button "+ Share Expand" at bounding box center [397, 637] width 66 height 14
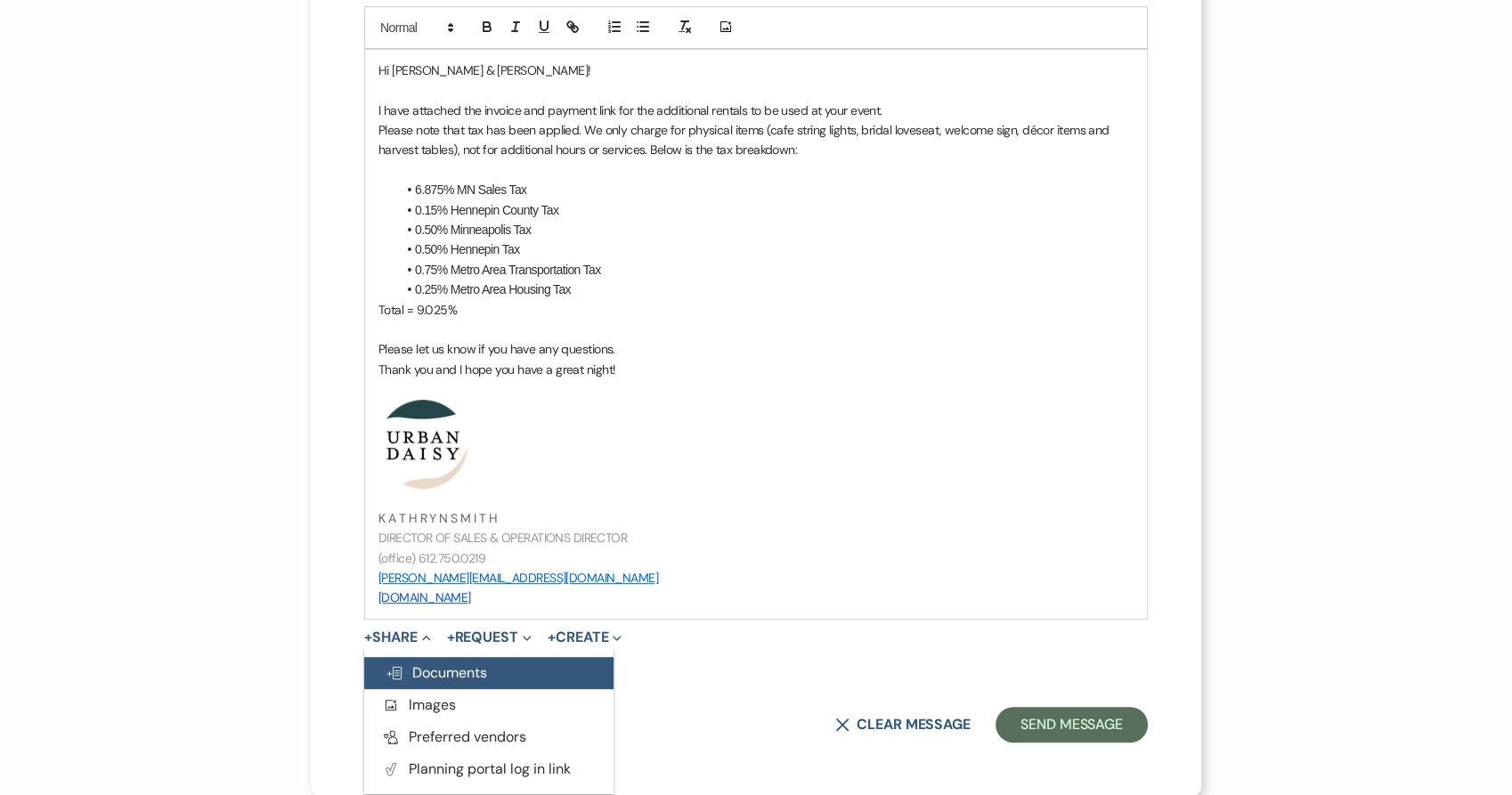
click at [425, 670] on span "Doc Upload Documents" at bounding box center [436, 672] width 101 height 19
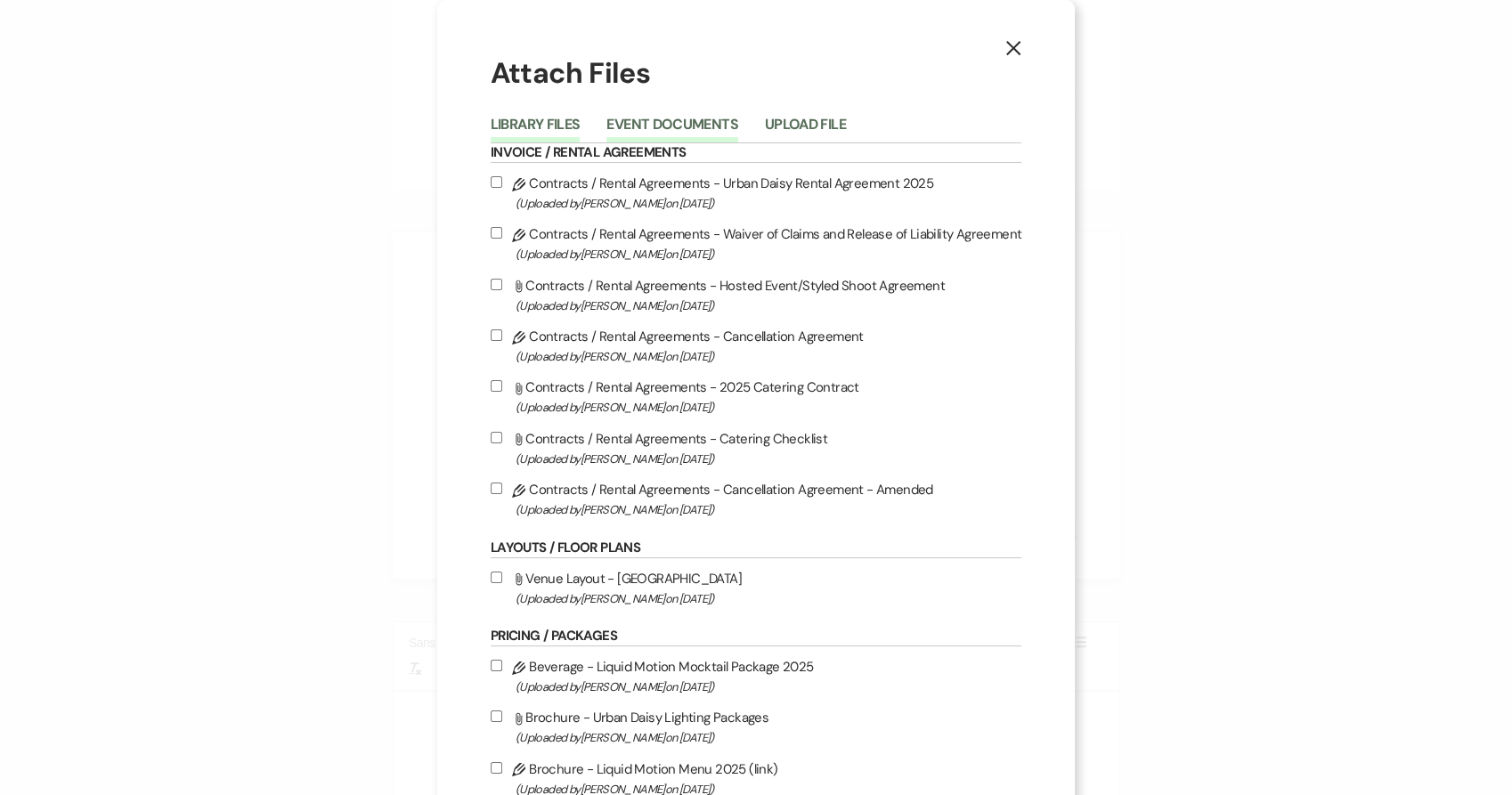
click at [647, 120] on button "Event Documents" at bounding box center [672, 130] width 131 height 25
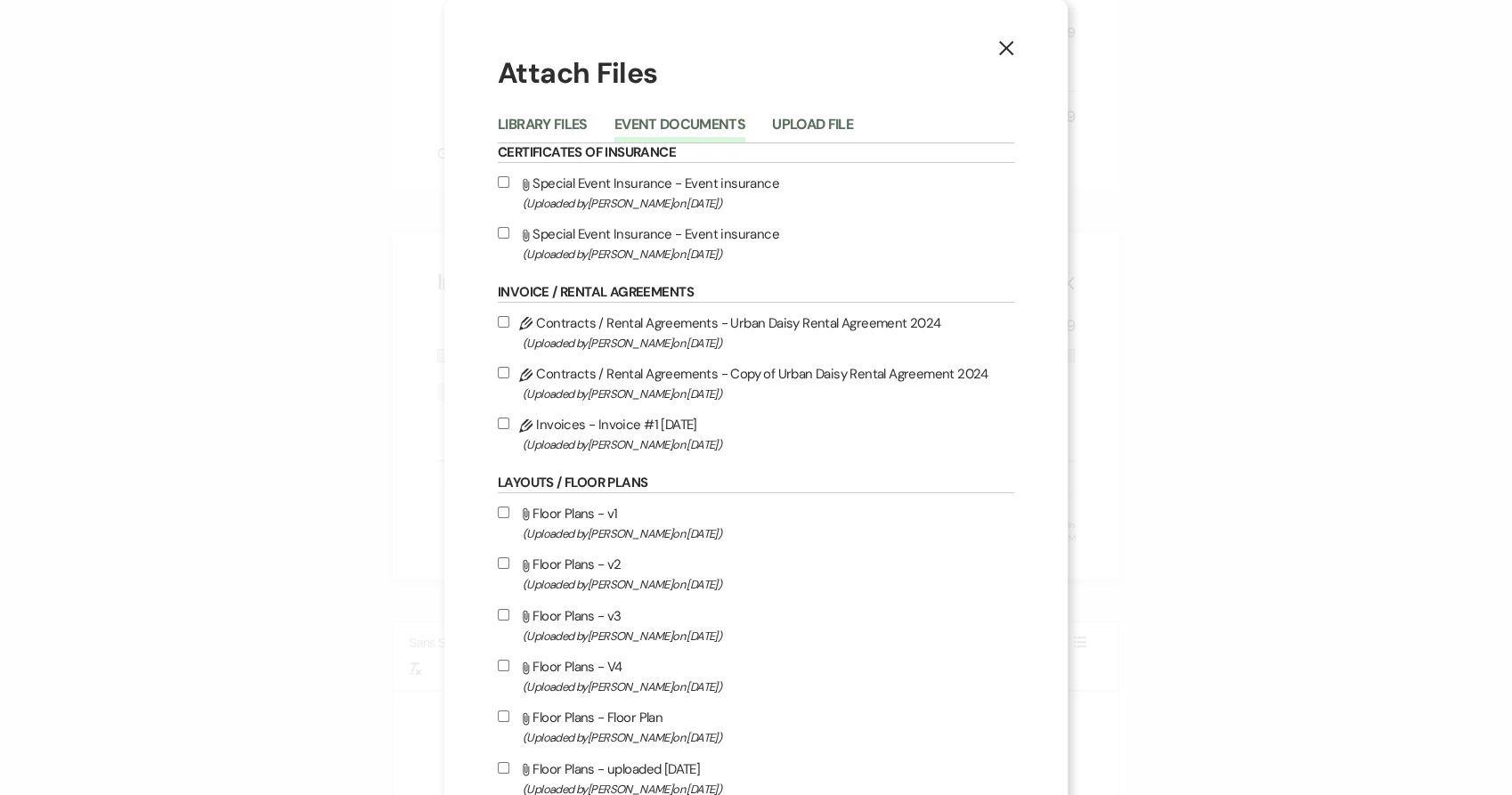
click at [700, 434] on label "Pencil Invoices - Invoice #1 9-21-2025 (Uploaded by Kathryn Beckett on Sep 22nd…" at bounding box center [756, 434] width 516 height 42
click at [509, 429] on input "Pencil Invoices - Invoice #1 9-21-2025 (Uploaded by Kathryn Beckett on Sep 22nd…" at bounding box center [503, 423] width 11 height 11
checkbox input "true"
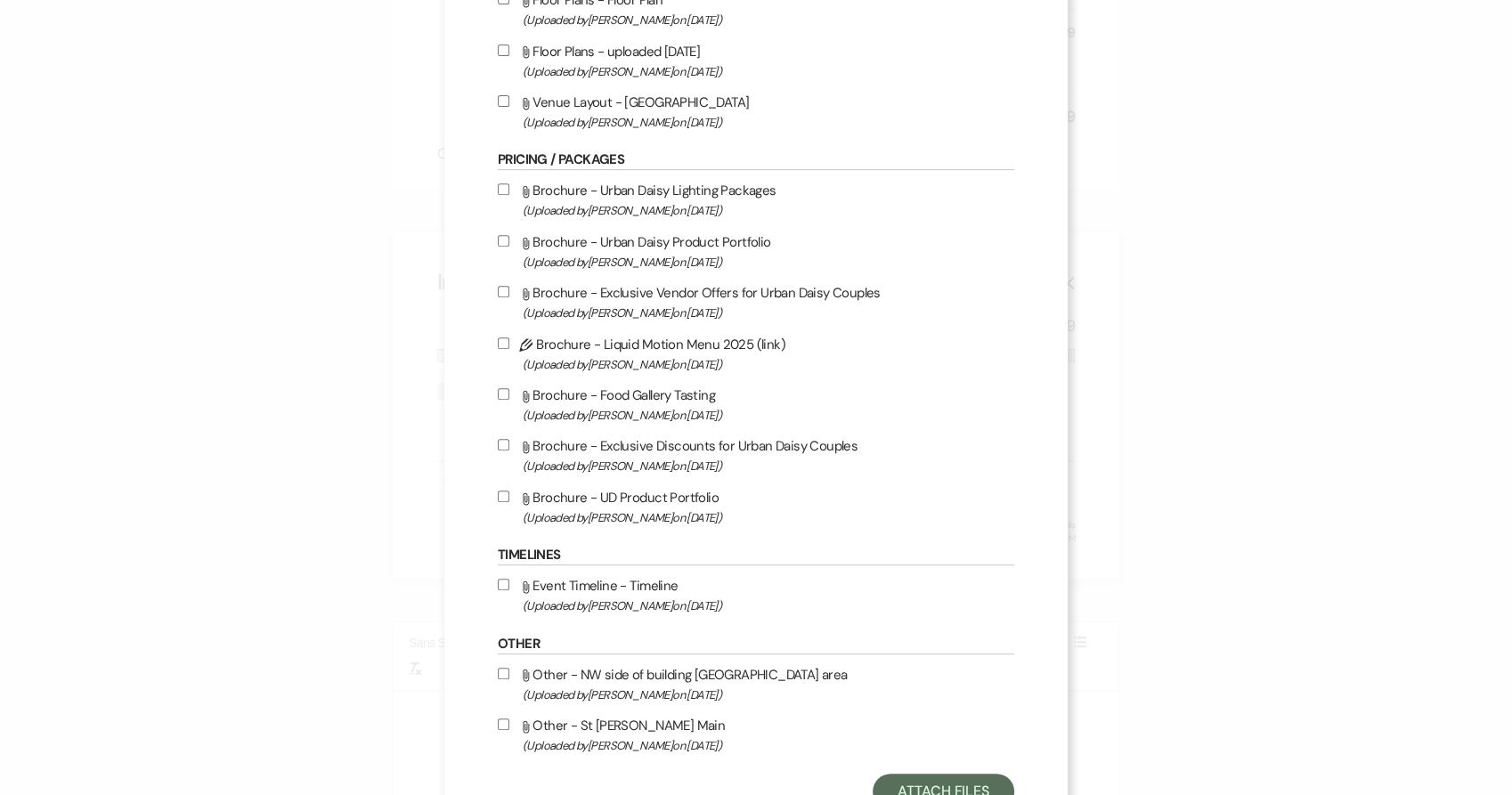
scroll to position [797, 0]
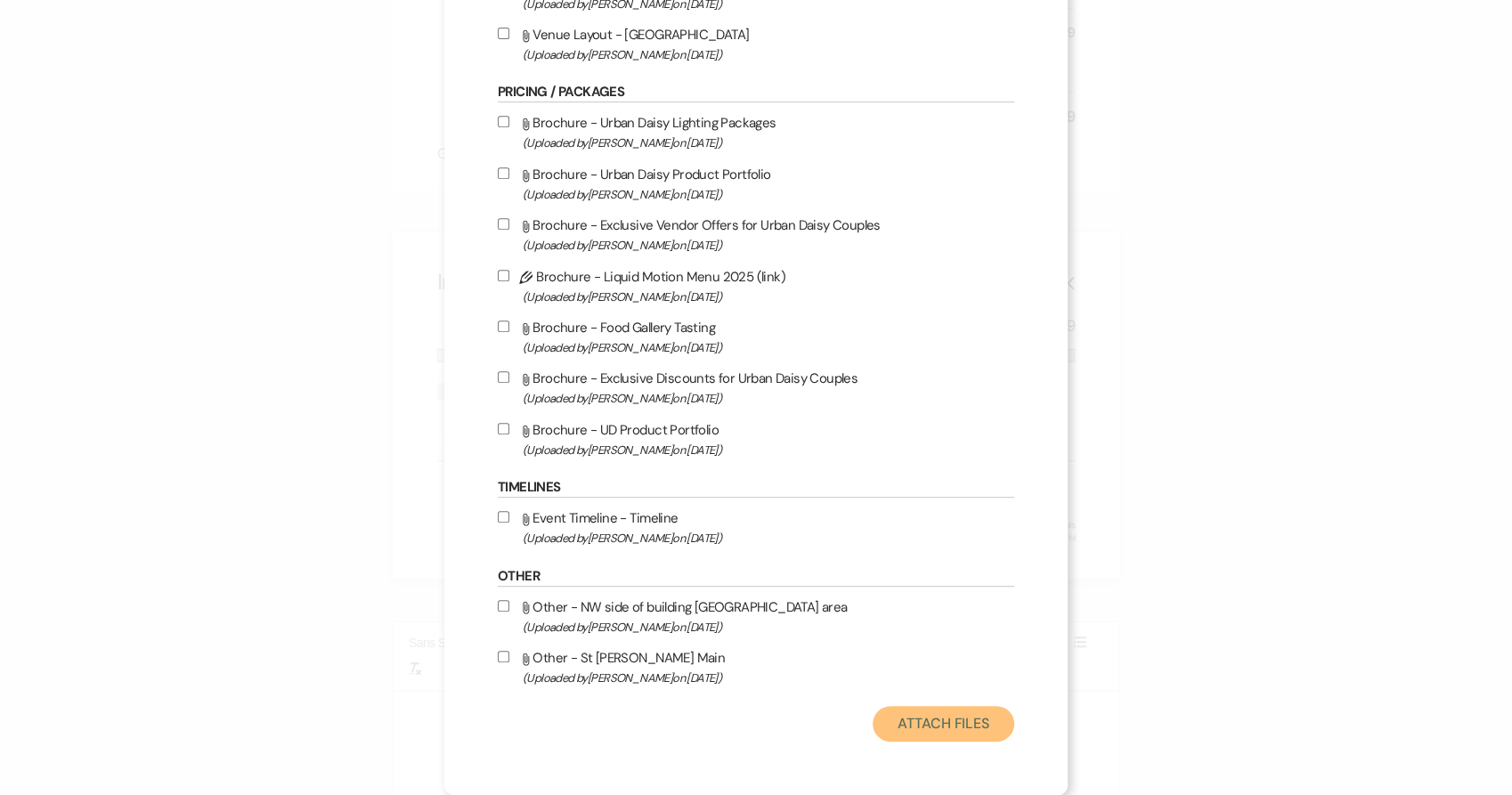
click at [909, 718] on button "Attach Files" at bounding box center [943, 724] width 141 height 36
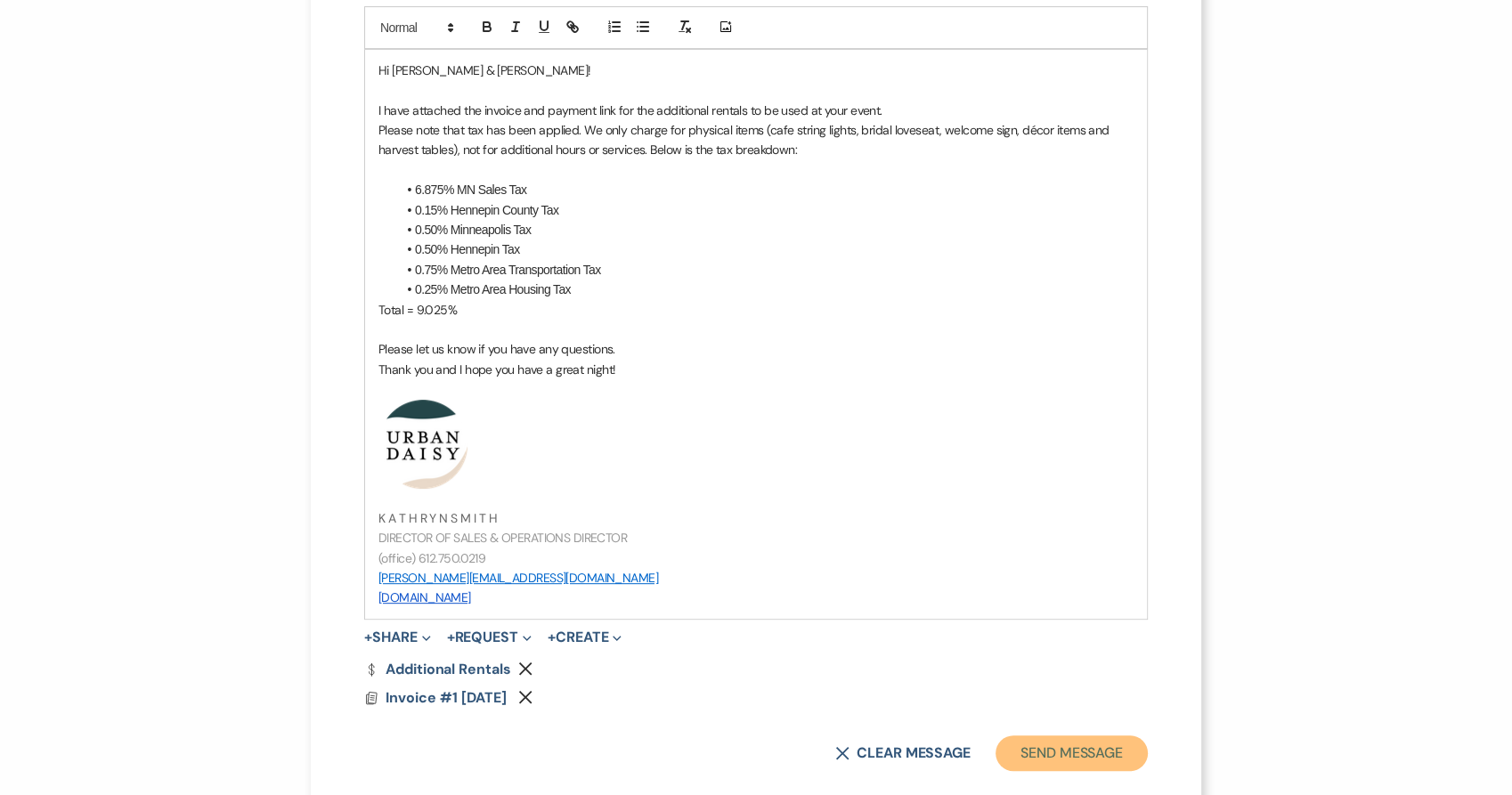
click at [1052, 746] on button "Send Message" at bounding box center [1071, 753] width 153 height 36
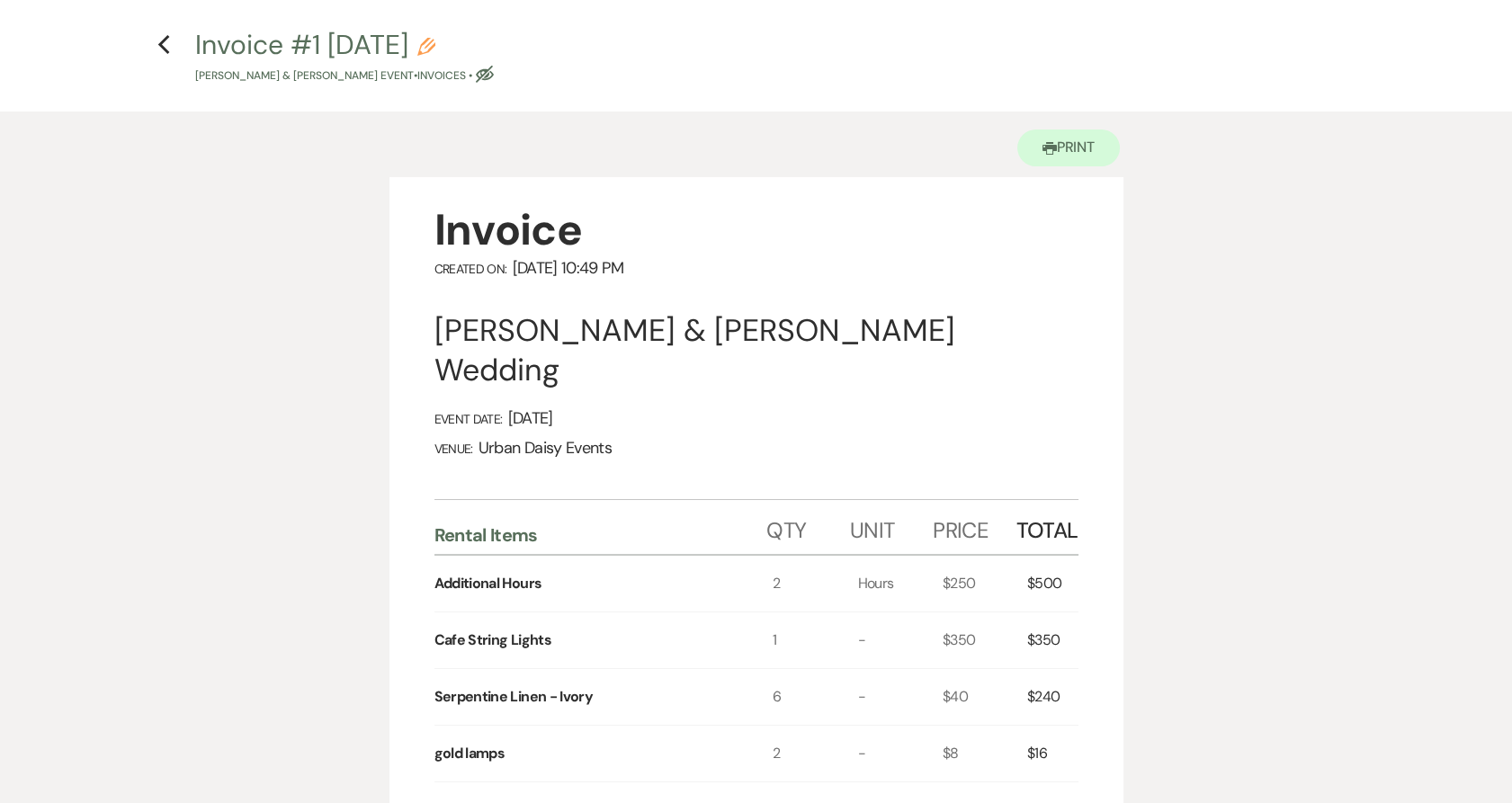
scroll to position [0, 0]
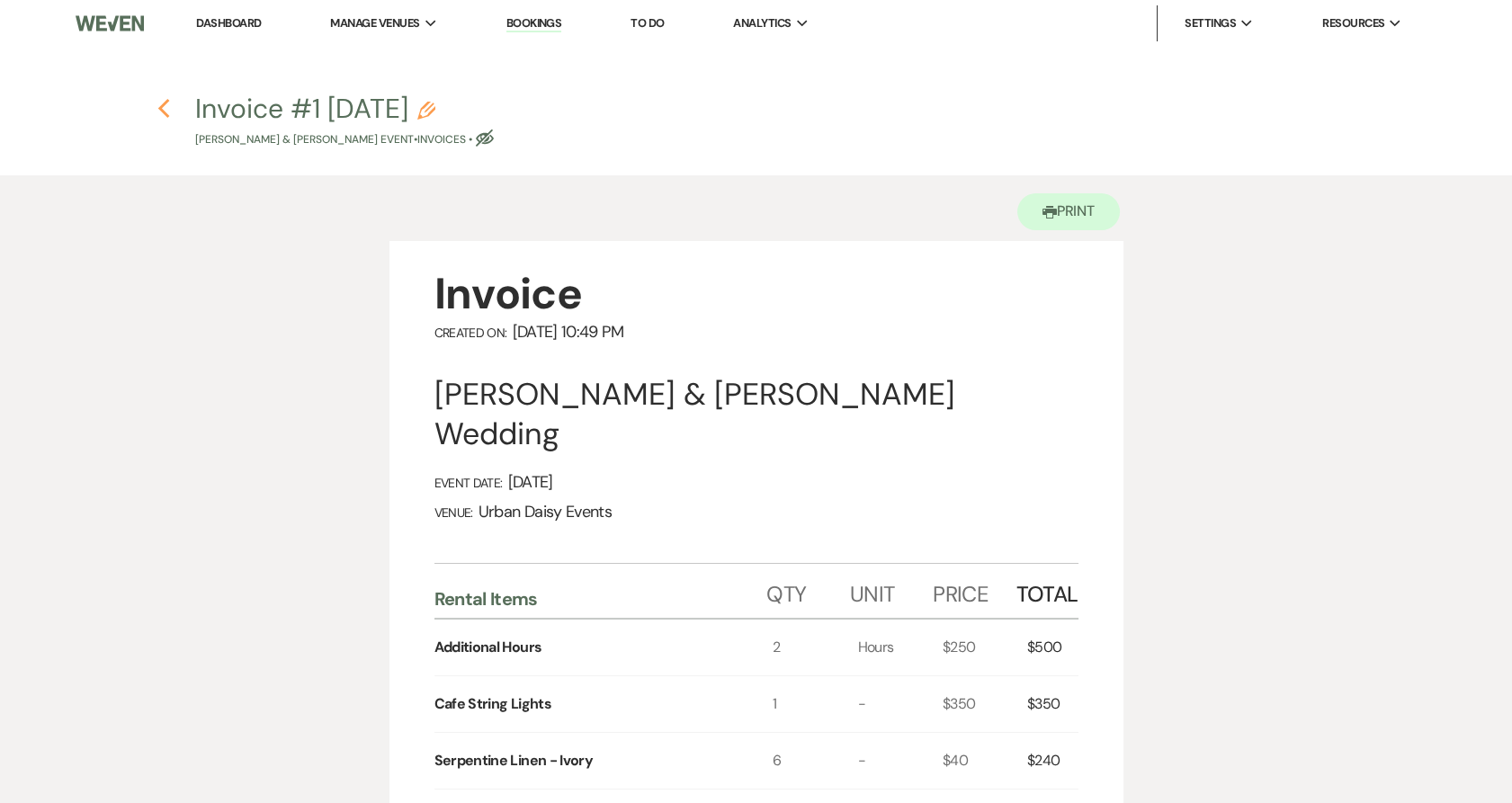
click at [164, 114] on use "button" at bounding box center [163, 109] width 11 height 20
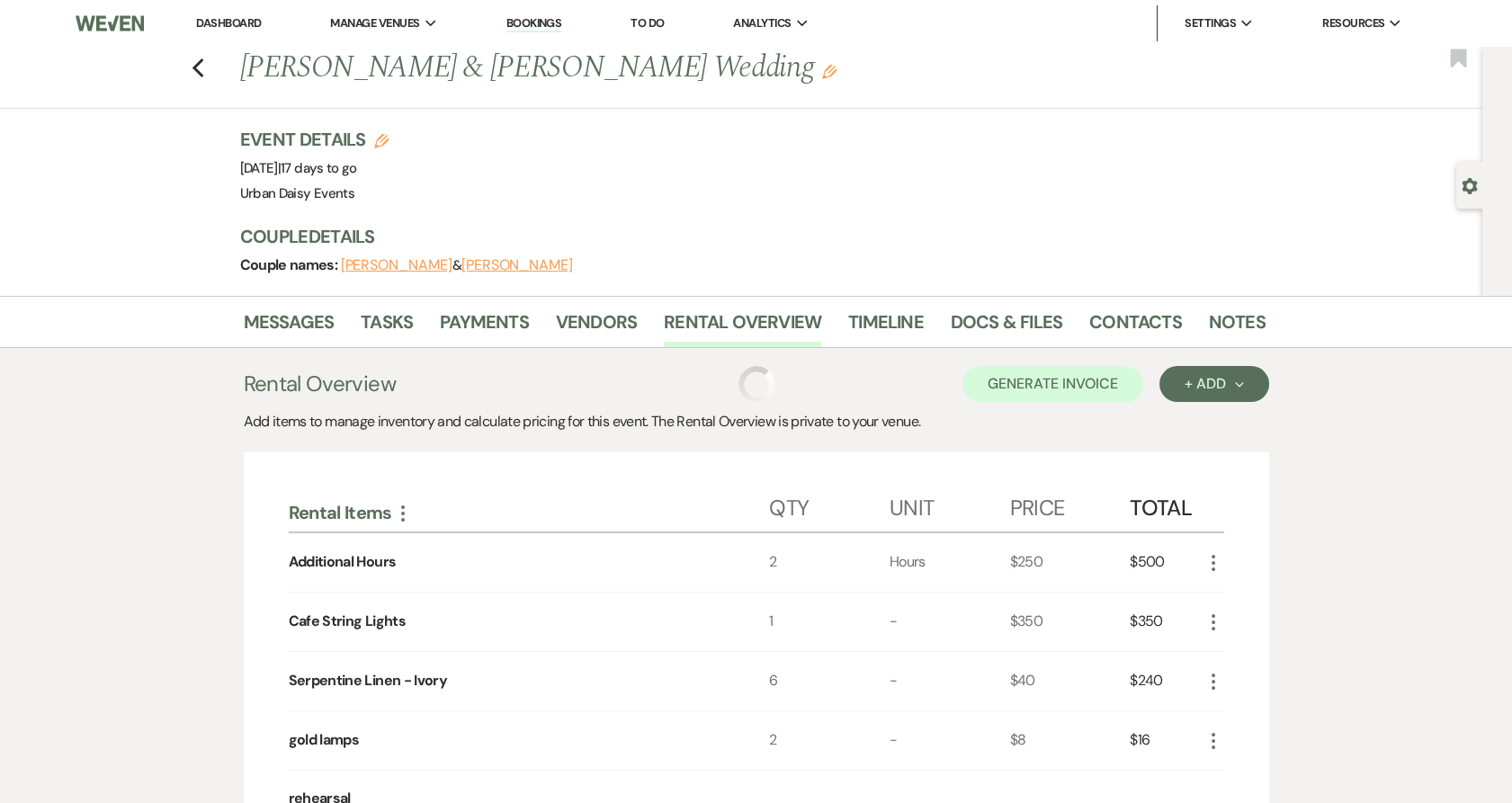
scroll to position [165, 0]
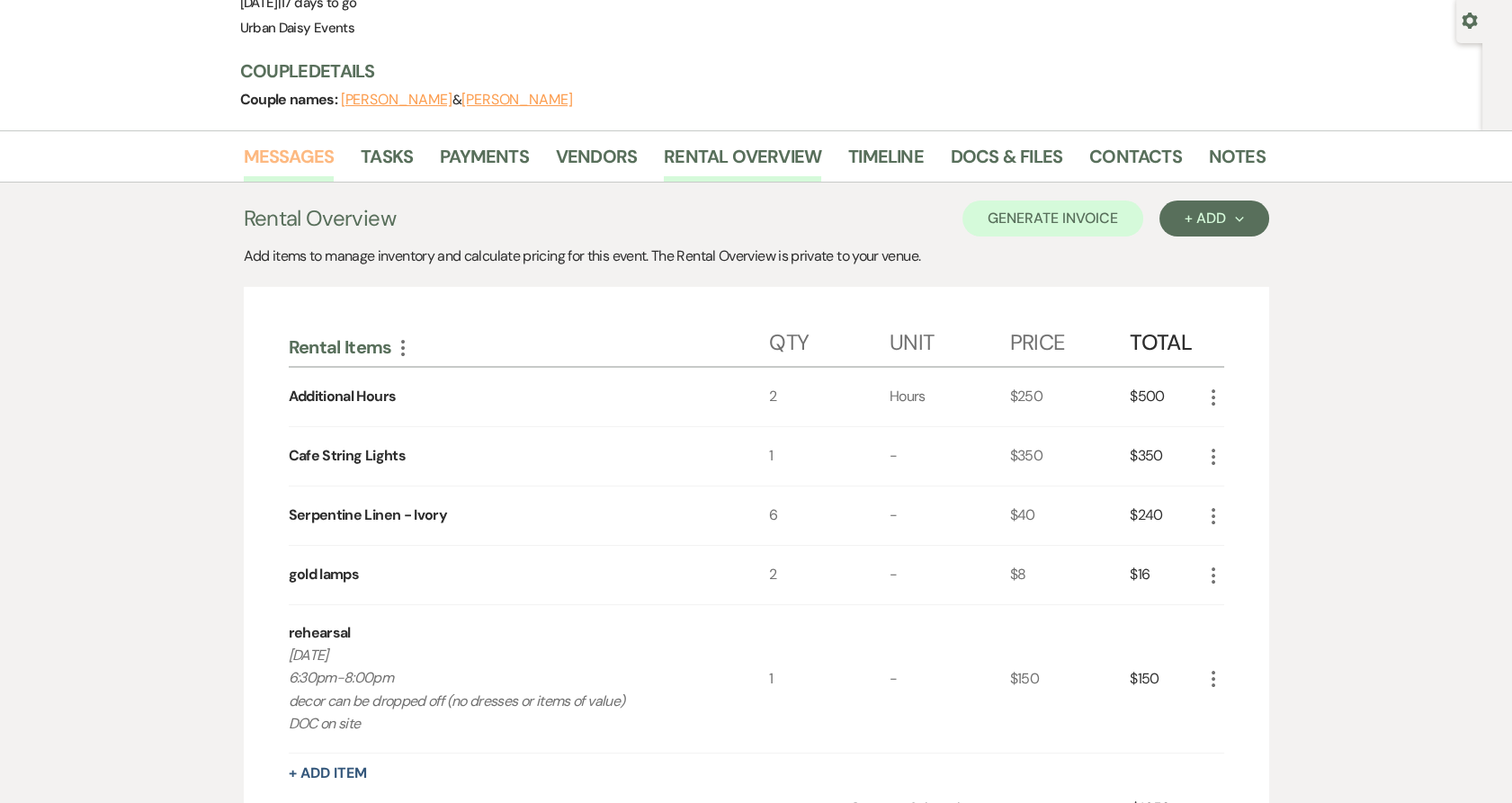
click at [272, 156] on link "Messages" at bounding box center [289, 162] width 91 height 40
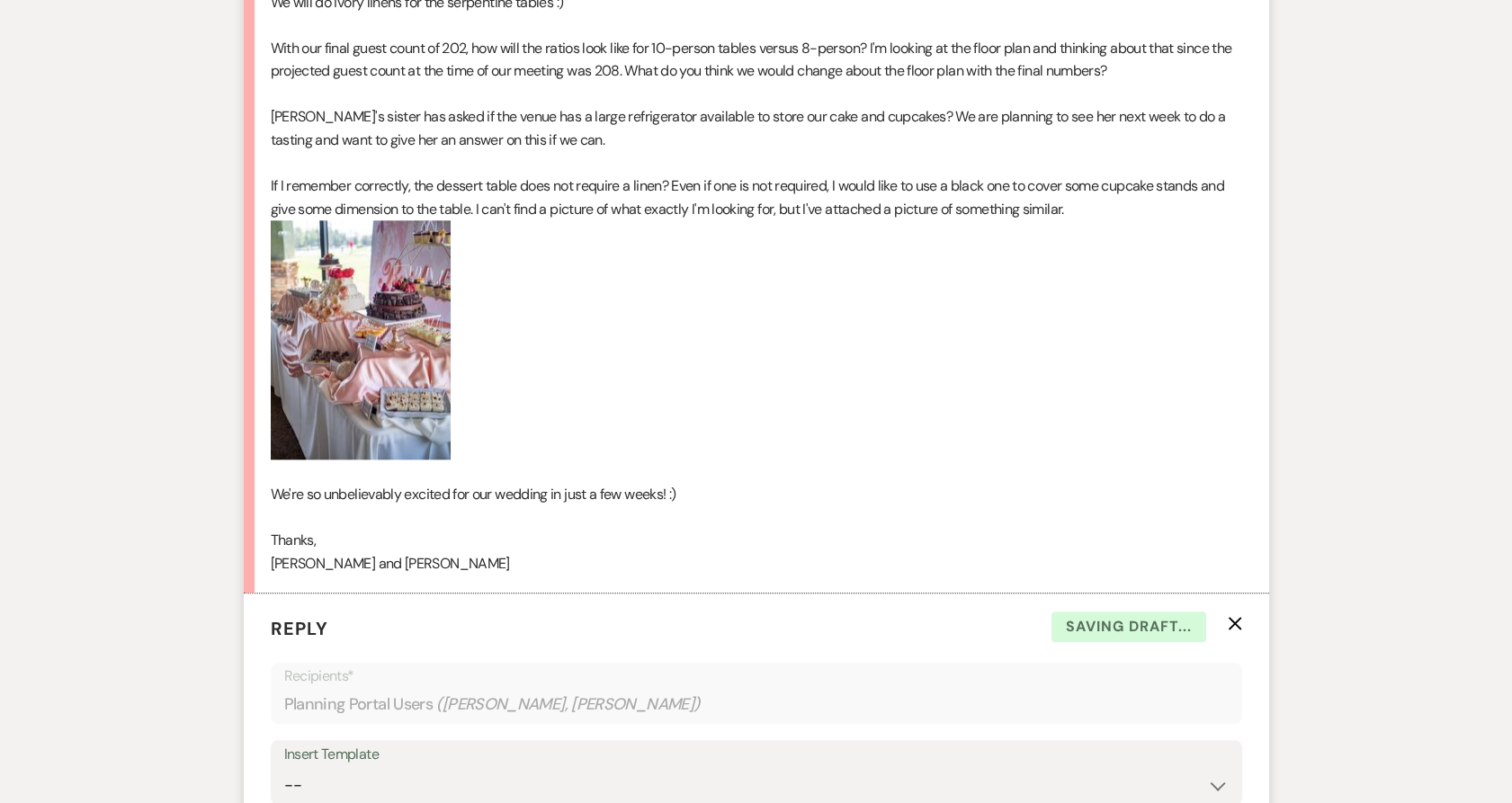
scroll to position [4203, 0]
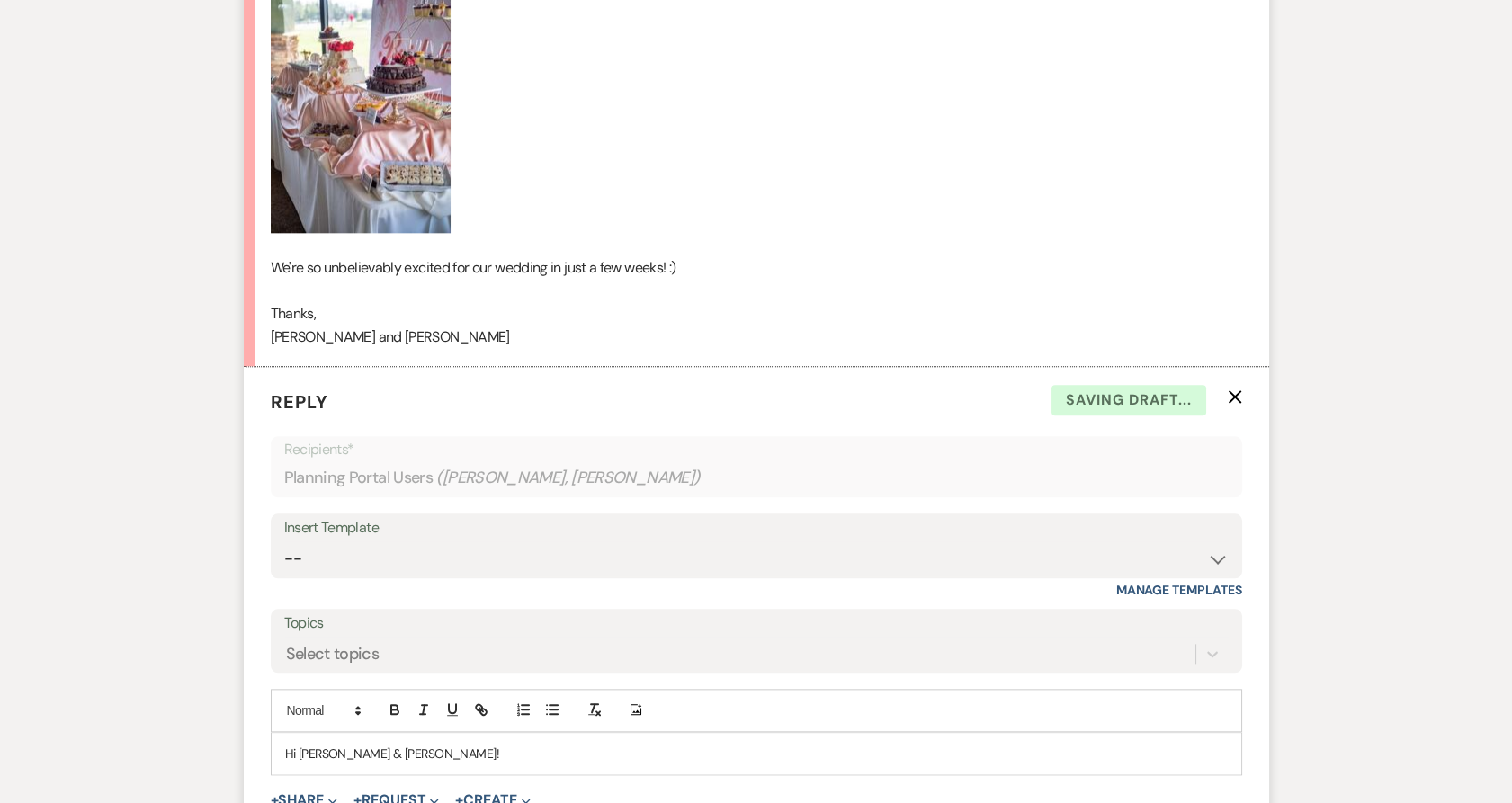
click at [421, 743] on p "Hi Sara & Dustin!" at bounding box center [756, 753] width 942 height 20
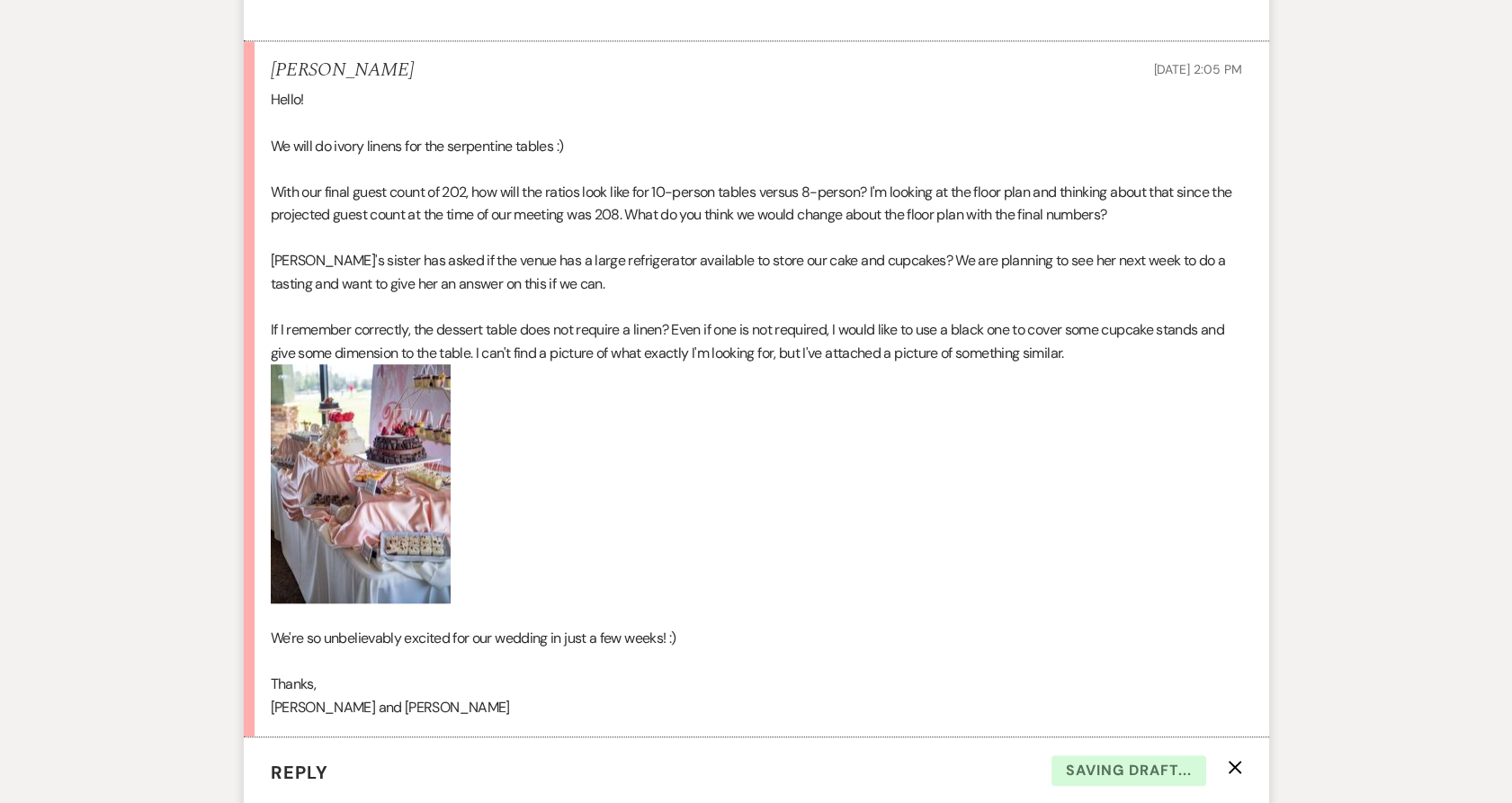
scroll to position [3803, 0]
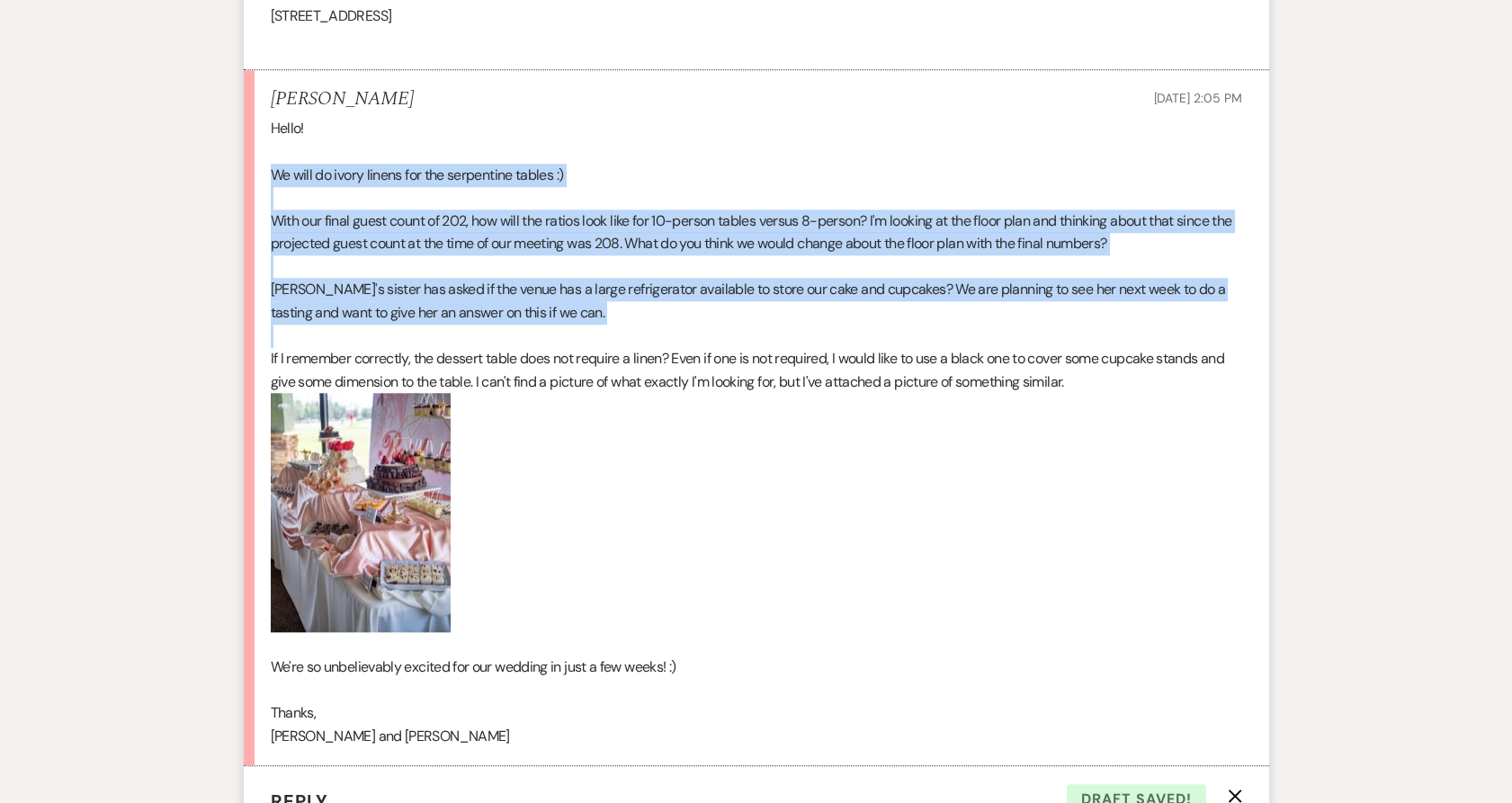
drag, startPoint x: 266, startPoint y: 151, endPoint x: 765, endPoint y: 308, distance: 523.1
click at [765, 308] on li "Sara Sep 20, 2025, 2:05 PM Hello! We will do ivory linens for the serpentine ta…" at bounding box center [756, 418] width 1025 height 696
copy div "We will do ivory linens for the serpentine tables :) With our final guest count…"
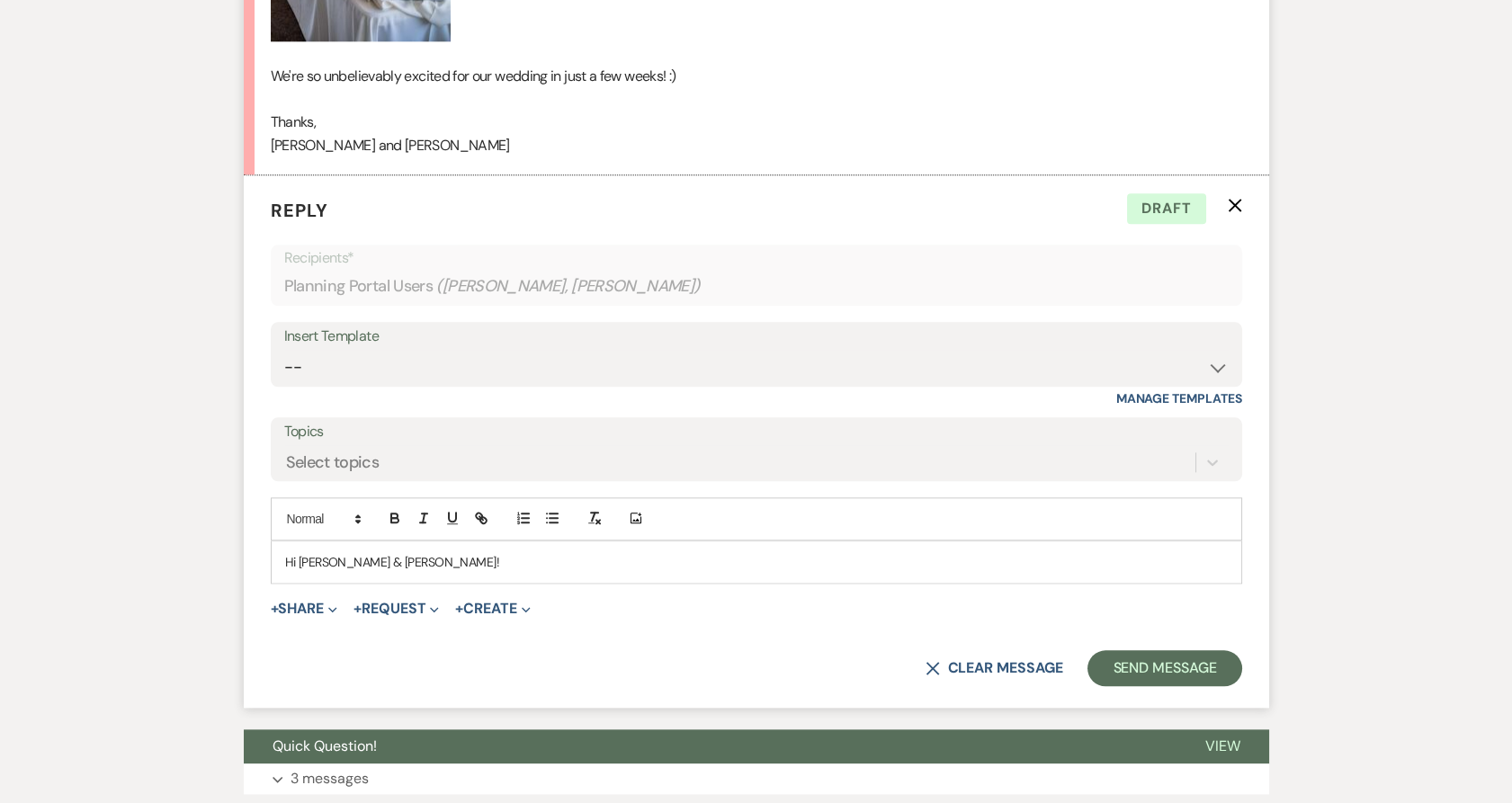
scroll to position [4502, 0]
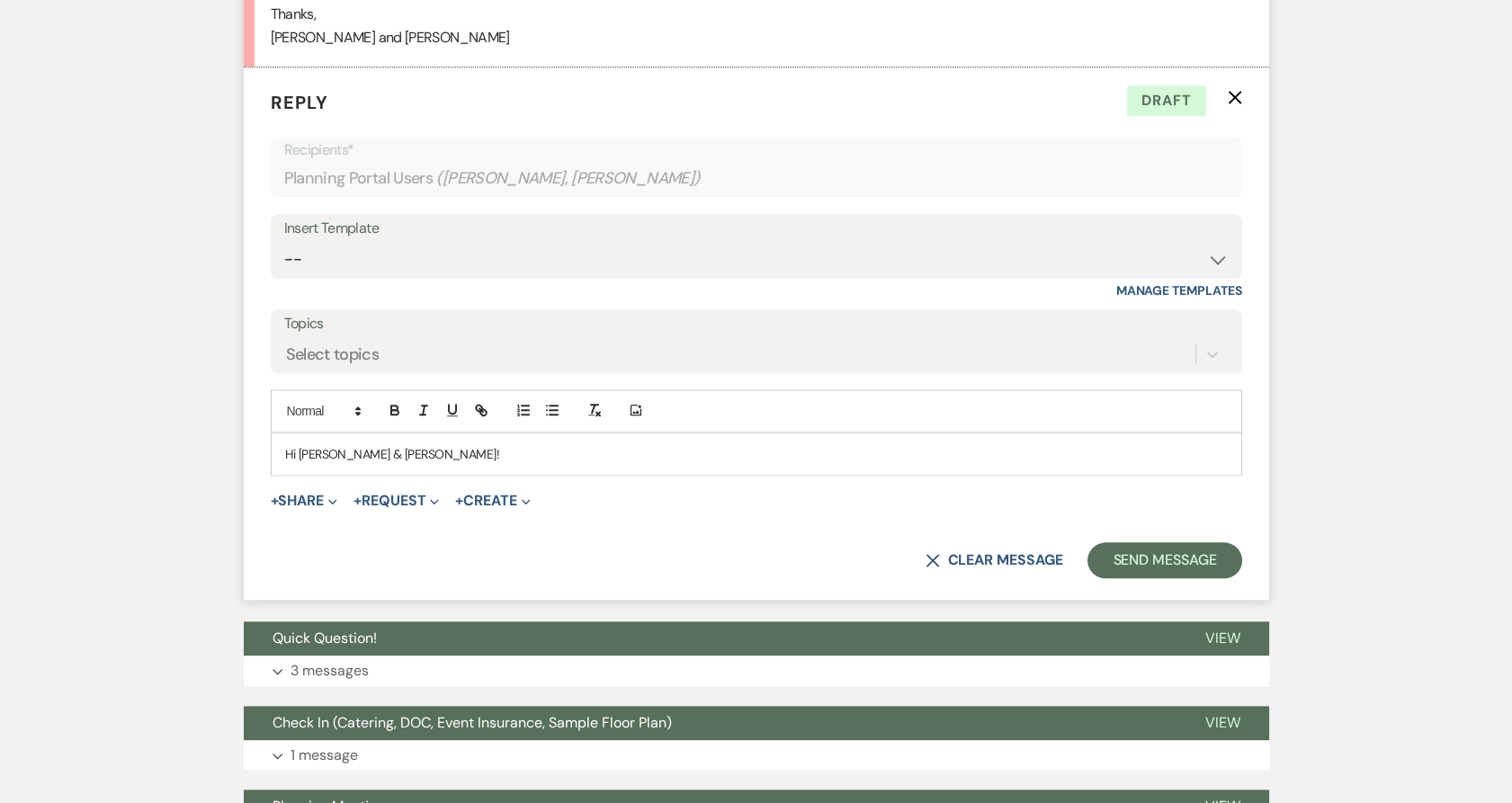
click at [482, 444] on p "Hi Sara & Dustin!" at bounding box center [756, 453] width 942 height 20
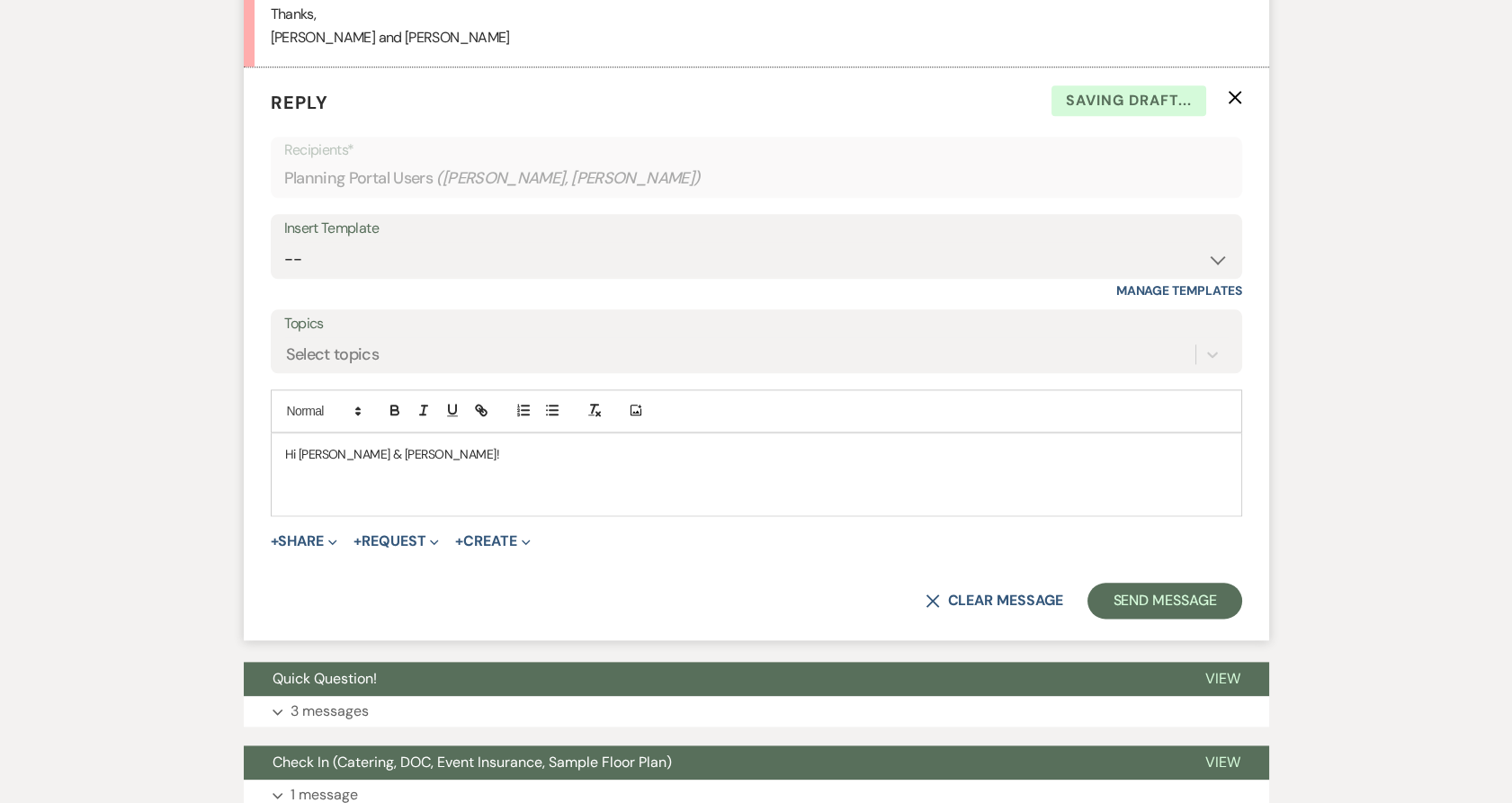
paste div
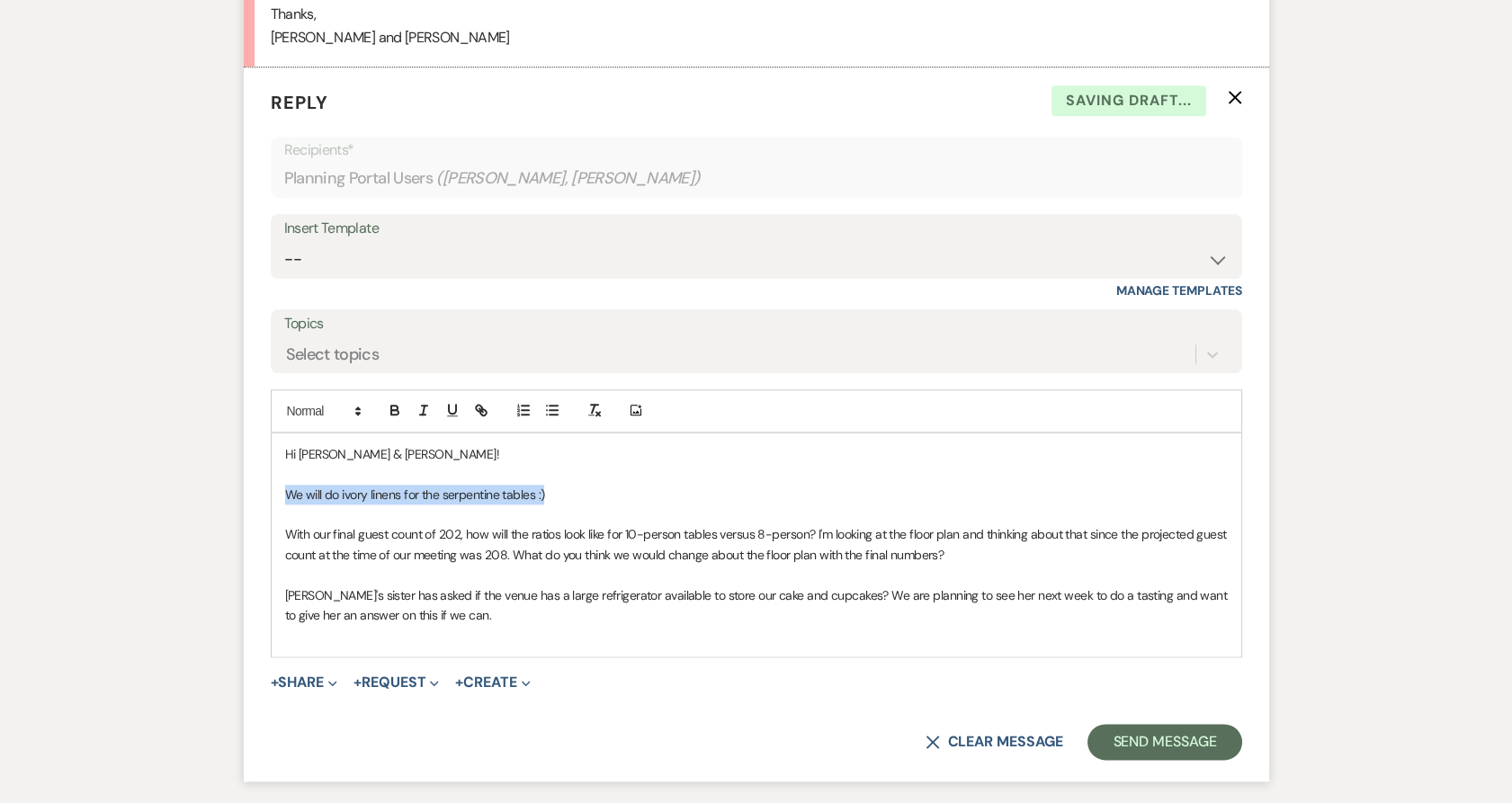
drag, startPoint x: 563, startPoint y: 469, endPoint x: 271, endPoint y: 470, distance: 292.0
click at [271, 470] on div "Hi Sara & Dustin! We will do ivory linens for the serpentine tables :) With our…" at bounding box center [756, 545] width 970 height 223
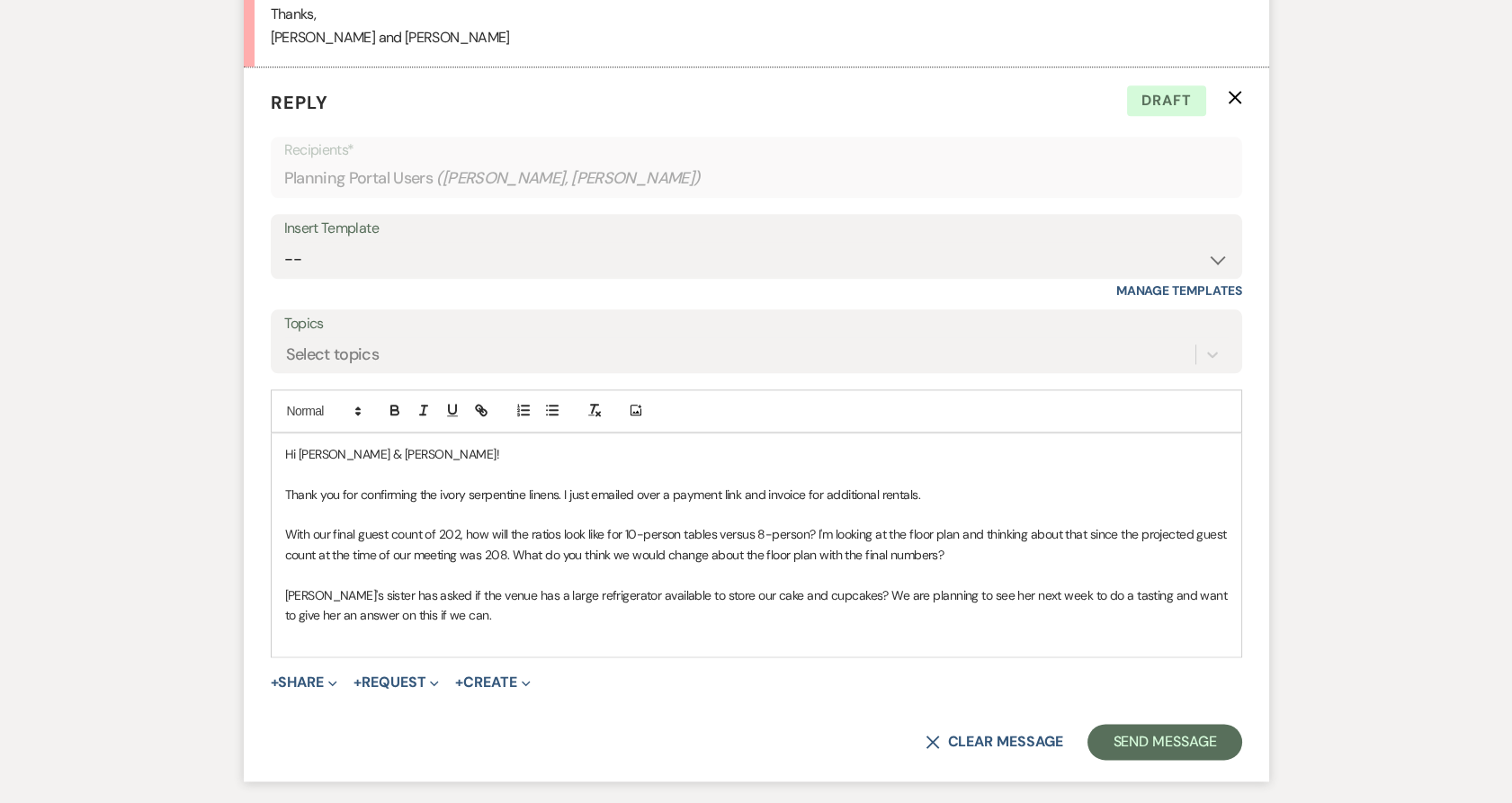
click at [944, 565] on p at bounding box center [756, 574] width 942 height 20
click at [947, 537] on p "With our final guest count of 202, how will the ratios look like for 10-person …" at bounding box center [756, 544] width 942 height 41
drag, startPoint x: 964, startPoint y: 536, endPoint x: 578, endPoint y: 547, distance: 386.2
click at [578, 547] on div "Hi Sara & Dustin! Thank you for confirming the ivory serpentine linens. I just …" at bounding box center [756, 545] width 970 height 223
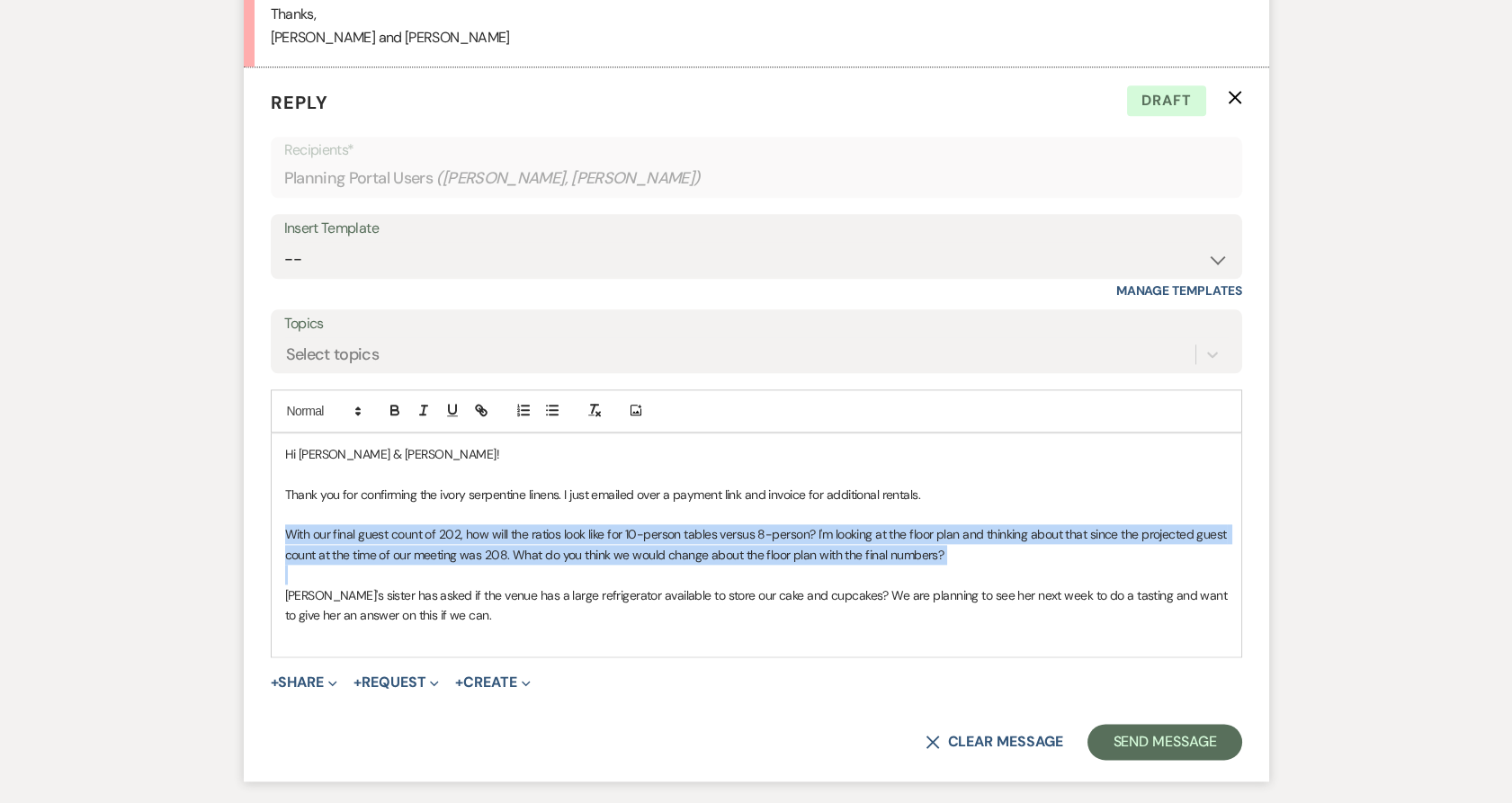
drag, startPoint x: 286, startPoint y: 516, endPoint x: 956, endPoint y: 558, distance: 671.3
click at [956, 558] on div "Hi Sara & Dustin! Thank you for confirming the ivory serpentine linens. I just …" at bounding box center [756, 545] width 970 height 223
click at [962, 524] on p "With our final guest count of 202, how will the ratios look like for 10-person …" at bounding box center [756, 544] width 942 height 41
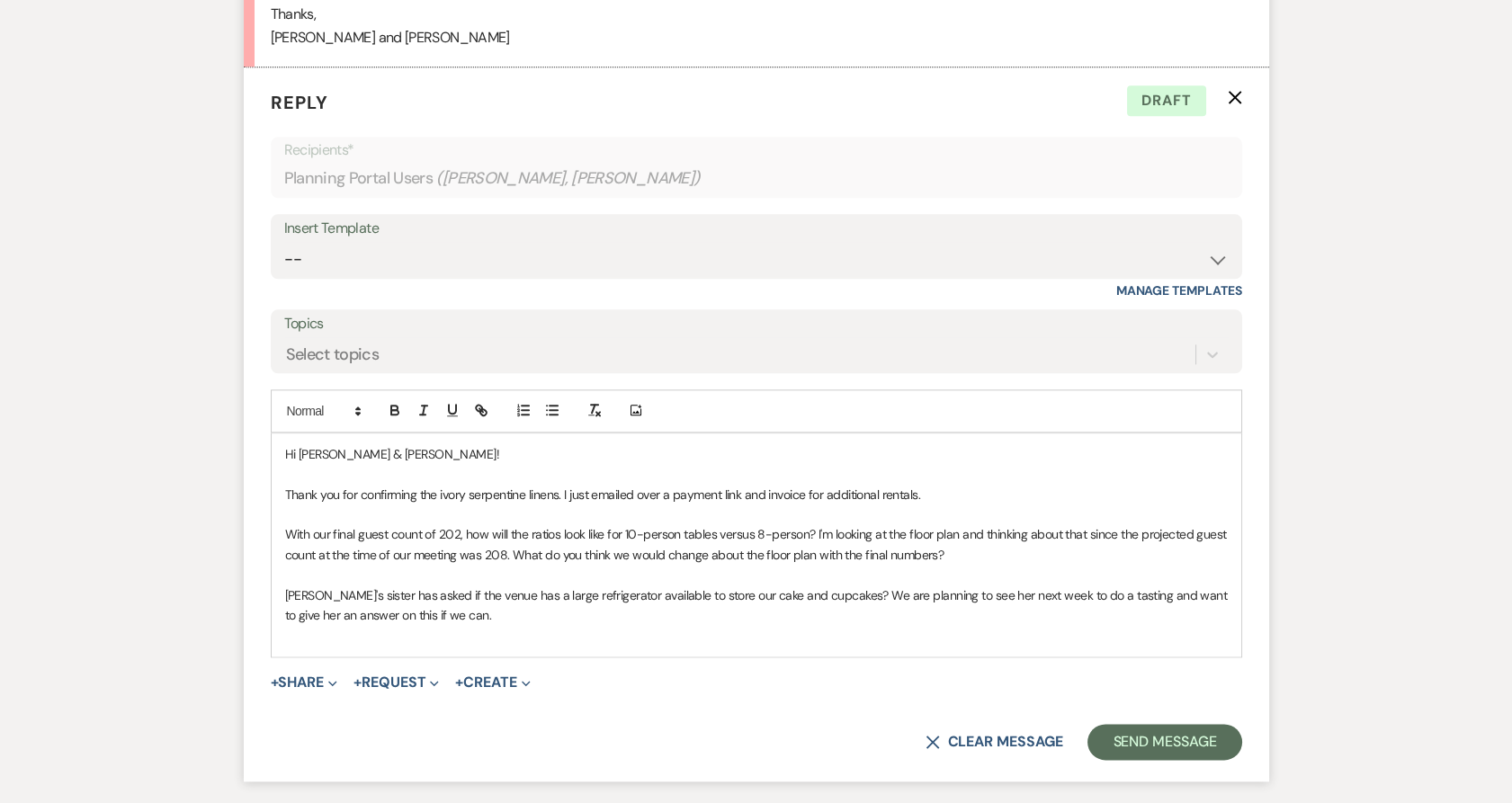
click at [967, 530] on p "With our final guest count of 202, how will the ratios look like for 10-person …" at bounding box center [756, 544] width 942 height 41
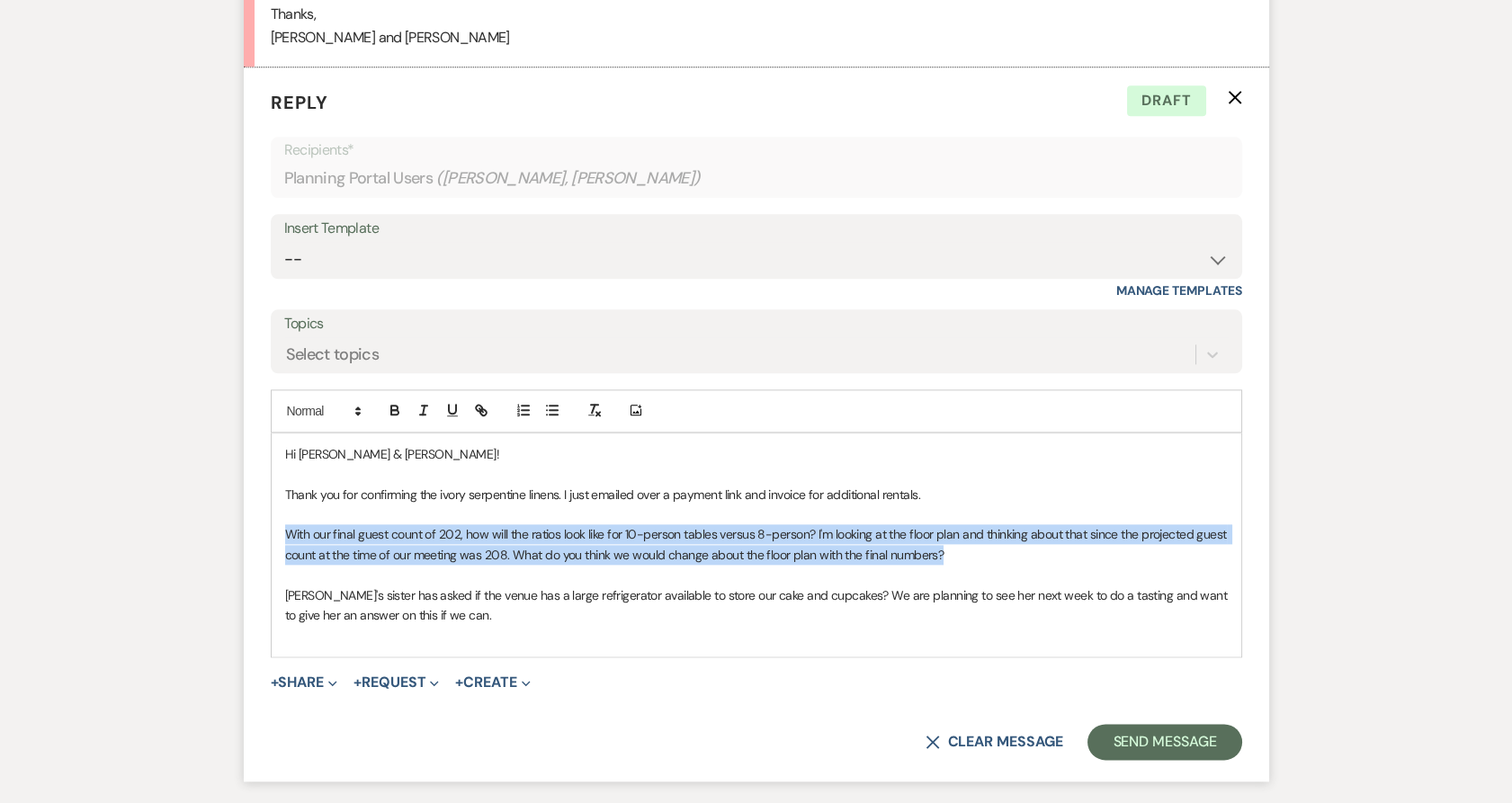
drag, startPoint x: 966, startPoint y: 532, endPoint x: 281, endPoint y: 510, distance: 685.4
click at [281, 510] on div "Hi Sara & Dustin! Thank you for confirming the ivory serpentine linens. I just …" at bounding box center [756, 545] width 970 height 223
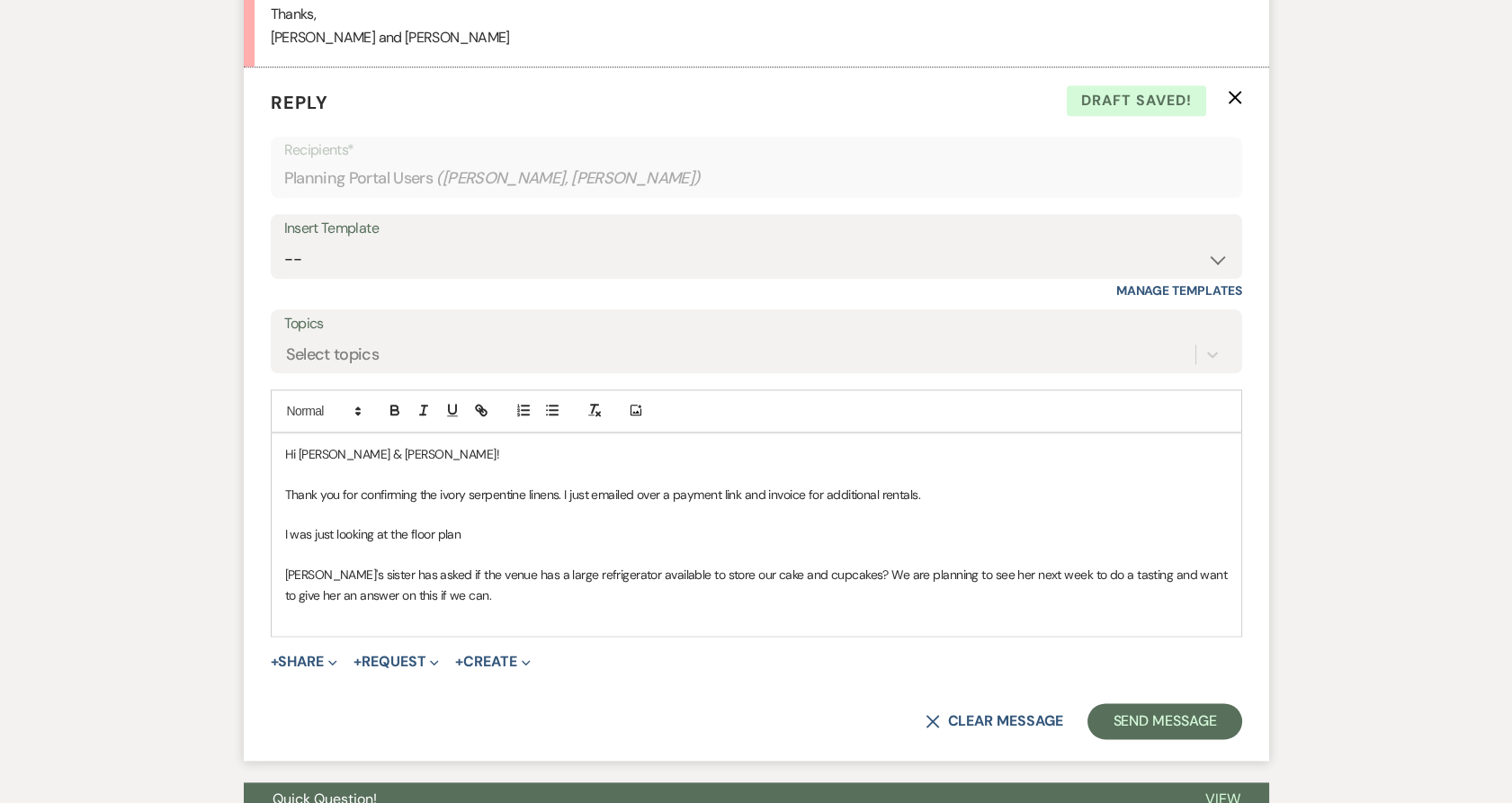
click at [618, 545] on p at bounding box center [756, 555] width 942 height 20
click at [604, 524] on p "I was just looking at the floor plan" at bounding box center [756, 534] width 942 height 20
click at [581, 524] on p "I was just looking at the floor plan" at bounding box center [756, 534] width 942 height 20
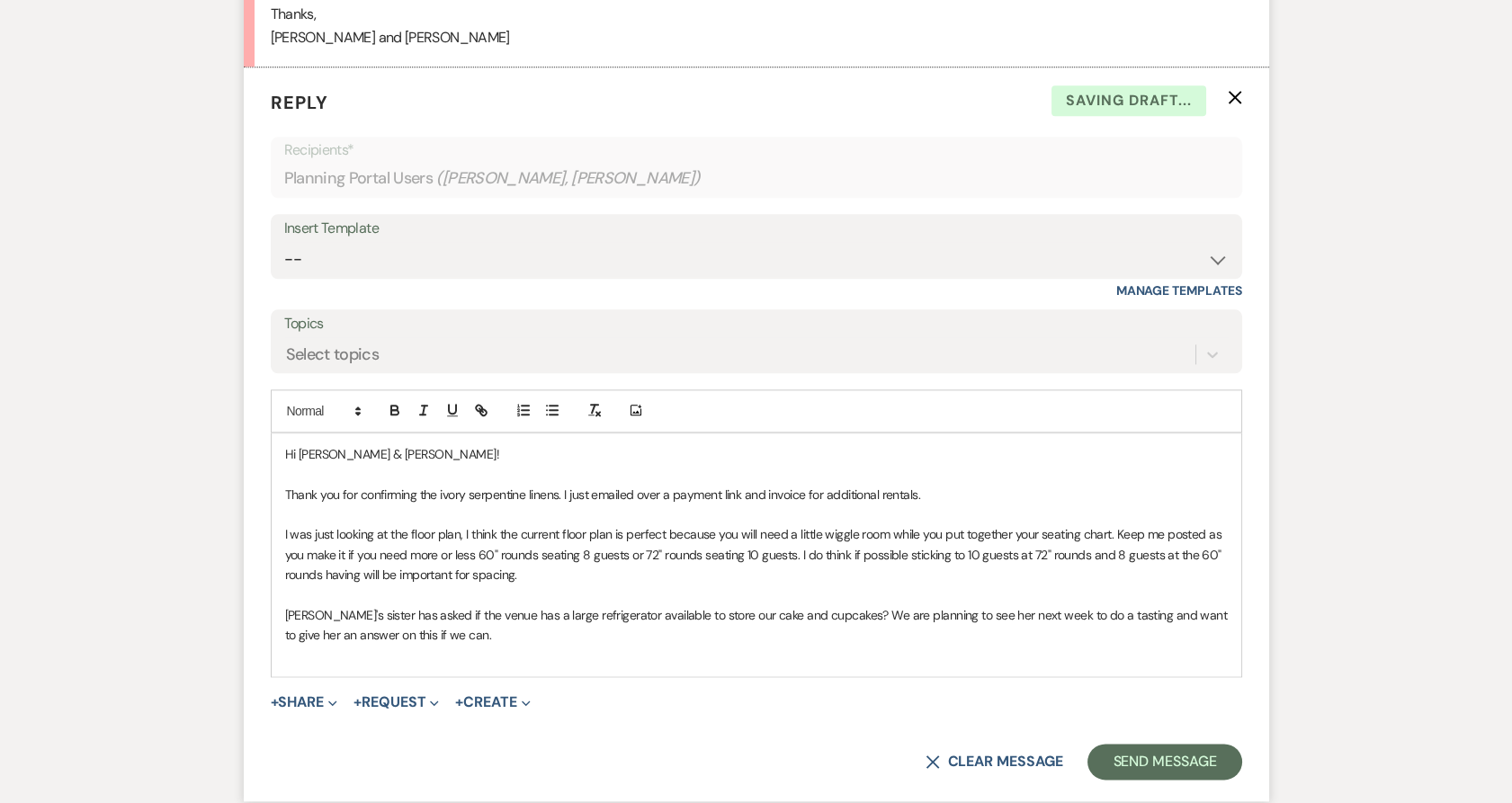
click at [596, 540] on p "I was just looking at the floor plan, I think the current floor plan is perfect…" at bounding box center [756, 555] width 942 height 60
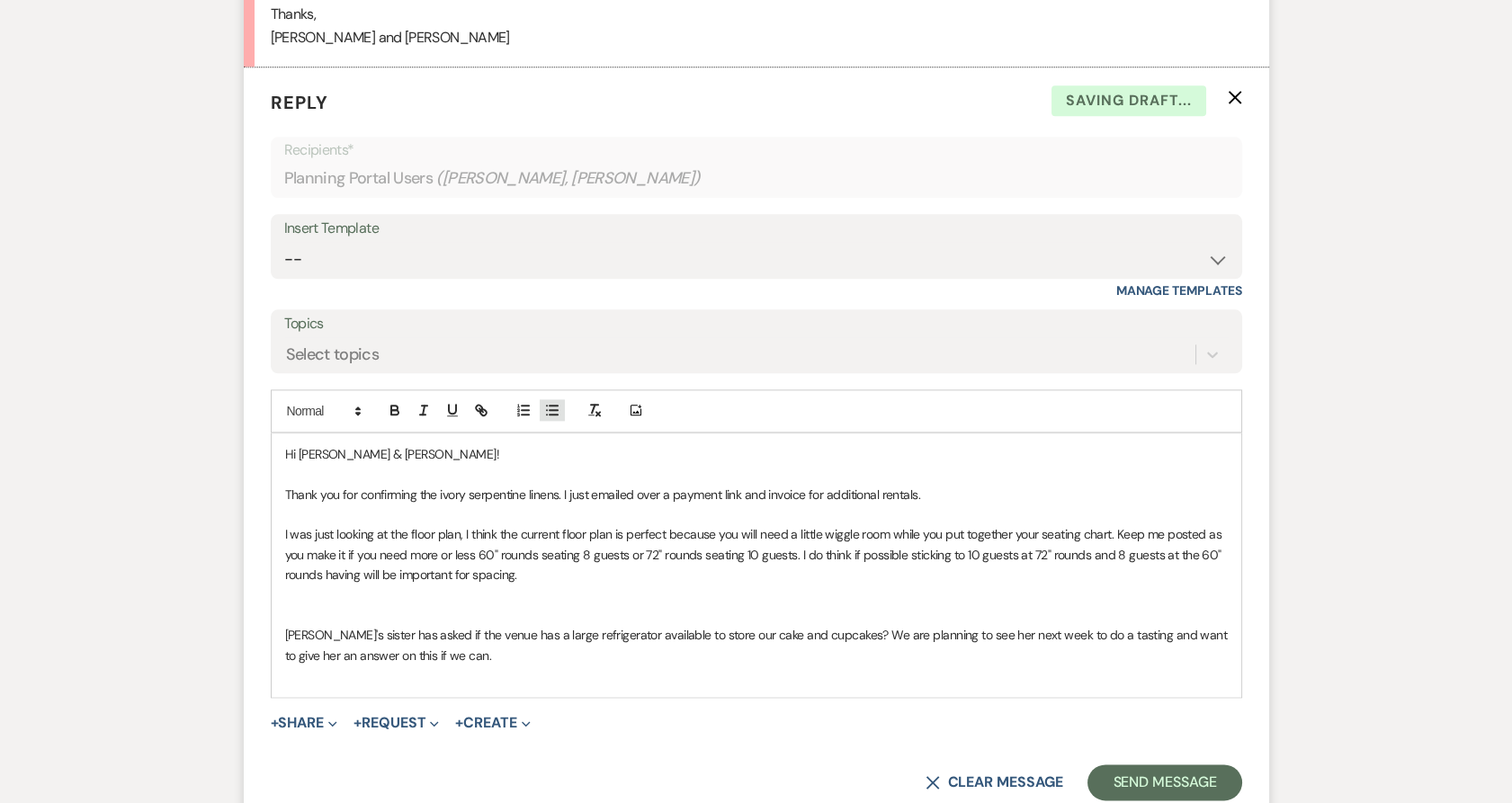
click at [561, 400] on button "button" at bounding box center [552, 410] width 26 height 22
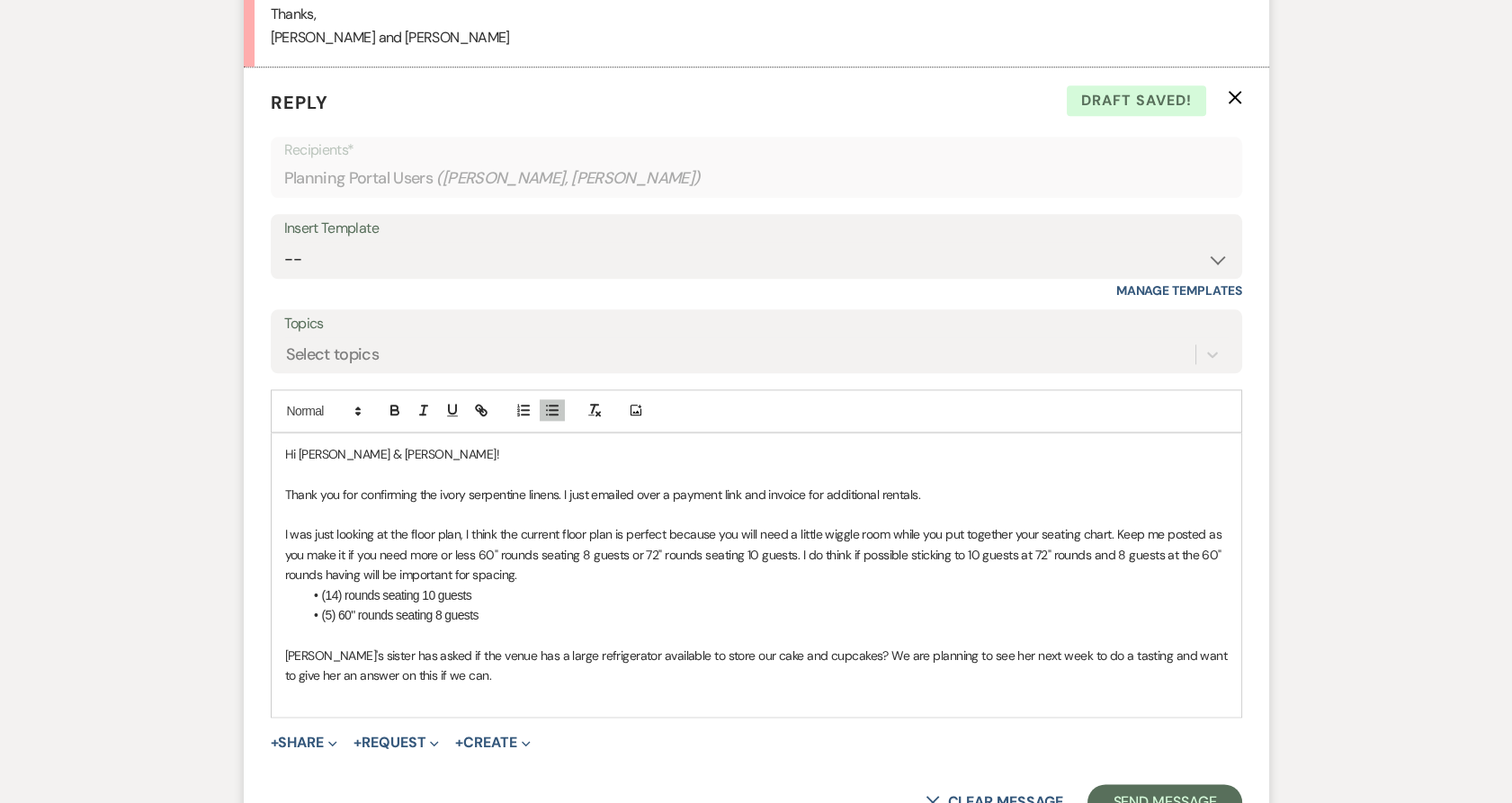
click at [549, 686] on p at bounding box center [756, 695] width 942 height 20
click at [539, 686] on p at bounding box center [756, 695] width 942 height 20
click at [514, 655] on p "Dustin's sister has asked if the venue has a large refrigerator available to st…" at bounding box center [756, 665] width 942 height 41
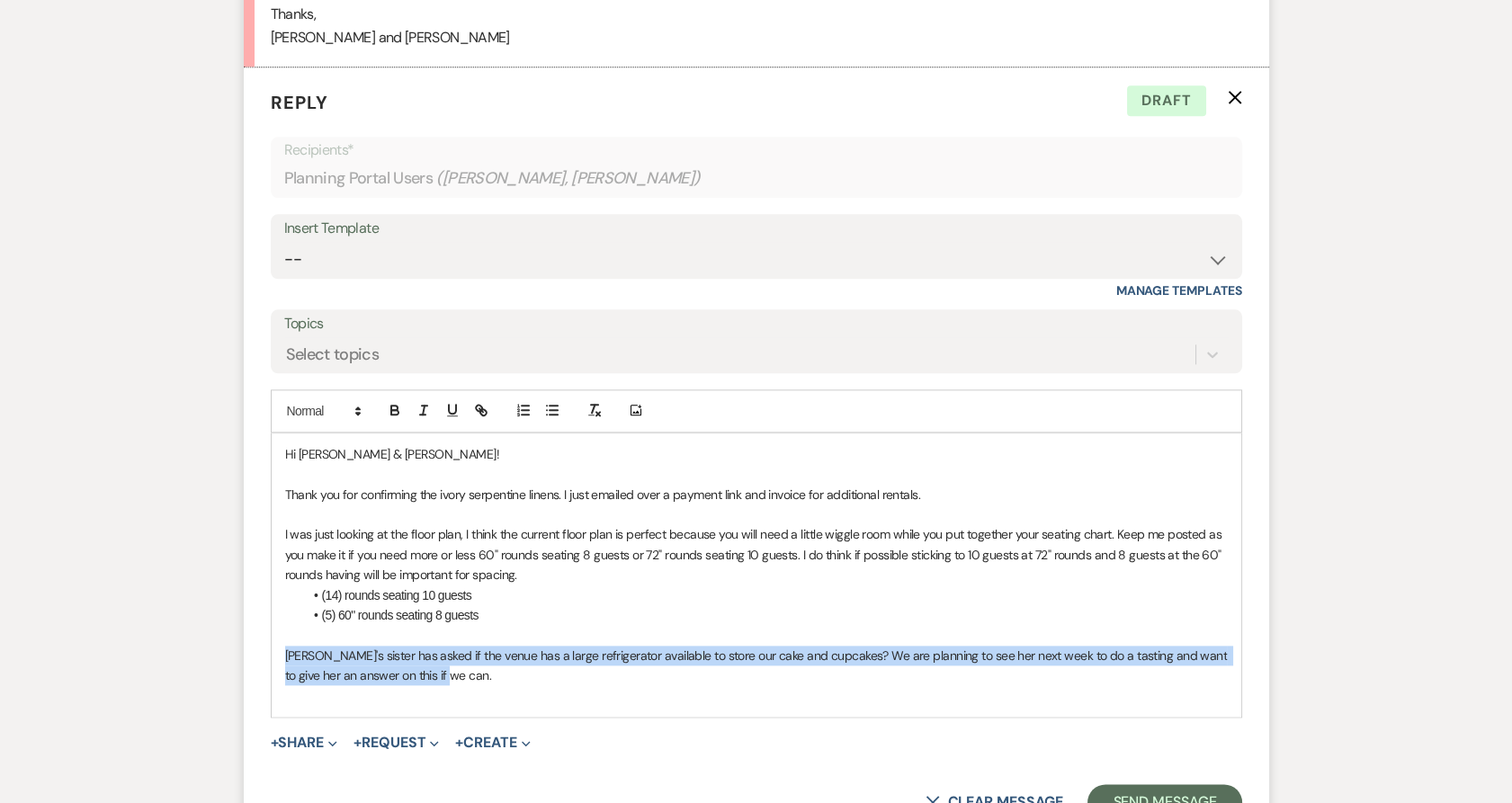
drag, startPoint x: 505, startPoint y: 650, endPoint x: 282, endPoint y: 627, distance: 224.2
click at [282, 627] on div "Hi Sara & Dustin! Thank you for confirming the ivory serpentine linens. I just …" at bounding box center [756, 575] width 970 height 283
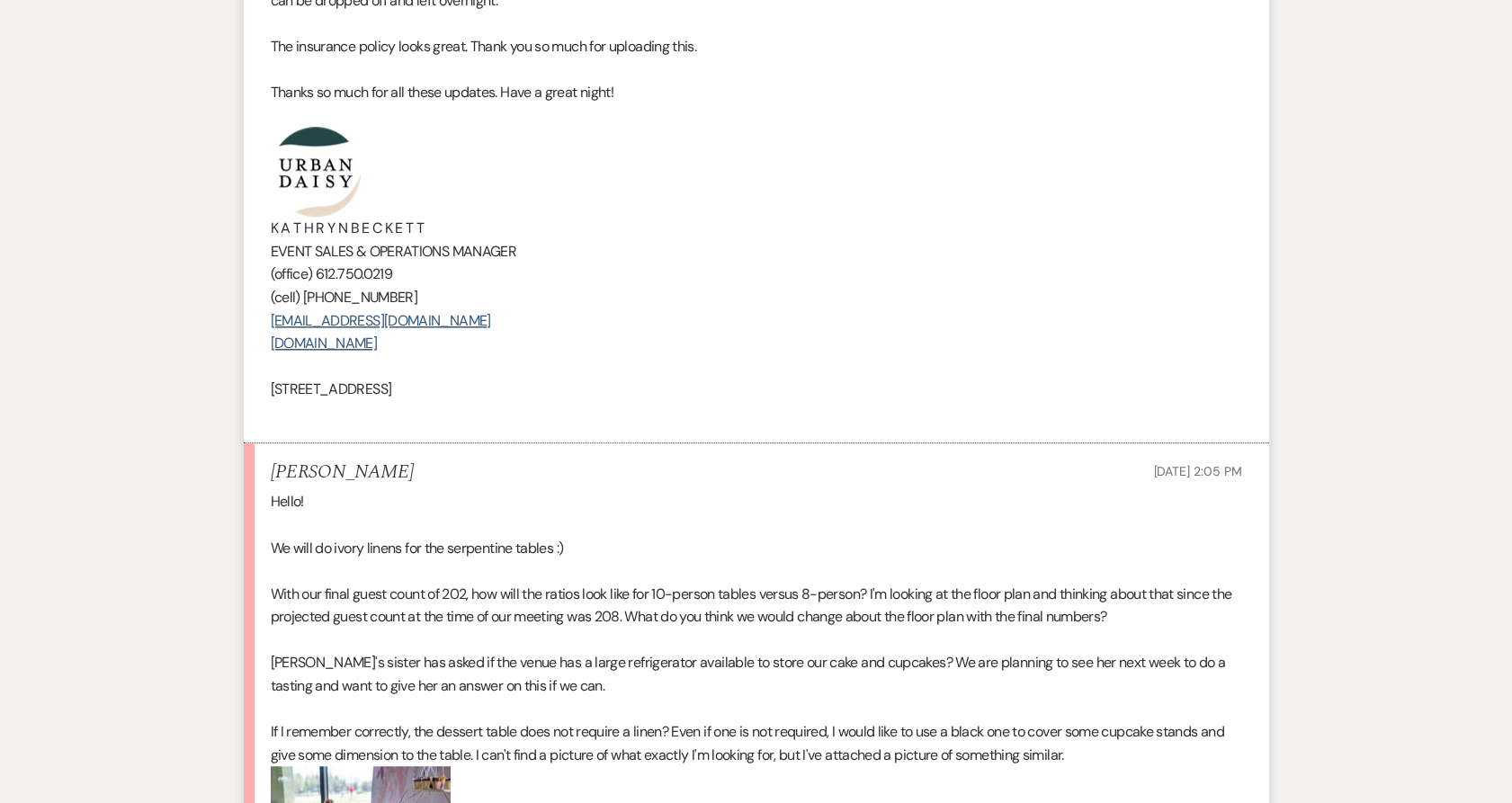
scroll to position [3304, 0]
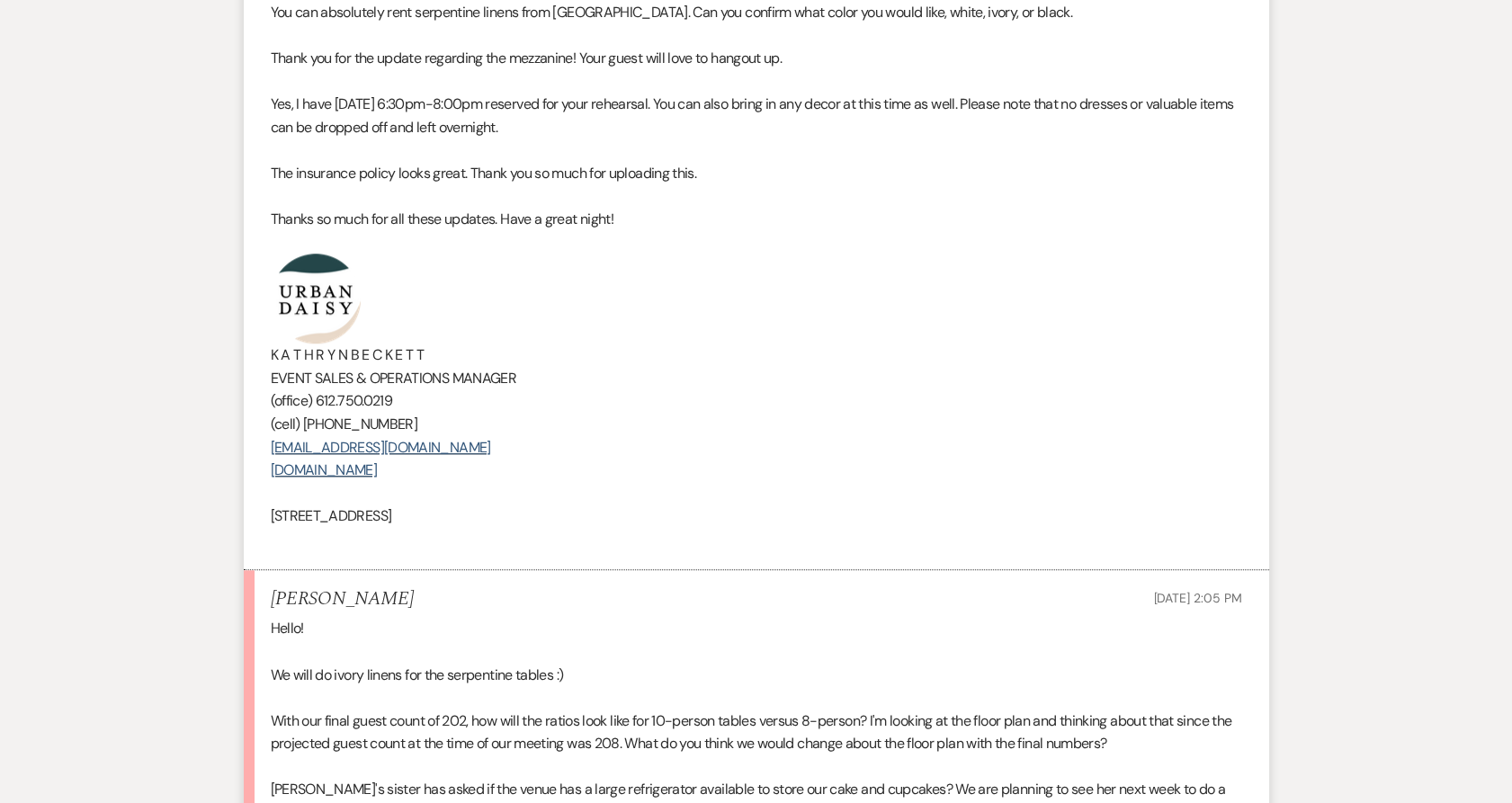
drag, startPoint x: 529, startPoint y: 496, endPoint x: 229, endPoint y: 306, distance: 355.1
click at [229, 306] on div "Messages Tasks Payments Vendors Rental Overview Timeline Docs & Files Contacts …" at bounding box center [756, 191] width 1512 height 6398
copy div "K A T H R Y N B E C K E T T EVENT SALES & OPERATIONS MANAGER (office) 612.750.0…"
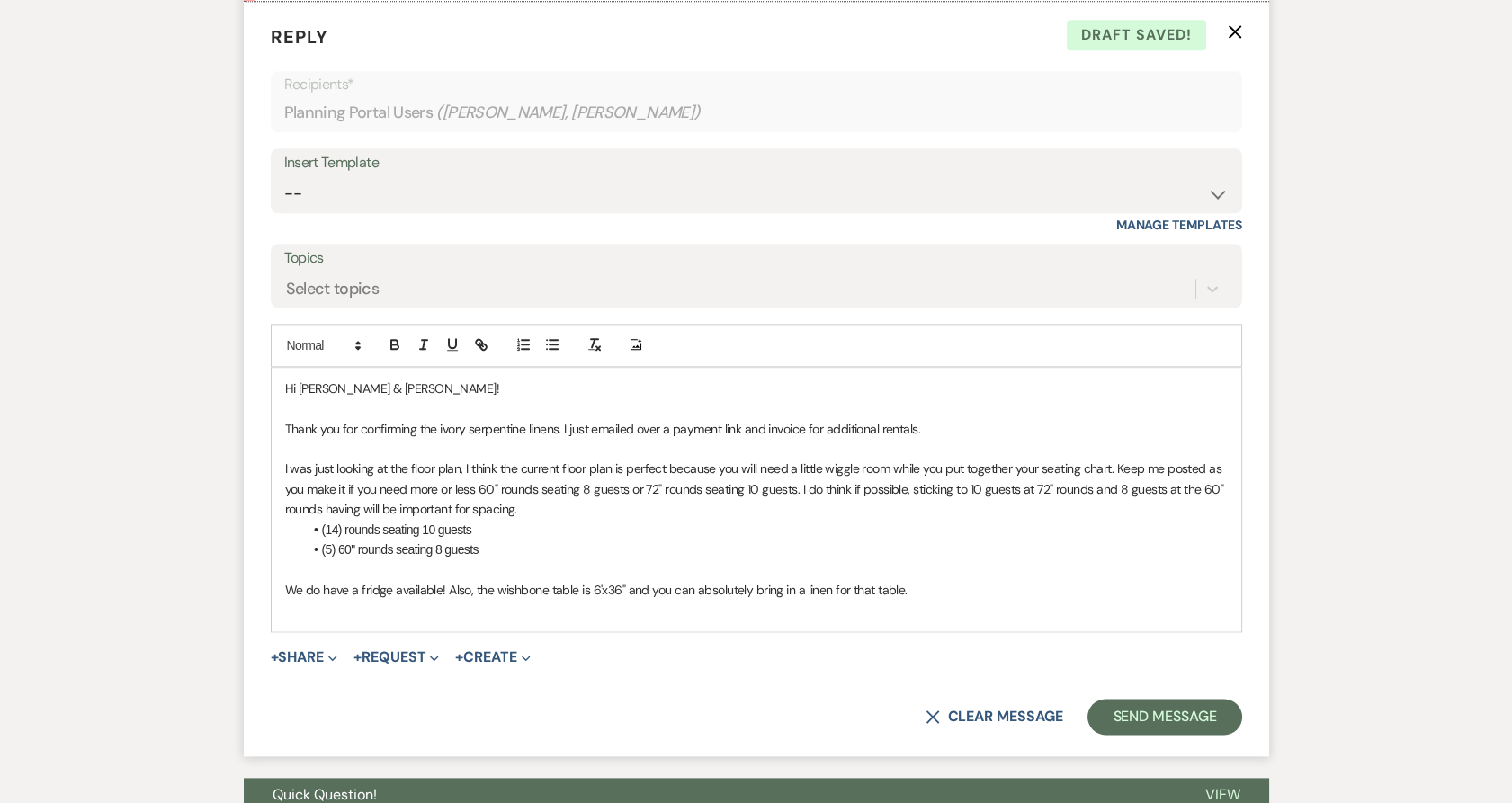
scroll to position [4802, 0]
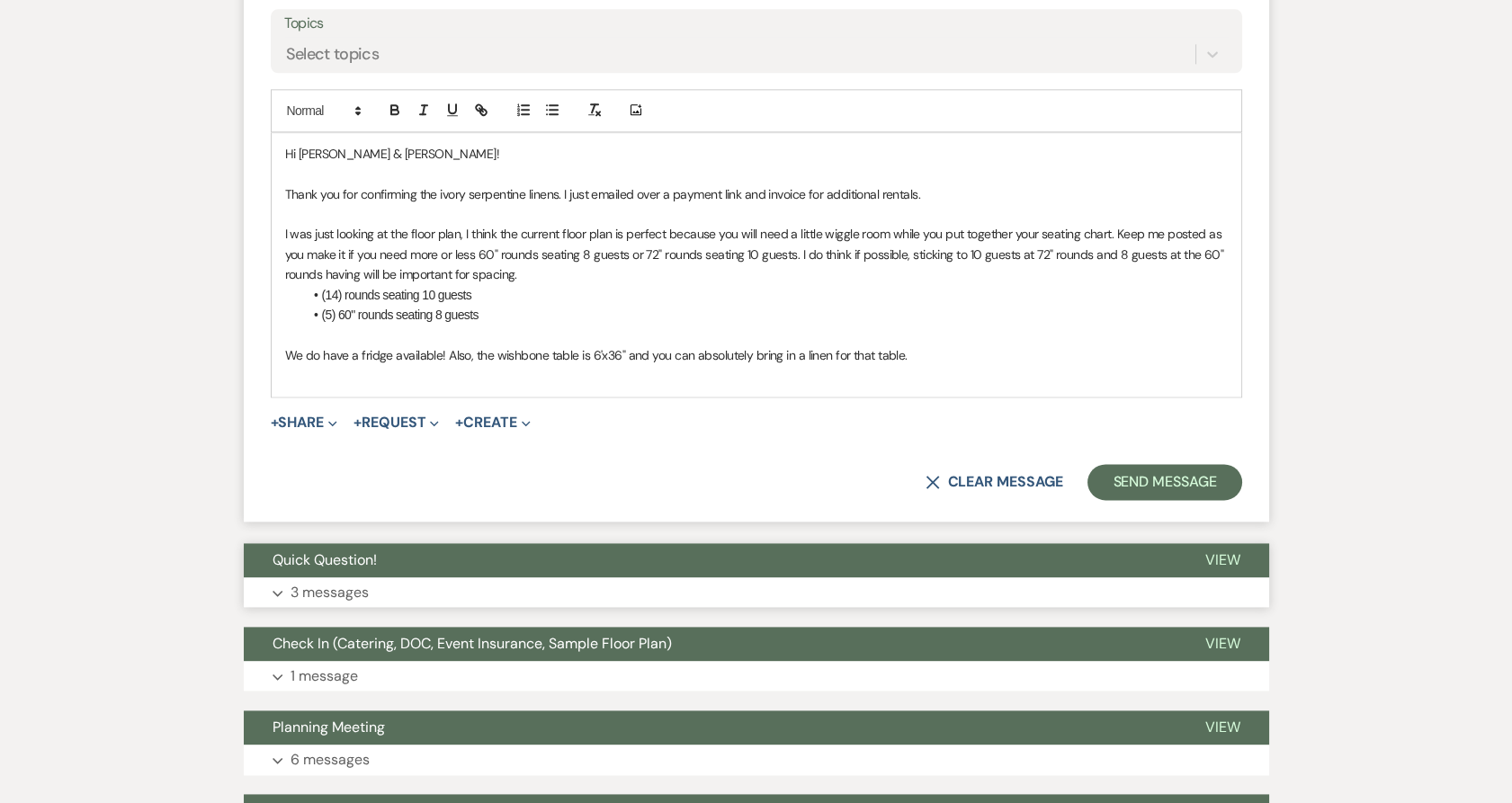
click at [414, 544] on button "Quick Question!" at bounding box center [710, 560] width 933 height 34
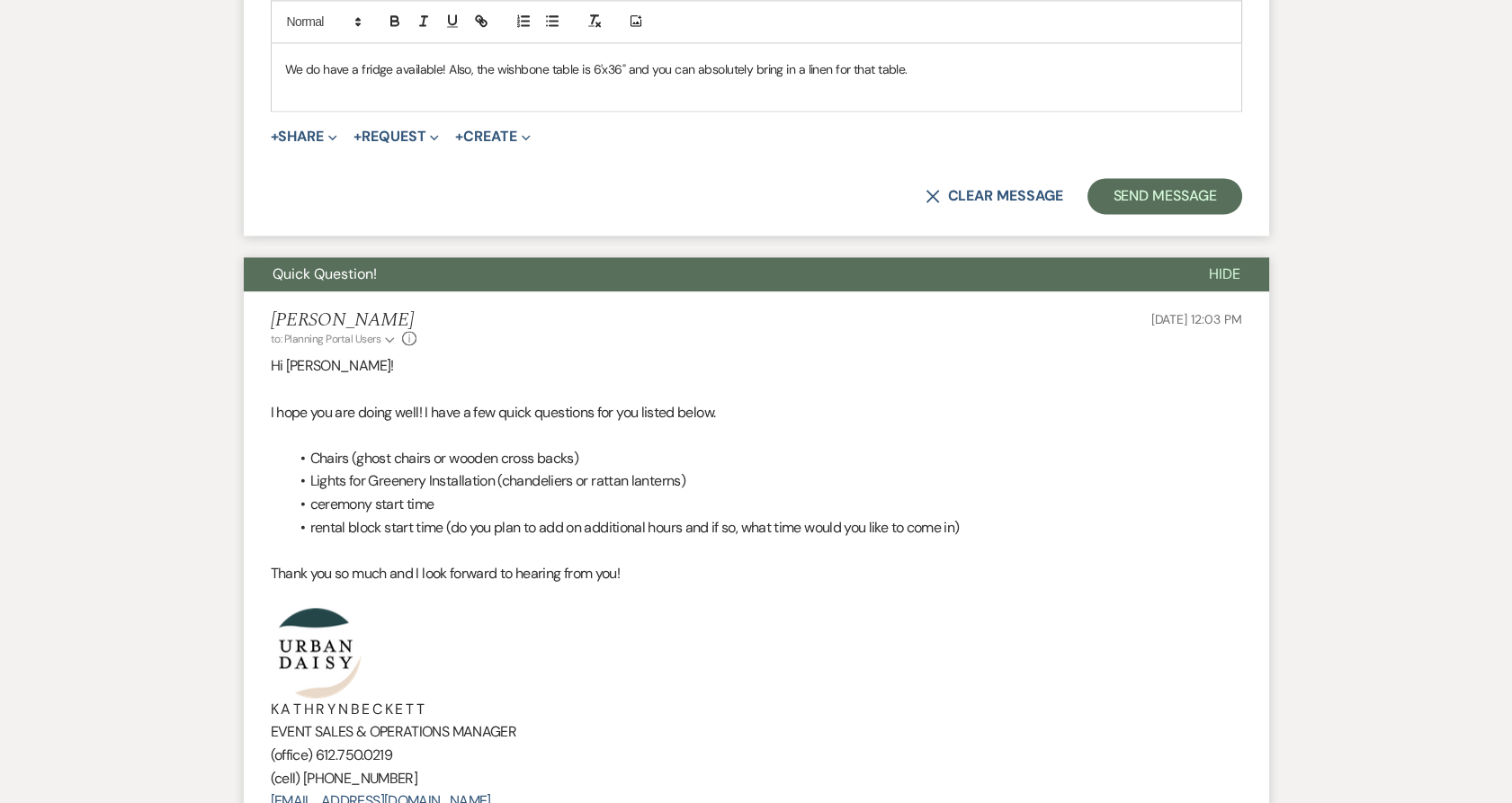
scroll to position [5302, 0]
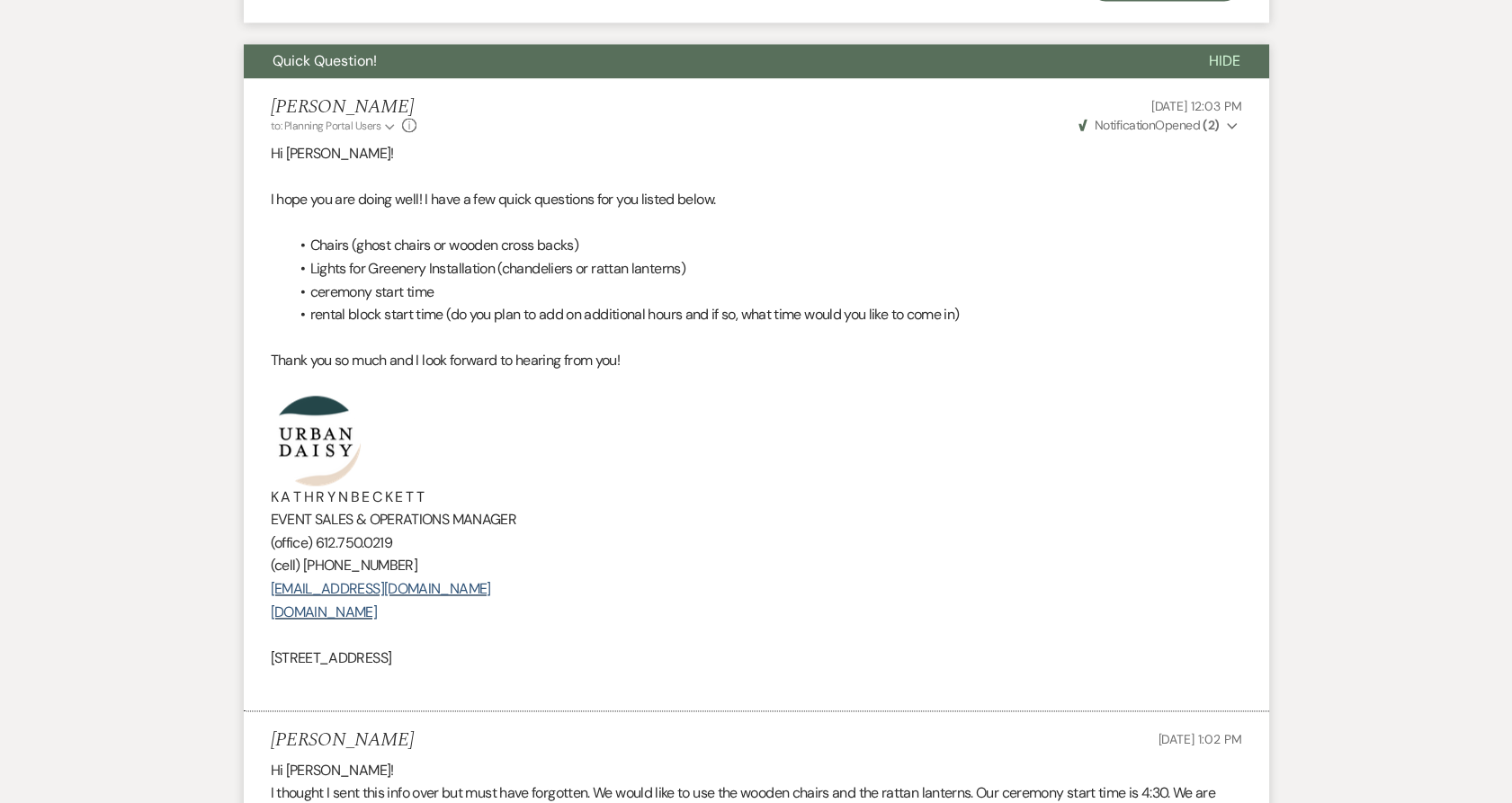
drag, startPoint x: 555, startPoint y: 630, endPoint x: 234, endPoint y: 374, distance: 410.6
copy div "K A T H R Y N B E C K E T T EVENT SALES & OPERATIONS MANAGER (office) 612.750.0…"
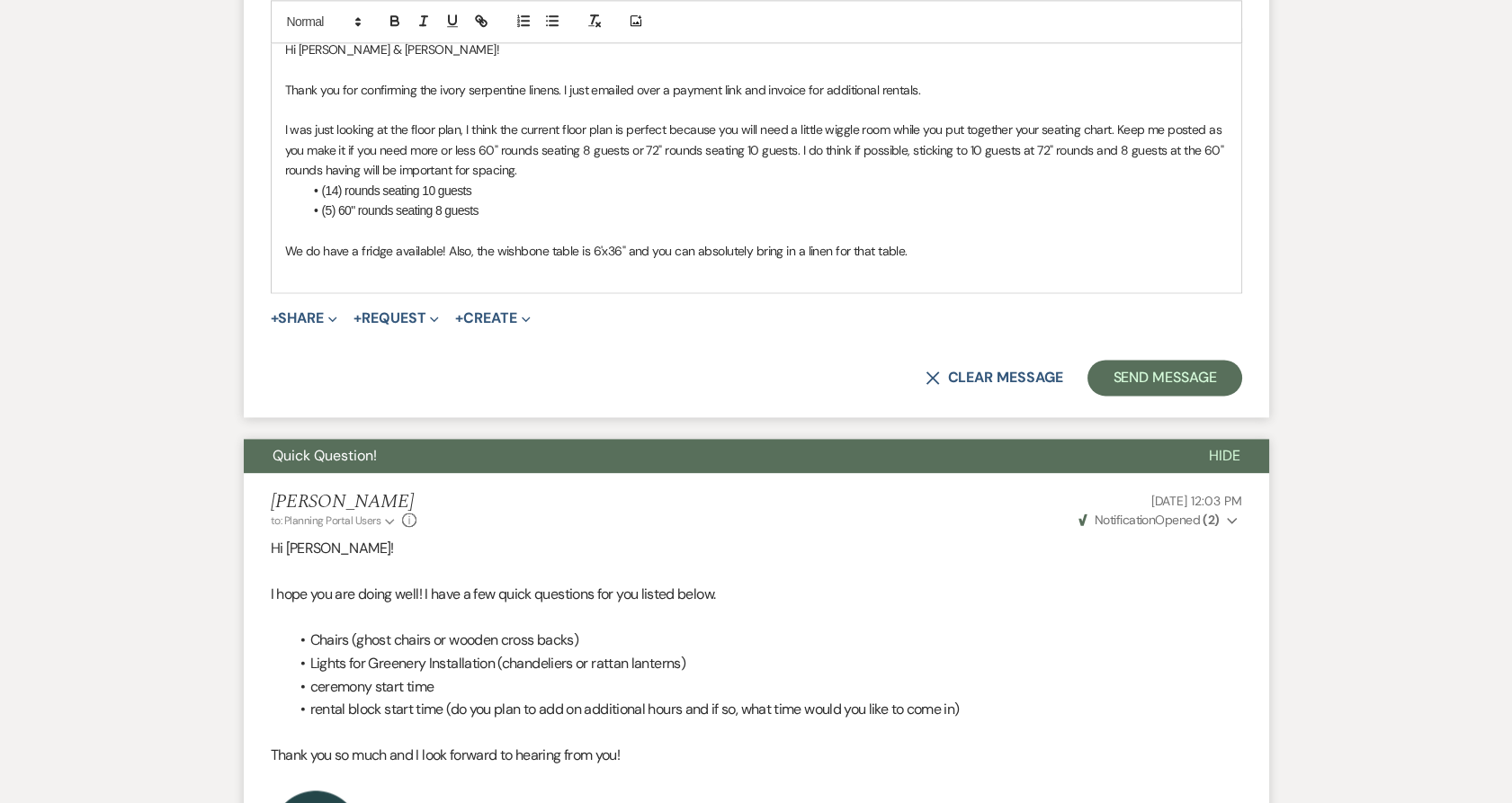
scroll to position [4902, 0]
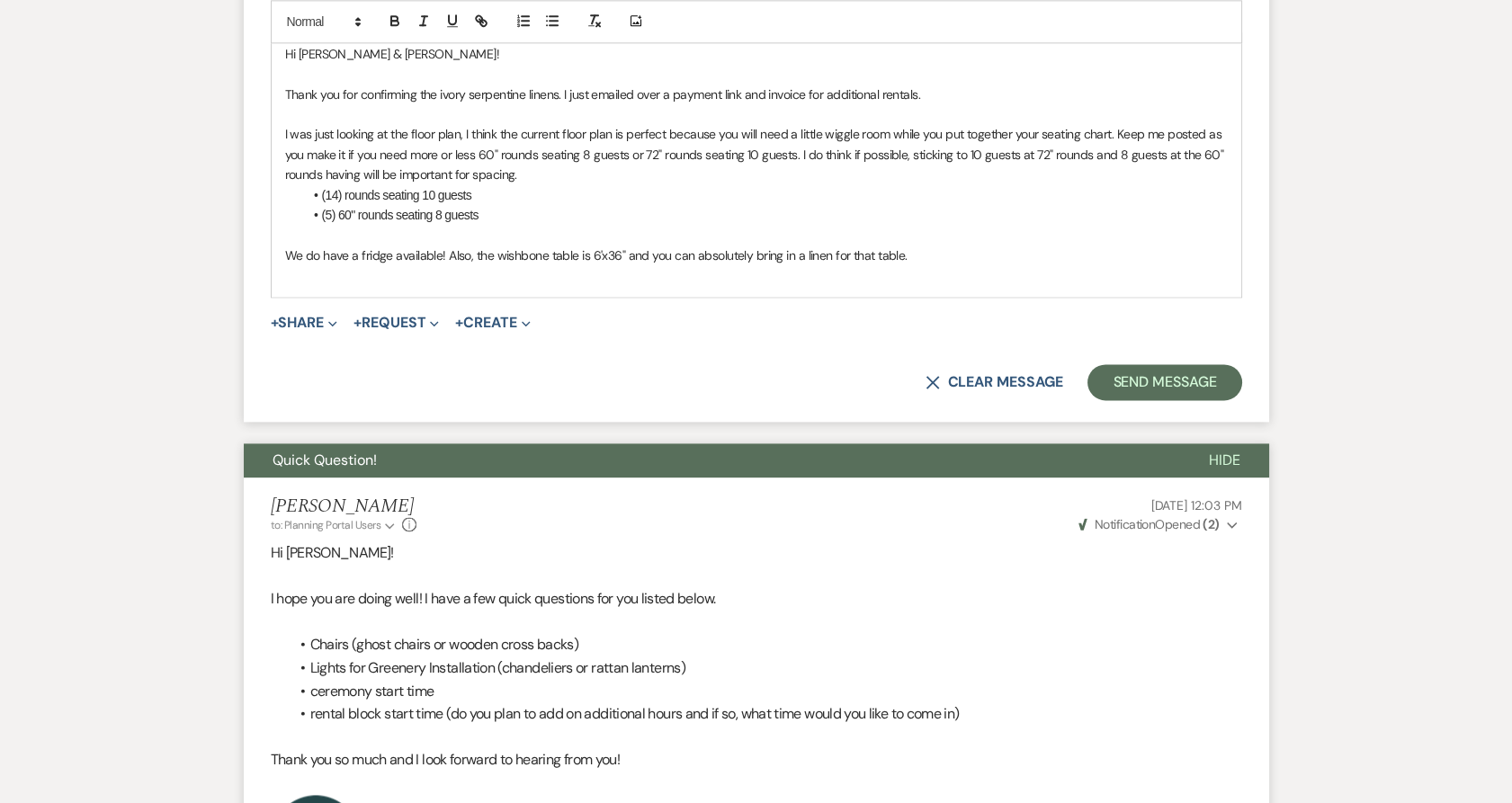
click at [345, 265] on p at bounding box center [756, 275] width 942 height 20
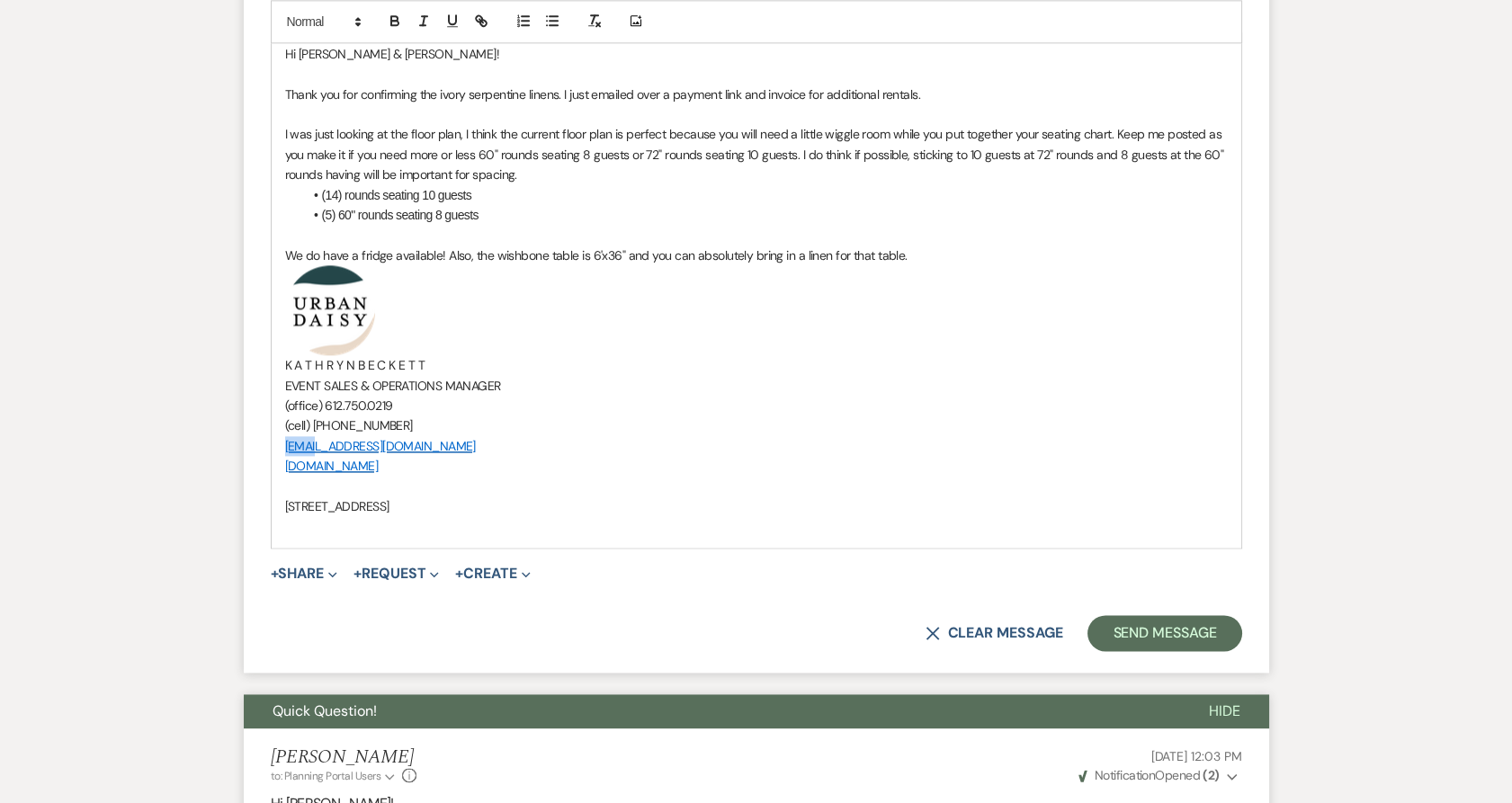
drag, startPoint x: 276, startPoint y: 421, endPoint x: 313, endPoint y: 423, distance: 37.1
click at [313, 423] on div "Hi Sara & Dustin! Thank you for confirming the ivory serpentine linens. I just …" at bounding box center [756, 290] width 970 height 514
click at [443, 323] on p "﻿ ﻿" at bounding box center [756, 310] width 942 height 90
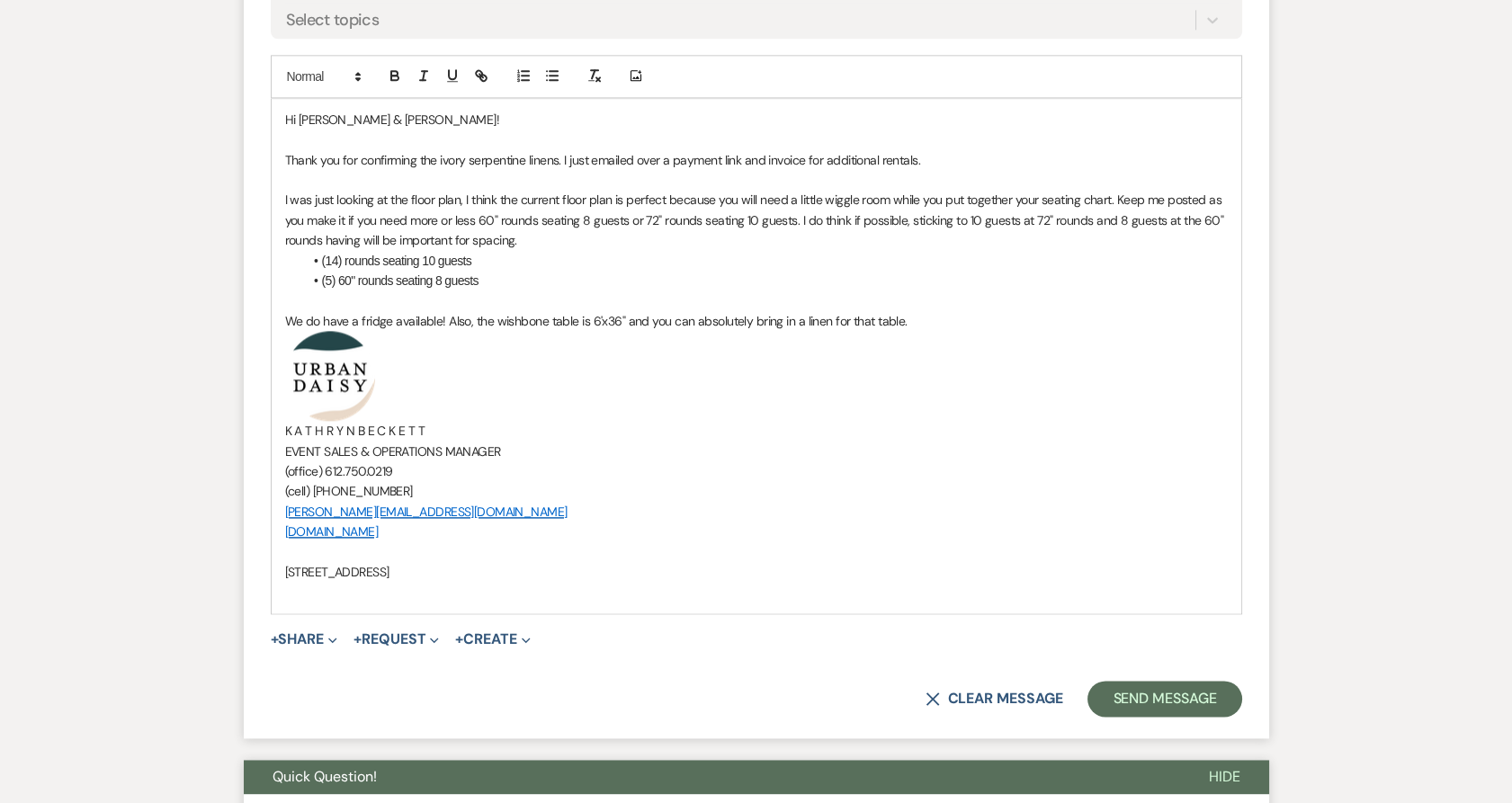
scroll to position [4802, 0]
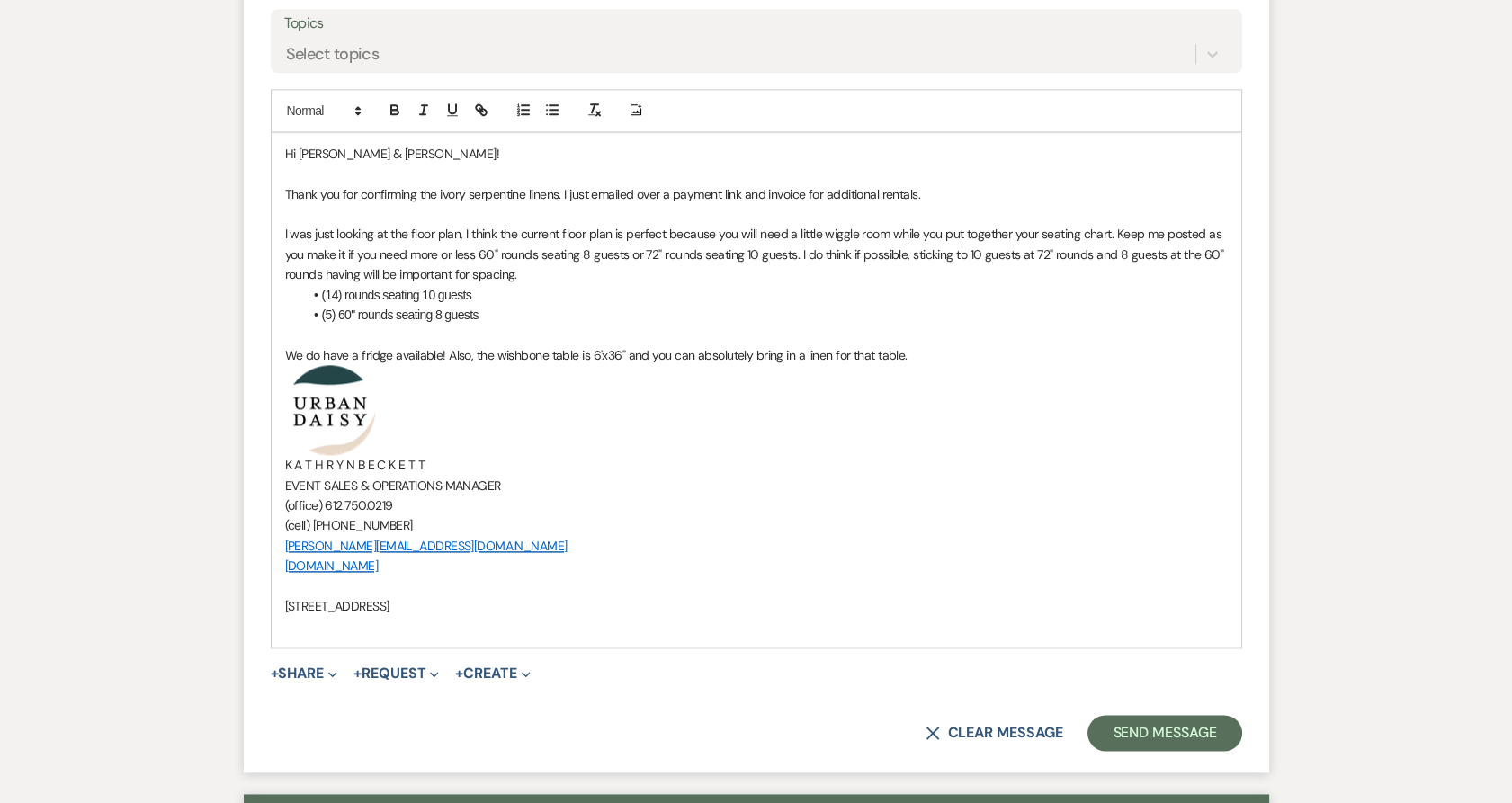
click at [904, 345] on p "We do have a fridge available! Also, the wishbone table is 6'x36" and you can a…" at bounding box center [756, 354] width 942 height 20
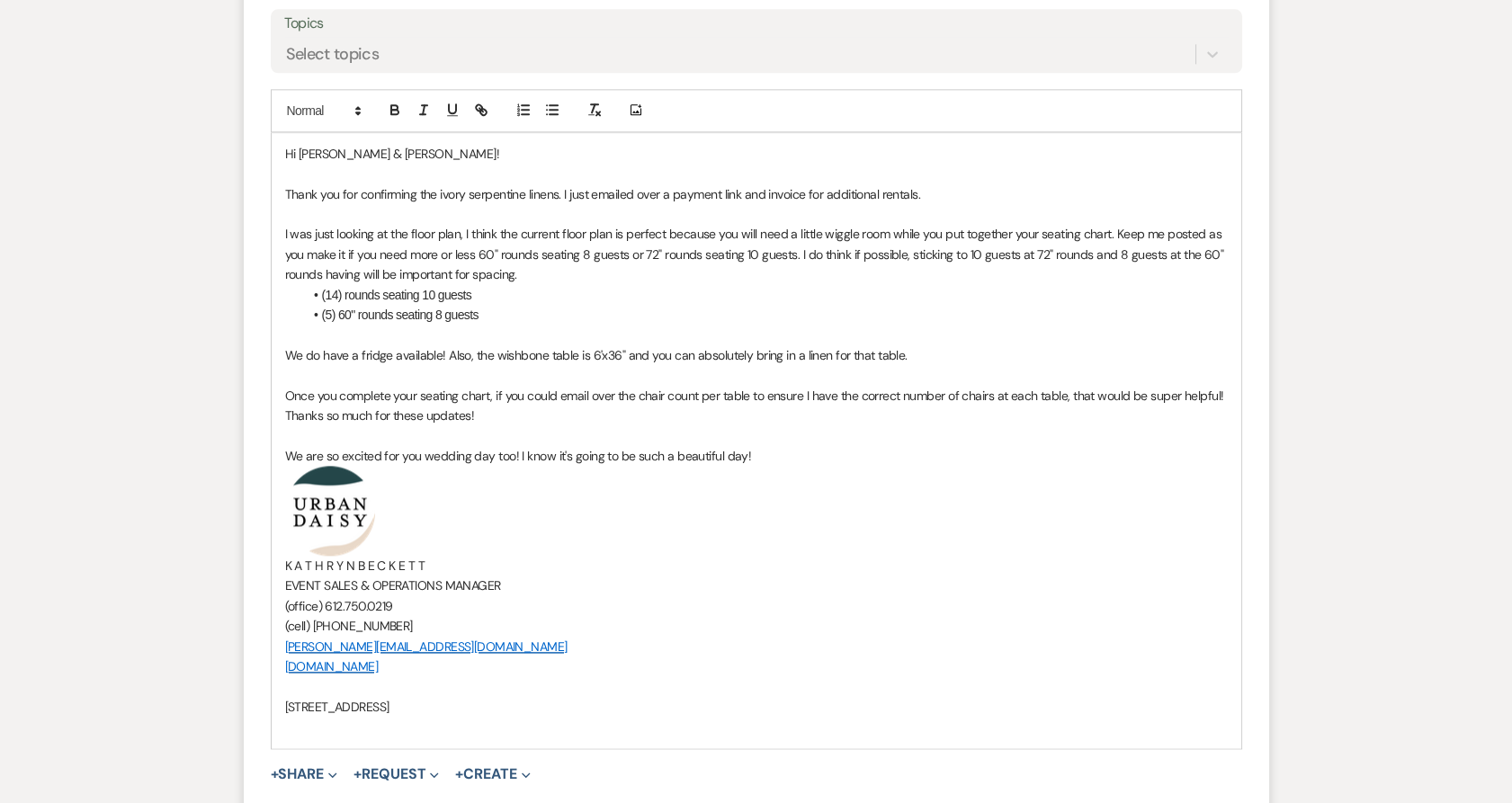
click at [1235, 367] on div "Hi Sara & Dustin! Thank you for confirming the ivory serpentine linens. I just …" at bounding box center [756, 440] width 970 height 615
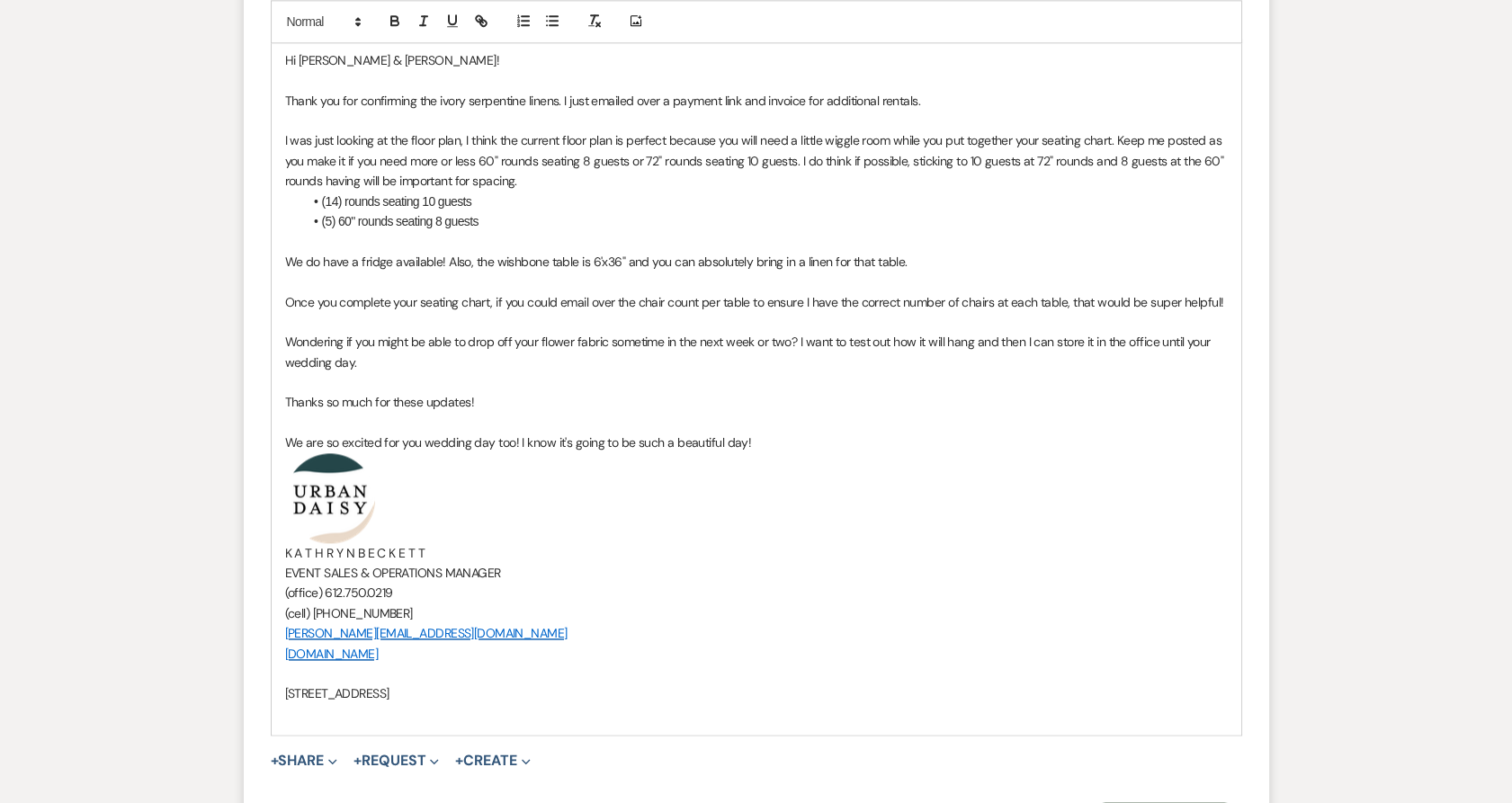
scroll to position [5101, 0]
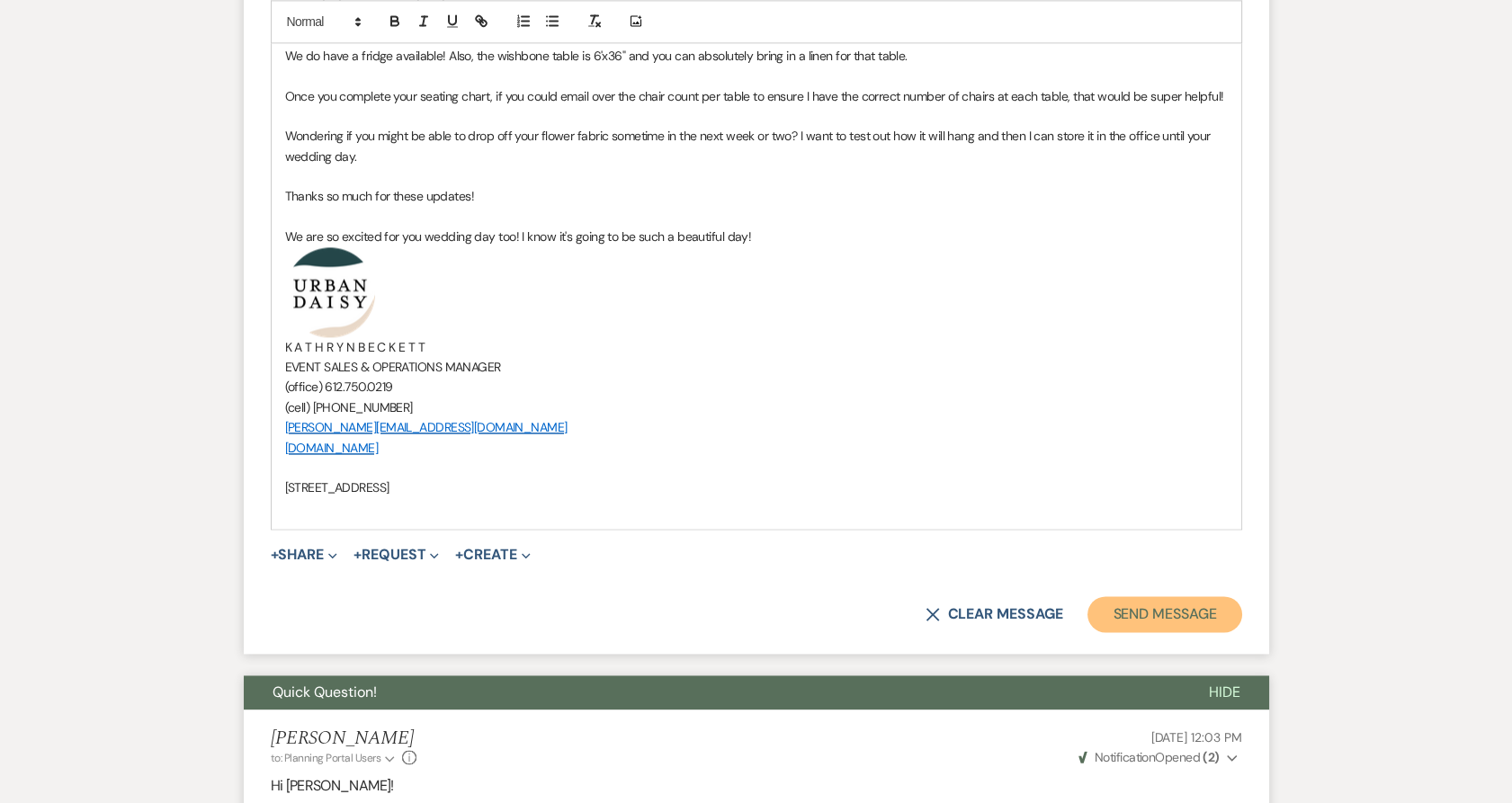
click at [1165, 597] on button "Send Message" at bounding box center [1163, 614] width 154 height 36
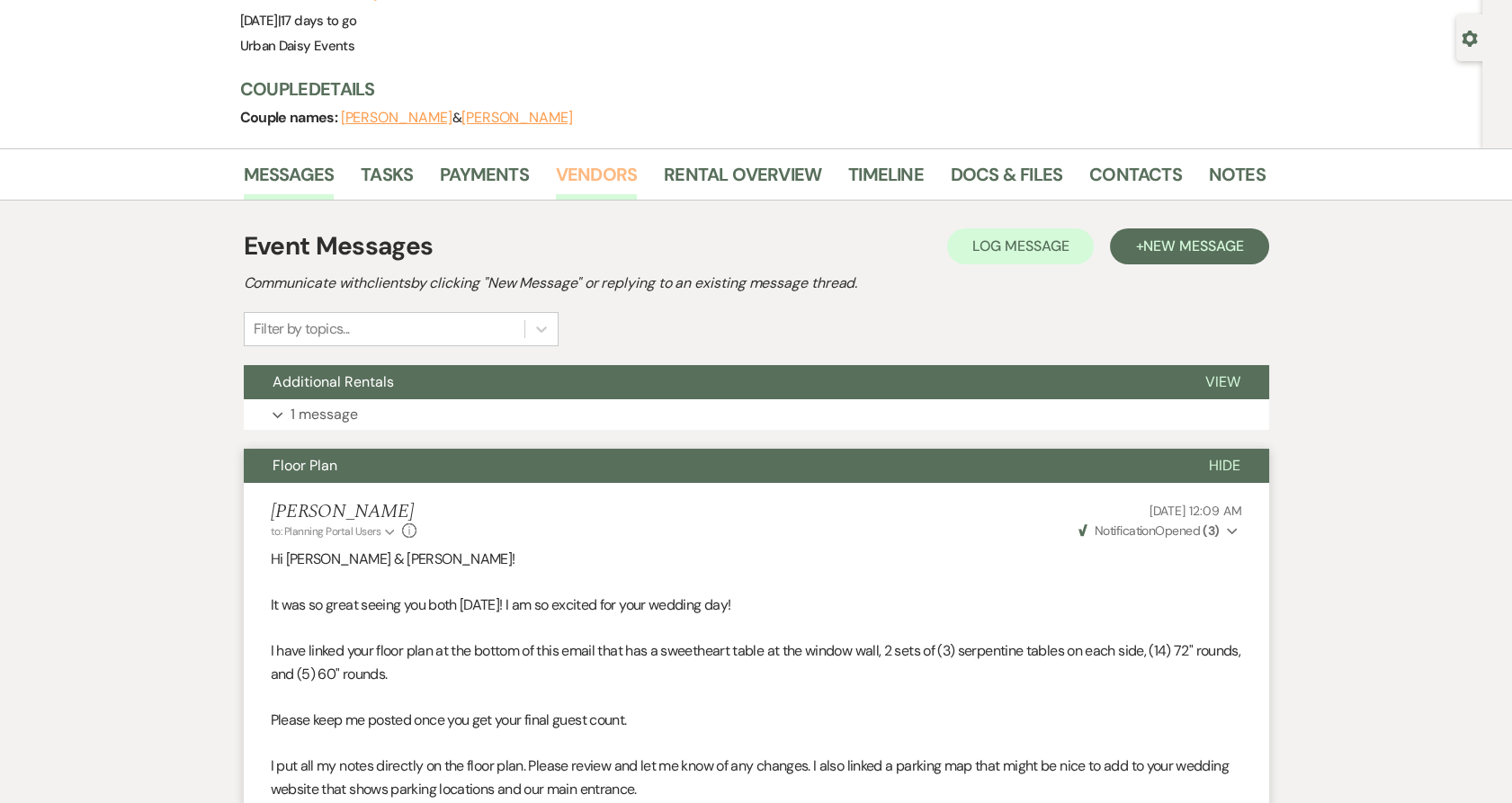
scroll to position [0, 0]
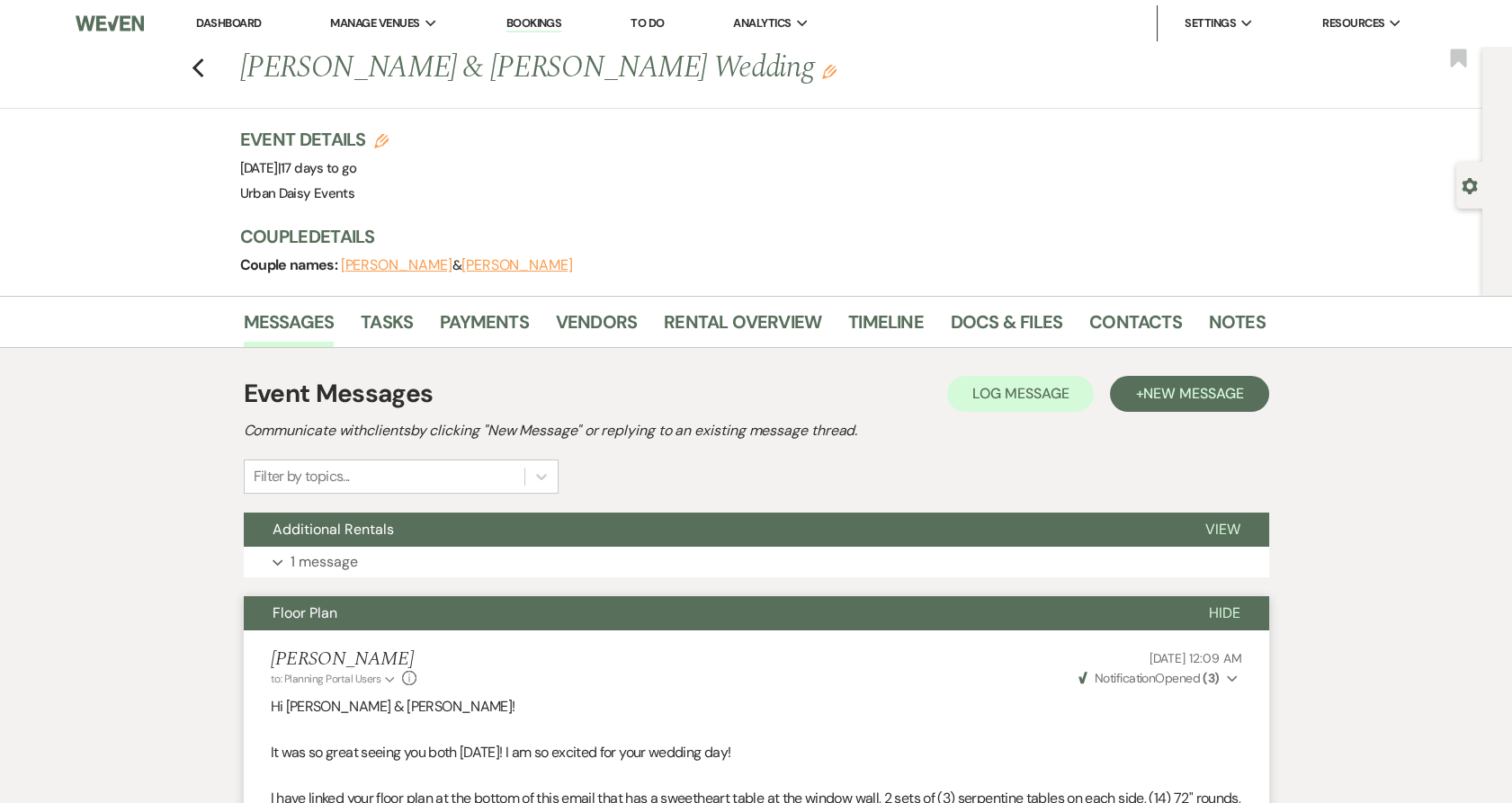
click at [227, 9] on li "Dashboard" at bounding box center [229, 24] width 83 height 36
click at [226, 19] on link "Dashboard" at bounding box center [228, 23] width 65 height 15
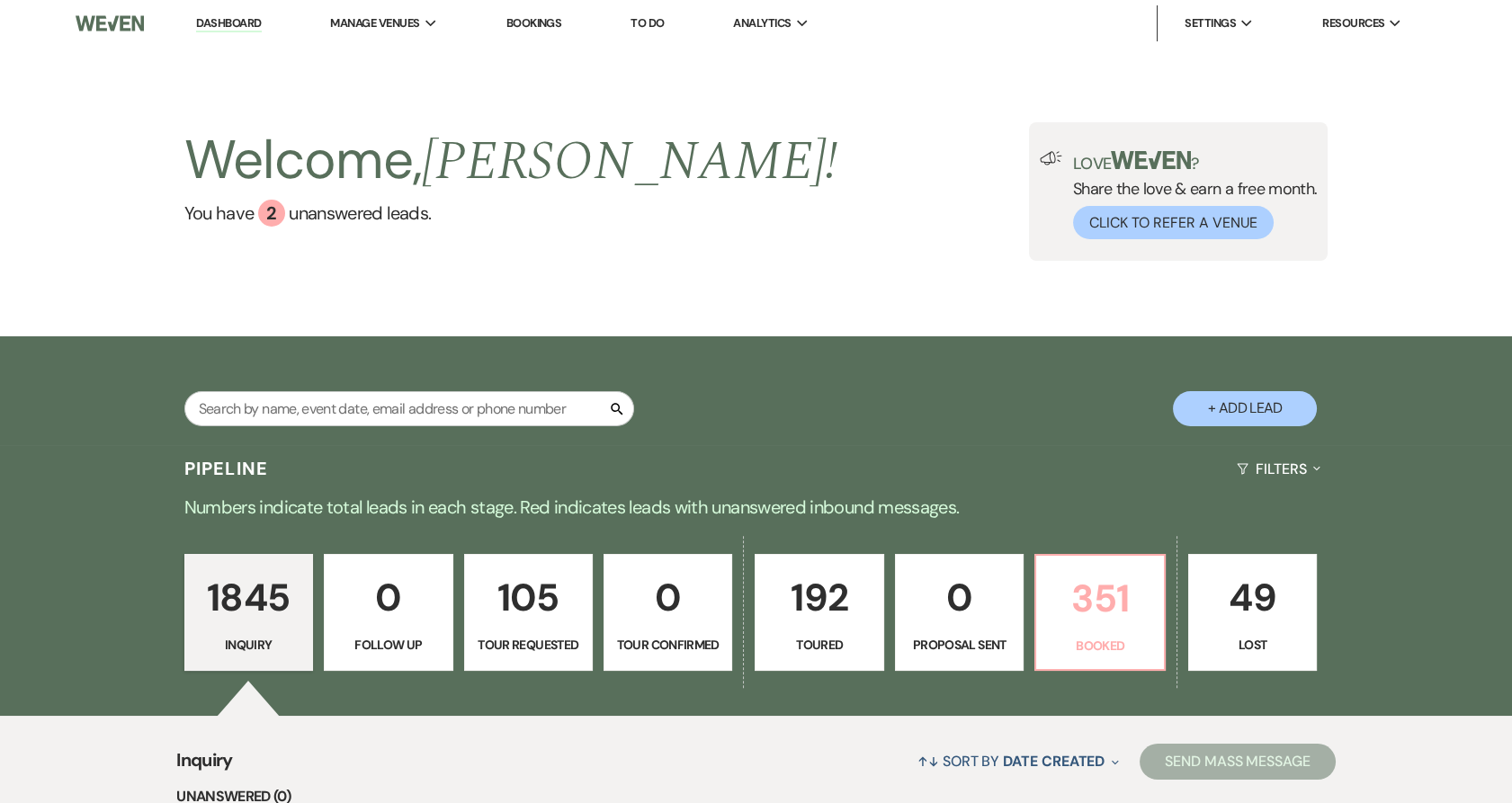
click at [1089, 639] on p "Booked" at bounding box center [1099, 645] width 105 height 20
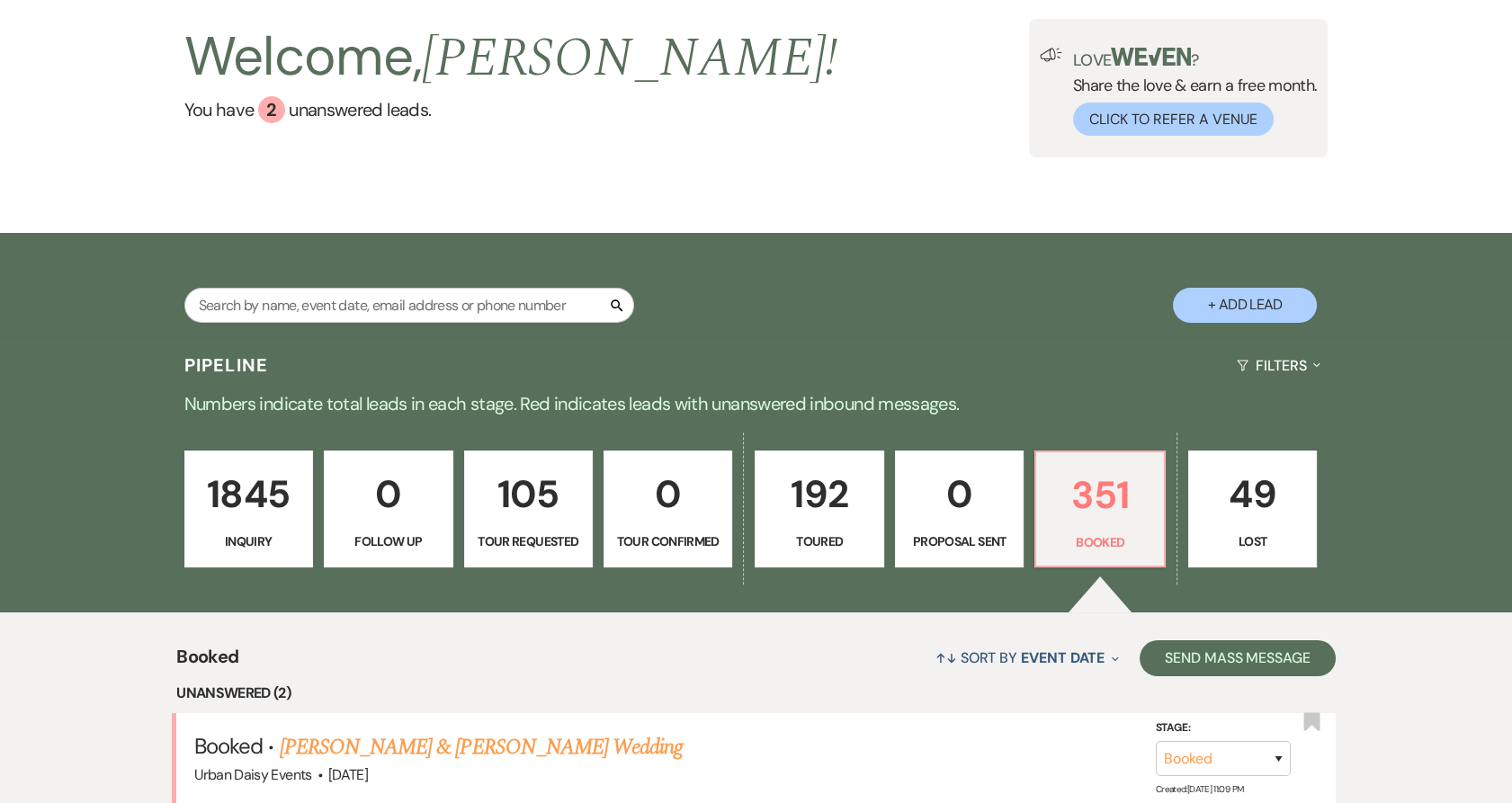
scroll to position [299, 0]
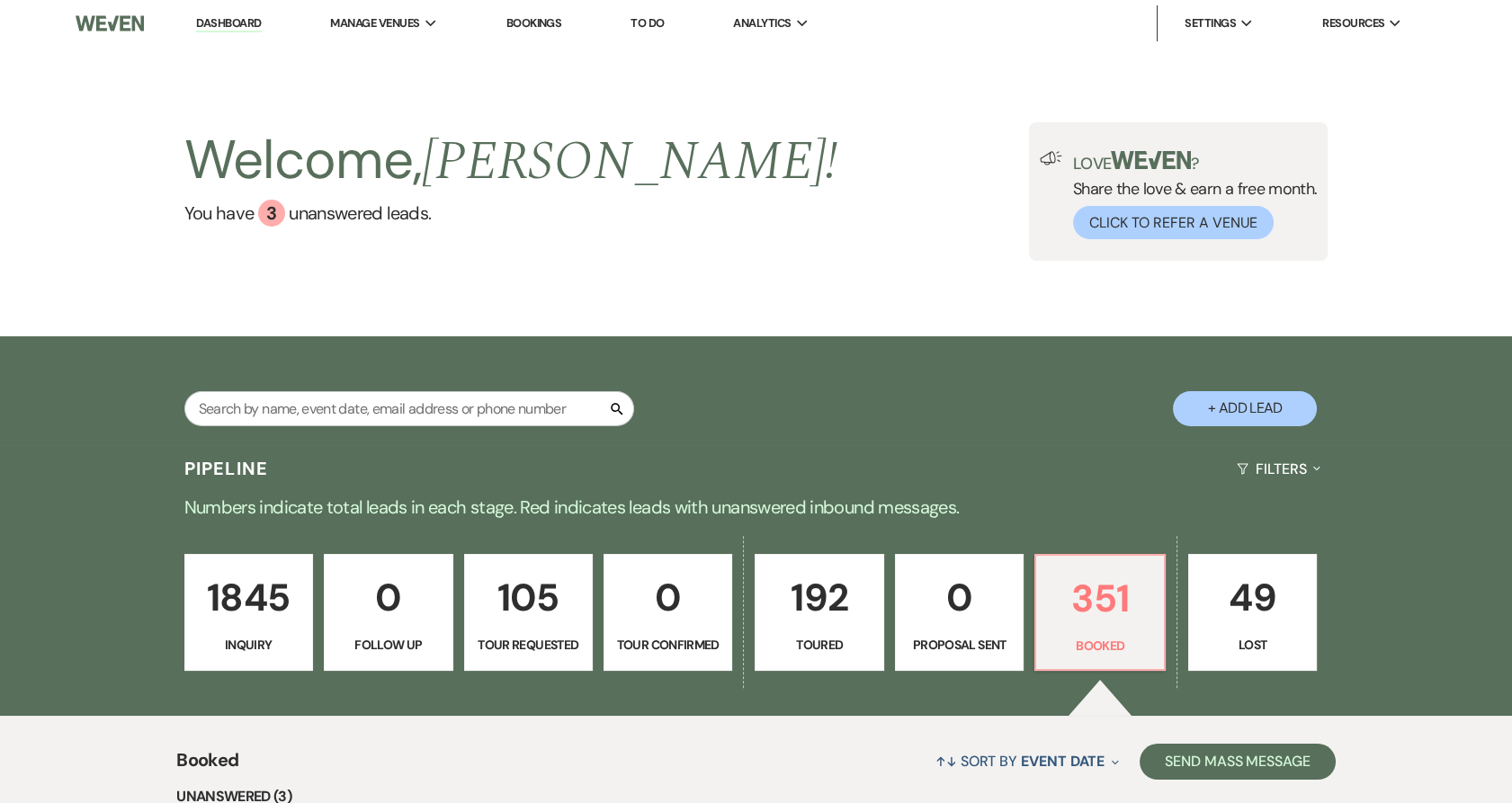
drag, startPoint x: 429, startPoint y: 62, endPoint x: 523, endPoint y: 222, distance: 185.6
click at [0, 0] on li "Urban Daisy Events" at bounding box center [0, 0] width 0 height 0
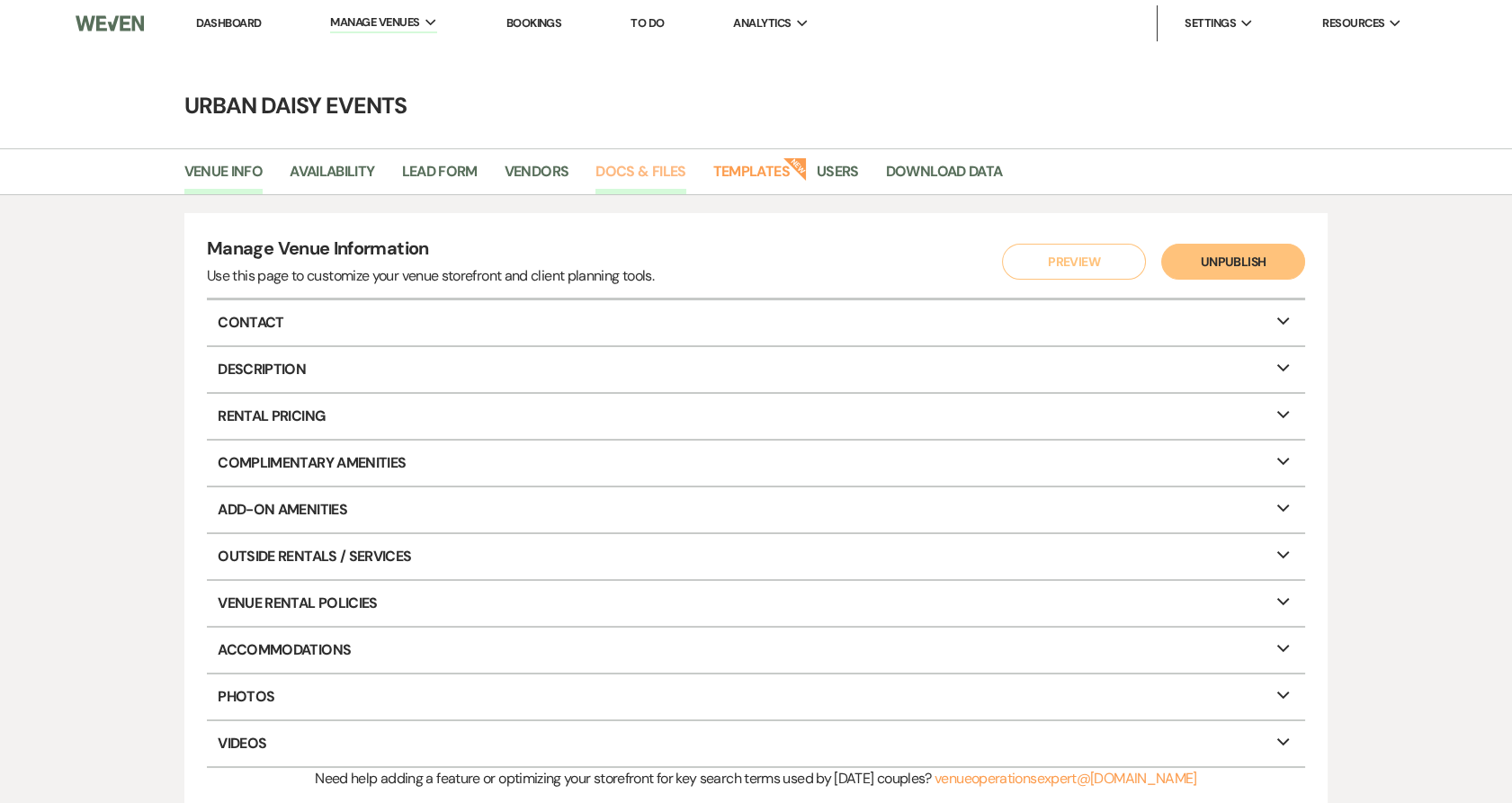
click at [605, 177] on link "Docs & Files" at bounding box center [640, 177] width 90 height 34
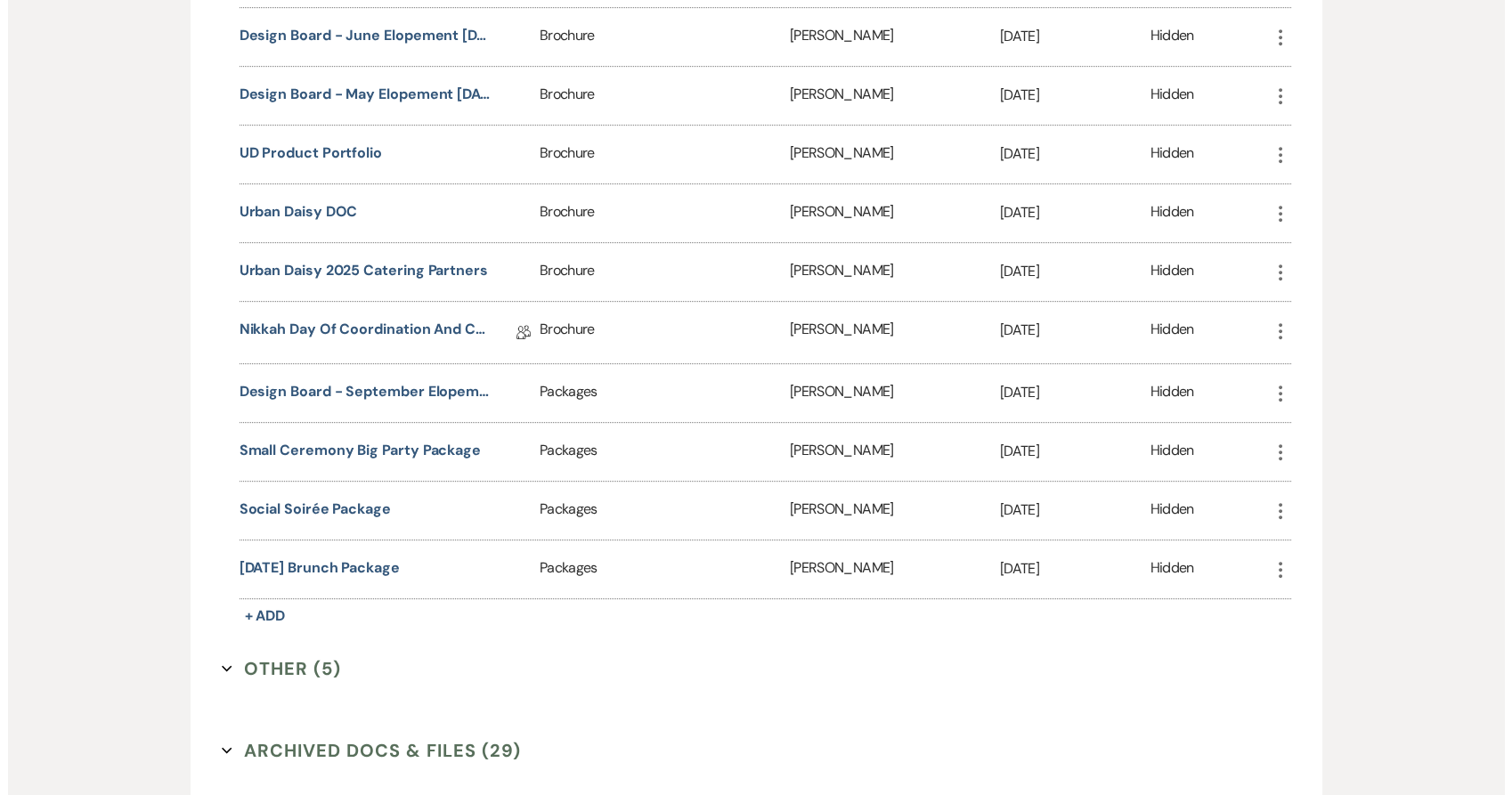
scroll to position [1780, 0]
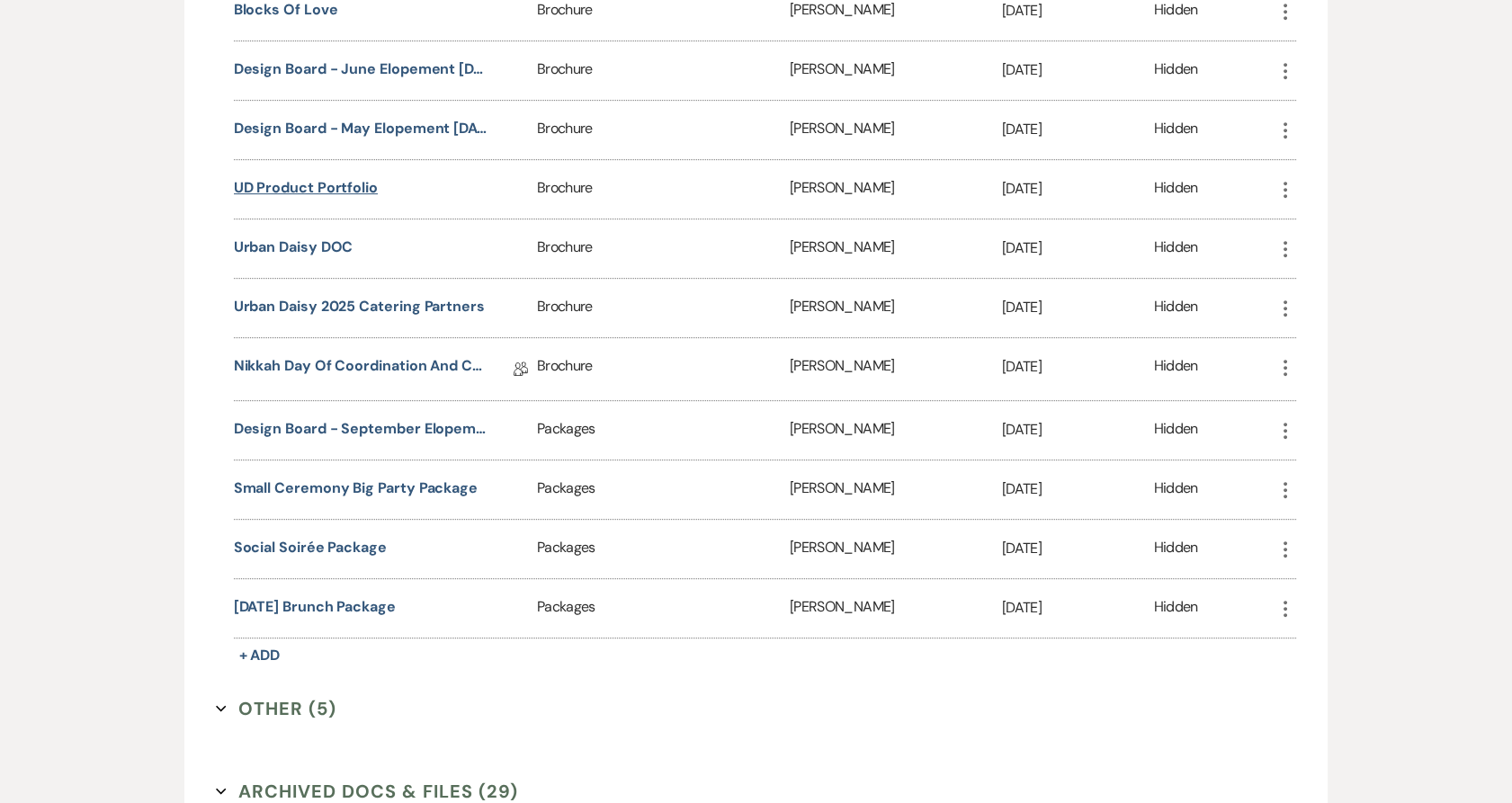
click at [343, 186] on button "UD Product Portfolio" at bounding box center [305, 187] width 144 height 22
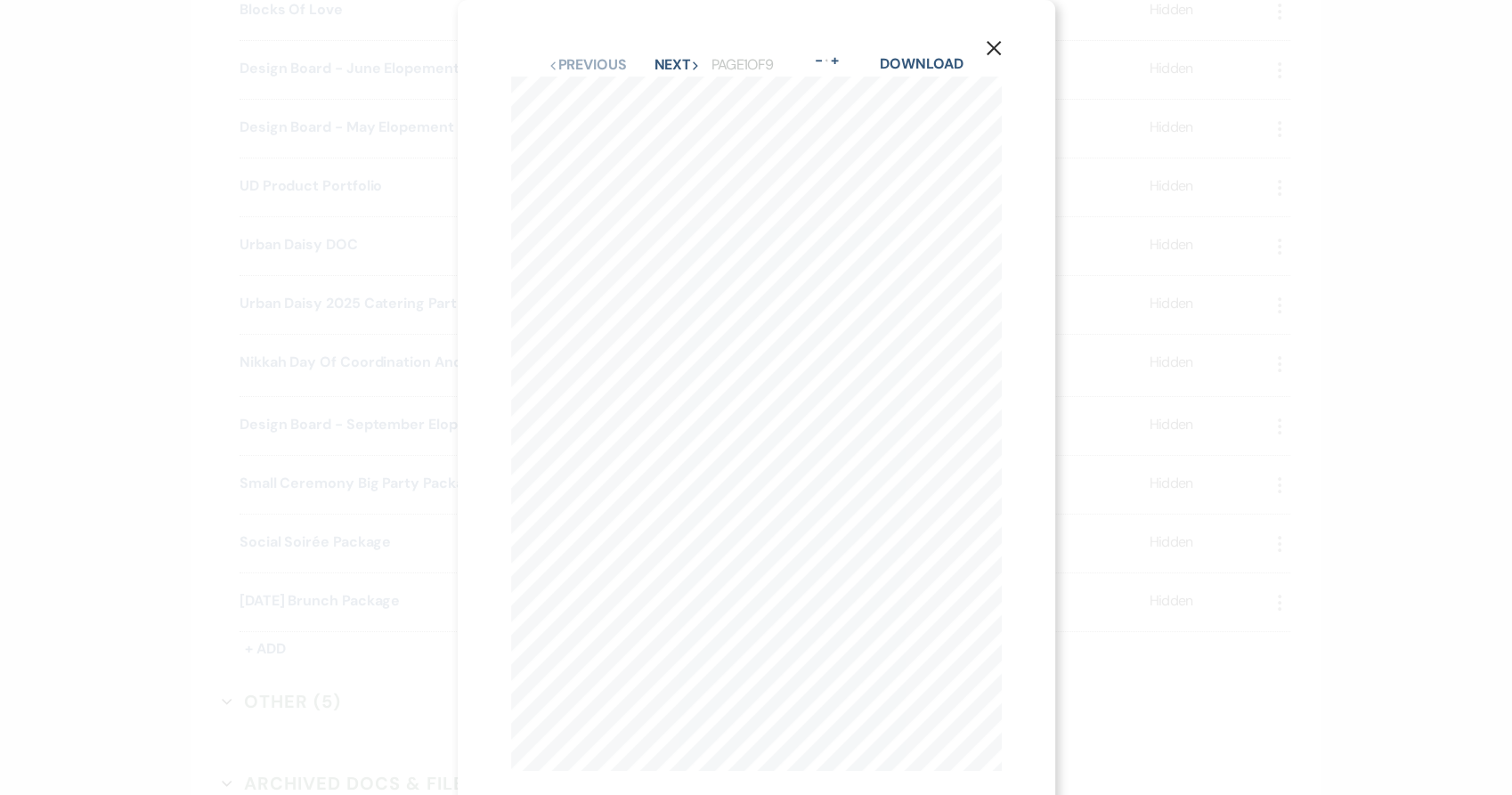
click at [661, 74] on div "Previous Previous Next Next Page 1 of 9 - Zoom + Download" at bounding box center [756, 65] width 490 height 23
click at [662, 65] on button "Next Next" at bounding box center [676, 65] width 46 height 14
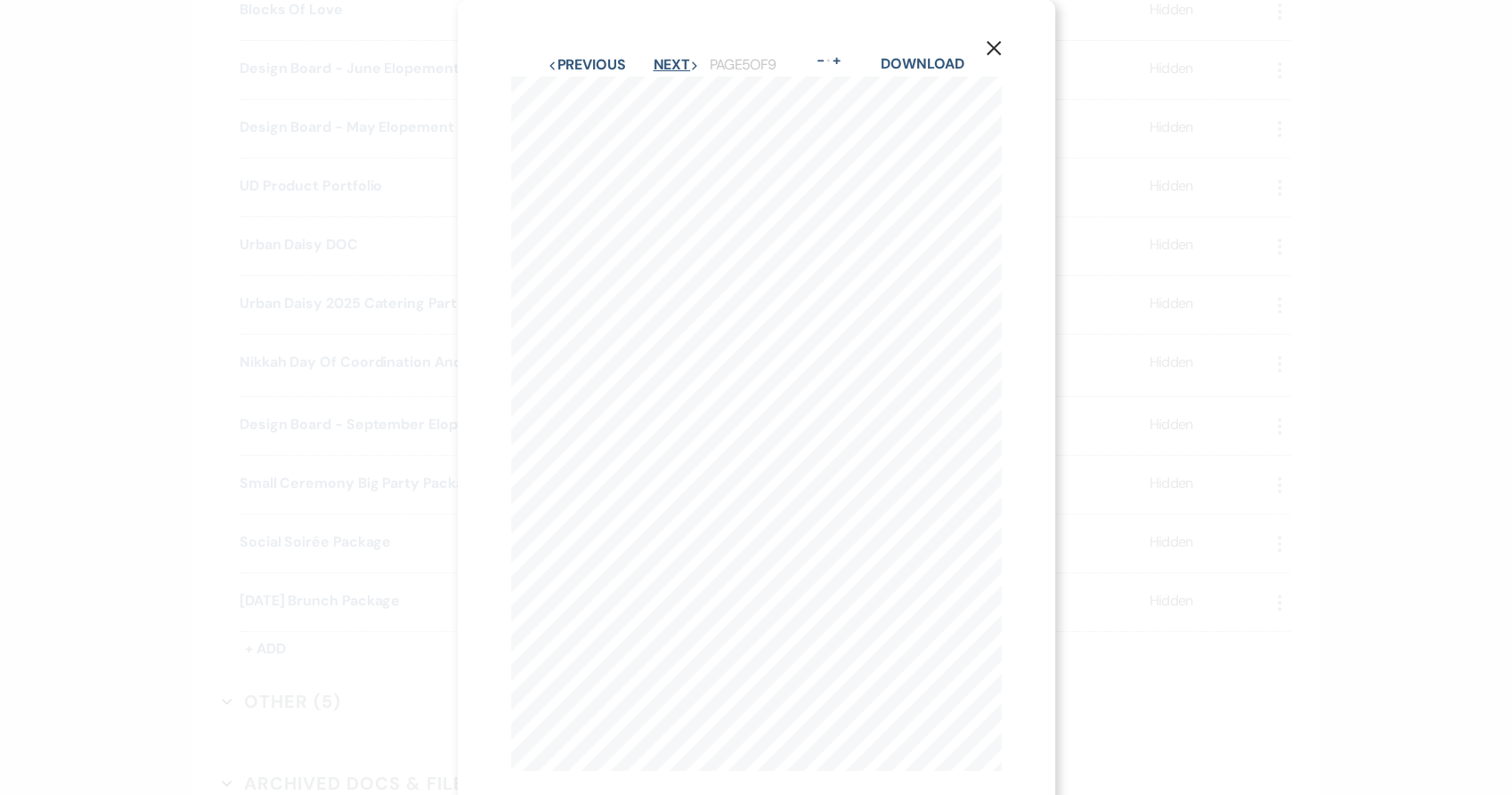
click at [662, 65] on button "Next Next" at bounding box center [676, 65] width 46 height 14
click at [600, 66] on button "Previous Previous" at bounding box center [586, 65] width 78 height 14
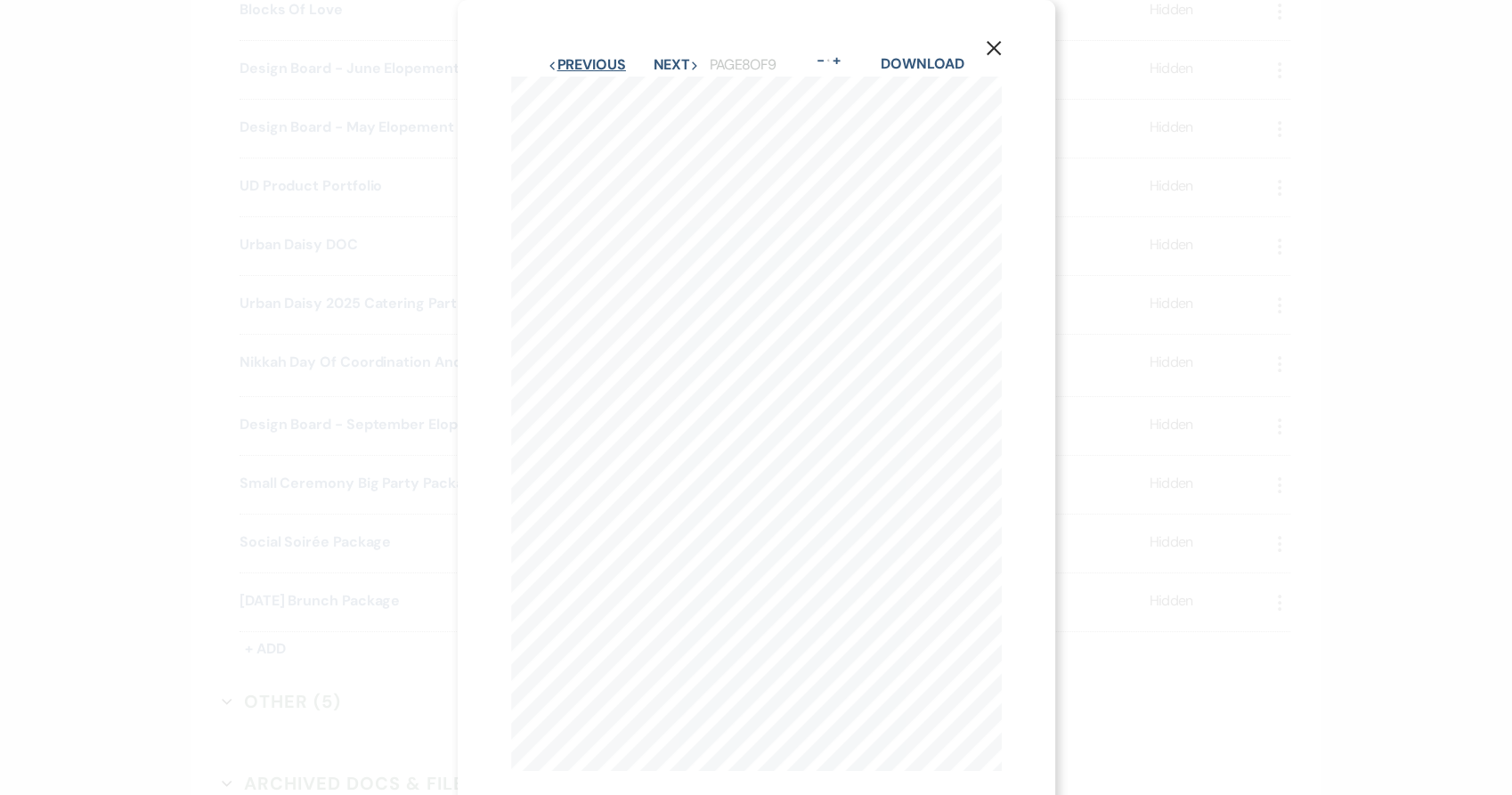
click at [600, 66] on button "Previous Previous" at bounding box center [586, 65] width 78 height 14
click at [600, 66] on button "Previous Previous" at bounding box center [587, 65] width 78 height 14
click at [599, 68] on button "Previous Previous" at bounding box center [586, 65] width 78 height 14
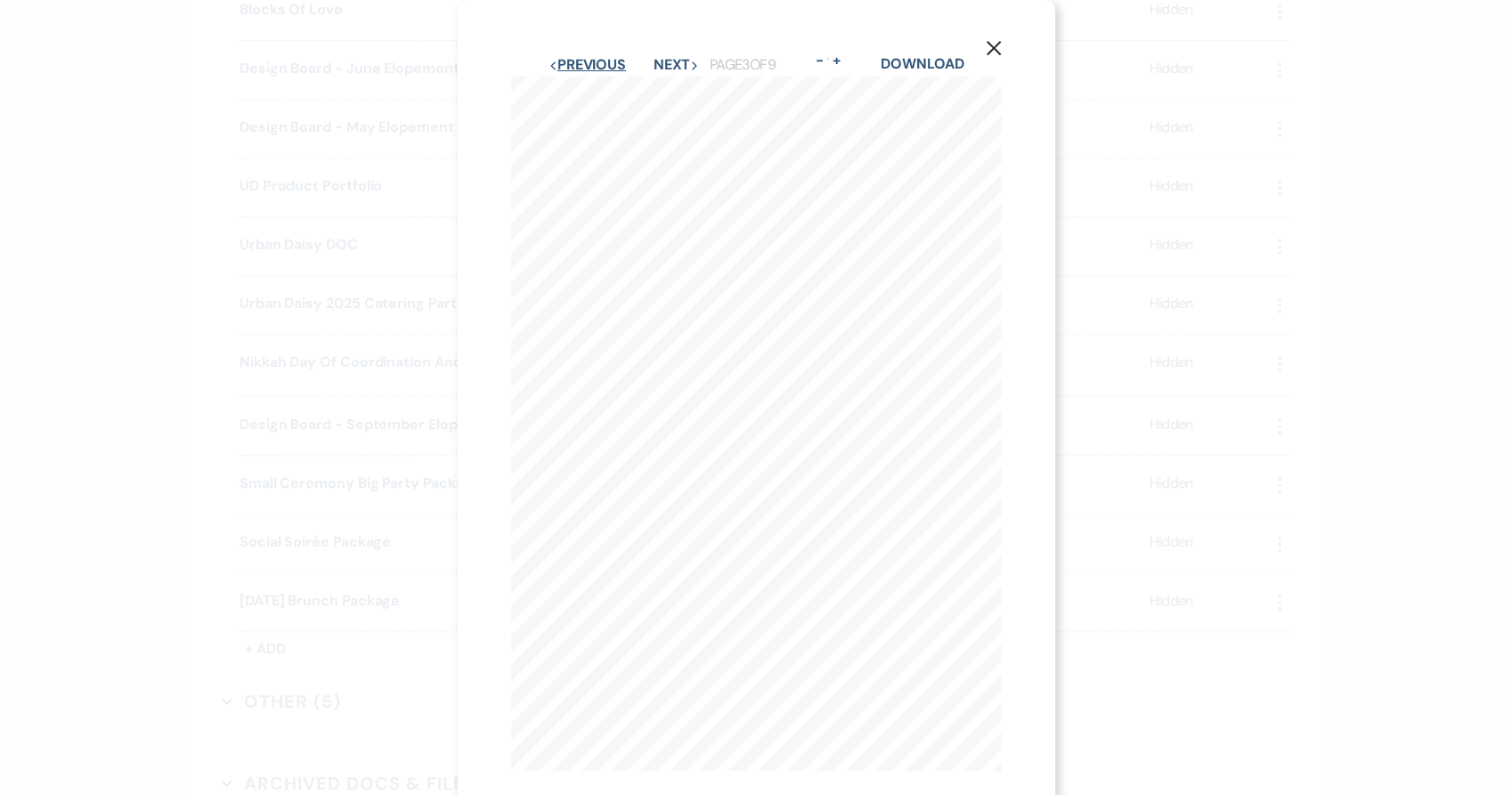
click at [599, 68] on button "Previous Previous" at bounding box center [587, 65] width 78 height 14
click at [653, 67] on button "Next Next" at bounding box center [676, 65] width 46 height 14
click at [588, 70] on button "Previous Previous" at bounding box center [587, 65] width 78 height 14
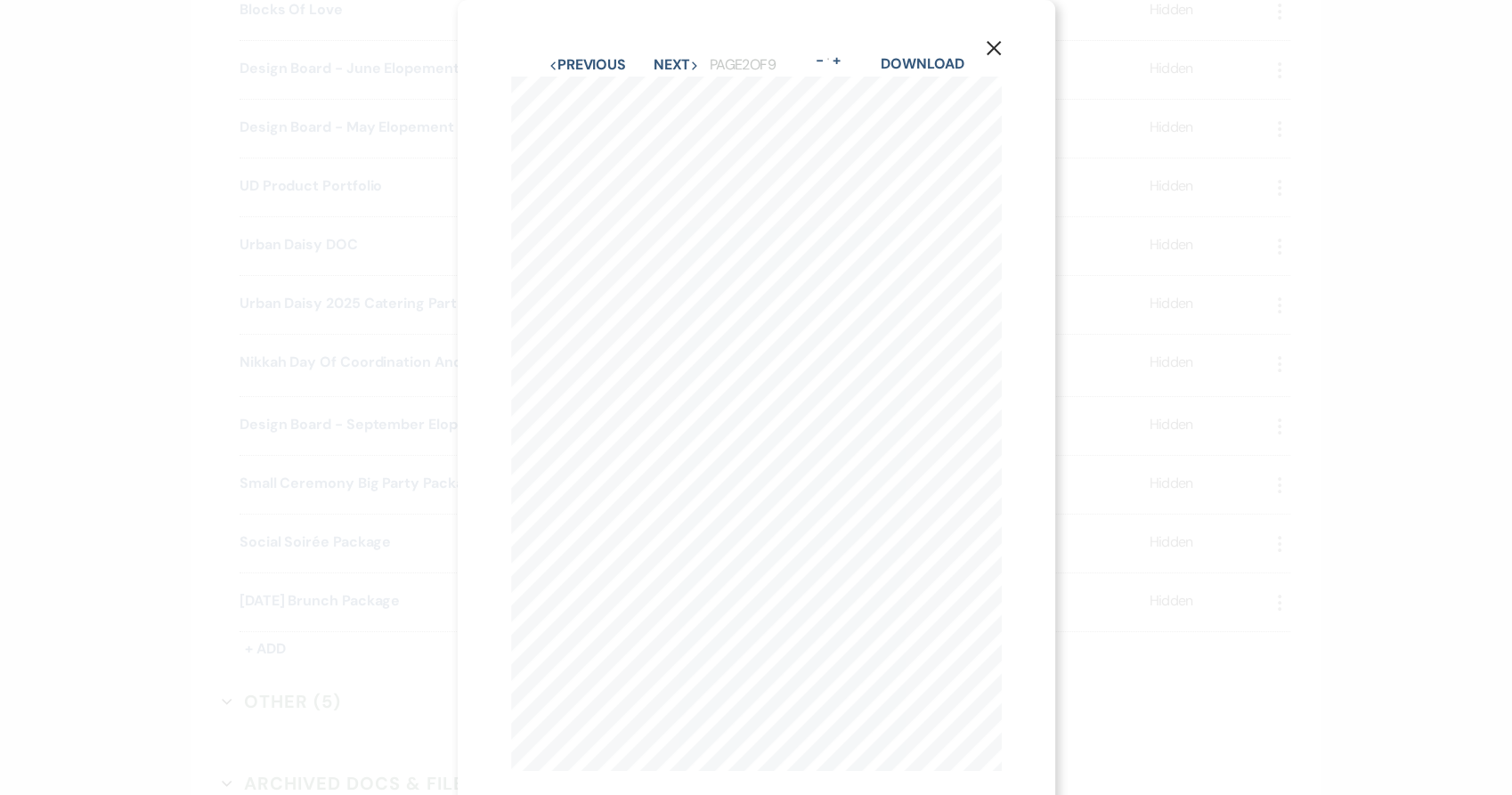
click at [342, 227] on div "X Previous Previous Next Next Page 2 of 9 - Zoom + Download ROUND TABLES BANQUE…" at bounding box center [756, 398] width 1512 height 795
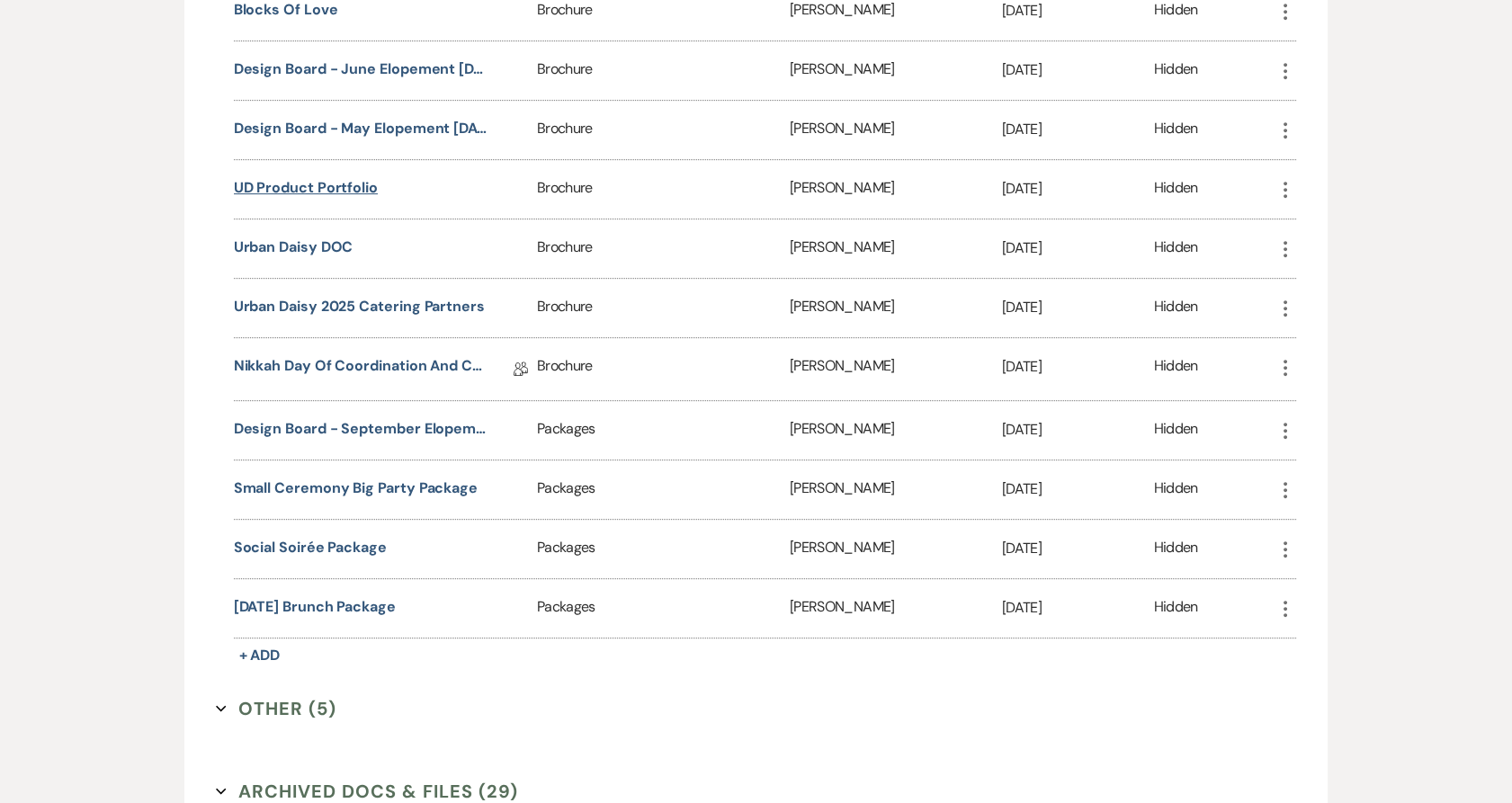
click at [325, 196] on button "UD Product Portfolio" at bounding box center [305, 187] width 144 height 22
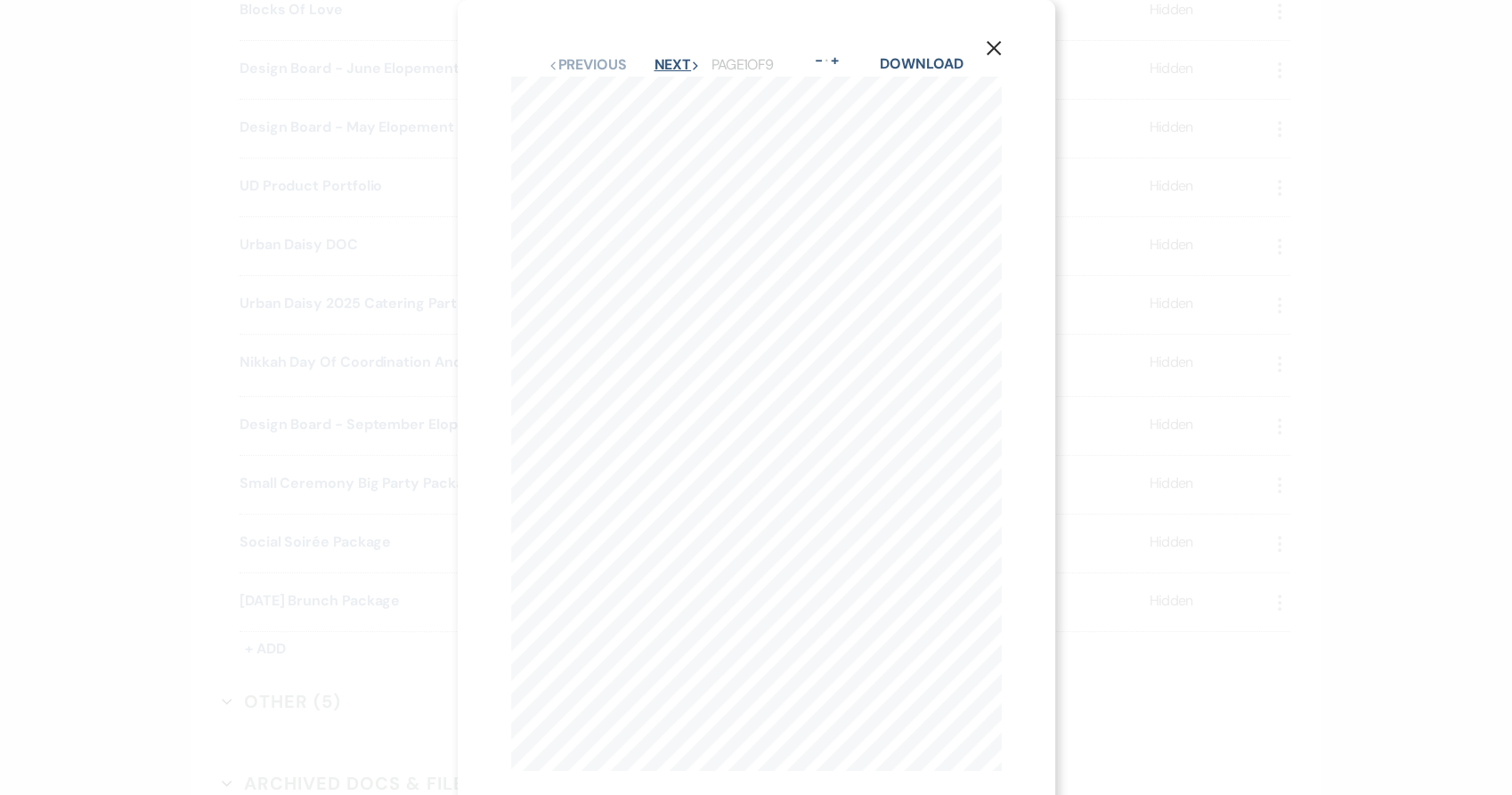
click at [661, 58] on button "Next Next" at bounding box center [676, 65] width 46 height 14
click at [664, 72] on button "Next Next" at bounding box center [676, 65] width 46 height 14
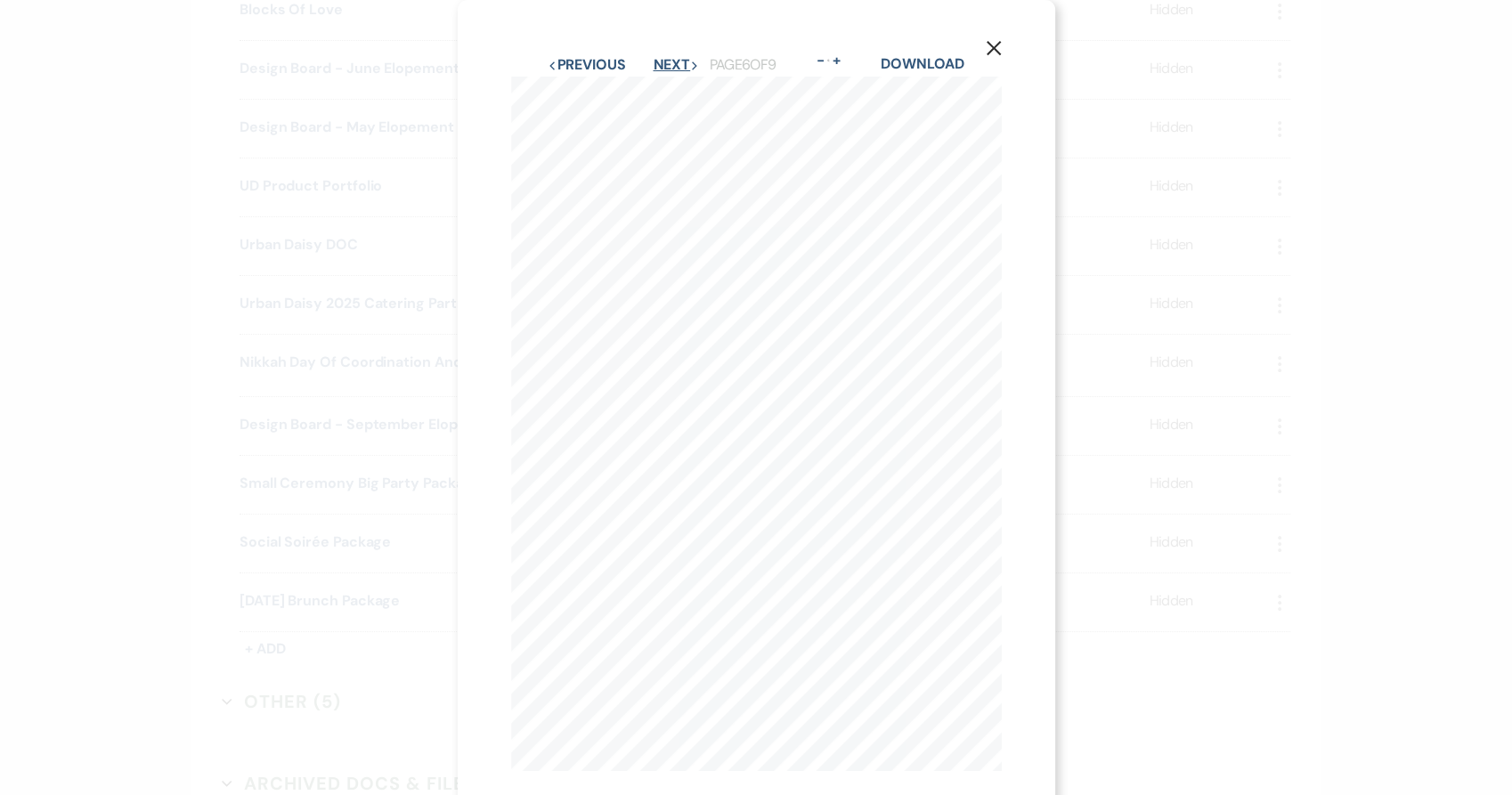
click at [664, 72] on button "Next Next" at bounding box center [676, 65] width 46 height 14
click at [552, 28] on button "Previous Previous" at bounding box center [586, 35] width 78 height 14
click at [552, 28] on button "Previous Previous" at bounding box center [587, 35] width 78 height 14
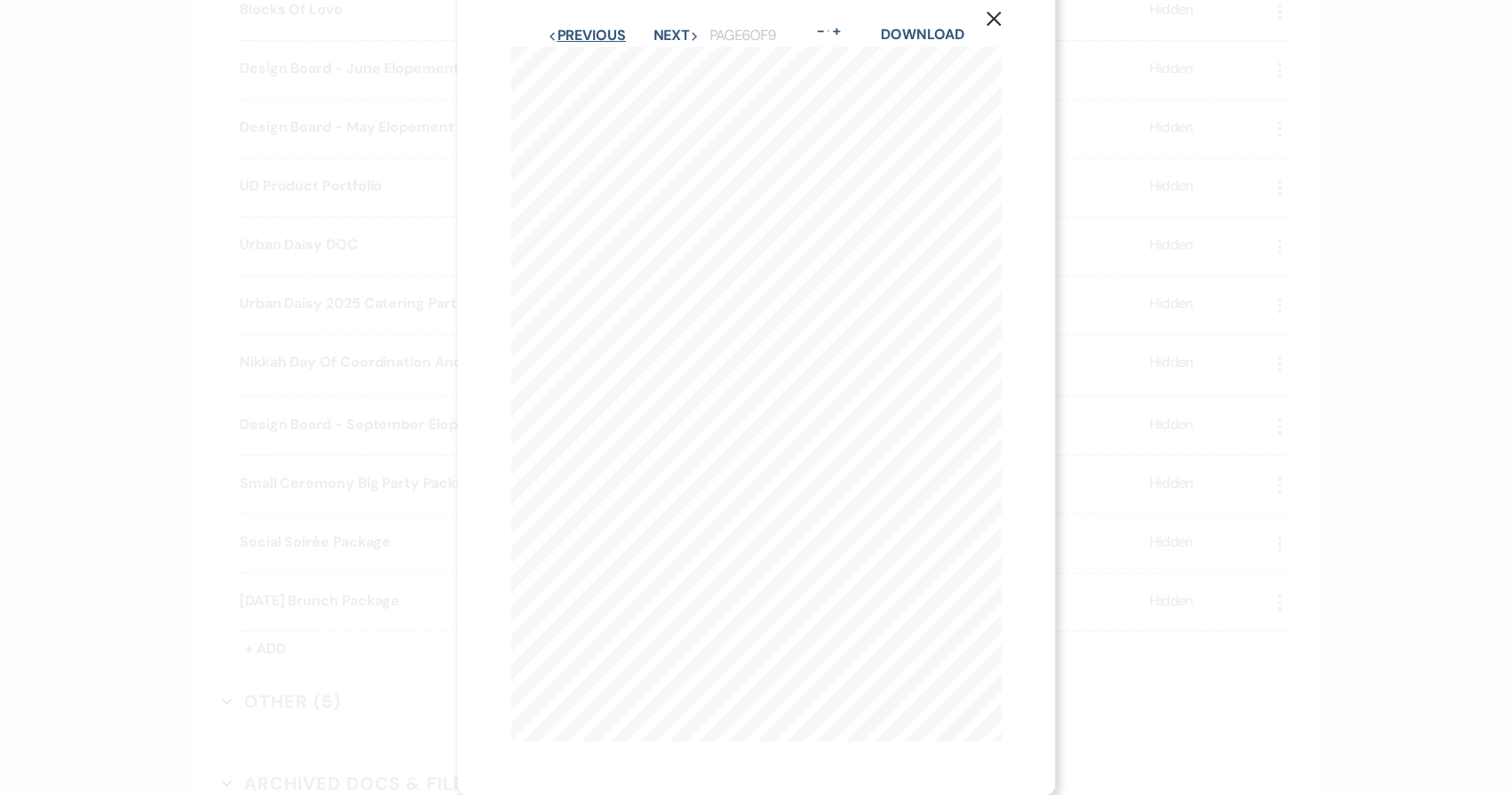
click at [552, 28] on button "Previous Previous" at bounding box center [586, 35] width 78 height 14
click at [552, 28] on button "Previous Previous" at bounding box center [587, 35] width 78 height 14
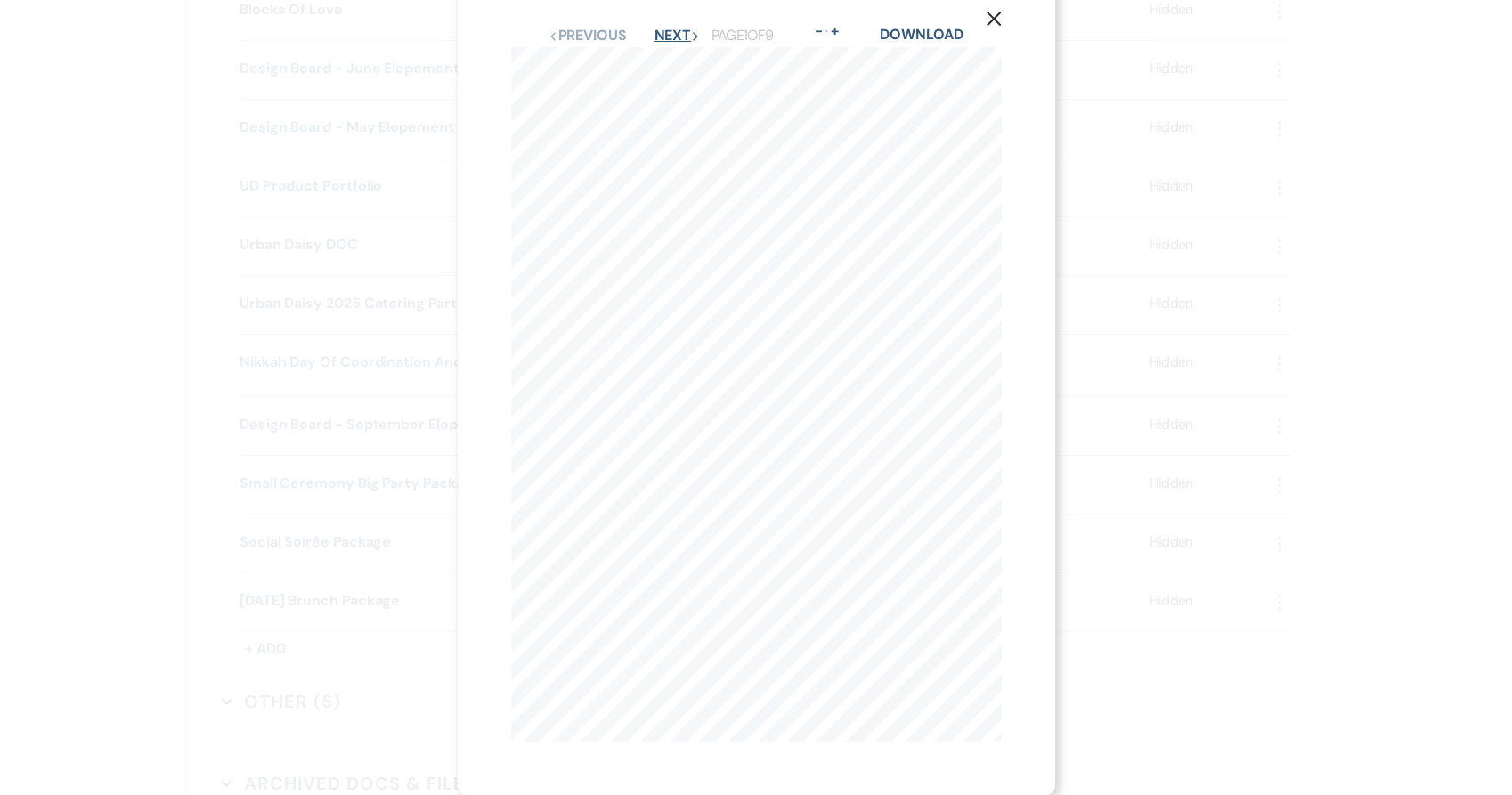
click at [682, 28] on button "Next Next" at bounding box center [676, 35] width 46 height 14
click at [667, 28] on button "Next Next" at bounding box center [676, 35] width 46 height 14
click at [565, 28] on button "Previous Previous" at bounding box center [587, 35] width 78 height 14
click at [667, 28] on button "Next Next" at bounding box center [676, 35] width 46 height 14
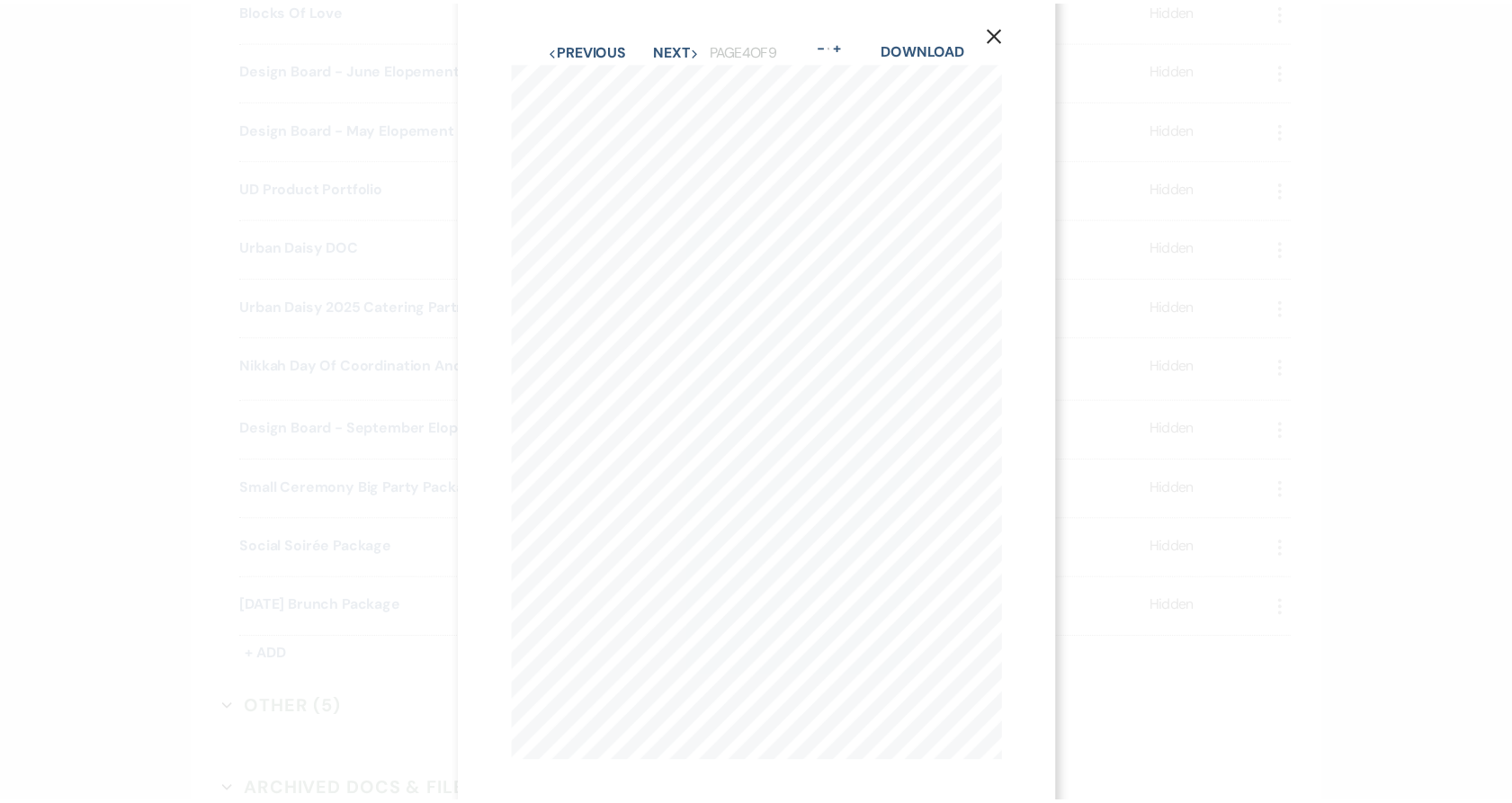
scroll to position [0, 0]
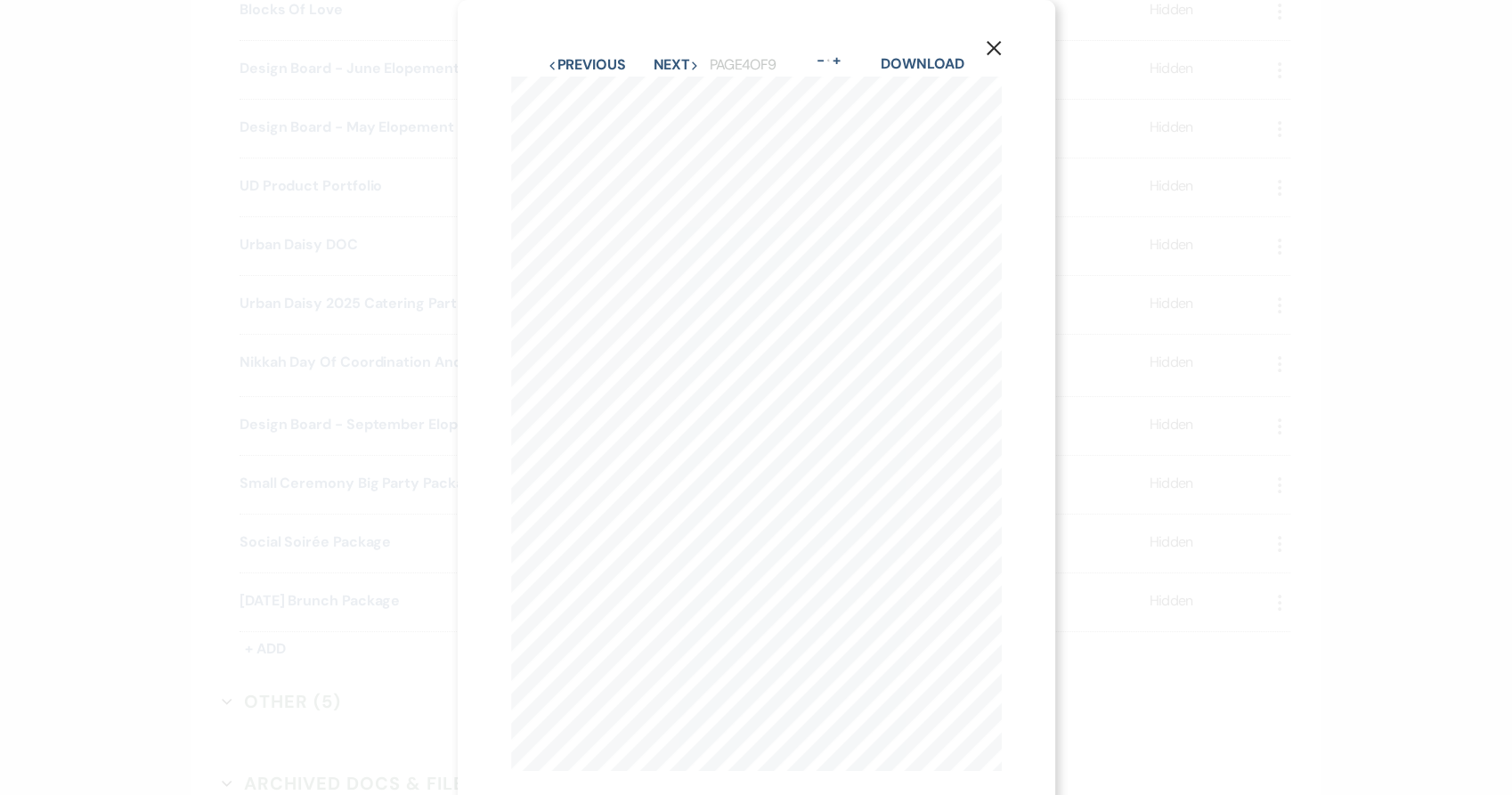
click at [222, 356] on div "X Previous Previous Next Next Page 4 of 9 - Zoom + Download FLOWER TRELLIS ARBO…" at bounding box center [756, 398] width 1512 height 795
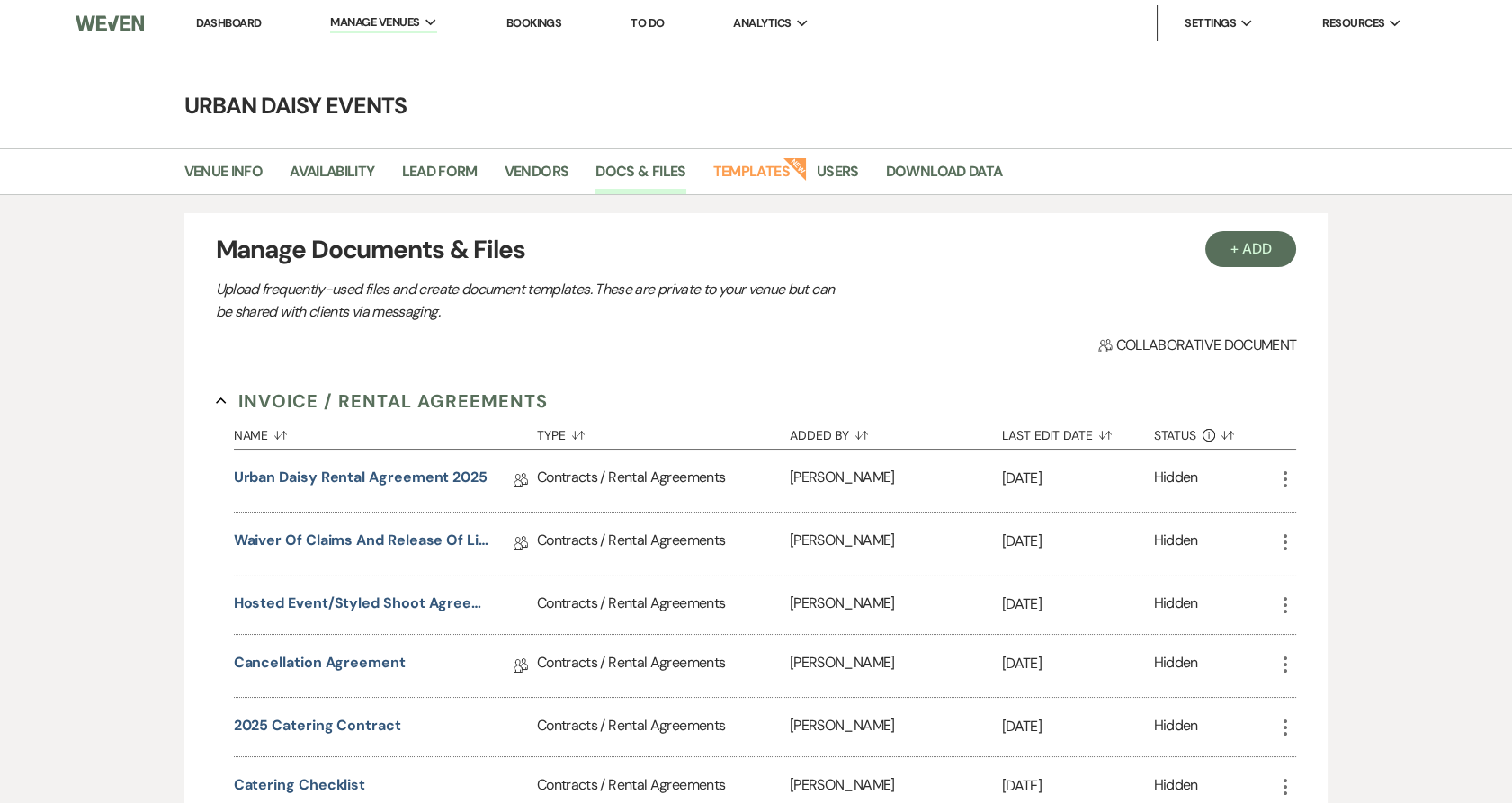
click at [554, 23] on link "Bookings" at bounding box center [534, 23] width 56 height 15
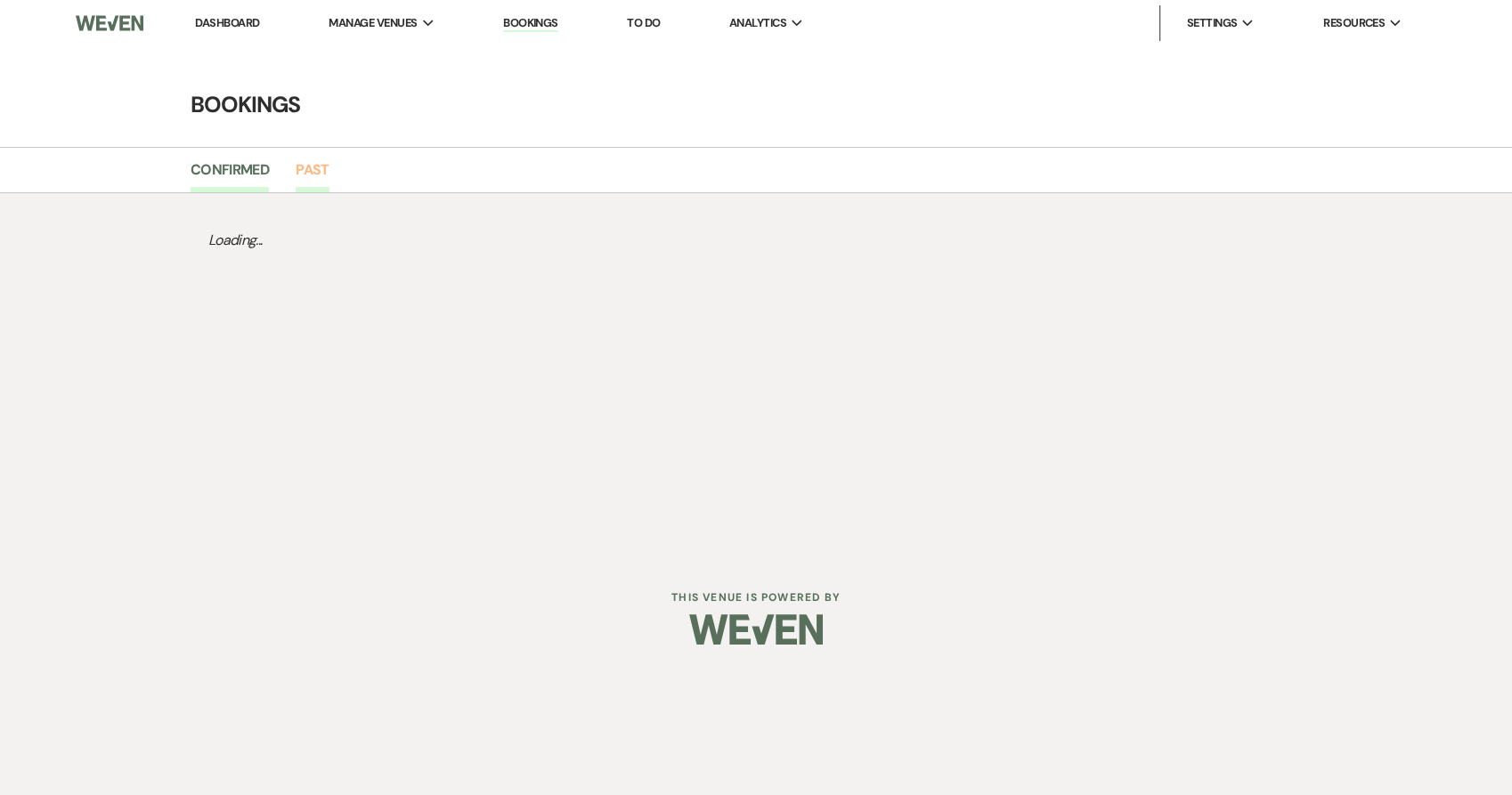
click at [313, 172] on link "Past" at bounding box center [312, 175] width 33 height 34
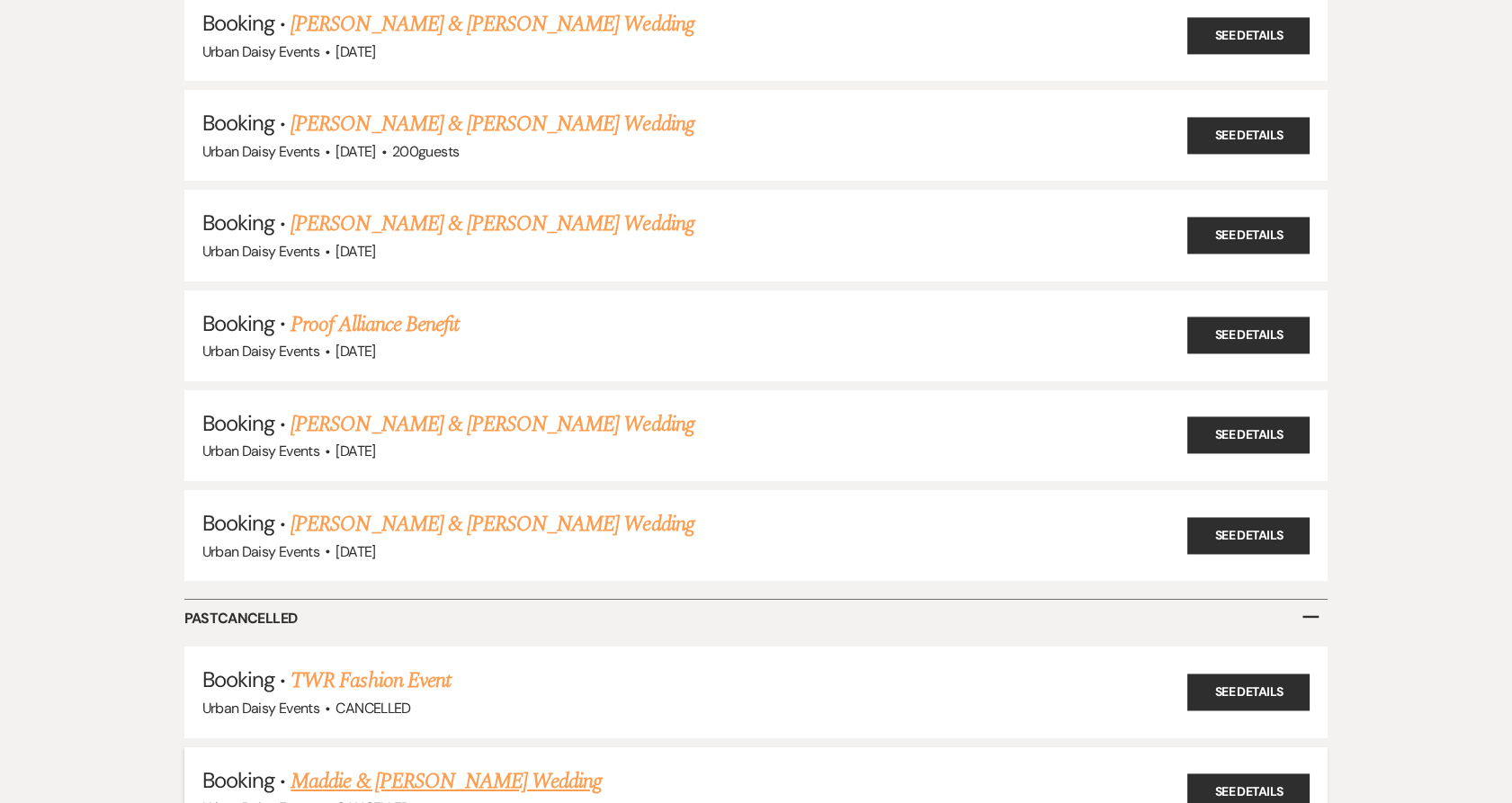
scroll to position [25976, 0]
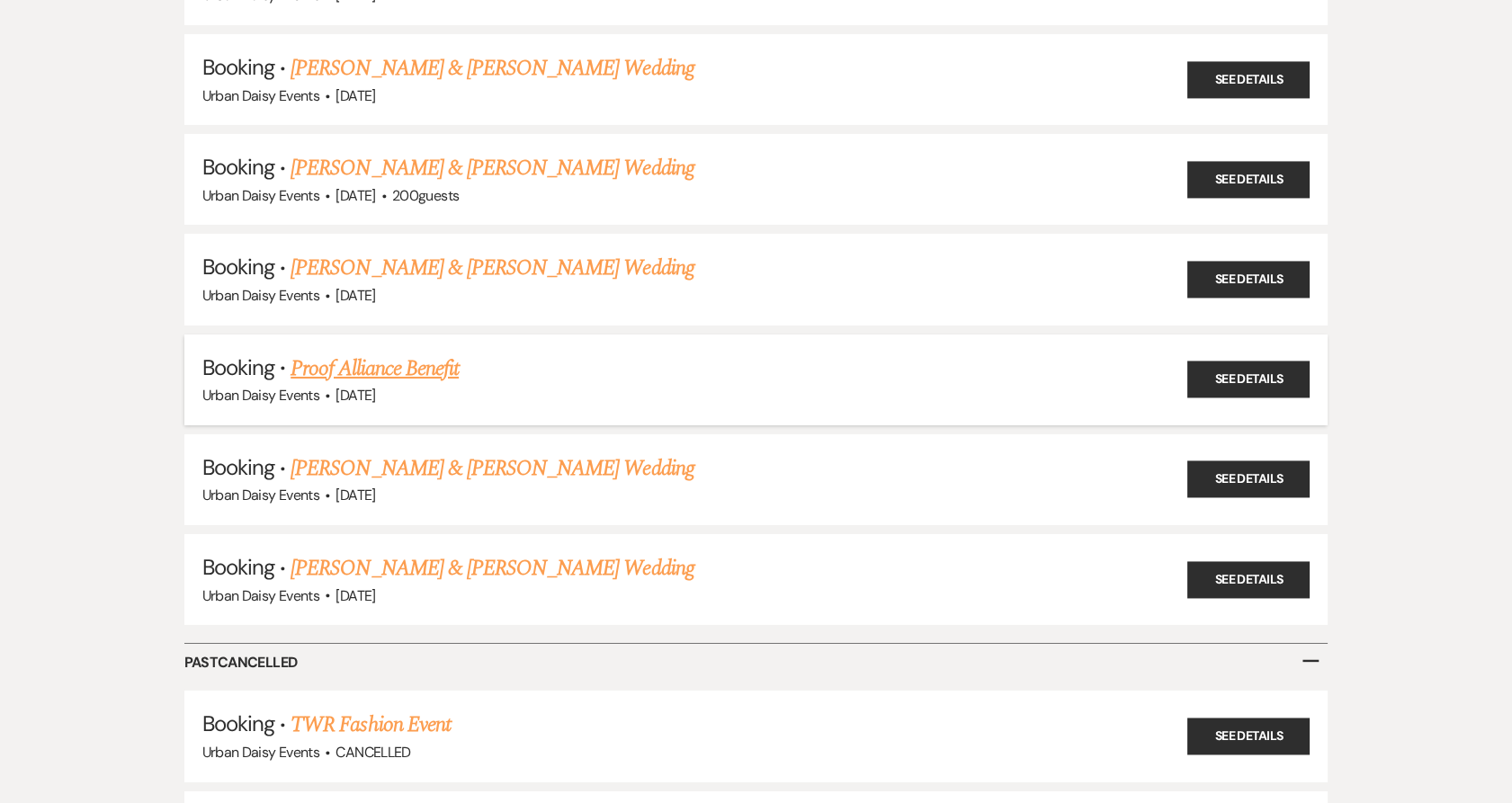
click at [403, 352] on link "Proof Alliance Benefit" at bounding box center [374, 368] width 168 height 32
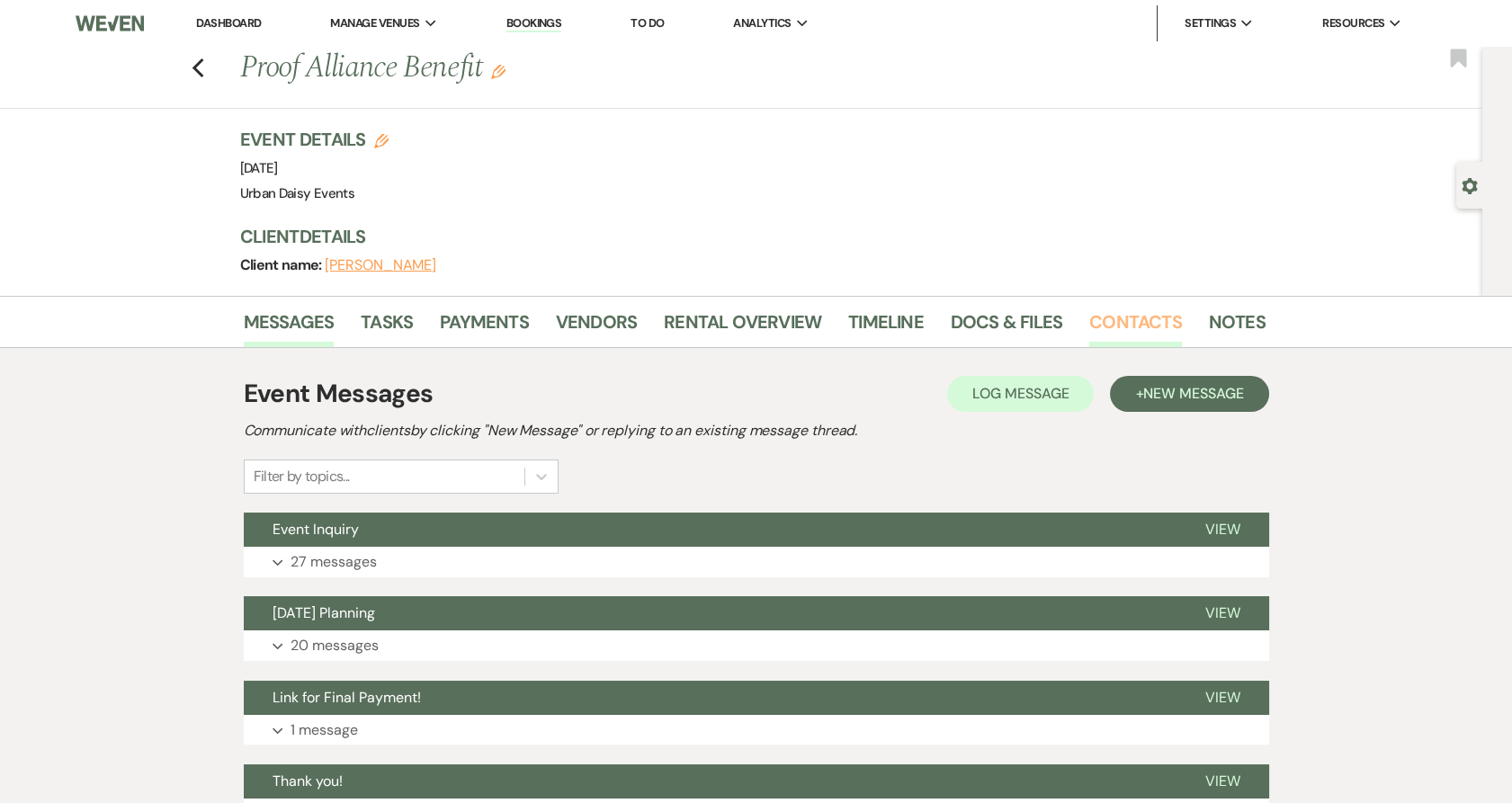
click at [1093, 311] on link "Contacts" at bounding box center [1135, 327] width 93 height 40
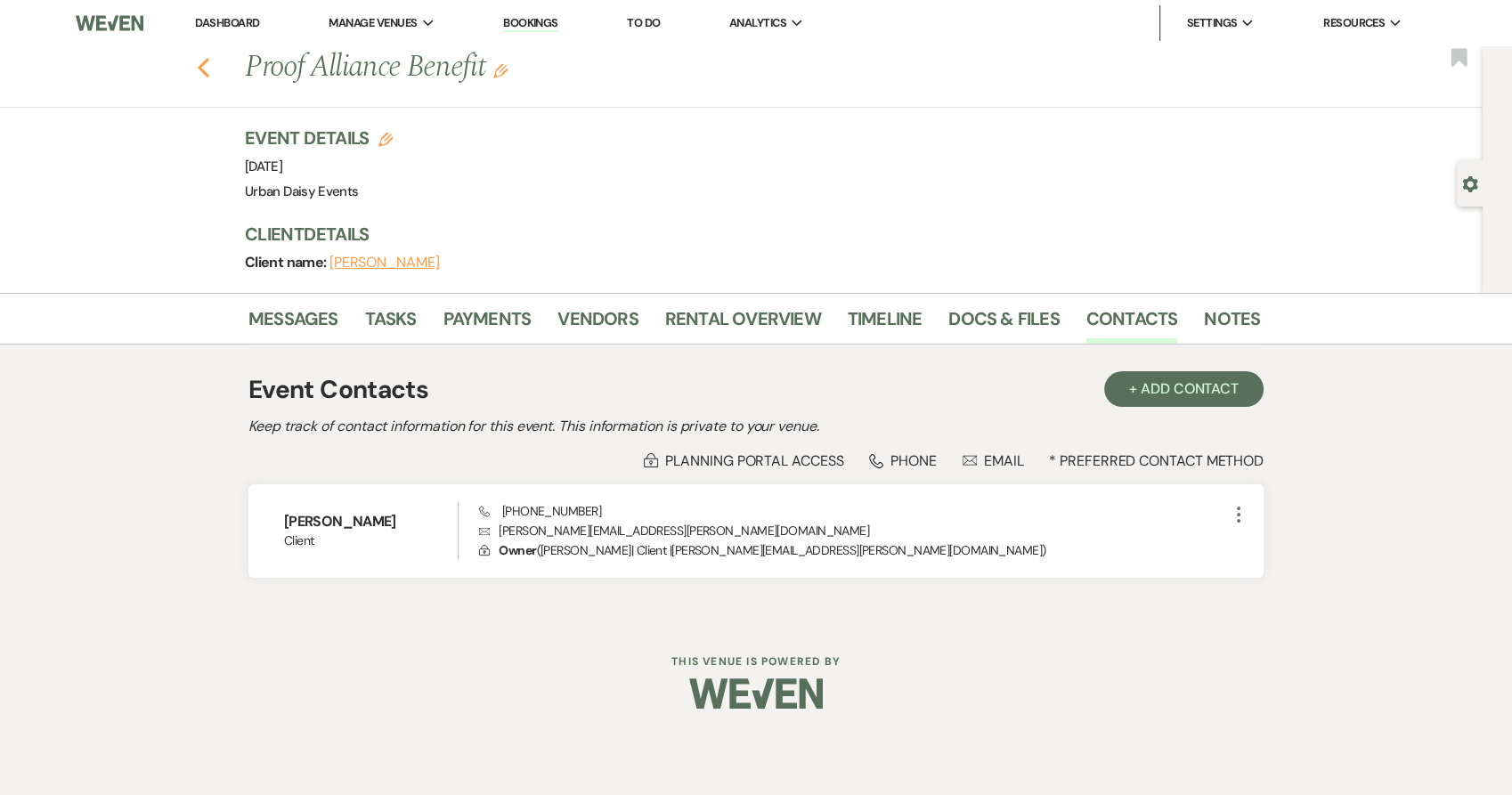
click at [205, 67] on icon "Previous" at bounding box center [203, 67] width 13 height 22
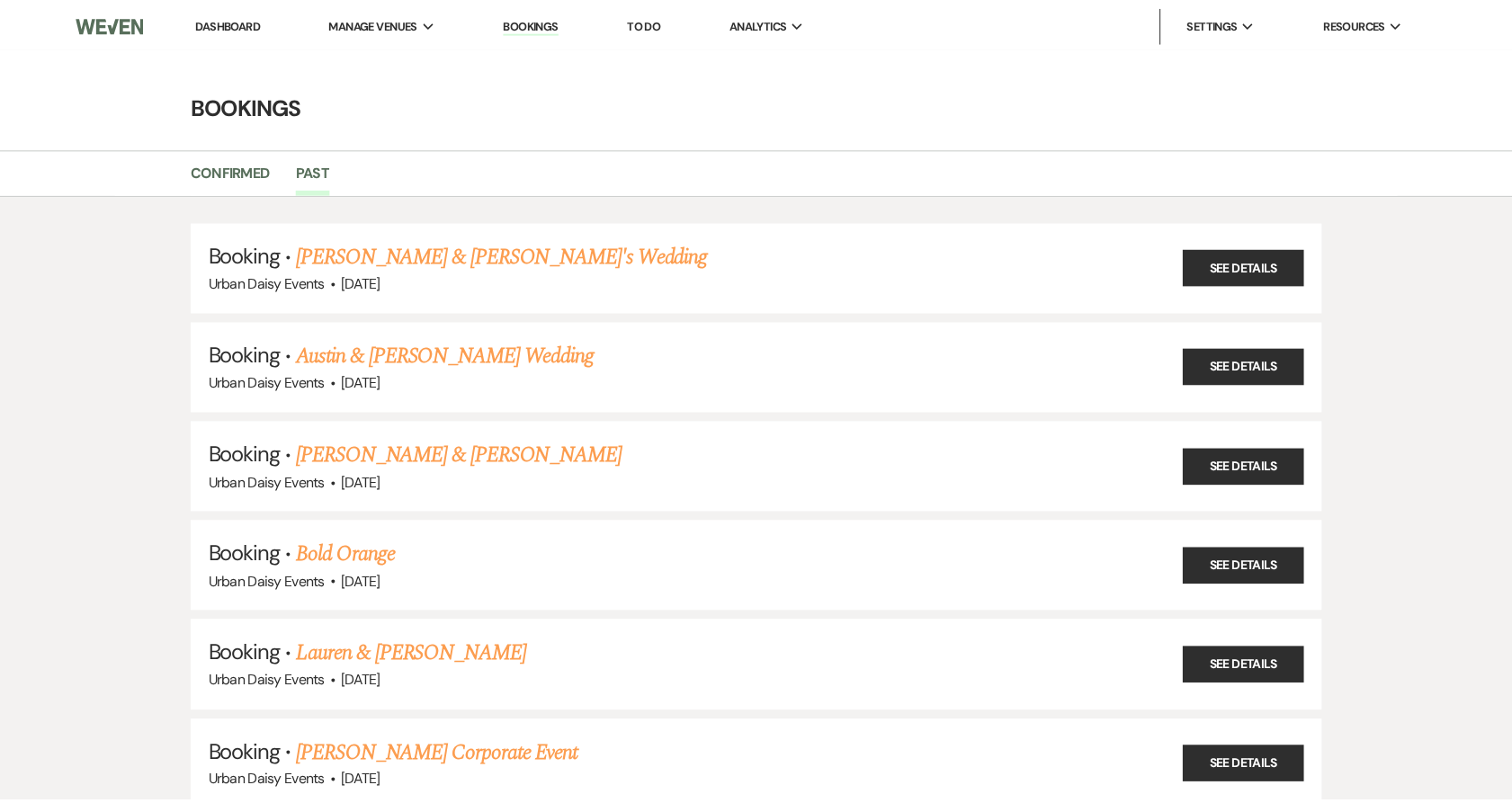
scroll to position [25976, 0]
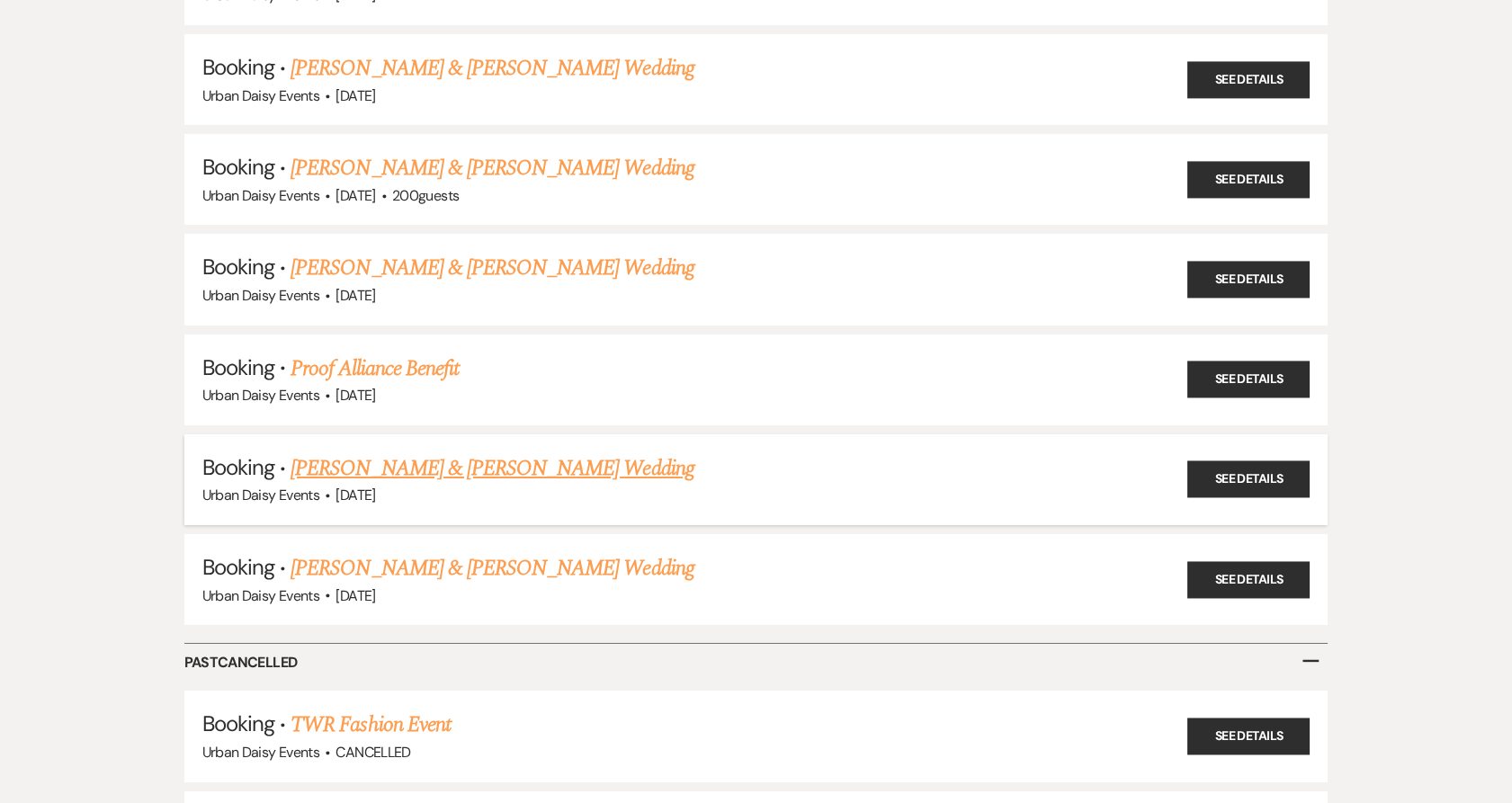
click at [405, 453] on link "[PERSON_NAME] & [PERSON_NAME] Wedding" at bounding box center [491, 469] width 403 height 32
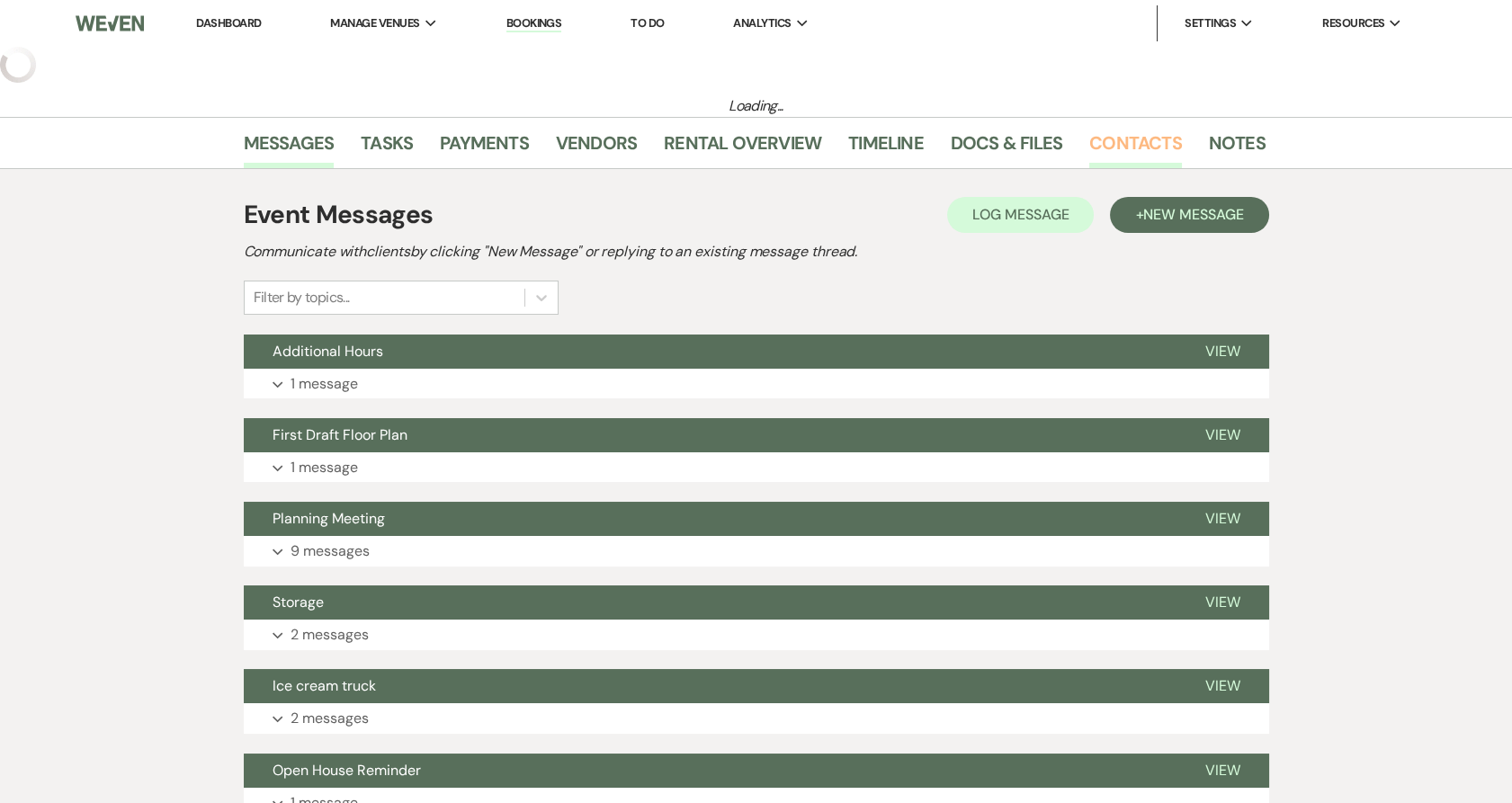
click at [1119, 151] on link "Contacts" at bounding box center [1135, 148] width 93 height 40
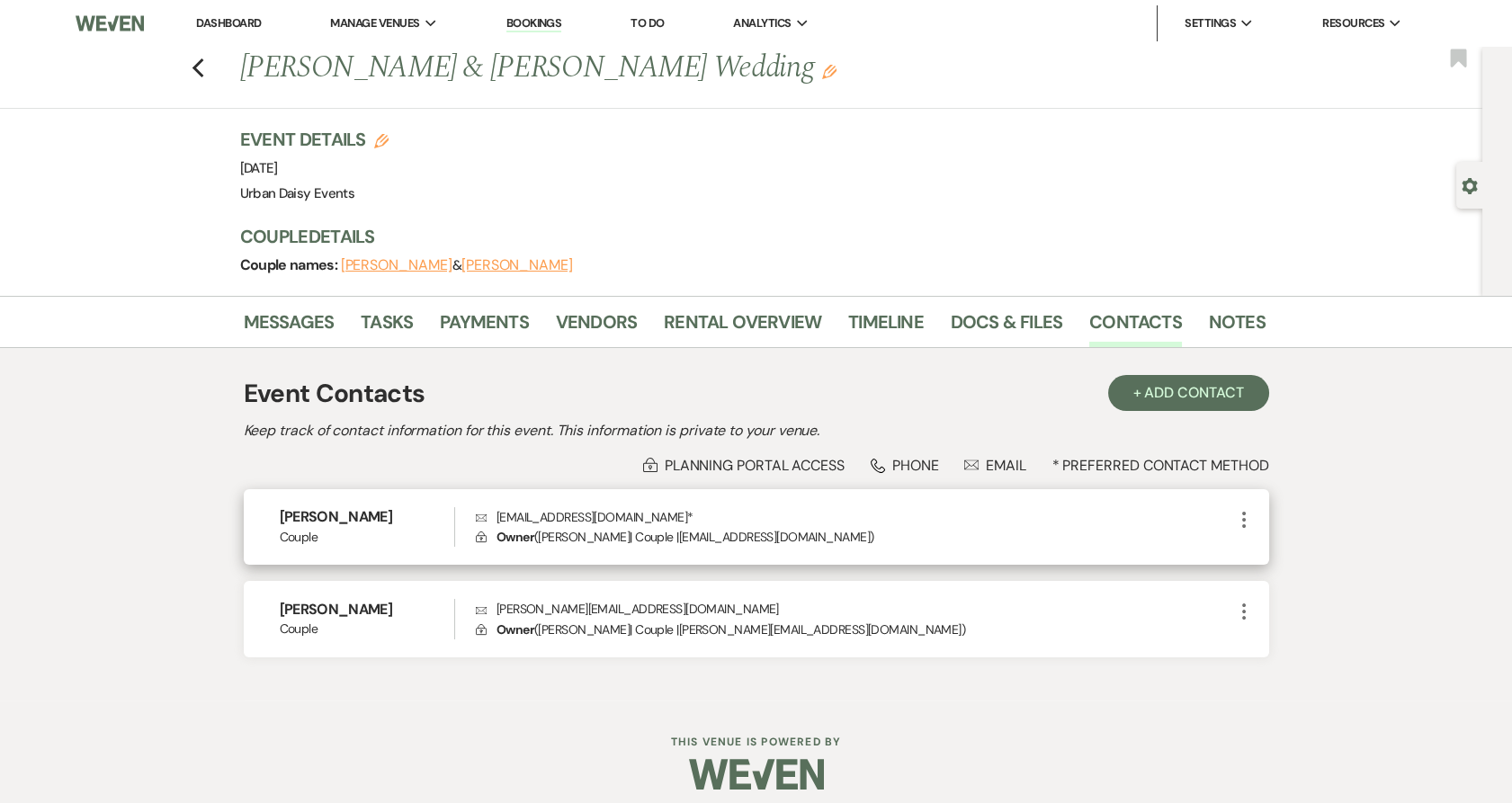
drag, startPoint x: 699, startPoint y: 518, endPoint x: 491, endPoint y: 521, distance: 208.0
click at [491, 521] on p "Envelope [EMAIL_ADDRESS][DOMAIN_NAME] *" at bounding box center [853, 517] width 756 height 20
copy p "[EMAIL_ADDRESS][DOMAIN_NAME]"
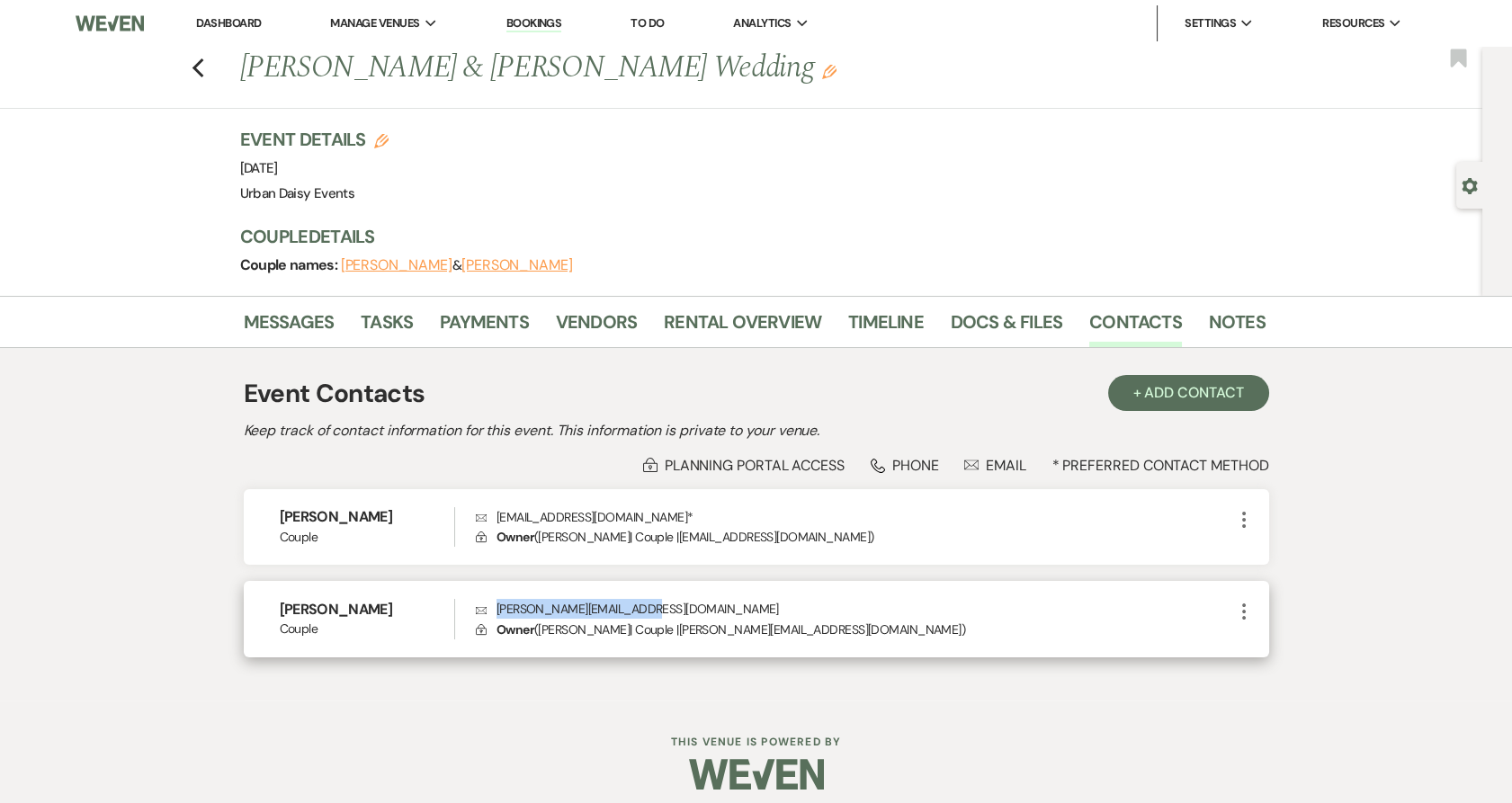
drag, startPoint x: 666, startPoint y: 607, endPoint x: 497, endPoint y: 611, distance: 169.0
click at [497, 611] on p "Envelope [PERSON_NAME][EMAIL_ADDRESS][DOMAIN_NAME]" at bounding box center [853, 608] width 756 height 20
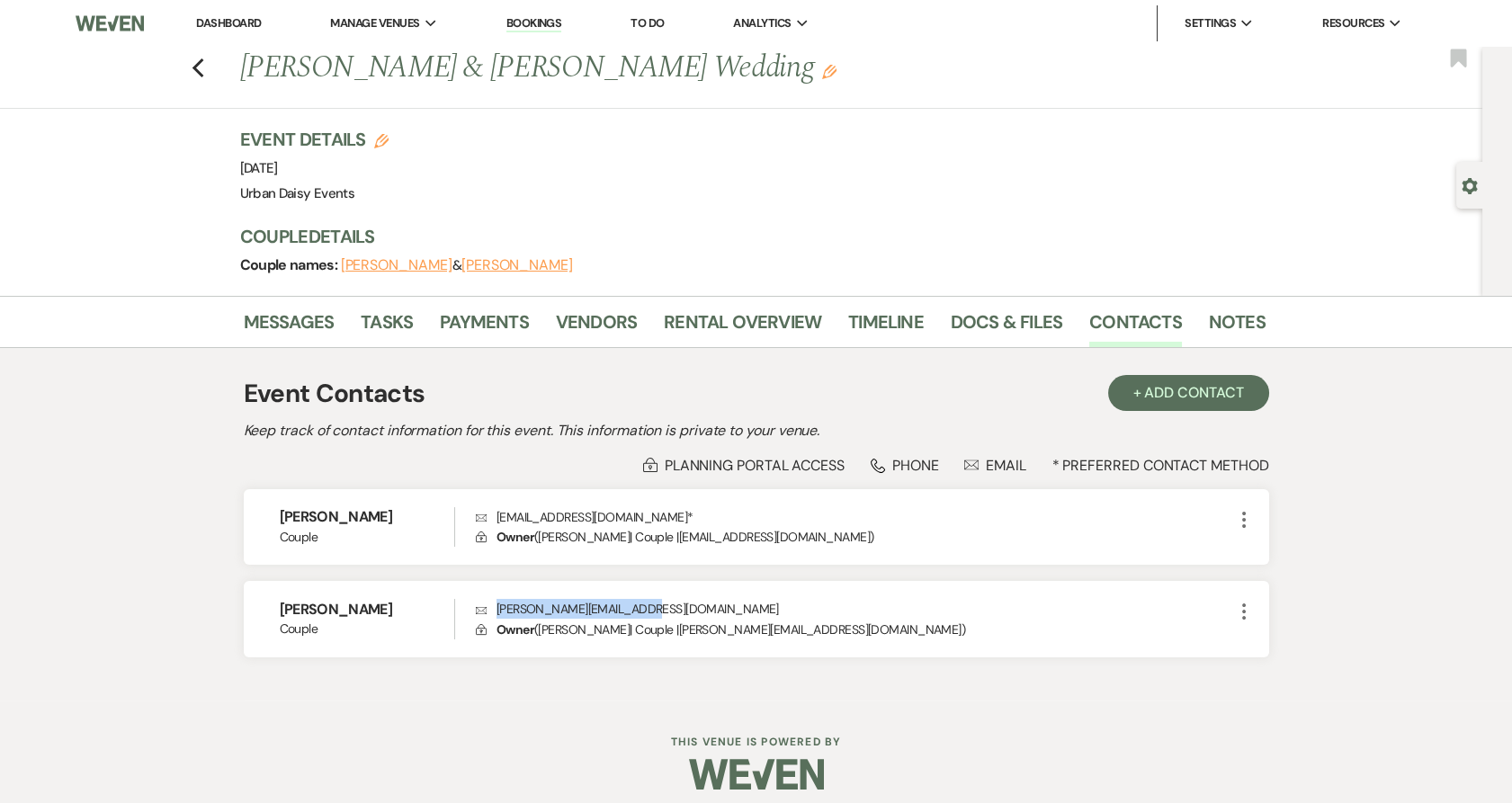
copy p "[PERSON_NAME][EMAIL_ADDRESS][DOMAIN_NAME]"
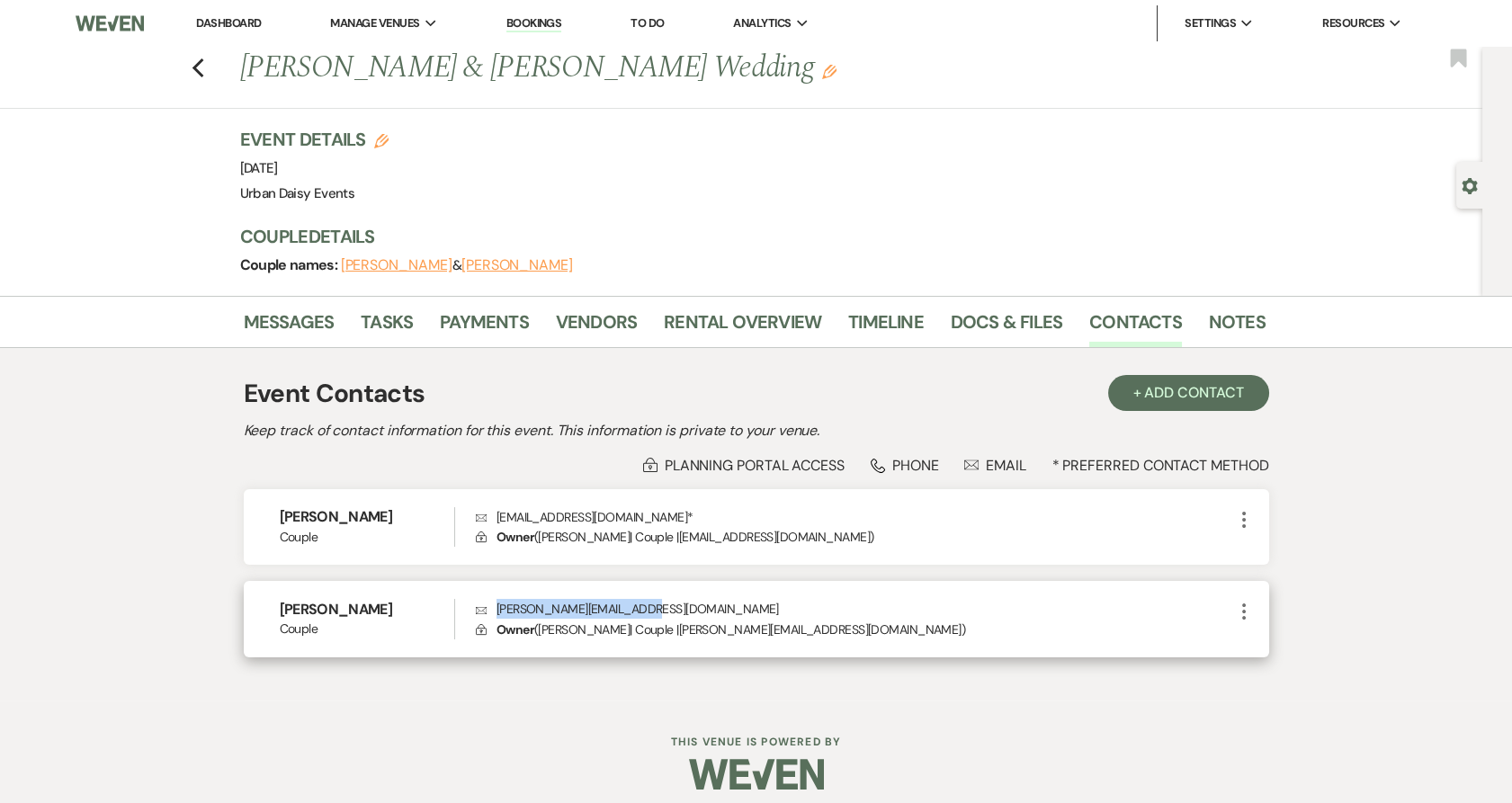
click at [647, 609] on p "Envelope [PERSON_NAME][EMAIL_ADDRESS][DOMAIN_NAME]" at bounding box center [853, 608] width 756 height 20
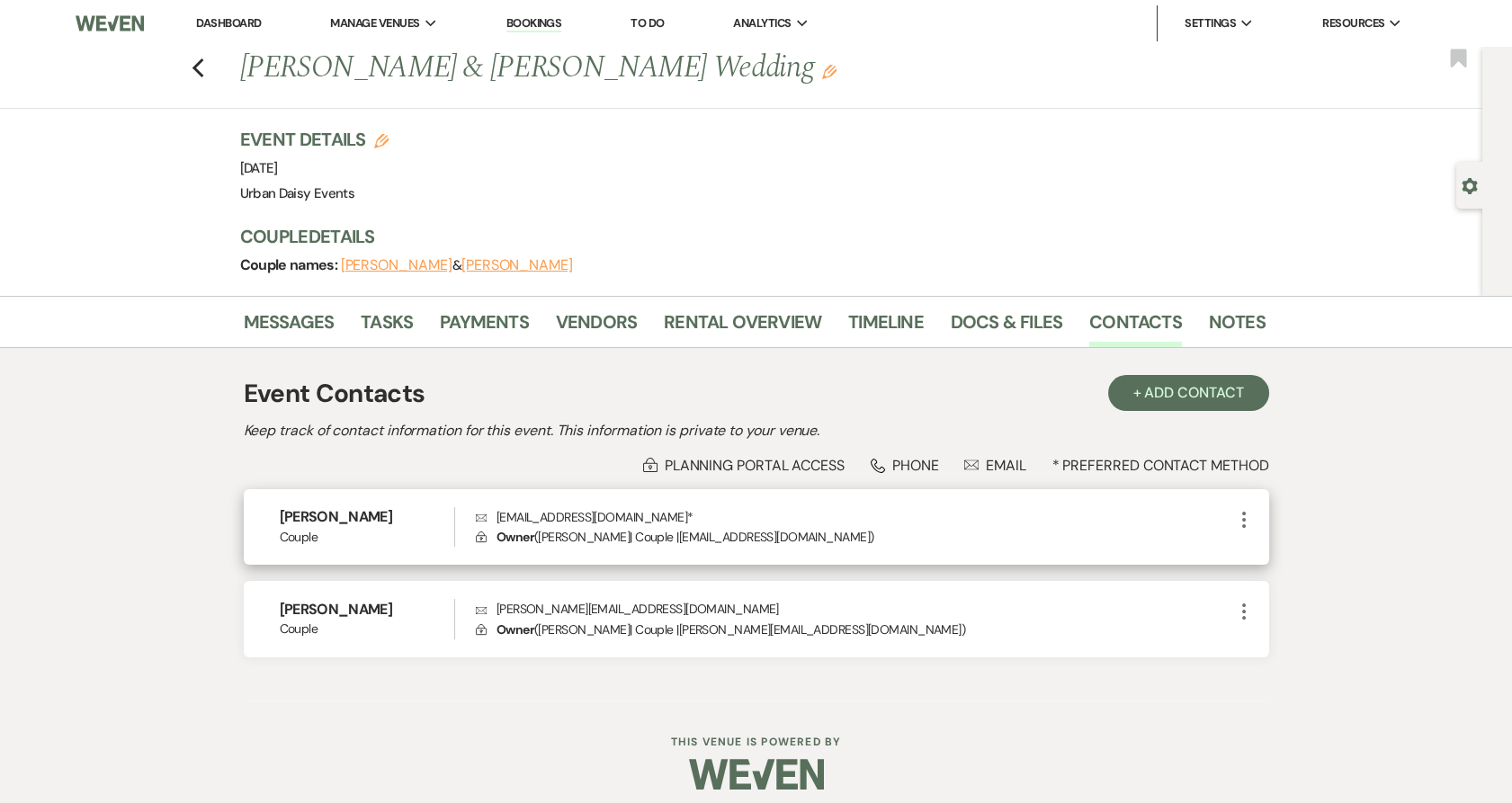
click at [698, 521] on p "Envelope [EMAIL_ADDRESS][DOMAIN_NAME] *" at bounding box center [853, 517] width 756 height 20
drag, startPoint x: 700, startPoint y: 518, endPoint x: 498, endPoint y: 516, distance: 202.0
click at [498, 516] on p "Envelope [EMAIL_ADDRESS][DOMAIN_NAME] *" at bounding box center [853, 517] width 756 height 20
copy p "[EMAIL_ADDRESS][DOMAIN_NAME]"
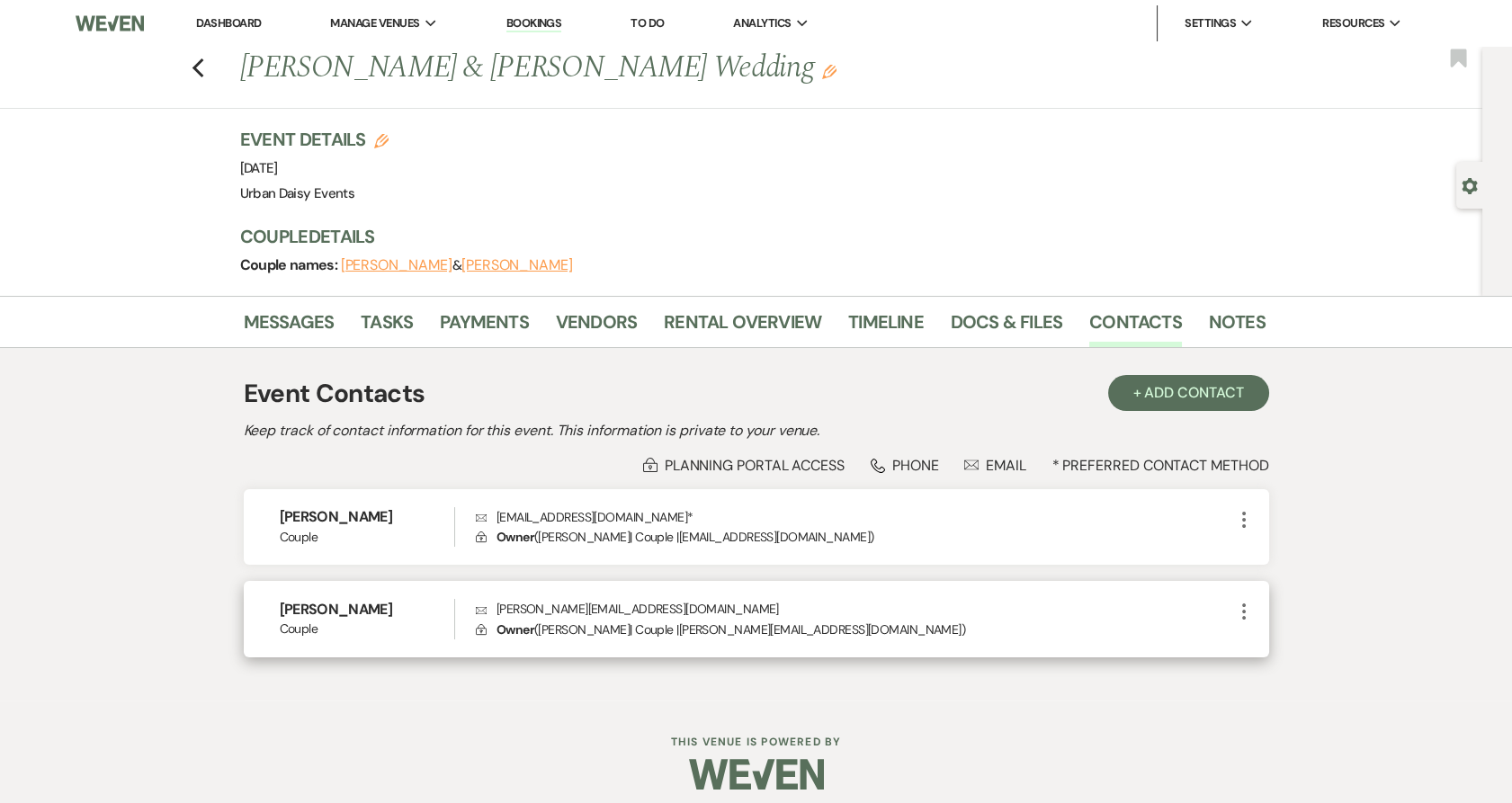
click at [641, 634] on p "Lock Owner ( [PERSON_NAME] | Couple | [PERSON_NAME][EMAIL_ADDRESS][DOMAIN_NAME]…" at bounding box center [853, 629] width 756 height 20
drag, startPoint x: 654, startPoint y: 600, endPoint x: 490, endPoint y: 609, distance: 164.2
click at [490, 609] on p "Envelope [PERSON_NAME][EMAIL_ADDRESS][DOMAIN_NAME]" at bounding box center [853, 608] width 756 height 20
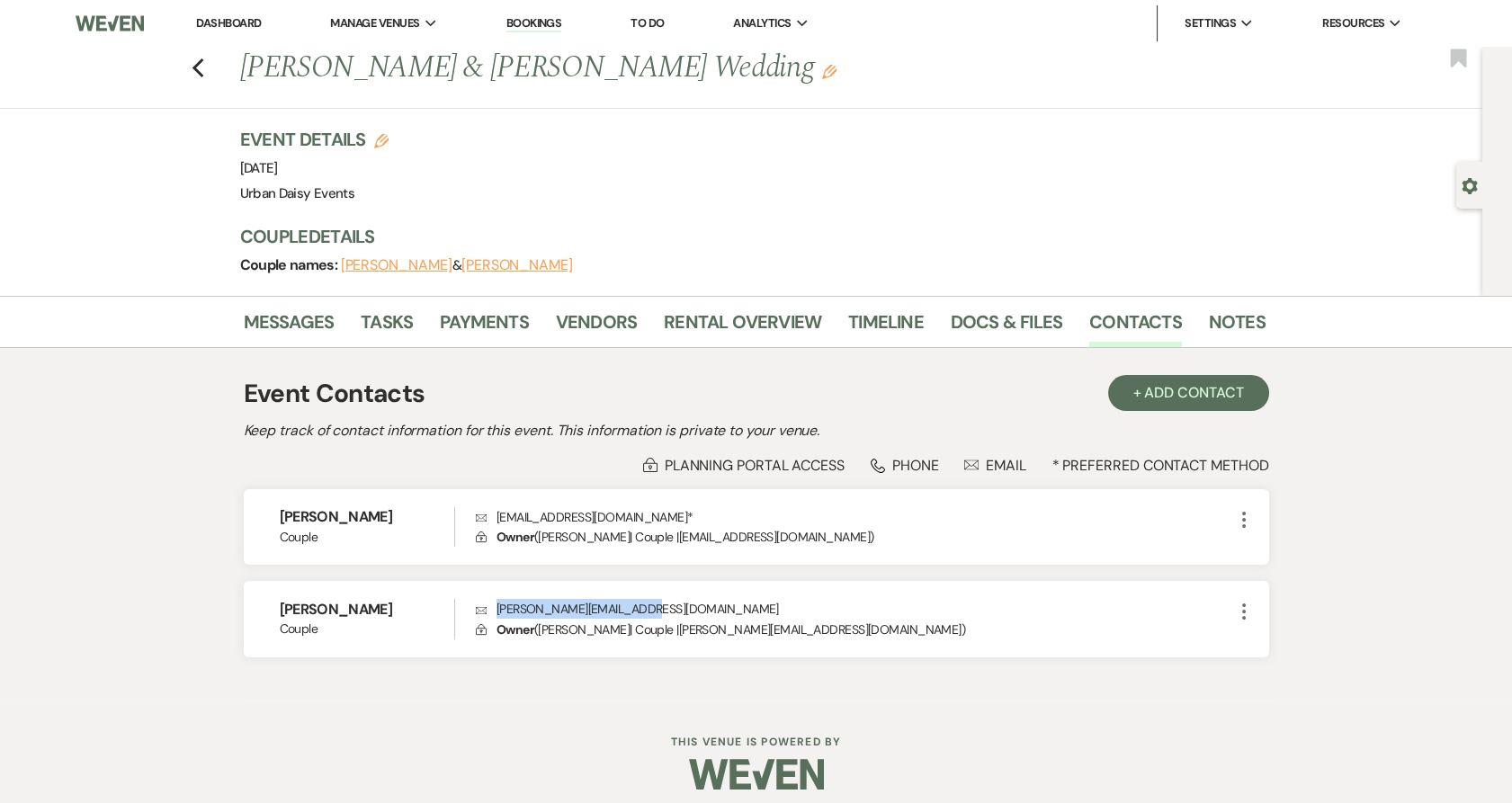
copy p "[PERSON_NAME][EMAIL_ADDRESS][DOMAIN_NAME]"
click at [204, 61] on icon "Previous" at bounding box center [198, 68] width 13 height 22
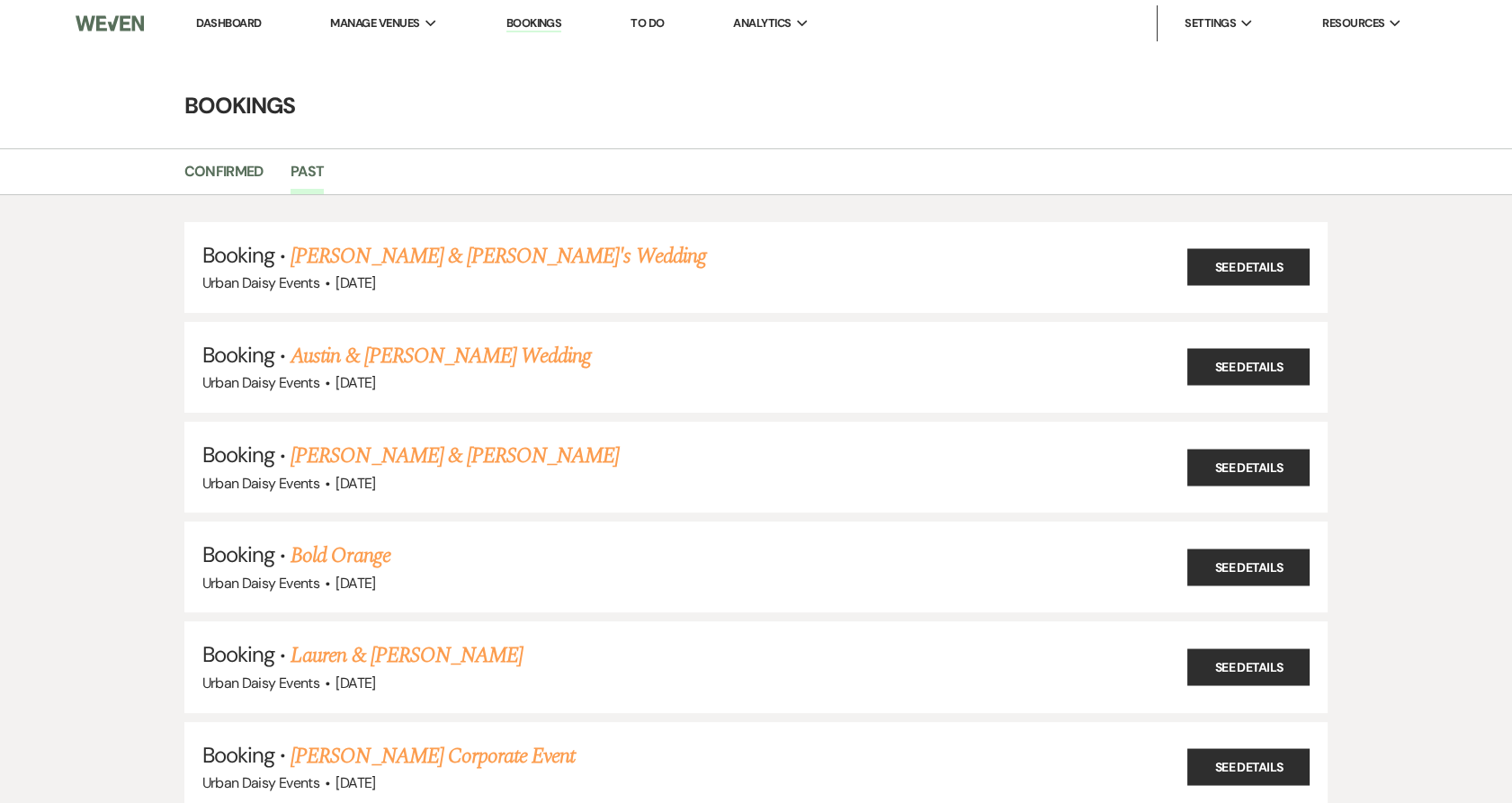
scroll to position [25976, 0]
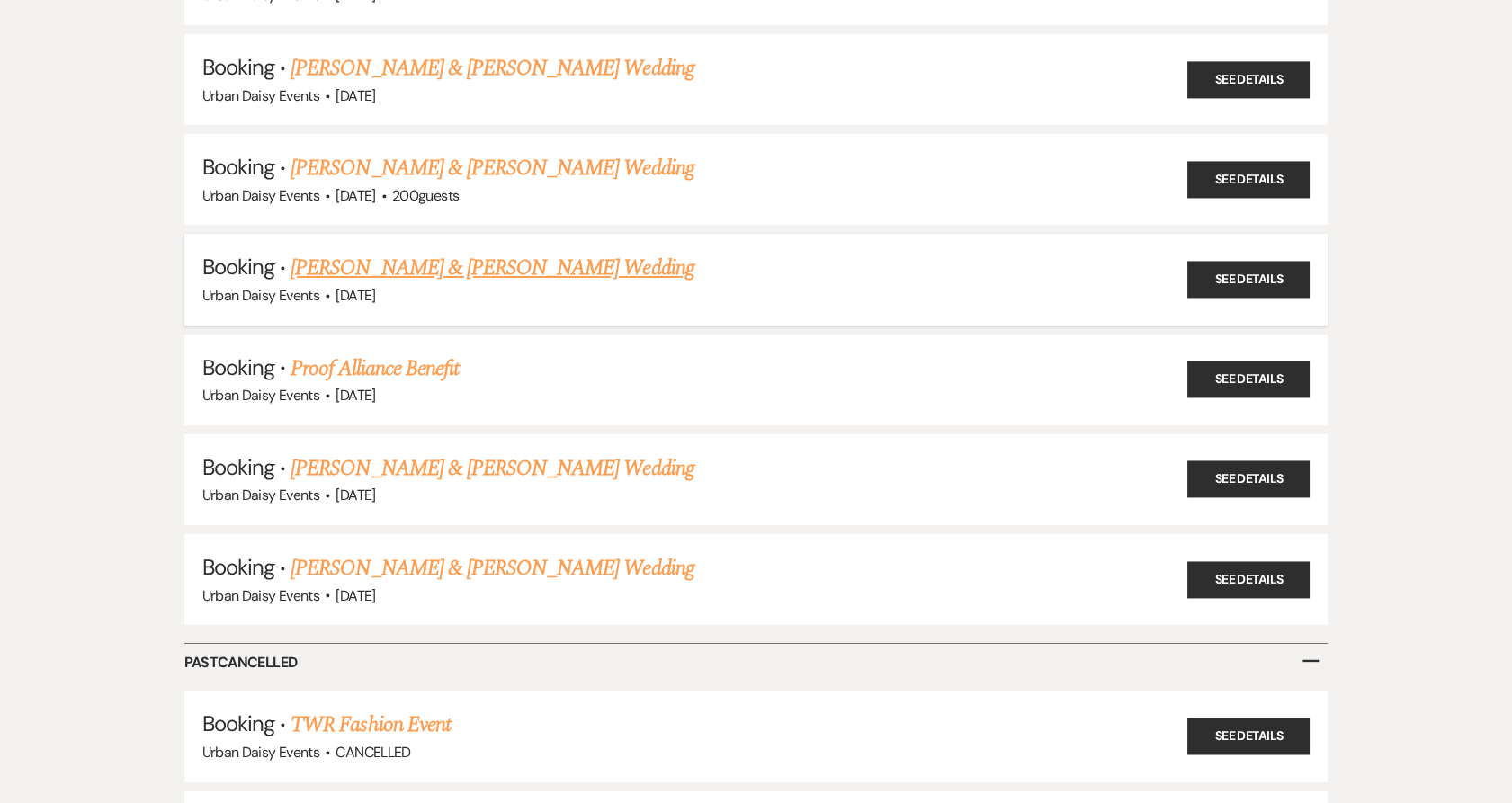
click at [392, 251] on link "[PERSON_NAME] & [PERSON_NAME] Wedding" at bounding box center [491, 267] width 403 height 32
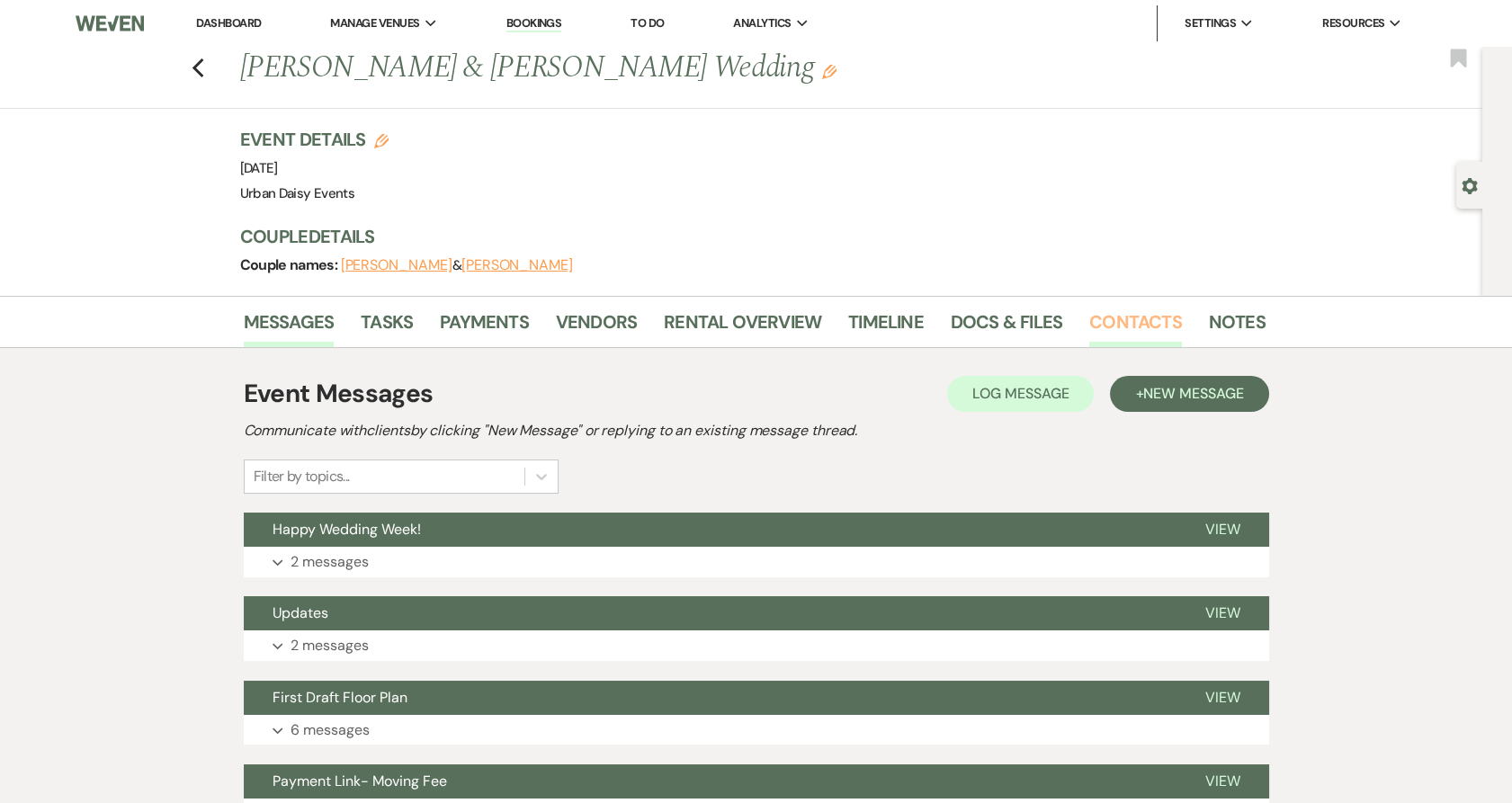
click at [1108, 320] on link "Contacts" at bounding box center [1135, 327] width 93 height 40
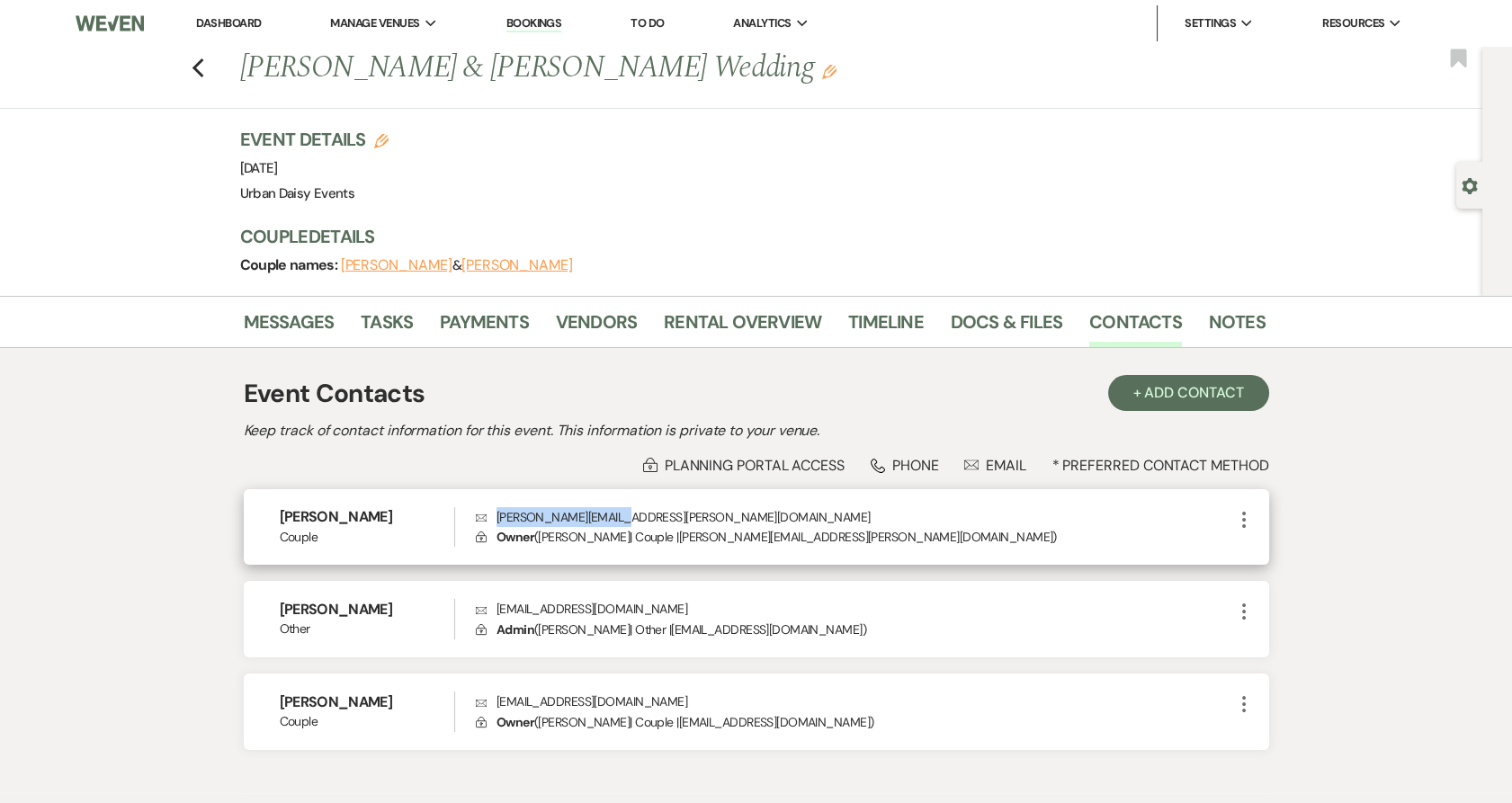
drag, startPoint x: 633, startPoint y: 516, endPoint x: 483, endPoint y: 522, distance: 150.1
click at [483, 522] on p "Envelope [PERSON_NAME][EMAIL_ADDRESS][PERSON_NAME][DOMAIN_NAME]" at bounding box center [853, 517] width 756 height 20
copy p "[PERSON_NAME][EMAIL_ADDRESS][PERSON_NAME][DOMAIN_NAME]"
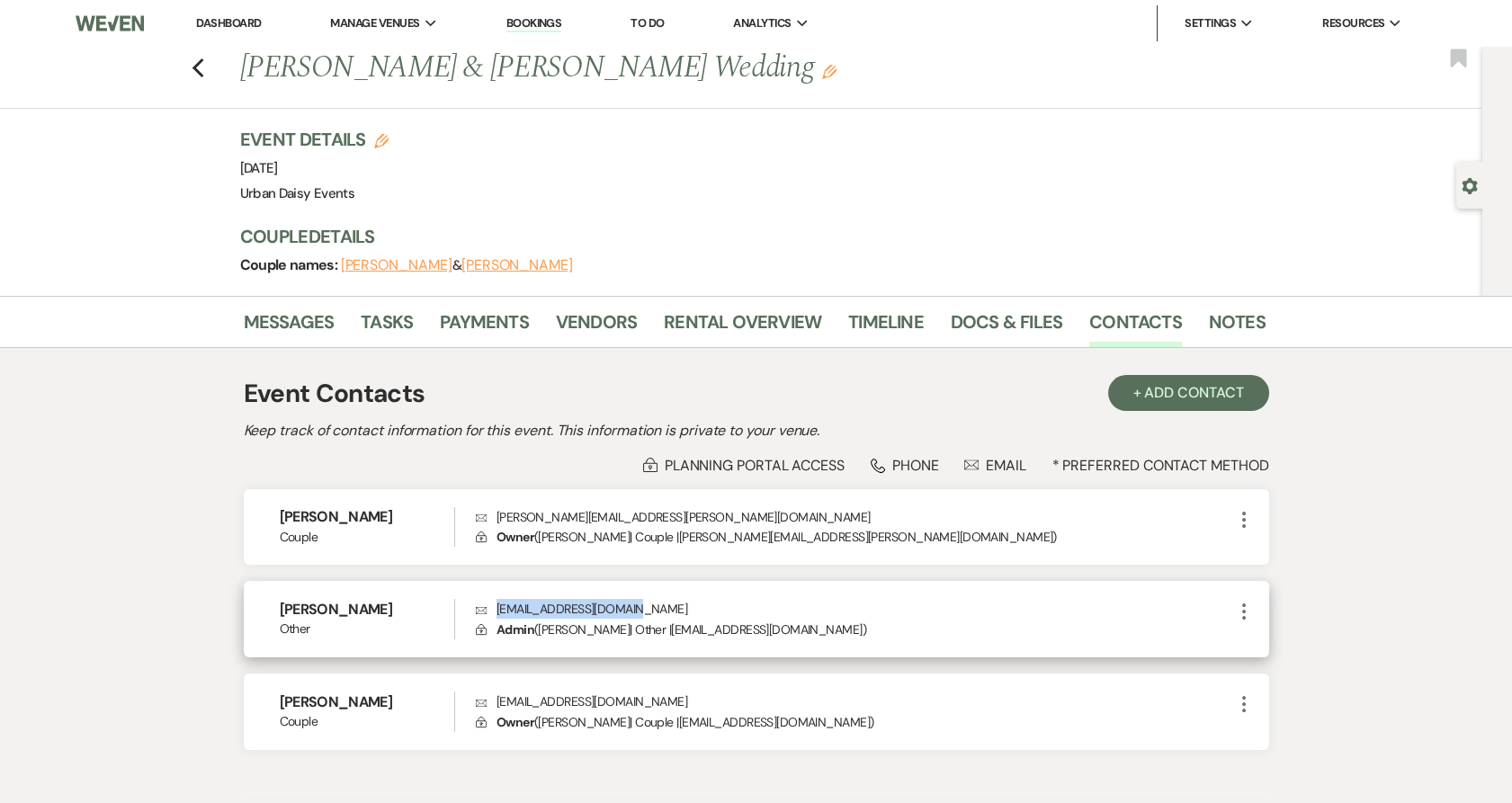
drag, startPoint x: 654, startPoint y: 605, endPoint x: 497, endPoint y: 606, distance: 157.0
click at [497, 606] on p "Envelope [EMAIL_ADDRESS][DOMAIN_NAME]" at bounding box center [853, 608] width 756 height 20
copy p "[EMAIL_ADDRESS][DOMAIN_NAME]"
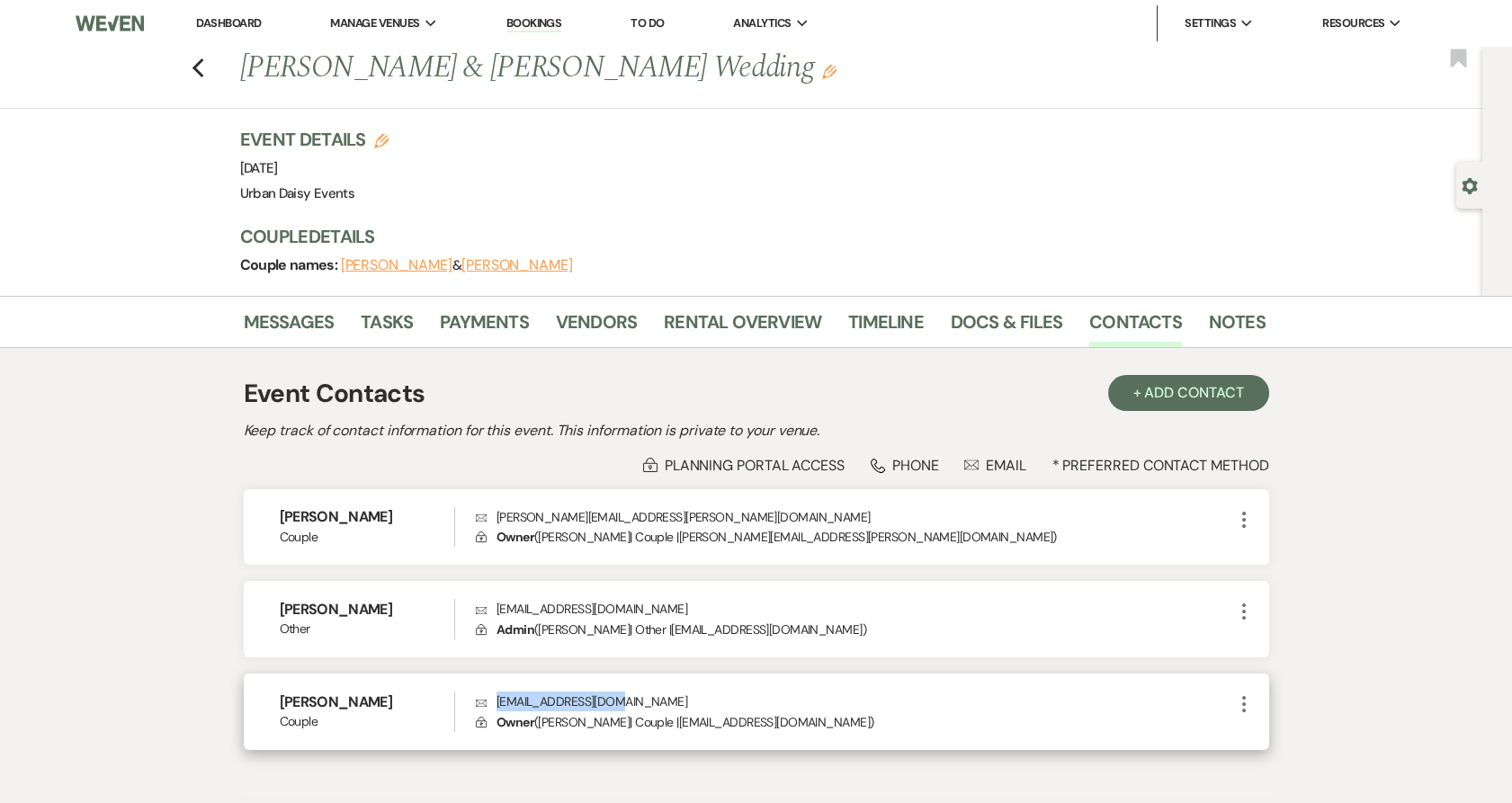
drag, startPoint x: 674, startPoint y: 704, endPoint x: 498, endPoint y: 701, distance: 176.0
click at [498, 701] on p "Envelope [EMAIL_ADDRESS][DOMAIN_NAME]" at bounding box center [853, 701] width 756 height 20
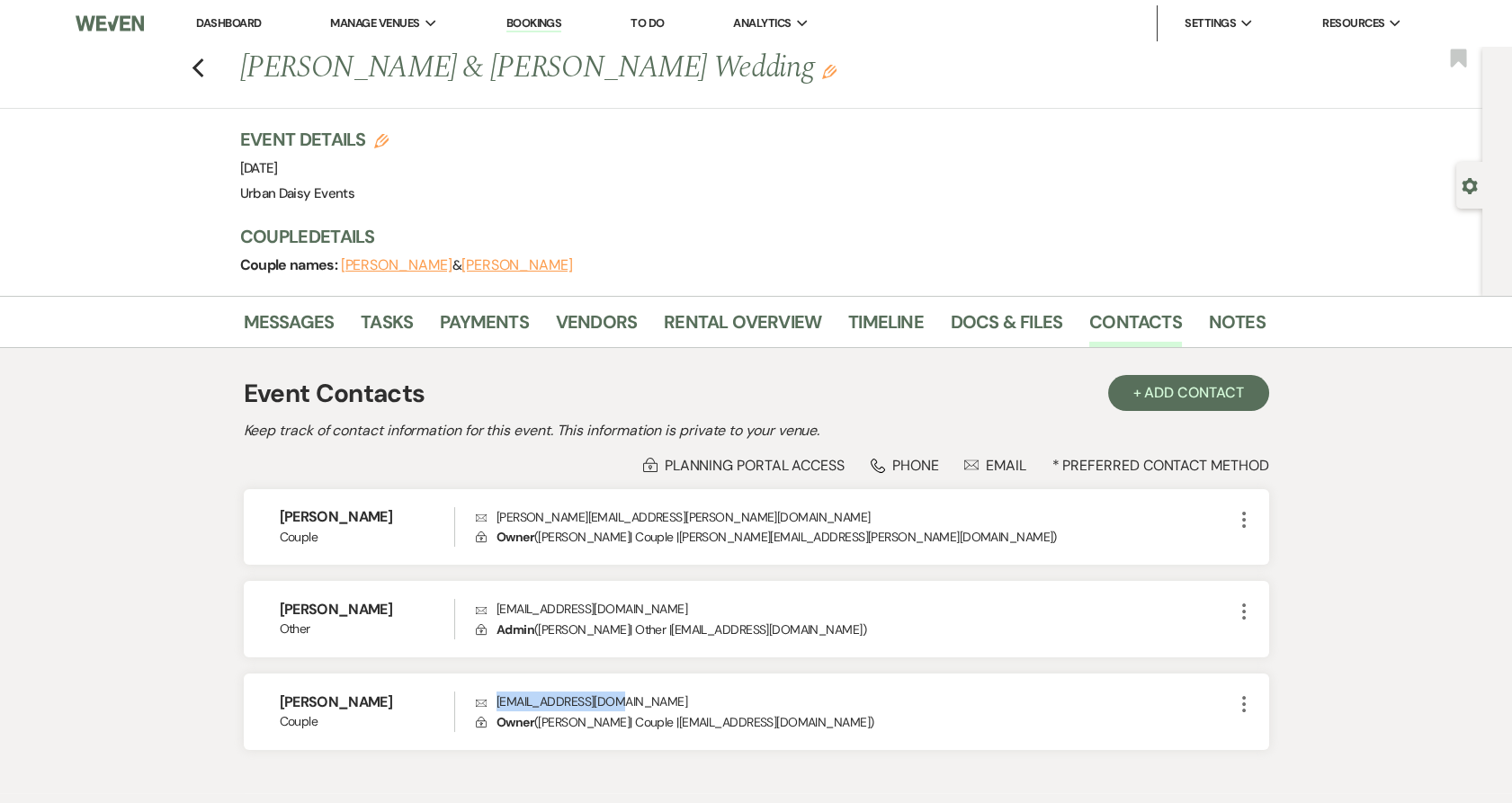
copy p "[EMAIL_ADDRESS][DOMAIN_NAME]"
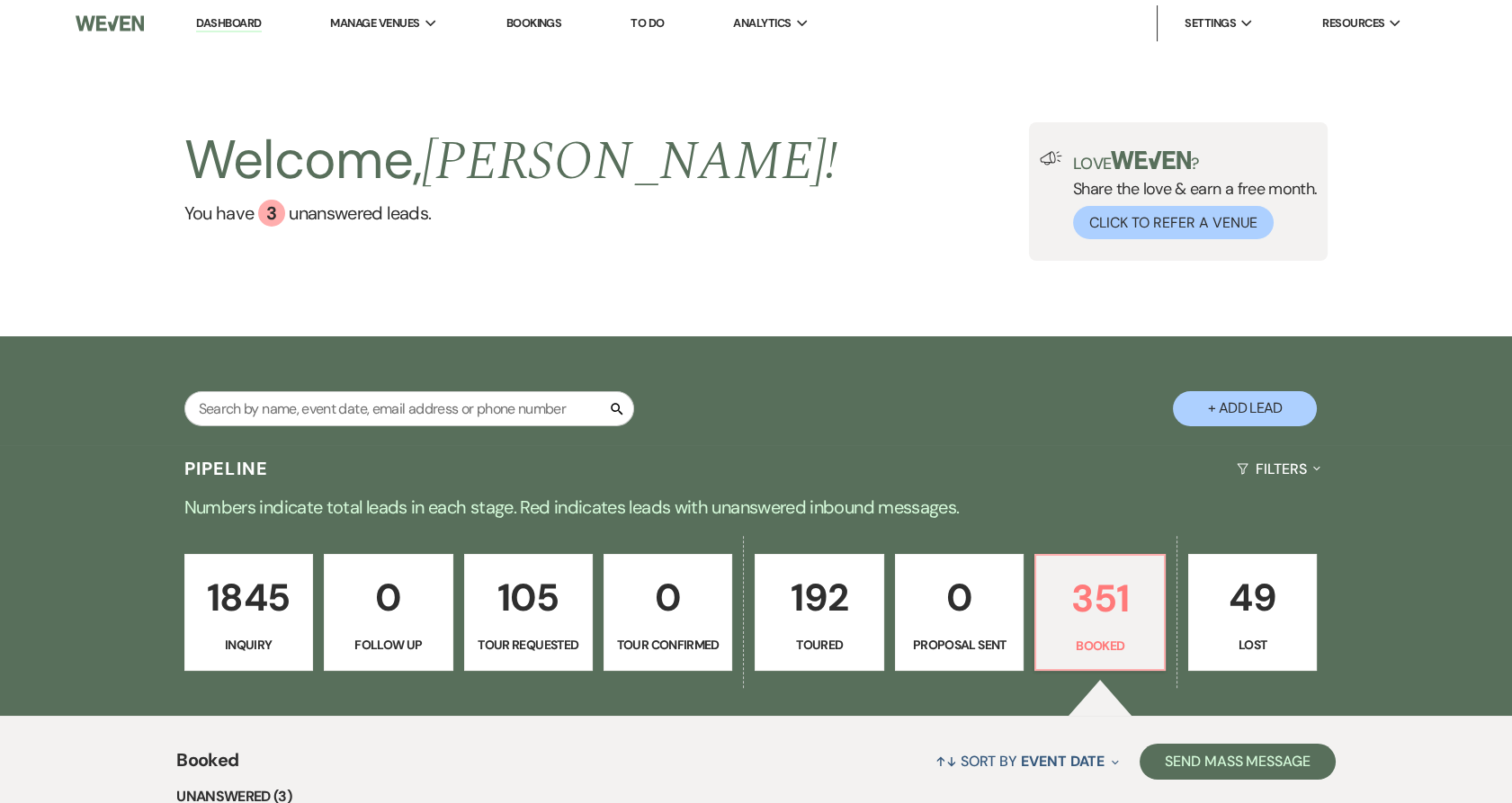
drag, startPoint x: 406, startPoint y: 49, endPoint x: 404, endPoint y: 205, distance: 156.0
click at [0, 0] on link "Urban Daisy Events" at bounding box center [0, 0] width 0 height 0
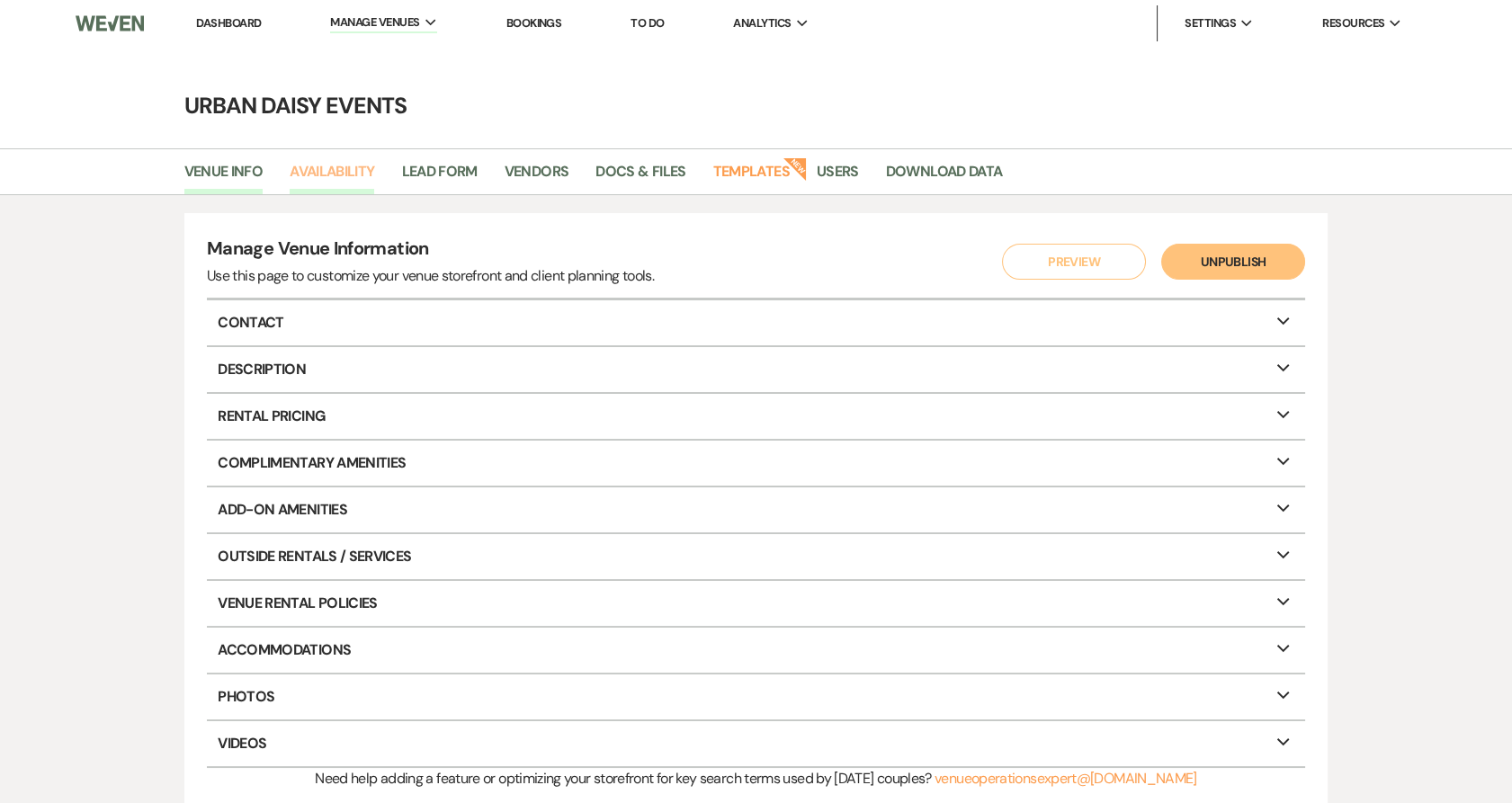
click at [344, 179] on link "Availability" at bounding box center [331, 177] width 84 height 34
select select "2"
select select "2026"
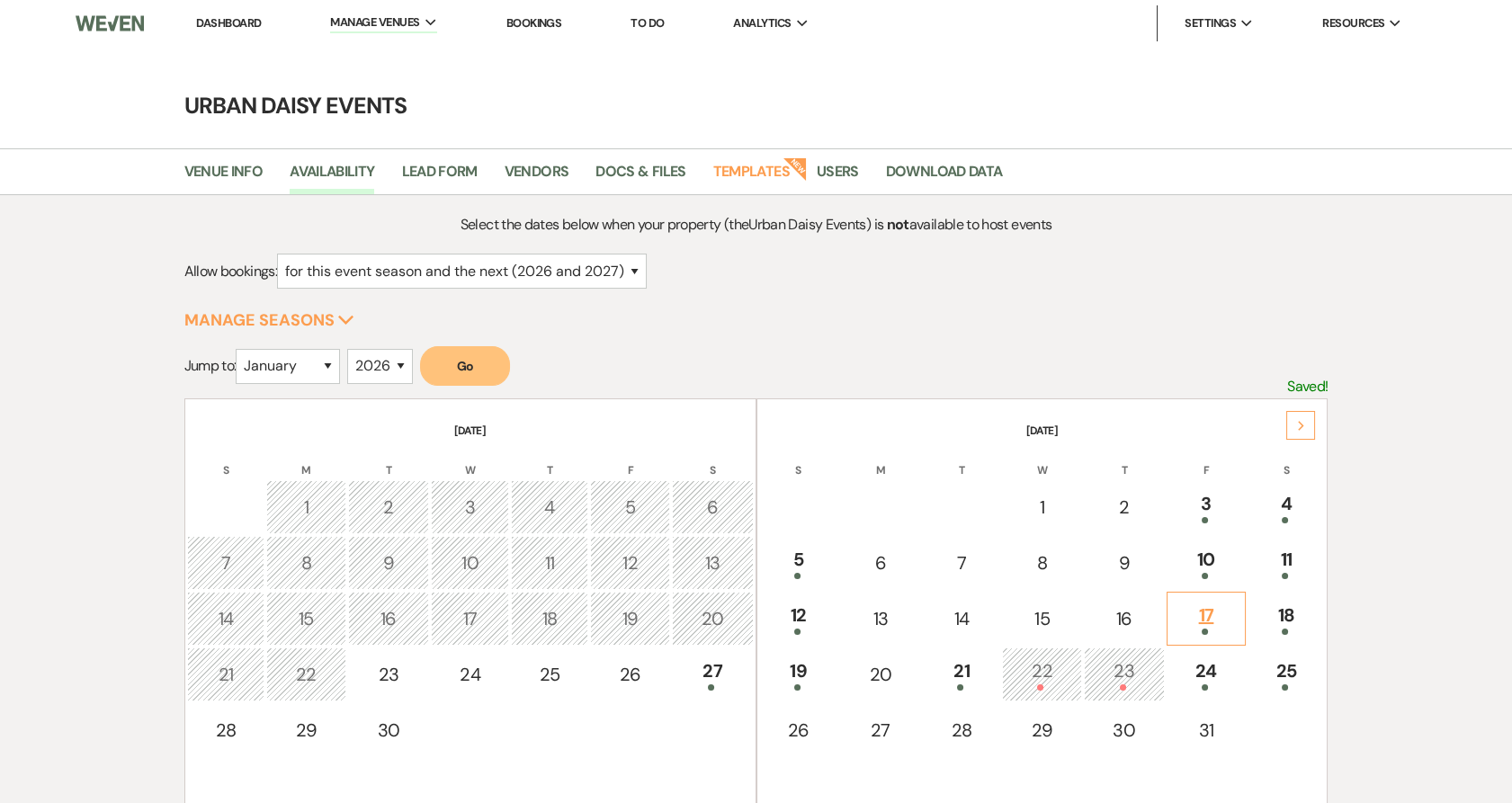
click at [1212, 624] on div "17" at bounding box center [1206, 618] width 60 height 33
click at [1206, 620] on div "17" at bounding box center [1206, 618] width 60 height 33
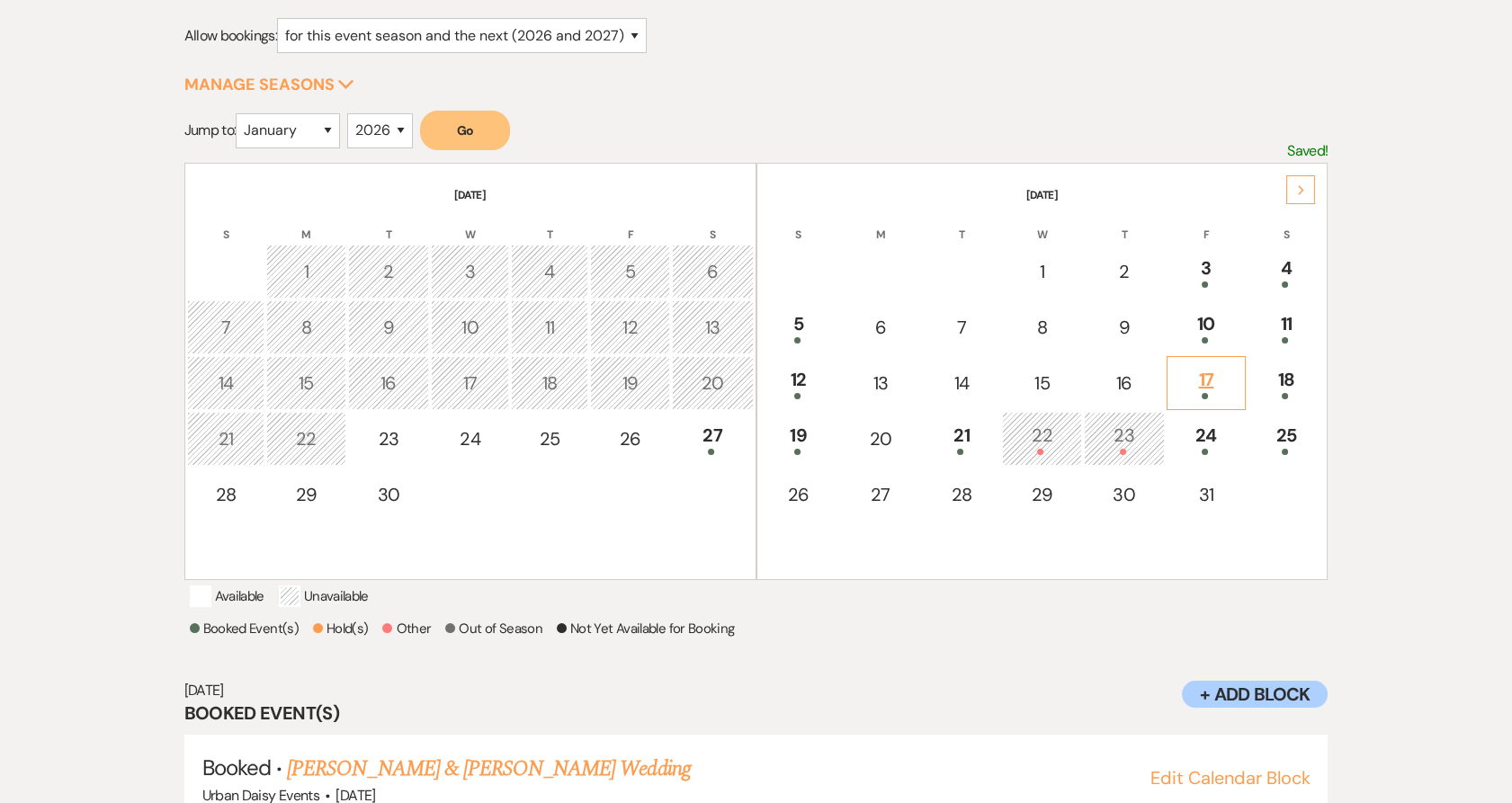
scroll to position [312, 0]
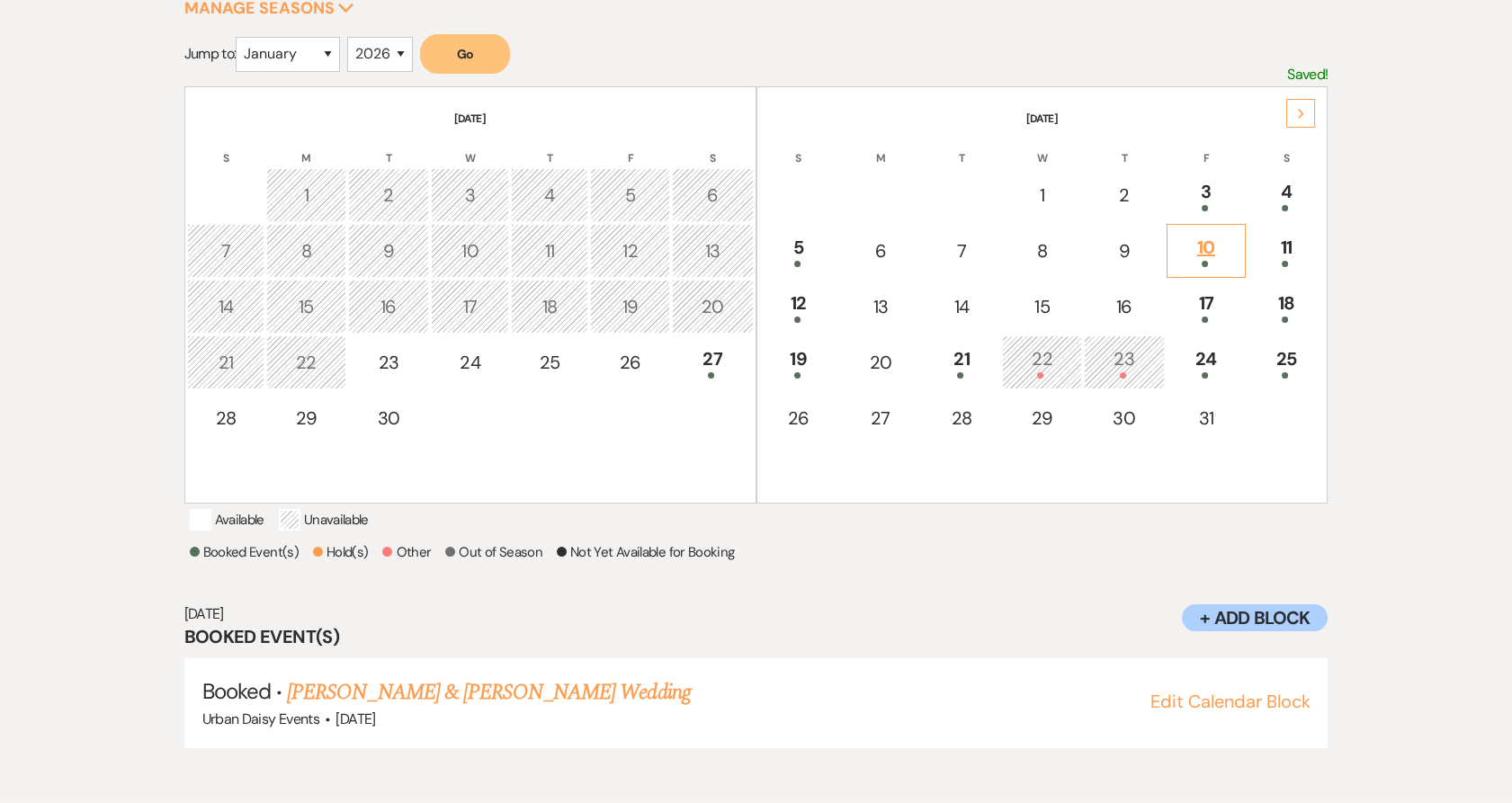
click at [1204, 224] on td "10" at bounding box center [1206, 250] width 79 height 54
click at [440, 705] on link "[PERSON_NAME] & [PERSON_NAME] Wedding" at bounding box center [489, 692] width 403 height 32
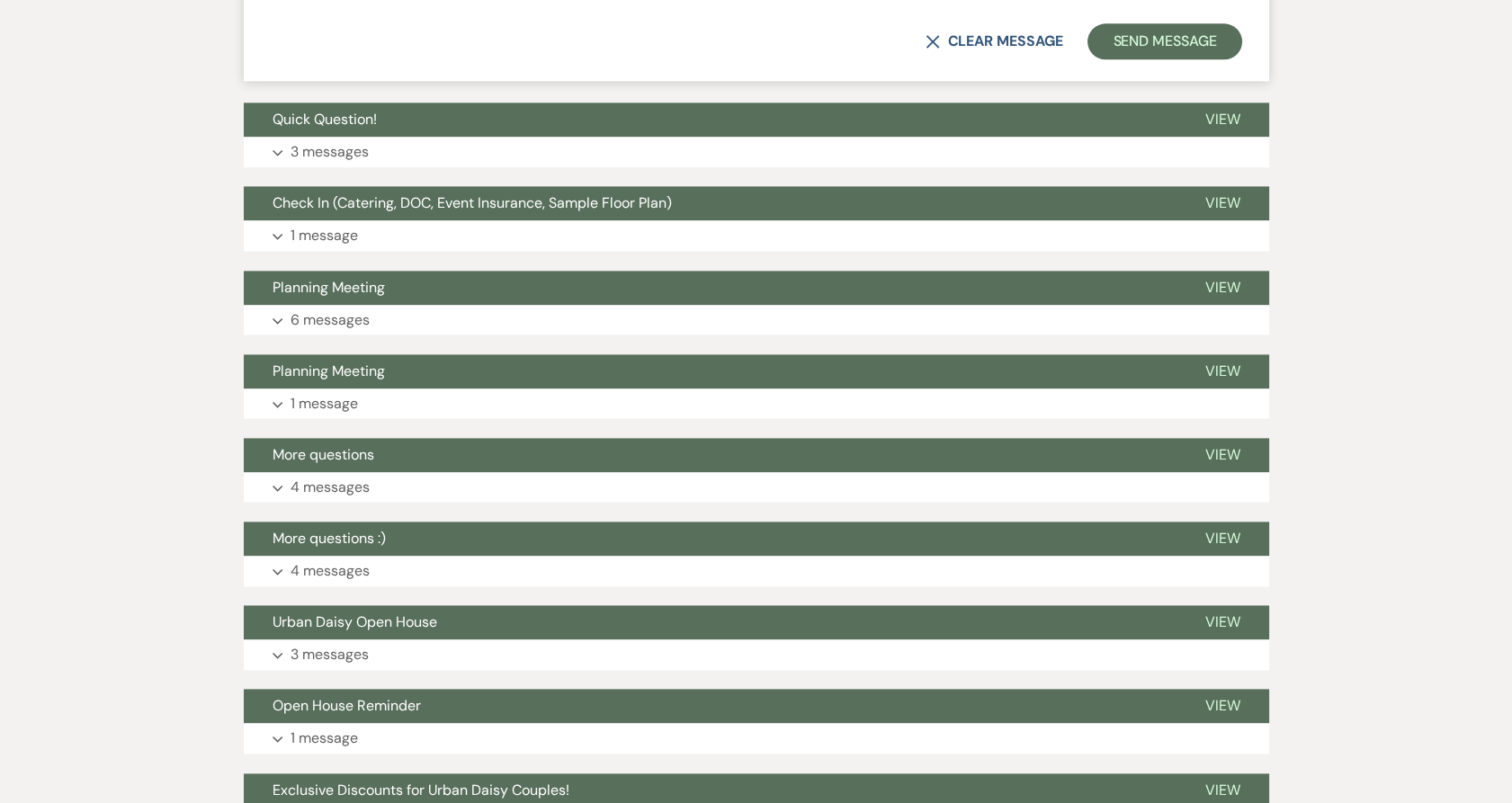
scroll to position [5145, 0]
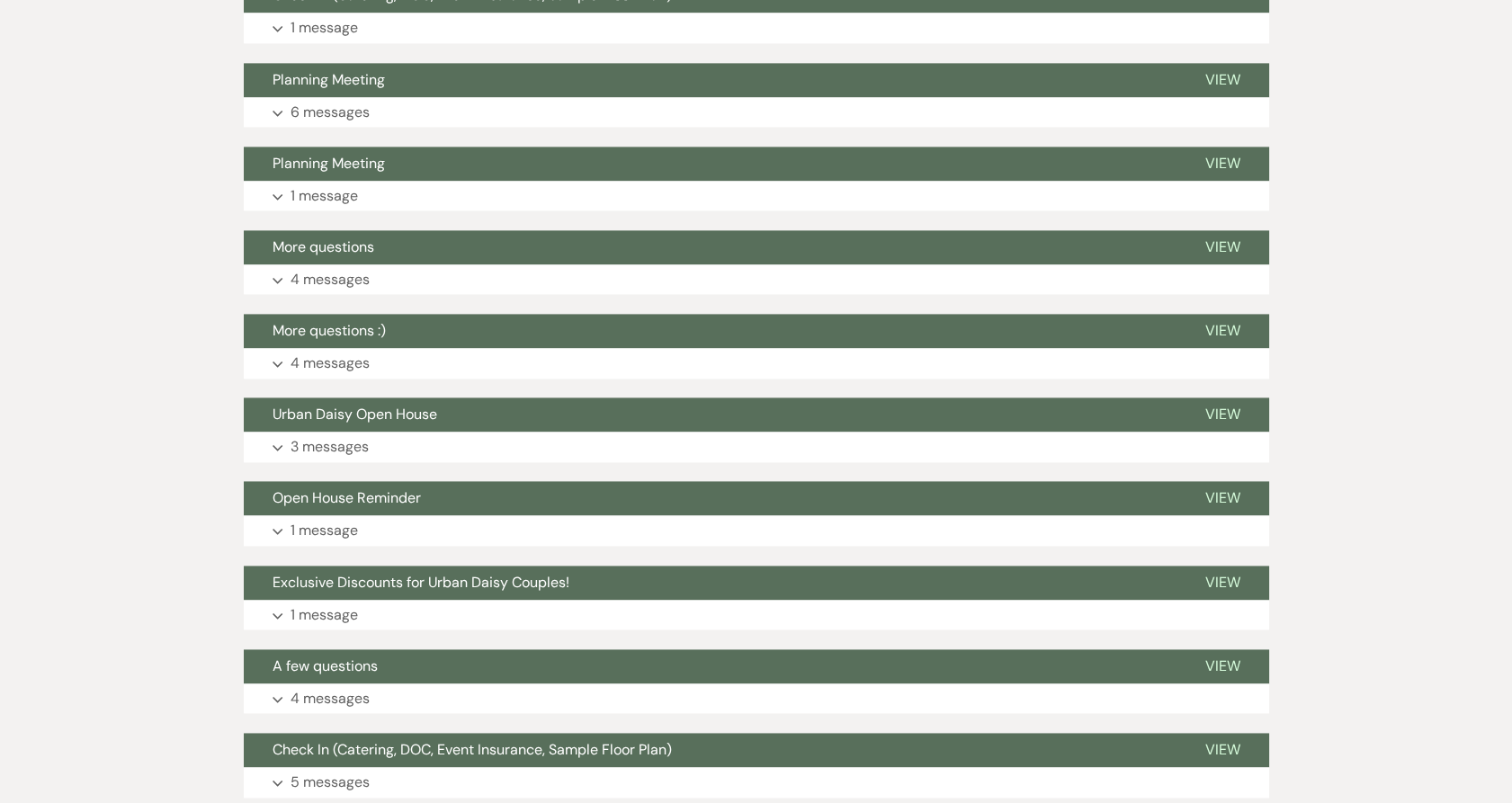
click at [466, 649] on button "A few questions" at bounding box center [710, 666] width 933 height 34
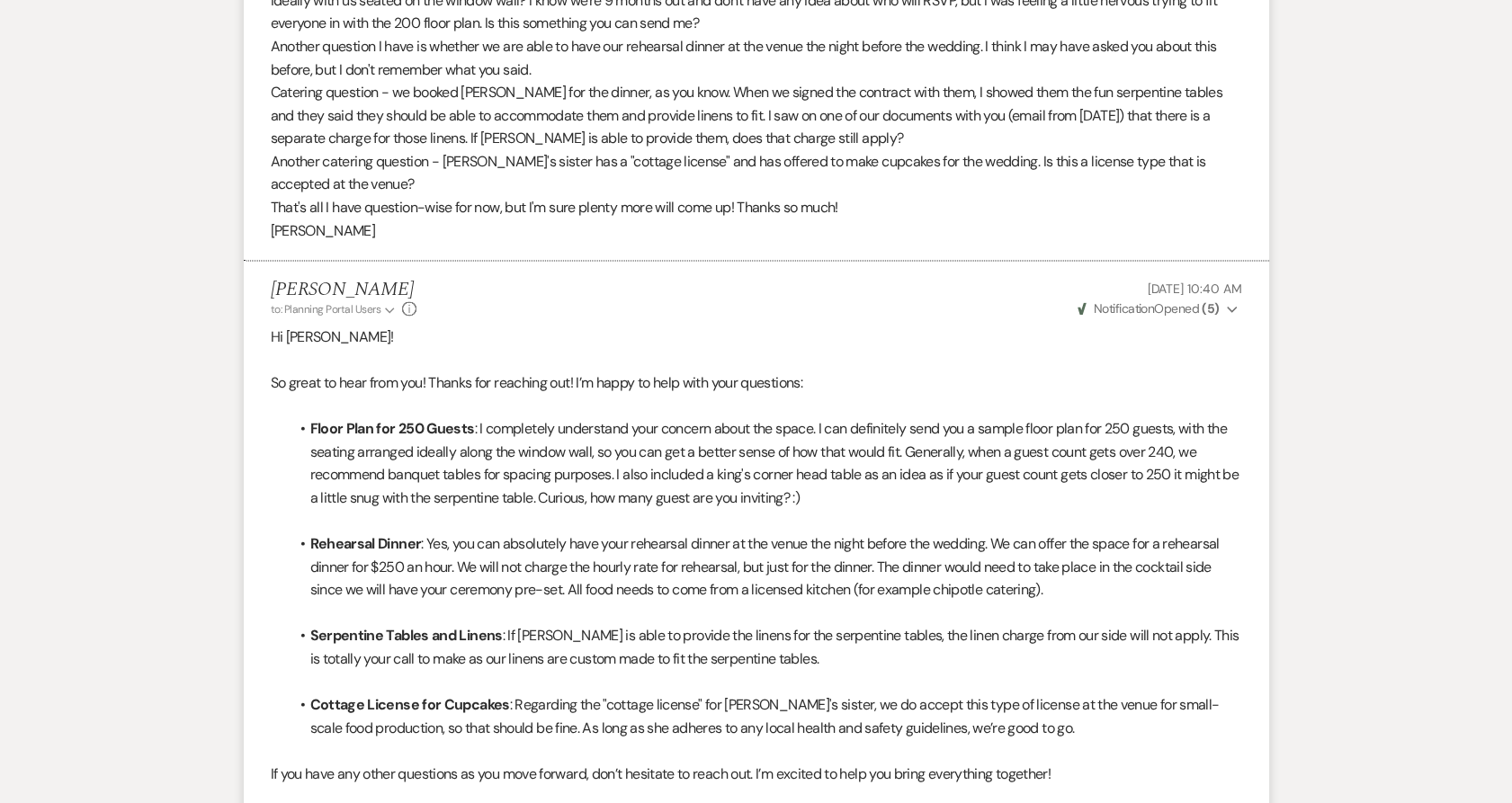
scroll to position [6044, 0]
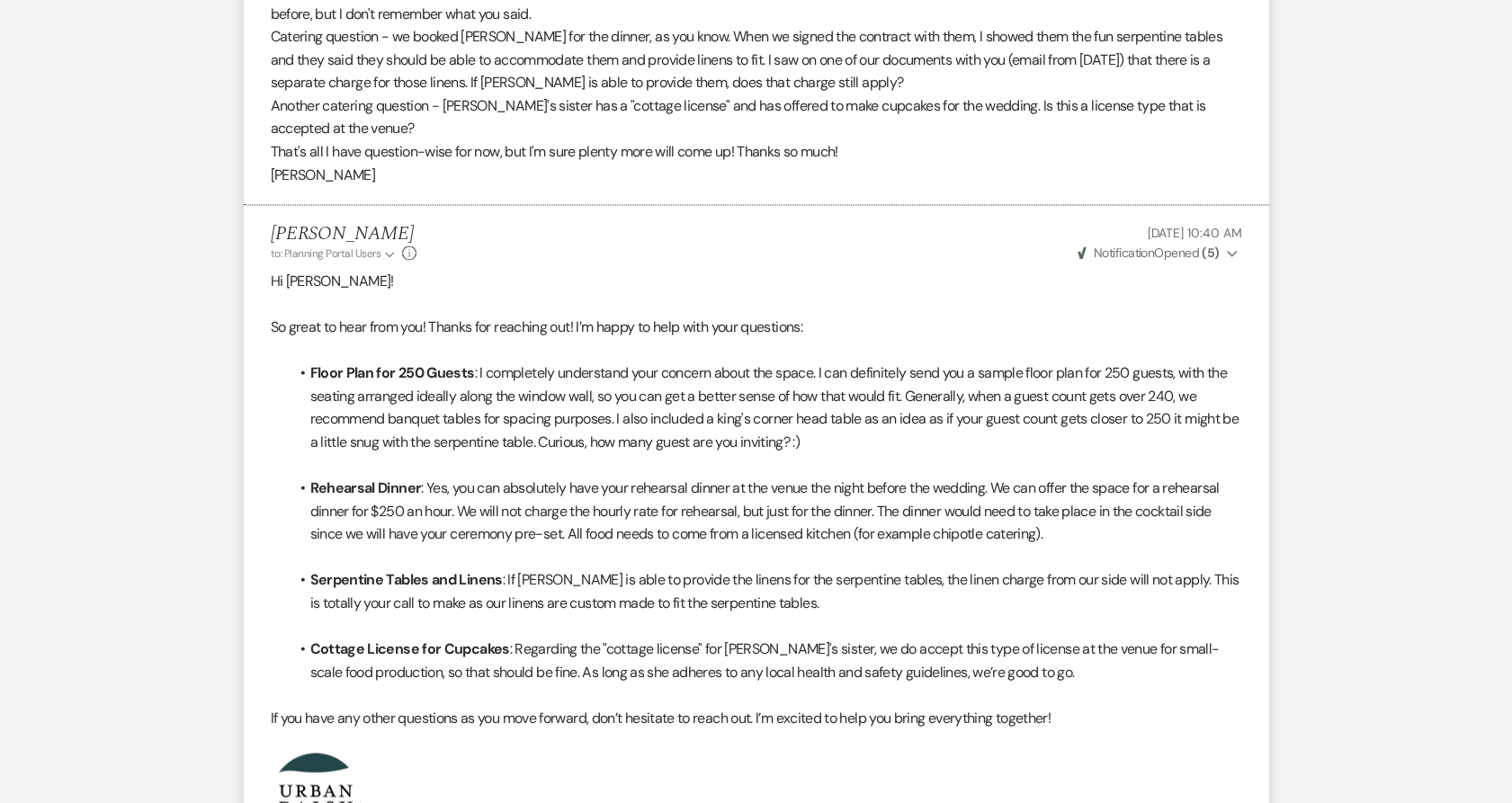
click at [403, 483] on li "Rehearsal Dinner : Yes, you can absolutely have your rehearsal dinner at the ve…" at bounding box center [765, 510] width 954 height 69
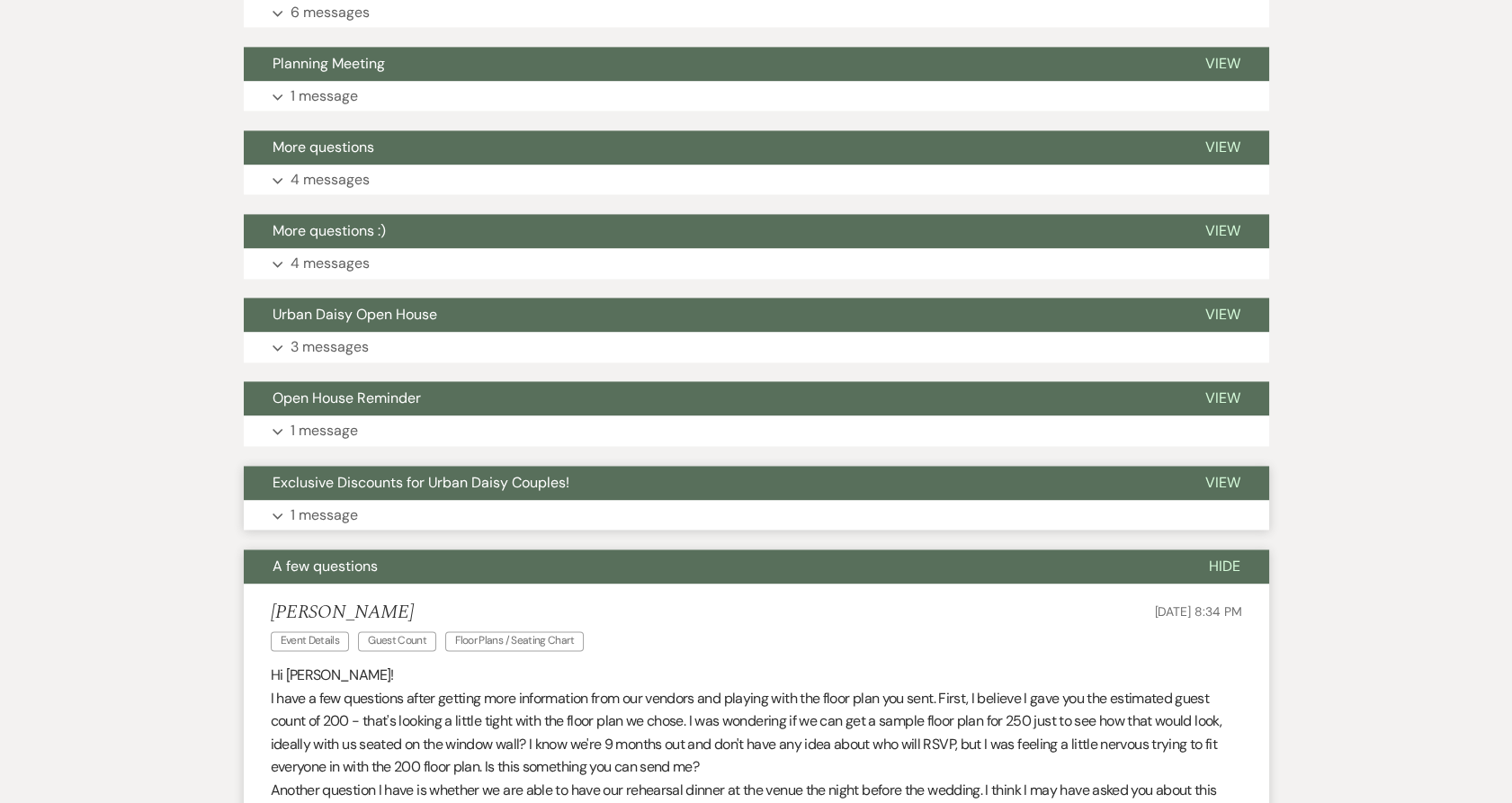
scroll to position [5045, 0]
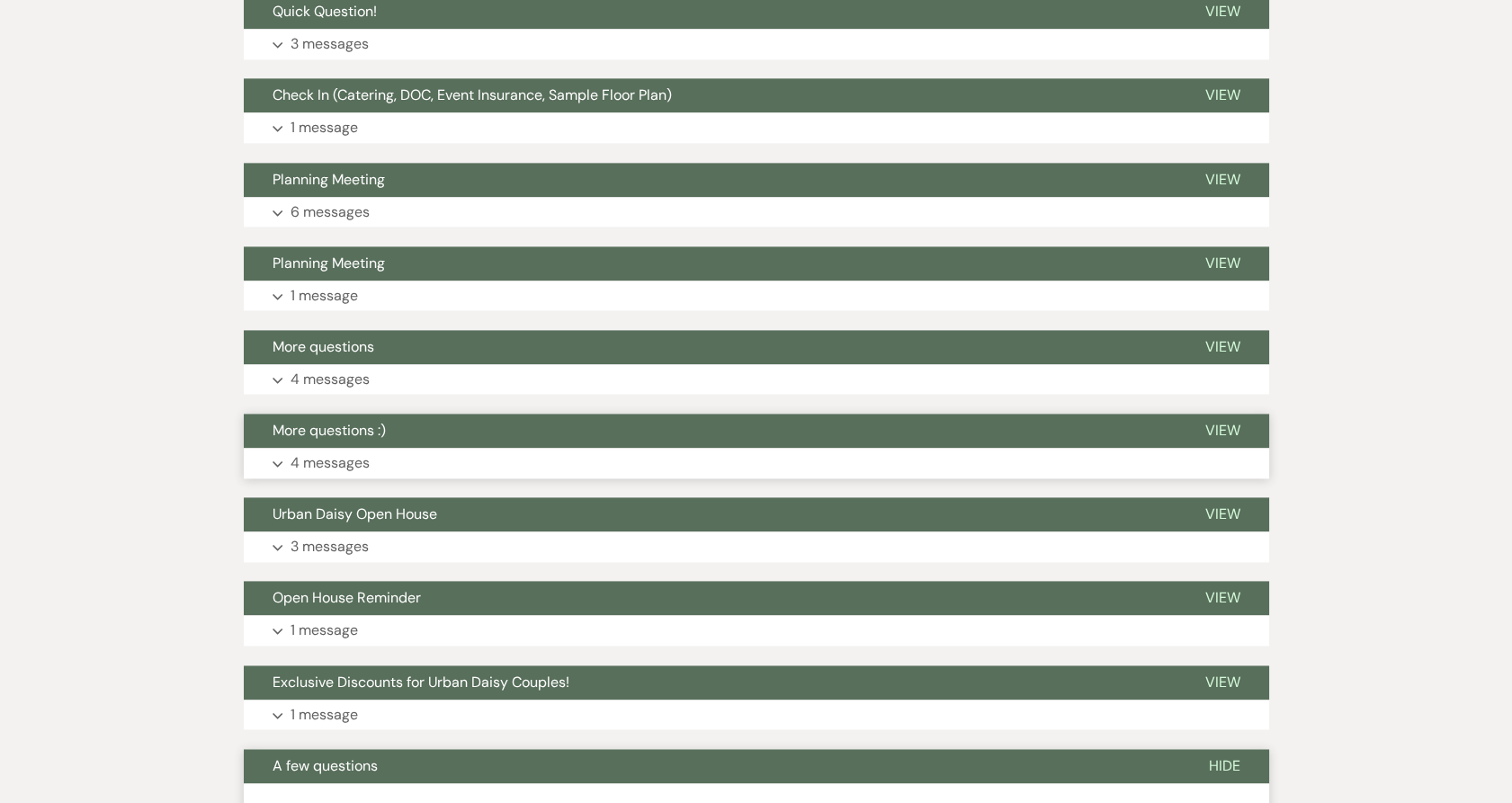
click at [363, 420] on span "More questions :)" at bounding box center [329, 430] width 113 height 19
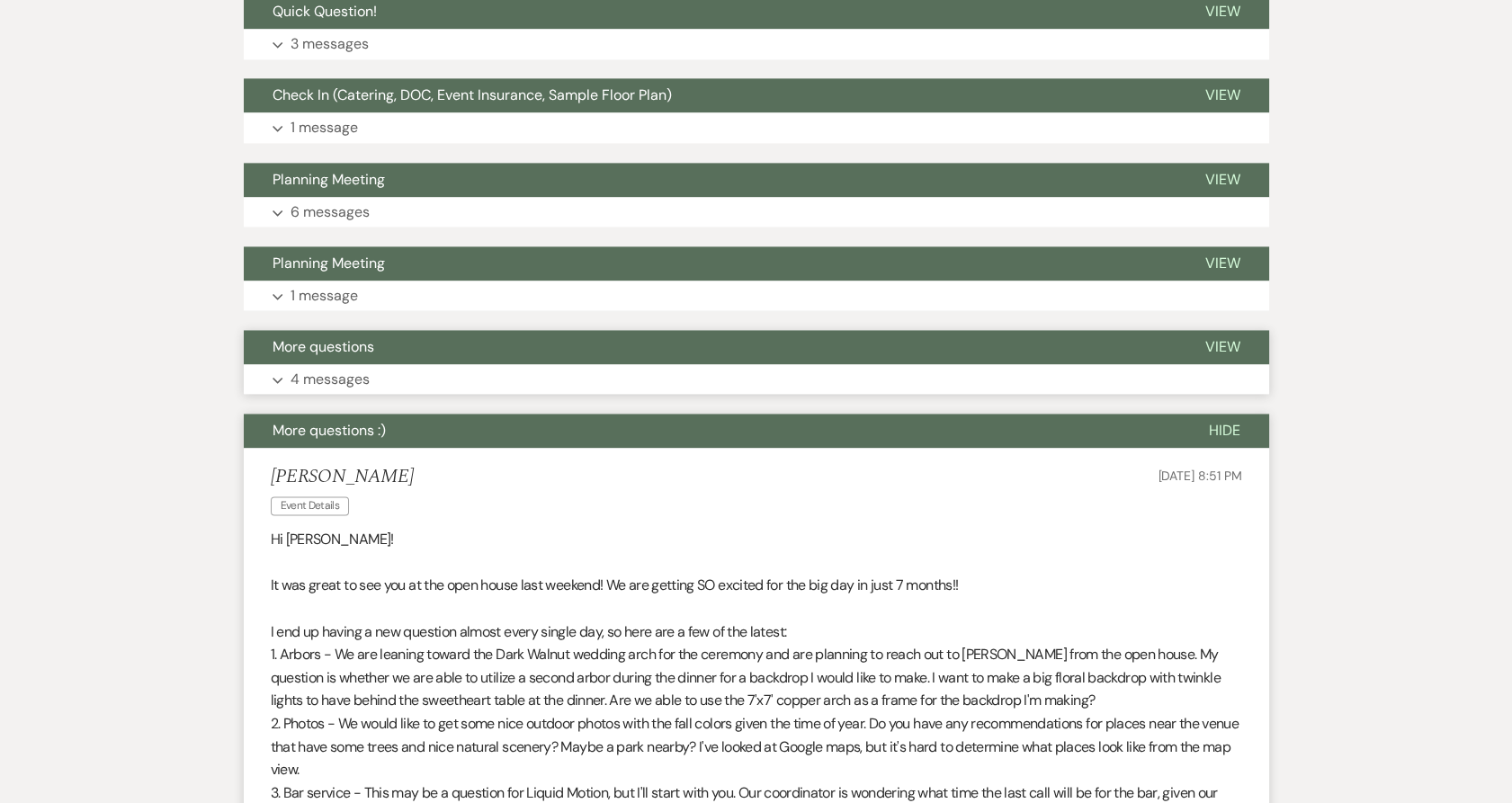
click at [354, 367] on p "4 messages" at bounding box center [330, 379] width 79 height 24
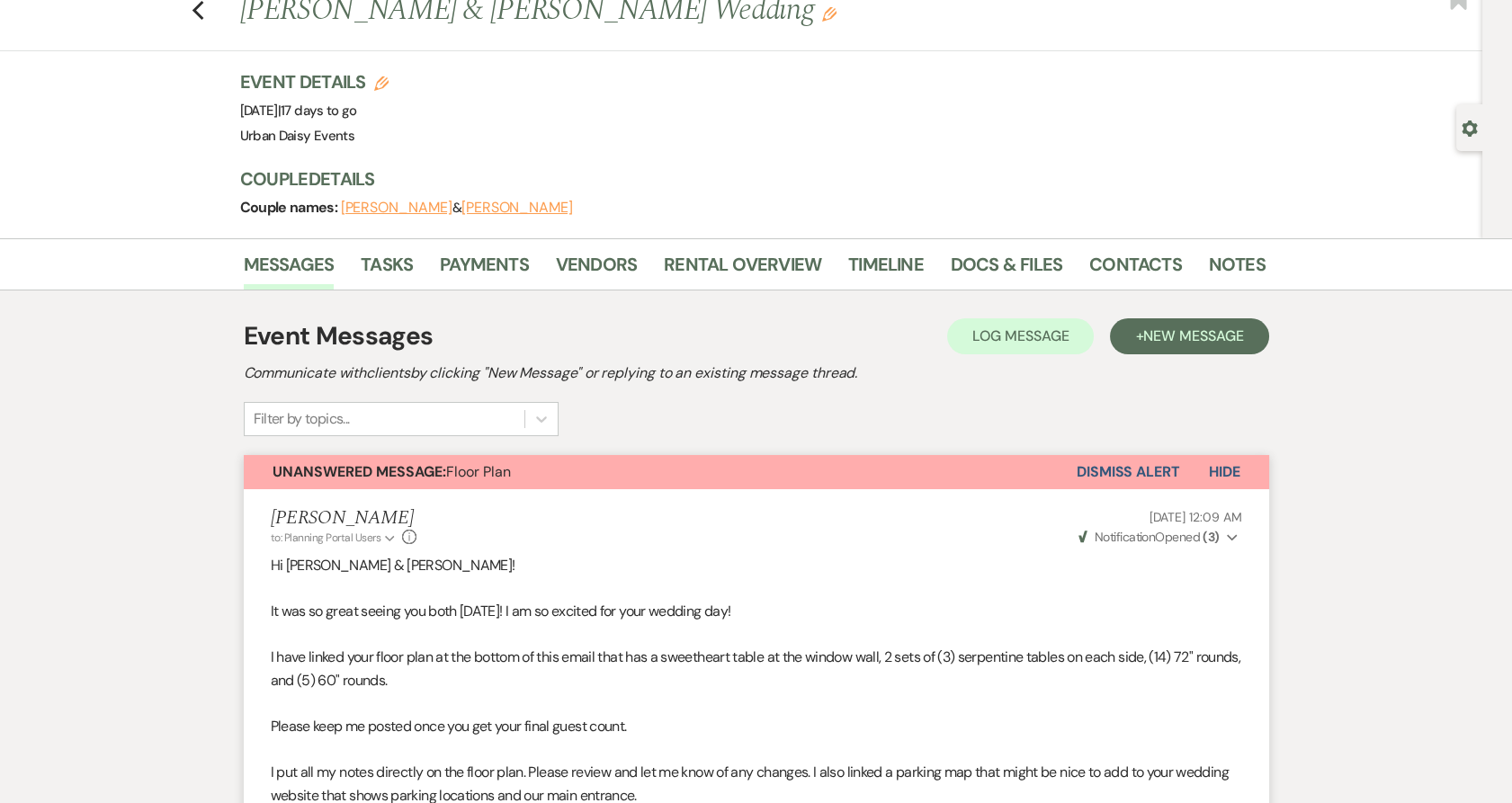
scroll to position [0, 0]
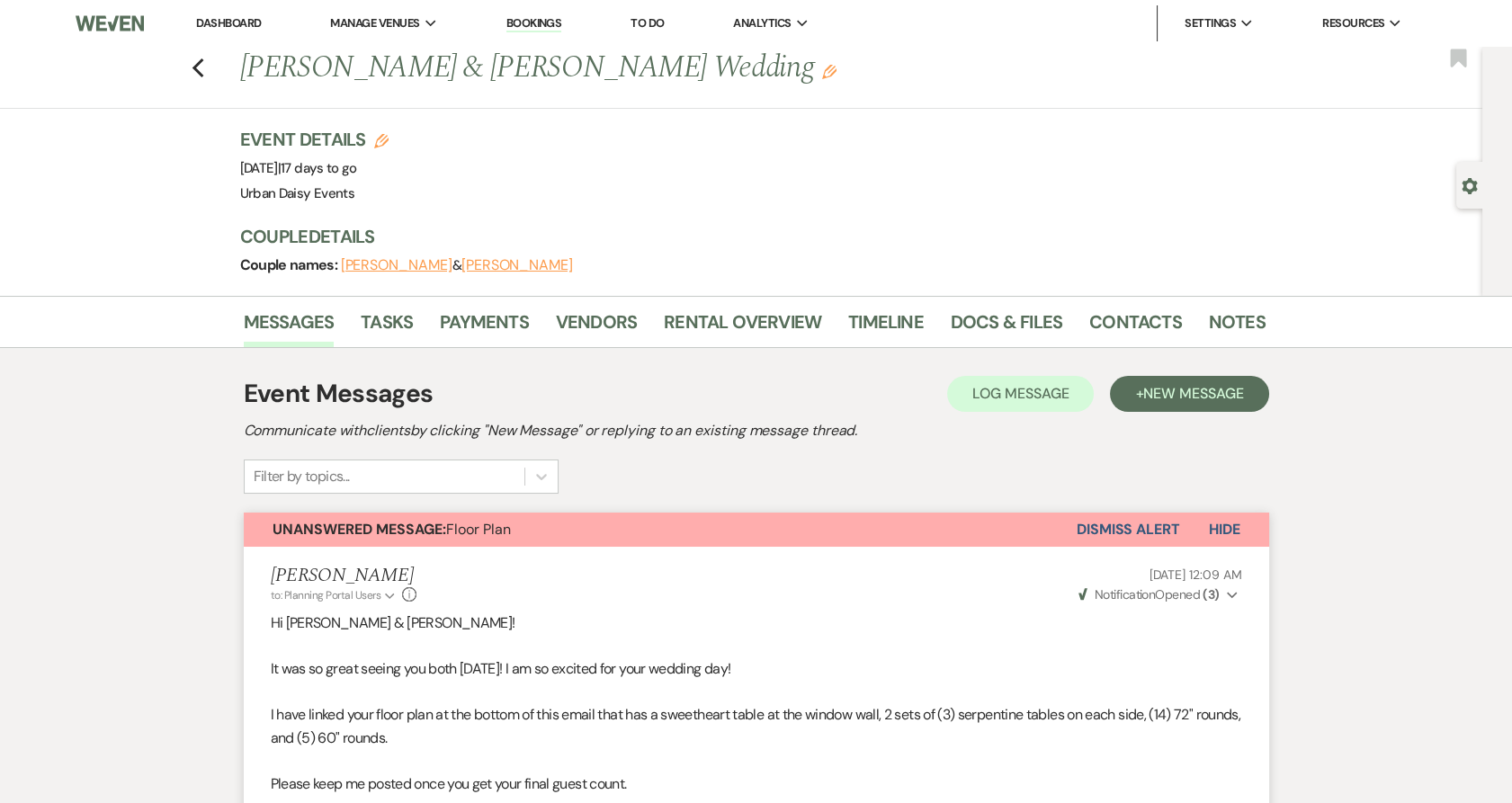
click at [226, 29] on li "Dashboard" at bounding box center [229, 24] width 83 height 36
click at [222, 19] on link "Dashboard" at bounding box center [228, 23] width 65 height 15
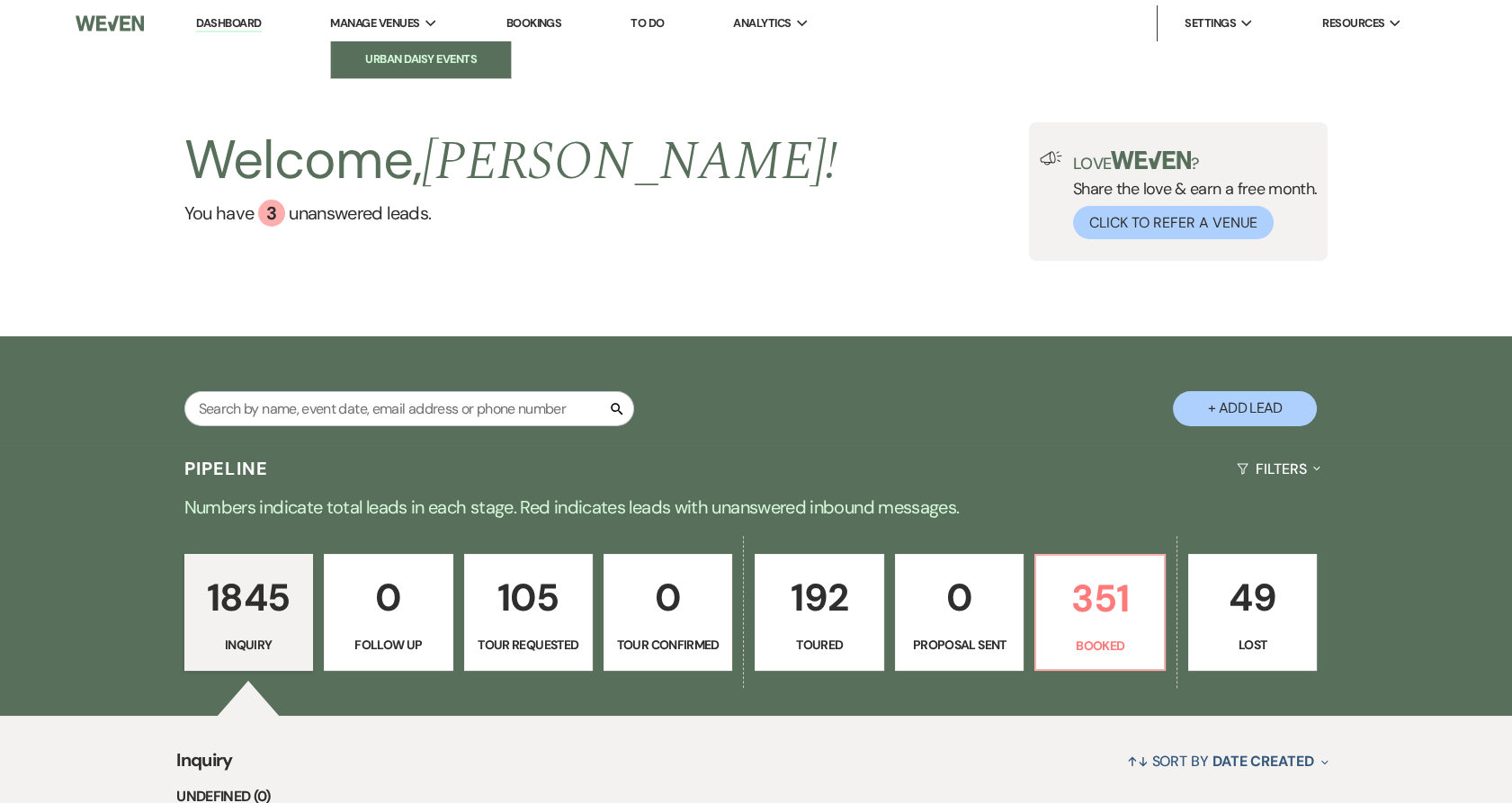
click at [400, 54] on li "Urban Daisy Events" at bounding box center [421, 59] width 162 height 18
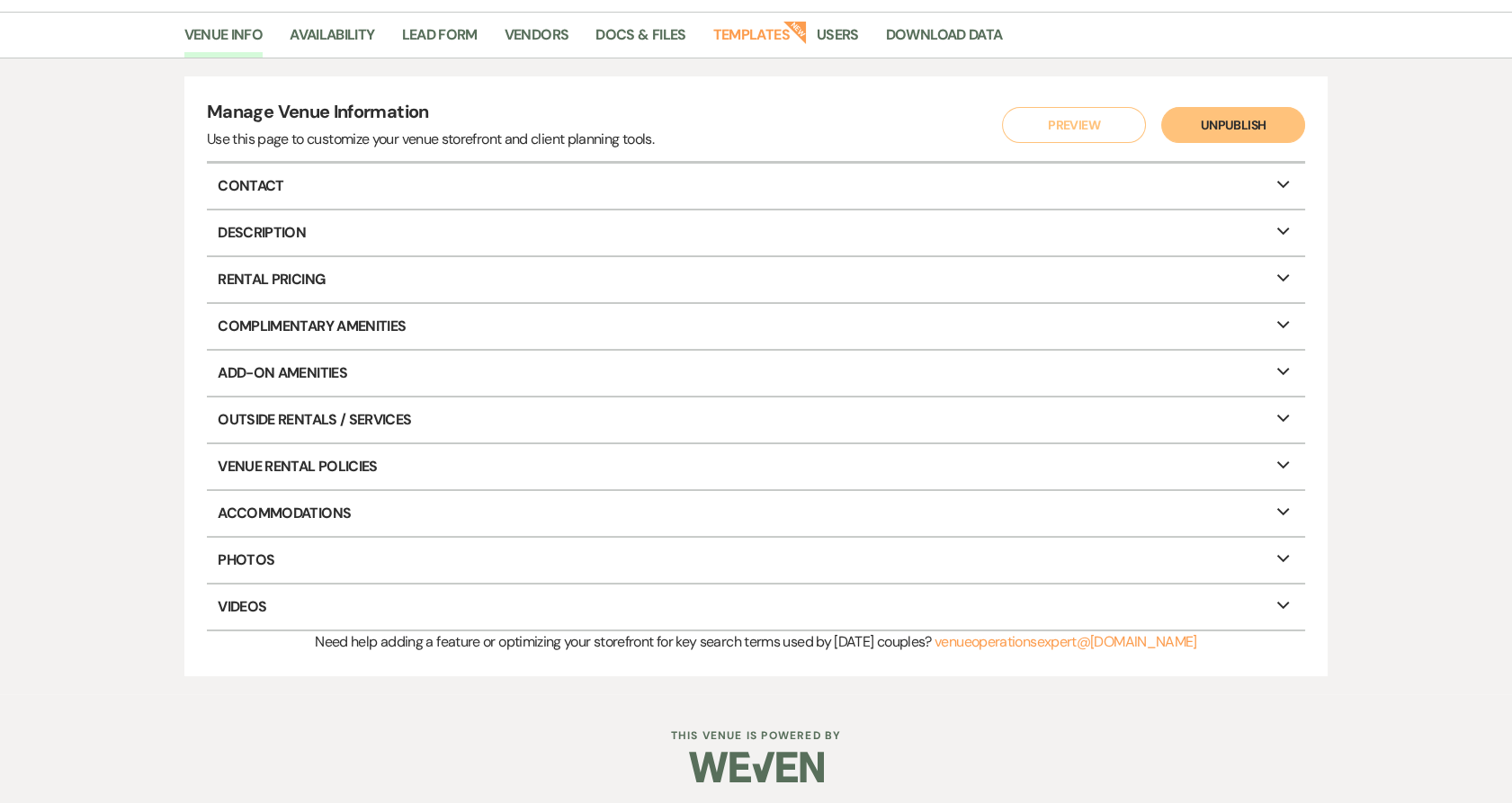
scroll to position [139, 0]
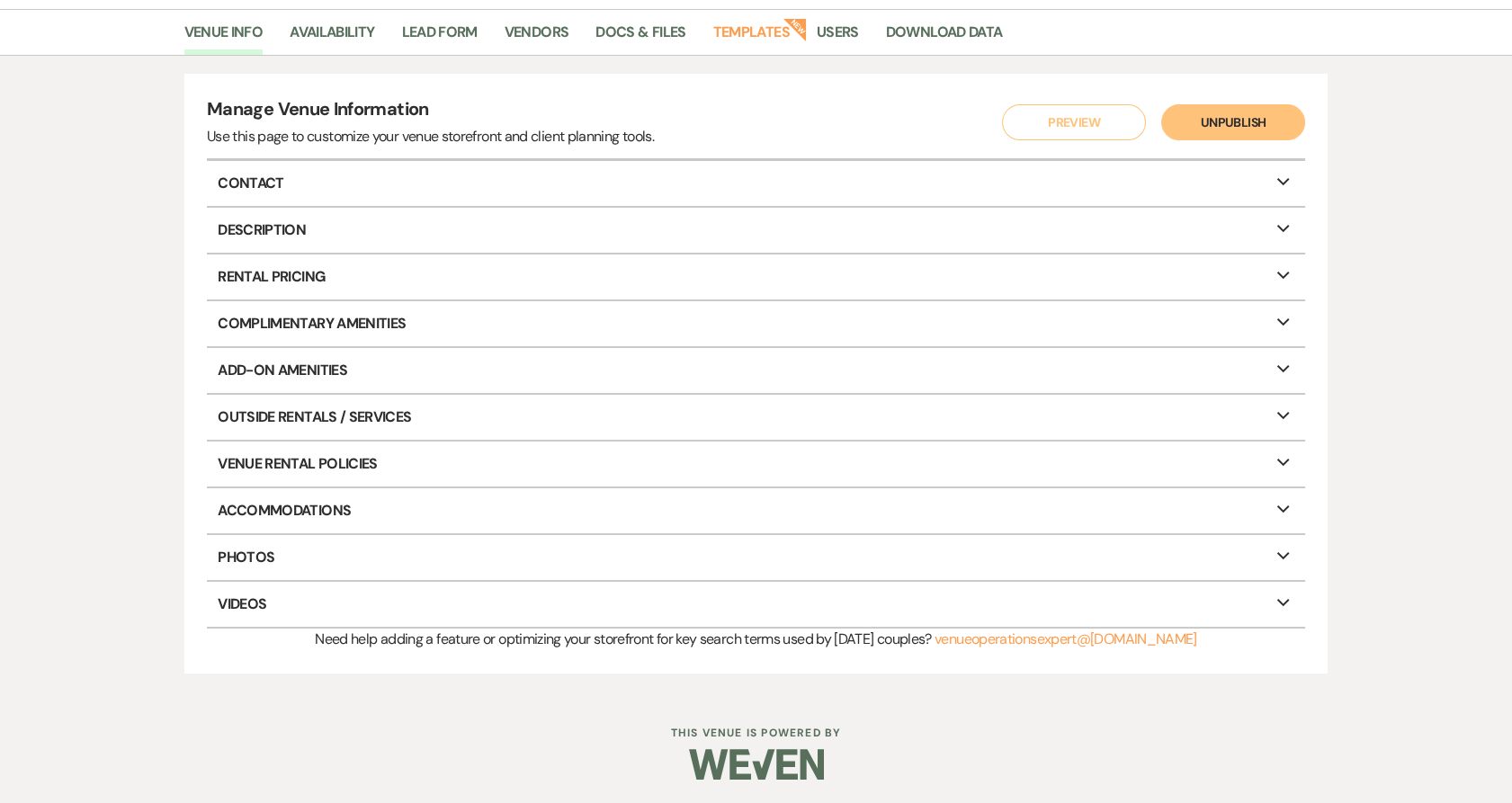
click at [1284, 269] on icon "Expand" at bounding box center [1282, 272] width 22 height 14
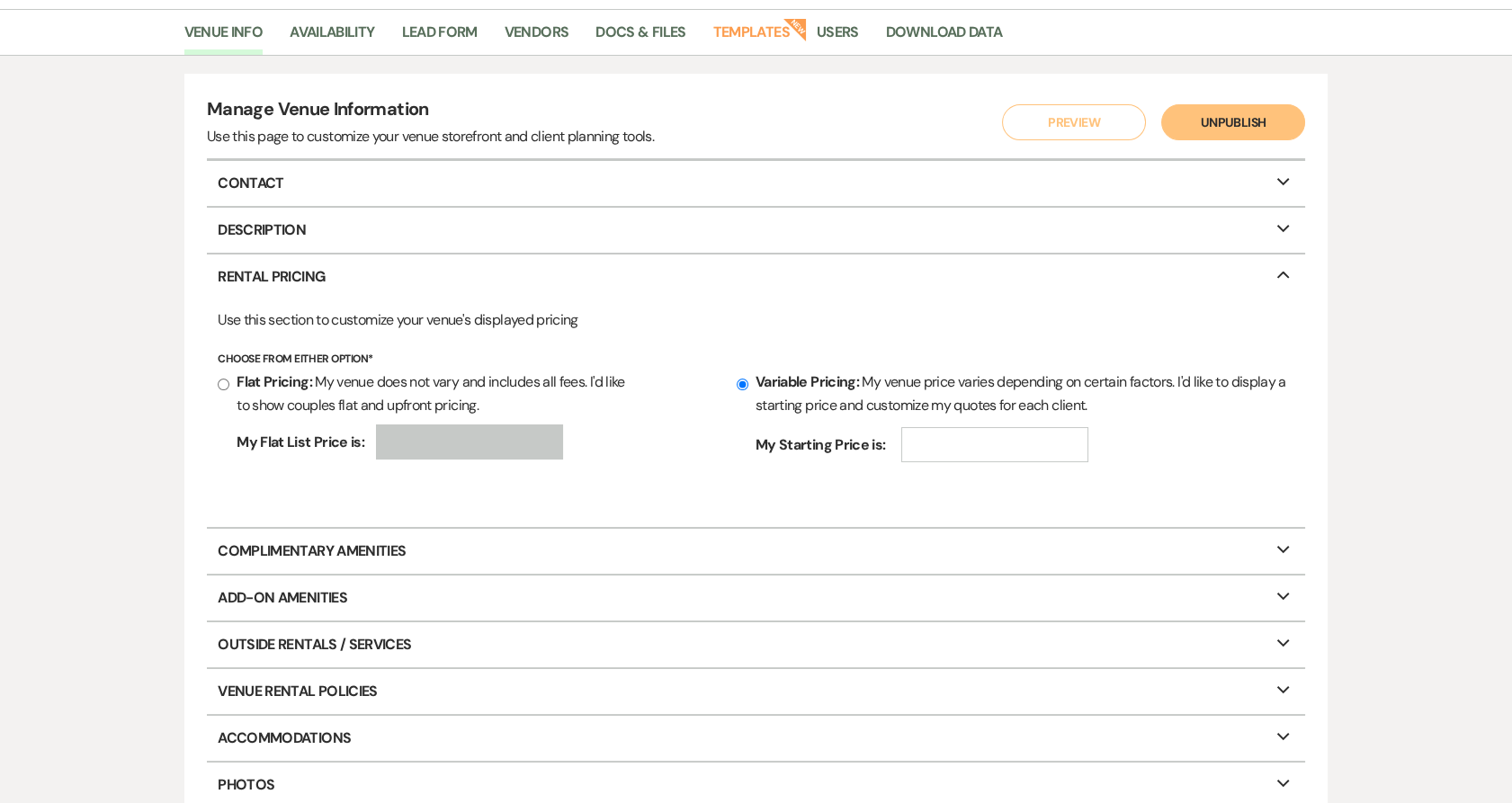
click at [1284, 269] on icon "Collapse" at bounding box center [1282, 272] width 22 height 14
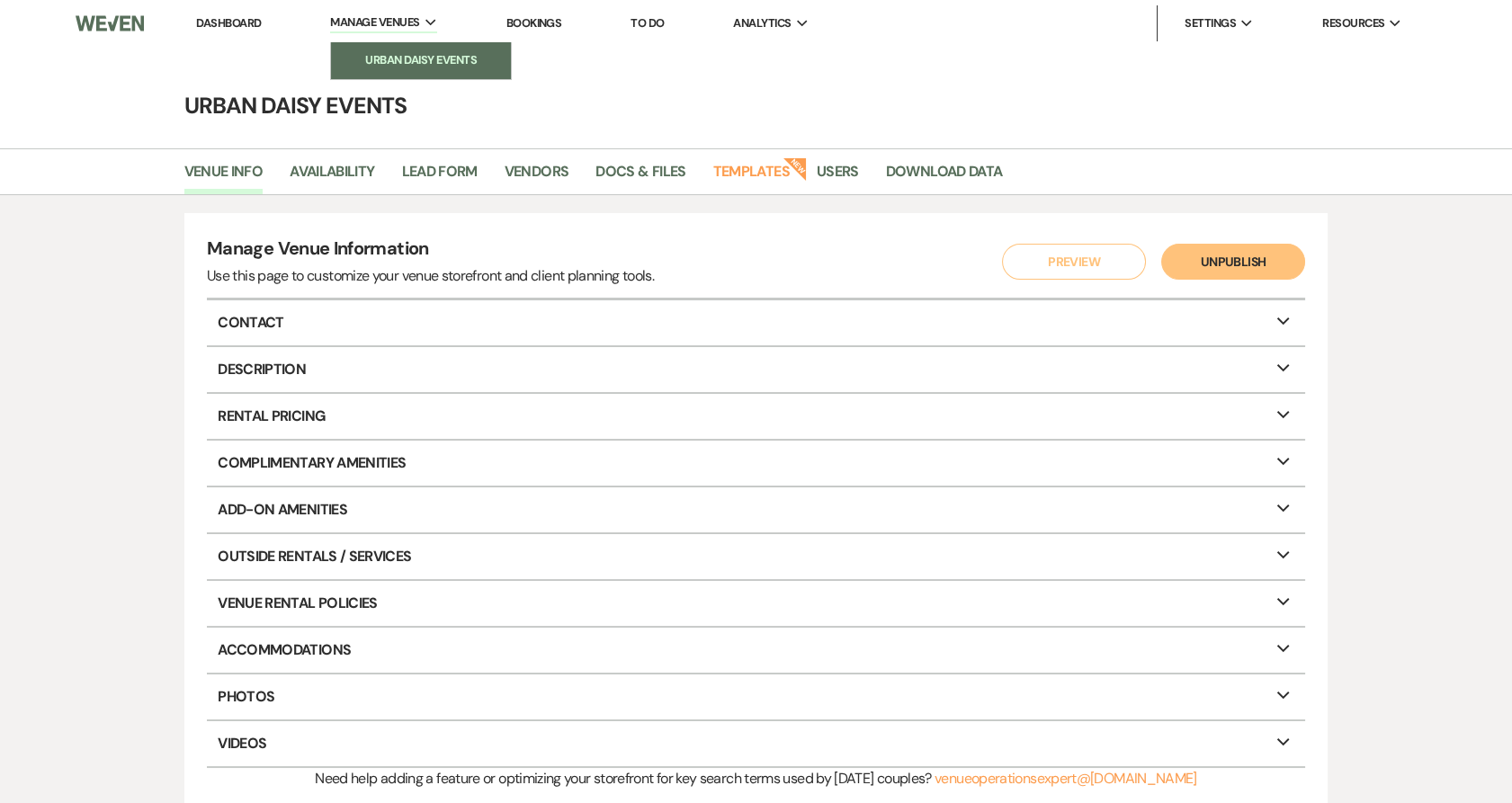
click at [430, 49] on link "Urban Daisy Events" at bounding box center [421, 60] width 180 height 36
click at [404, 61] on li "Urban Daisy Events" at bounding box center [421, 60] width 162 height 18
click at [231, 29] on li "Dashboard" at bounding box center [229, 24] width 83 height 36
click at [227, 20] on link "Dashboard" at bounding box center [228, 23] width 65 height 15
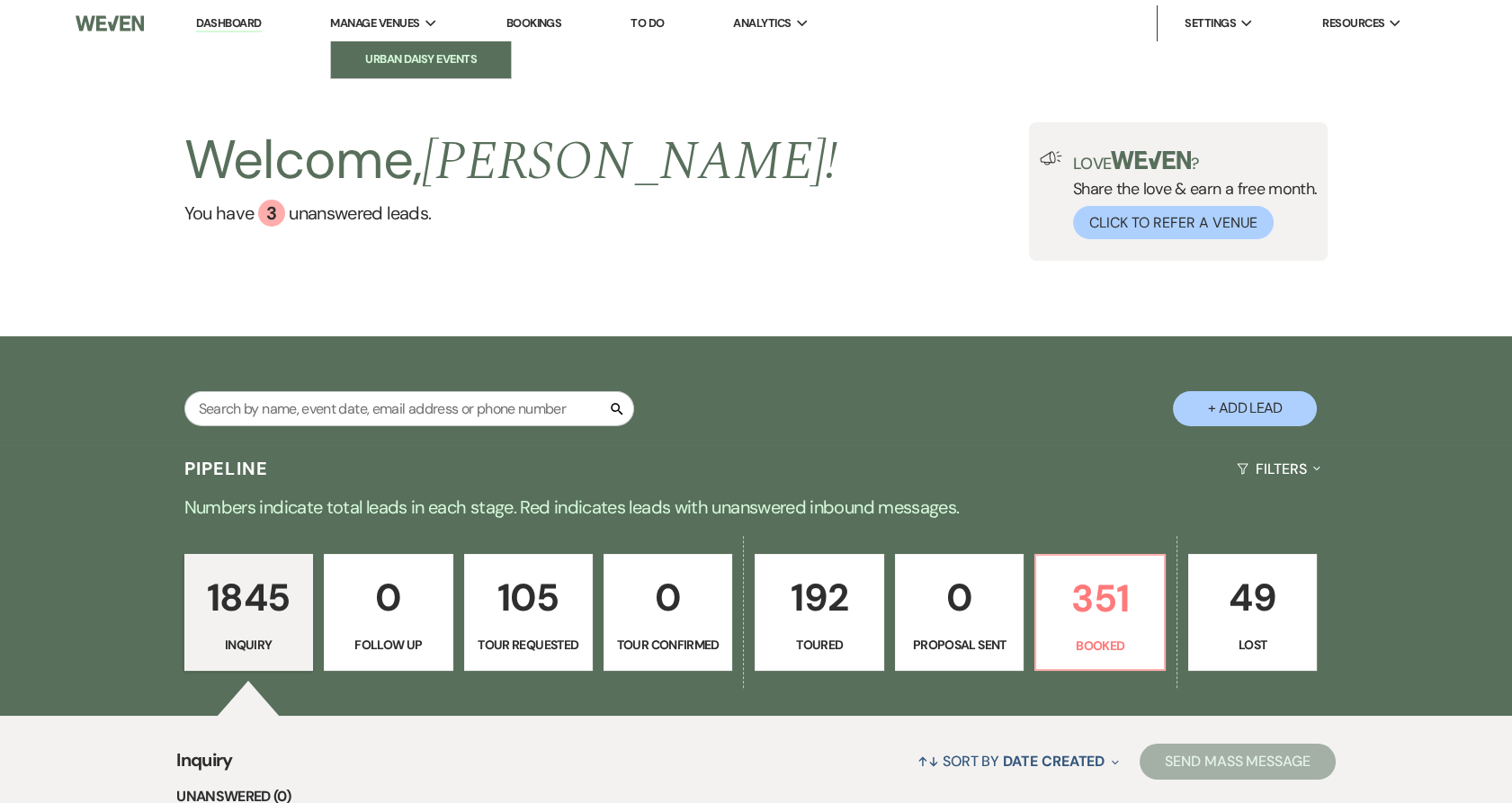
click at [366, 69] on link "Urban Daisy Events" at bounding box center [421, 60] width 180 height 36
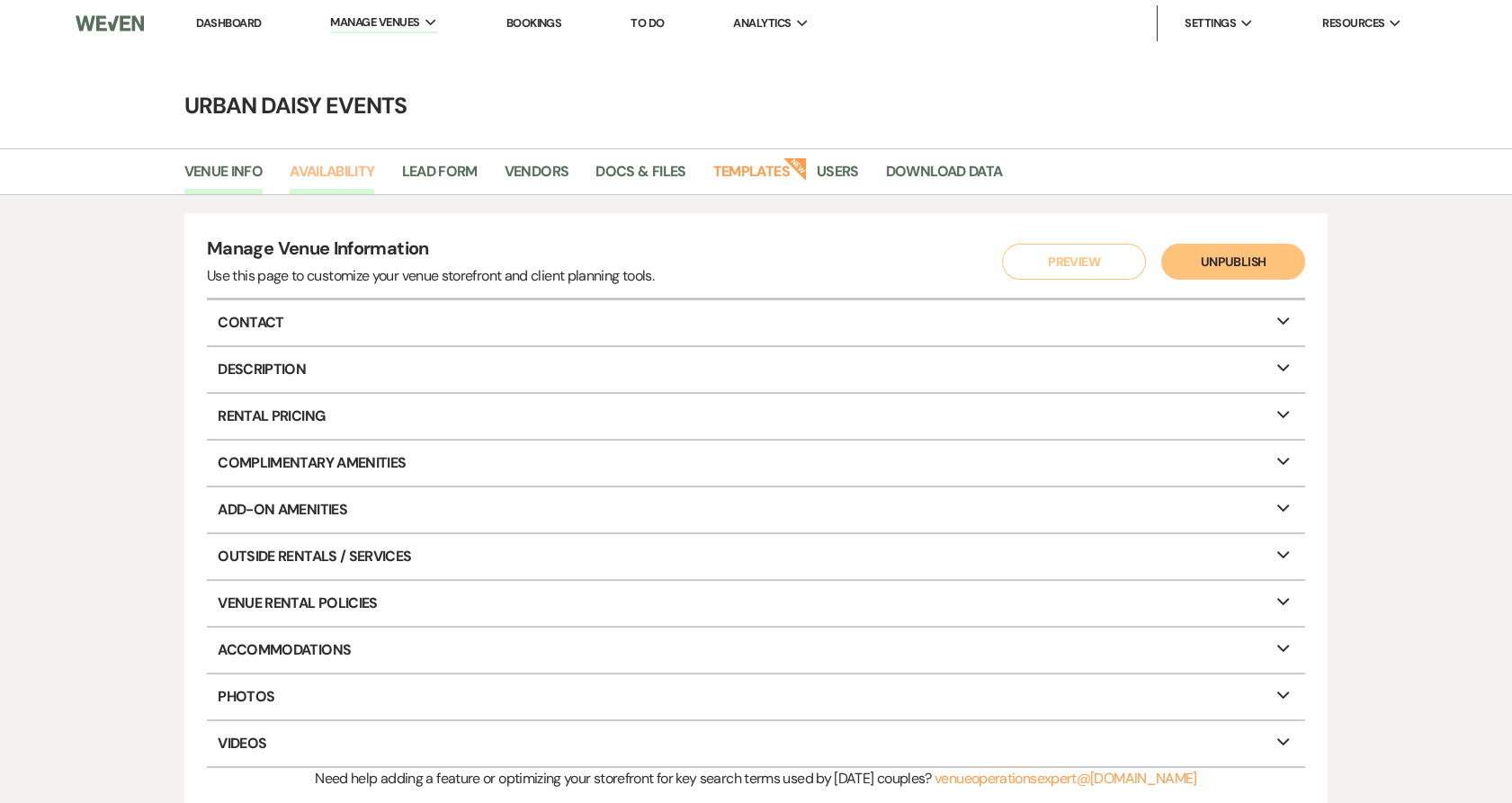
click at [344, 163] on link "Availability" at bounding box center [331, 177] width 84 height 34
select select "2"
select select "2026"
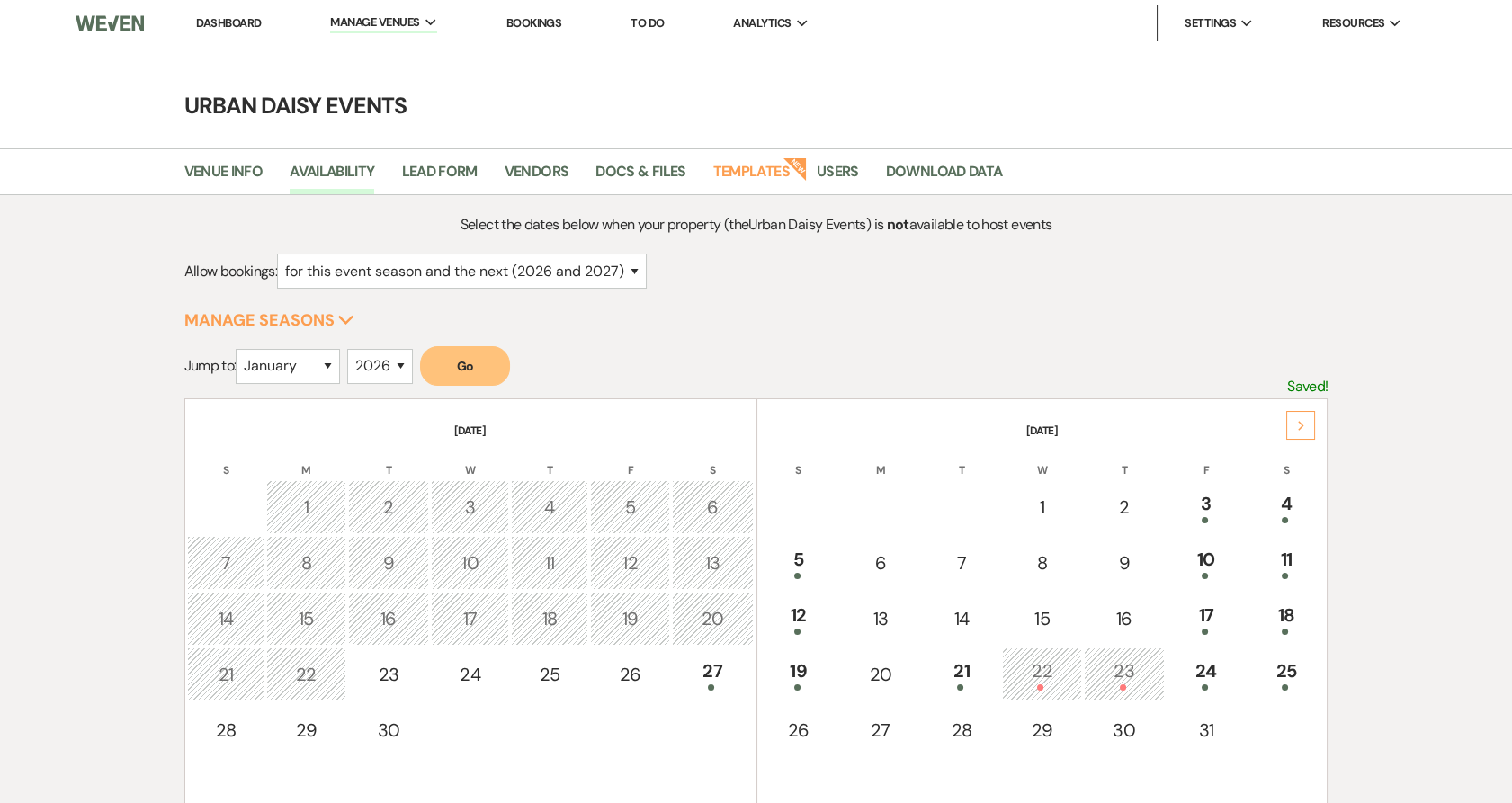
click at [1303, 436] on div "Next" at bounding box center [1300, 425] width 28 height 28
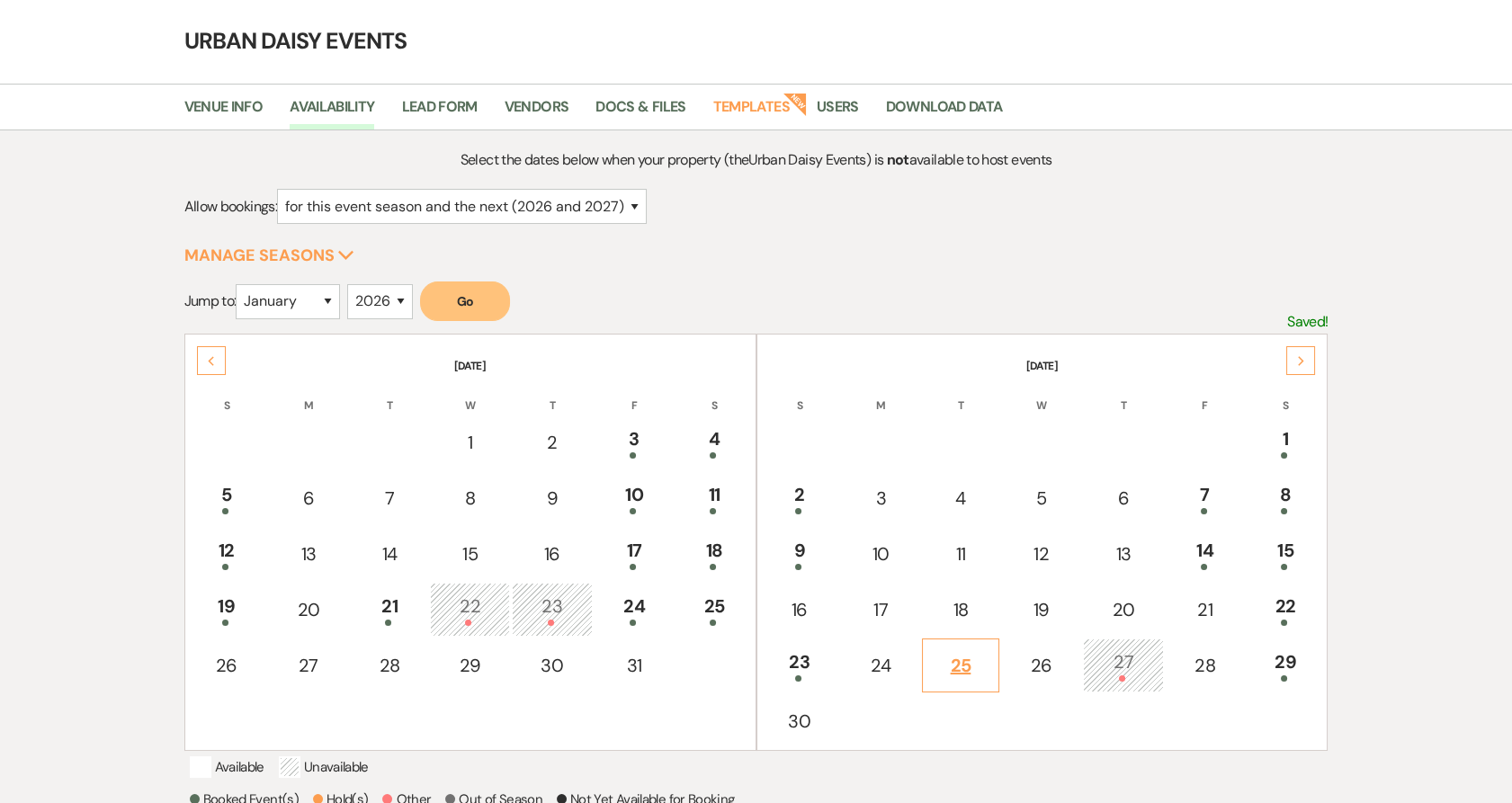
scroll to position [199, 0]
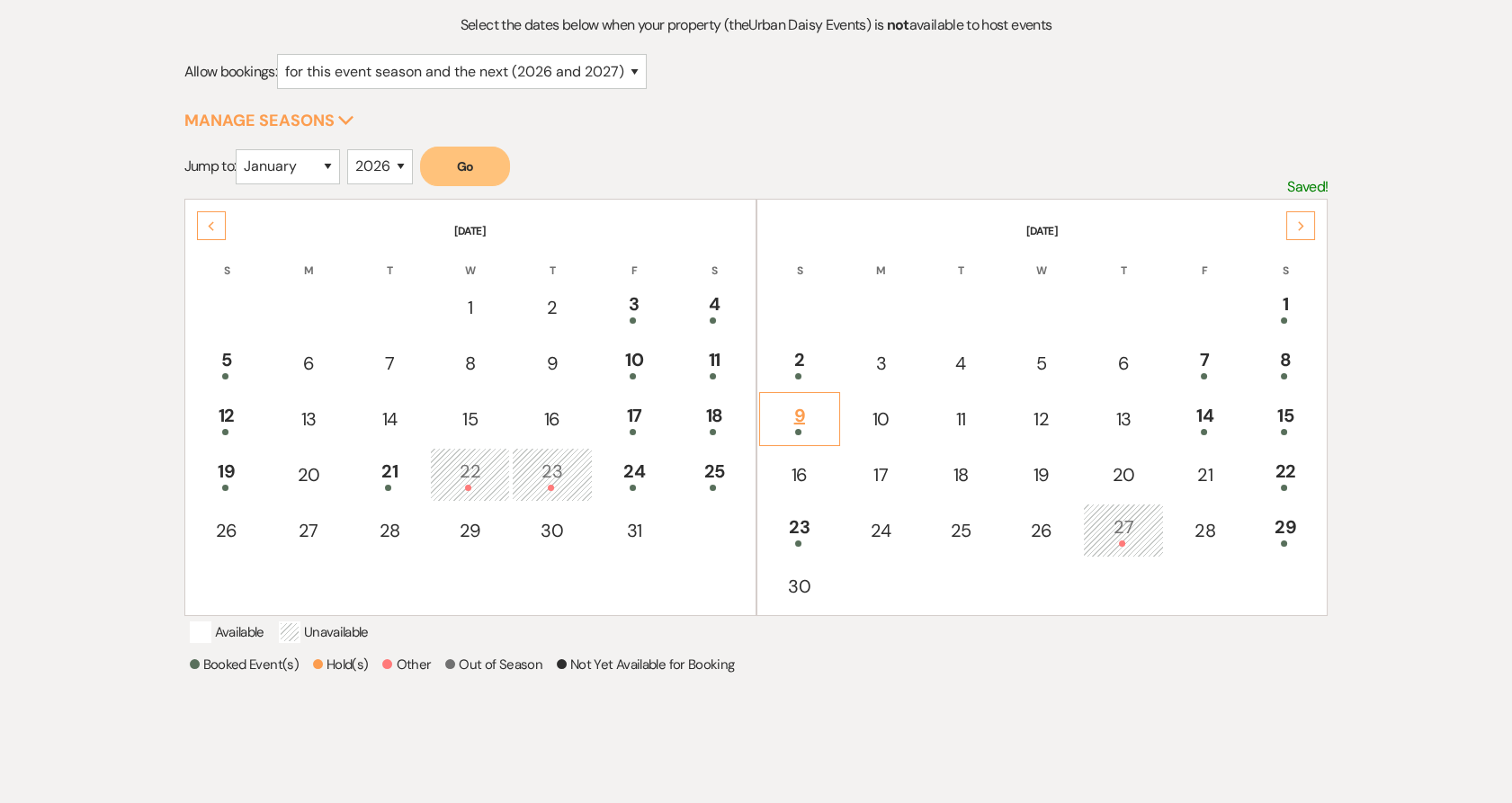
click at [826, 402] on div "9" at bounding box center [799, 418] width 61 height 33
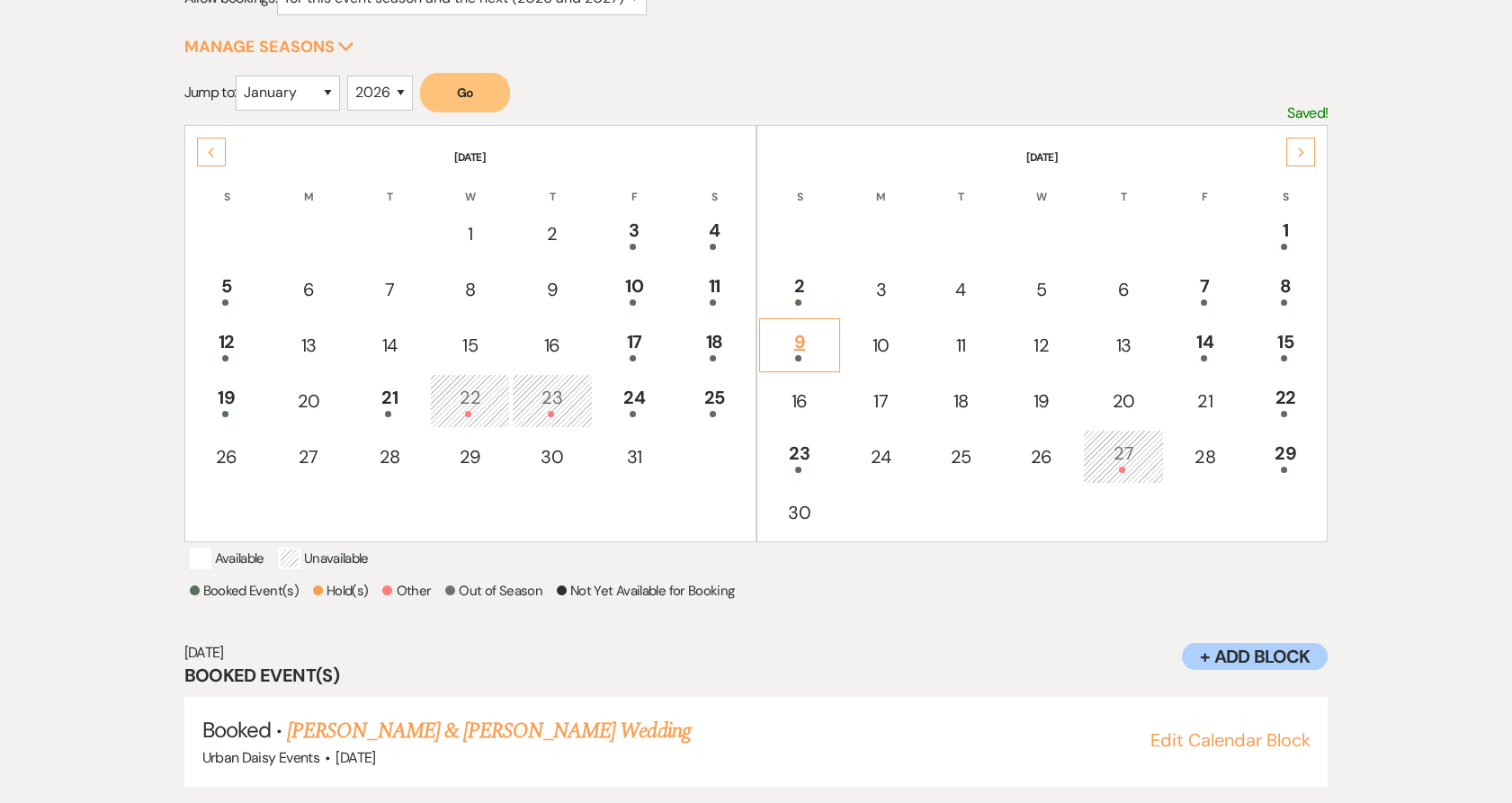
scroll to position [312, 0]
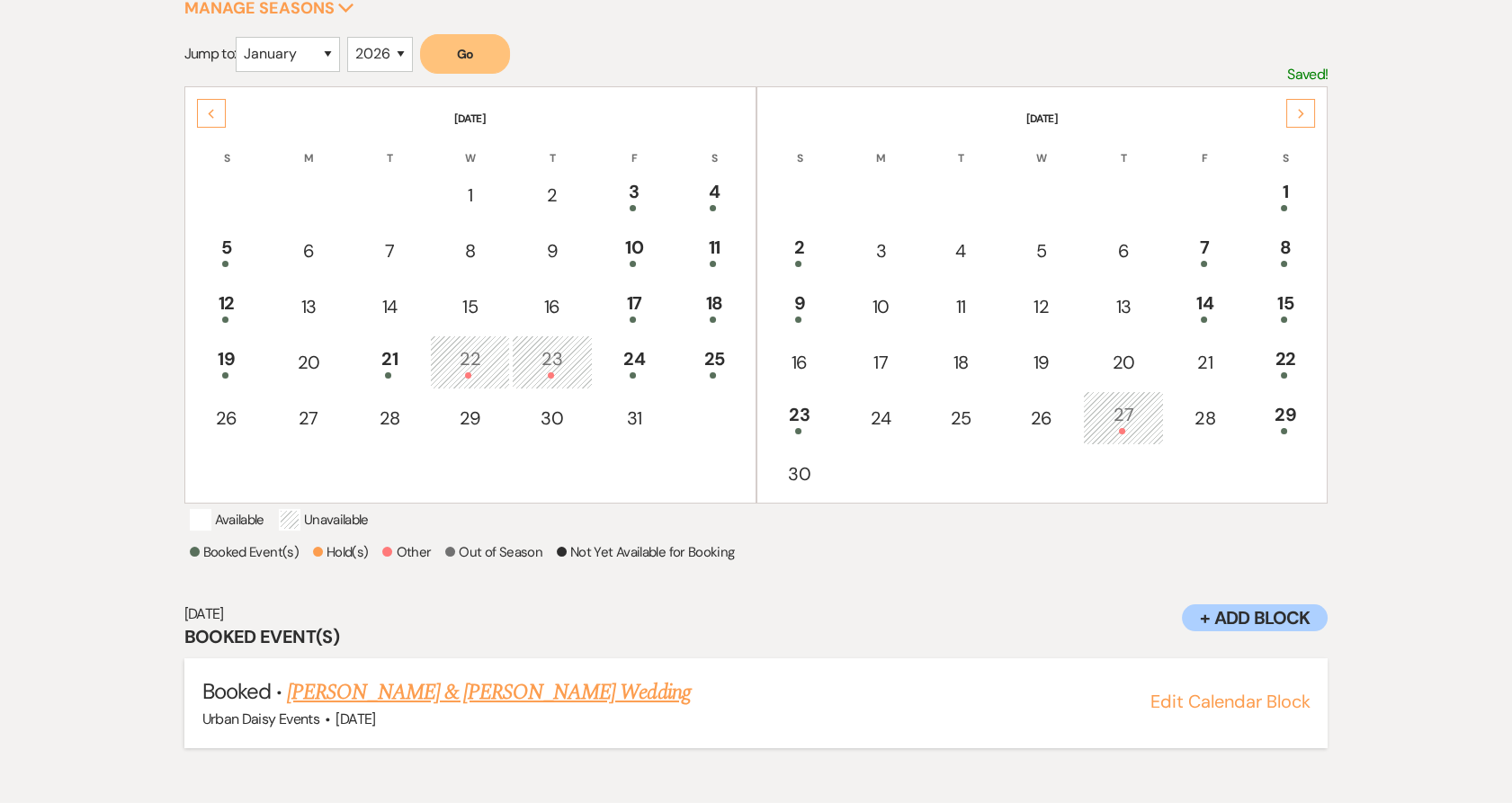
click at [432, 705] on link "[PERSON_NAME] & [PERSON_NAME] Wedding" at bounding box center [489, 692] width 403 height 32
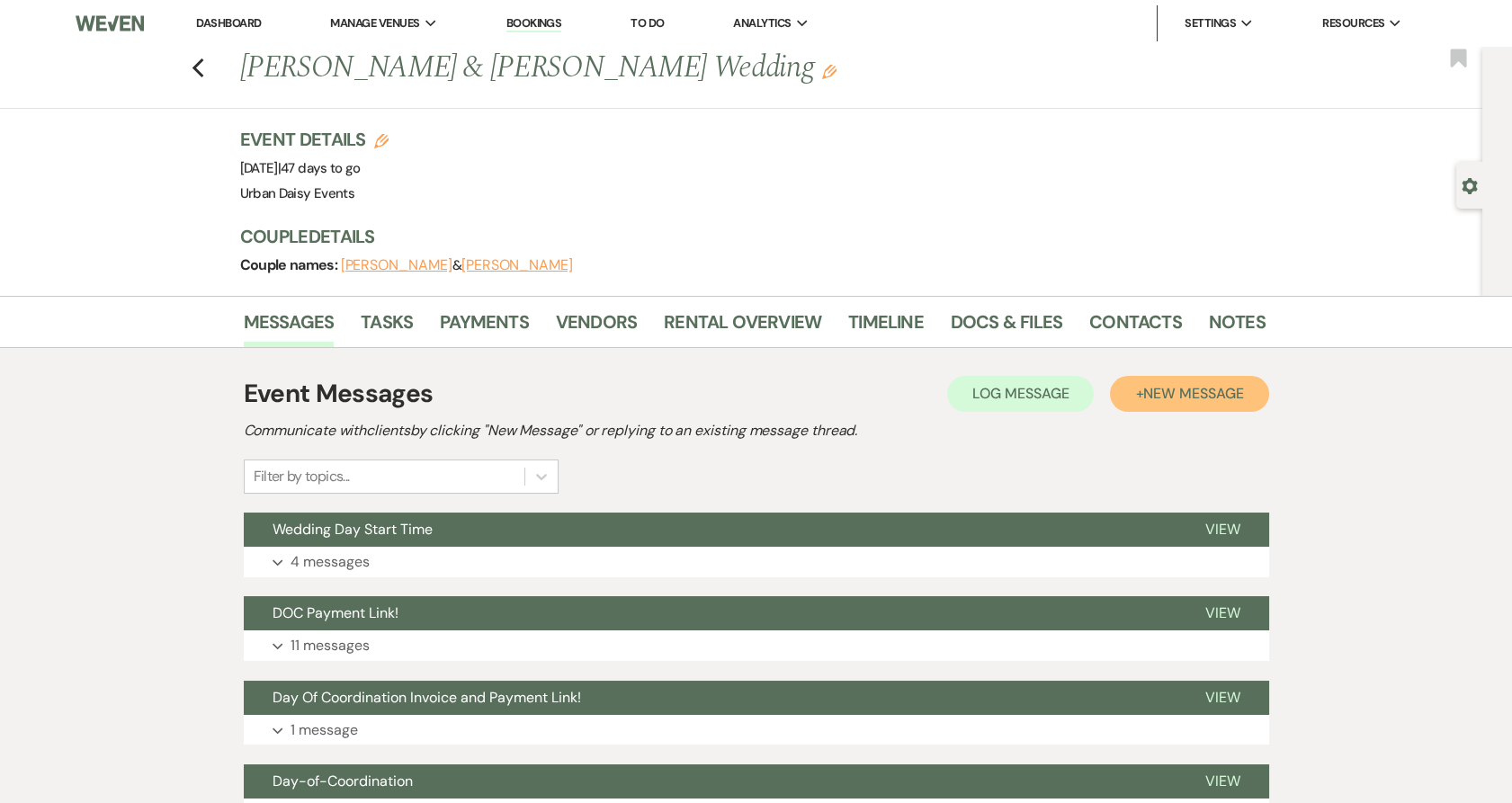
click at [1144, 391] on span "New Message" at bounding box center [1193, 393] width 100 height 19
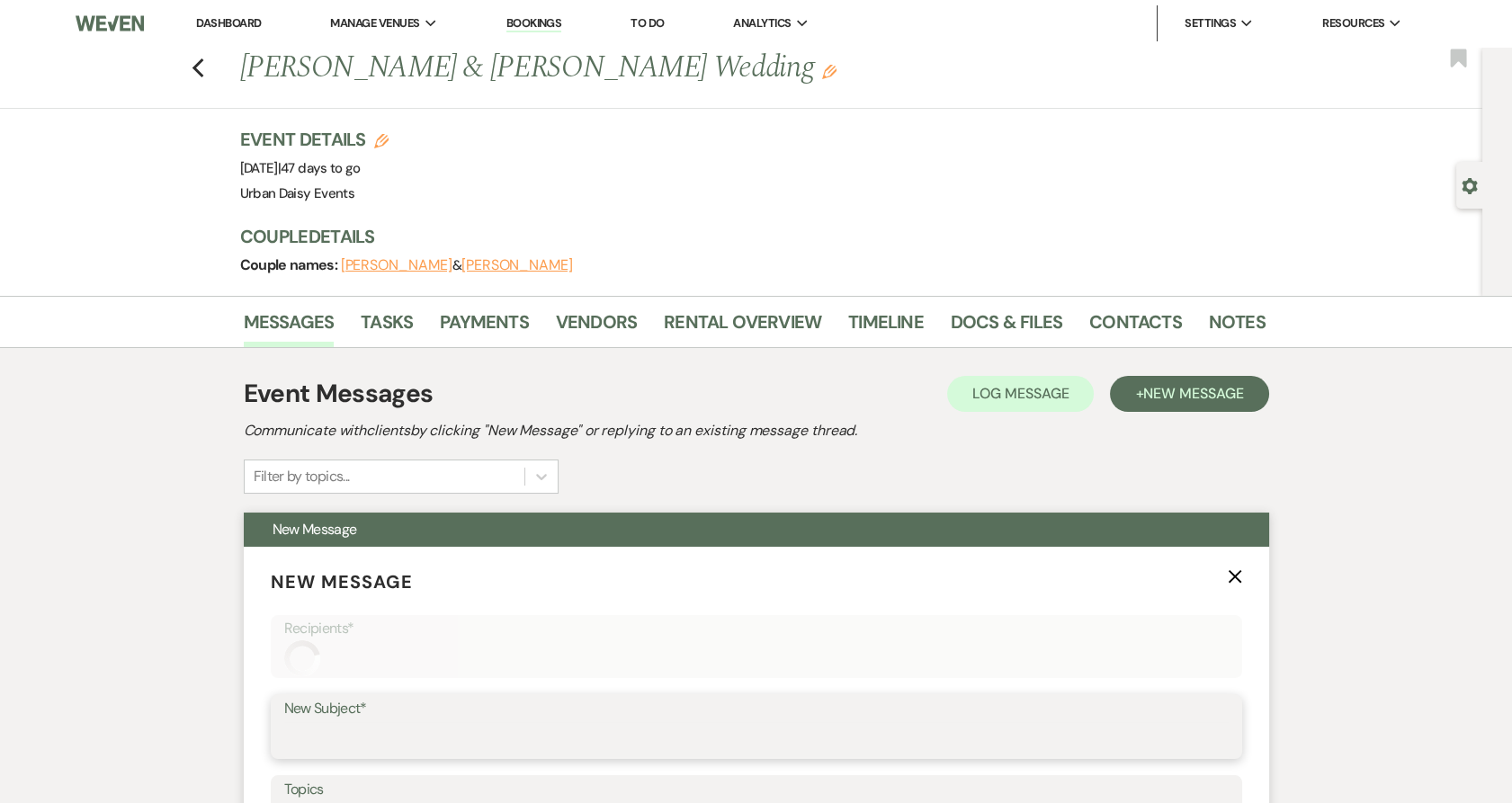
click at [421, 729] on input "New Subject*" at bounding box center [756, 739] width 944 height 35
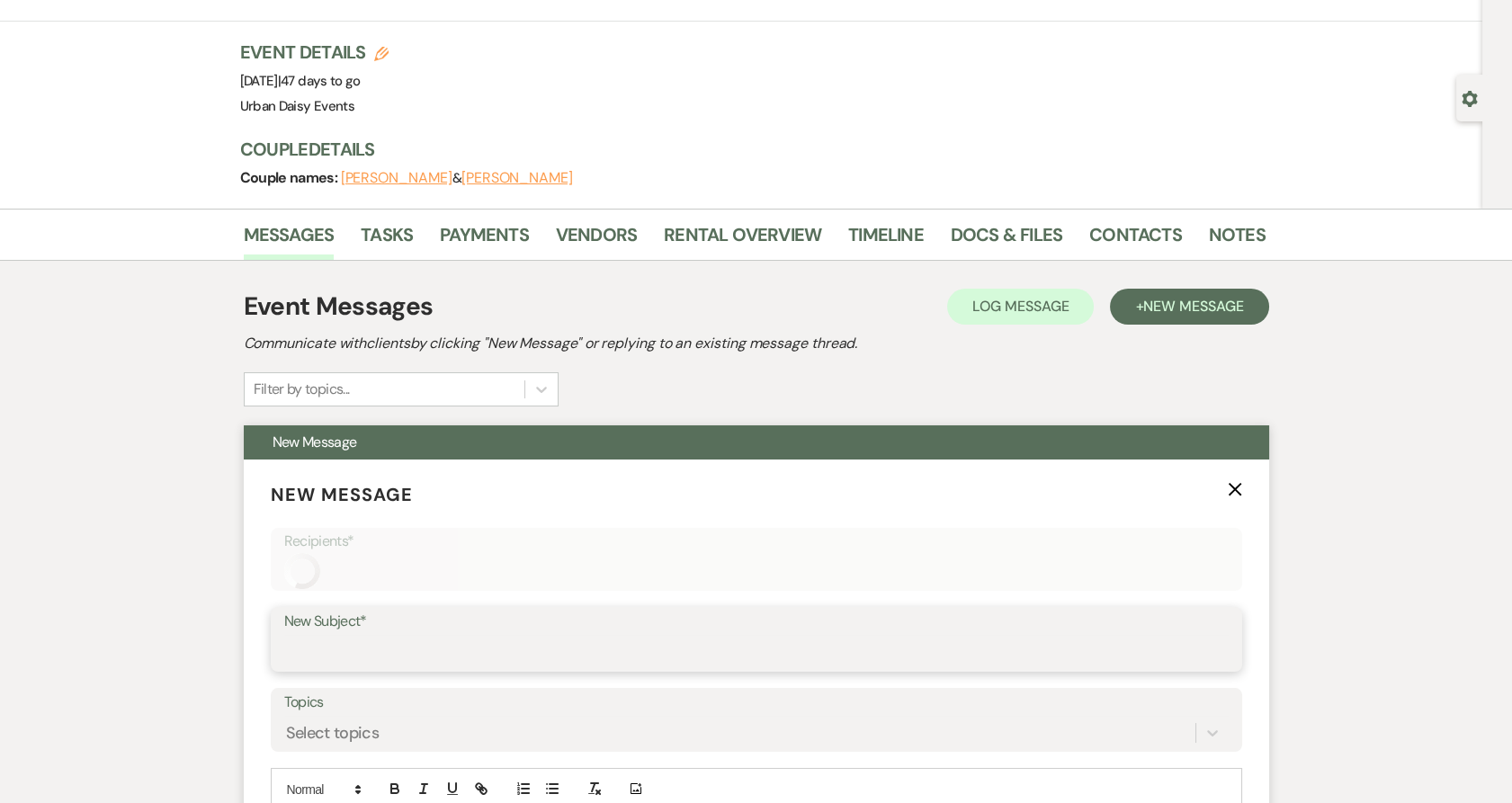
scroll to position [299, 0]
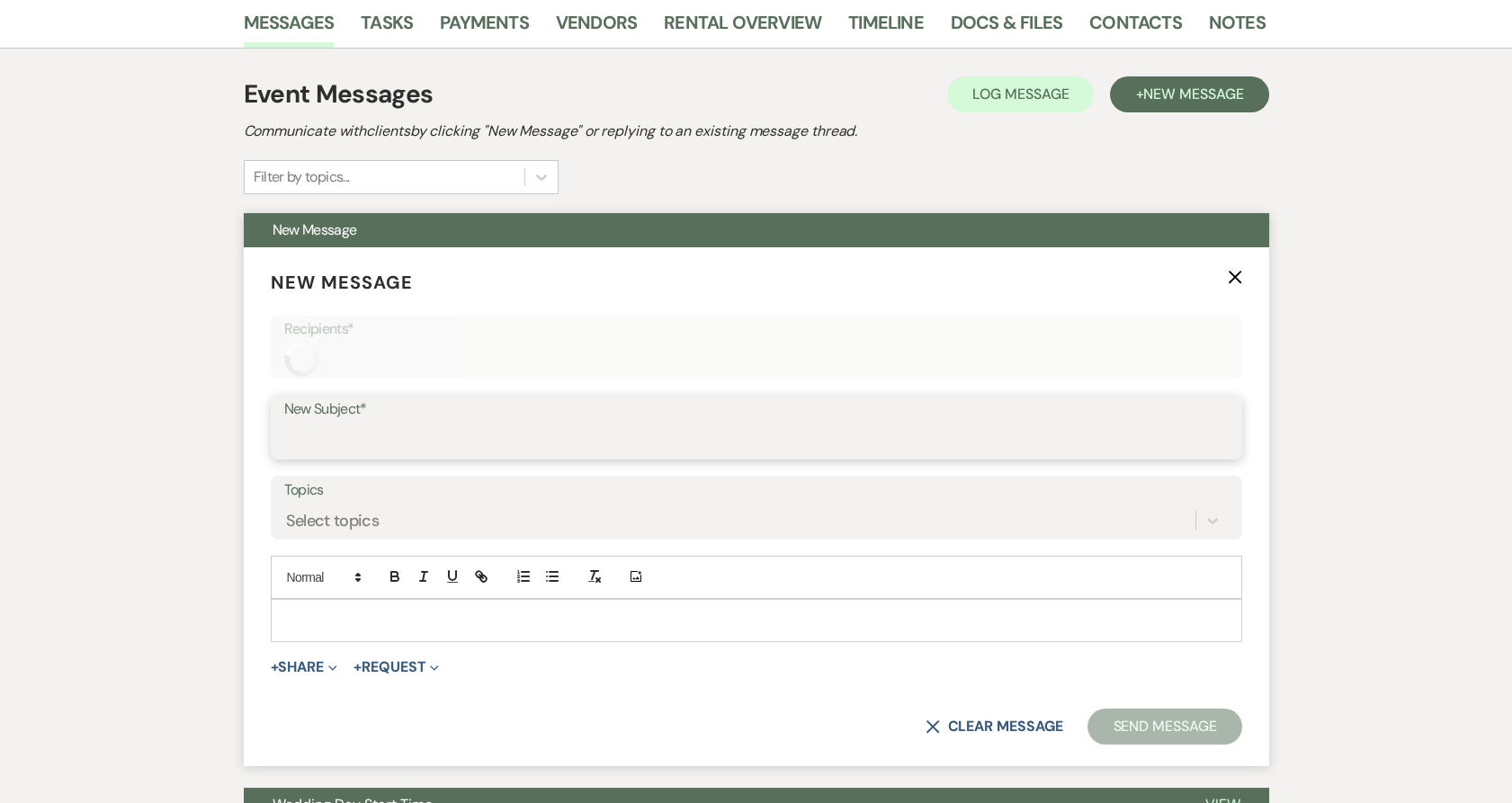
click at [862, 441] on input "New Subject*" at bounding box center [756, 439] width 944 height 35
click at [1371, 365] on div "Messages Tasks Payments Vendors Rental Overview Timeline Docs & Files Contacts …" at bounding box center [756, 814] width 1512 height 1637
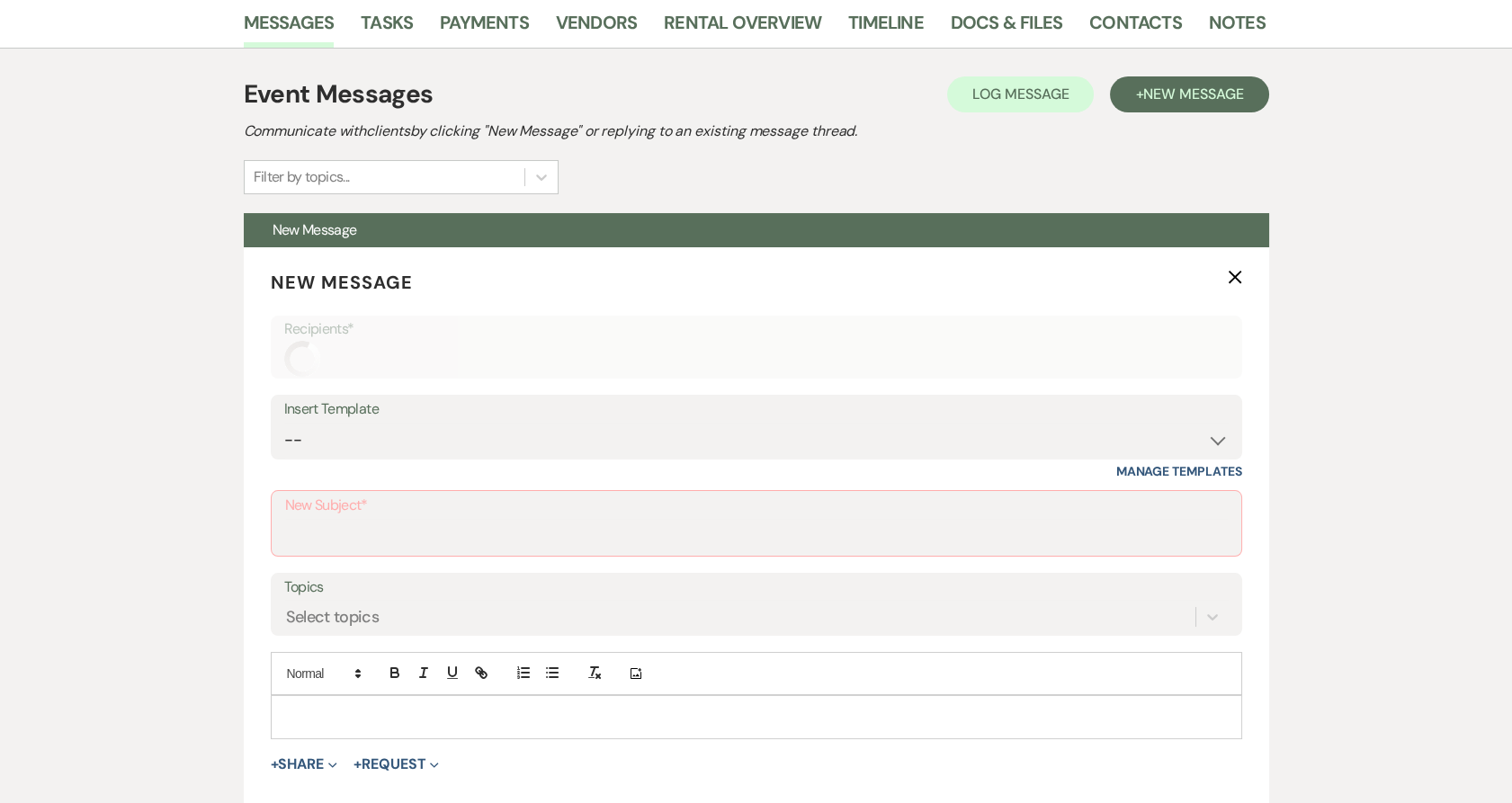
click at [1036, 159] on div "Event Messages Log Log Message + New Message Communicate with clients by clicki…" at bounding box center [756, 135] width 1025 height 119
click at [1194, 410] on div "Insert Template" at bounding box center [756, 410] width 944 height 26
click at [1171, 431] on select "--" at bounding box center [756, 439] width 944 height 35
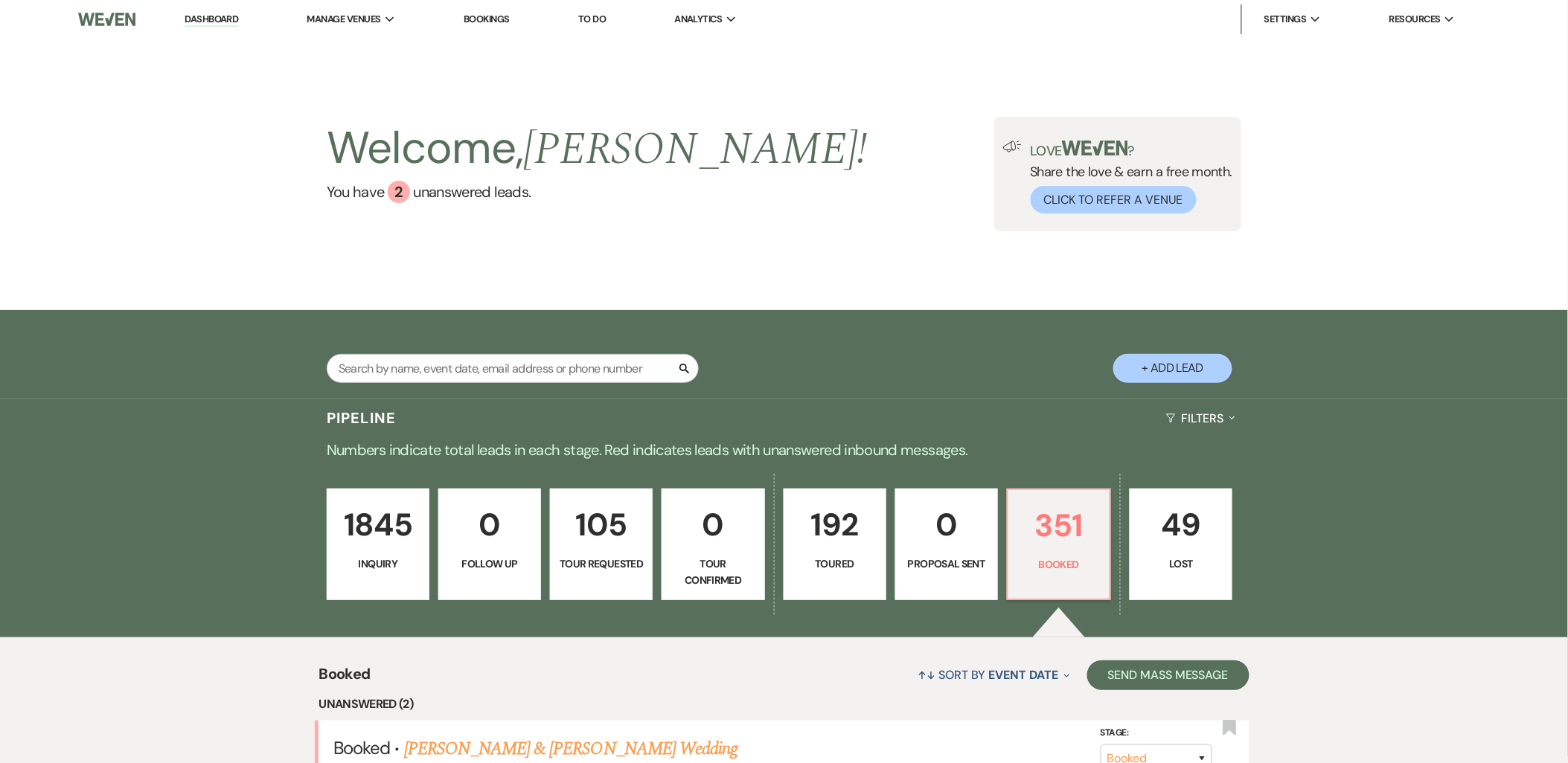
click at [465, 20] on li "Bookings" at bounding box center [486, 20] width 61 height 30
click at [473, 16] on link "Bookings" at bounding box center [486, 19] width 46 height 13
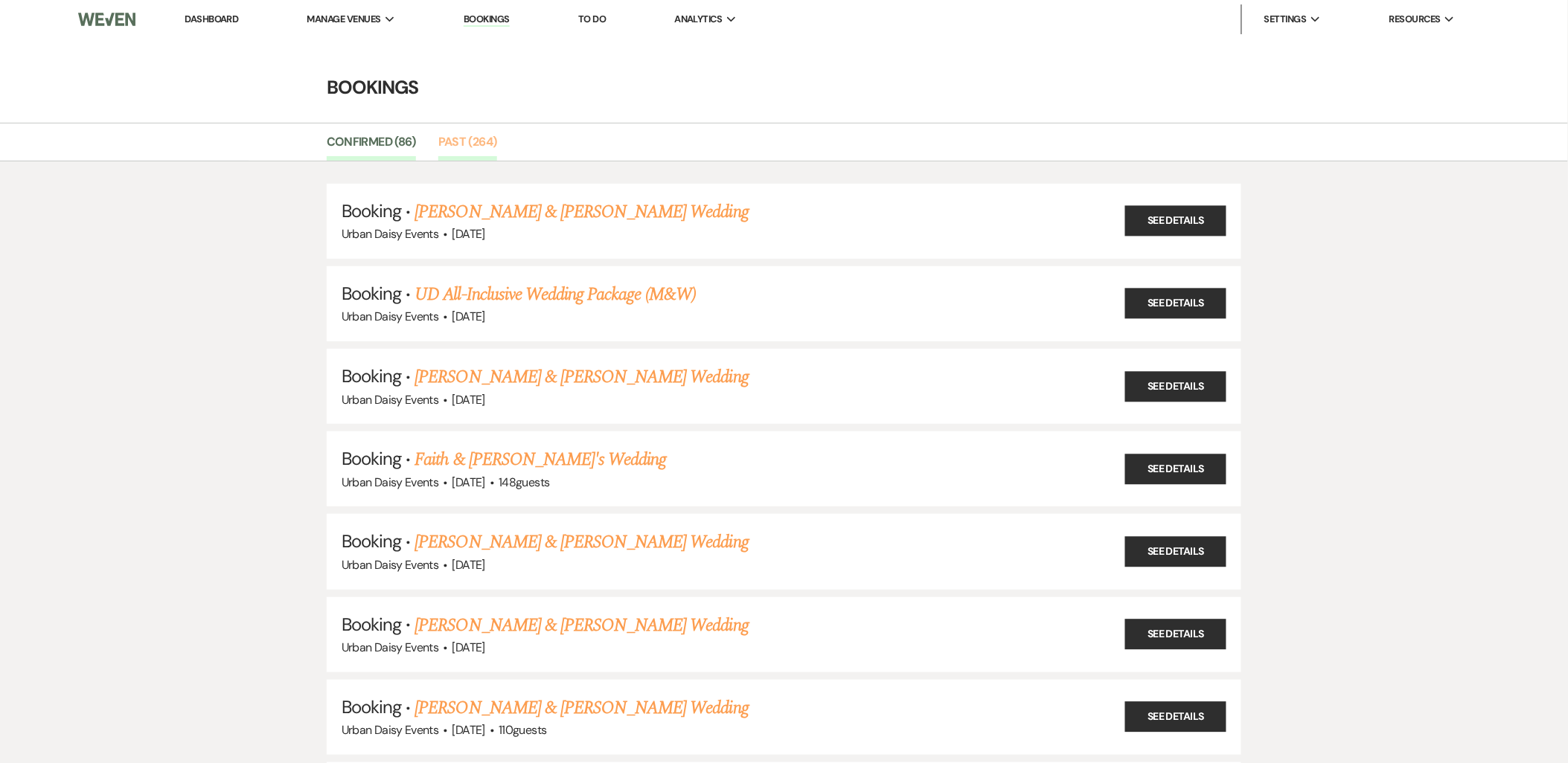
click at [483, 139] on link "Past (264)" at bounding box center [467, 146] width 59 height 28
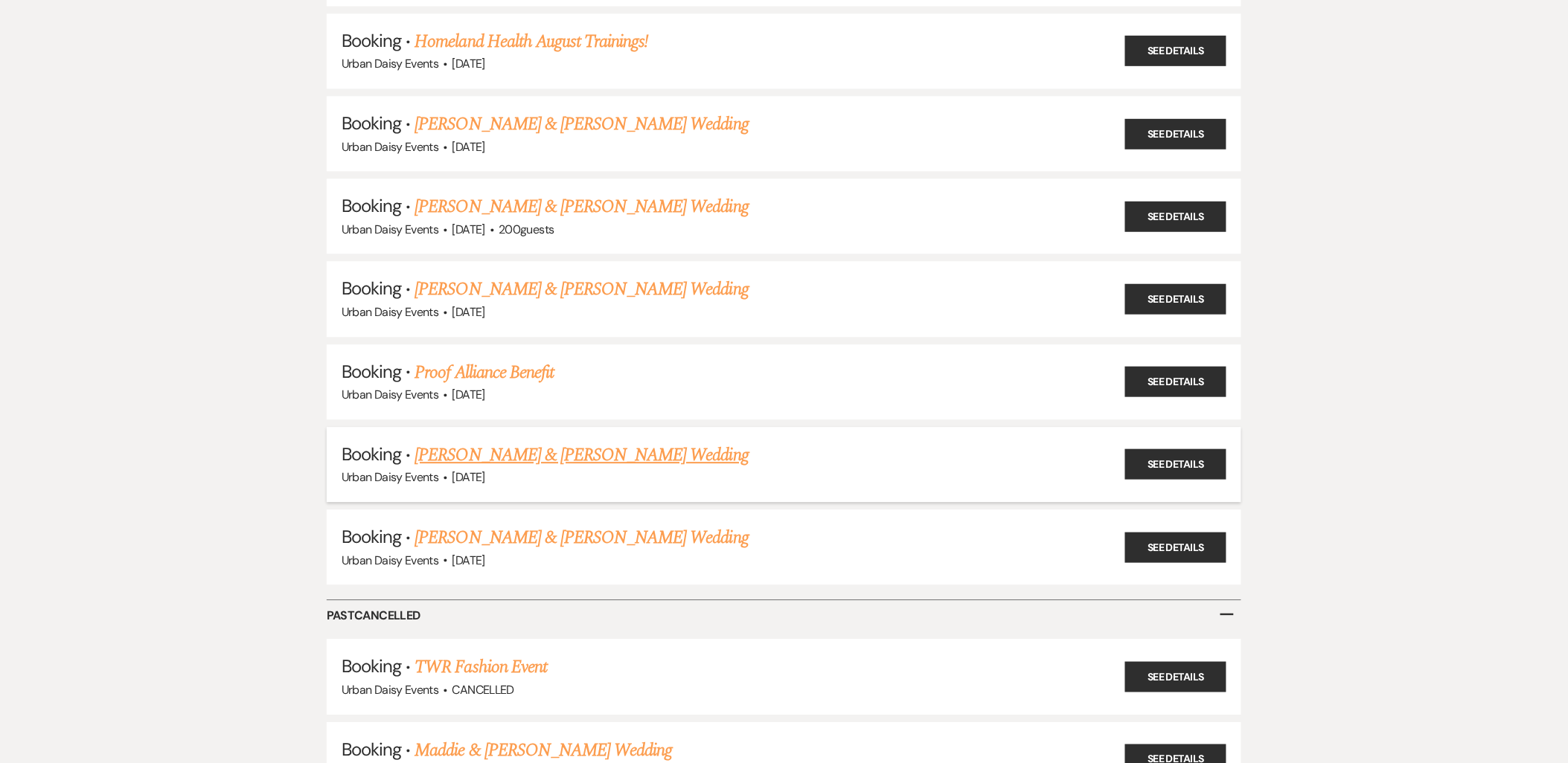
scroll to position [21427, 0]
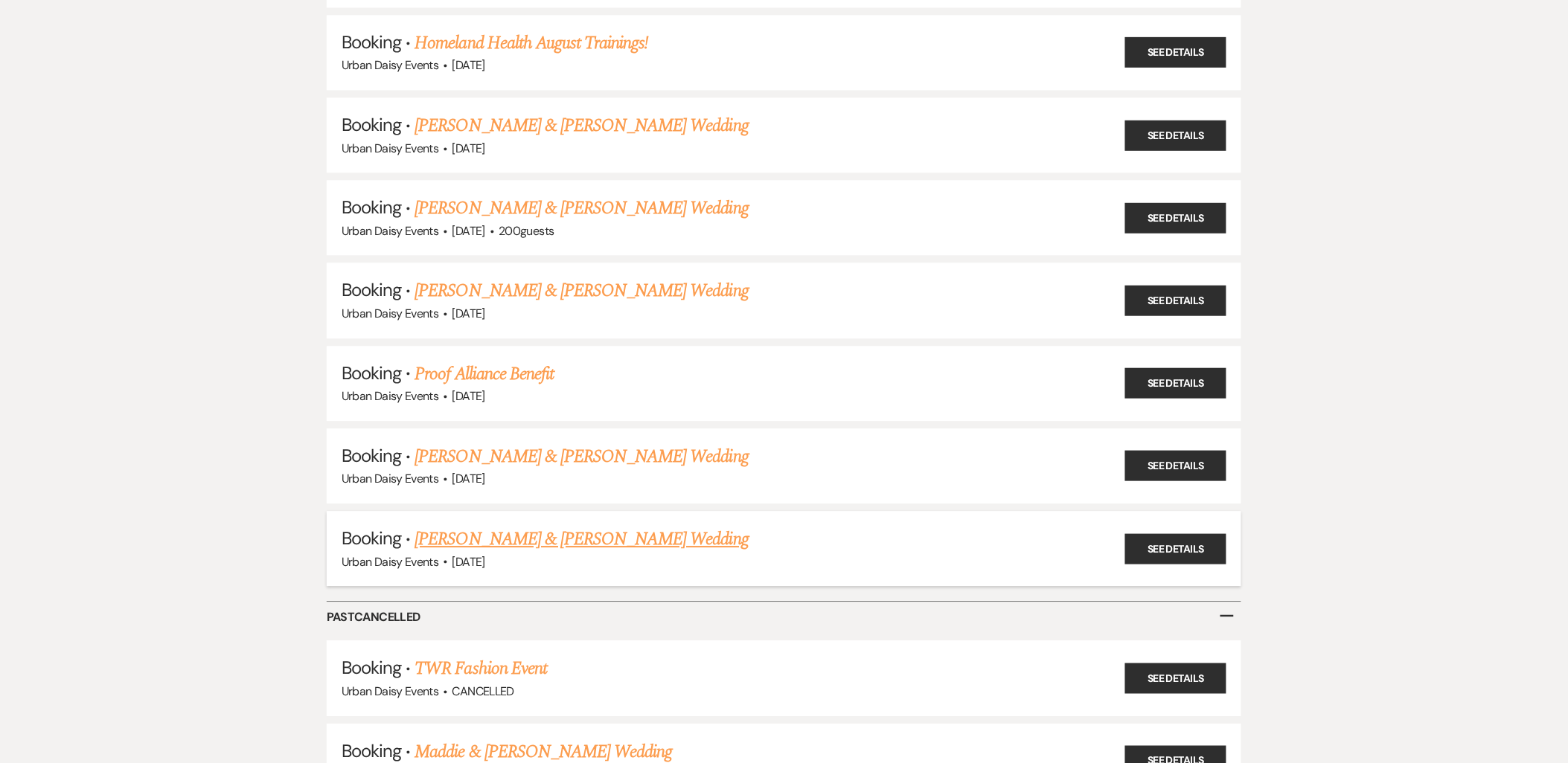
click at [525, 526] on link "[PERSON_NAME] & [PERSON_NAME] Wedding" at bounding box center [582, 539] width 333 height 27
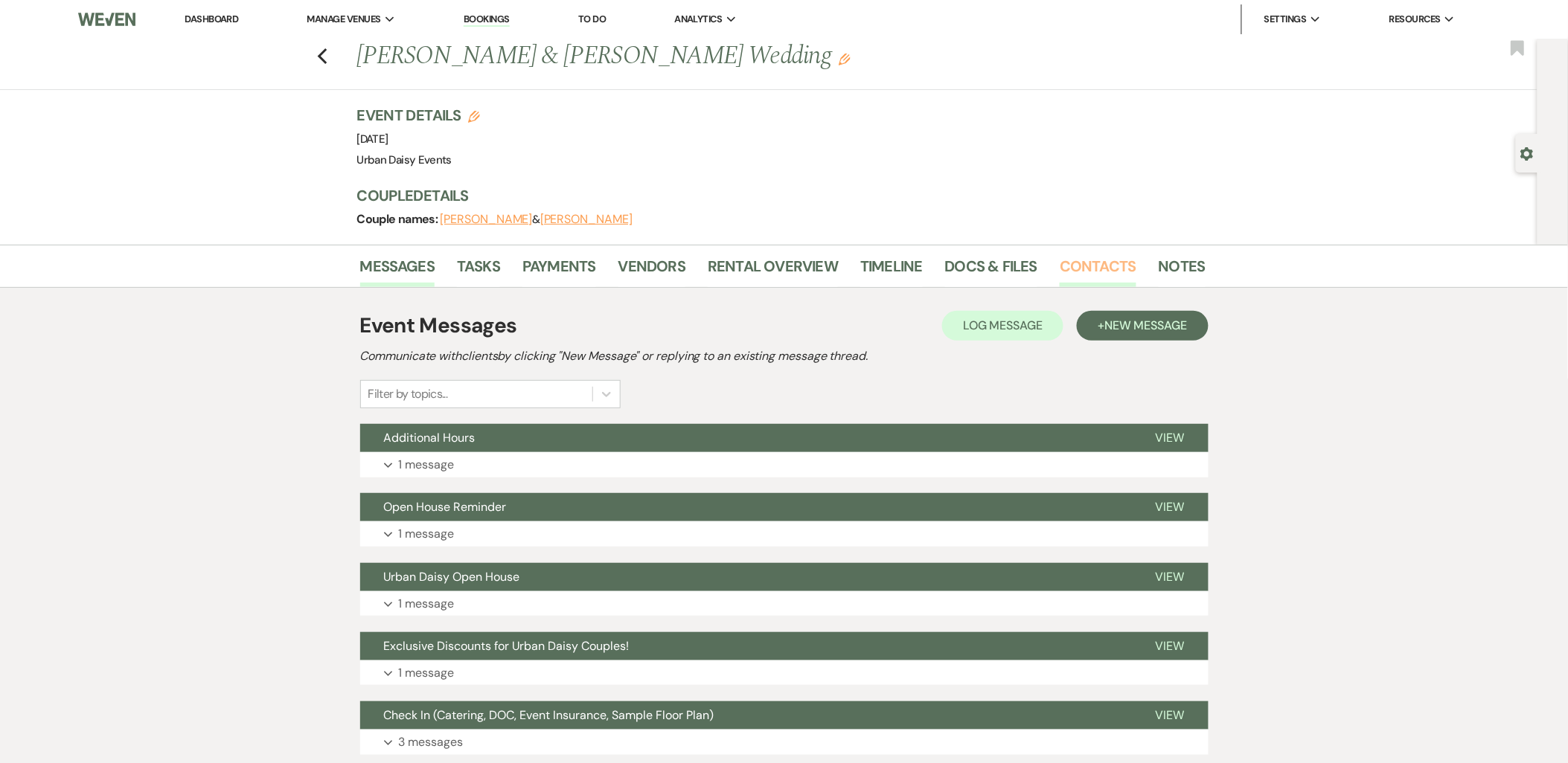
click at [1078, 259] on link "Contacts" at bounding box center [1098, 270] width 77 height 33
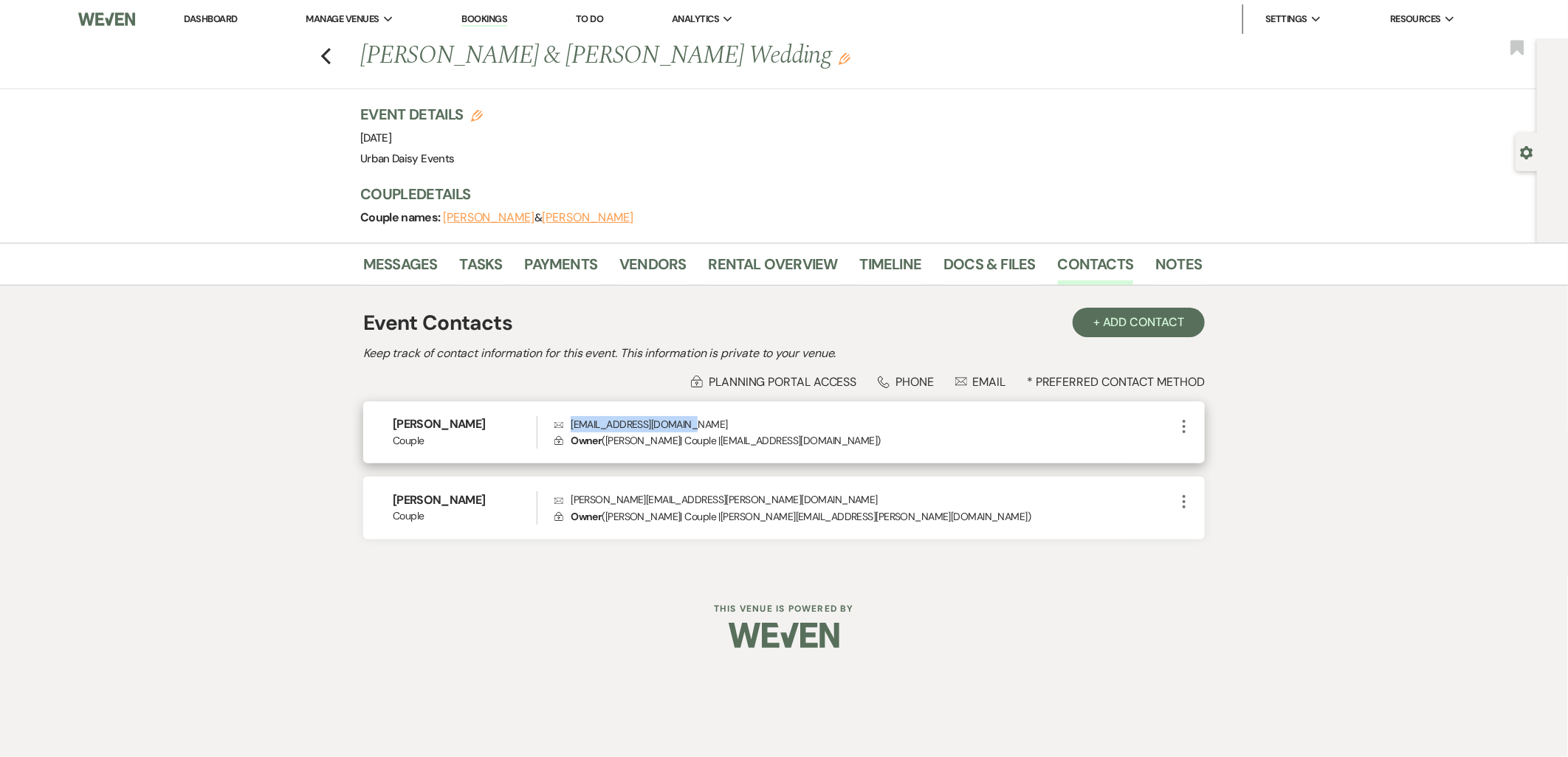
drag, startPoint x: 700, startPoint y: 420, endPoint x: 552, endPoint y: 434, distance: 148.7
click at [552, 434] on div "[PERSON_NAME] Couple Envelope [EMAIL_ADDRESS][DOMAIN_NAME] Lock Owner ( [PERSON…" at bounding box center [784, 433] width 842 height 63
copy div "Envelope [EMAIL_ADDRESS][DOMAIN_NAME]"
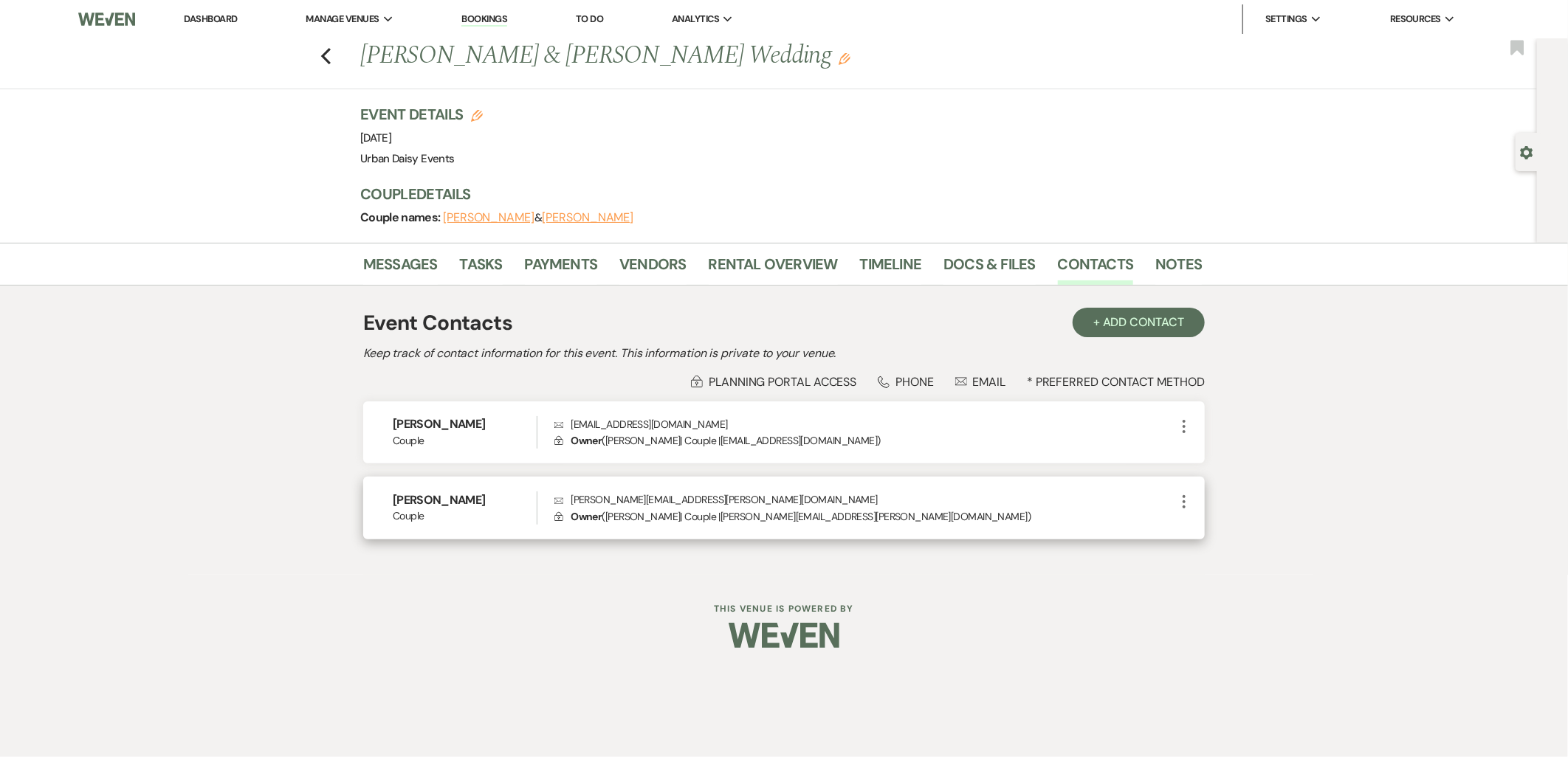
click at [708, 487] on div "[PERSON_NAME] Couple Envelope [EMAIL_ADDRESS][PERSON_NAME][DOMAIN_NAME] Lock Ow…" at bounding box center [784, 508] width 842 height 63
drag, startPoint x: 701, startPoint y: 493, endPoint x: 570, endPoint y: 499, distance: 131.1
click at [570, 499] on p "Envelope [EMAIL_ADDRESS][PERSON_NAME][DOMAIN_NAME]" at bounding box center [865, 499] width 621 height 16
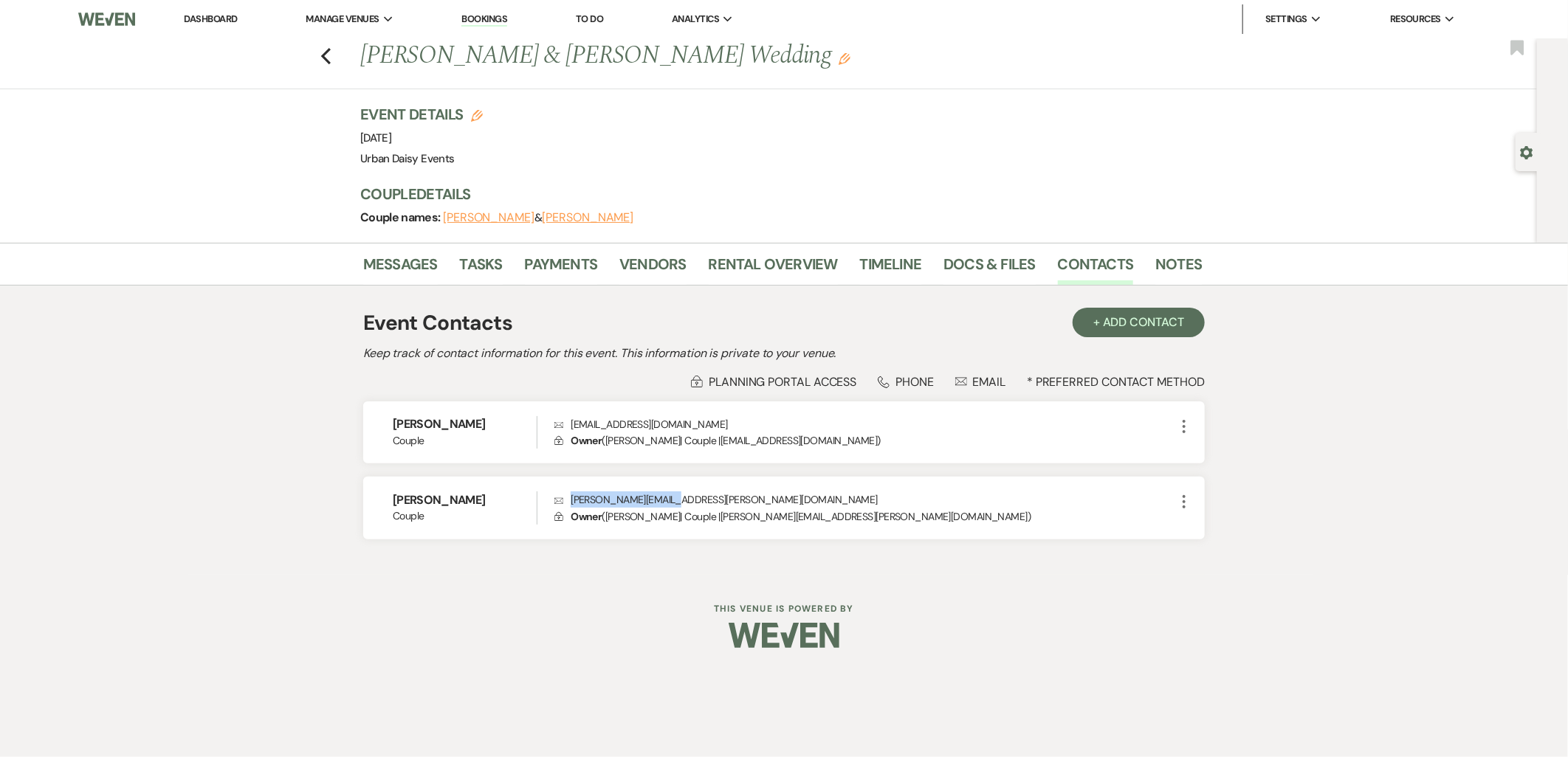
copy p "[PERSON_NAME][EMAIL_ADDRESS][PERSON_NAME][DOMAIN_NAME]"
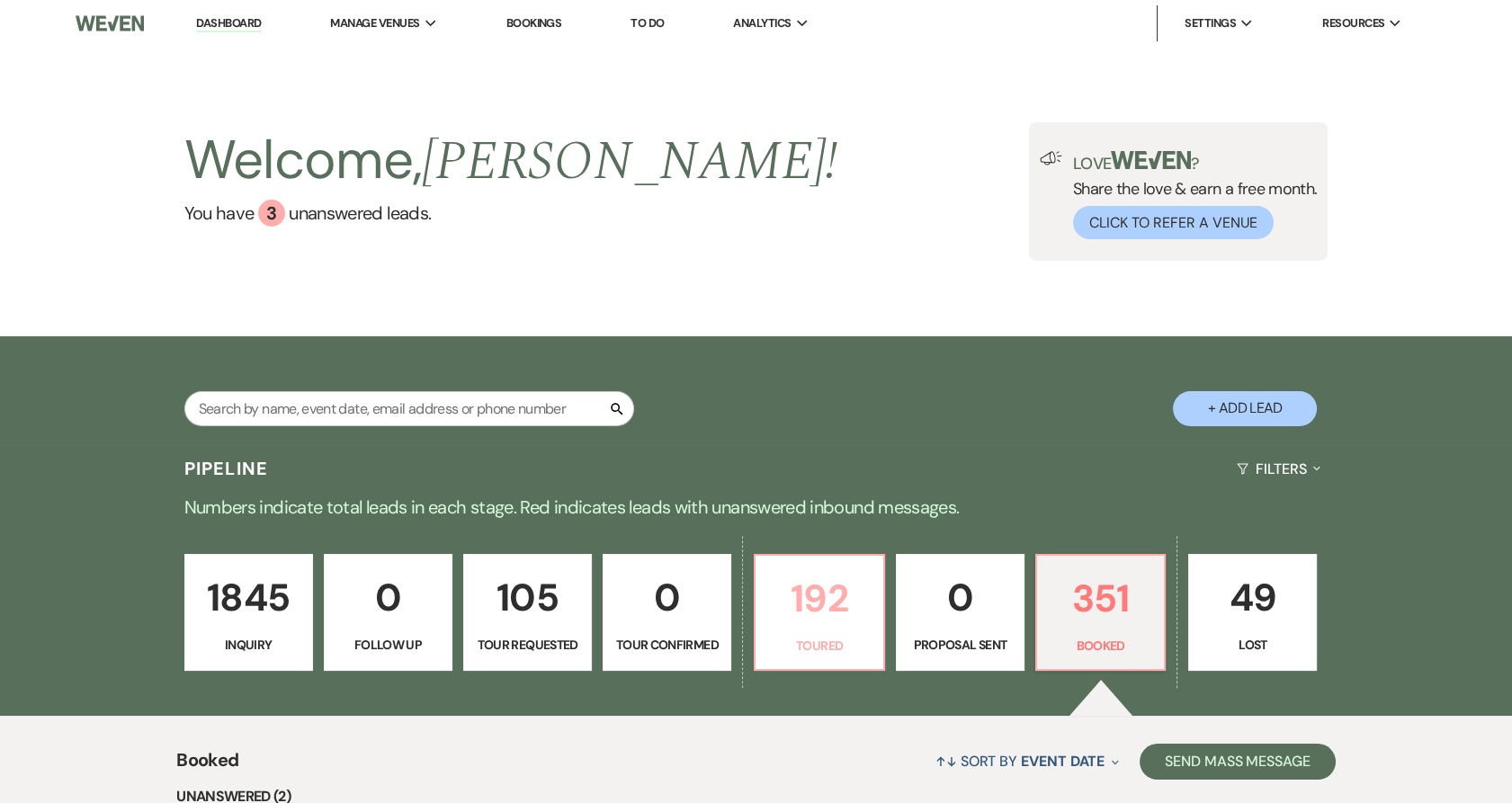
click at [827, 599] on p "192" at bounding box center [818, 598] width 105 height 60
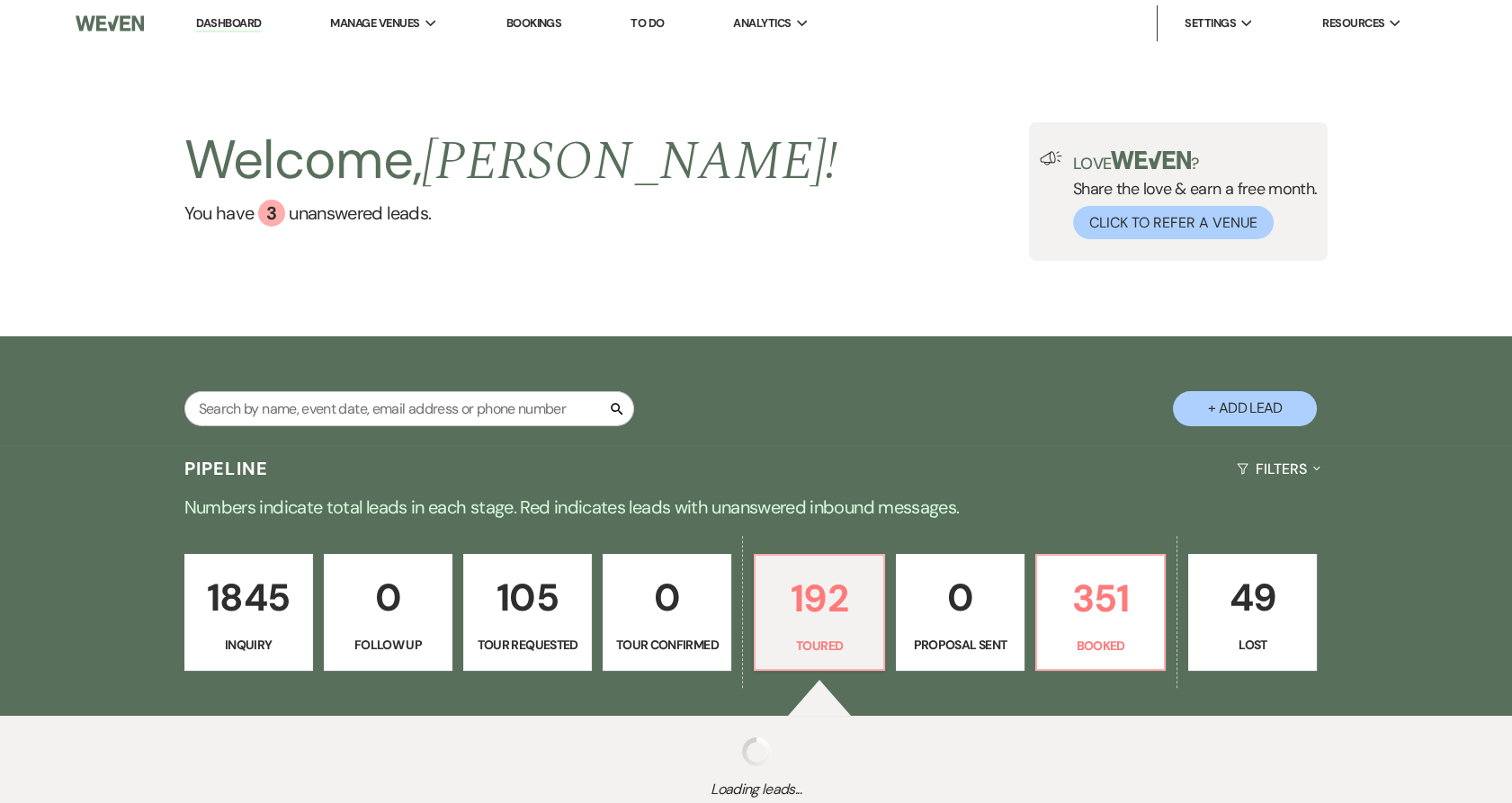
select select "5"
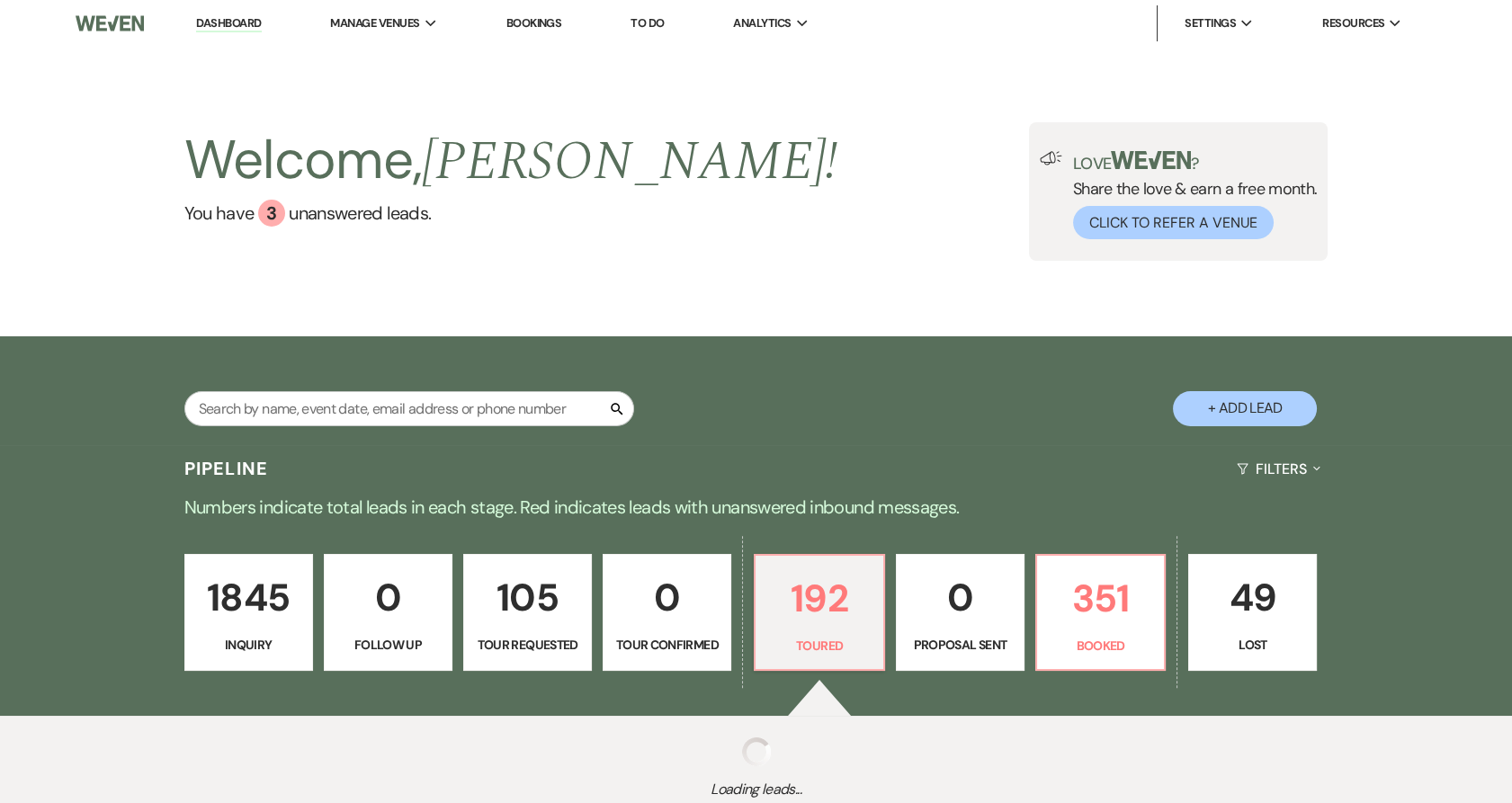
select select "5"
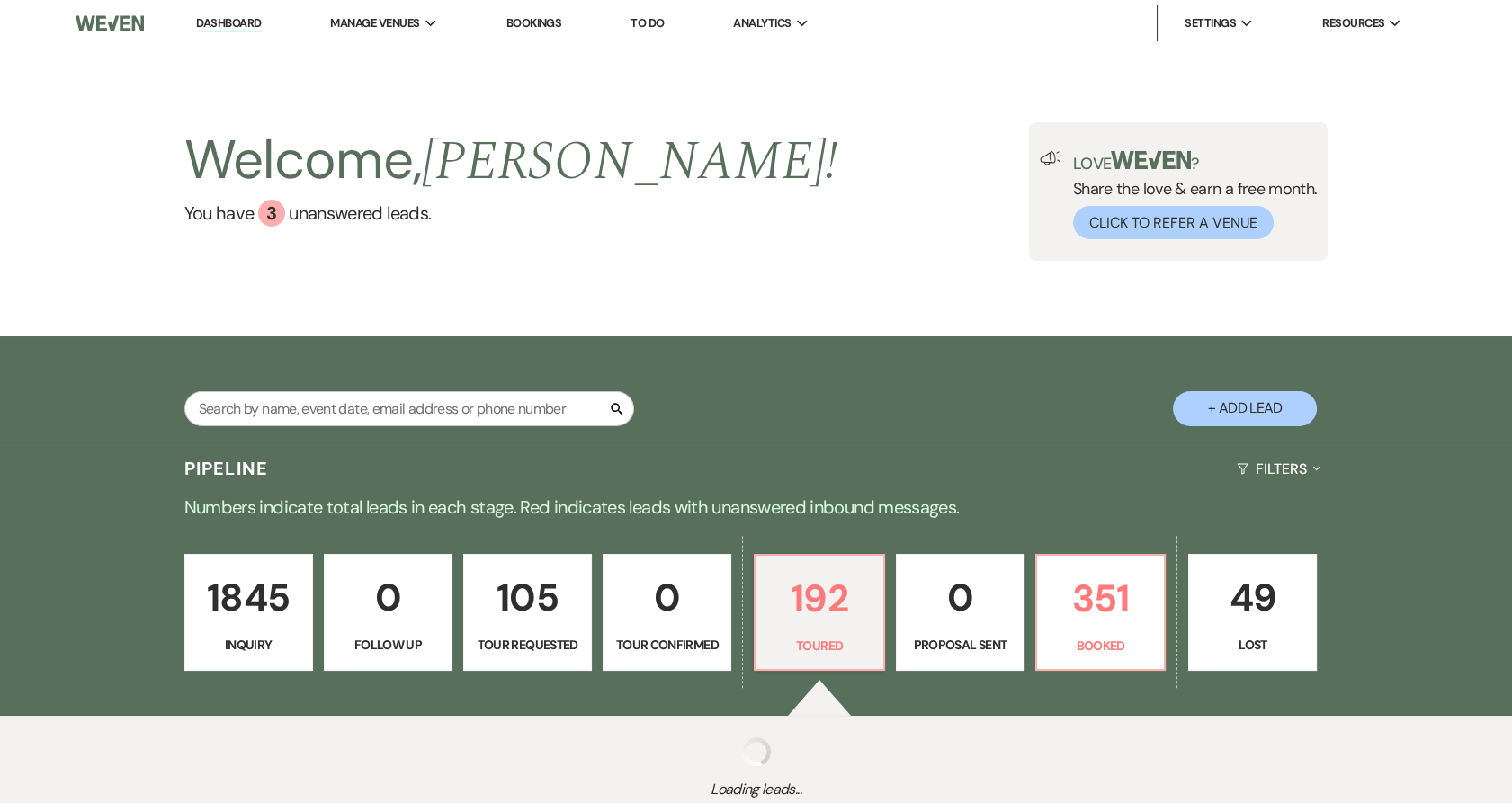
select select "5"
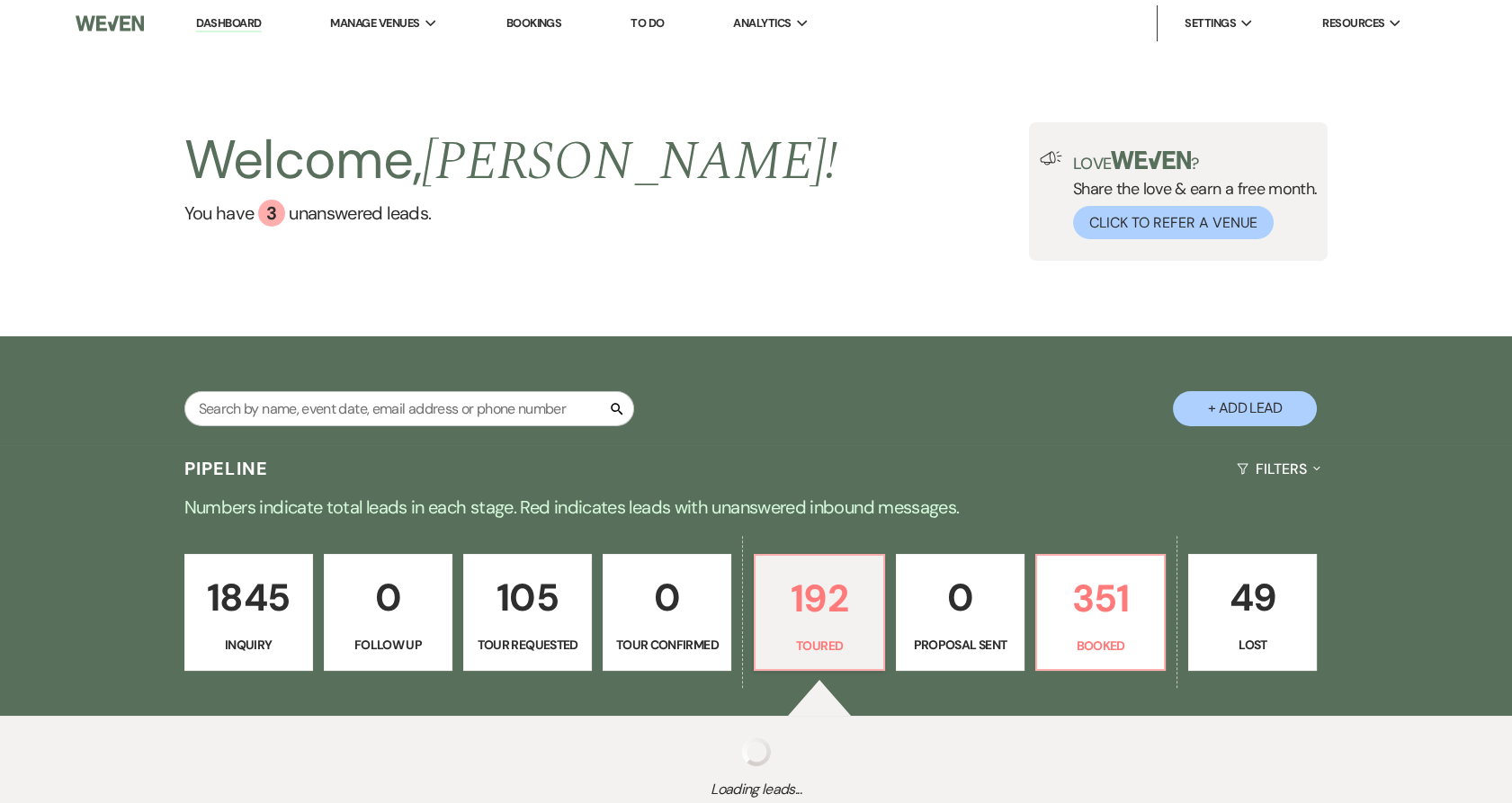
select select "5"
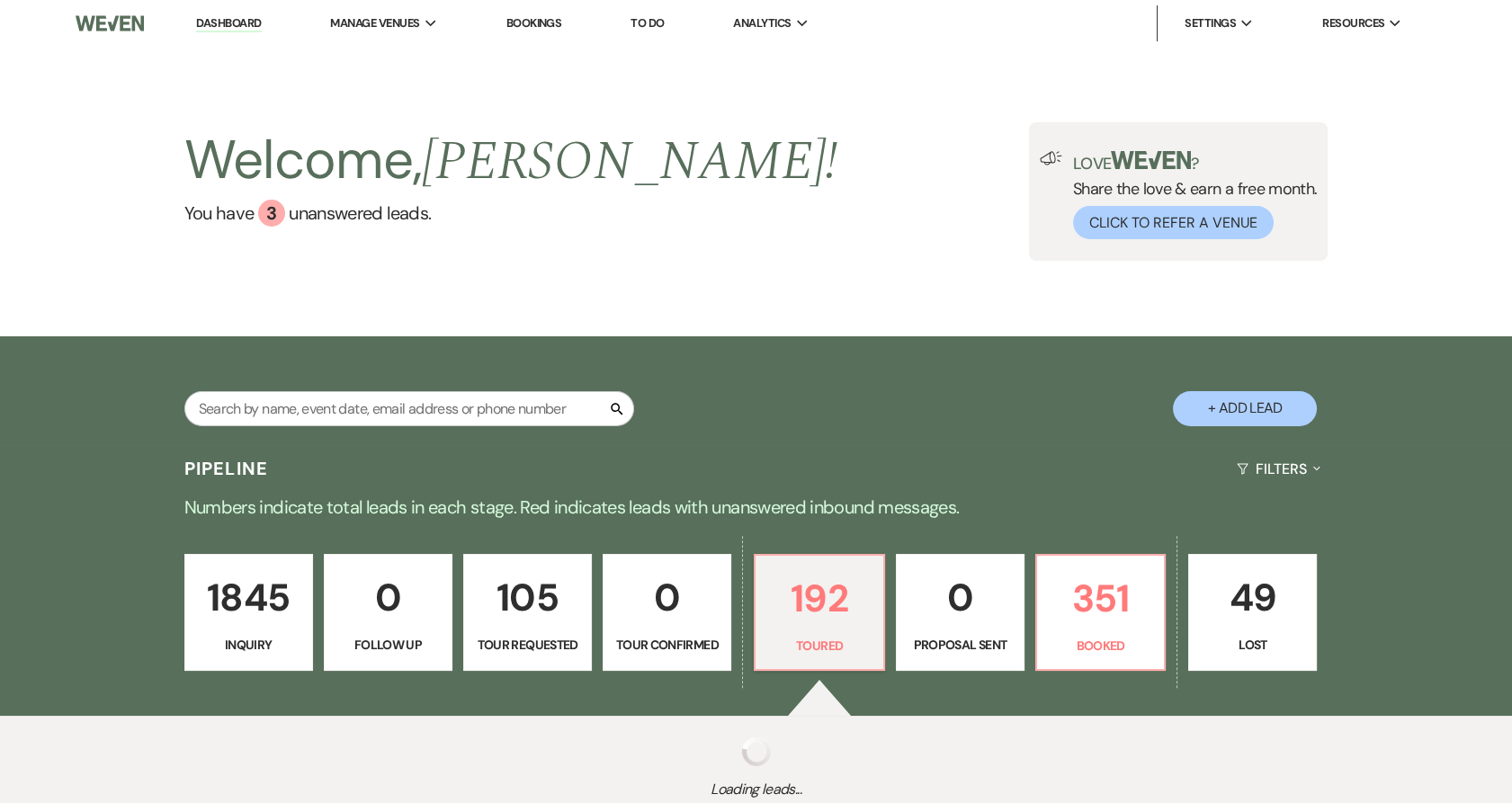
select select "5"
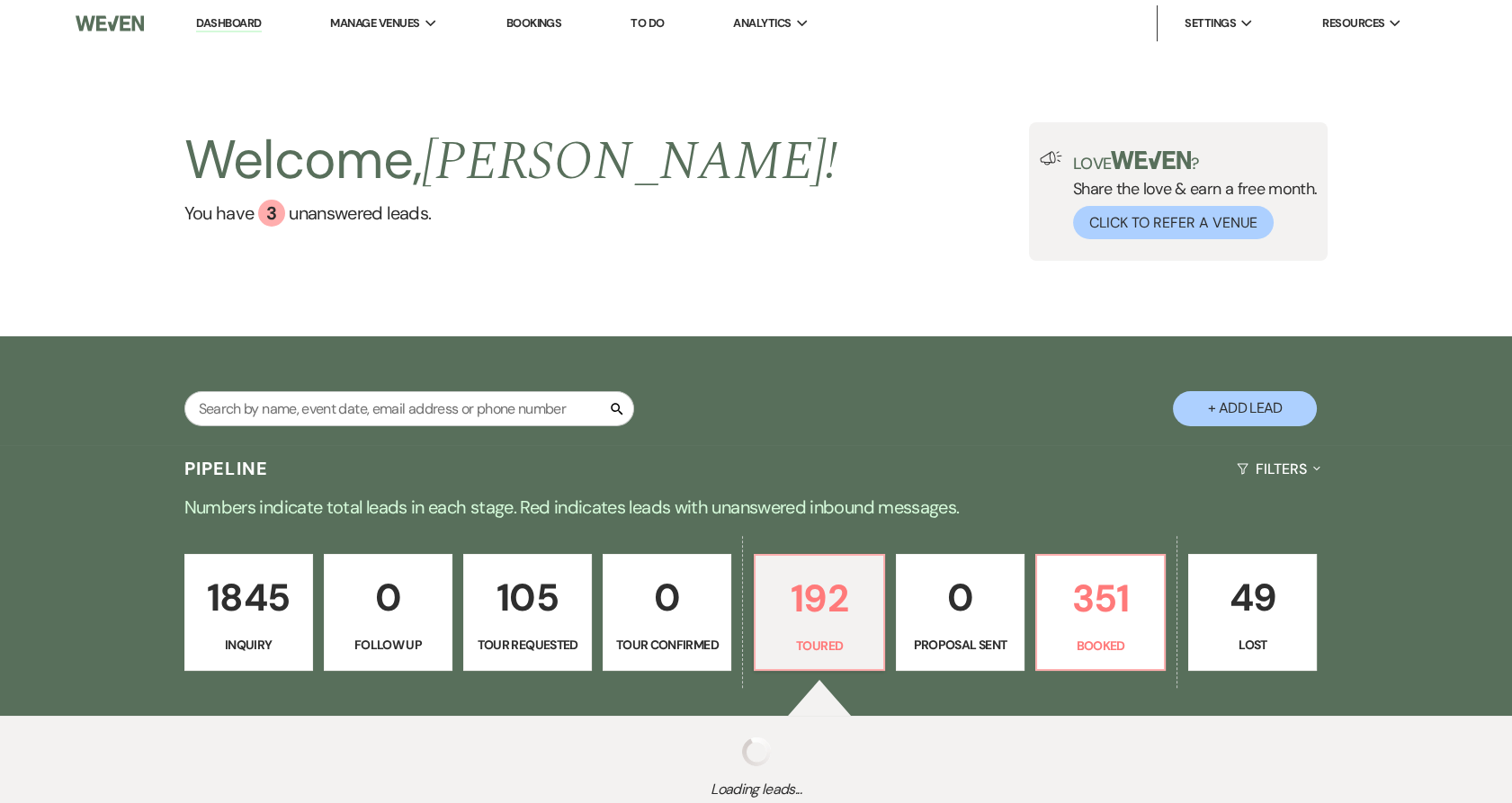
select select "5"
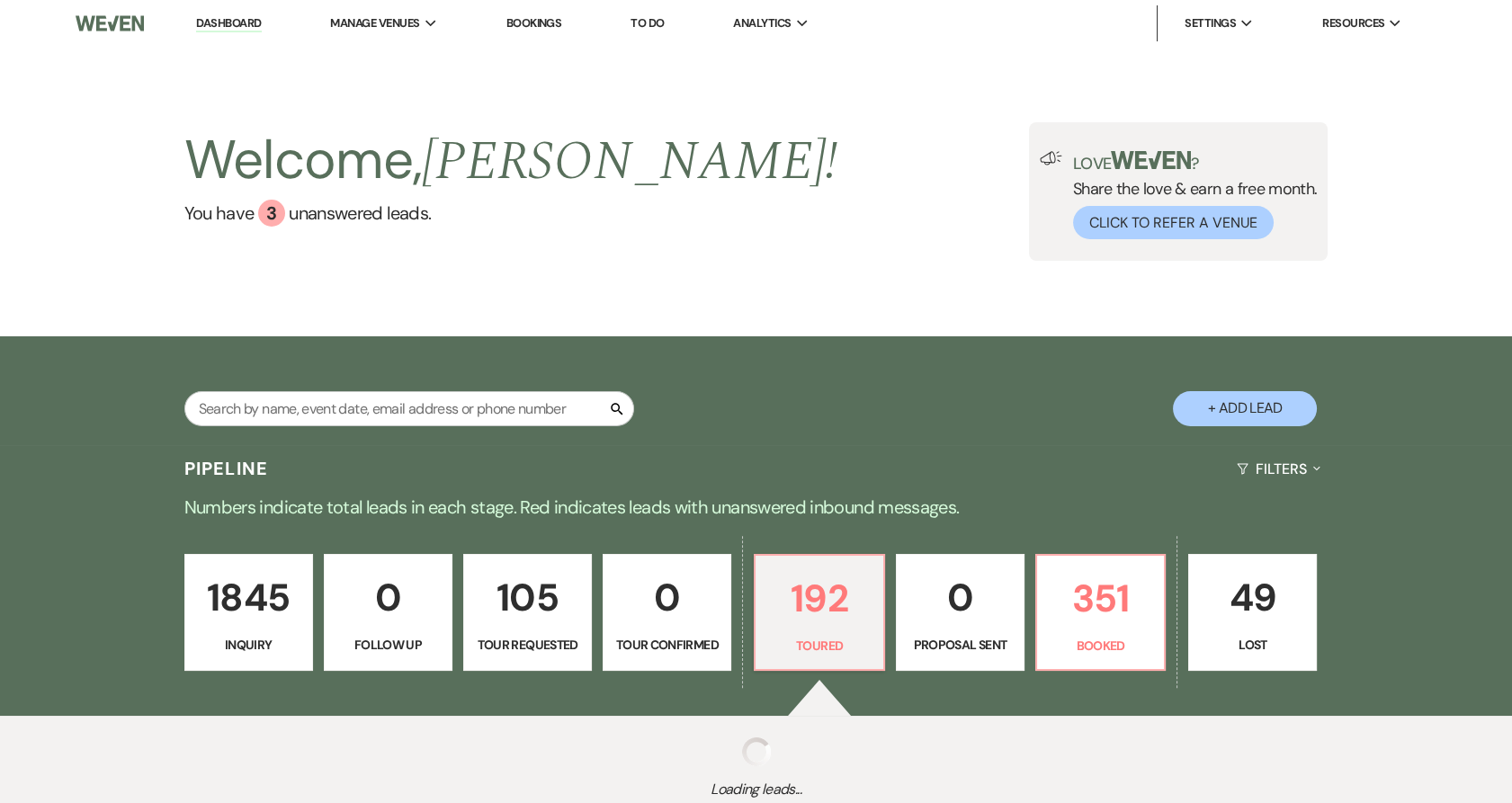
select select "5"
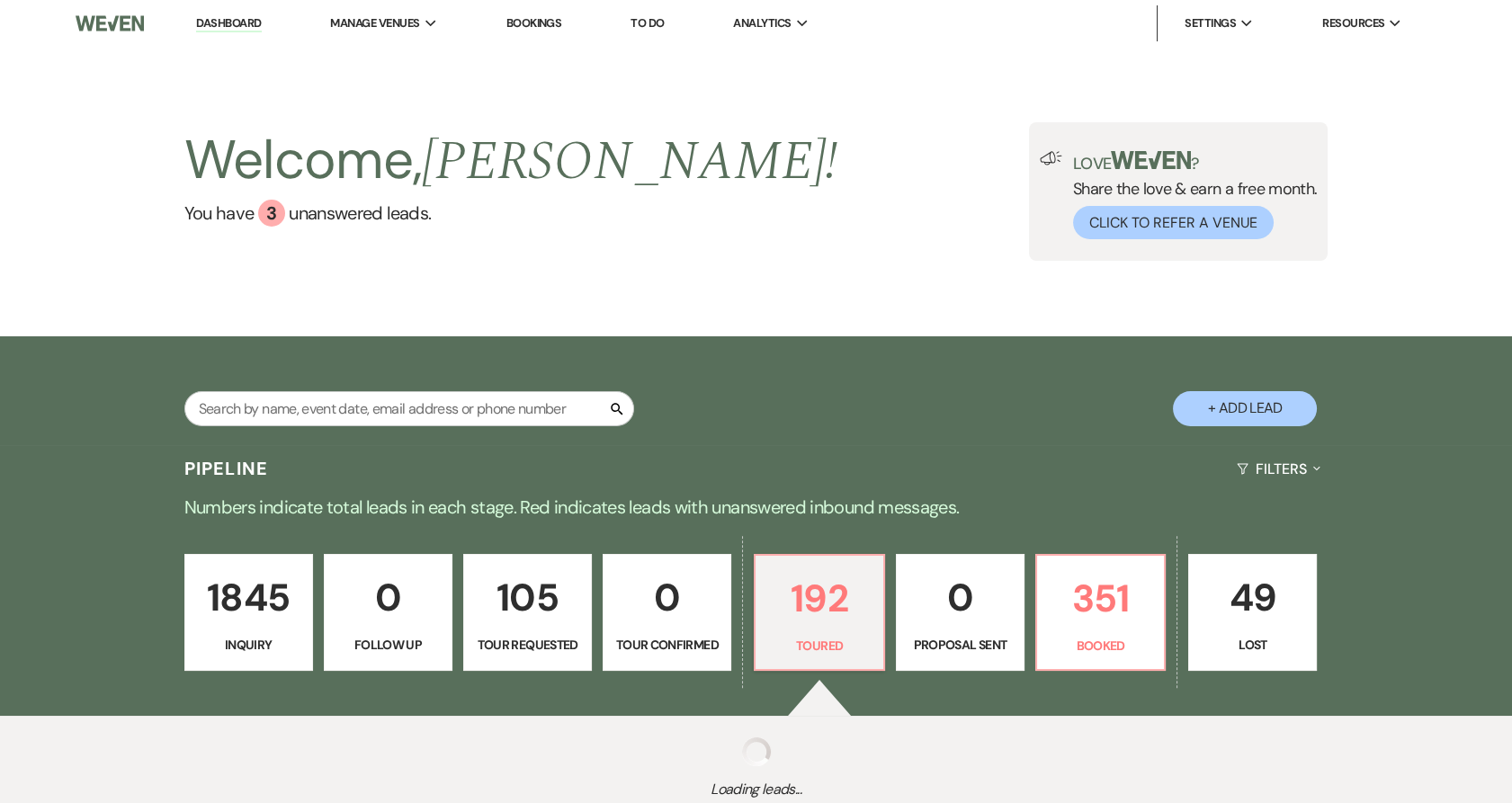
select select "5"
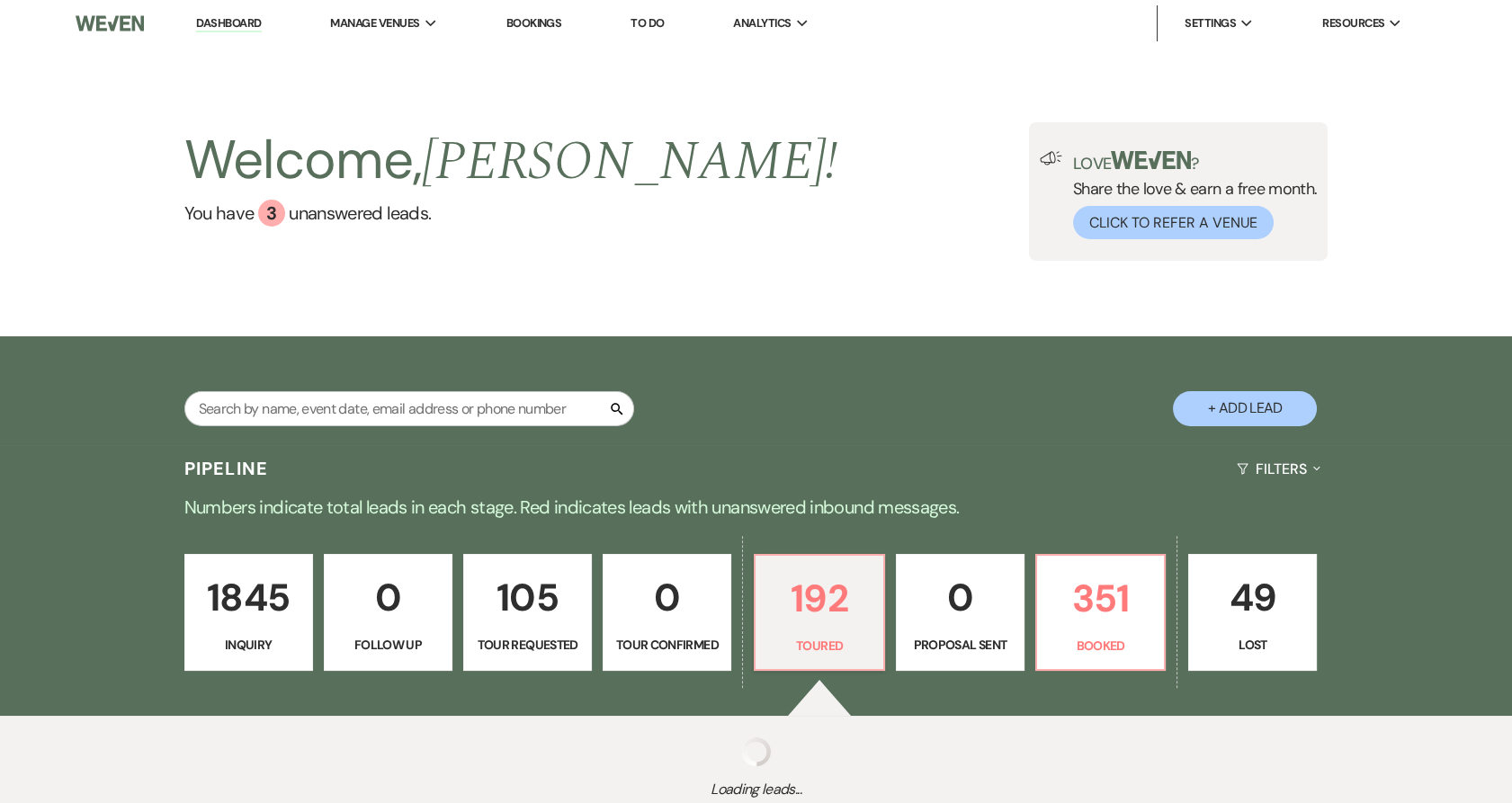
select select "5"
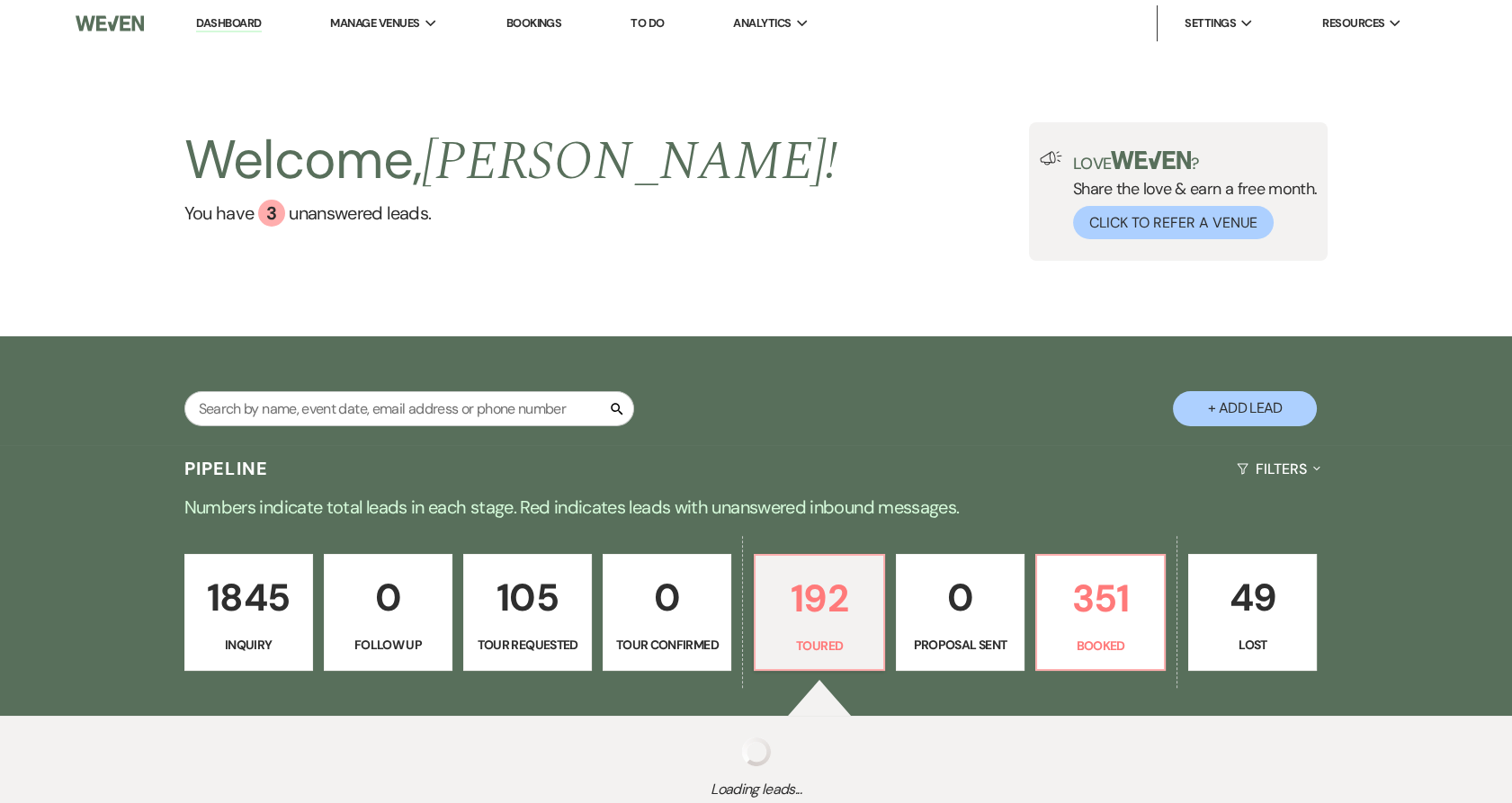
select select "5"
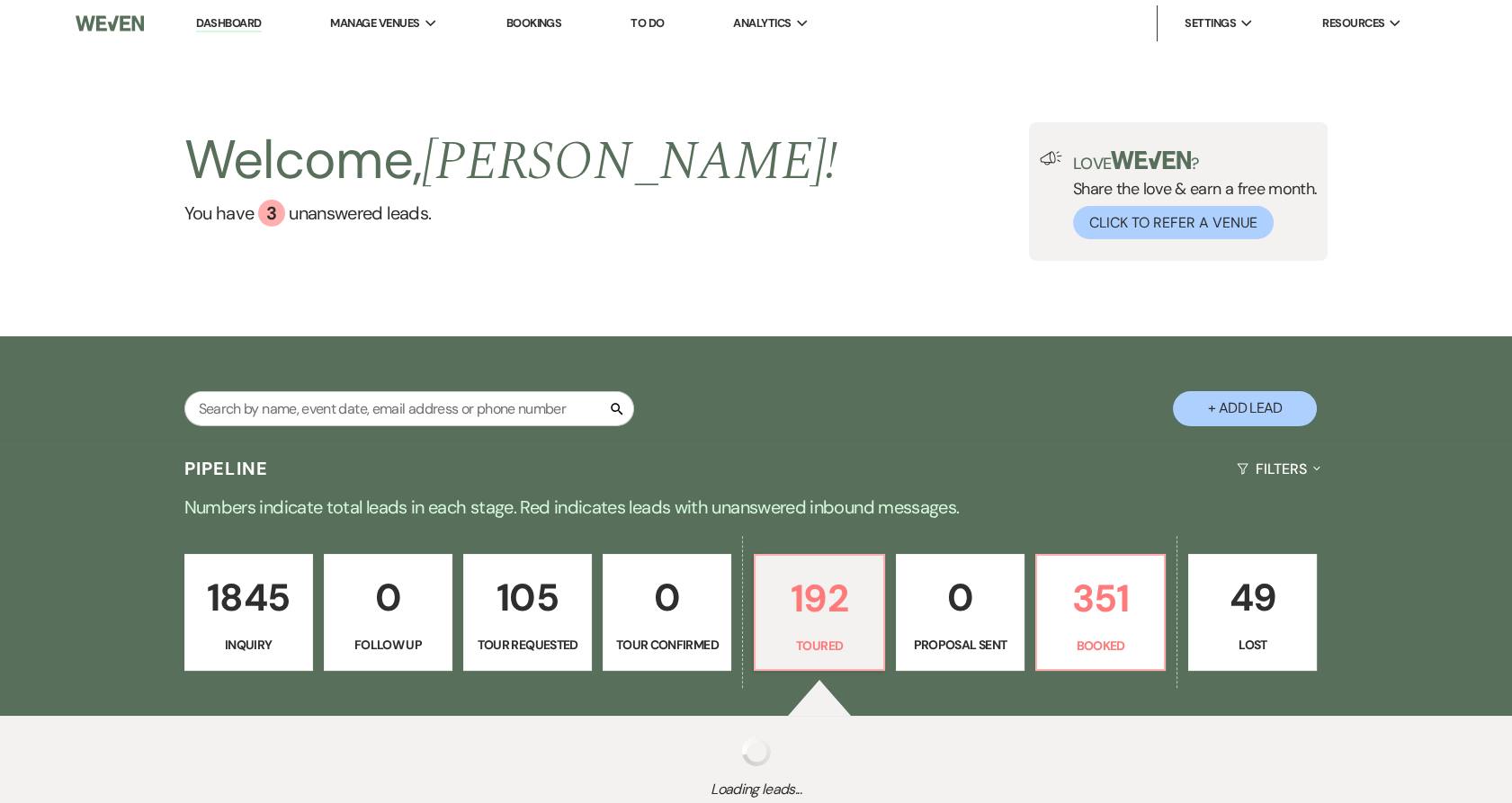
select select "5"
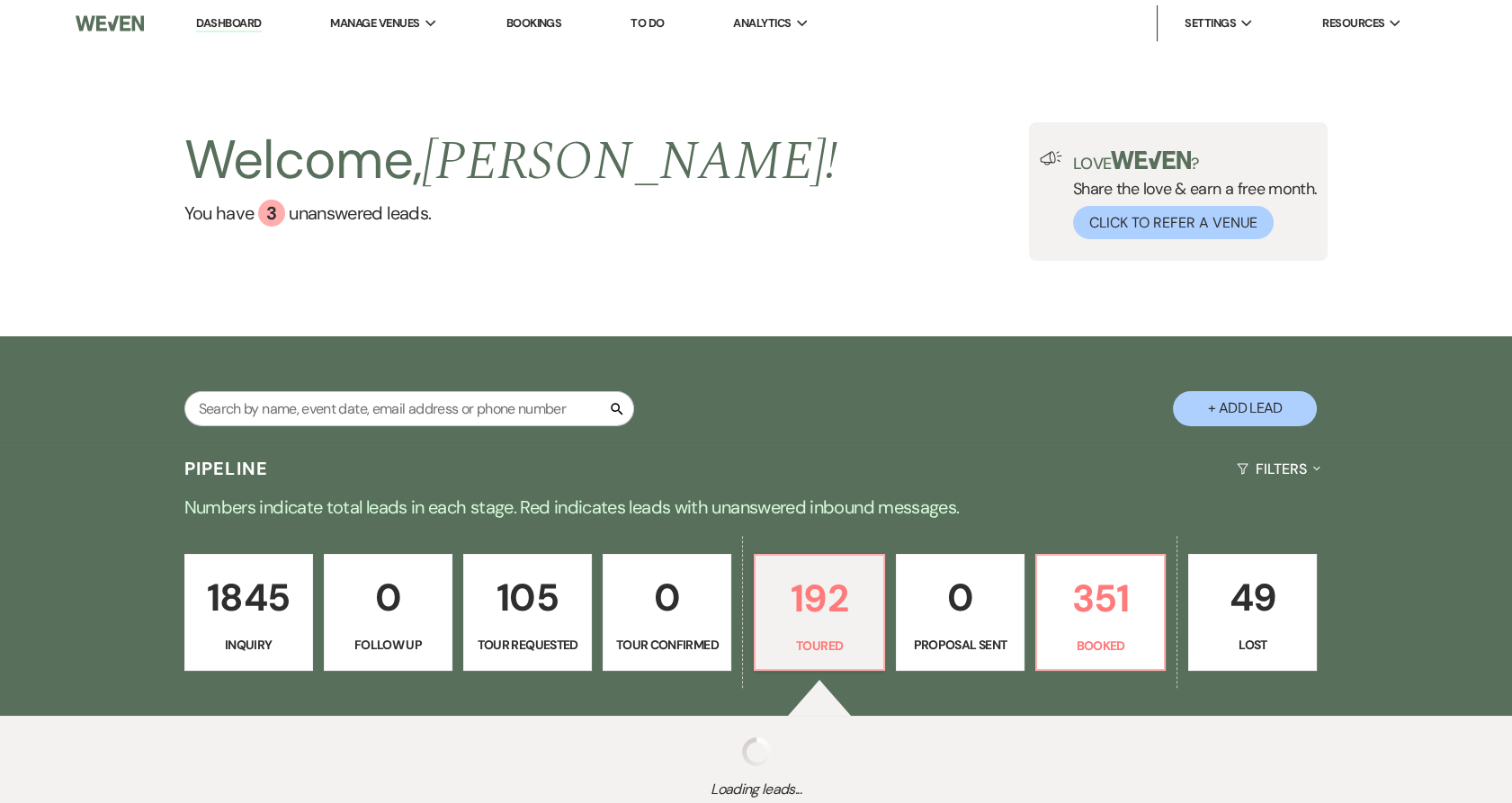
select select "5"
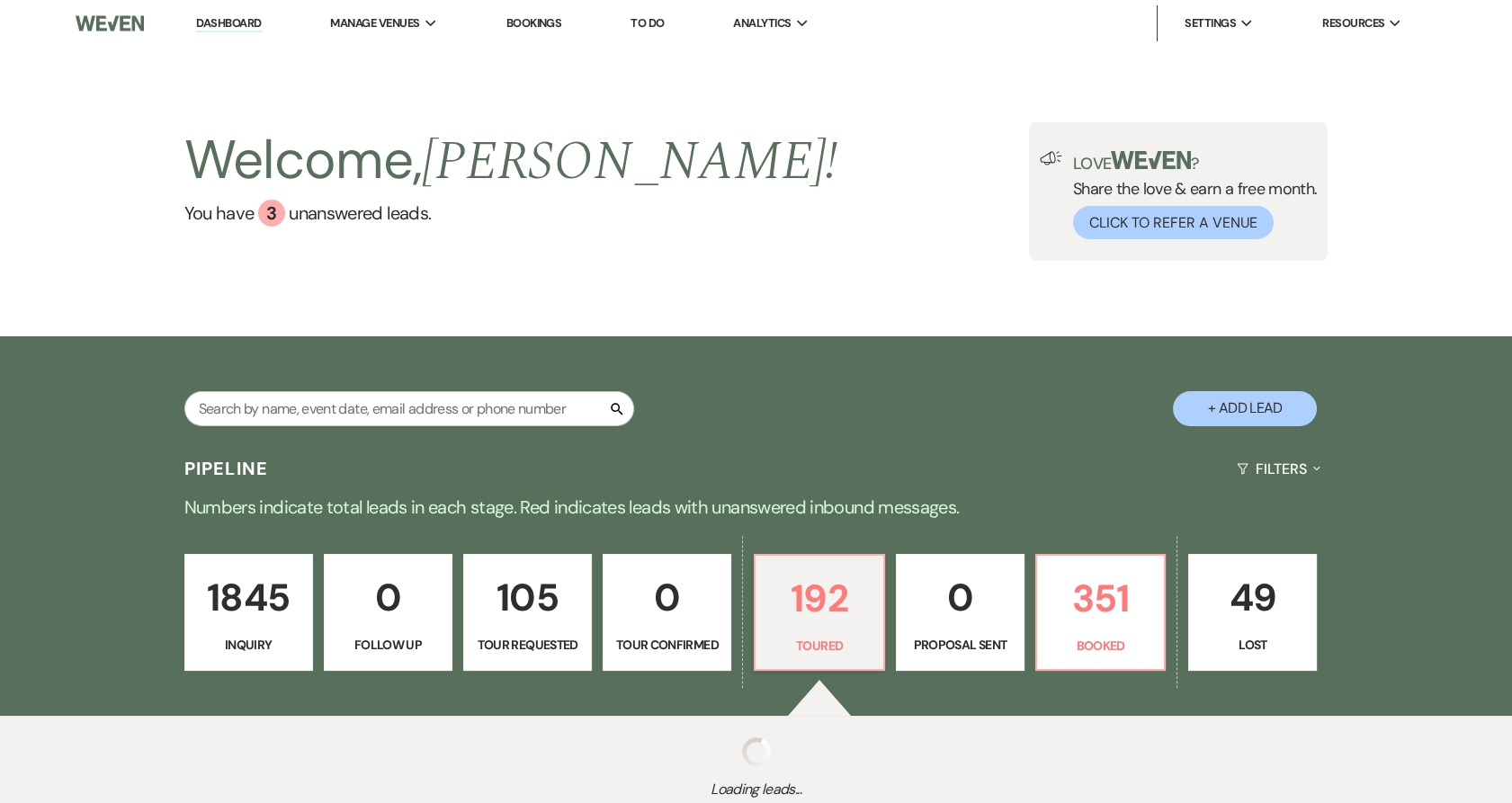
select select "5"
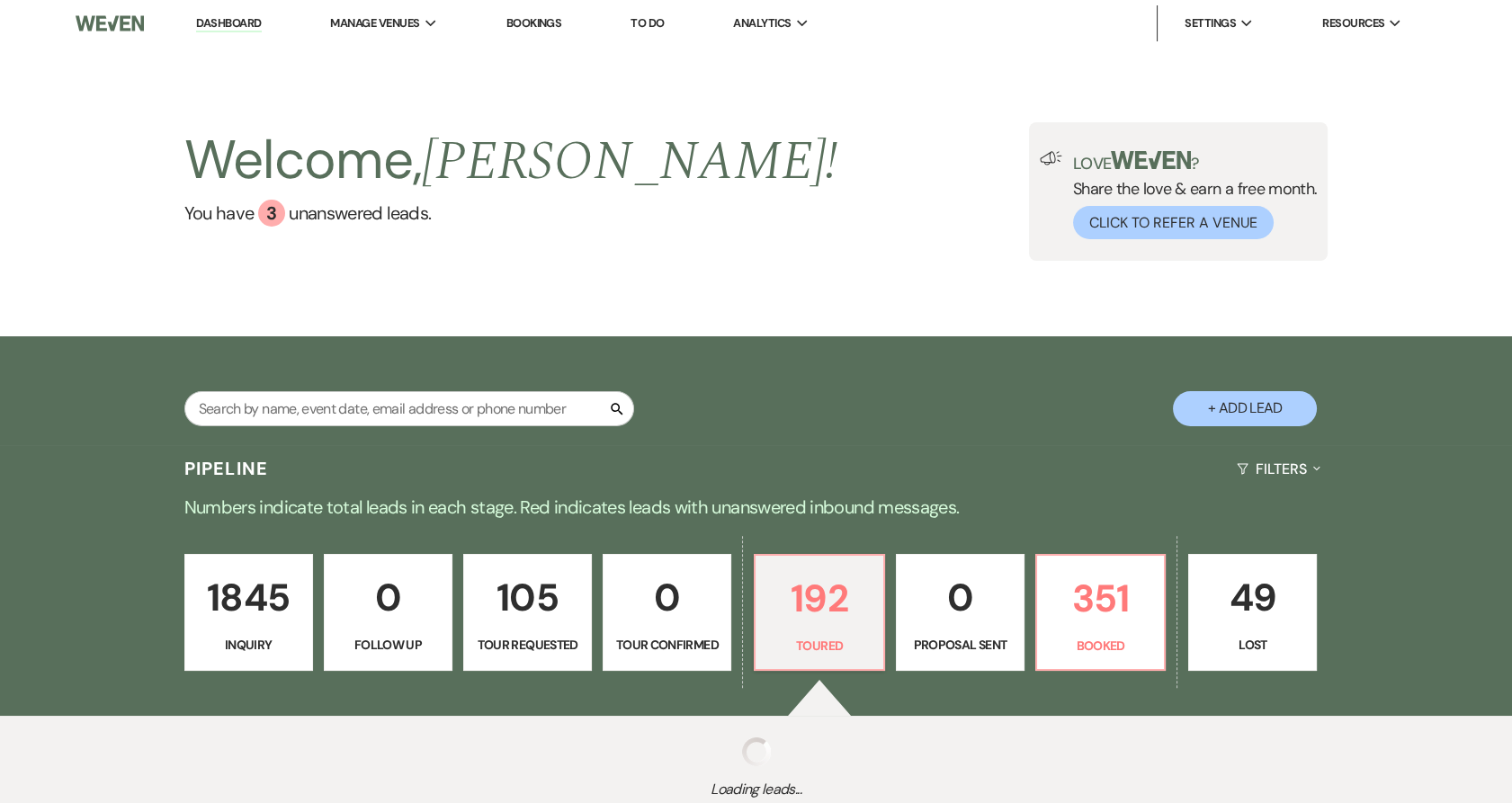
select select "5"
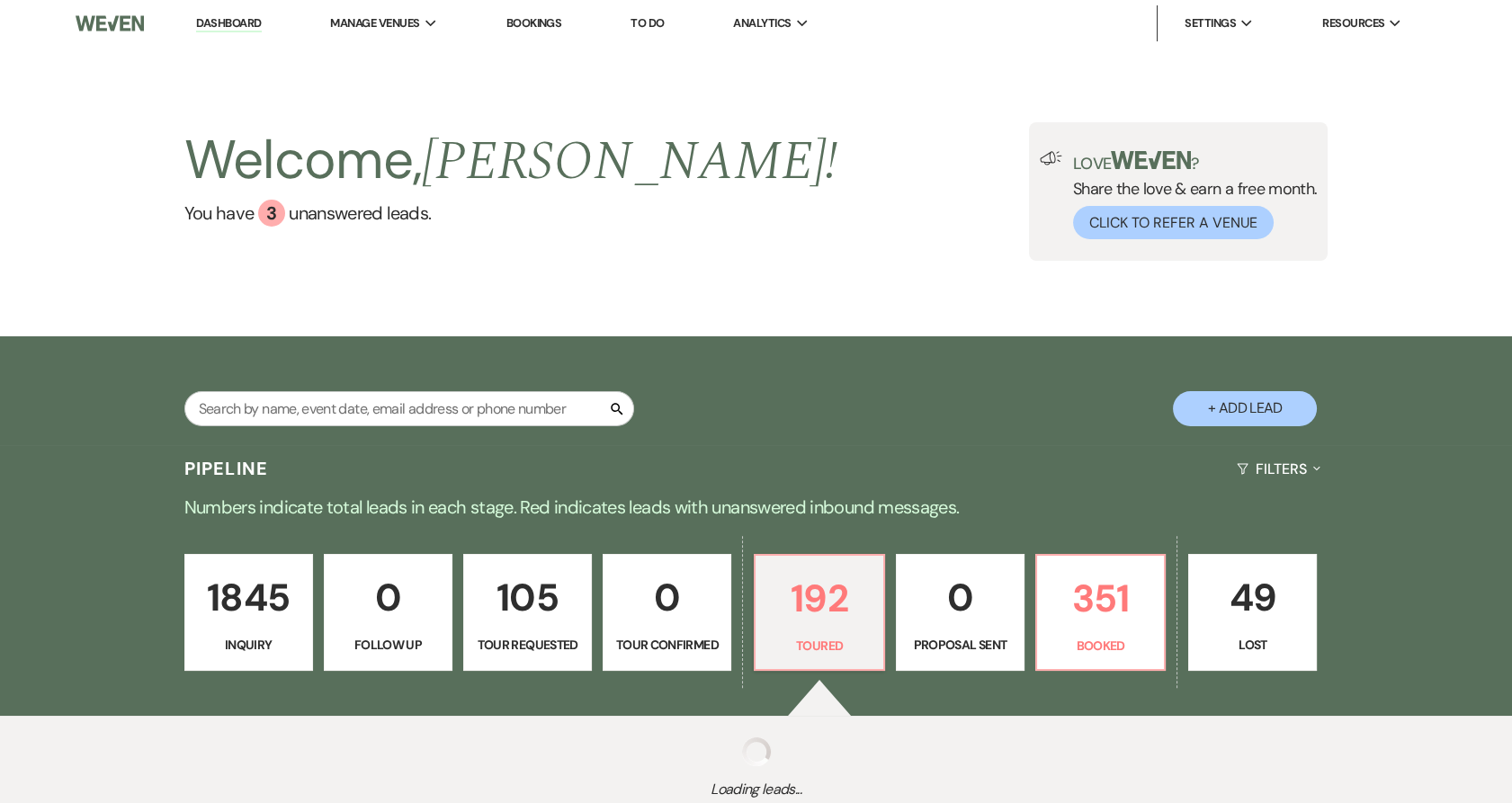
select select "5"
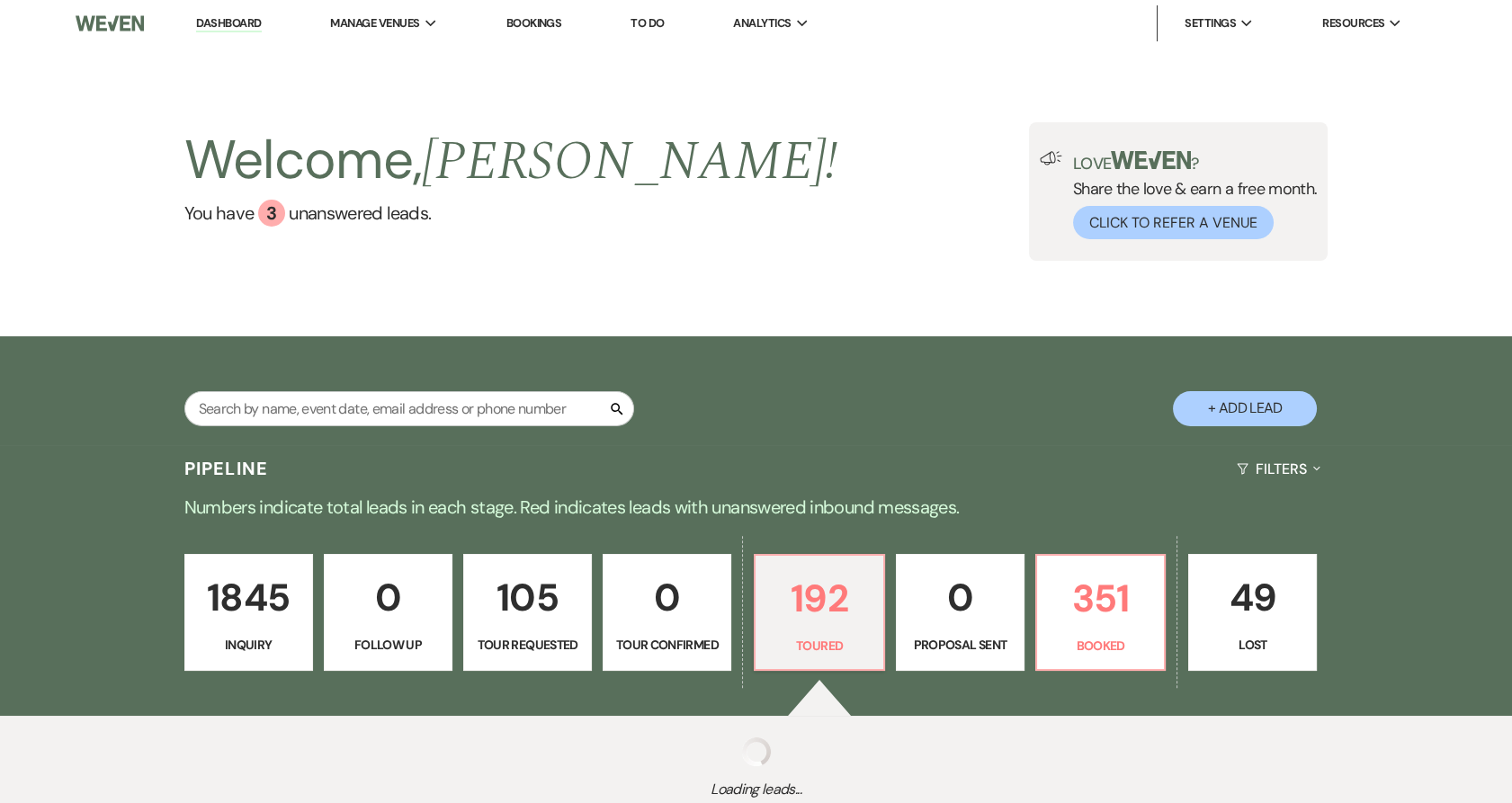
select select "5"
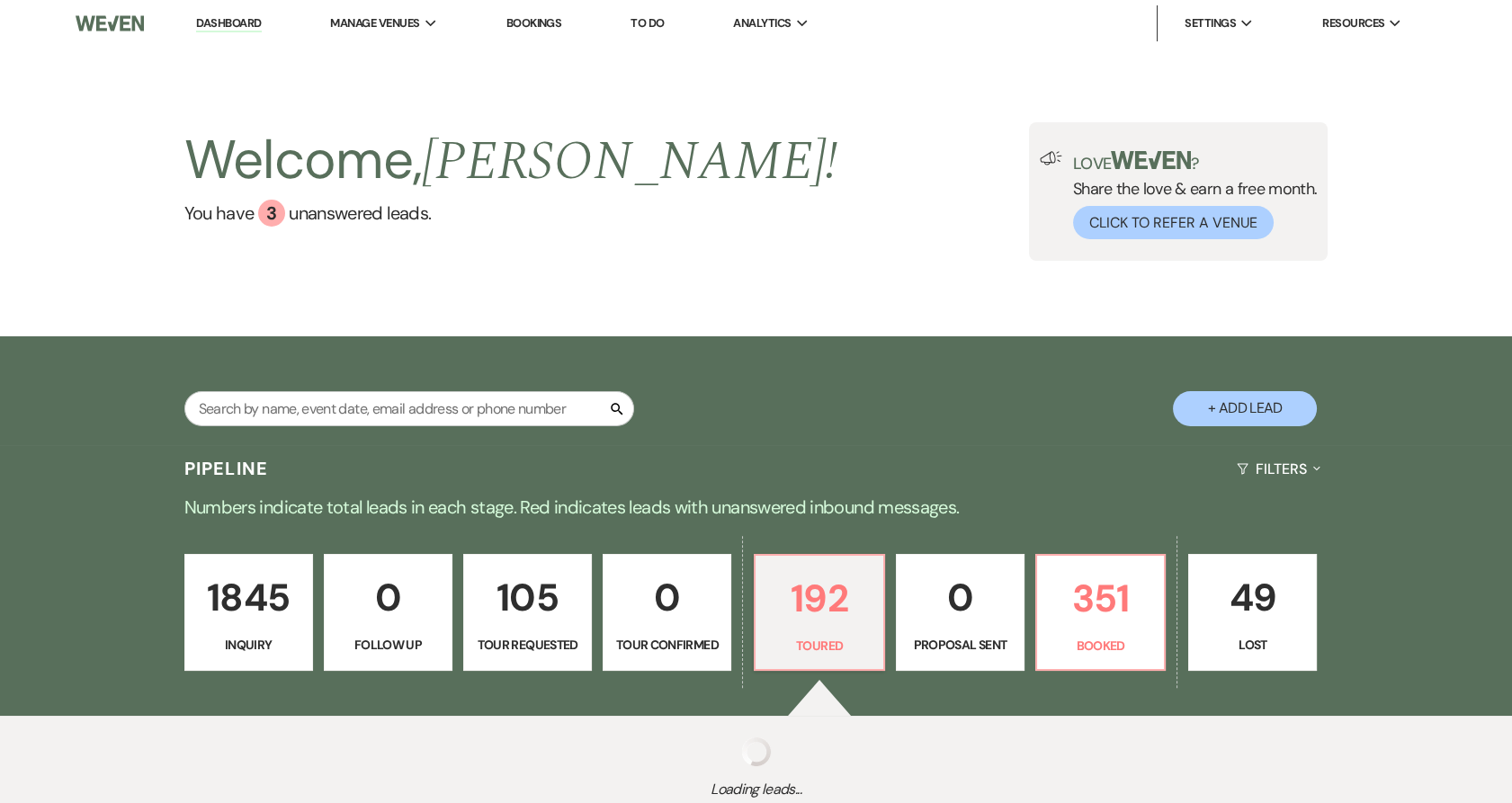
select select "5"
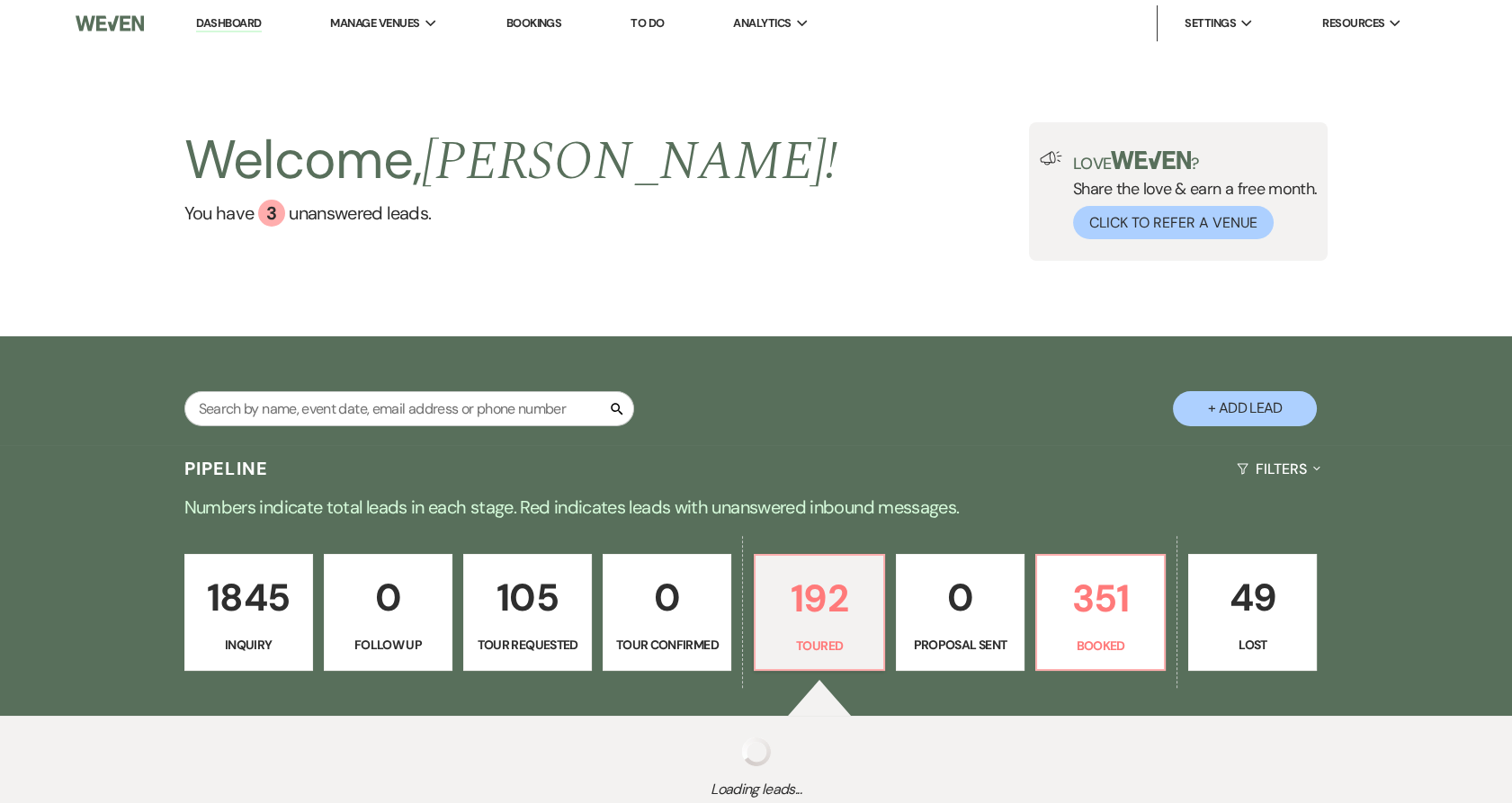
select select "5"
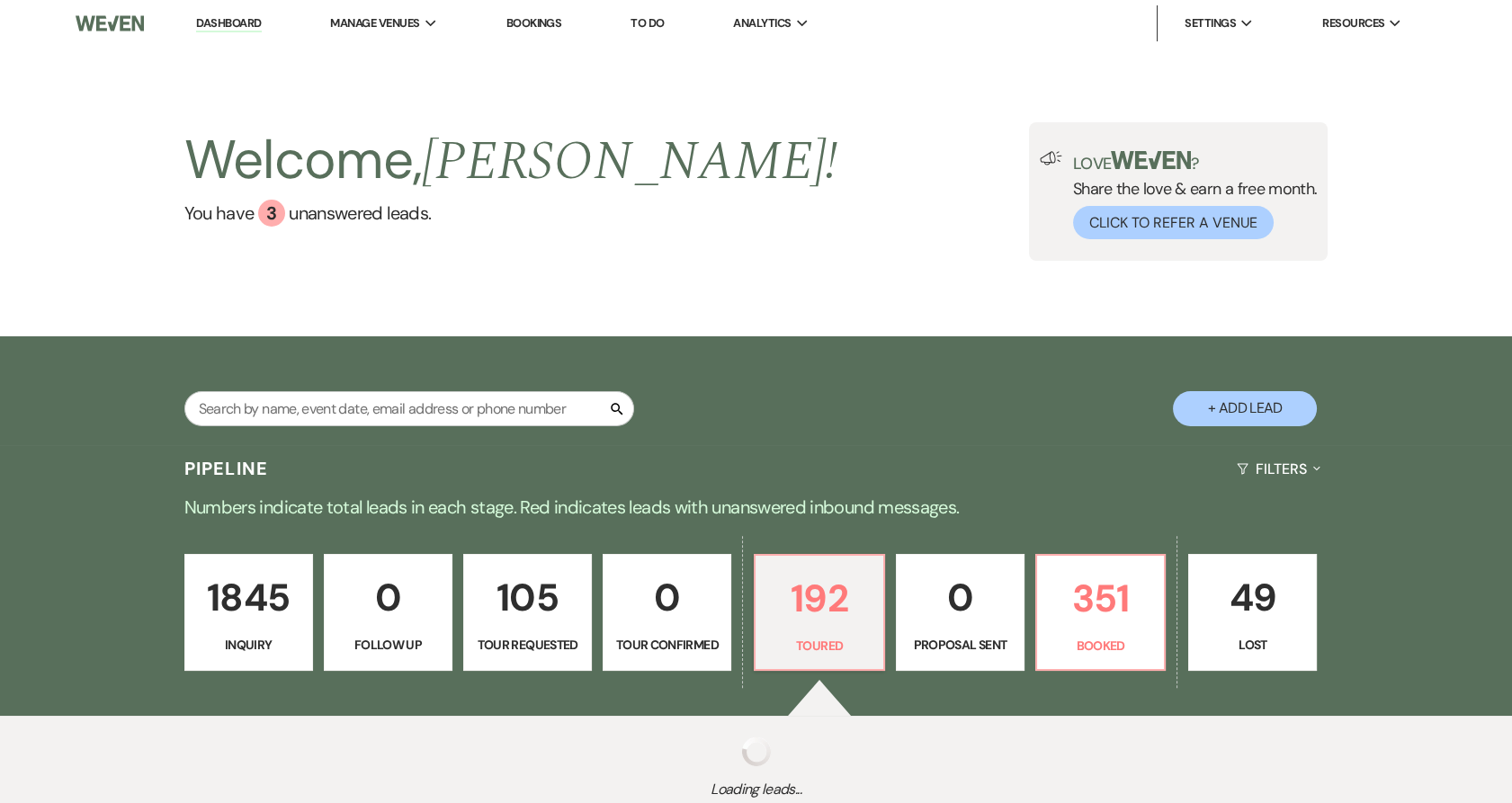
select select "5"
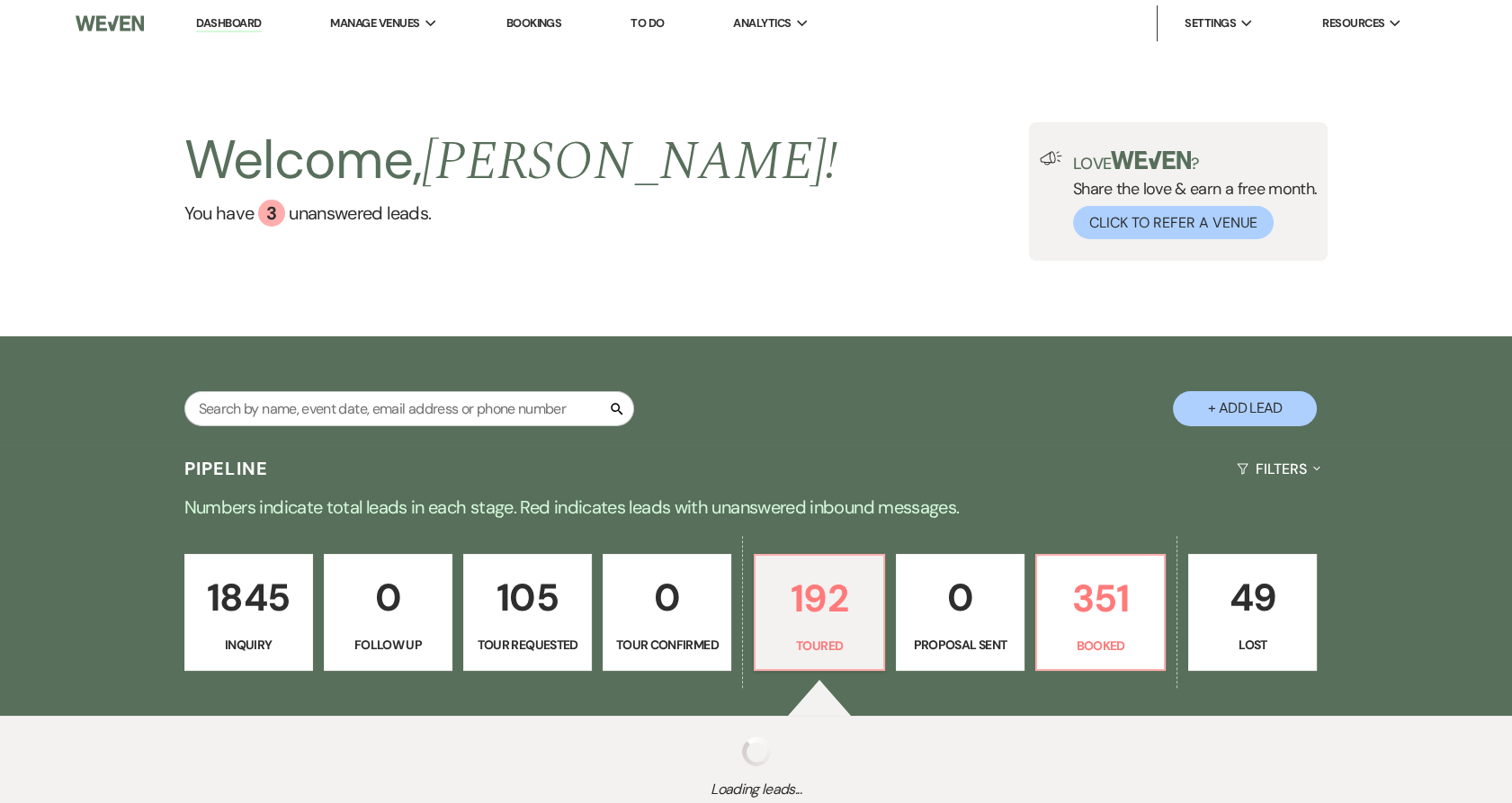
select select "5"
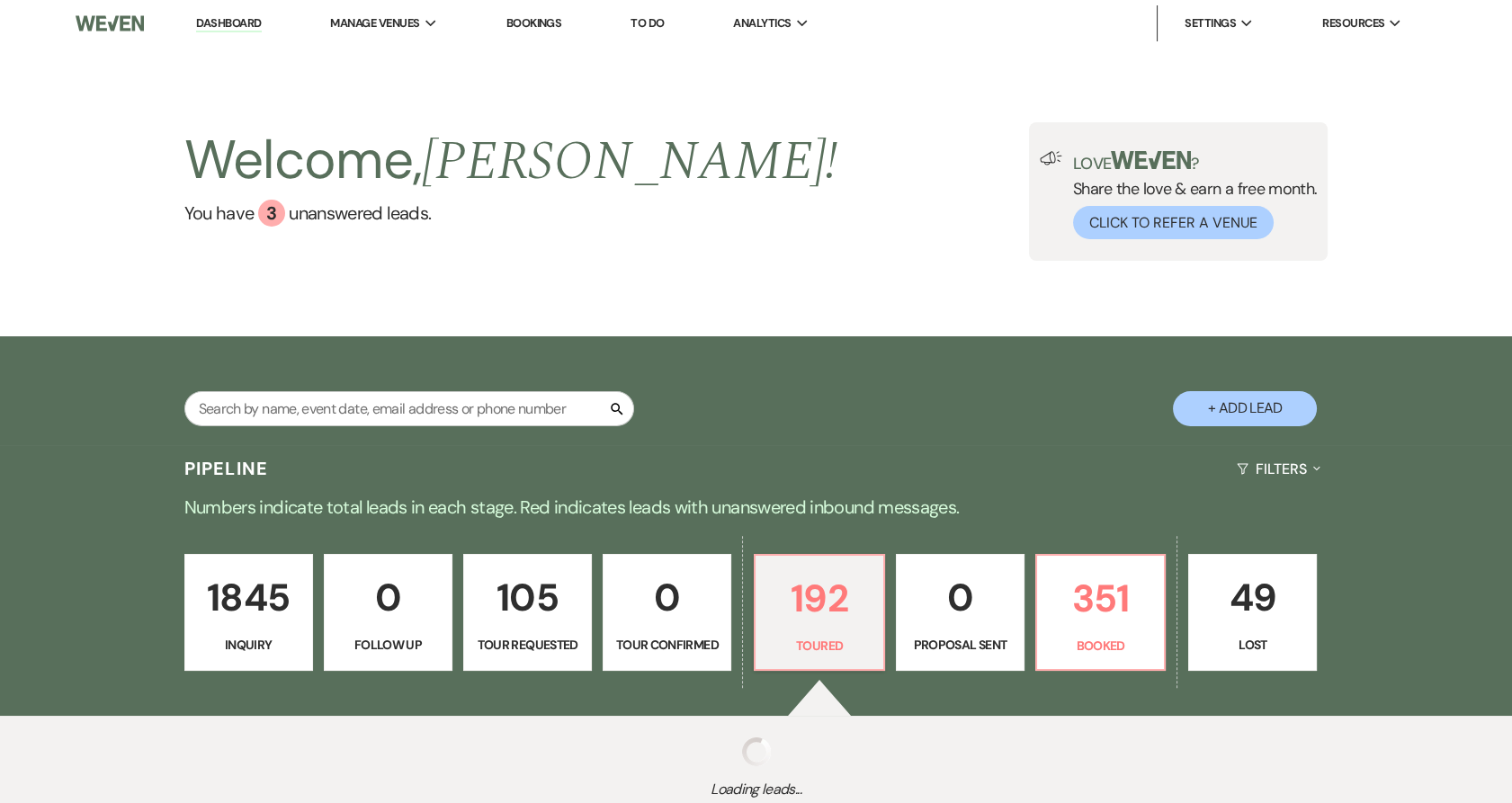
select select "5"
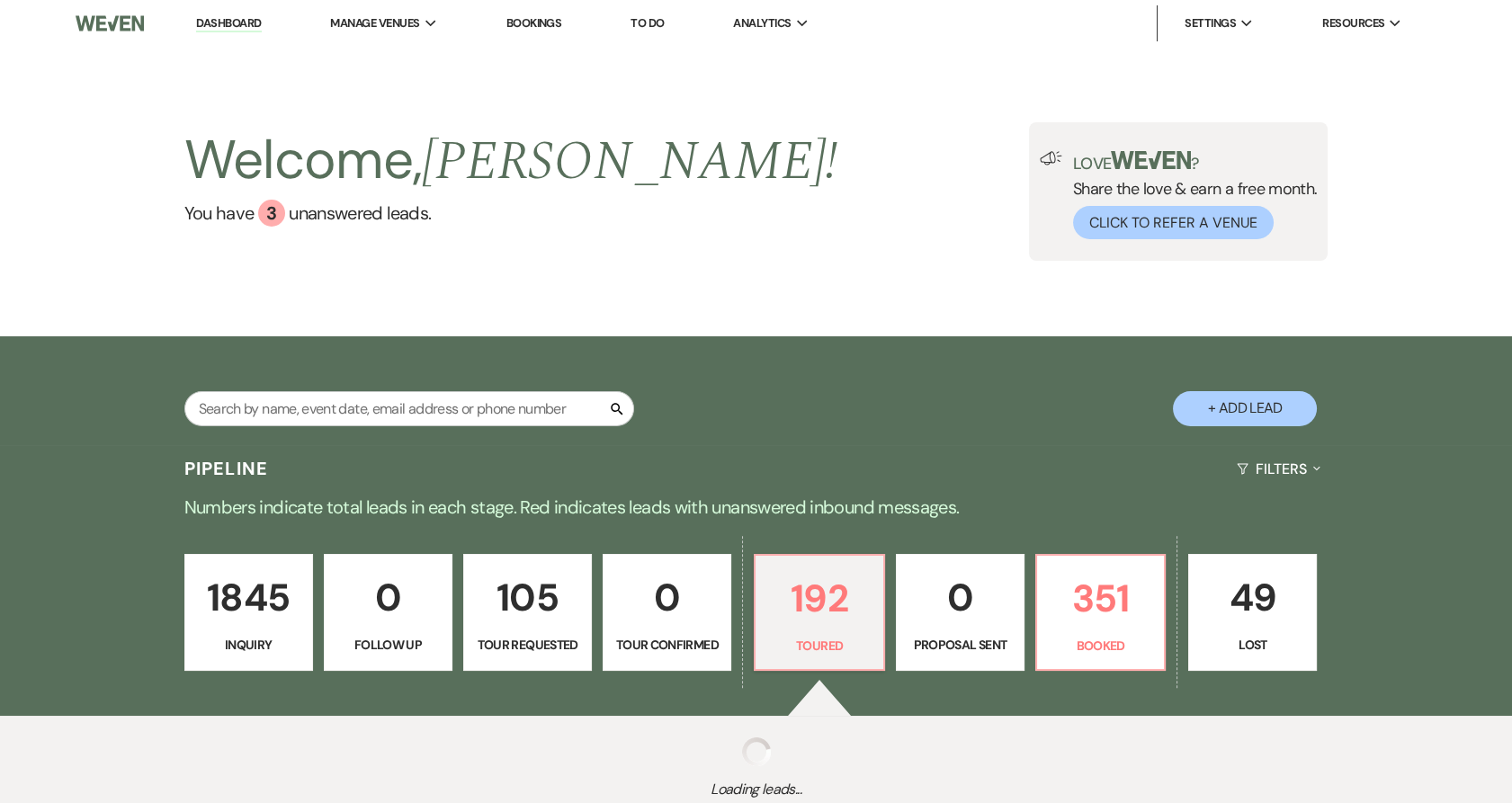
select select "5"
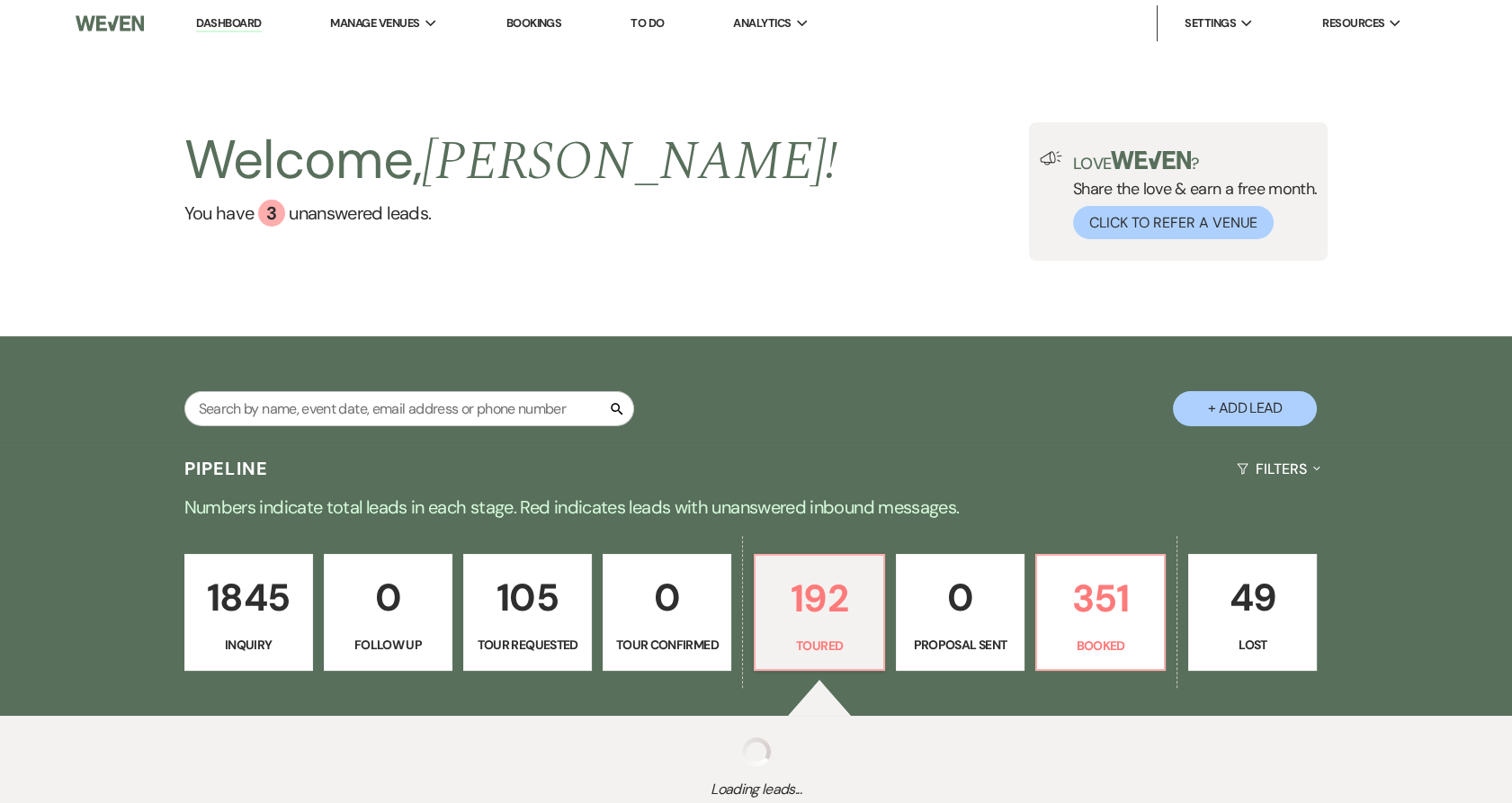
select select "5"
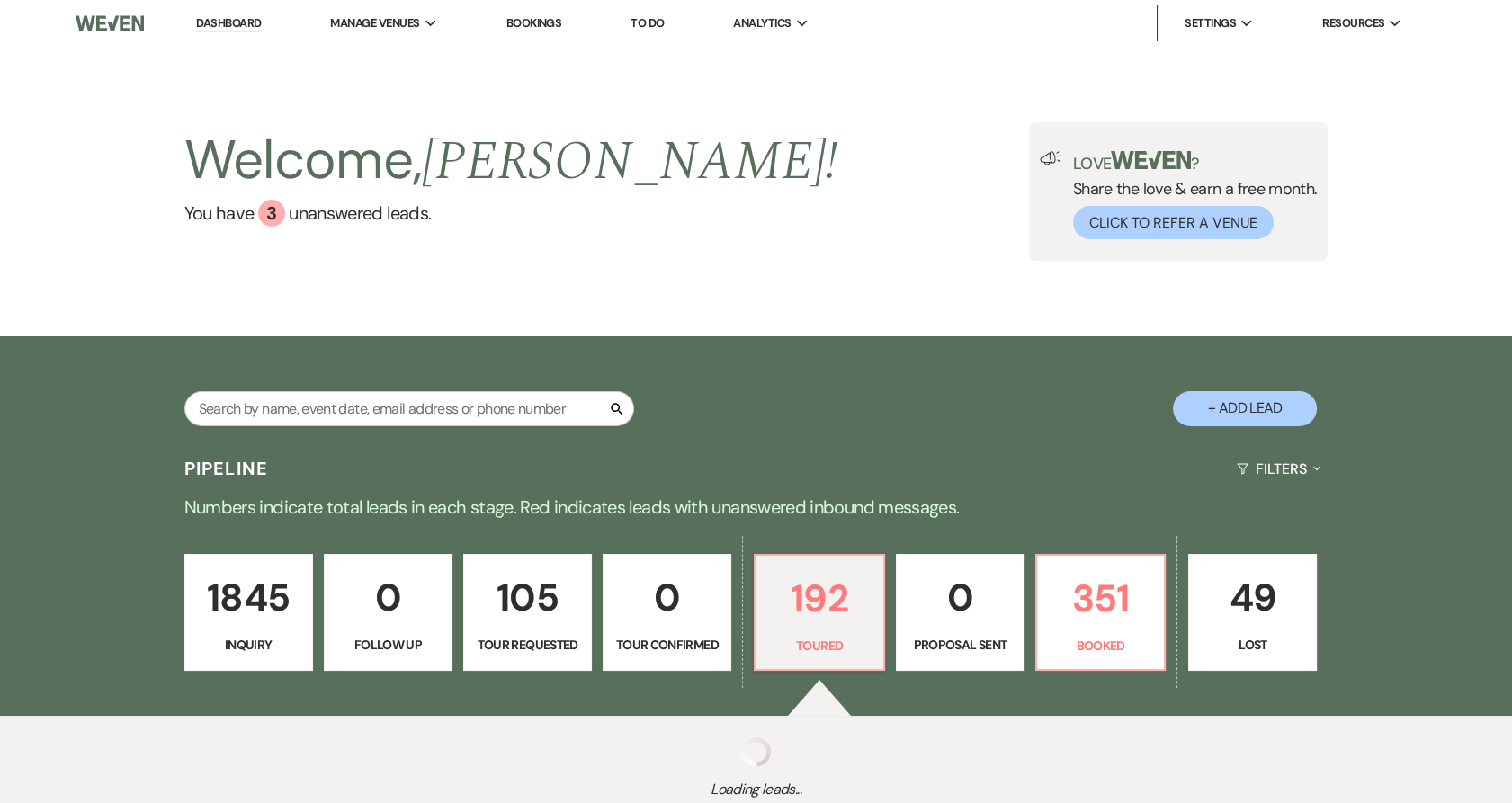
select select "5"
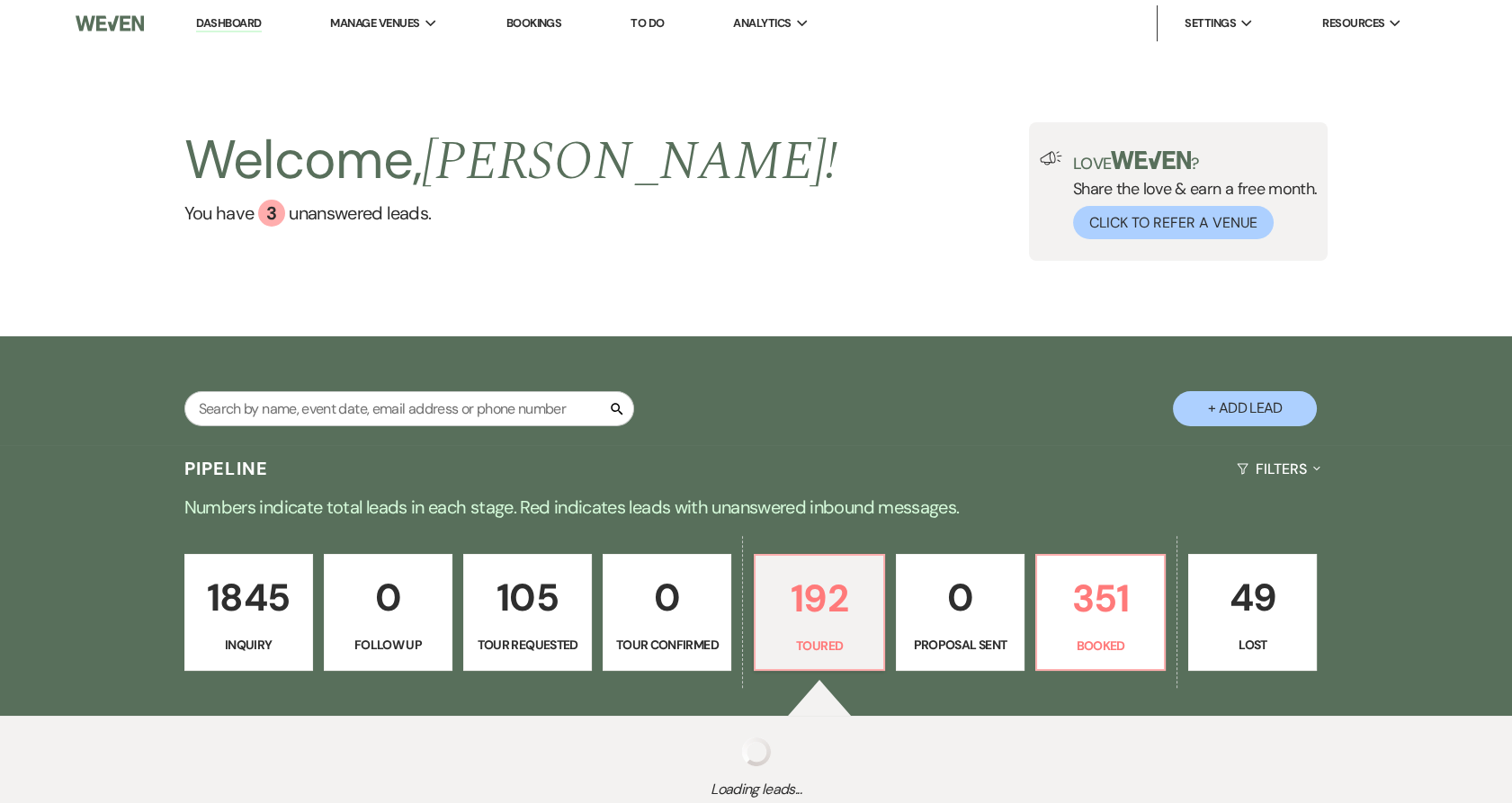
select select "5"
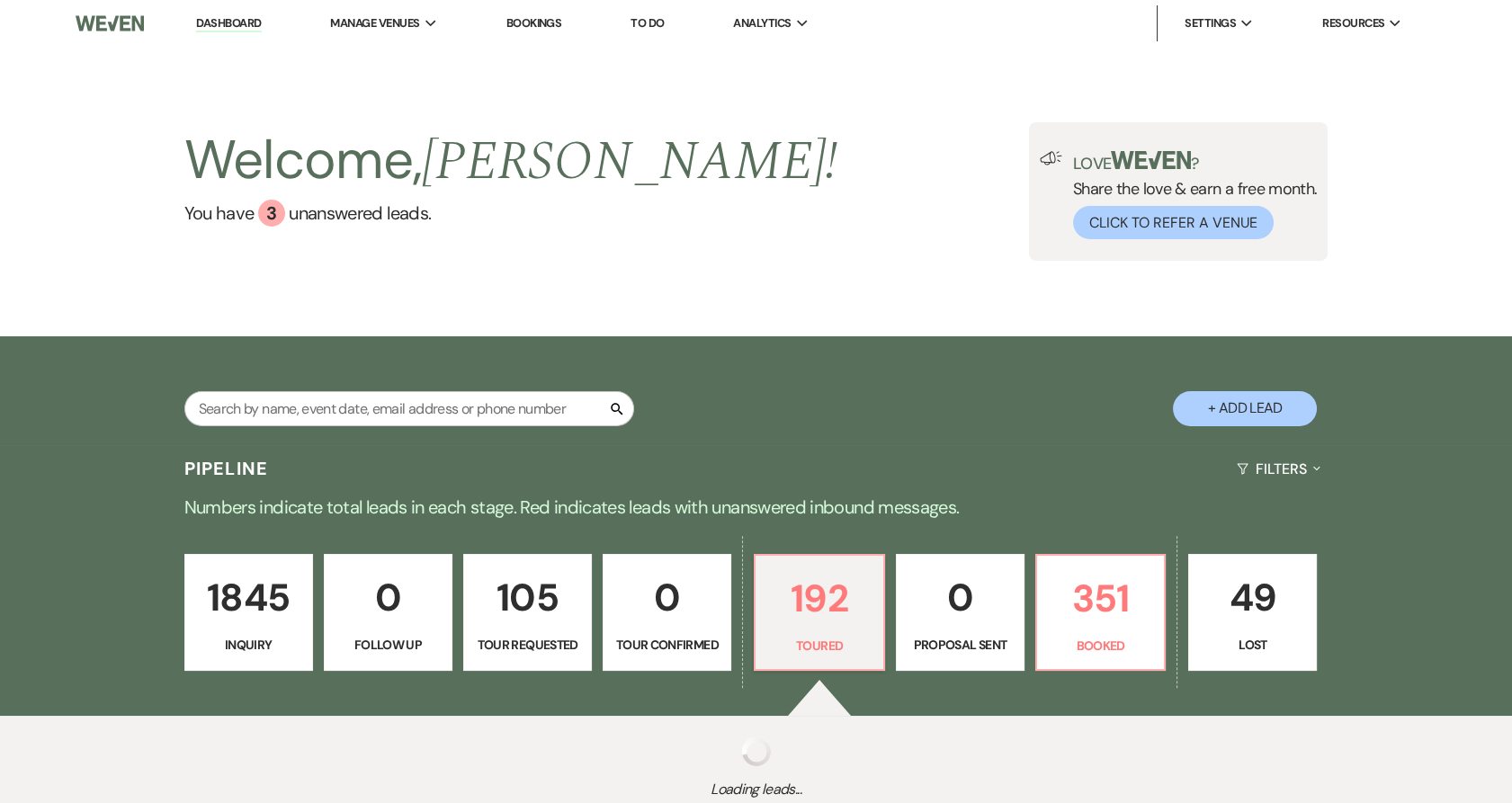
select select "5"
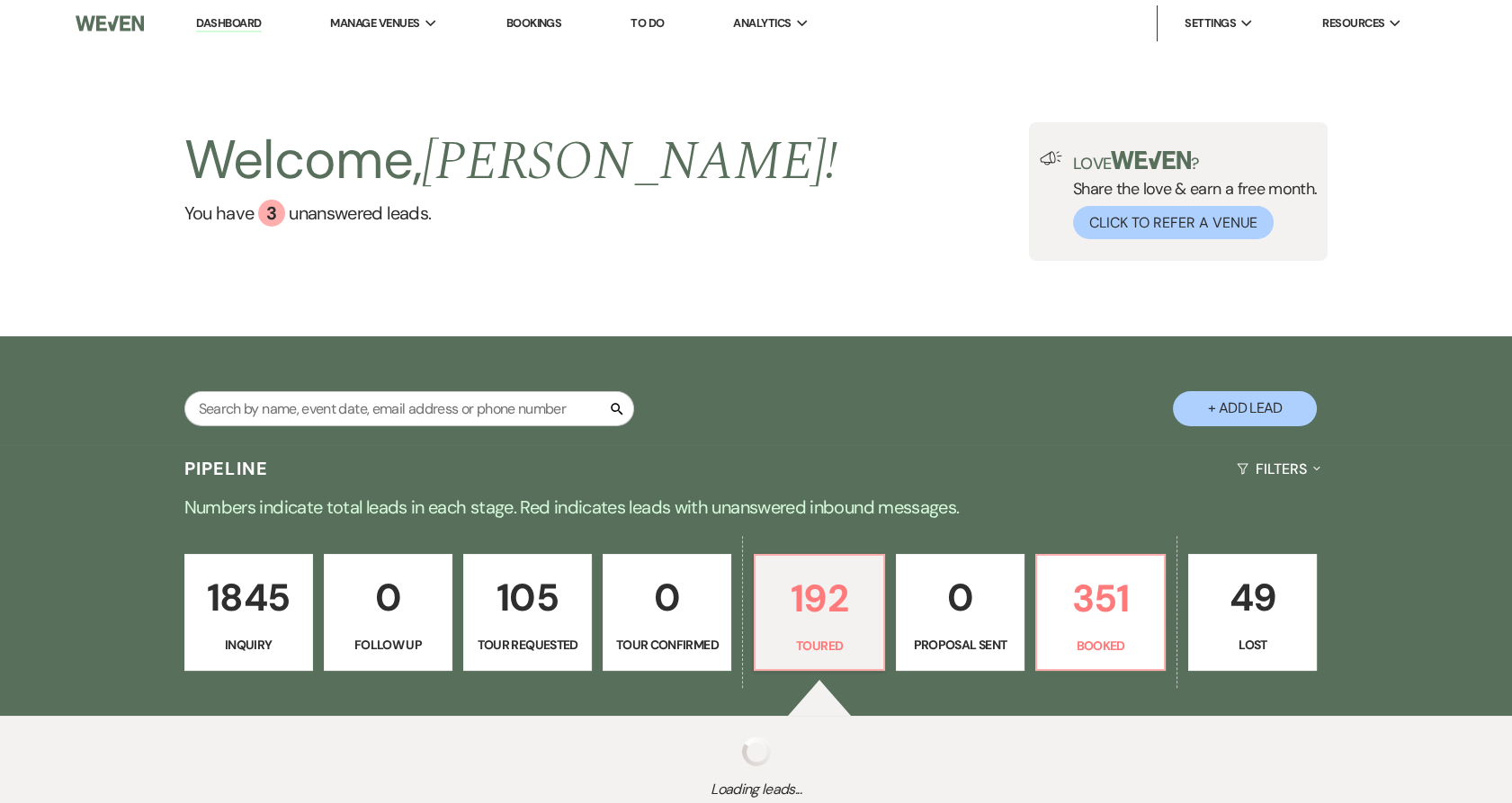
select select "5"
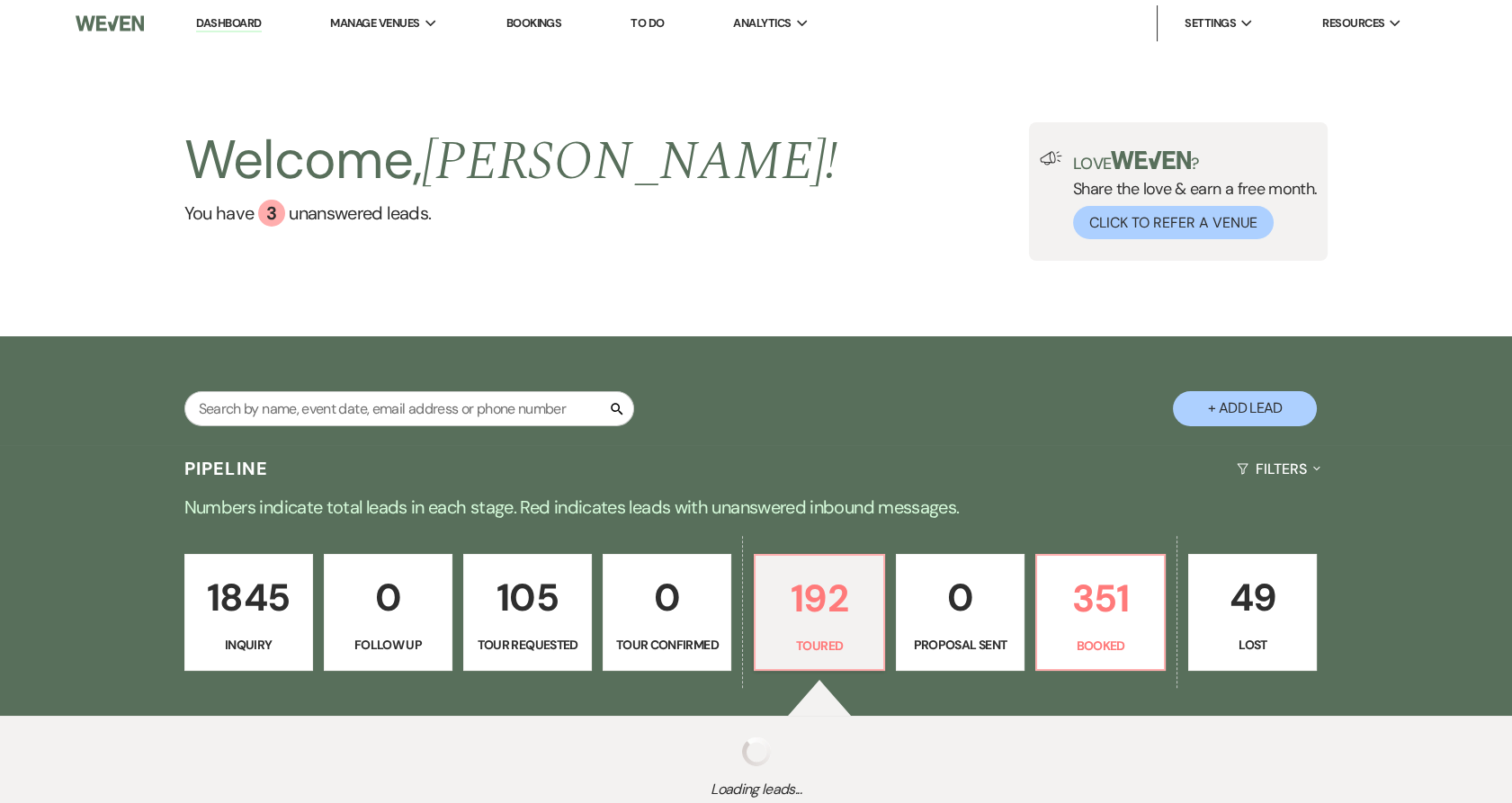
select select "5"
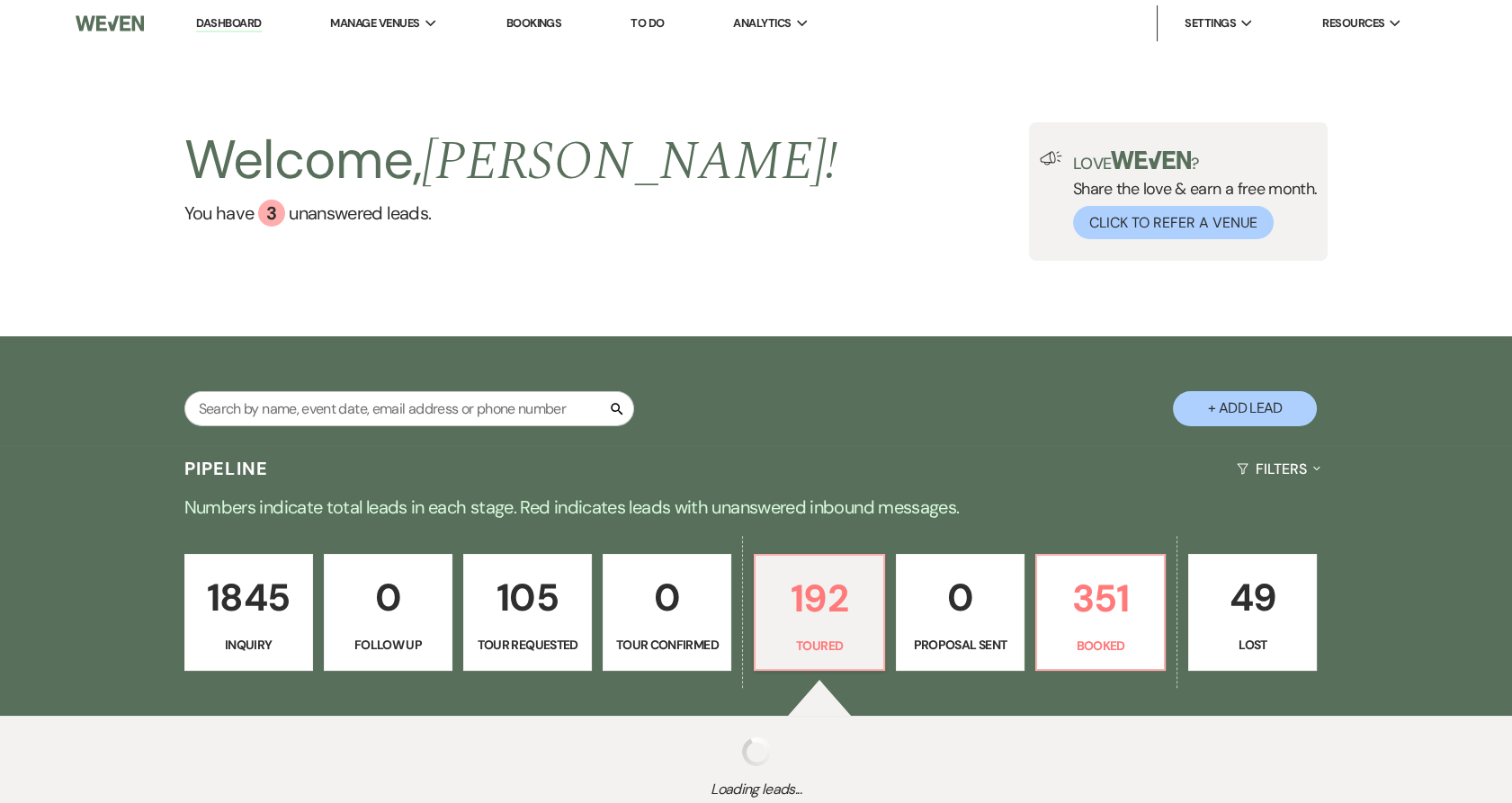
select select "5"
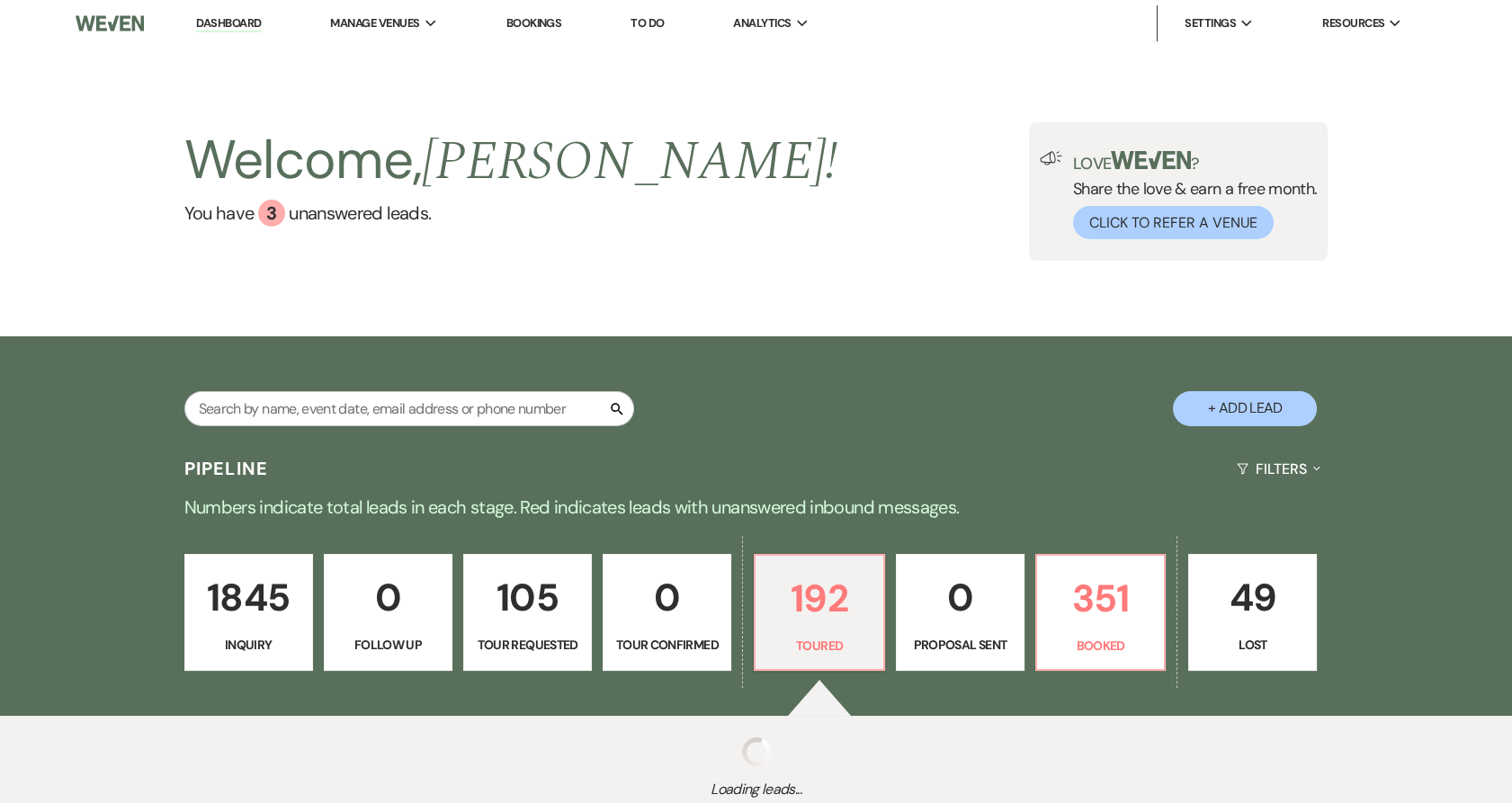
select select "5"
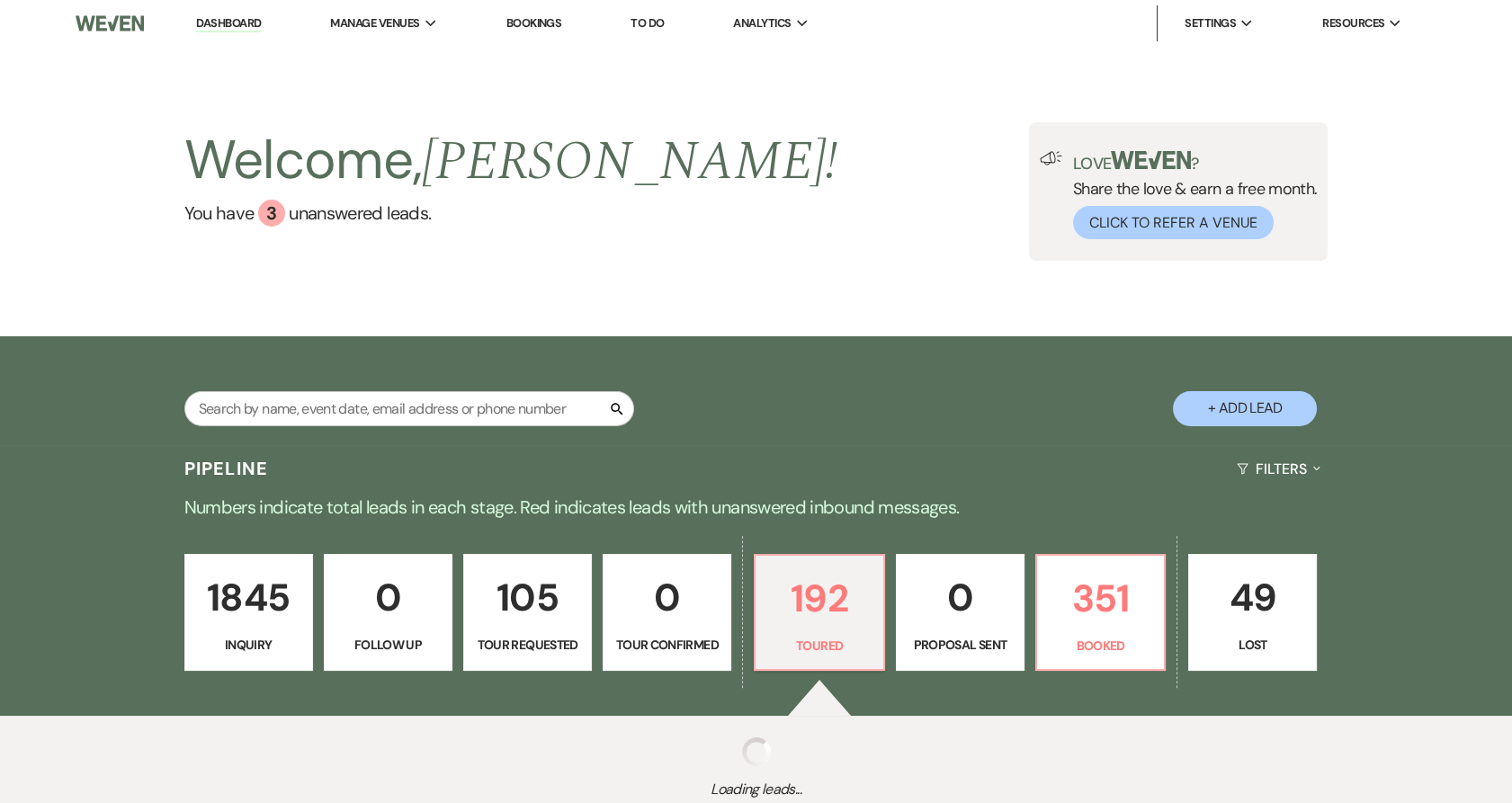
select select "5"
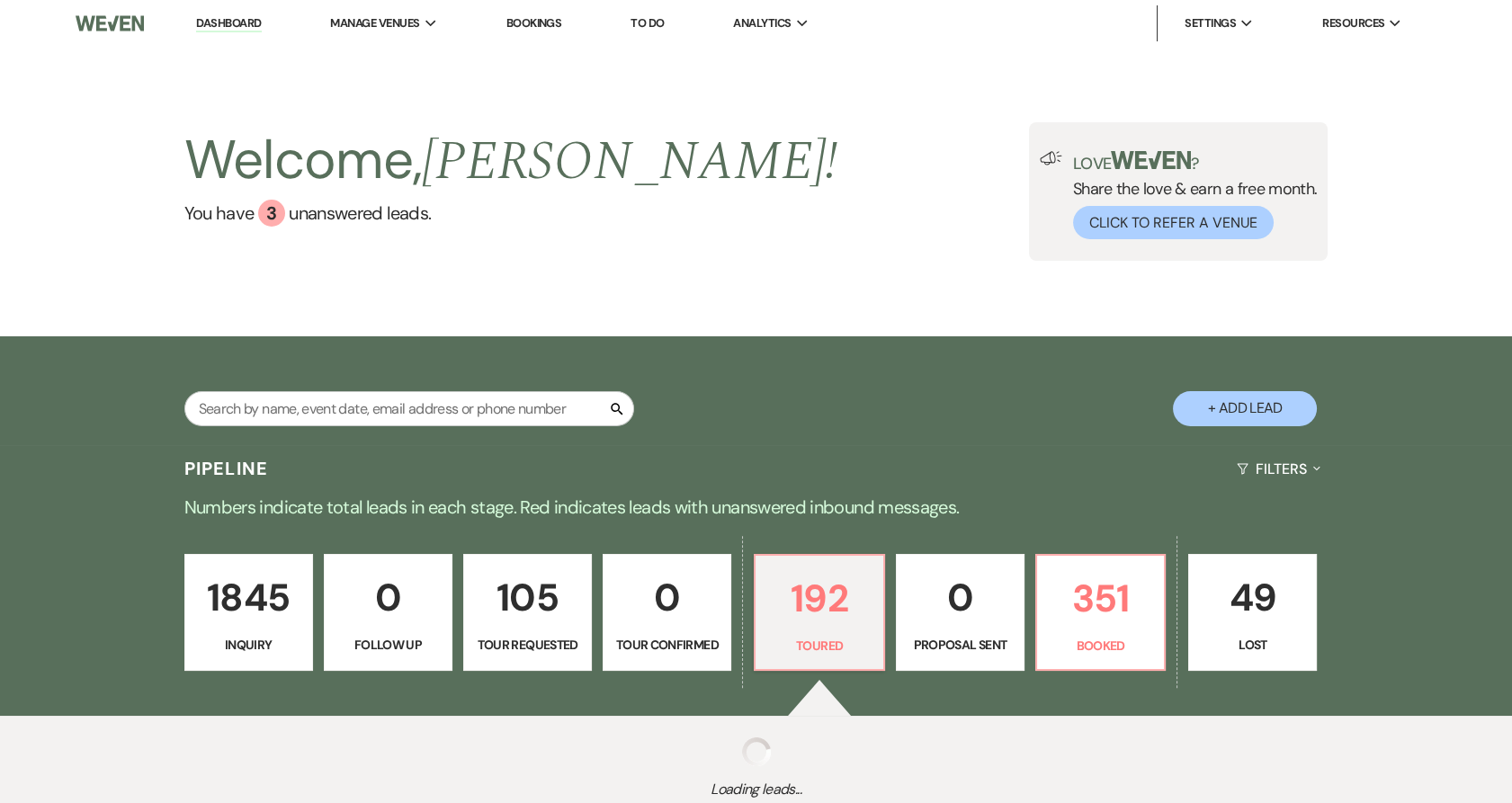
select select "5"
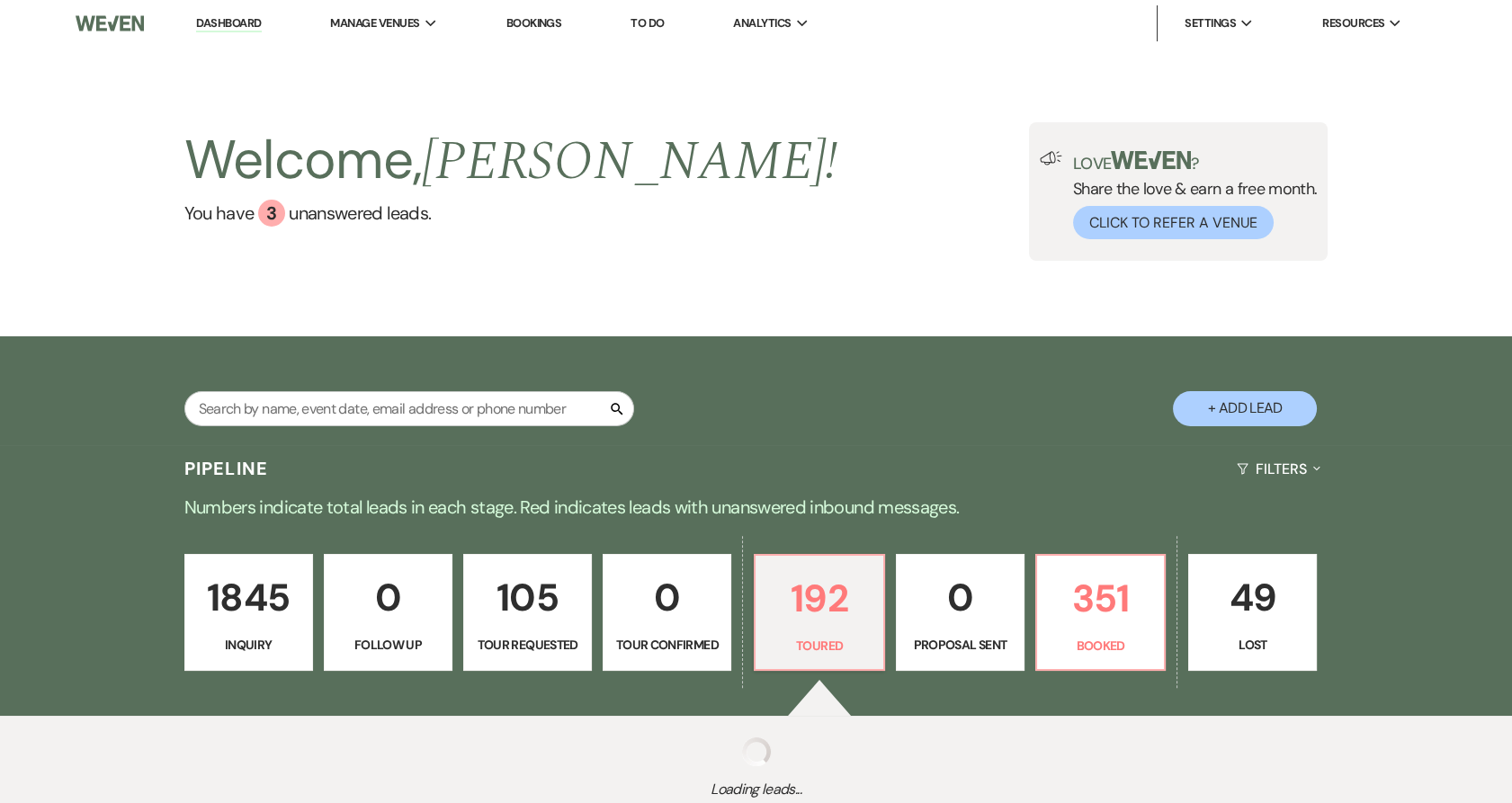
select select "5"
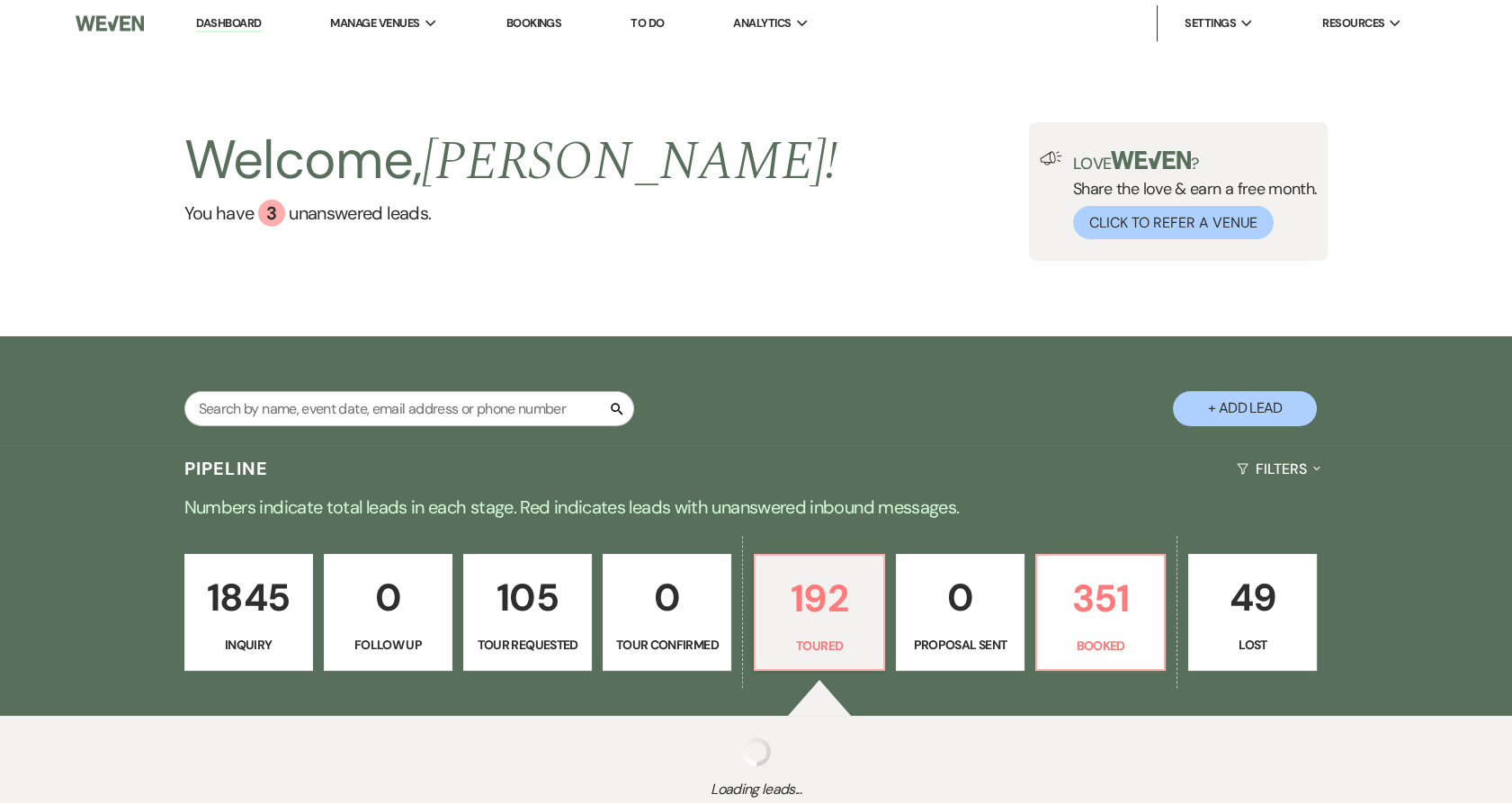
select select "5"
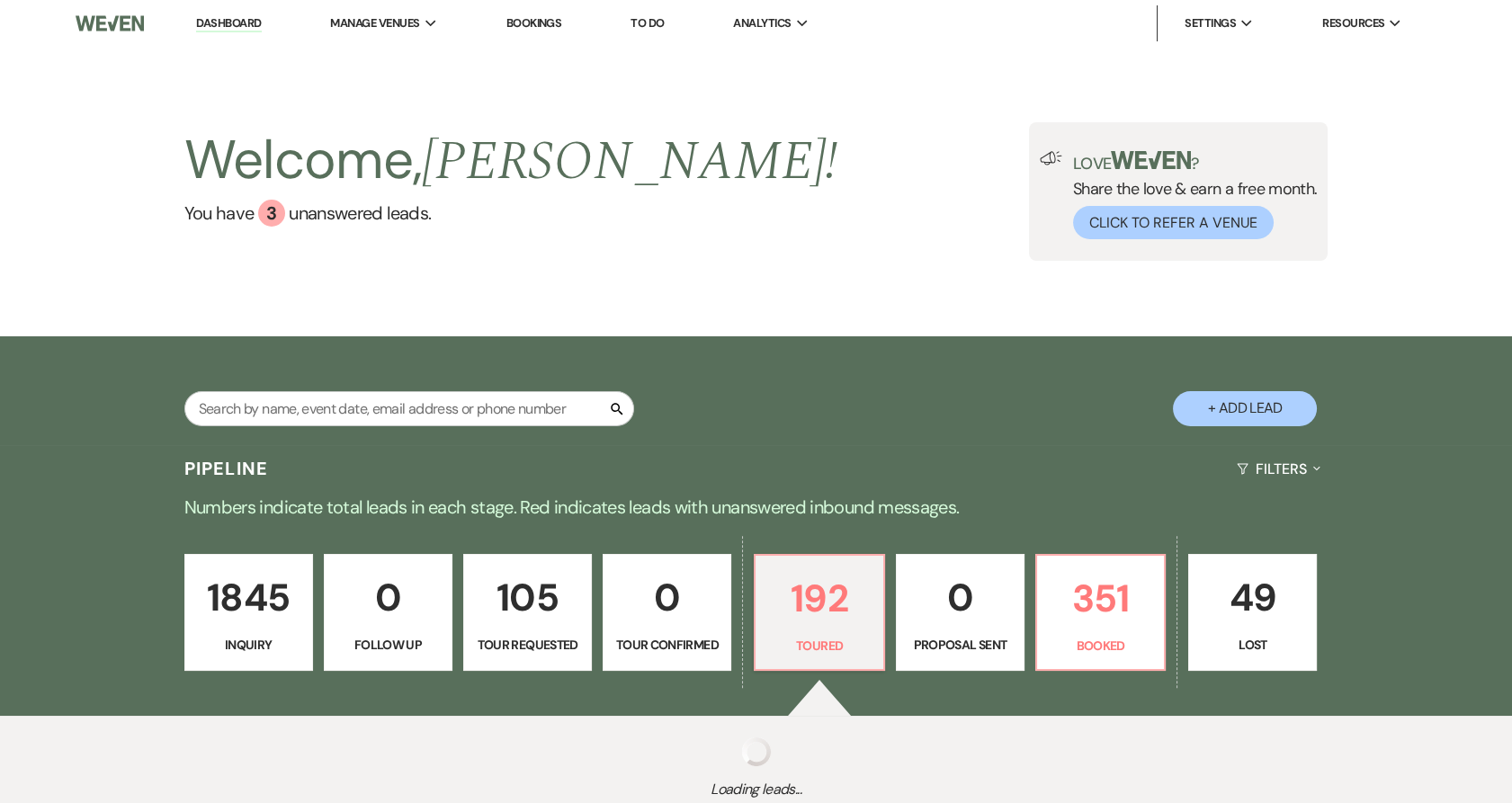
select select "5"
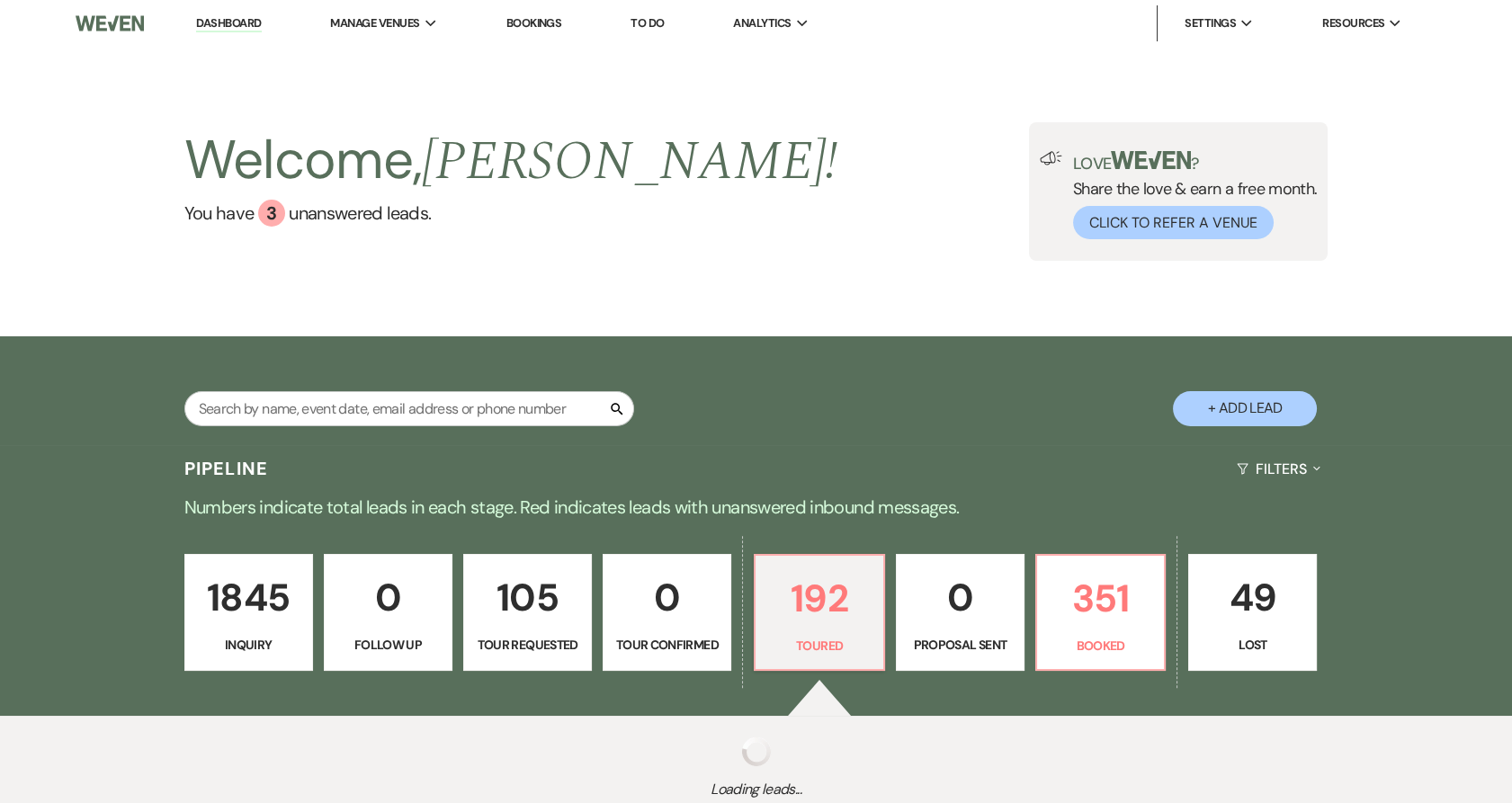
select select "5"
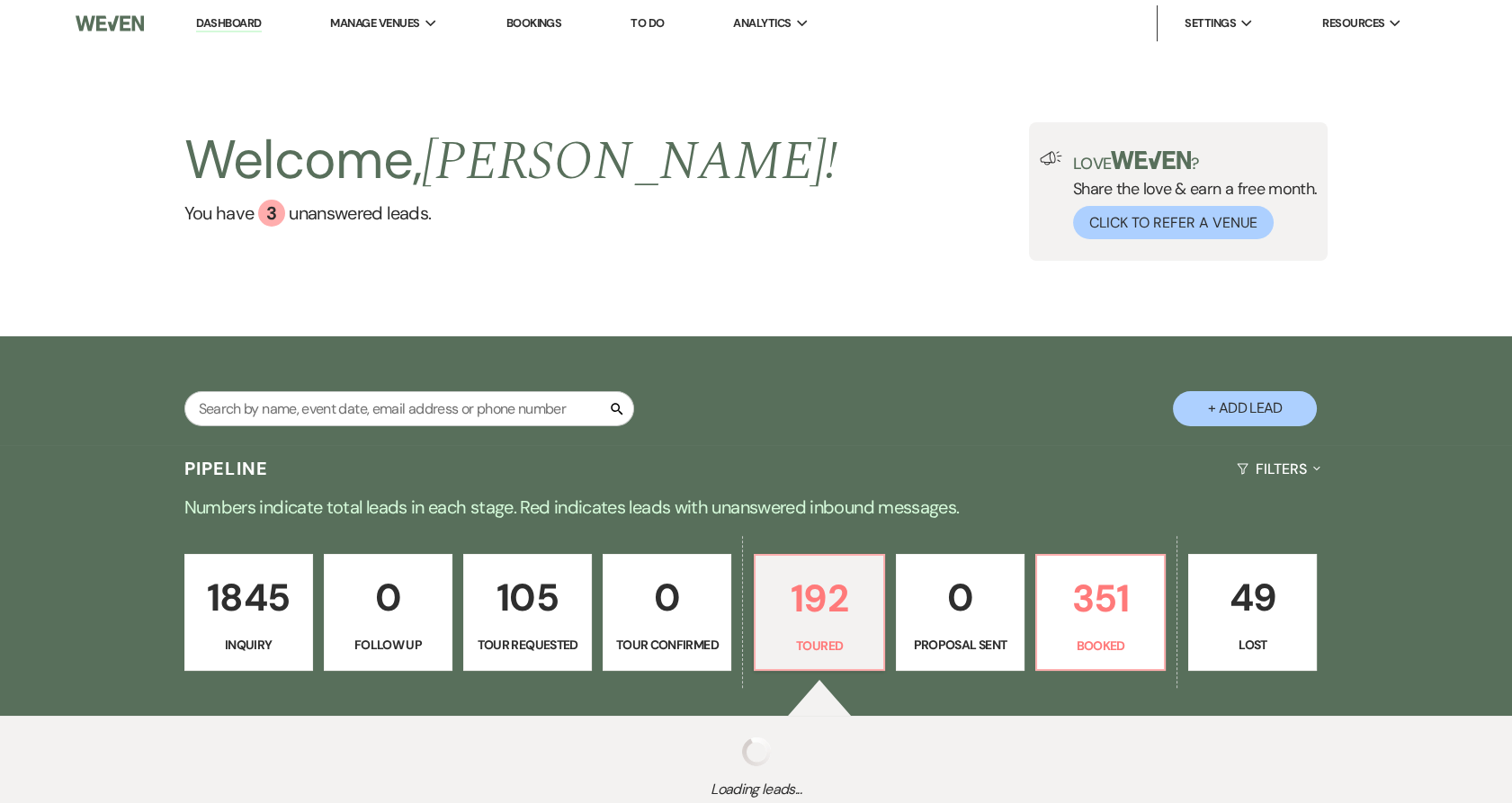
select select "5"
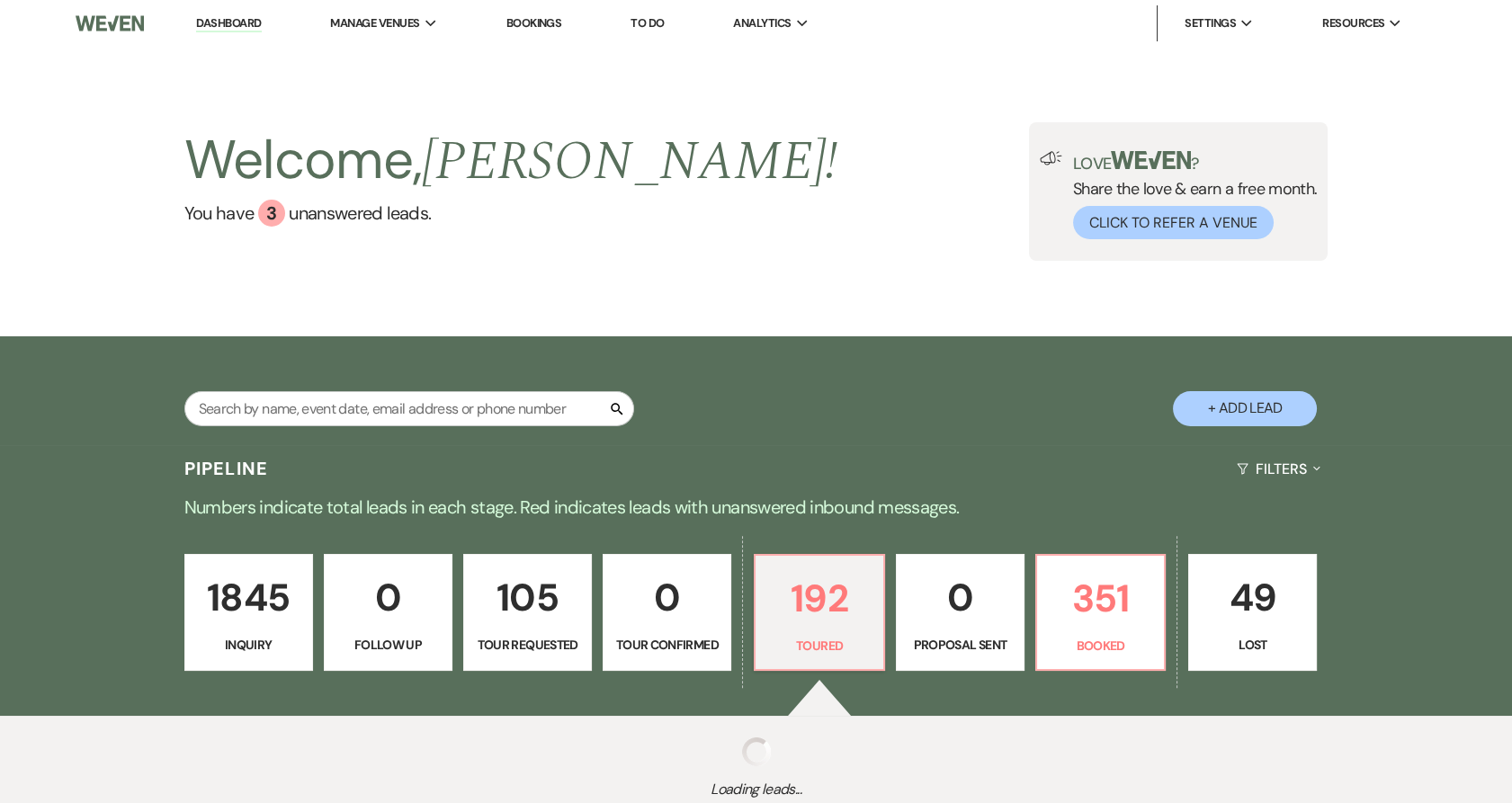
select select "5"
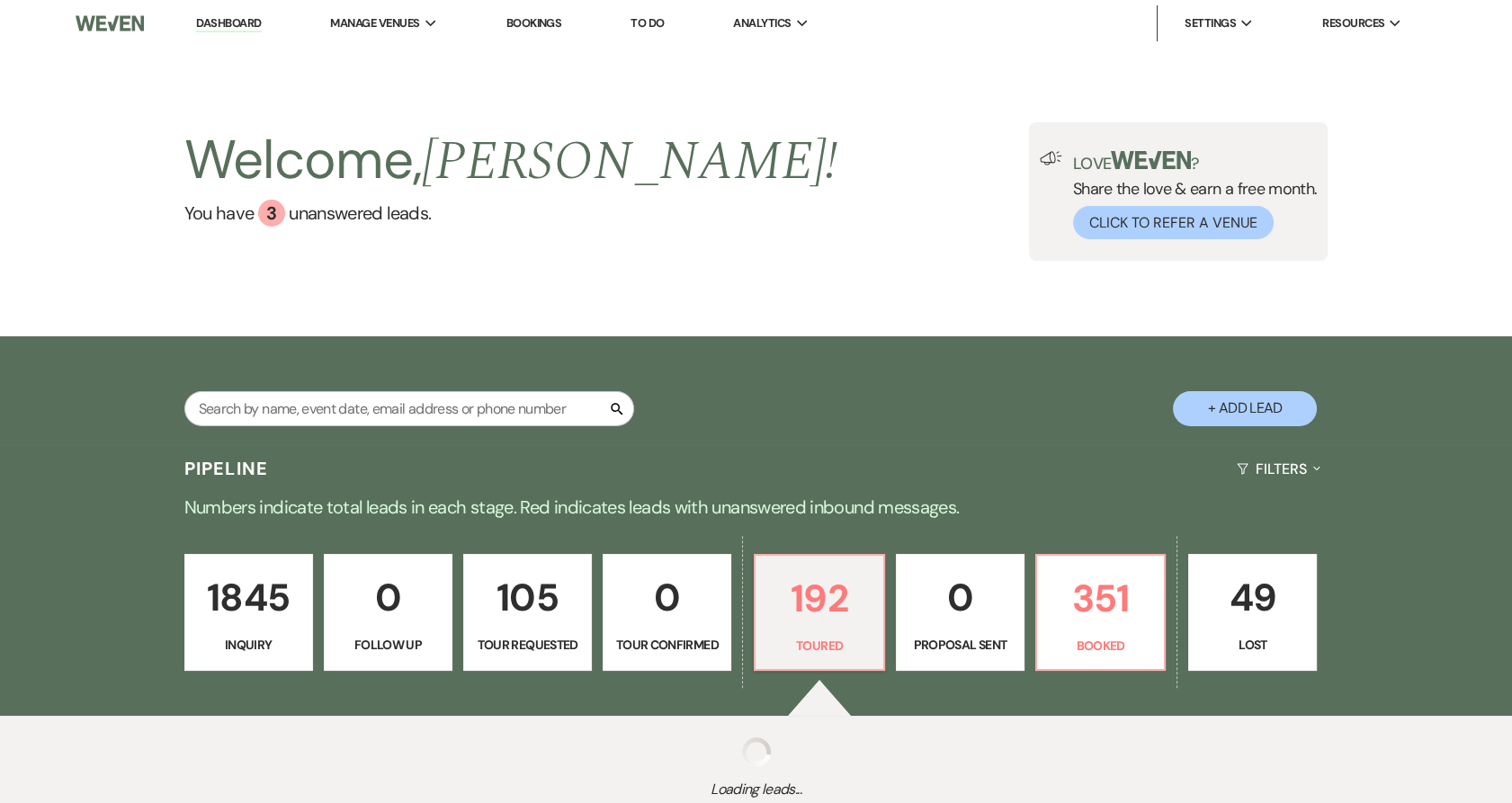
select select "5"
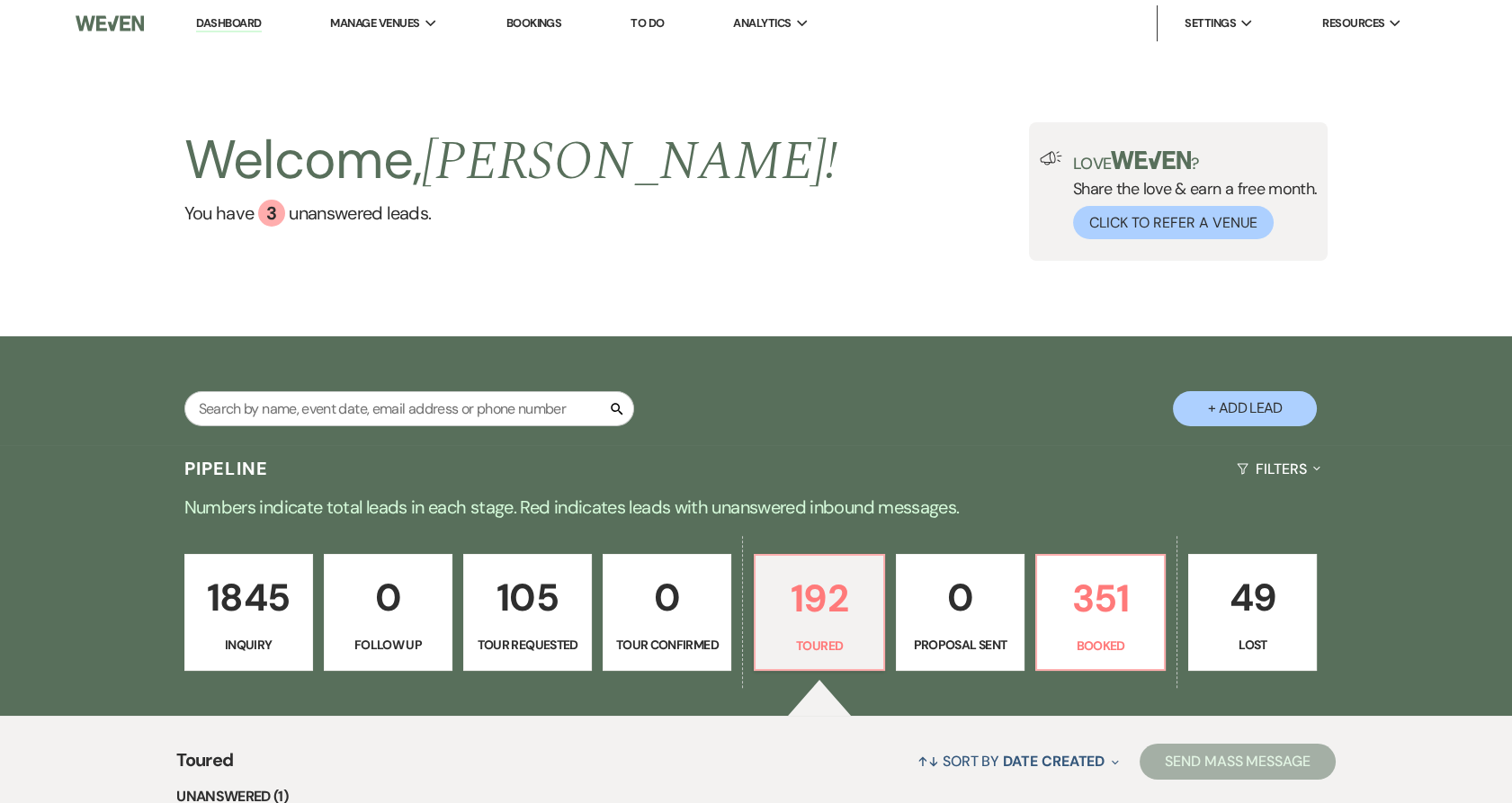
scroll to position [133, 0]
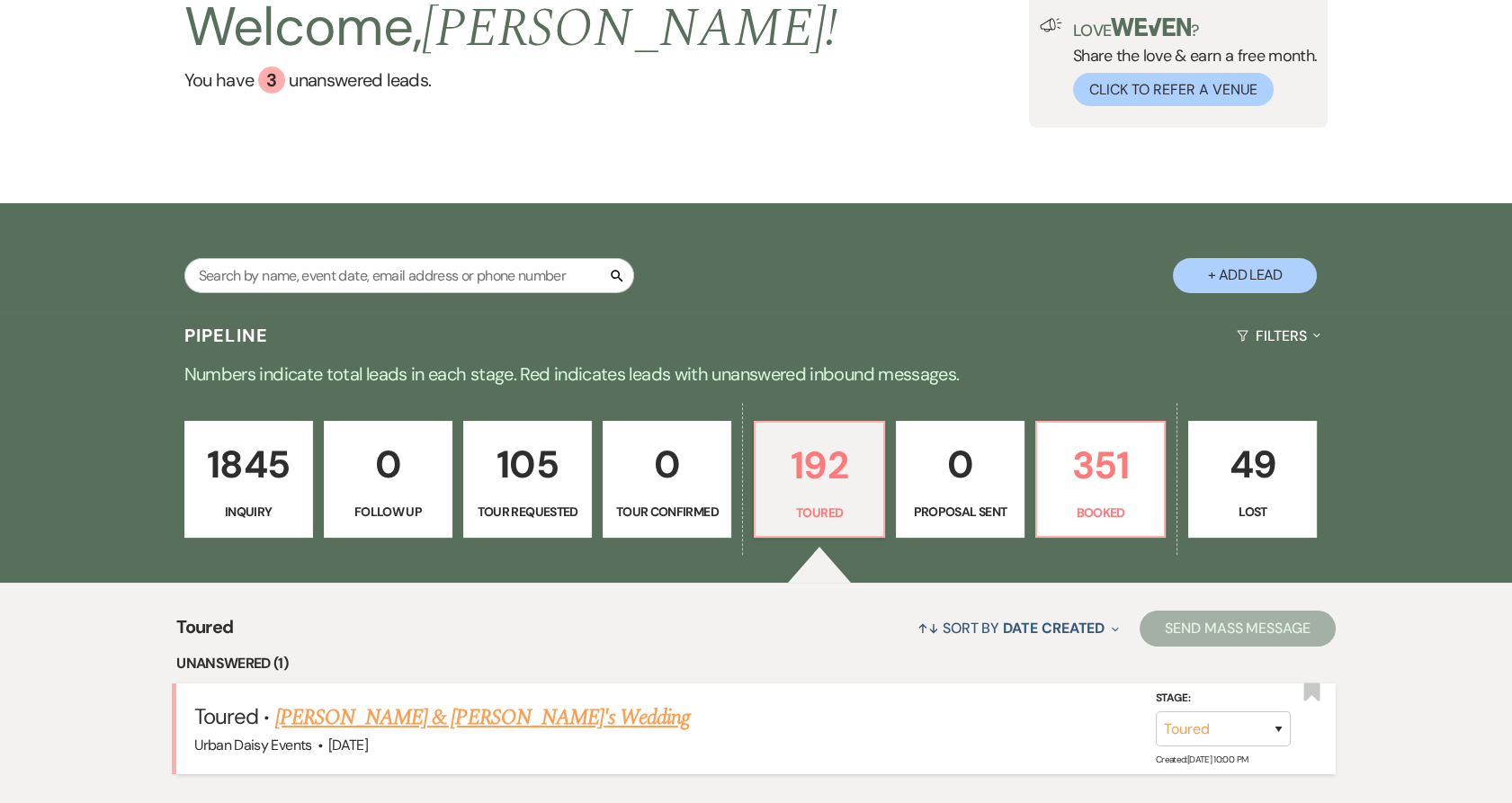
click at [447, 717] on link "[PERSON_NAME] & [PERSON_NAME]'s Wedding" at bounding box center [483, 717] width 416 height 32
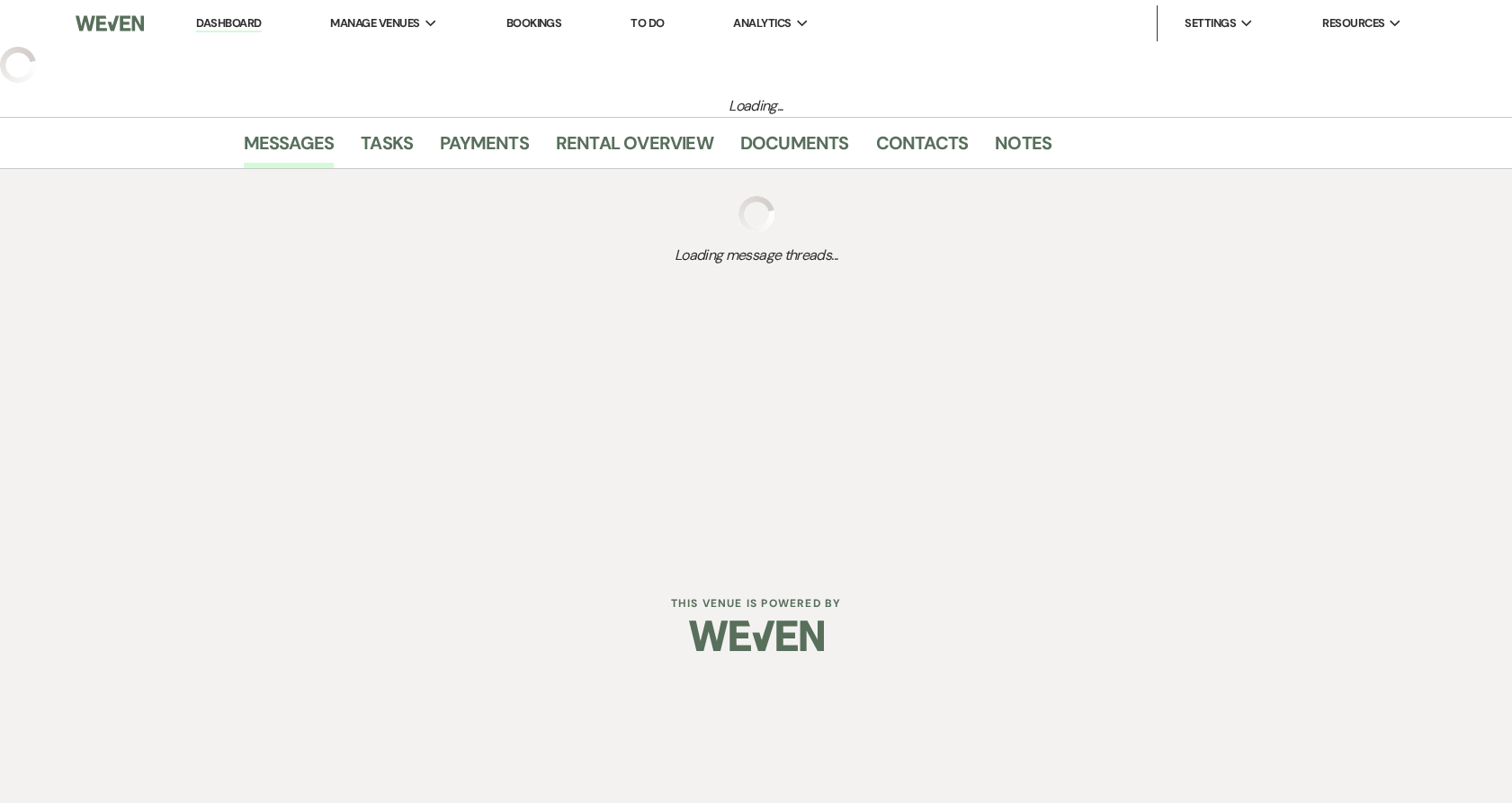
select select "5"
select select "6"
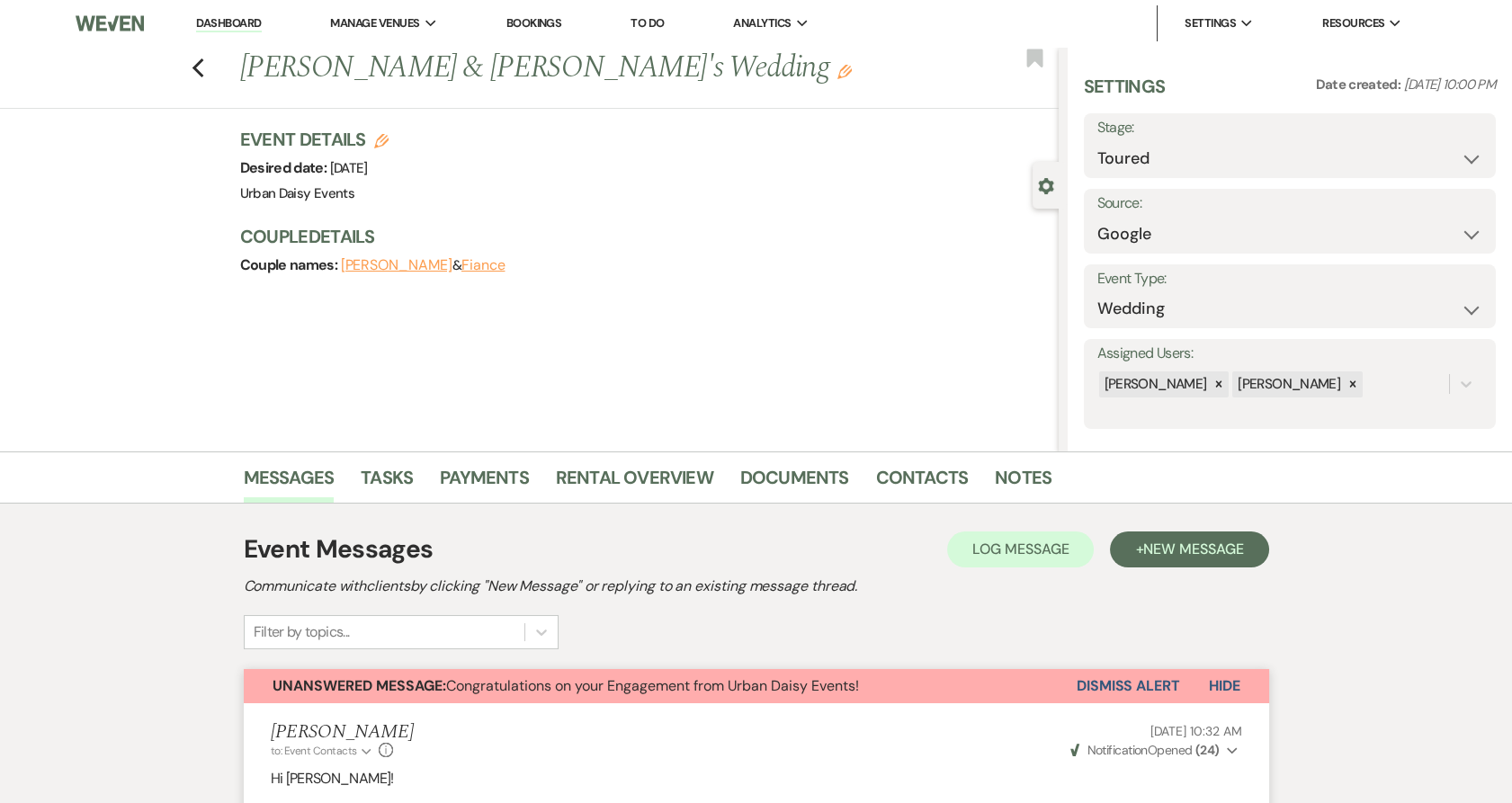
click at [452, 437] on div "Previous [PERSON_NAME] & Fiance's Wedding Edit Bookmark Gear Settings Settings …" at bounding box center [529, 248] width 1058 height 404
click at [280, 432] on div "Previous [PERSON_NAME] & Fiance's Wedding Edit Bookmark Gear Settings Settings …" at bounding box center [529, 248] width 1058 height 404
drag, startPoint x: 280, startPoint y: 432, endPoint x: 339, endPoint y: 317, distance: 129.3
click at [339, 317] on div "Previous [PERSON_NAME] & Fiance's Wedding Edit Bookmark Gear Settings Settings …" at bounding box center [529, 248] width 1058 height 404
click at [352, 51] on li "Urban Daisy Events" at bounding box center [421, 59] width 162 height 18
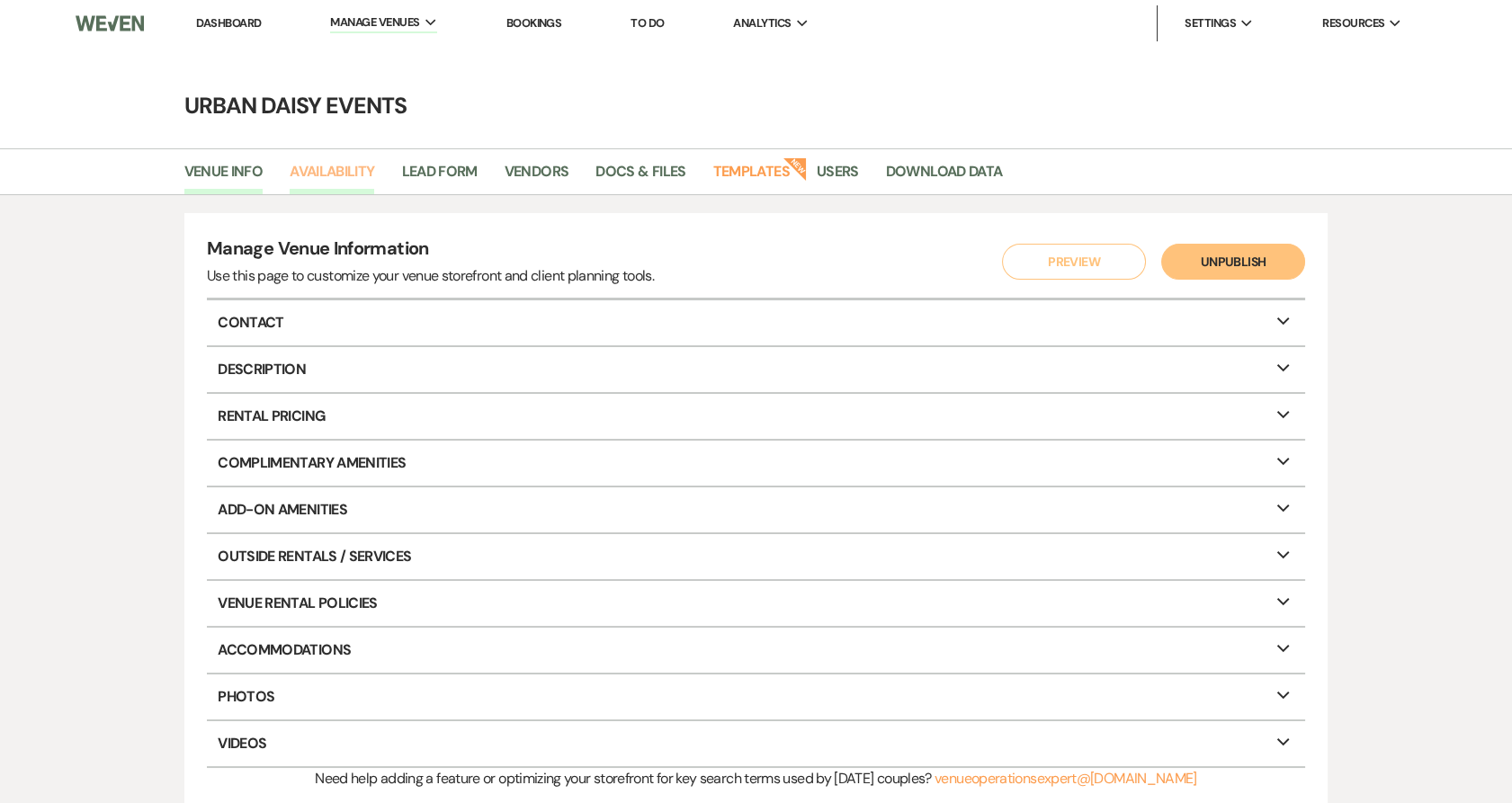
click at [360, 170] on link "Availability" at bounding box center [331, 177] width 84 height 34
select select "2"
select select "2026"
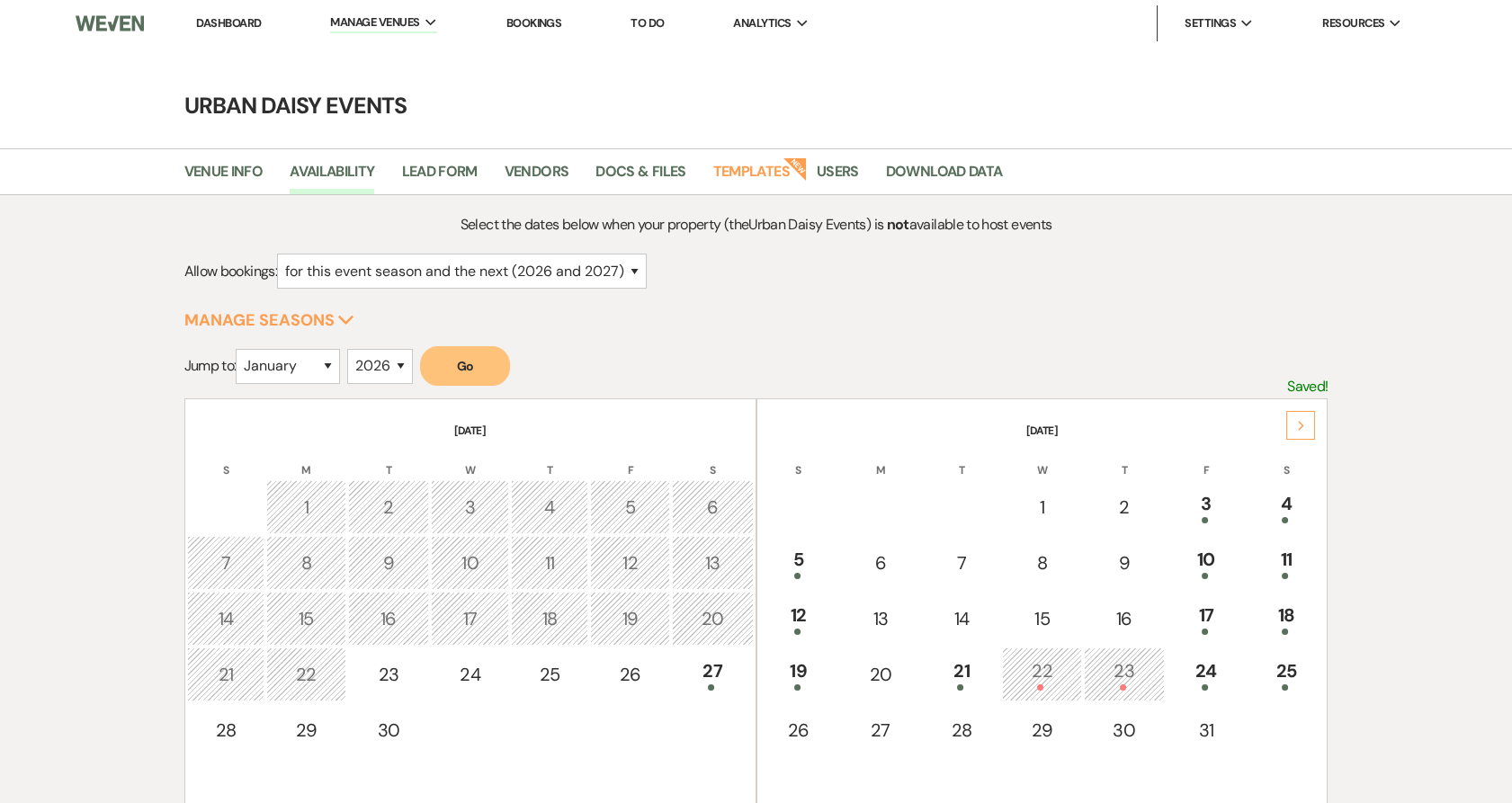
click at [1297, 425] on icon "Next" at bounding box center [1301, 425] width 9 height 10
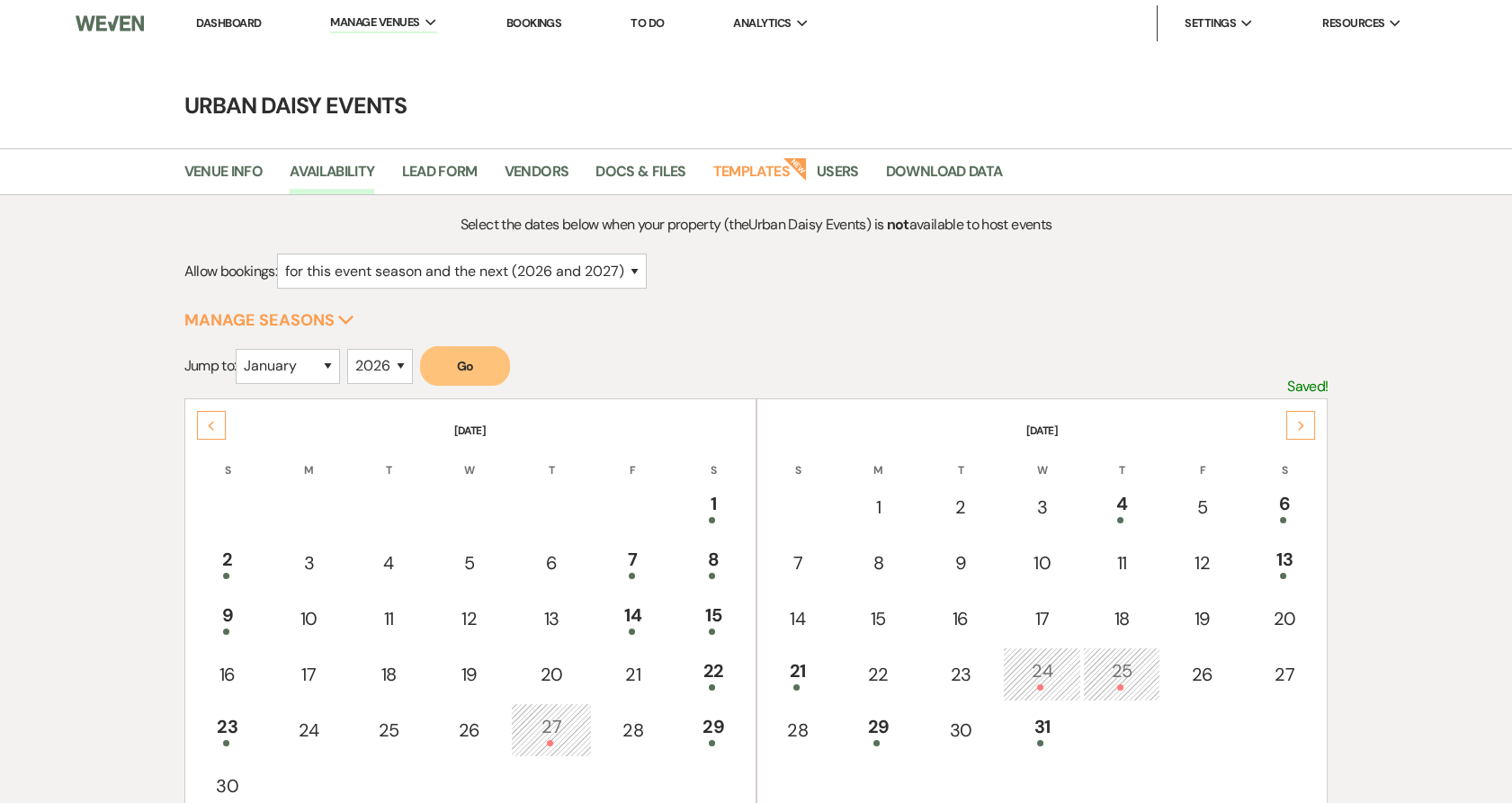
click at [1297, 425] on icon "Next" at bounding box center [1301, 425] width 9 height 10
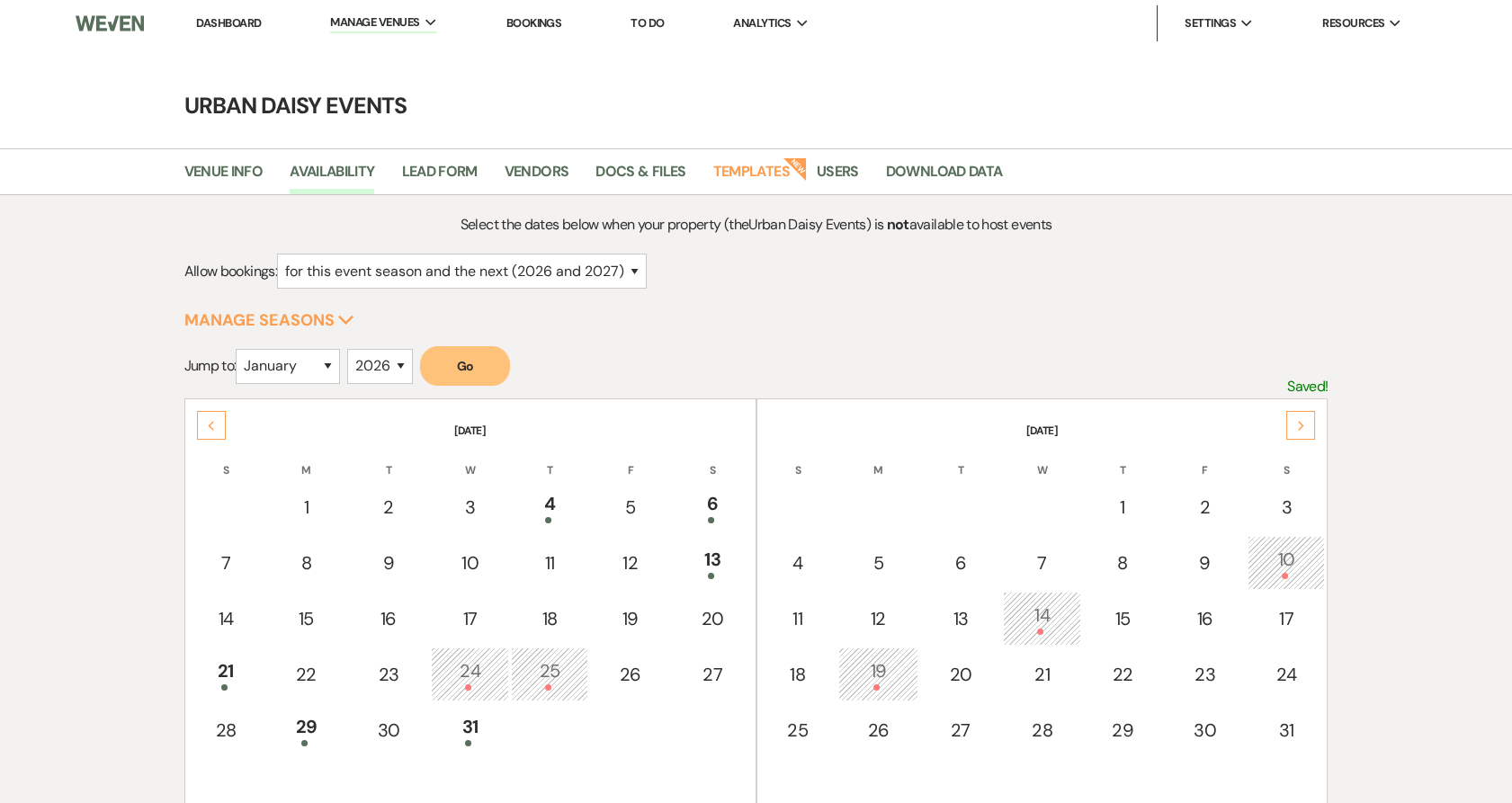
click at [1297, 425] on icon "Next" at bounding box center [1301, 425] width 9 height 10
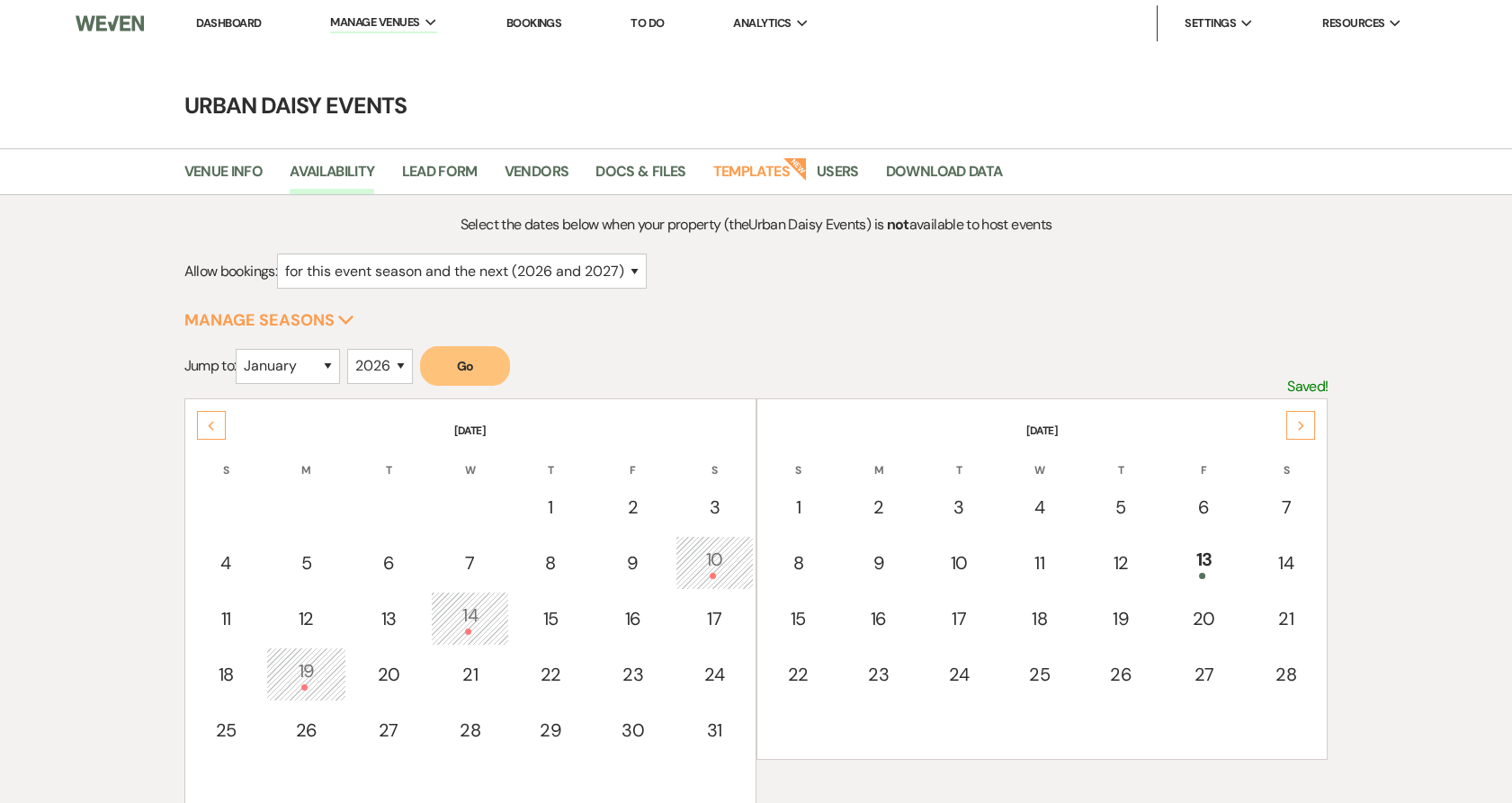
click at [1297, 425] on icon "Next" at bounding box center [1301, 425] width 9 height 10
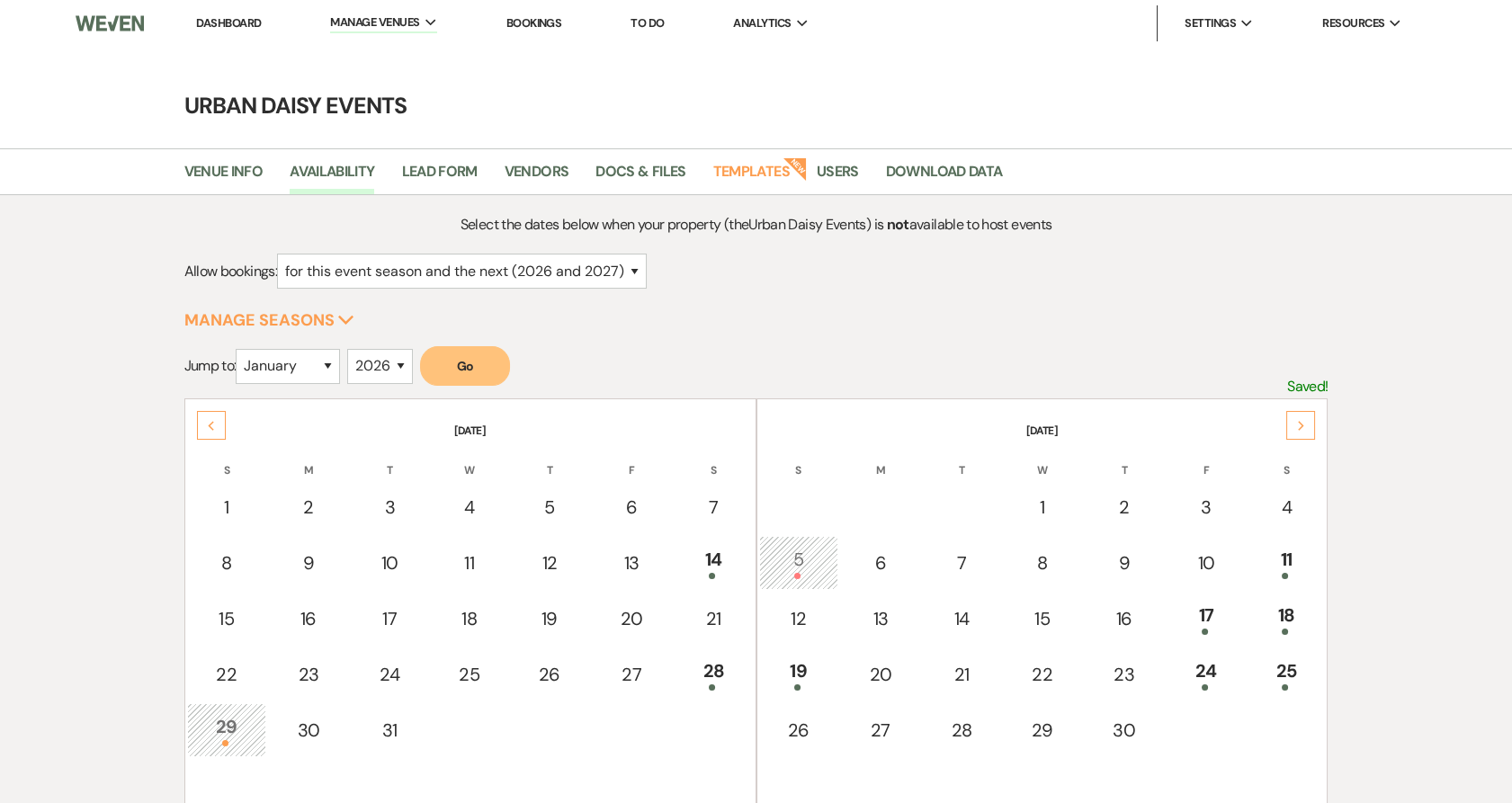
click at [1297, 425] on icon "Next" at bounding box center [1301, 425] width 9 height 10
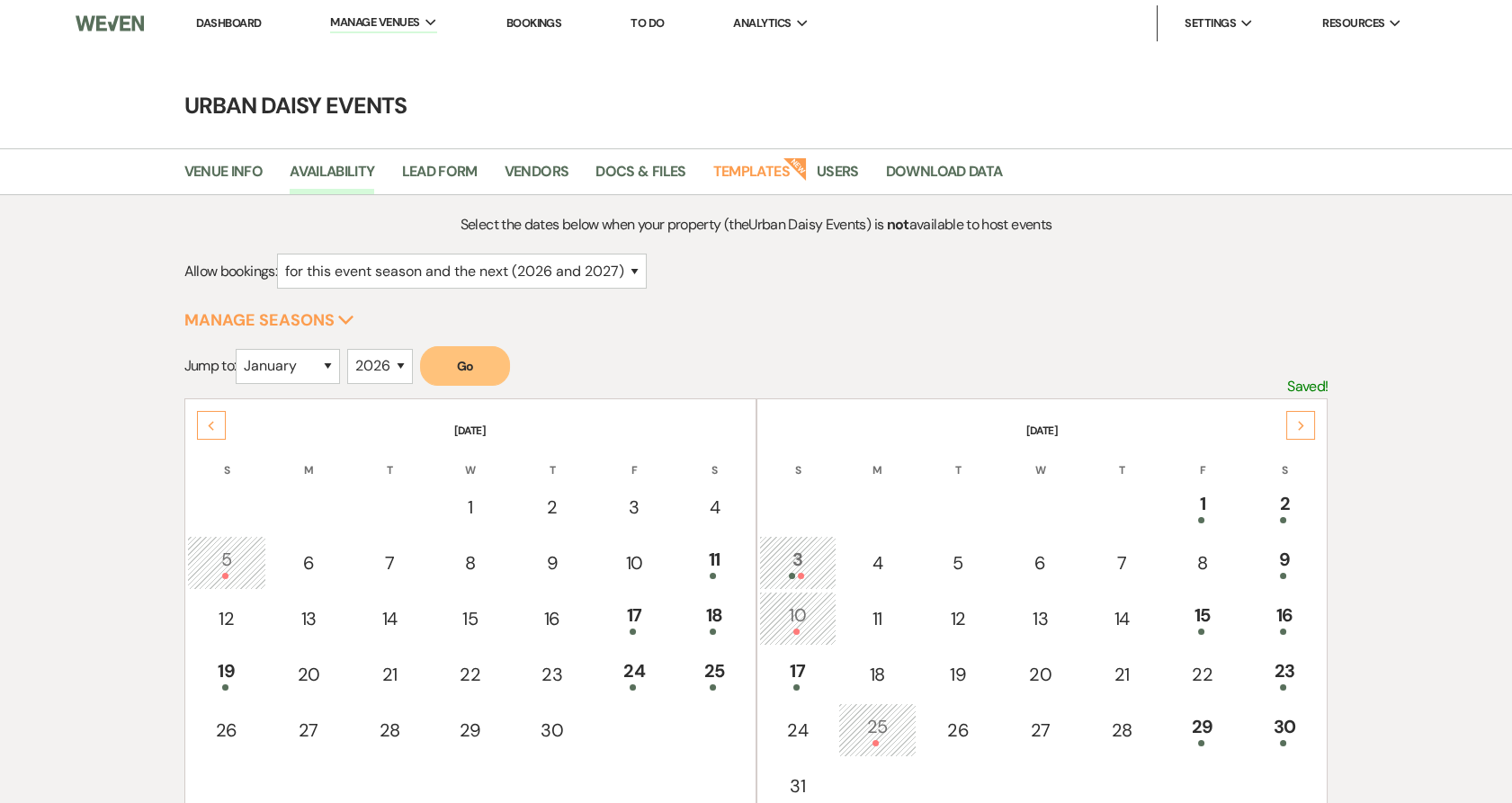
click at [1297, 425] on icon "Next" at bounding box center [1301, 425] width 9 height 10
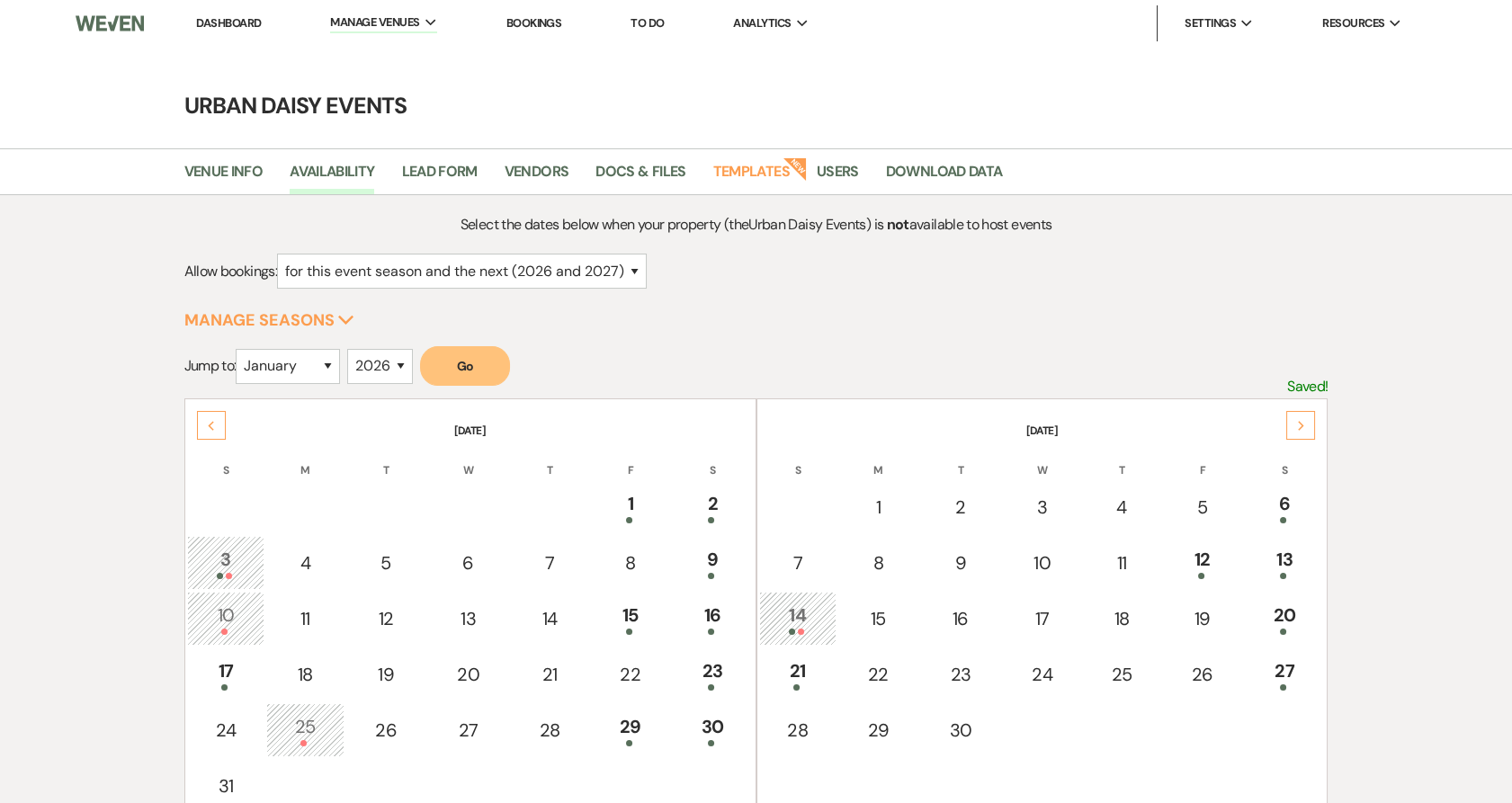
click at [223, 26] on link "Dashboard" at bounding box center [228, 23] width 65 height 15
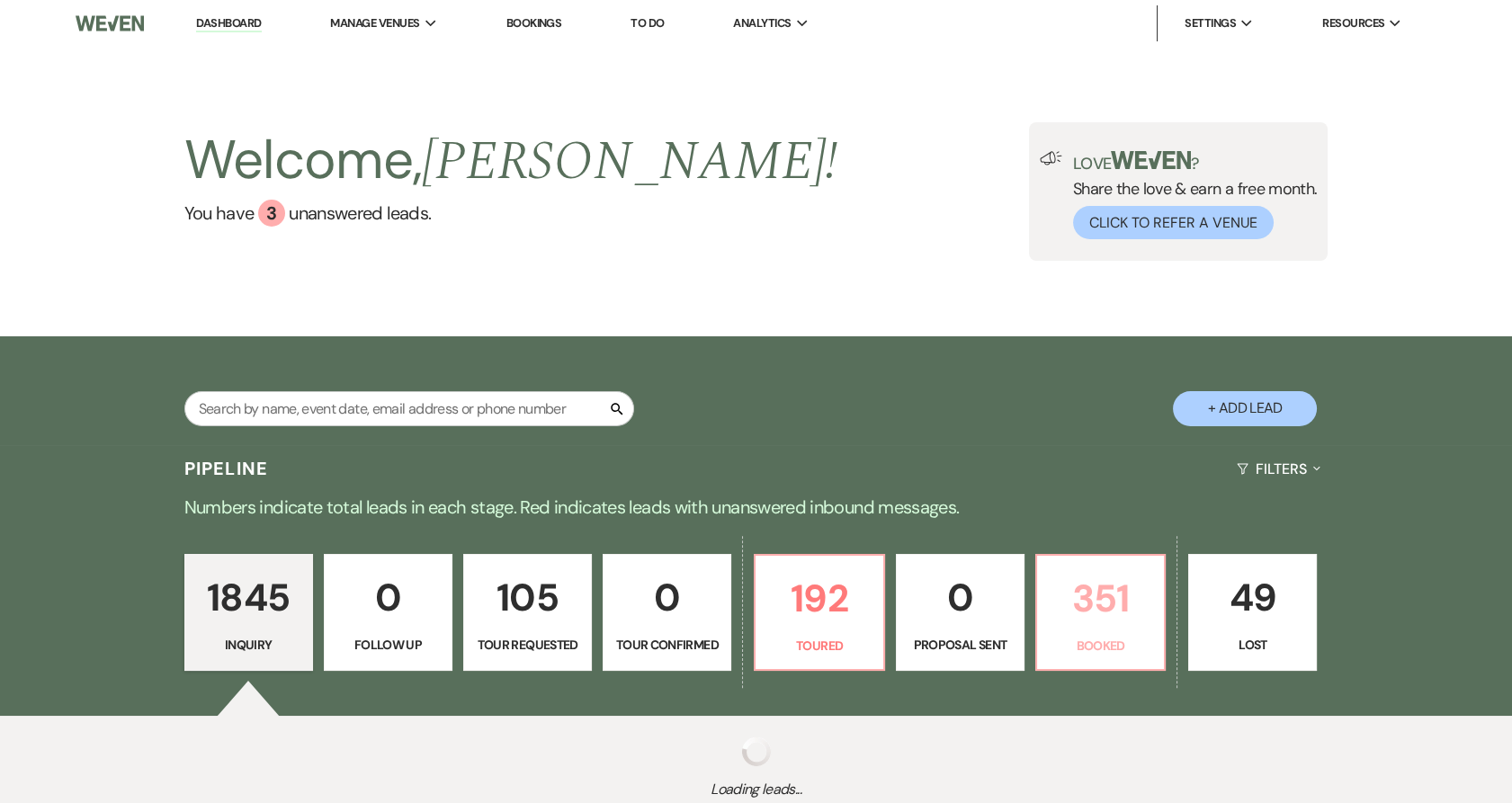
click at [1070, 633] on link "351 Booked" at bounding box center [1100, 612] width 130 height 117
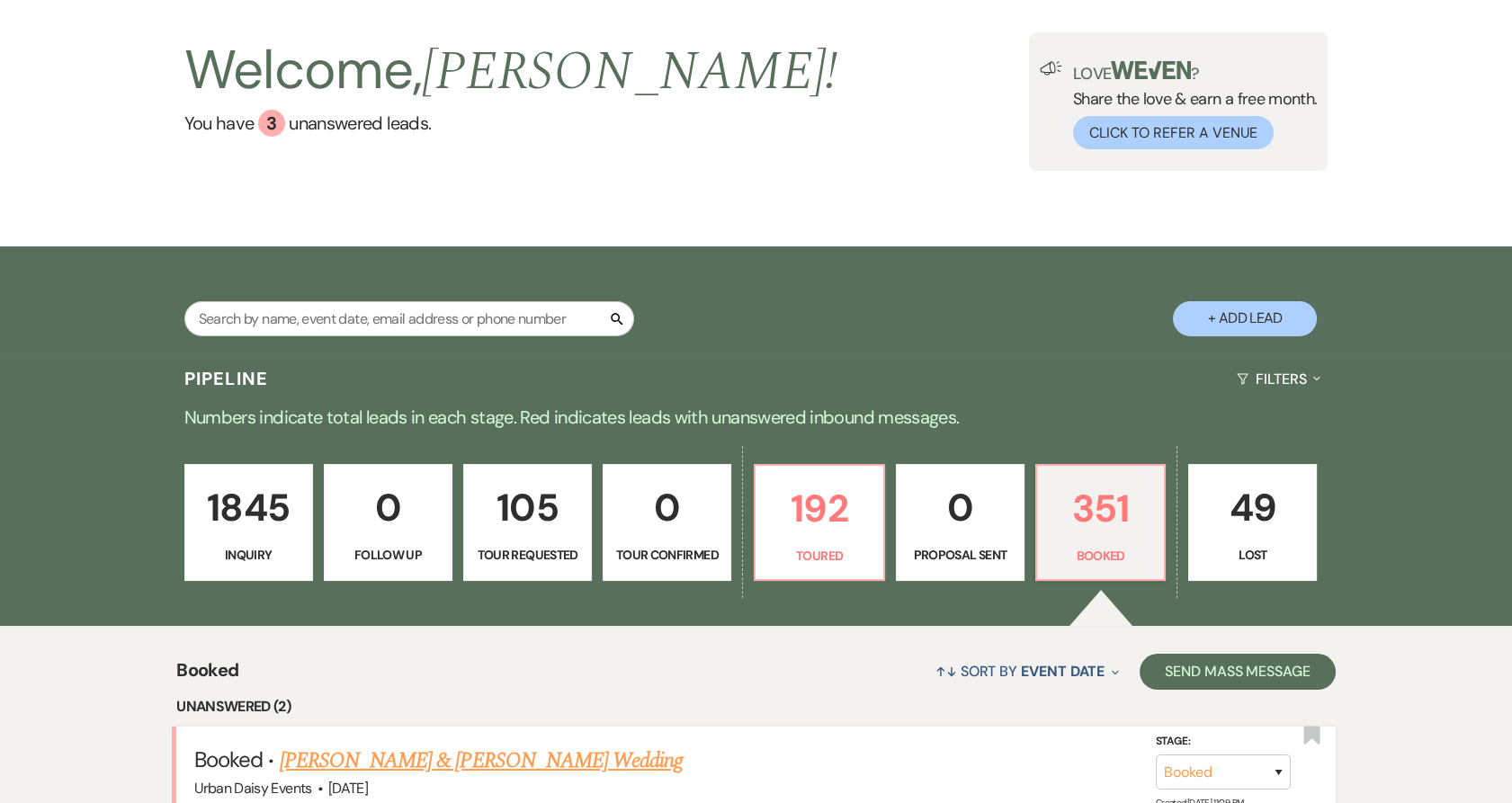
scroll to position [299, 0]
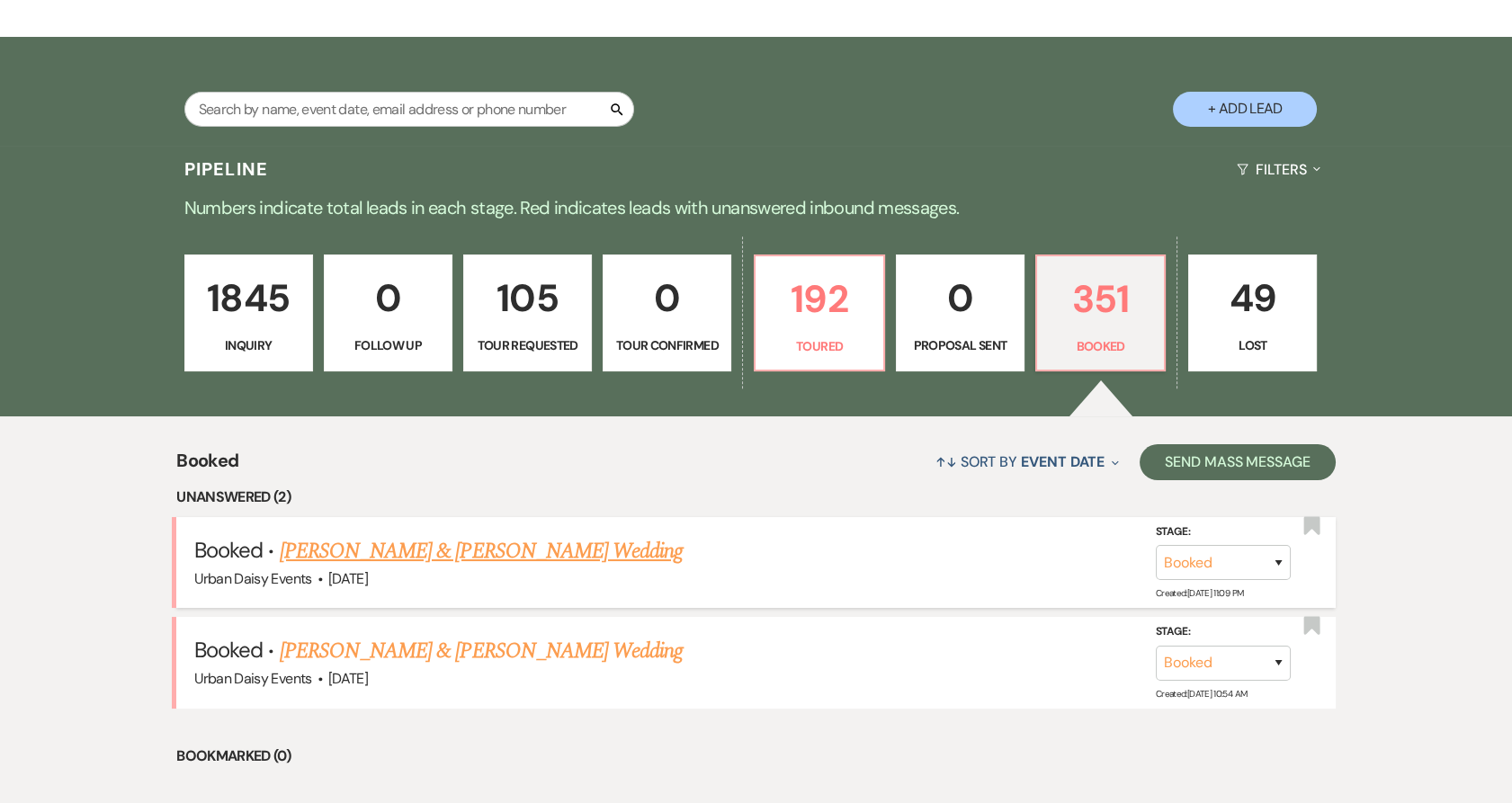
click at [449, 543] on link "[PERSON_NAME] & [PERSON_NAME] Wedding" at bounding box center [481, 551] width 403 height 32
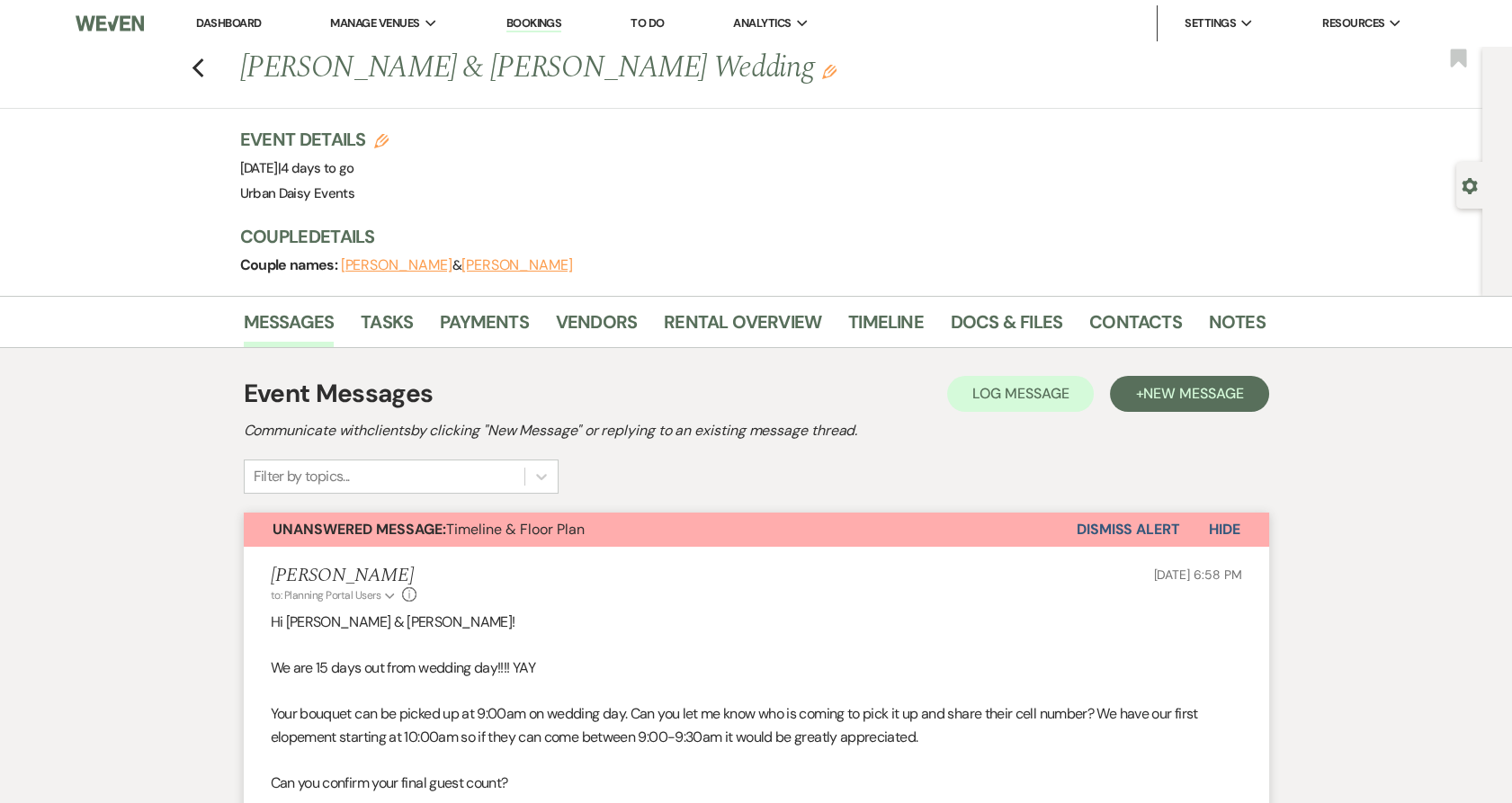
click at [574, 627] on p "Hi [PERSON_NAME] & [PERSON_NAME]!" at bounding box center [756, 622] width 971 height 24
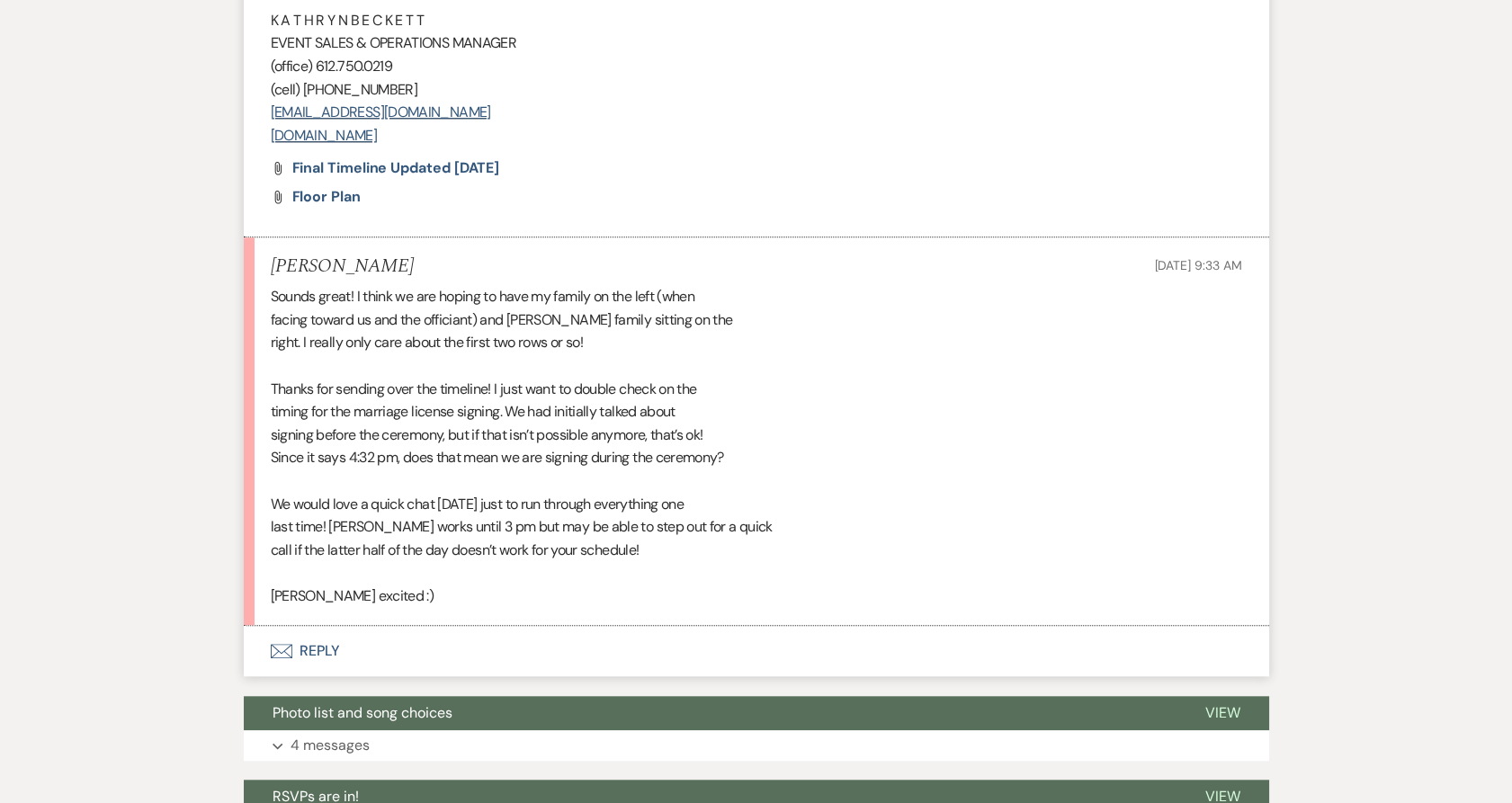
scroll to position [3596, 0]
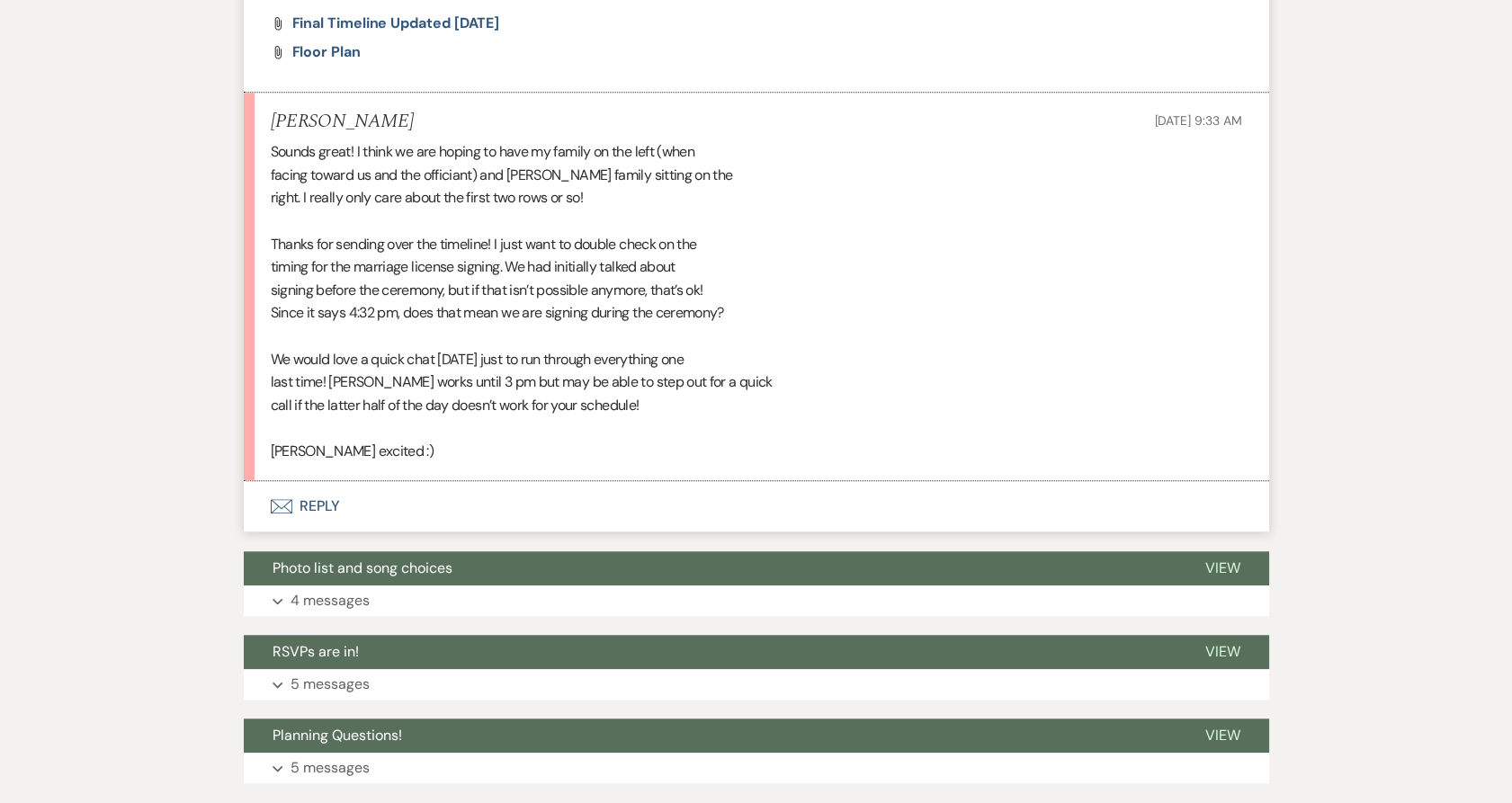
click at [326, 499] on button "Envelope Reply" at bounding box center [756, 505] width 1025 height 50
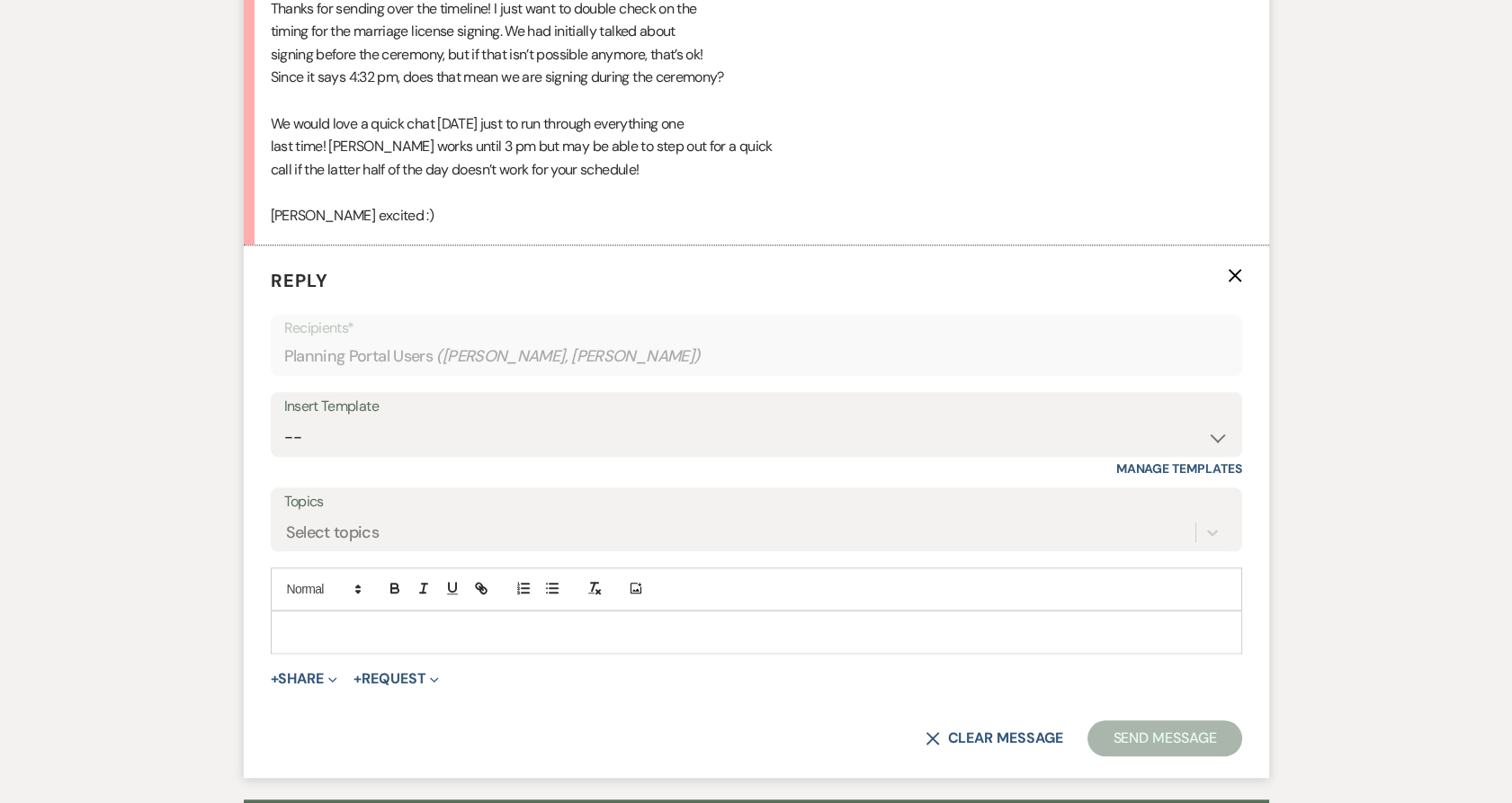
scroll to position [3860, 0]
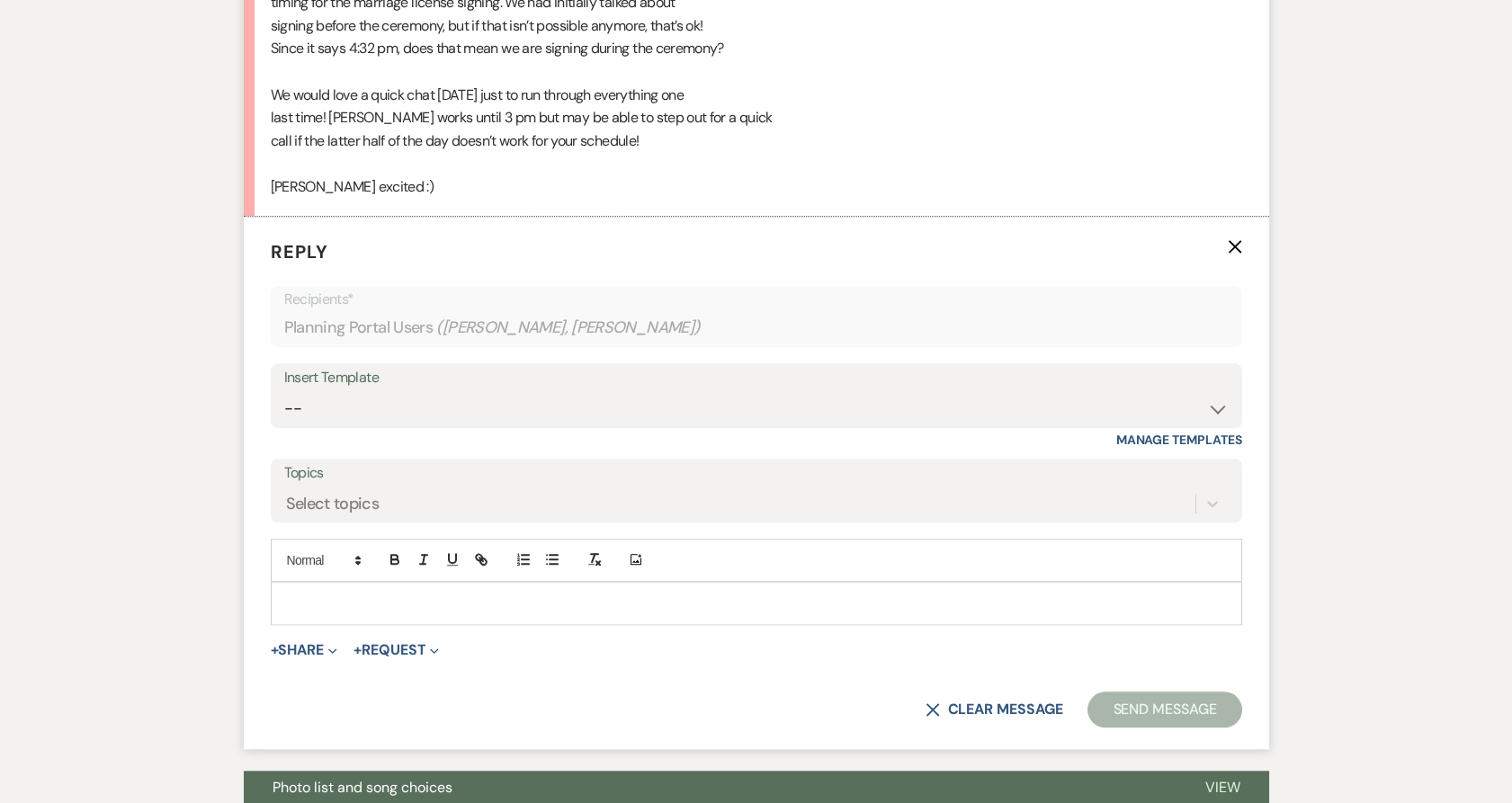
click at [338, 583] on div at bounding box center [756, 604] width 970 height 42
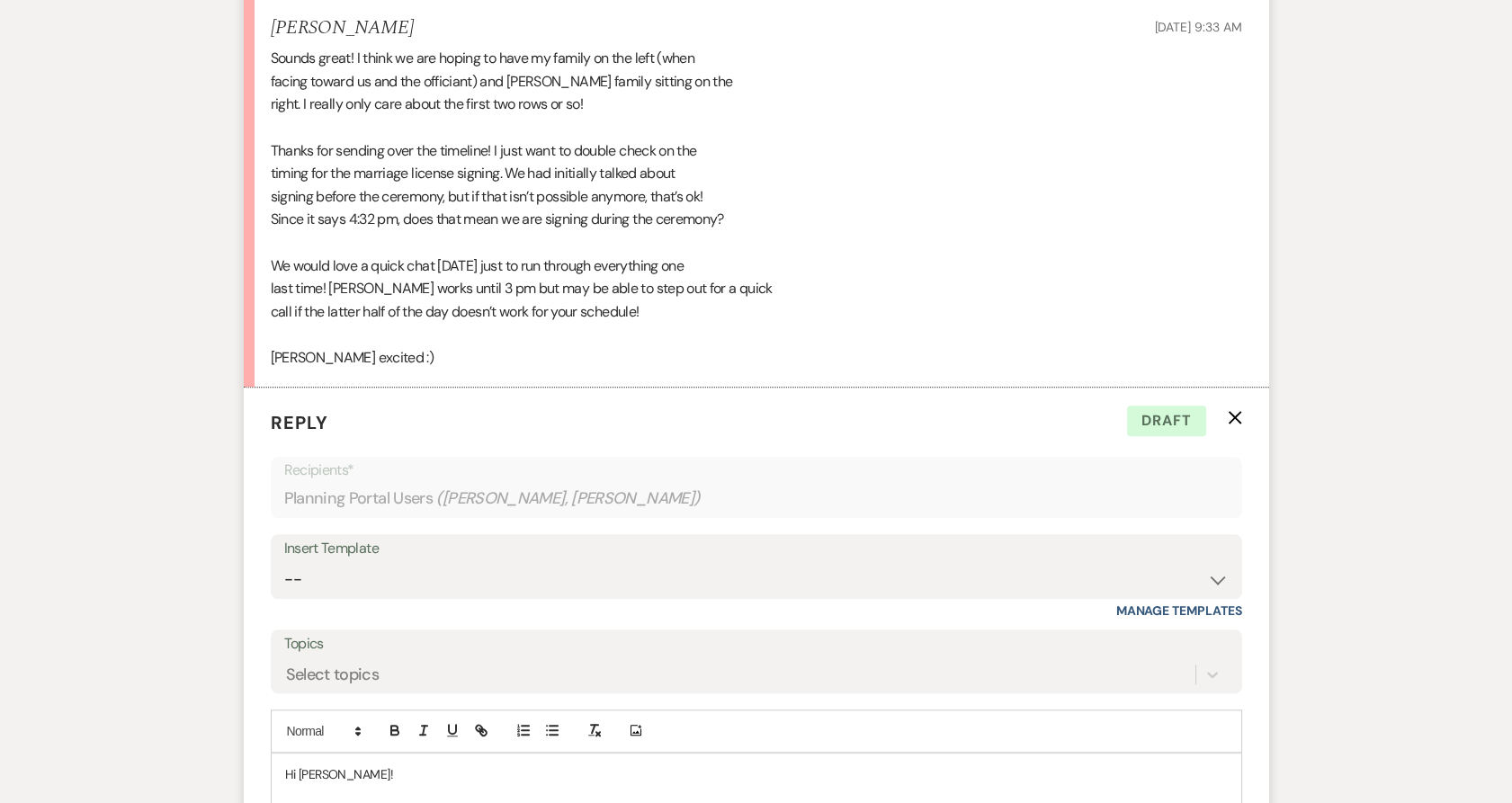
scroll to position [3661, 0]
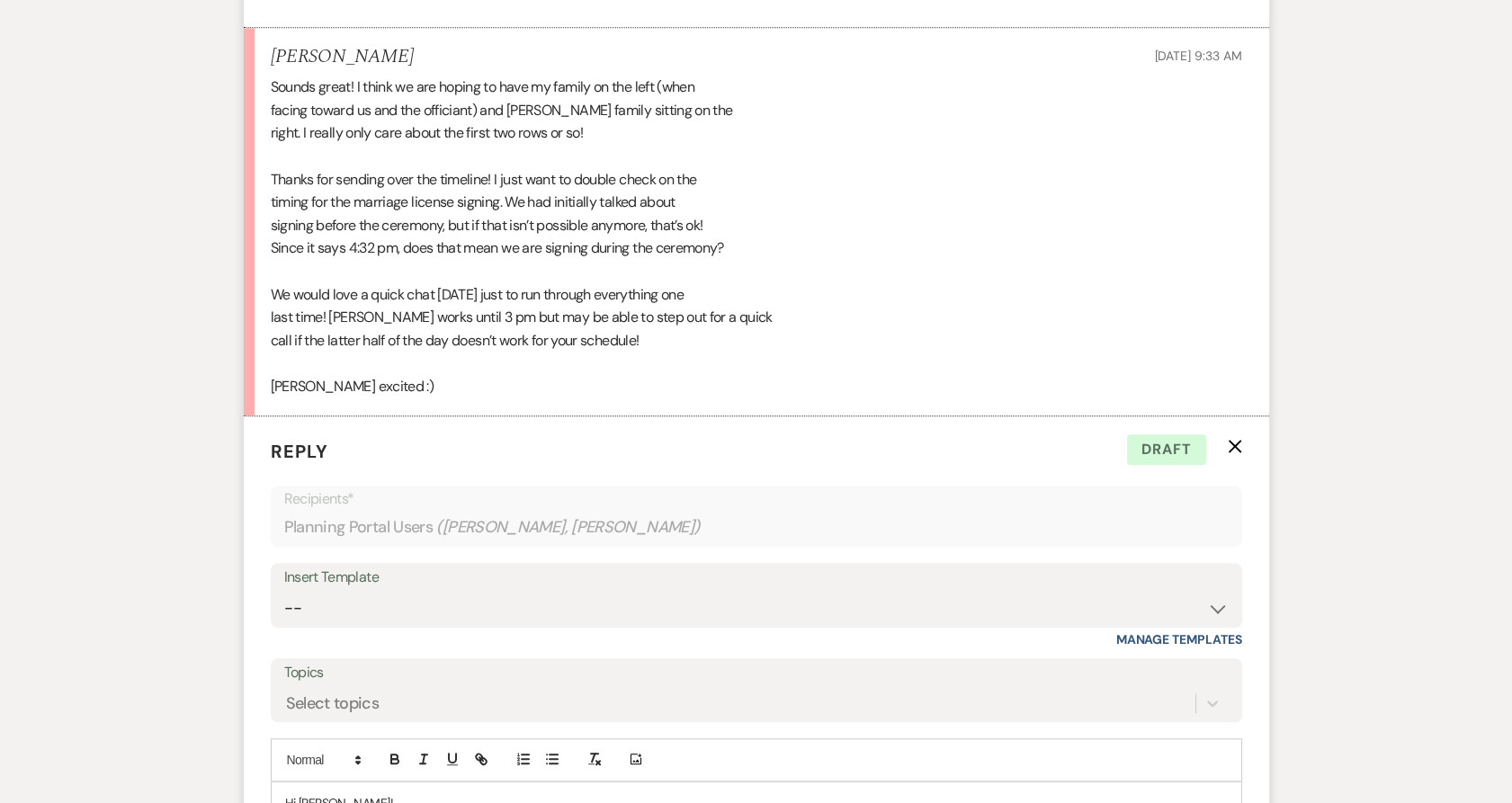
click at [641, 136] on div "Sounds great! I think we are hoping to have my family on the left (when facing …" at bounding box center [756, 236] width 971 height 322
drag, startPoint x: 619, startPoint y: 130, endPoint x: 259, endPoint y: 127, distance: 360.0
click at [259, 127] on li "[PERSON_NAME] [DATE] 9:33 AM Sounds great! I think we are hoping to have my fam…" at bounding box center [756, 221] width 1025 height 388
click at [256, 124] on li "[PERSON_NAME] [DATE] 9:33 AM Sounds great! I think we are hoping to have my fam…" at bounding box center [756, 221] width 1025 height 388
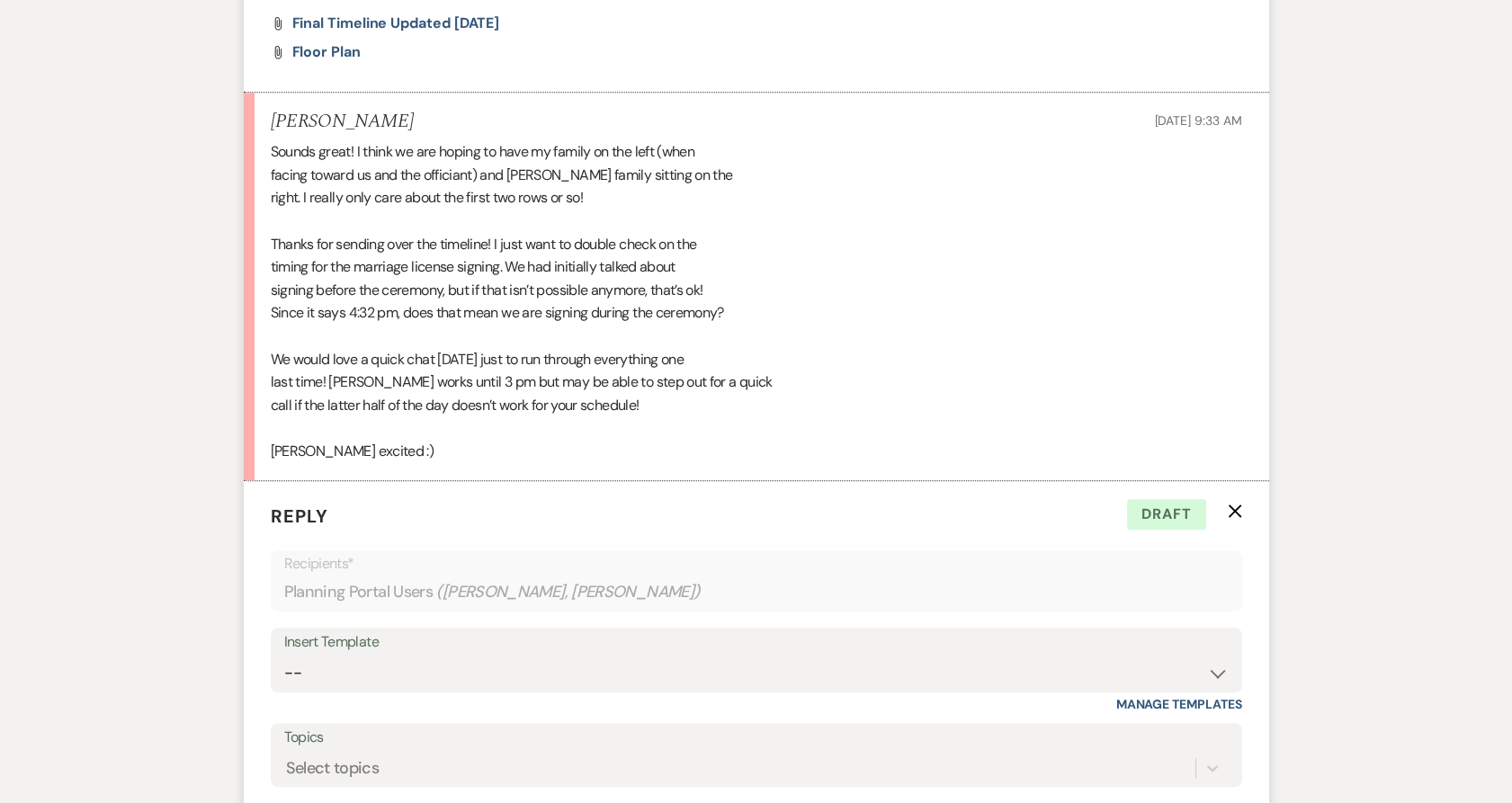
scroll to position [3895, 0]
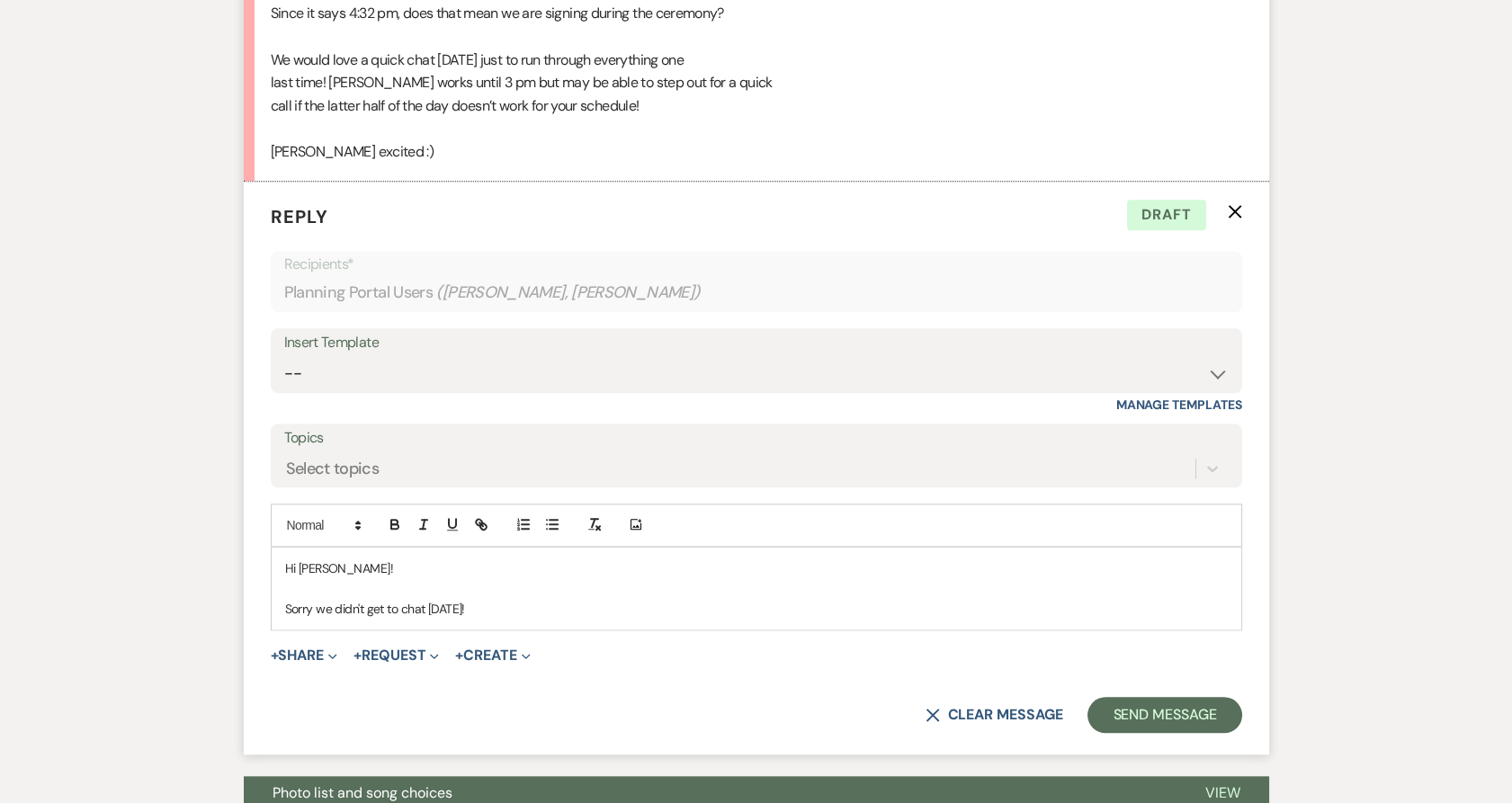
click at [492, 603] on p "Sorry we didn't get to chat [DATE]!" at bounding box center [756, 608] width 942 height 20
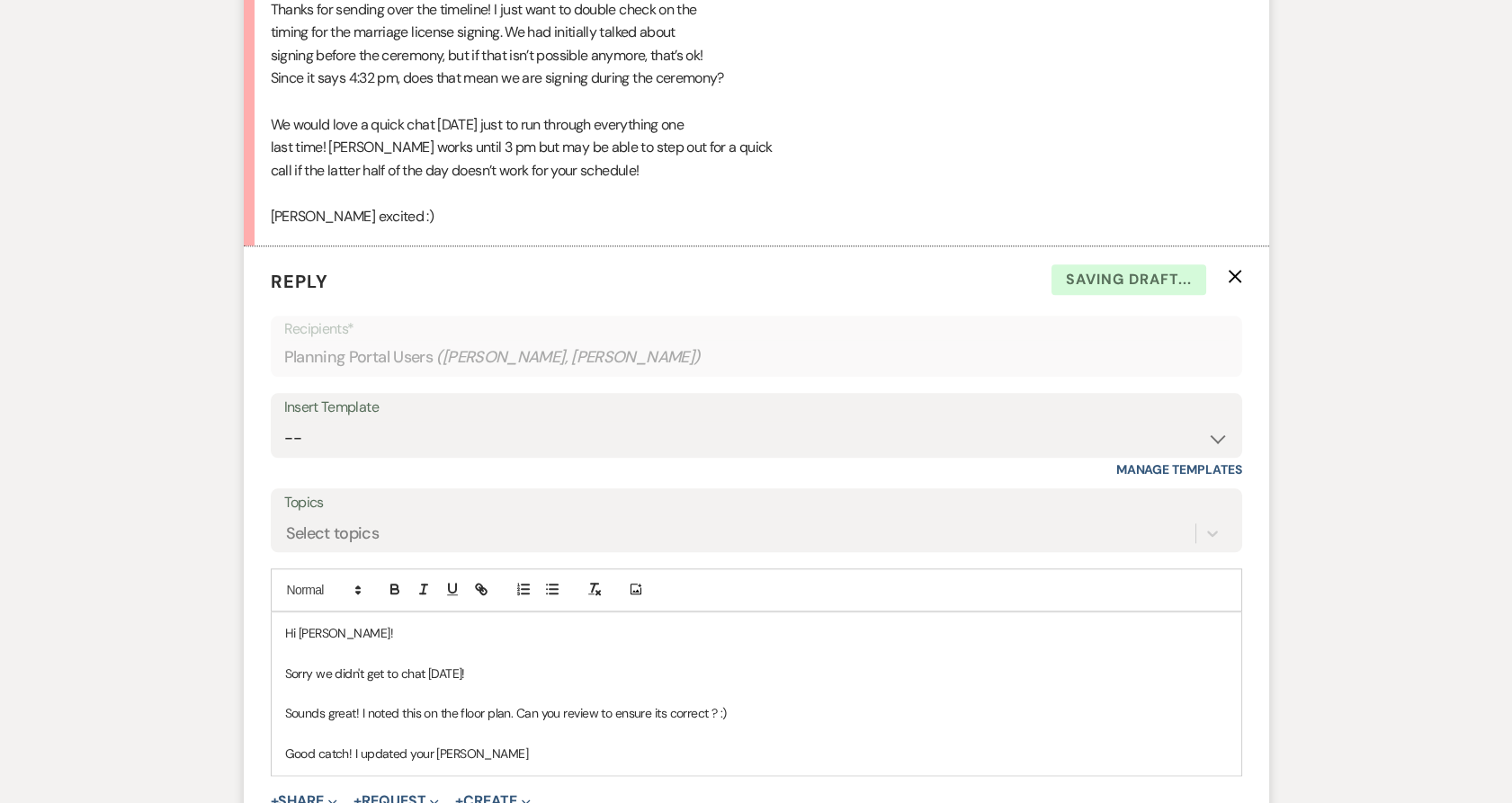
scroll to position [3796, 0]
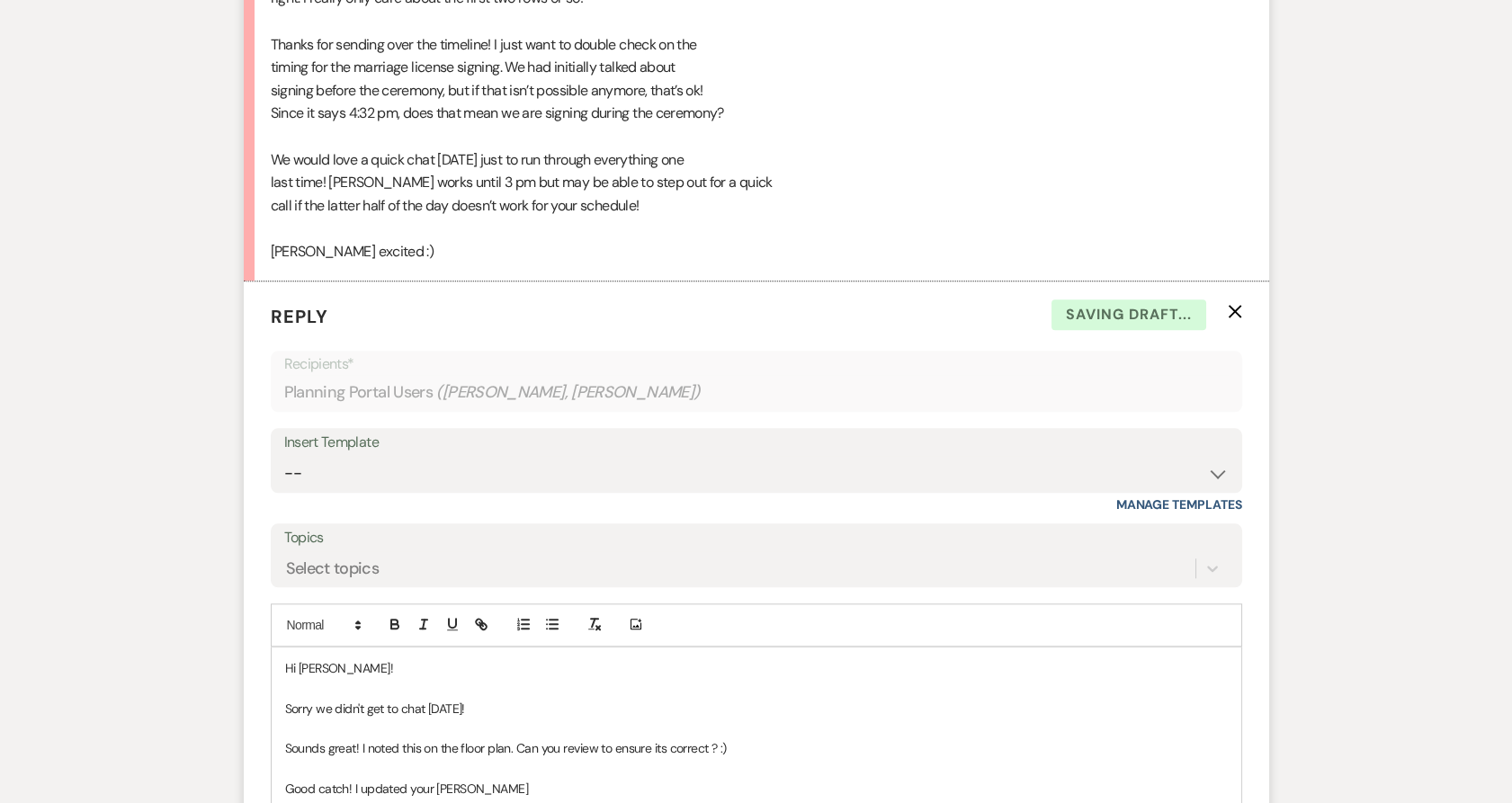
click at [558, 95] on div "Sounds great! I think we are hoping to have my family on the left (when facing …" at bounding box center [756, 101] width 971 height 322
drag, startPoint x: 358, startPoint y: 65, endPoint x: 501, endPoint y: 66, distance: 143.0
click at [501, 66] on div "Sounds great! I think we are hoping to have my family on the left (when facing …" at bounding box center [756, 101] width 971 height 322
copy div "marriage license signing"
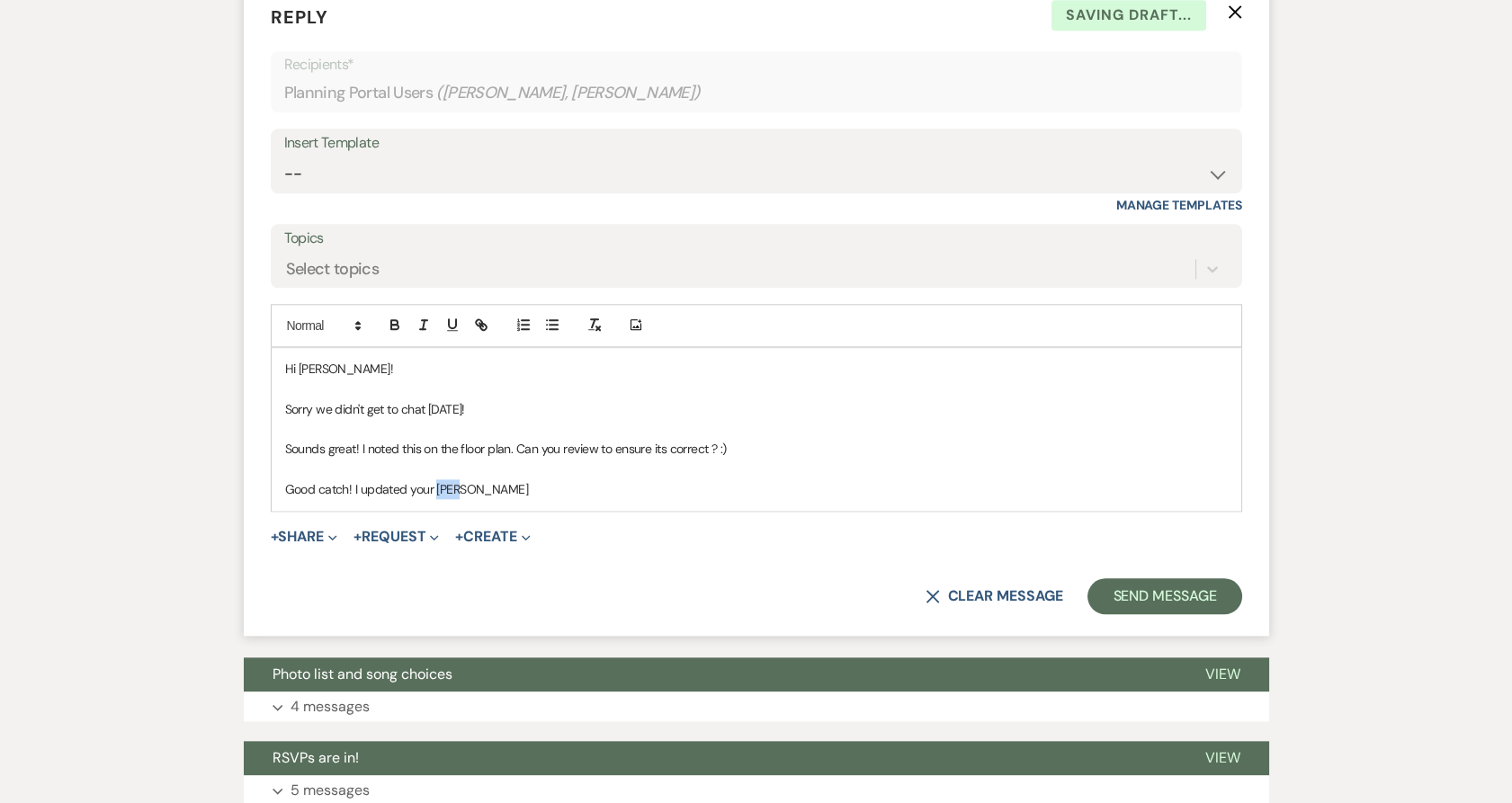
drag, startPoint x: 522, startPoint y: 482, endPoint x: 434, endPoint y: 482, distance: 88.0
click at [434, 480] on p "Good catch! I updated your [PERSON_NAME]" at bounding box center [756, 488] width 942 height 20
click at [813, 484] on p "Good catch! I updated your marriage license signing to be right after we pass o…" at bounding box center [756, 488] width 942 height 20
click at [765, 476] on p at bounding box center [756, 469] width 942 height 20
click at [768, 487] on p "Good catch! I updated your marriage license signing to be right after we pass o…" at bounding box center [756, 488] width 942 height 20
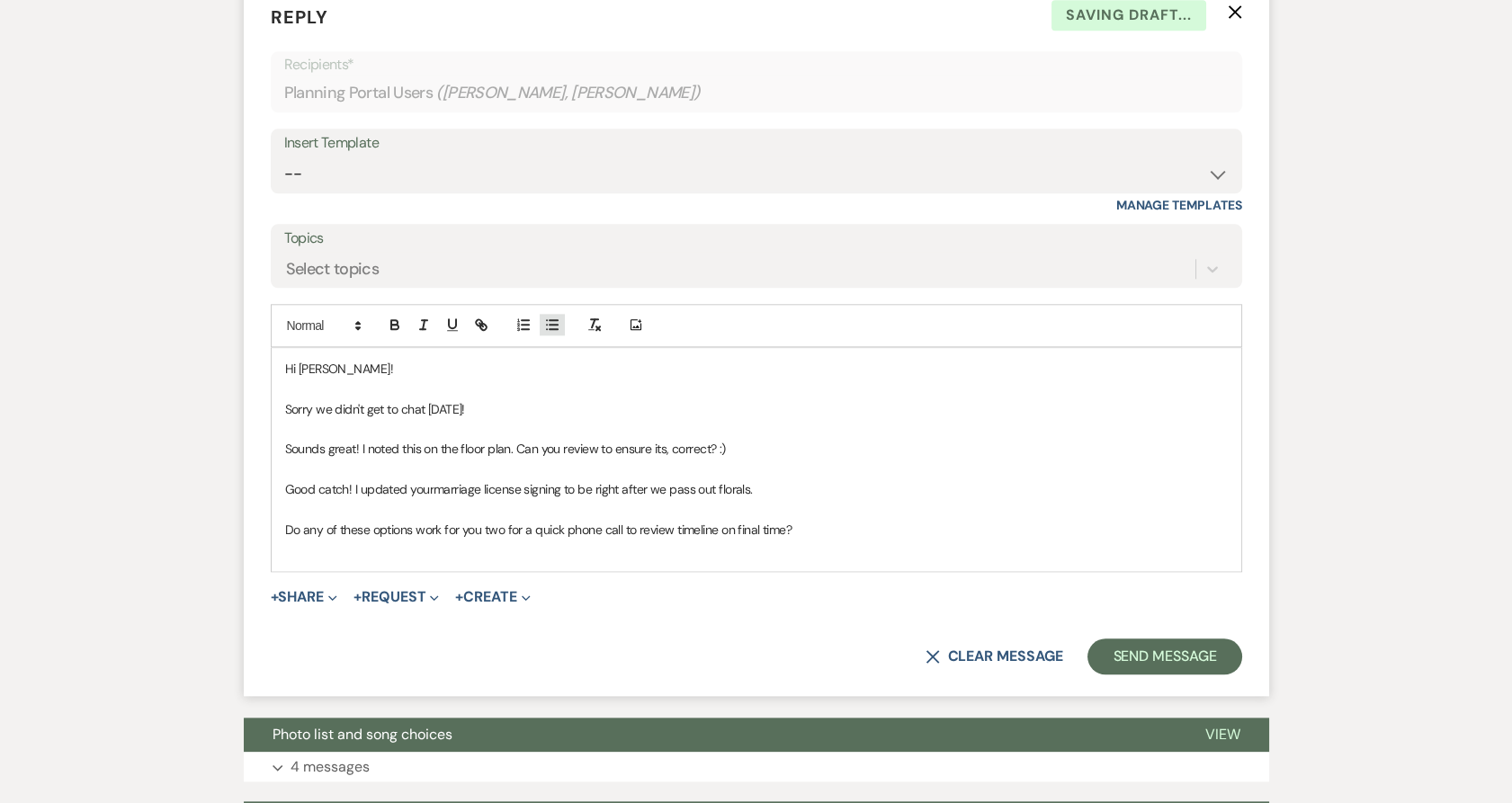
click at [544, 322] on icon "button" at bounding box center [552, 324] width 16 height 16
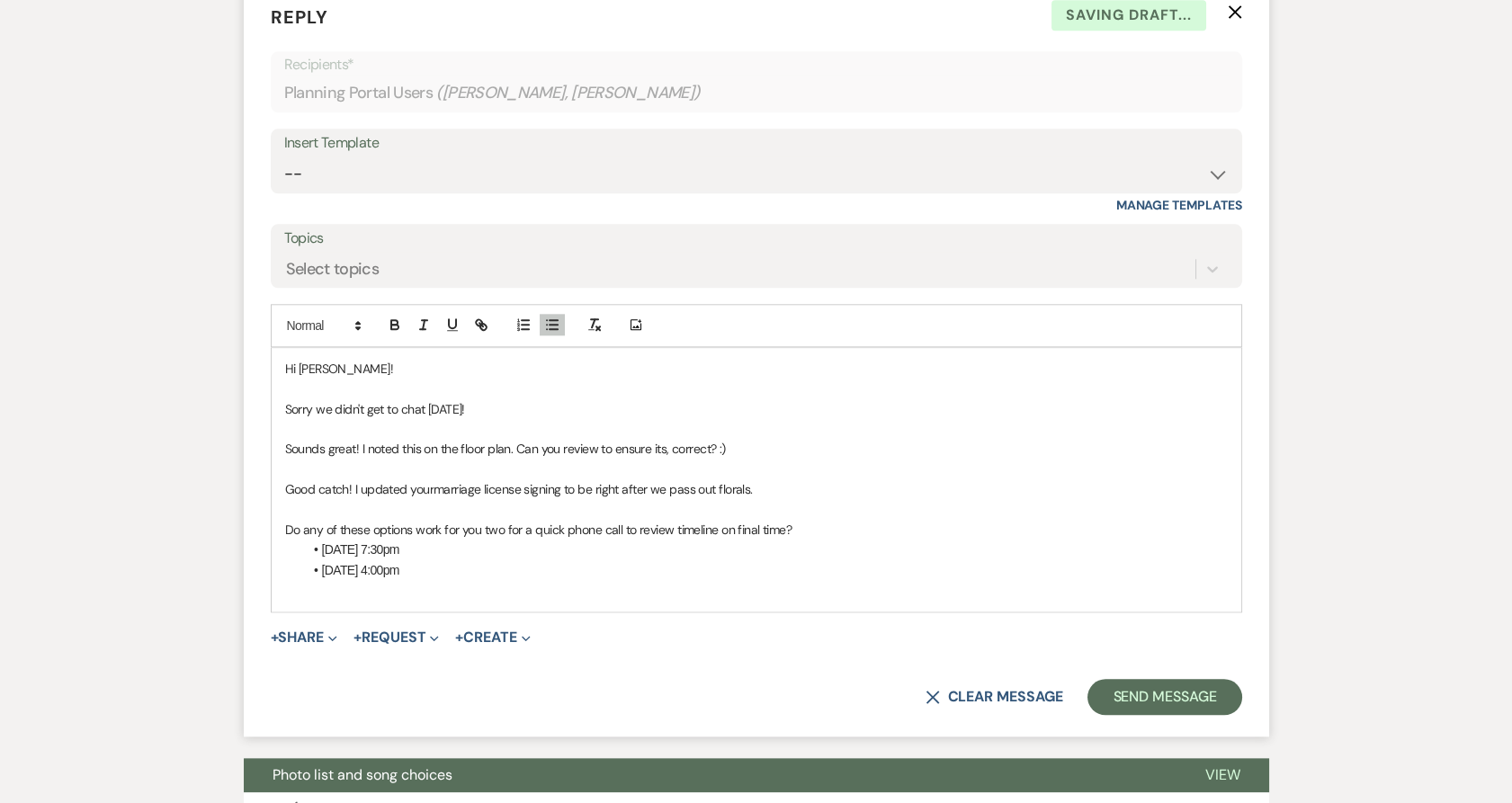
click at [395, 555] on li "[DATE] 7:30pm" at bounding box center [765, 549] width 924 height 20
click at [418, 593] on p at bounding box center [756, 589] width 942 height 20
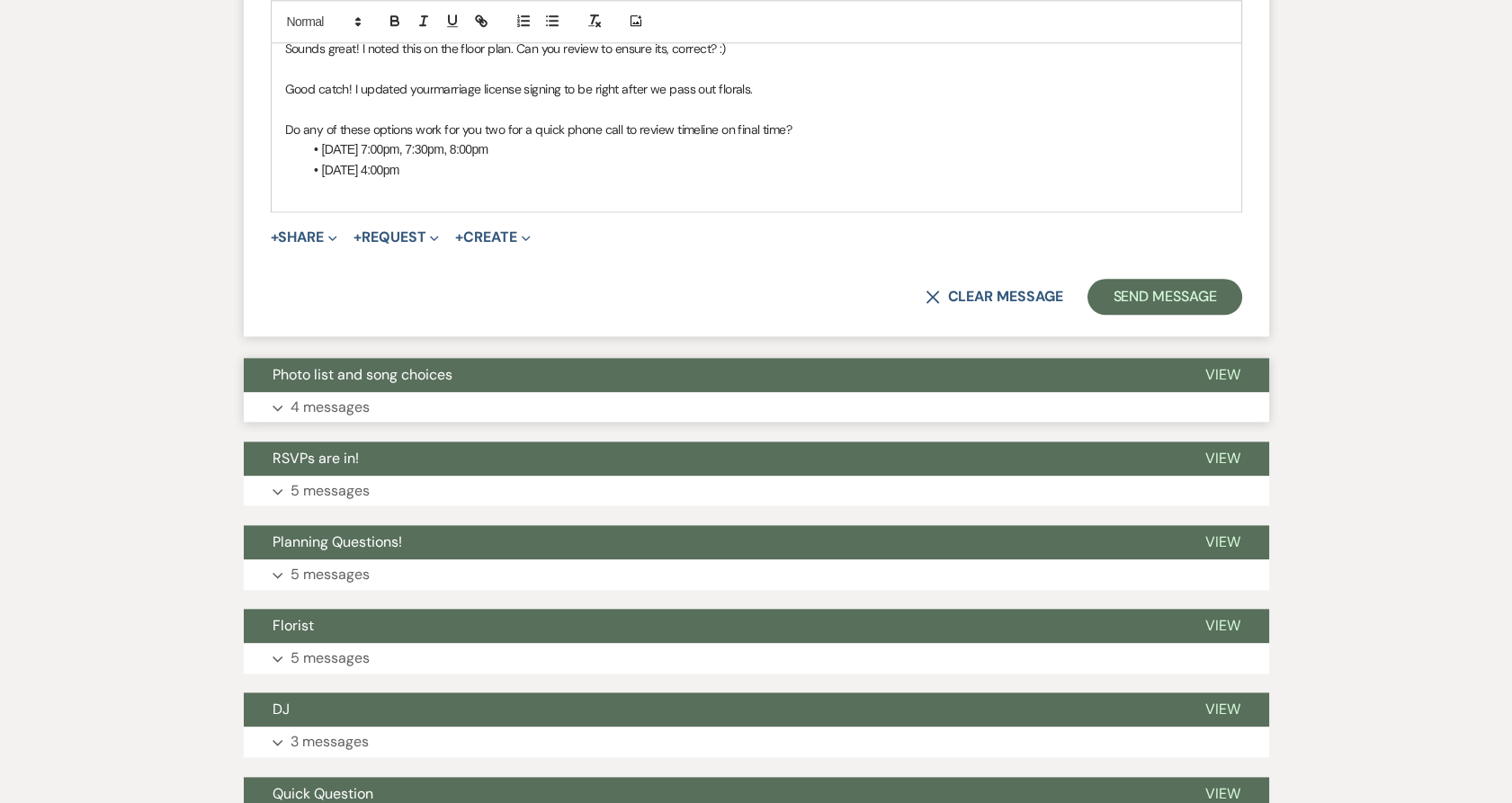
click at [350, 387] on button "Photo list and song choices" at bounding box center [710, 375] width 933 height 34
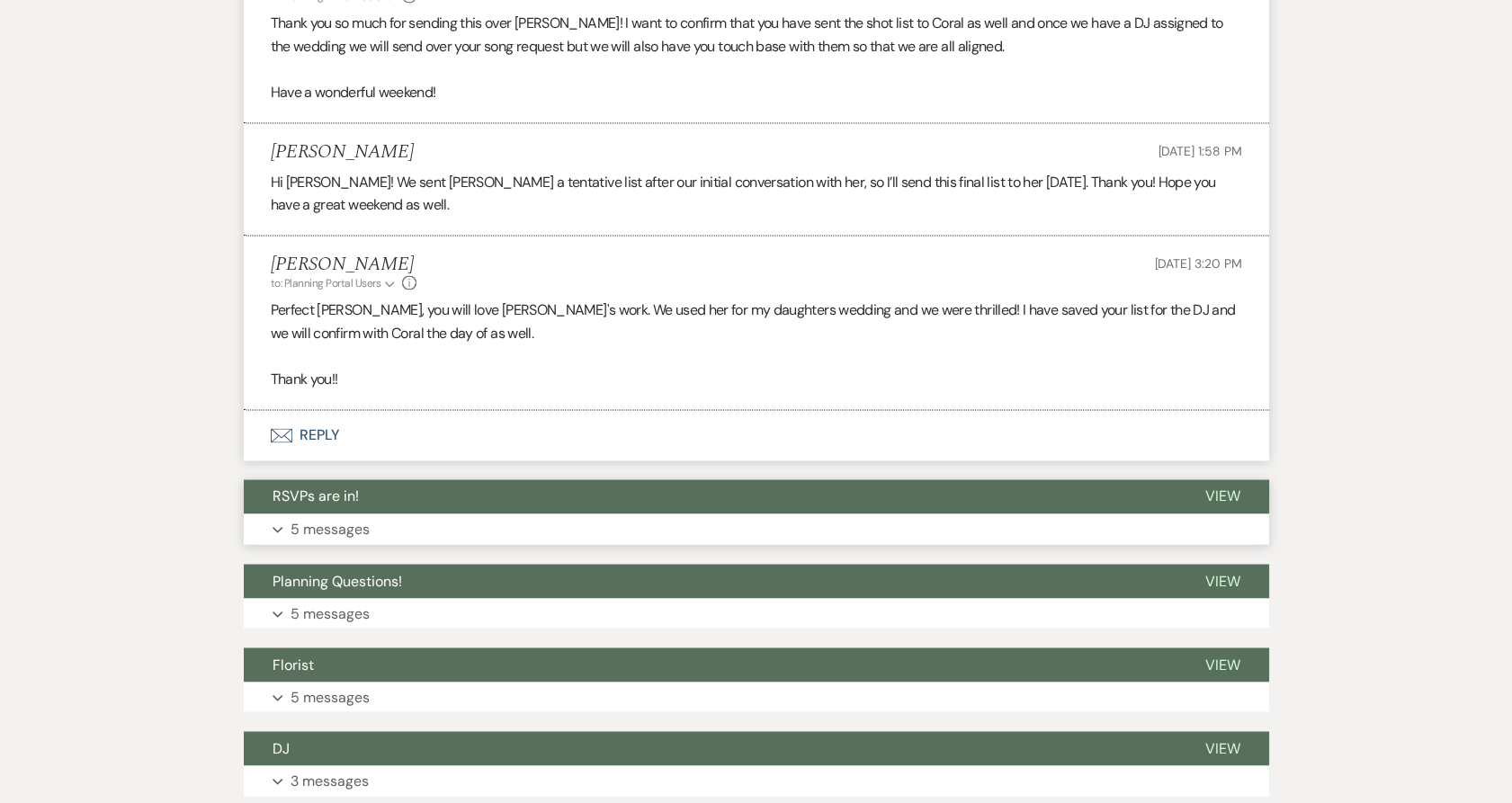
click at [356, 496] on span "RSVPs are in!" at bounding box center [315, 496] width 86 height 19
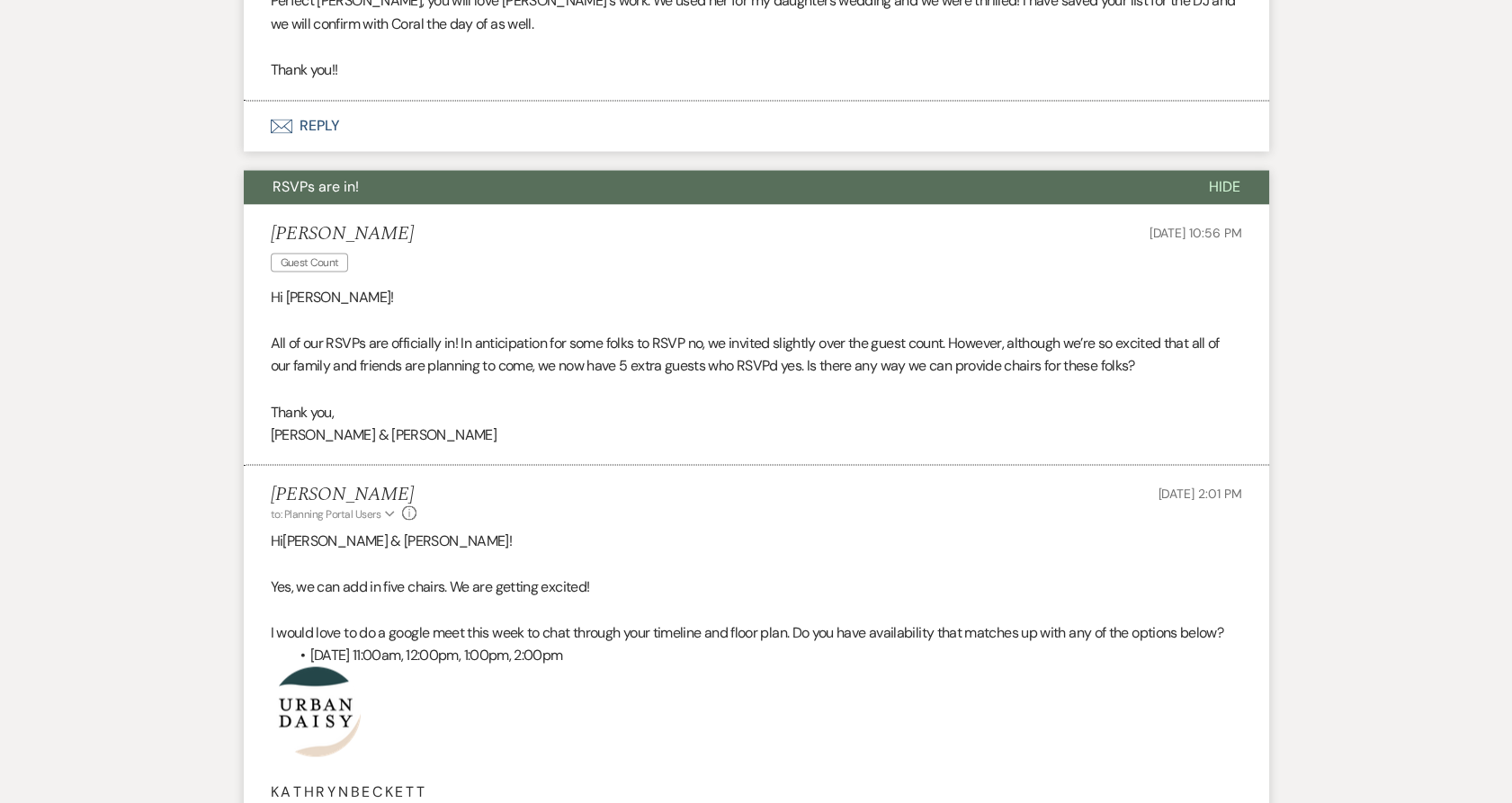
scroll to position [6892, 0]
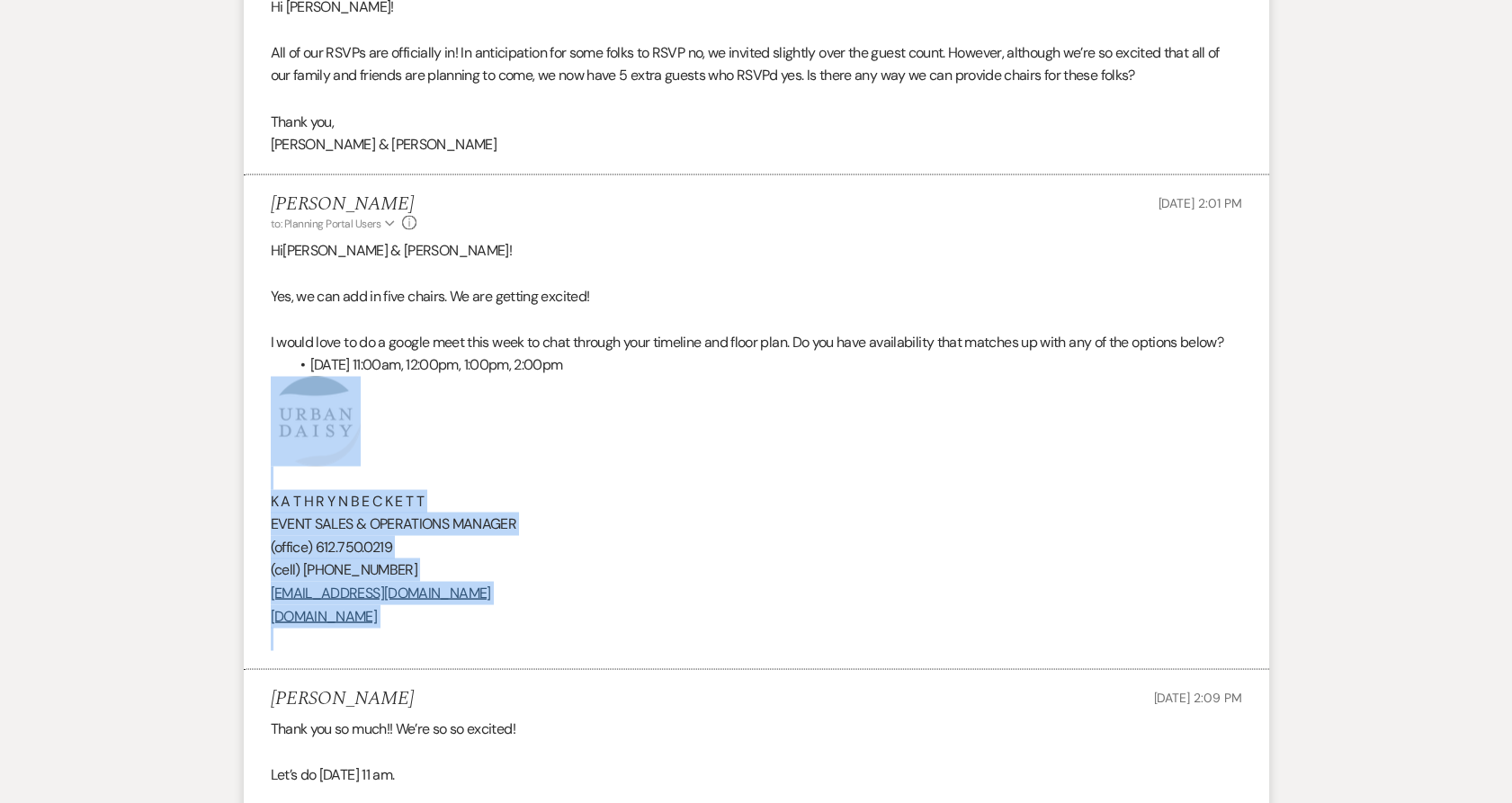
drag, startPoint x: 518, startPoint y: 641, endPoint x: 240, endPoint y: 464, distance: 329.6
copy div "K A T H R Y N B E C K E T T EVENT SALES & OPERATIONS MANAGER (office) [PHONE_NU…"
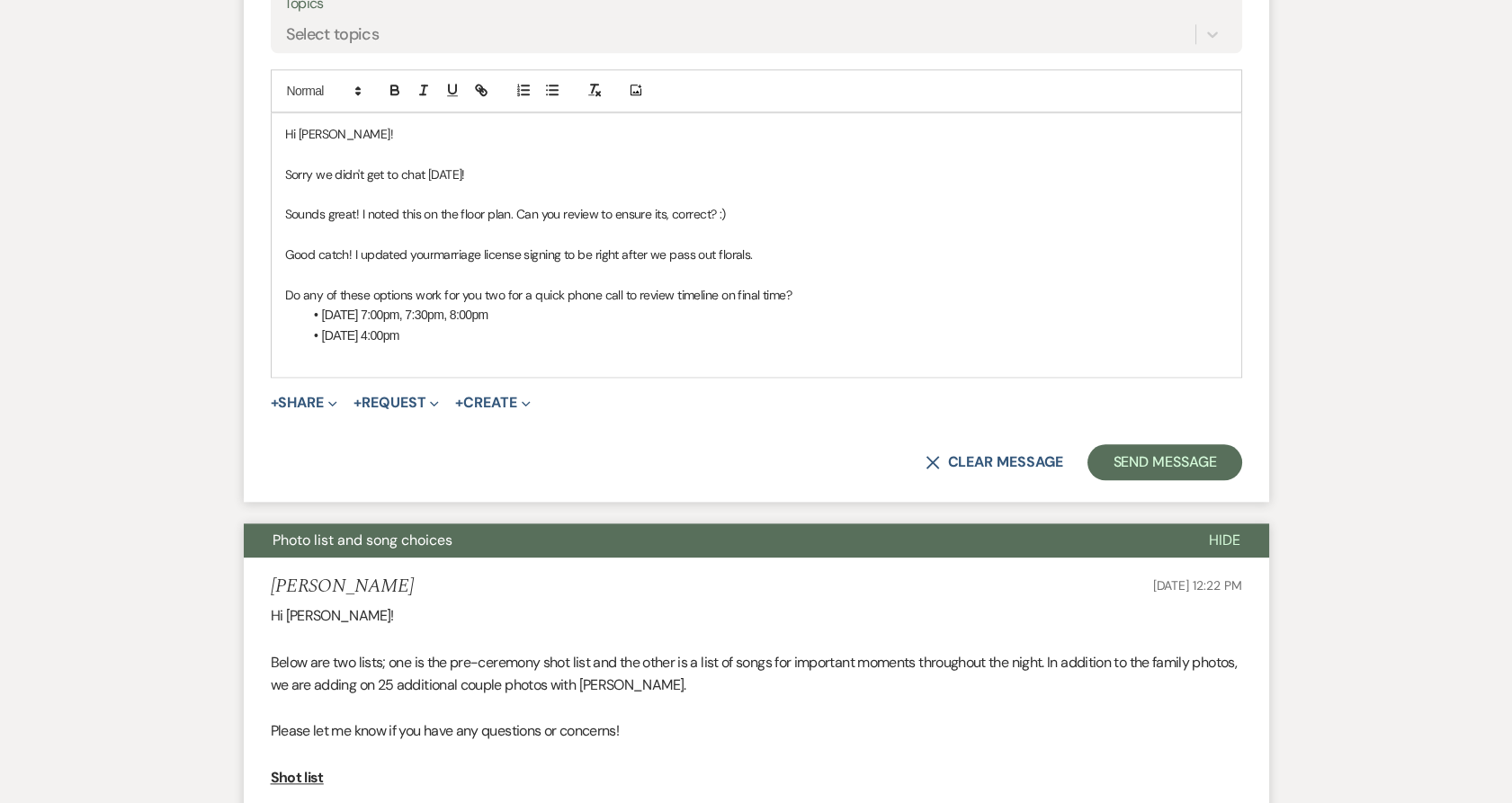
scroll to position [4295, 0]
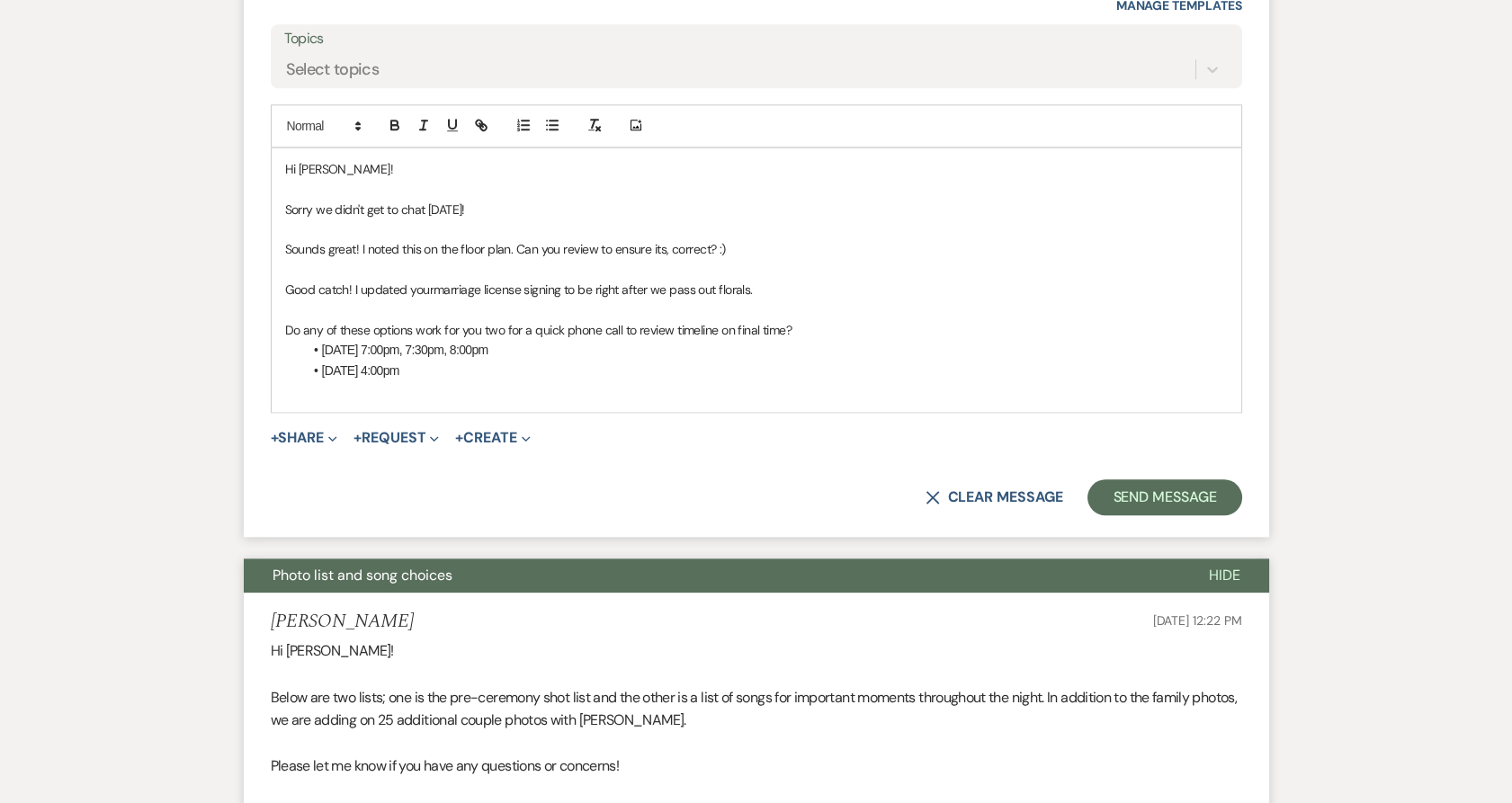
click at [359, 402] on div "Hi [PERSON_NAME]! Sorry we didn't get to chat [DATE]! Sounds great! I noted thi…" at bounding box center [756, 280] width 970 height 264
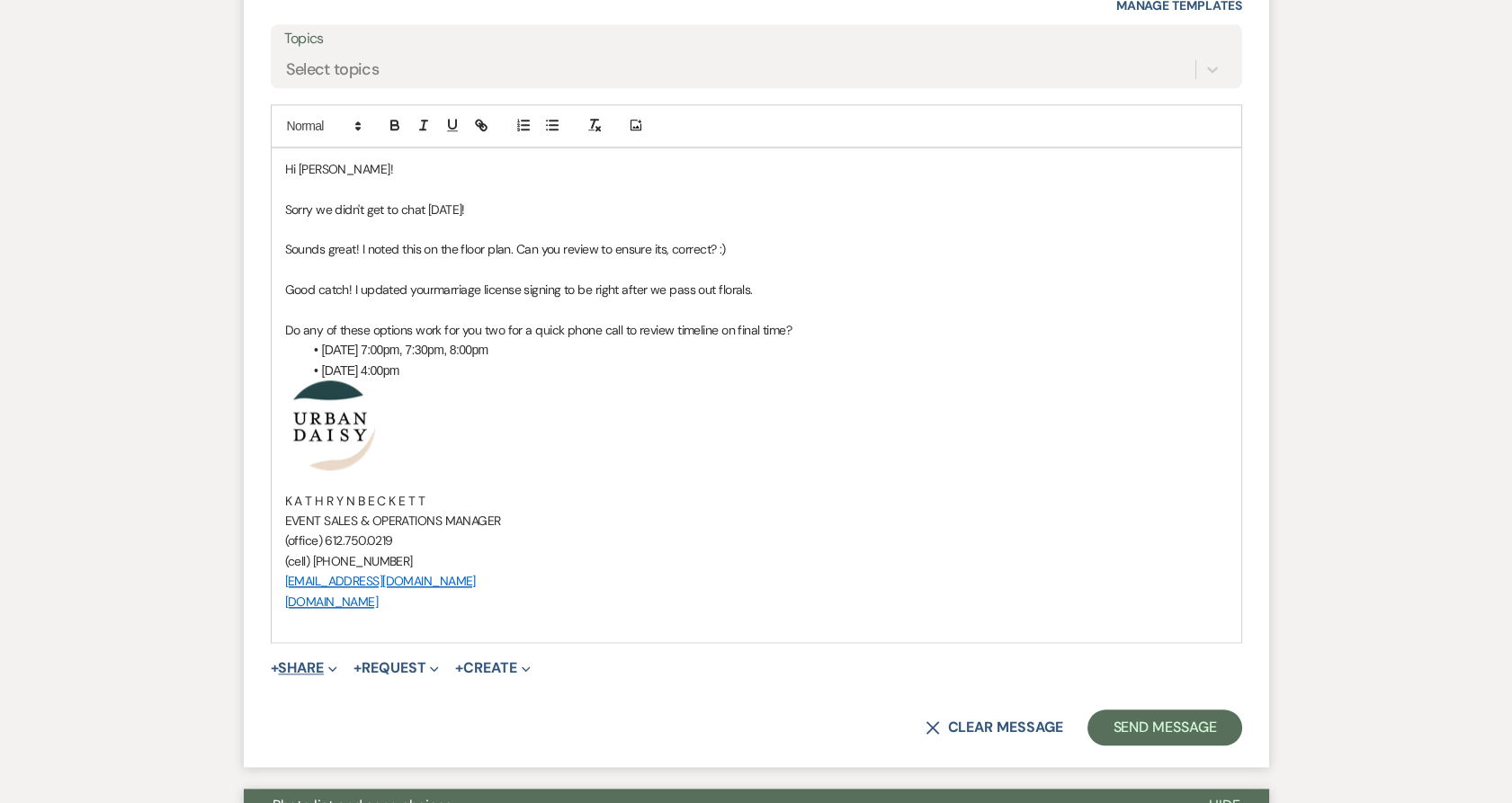
click at [296, 662] on button "+ Share Expand" at bounding box center [303, 667] width 67 height 14
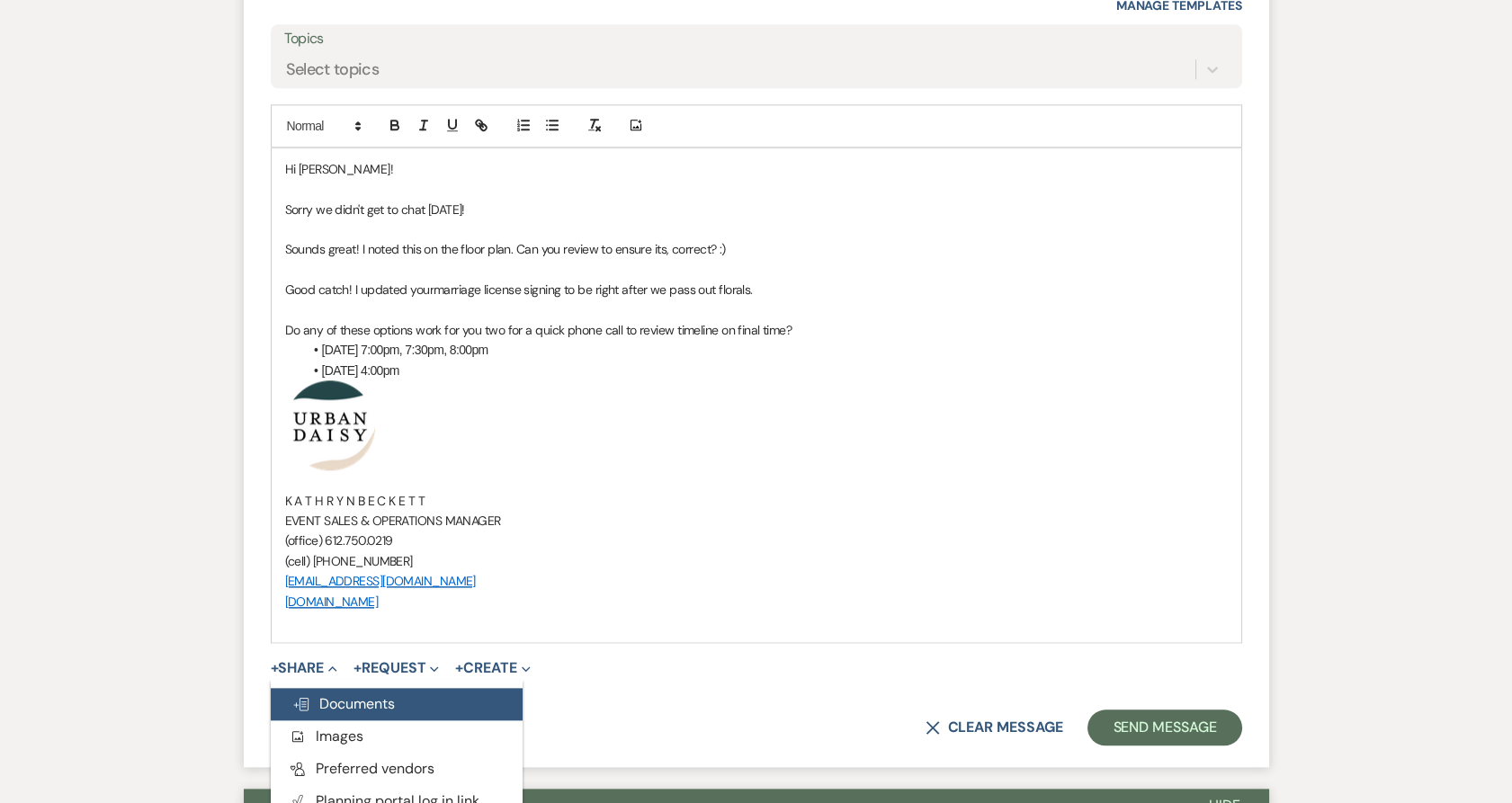
click at [317, 705] on span "Doc Upload Documents" at bounding box center [343, 704] width 102 height 19
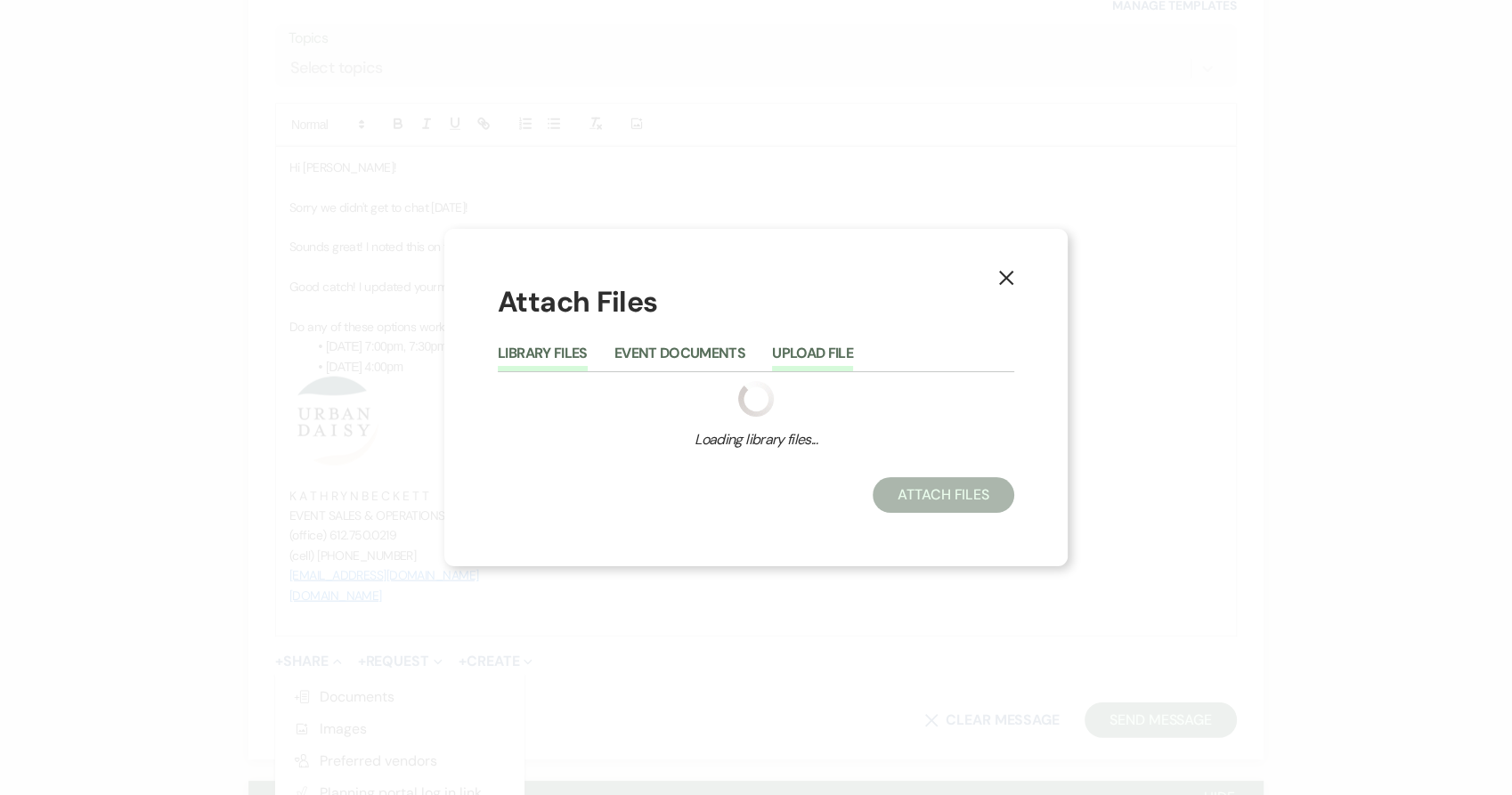
click at [813, 347] on button "Upload File" at bounding box center [812, 358] width 81 height 25
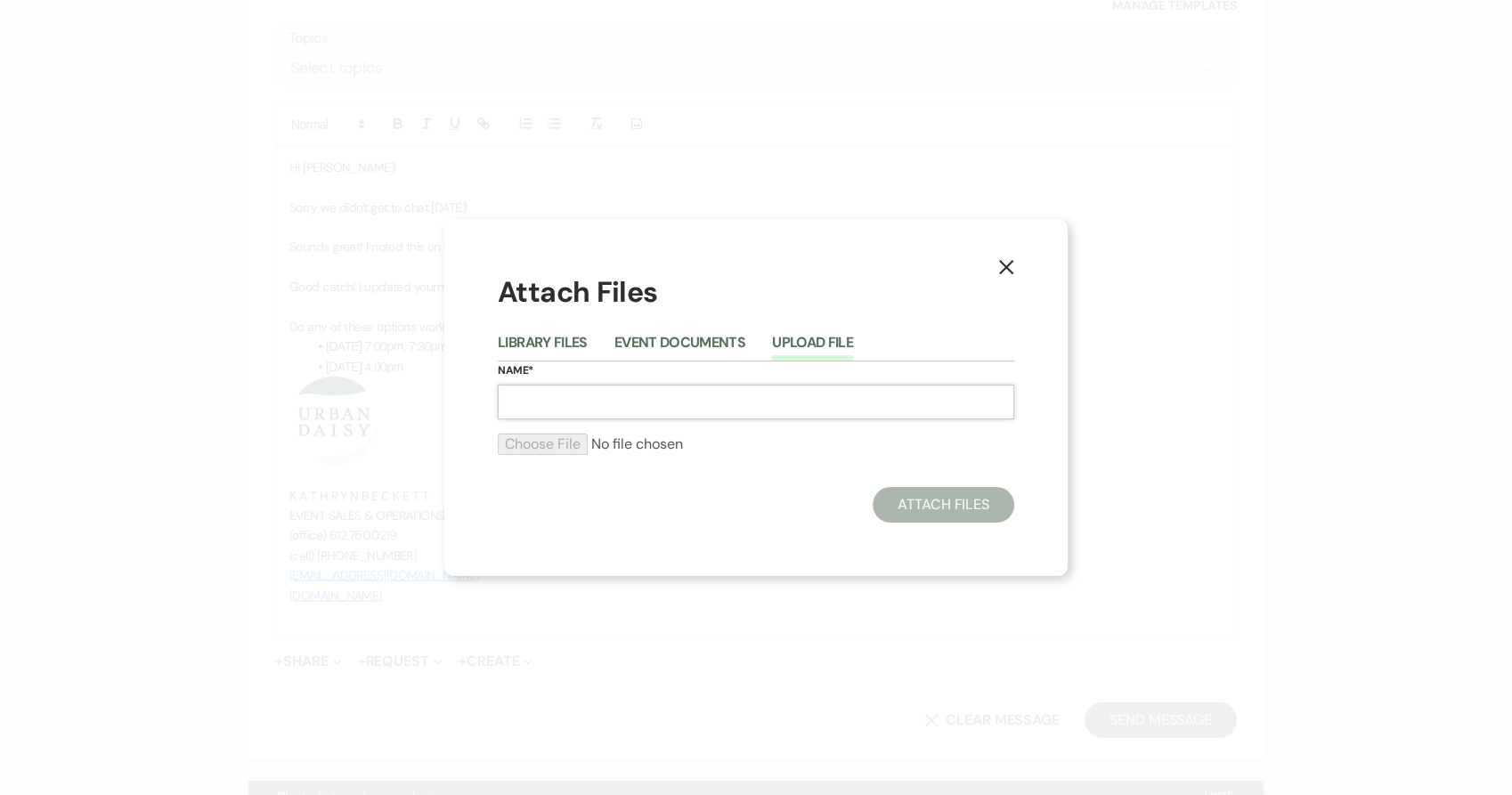
click at [746, 394] on input "Name*" at bounding box center [756, 401] width 516 height 35
click at [610, 291] on h1 "Attach Files" at bounding box center [756, 292] width 516 height 40
click at [609, 404] on input "Name*" at bounding box center [756, 401] width 516 height 35
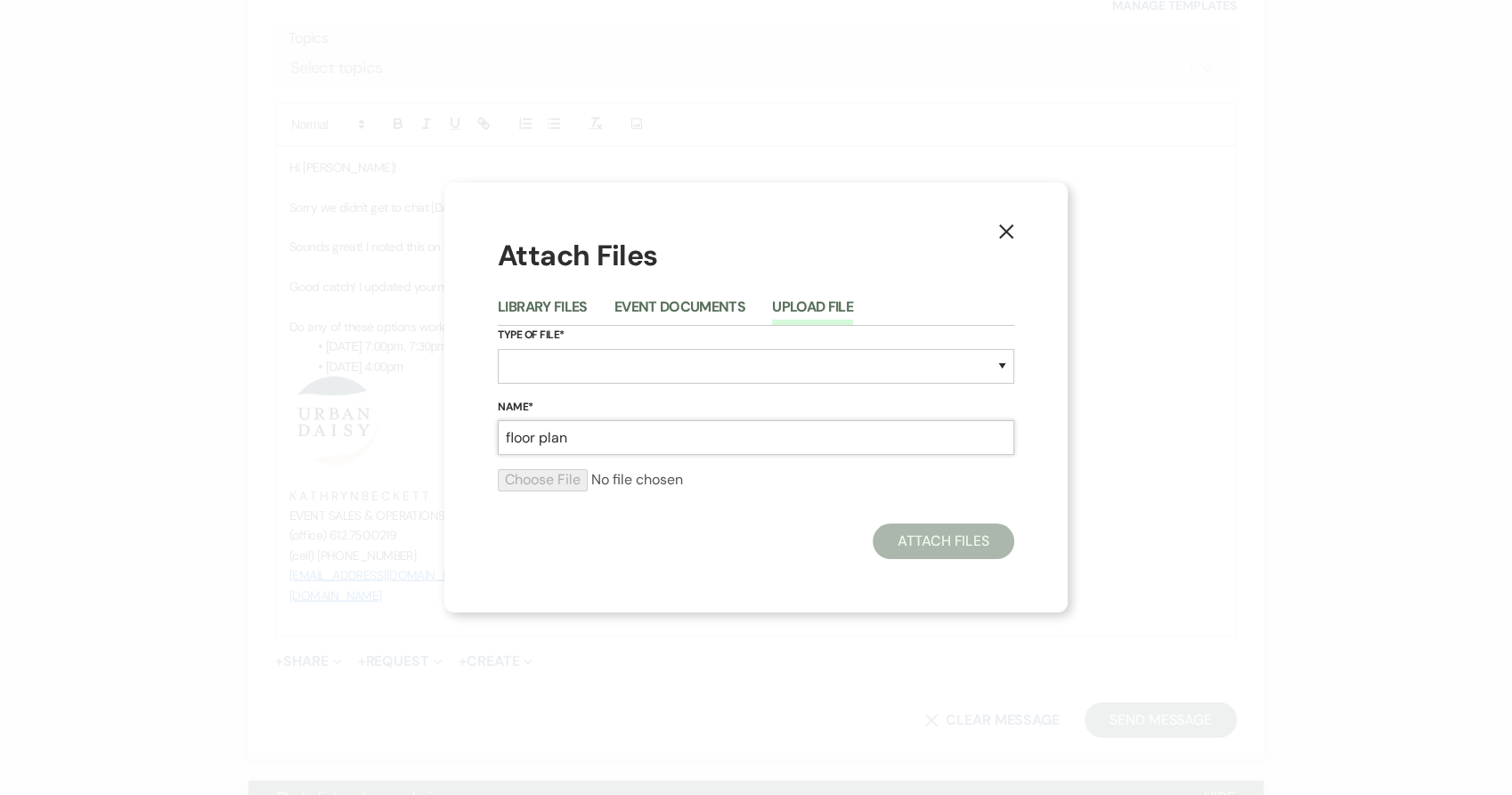
type input "floor plan"
click at [579, 363] on select "Special Event Insurance Vendor Certificate of Insurance Contracts / Rental Agre…" at bounding box center [756, 366] width 516 height 35
select select "24"
click at [498, 349] on select "Special Event Insurance Vendor Certificate of Insurance Contracts / Rental Agre…" at bounding box center [756, 366] width 516 height 35
click at [603, 441] on input "floor plan" at bounding box center [756, 437] width 516 height 35
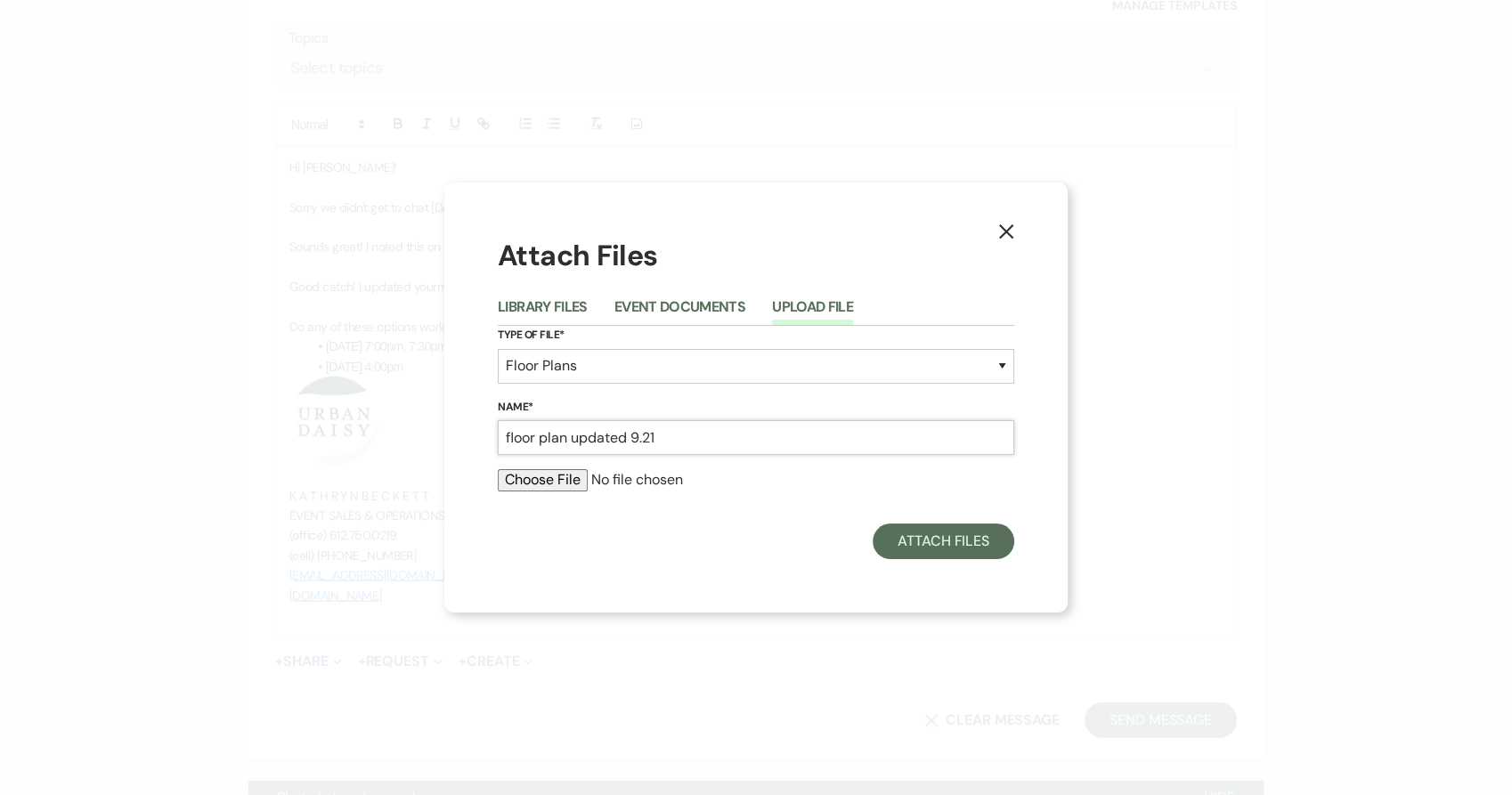
type input "floor plan updated 9.21"
click at [546, 481] on input "file" at bounding box center [756, 479] width 516 height 22
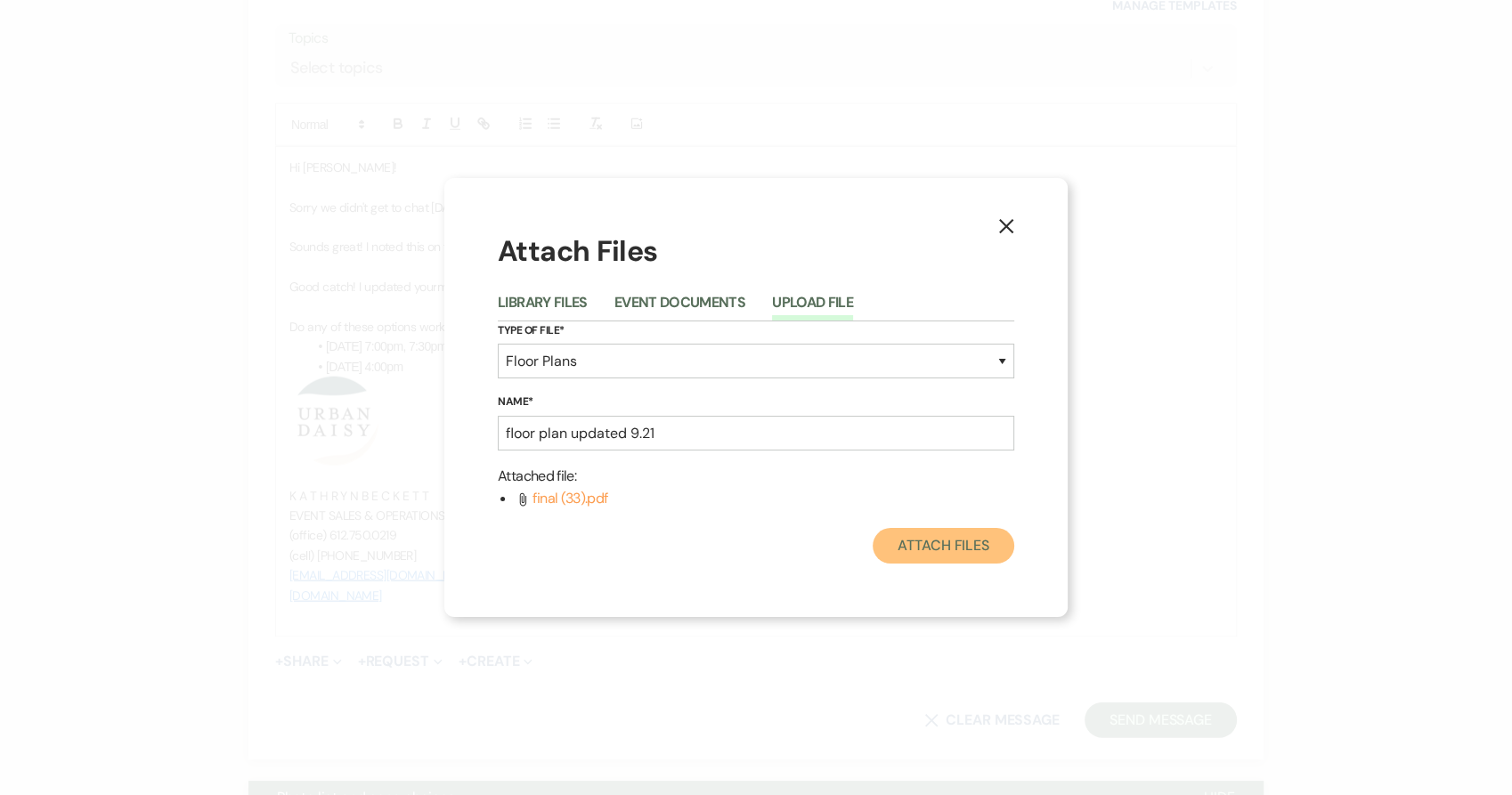
click at [929, 547] on button "Attach Files" at bounding box center [943, 545] width 141 height 36
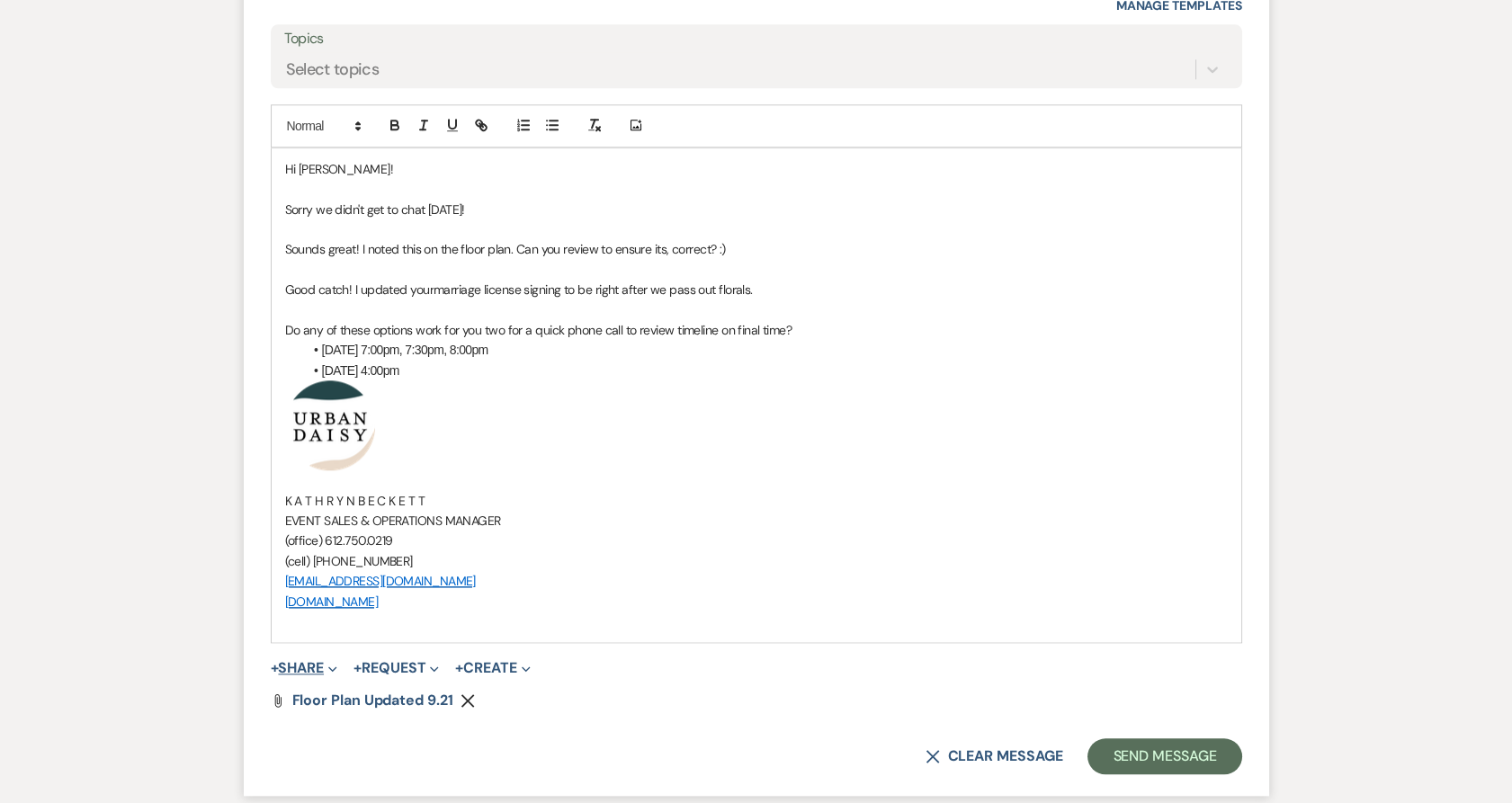
click at [277, 660] on span "+" at bounding box center [274, 667] width 9 height 14
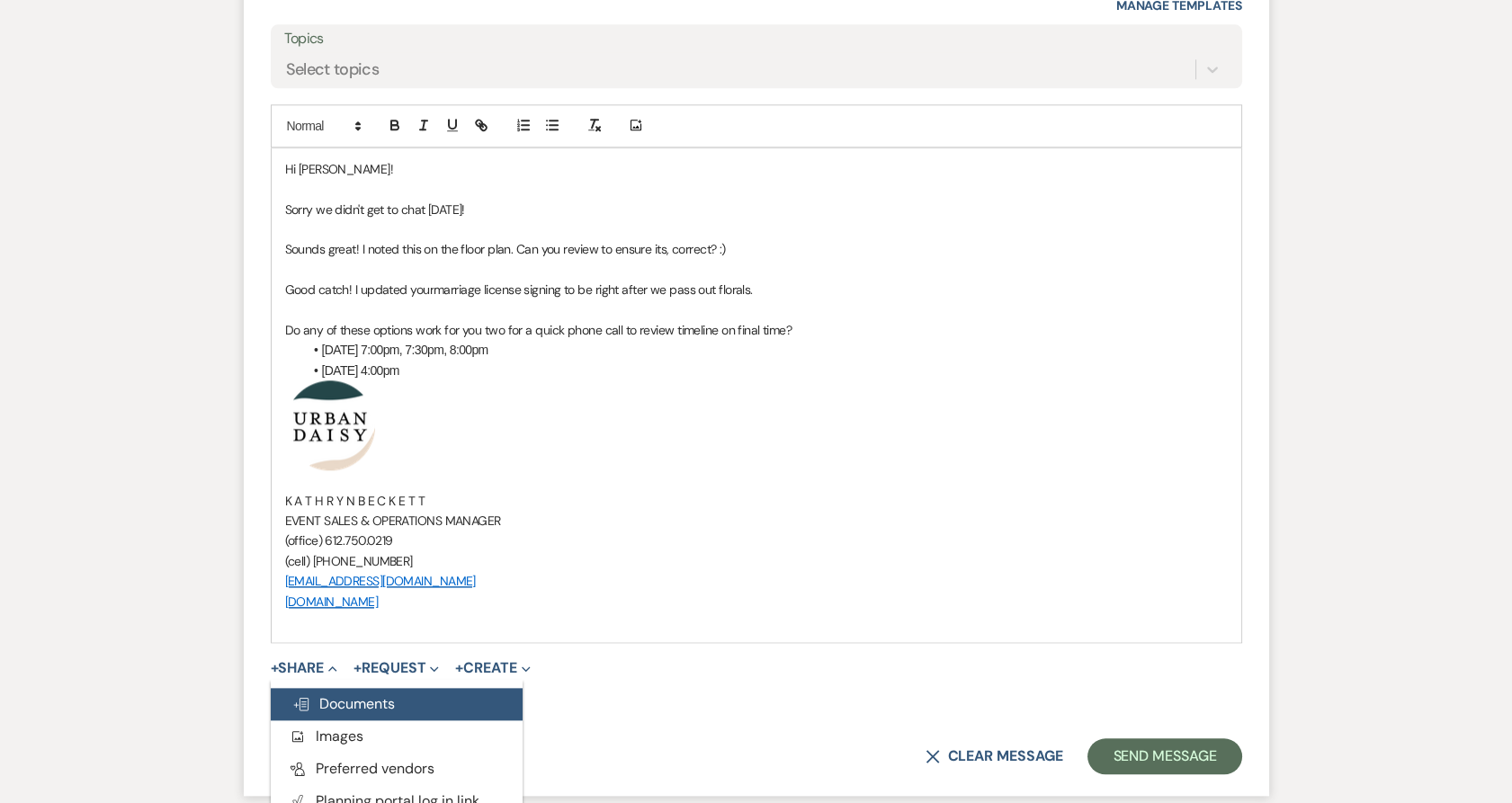
click at [378, 704] on span "Doc Upload Documents" at bounding box center [343, 704] width 102 height 19
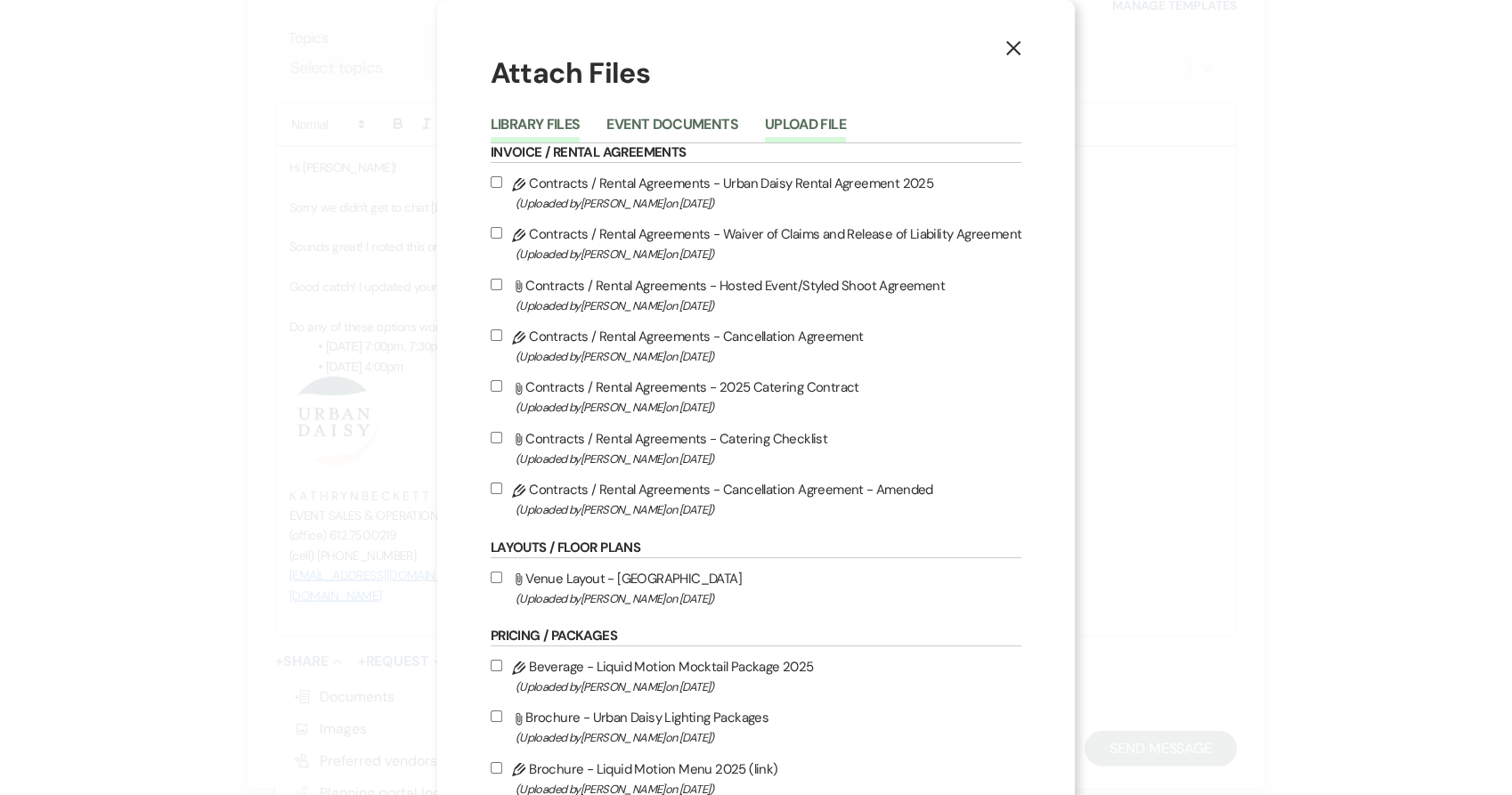
click at [801, 119] on button "Upload File" at bounding box center [805, 130] width 81 height 25
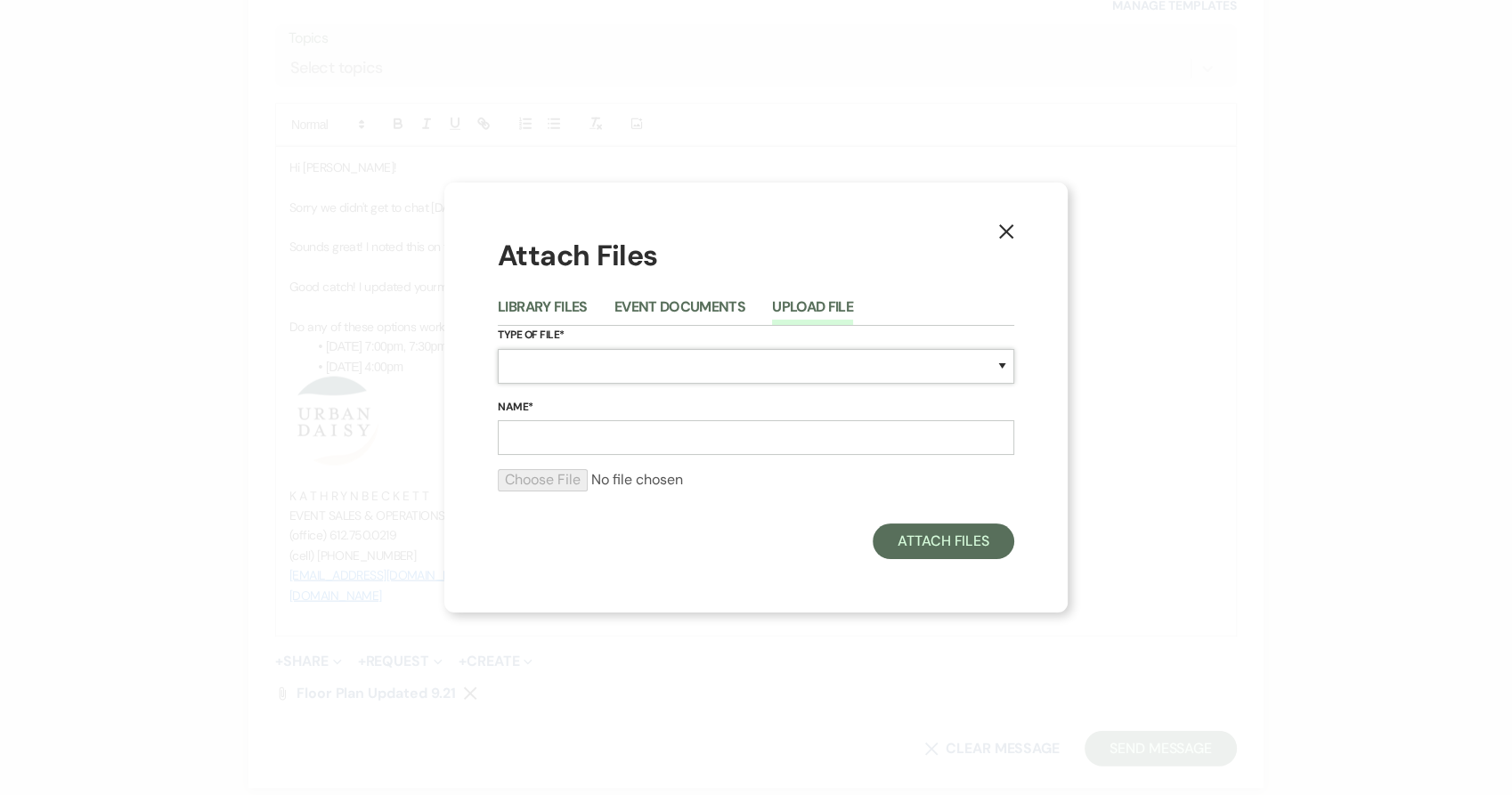
click at [637, 363] on select "Special Event Insurance Vendor Certificate of Insurance Contracts / Rental Agre…" at bounding box center [756, 366] width 516 height 35
click at [498, 349] on select "Special Event Insurance Vendor Certificate of Insurance Contracts / Rental Agre…" at bounding box center [756, 366] width 516 height 35
click at [531, 451] on input "Name*" at bounding box center [756, 437] width 516 height 35
click at [518, 478] on input "file" at bounding box center [756, 479] width 516 height 22
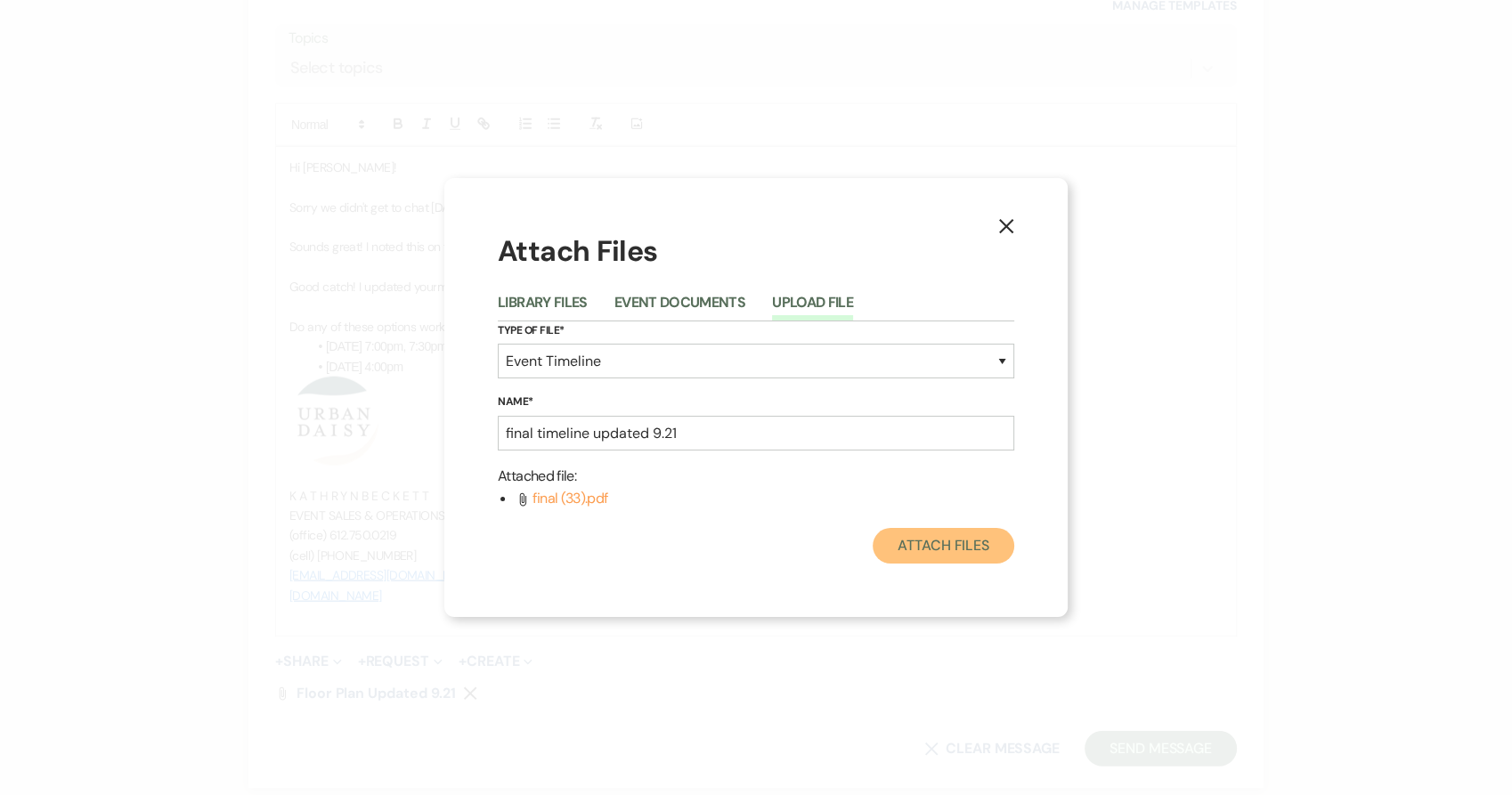
click at [927, 540] on button "Attach Files" at bounding box center [943, 545] width 141 height 36
click at [945, 542] on button "Attach Files" at bounding box center [943, 545] width 141 height 36
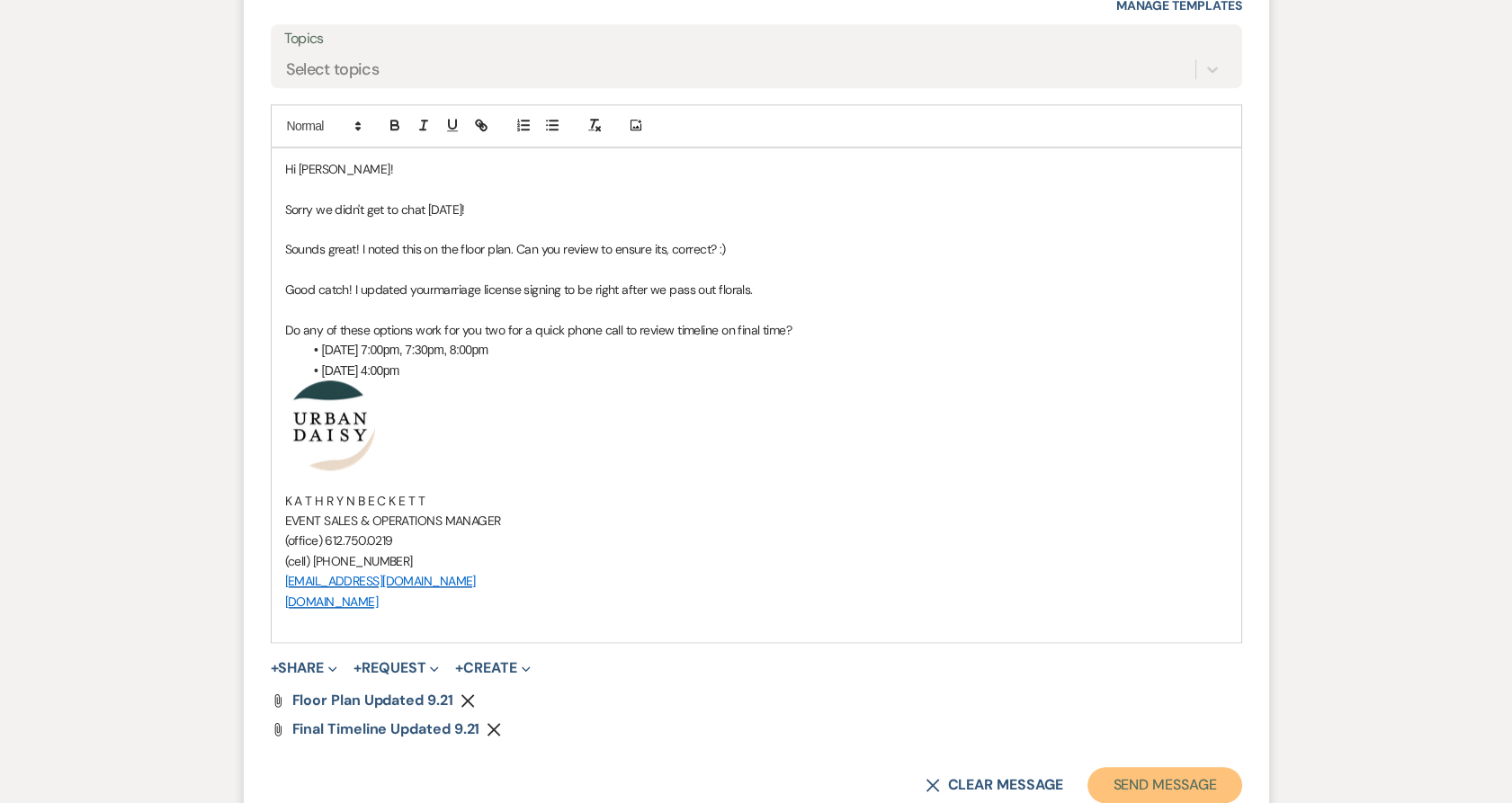
click at [1165, 770] on button "Send Message" at bounding box center [1163, 785] width 154 height 36
